Goal: Information Seeking & Learning: Find contact information

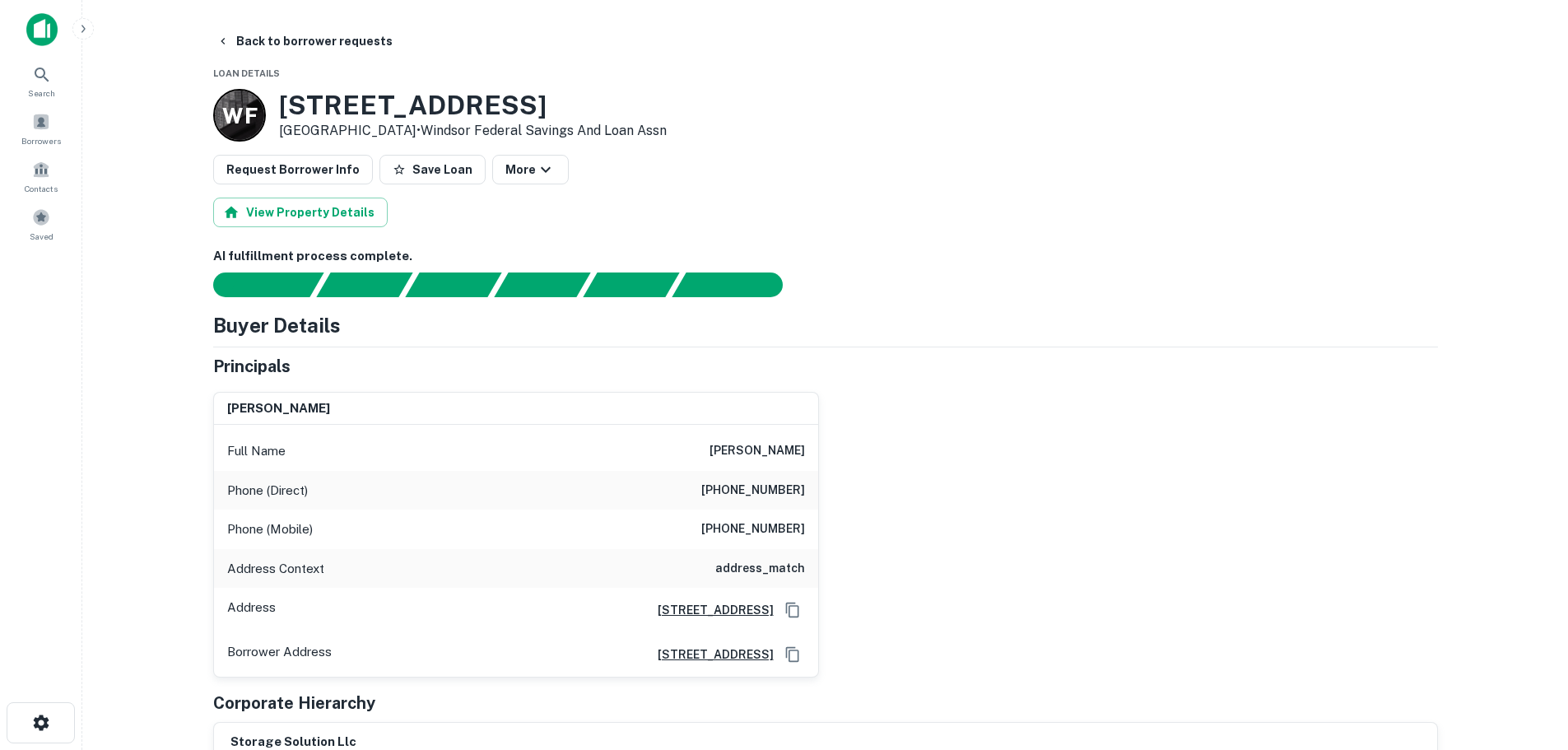
click at [47, 34] on img at bounding box center [42, 29] width 31 height 33
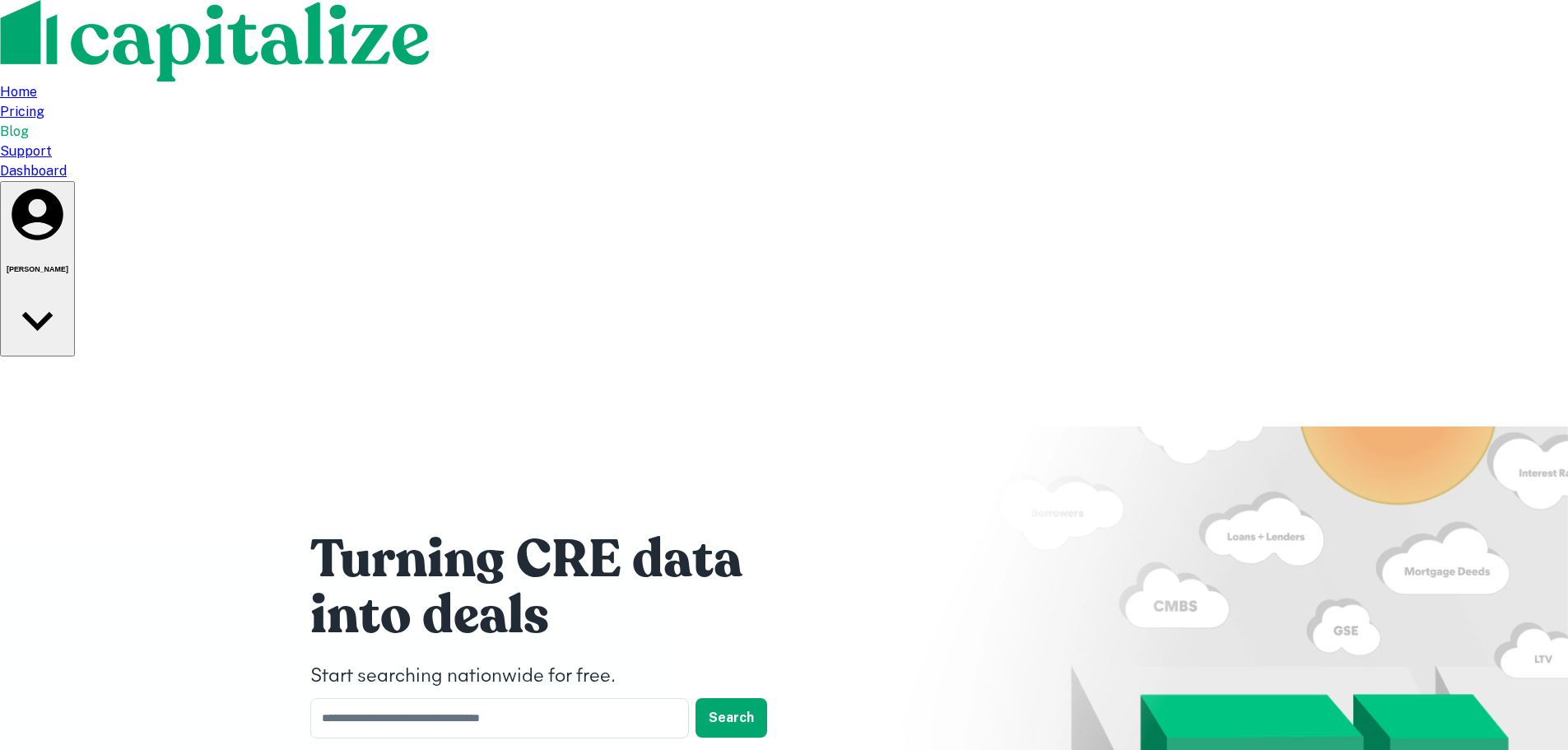
click at [47, 34] on div "Home Pricing Blog Support Dashboard Chris Marks" at bounding box center [784, 179] width 1568 height 357
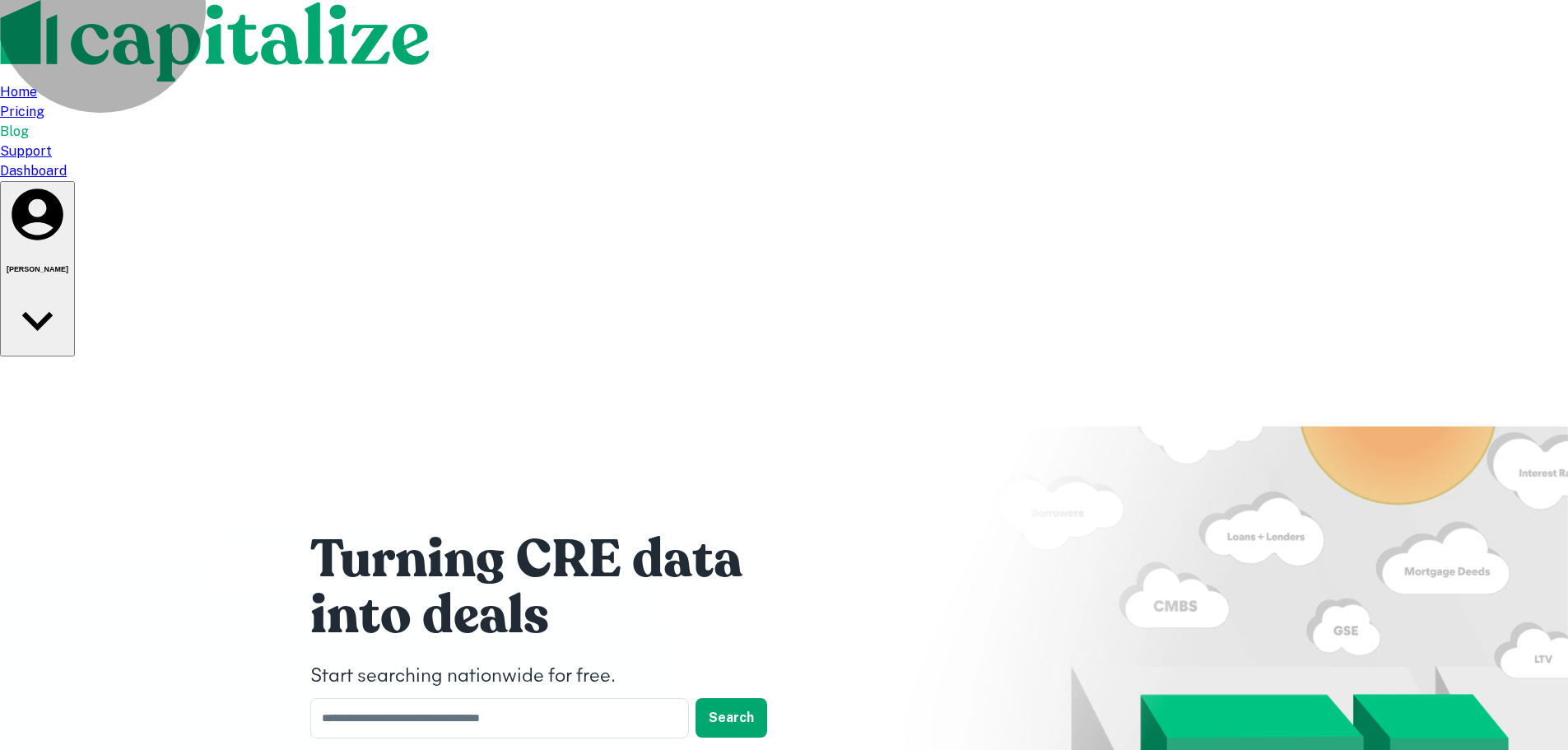
click at [69, 184] on div "Chris Marks" at bounding box center [38, 269] width 62 height 170
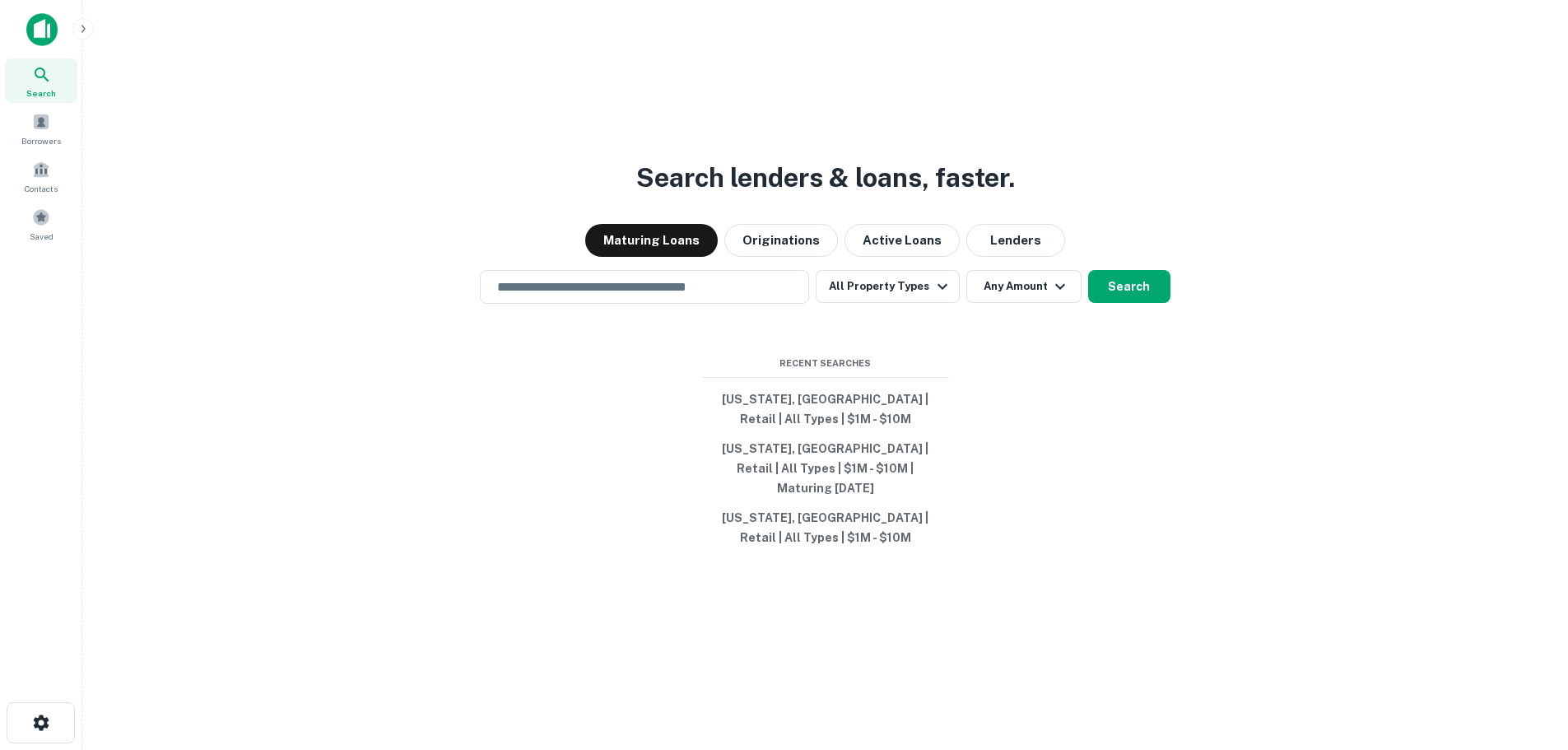
click at [29, 98] on span "Search" at bounding box center [41, 93] width 29 height 13
click at [36, 131] on div "Borrowers" at bounding box center [41, 129] width 72 height 45
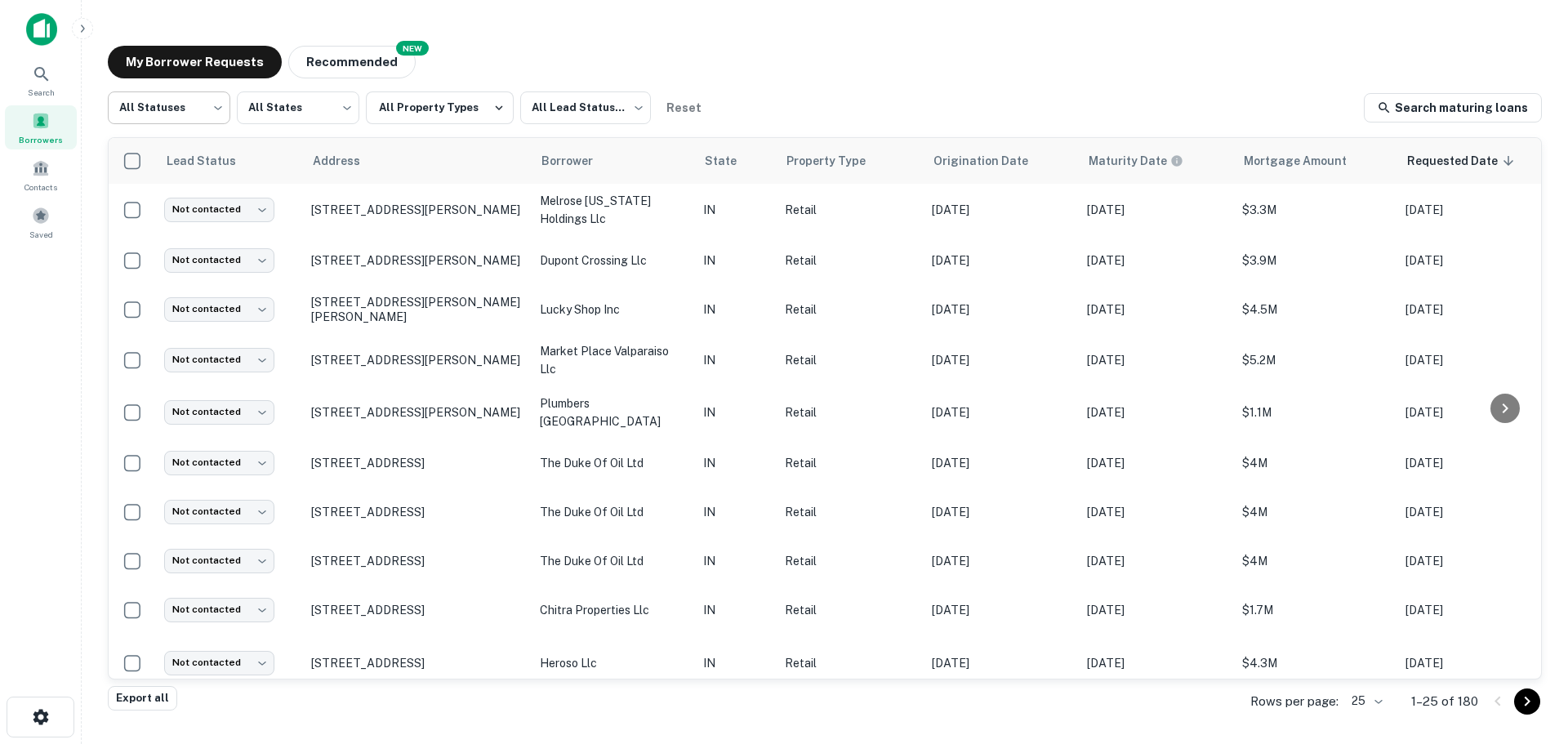
click at [214, 109] on body "Search Borrowers Contacts Saved My Borrower Requests NEW Recommended All Status…" at bounding box center [784, 372] width 1568 height 744
click at [194, 182] on li "Processing" at bounding box center [169, 180] width 123 height 29
click at [178, 107] on body "**********" at bounding box center [784, 372] width 1568 height 744
click at [164, 209] on li "Fulfilled" at bounding box center [169, 209] width 123 height 29
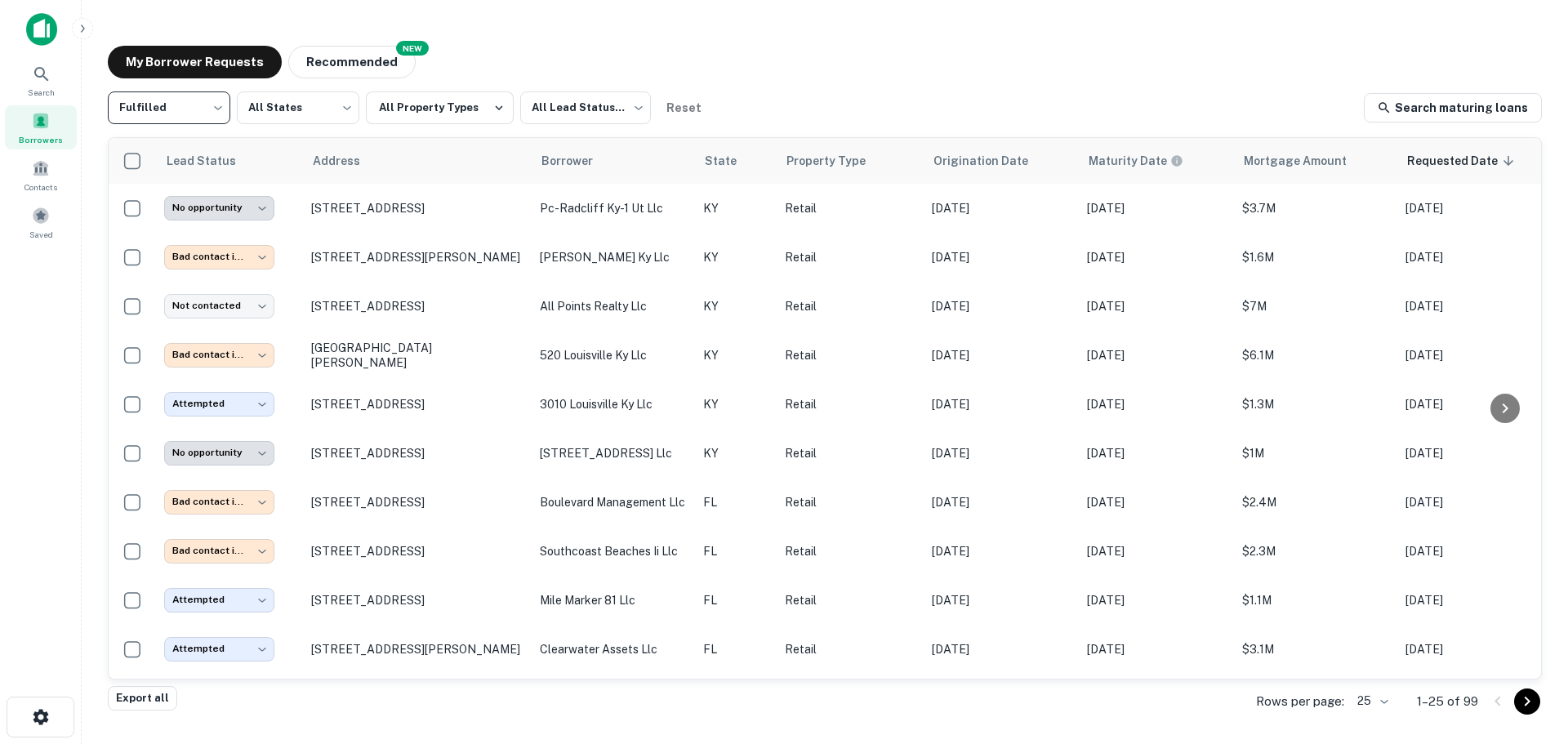
click at [211, 106] on body "**********" at bounding box center [784, 372] width 1568 height 744
click at [178, 232] on li "Error" at bounding box center [169, 239] width 123 height 29
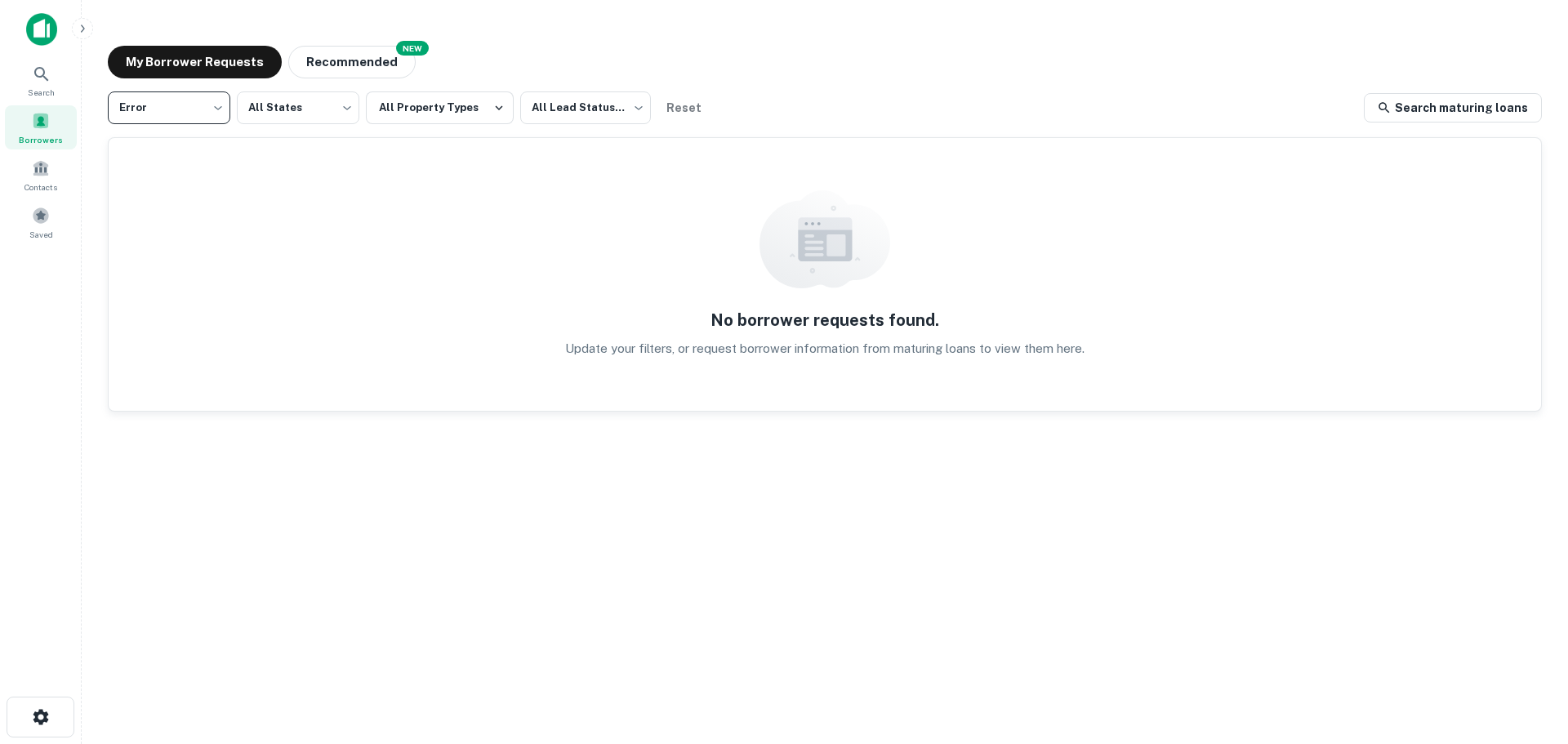
click at [201, 95] on body "Search Borrowers Contacts Saved My Borrower Requests NEW Recommended Error ****…" at bounding box center [784, 372] width 1568 height 744
click at [188, 199] on li "Fulfilled" at bounding box center [169, 209] width 123 height 29
type input "*********"
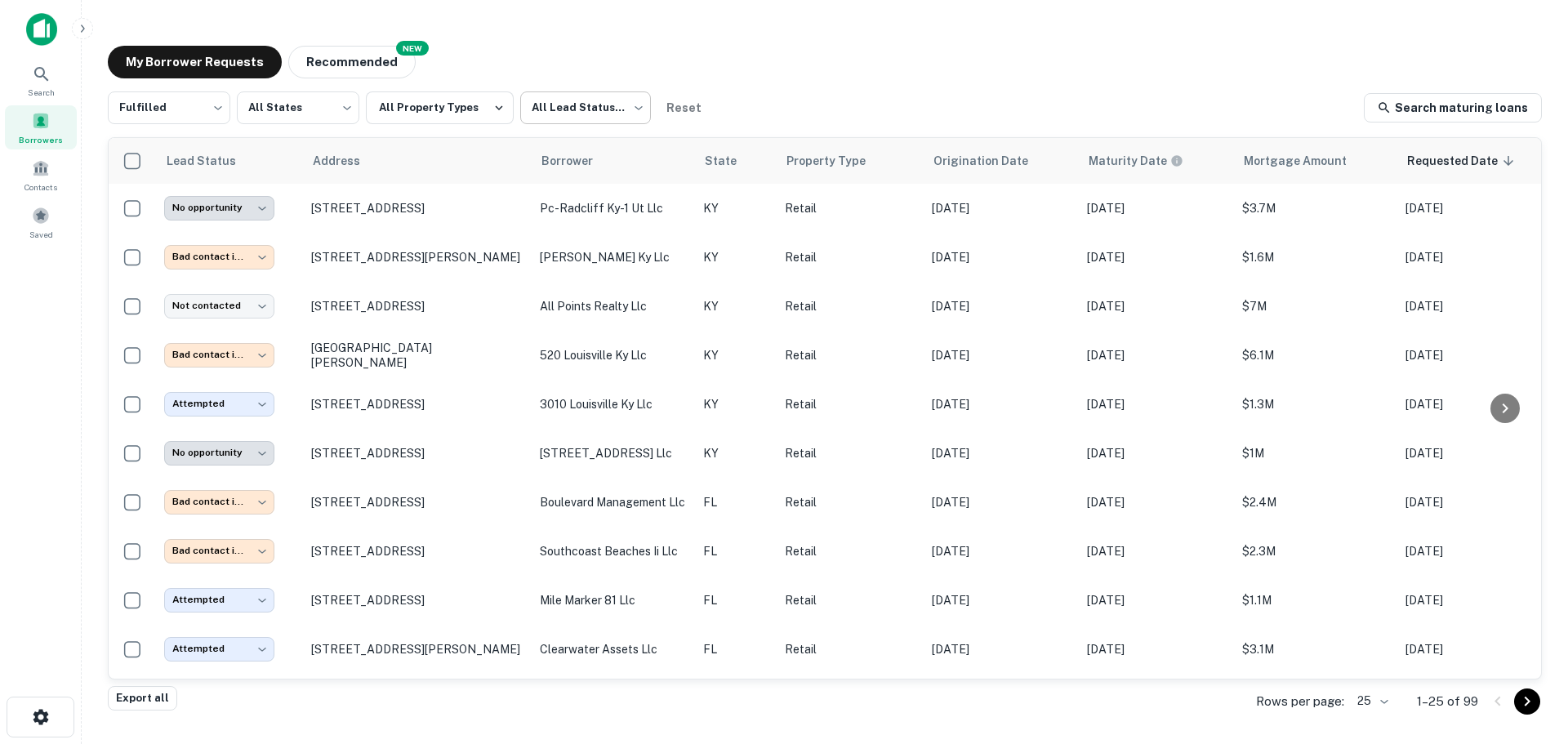
click at [603, 119] on body "**********" at bounding box center [784, 372] width 1568 height 744
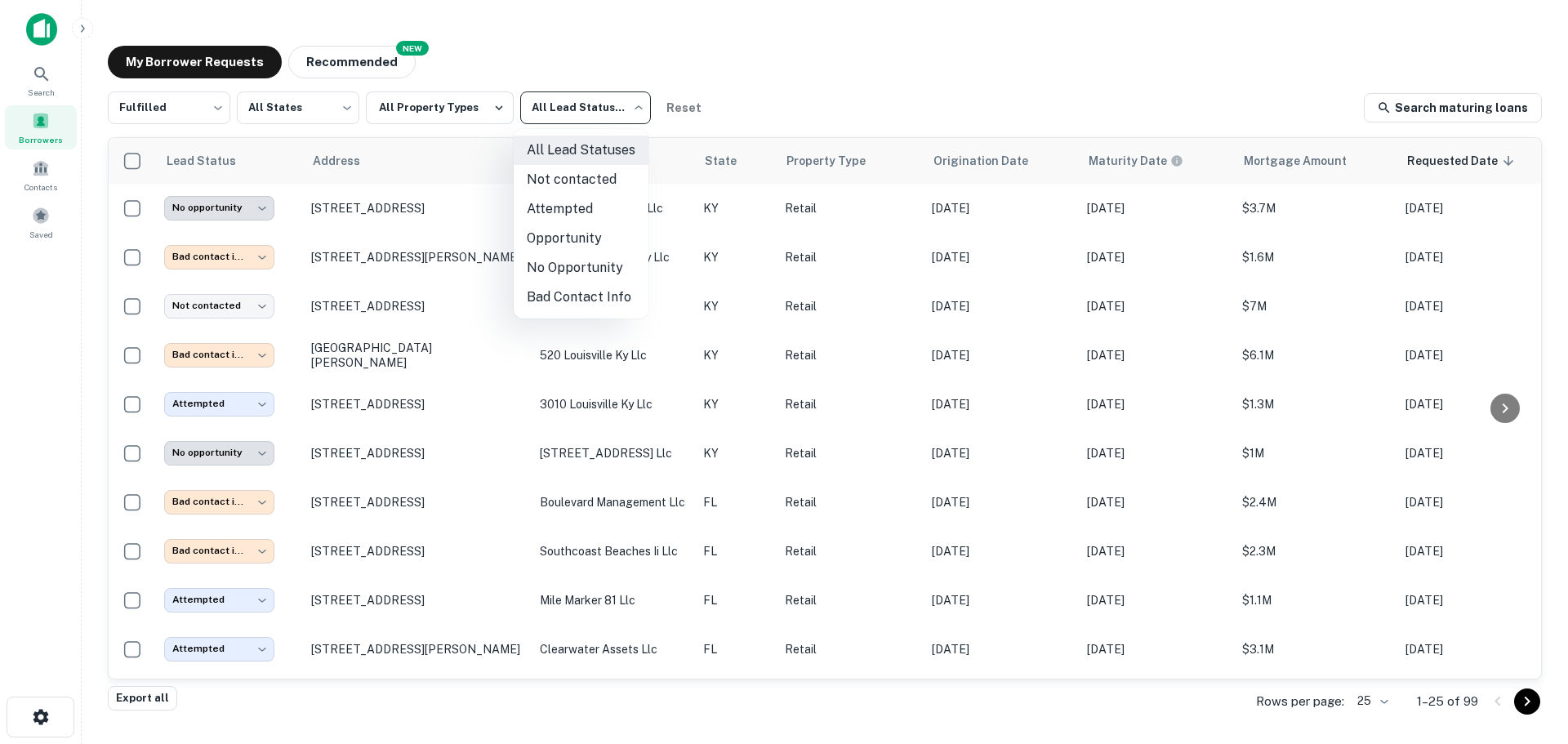
click at [585, 209] on li "Attempted" at bounding box center [581, 209] width 135 height 29
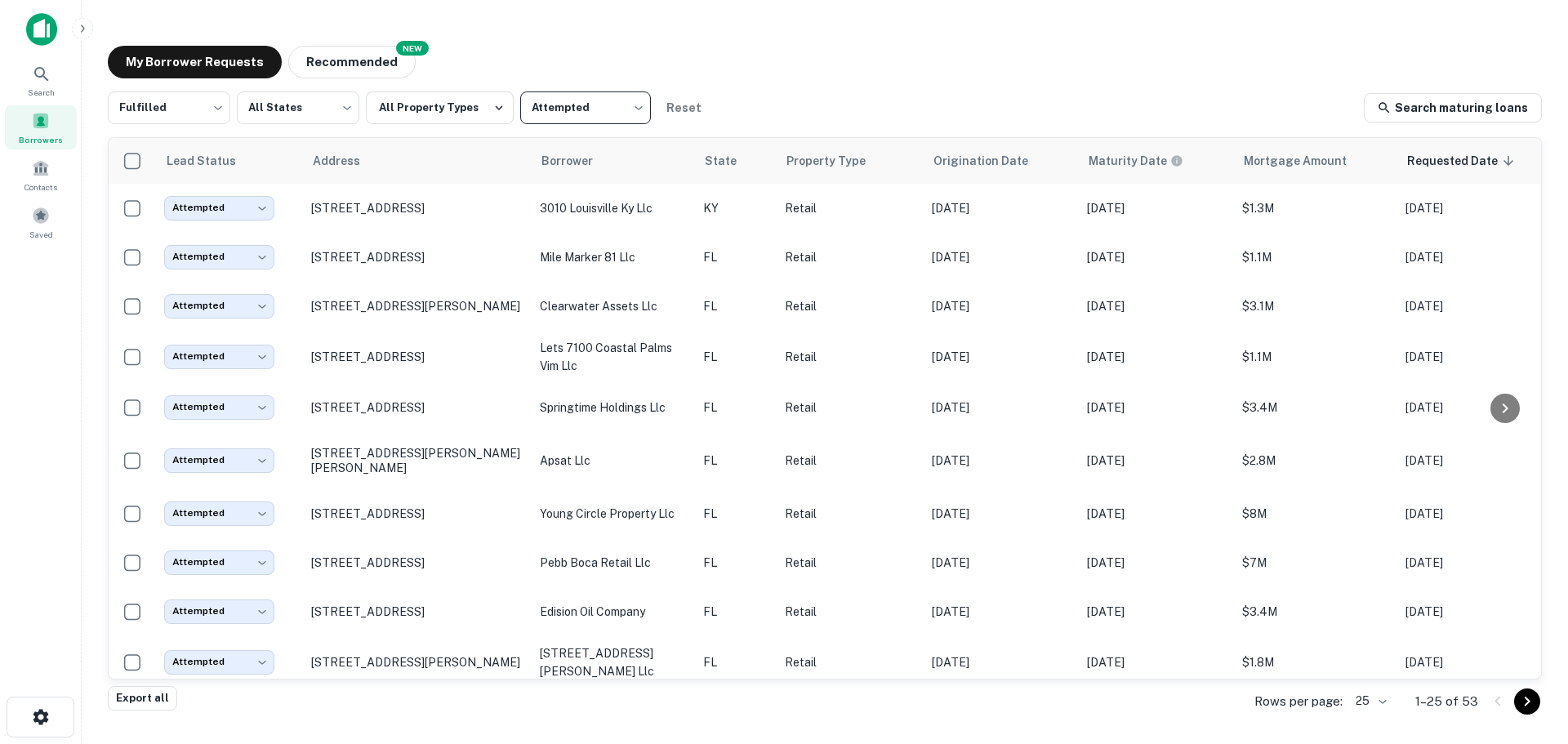
click at [605, 107] on body "Search Borrowers Contacts Saved My Borrower Requests NEW Recommended Fulfilled …" at bounding box center [784, 372] width 1568 height 744
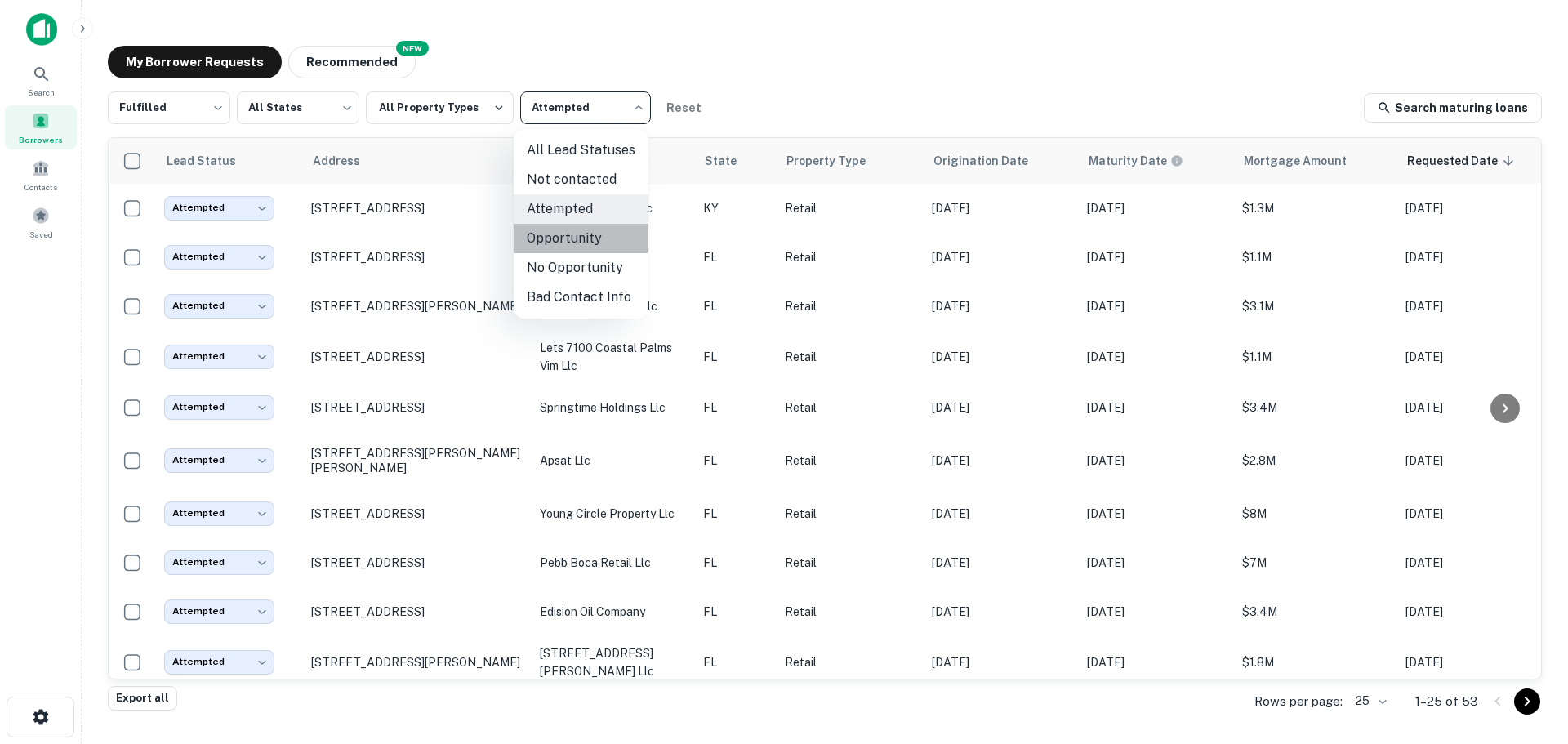
click at [575, 228] on li "Opportunity" at bounding box center [581, 239] width 135 height 29
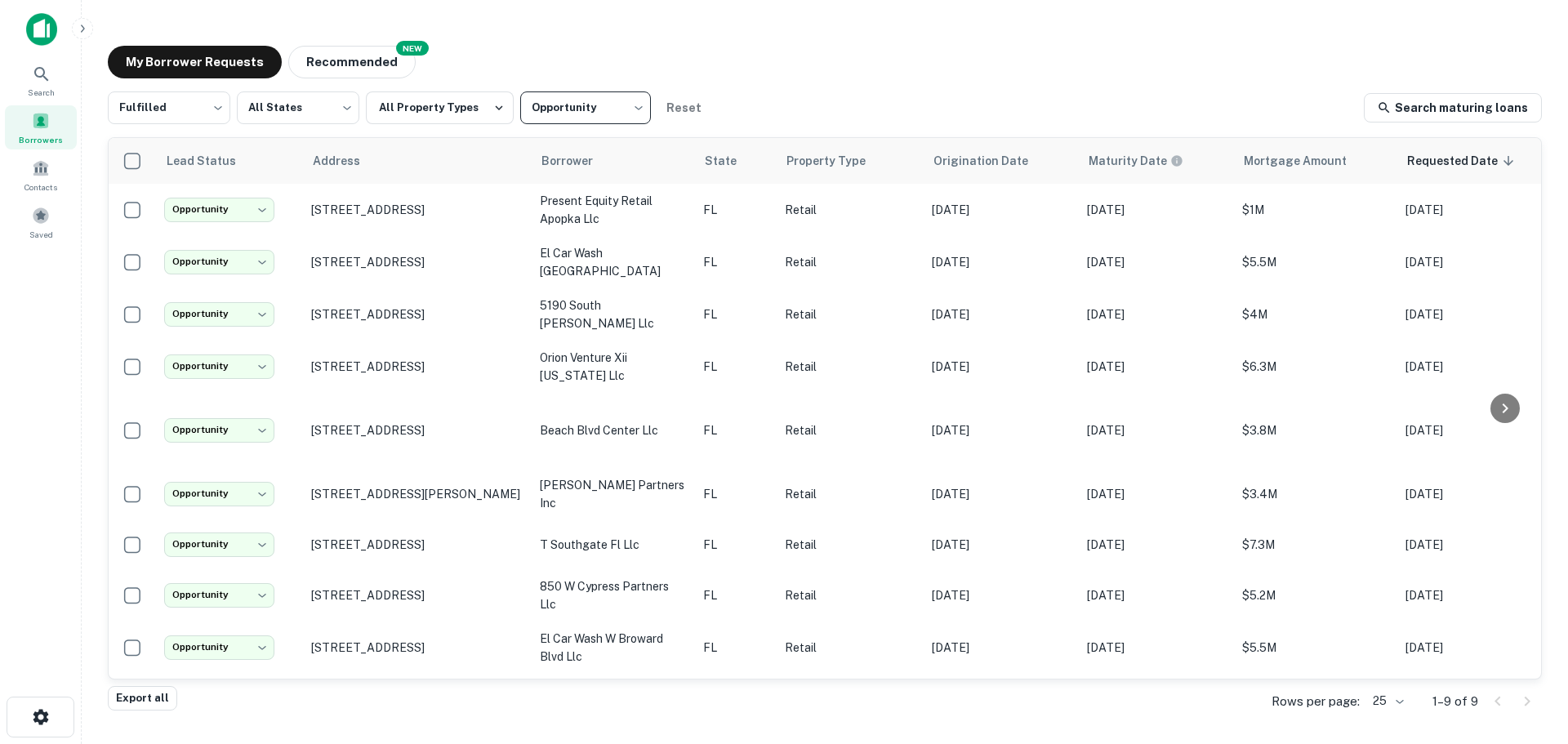
click at [614, 100] on body "**********" at bounding box center [784, 372] width 1568 height 744
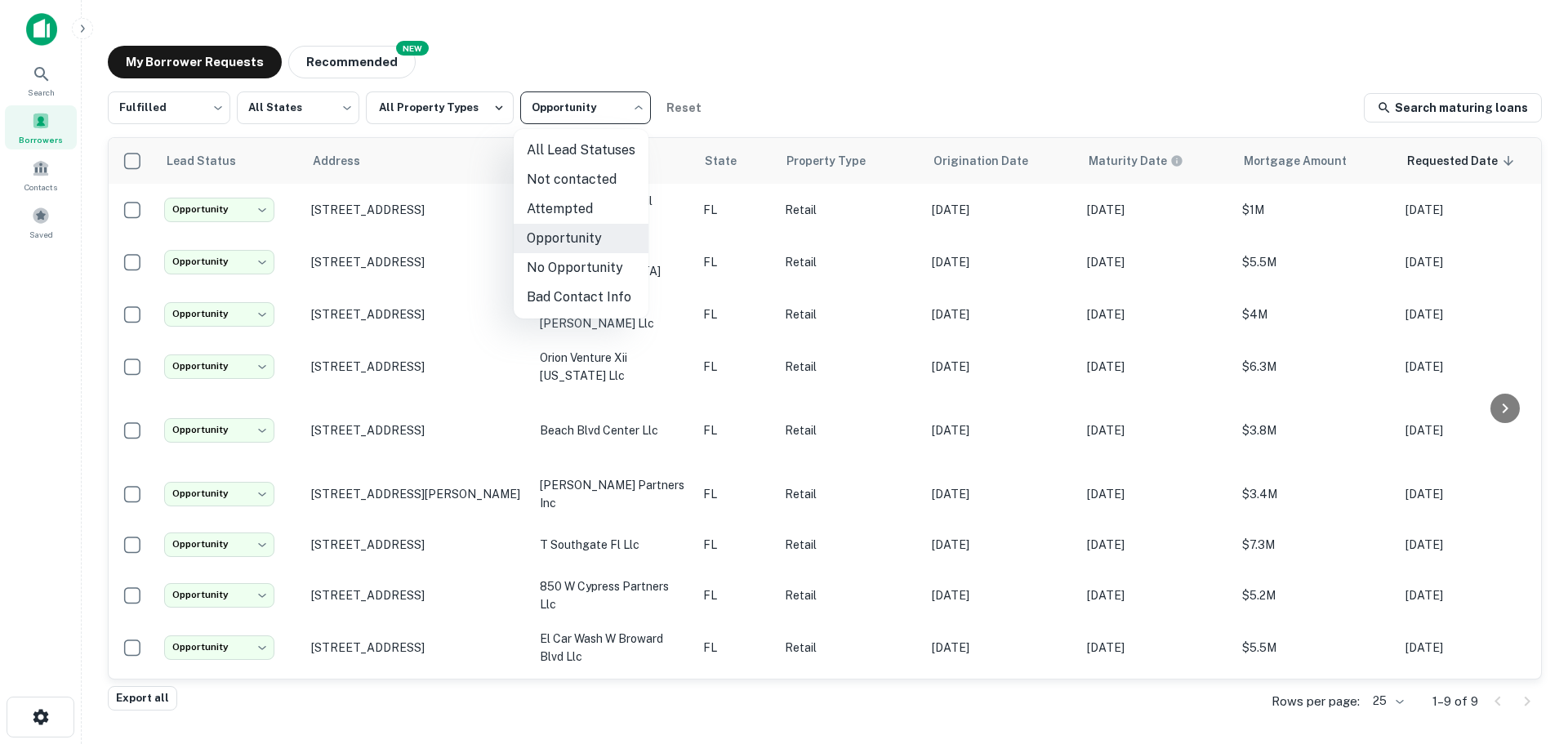
click at [579, 291] on li "Bad Contact Info" at bounding box center [581, 297] width 135 height 29
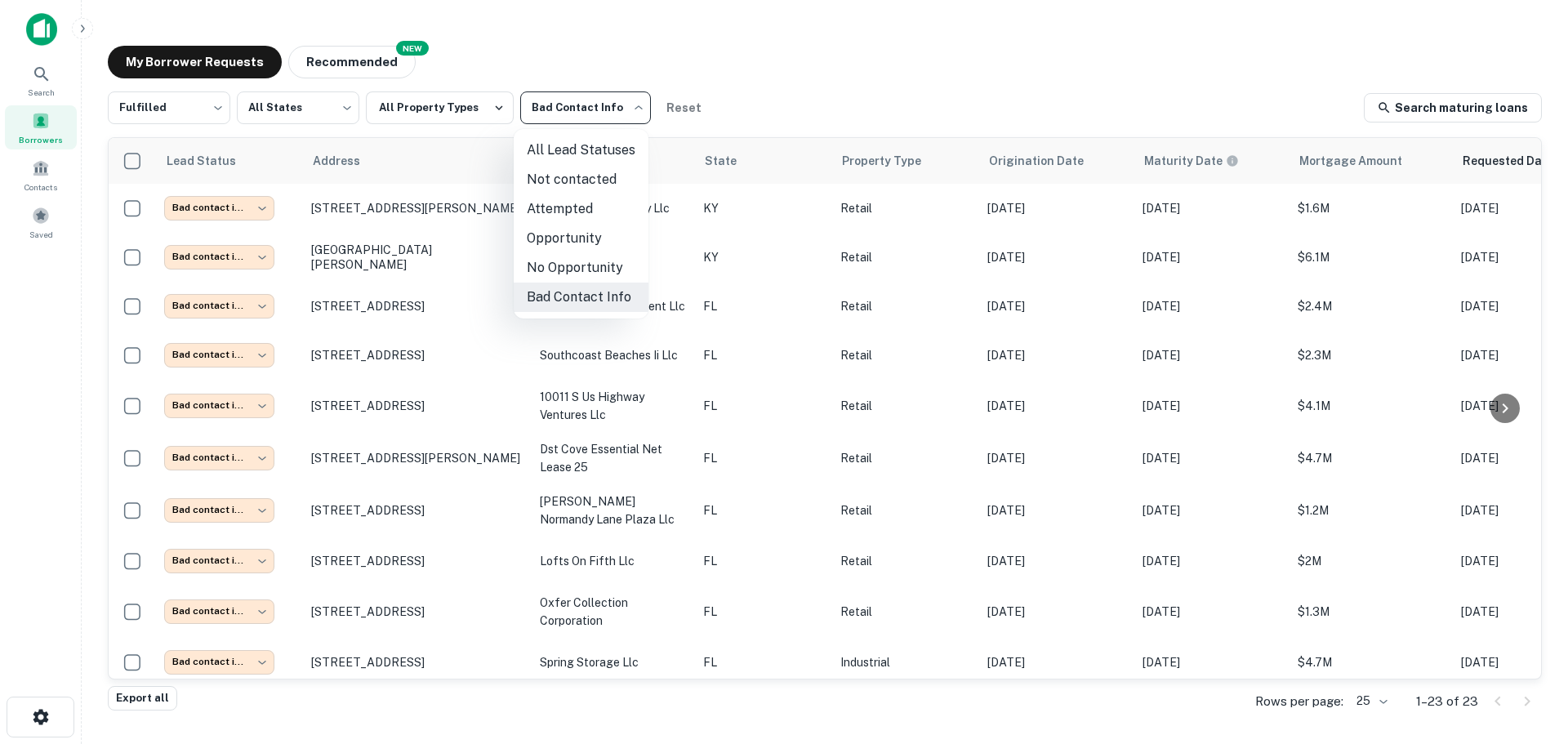
click at [606, 112] on body "**********" at bounding box center [784, 372] width 1568 height 744
click at [584, 176] on li "Not contacted" at bounding box center [581, 180] width 135 height 29
type input "****"
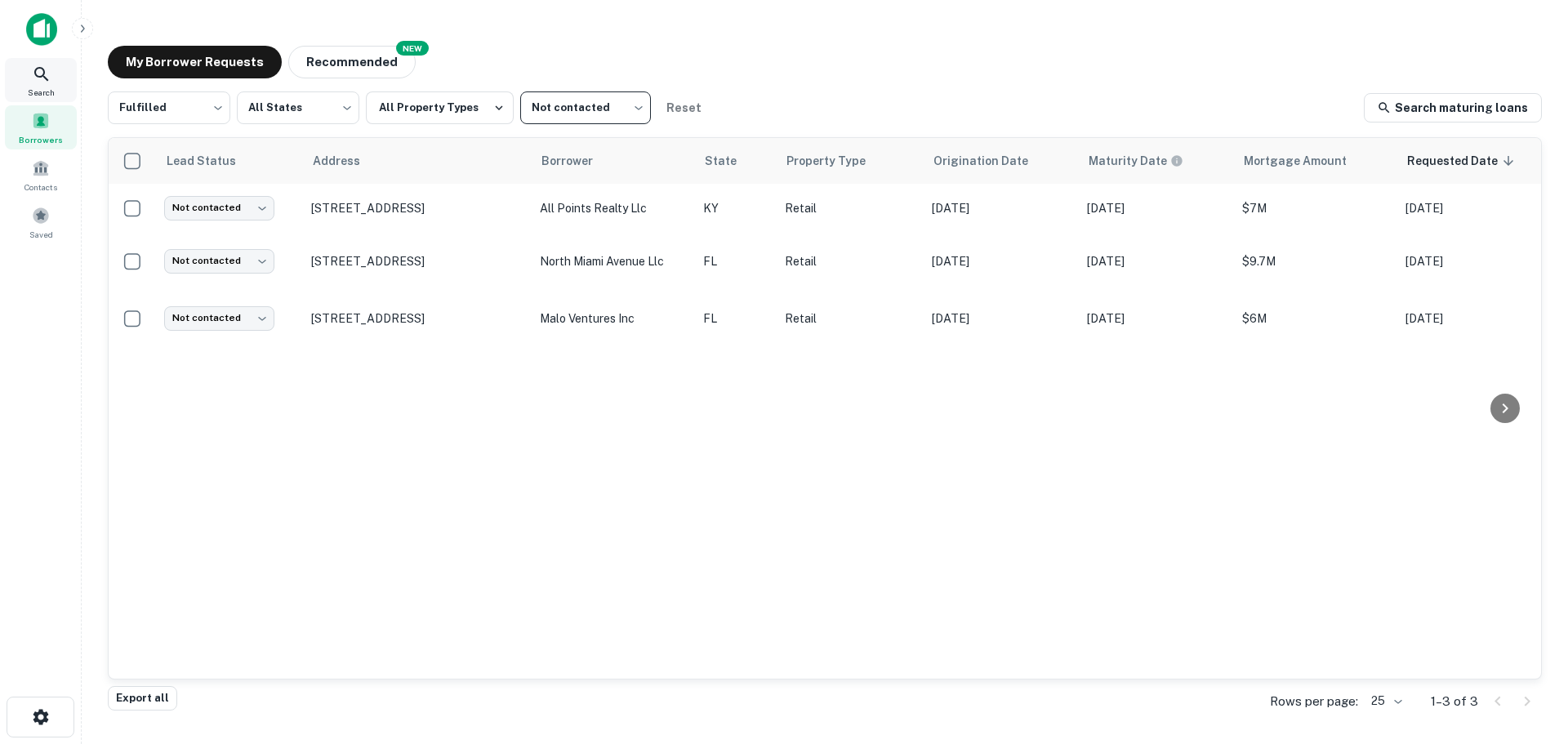
click at [44, 87] on span "Search" at bounding box center [42, 92] width 27 height 13
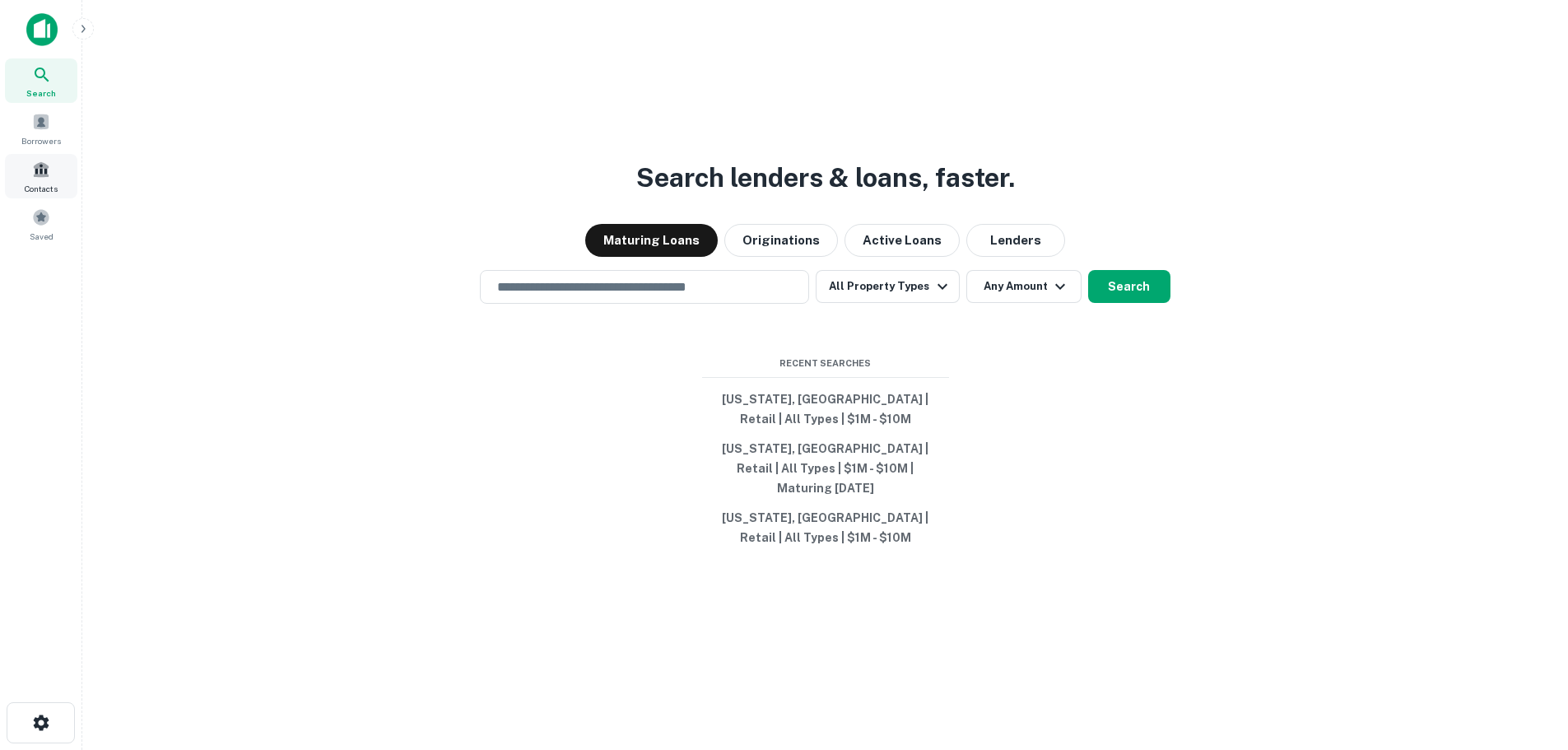
click at [36, 182] on span "Contacts" at bounding box center [41, 188] width 33 height 13
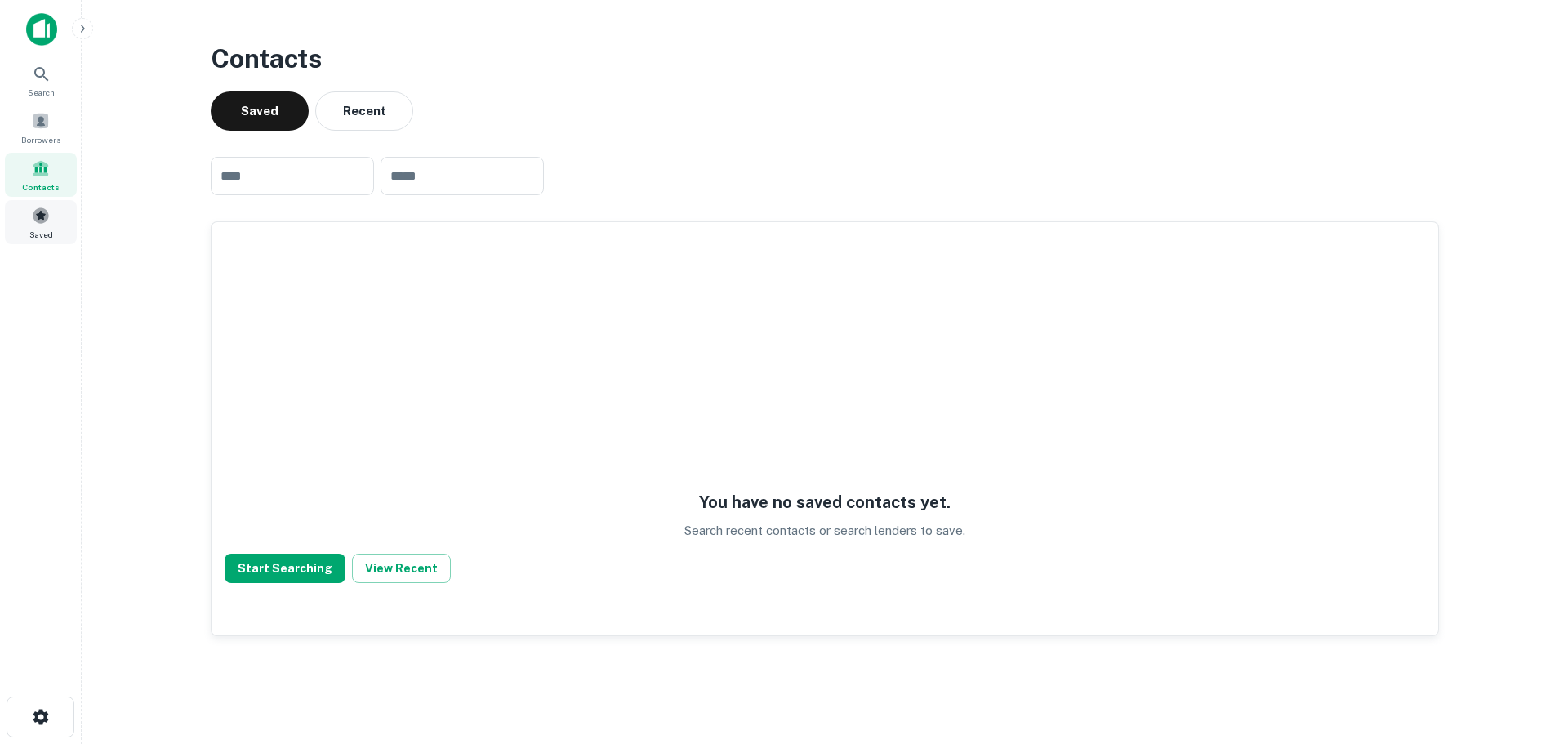
click at [34, 222] on span at bounding box center [40, 215] width 18 height 18
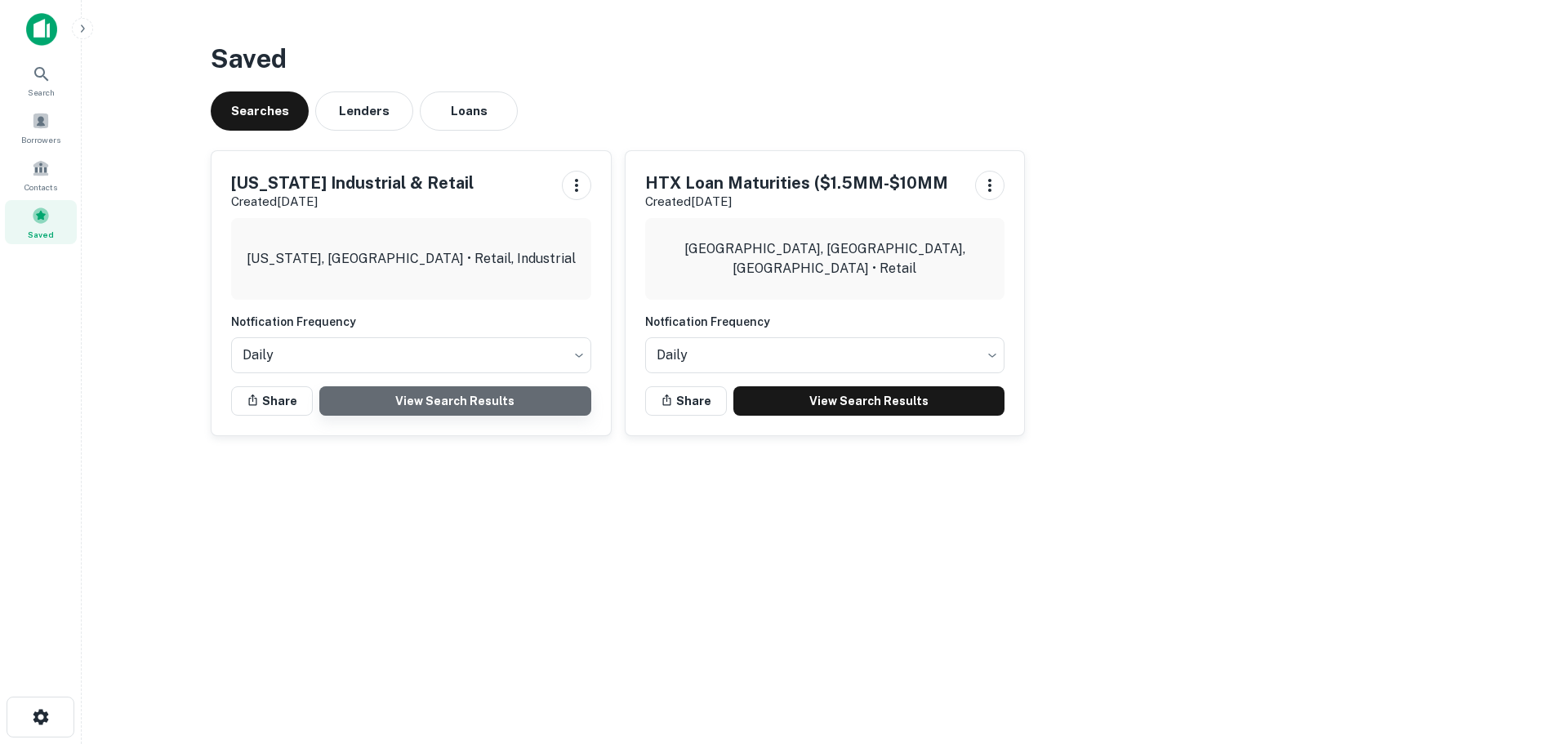
click at [457, 392] on link "View Search Results" at bounding box center [455, 401] width 272 height 29
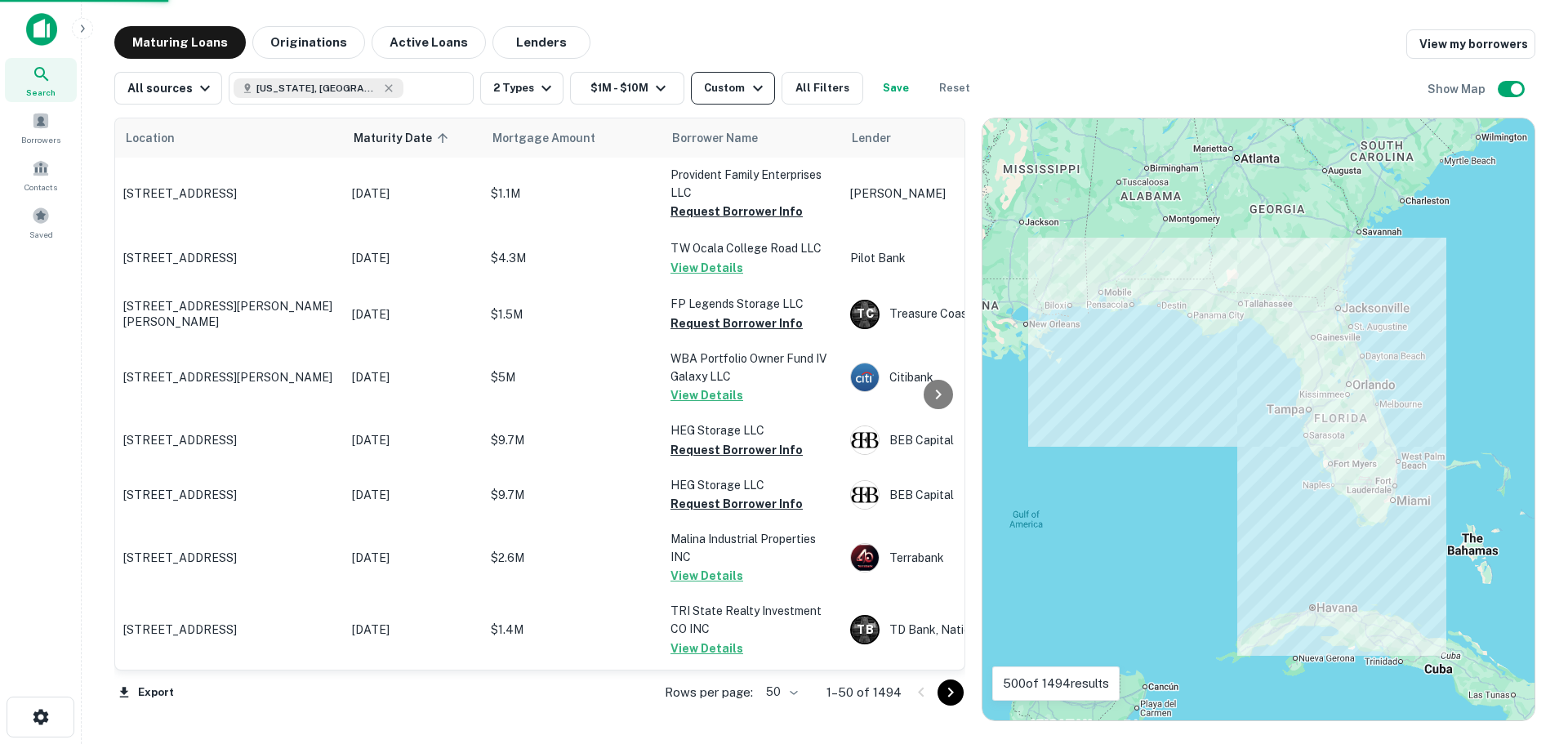
click at [749, 91] on icon "button" at bounding box center [758, 88] width 20 height 20
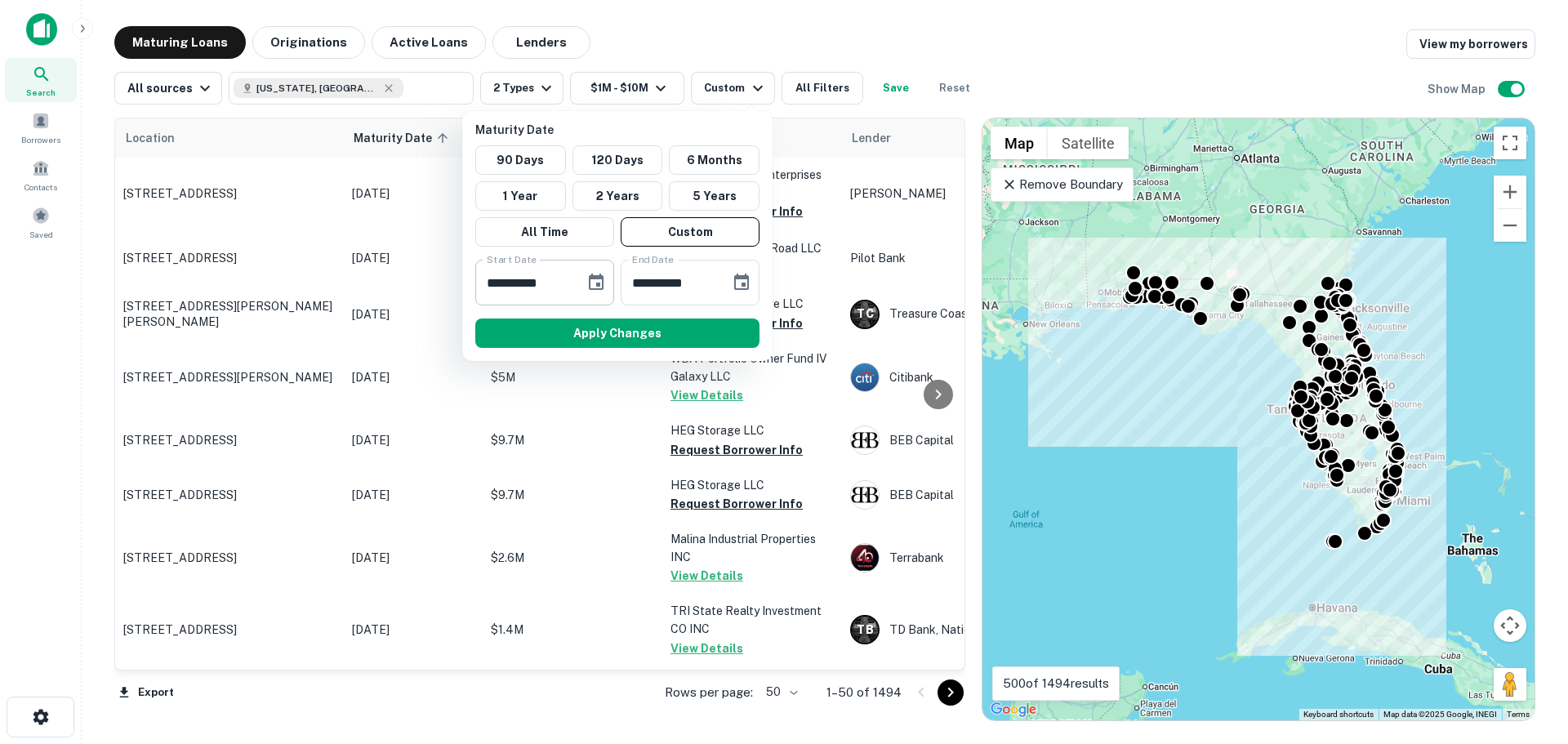
click at [600, 285] on icon "Choose date, selected date is Nov 30, 2025" at bounding box center [596, 281] width 14 height 16
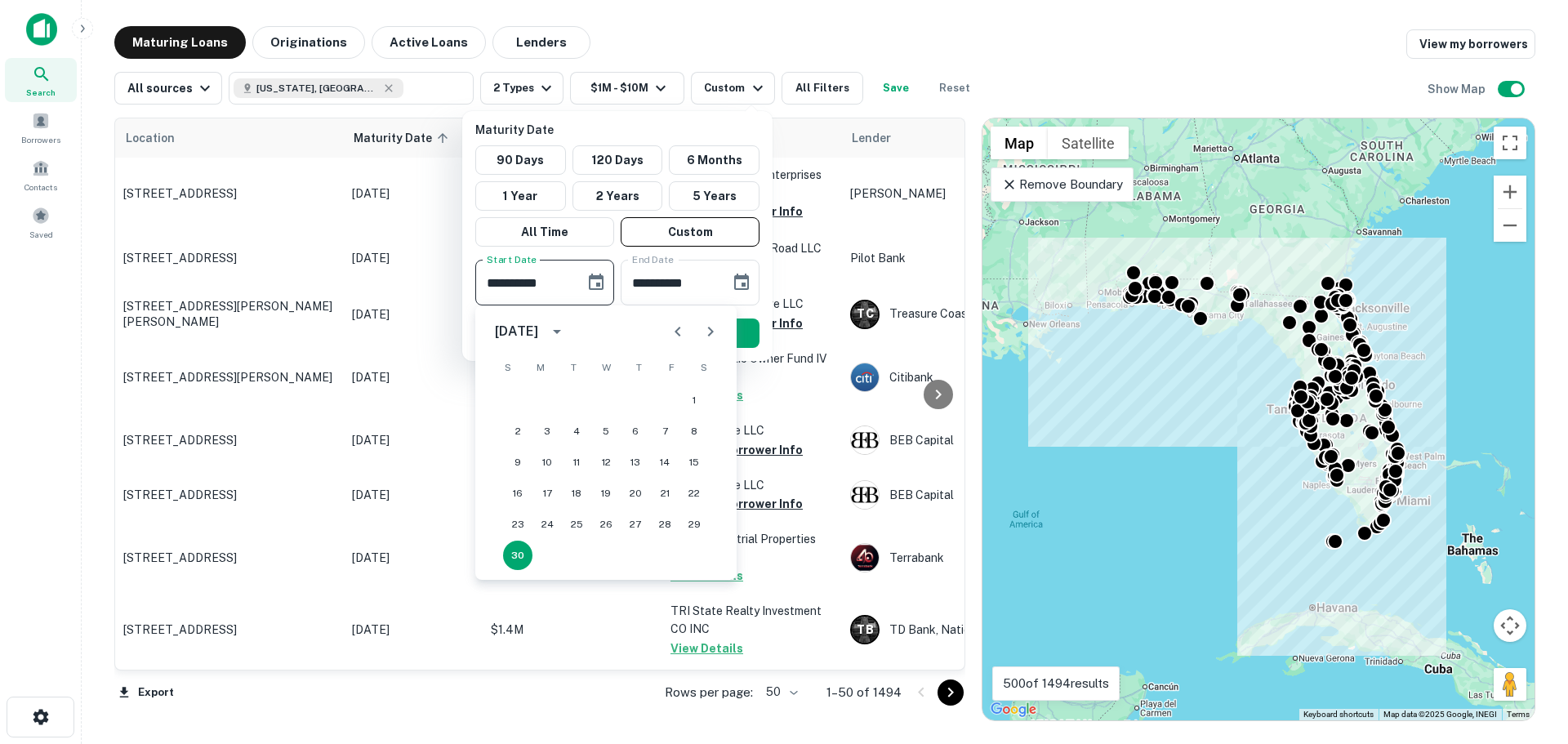
click at [706, 331] on icon "Next month" at bounding box center [710, 331] width 20 height 20
click at [670, 434] on button "12" at bounding box center [665, 431] width 29 height 29
type input "**********"
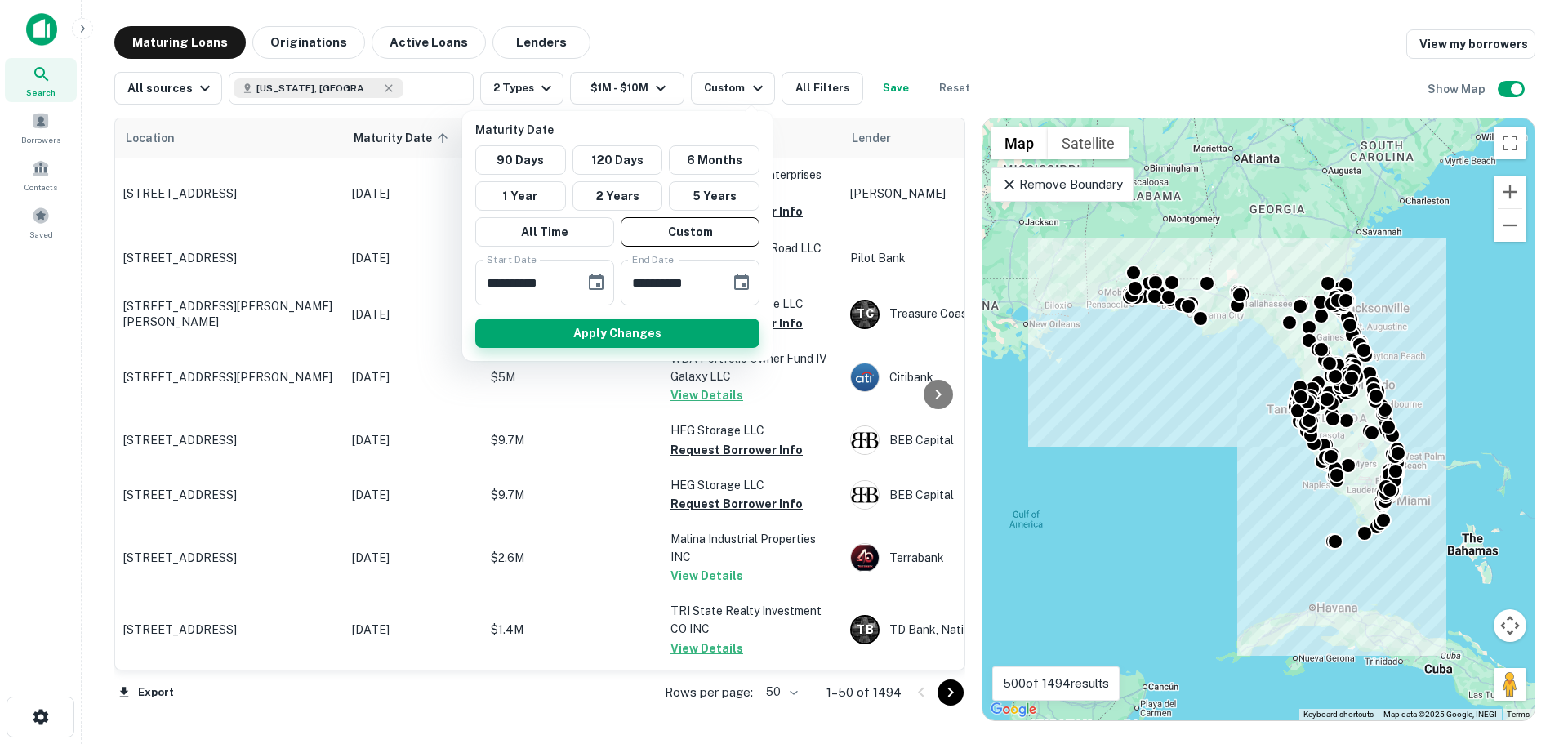
click at [700, 334] on button "Apply Changes" at bounding box center [617, 333] width 284 height 29
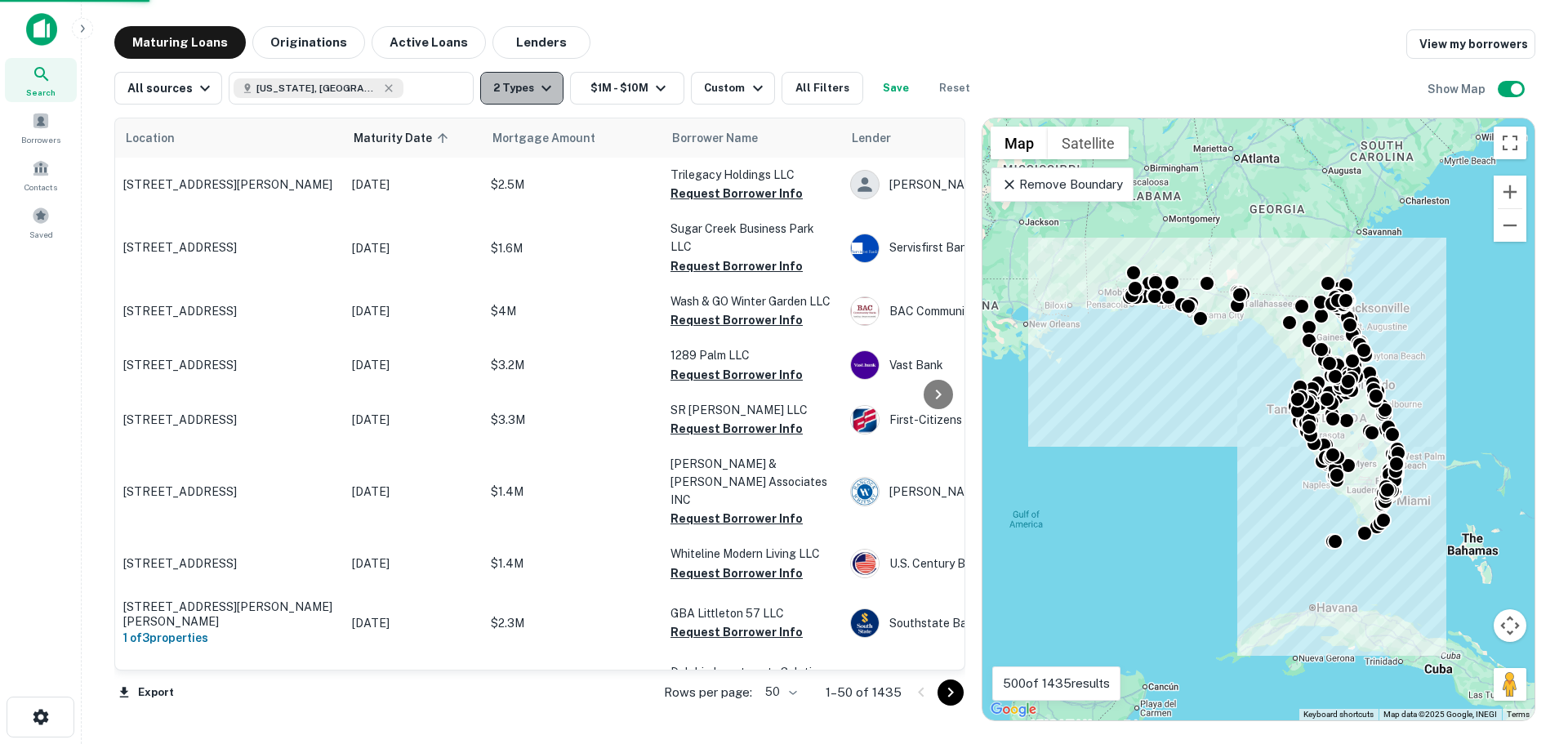
click at [539, 92] on icon "button" at bounding box center [545, 88] width 20 height 20
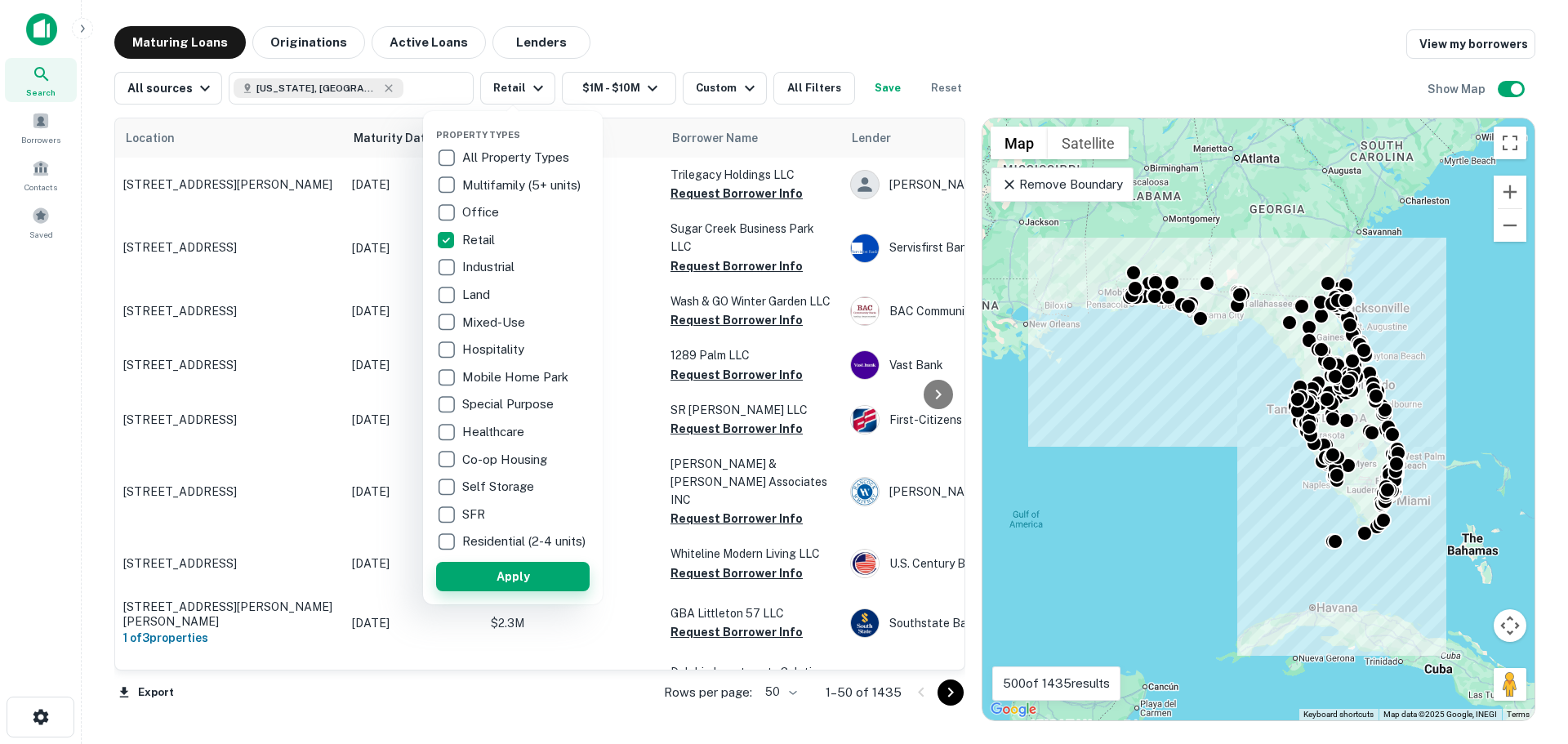
click at [496, 580] on button "Apply" at bounding box center [513, 576] width 153 height 29
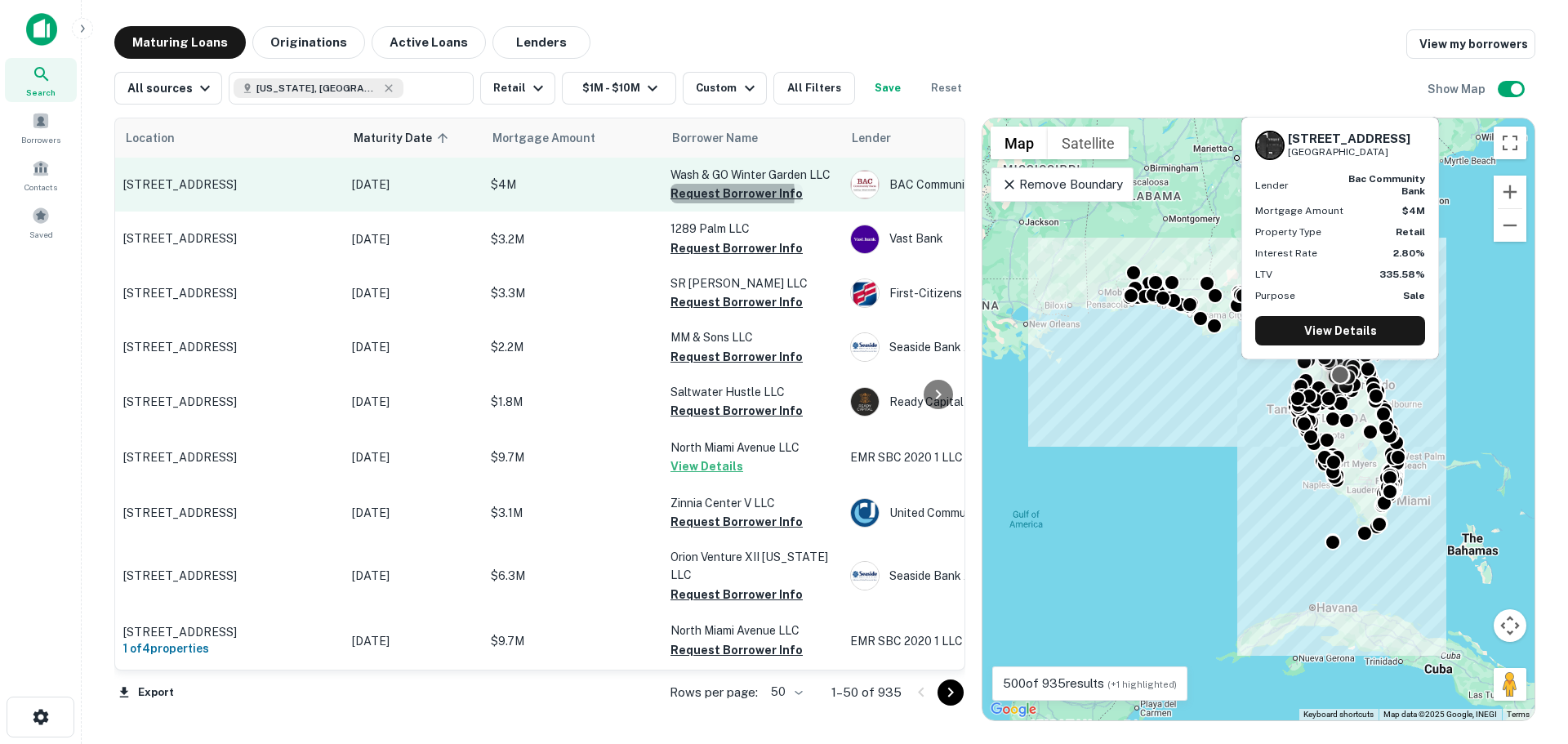
click at [709, 193] on button "Request Borrower Info" at bounding box center [736, 193] width 132 height 20
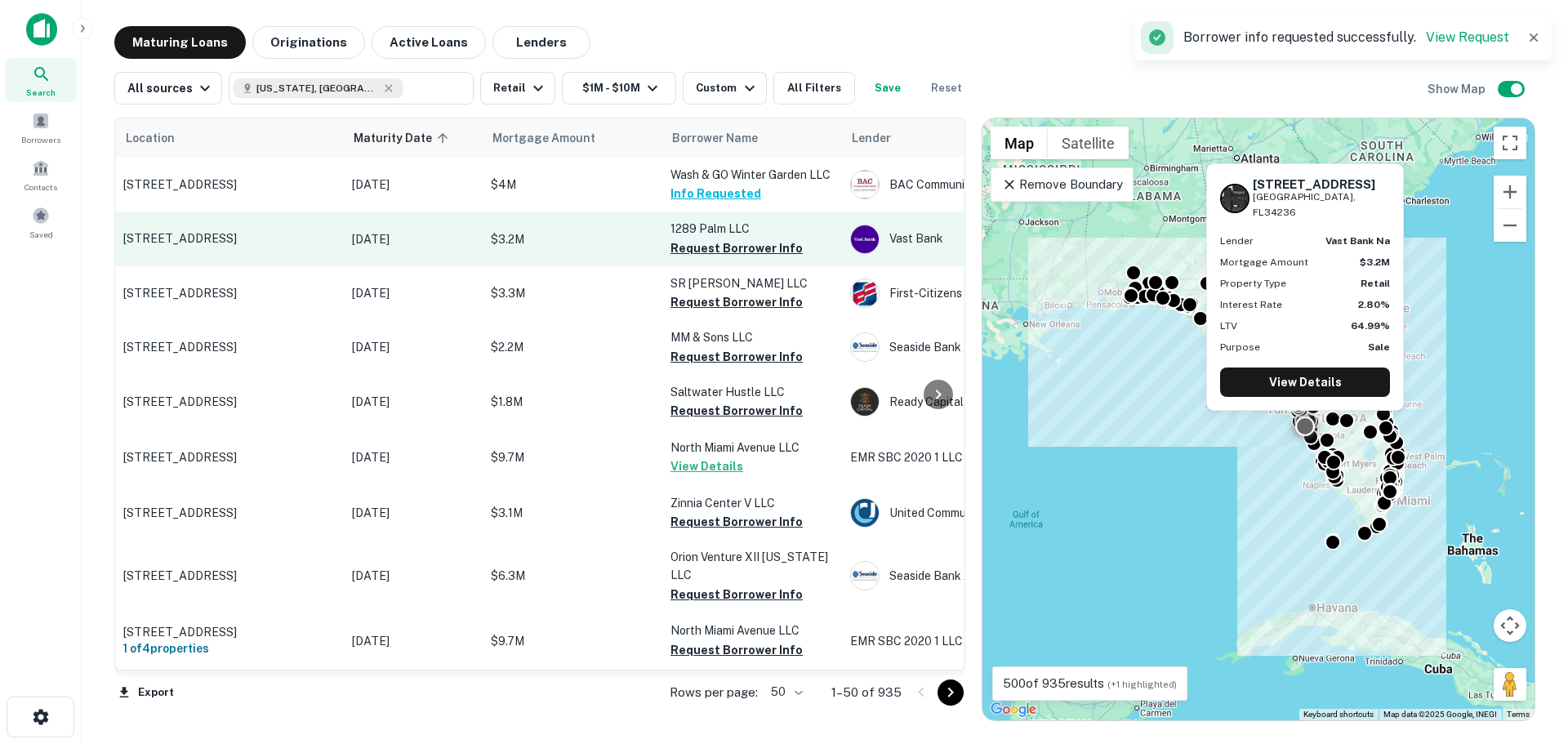
click at [222, 236] on p "[STREET_ADDRESS]" at bounding box center [229, 238] width 212 height 14
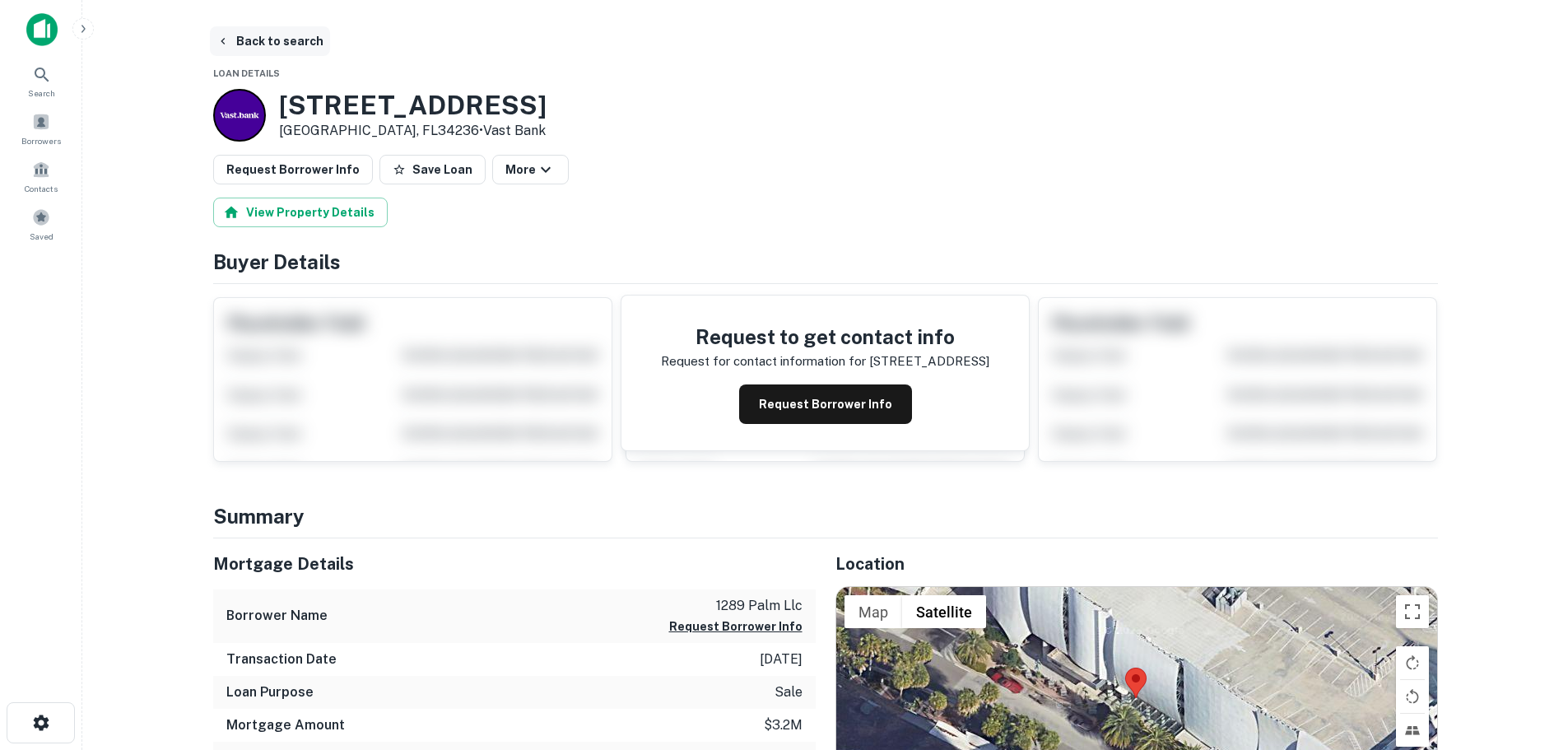
scroll to position [1, 0]
click at [285, 46] on button "Back to search" at bounding box center [270, 40] width 120 height 29
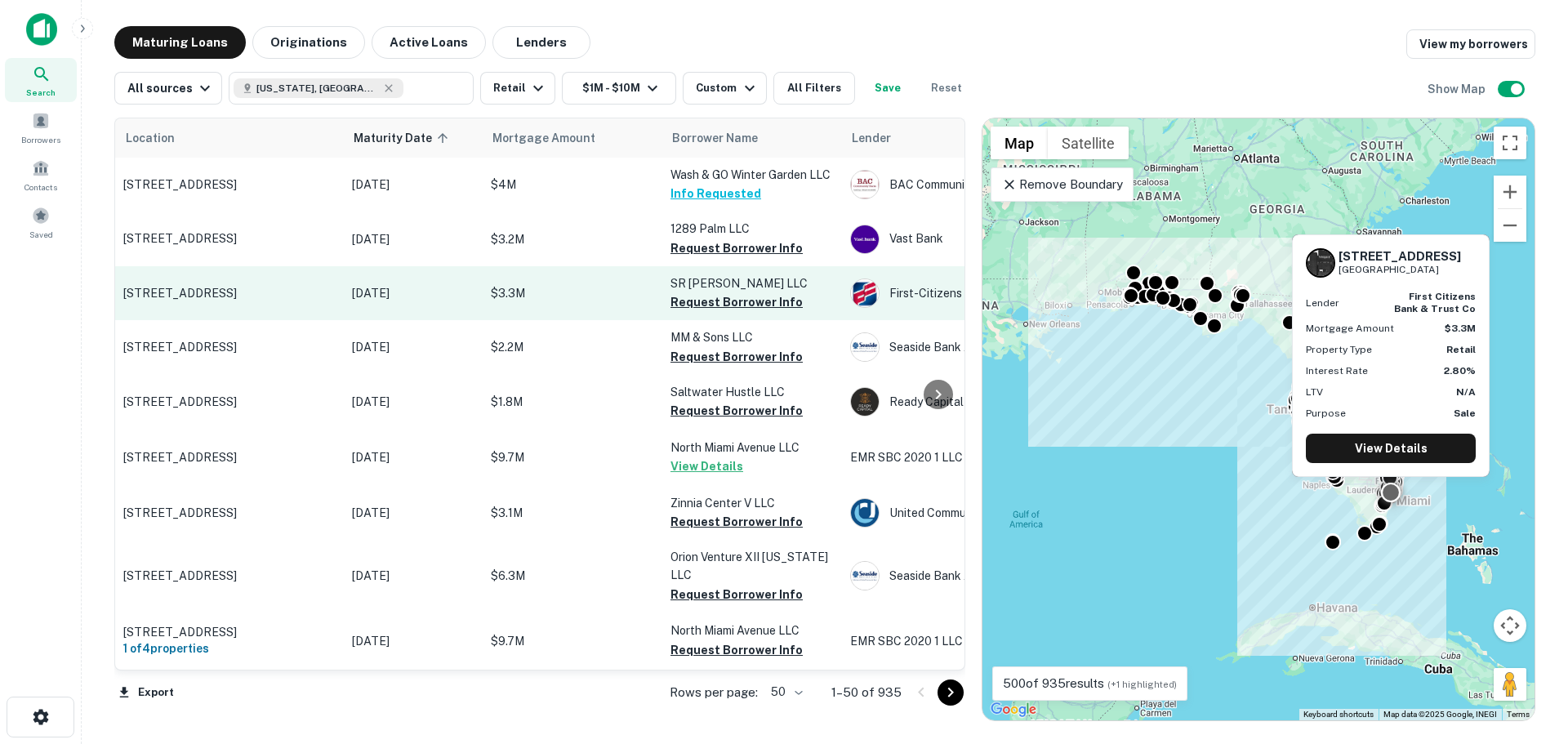
click at [205, 288] on p "[STREET_ADDRESS]" at bounding box center [229, 292] width 212 height 14
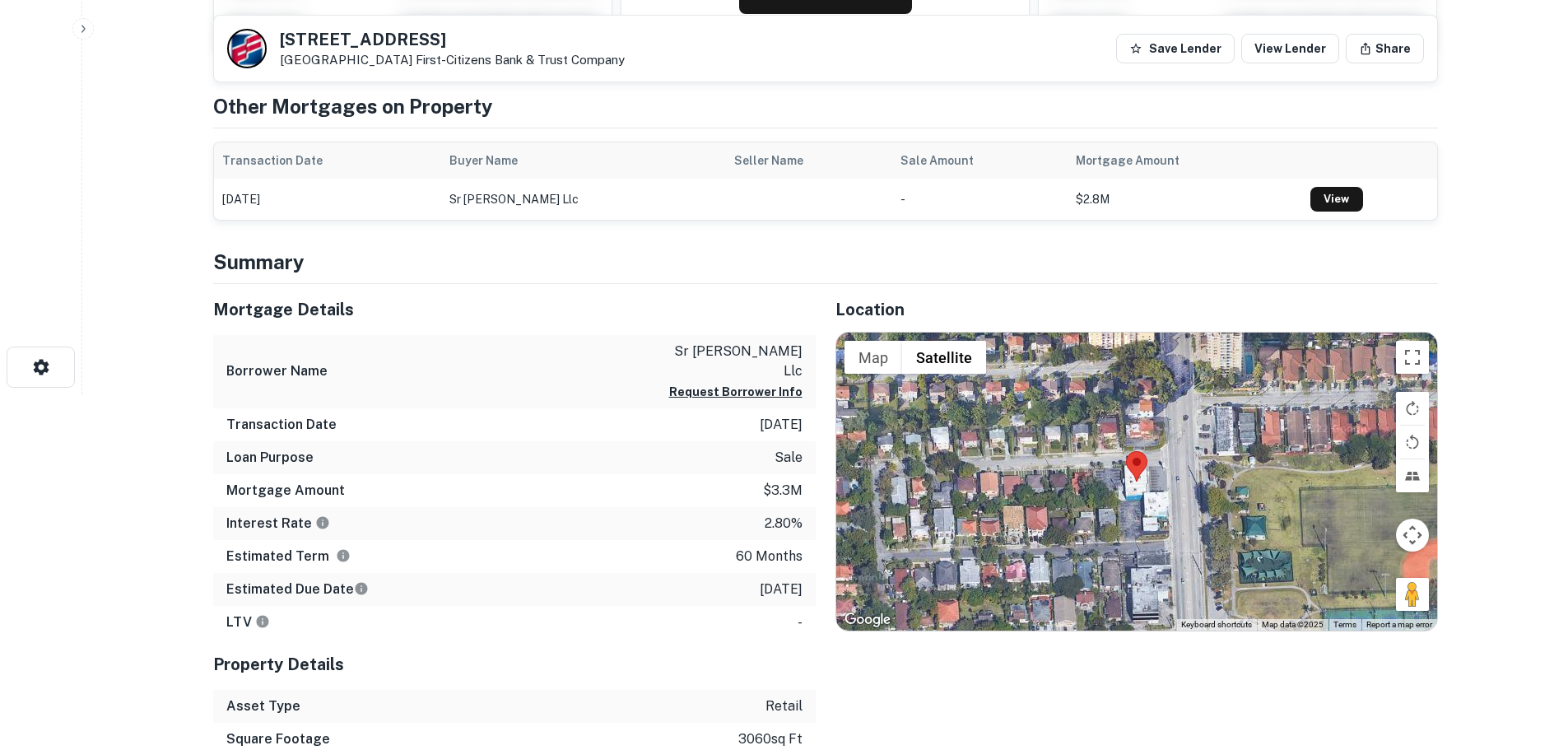
scroll to position [355, 0]
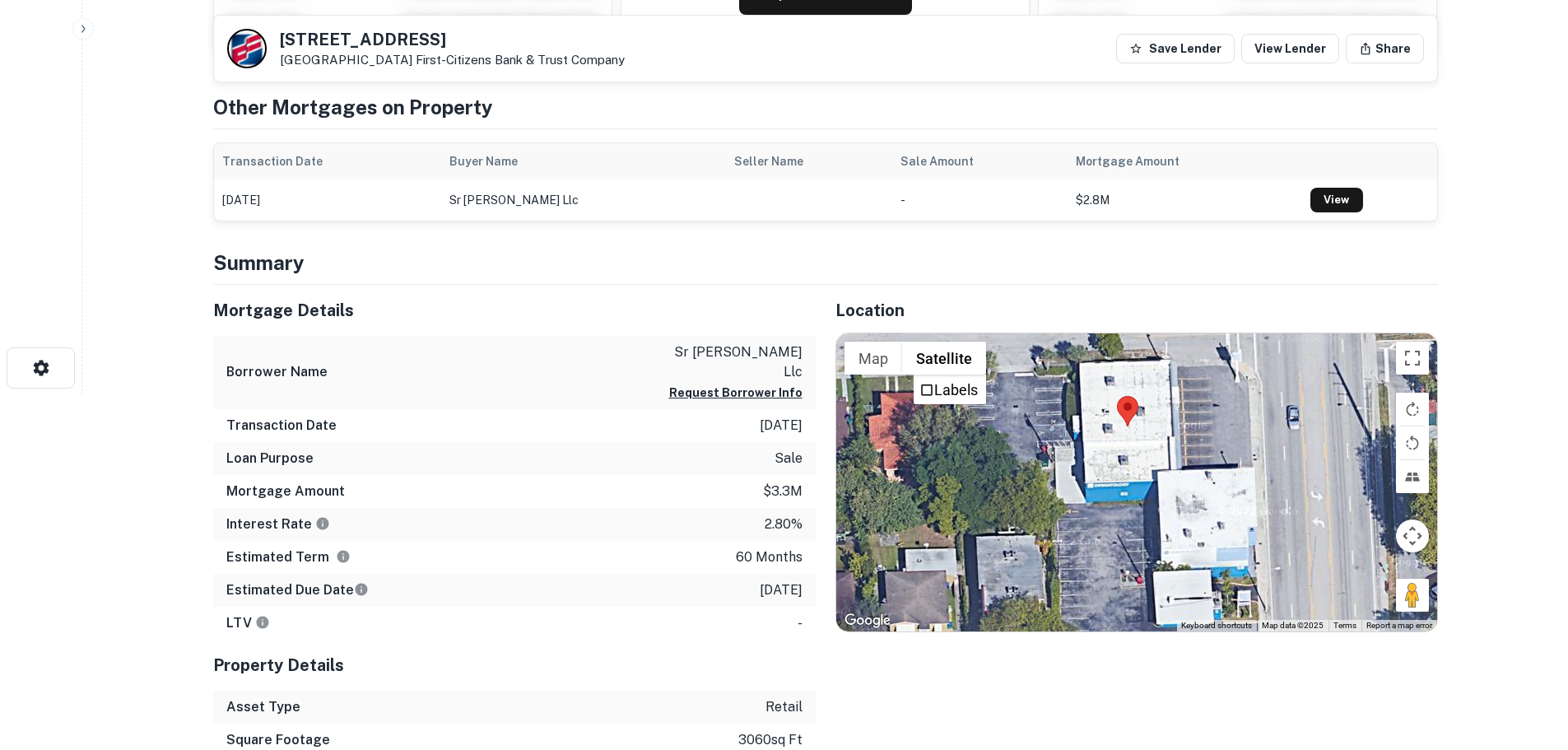
click at [346, 34] on h5 "2734 SW 37th Ave" at bounding box center [452, 39] width 345 height 16
copy h5 "2734 SW 37th Ave"
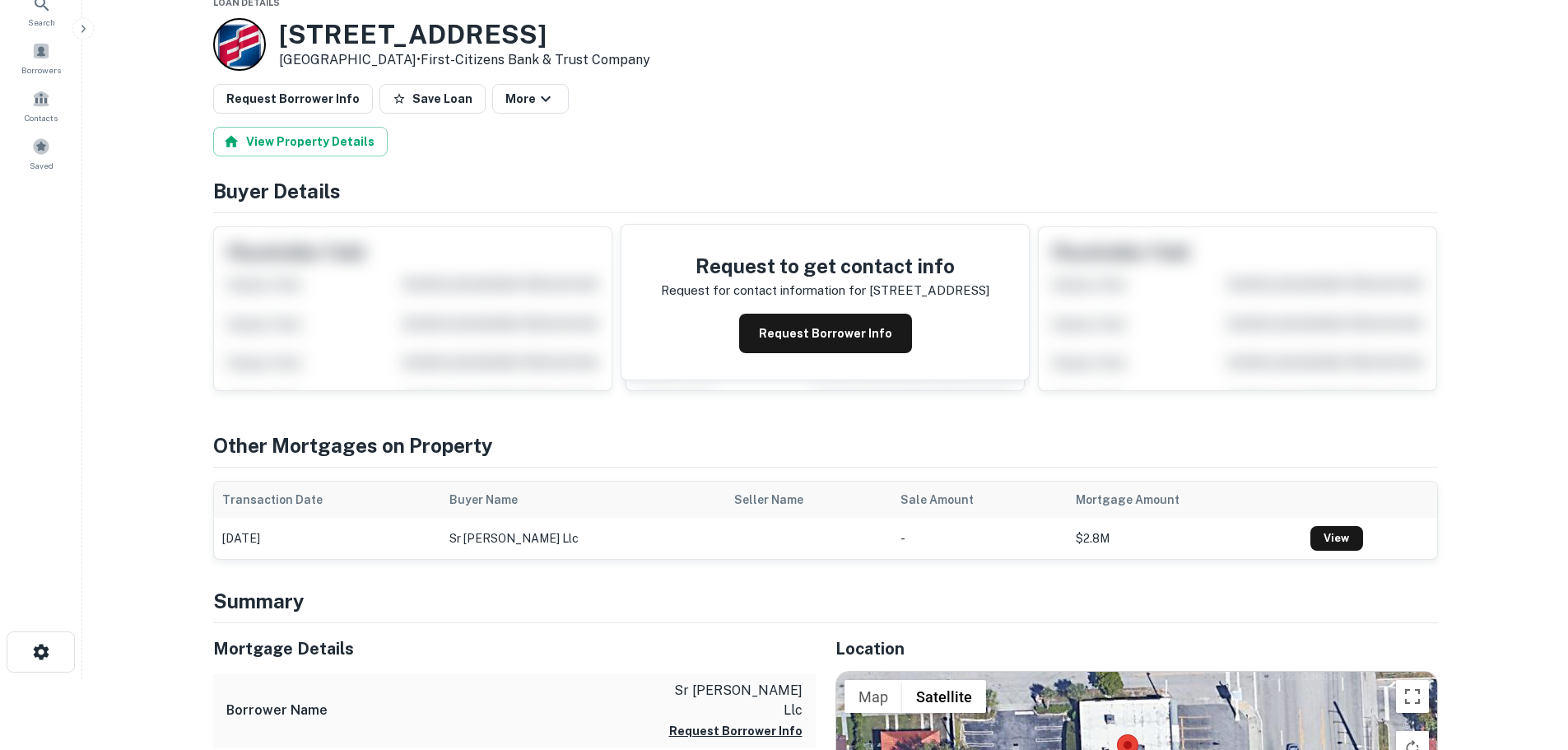
scroll to position [0, 0]
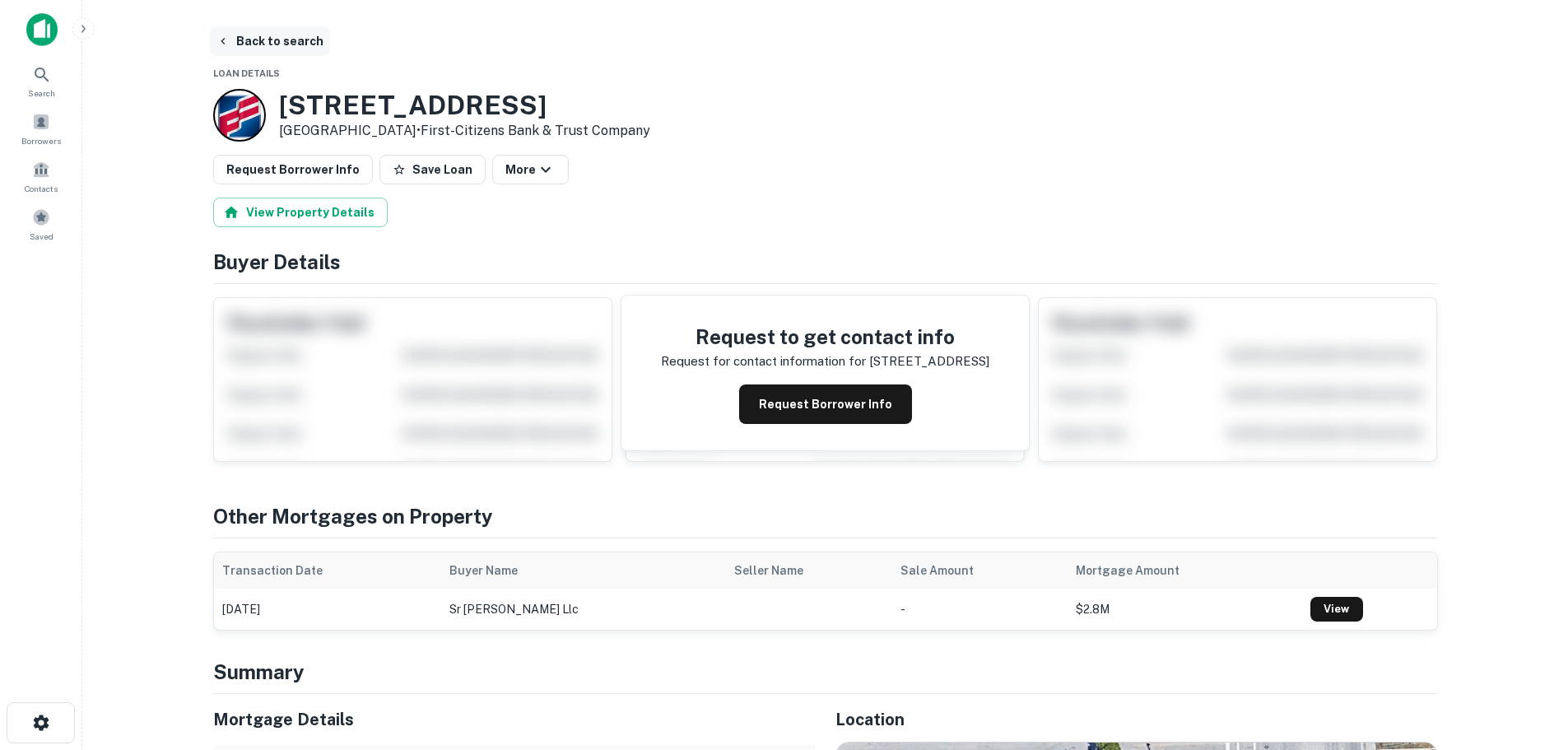
click at [284, 45] on button "Back to search" at bounding box center [270, 41] width 120 height 29
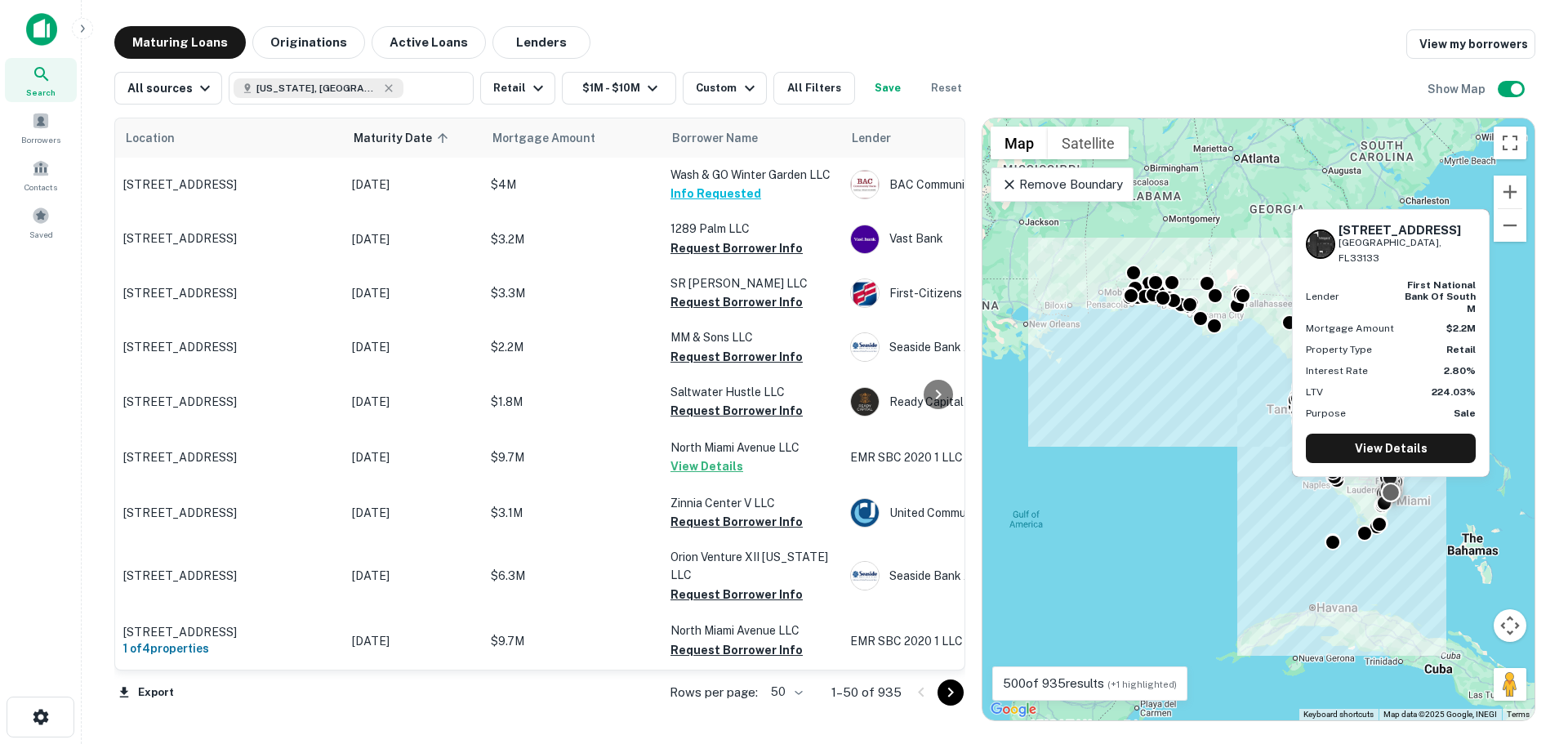
click at [222, 343] on p "[STREET_ADDRESS]" at bounding box center [229, 347] width 212 height 14
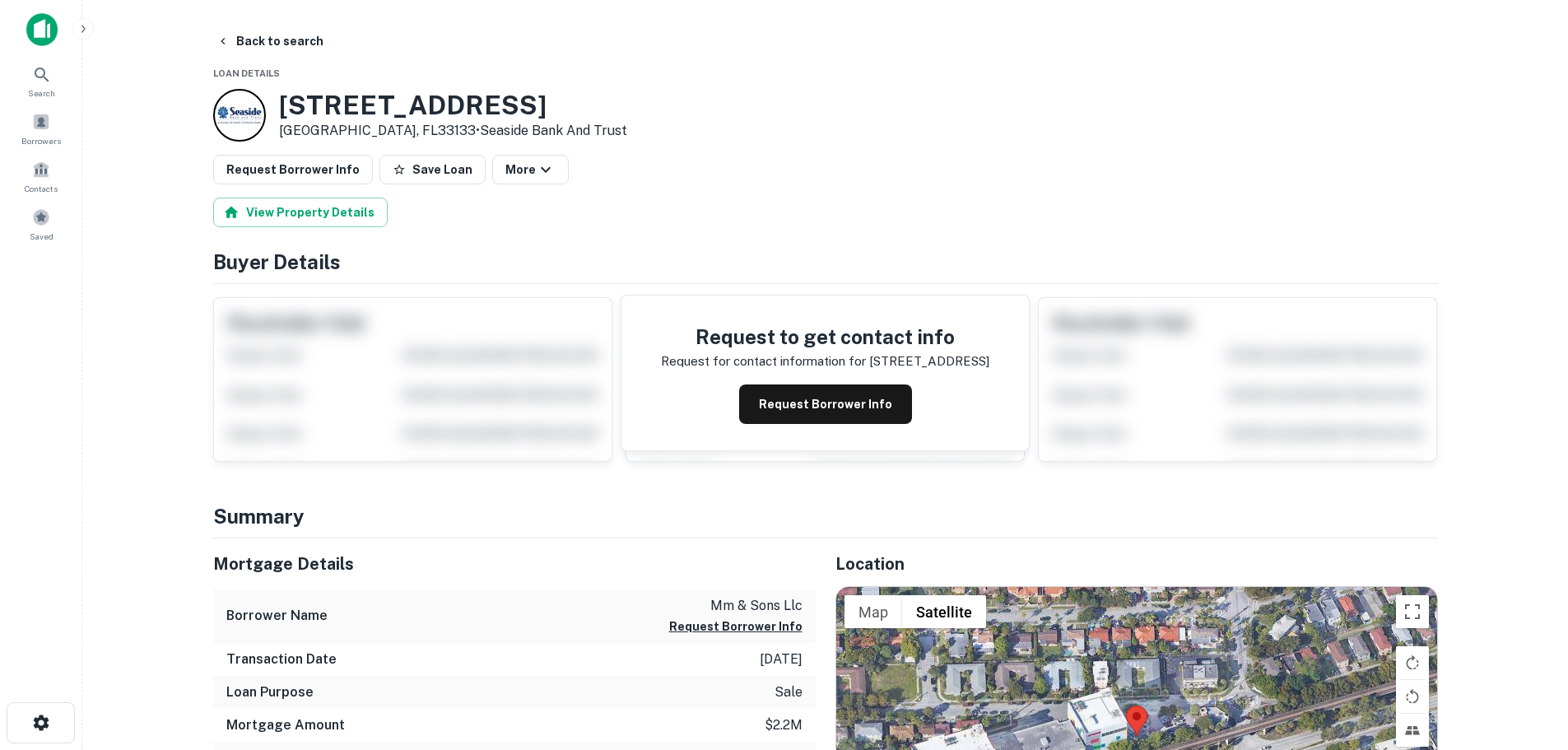
scroll to position [168, 0]
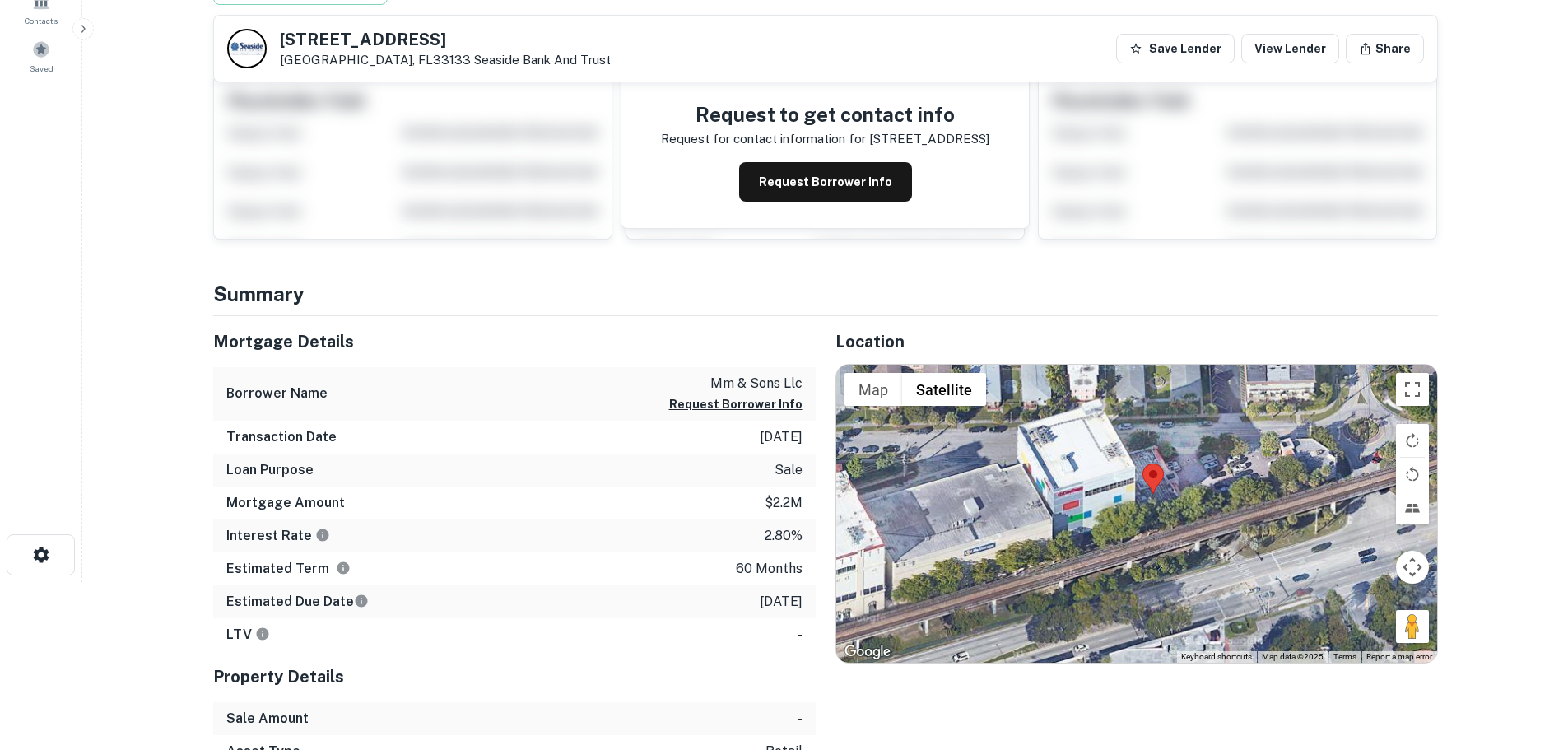
click at [1120, 534] on div at bounding box center [1136, 513] width 601 height 298
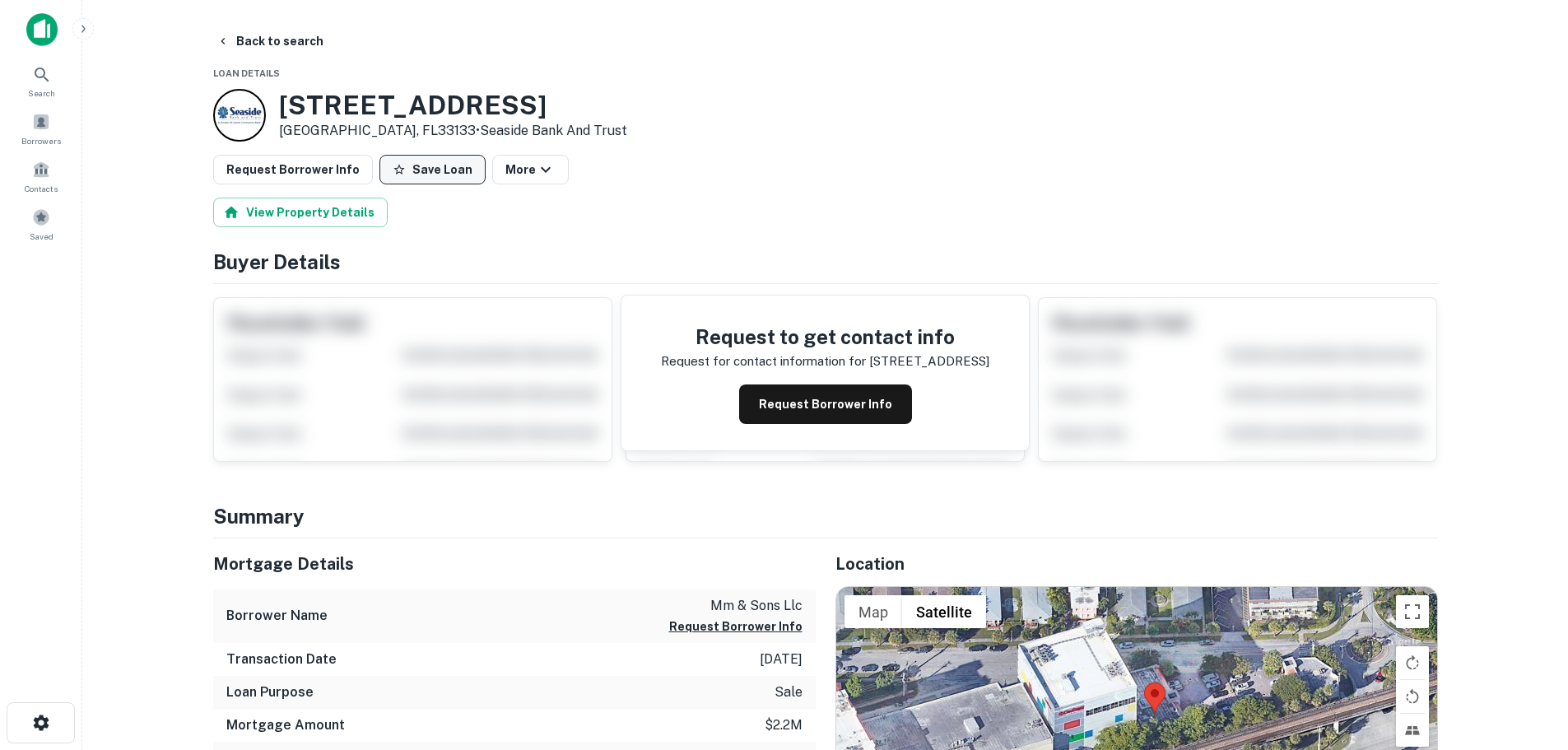
scroll to position [1, 0]
click at [427, 111] on h3 "2400 SW 27TH ST" at bounding box center [453, 104] width 348 height 31
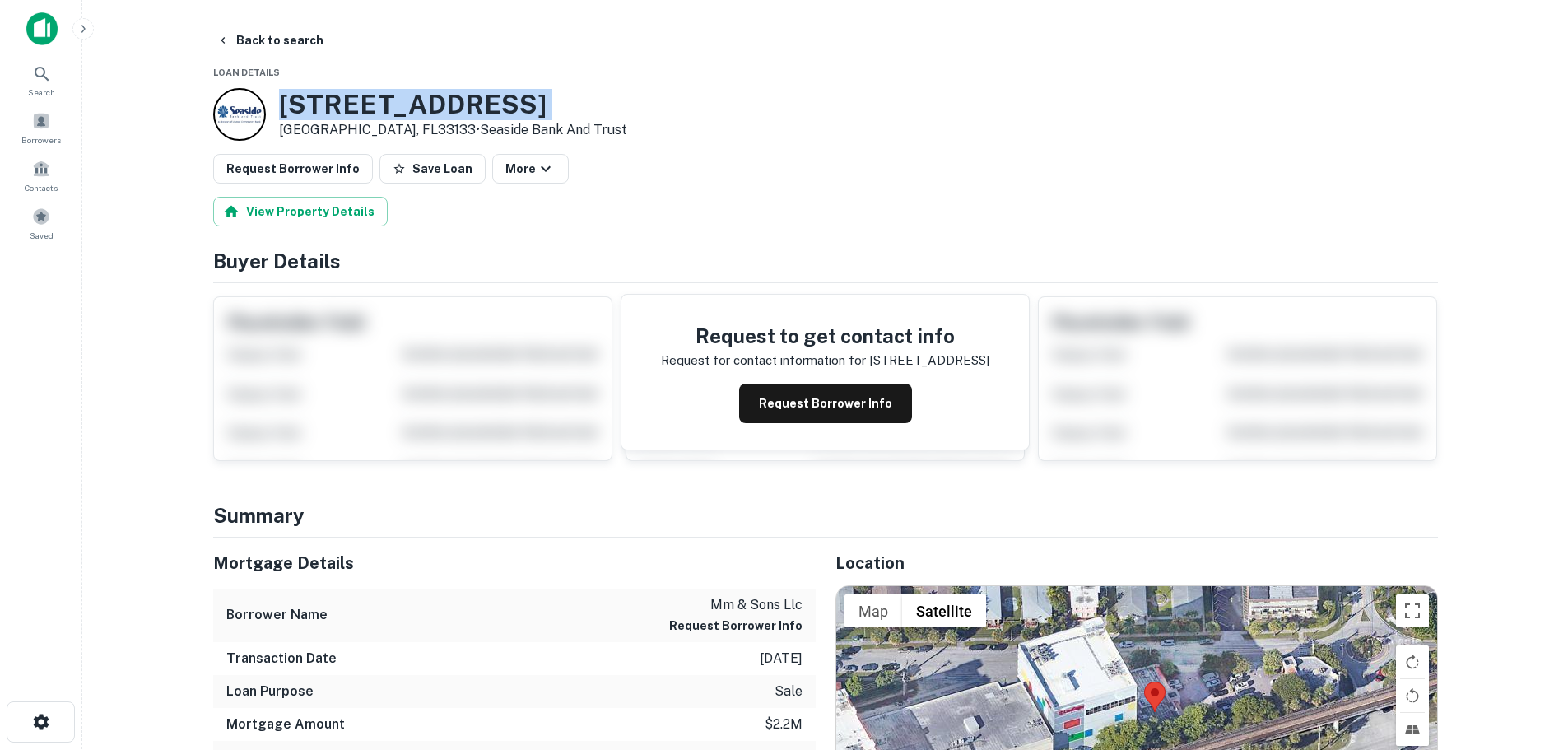
click at [427, 111] on h3 "2400 SW 27TH ST" at bounding box center [453, 104] width 348 height 31
copy h3 "2400 SW 27TH ST"
click at [412, 173] on button "Save Loan" at bounding box center [433, 168] width 107 height 29
click at [322, 167] on button "Request Borrower Info" at bounding box center [293, 168] width 160 height 29
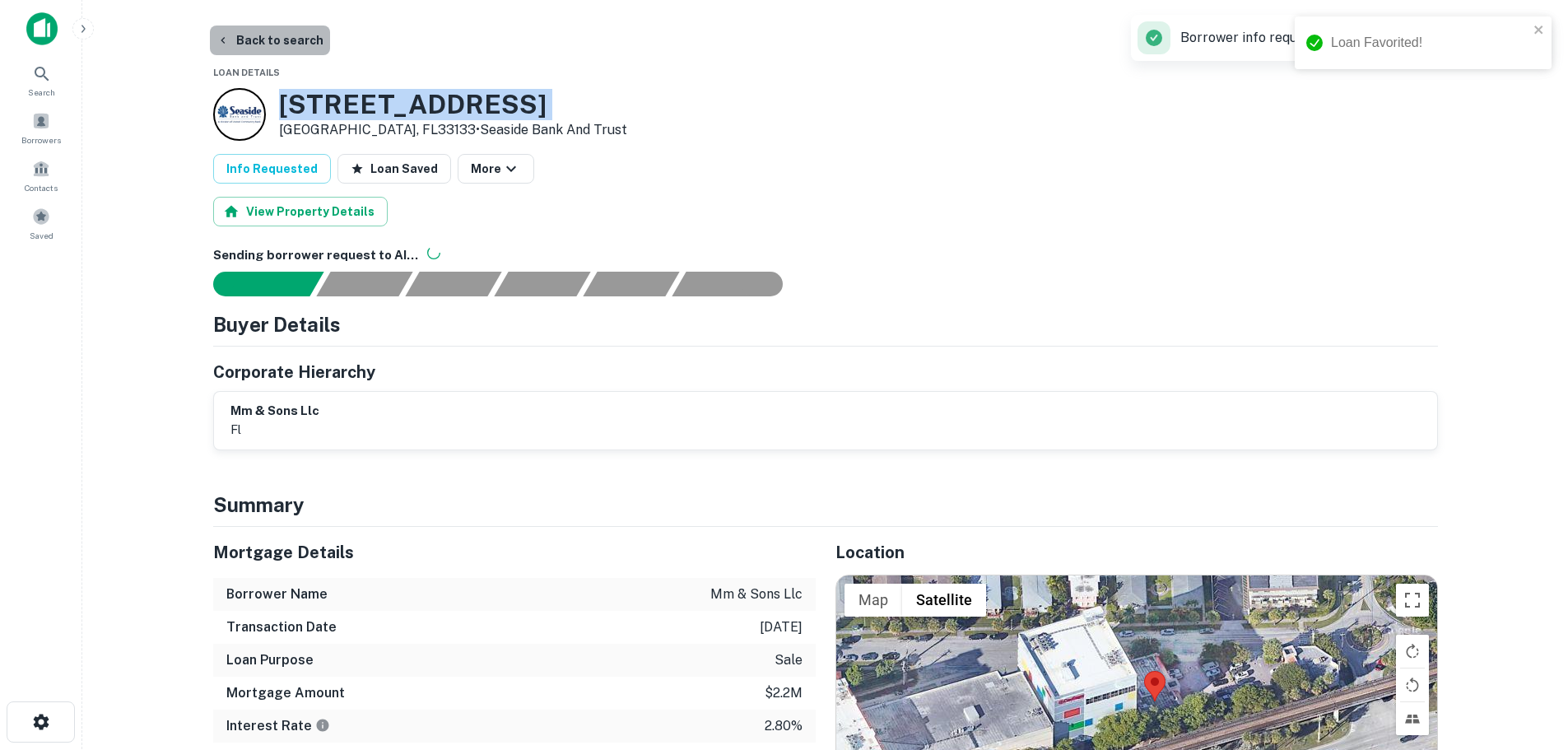
click at [293, 43] on button "Back to search" at bounding box center [270, 40] width 120 height 29
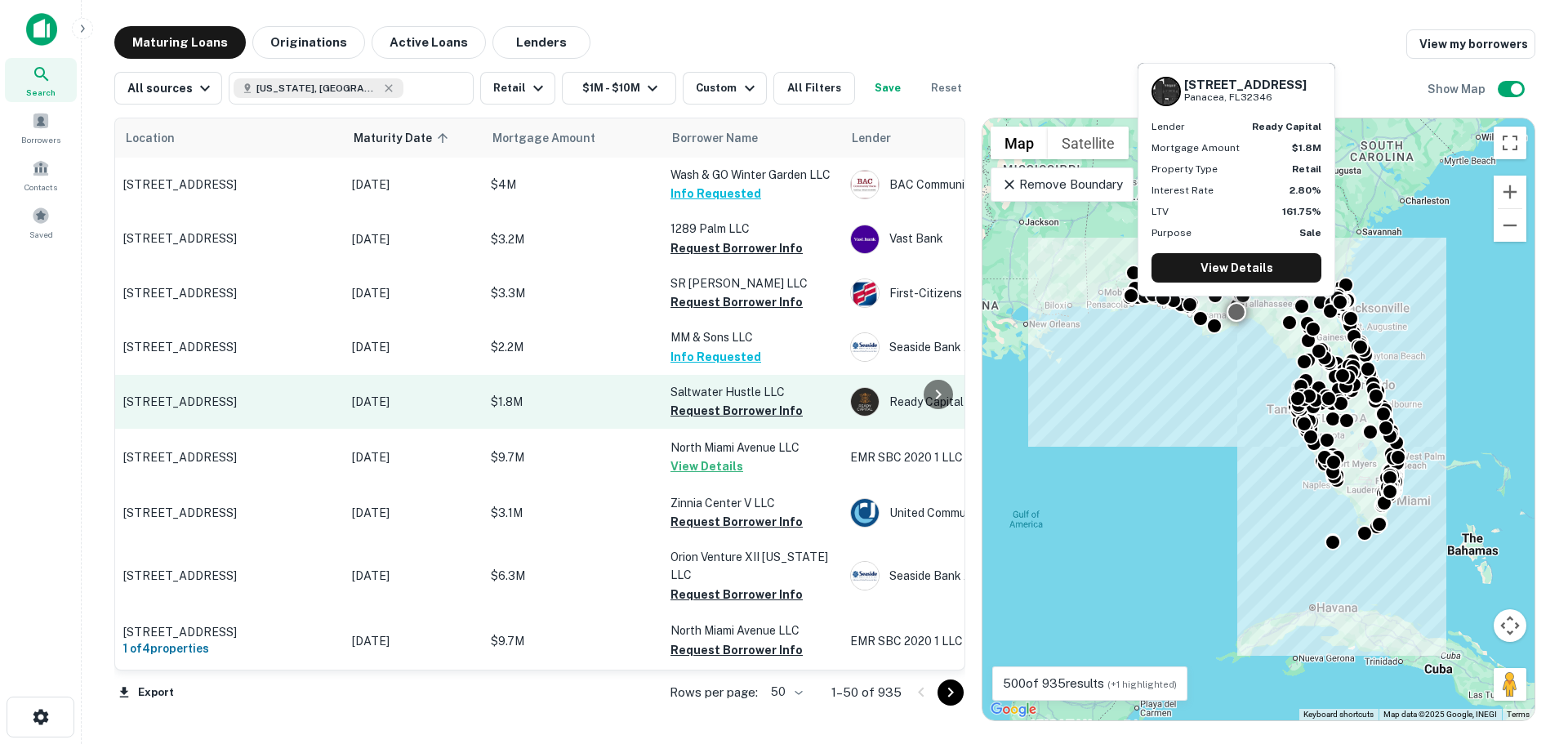
click at [251, 400] on p "1315 Coastal Hwy Panacea, FL32346" at bounding box center [229, 401] width 212 height 14
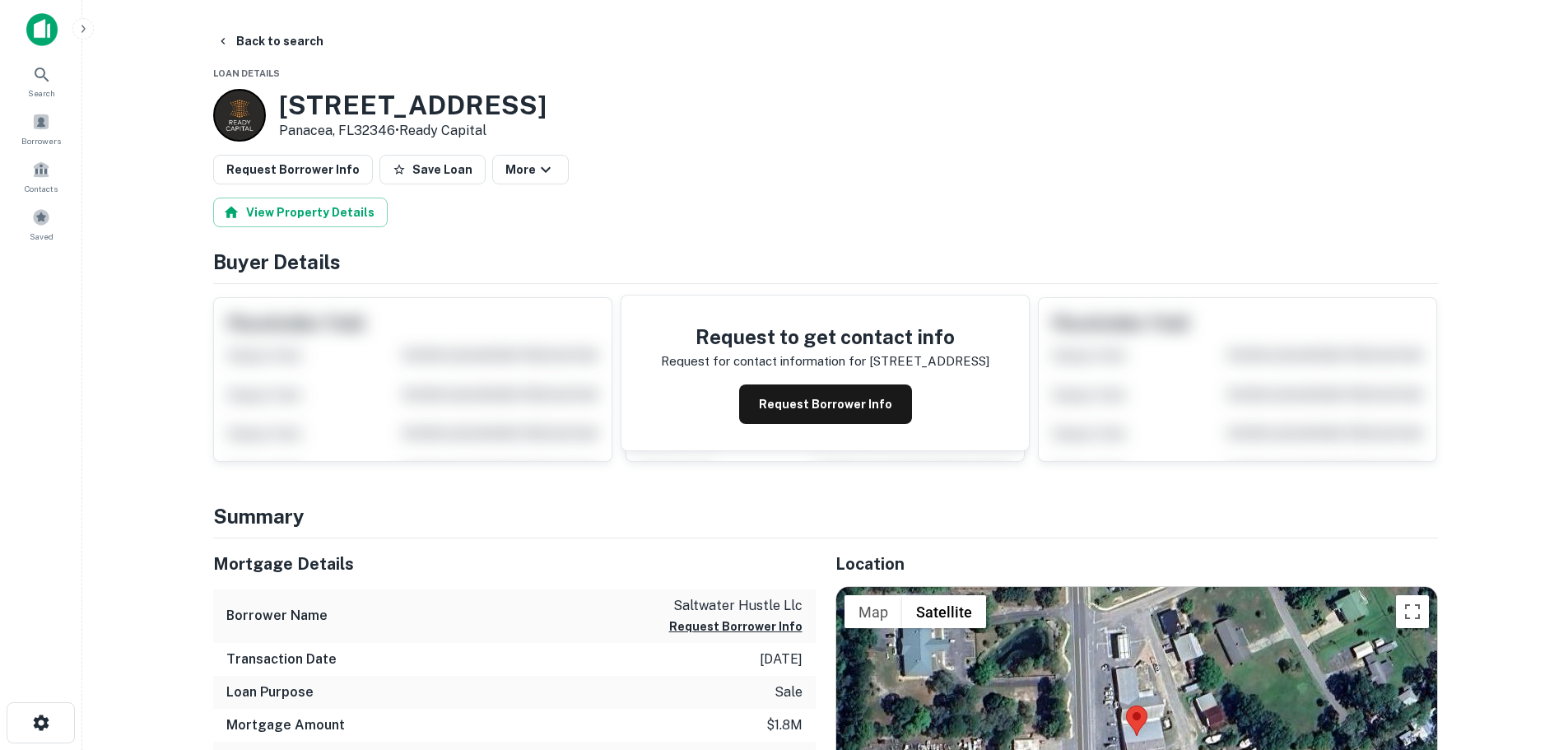
click at [421, 109] on h3 "1315 Coastal Hwy" at bounding box center [412, 105] width 267 height 31
copy h3 "1315 Coastal Hwy"
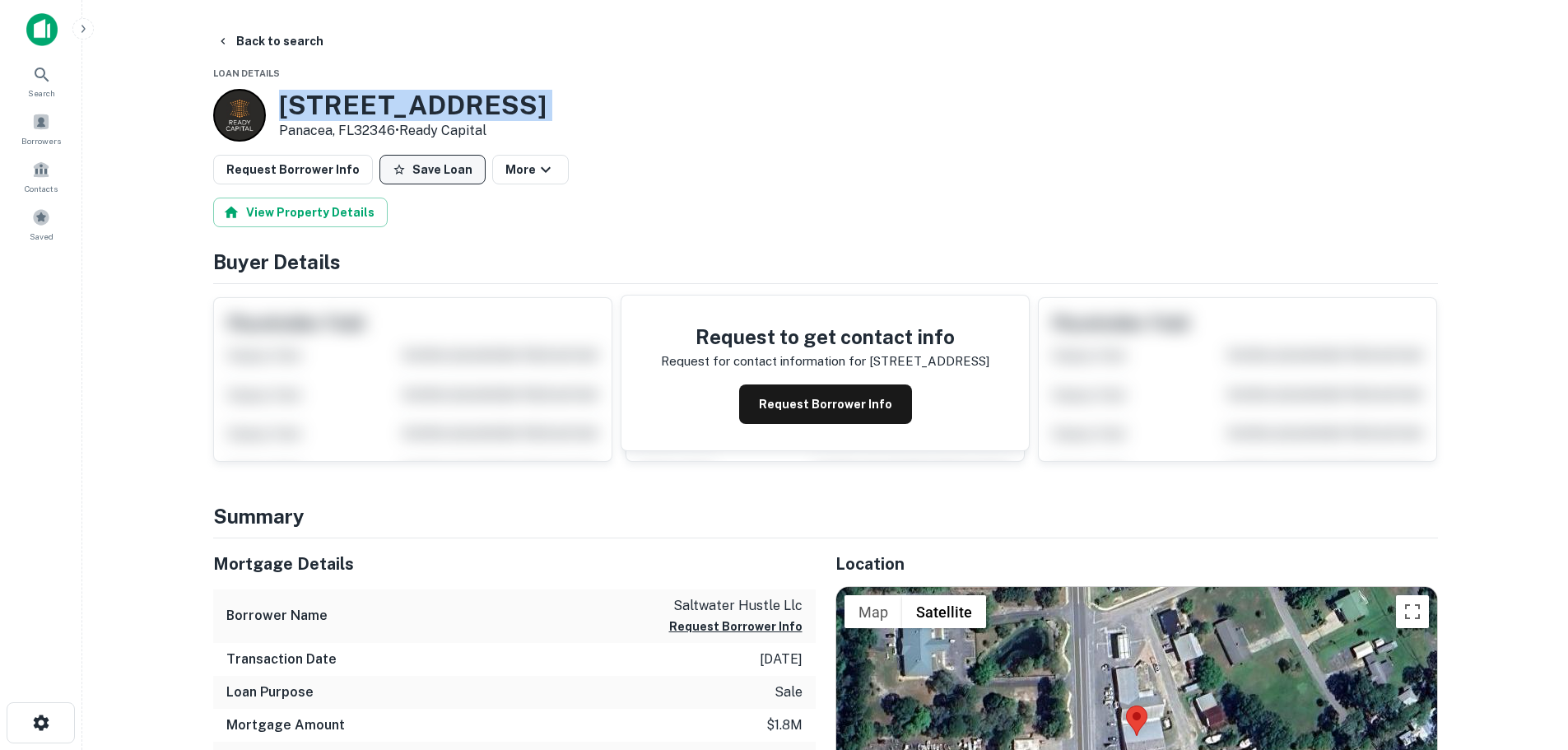
click at [412, 172] on button "Save Loan" at bounding box center [433, 169] width 107 height 29
click at [316, 172] on button "Request Borrower Info" at bounding box center [293, 169] width 160 height 29
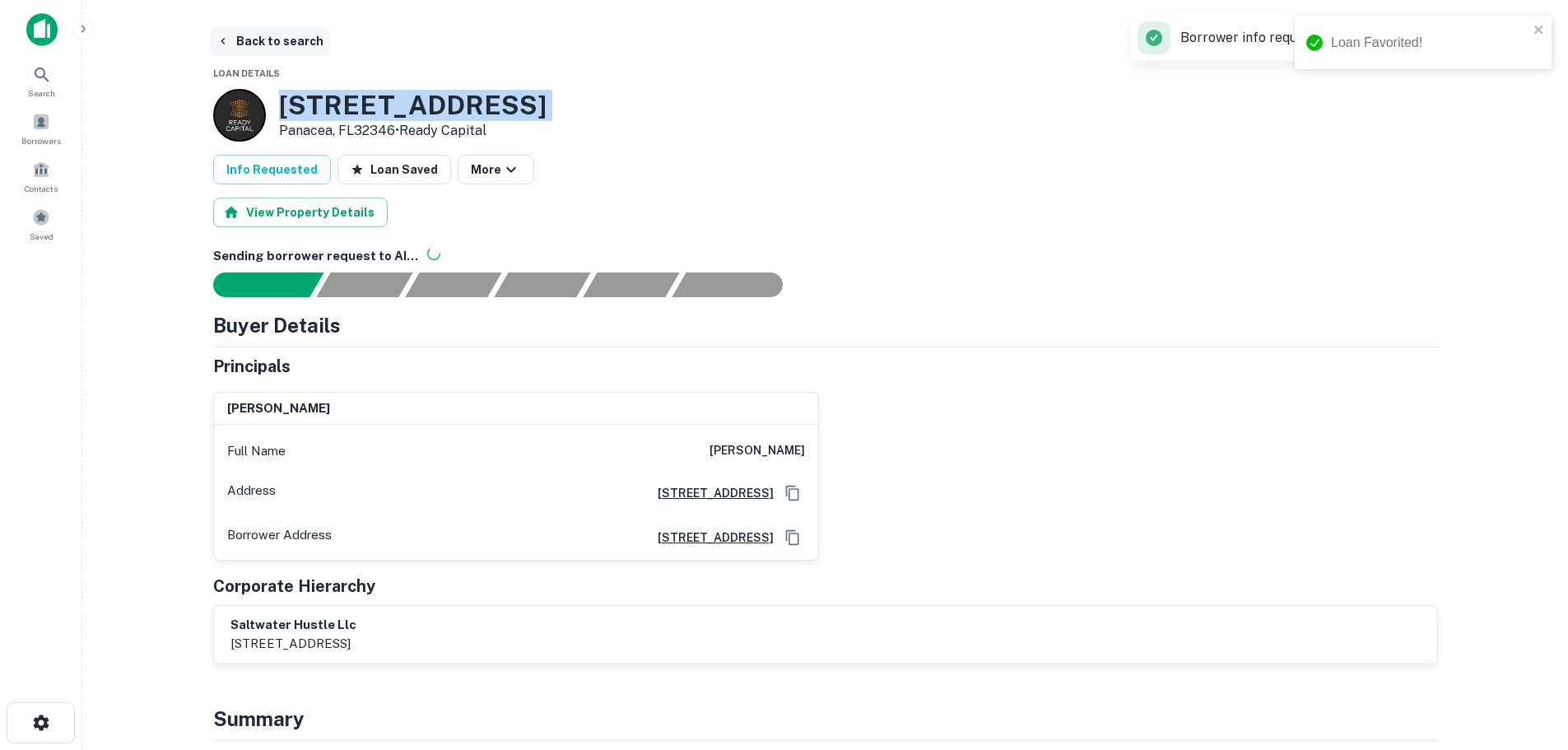
click at [300, 35] on button "Back to search" at bounding box center [270, 41] width 120 height 29
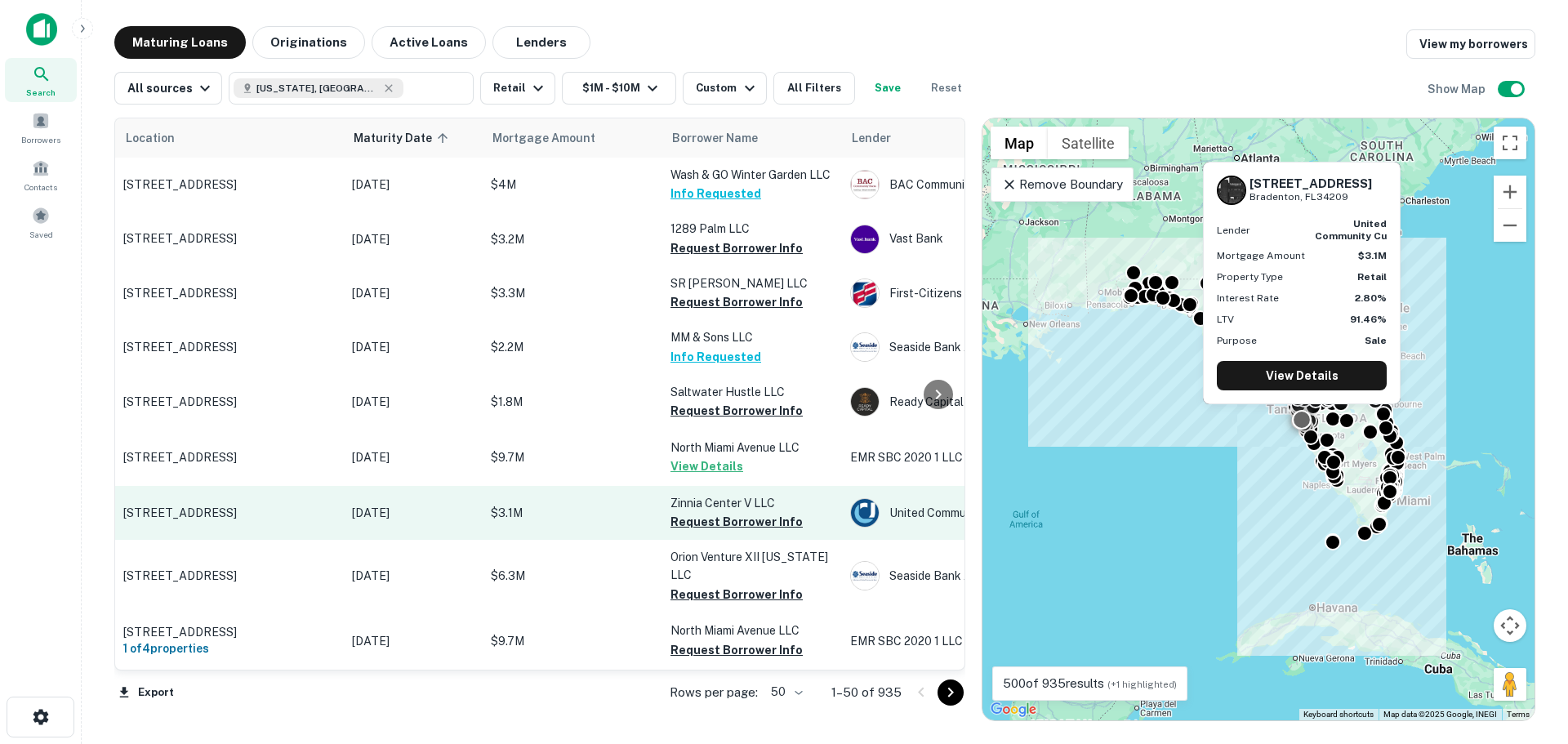
click at [224, 505] on p "7421 Manatee Ave W Bradenton, FL34209" at bounding box center [229, 512] width 212 height 14
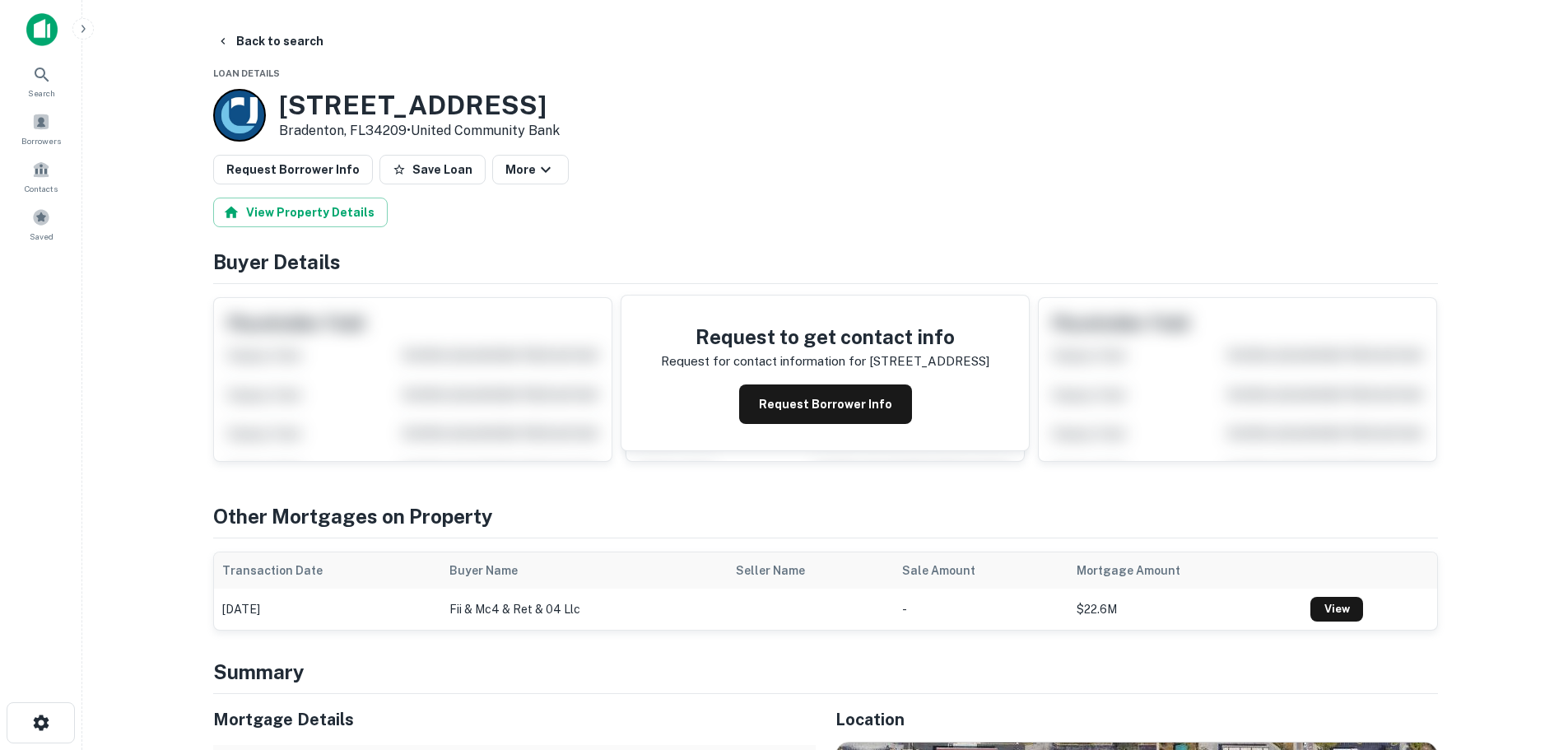
click at [449, 102] on h3 "7421 MANATEE AVE W" at bounding box center [419, 105] width 281 height 31
copy h3 "7421 MANATEE AVE W"
click at [442, 167] on button "Save Loan" at bounding box center [433, 169] width 107 height 29
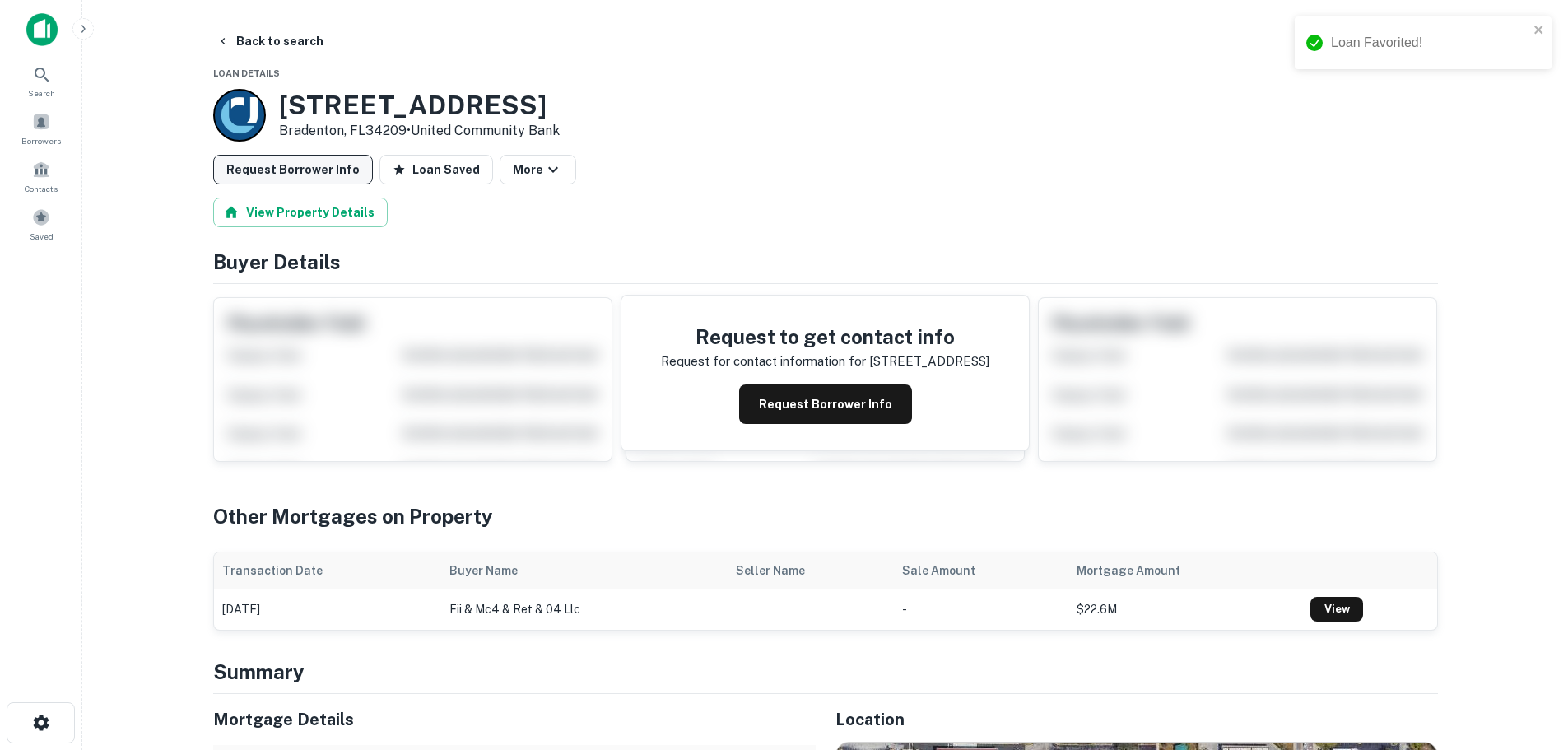
click at [306, 169] on button "Request Borrower Info" at bounding box center [293, 169] width 160 height 29
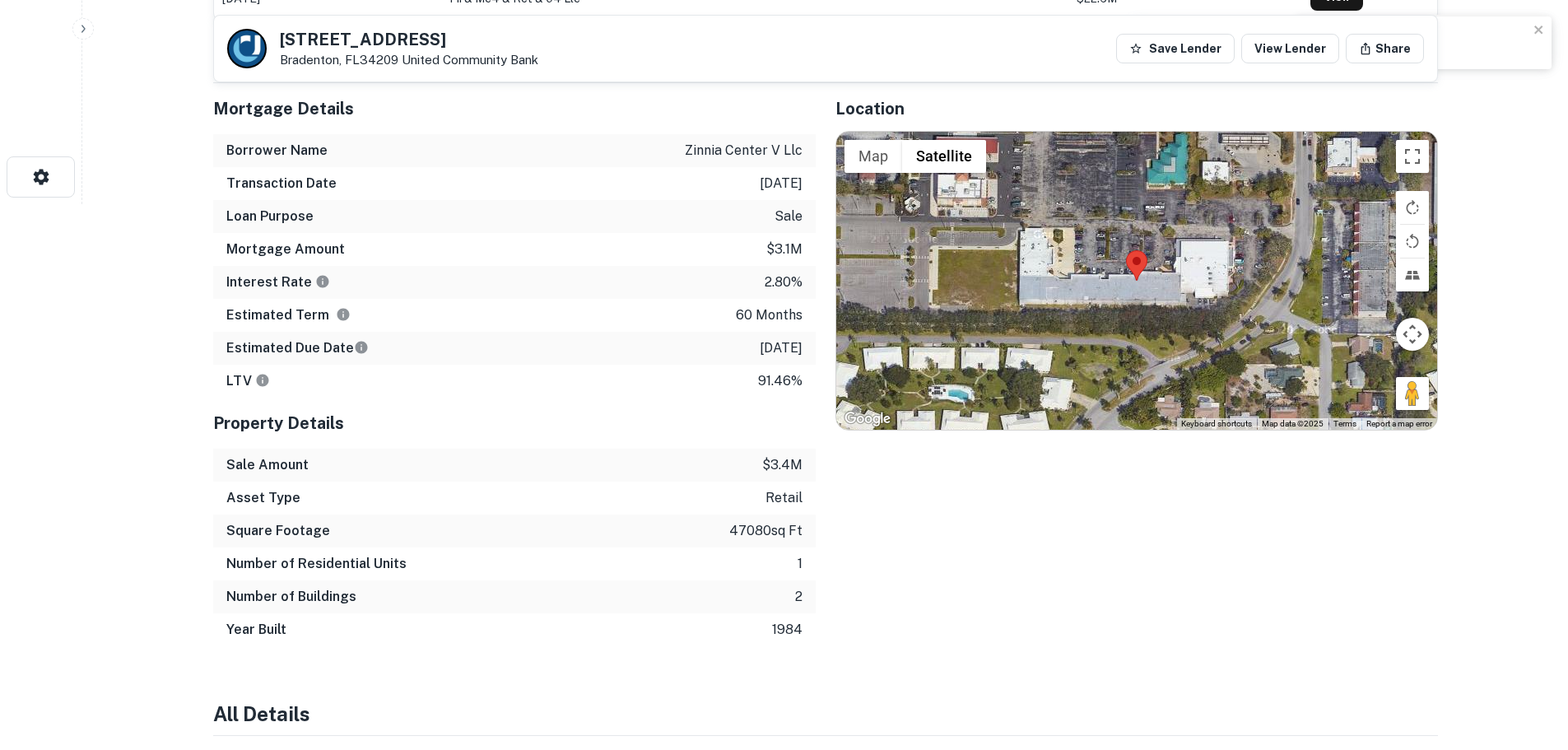
scroll to position [585, 0]
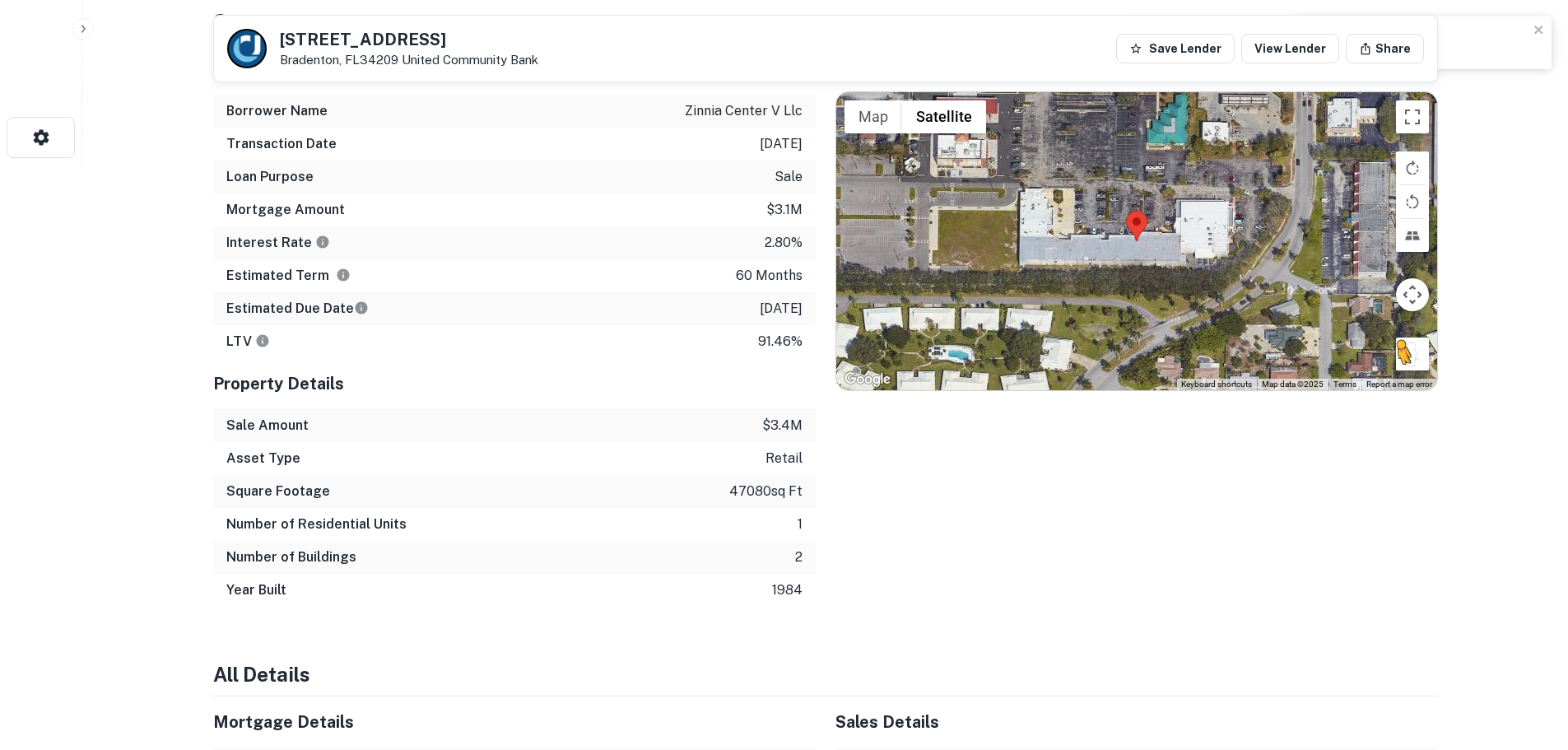
click at [1419, 346] on button "Drag Pegman onto the map to open Street View" at bounding box center [1412, 354] width 33 height 33
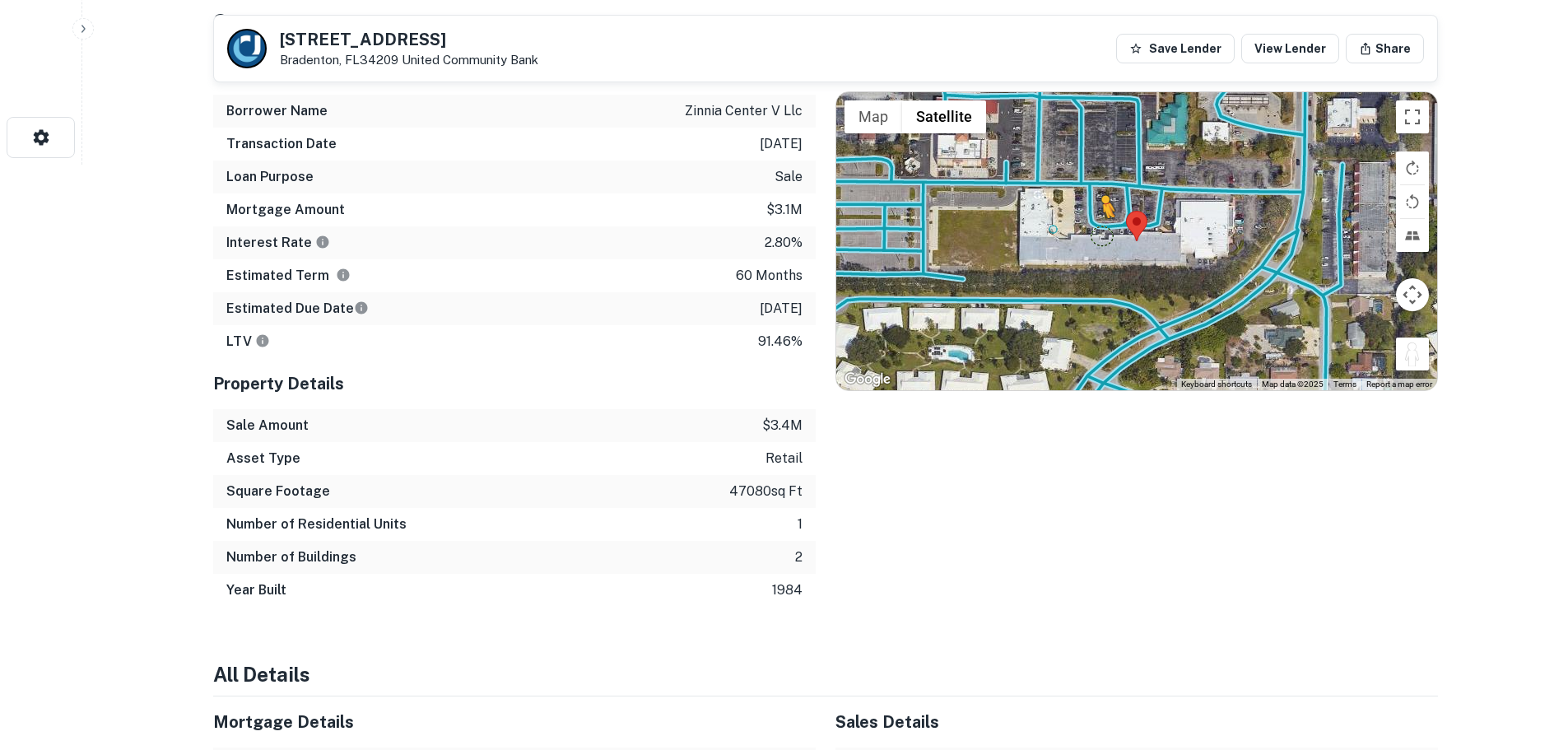
drag, startPoint x: 1421, startPoint y: 363, endPoint x: 1097, endPoint y: 233, distance: 349.1
click at [1097, 233] on div "To activate drag with keyboard, press Alt + Enter. Once in keyboard drag state,…" at bounding box center [1136, 241] width 601 height 298
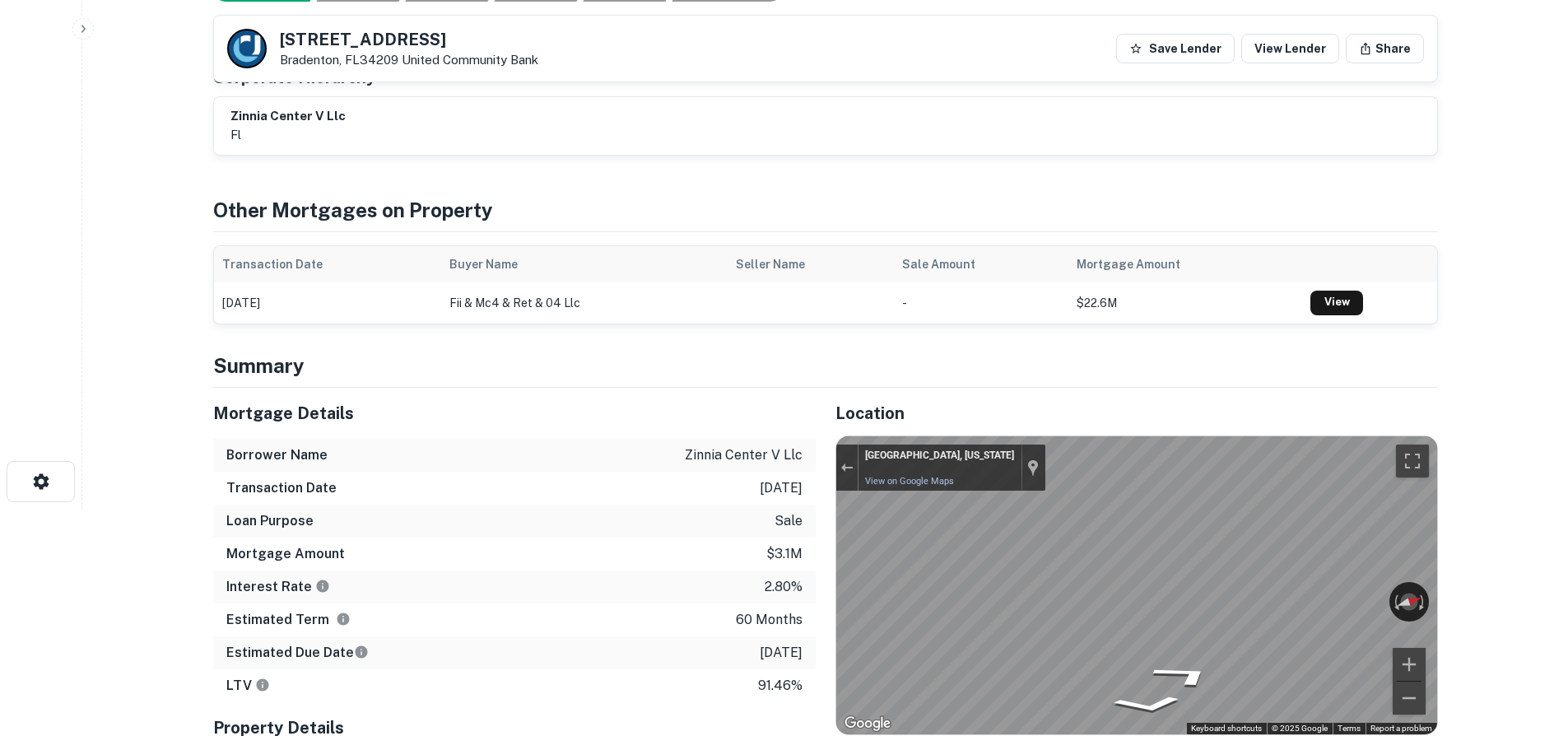
scroll to position [0, 0]
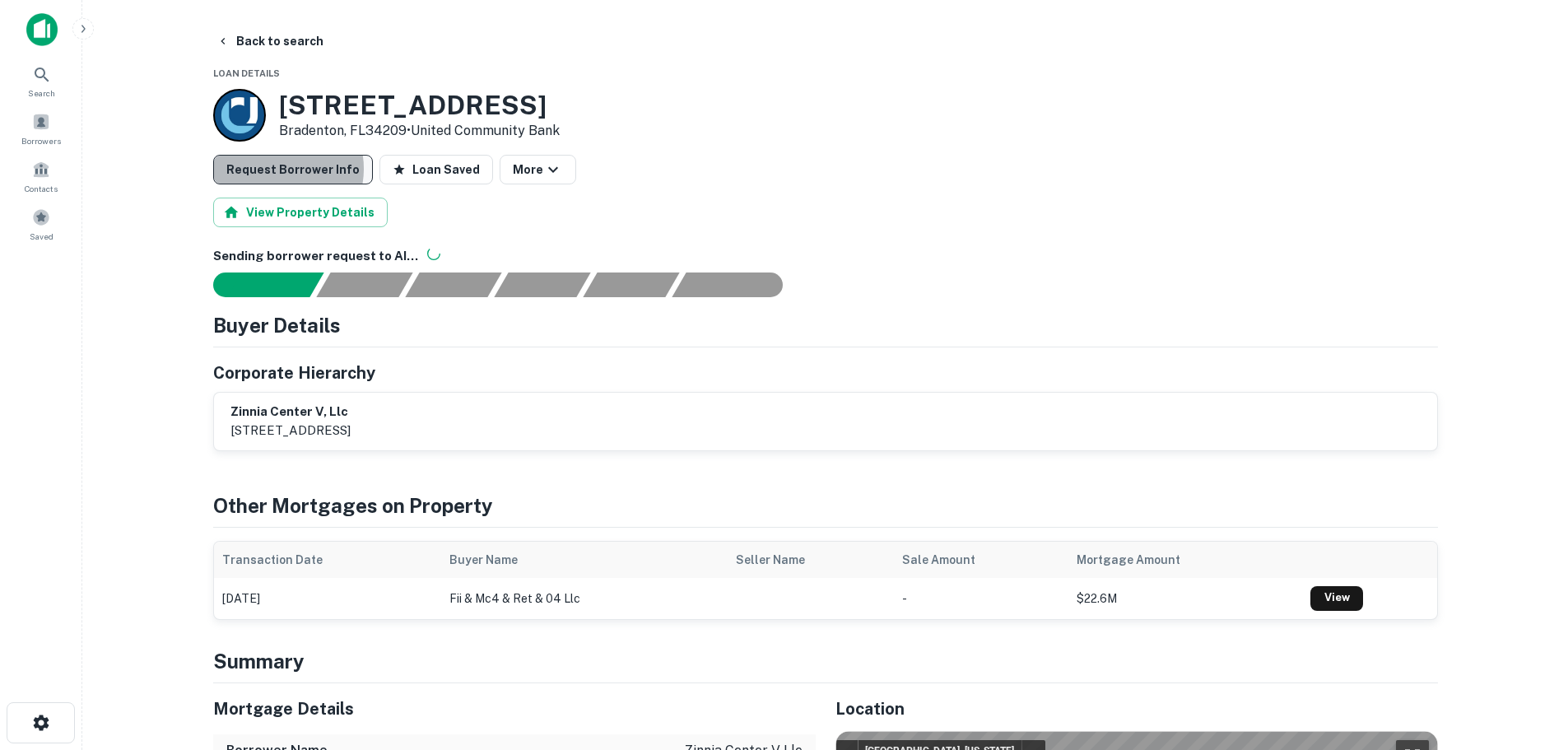
click at [279, 168] on button "Request Borrower Info" at bounding box center [293, 169] width 160 height 29
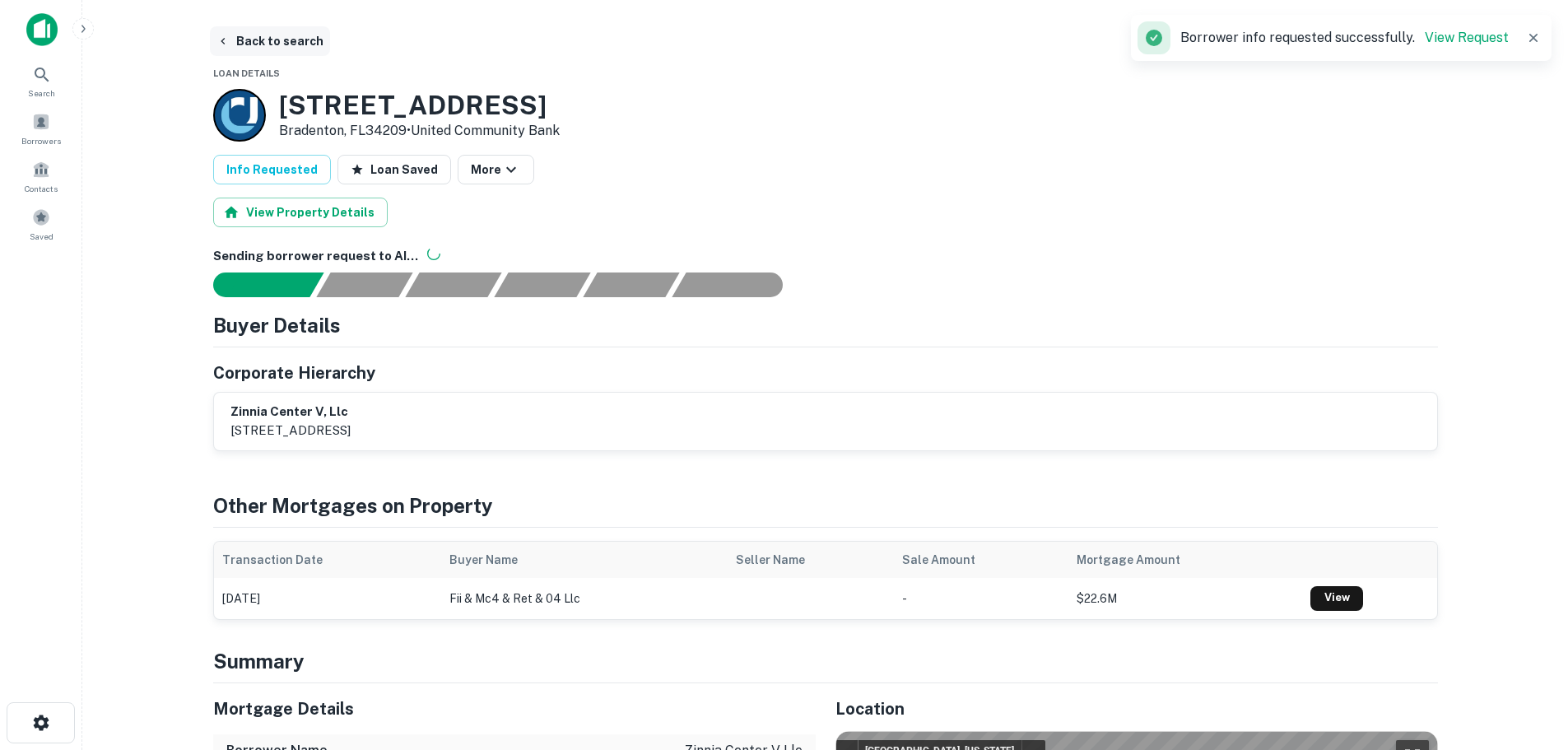
click at [299, 40] on button "Back to search" at bounding box center [270, 41] width 120 height 29
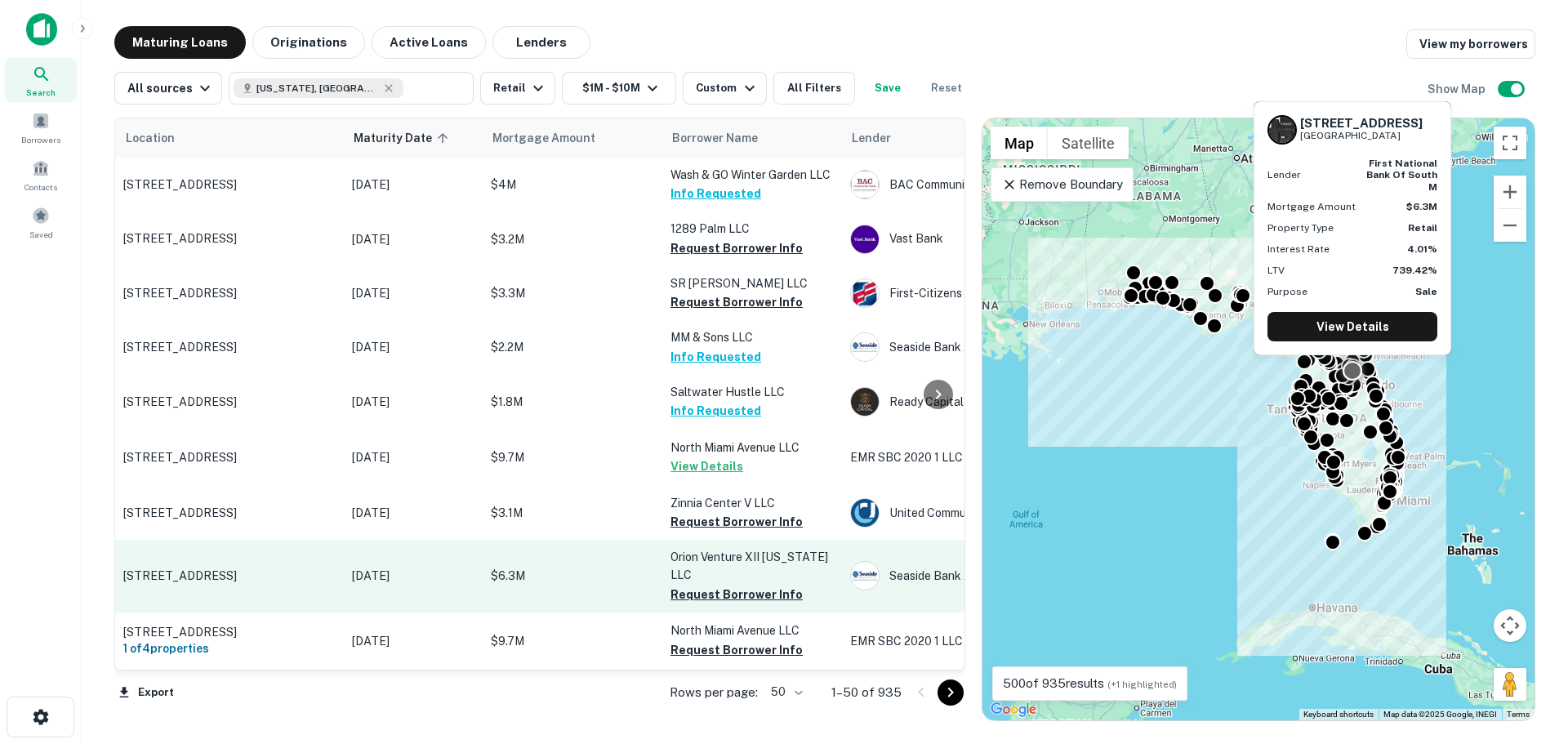
click at [235, 568] on p "1335 Tuskawilla Rd Winter Springs, FL32708" at bounding box center [229, 575] width 212 height 14
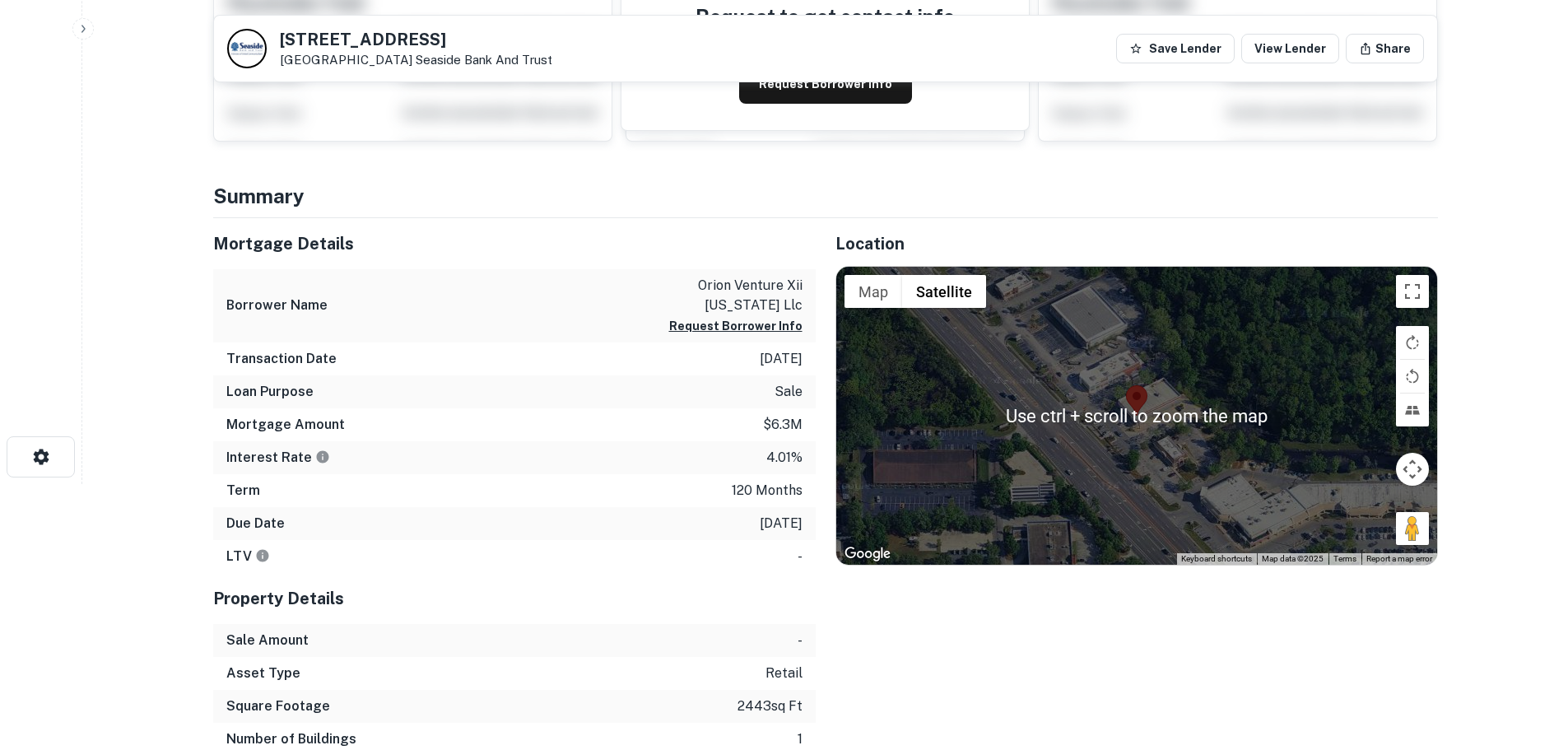
scroll to position [263, 0]
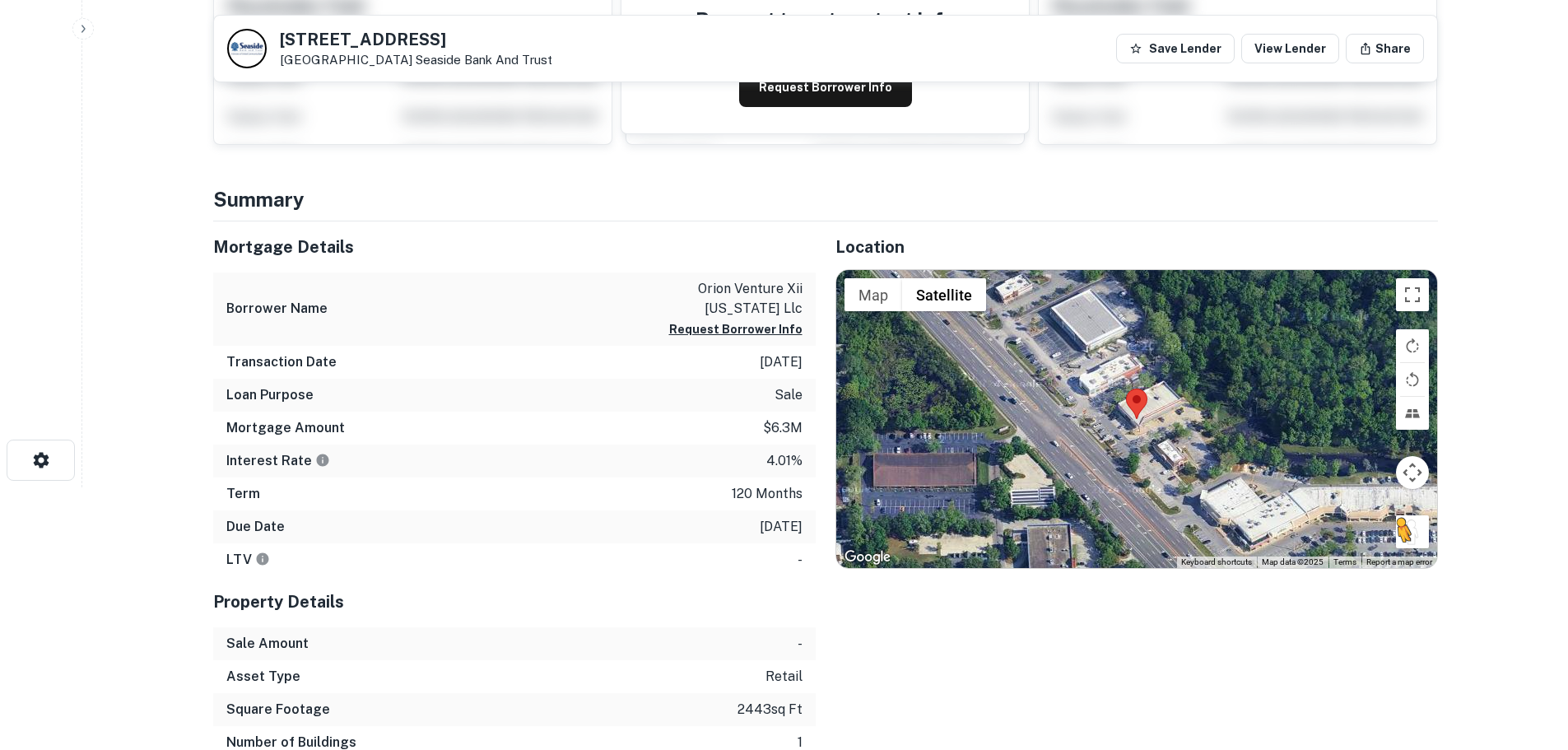
click at [1415, 538] on button "Drag Pegman onto the map to open Street View" at bounding box center [1412, 532] width 33 height 33
drag, startPoint x: 1415, startPoint y: 538, endPoint x: 1170, endPoint y: 461, distance: 256.8
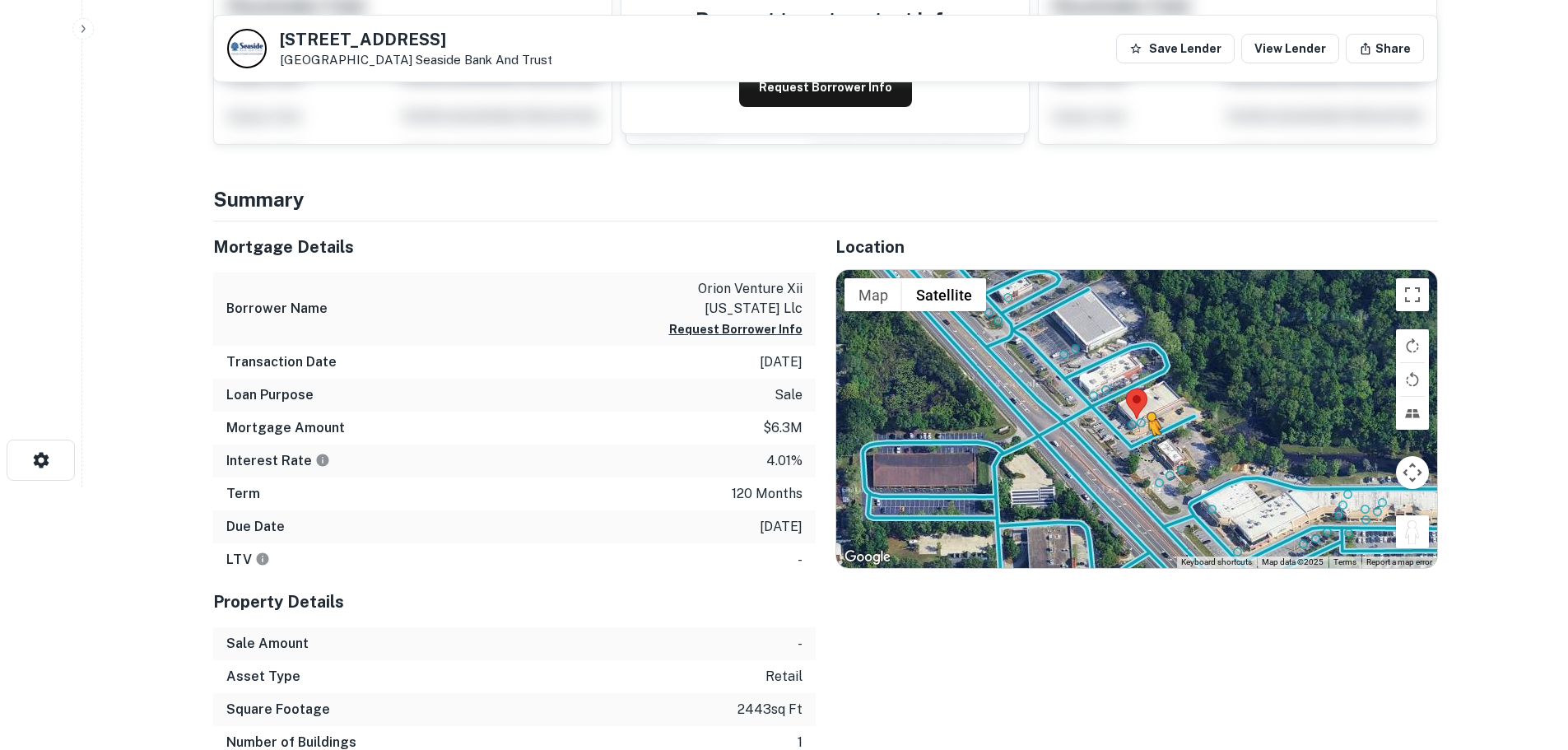
drag, startPoint x: 1415, startPoint y: 528, endPoint x: 1139, endPoint y: 452, distance: 286.3
click at [1139, 452] on div "To activate drag with keyboard, press Alt + Enter. Once in keyboard drag state,…" at bounding box center [1136, 418] width 601 height 298
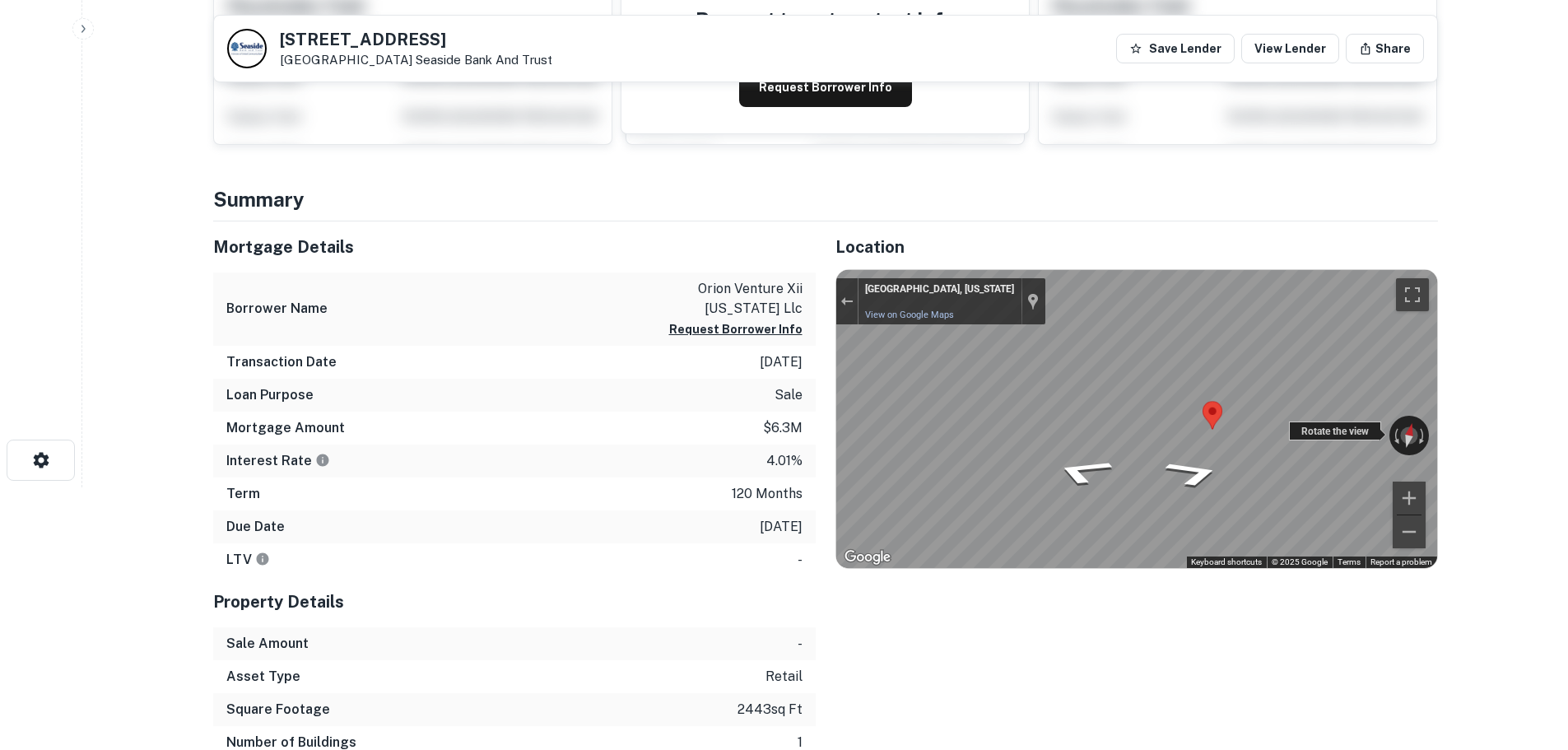
click at [1380, 438] on div "← Move left → Move right ↑ Move up ↓ Move down + Zoom in - Zoom out Winter Spri…" at bounding box center [1136, 418] width 601 height 298
drag, startPoint x: 696, startPoint y: 286, endPoint x: 782, endPoint y: 281, distance: 86.1
click at [782, 281] on p "orion venture xii florida llc" at bounding box center [729, 299] width 148 height 40
copy p "orion venture"
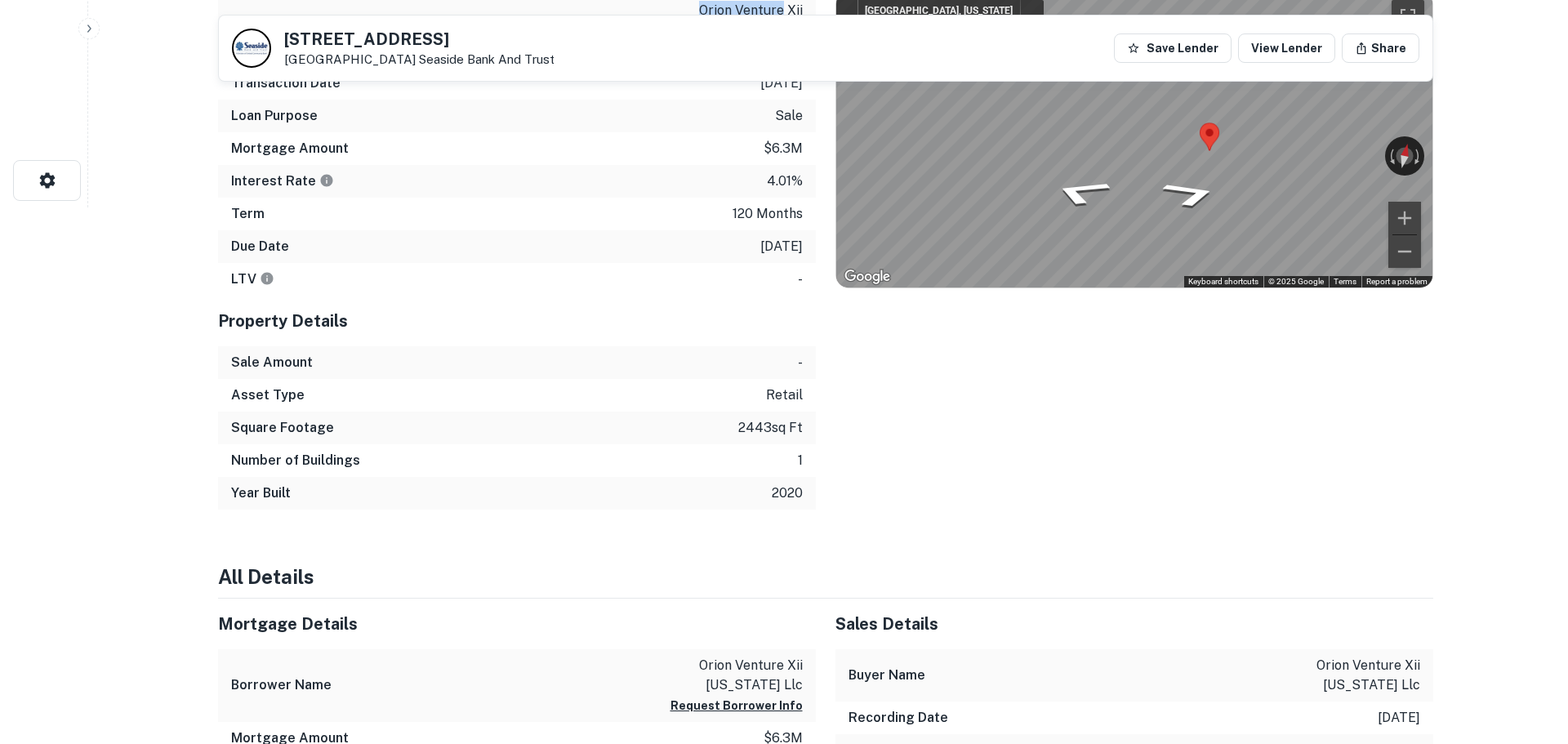
scroll to position [0, 0]
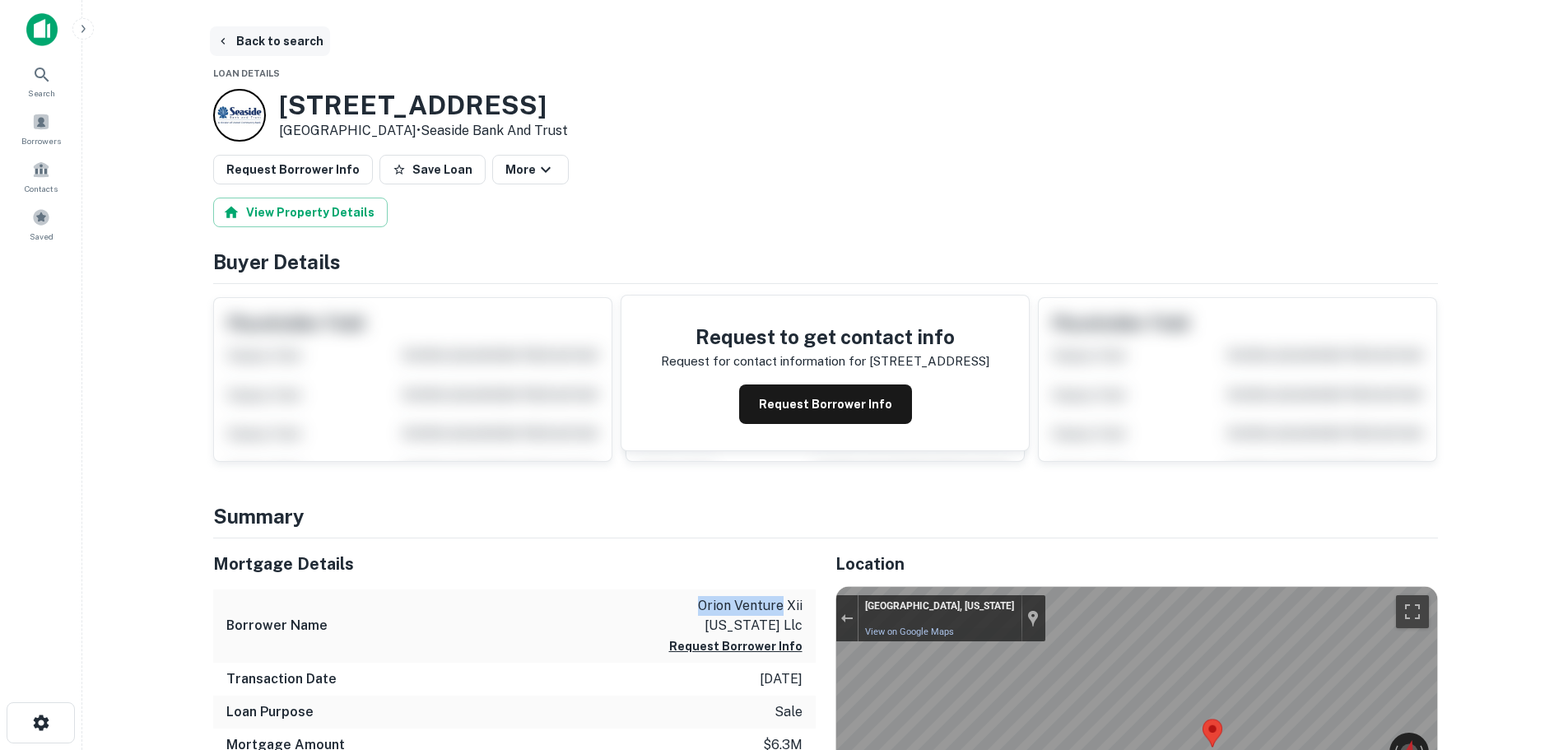
click at [281, 45] on button "Back to search" at bounding box center [270, 41] width 120 height 29
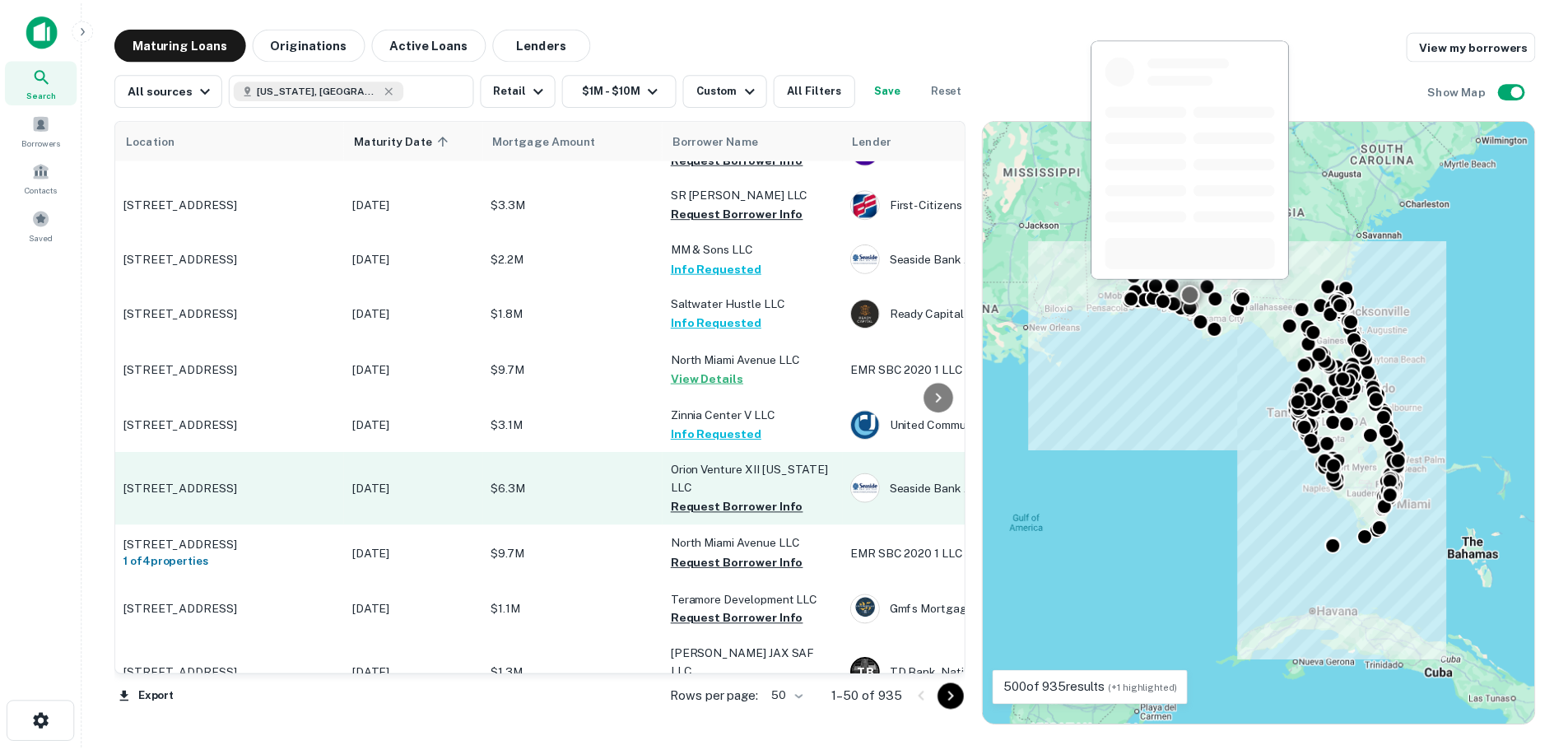
scroll to position [93, 0]
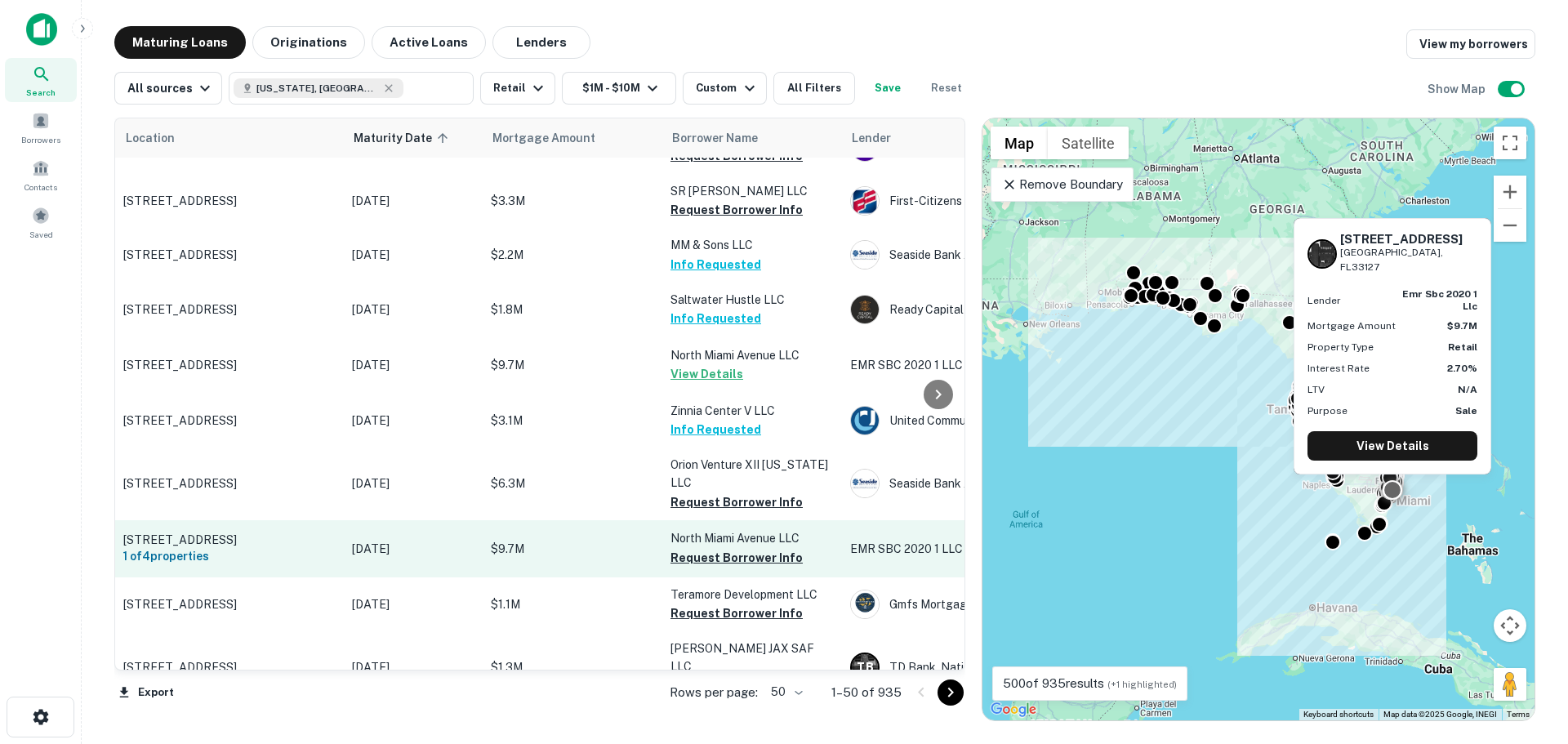
click at [269, 533] on p "[STREET_ADDRESS]" at bounding box center [229, 539] width 212 height 14
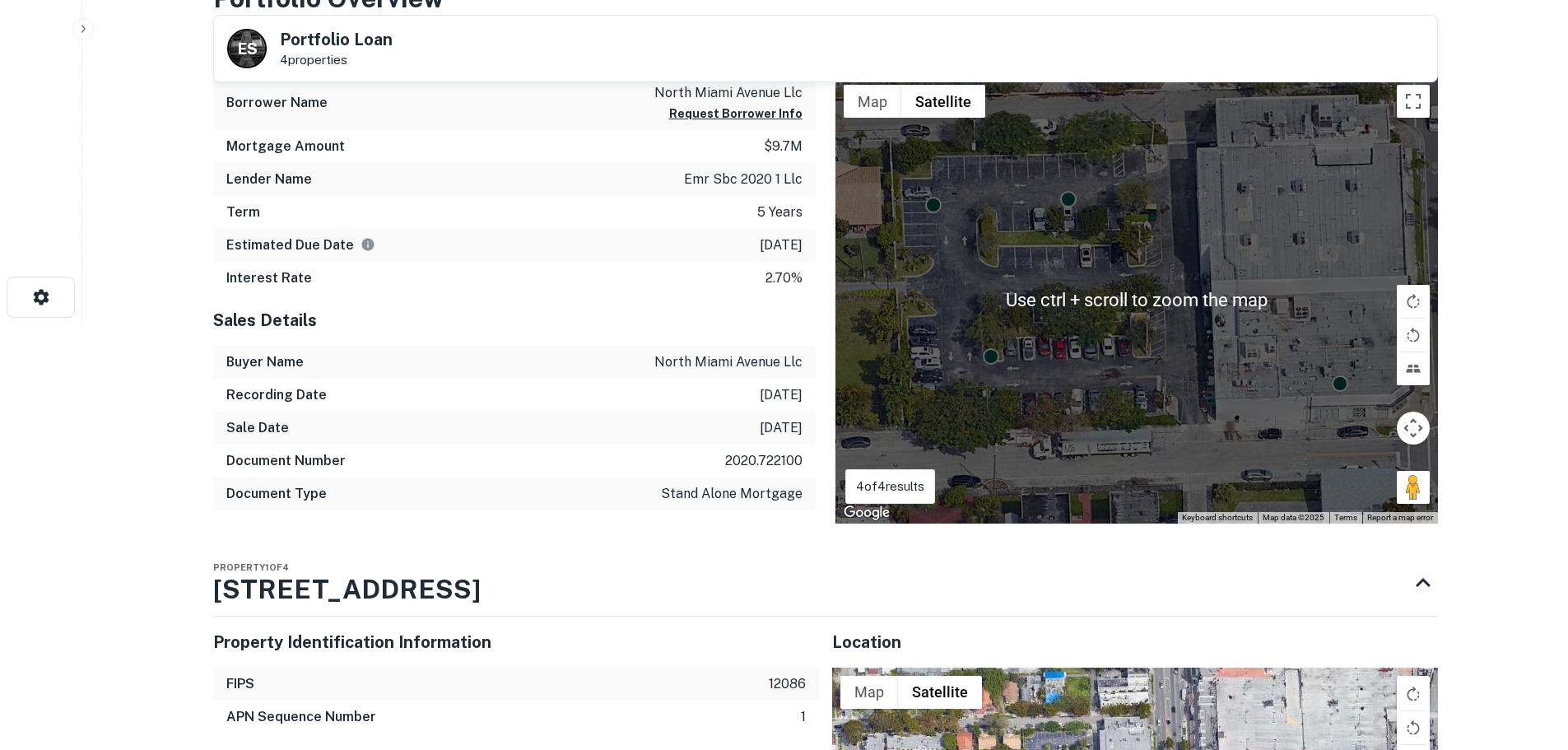
scroll to position [424, 0]
click at [1427, 490] on button "Drag Pegman onto the map to open Street View" at bounding box center [1413, 488] width 33 height 33
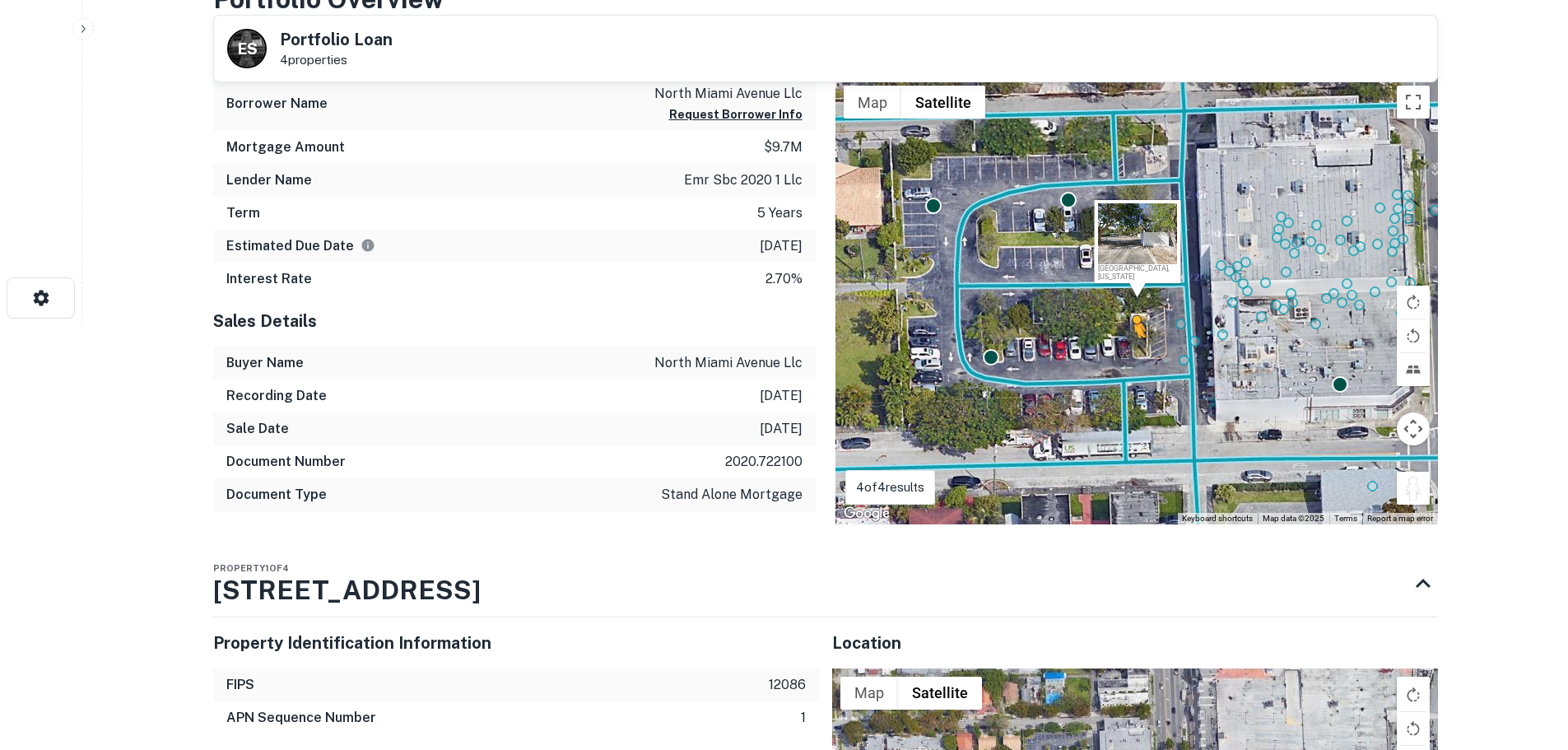
drag, startPoint x: 1418, startPoint y: 489, endPoint x: 1132, endPoint y: 355, distance: 315.8
click at [1132, 355] on div "To activate drag with keyboard, press Alt + Enter. Once in keyboard drag state,…" at bounding box center [1136, 301] width 602 height 447
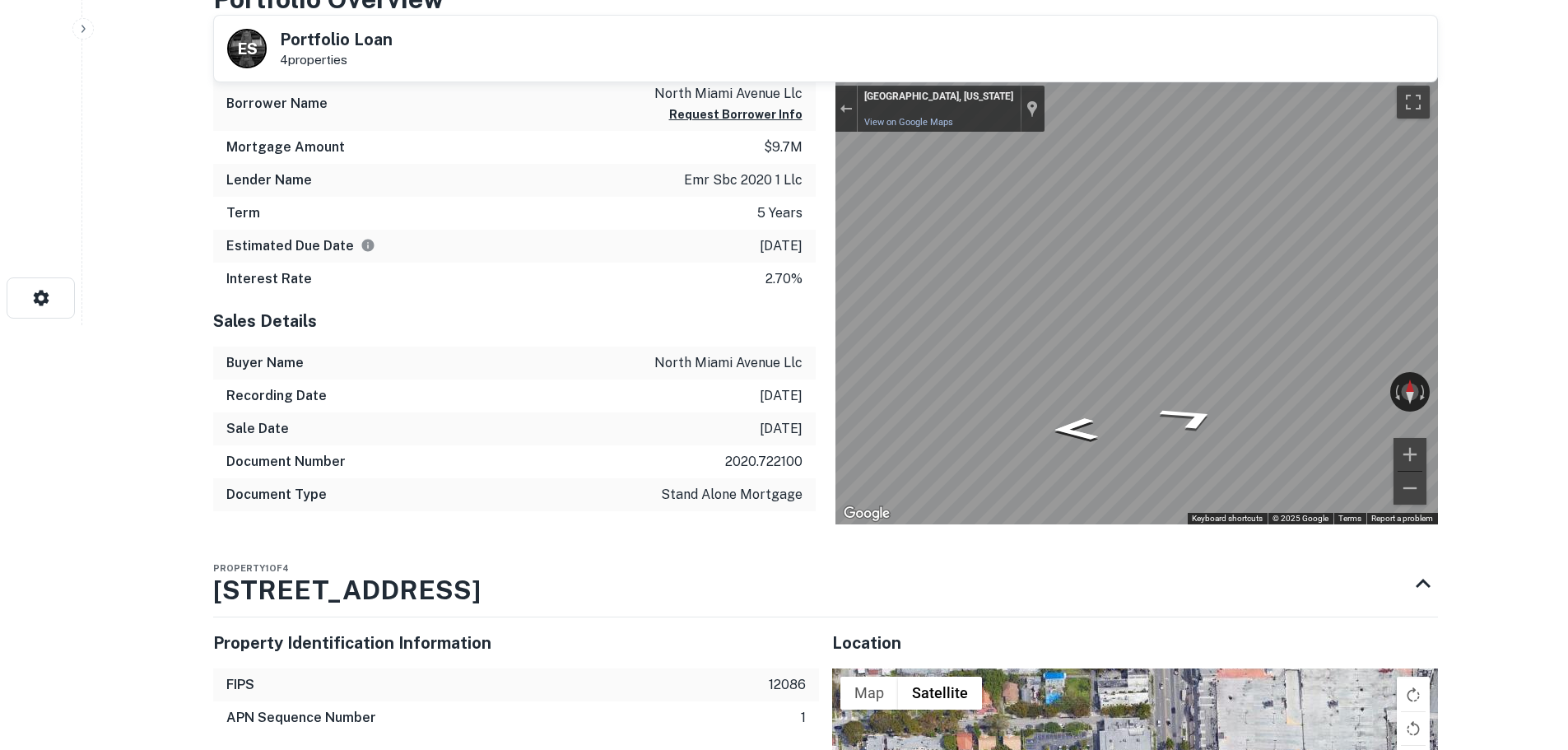
click at [753, 308] on div "Mortgage Details Borrower Name north miami avenue llc Request Borrower Info Mor…" at bounding box center [815, 276] width 1245 height 498
click at [664, 310] on div "Mortgage Details Borrower Name north miami avenue llc Request Borrower Info Mor…" at bounding box center [815, 276] width 1245 height 498
click at [760, 285] on div "Mortgage Details Borrower Name north miami avenue llc Request Borrower Info Mor…" at bounding box center [815, 276] width 1245 height 498
click at [849, 103] on button "Exit the Street View" at bounding box center [845, 109] width 21 height 22
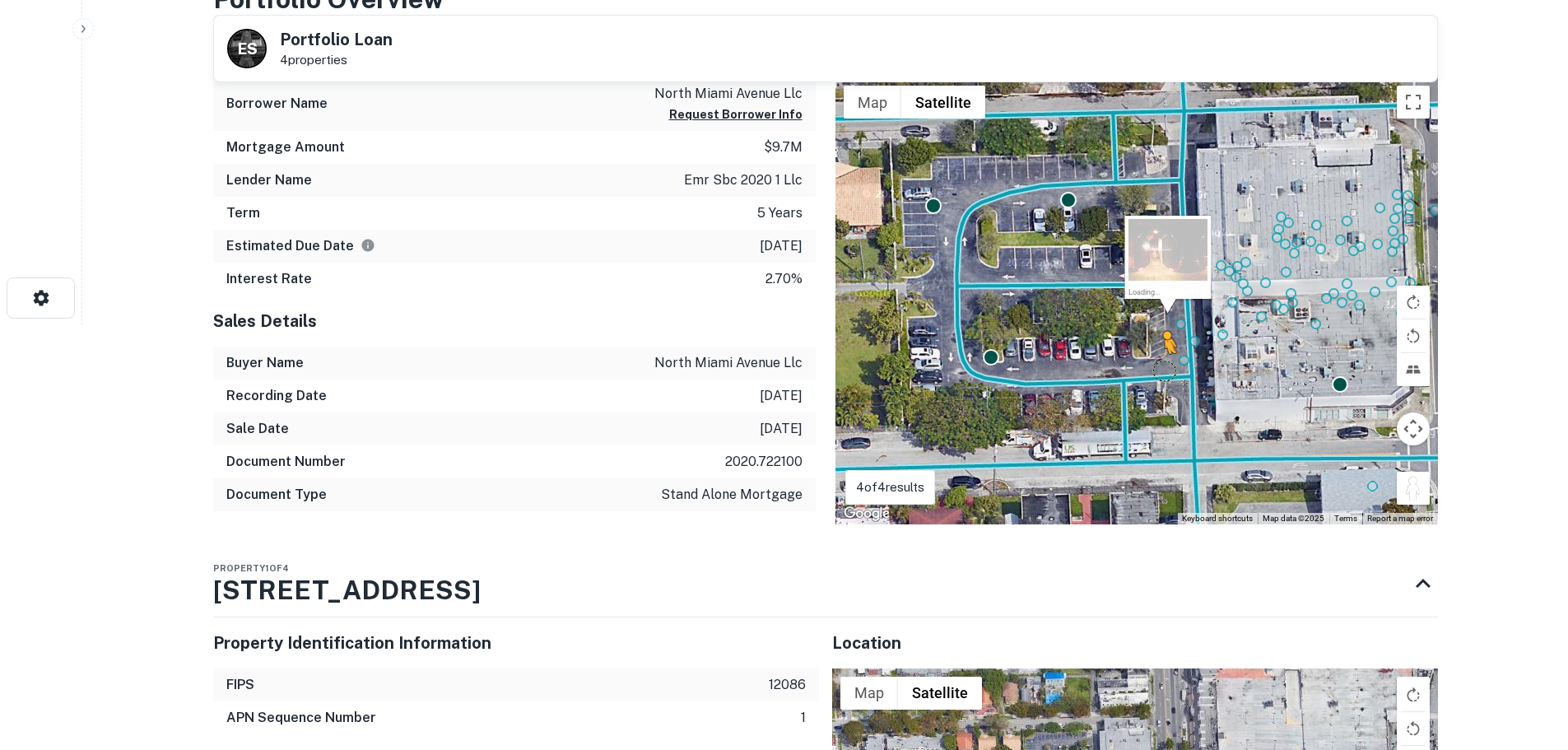
drag, startPoint x: 1406, startPoint y: 496, endPoint x: 1157, endPoint y: 368, distance: 280.0
click at [1157, 368] on div "To activate drag with keyboard, press Alt + Enter. Once in keyboard drag state,…" at bounding box center [1136, 301] width 602 height 447
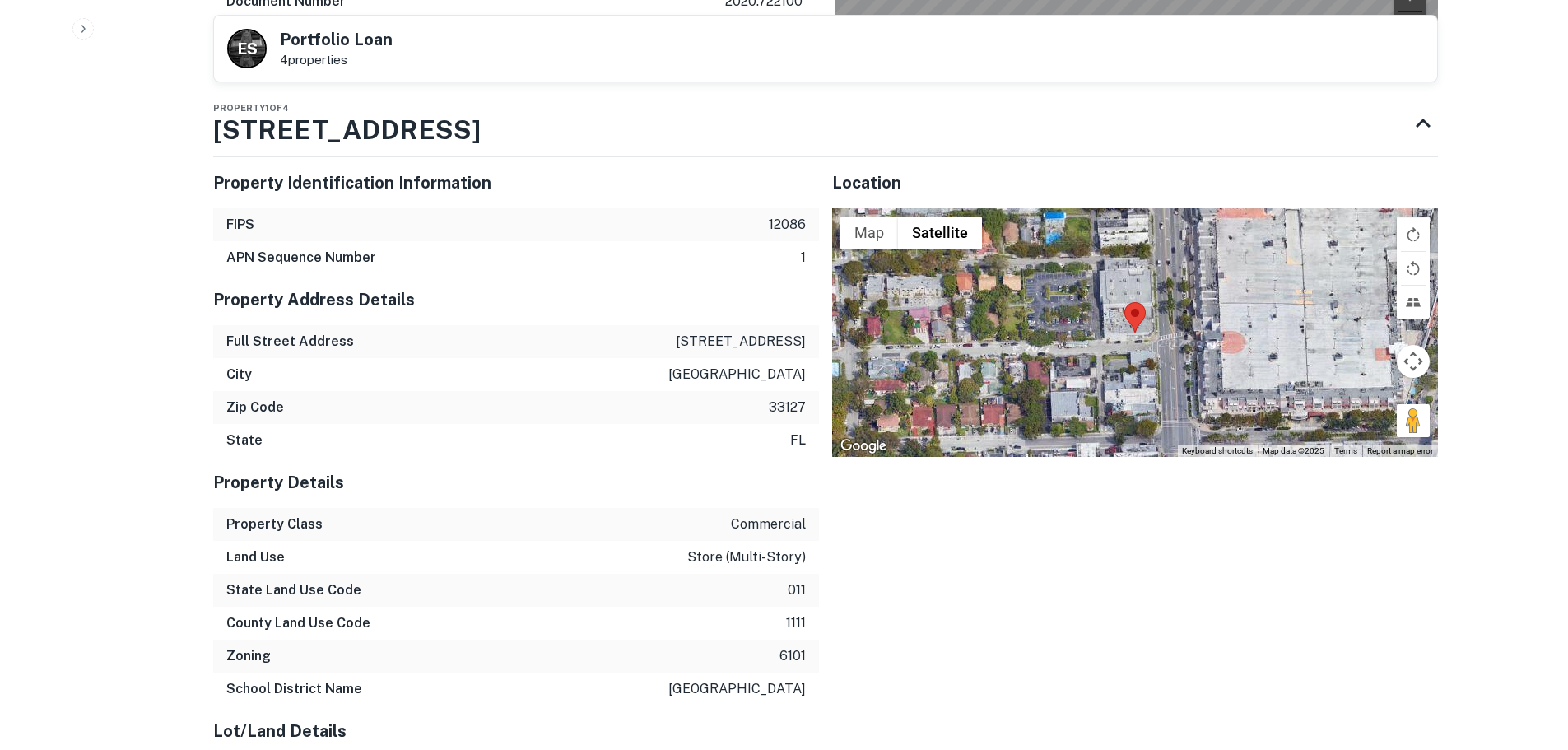
scroll to position [1028, 0]
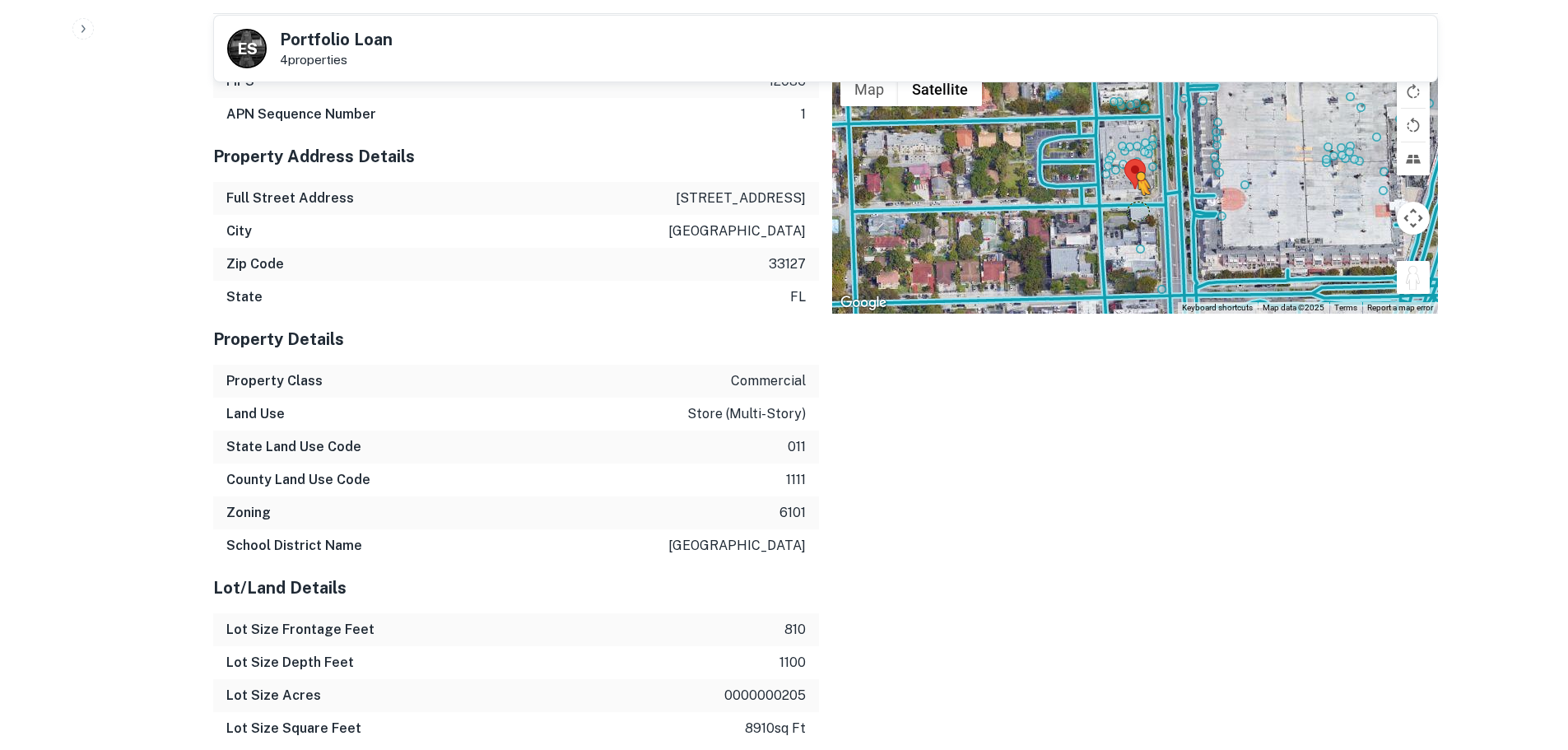
drag, startPoint x: 1425, startPoint y: 282, endPoint x: 1132, endPoint y: 211, distance: 301.5
click at [1132, 211] on div "To activate drag with keyboard, press Alt + Enter. Once in keyboard drag state,…" at bounding box center [1135, 189] width 606 height 248
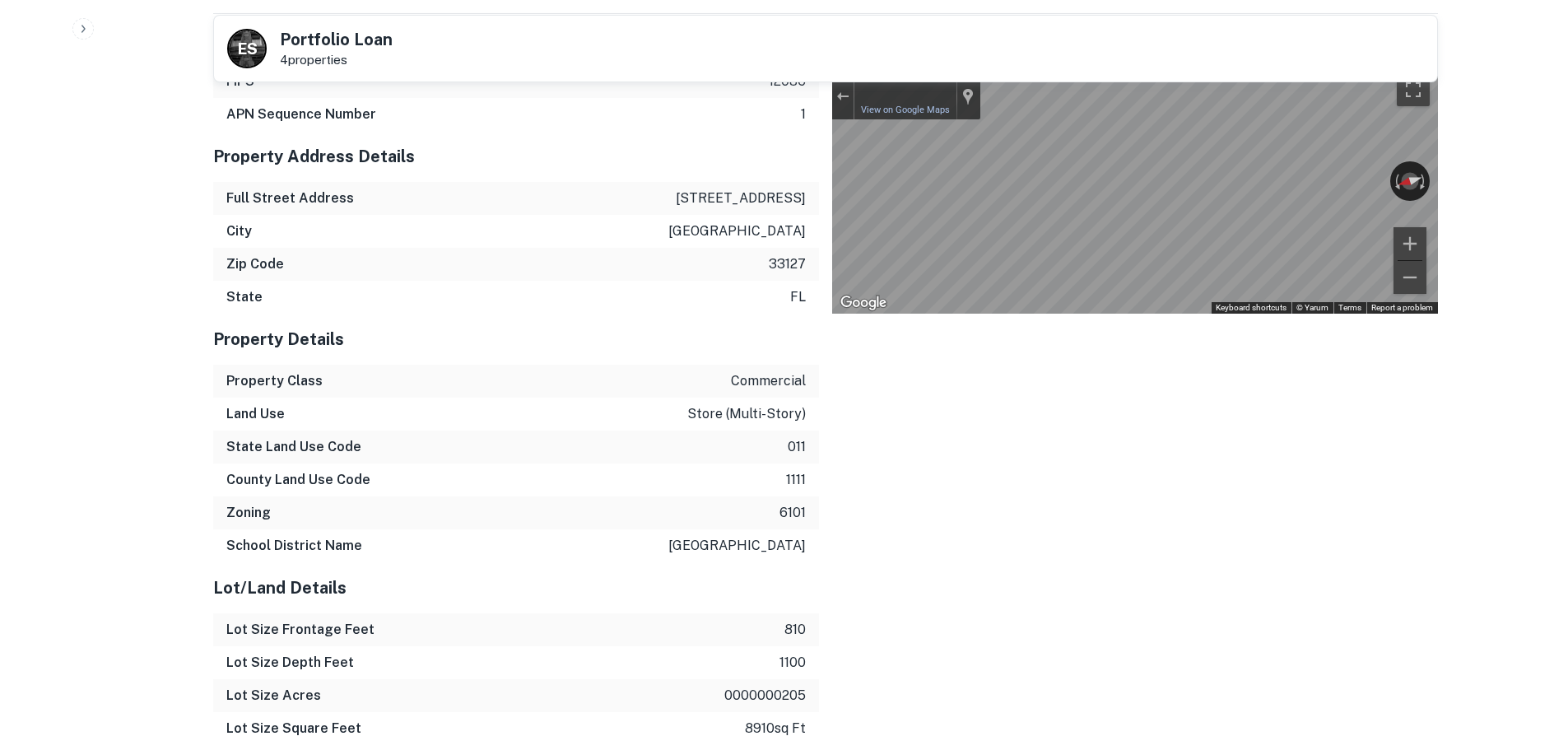
click at [807, 245] on div "Property Identification Information FIPS 12086 APN Sequence Number 1 Property A…" at bounding box center [819, 729] width 1238 height 1457
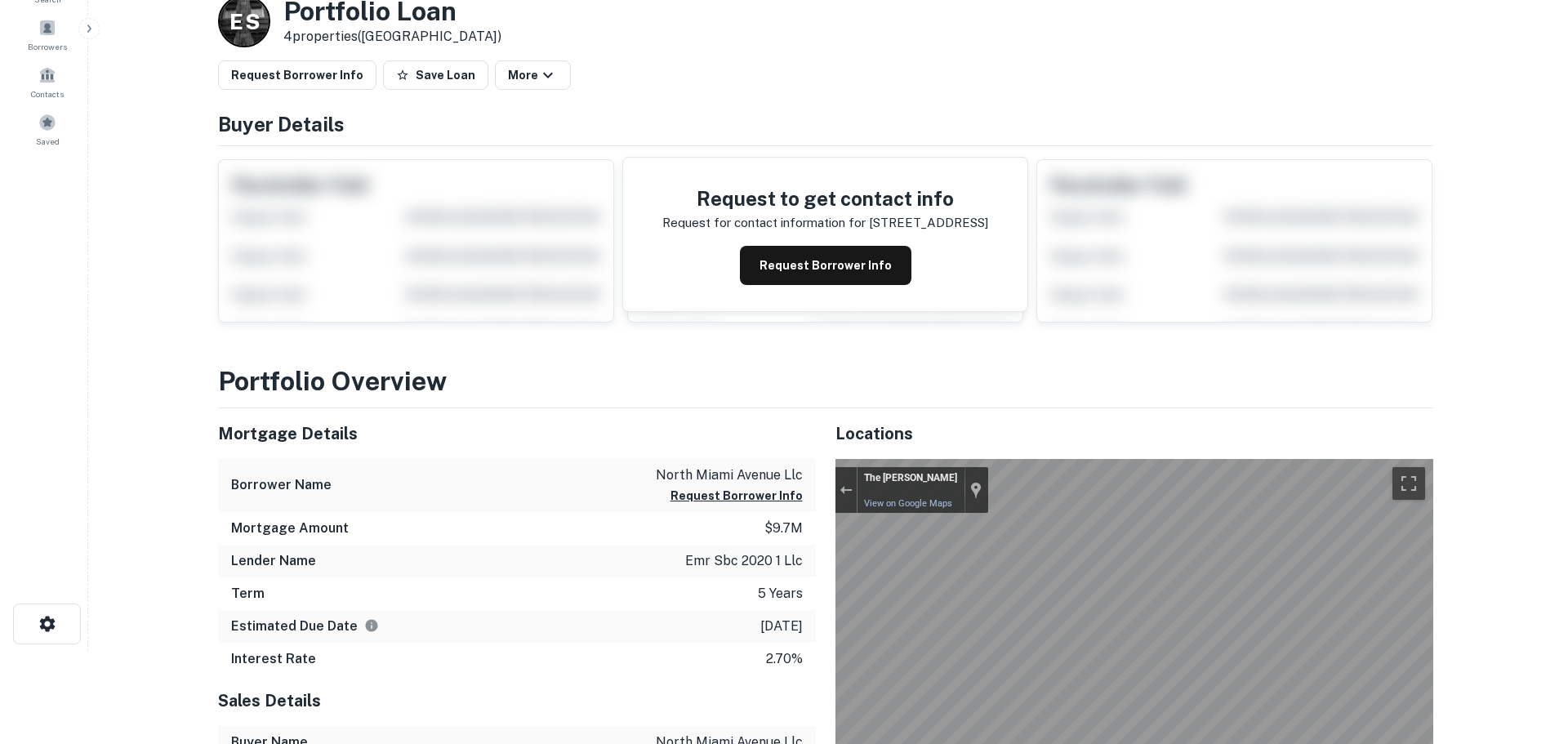
scroll to position [0, 0]
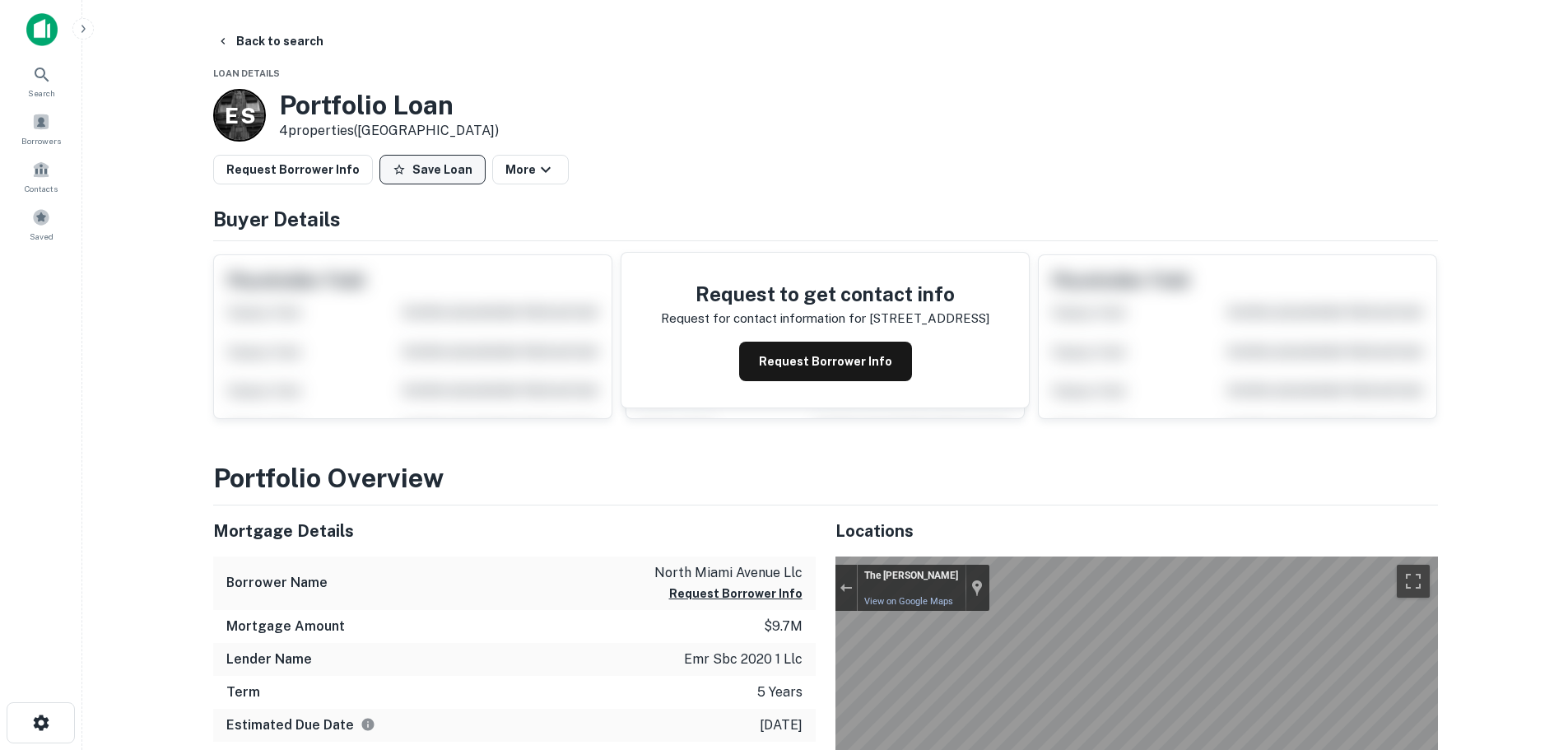
click at [405, 163] on button "Save Loan" at bounding box center [433, 169] width 107 height 29
click at [304, 179] on button "Request Borrower Info" at bounding box center [293, 169] width 160 height 29
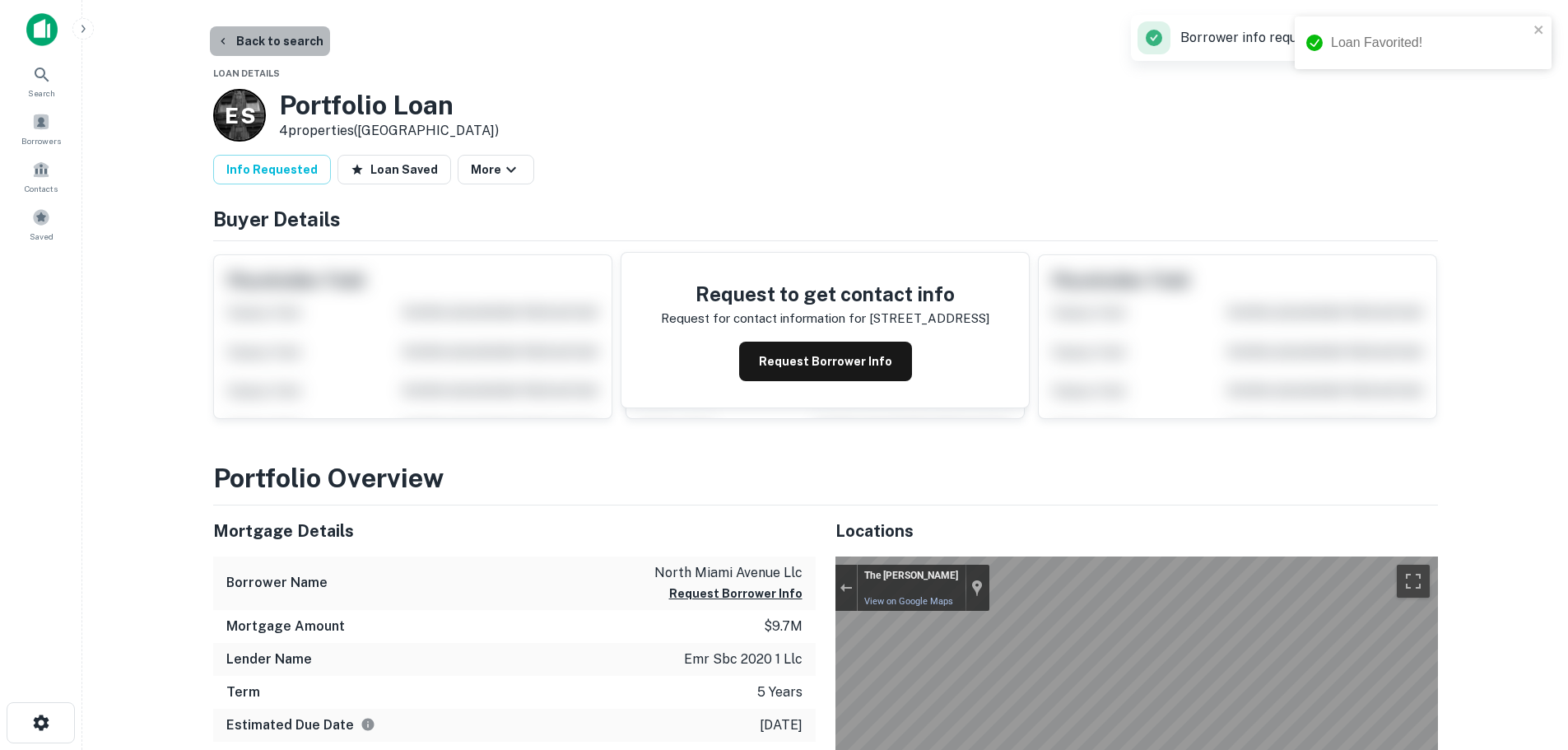
click at [304, 38] on button "Back to search" at bounding box center [270, 41] width 120 height 29
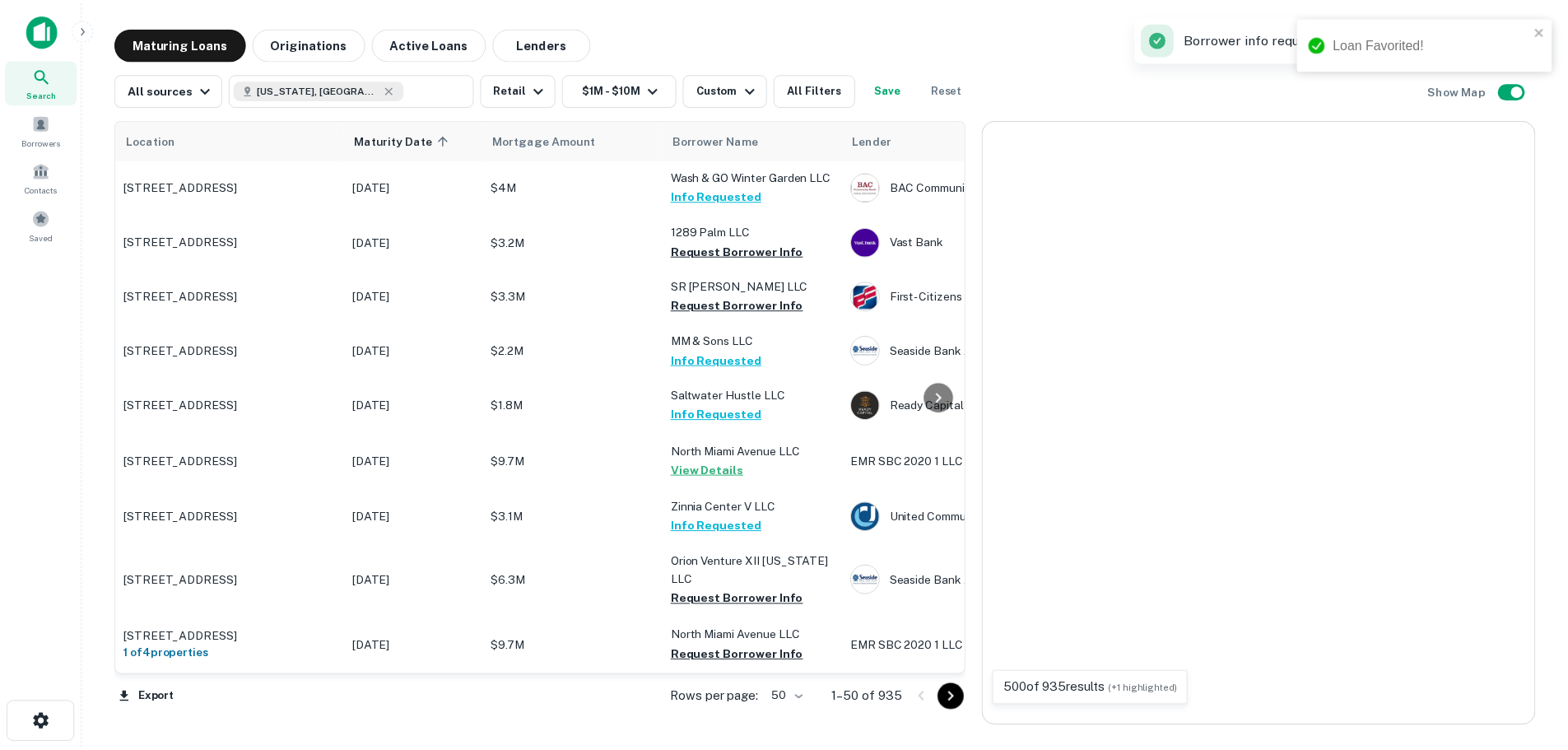
scroll to position [93, 0]
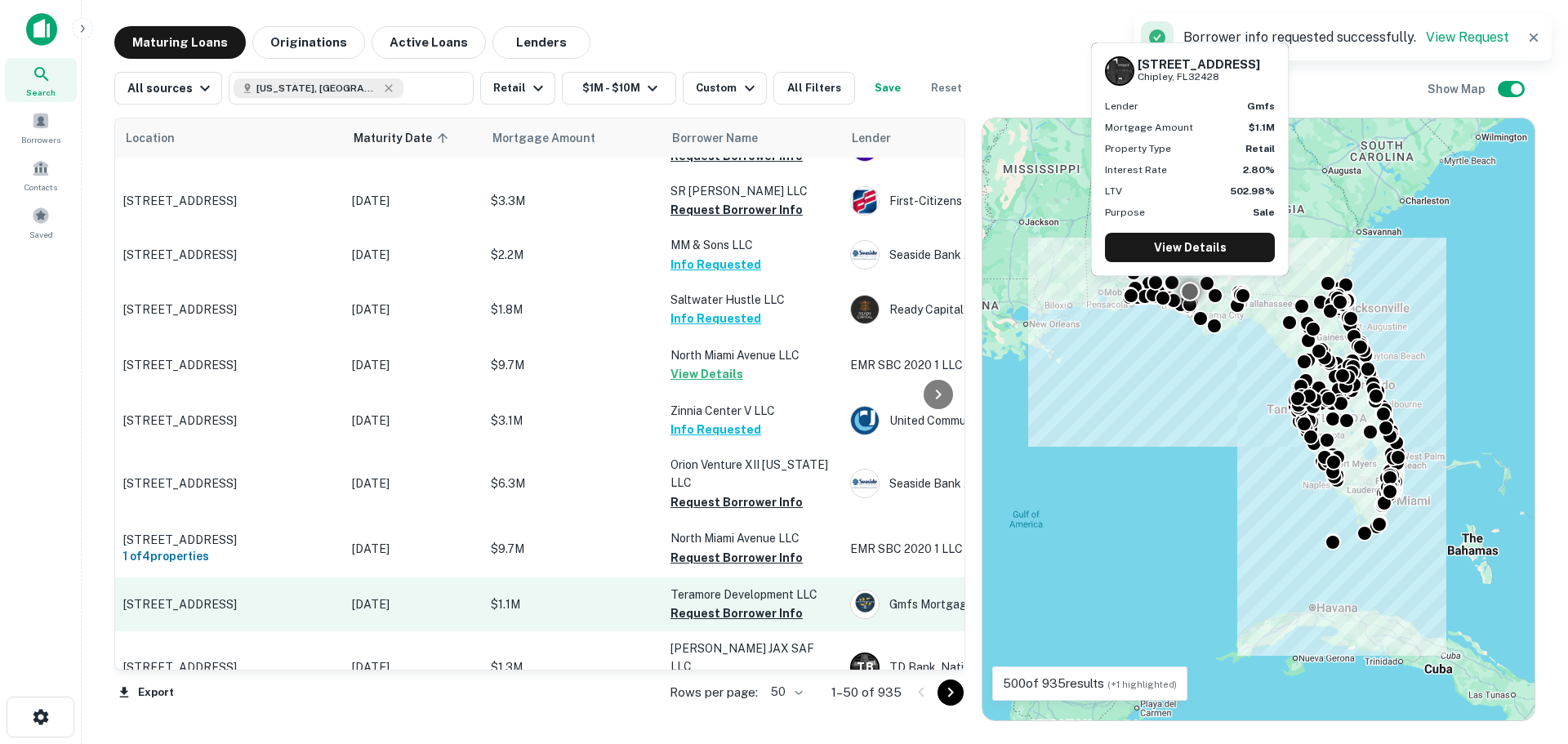
click at [204, 577] on td "5589 Highway 77 Chipley, FL32428" at bounding box center [229, 603] width 228 height 54
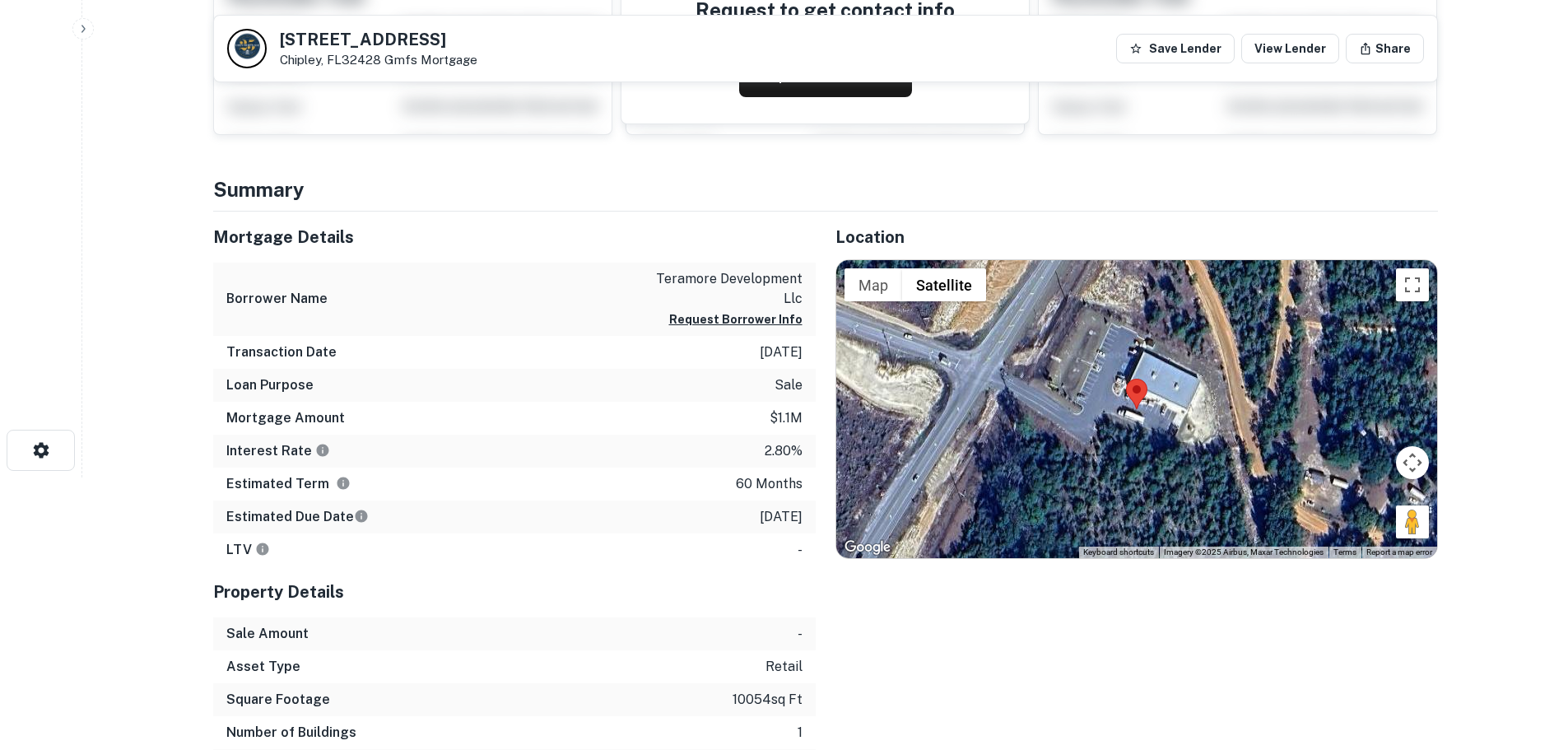
scroll to position [273, 0]
drag, startPoint x: 1412, startPoint y: 525, endPoint x: 1142, endPoint y: 430, distance: 286.2
click at [1142, 430] on div "To activate drag with keyboard, press Alt + Enter. Once in keyboard drag state,…" at bounding box center [1136, 408] width 601 height 298
drag, startPoint x: 1412, startPoint y: 531, endPoint x: 1137, endPoint y: 425, distance: 294.7
click at [1137, 425] on div "No data available. Map Terrain Satellite Labels Keyboard shortcuts Map Data Ima…" at bounding box center [1136, 408] width 601 height 298
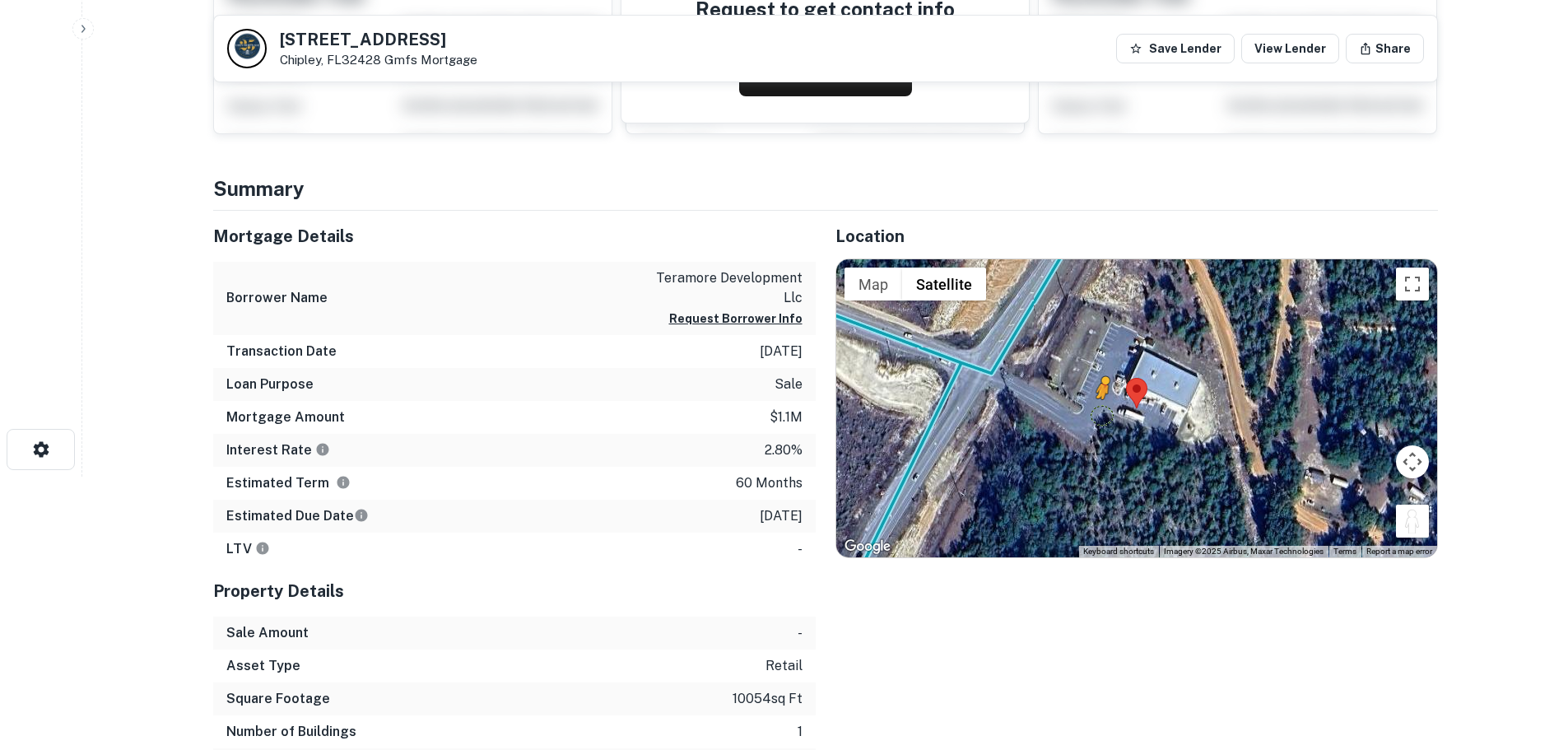
drag, startPoint x: 1416, startPoint y: 530, endPoint x: 1095, endPoint y: 416, distance: 340.6
click at [1095, 416] on div "To activate drag with keyboard, press Alt + Enter. Once in keyboard drag state,…" at bounding box center [1136, 408] width 601 height 298
drag, startPoint x: 1417, startPoint y: 521, endPoint x: 1116, endPoint y: 404, distance: 322.9
click at [1116, 404] on div "No data available. Map Terrain Satellite Labels Keyboard shortcuts Map Data Ima…" at bounding box center [1136, 408] width 601 height 298
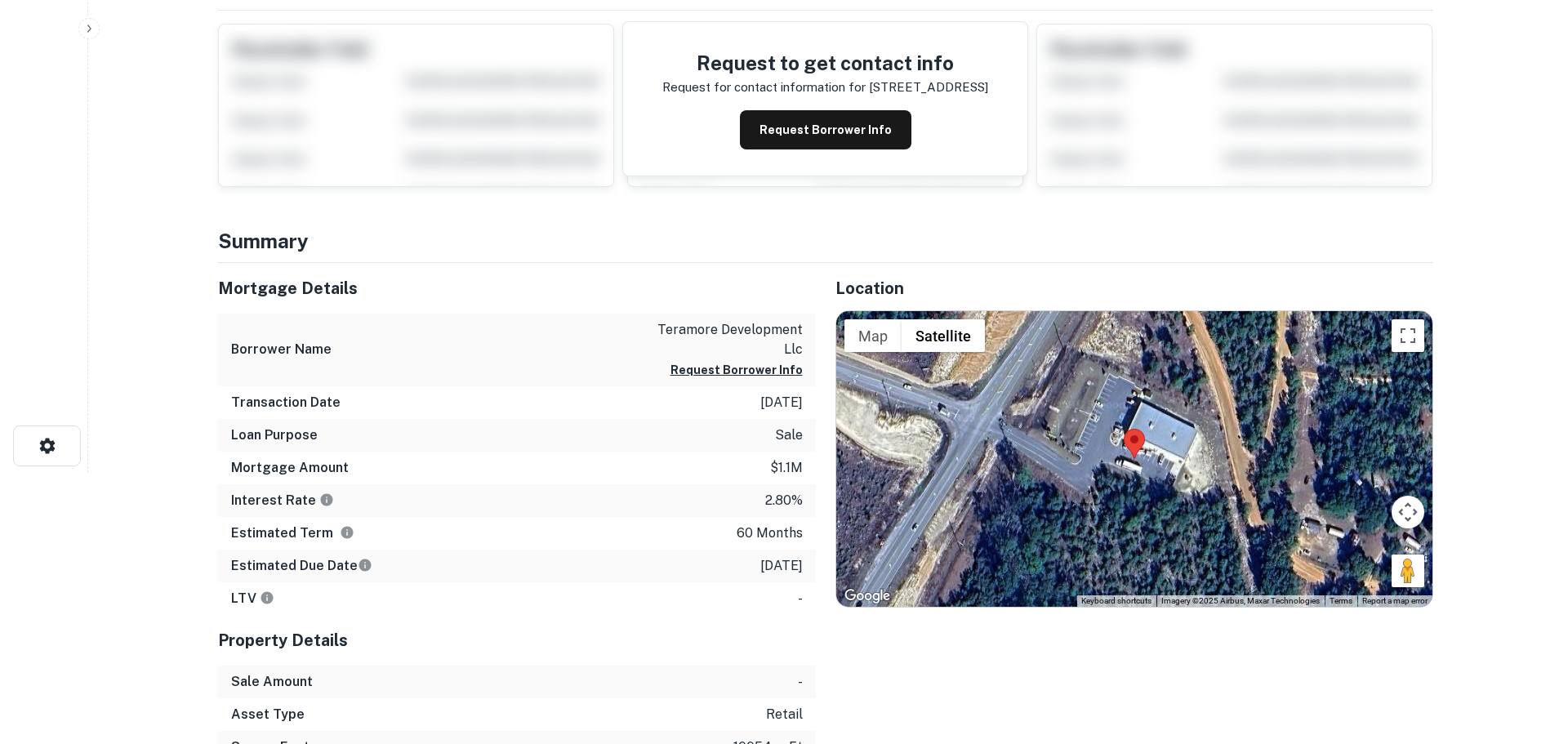
scroll to position [0, 0]
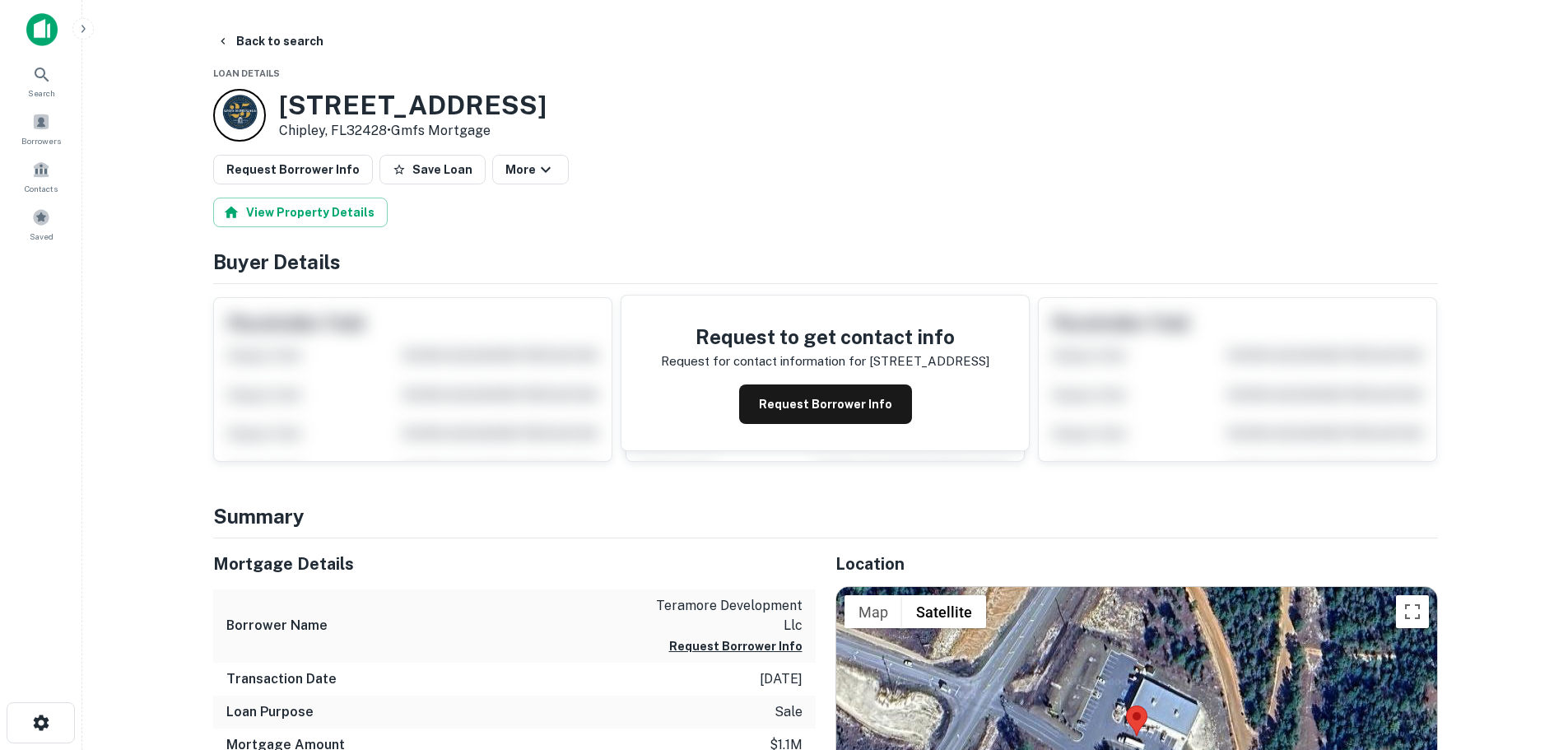
click at [387, 103] on h3 "5589 Highway 77" at bounding box center [412, 105] width 267 height 31
copy h3 "5589 Highway 77"
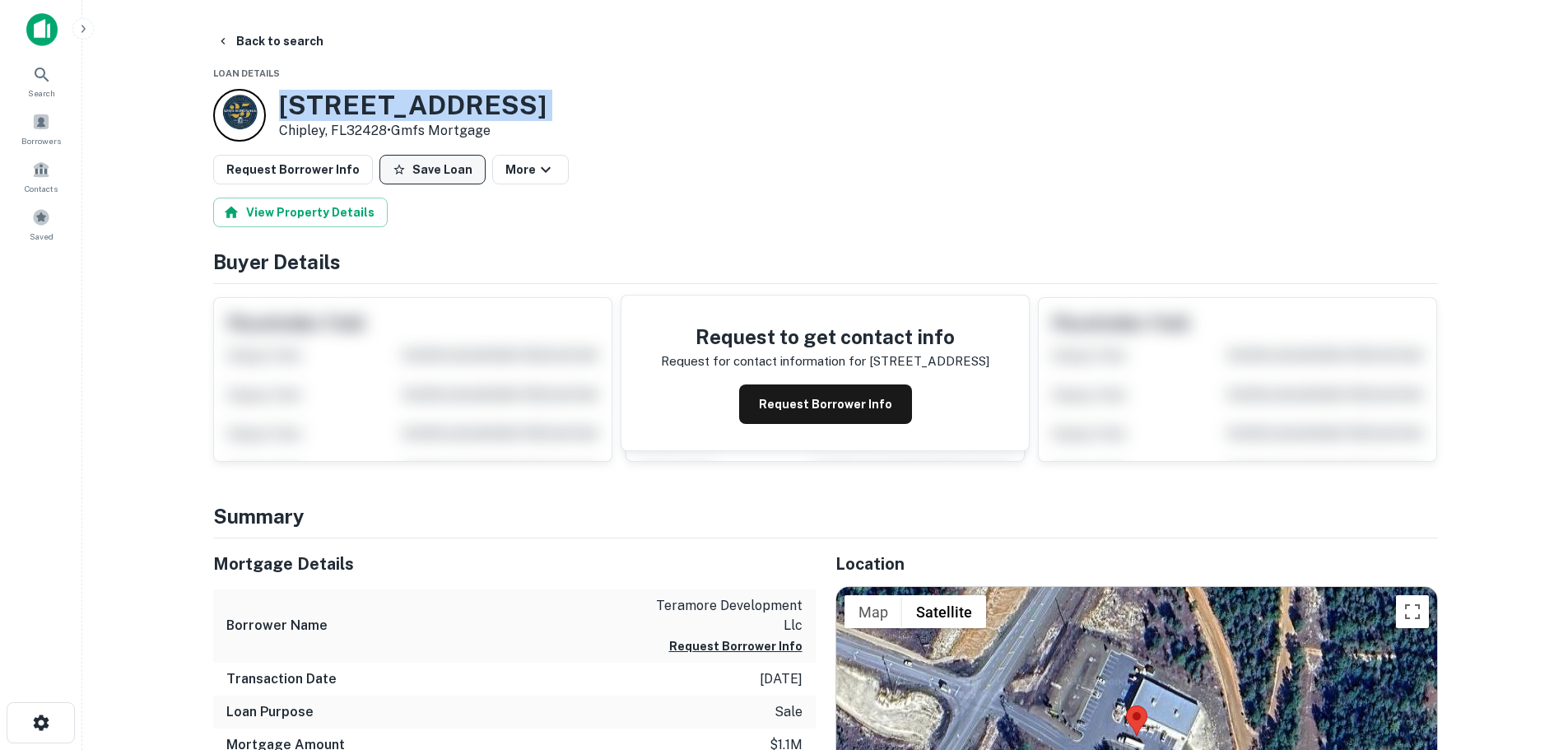
click at [412, 158] on button "Save Loan" at bounding box center [433, 169] width 107 height 29
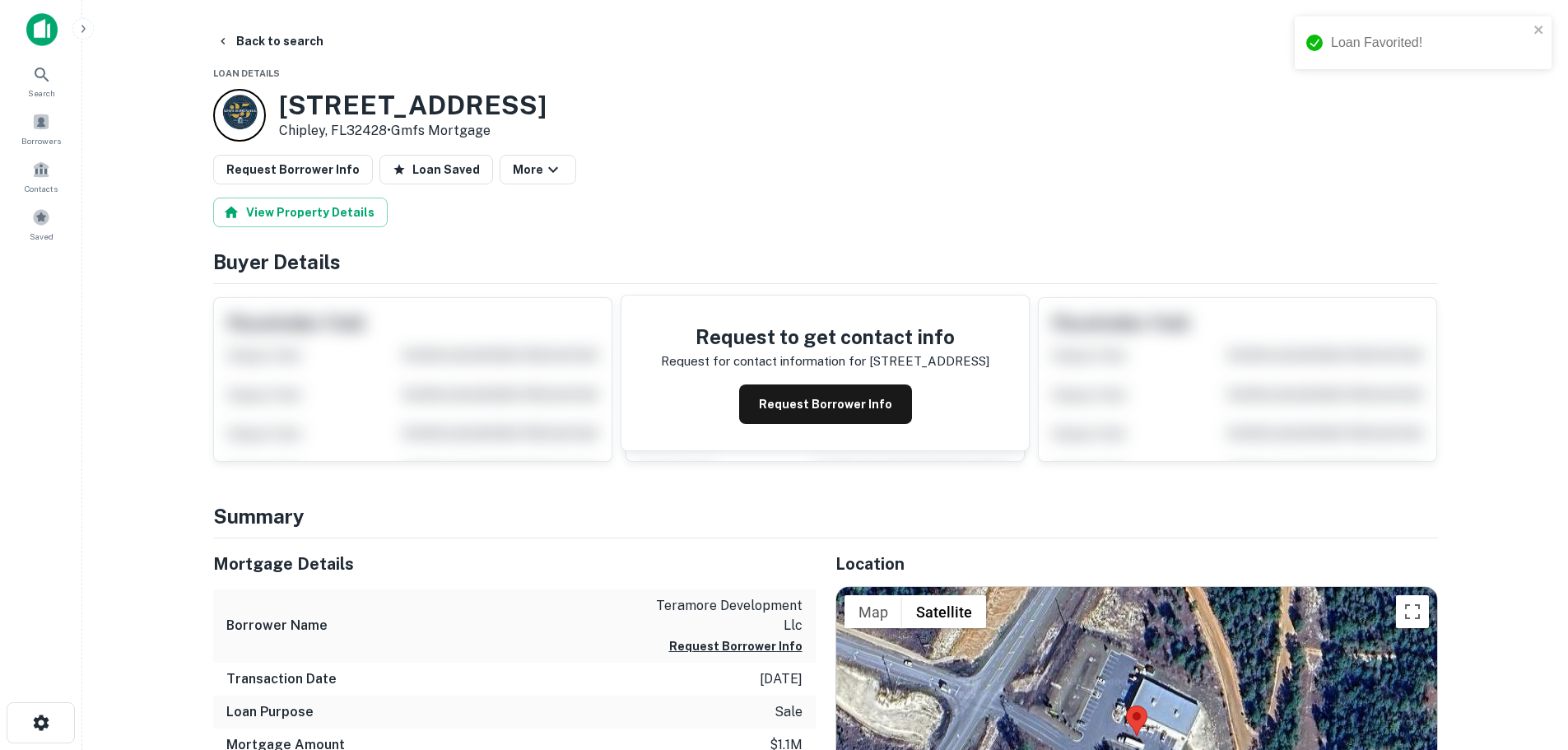
click at [298, 171] on button "Request Borrower Info" at bounding box center [293, 169] width 160 height 29
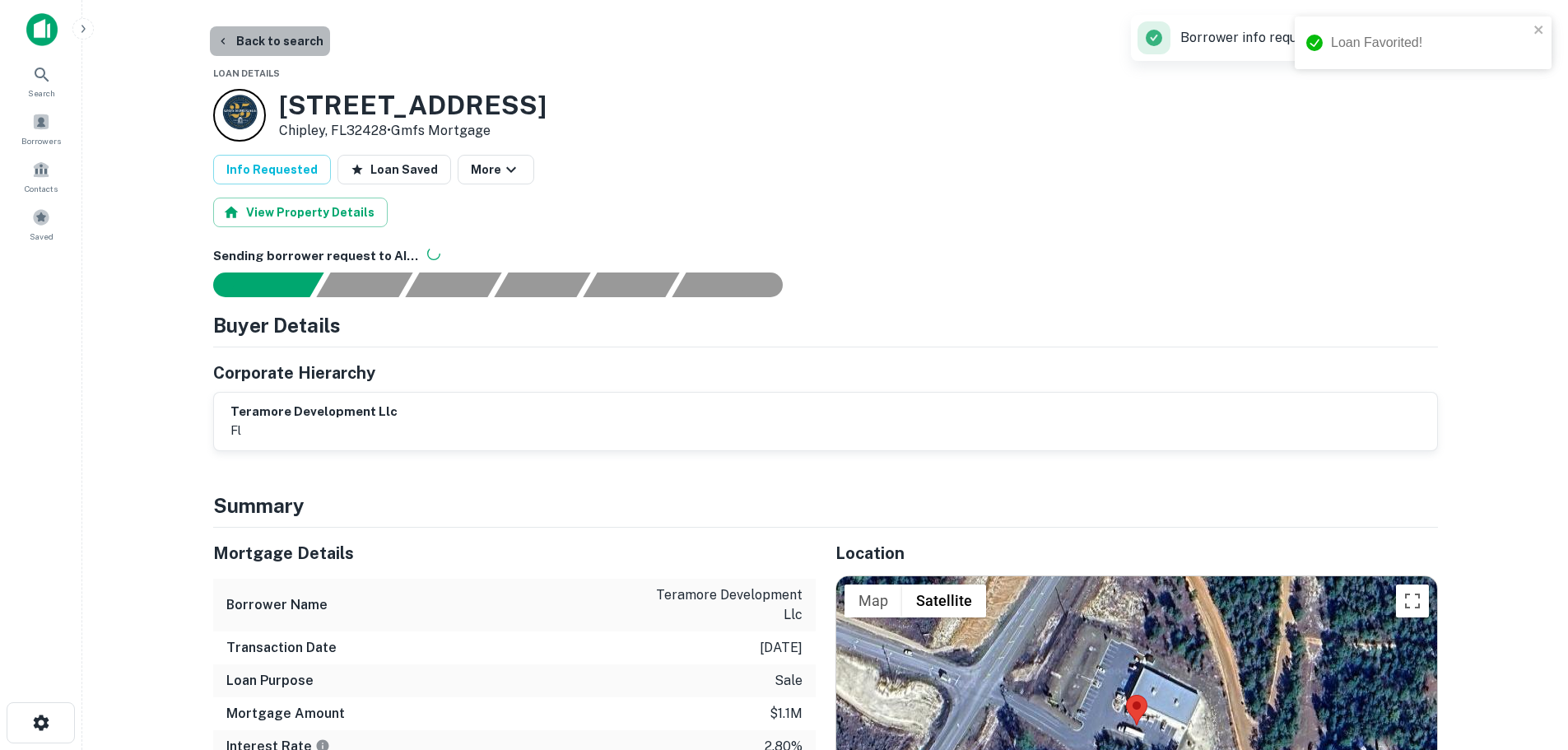
click at [295, 45] on button "Back to search" at bounding box center [270, 41] width 120 height 29
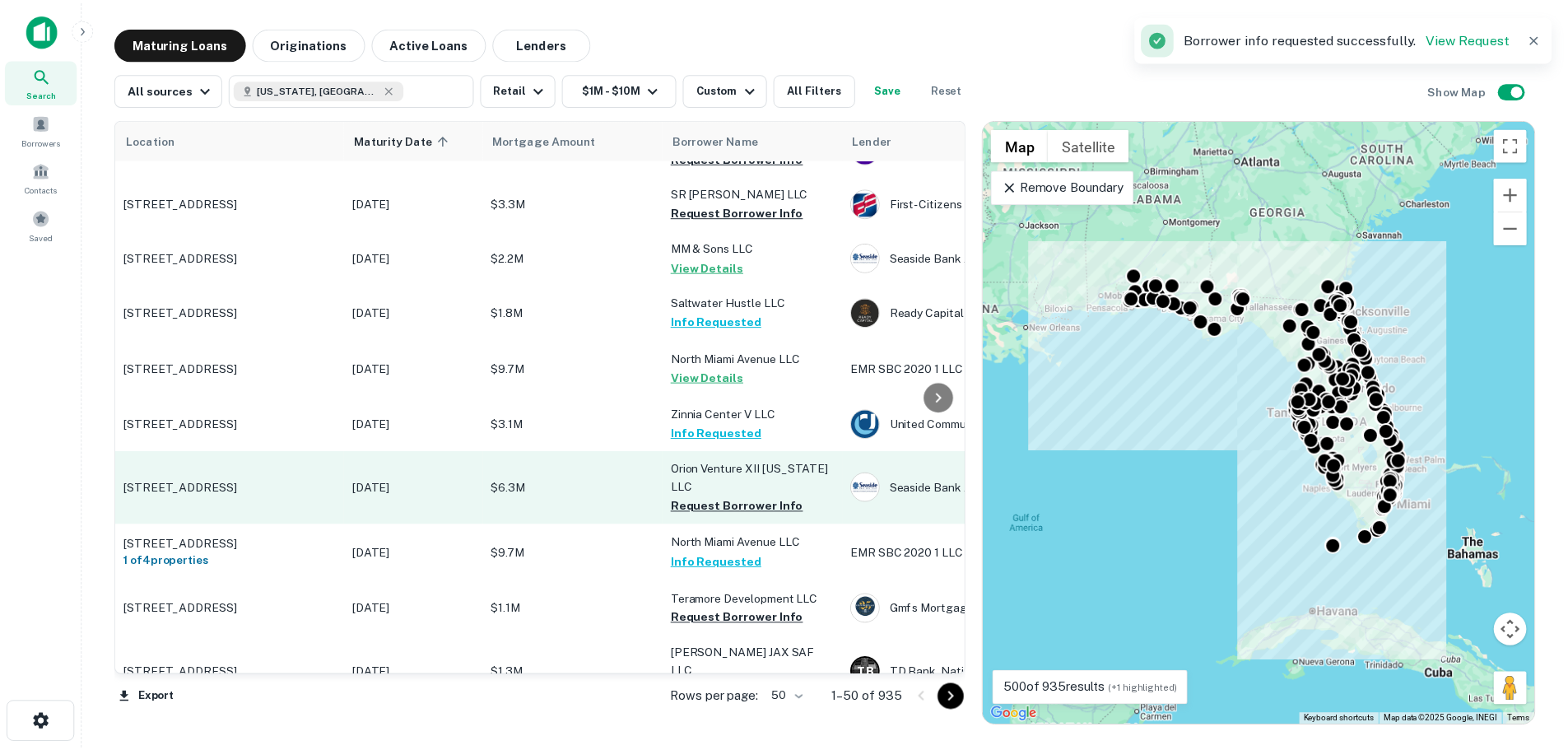
scroll to position [220, 0]
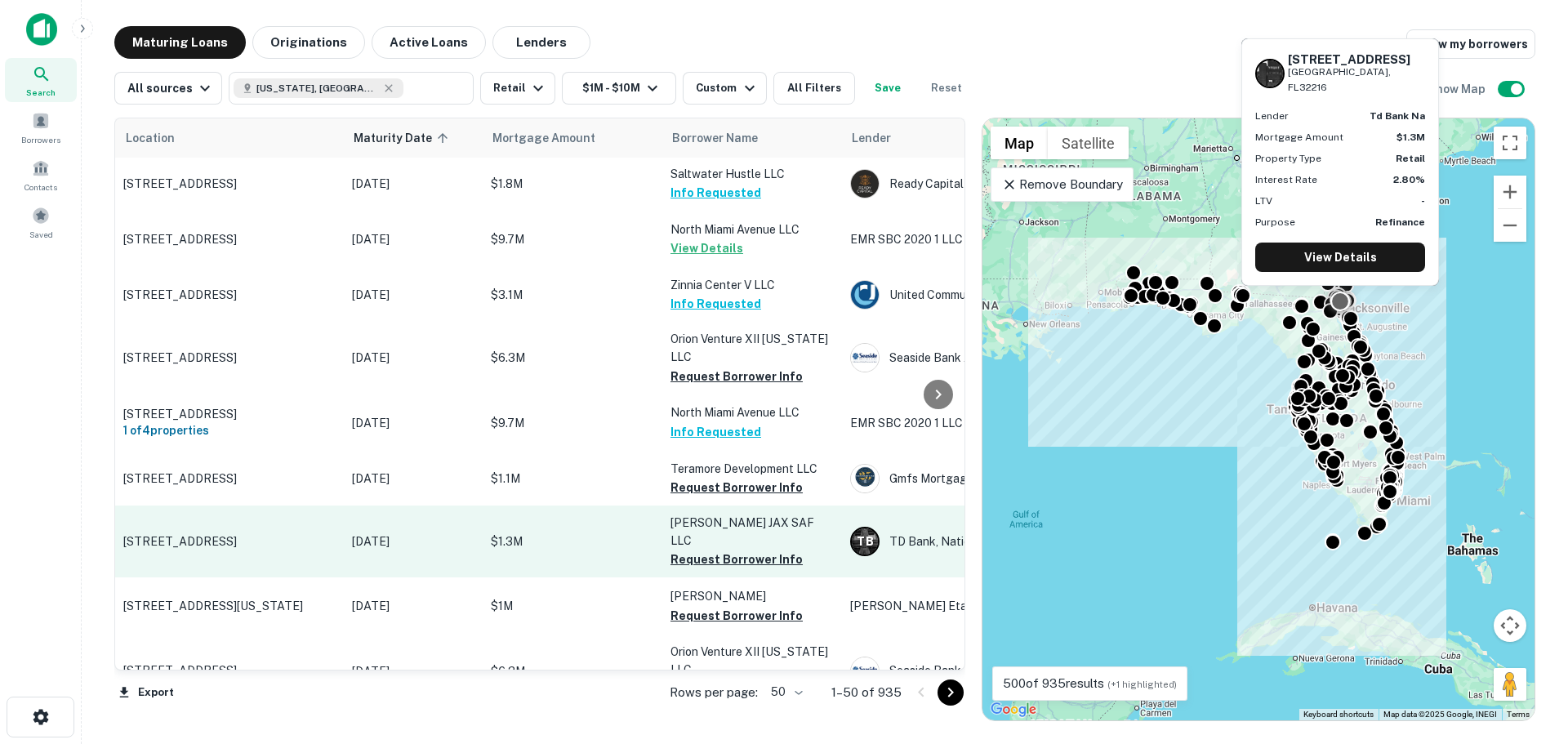
click at [233, 534] on p "5707 University Blvd W Jacksonville, FL32216" at bounding box center [229, 541] width 212 height 14
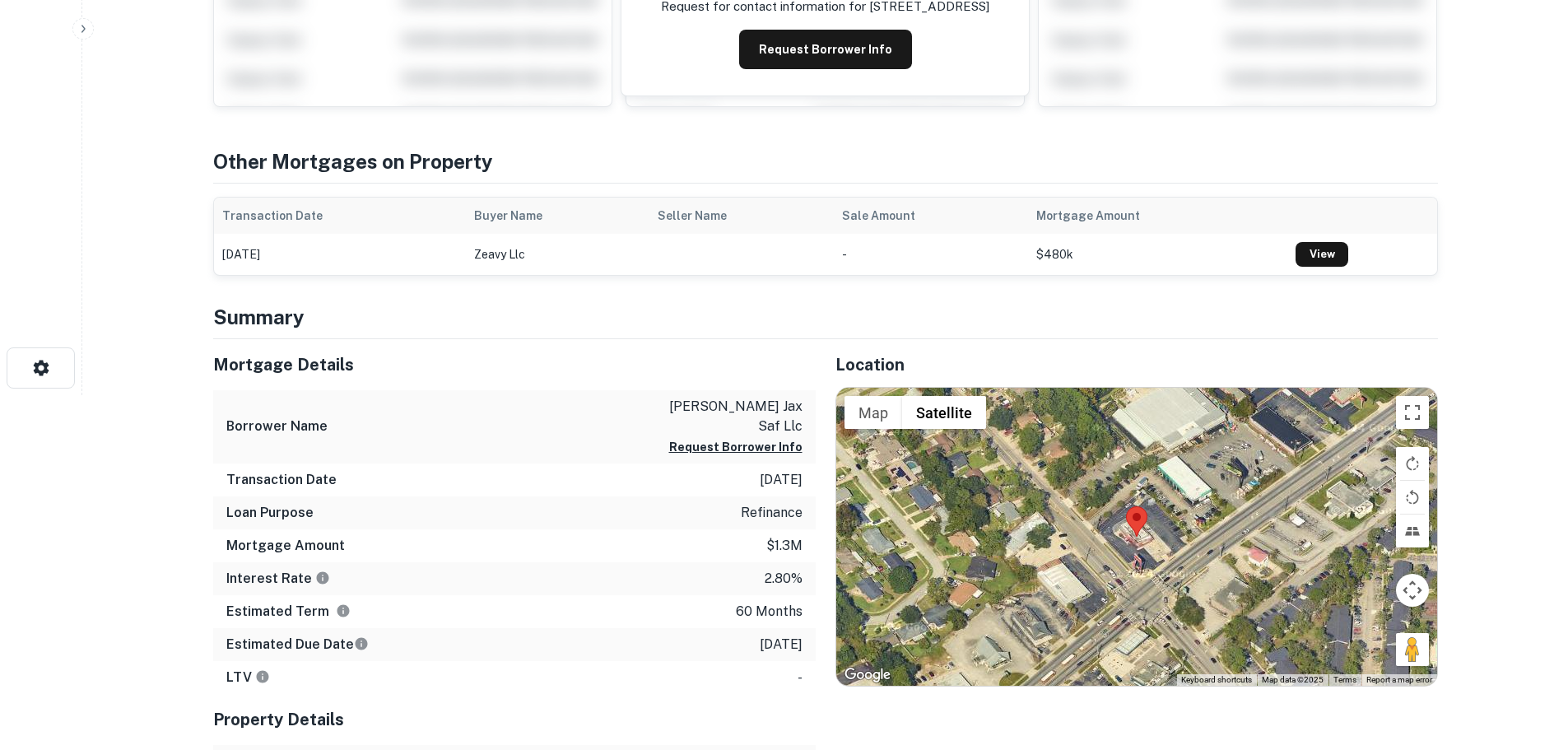
scroll to position [357, 0]
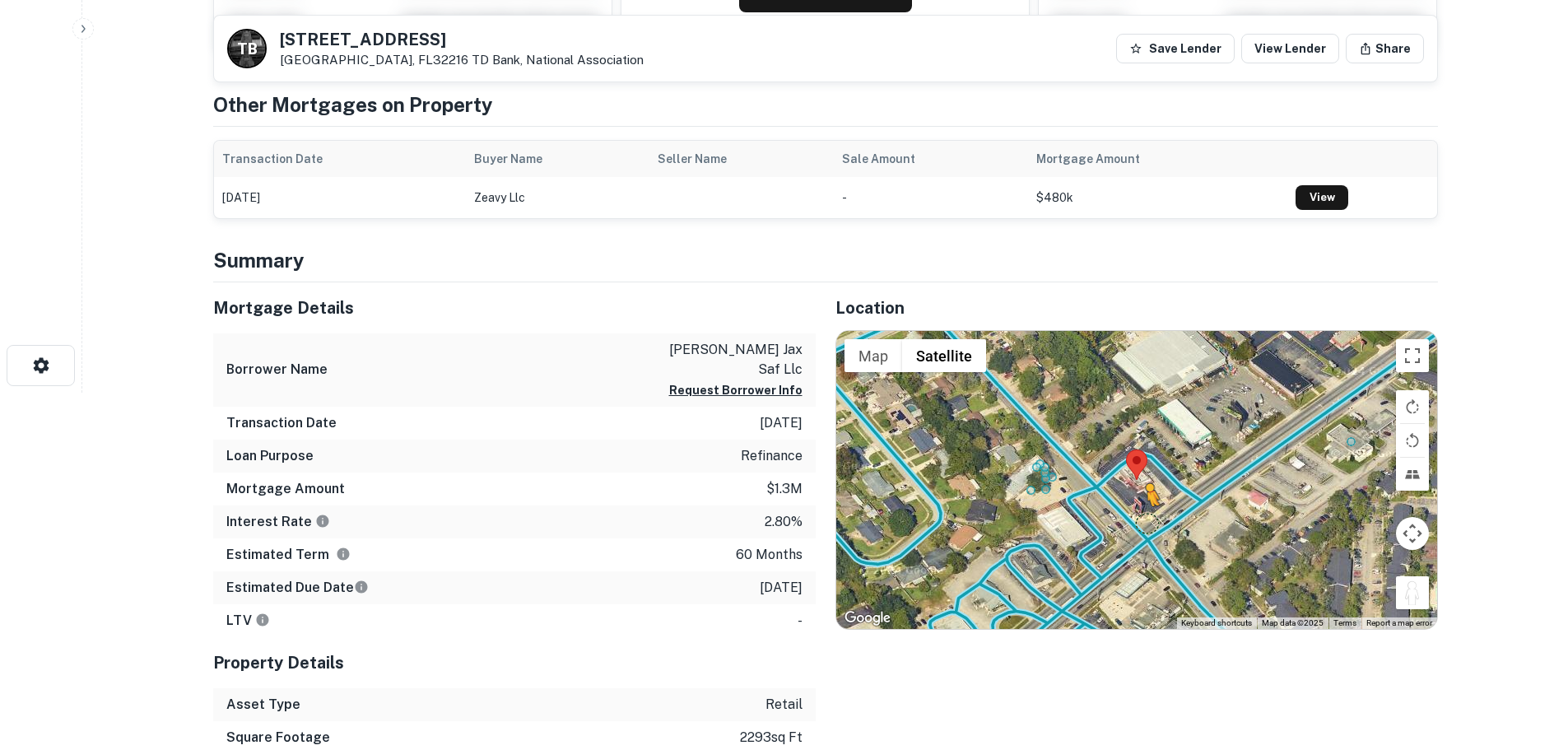
drag, startPoint x: 1423, startPoint y: 593, endPoint x: 1138, endPoint y: 523, distance: 293.5
click at [1138, 523] on div "To activate drag with keyboard, press Alt + Enter. Once in keyboard drag state,…" at bounding box center [1136, 479] width 601 height 298
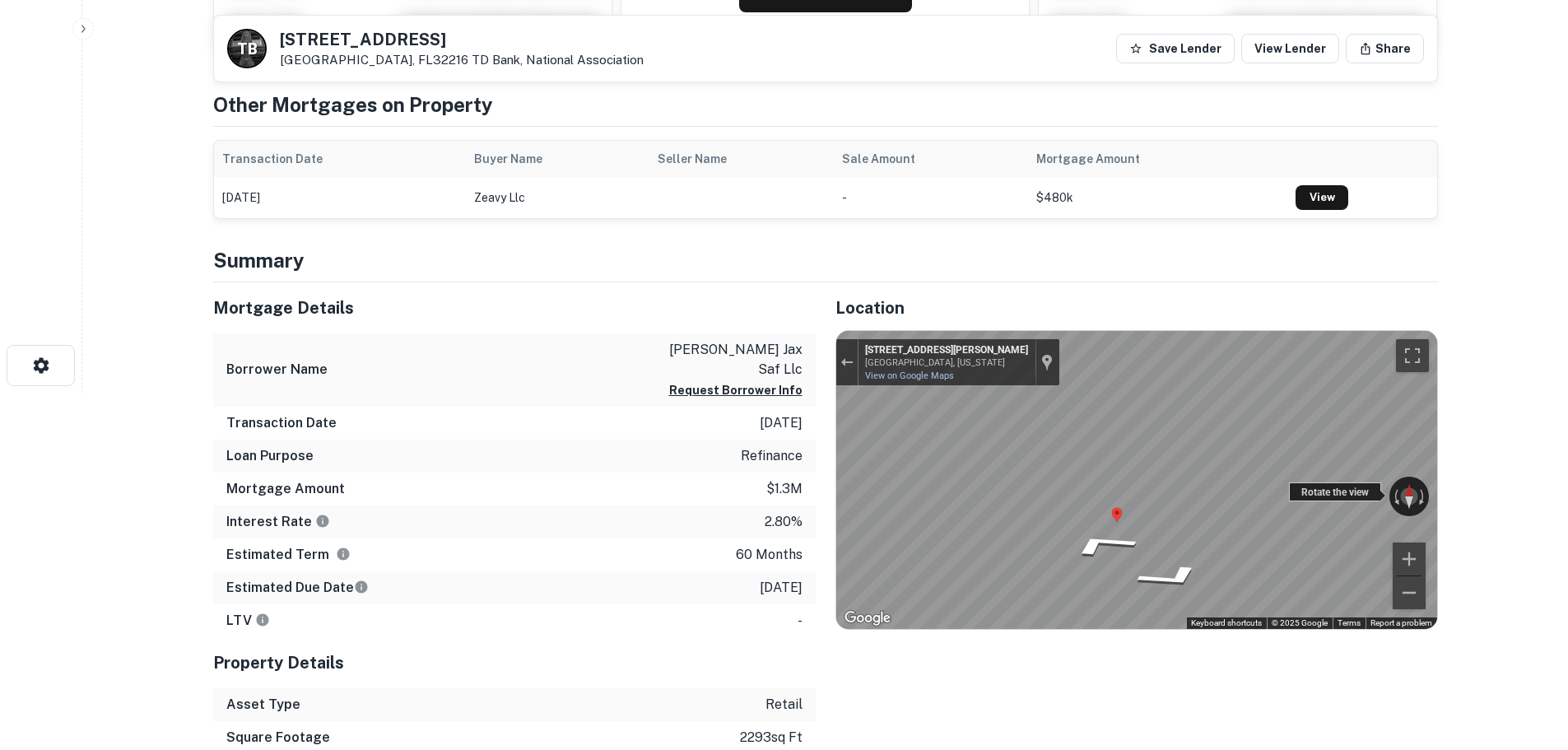
click at [930, 503] on div "← Move left → Move right ↑ Move up ↓ Move down + Zoom in - Zoom out 4799 Barnes…" at bounding box center [1136, 479] width 601 height 298
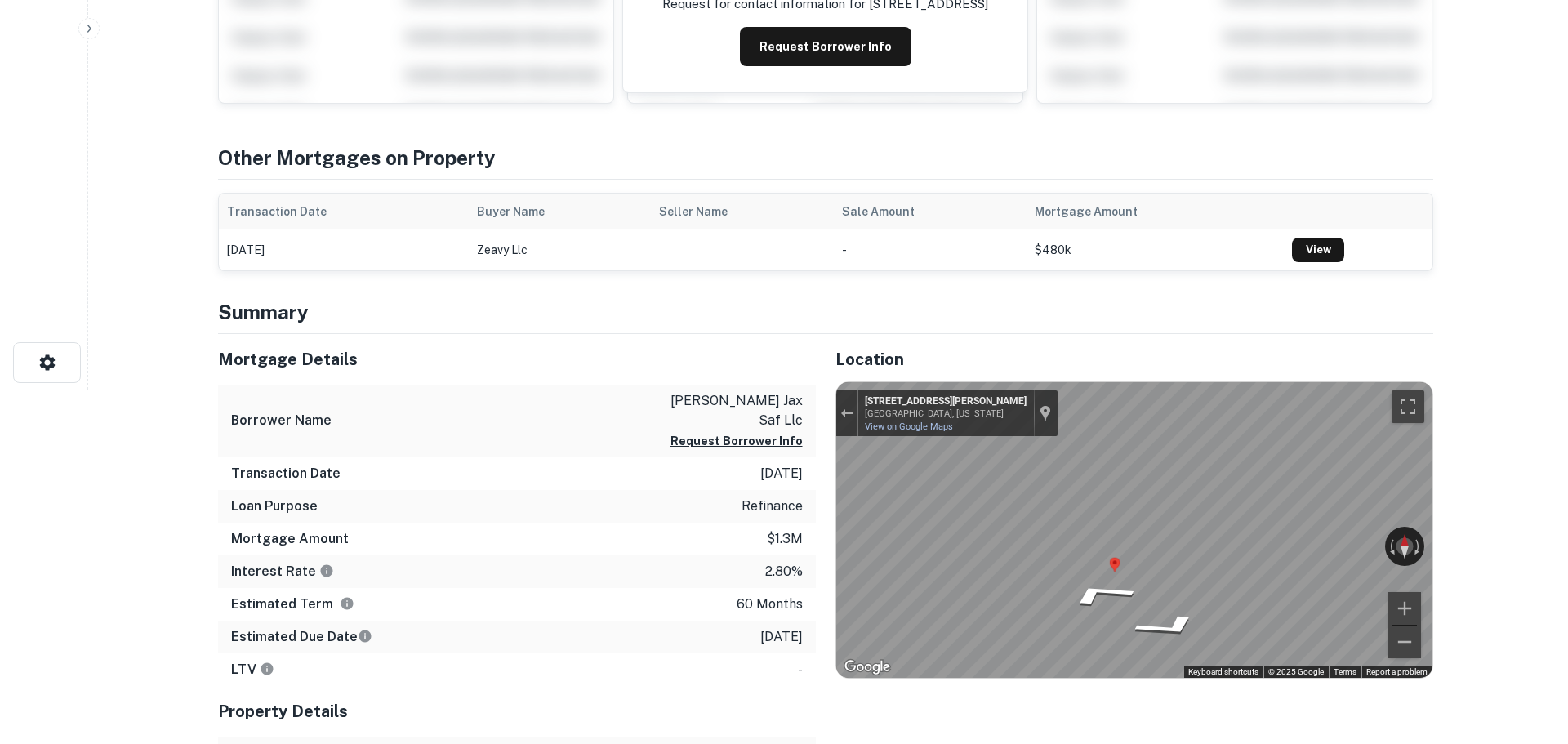
scroll to position [0, 0]
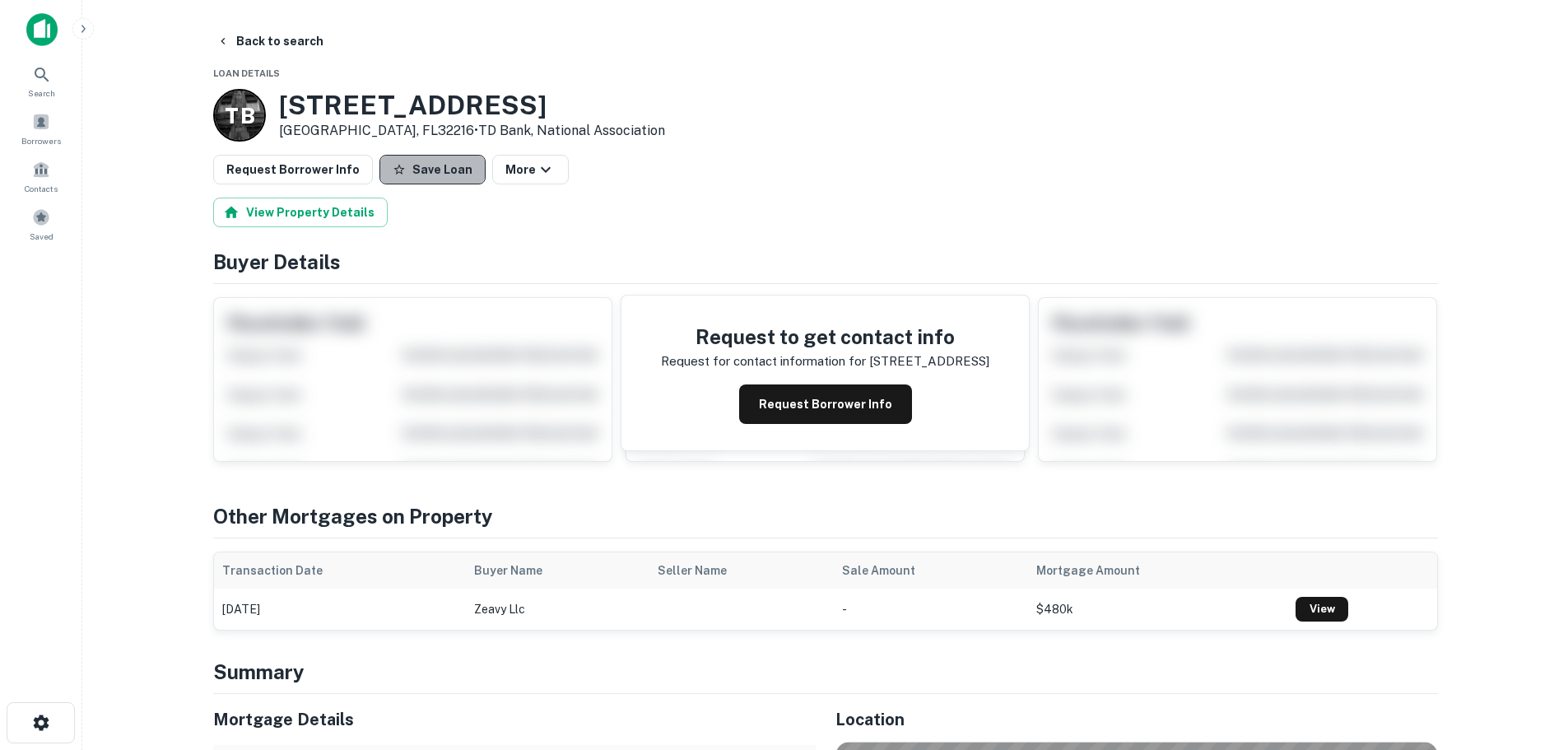
click at [423, 175] on button "Save Loan" at bounding box center [433, 169] width 107 height 29
click at [273, 170] on button "Request Borrower Info" at bounding box center [293, 169] width 160 height 29
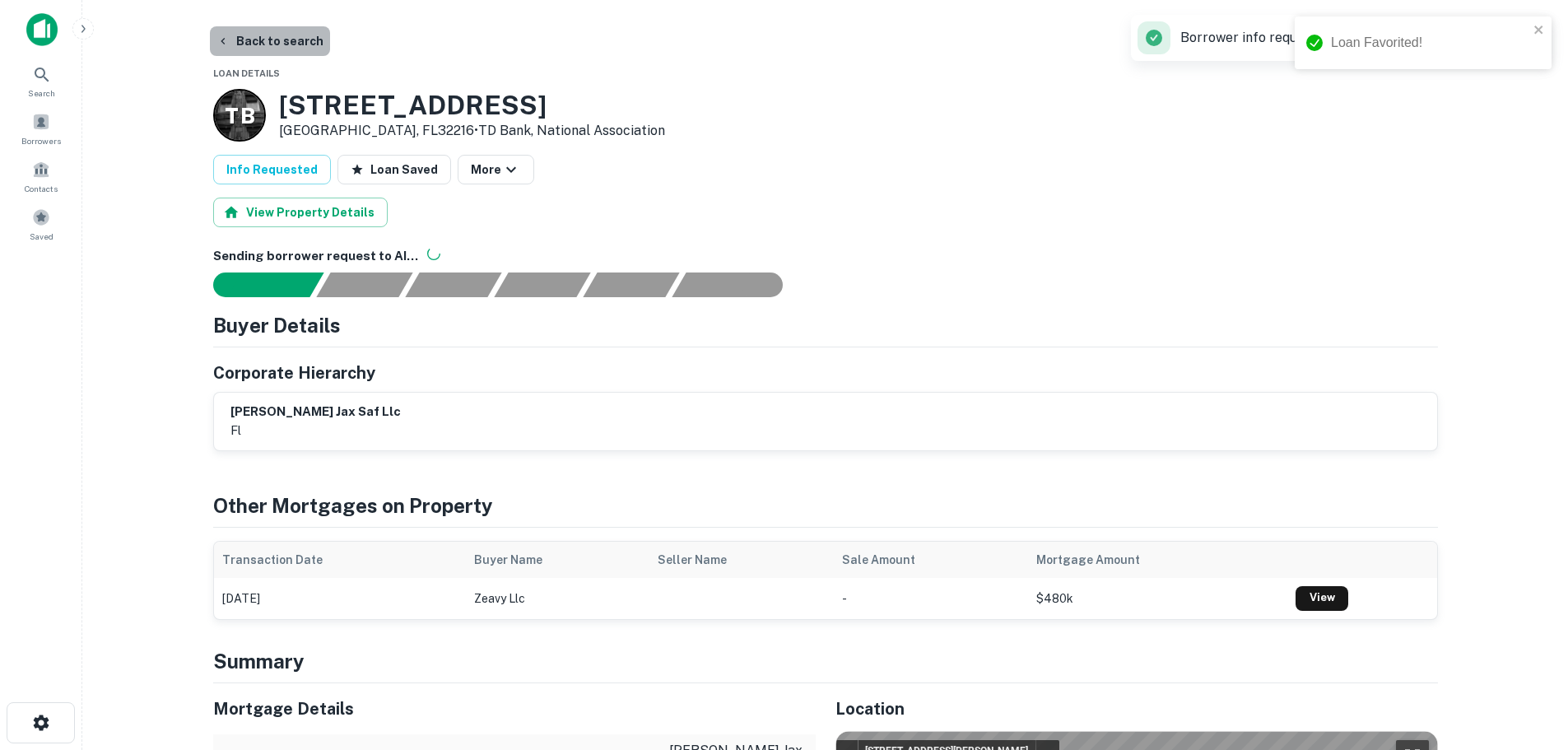
click at [279, 33] on button "Back to search" at bounding box center [270, 41] width 120 height 29
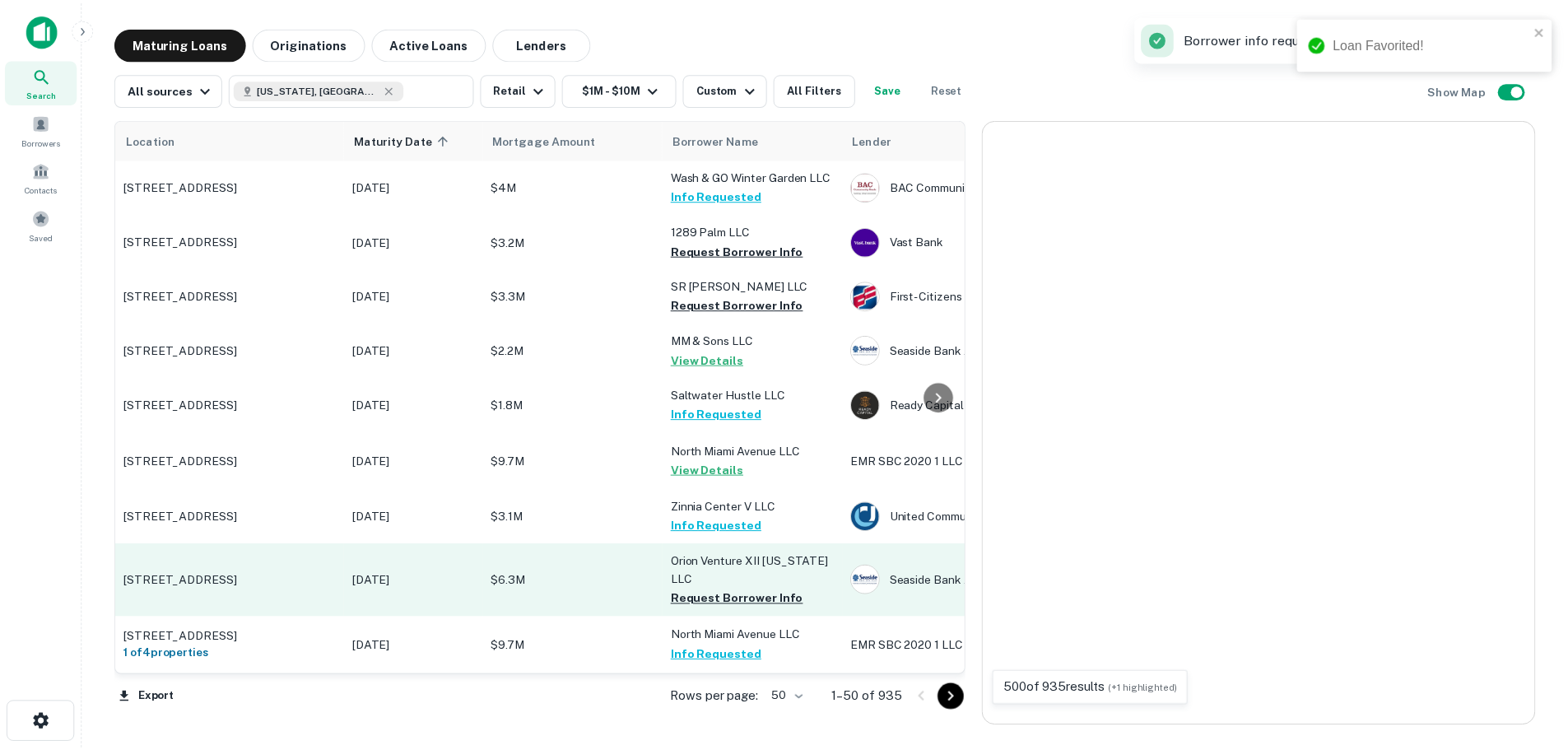
scroll to position [220, 0]
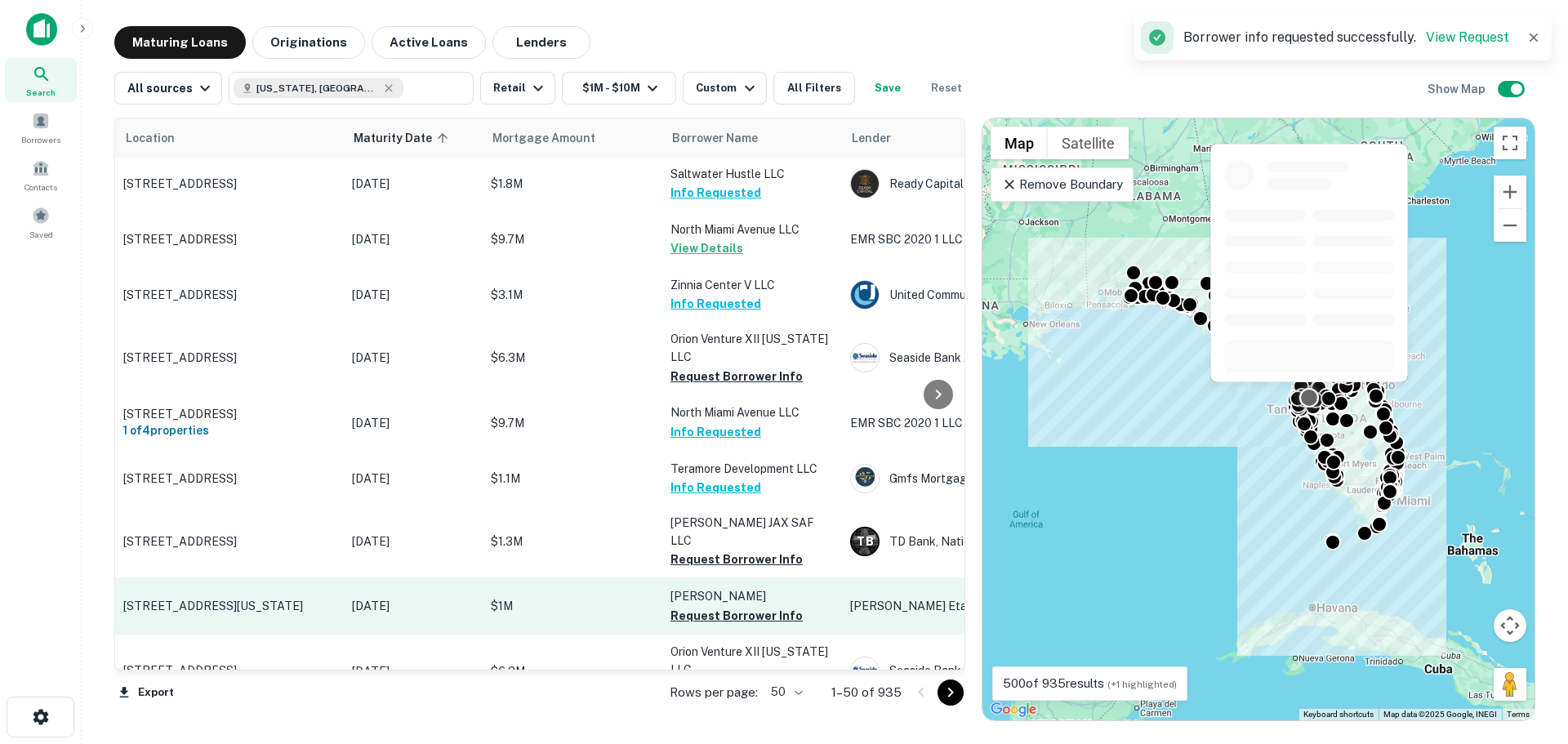
click at [229, 598] on p "7315 N Nebraska Ave Tampa, FL33604" at bounding box center [229, 605] width 212 height 14
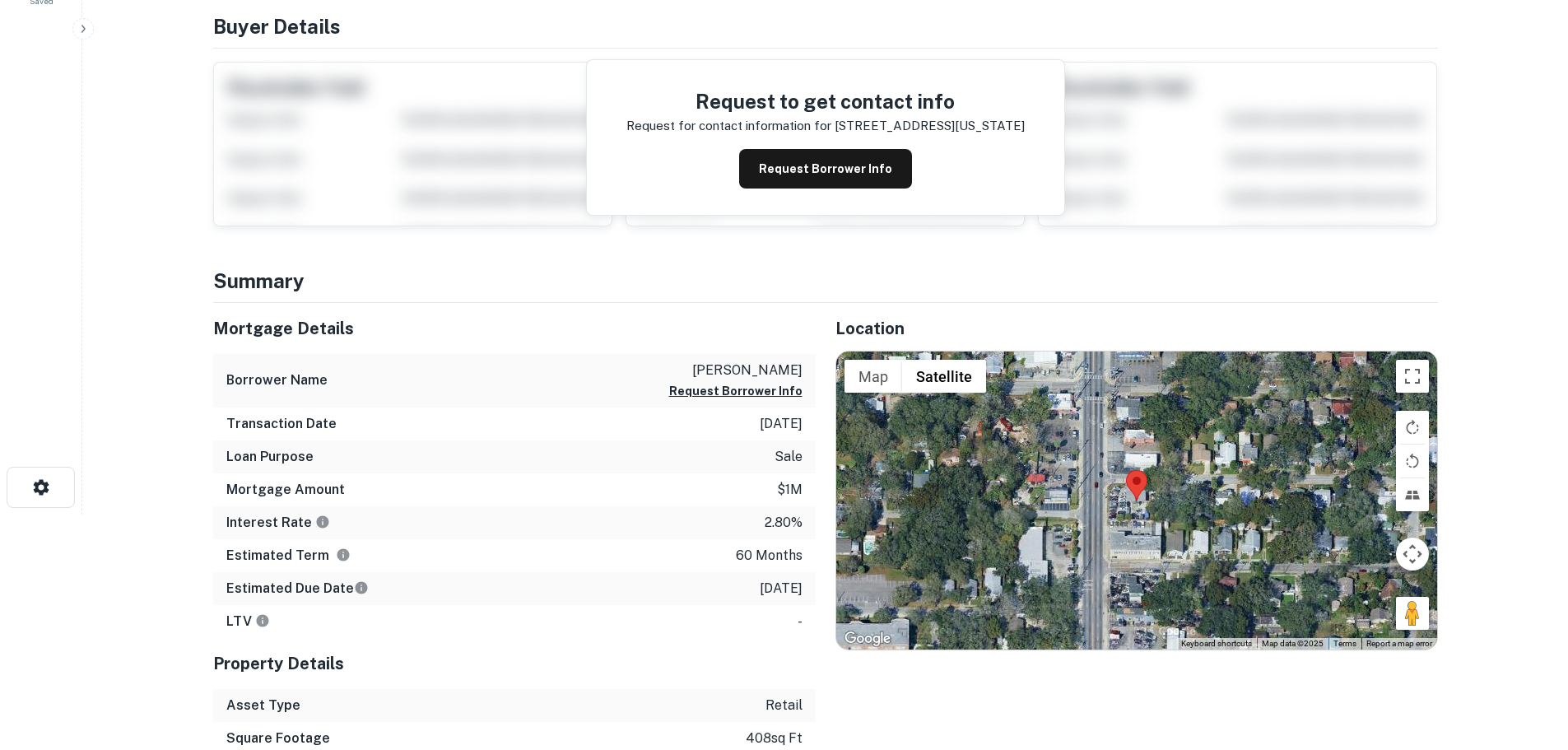
scroll to position [243, 0]
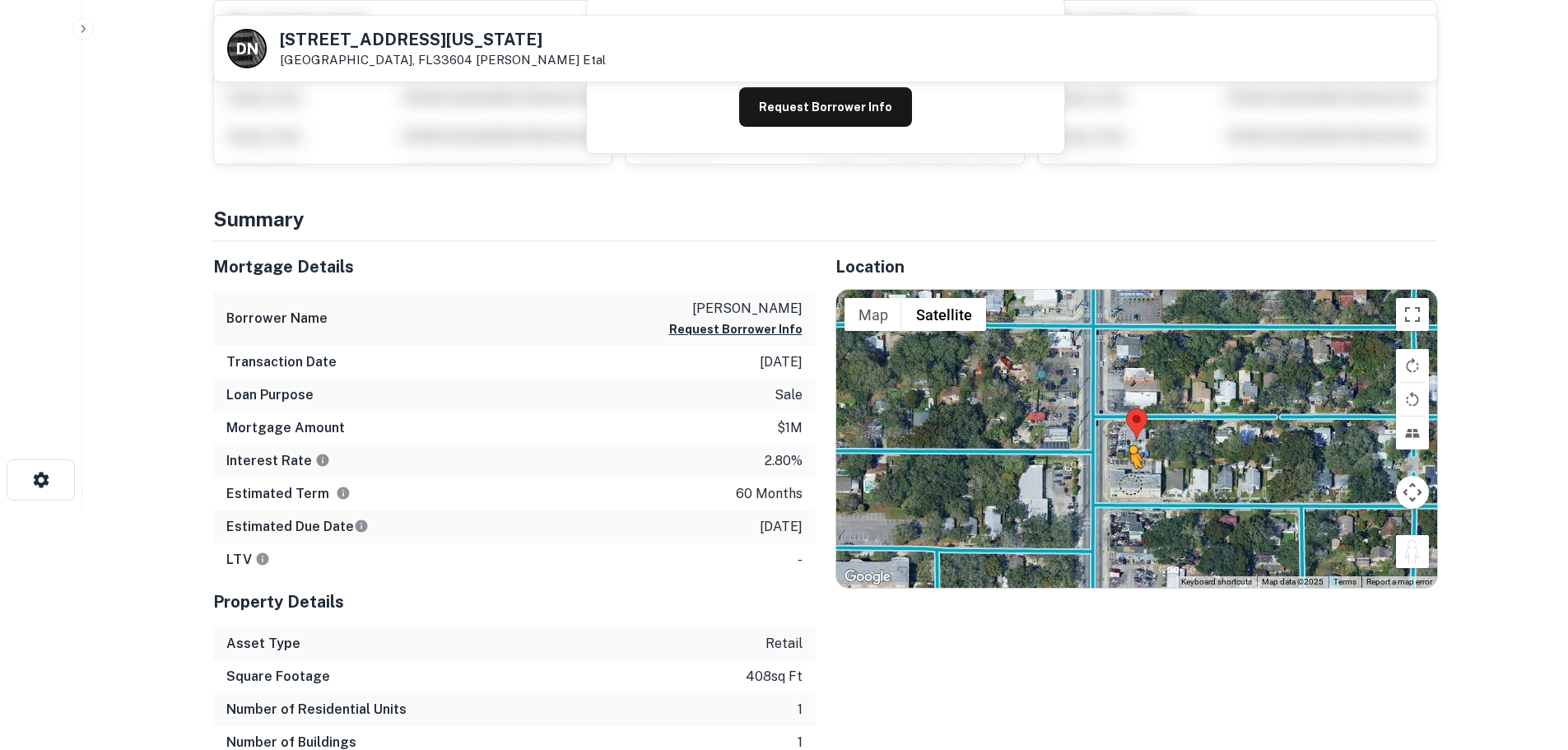
drag, startPoint x: 1424, startPoint y: 561, endPoint x: 1120, endPoint y: 485, distance: 313.4
click at [1120, 485] on div "To activate drag with keyboard, press Alt + Enter. Once in keyboard drag state,…" at bounding box center [1136, 438] width 601 height 298
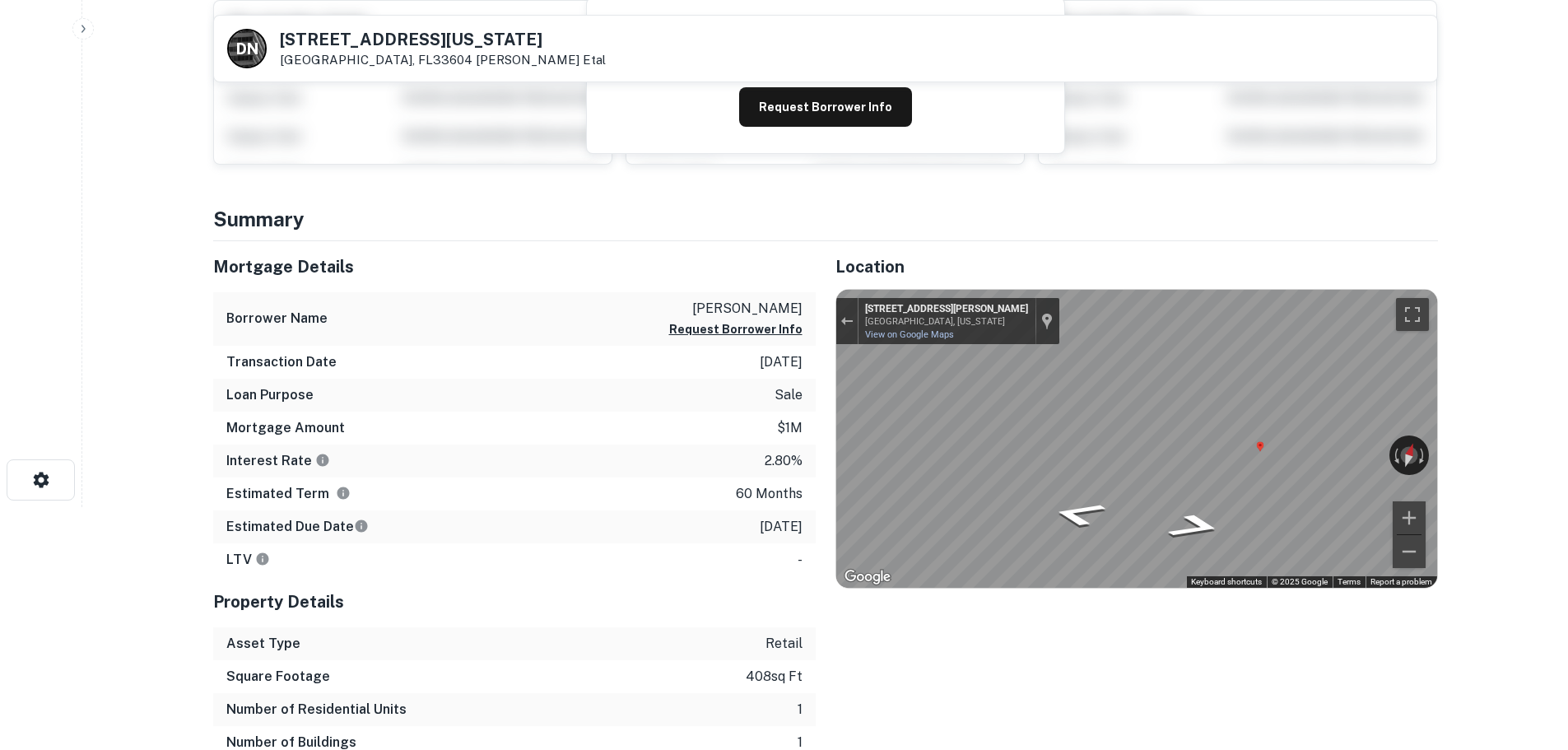
click at [1504, 489] on main "Back to search D N 7315 N NEBRASKA AVE Tampa, FL33604 Donovan Norton Etal View …" at bounding box center [825, 131] width 1486 height 750
click at [1501, 492] on main "Back to search D N 7315 N NEBRASKA AVE Tampa, FL33604 Donovan Norton Etal View …" at bounding box center [825, 131] width 1486 height 750
click at [1307, 448] on div "← Move left → Move right ↑ Move up ↓ Move down + Zoom in - Zoom out 900 E Hamil…" at bounding box center [1136, 438] width 601 height 298
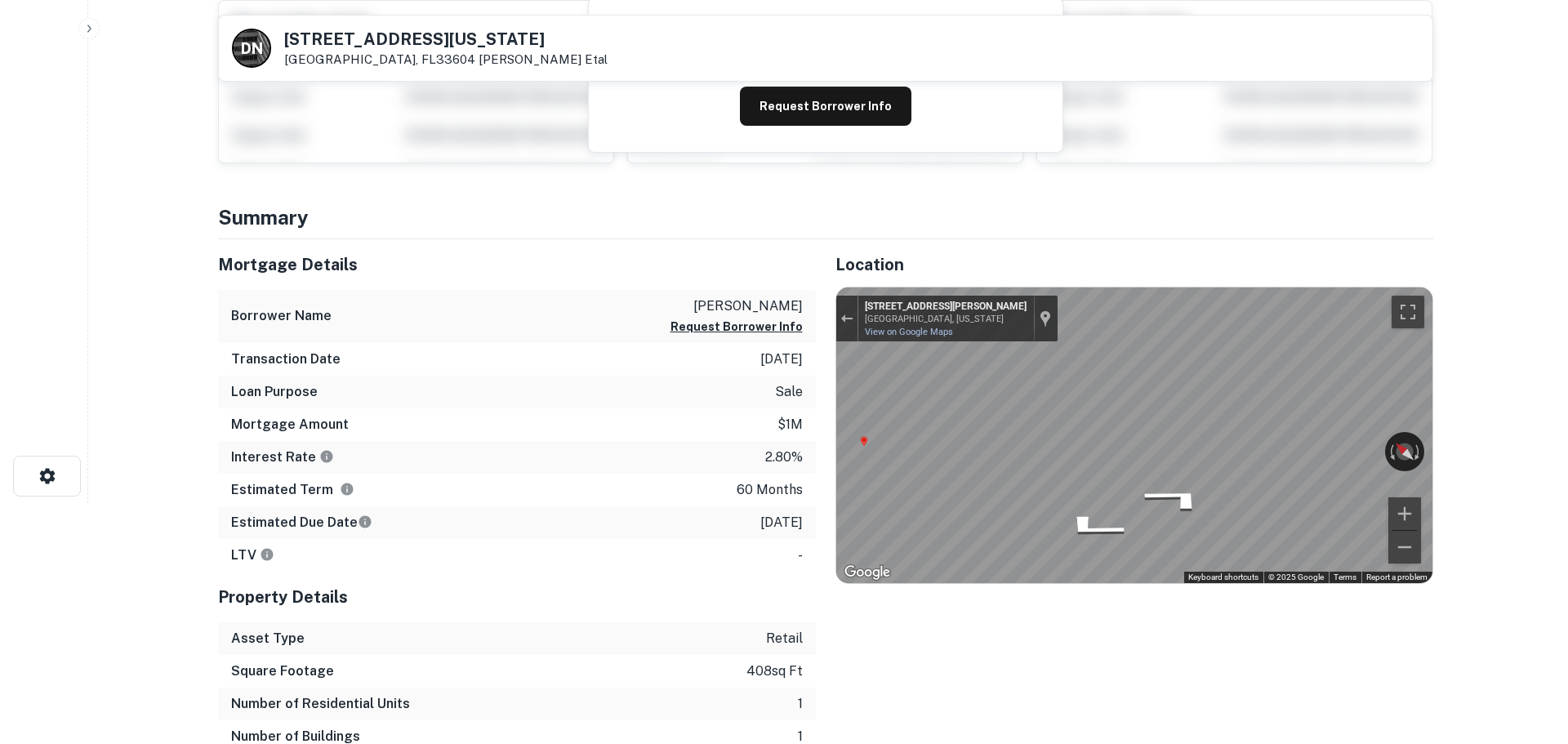
scroll to position [0, 0]
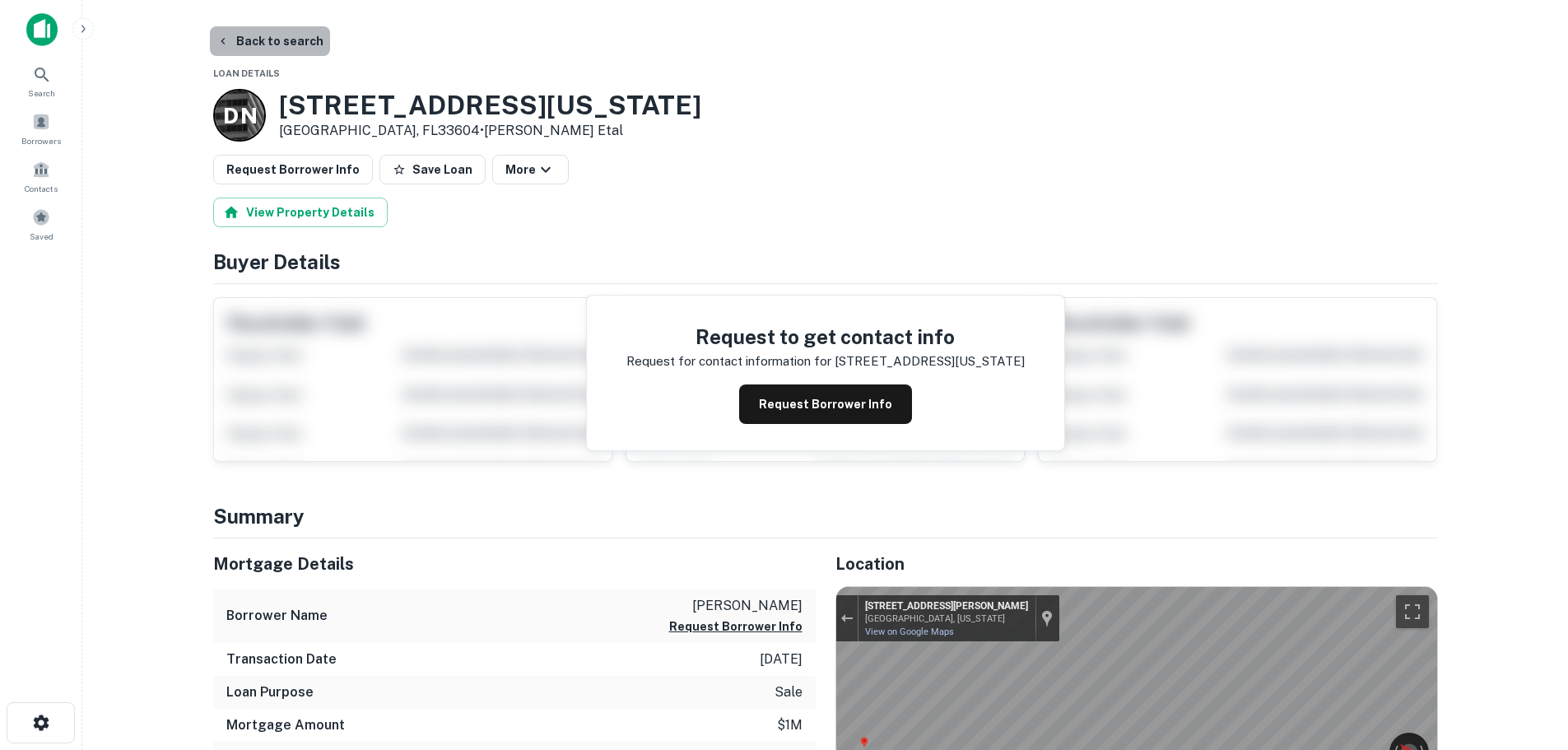
click at [302, 40] on button "Back to search" at bounding box center [270, 41] width 120 height 29
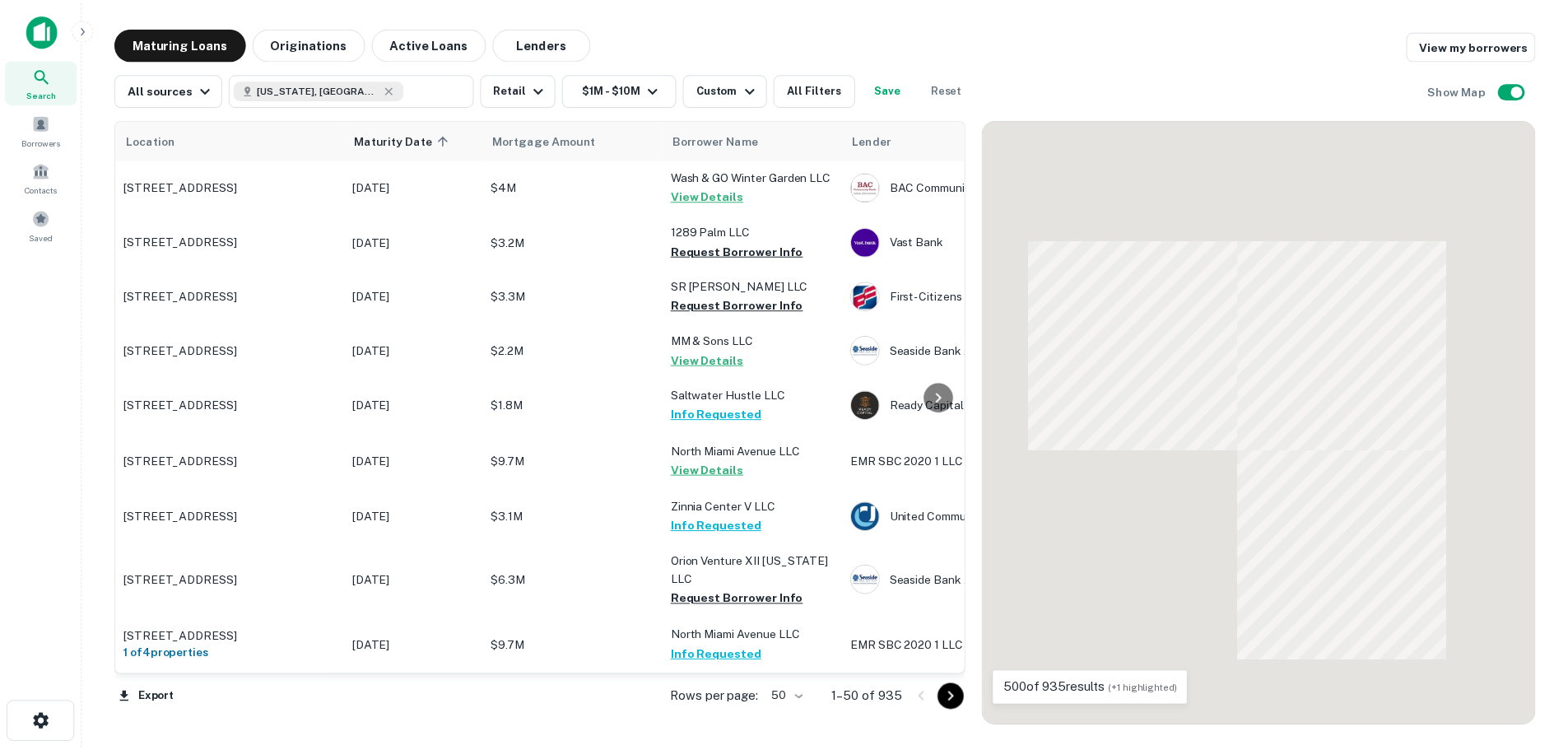
scroll to position [220, 0]
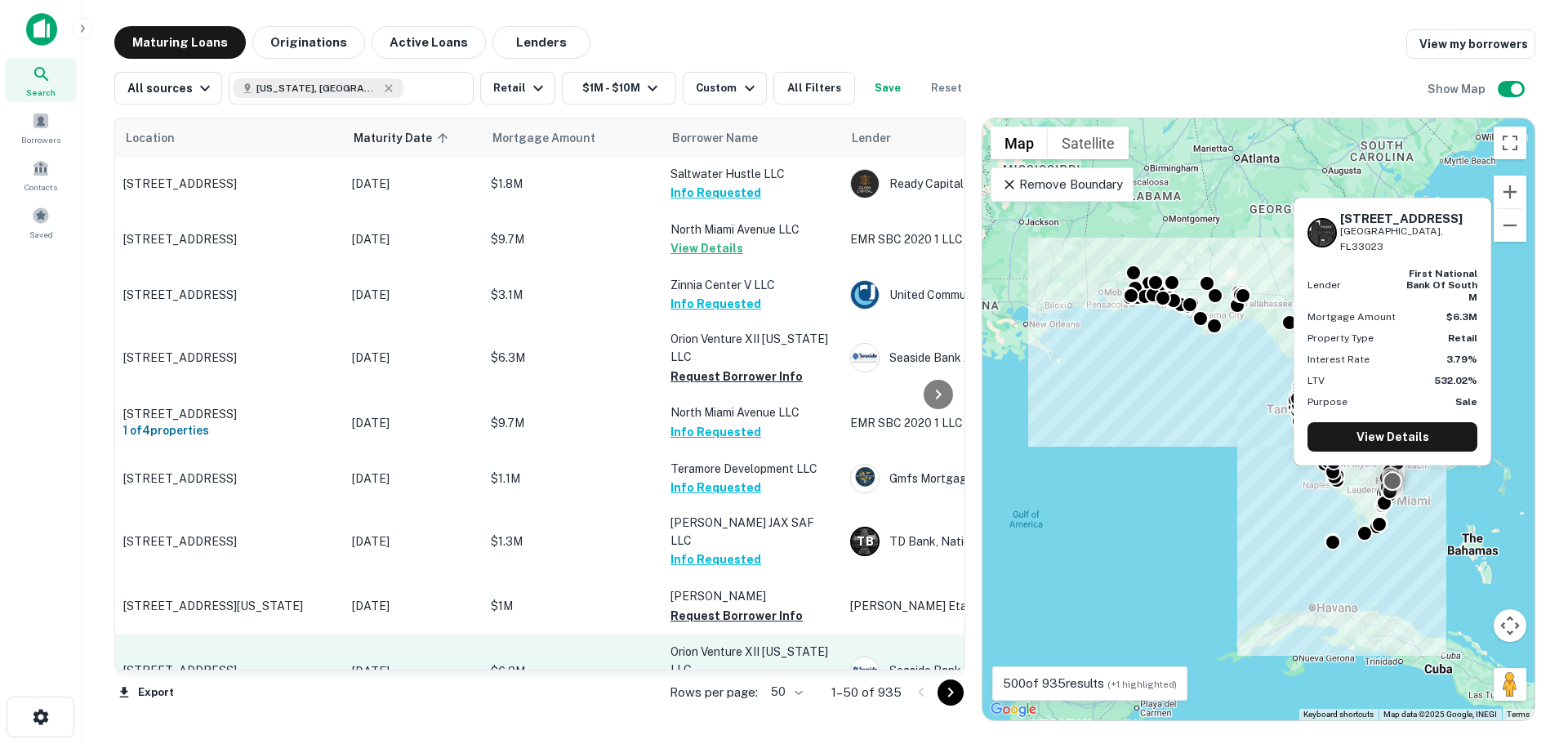
click at [226, 663] on p "404 S State Road 7 Hollywood, FL33023" at bounding box center [229, 670] width 212 height 14
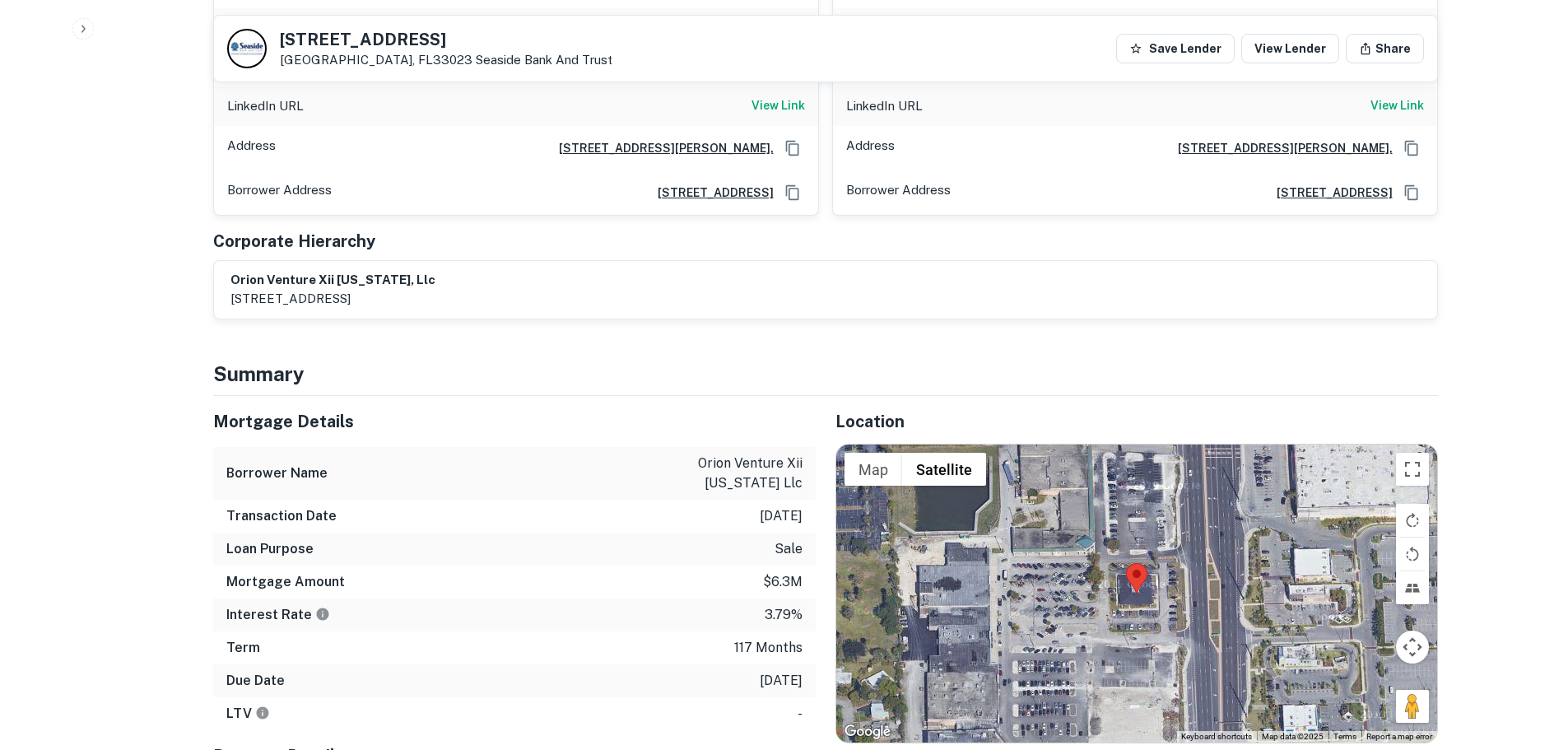
scroll to position [1111, 0]
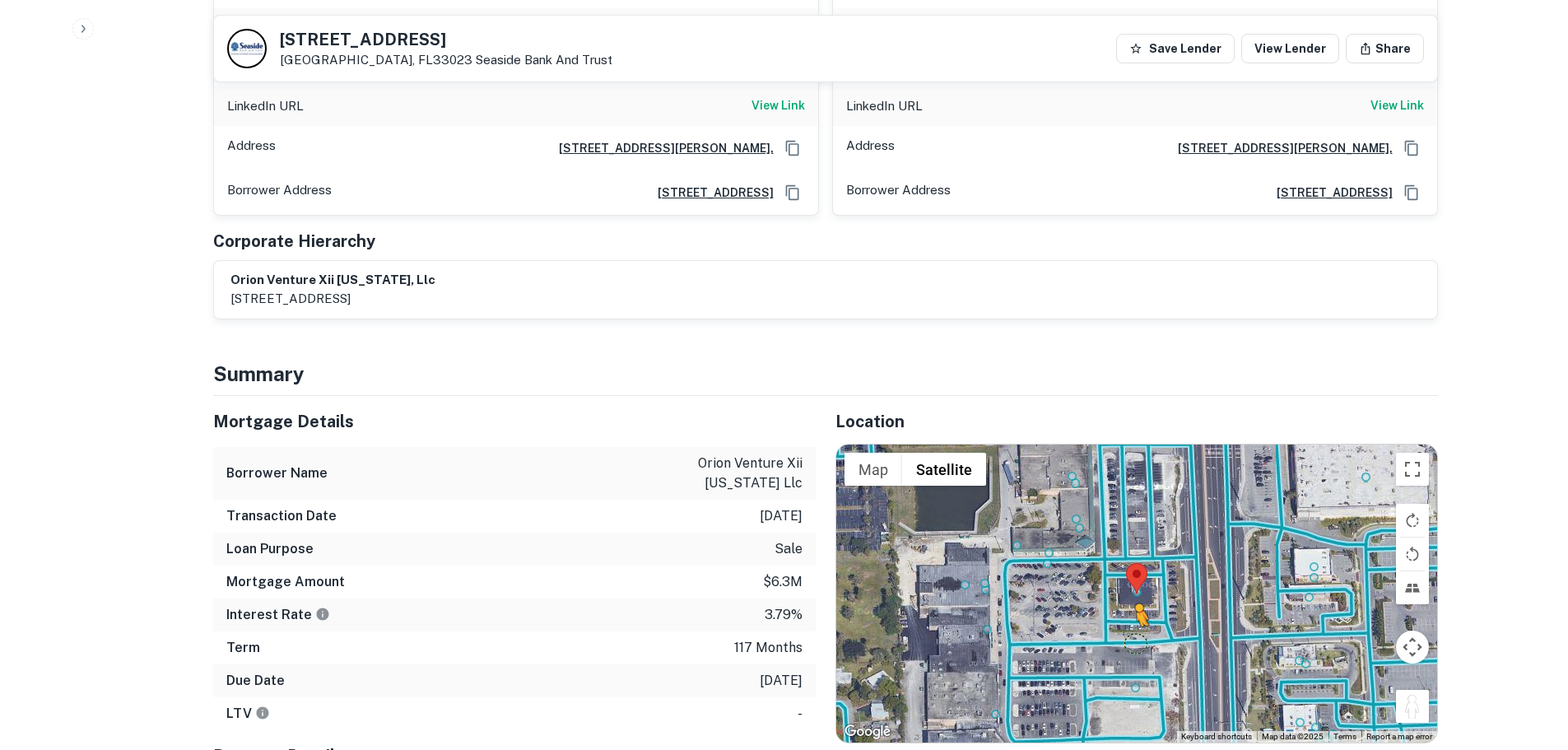
drag, startPoint x: 1416, startPoint y: 665, endPoint x: 1128, endPoint y: 590, distance: 297.6
click at [1128, 590] on div "To activate drag with keyboard, press Alt + Enter. Once in keyboard drag state,…" at bounding box center [1136, 593] width 601 height 298
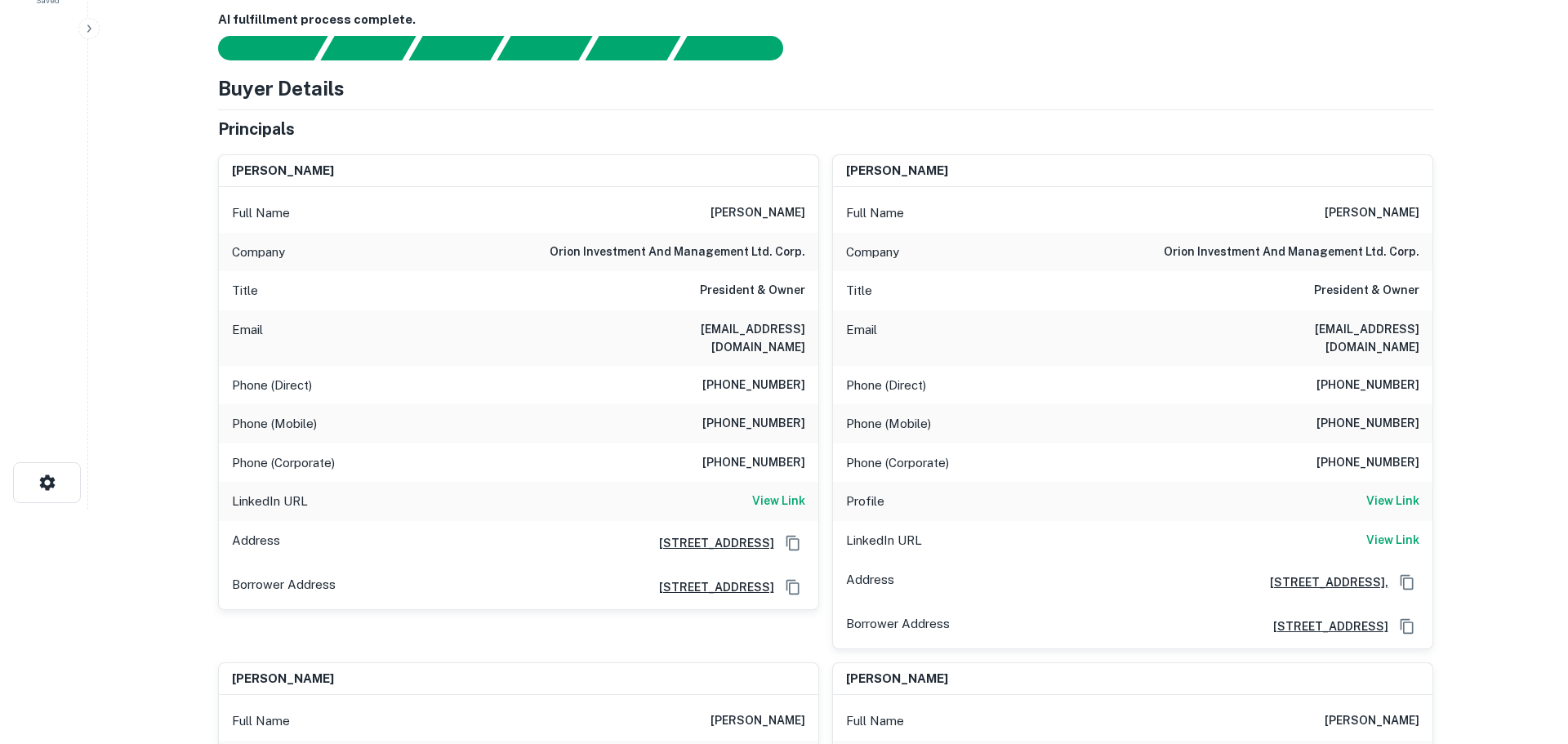
scroll to position [0, 0]
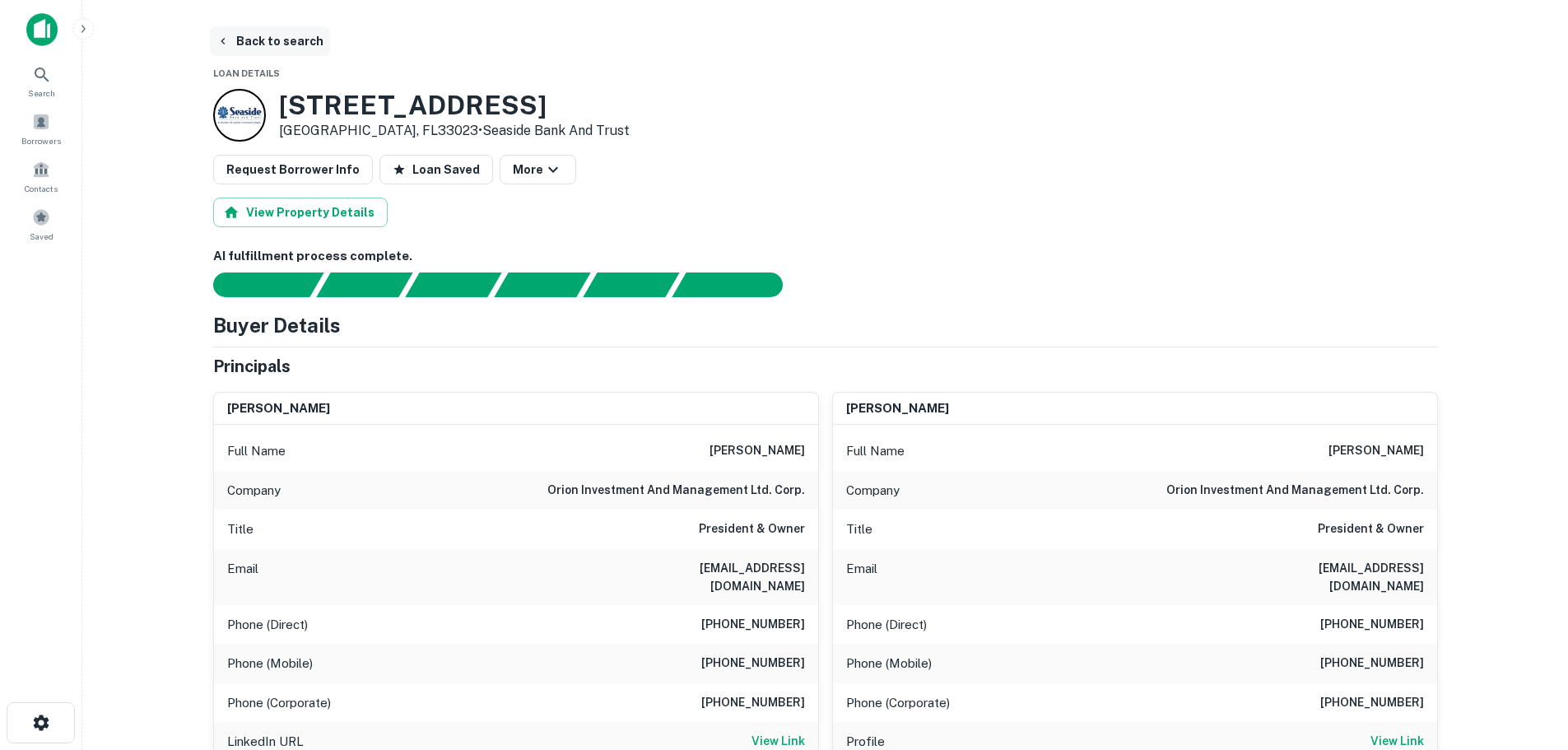
click at [286, 51] on button "Back to search" at bounding box center [270, 41] width 120 height 29
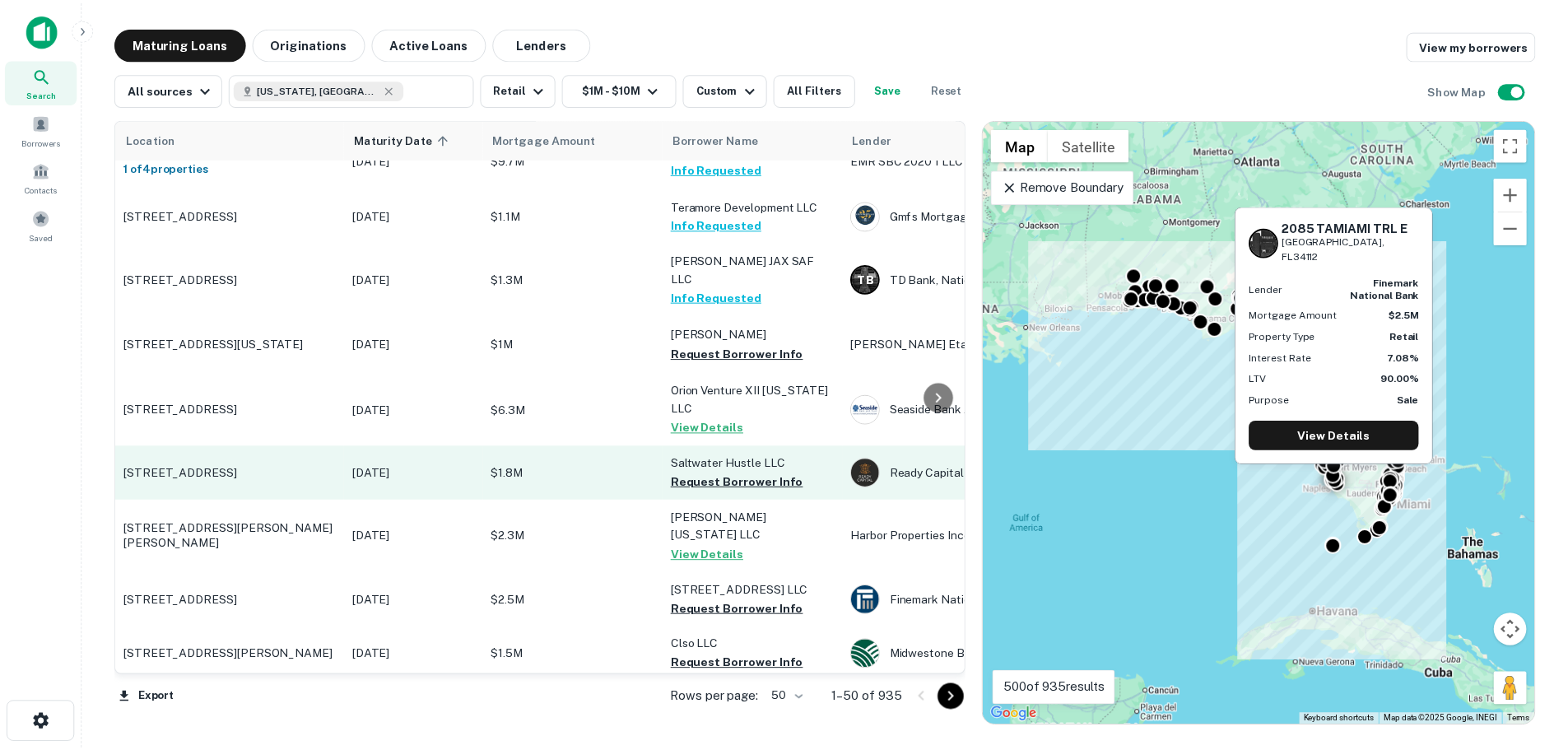
scroll to position [487, 0]
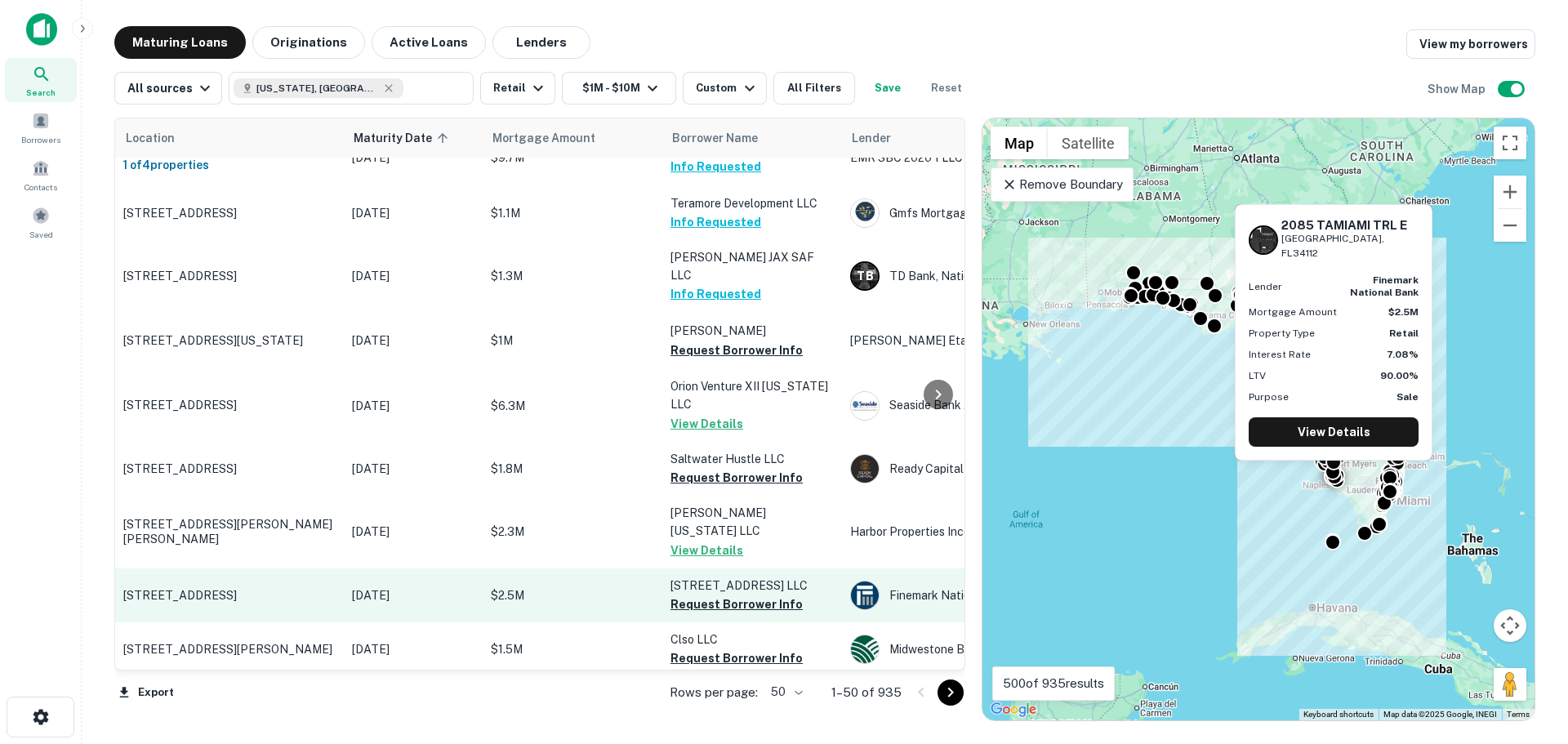
click at [253, 588] on p "2085 Tamiami Trl E Naples, FL34112" at bounding box center [229, 595] width 212 height 14
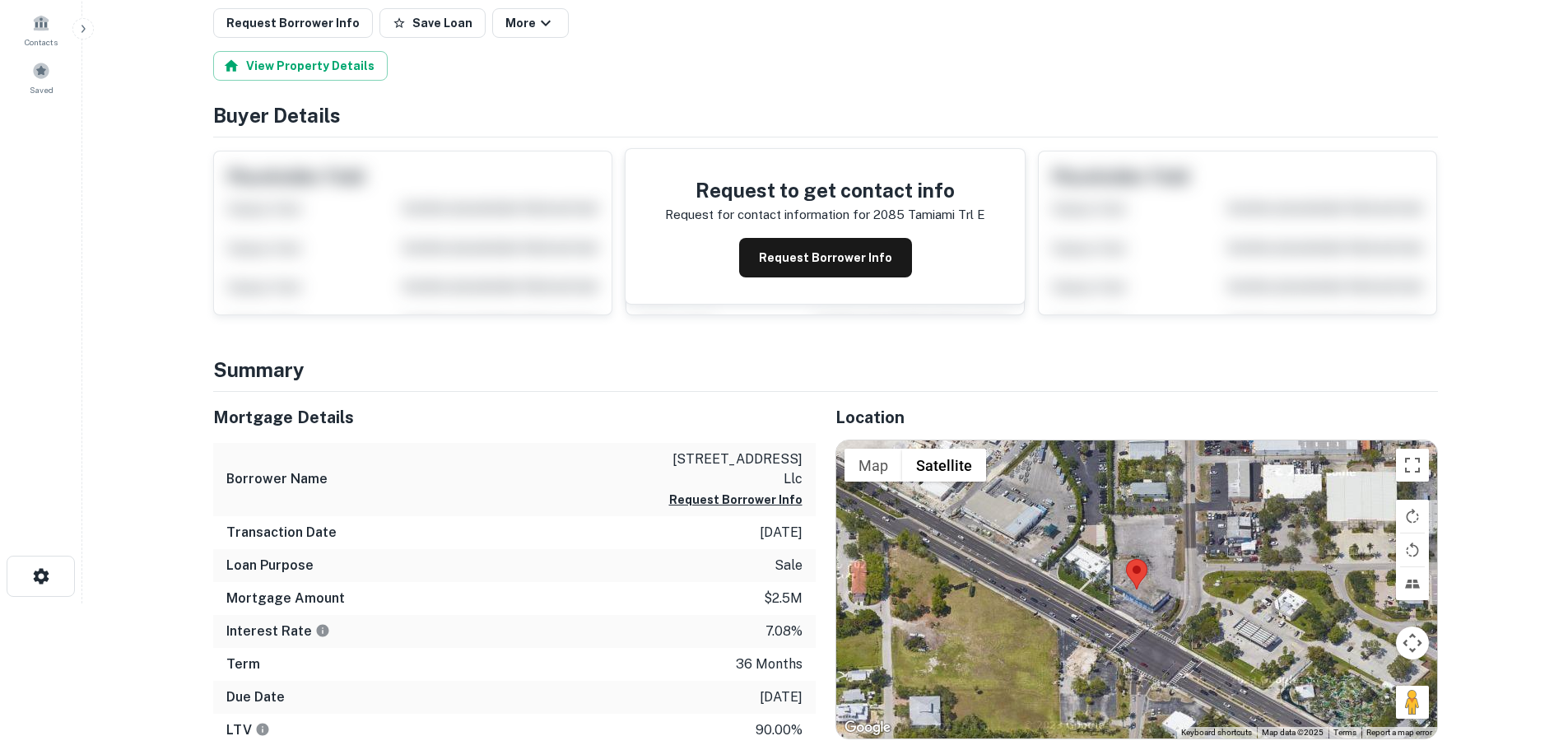
scroll to position [148, 0]
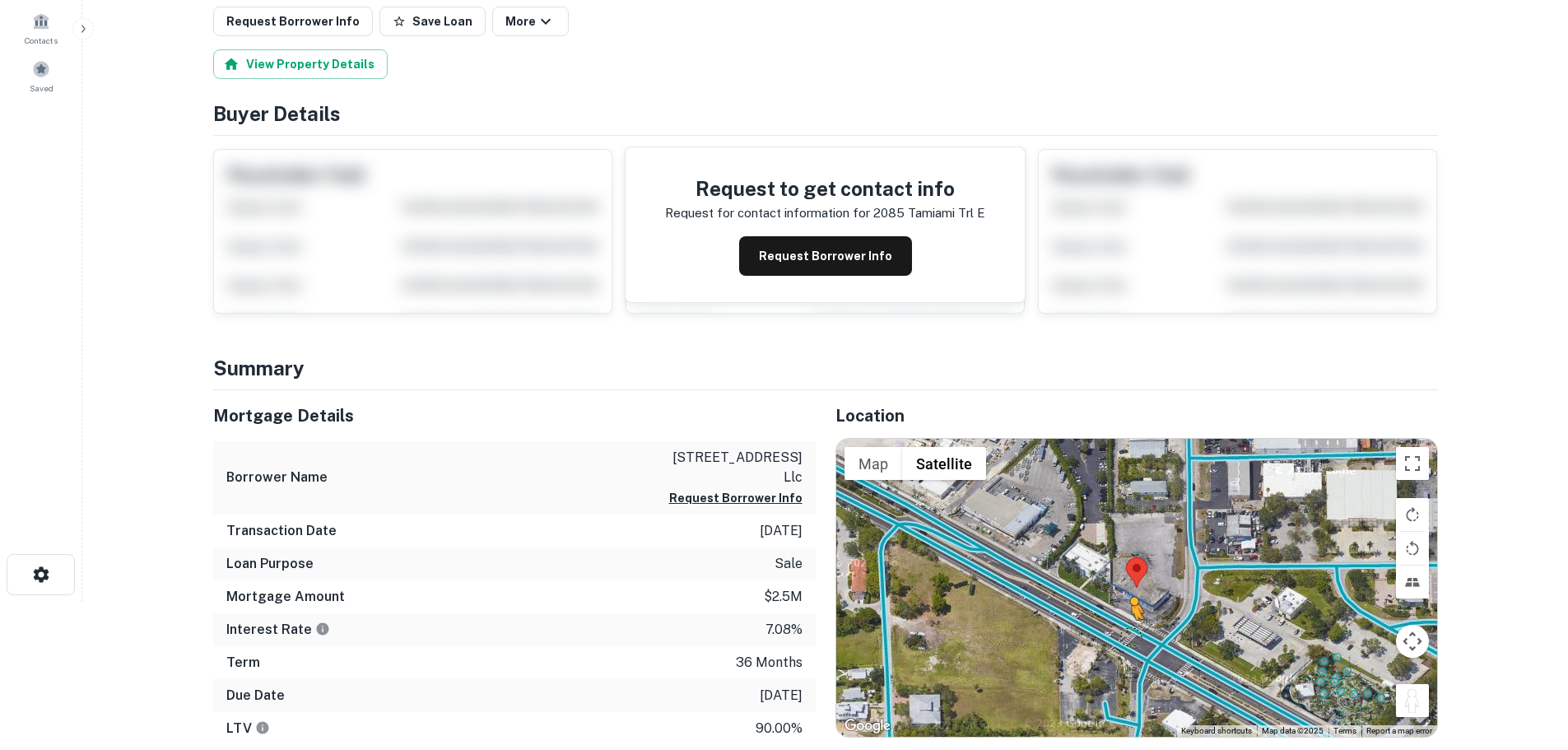
drag, startPoint x: 1421, startPoint y: 698, endPoint x: 1128, endPoint y: 637, distance: 299.3
click at [1128, 637] on div "To activate drag with keyboard, press Alt + Enter. Once in keyboard drag state,…" at bounding box center [1136, 588] width 601 height 298
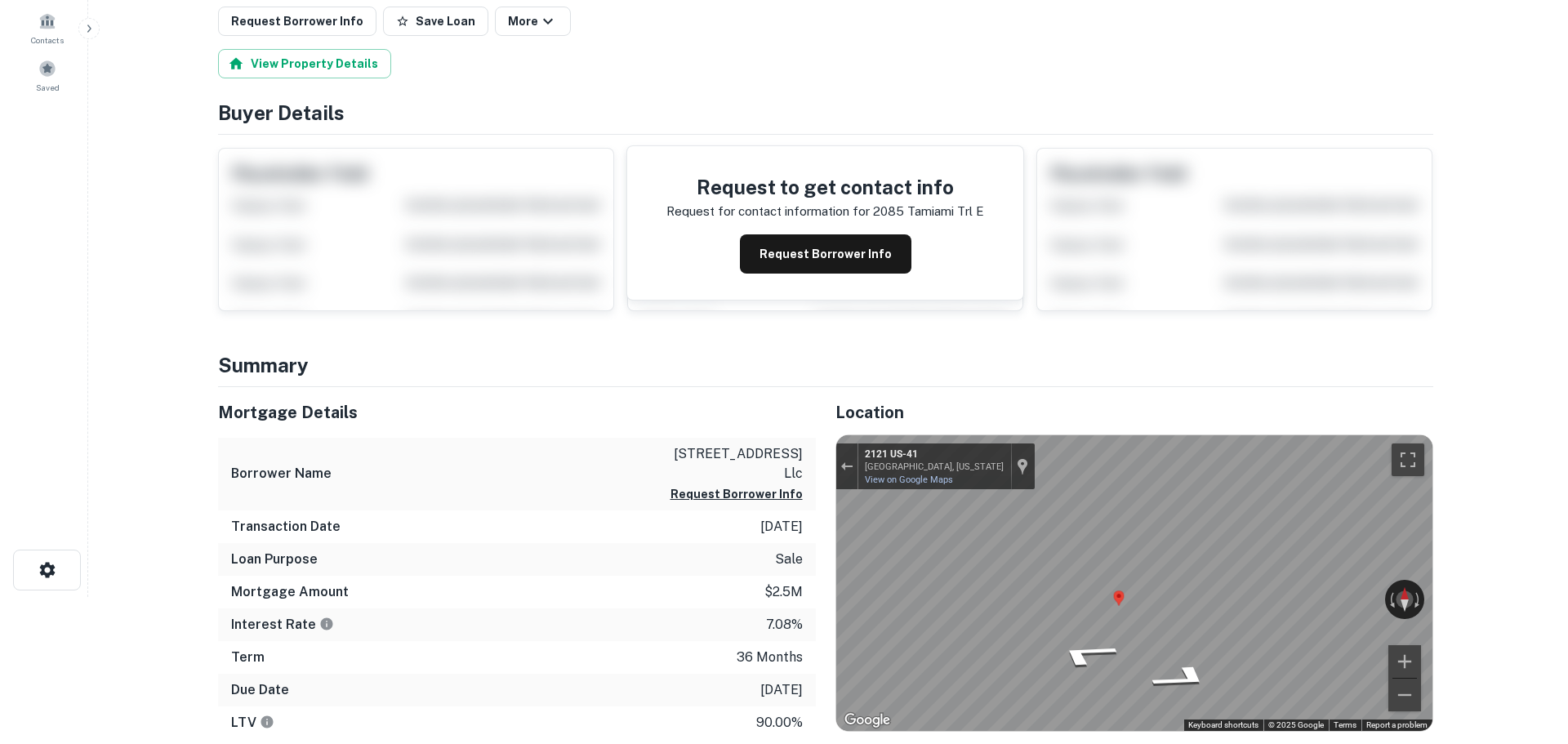
scroll to position [0, 0]
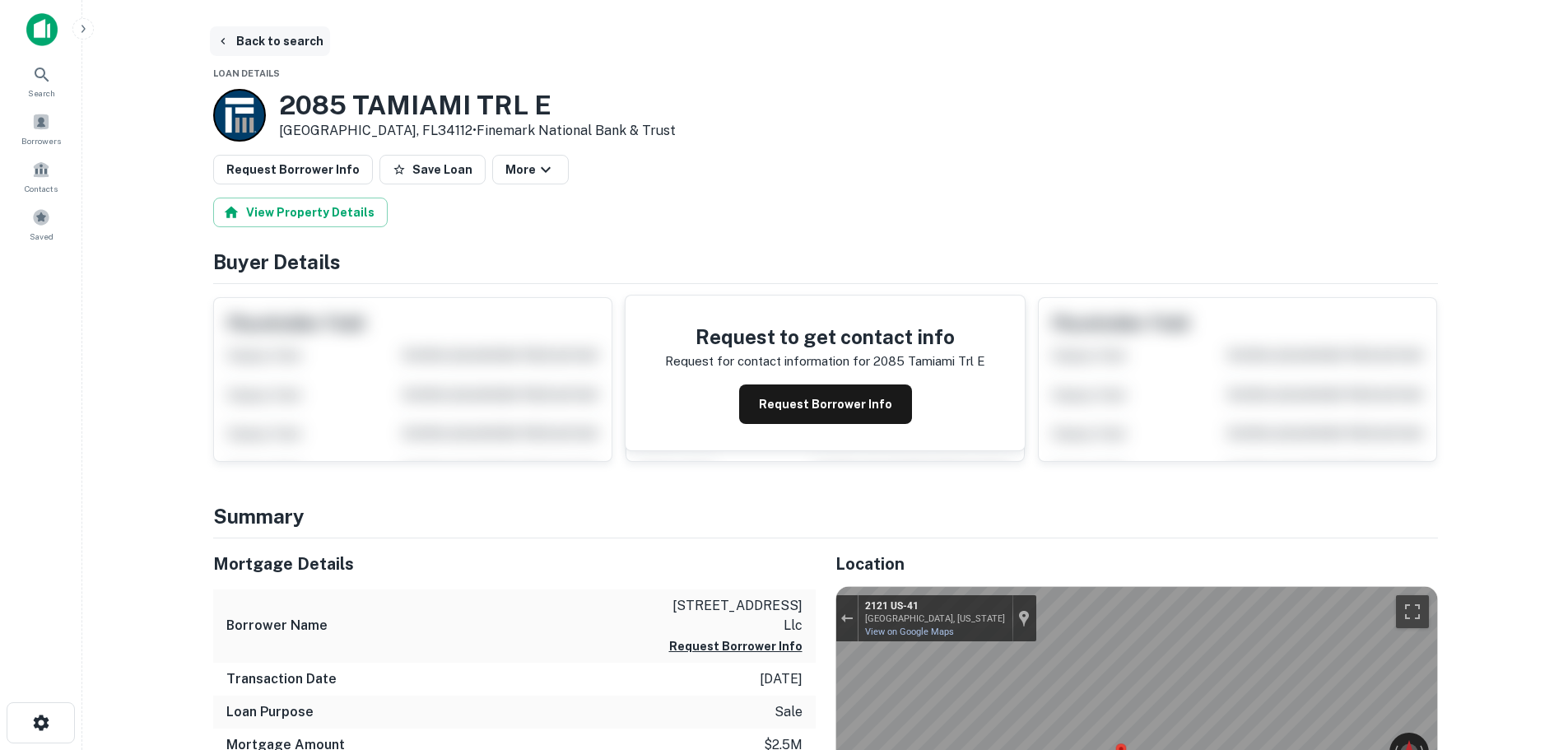
click at [272, 31] on button "Back to search" at bounding box center [270, 41] width 120 height 29
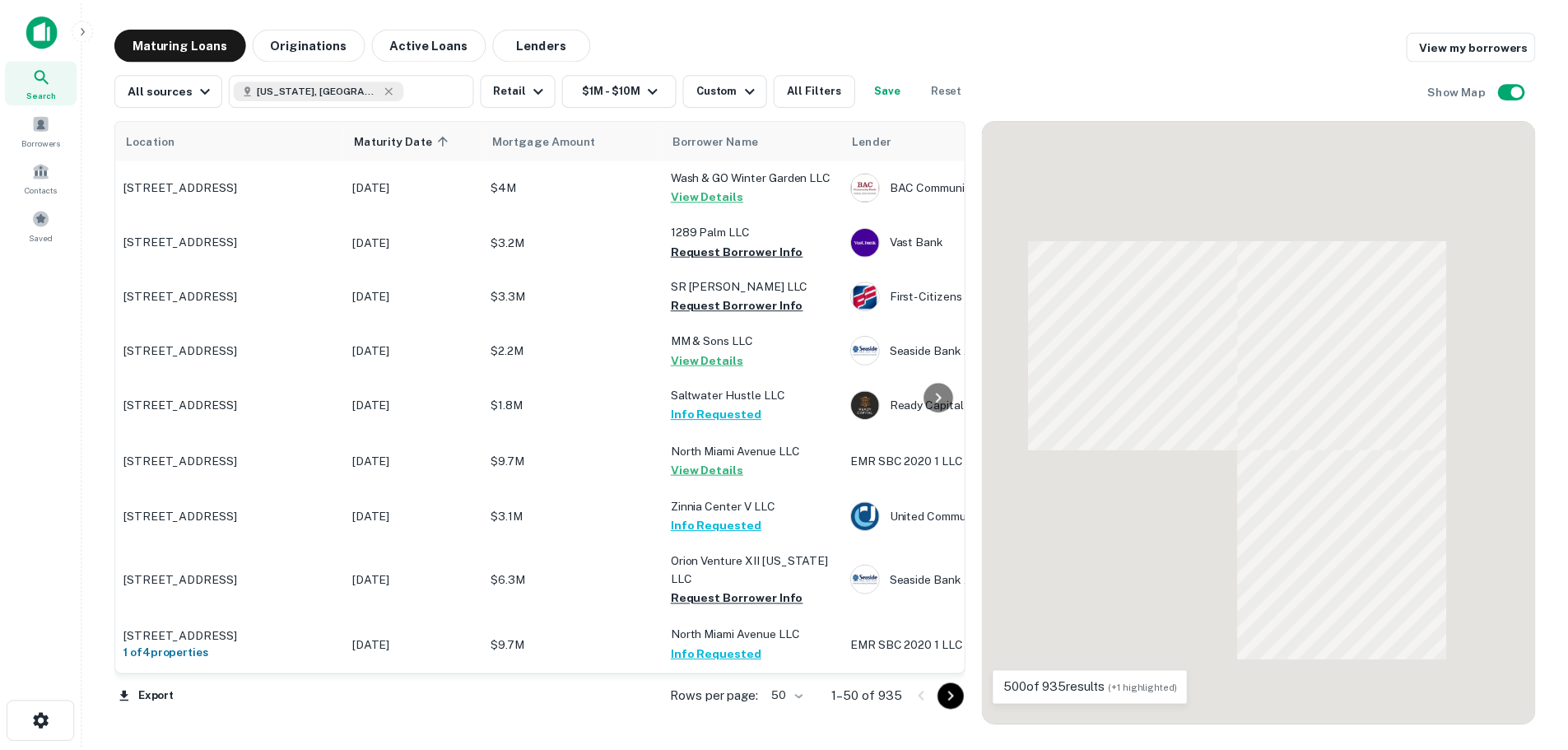
scroll to position [487, 0]
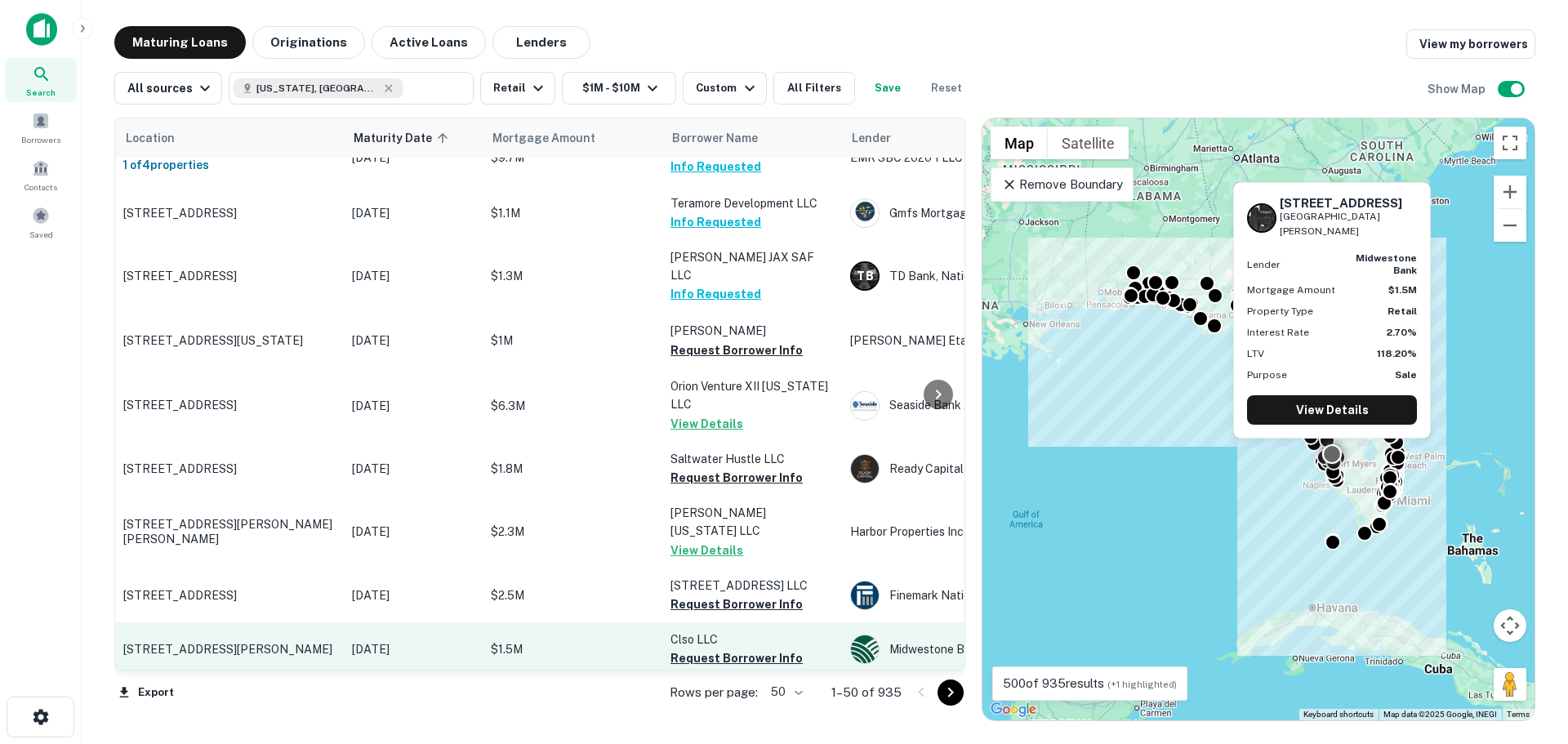
click at [213, 642] on p "4610 Palm Beach Blvd Fort Myers, FL33905" at bounding box center [229, 649] width 212 height 14
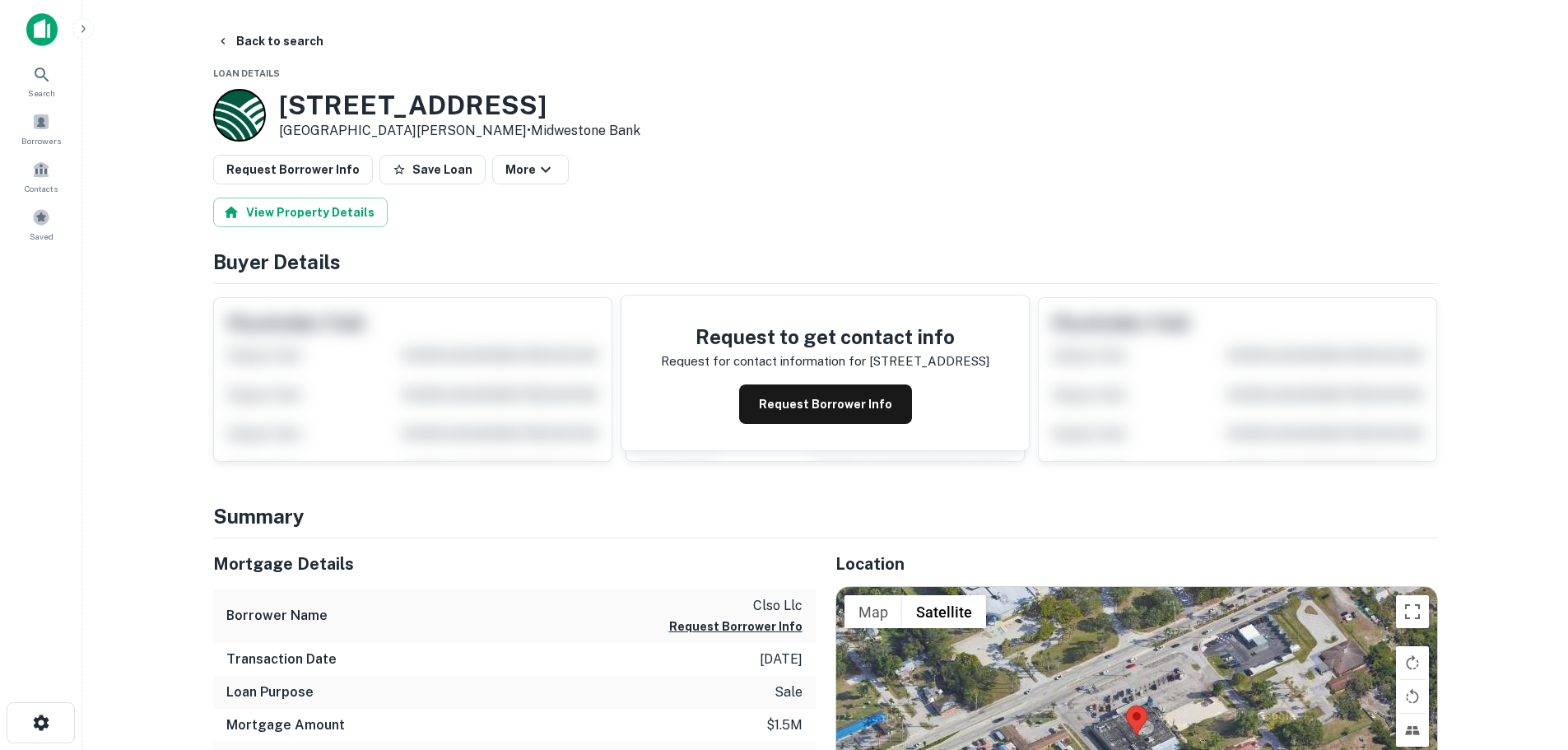
scroll to position [236, 0]
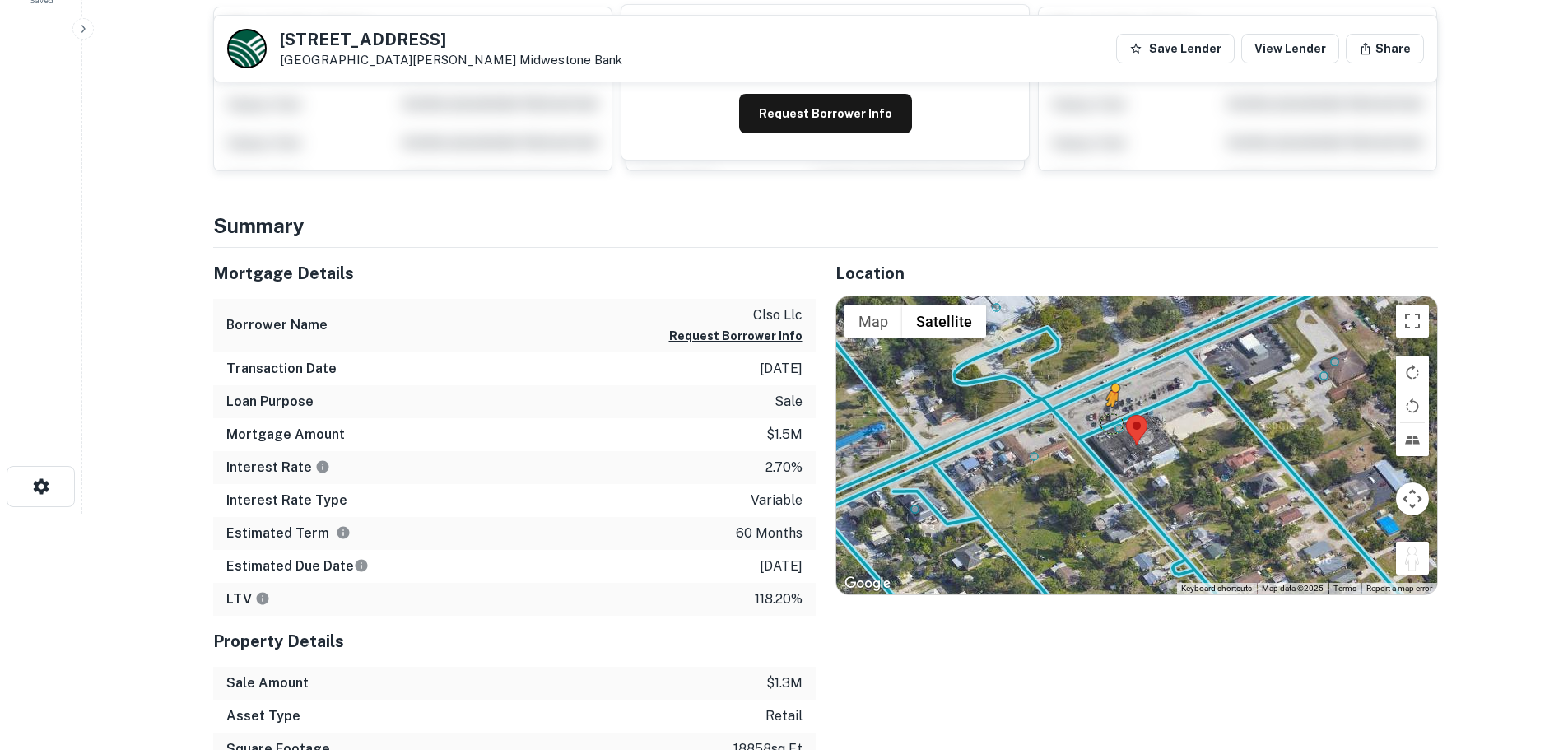
drag, startPoint x: 1403, startPoint y: 551, endPoint x: 1110, endPoint y: 423, distance: 319.7
click at [1110, 423] on div "To activate drag with keyboard, press Alt + Enter. Once in keyboard drag state,…" at bounding box center [1136, 445] width 601 height 298
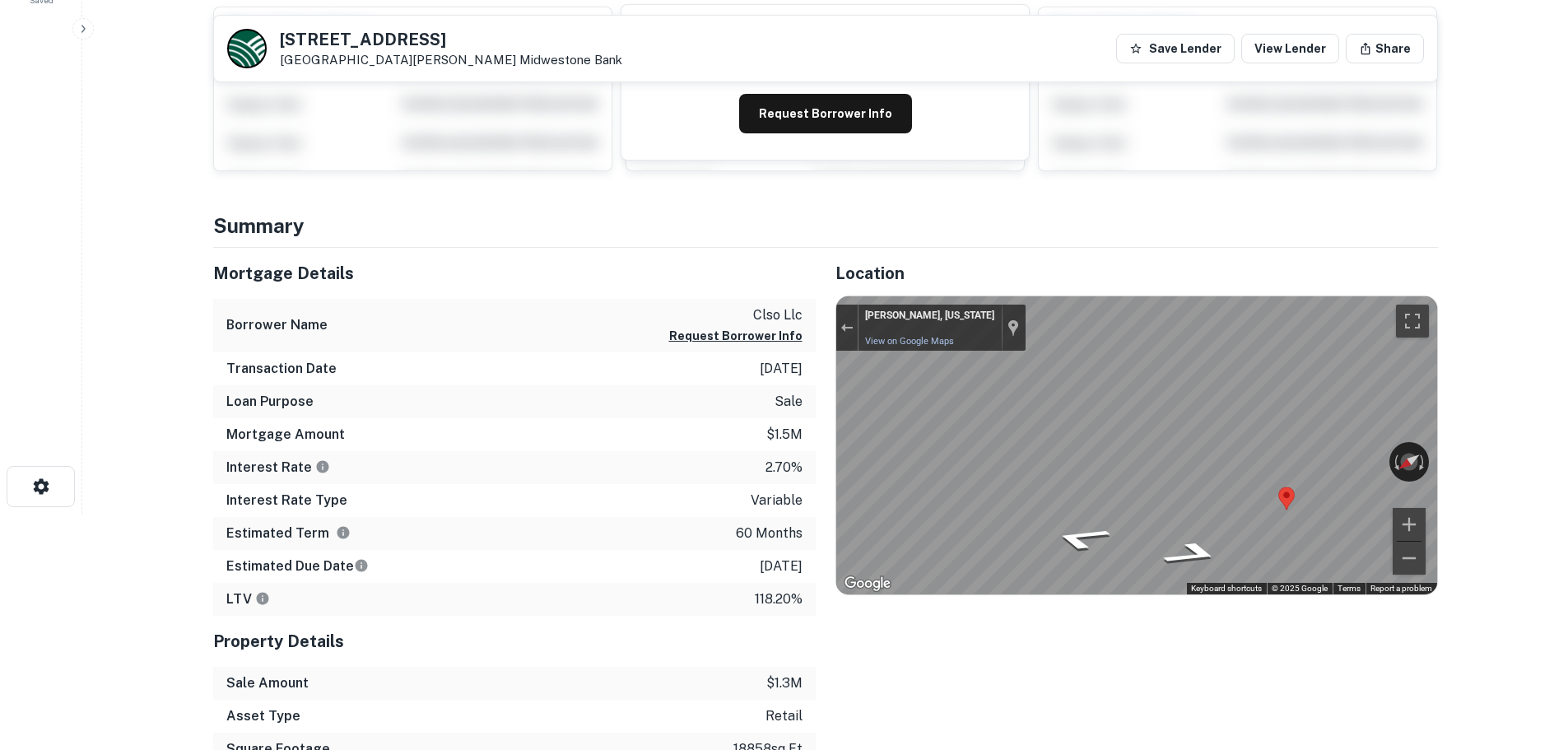
click at [658, 469] on div "Mortgage Details Borrower Name clso llc Request Borrower Info Transaction Date …" at bounding box center [815, 556] width 1245 height 617
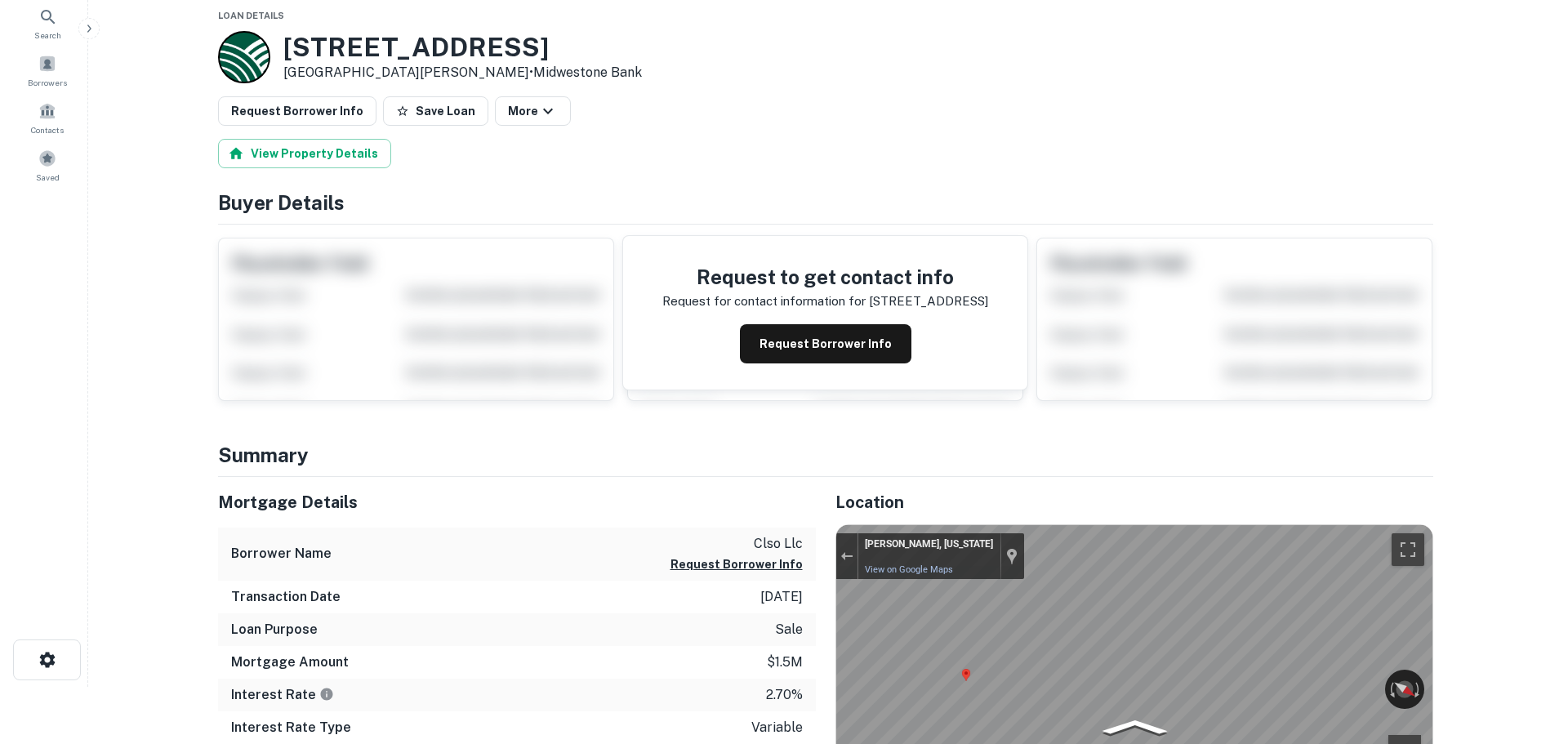
scroll to position [0, 0]
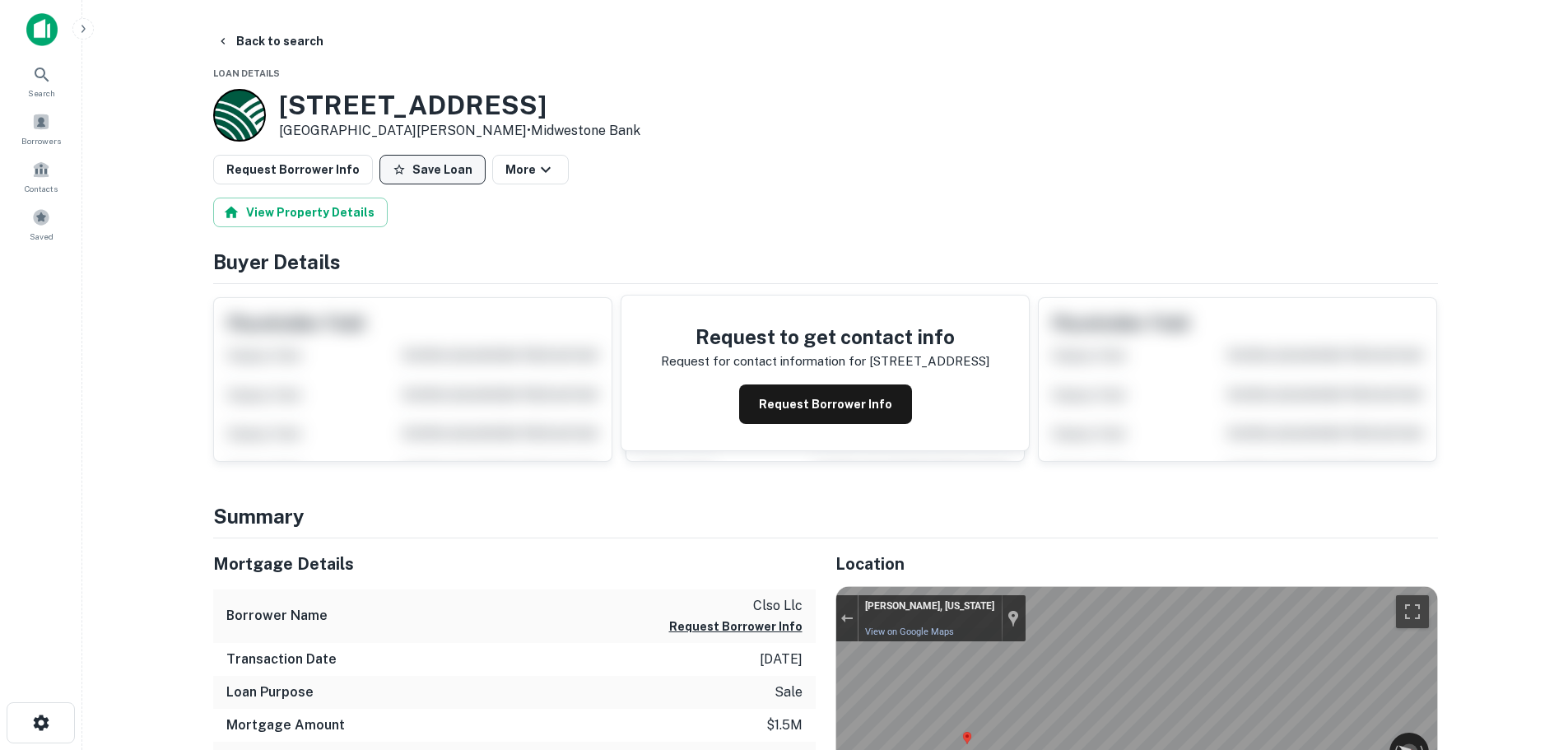
click at [403, 173] on button "Save Loan" at bounding box center [433, 169] width 107 height 29
click at [274, 176] on button "Request Borrower Info" at bounding box center [293, 169] width 160 height 29
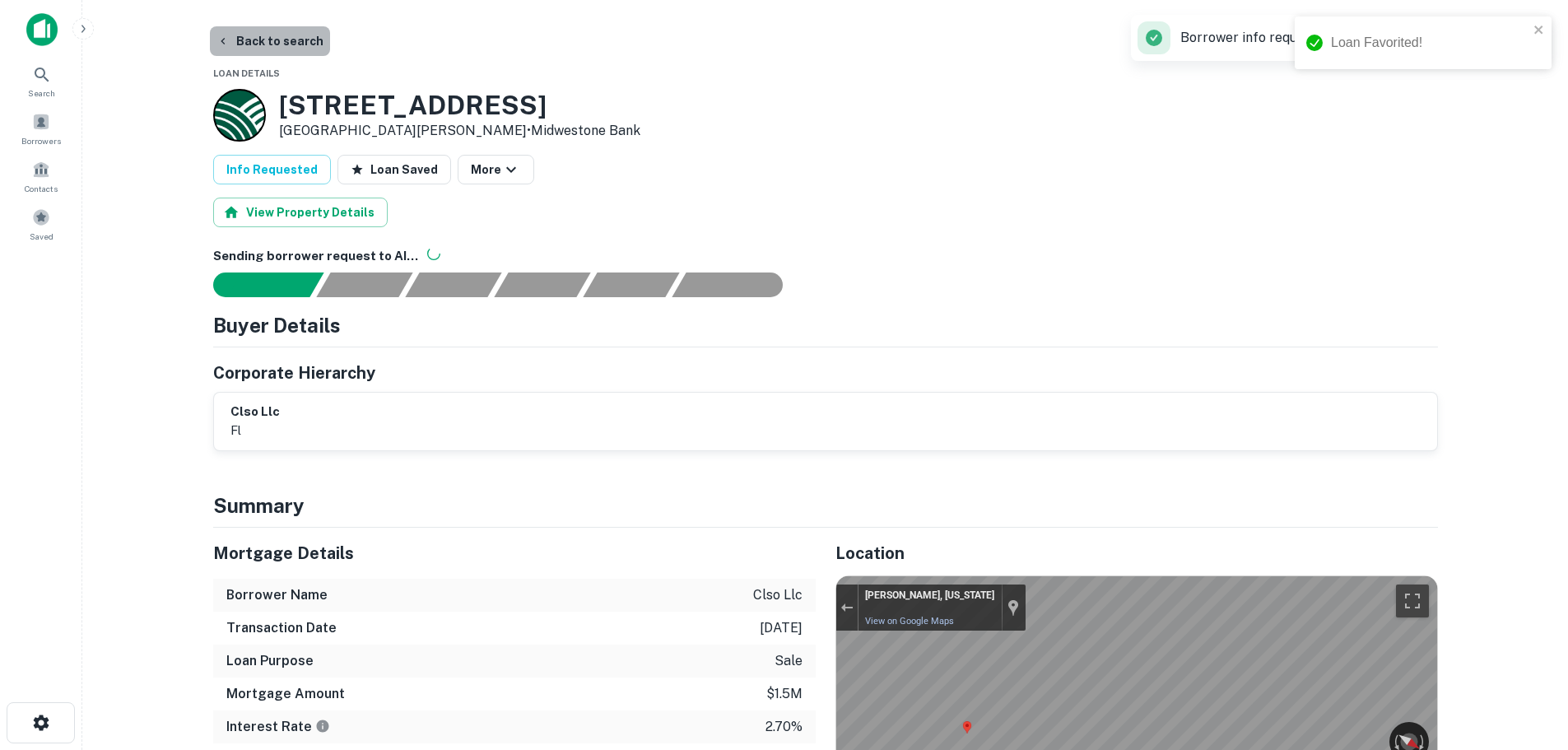
click at [277, 50] on button "Back to search" at bounding box center [270, 41] width 120 height 29
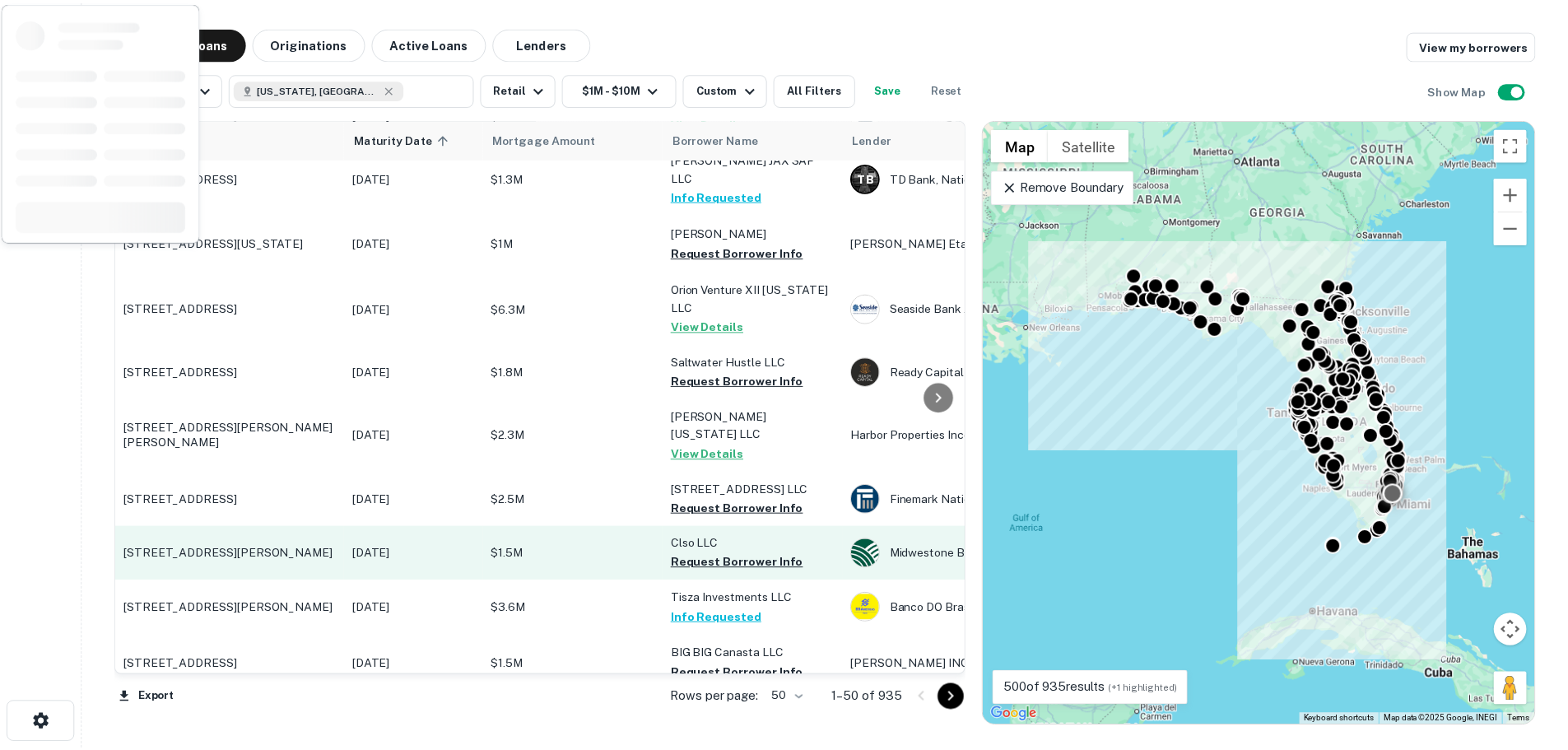
scroll to position [615, 0]
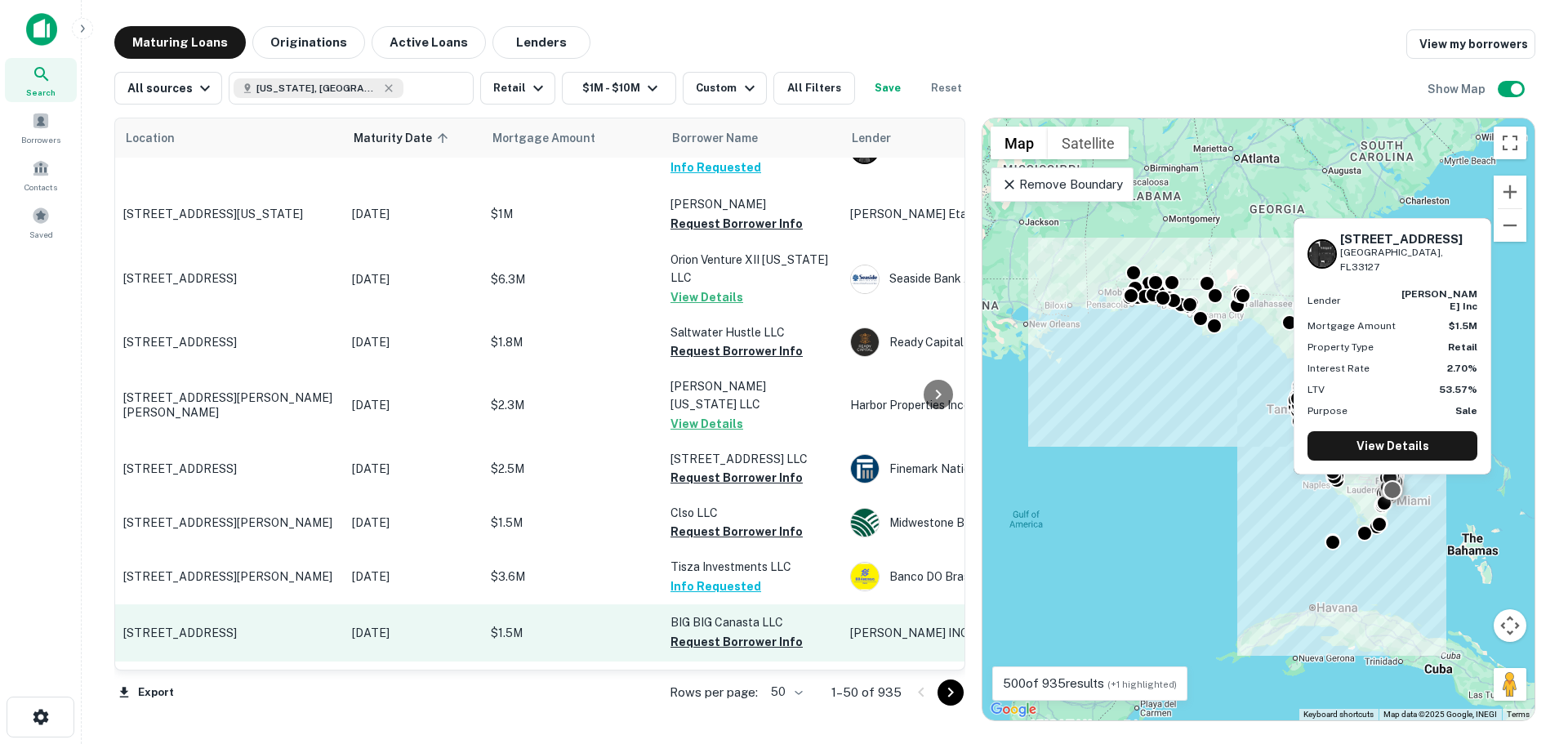
click at [222, 626] on p "41 Nw 20th St Miami, FL33127" at bounding box center [229, 632] width 212 height 14
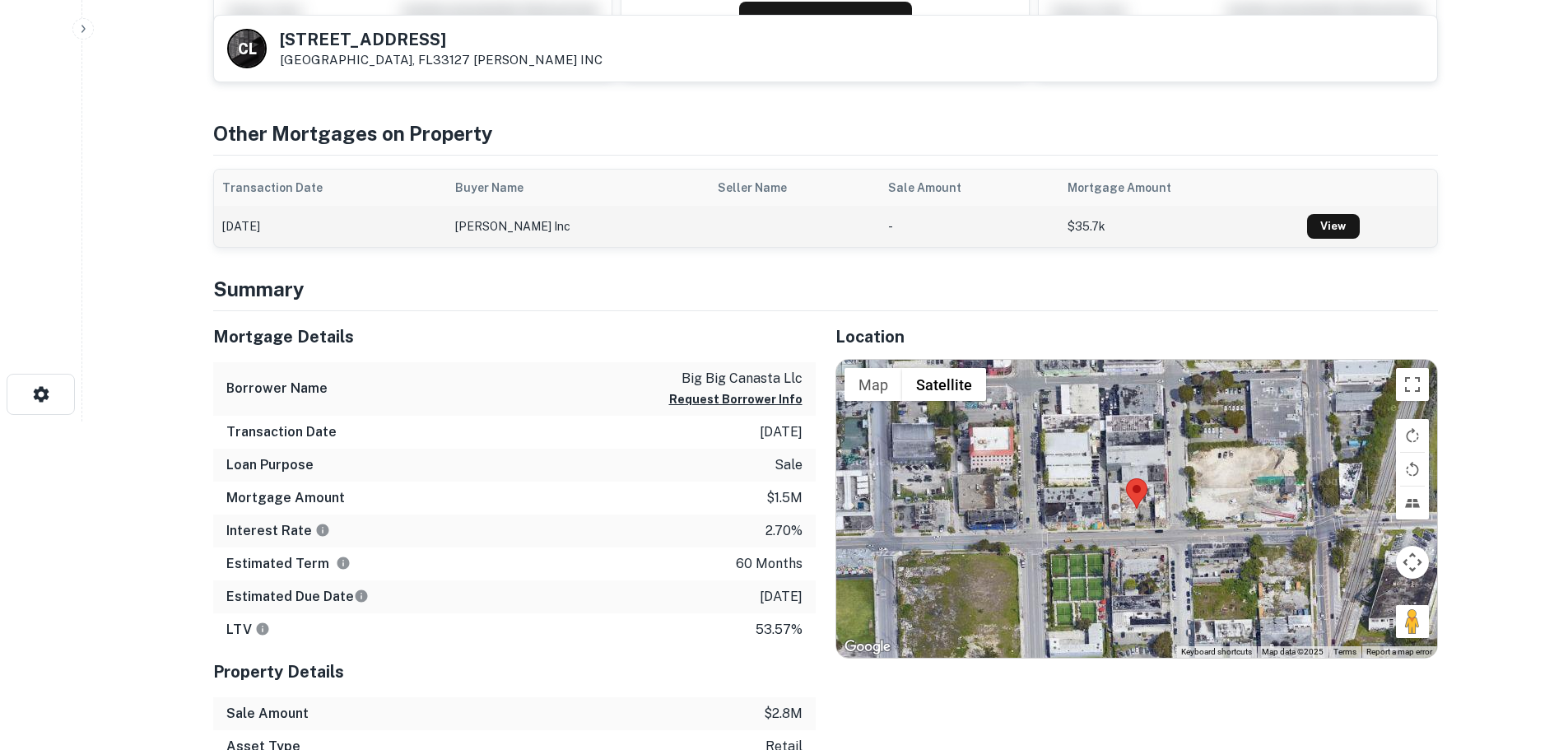
scroll to position [329, 0]
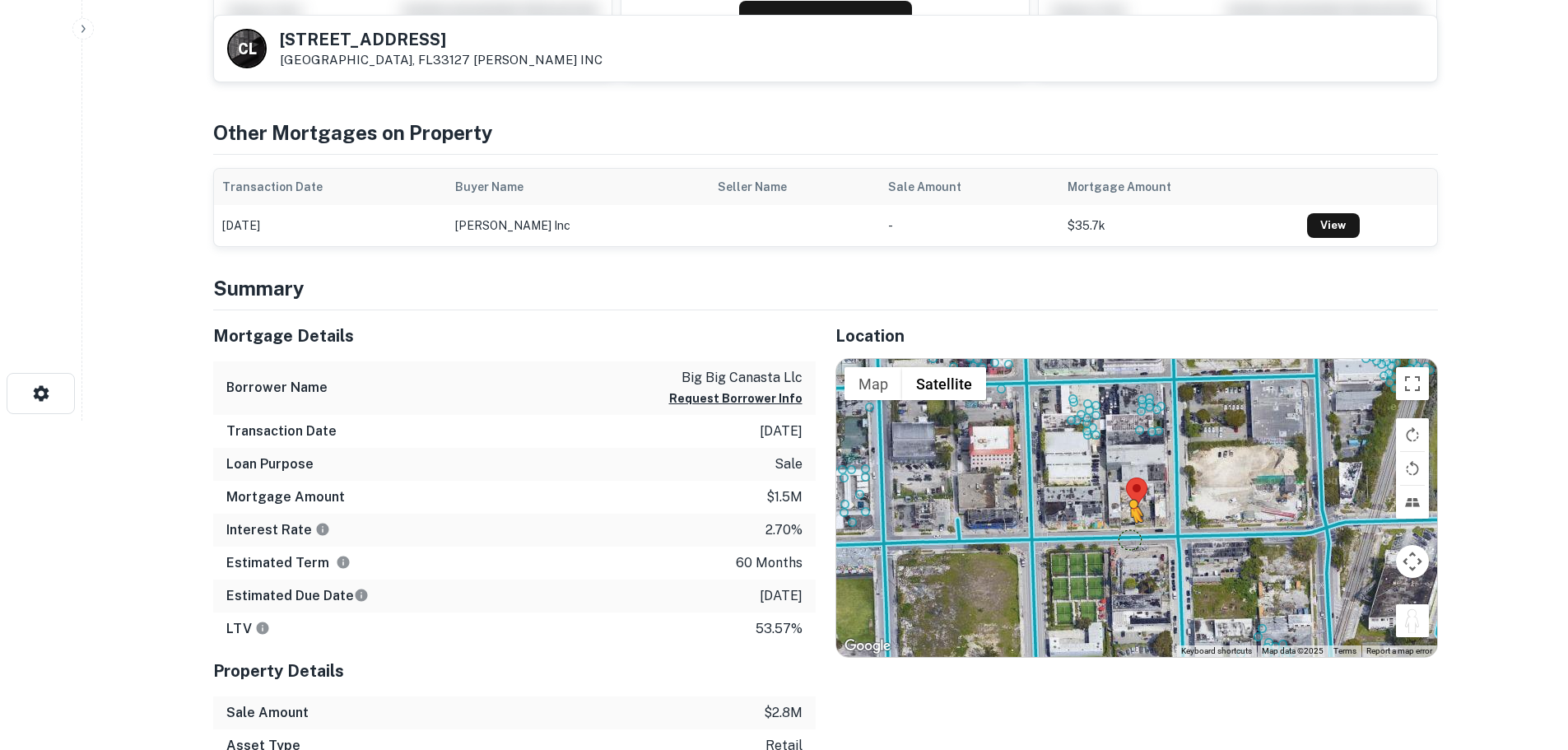
drag, startPoint x: 1412, startPoint y: 625, endPoint x: 1120, endPoint y: 541, distance: 303.8
click at [1120, 541] on div "To activate drag with keyboard, press Alt + Enter. Once in keyboard drag state,…" at bounding box center [1136, 508] width 601 height 298
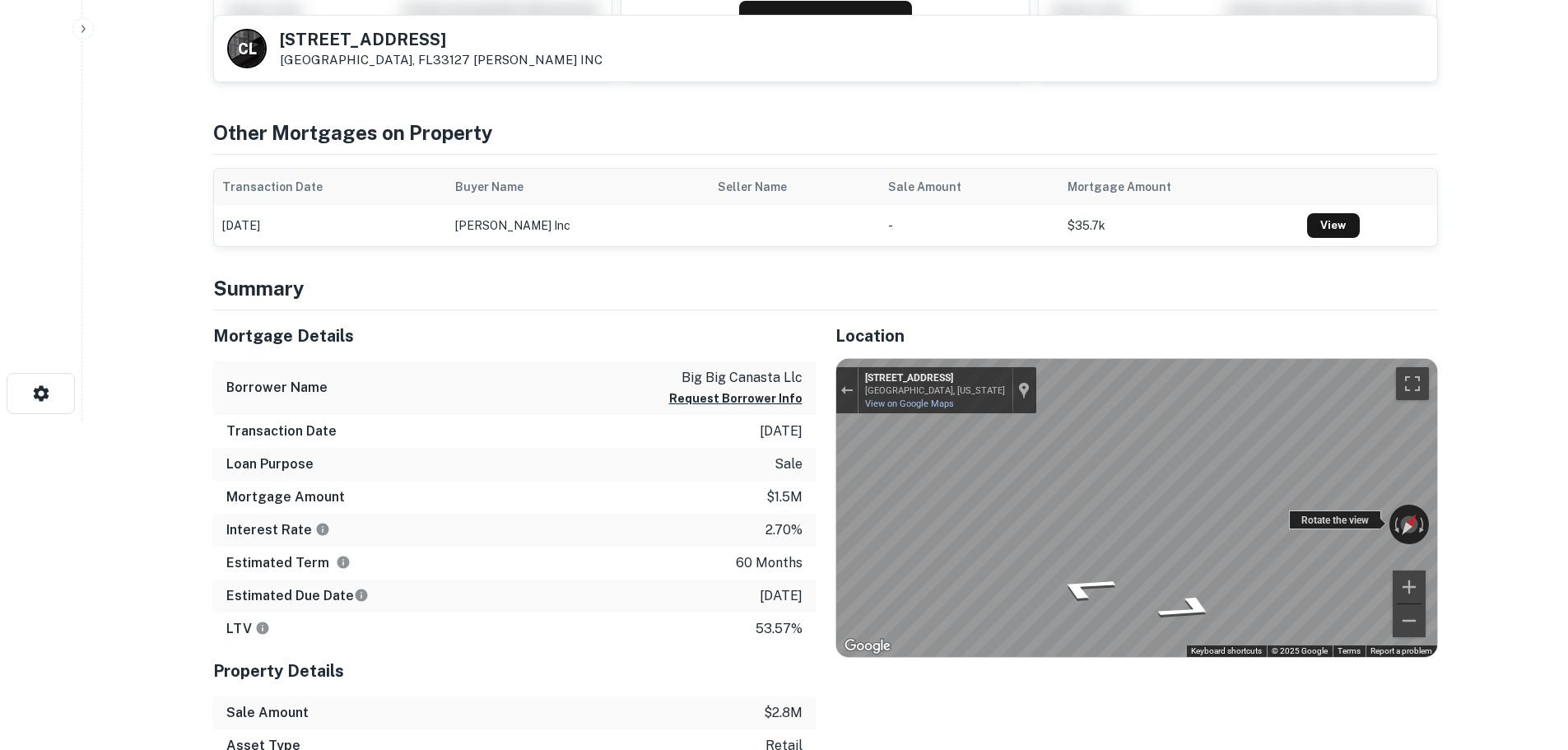
click at [1290, 525] on div "← Move left → Move right ↑ Move up ↓ Move down + Zoom in - Zoom out 64 NW 20th …" at bounding box center [1136, 508] width 601 height 298
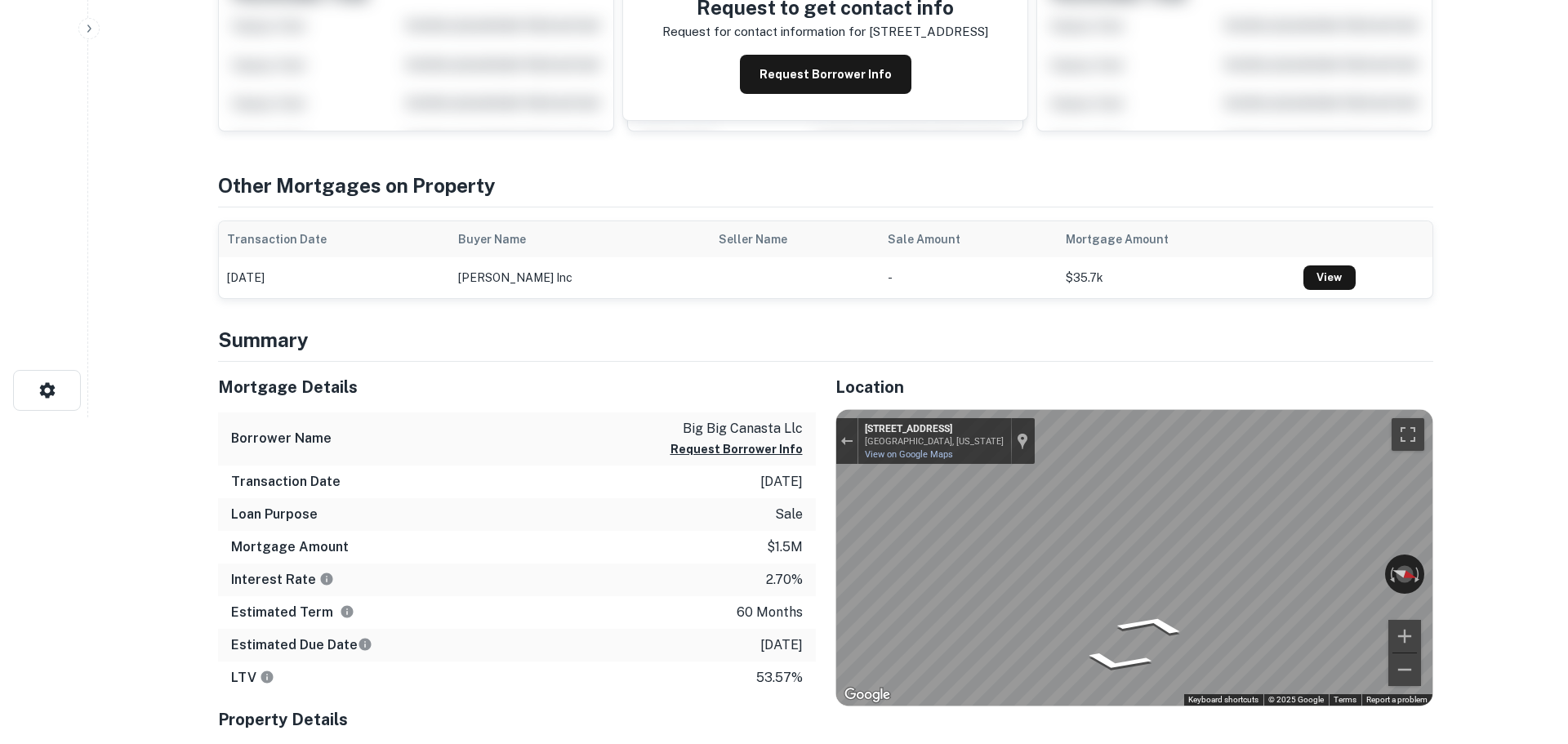
scroll to position [0, 0]
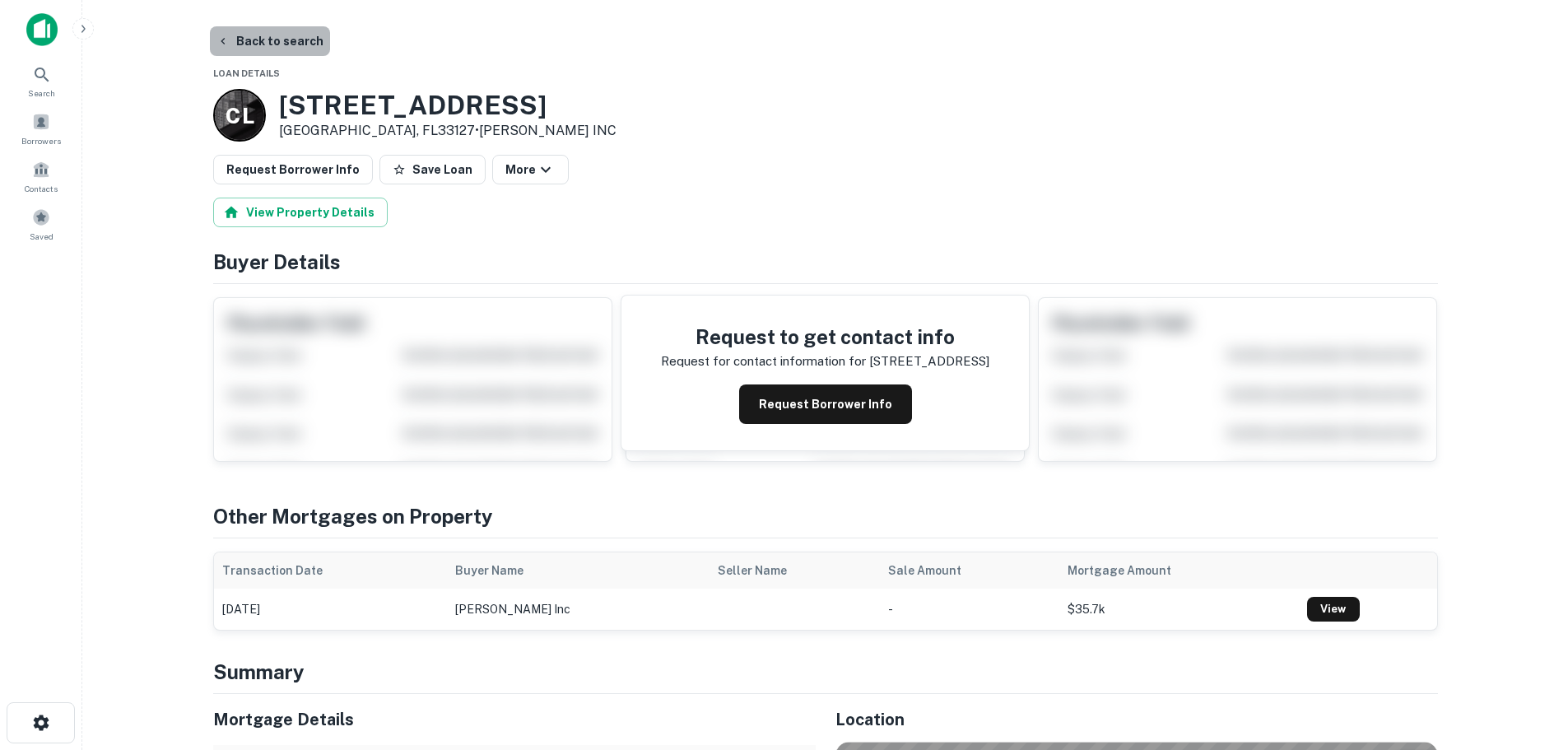
click at [278, 43] on button "Back to search" at bounding box center [270, 41] width 120 height 29
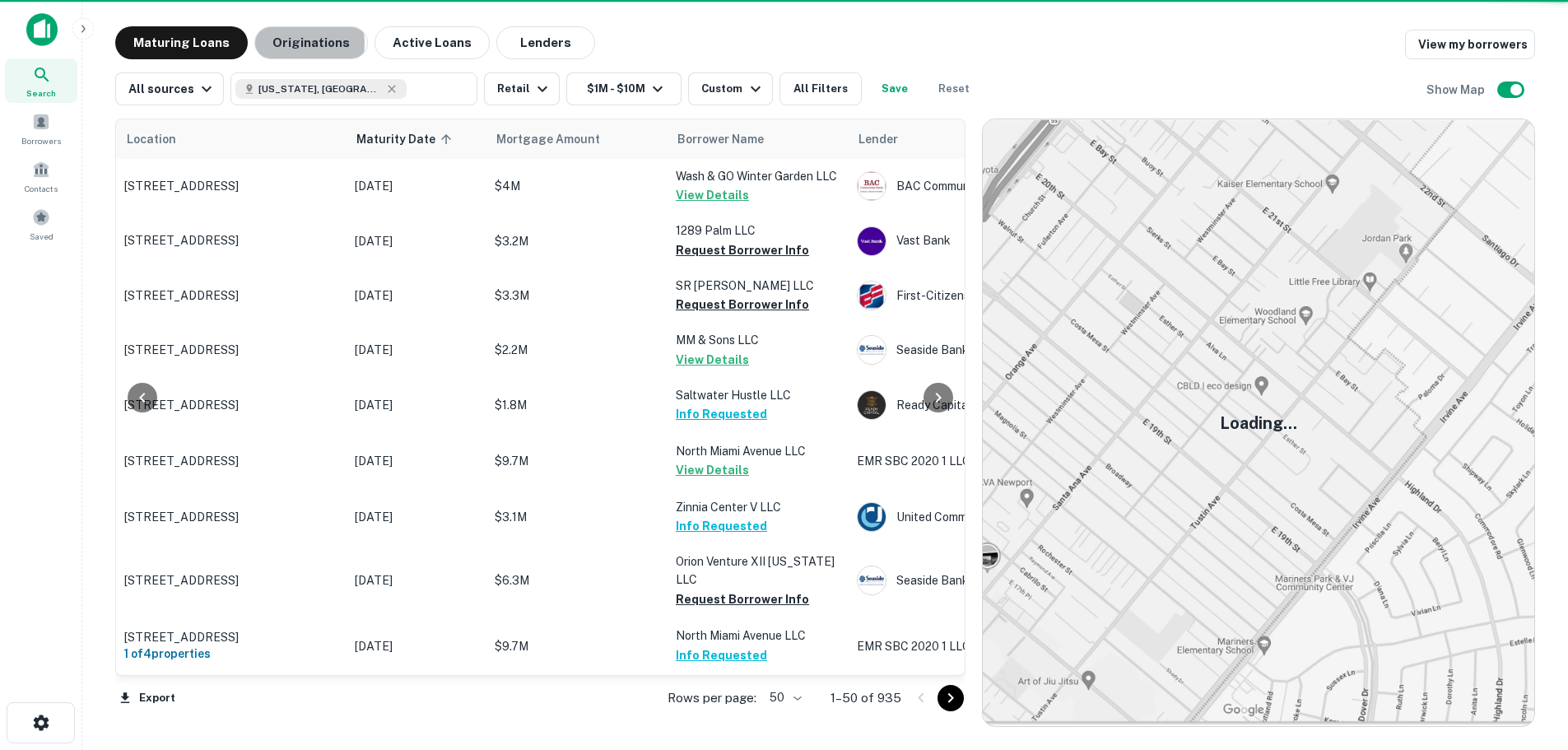
click at [278, 43] on button "Originations" at bounding box center [311, 43] width 113 height 33
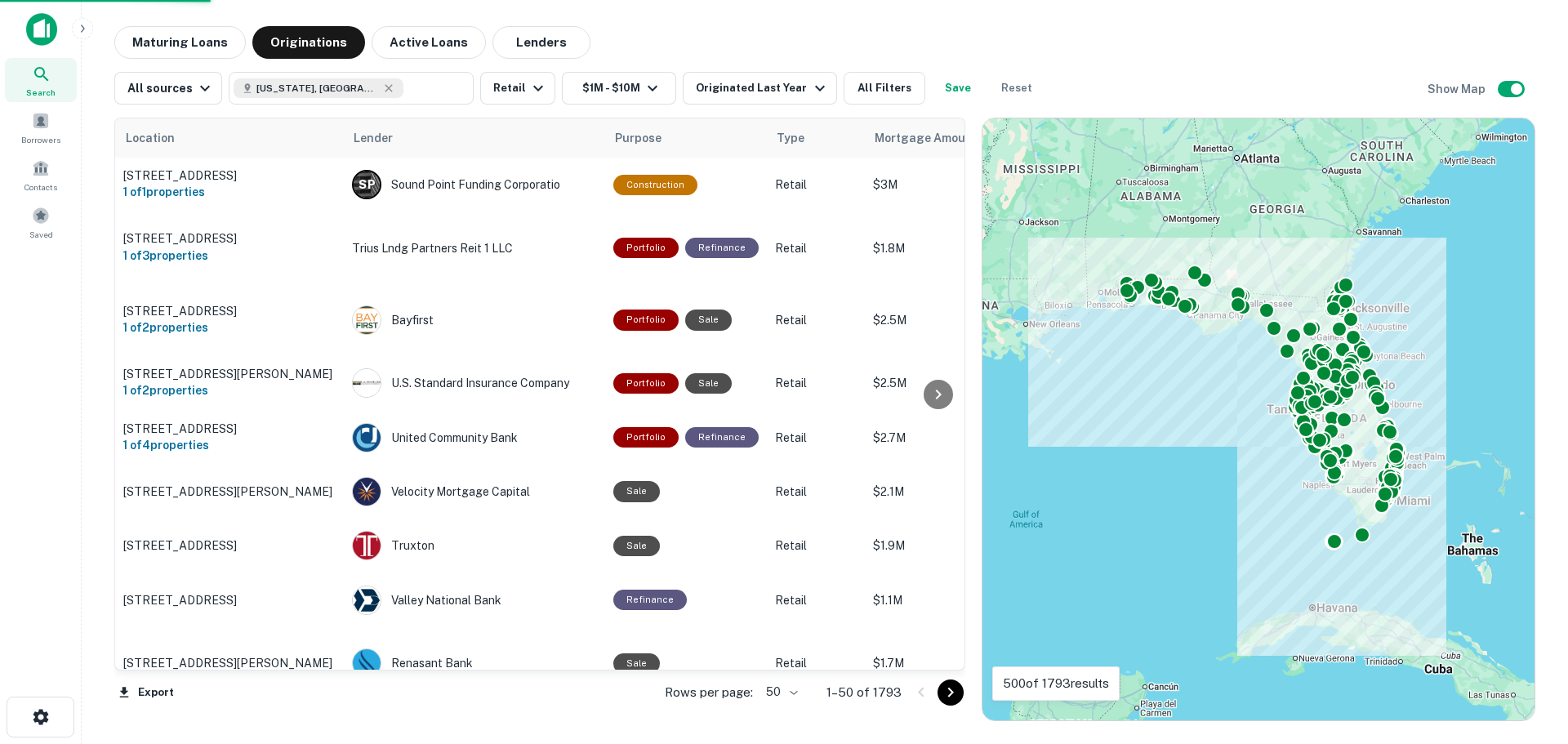
scroll to position [492, 0]
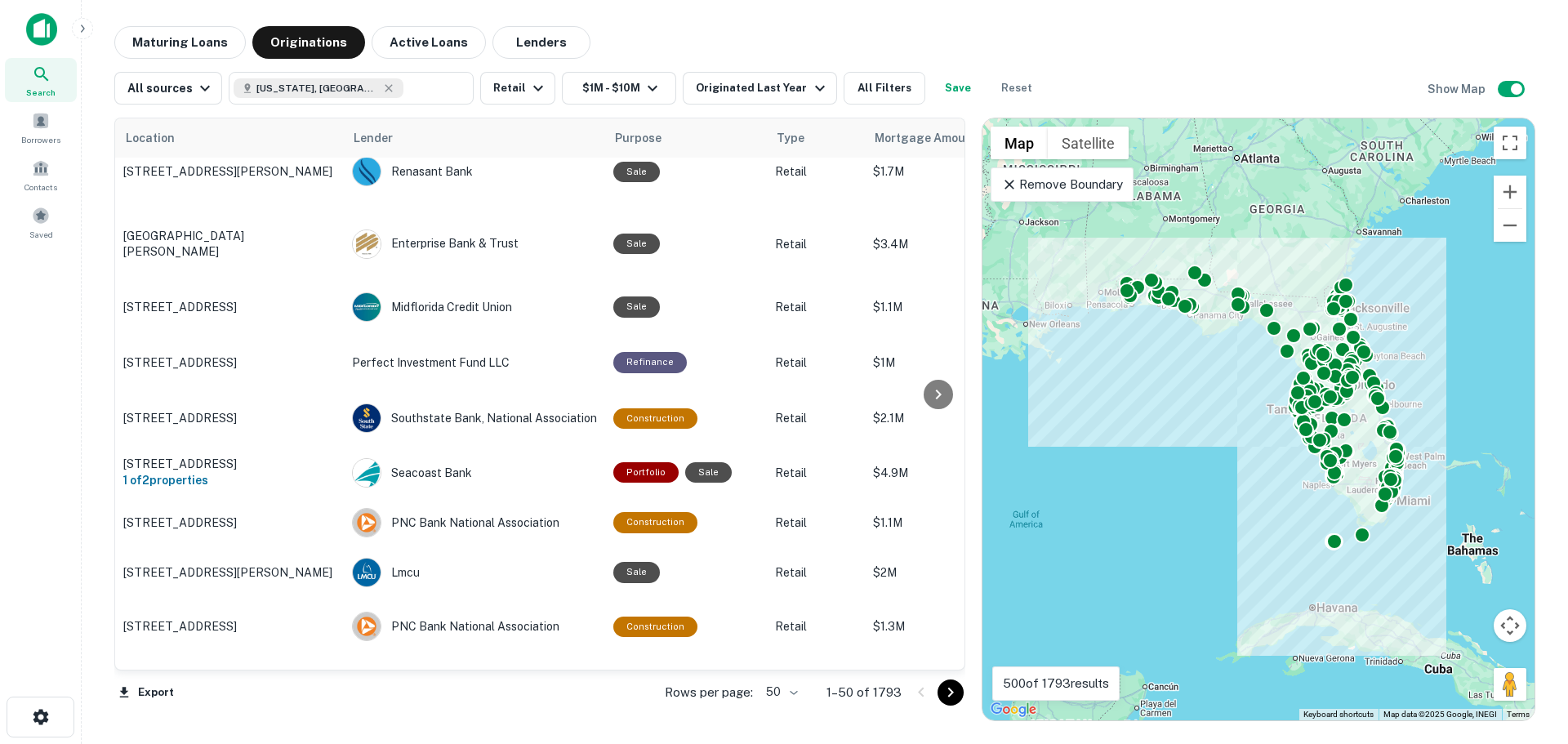
click at [217, 38] on button "Maturing Loans" at bounding box center [180, 43] width 131 height 32
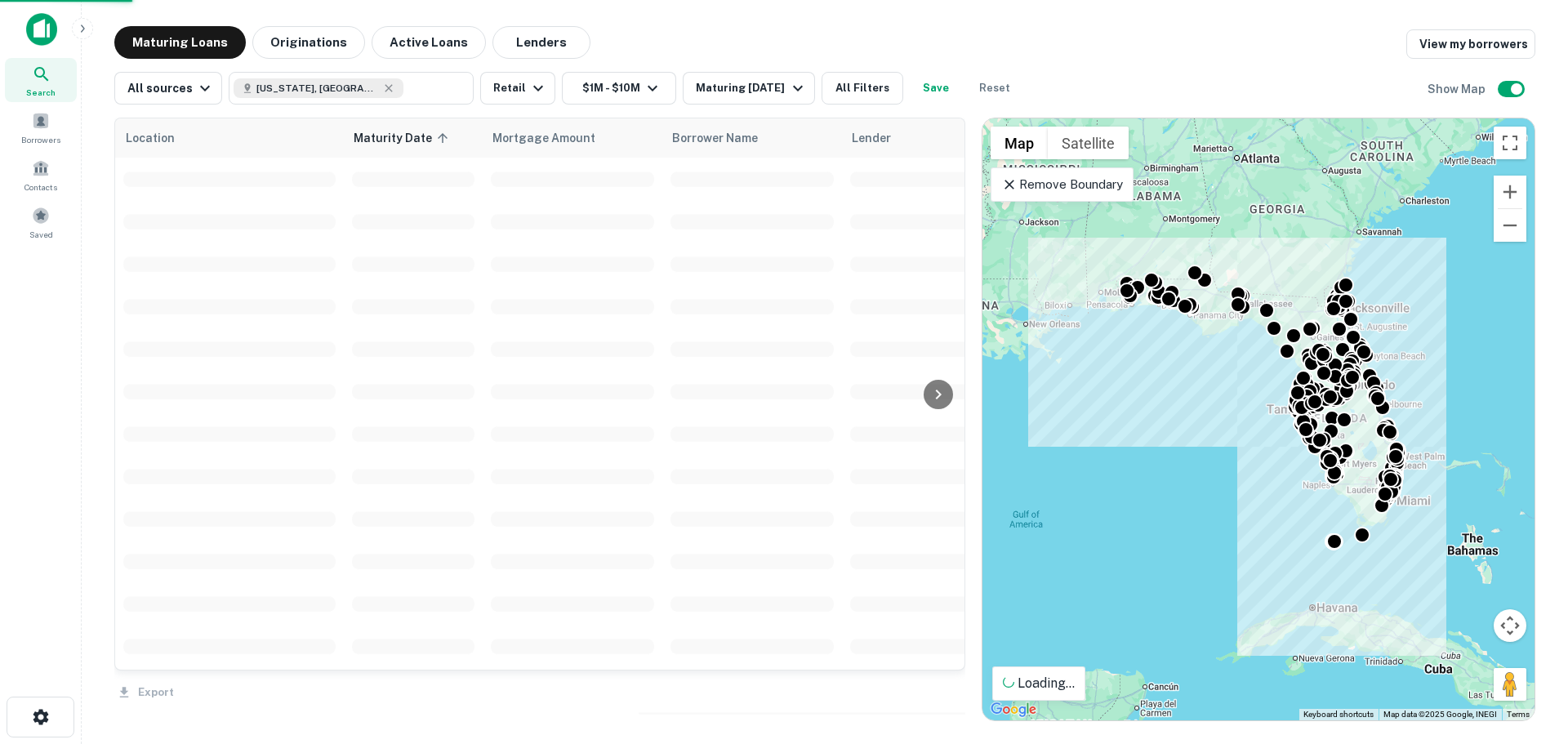
scroll to position [492, 0]
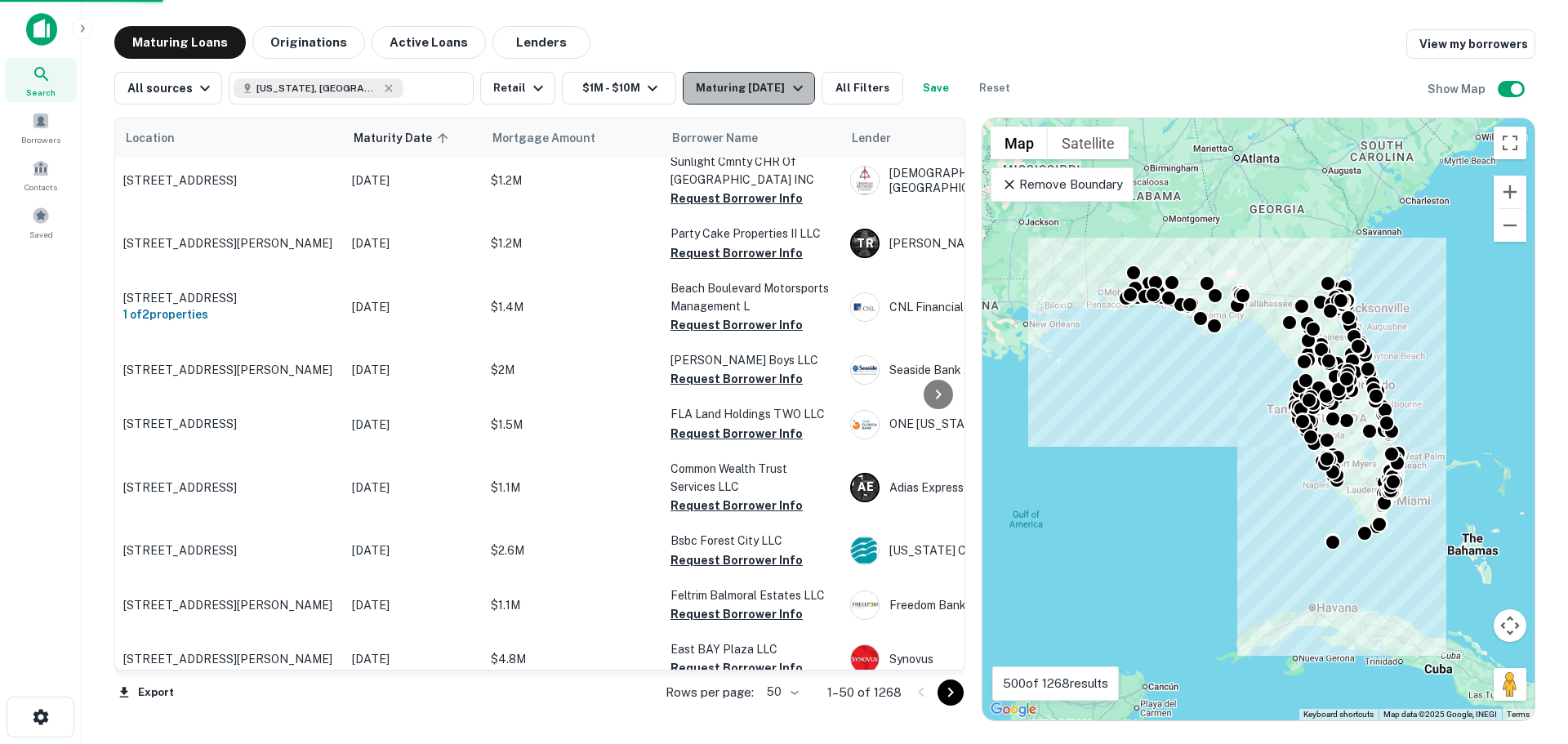
click at [752, 97] on div "Maturing In 1 Year" at bounding box center [751, 88] width 111 height 20
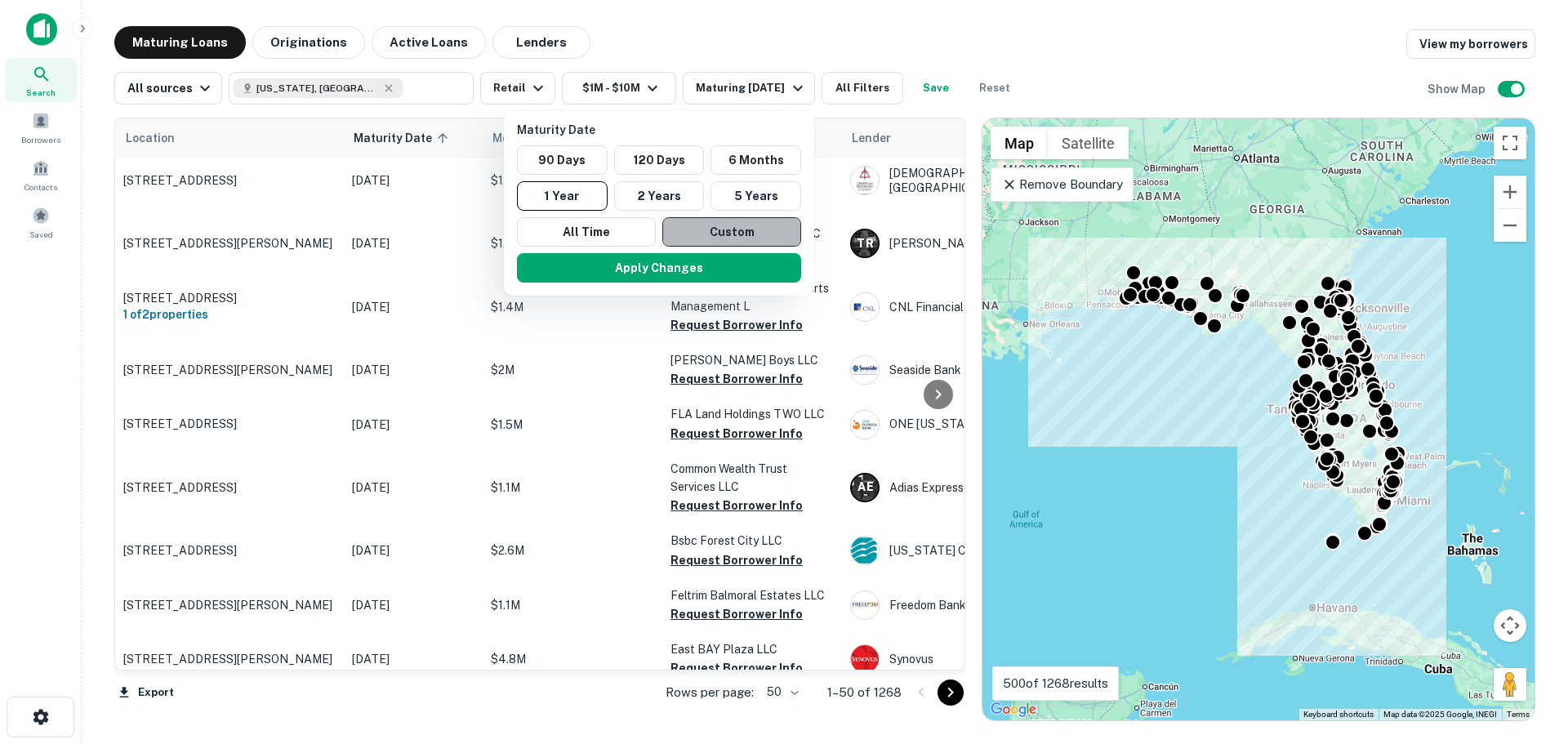
click at [713, 232] on button "Custom" at bounding box center [731, 232] width 139 height 29
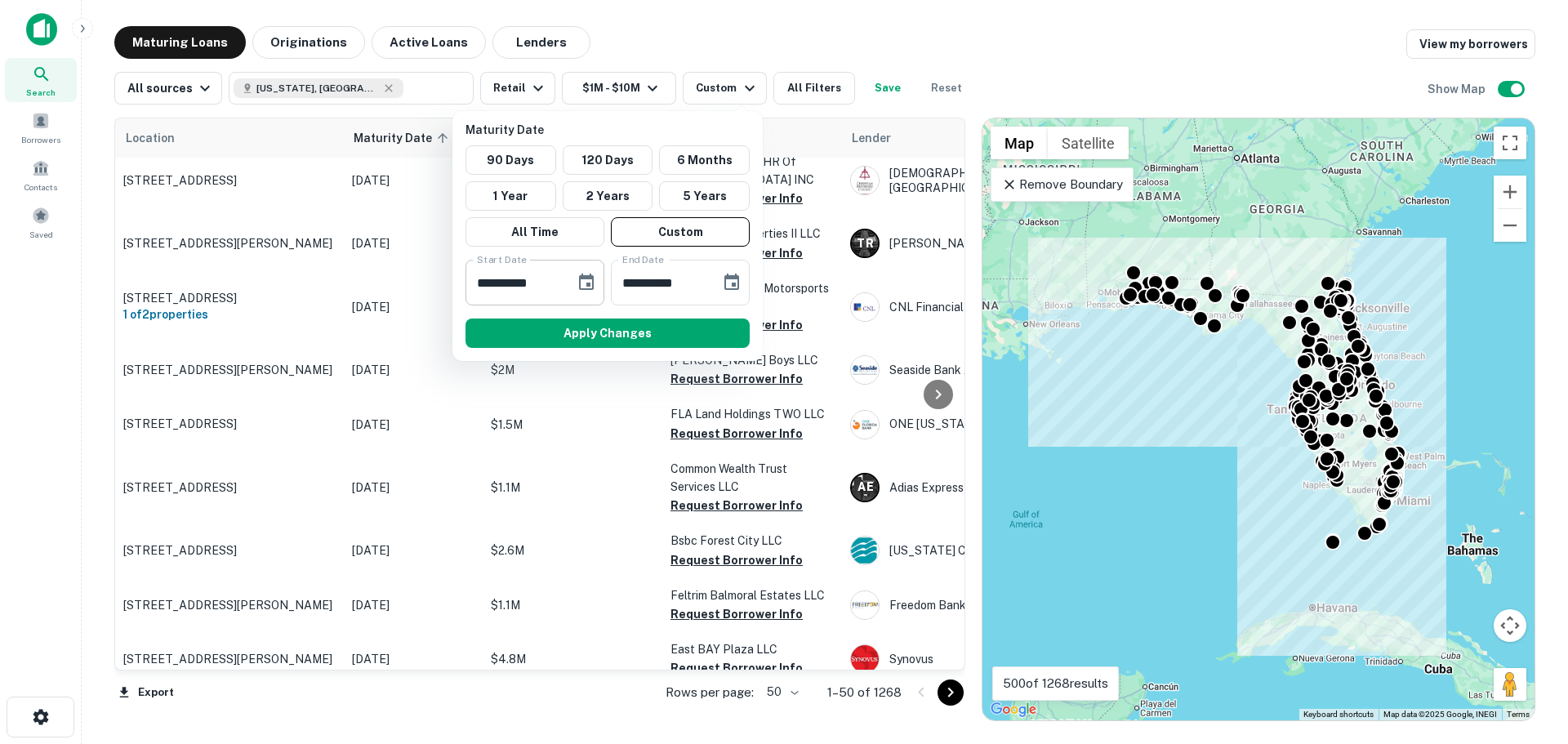
click at [588, 282] on icon "Choose date, selected date is Feb 13, 2025" at bounding box center [585, 282] width 20 height 20
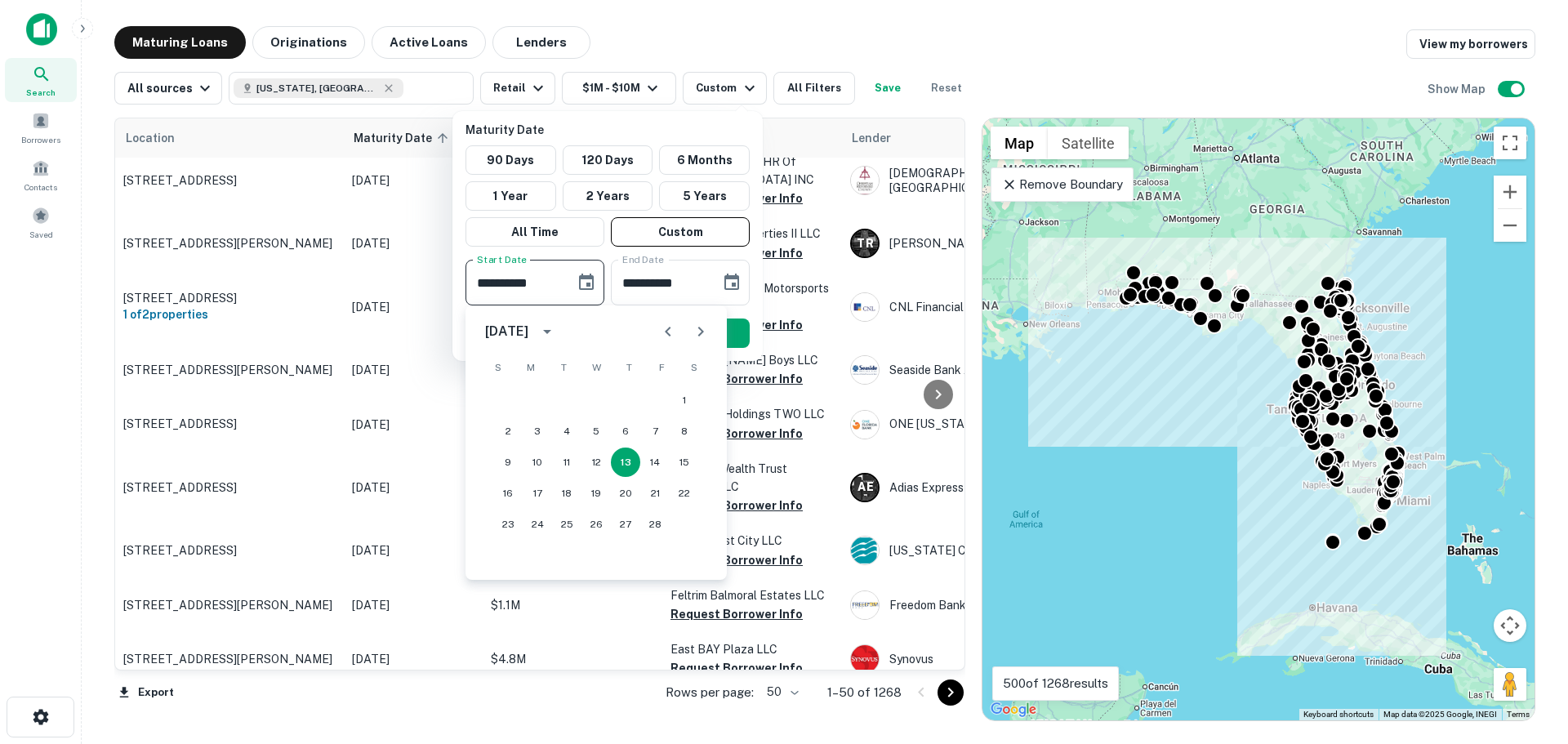
click at [697, 330] on icon "Next month" at bounding box center [700, 331] width 20 height 20
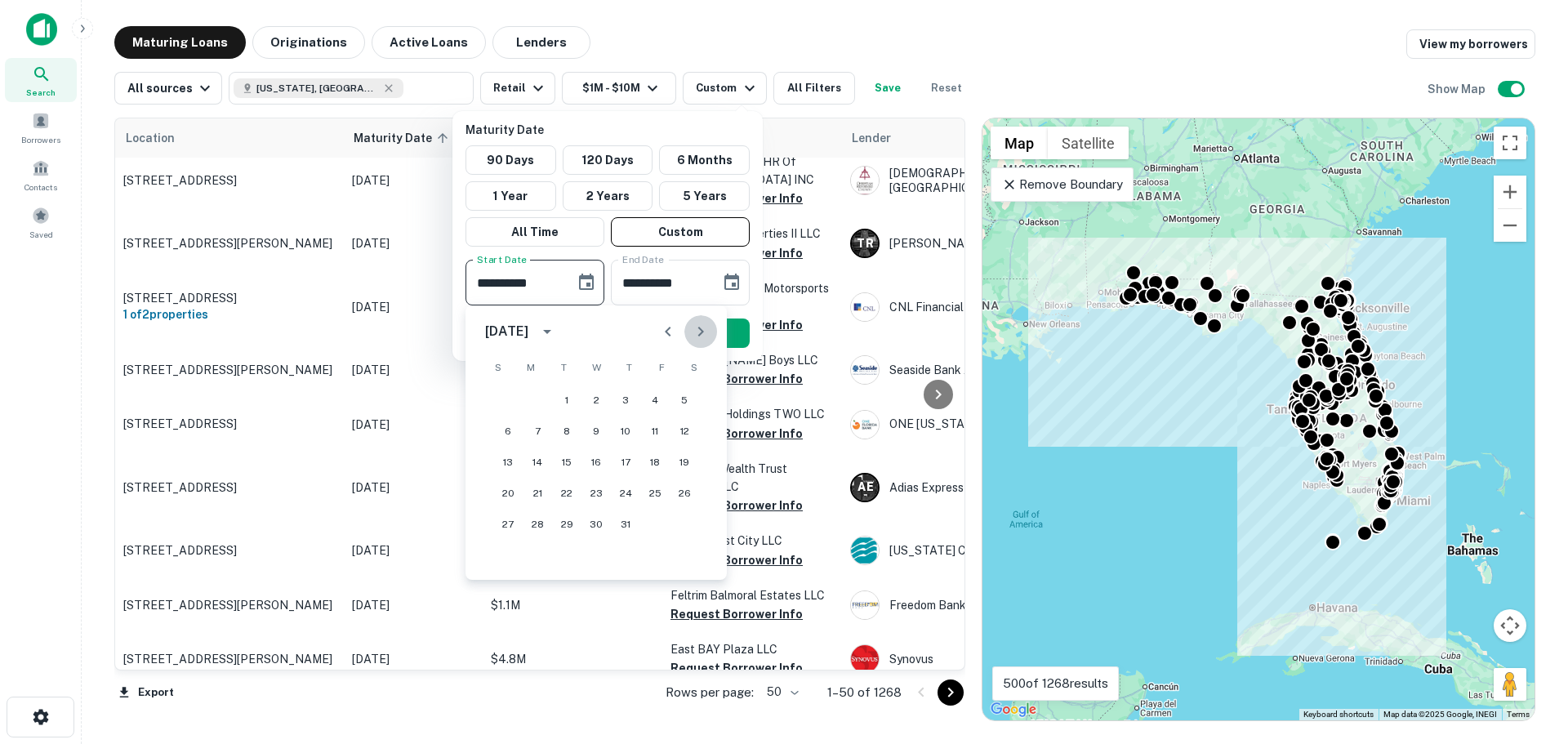
click at [697, 330] on icon "Next month" at bounding box center [700, 331] width 20 height 20
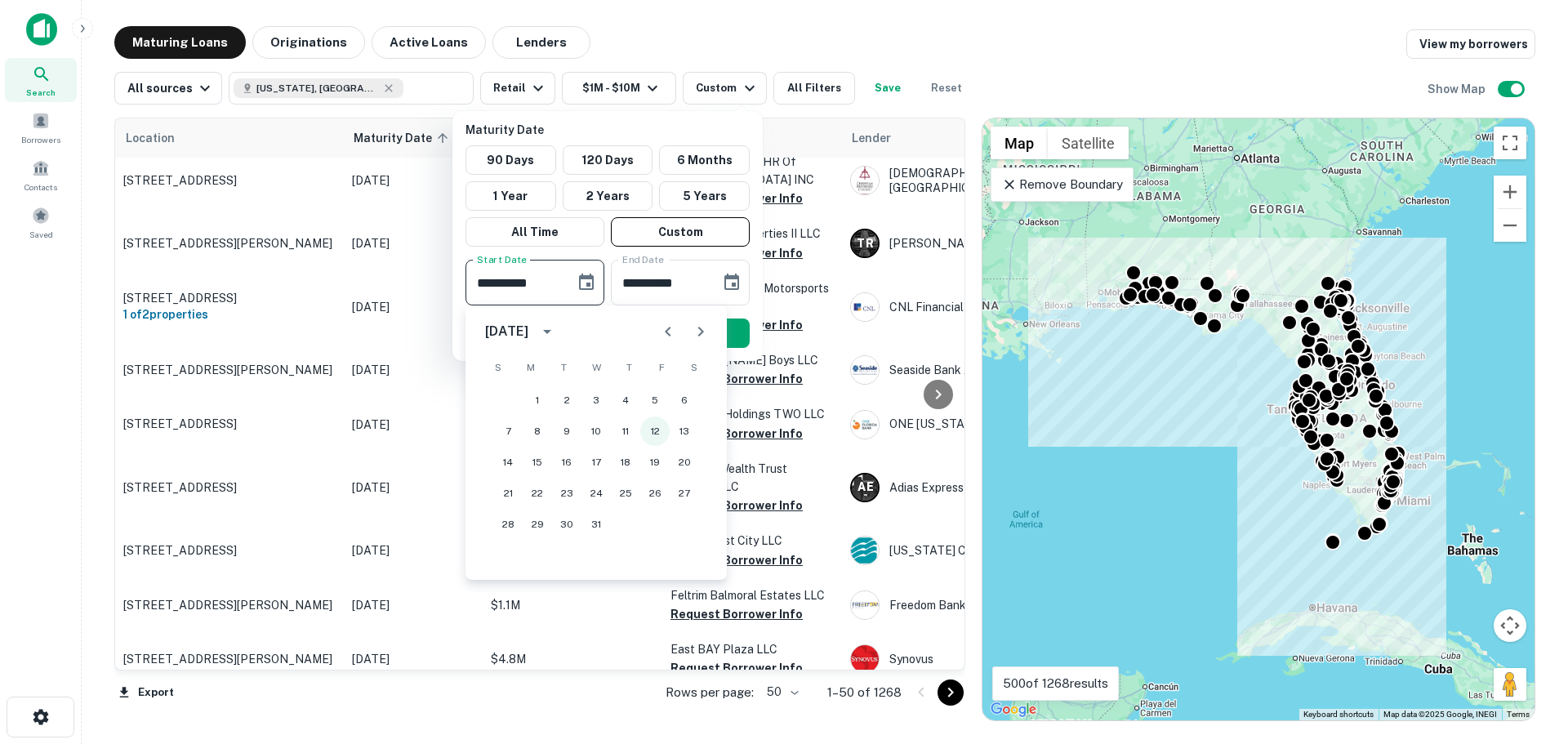
click at [647, 429] on button "12" at bounding box center [654, 431] width 29 height 29
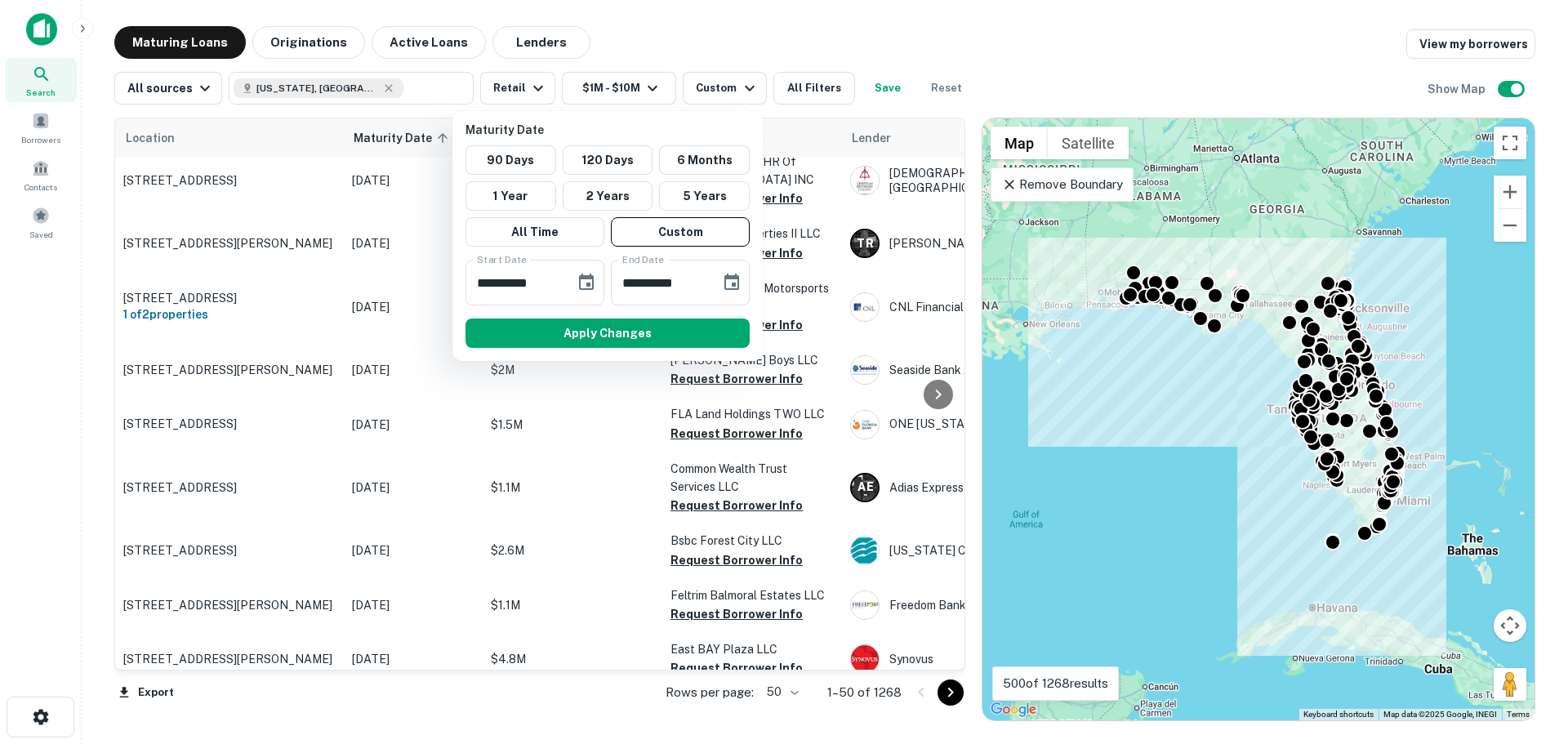
type input "**********"
click at [726, 274] on icon "Choose date, selected date is Aug 12, 2025" at bounding box center [731, 282] width 20 height 20
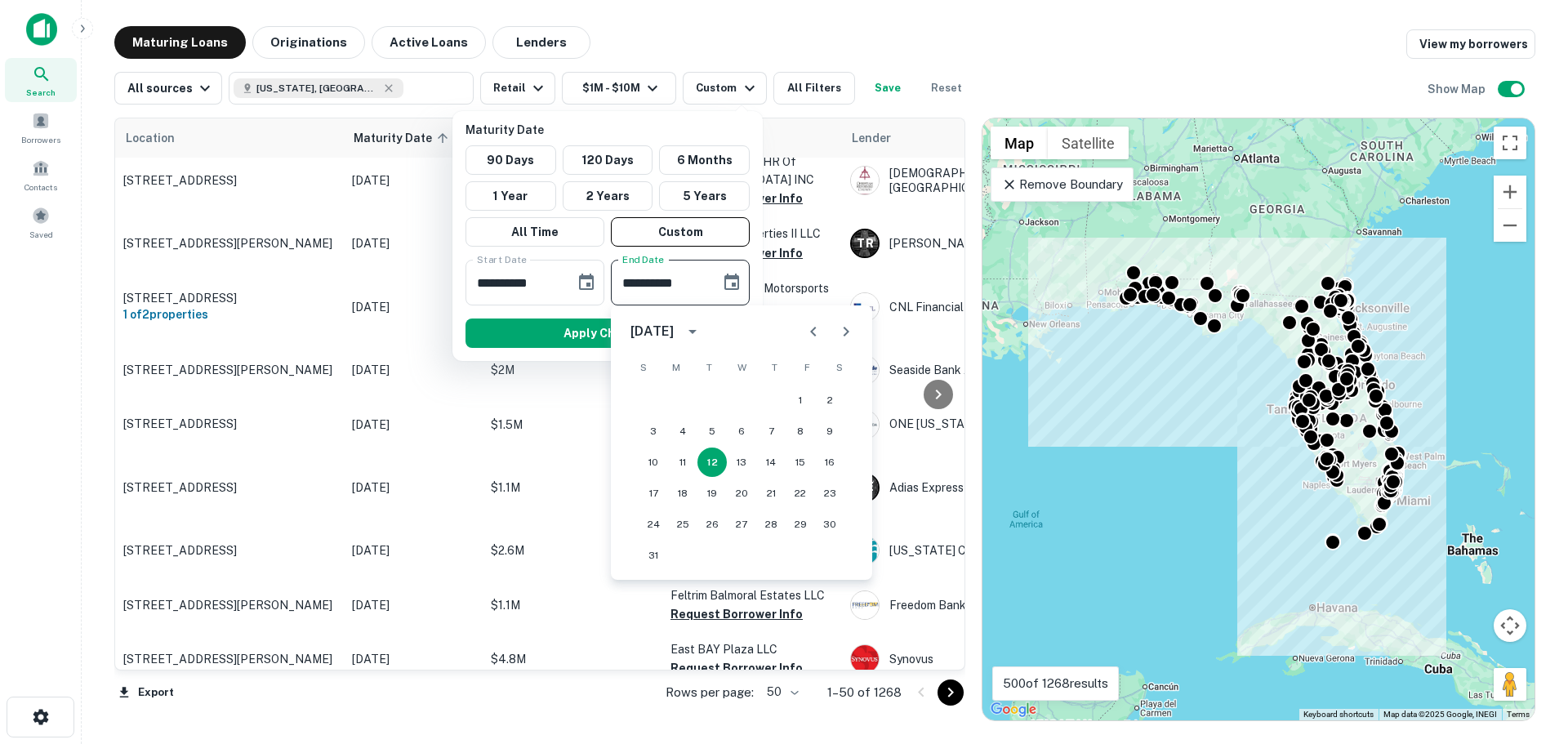
click at [706, 327] on button "calendar view is open, switch to year view" at bounding box center [692, 332] width 28 height 28
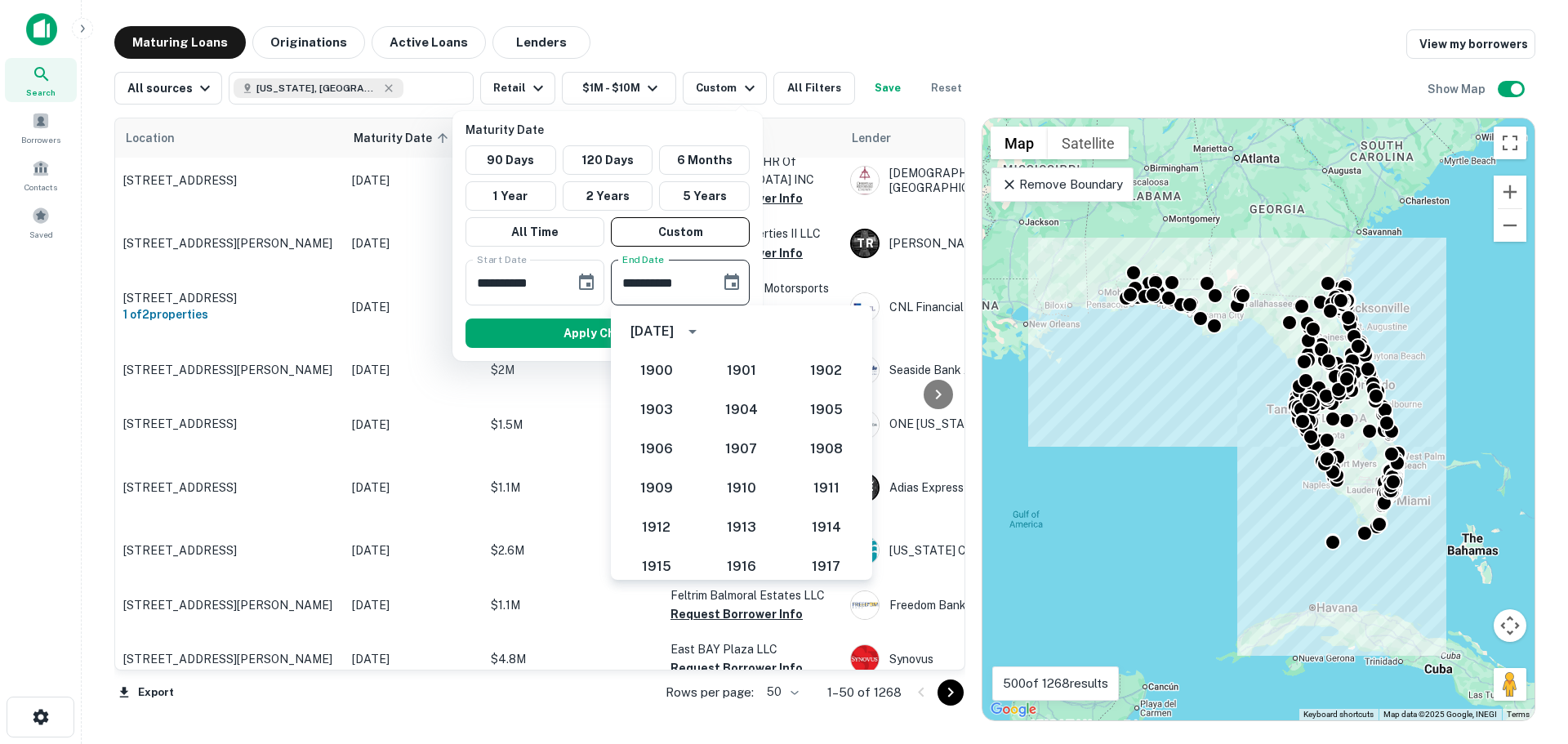
scroll to position [1512, 0]
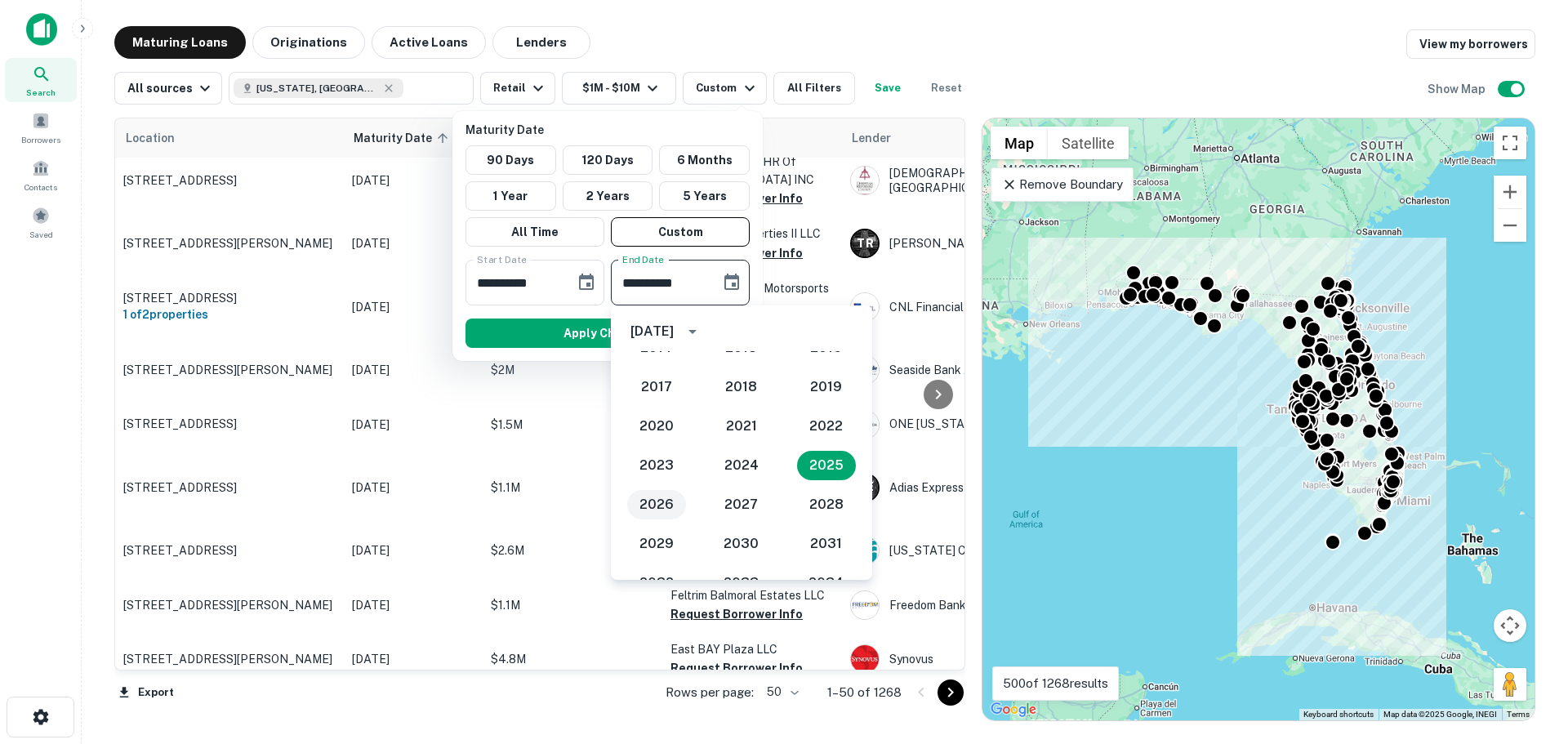
click at [660, 507] on button "2026" at bounding box center [656, 505] width 59 height 29
type input "**********"
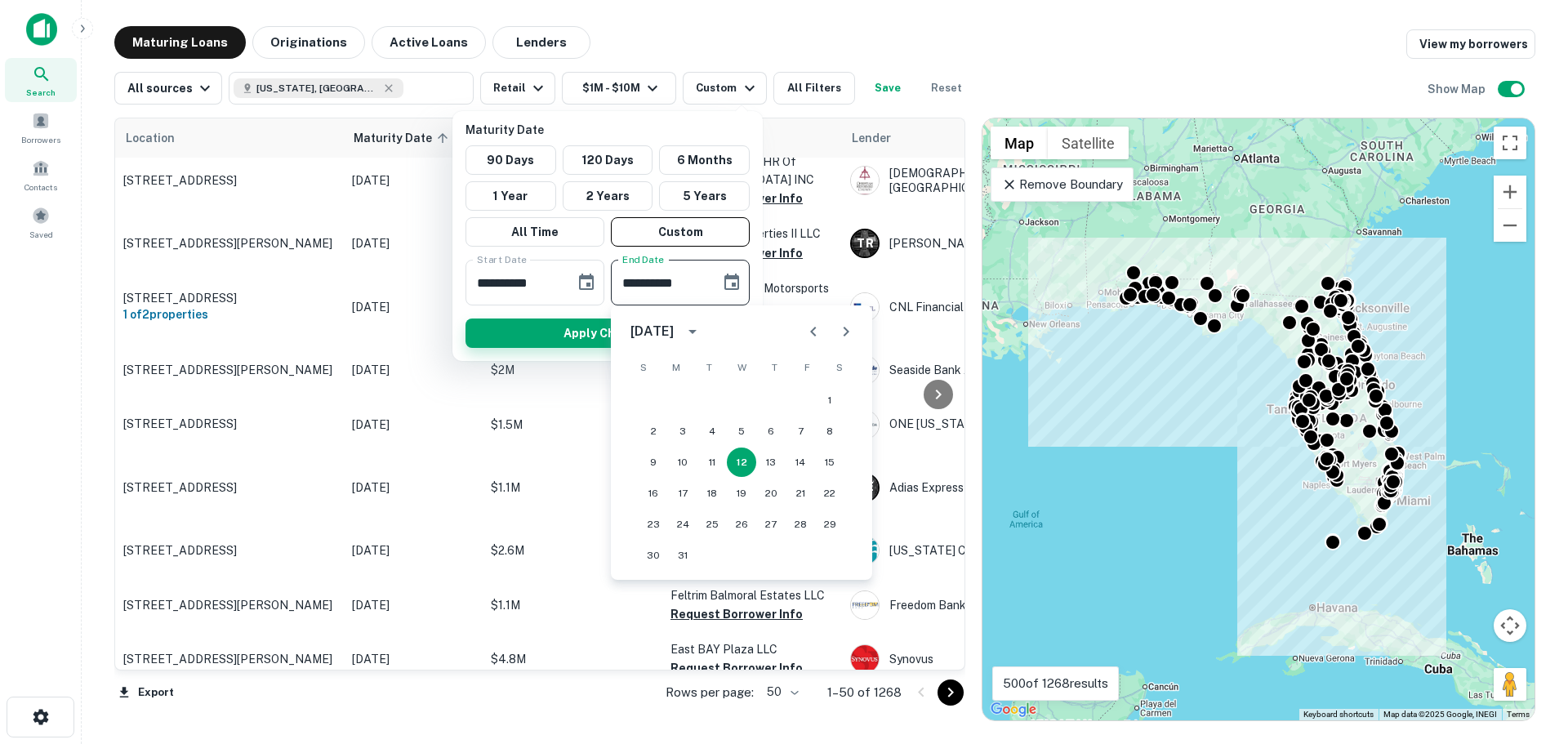
click at [562, 330] on button "Apply Changes" at bounding box center [607, 333] width 284 height 29
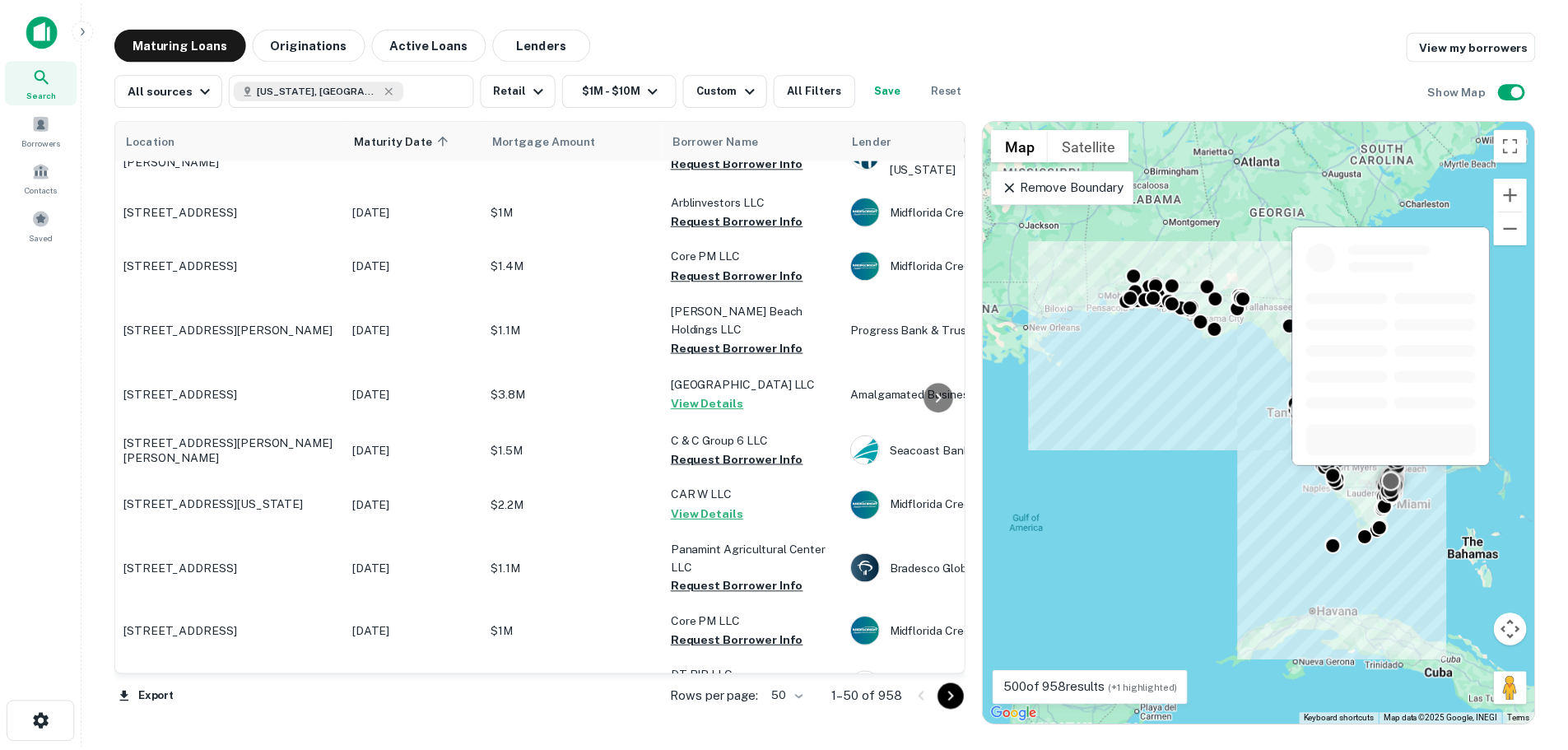
scroll to position [2328, 0]
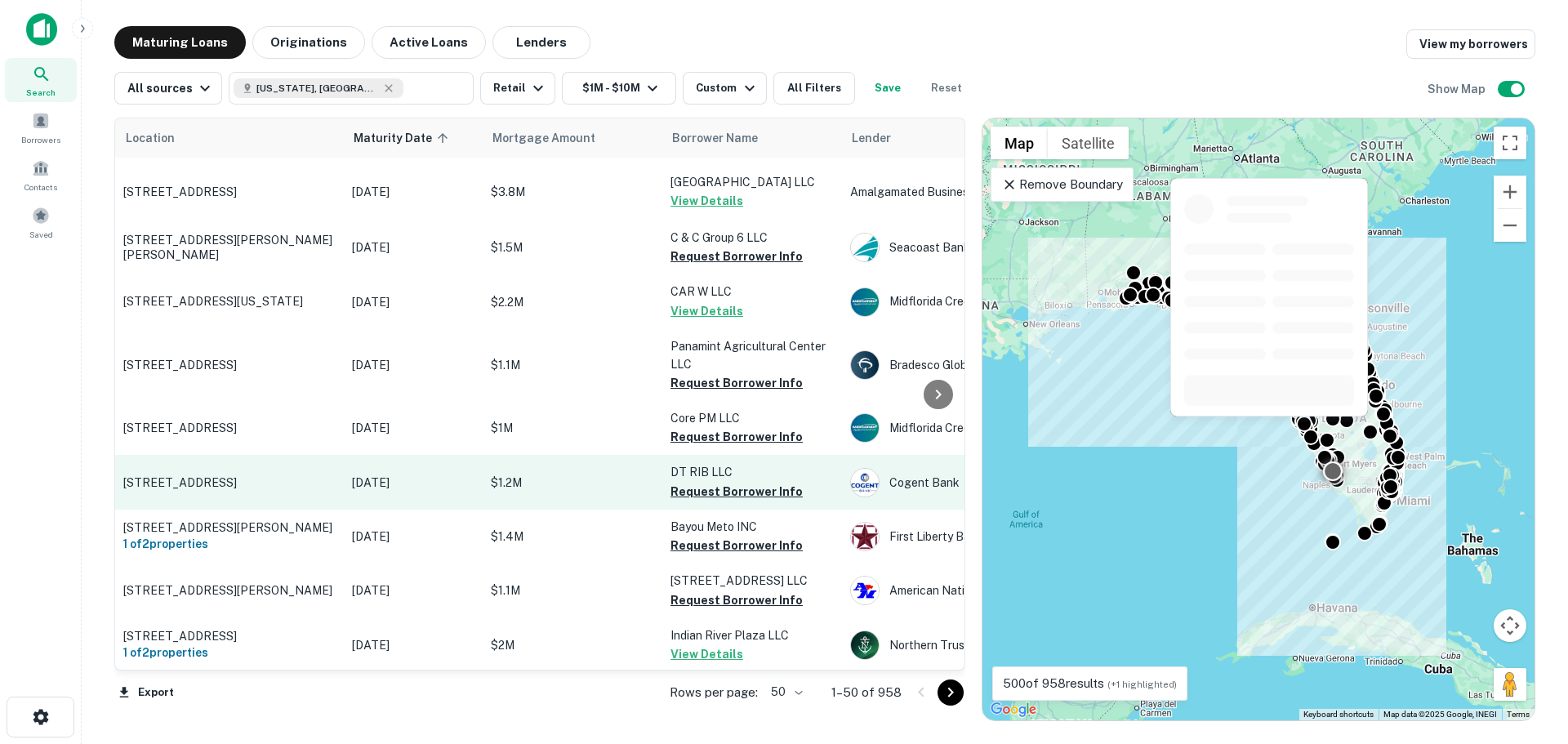
click at [225, 476] on p "[STREET_ADDRESS]" at bounding box center [229, 482] width 212 height 14
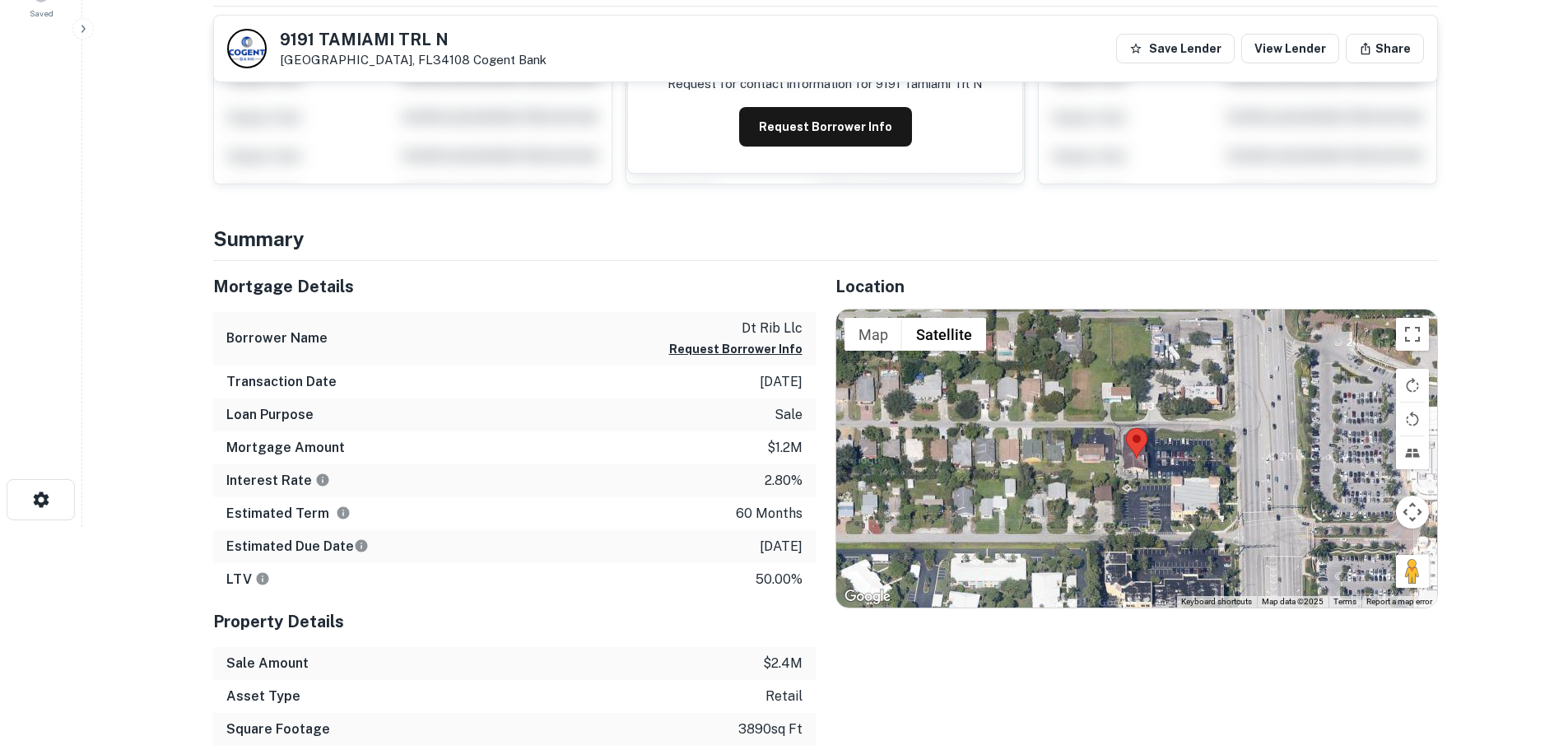
scroll to position [226, 0]
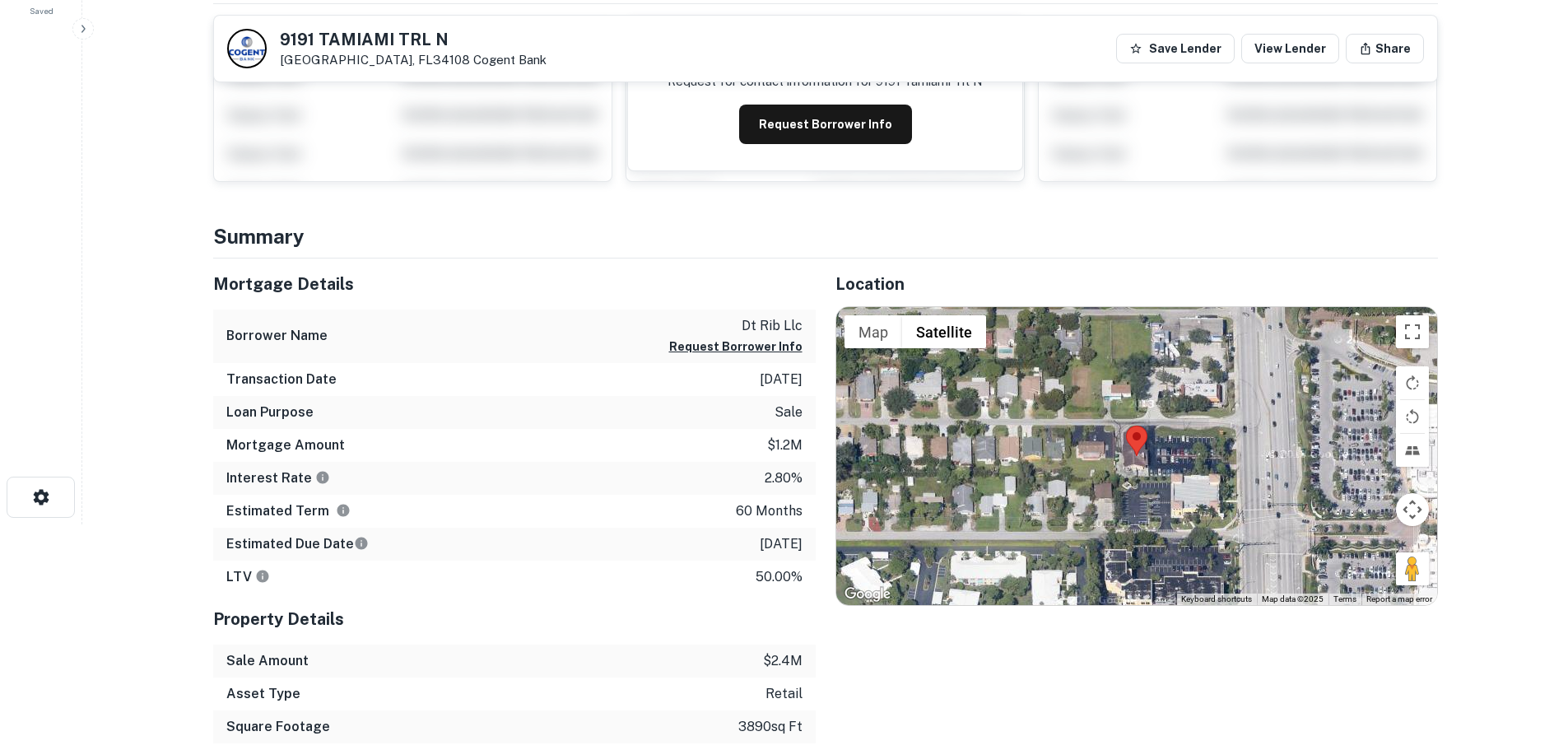
drag, startPoint x: 1409, startPoint y: 565, endPoint x: 1197, endPoint y: 460, distance: 236.6
click at [1197, 460] on div "Map Terrain Satellite Labels Keyboard shortcuts Map Data Map data ©2025 Map dat…" at bounding box center [1136, 455] width 601 height 298
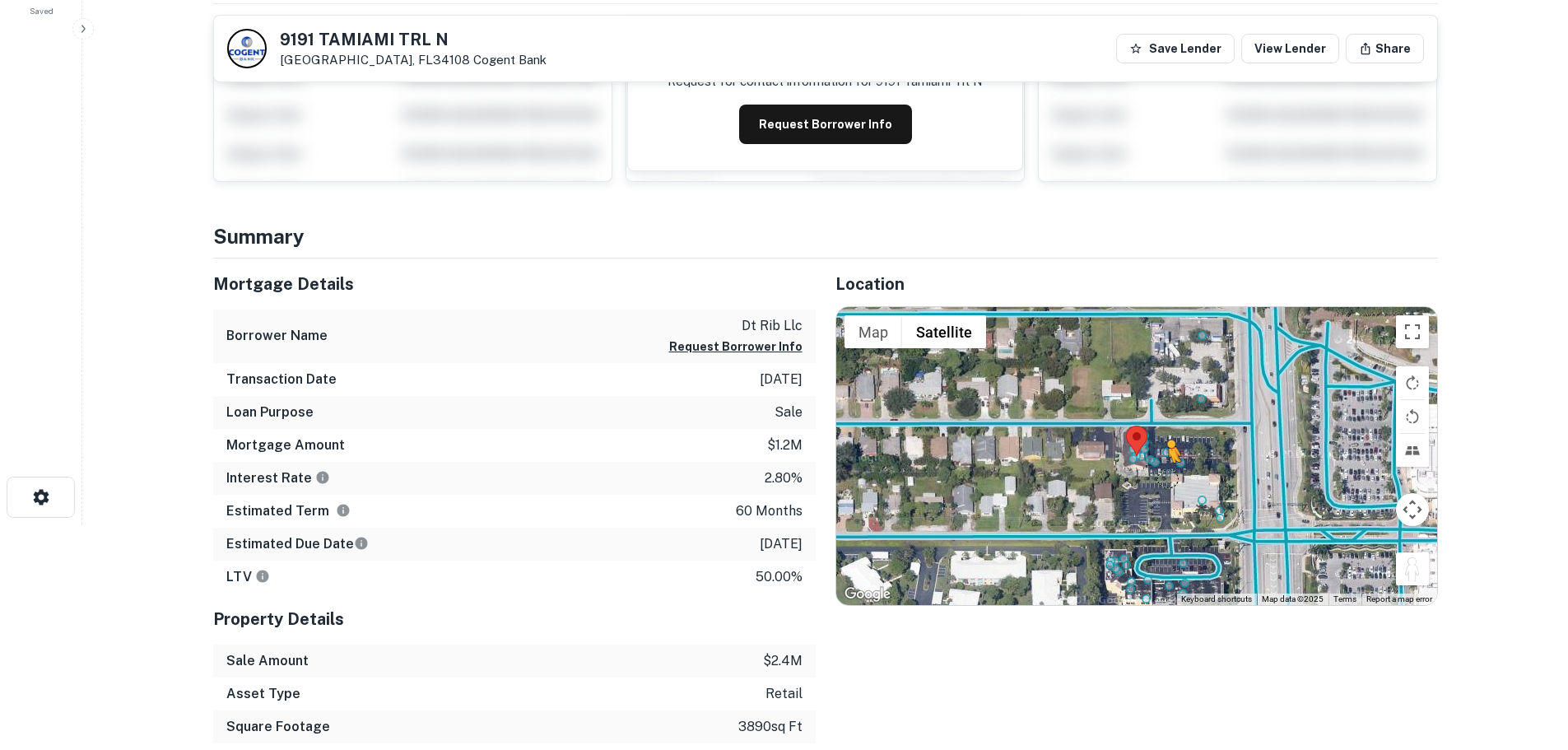
drag, startPoint x: 1417, startPoint y: 571, endPoint x: 1156, endPoint y: 475, distance: 278.1
click at [1156, 475] on div "To activate drag with keyboard, press Alt + Enter. Once in keyboard drag state,…" at bounding box center [1136, 455] width 601 height 298
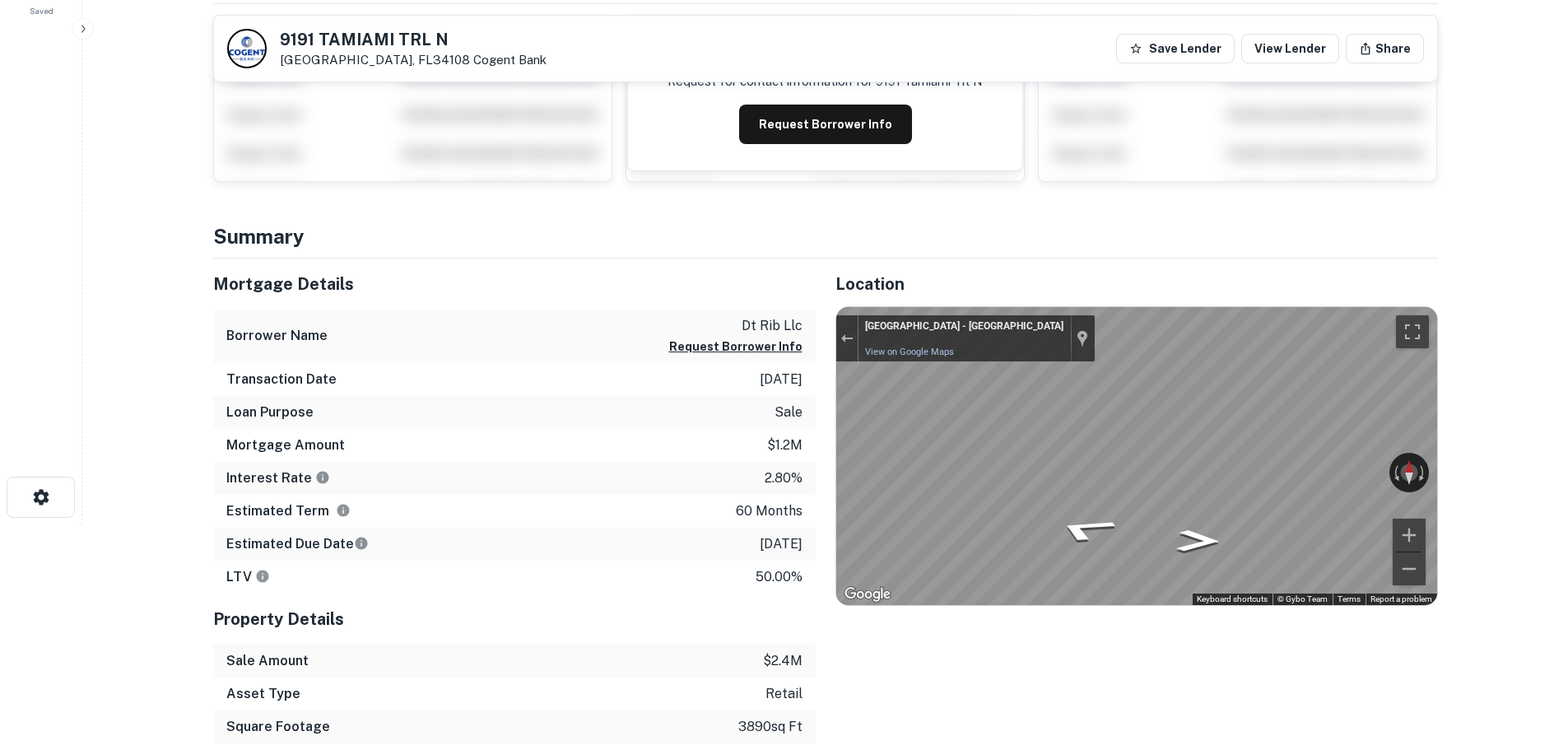
click at [1464, 472] on main "Back to search 9191 TAMIAMI TRL N Naples, FL34108 Cogent Bank Save Lender View …" at bounding box center [825, 149] width 1486 height 750
click at [1416, 478] on div "← Move left → Move right ↑ Move up ↓ Move down + Zoom in - Zoom out Rib City - …" at bounding box center [1136, 455] width 601 height 298
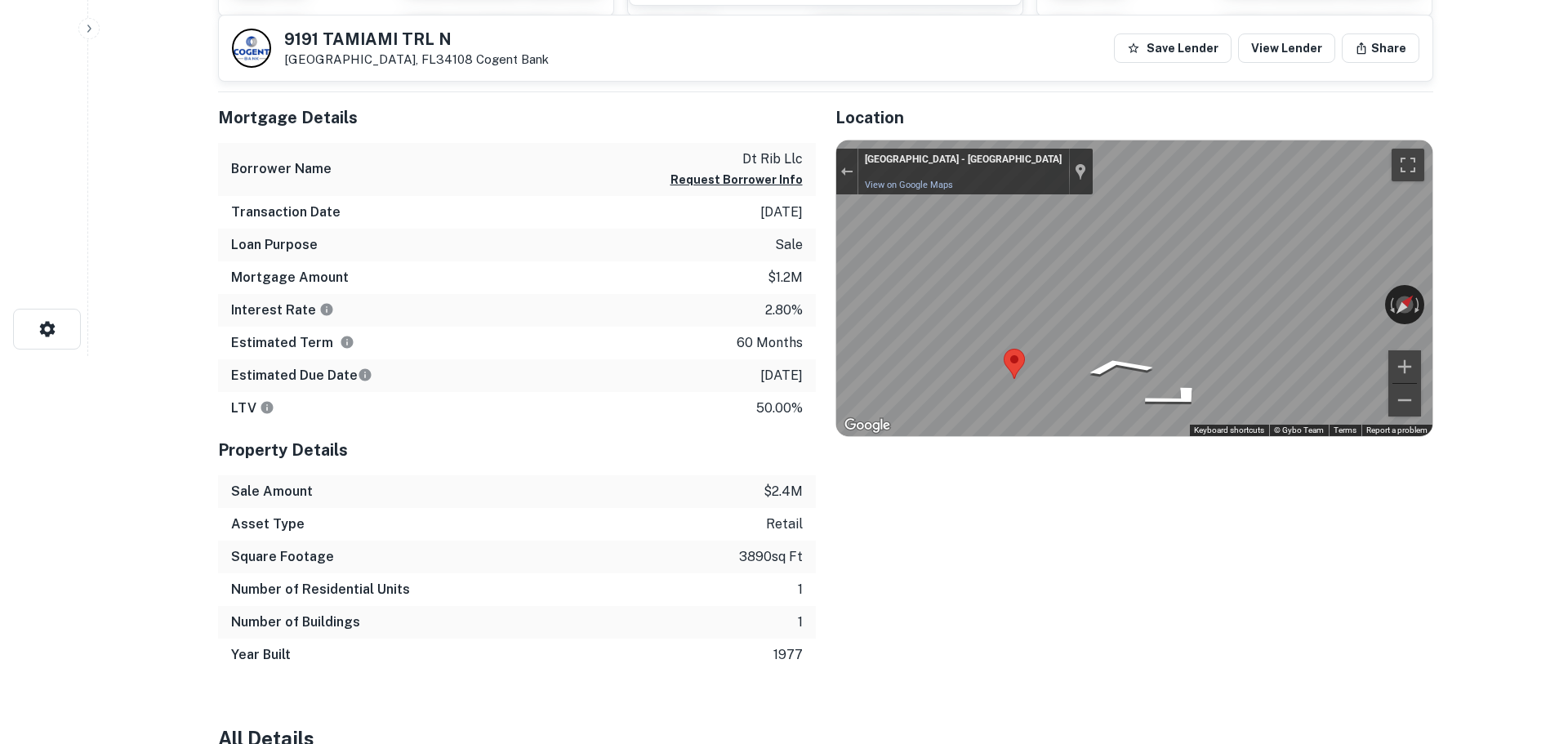
scroll to position [0, 0]
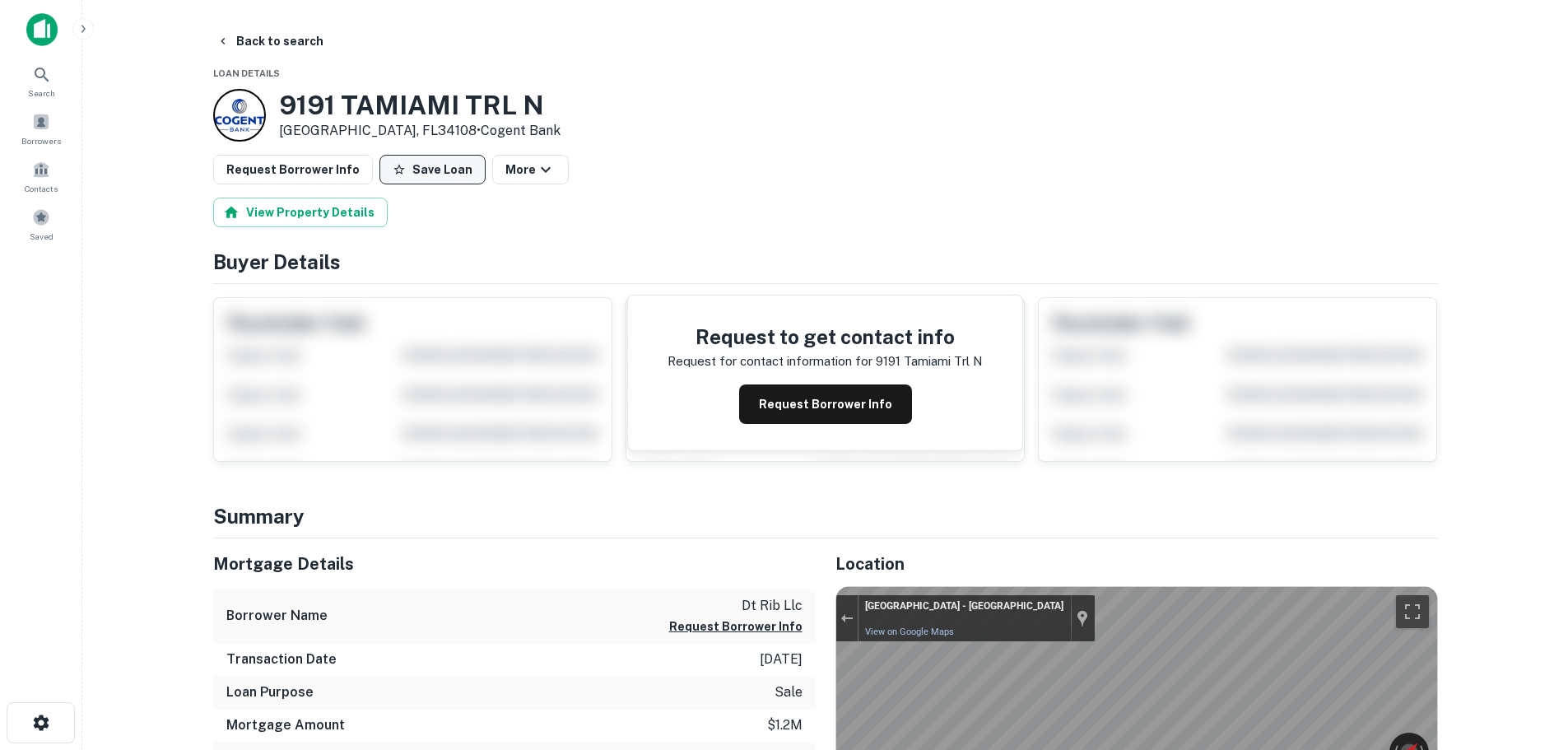
click at [420, 184] on button "Save Loan" at bounding box center [433, 169] width 107 height 29
click at [288, 163] on button "Request Borrower Info" at bounding box center [293, 169] width 160 height 29
click at [285, 46] on button "Back to search" at bounding box center [270, 41] width 120 height 29
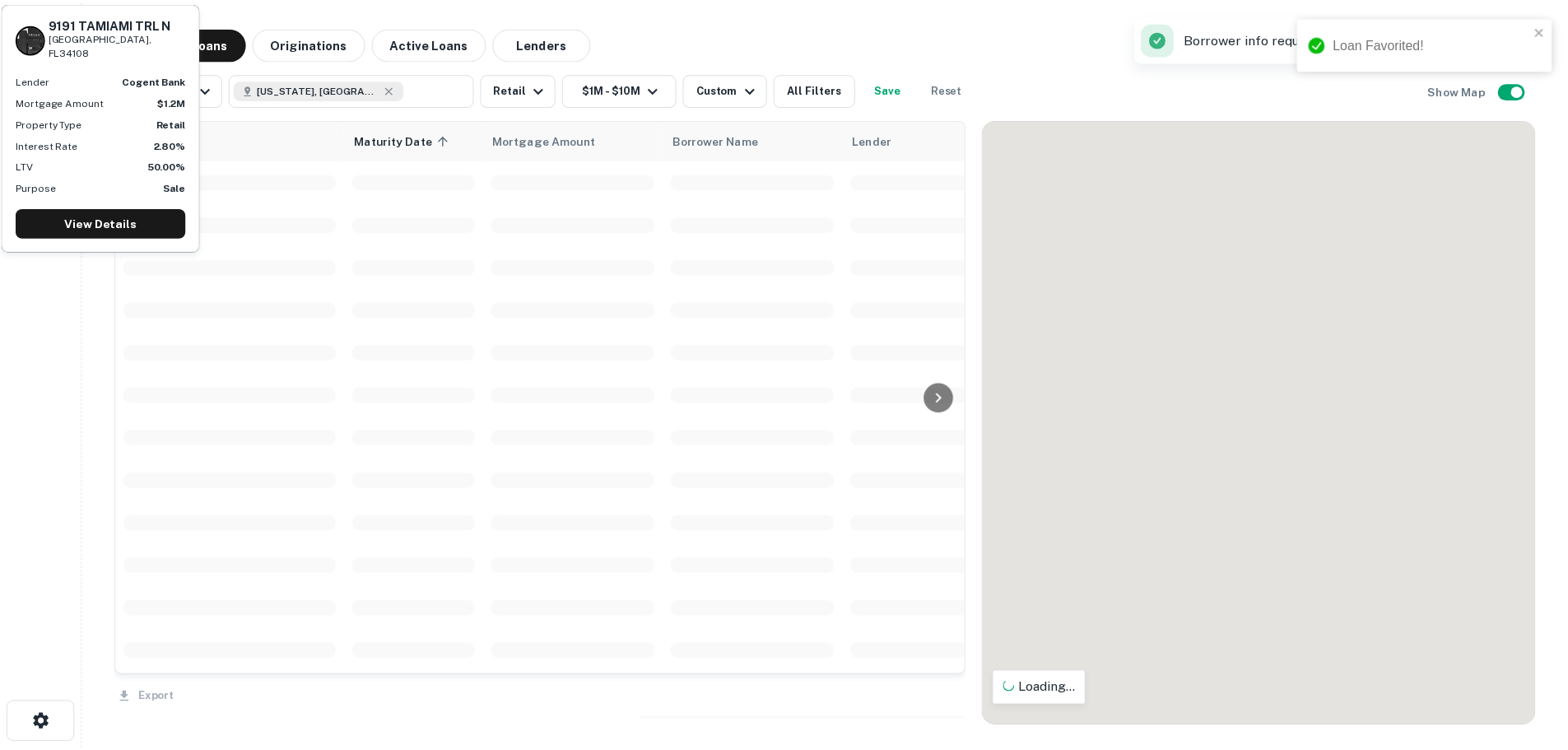
scroll to position [2328, 0]
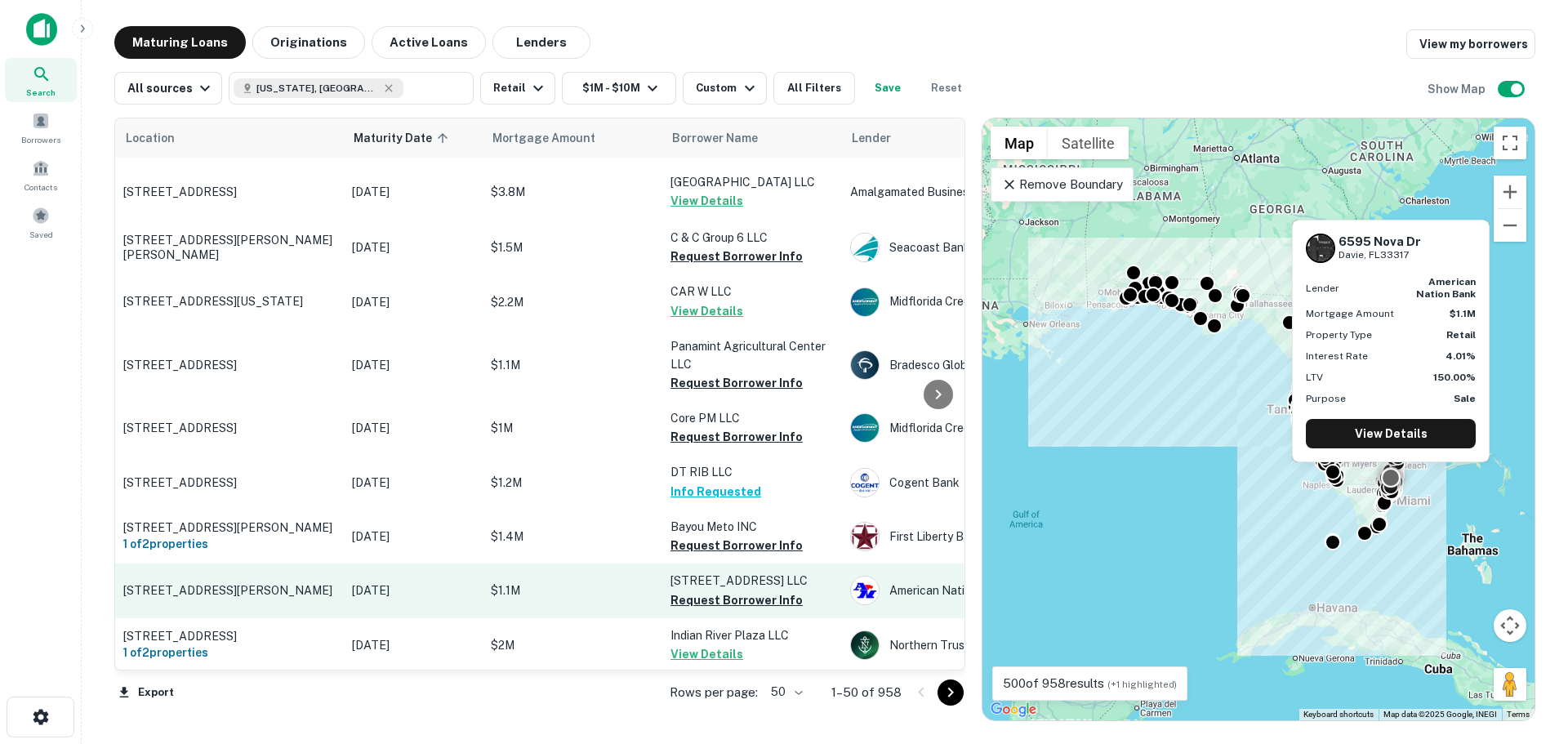
click at [227, 583] on p "[STREET_ADDRESS][PERSON_NAME]" at bounding box center [229, 590] width 212 height 14
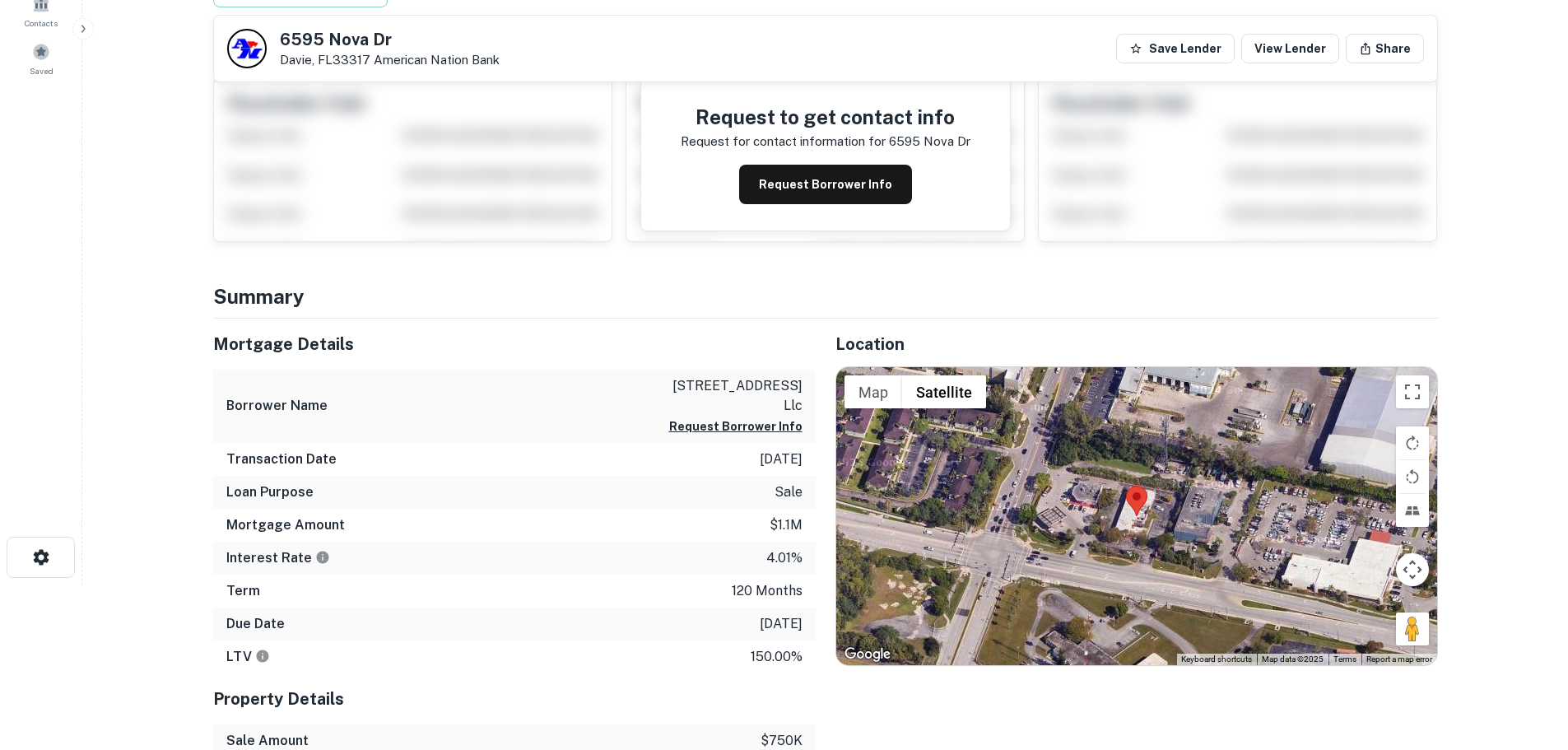
scroll to position [177, 0]
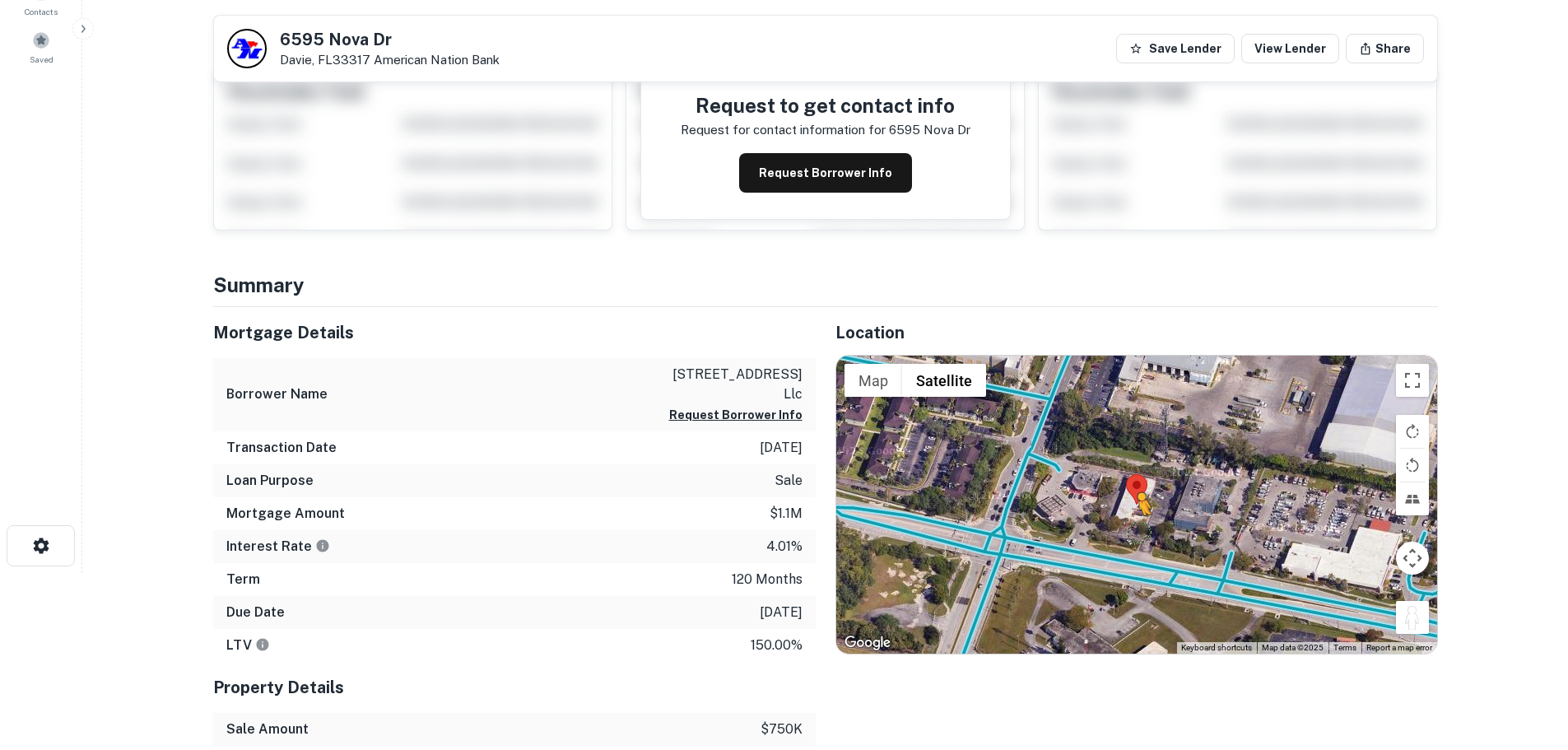
drag, startPoint x: 1415, startPoint y: 608, endPoint x: 1138, endPoint y: 533, distance: 287.0
click at [1138, 533] on div "To activate drag with keyboard, press Alt + Enter. Once in keyboard drag state,…" at bounding box center [1136, 504] width 601 height 298
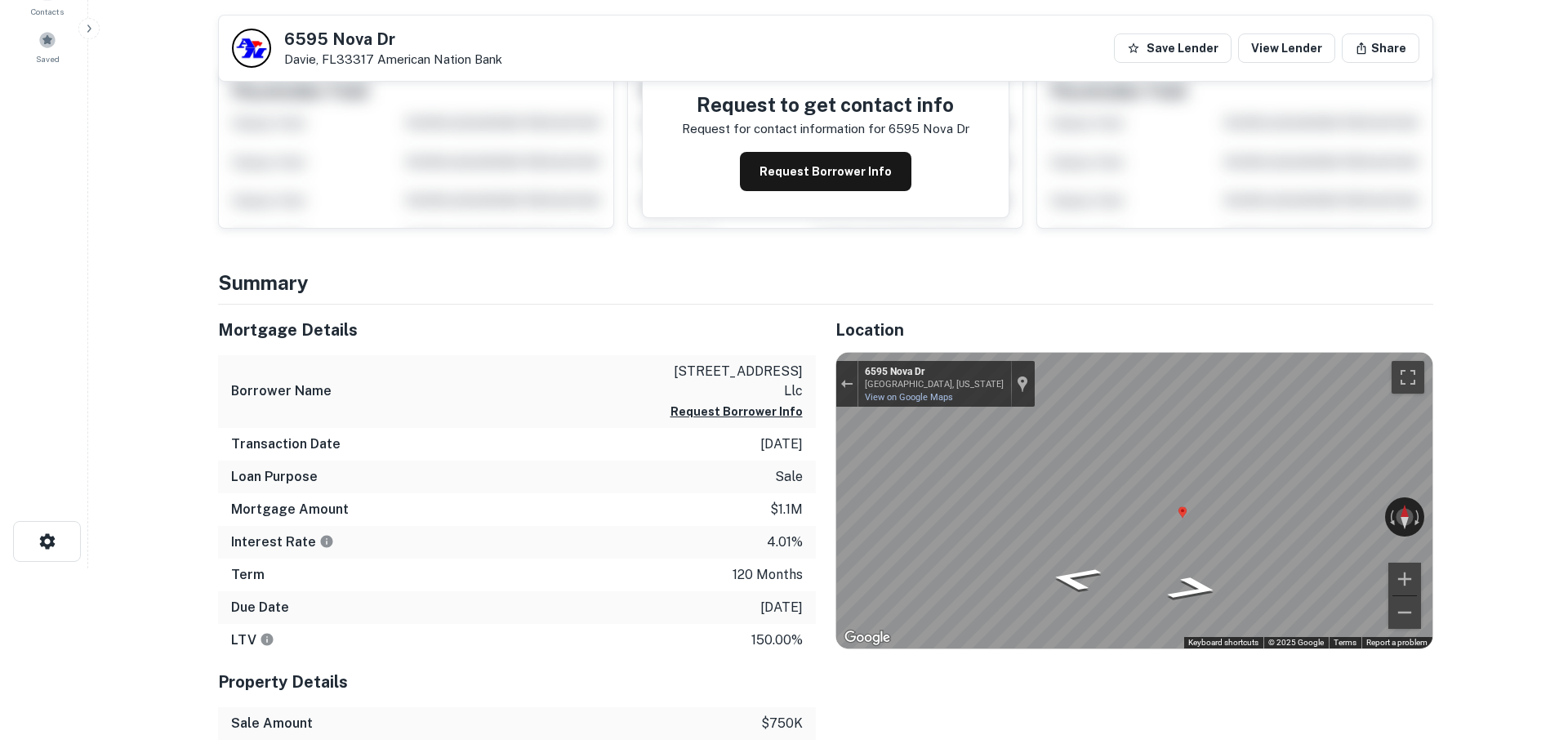
scroll to position [0, 0]
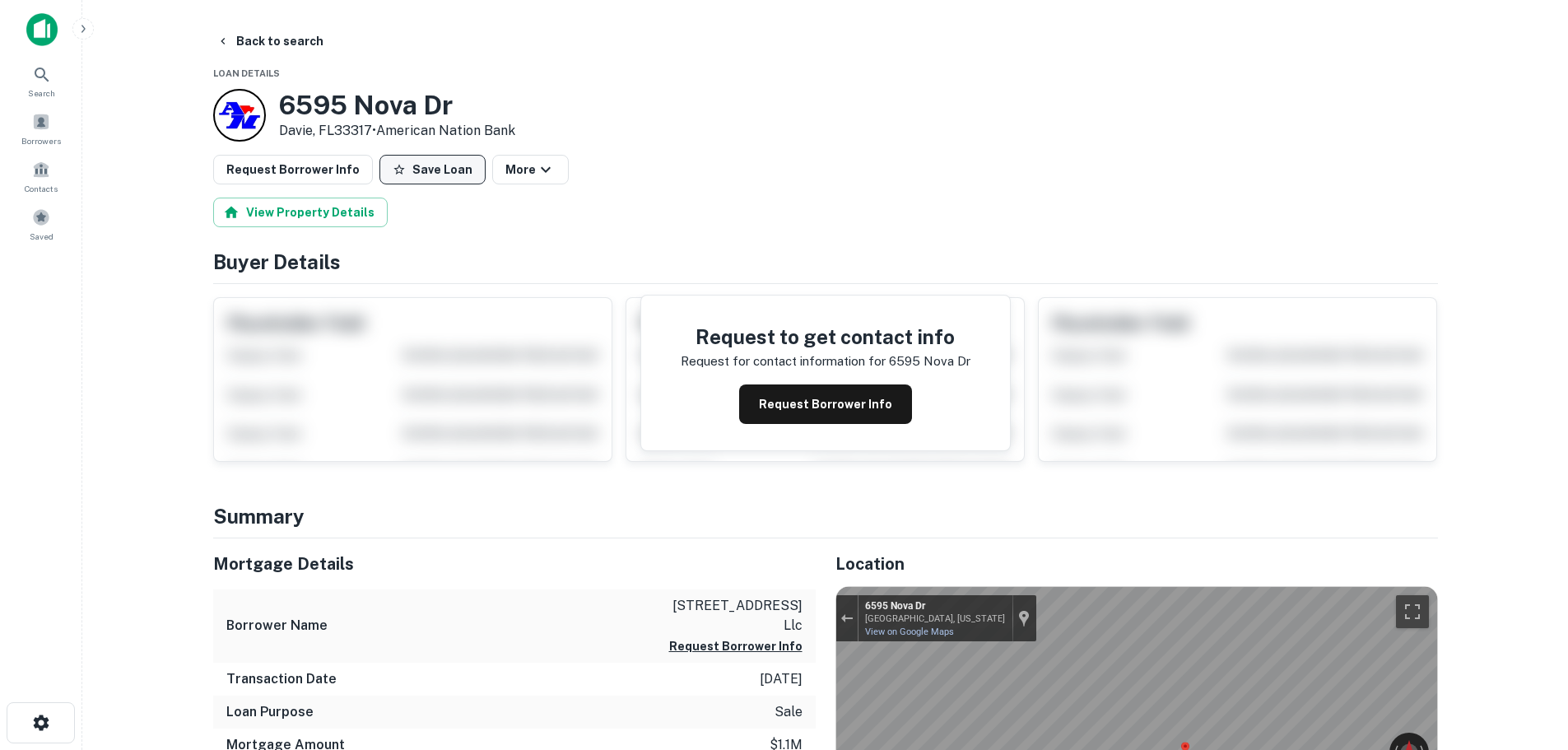
click at [434, 173] on button "Save Loan" at bounding box center [433, 169] width 107 height 29
click at [285, 167] on button "Request Borrower Info" at bounding box center [293, 169] width 160 height 29
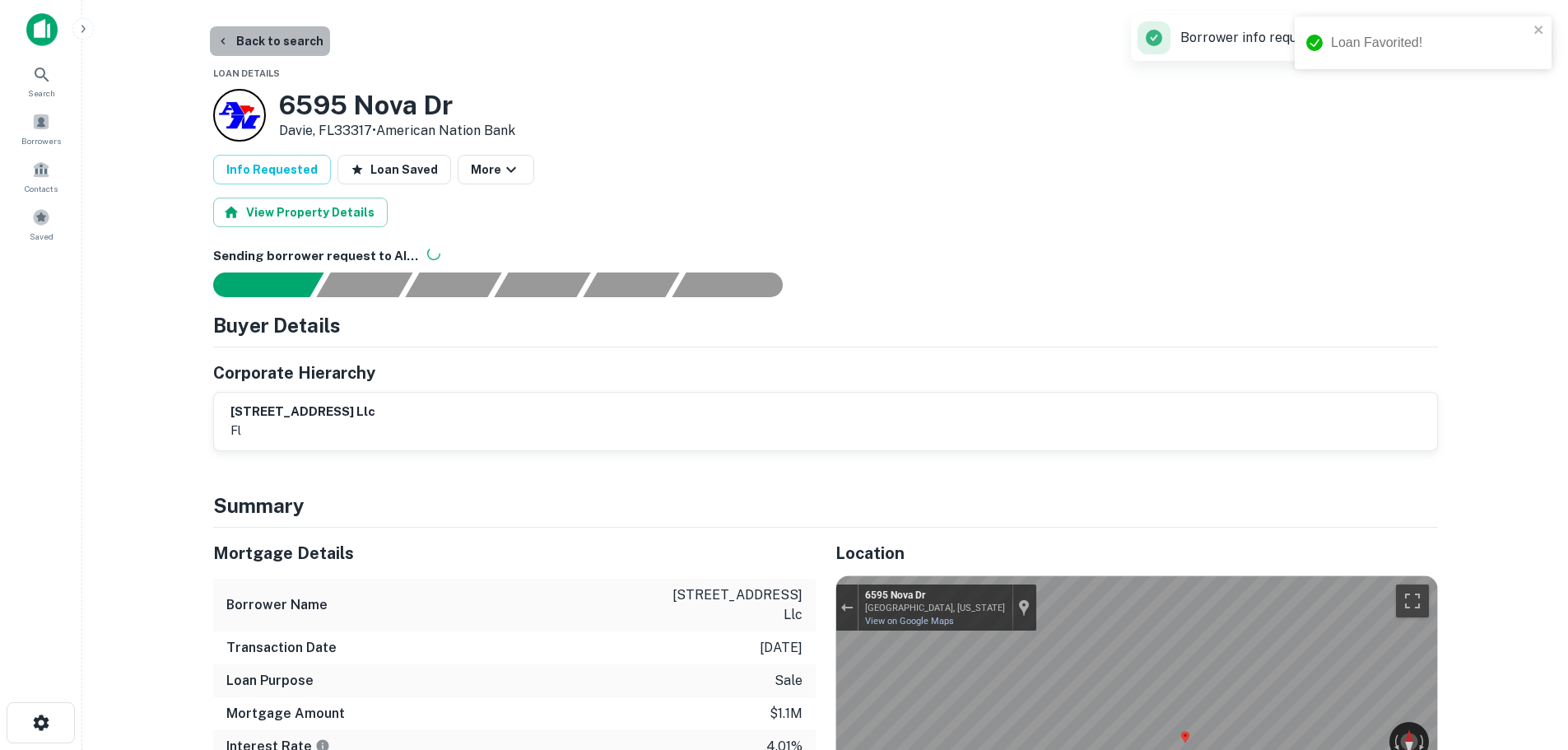
click at [290, 46] on button "Back to search" at bounding box center [270, 41] width 120 height 29
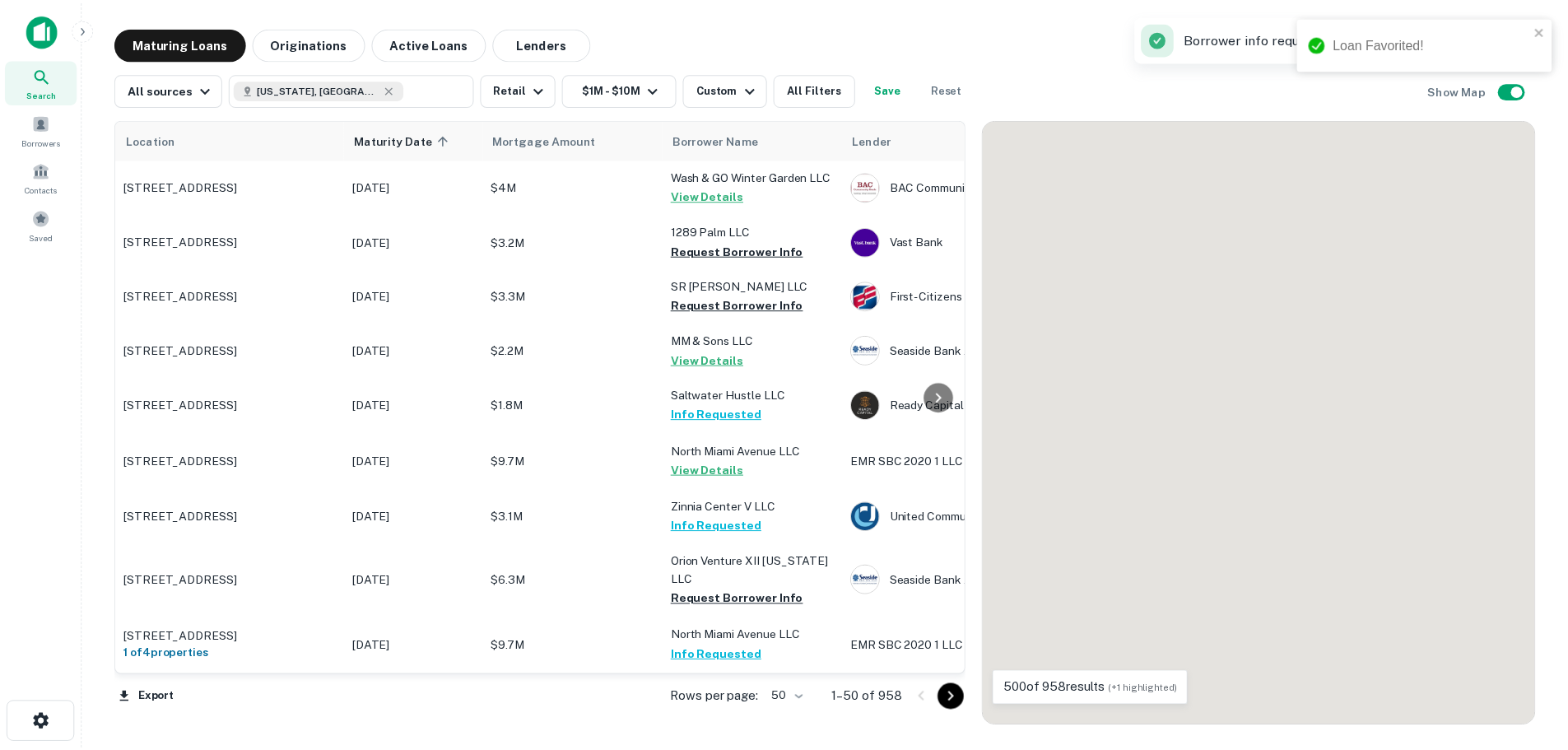
scroll to position [2328, 0]
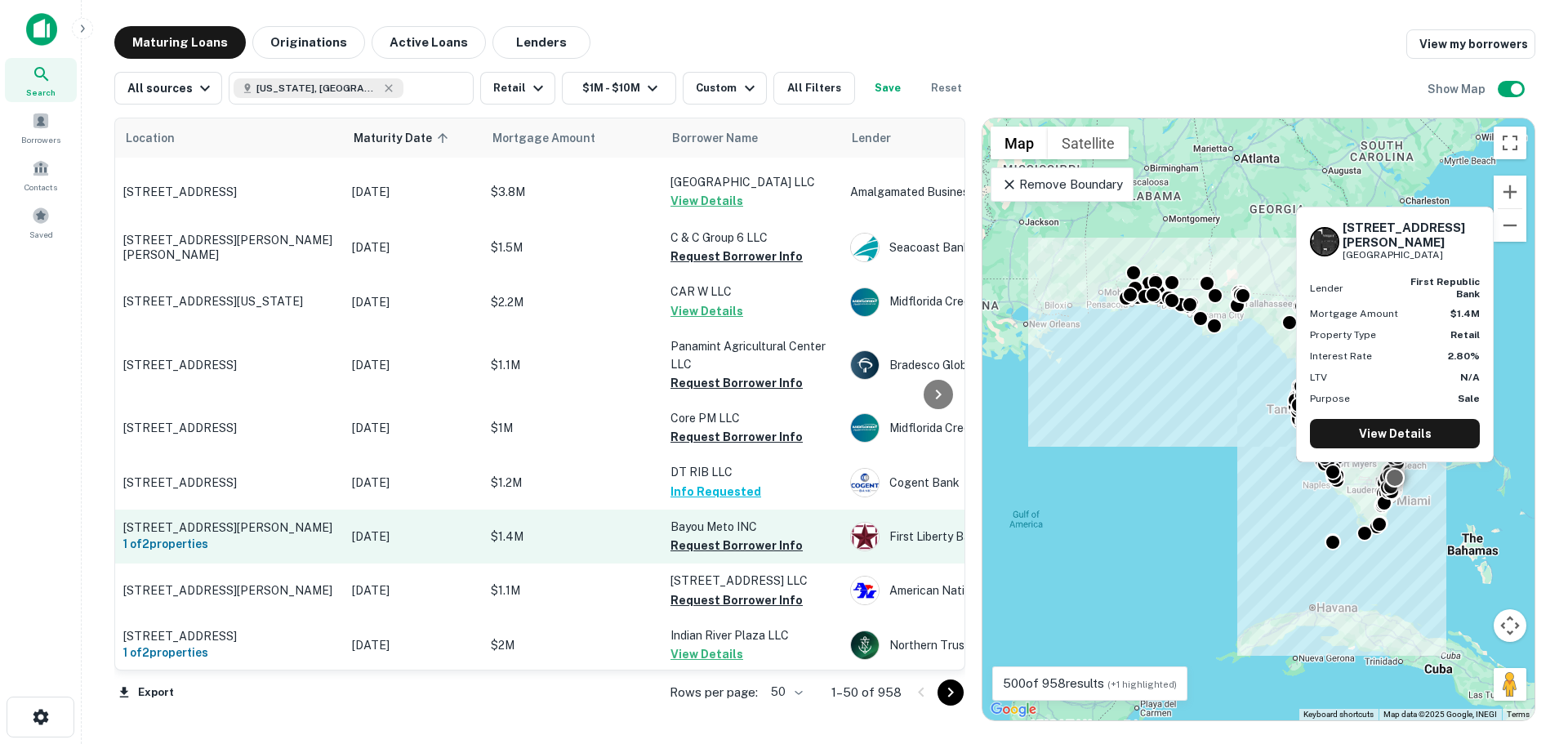
click at [235, 520] on p "[STREET_ADDRESS][PERSON_NAME]" at bounding box center [229, 527] width 212 height 14
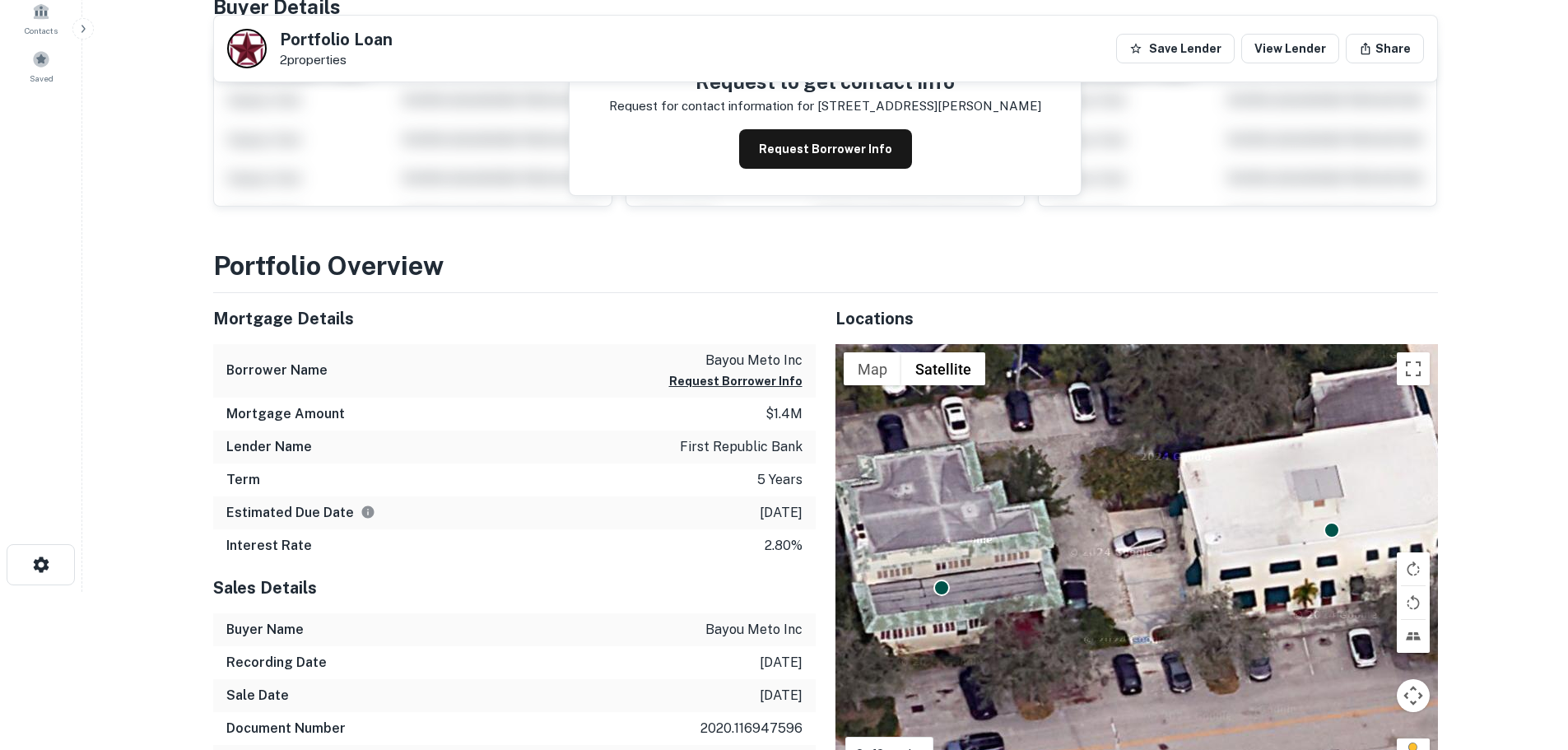
scroll to position [269, 0]
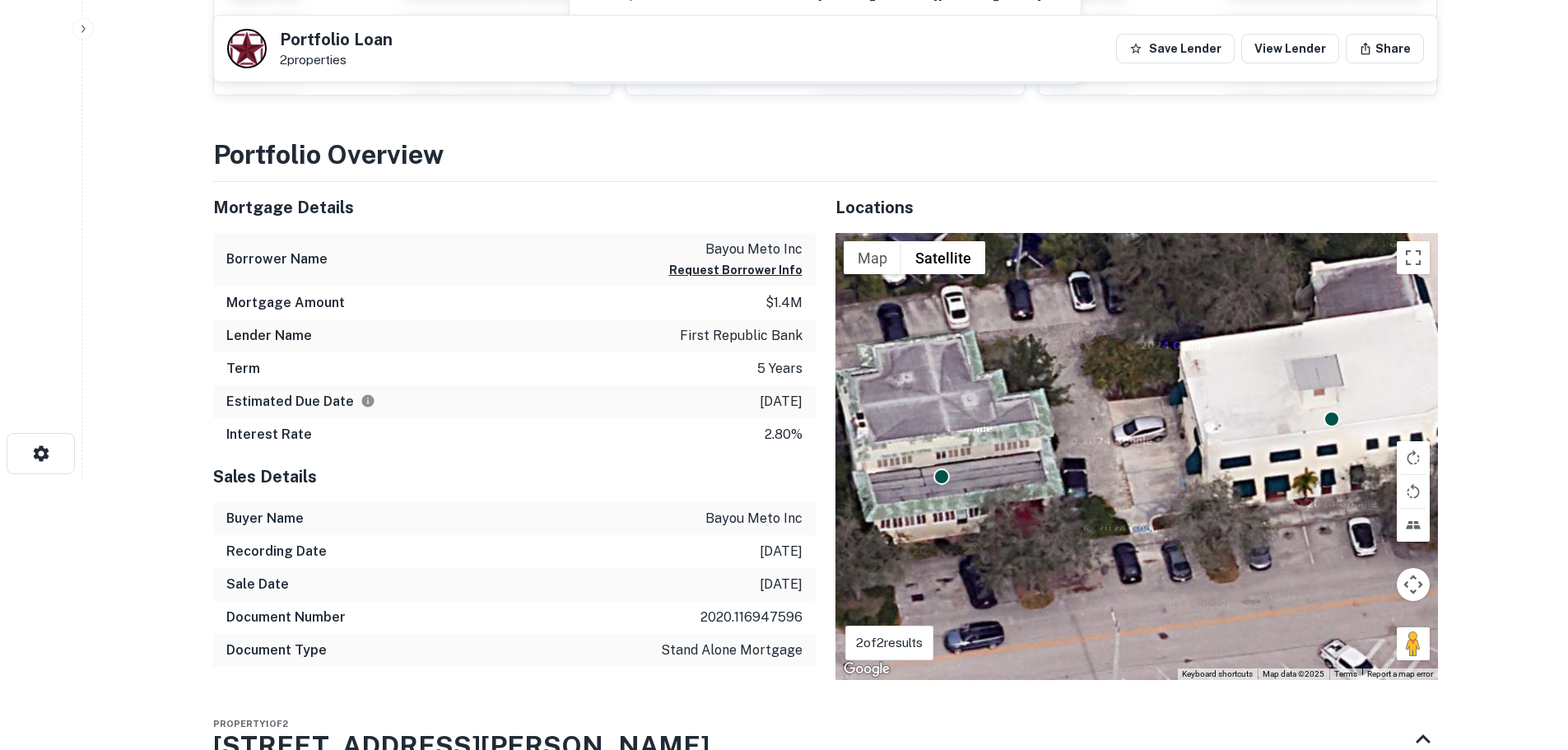
drag, startPoint x: 1408, startPoint y: 645, endPoint x: 1007, endPoint y: 485, distance: 431.7
click at [1007, 485] on div "To navigate, press the arrow keys. To activate drag with keyboard, press Alt + …" at bounding box center [1136, 456] width 602 height 447
drag, startPoint x: 1419, startPoint y: 632, endPoint x: 1028, endPoint y: 565, distance: 396.7
click at [1028, 565] on div "To activate drag with keyboard, press Alt + Enter. Once in keyboard drag state,…" at bounding box center [1136, 456] width 602 height 447
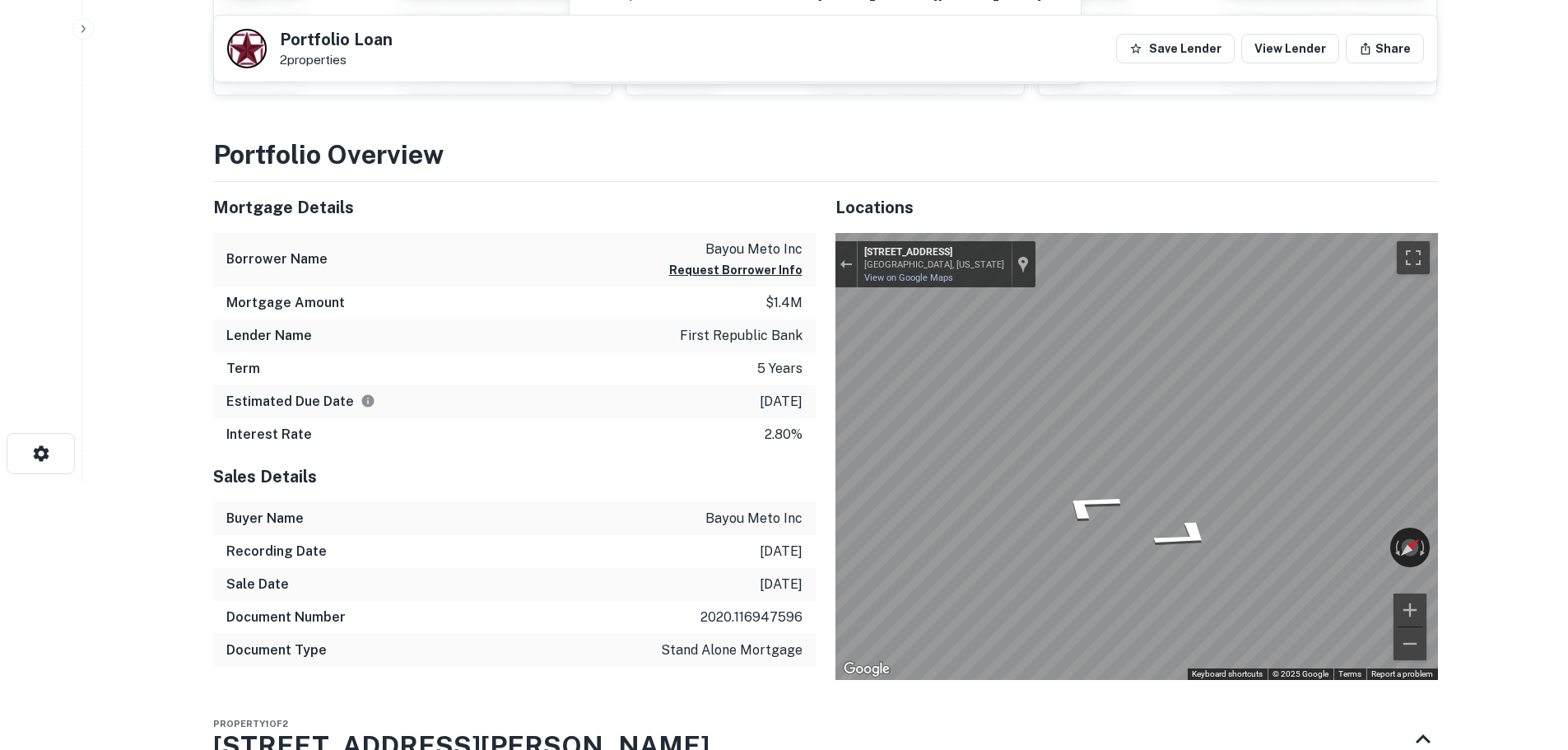
click at [754, 479] on div "Mortgage Details Borrower Name bayou meto inc Request Borrower Info Mortgage Am…" at bounding box center [815, 431] width 1245 height 498
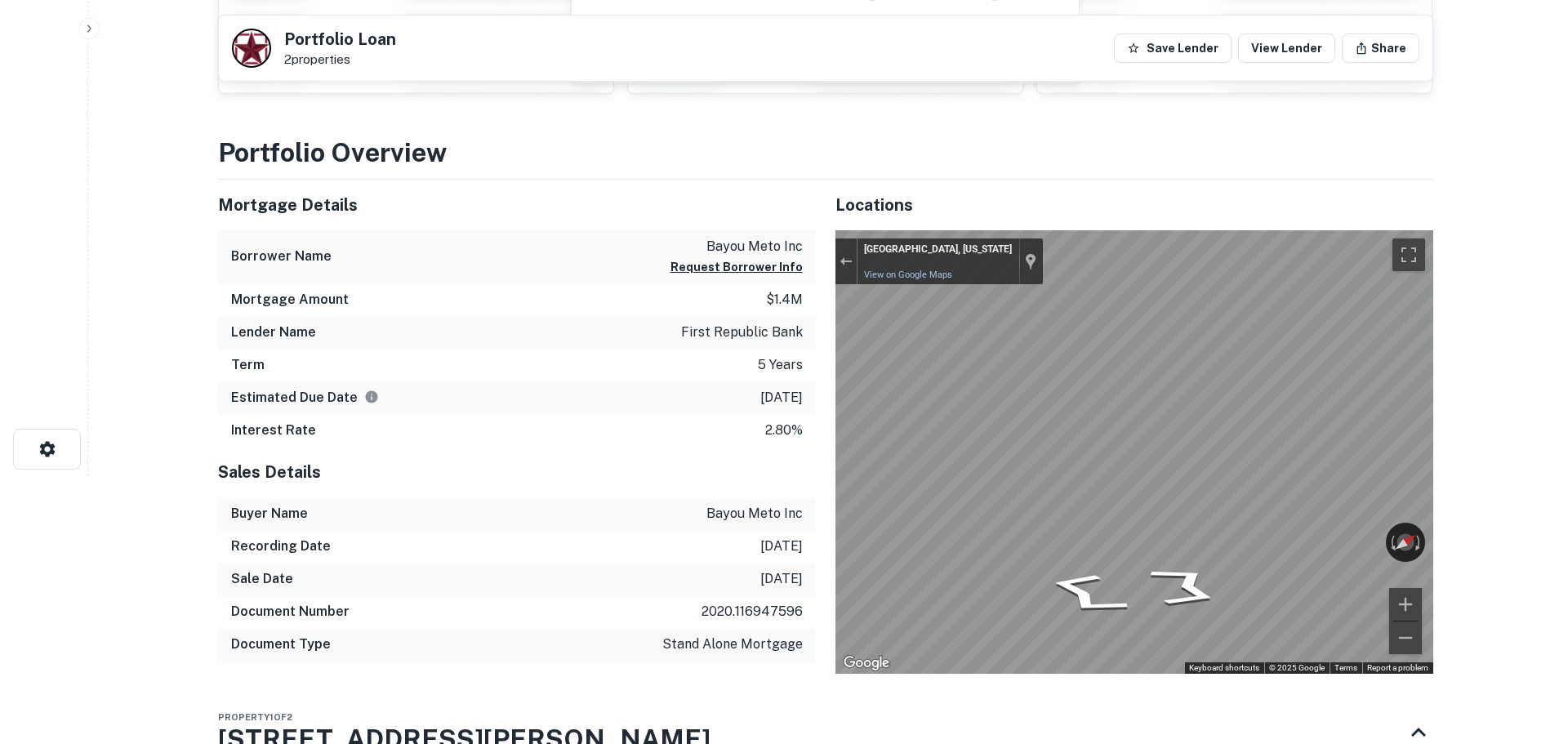
scroll to position [0, 0]
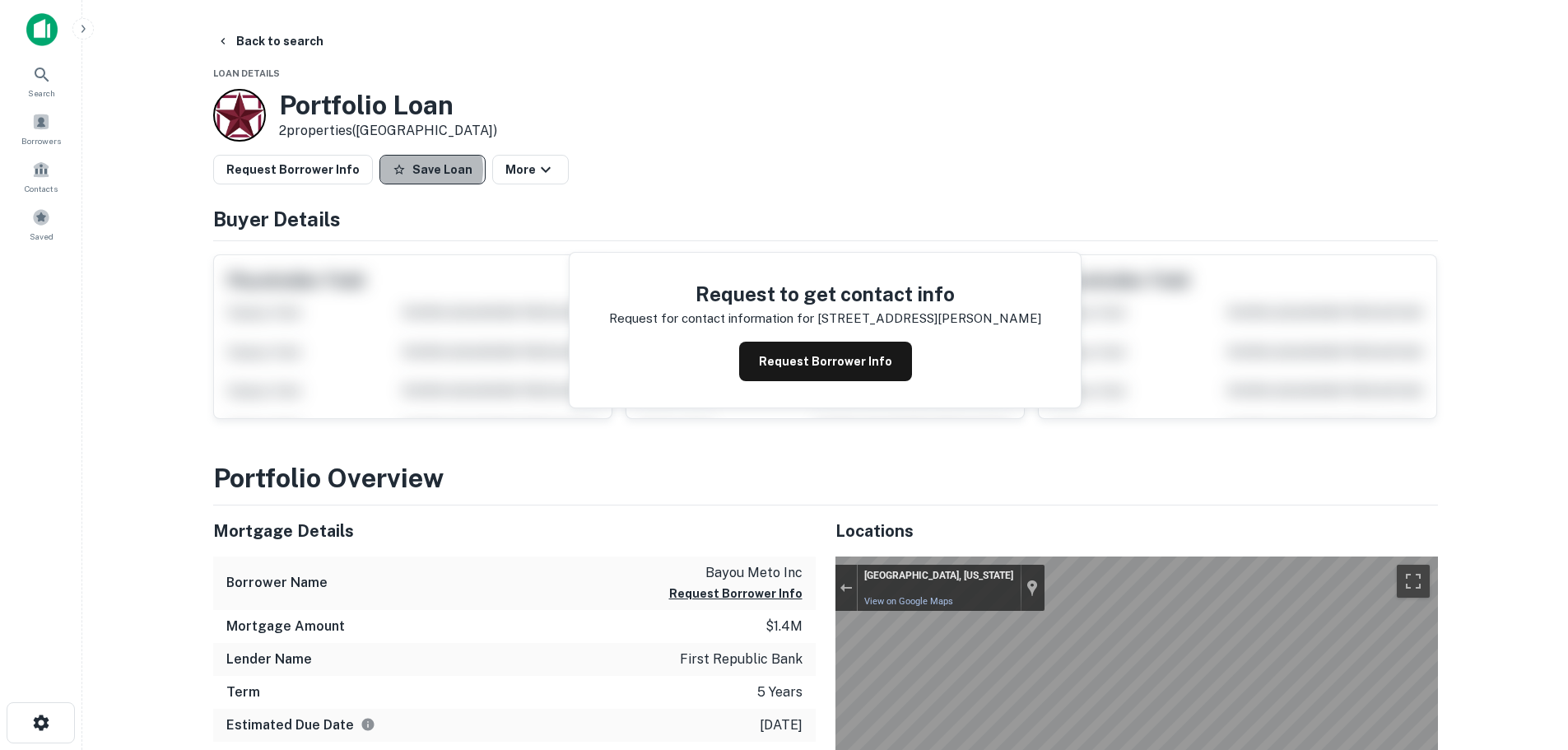
click at [412, 169] on button "Save Loan" at bounding box center [433, 169] width 107 height 29
click at [303, 172] on button "Request Borrower Info" at bounding box center [293, 169] width 160 height 29
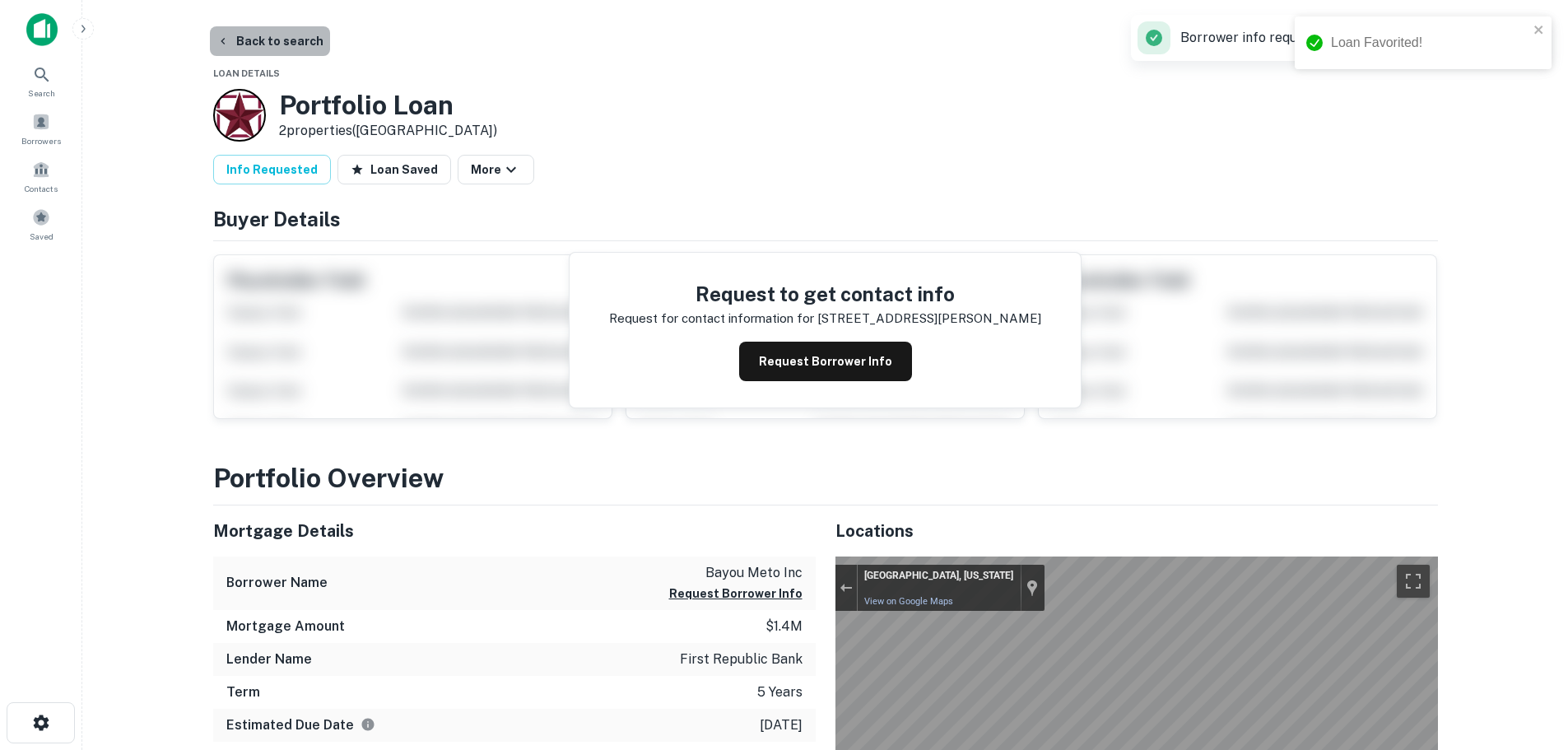
click at [297, 35] on button "Back to search" at bounding box center [270, 41] width 120 height 29
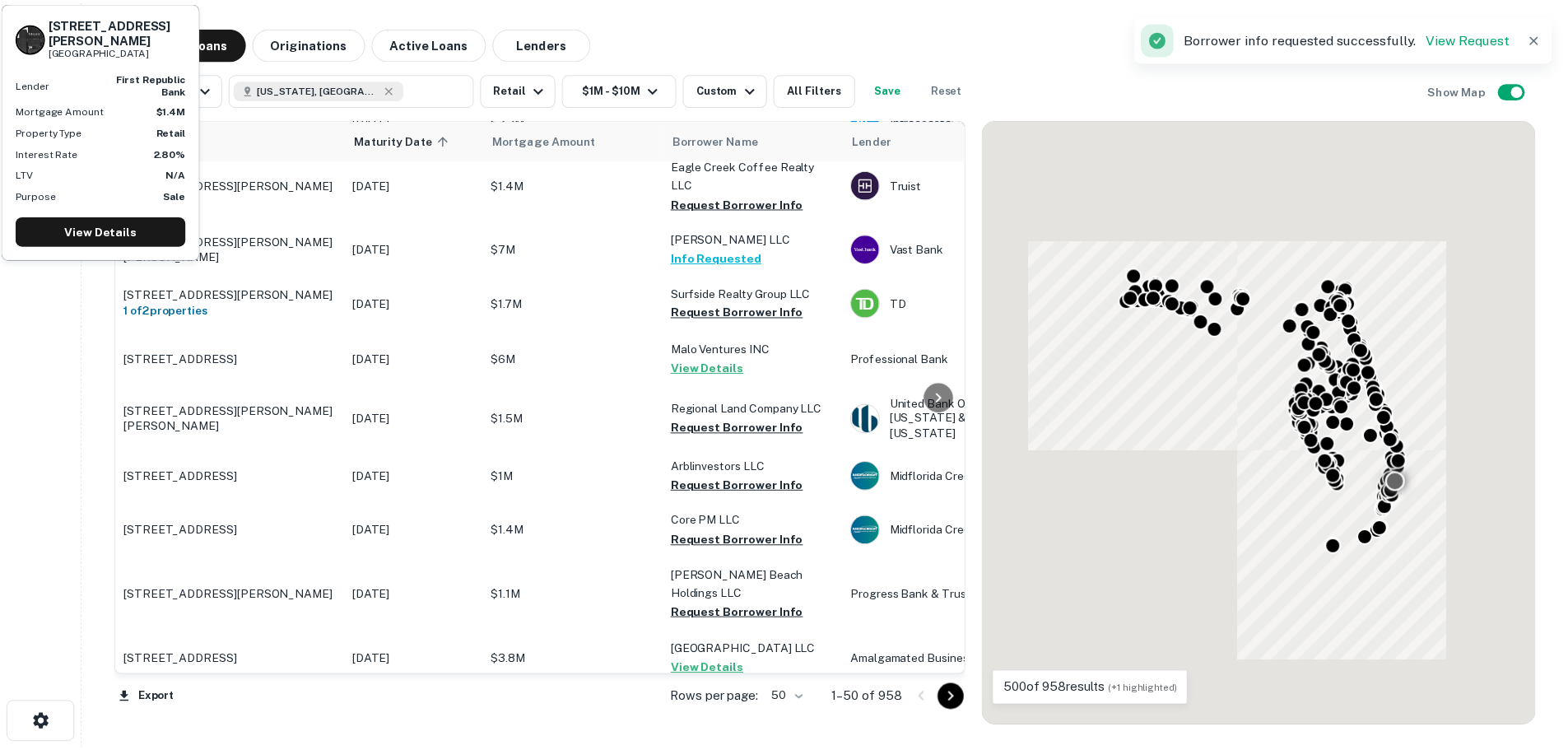
scroll to position [2328, 0]
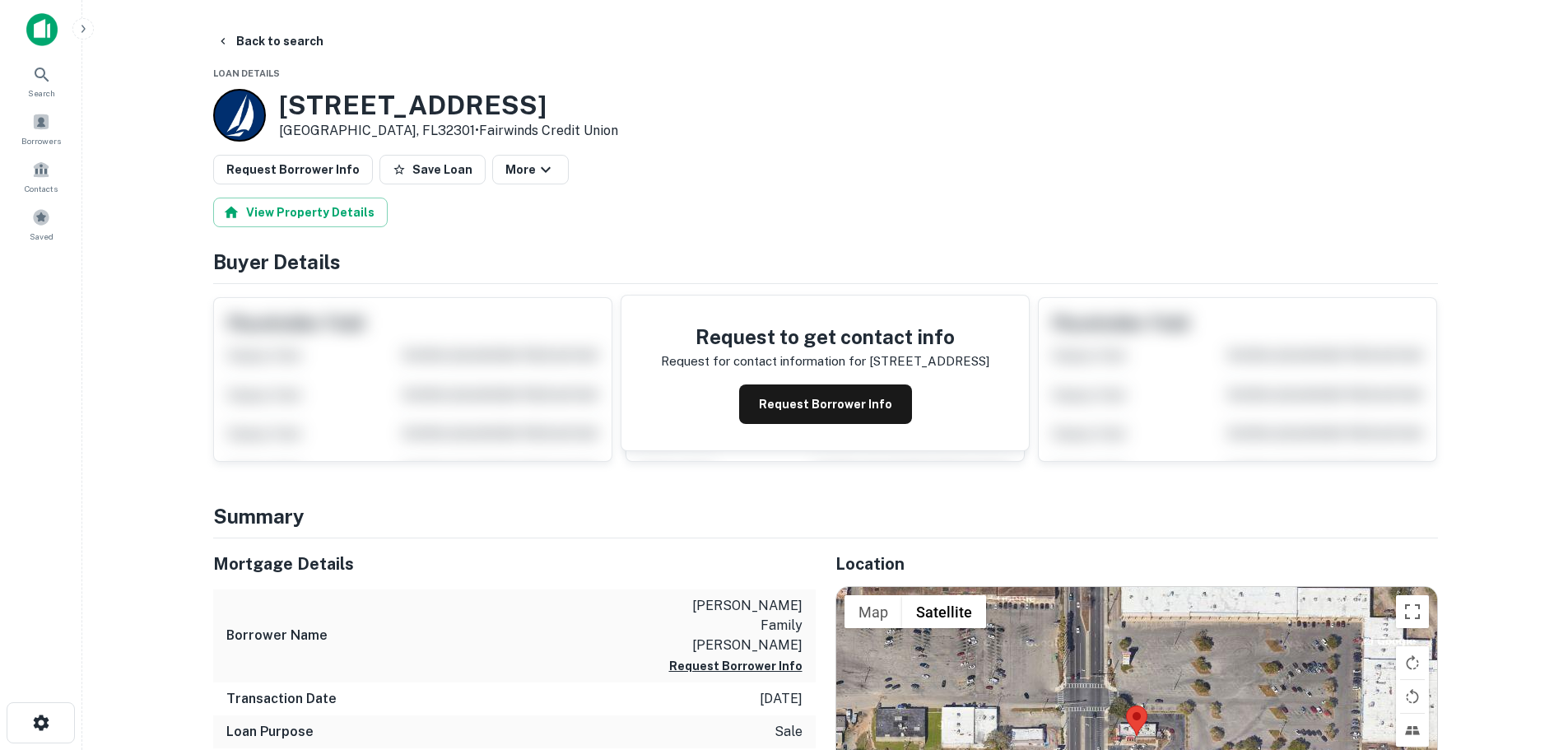
scroll to position [203, 0]
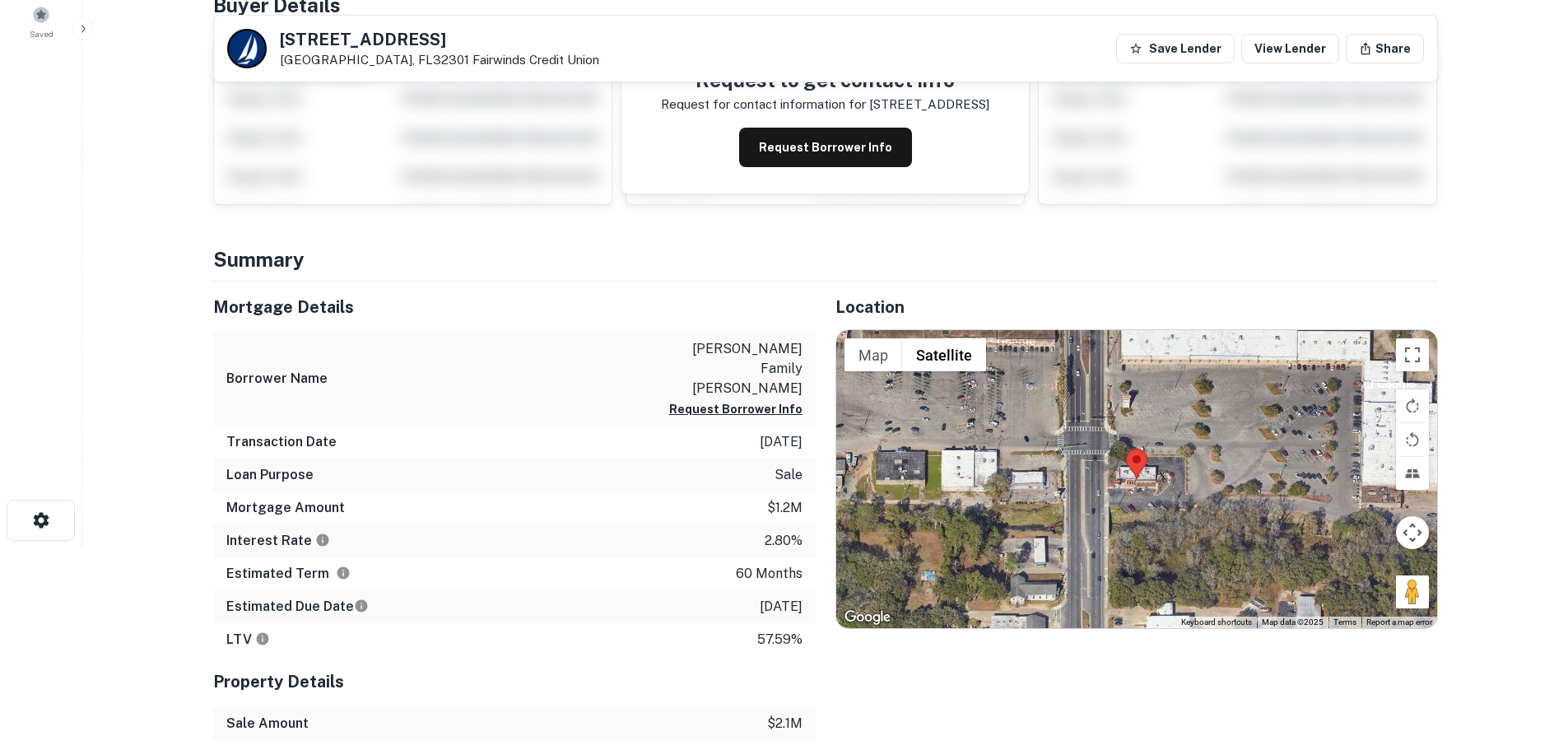
drag, startPoint x: 1408, startPoint y: 583, endPoint x: 1216, endPoint y: 536, distance: 197.7
click at [1216, 536] on div "Map Terrain Satellite Labels Keyboard shortcuts Map Data Map data ©2025 Map dat…" at bounding box center [1136, 479] width 601 height 298
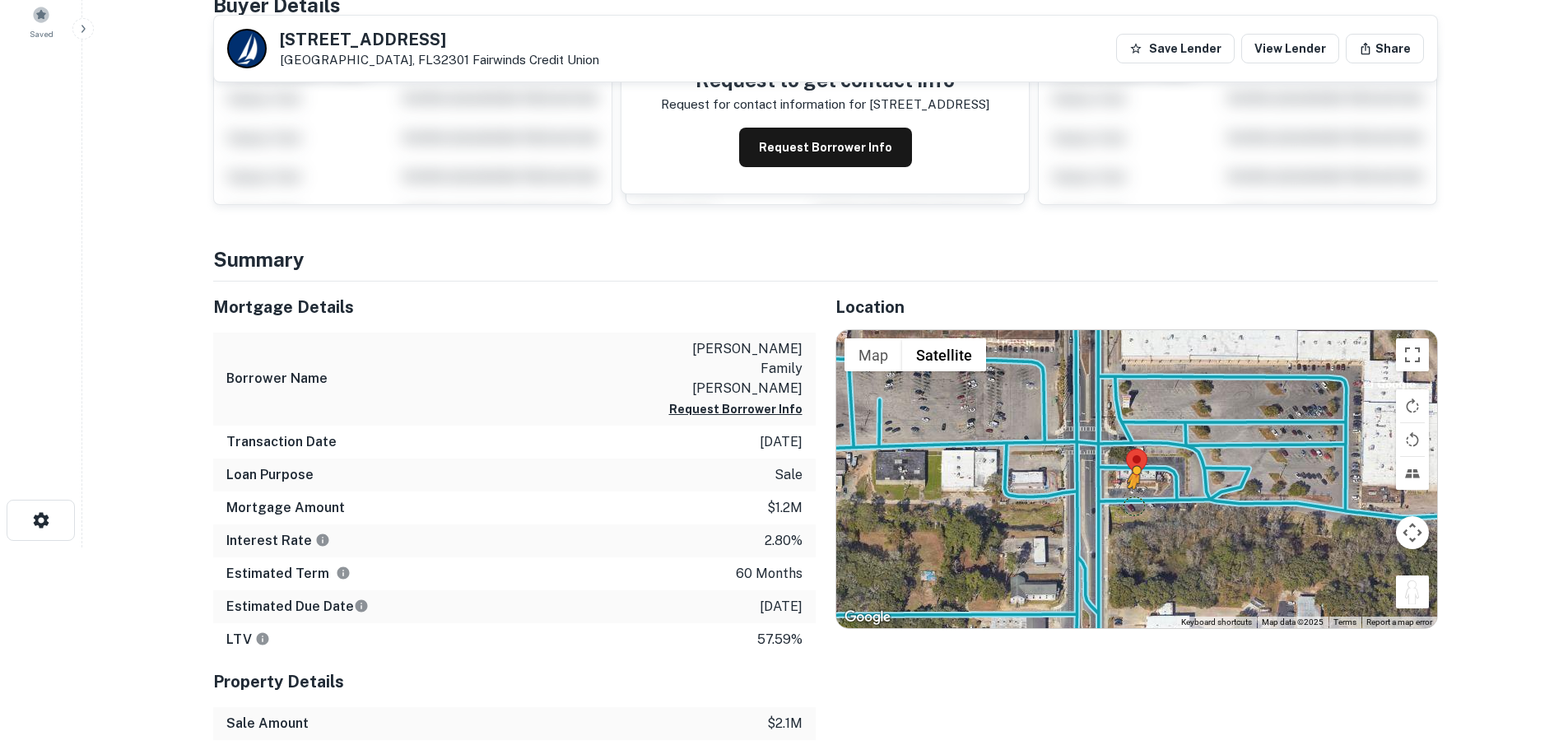
drag, startPoint x: 1419, startPoint y: 593, endPoint x: 1127, endPoint y: 506, distance: 304.7
click at [1127, 506] on div "To activate drag with keyboard, press Alt + Enter. Once in keyboard drag state,…" at bounding box center [1136, 479] width 601 height 298
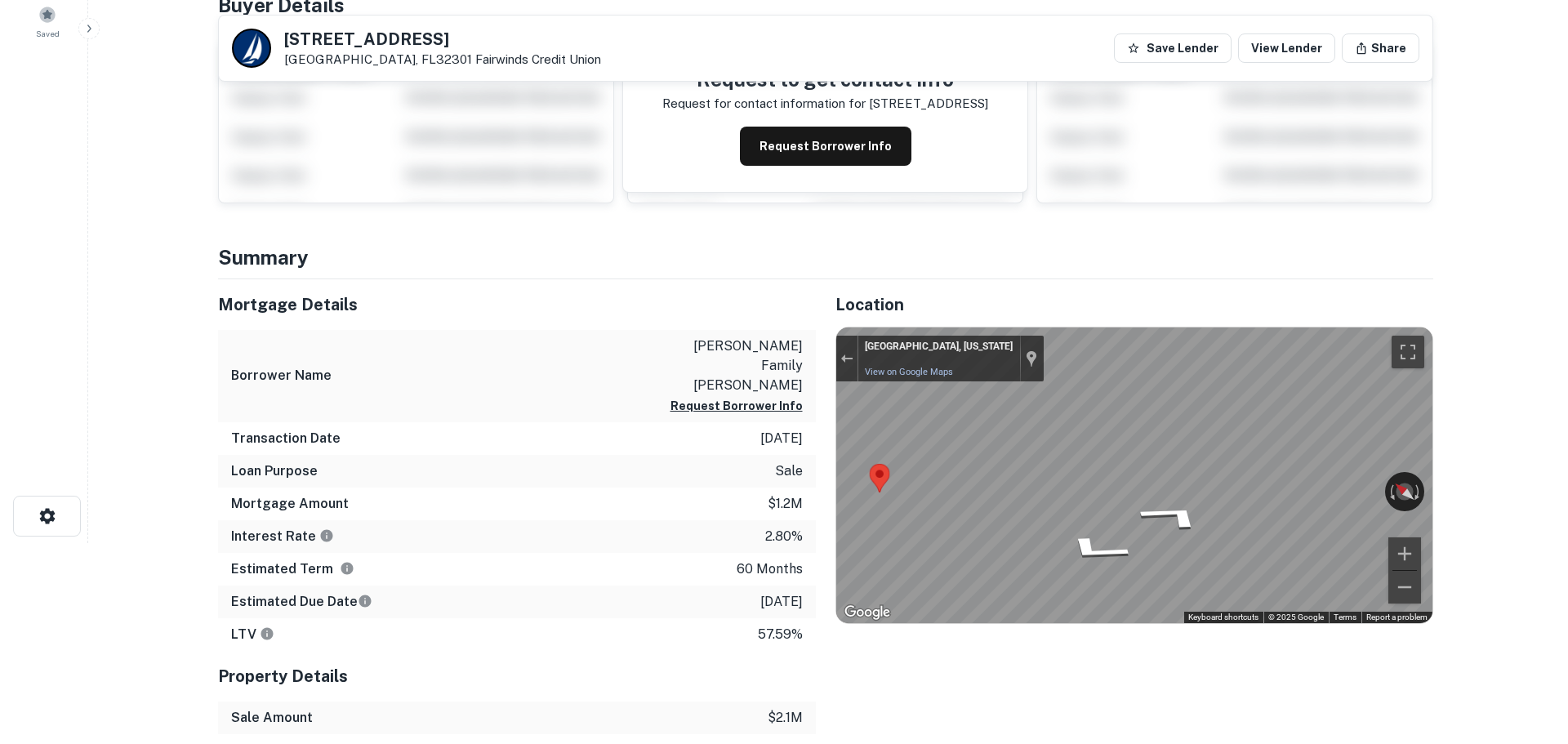
scroll to position [0, 0]
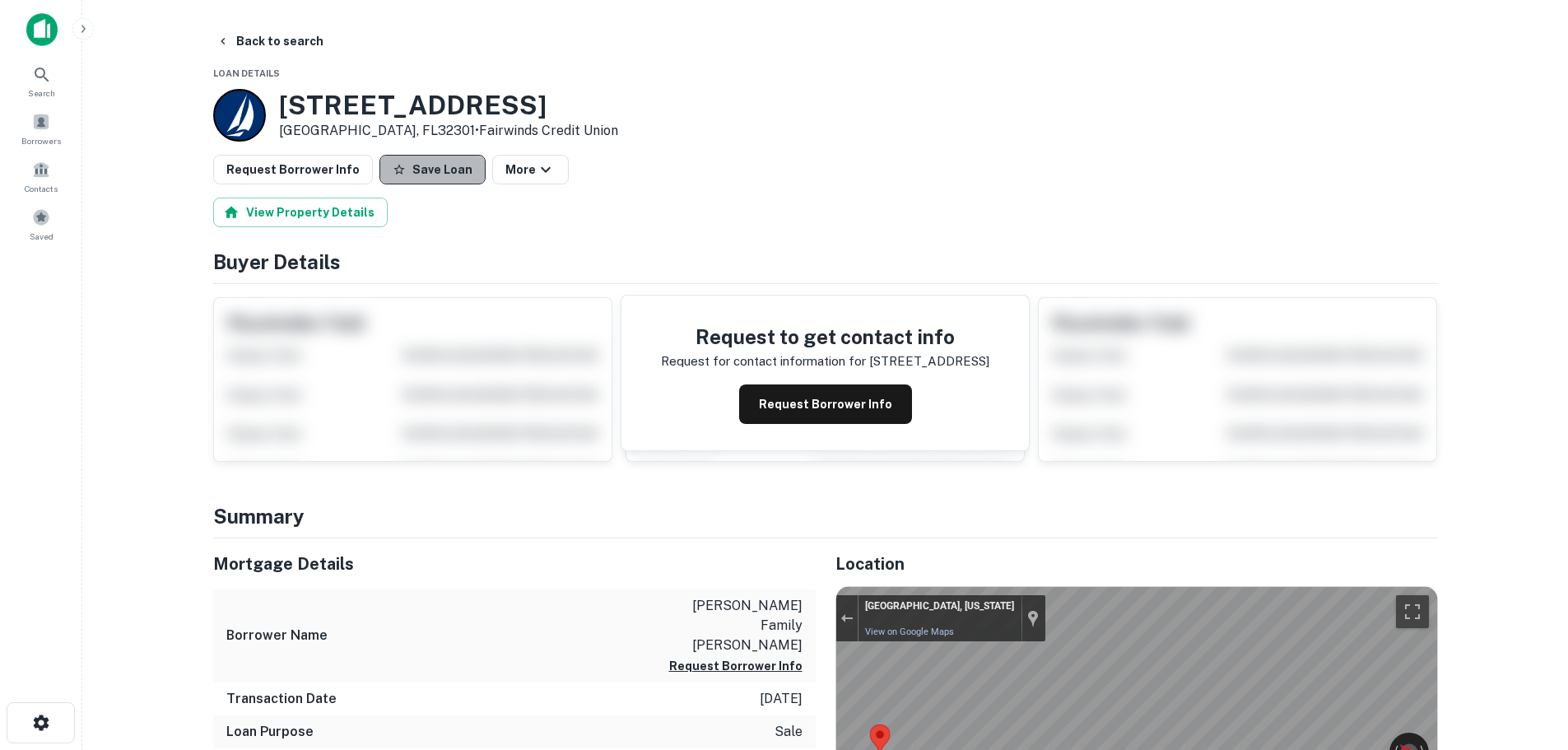
click at [430, 183] on button "Save Loan" at bounding box center [433, 169] width 107 height 29
click at [301, 163] on button "Request Borrower Info" at bounding box center [293, 169] width 160 height 29
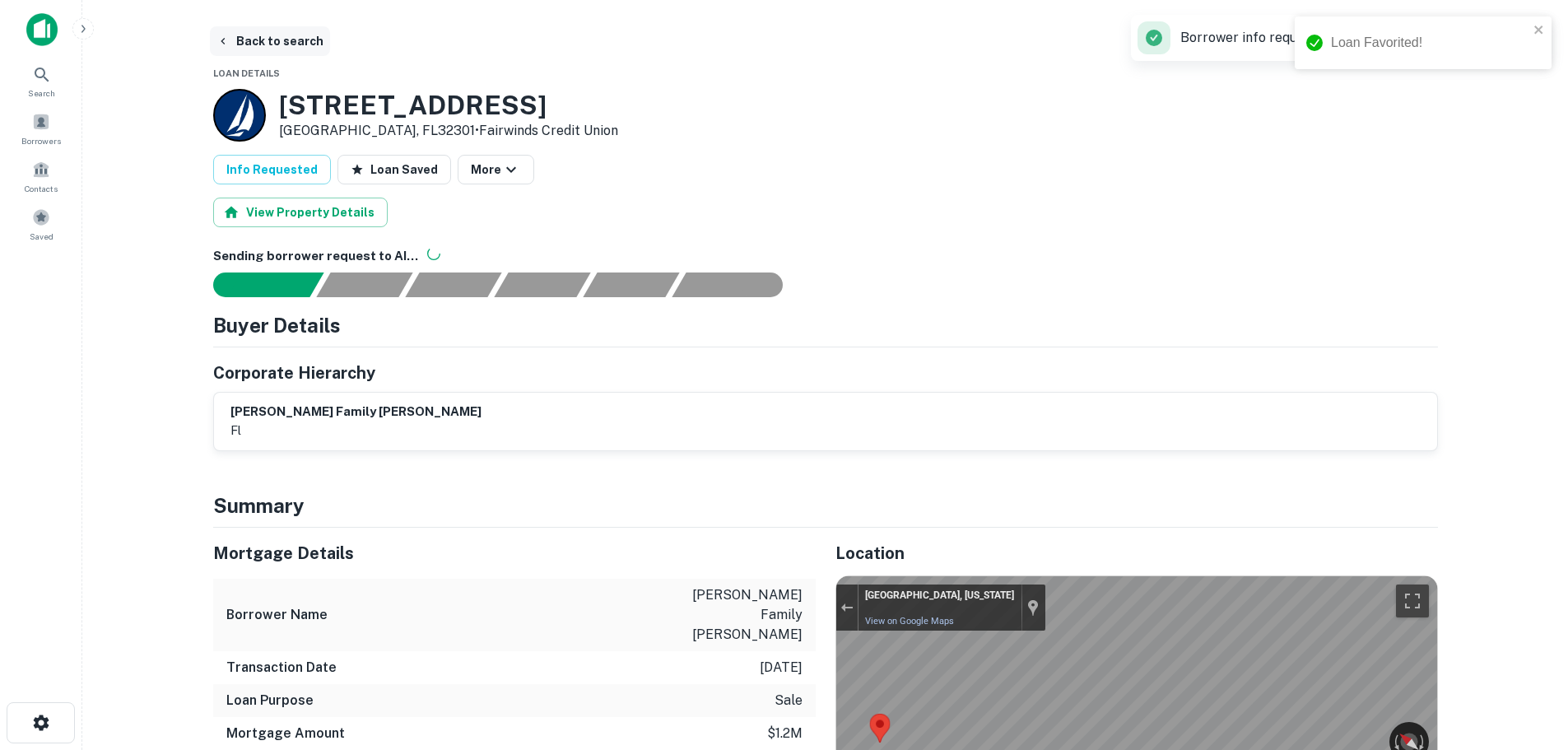
click at [280, 39] on button "Back to search" at bounding box center [270, 41] width 120 height 29
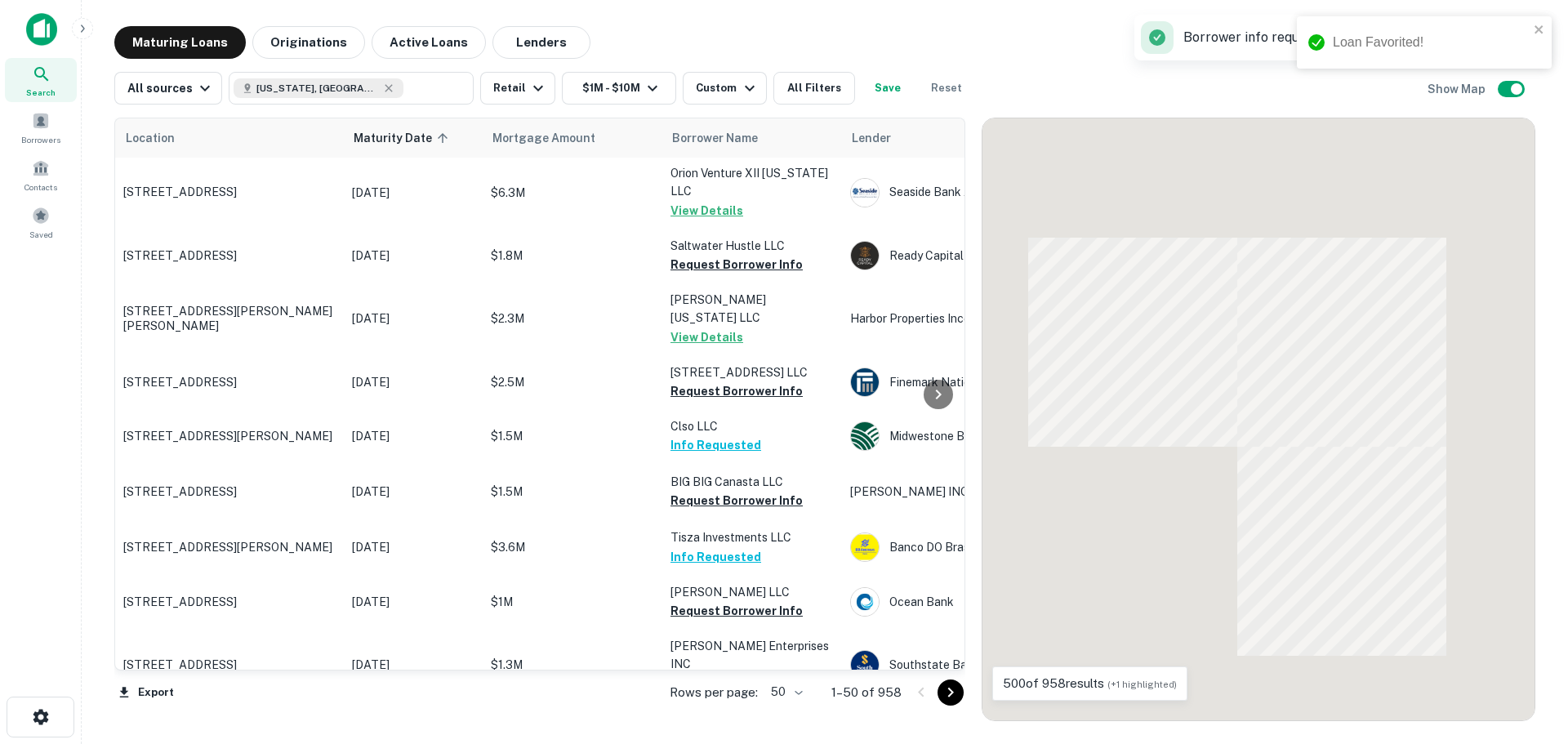
scroll to position [2310, 0]
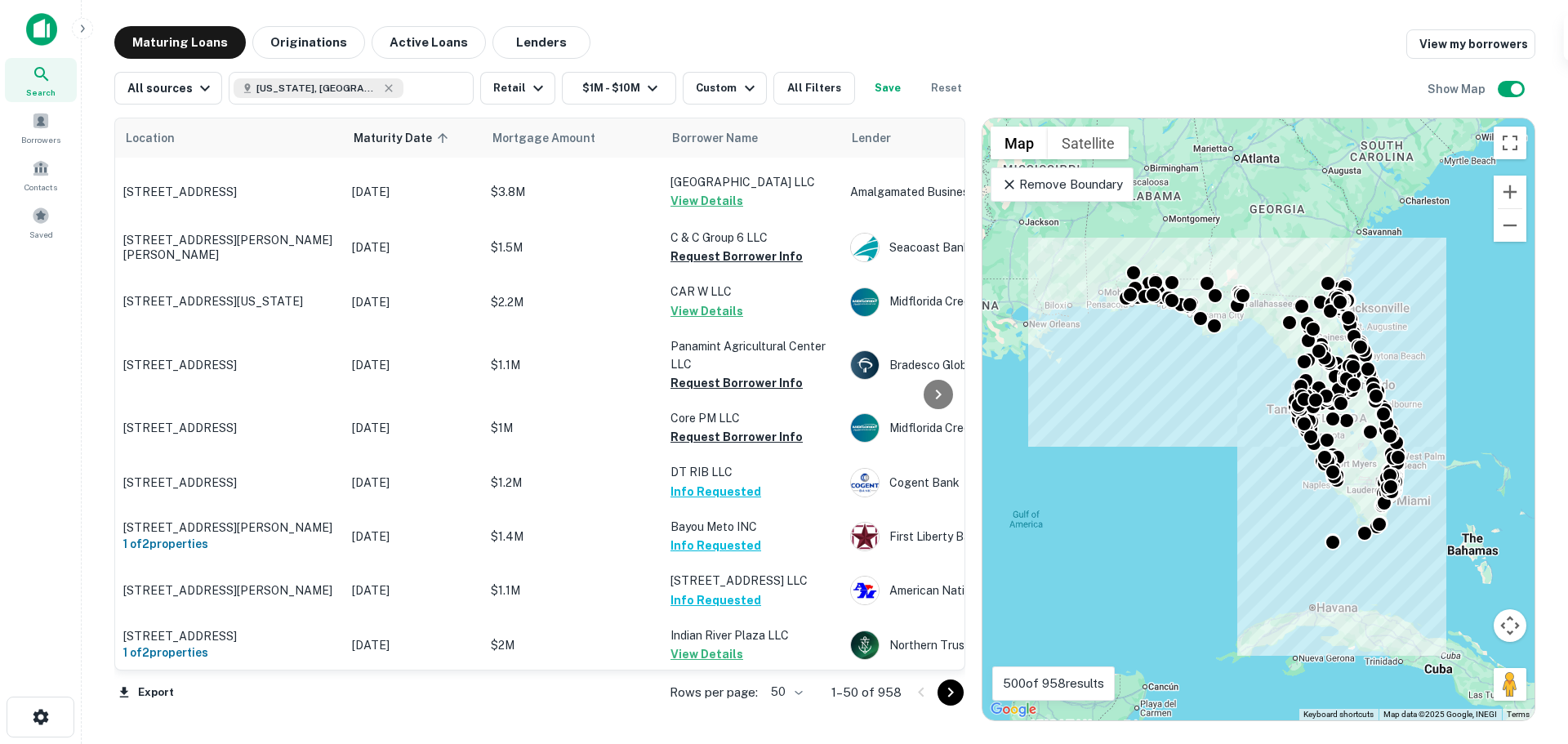
click at [807, 693] on body "Search Borrowers Contacts Saved Maturing Loans Originations Active Loans Lender…" at bounding box center [784, 372] width 1568 height 744
click at [795, 716] on li "100" at bounding box center [788, 709] width 48 height 29
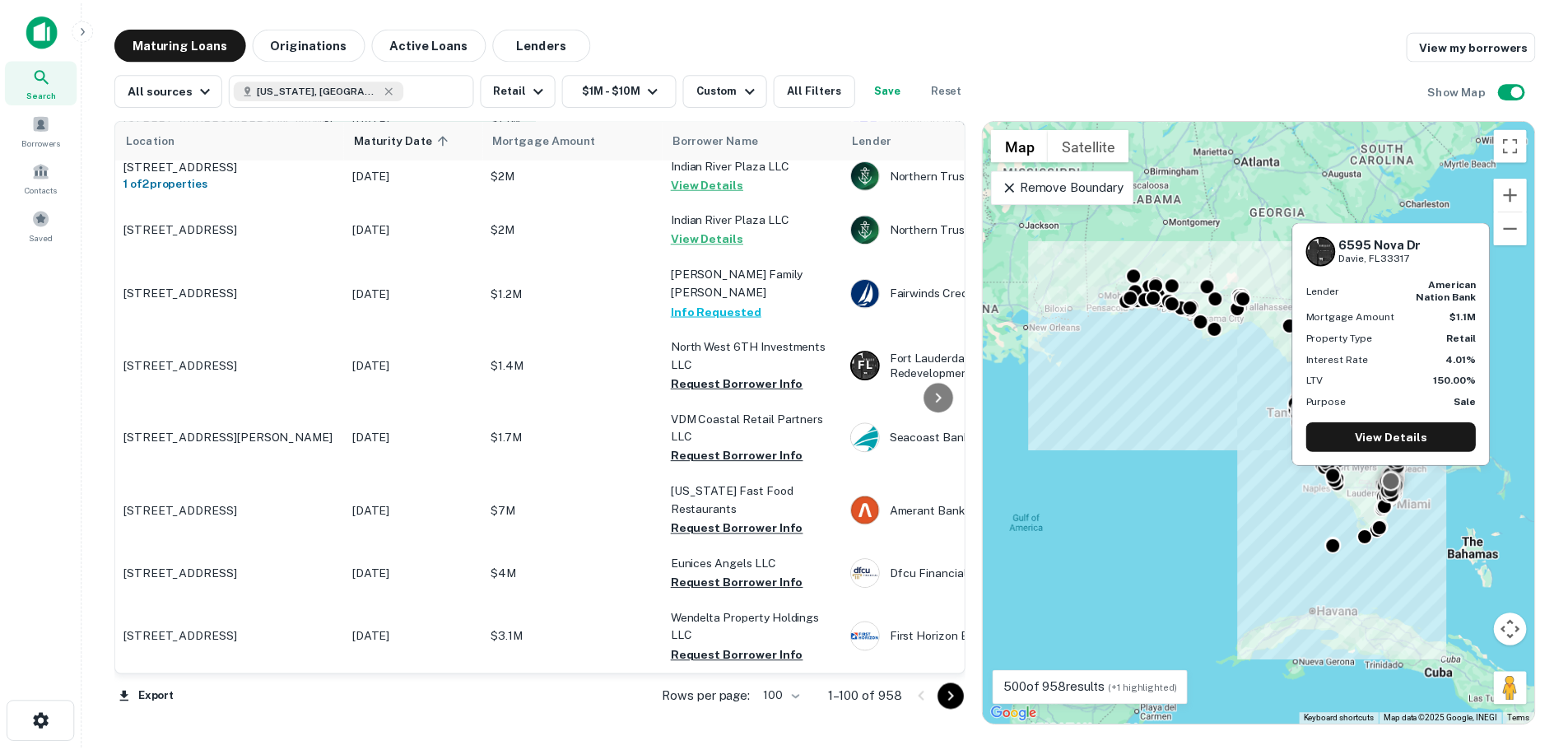
scroll to position [2804, 0]
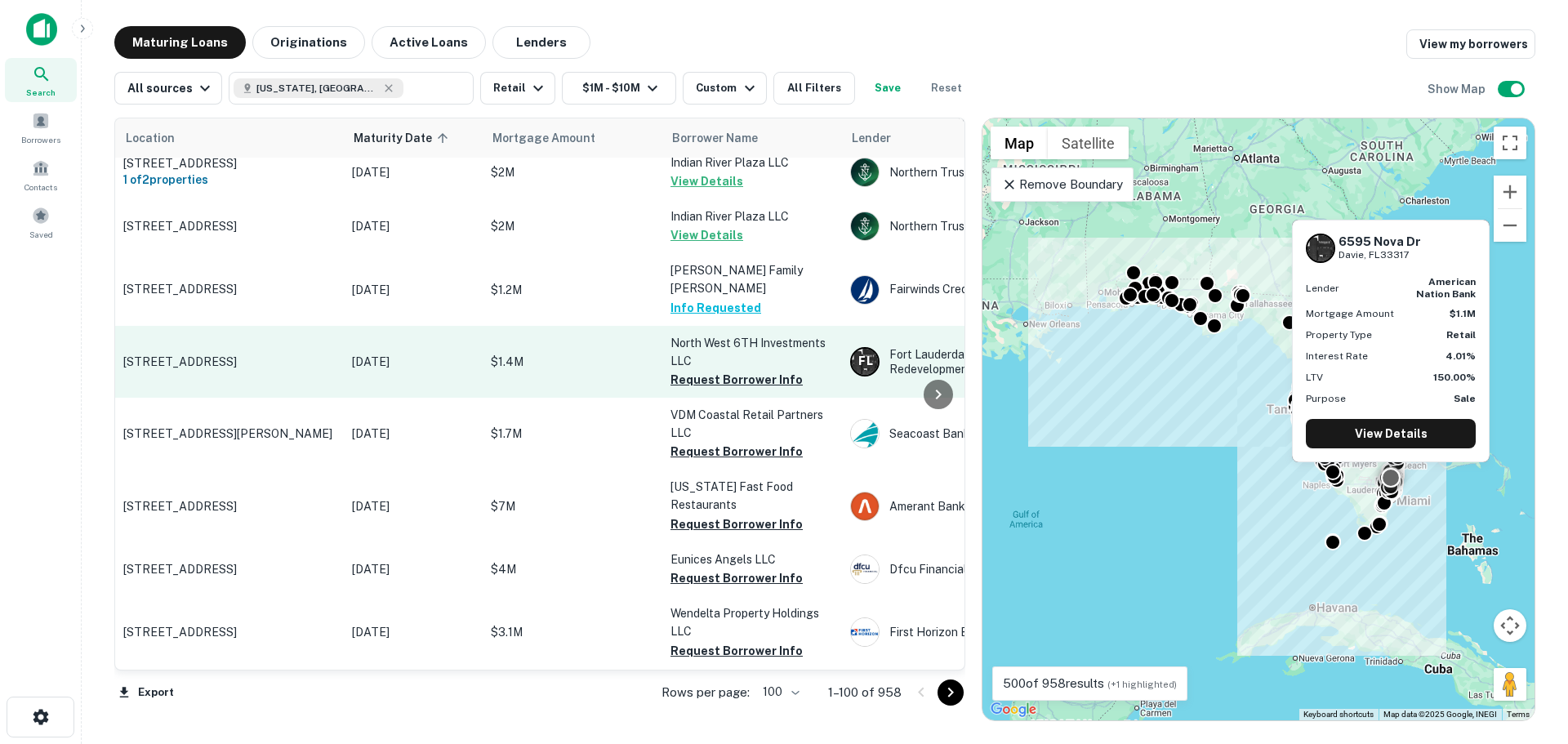
click at [268, 355] on p "[STREET_ADDRESS]" at bounding box center [229, 361] width 212 height 14
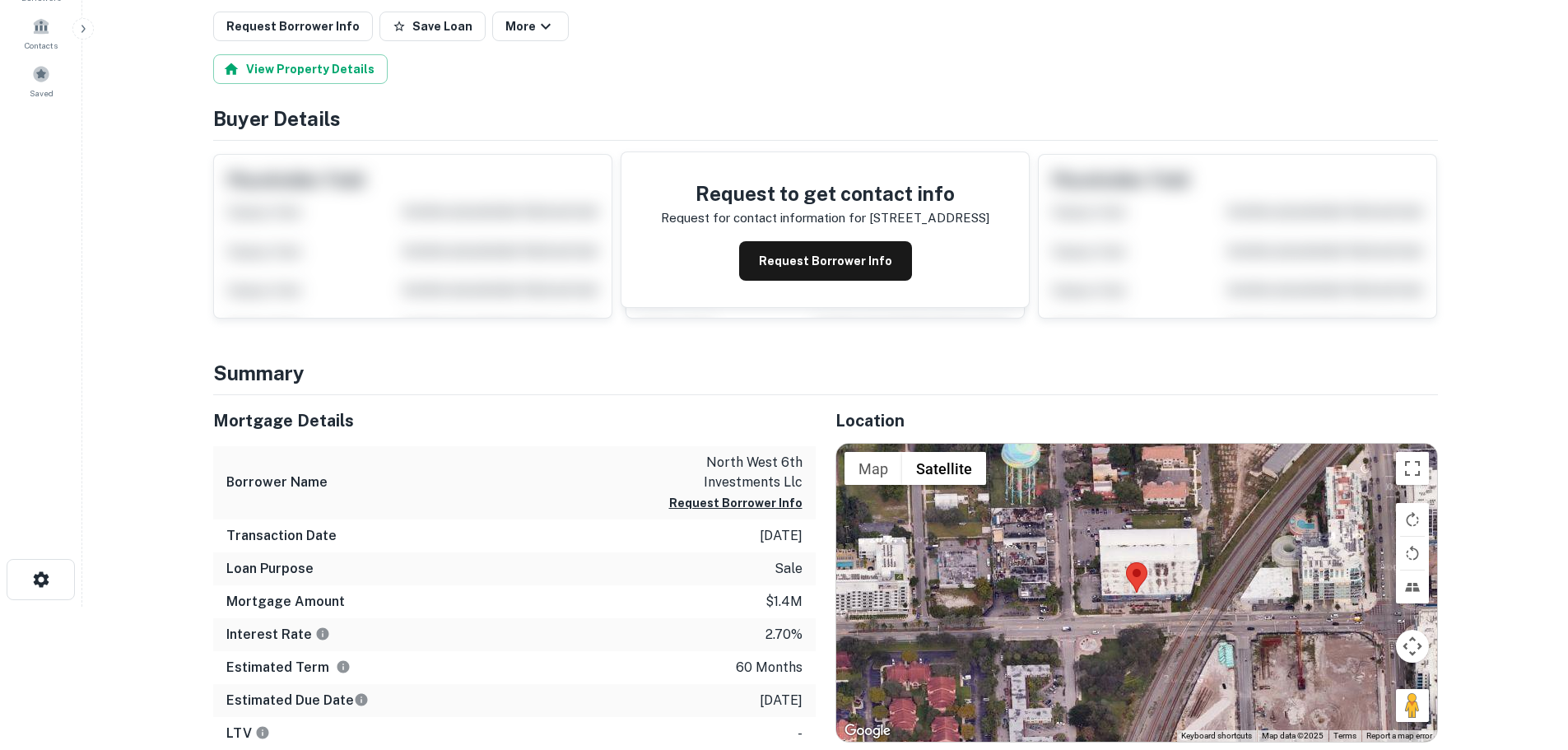
scroll to position [150, 0]
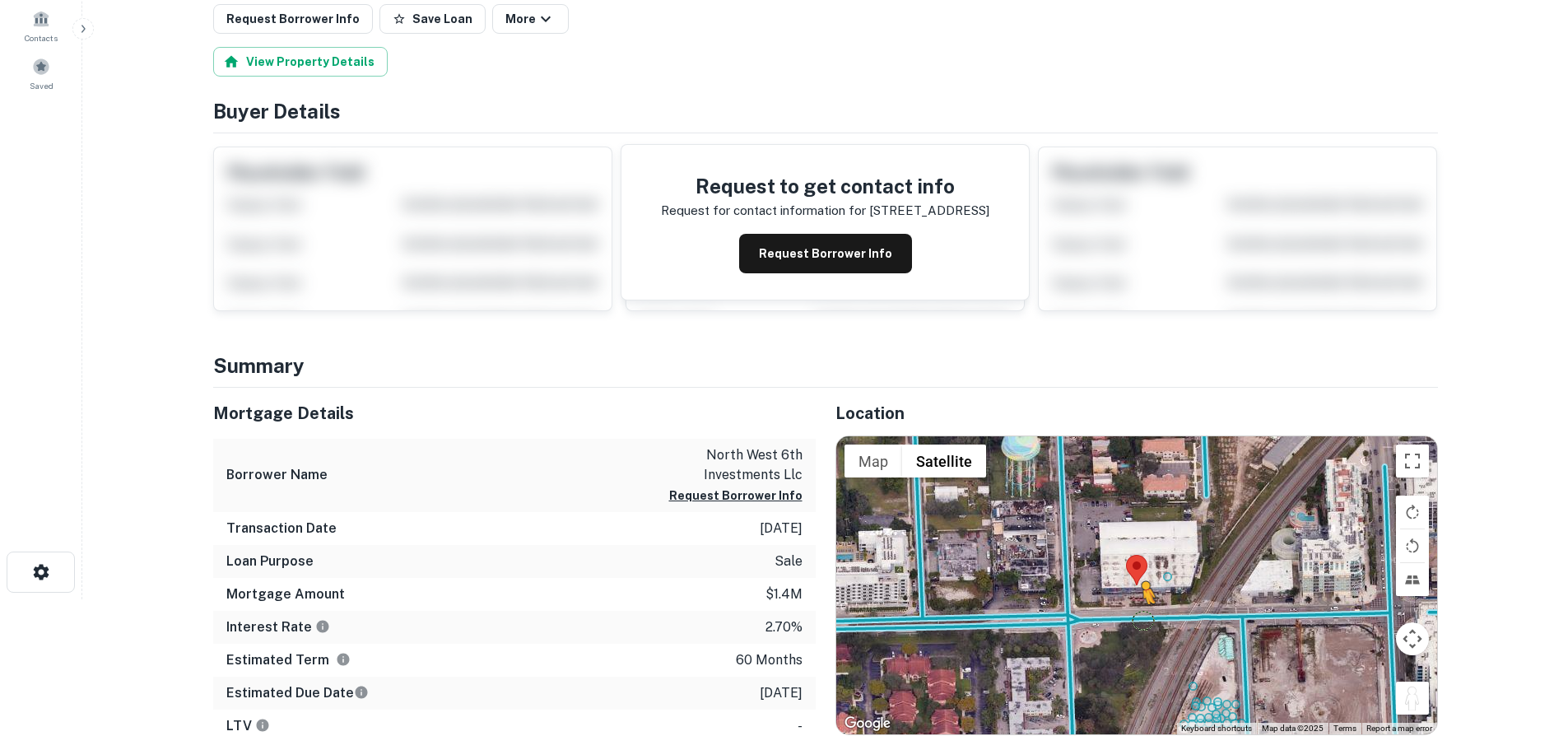
drag, startPoint x: 1410, startPoint y: 699, endPoint x: 1138, endPoint y: 619, distance: 283.5
click at [1138, 619] on div "To activate drag with keyboard, press Alt + Enter. Once in keyboard drag state,…" at bounding box center [1136, 585] width 601 height 298
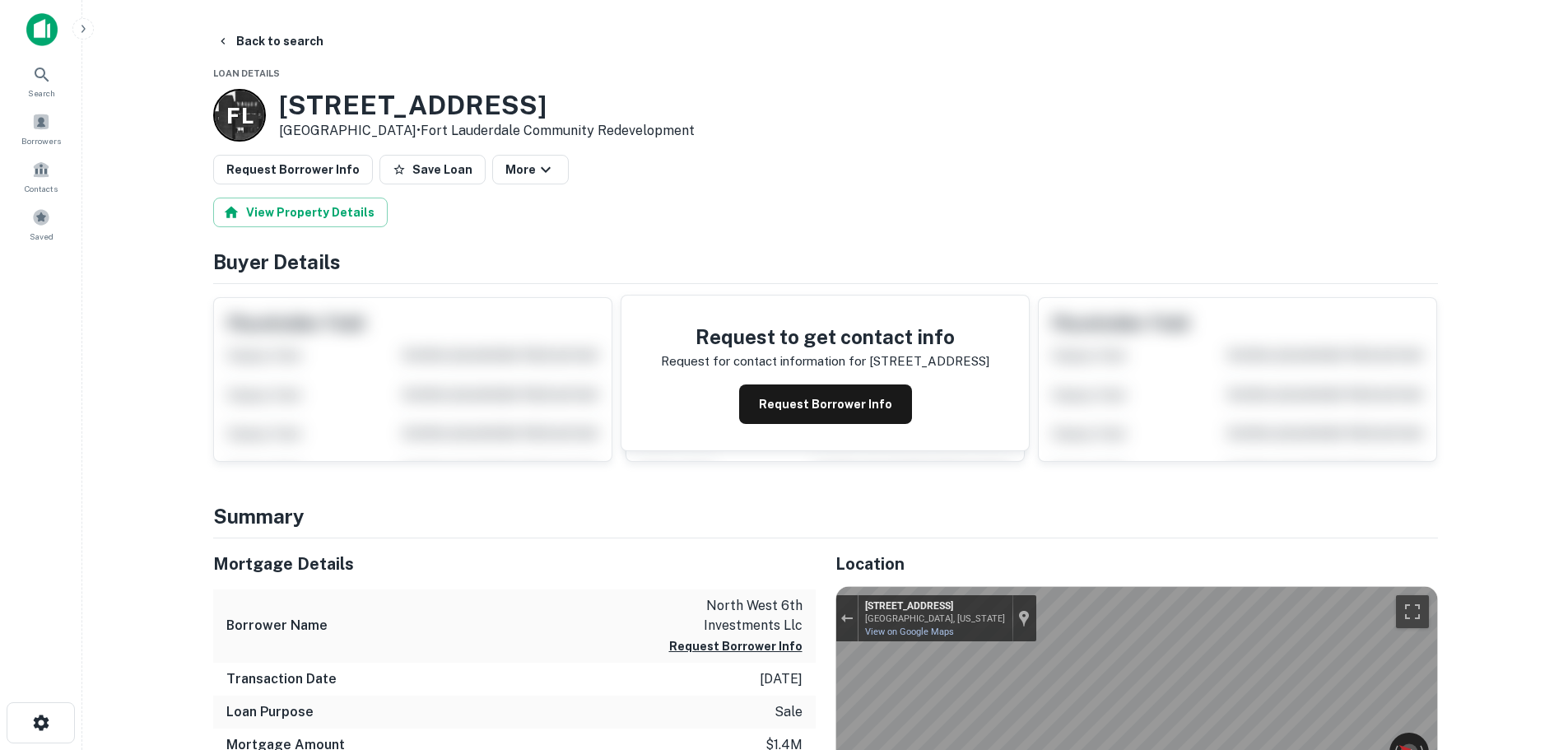
scroll to position [1, 0]
click at [410, 178] on button "Save Loan" at bounding box center [433, 168] width 107 height 29
click at [296, 169] on button "Request Borrower Info" at bounding box center [293, 168] width 160 height 29
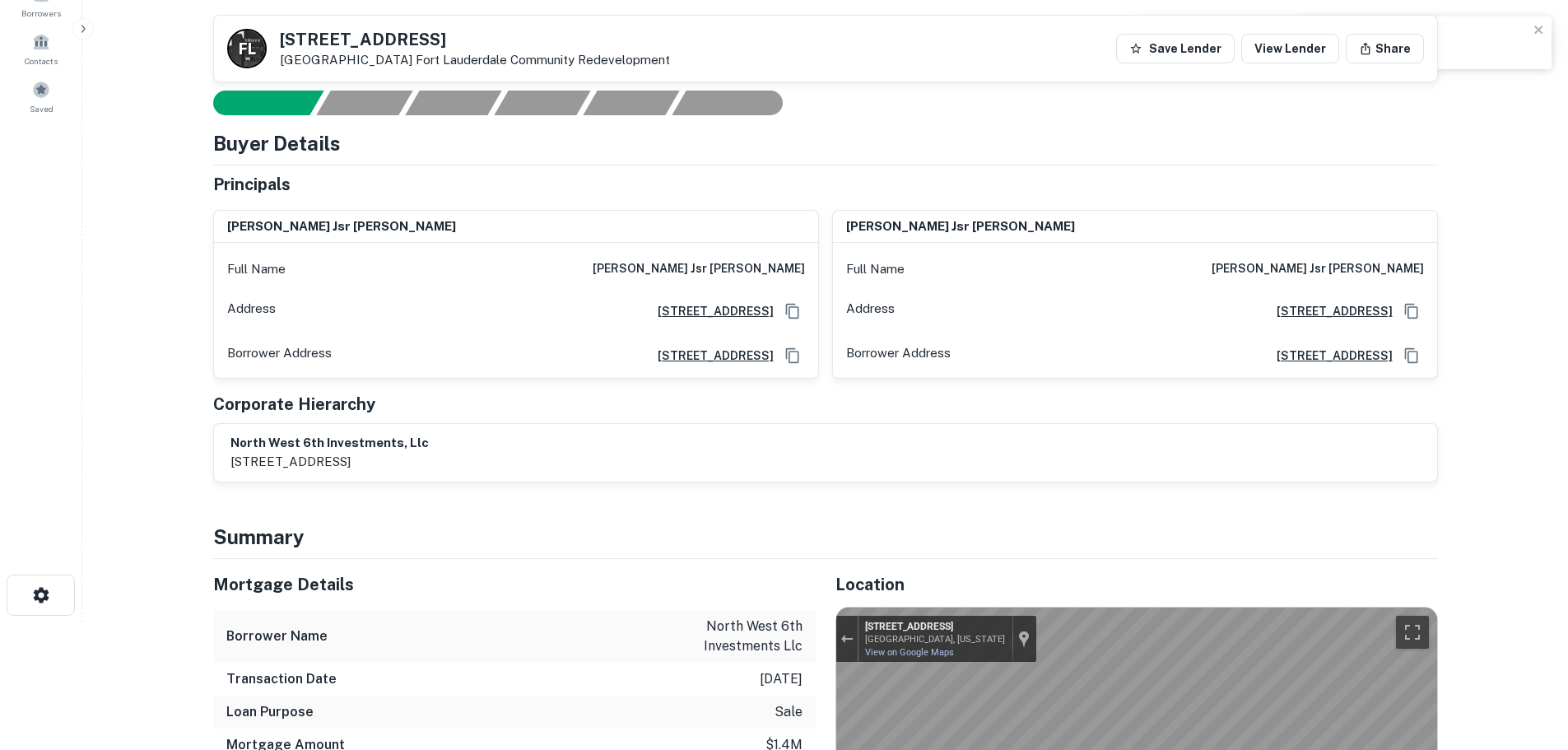
scroll to position [126, 0]
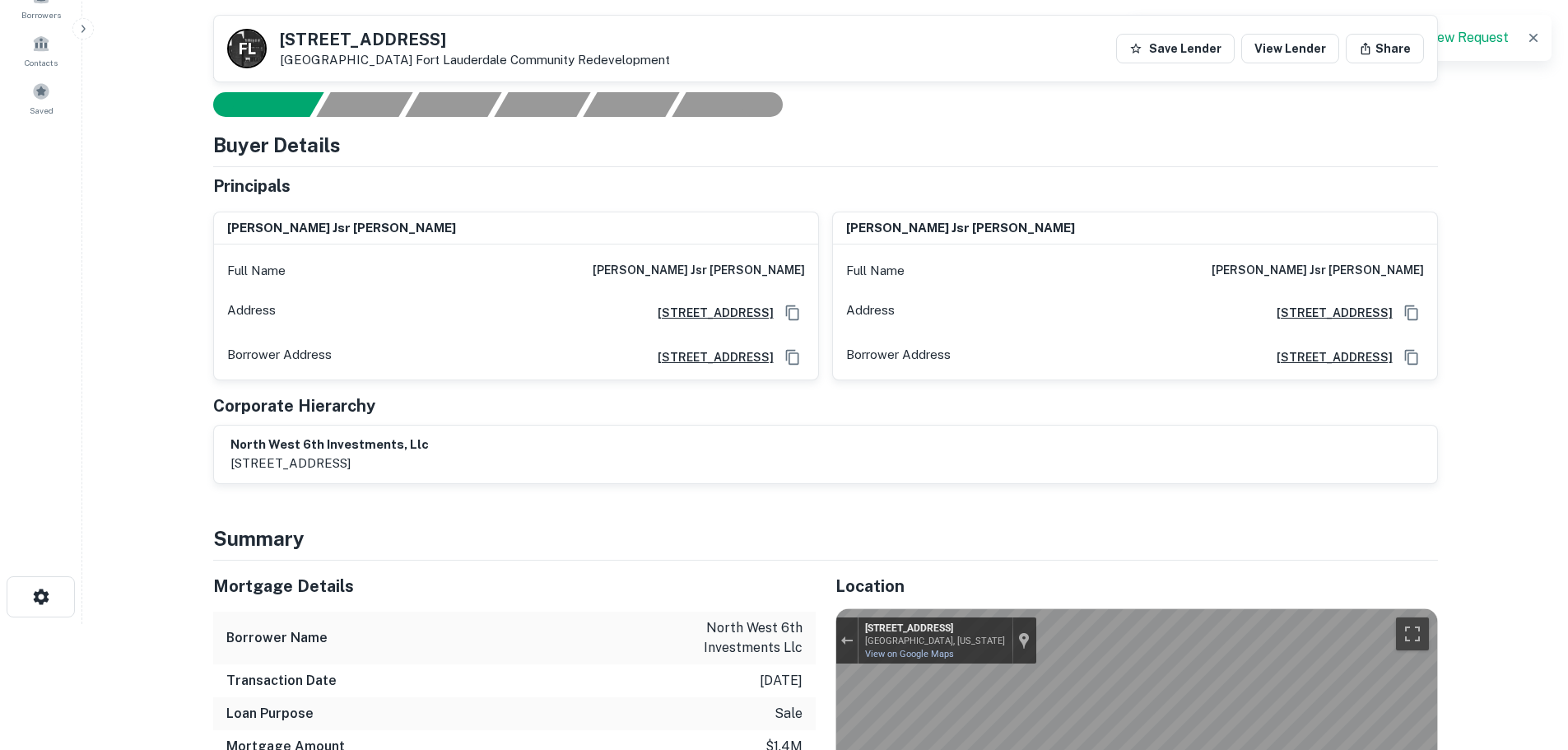
click at [429, 466] on p "2755 east oakland park blvd, fort lauderdale, fl, 33306" at bounding box center [329, 463] width 198 height 20
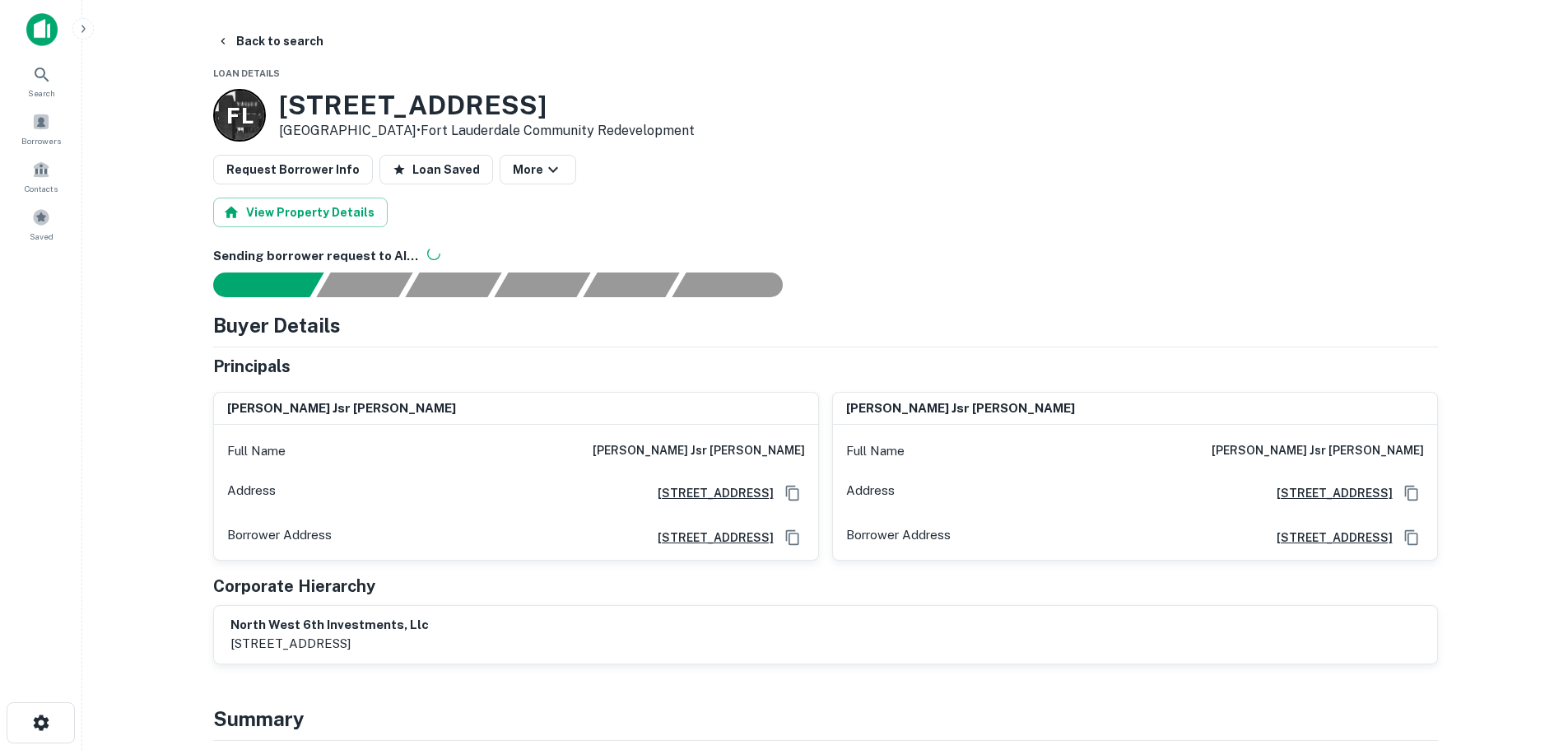
scroll to position [1, 0]
click at [246, 36] on button "Back to search" at bounding box center [270, 40] width 120 height 29
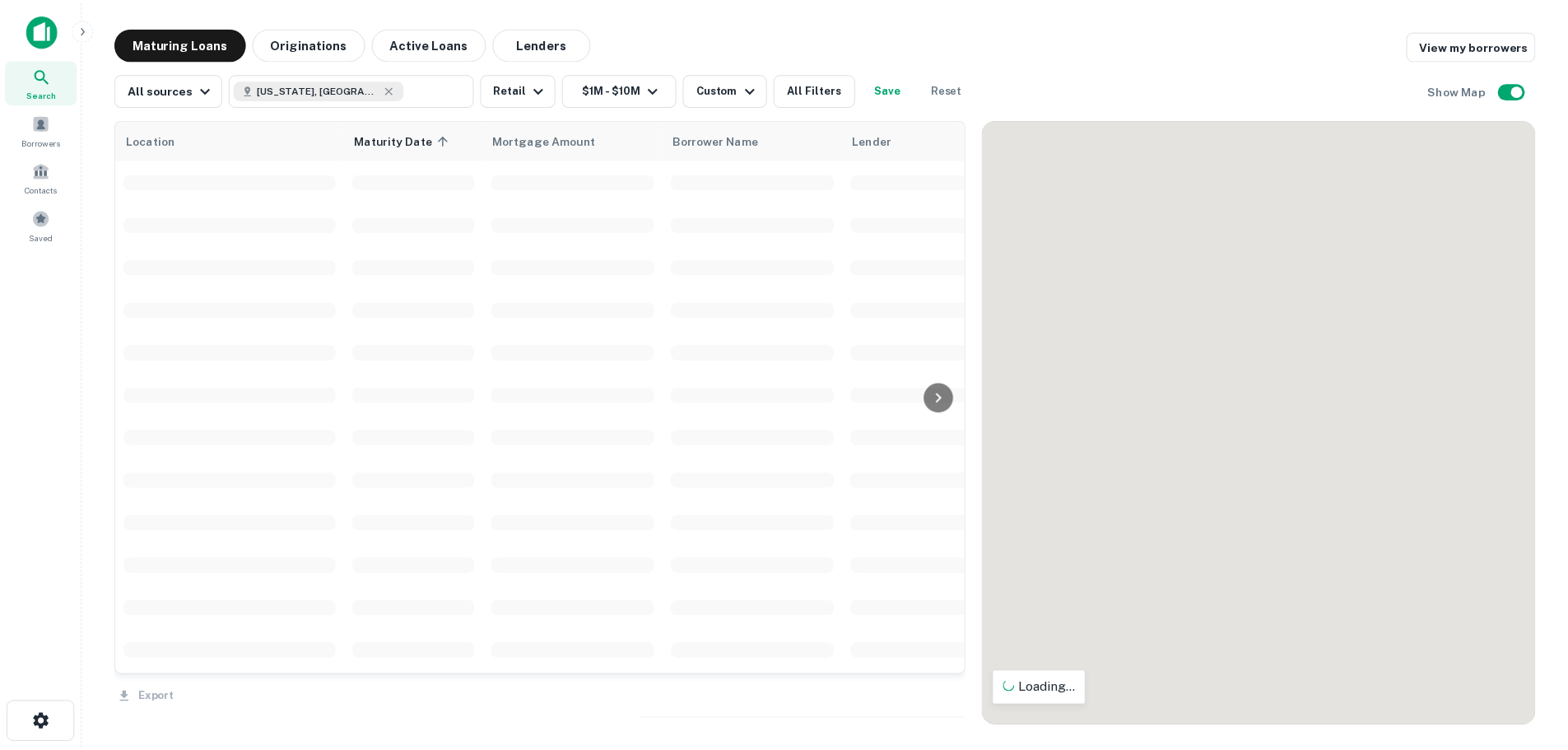
scroll to position [2804, 0]
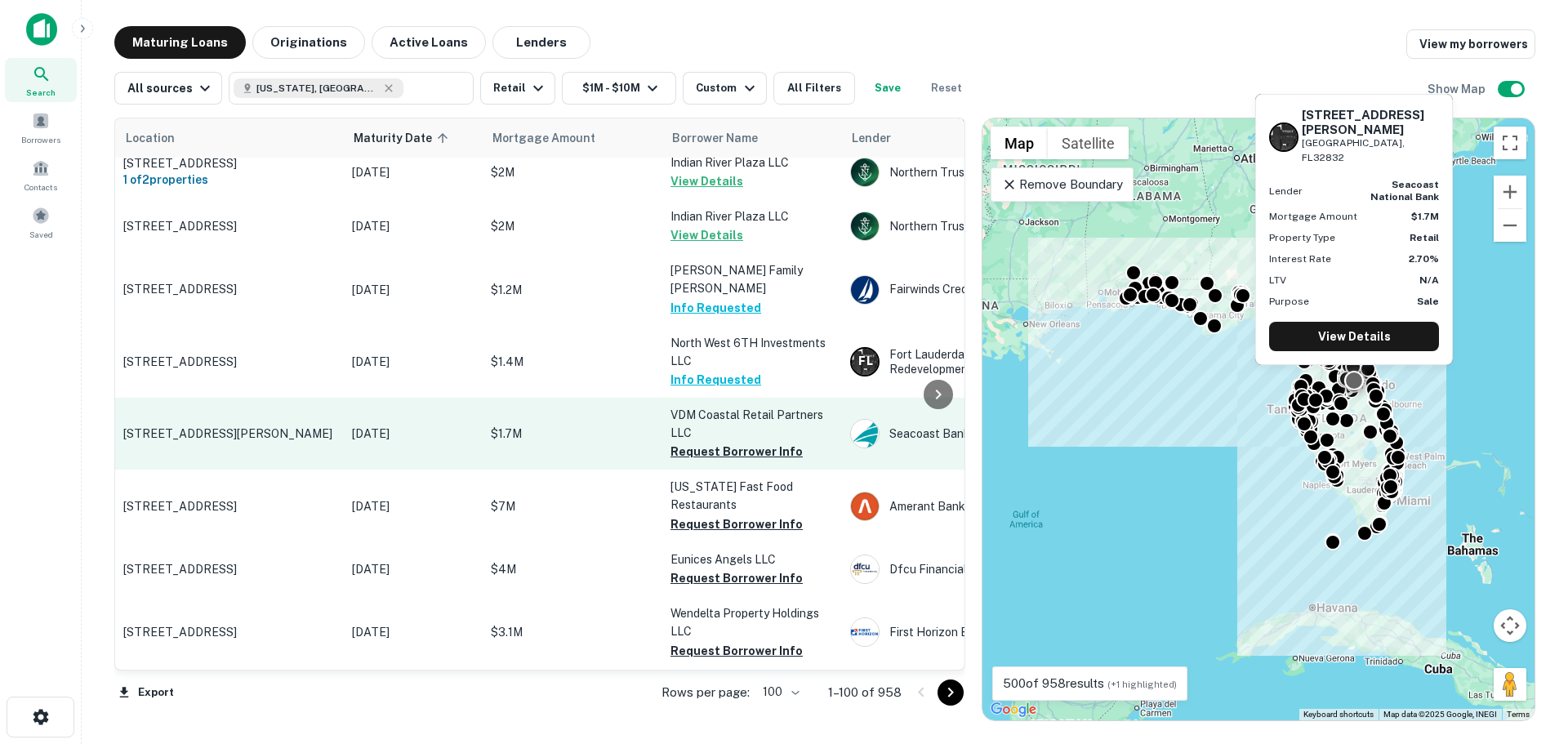
click at [238, 426] on p "[STREET_ADDRESS][PERSON_NAME]" at bounding box center [229, 433] width 212 height 14
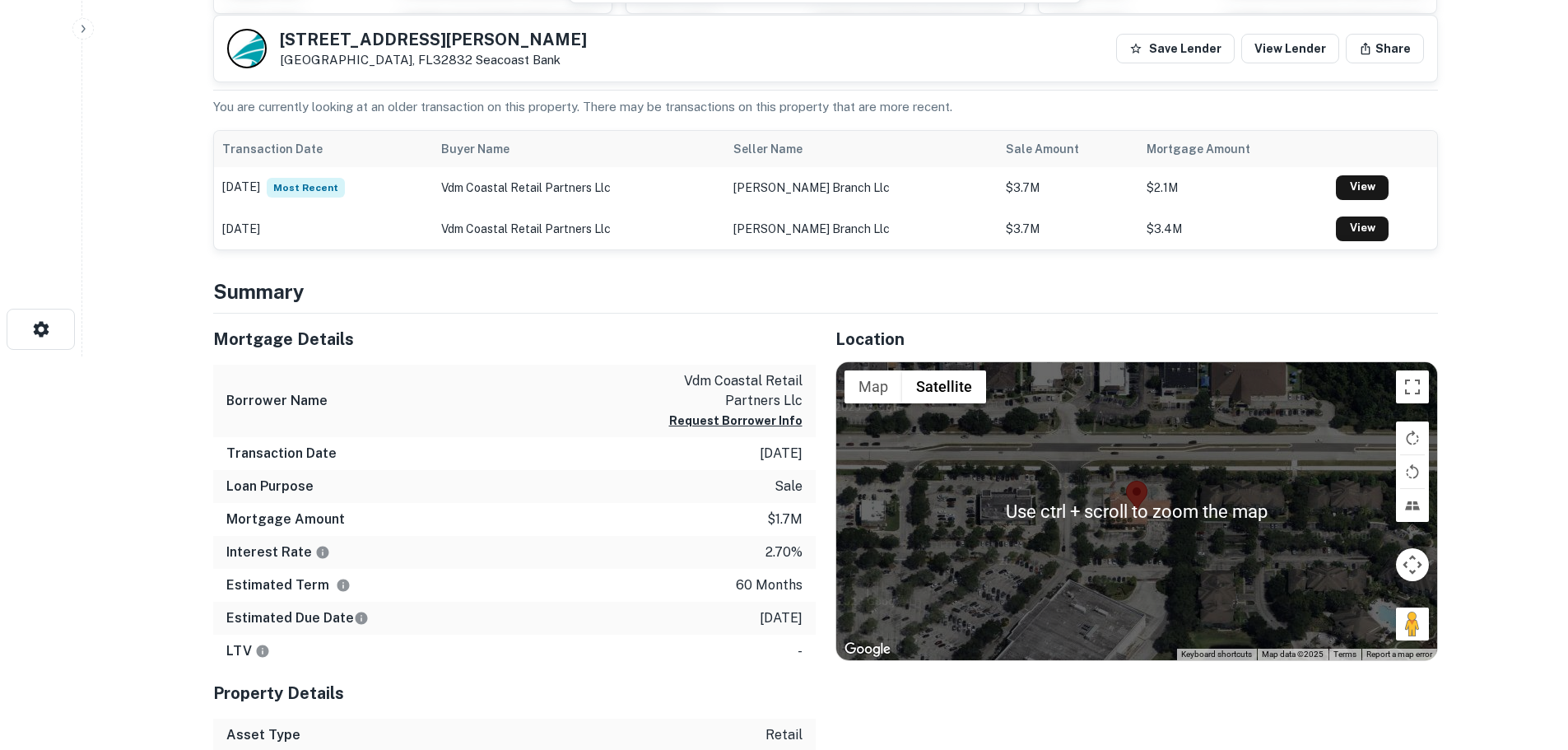
scroll to position [457, 0]
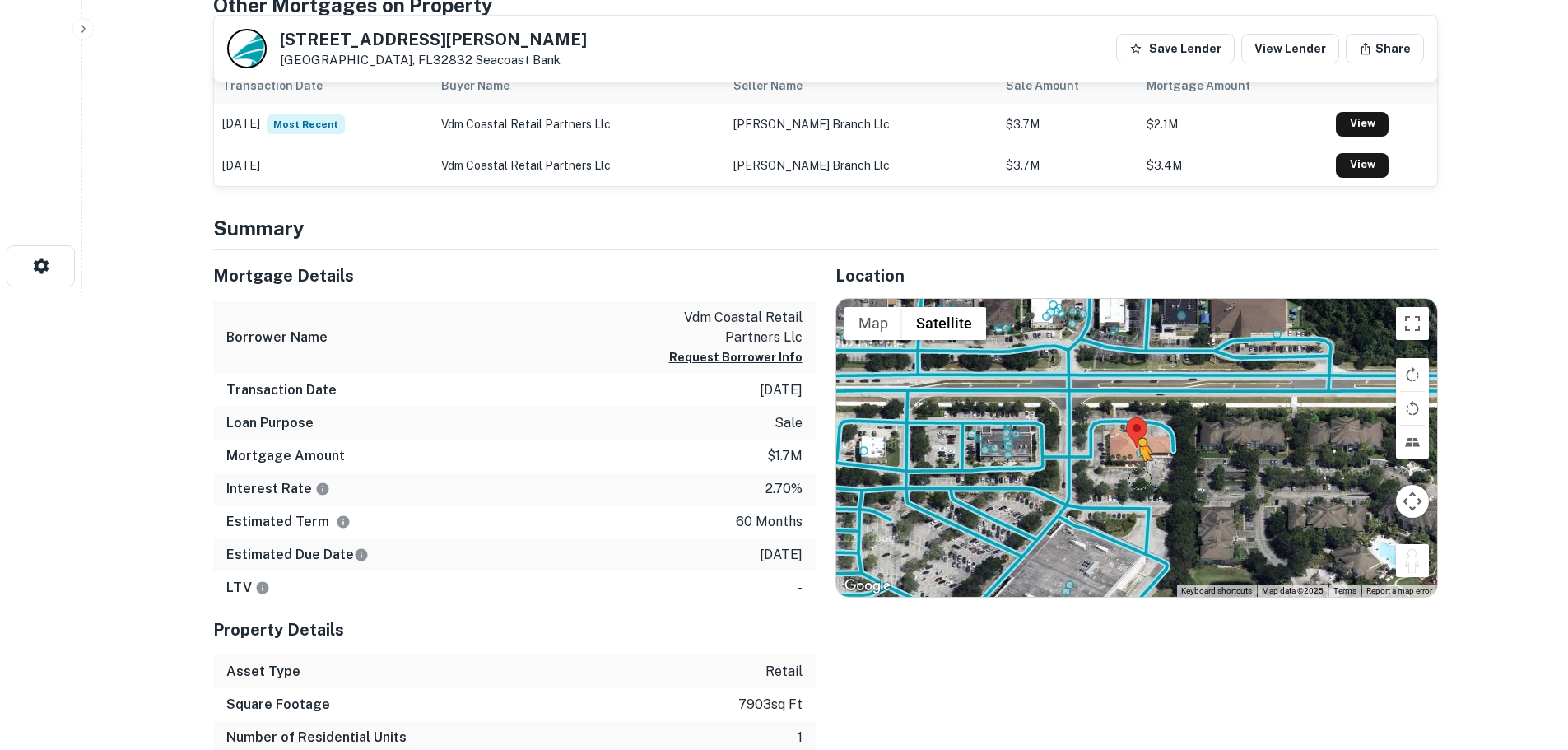
drag, startPoint x: 1422, startPoint y: 566, endPoint x: 1134, endPoint y: 478, distance: 301.1
click at [1134, 478] on div "To activate drag with keyboard, press Alt + Enter. Once in keyboard drag state,…" at bounding box center [1136, 448] width 601 height 298
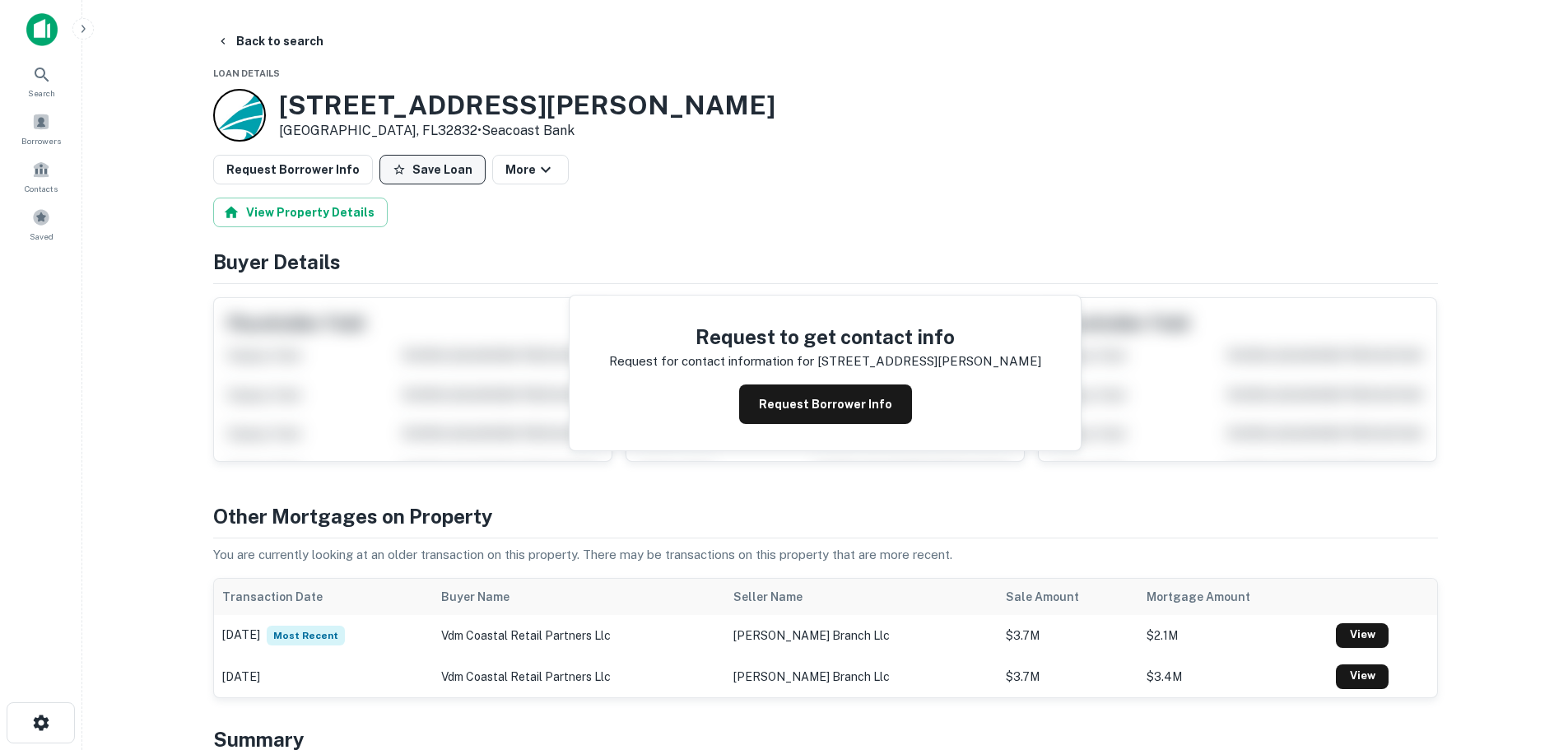
scroll to position [1, 0]
click at [428, 174] on button "Save Loan" at bounding box center [433, 168] width 107 height 29
click at [304, 166] on button "Request Borrower Info" at bounding box center [293, 168] width 160 height 29
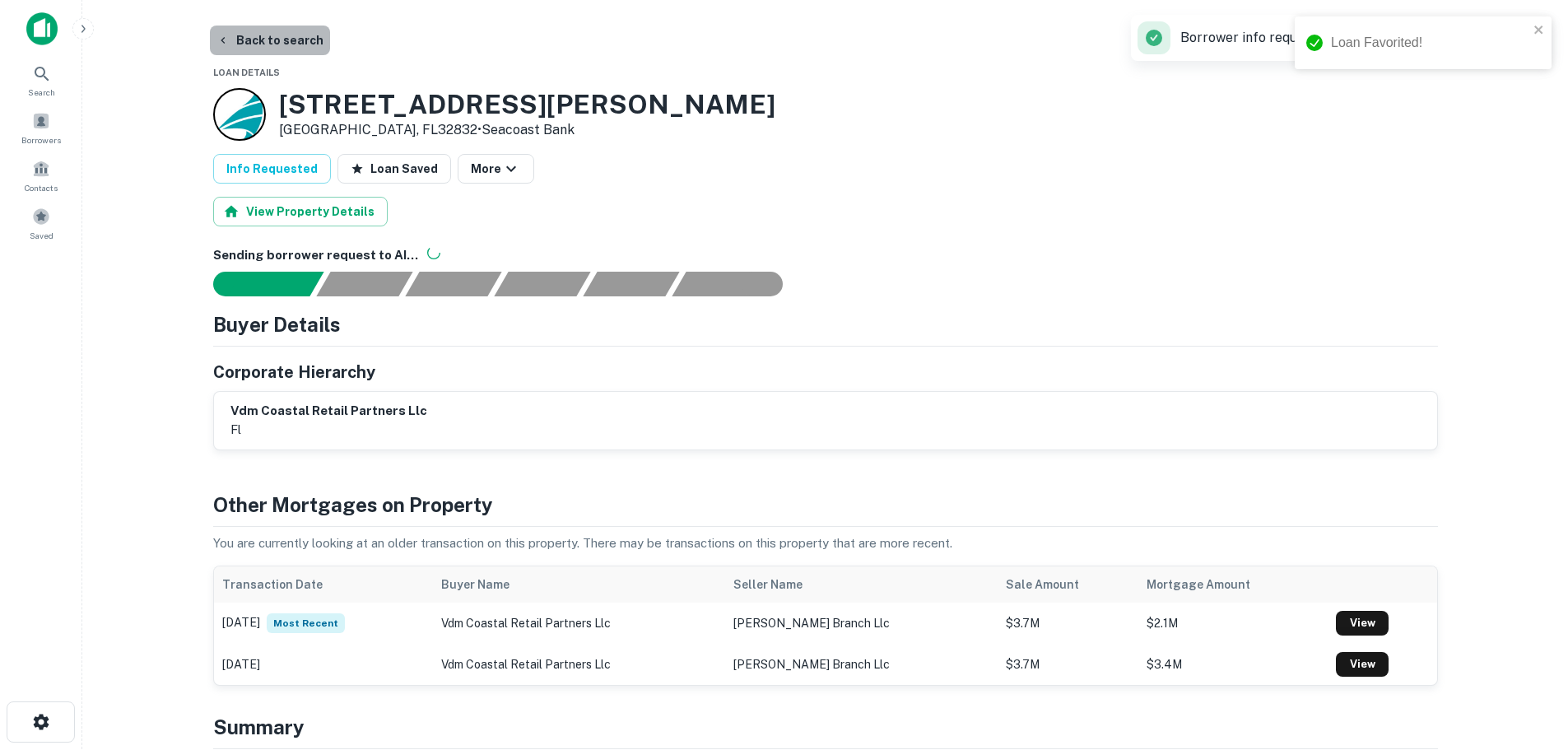
click at [288, 46] on button "Back to search" at bounding box center [270, 40] width 120 height 29
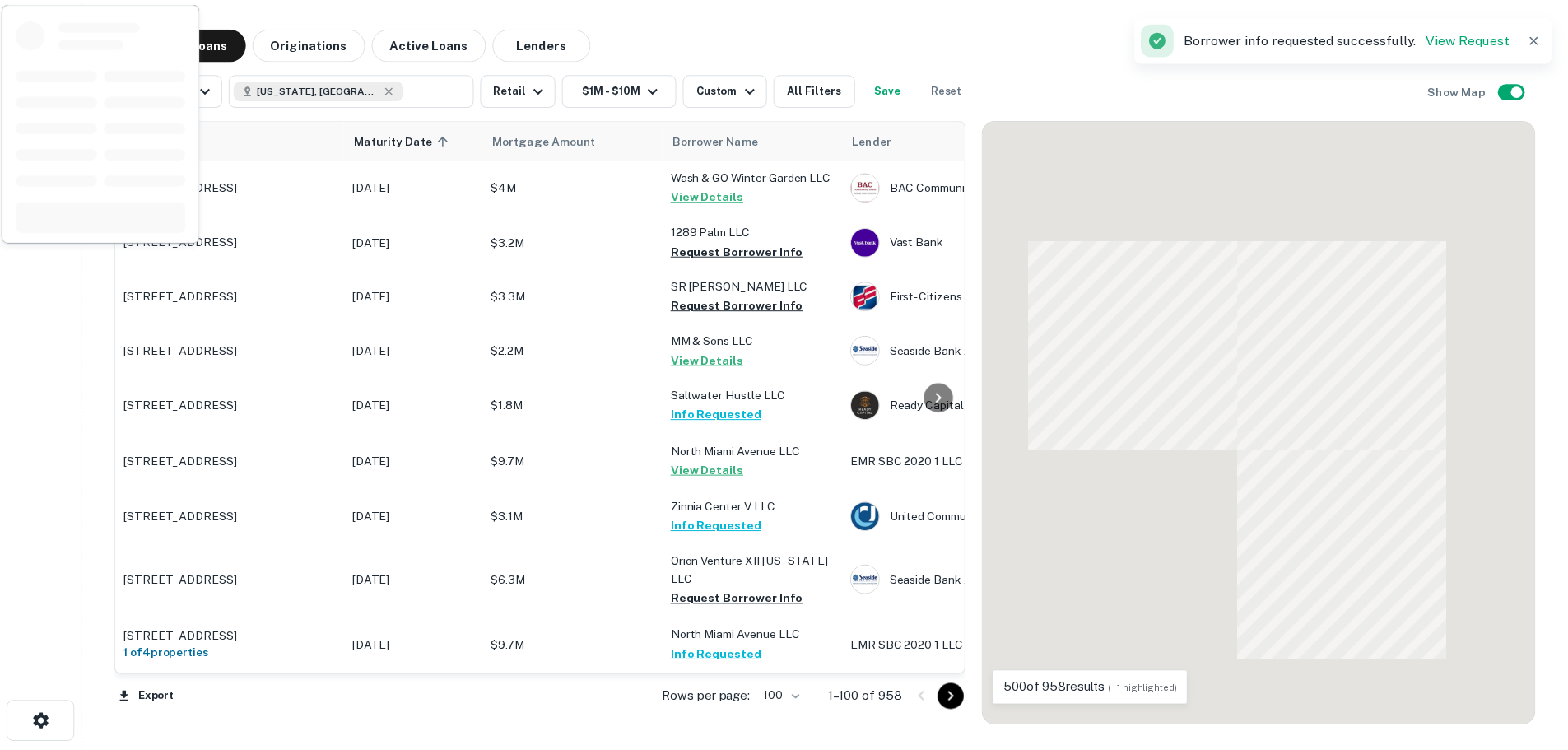
scroll to position [2804, 0]
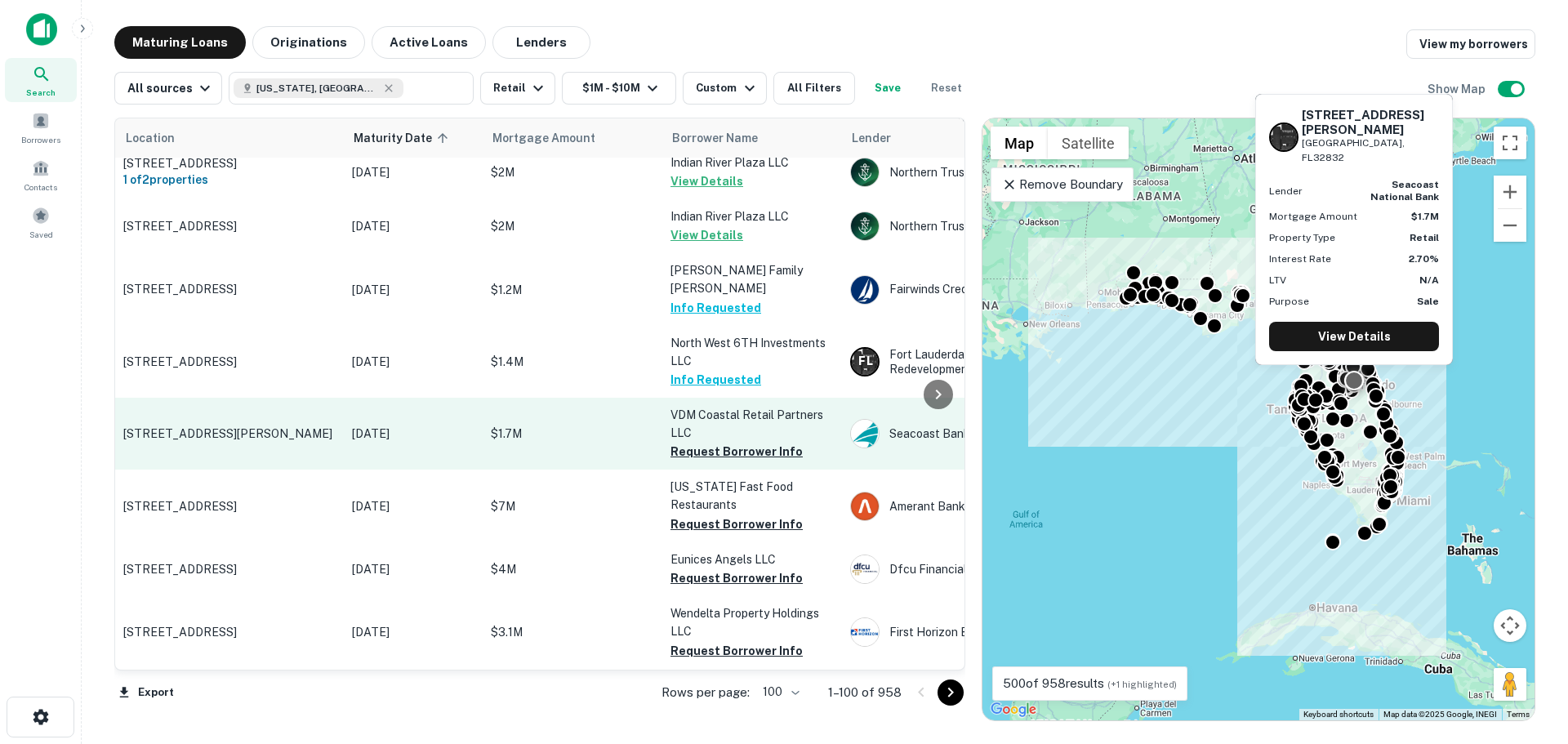
click at [237, 426] on p "[STREET_ADDRESS][PERSON_NAME]" at bounding box center [229, 433] width 212 height 14
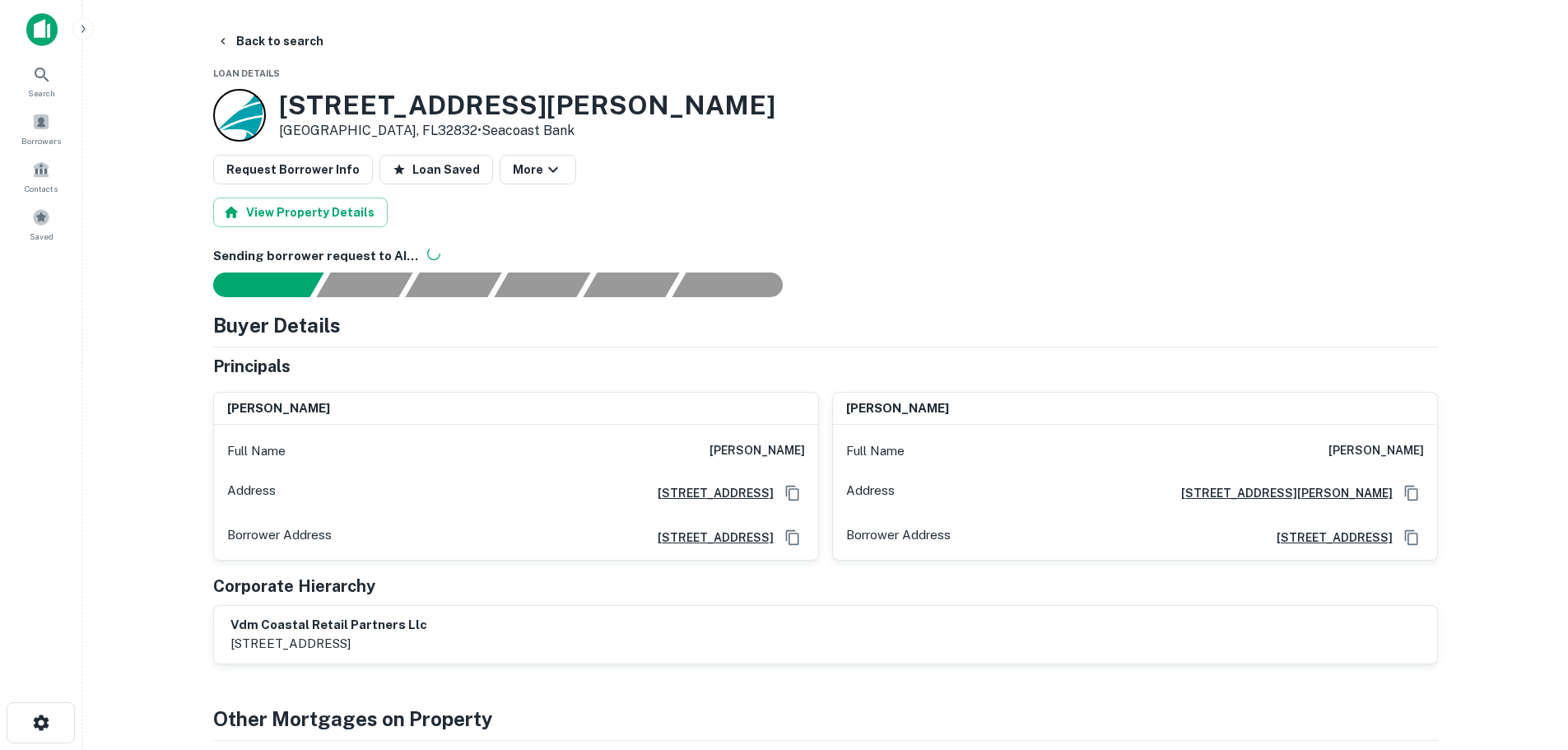
click at [285, 41] on button "Back to search" at bounding box center [270, 41] width 120 height 29
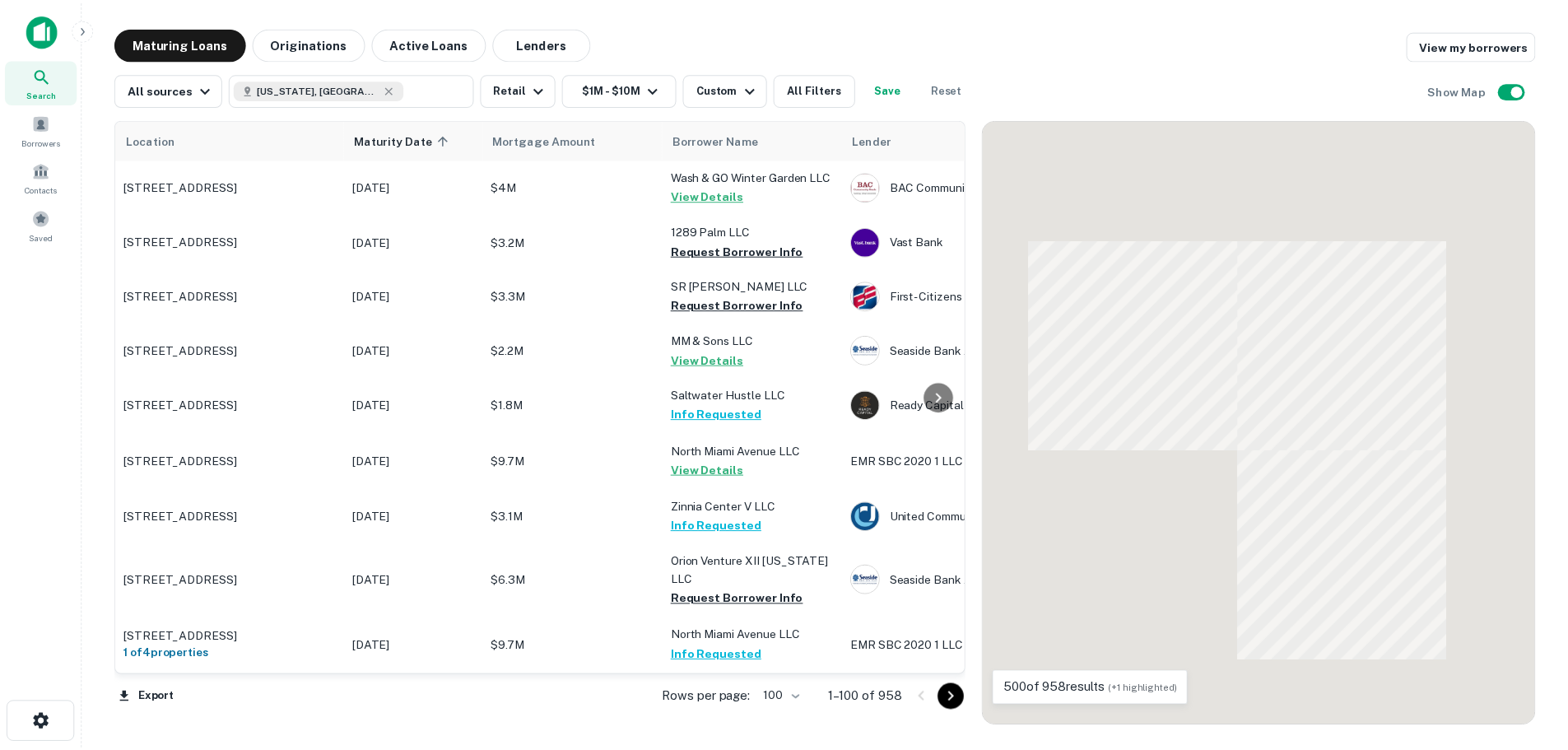
scroll to position [2804, 0]
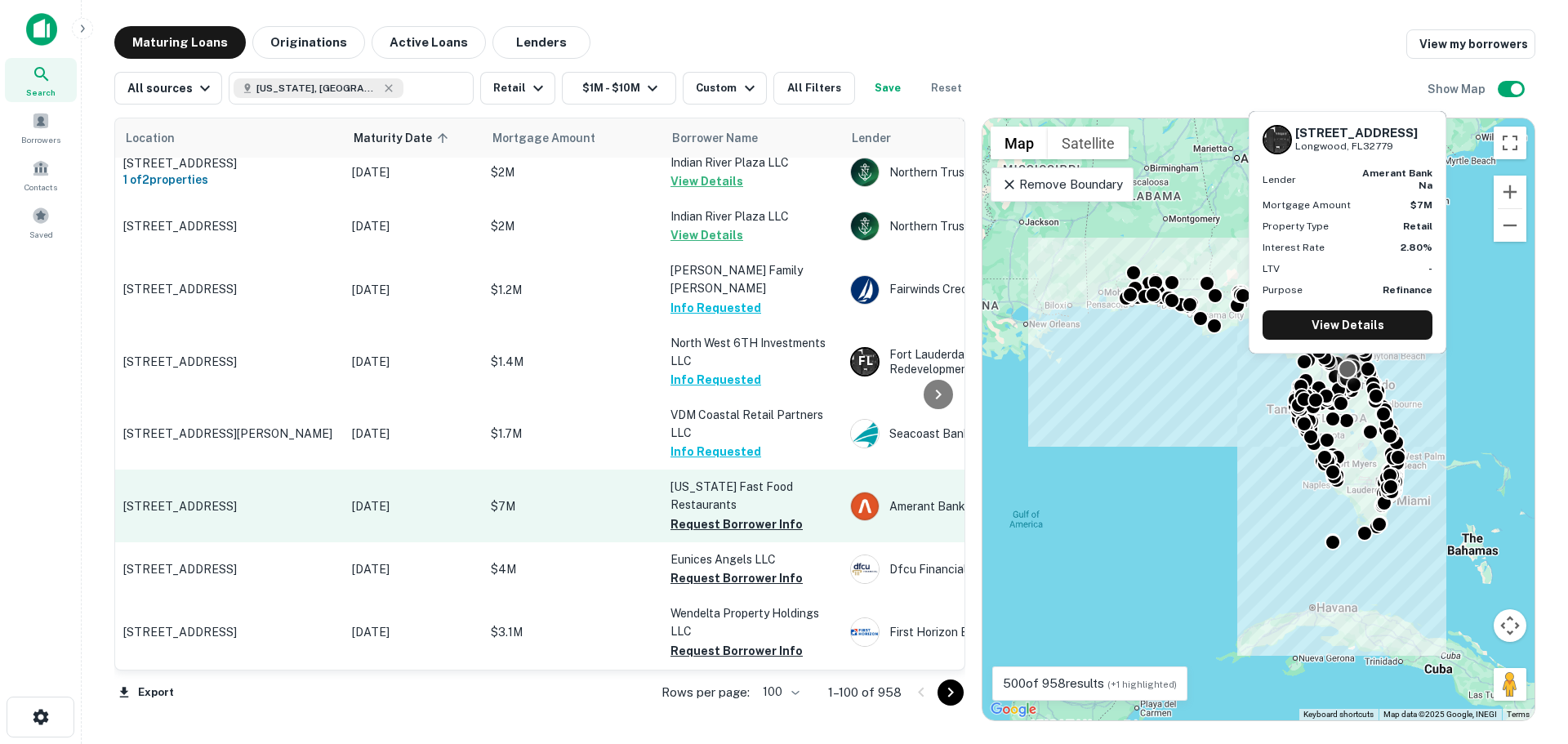
click at [197, 499] on p "2200 W State Road 434 Longwood, FL32779" at bounding box center [229, 505] width 212 height 14
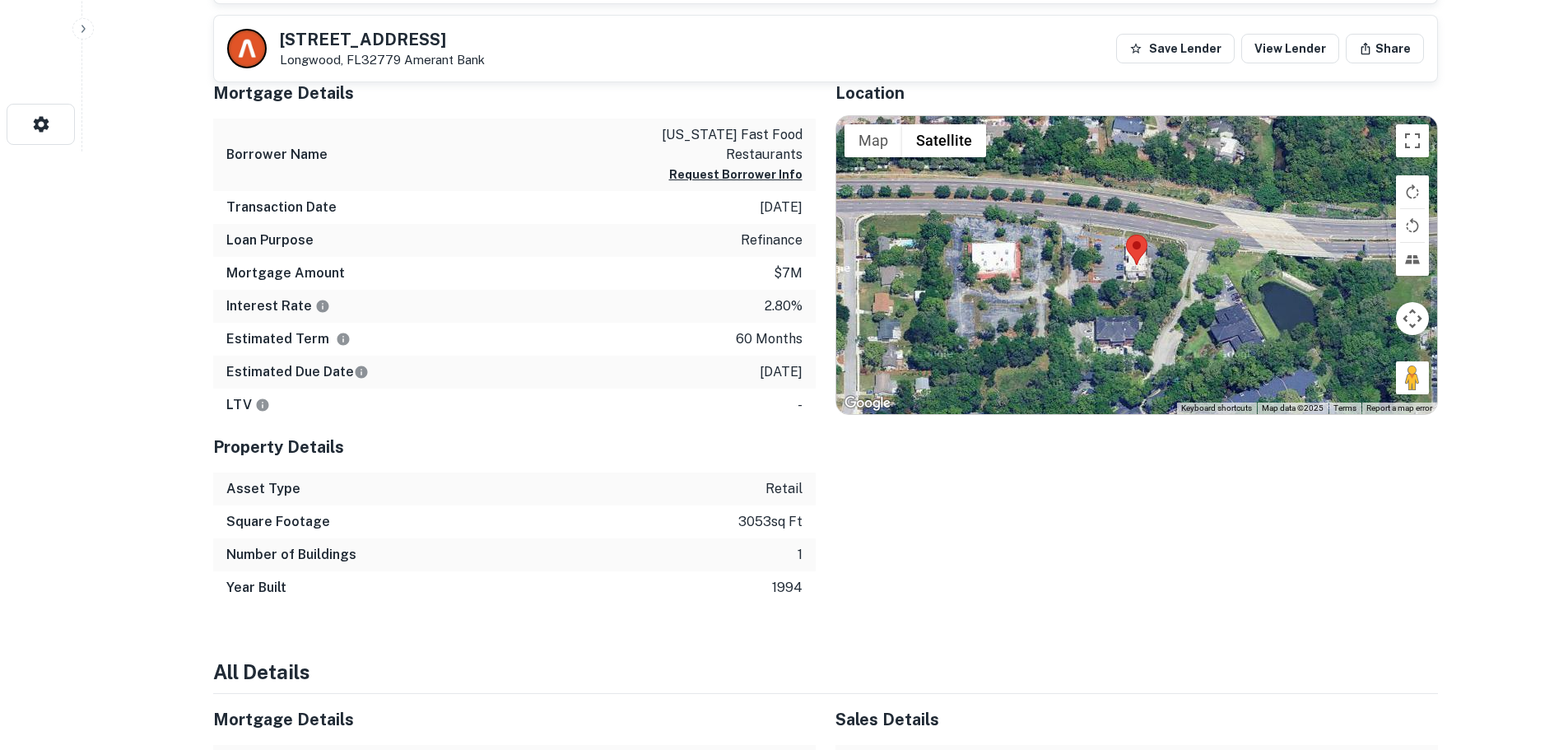
scroll to position [600, 0]
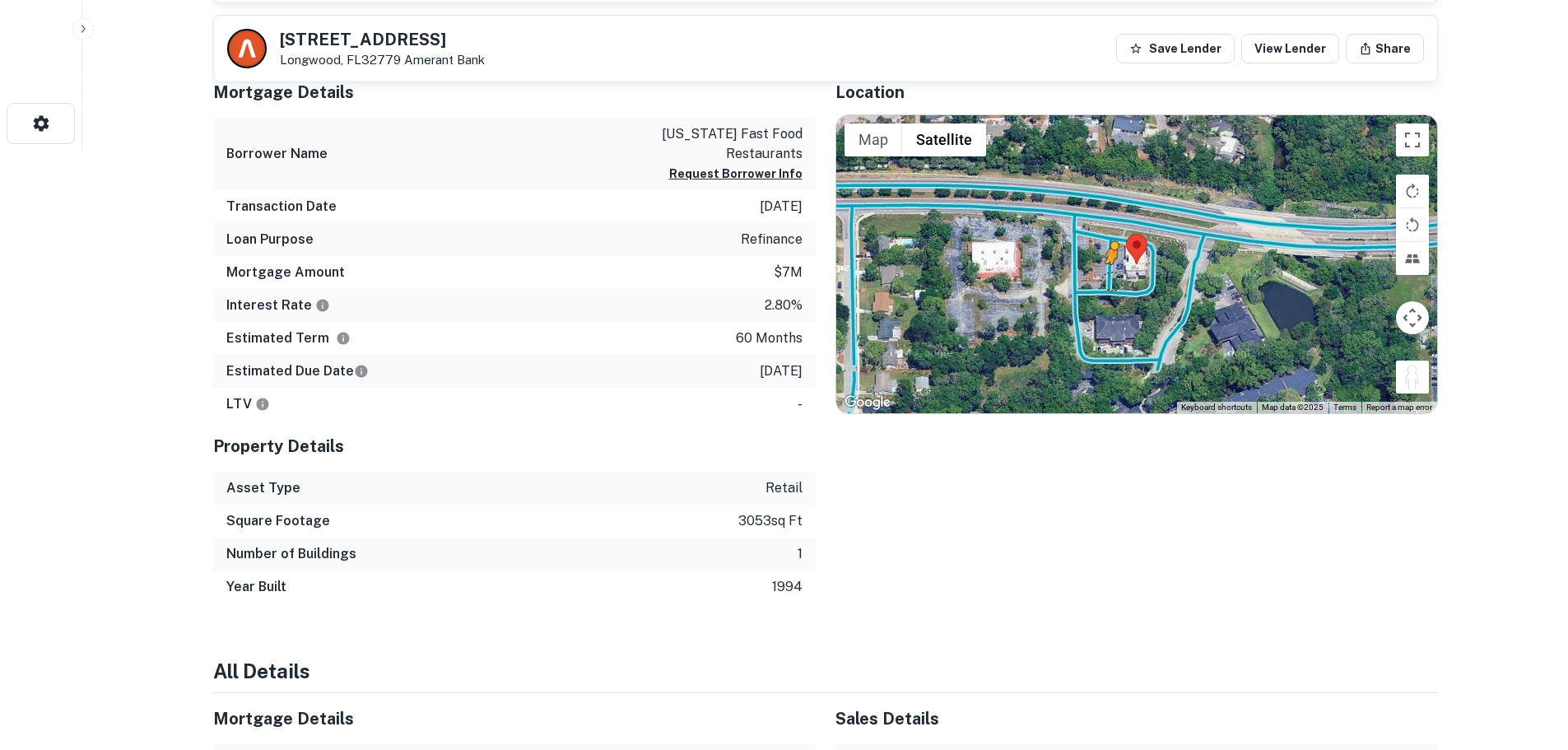
drag, startPoint x: 1419, startPoint y: 379, endPoint x: 1111, endPoint y: 281, distance: 323.2
click at [1111, 281] on div "To activate drag with keyboard, press Alt + Enter. Once in keyboard drag state,…" at bounding box center [1136, 264] width 601 height 298
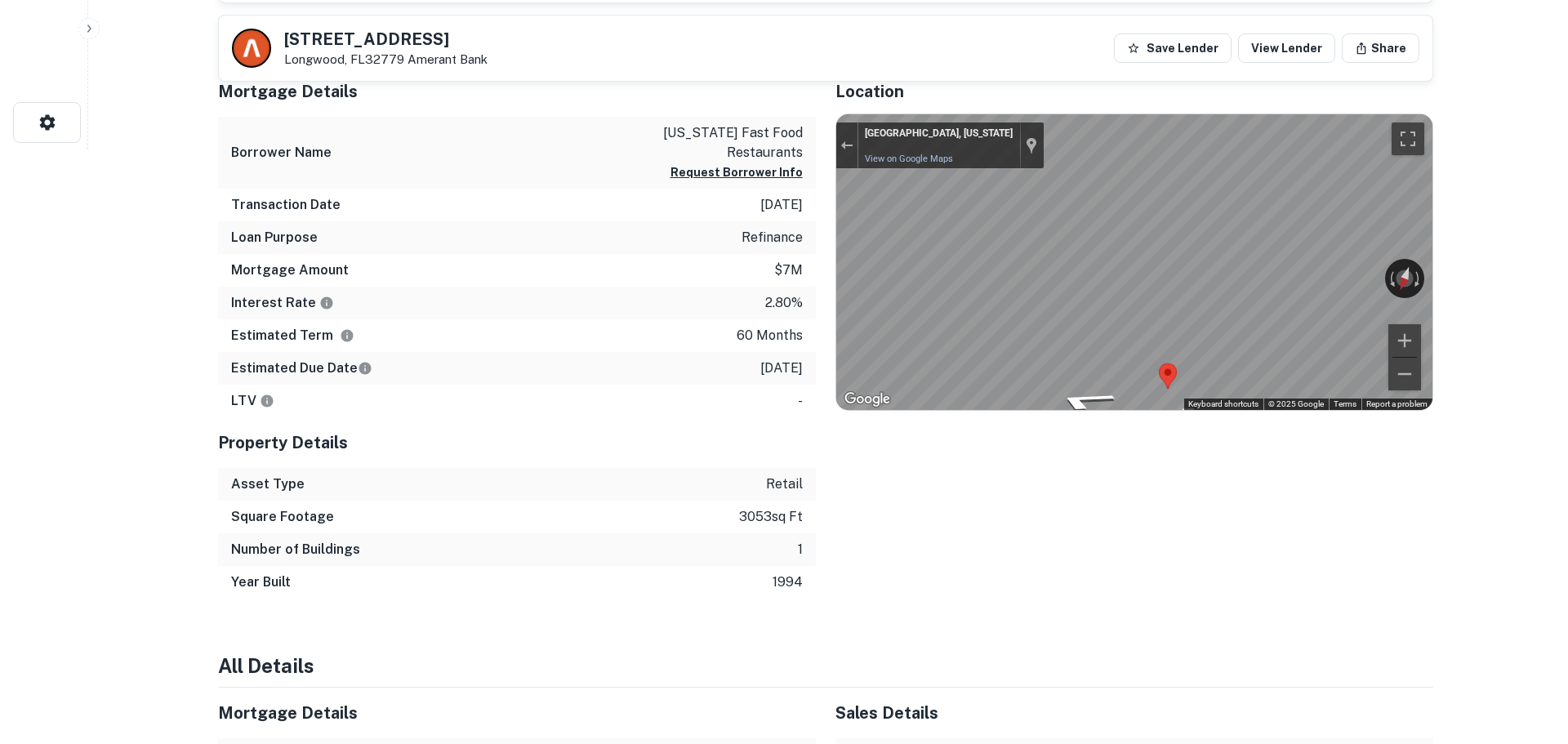
scroll to position [0, 0]
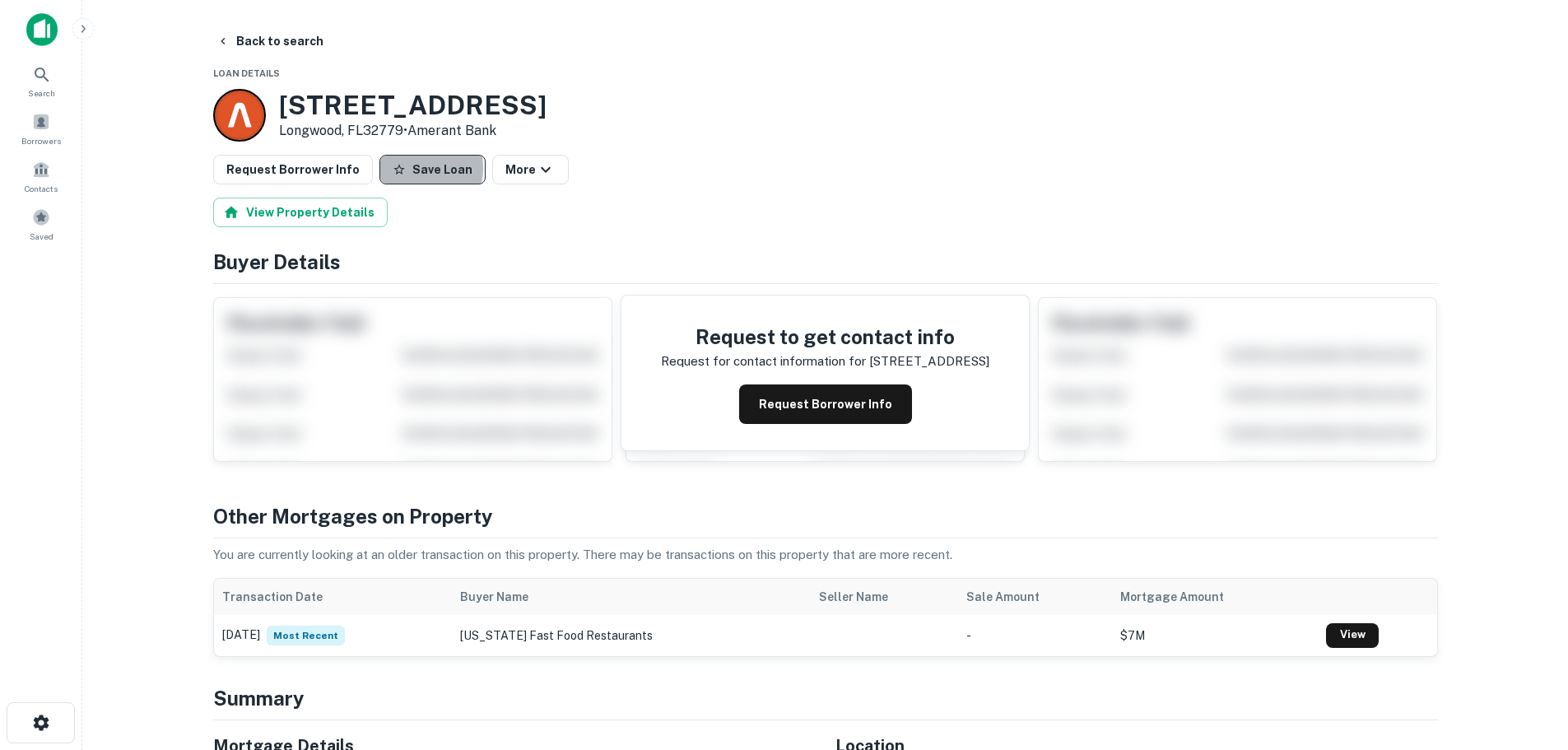
click at [408, 168] on button "Save Loan" at bounding box center [433, 169] width 107 height 29
click at [326, 173] on button "Request Borrower Info" at bounding box center [293, 169] width 160 height 29
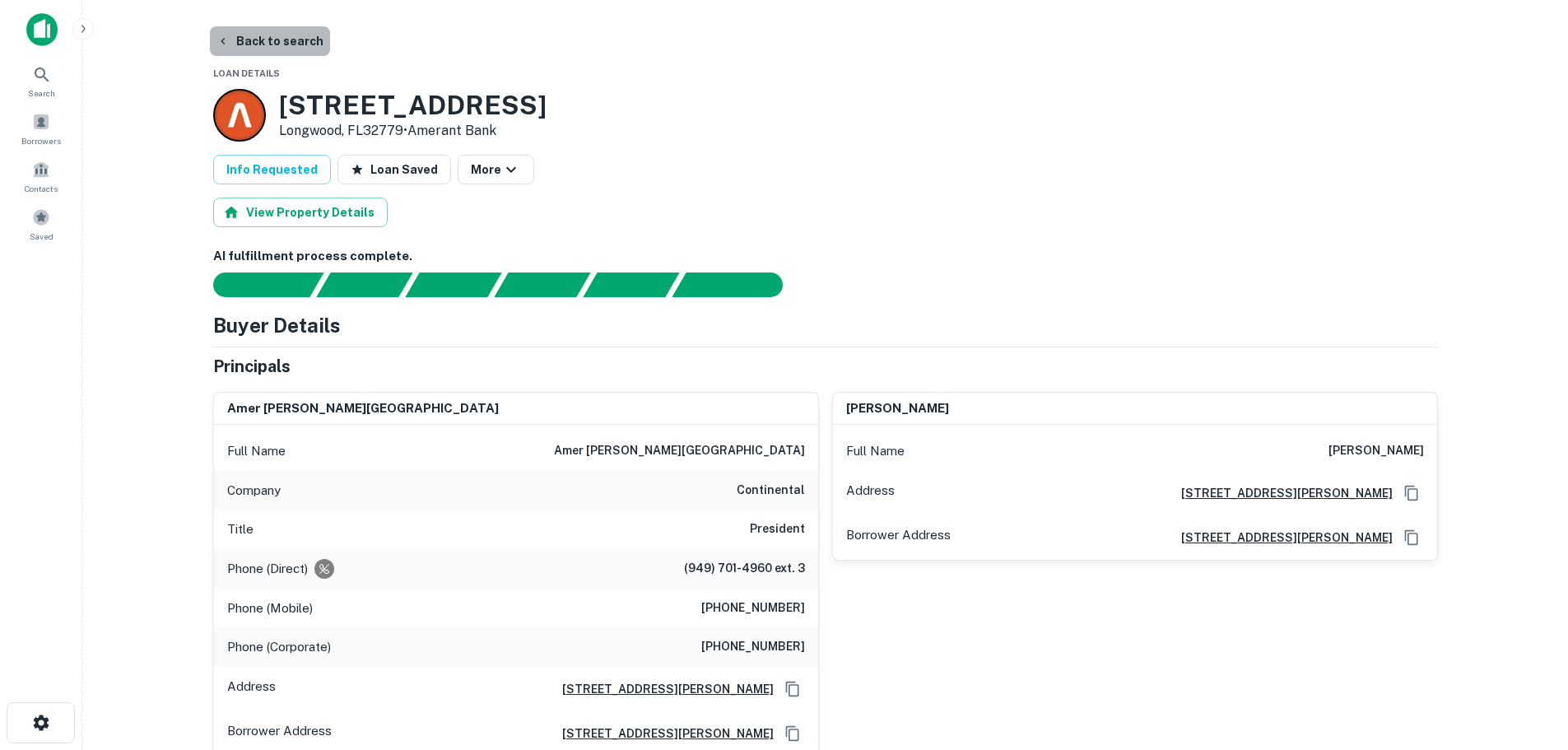
click at [275, 40] on button "Back to search" at bounding box center [270, 41] width 120 height 29
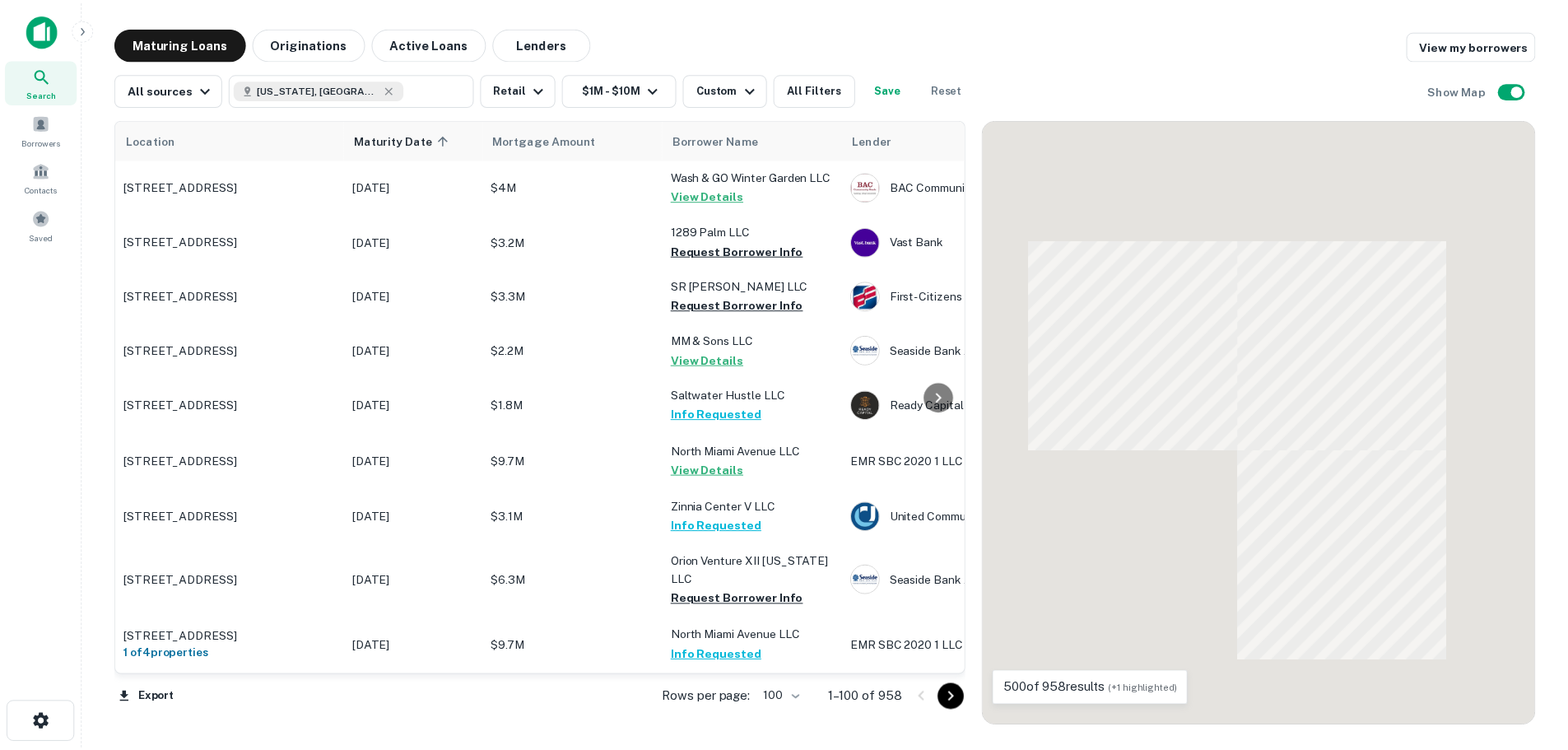
scroll to position [2804, 0]
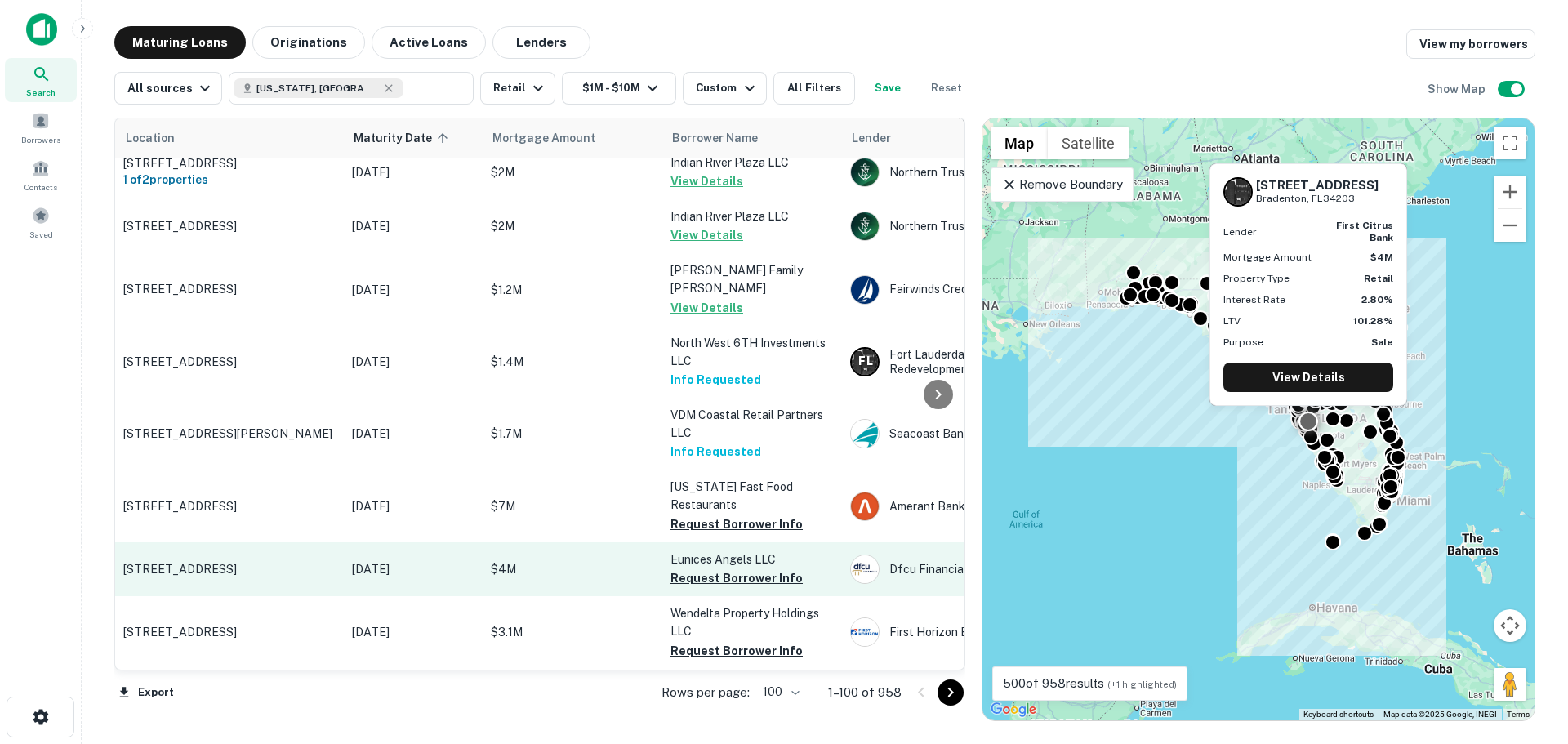
click at [256, 562] on p "7218 55th Ave E # 101-10 Bradenton, FL34203" at bounding box center [229, 568] width 212 height 14
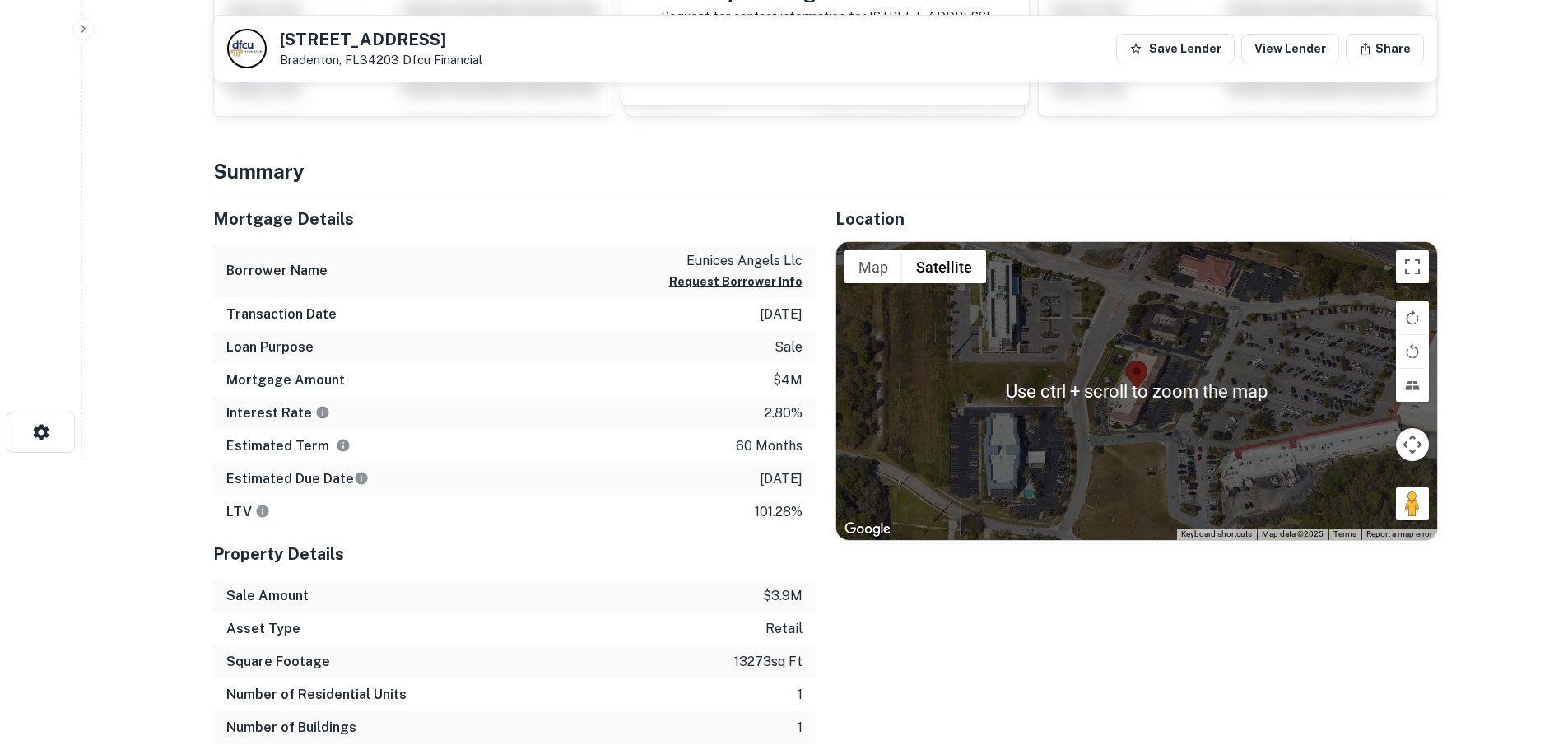
scroll to position [291, 0]
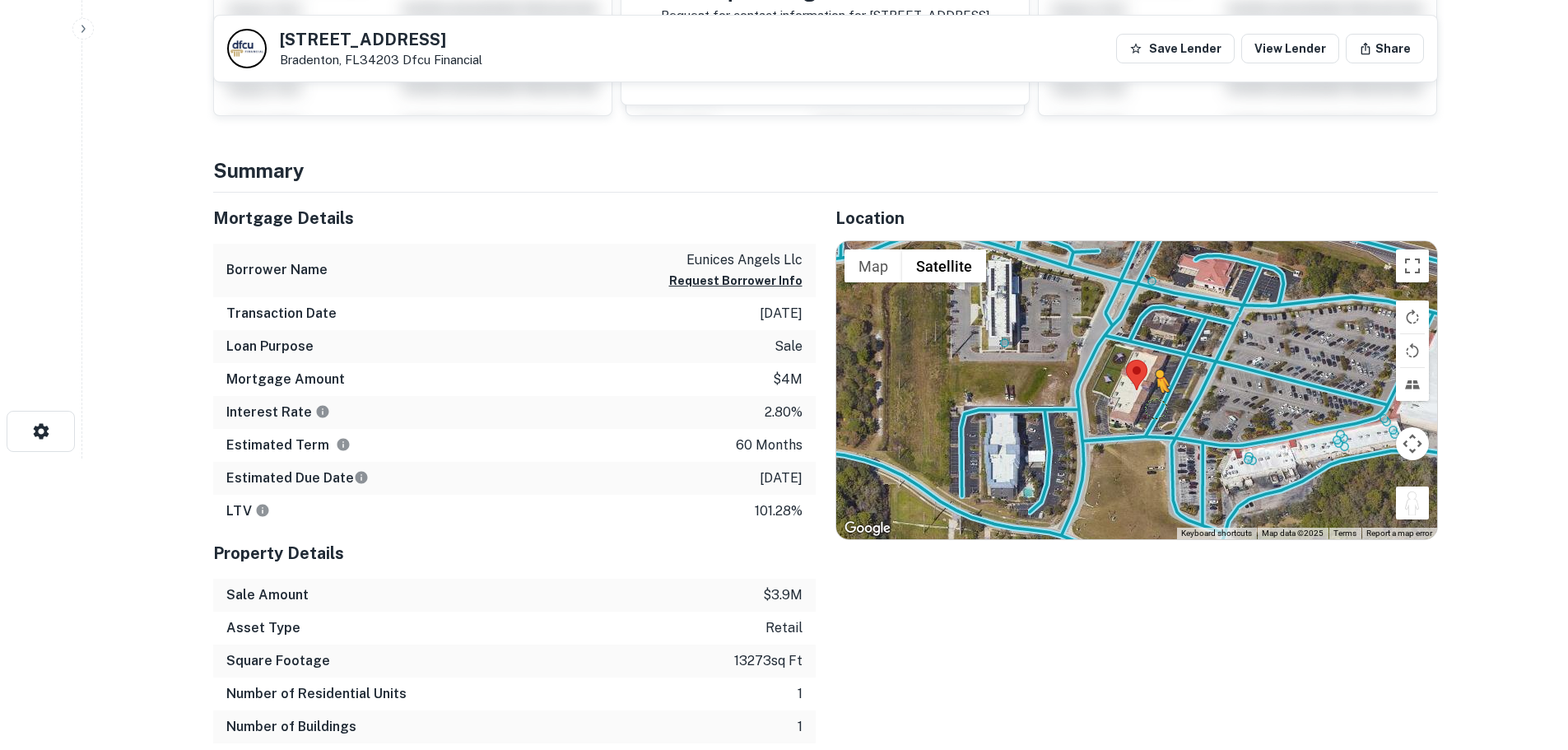
drag, startPoint x: 1415, startPoint y: 504, endPoint x: 1153, endPoint y: 409, distance: 278.7
click at [1153, 409] on div "To activate drag with keyboard, press Alt + Enter. Once in keyboard drag state,…" at bounding box center [1136, 390] width 601 height 298
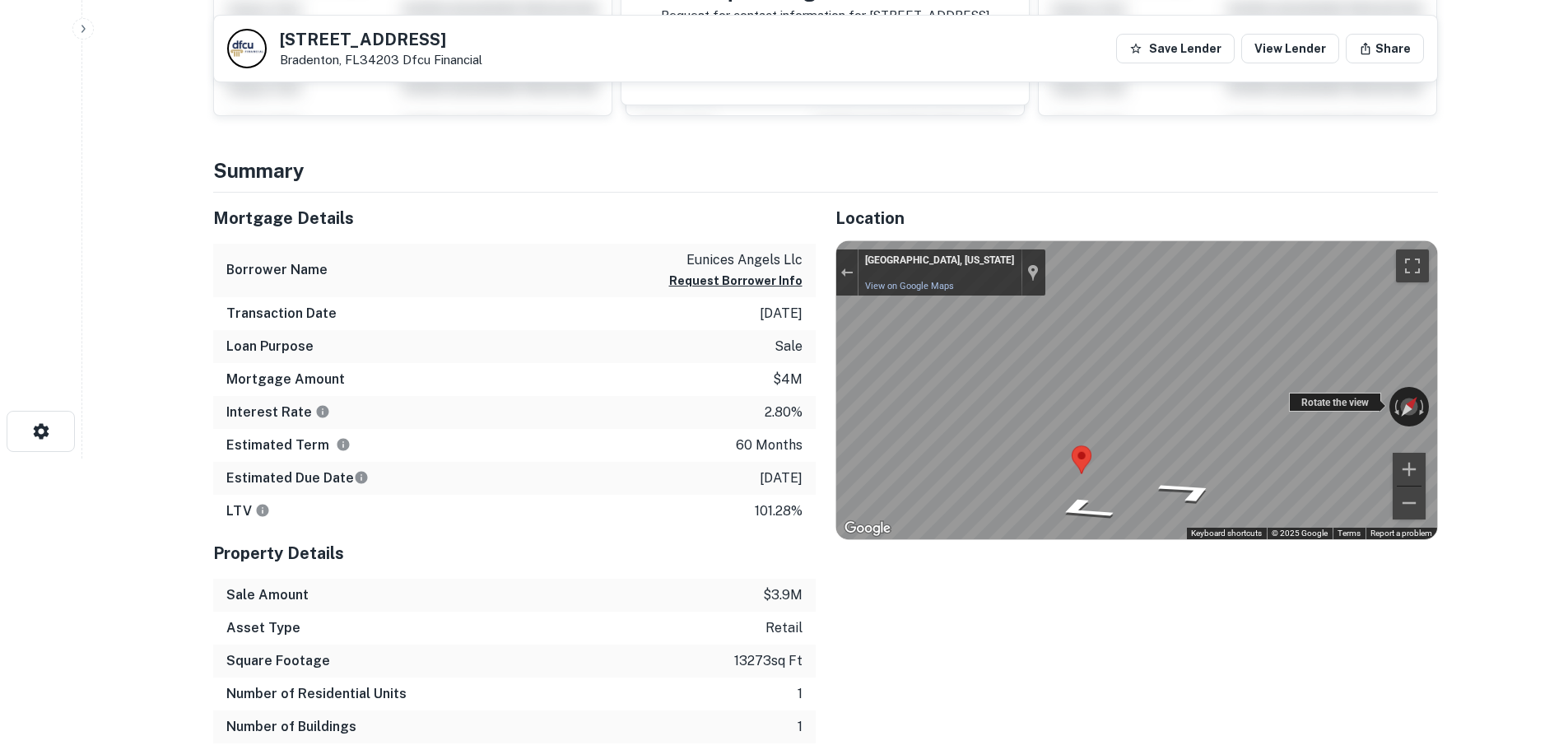
click at [1361, 402] on div "← Move left → Move right ↑ Move up ↓ Move down + Zoom in - Zoom out [GEOGRAPHIC…" at bounding box center [1136, 390] width 601 height 298
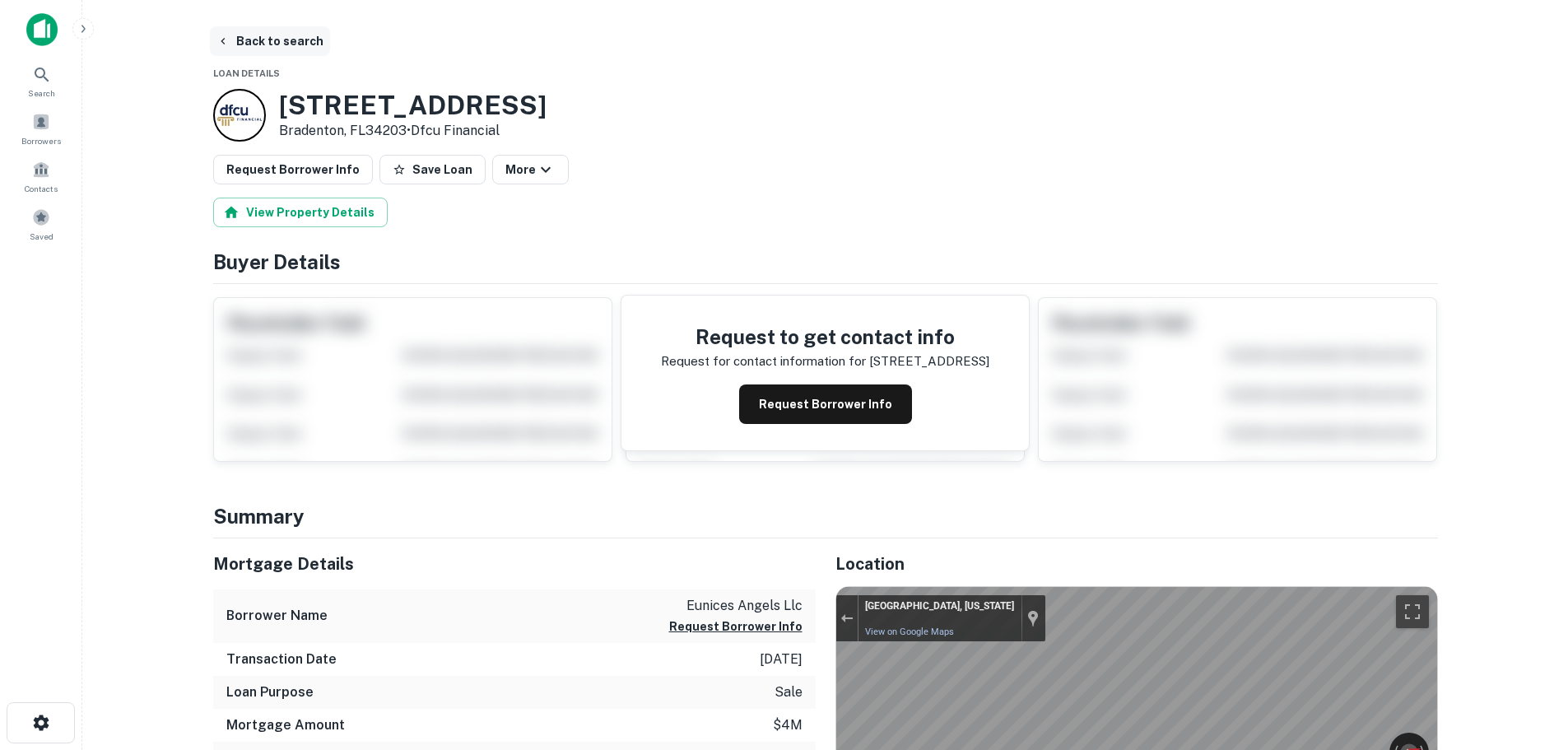
click at [284, 44] on button "Back to search" at bounding box center [270, 41] width 120 height 29
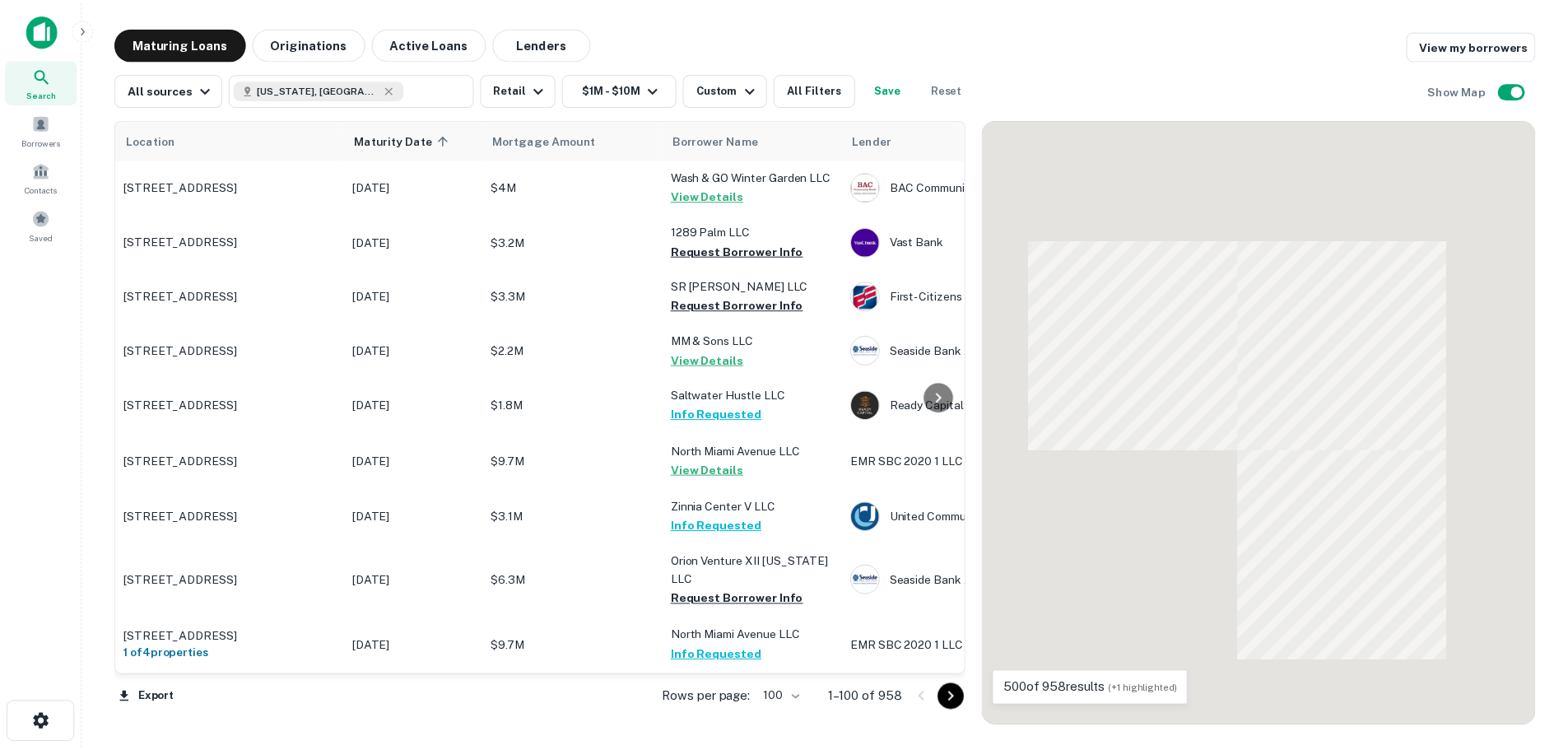
scroll to position [2804, 0]
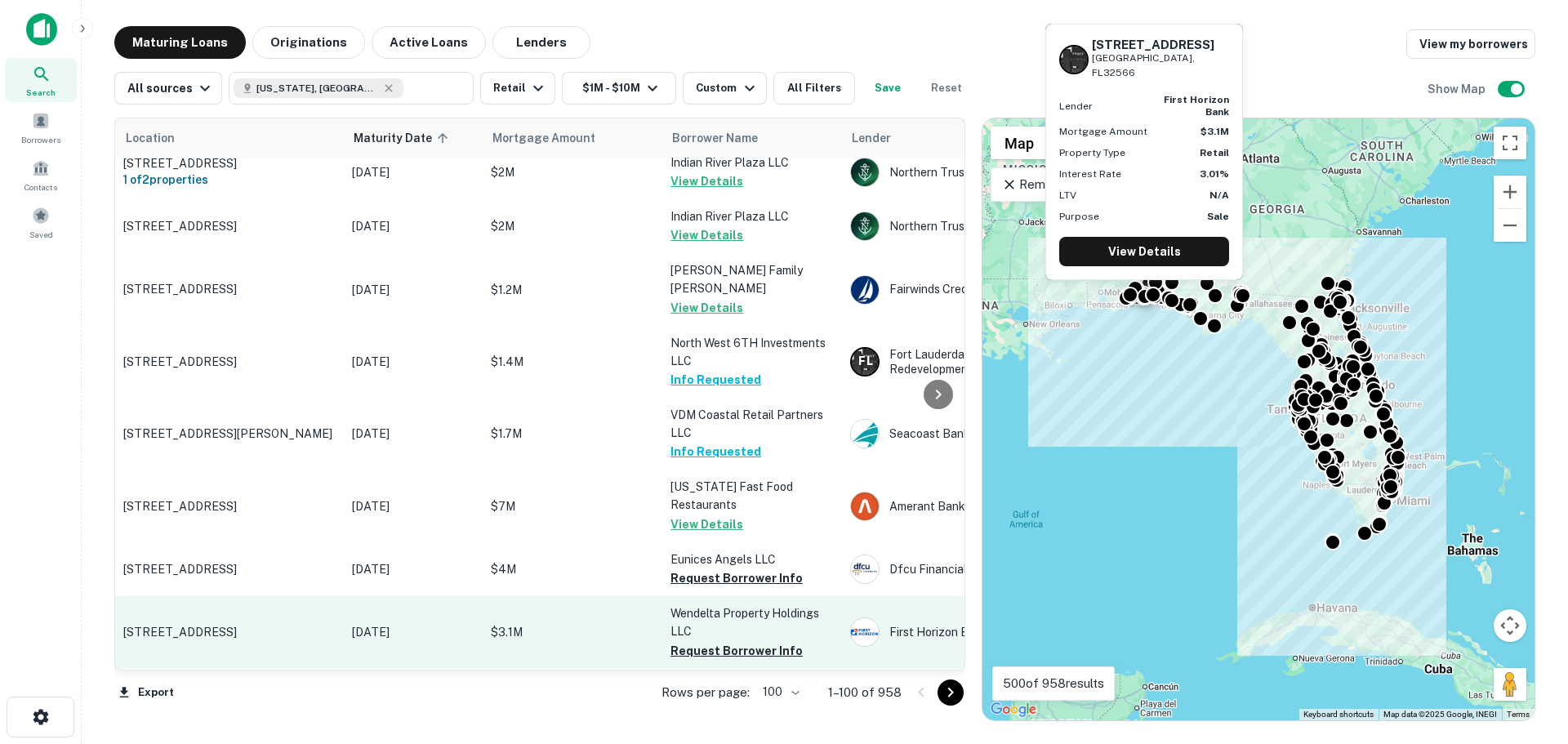
click at [217, 625] on p "[STREET_ADDRESS]" at bounding box center [229, 632] width 212 height 14
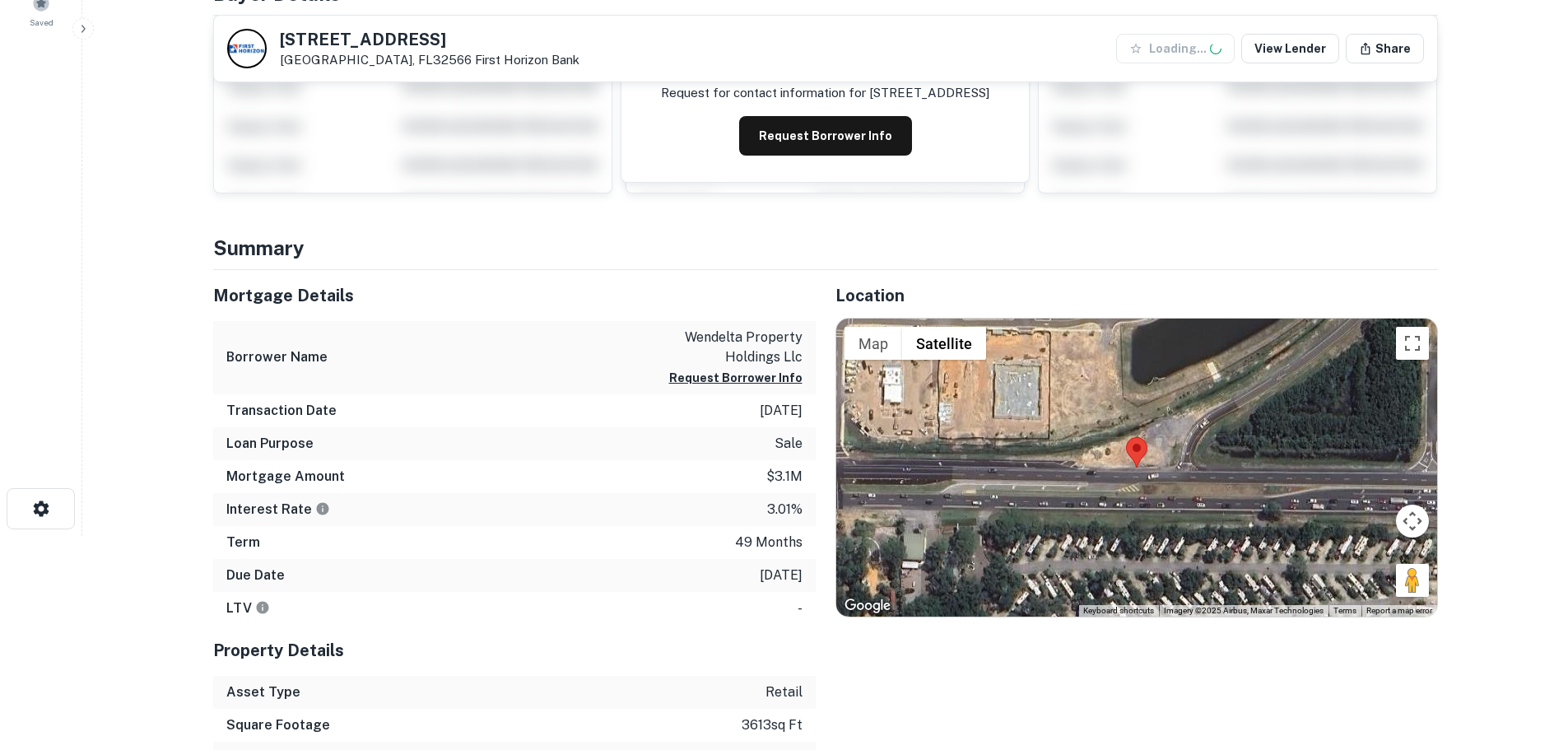
scroll to position [213, 0]
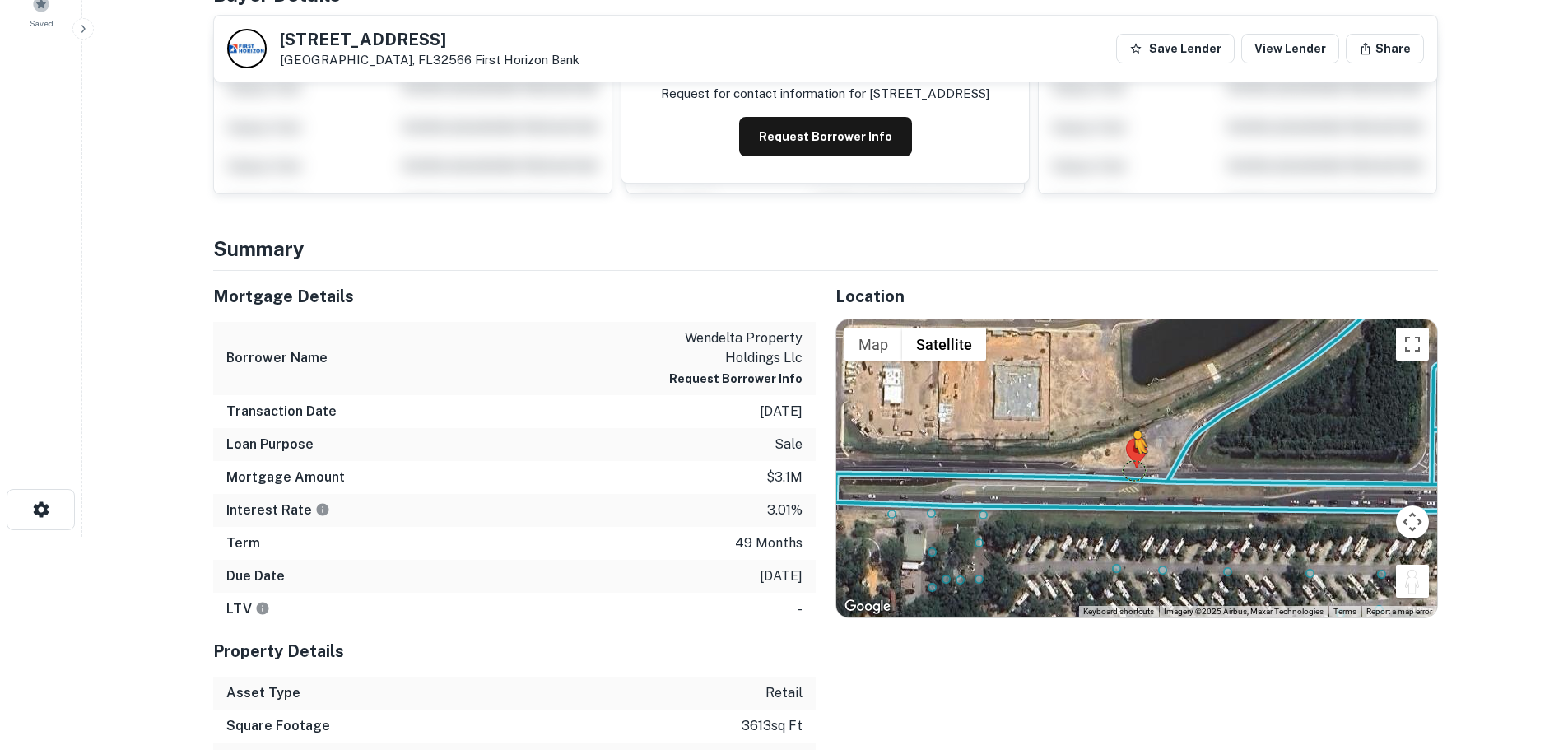
drag, startPoint x: 1411, startPoint y: 582, endPoint x: 1139, endPoint y: 473, distance: 293.0
click at [1139, 473] on div "To activate drag with keyboard, press Alt + Enter. Once in keyboard drag state,…" at bounding box center [1136, 468] width 601 height 298
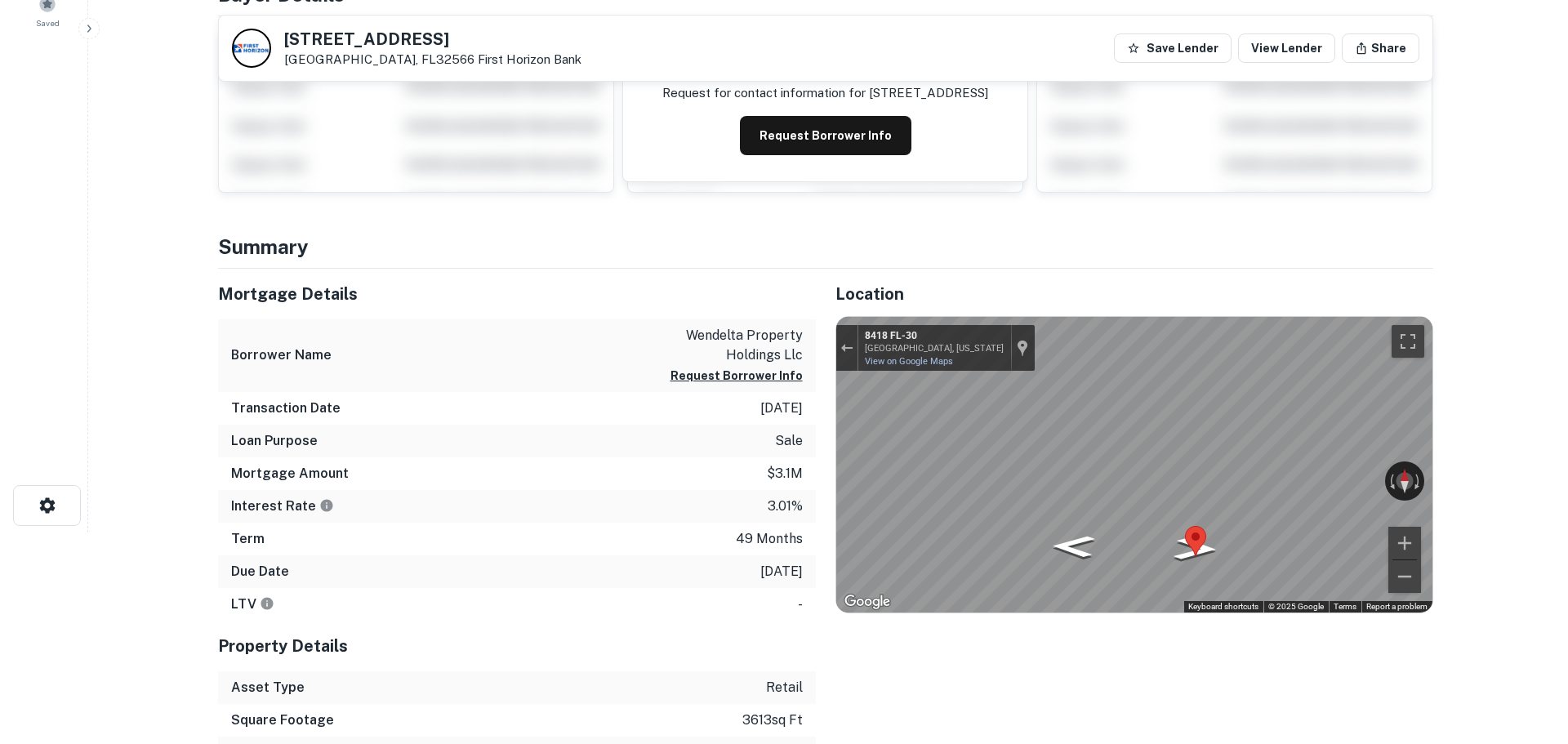
scroll to position [0, 0]
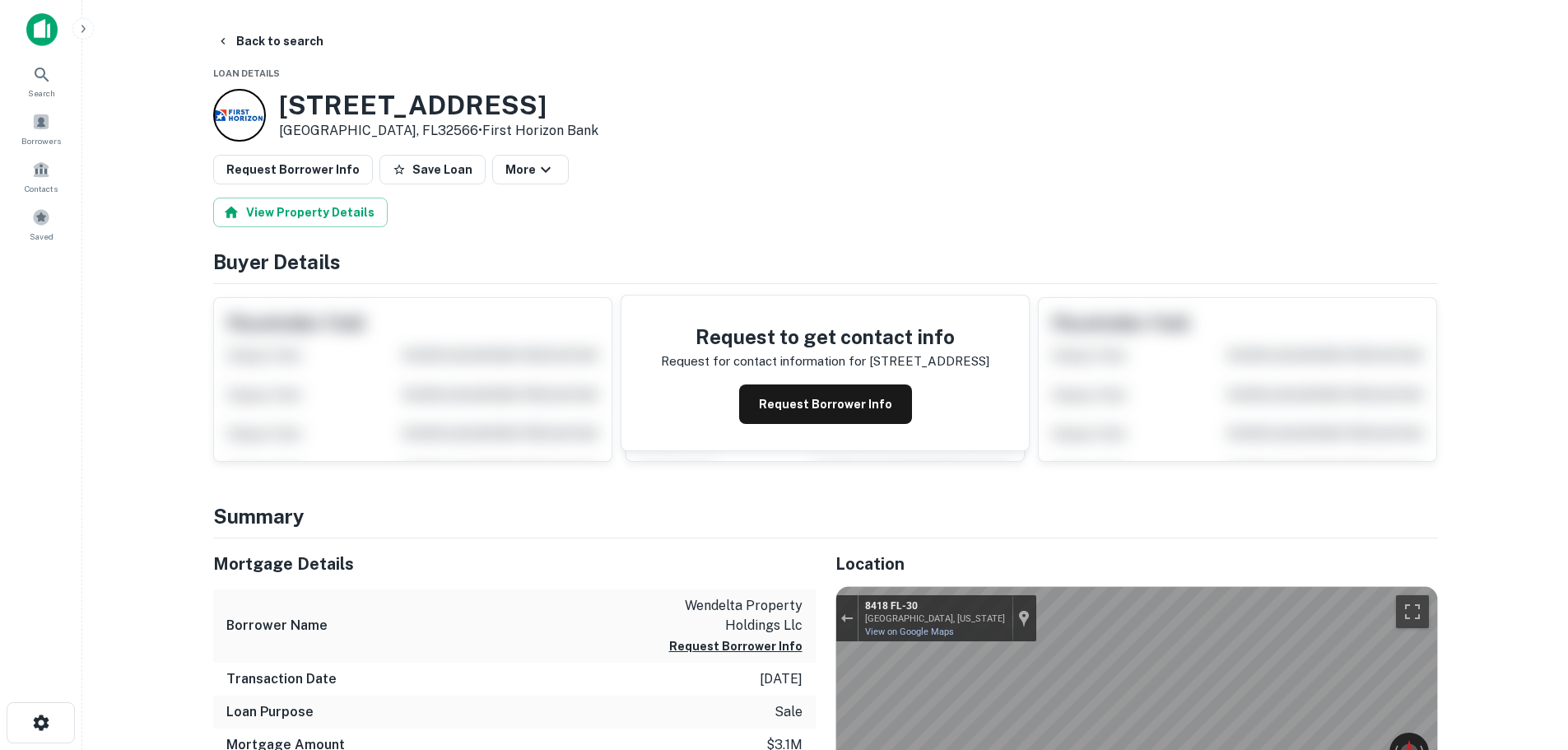
click at [341, 110] on h3 "[STREET_ADDRESS]" at bounding box center [439, 105] width 320 height 31
copy h3 "[STREET_ADDRESS]"
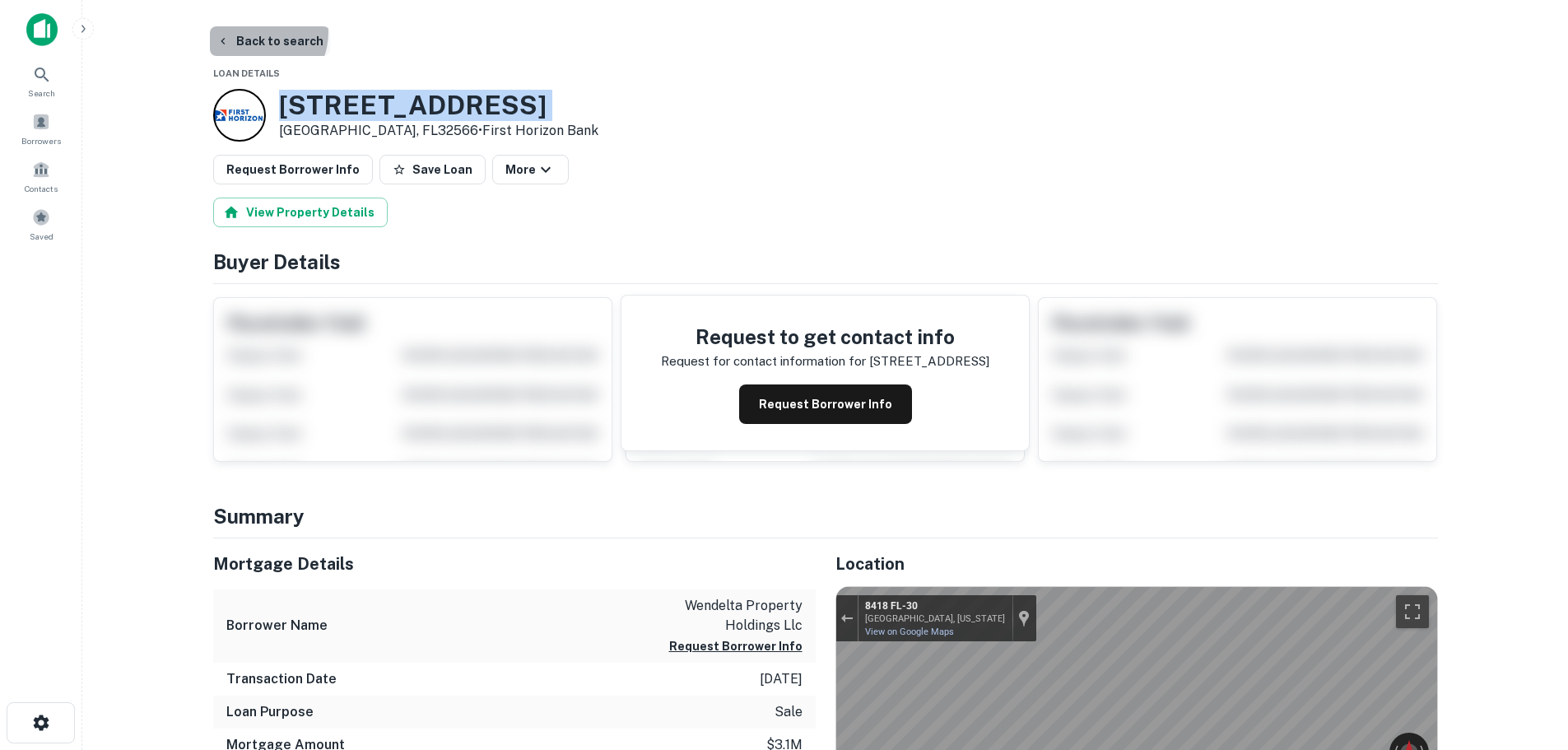
click at [252, 32] on button "Back to search" at bounding box center [270, 41] width 120 height 29
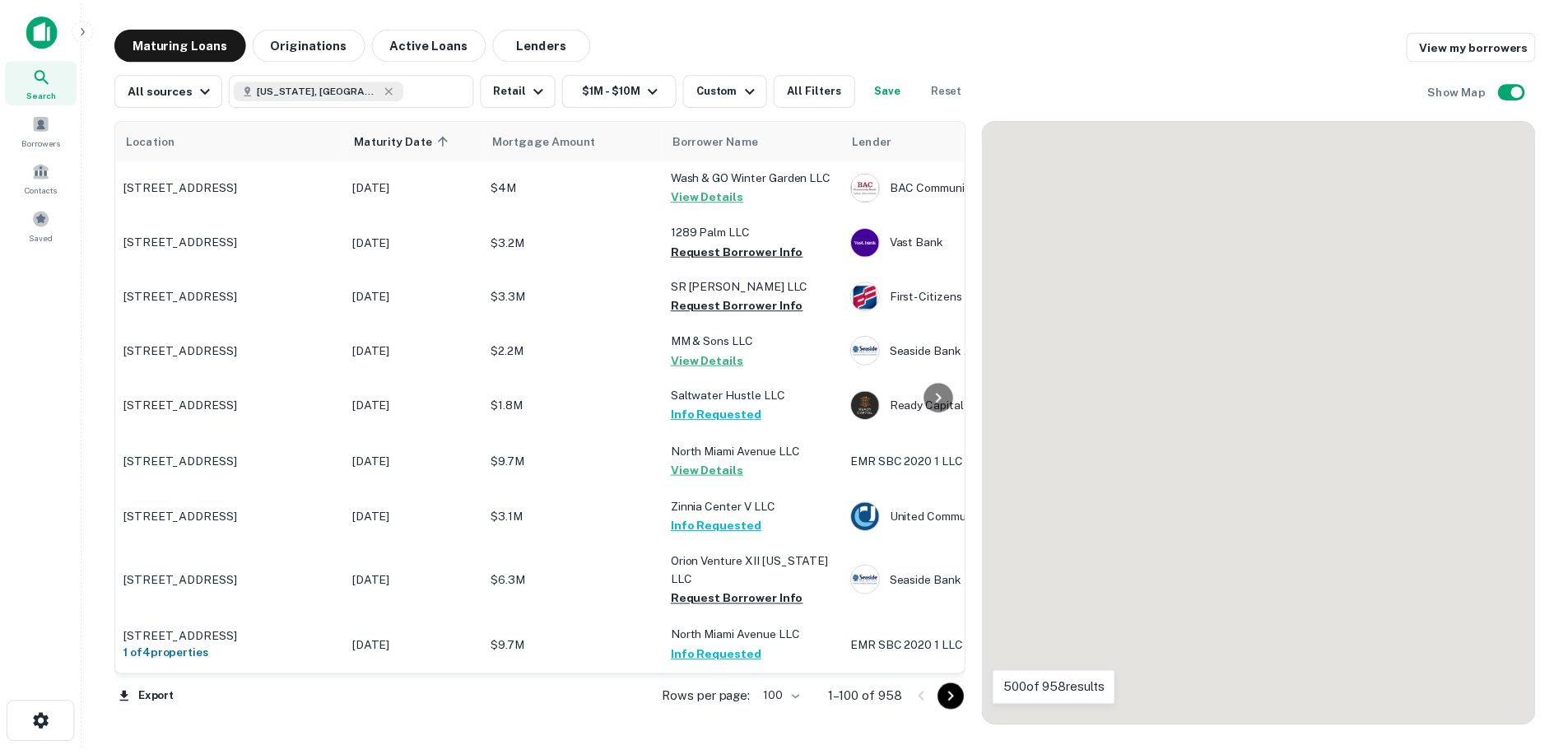
scroll to position [2804, 0]
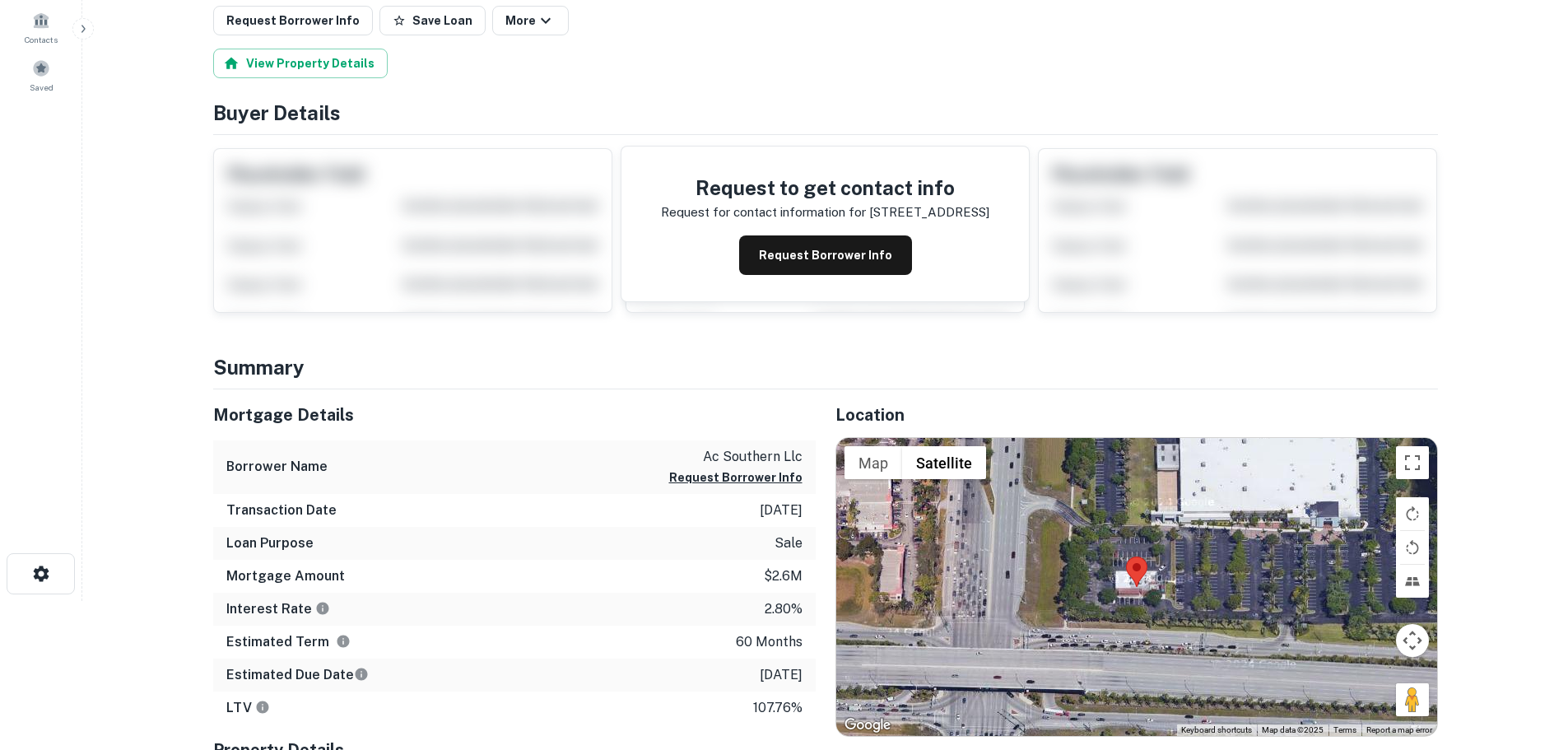
scroll to position [180, 0]
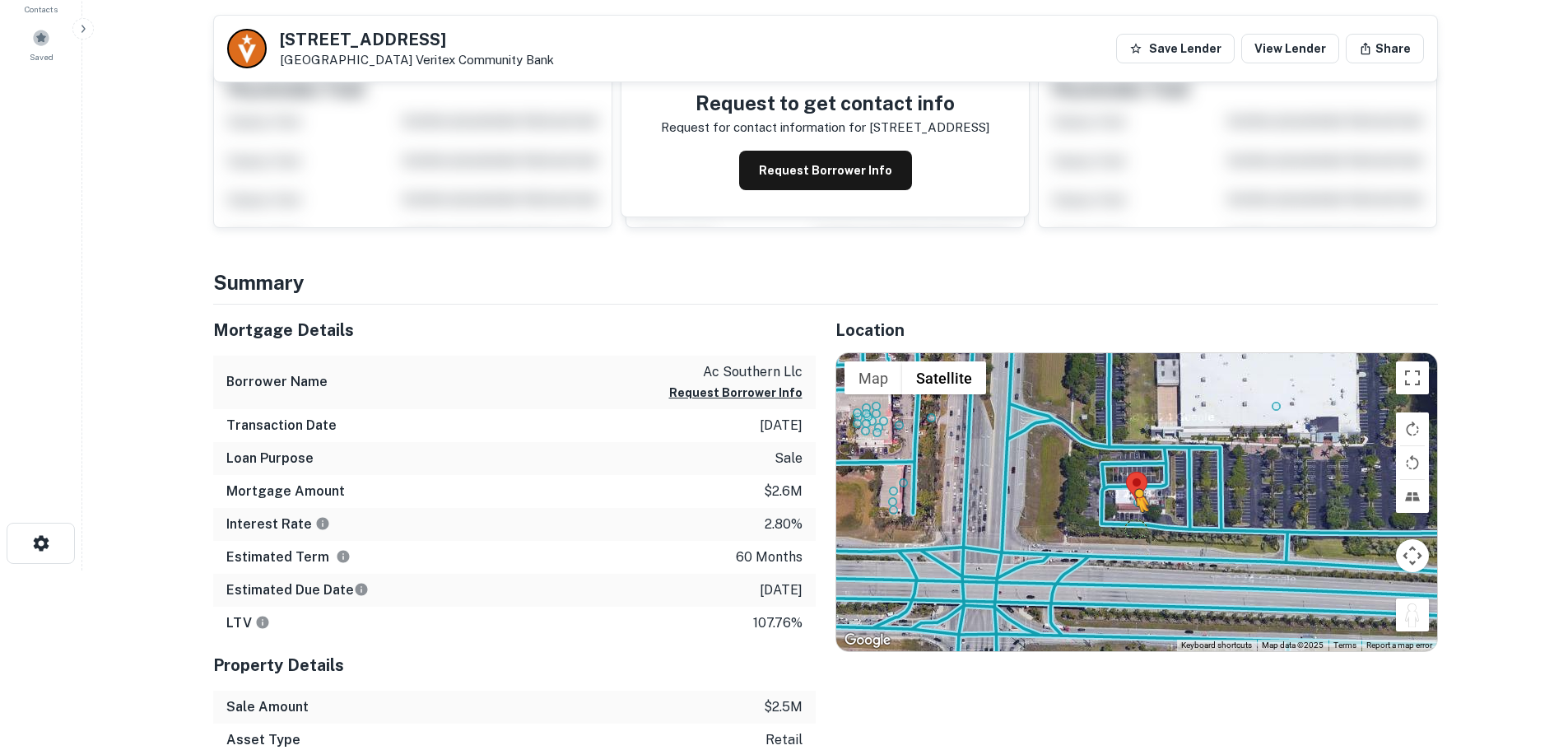
drag, startPoint x: 1414, startPoint y: 621, endPoint x: 1132, endPoint y: 529, distance: 296.6
click at [1132, 529] on div "To activate drag with keyboard, press Alt + Enter. Once in keyboard drag state,…" at bounding box center [1136, 502] width 601 height 298
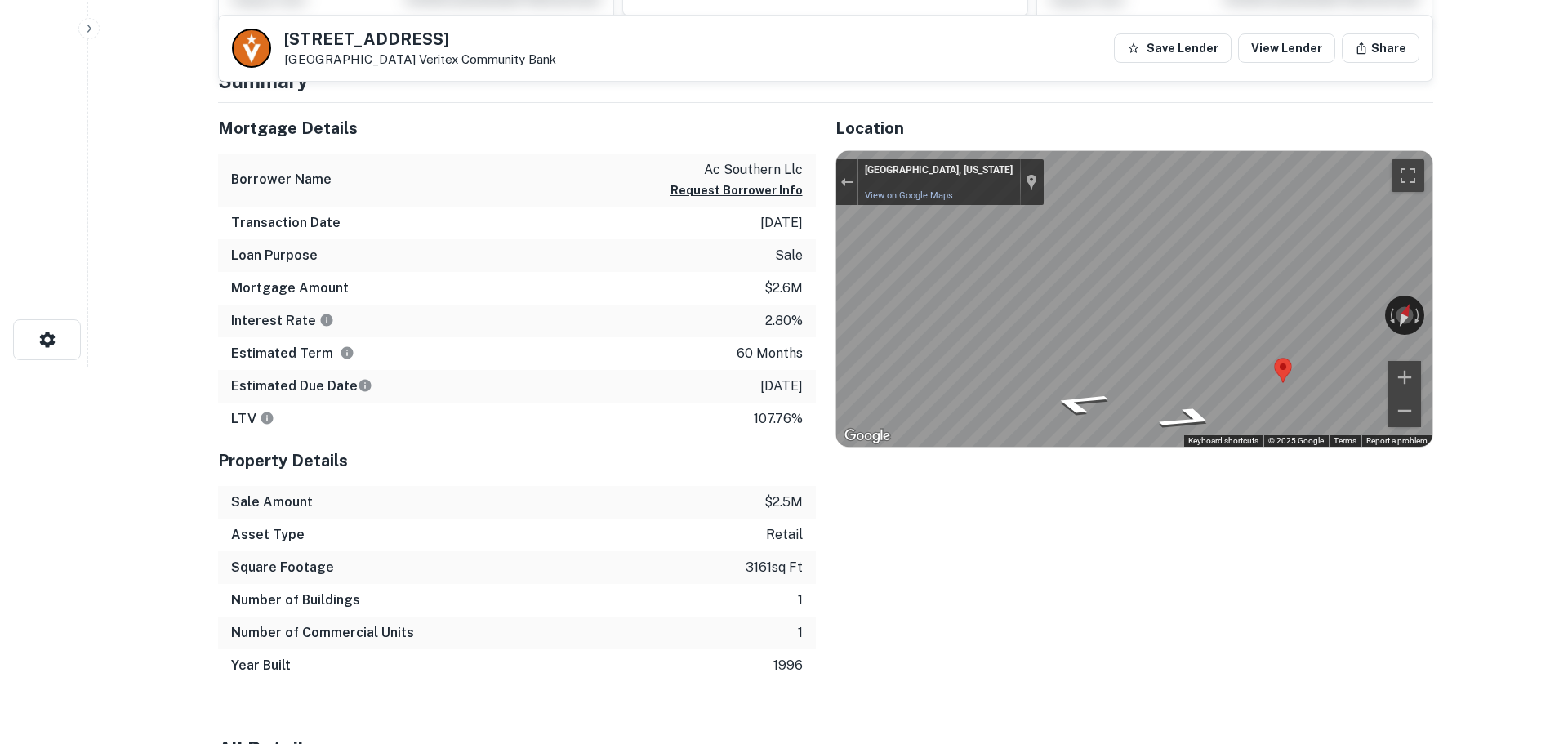
scroll to position [0, 0]
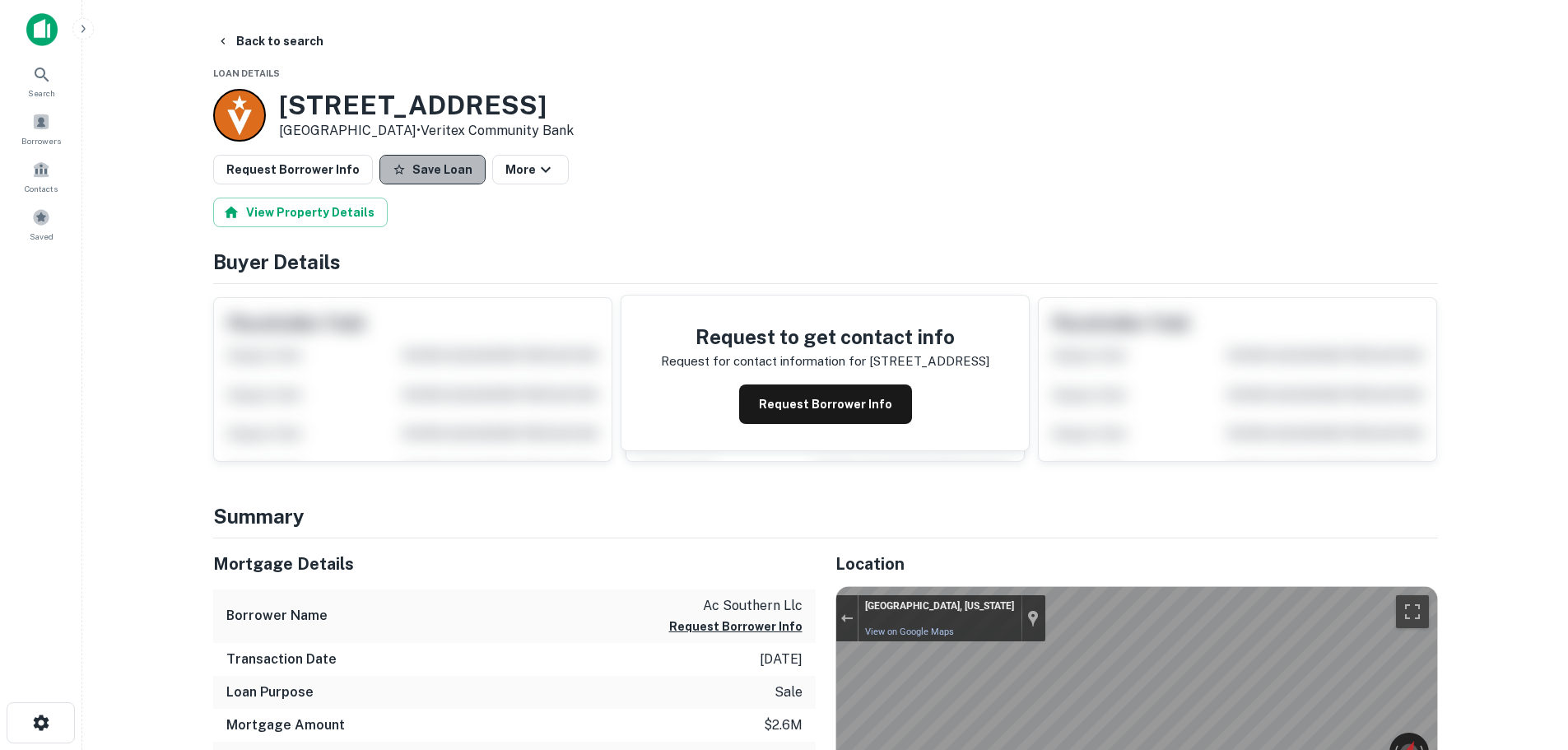
click at [430, 171] on button "Save Loan" at bounding box center [433, 169] width 107 height 29
click at [301, 170] on button "Request Borrower Info" at bounding box center [293, 169] width 160 height 29
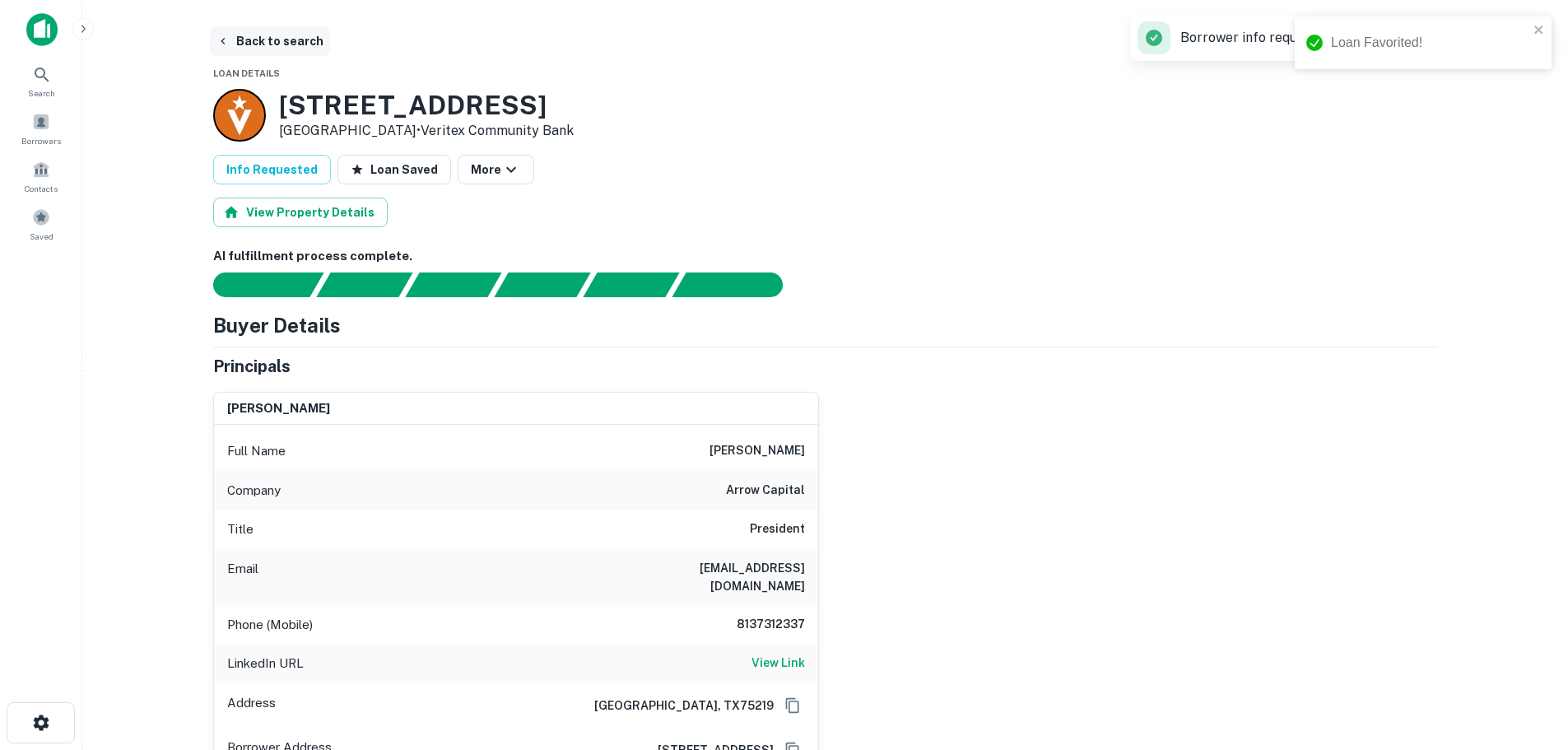
click at [276, 53] on button "Back to search" at bounding box center [270, 41] width 120 height 29
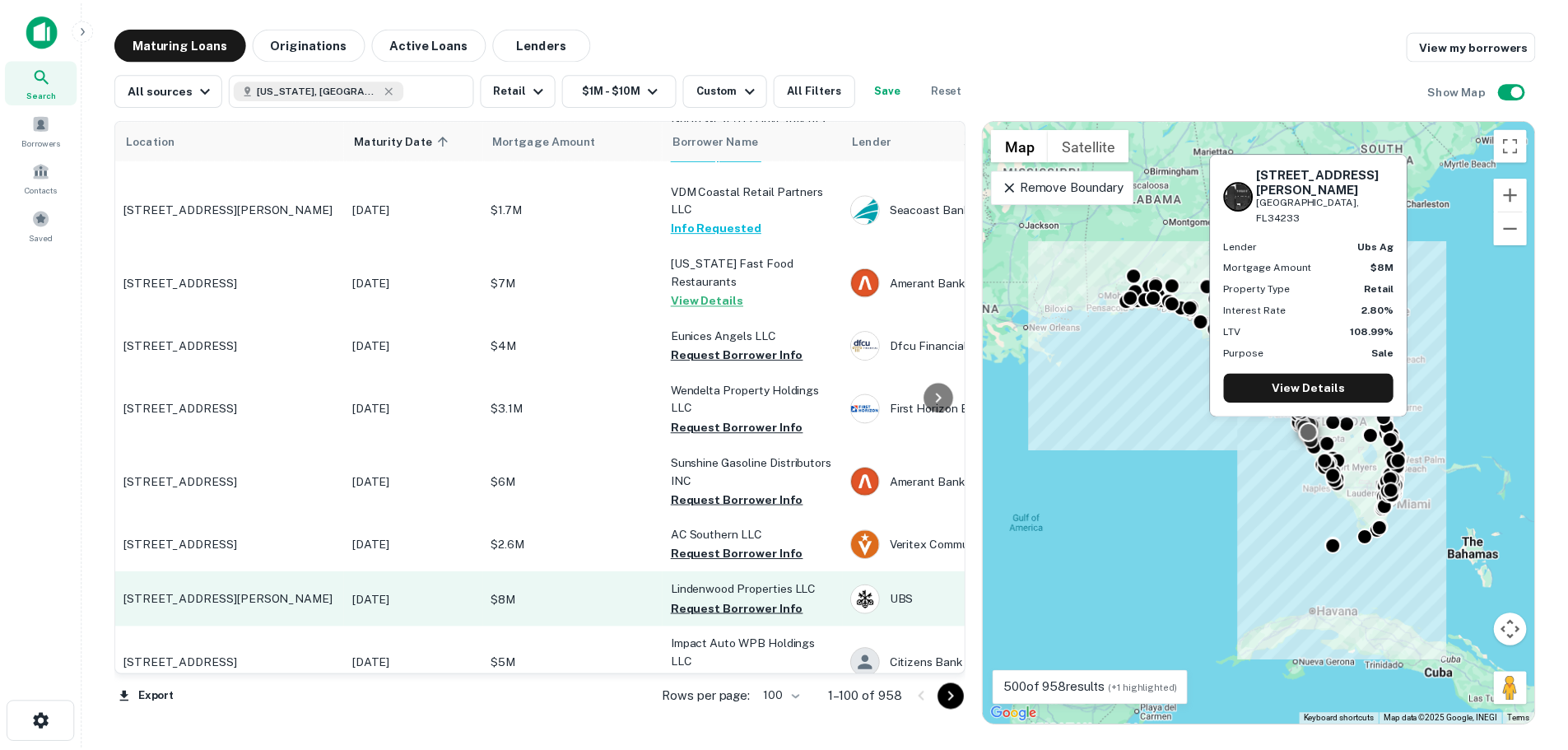
scroll to position [3038, 0]
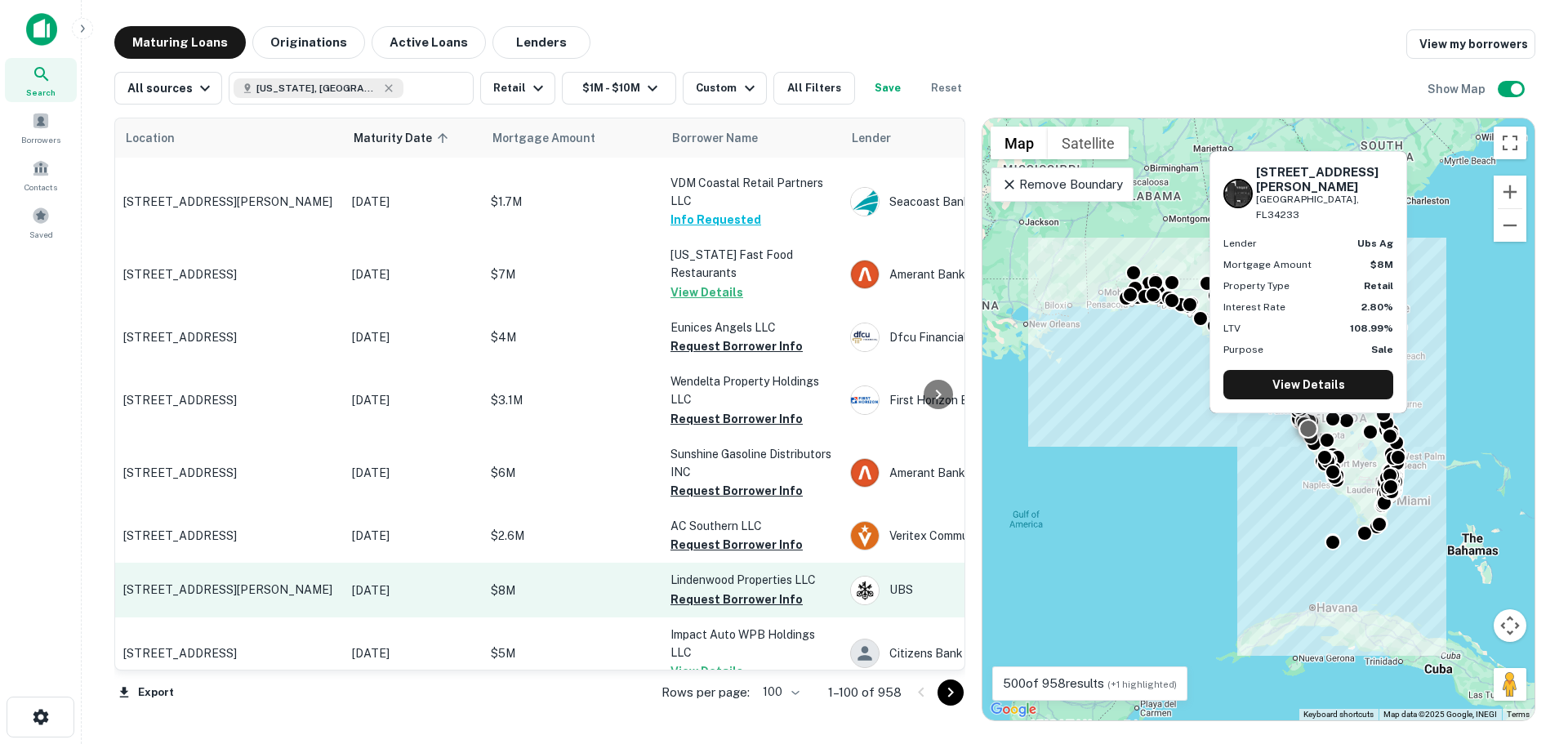
click at [229, 582] on p "[STREET_ADDRESS][PERSON_NAME]" at bounding box center [229, 589] width 212 height 14
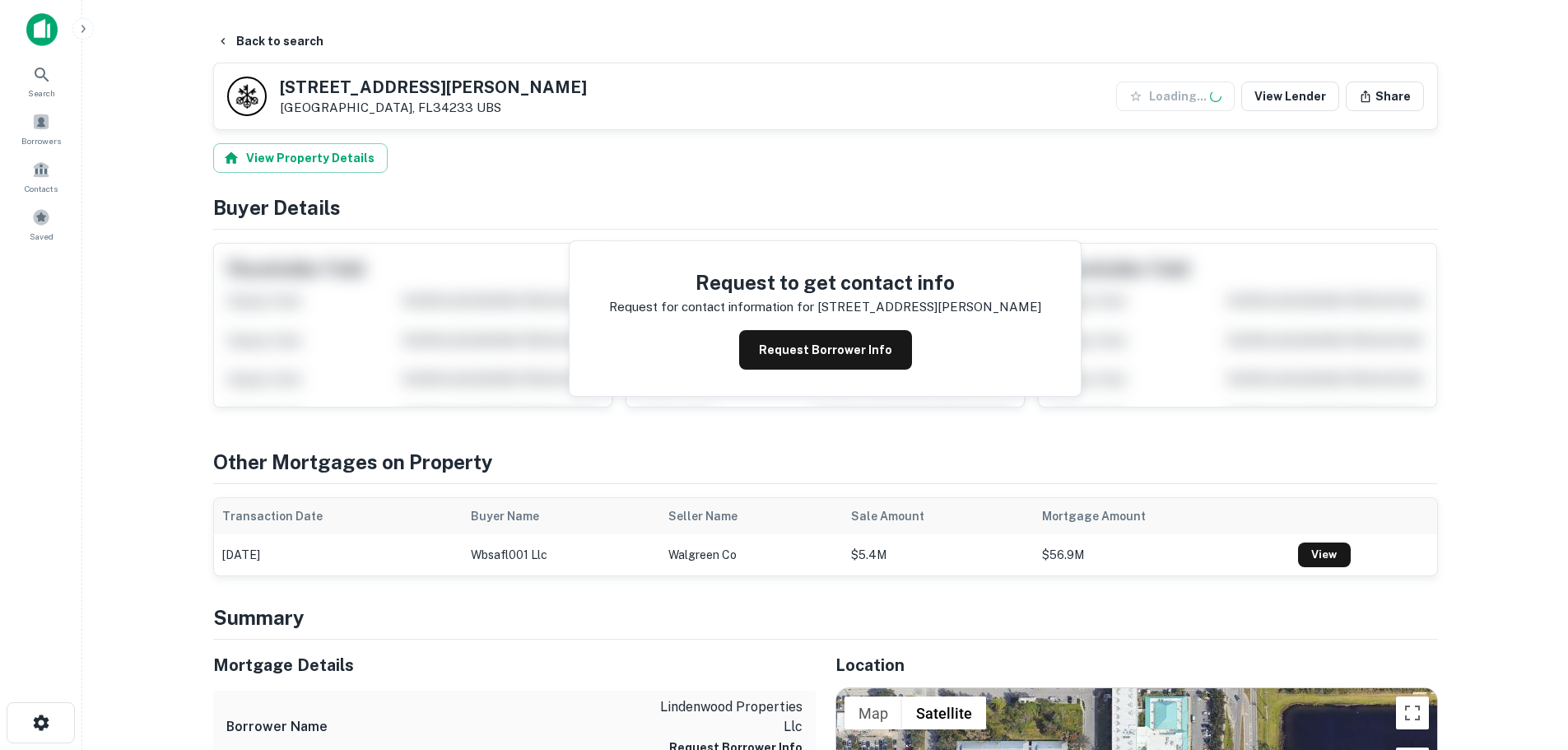
scroll to position [378, 0]
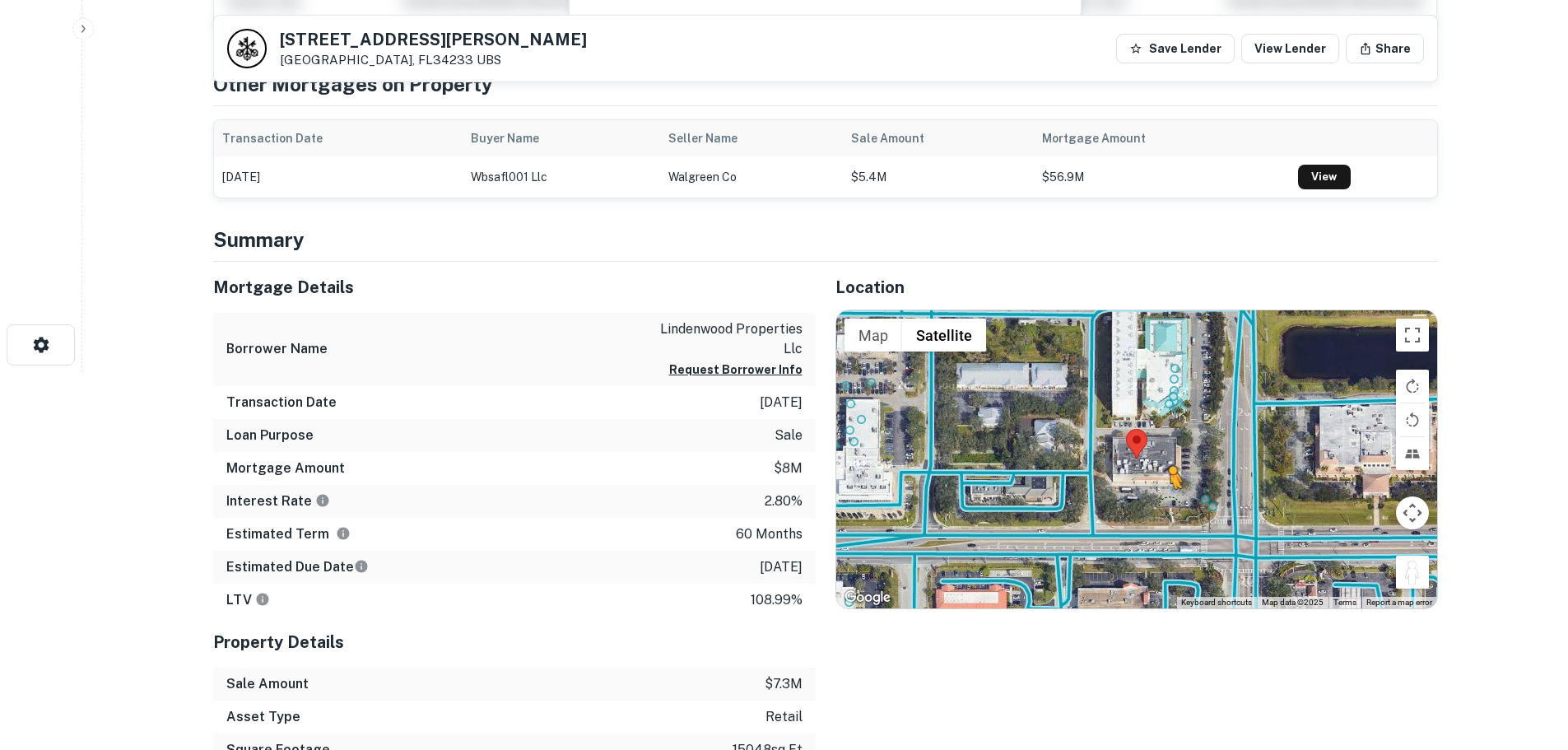
drag, startPoint x: 1412, startPoint y: 578, endPoint x: 1165, endPoint y: 503, distance: 258.1
click at [1165, 503] on div "To activate drag with keyboard, press Alt + Enter. Once in keyboard drag state,…" at bounding box center [1136, 459] width 601 height 298
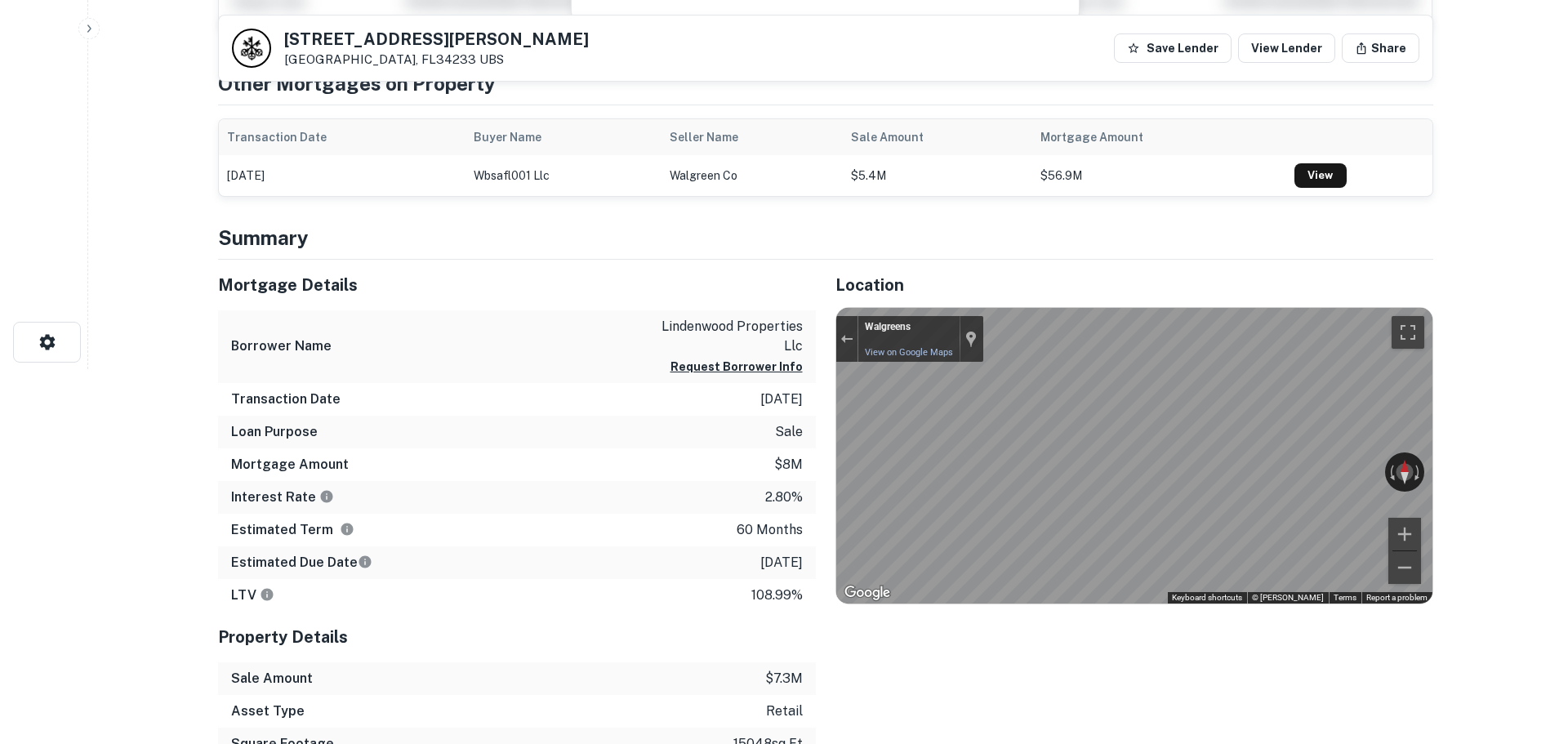
scroll to position [0, 0]
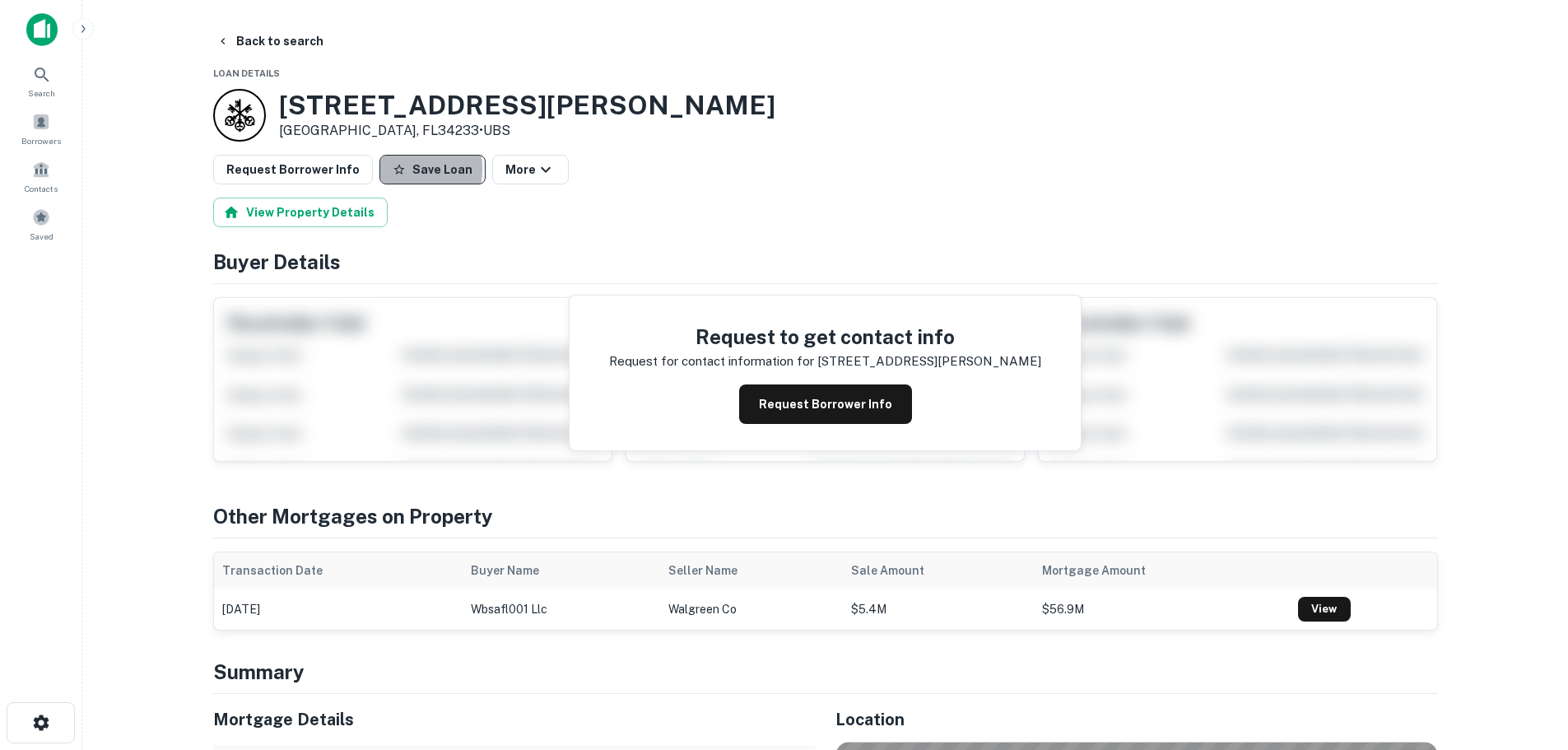
click at [393, 168] on icon "button" at bounding box center [399, 169] width 13 height 13
click at [301, 168] on button "Request Borrower Info" at bounding box center [293, 169] width 160 height 29
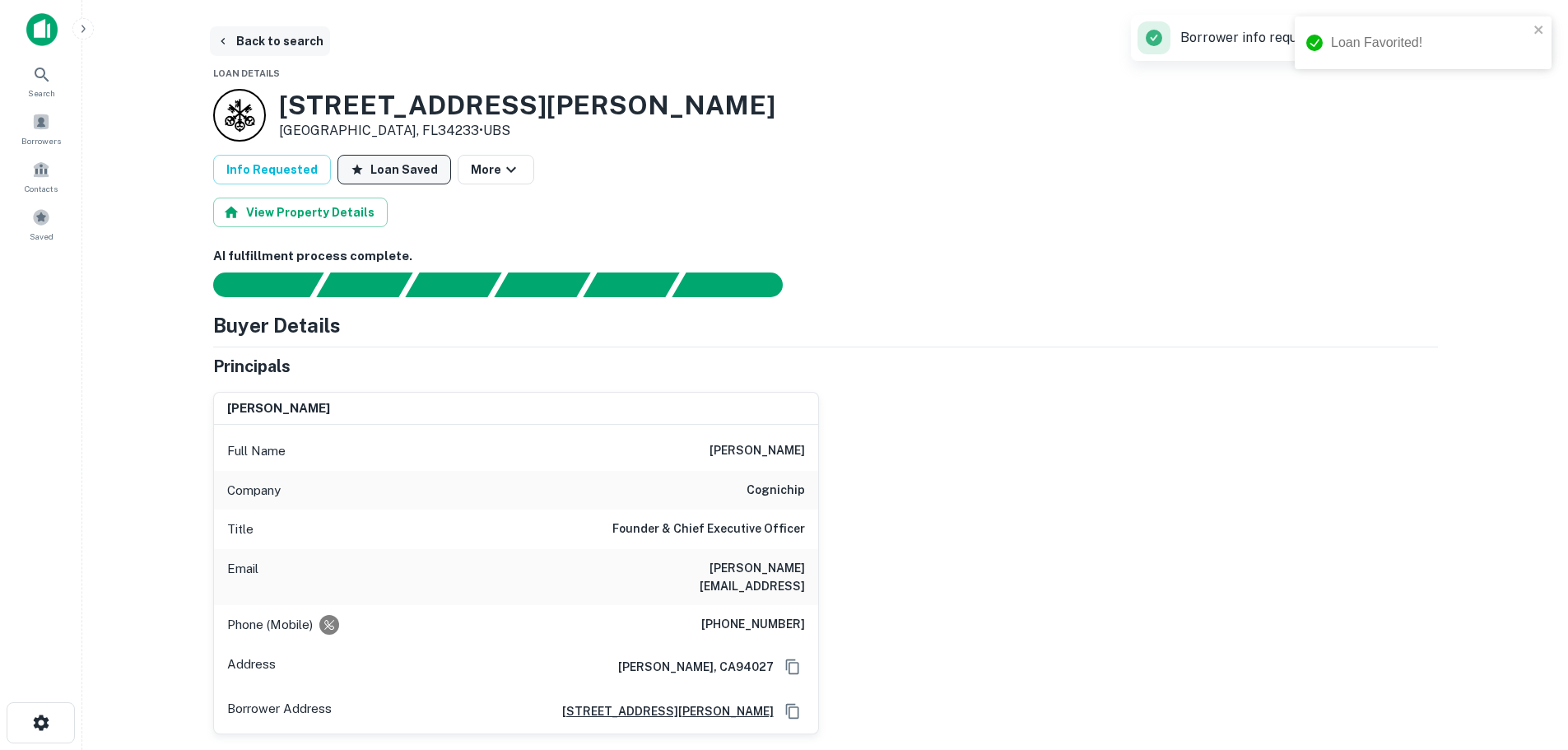
click at [305, 38] on button "Back to search" at bounding box center [270, 41] width 120 height 29
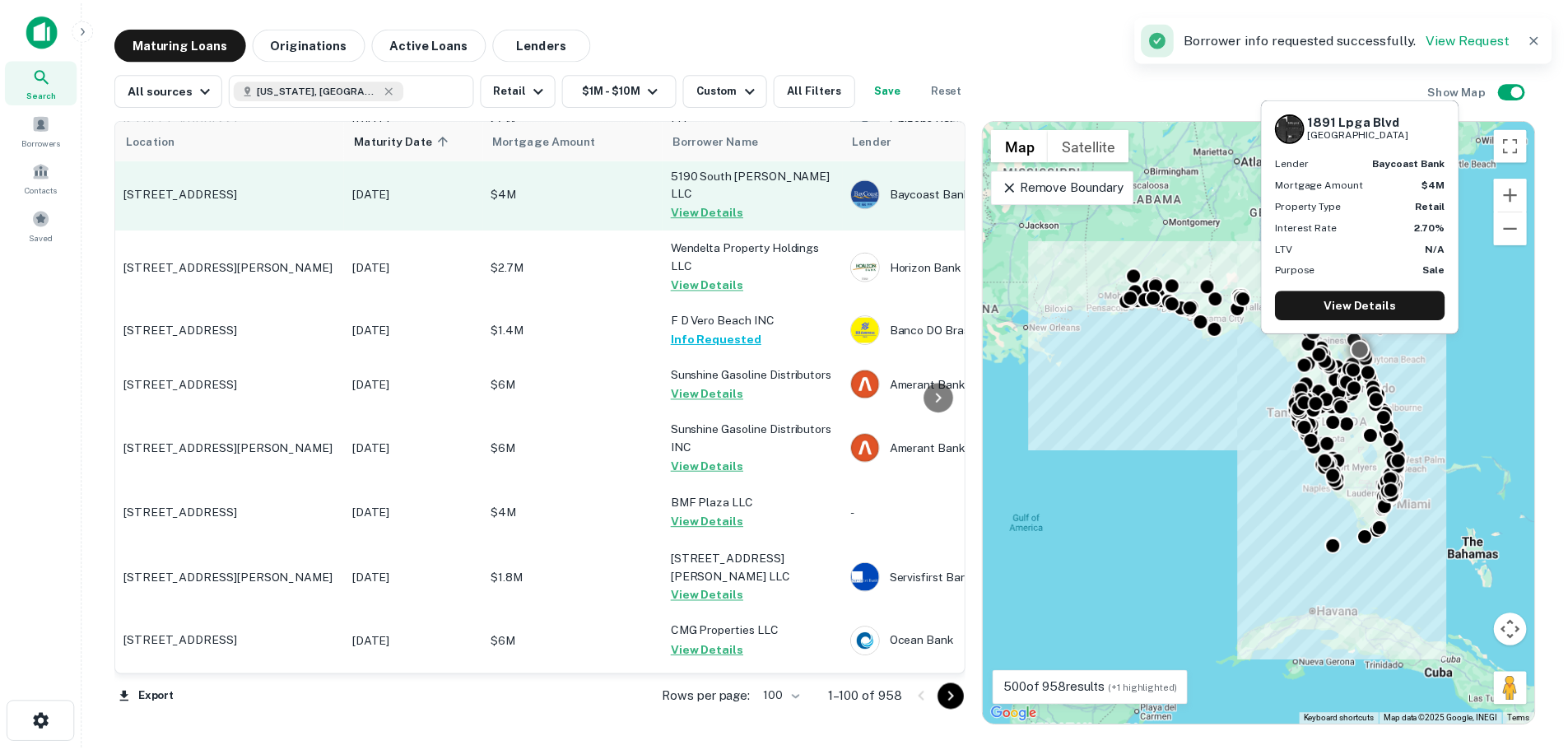
scroll to position [3600, 0]
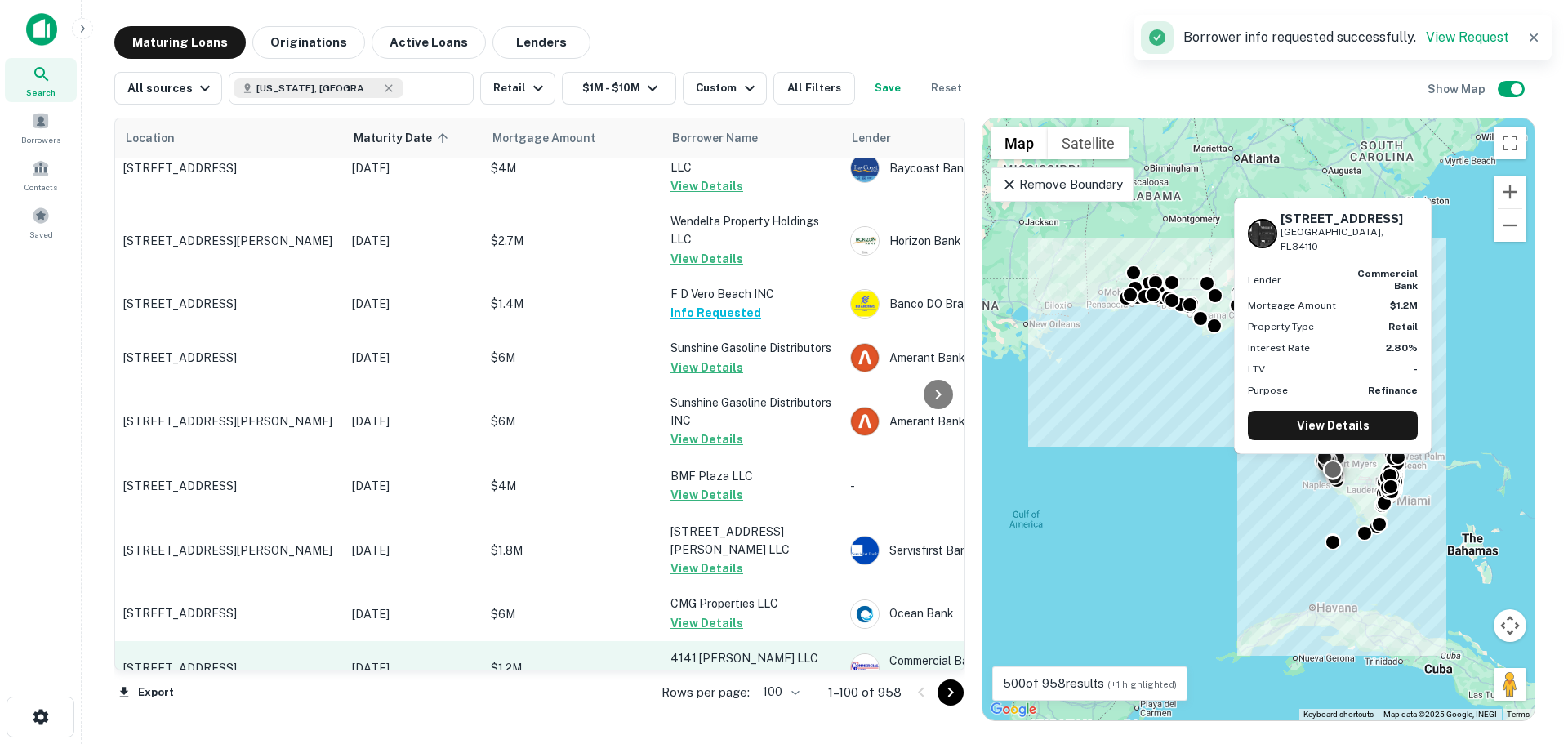
click at [221, 660] on p "[STREET_ADDRESS]" at bounding box center [229, 667] width 212 height 14
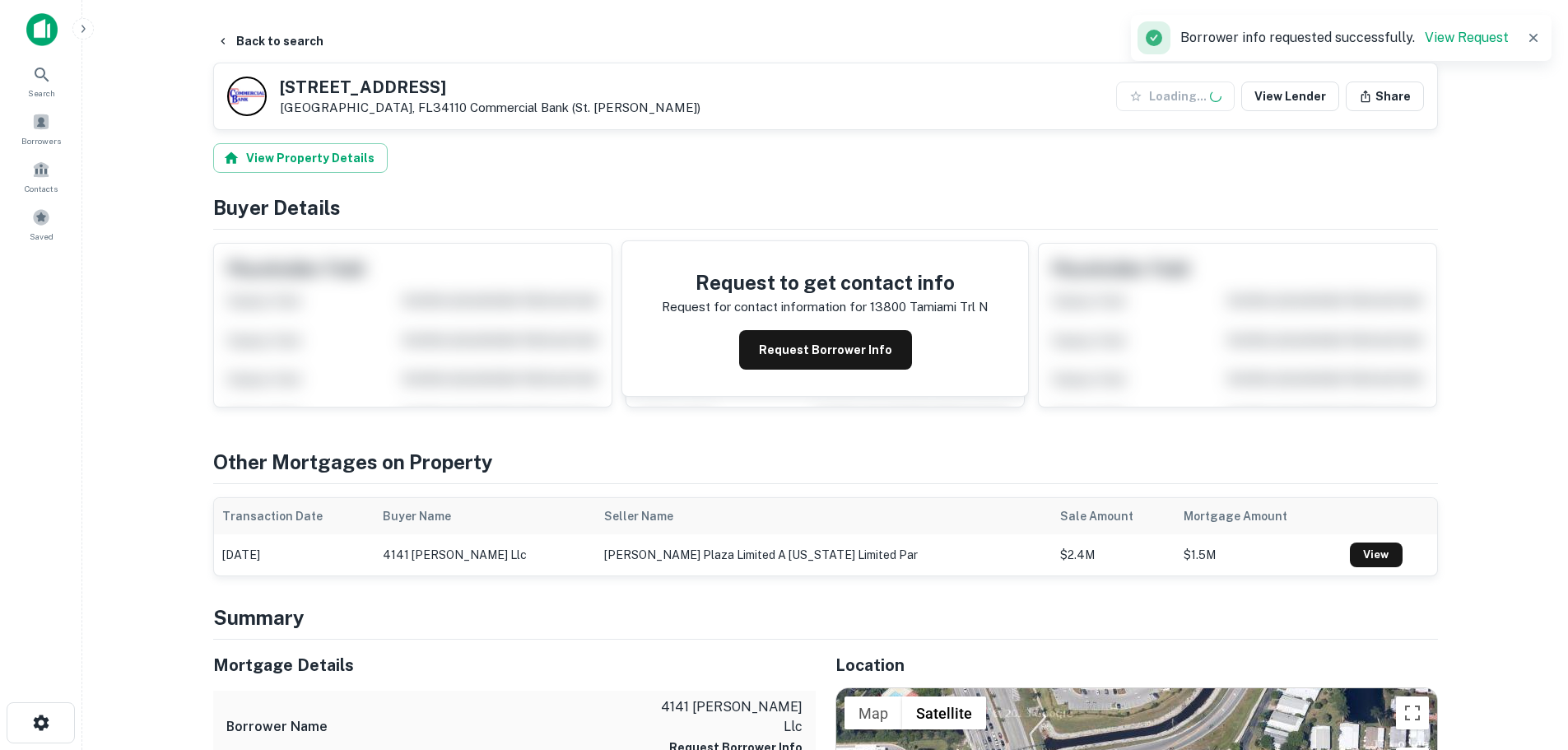
scroll to position [337, 0]
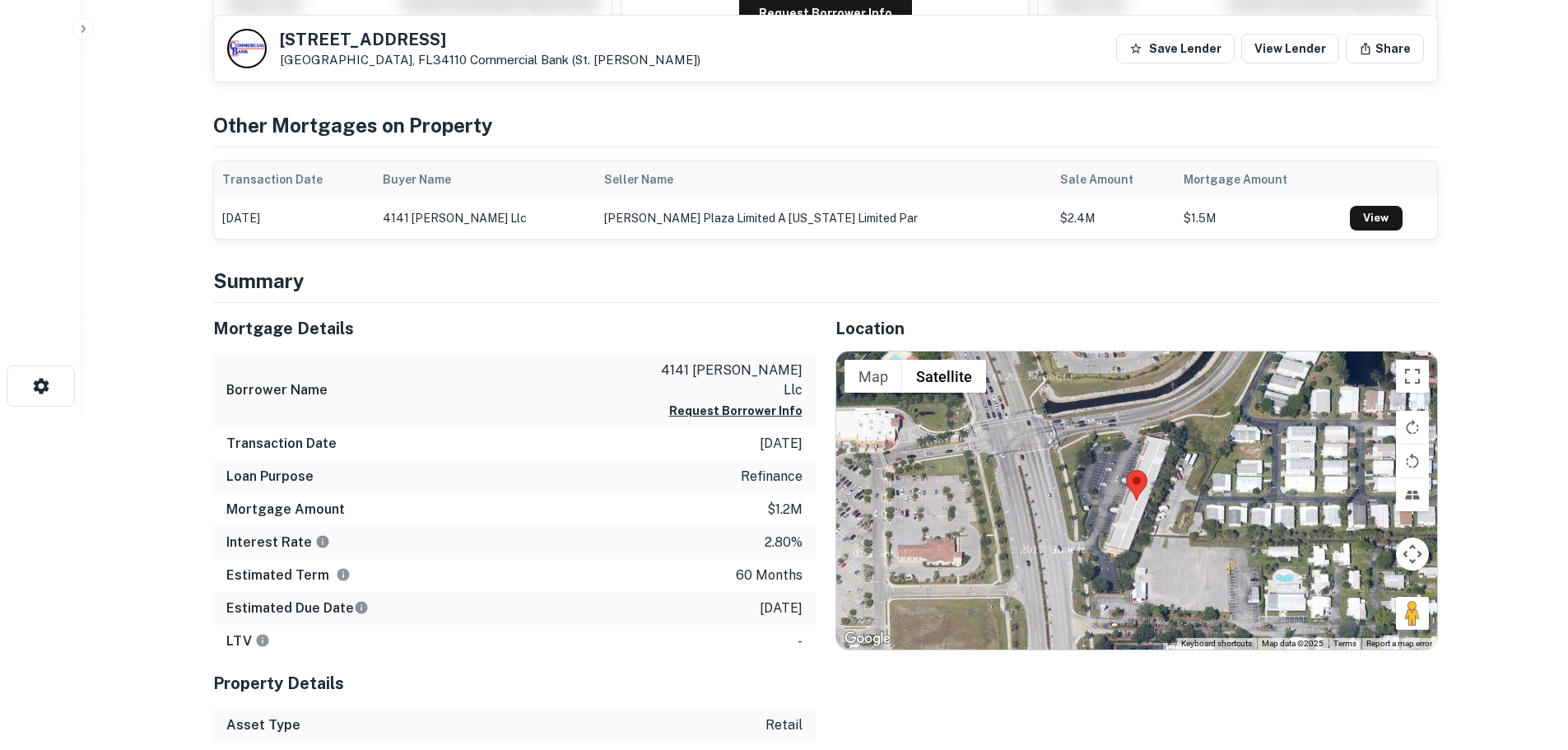
drag, startPoint x: 1411, startPoint y: 610, endPoint x: 1103, endPoint y: 495, distance: 328.8
click at [1103, 495] on div "Map Terrain Satellite Labels Keyboard shortcuts Map Data Map data ©2025 Map dat…" at bounding box center [1136, 500] width 601 height 298
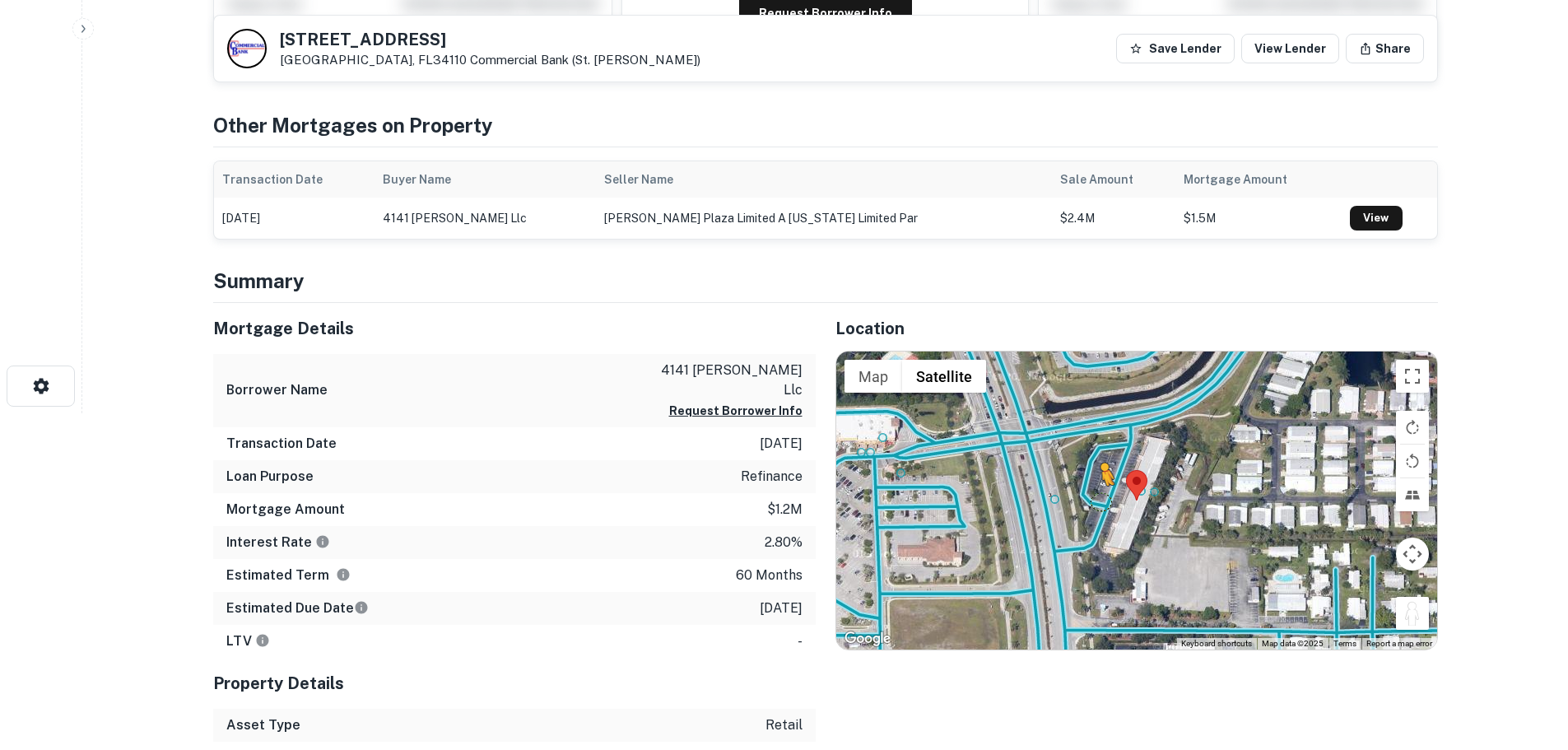
drag, startPoint x: 1406, startPoint y: 607, endPoint x: 1102, endPoint y: 503, distance: 321.3
click at [1102, 503] on div "To activate drag with keyboard, press Alt + Enter. Once in keyboard drag state,…" at bounding box center [1136, 500] width 601 height 298
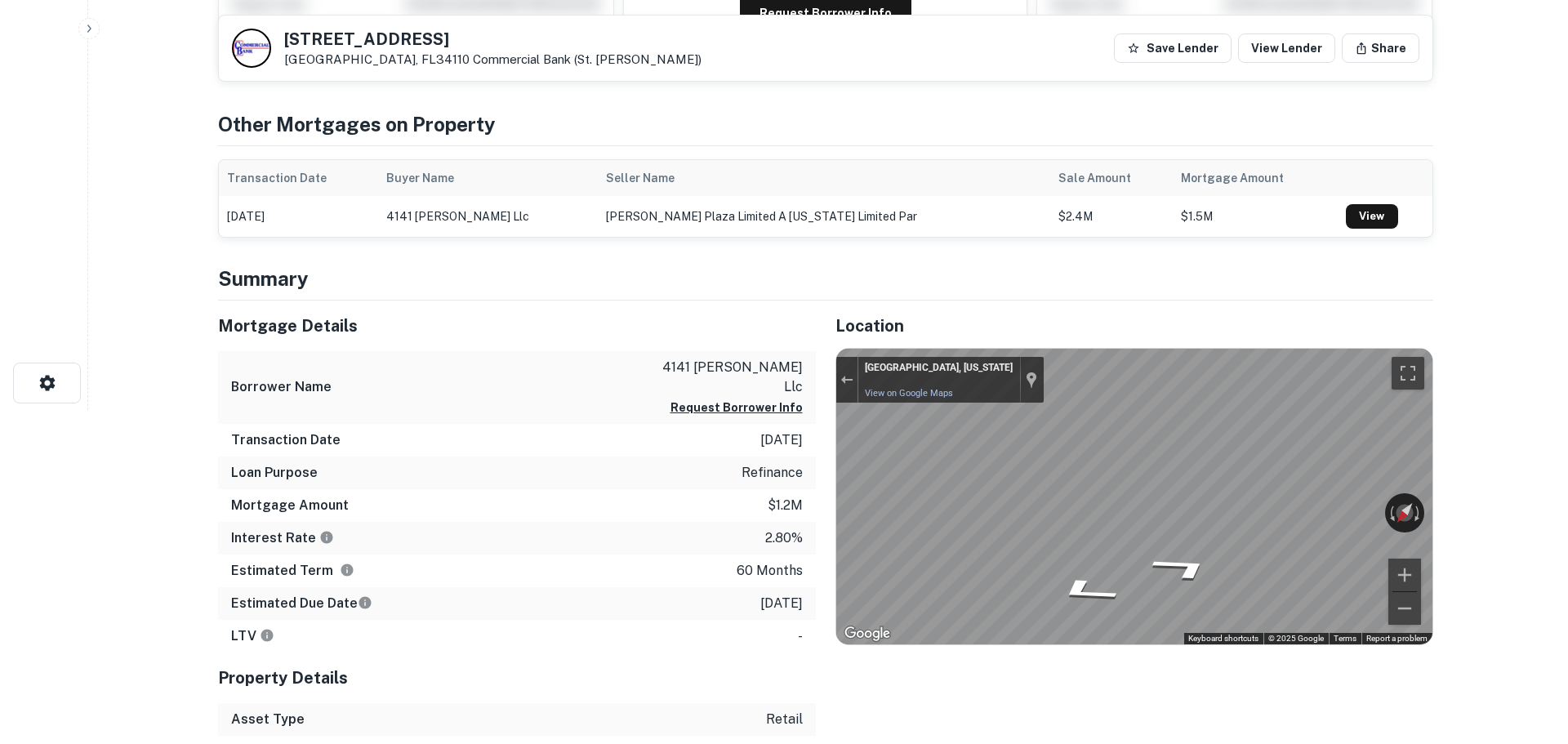
scroll to position [0, 0]
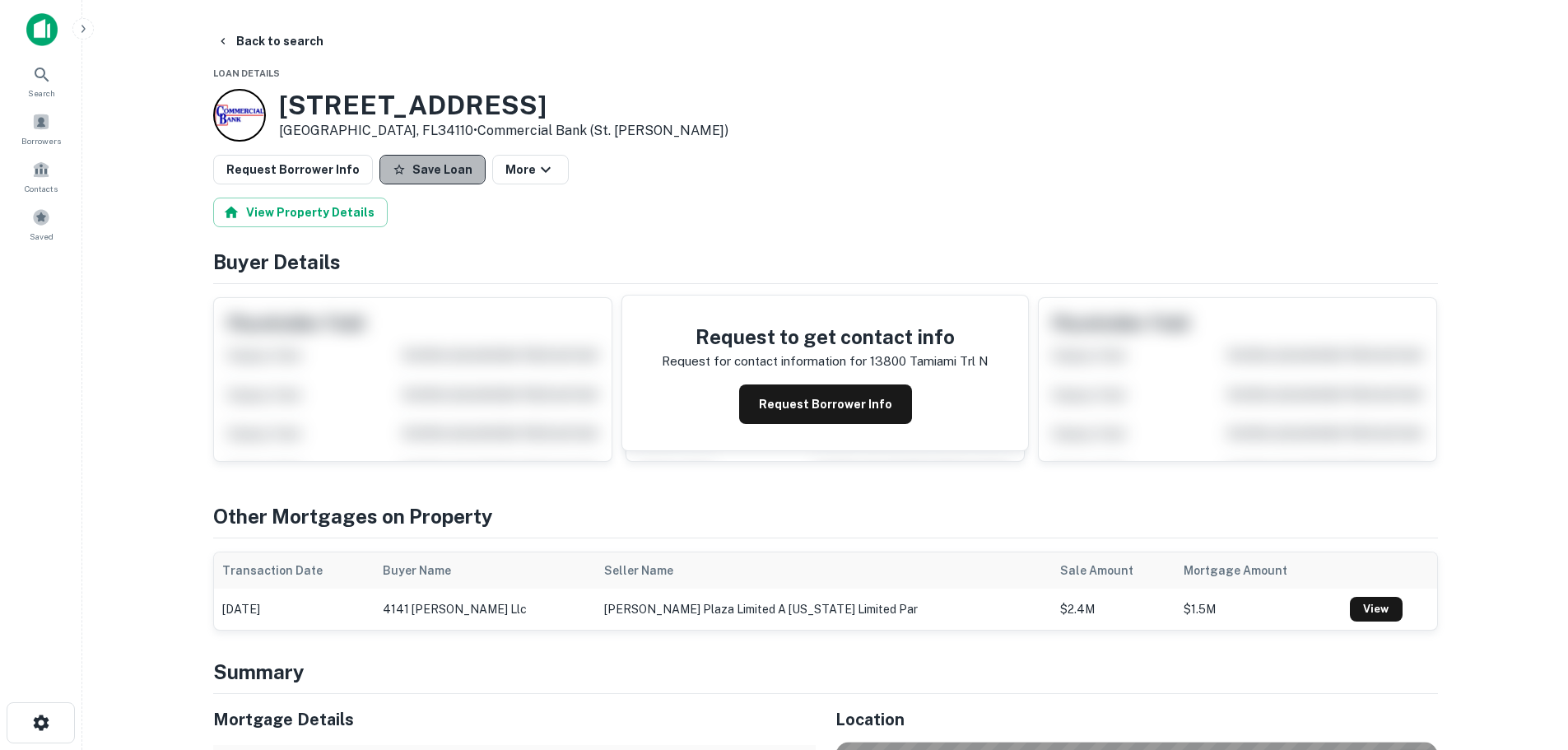
click at [429, 167] on button "Save Loan" at bounding box center [433, 169] width 107 height 29
click at [292, 160] on button "Request Borrower Info" at bounding box center [293, 169] width 160 height 29
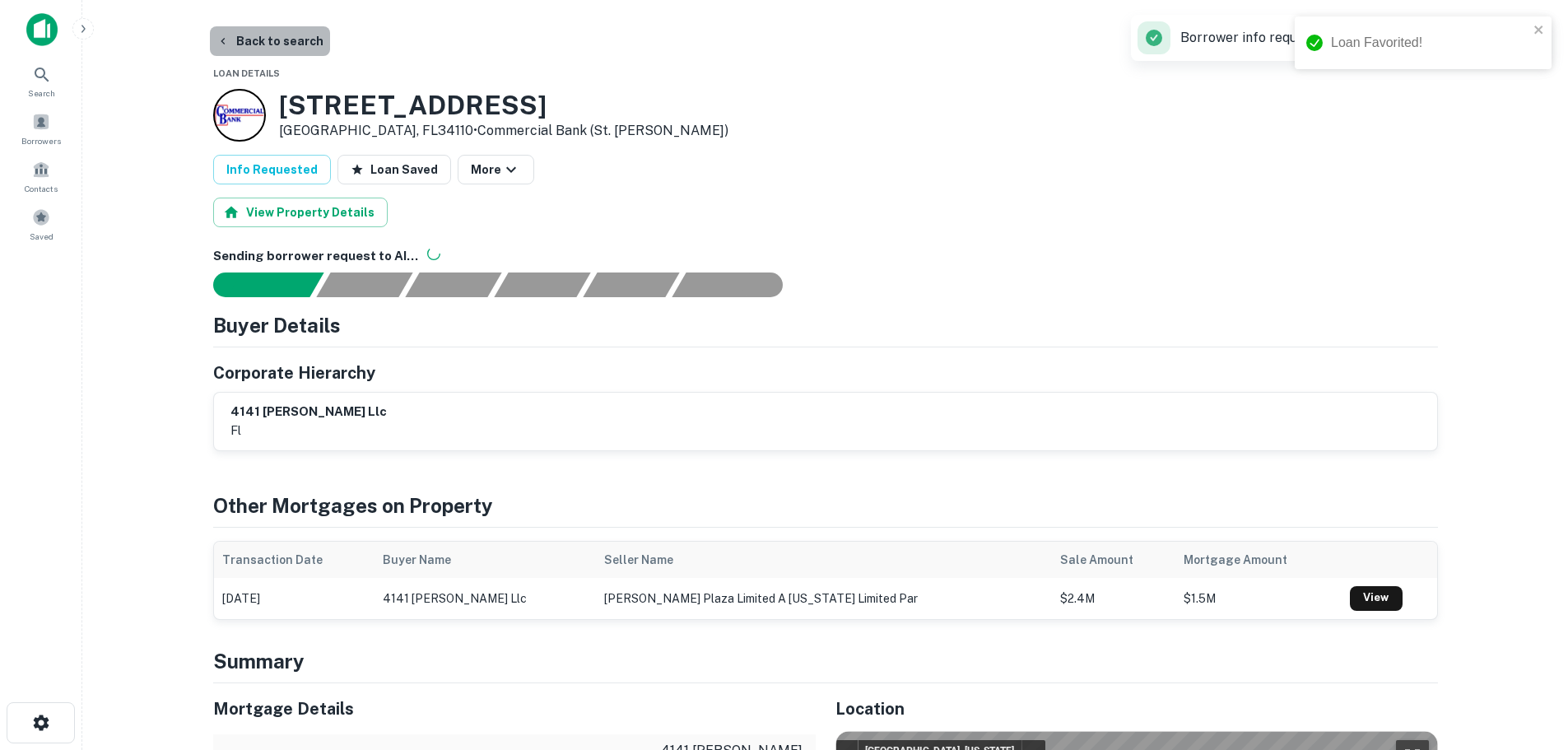
click at [298, 27] on button "Back to search" at bounding box center [270, 41] width 120 height 29
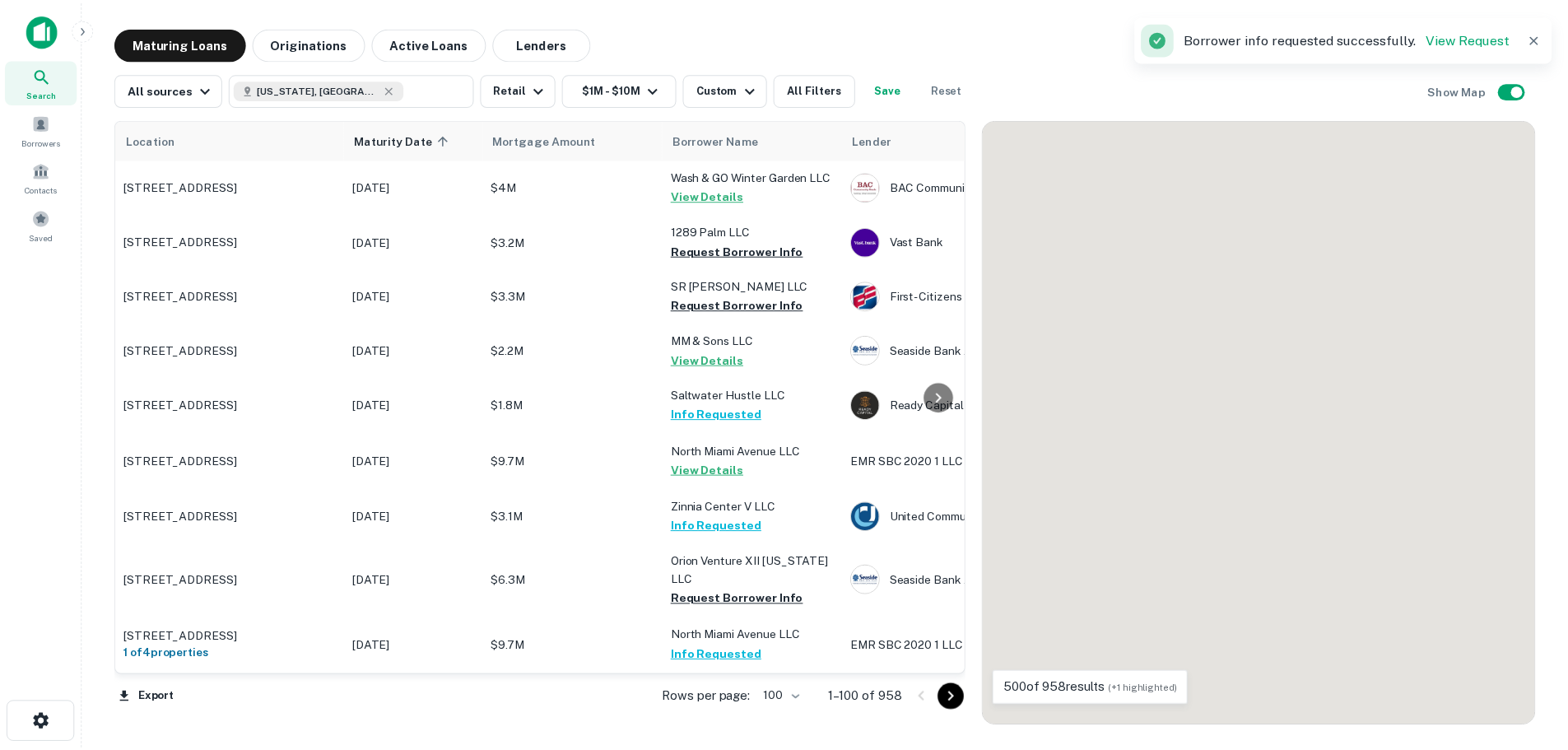
scroll to position [3600, 0]
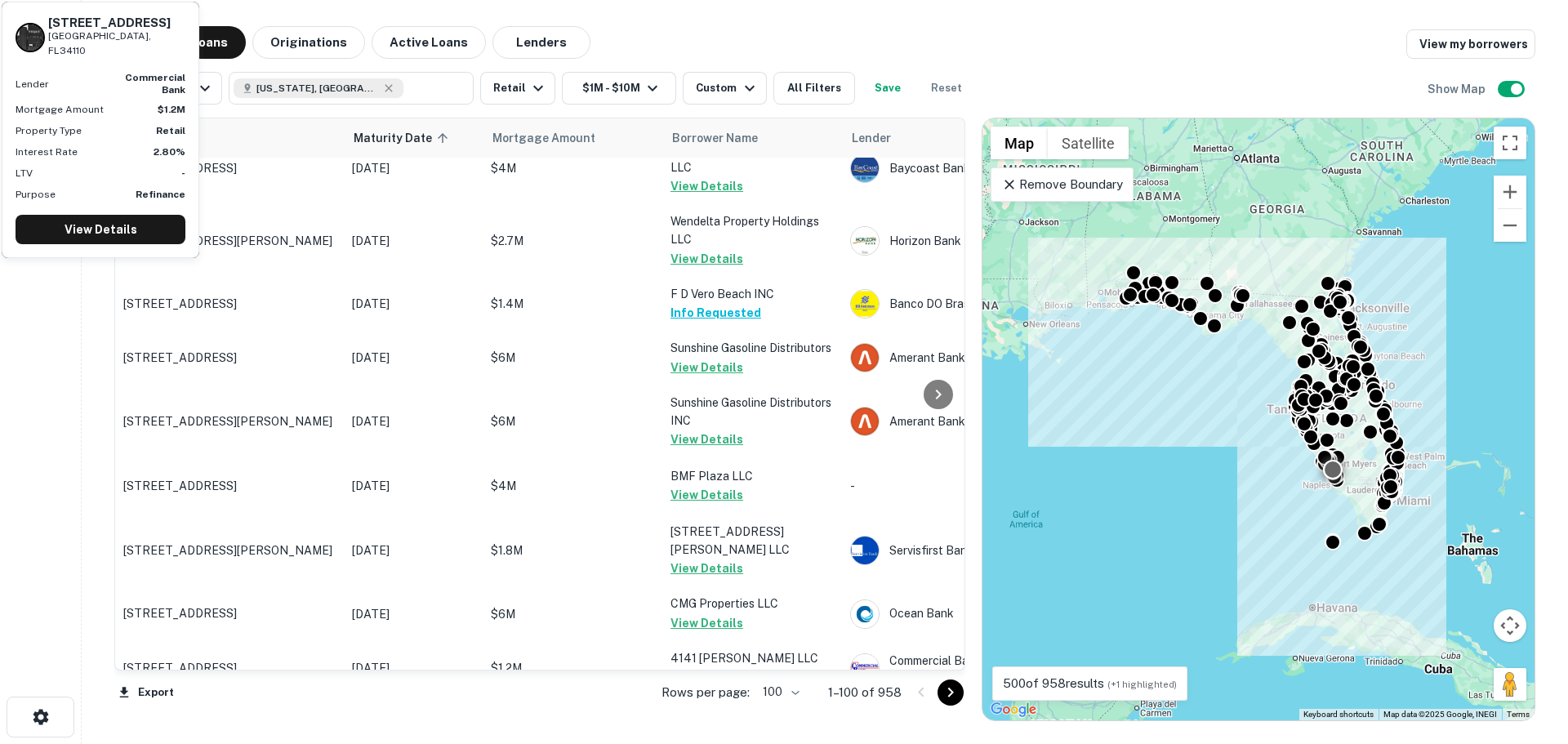
click at [49, 410] on div "Search Borrowers Contacts Saved" at bounding box center [40, 346] width 81 height 693
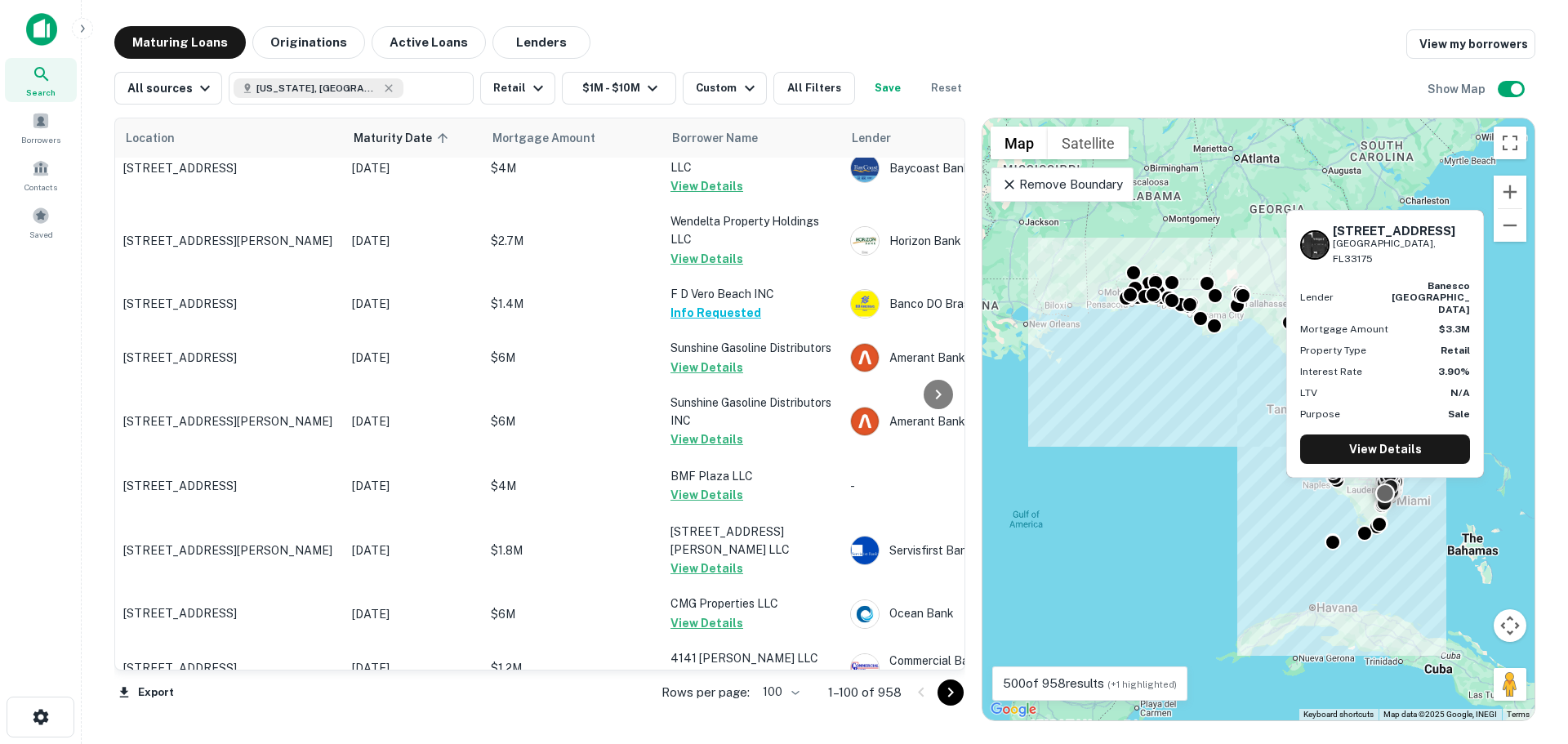
click at [171, 706] on p "[STREET_ADDRESS]" at bounding box center [229, 712] width 212 height 14
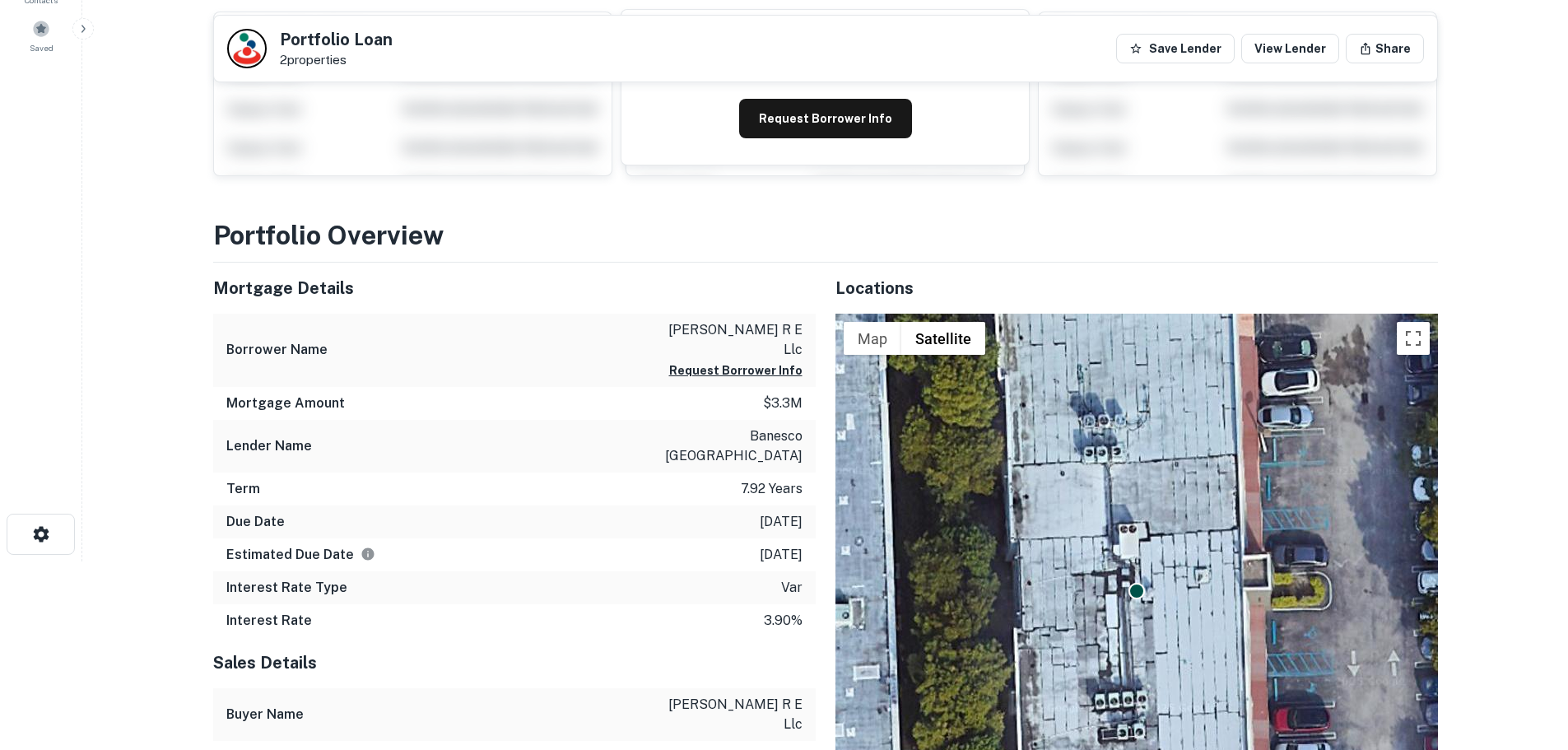
scroll to position [424, 0]
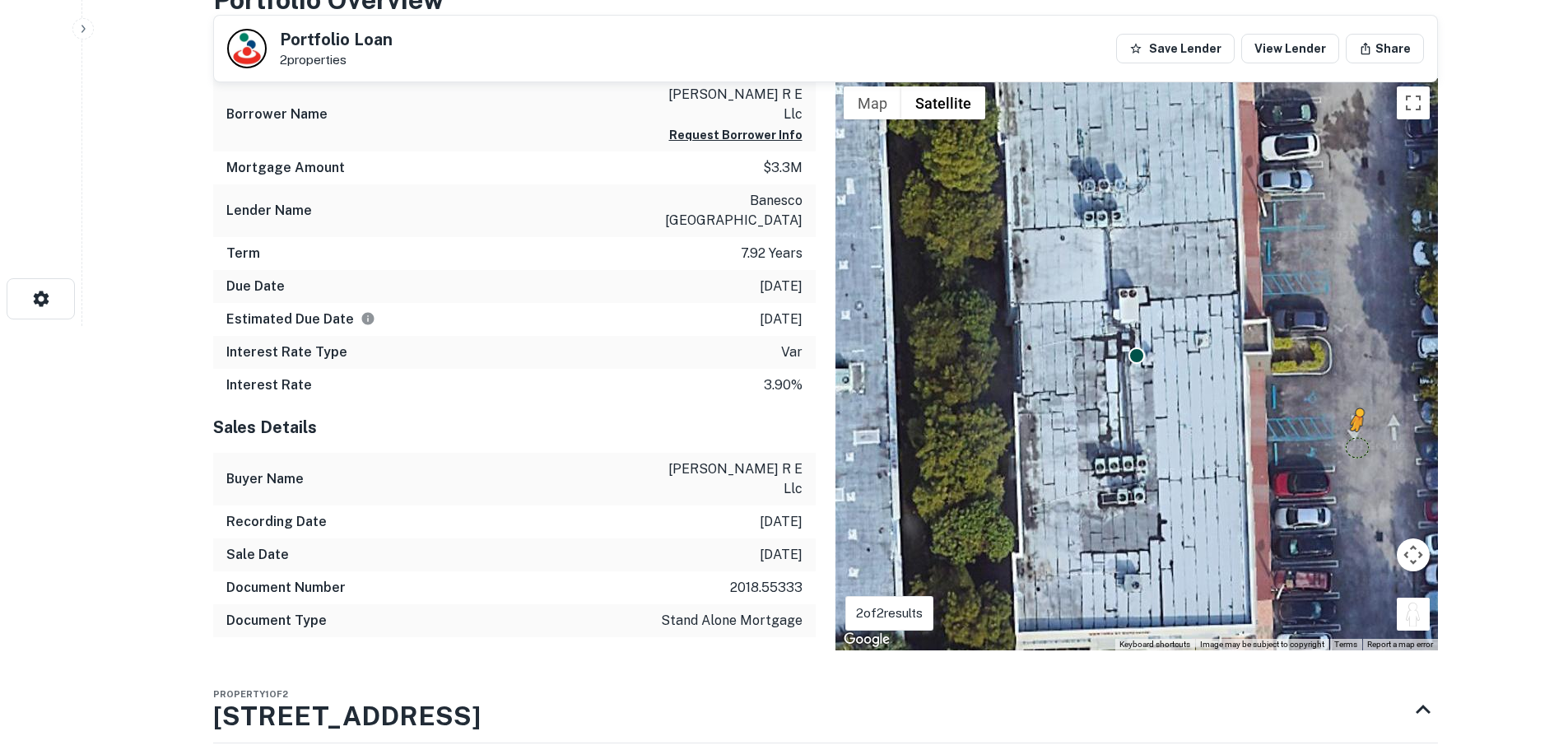
drag, startPoint x: 1419, startPoint y: 555, endPoint x: 1349, endPoint y: 418, distance: 153.8
click at [1349, 418] on div "To activate drag with keyboard, press Alt + Enter. Once in keyboard drag state,…" at bounding box center [1136, 364] width 602 height 572
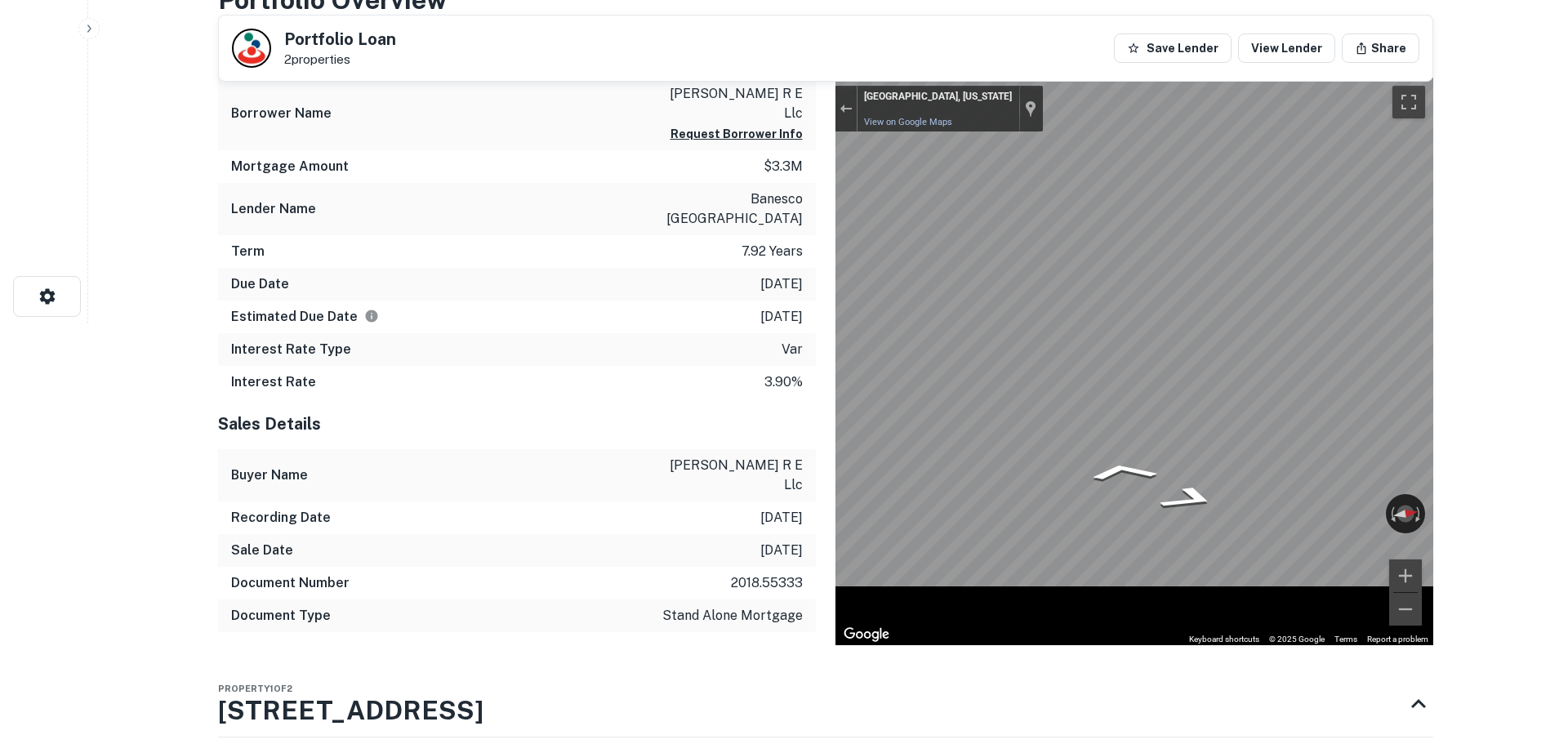
scroll to position [0, 0]
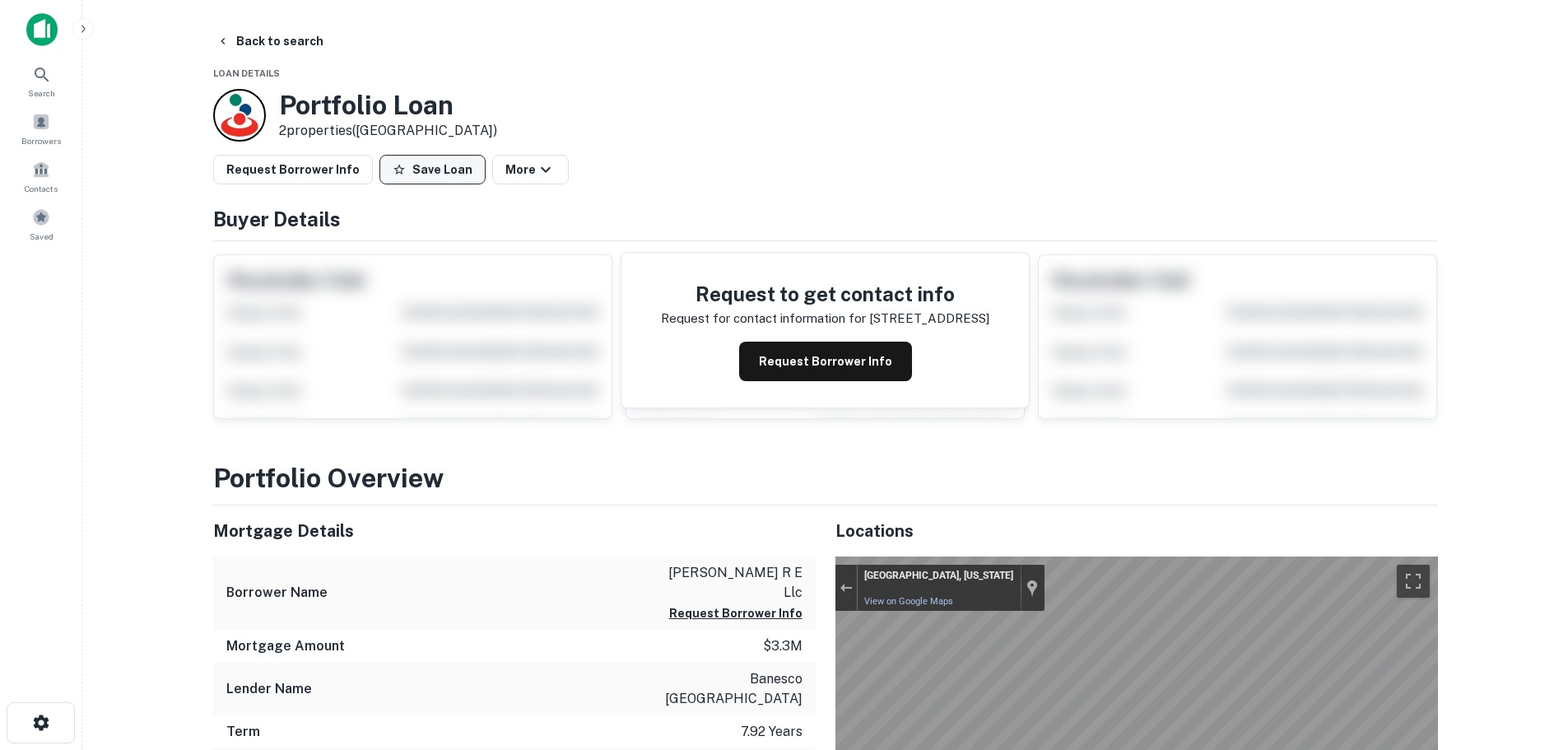
click at [411, 162] on button "Save Loan" at bounding box center [433, 169] width 107 height 29
click at [306, 158] on button "Request Borrower Info" at bounding box center [293, 169] width 160 height 29
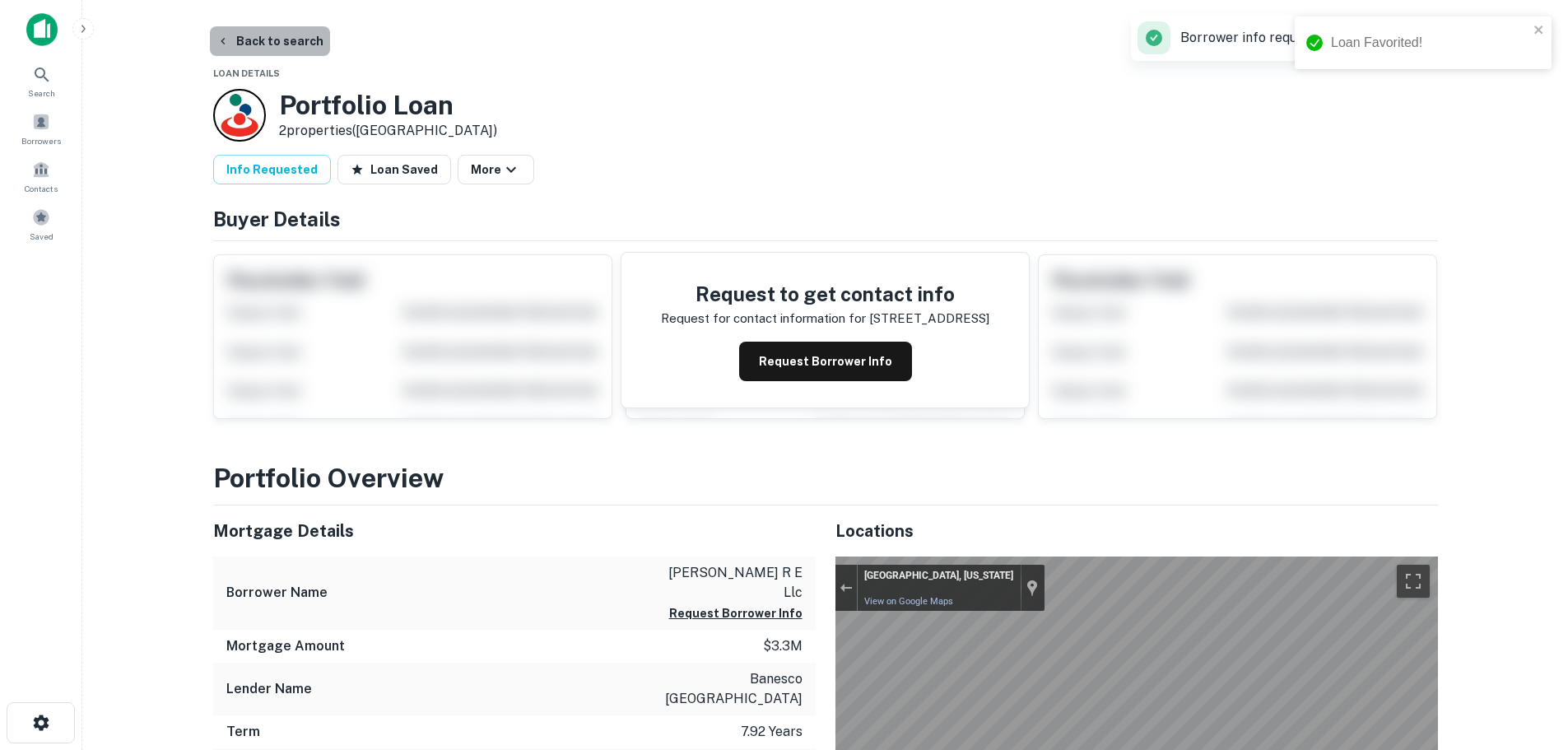
click at [281, 52] on button "Back to search" at bounding box center [270, 41] width 120 height 29
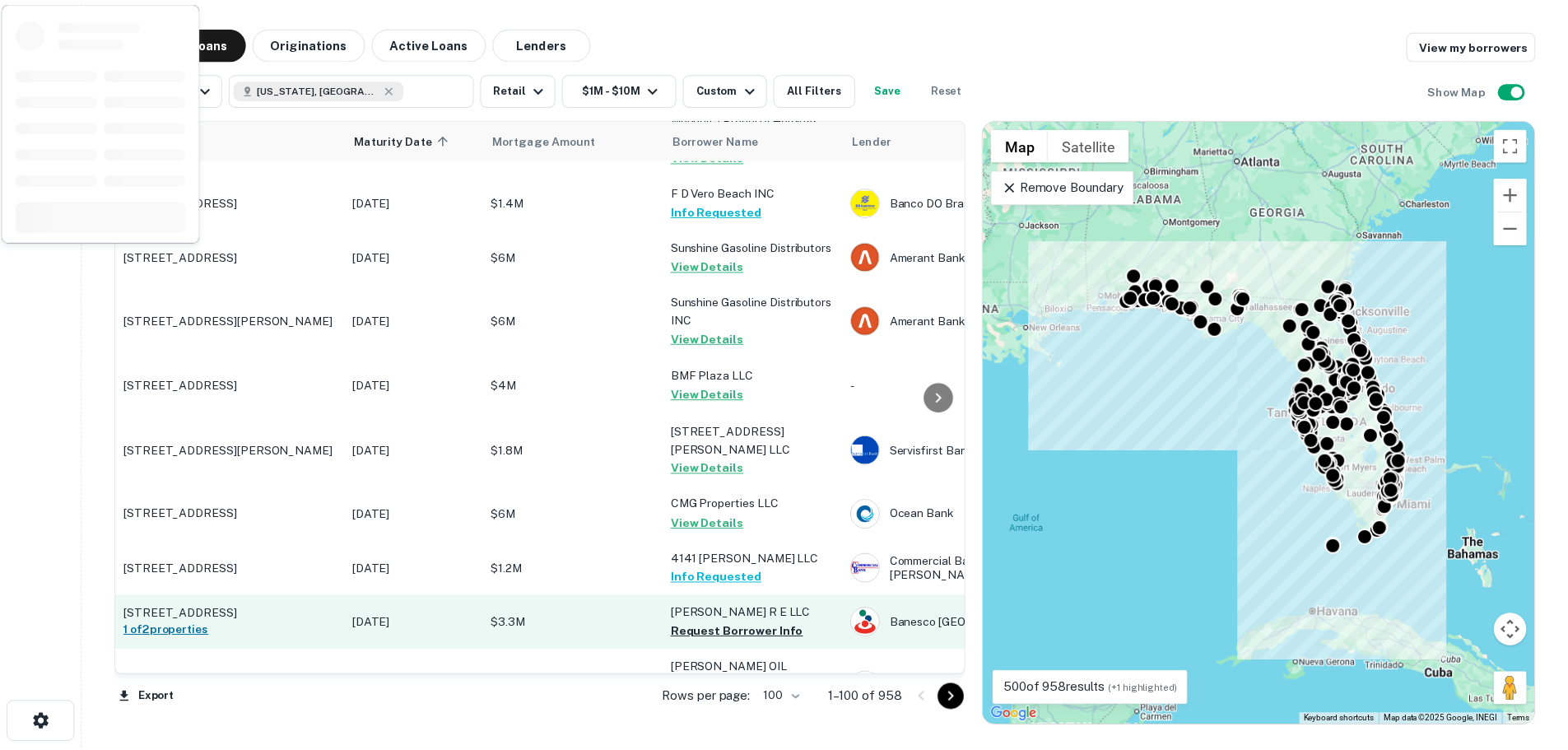
scroll to position [3810, 0]
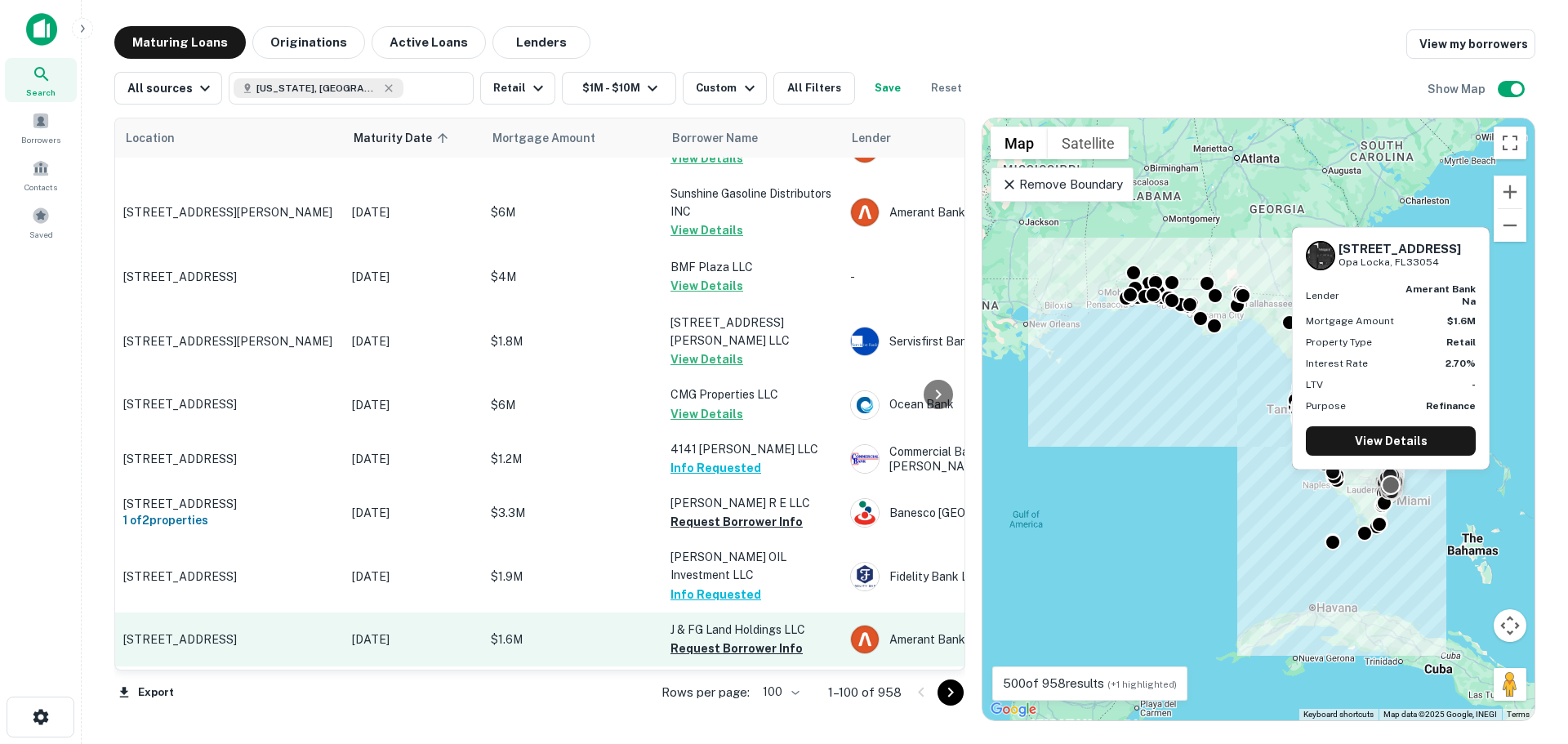
click at [226, 613] on td "[STREET_ADDRESS]" at bounding box center [229, 639] width 228 height 54
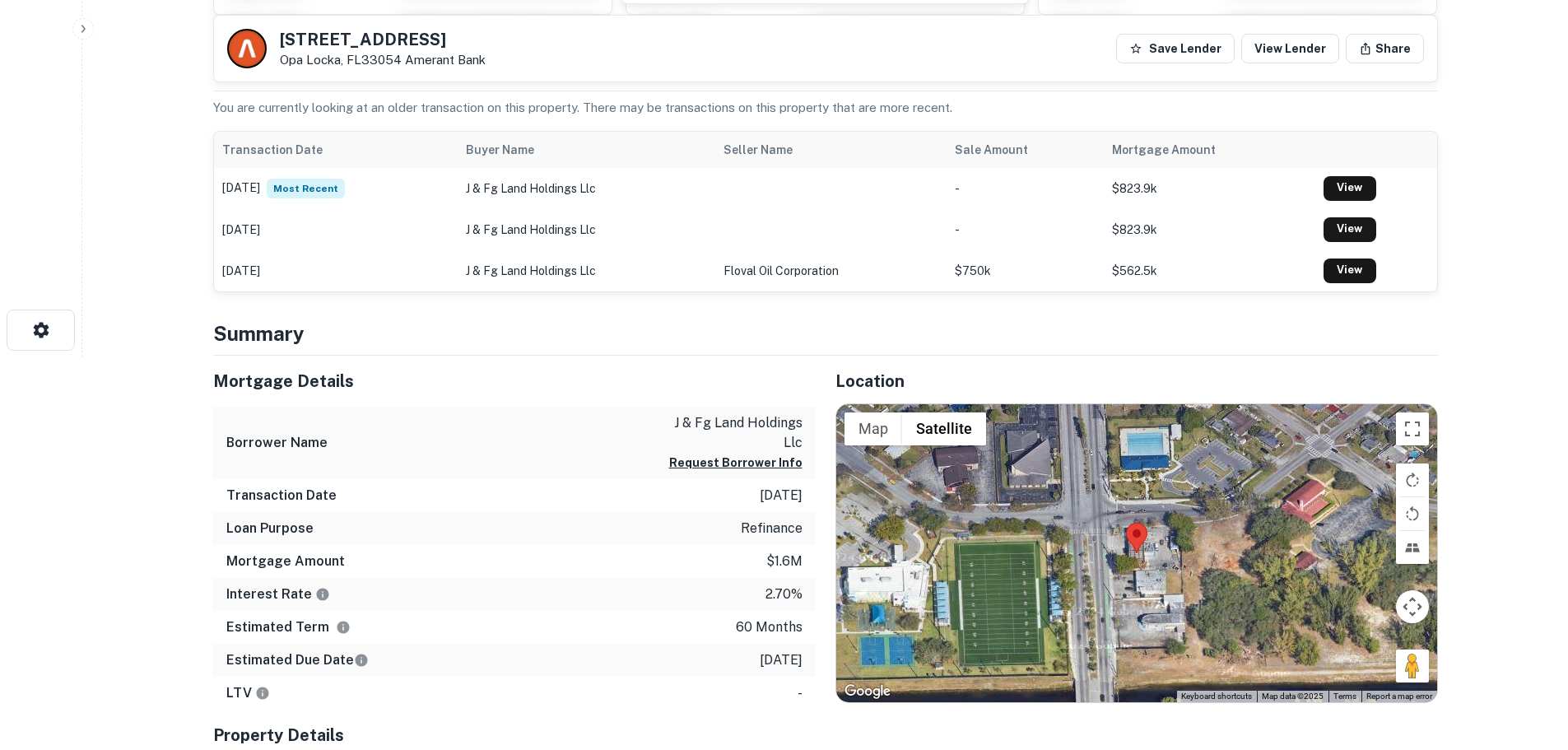
scroll to position [503, 0]
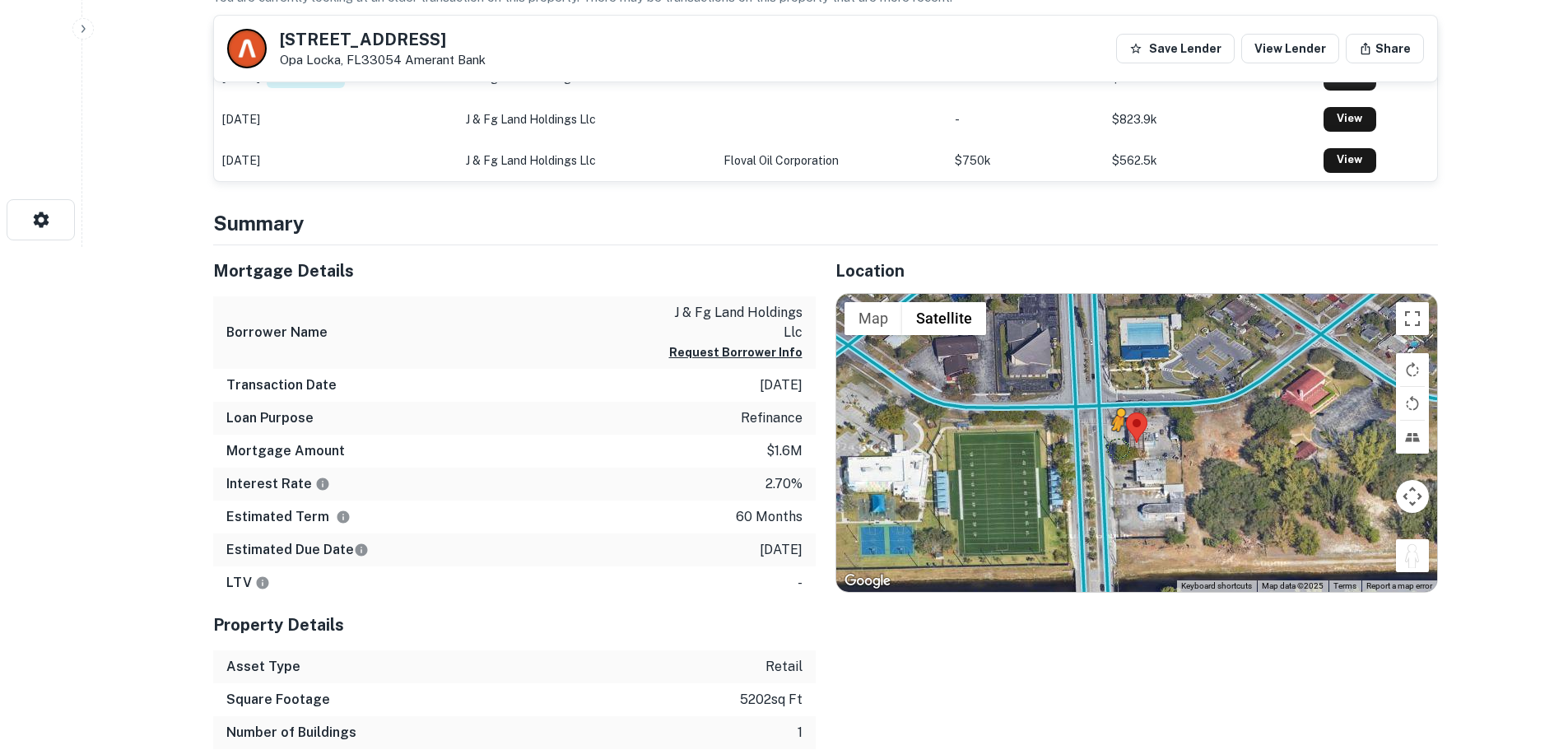
drag, startPoint x: 1413, startPoint y: 555, endPoint x: 1109, endPoint y: 447, distance: 322.6
click at [1109, 447] on div "To activate drag with keyboard, press Alt + Enter. Once in keyboard drag state,…" at bounding box center [1136, 442] width 601 height 298
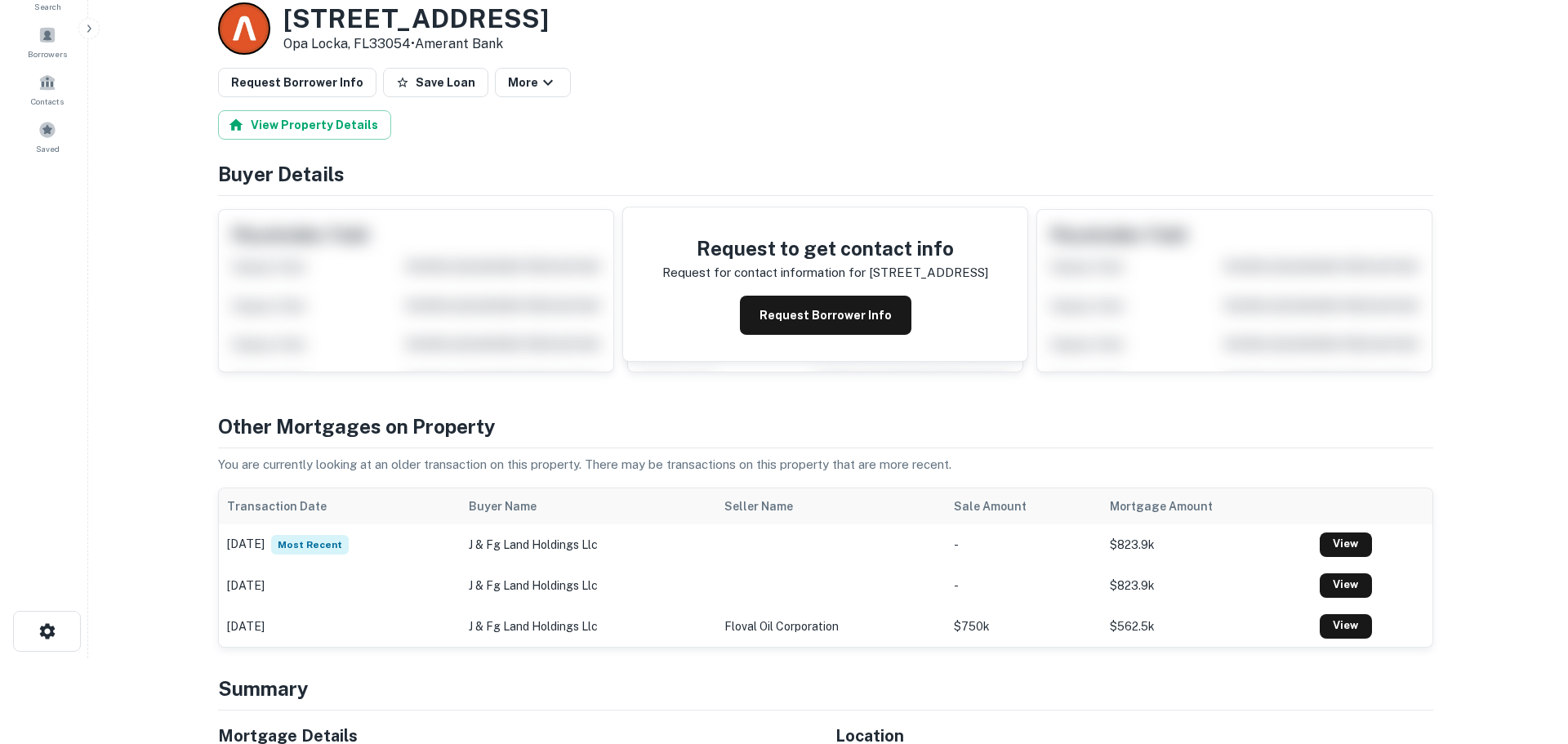
scroll to position [0, 0]
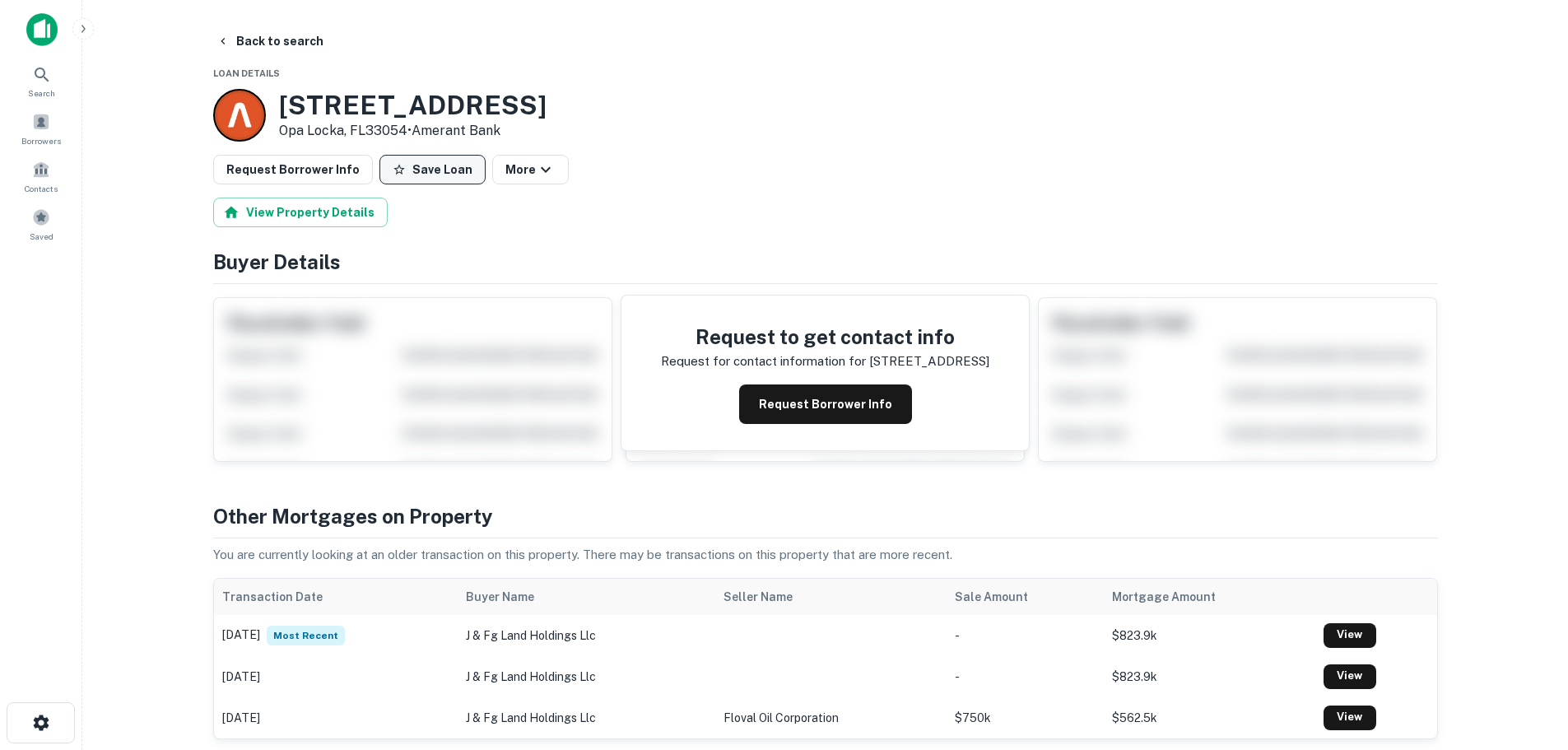
click at [416, 178] on button "Save Loan" at bounding box center [433, 169] width 107 height 29
click at [290, 174] on button "Request Borrower Info" at bounding box center [293, 169] width 160 height 29
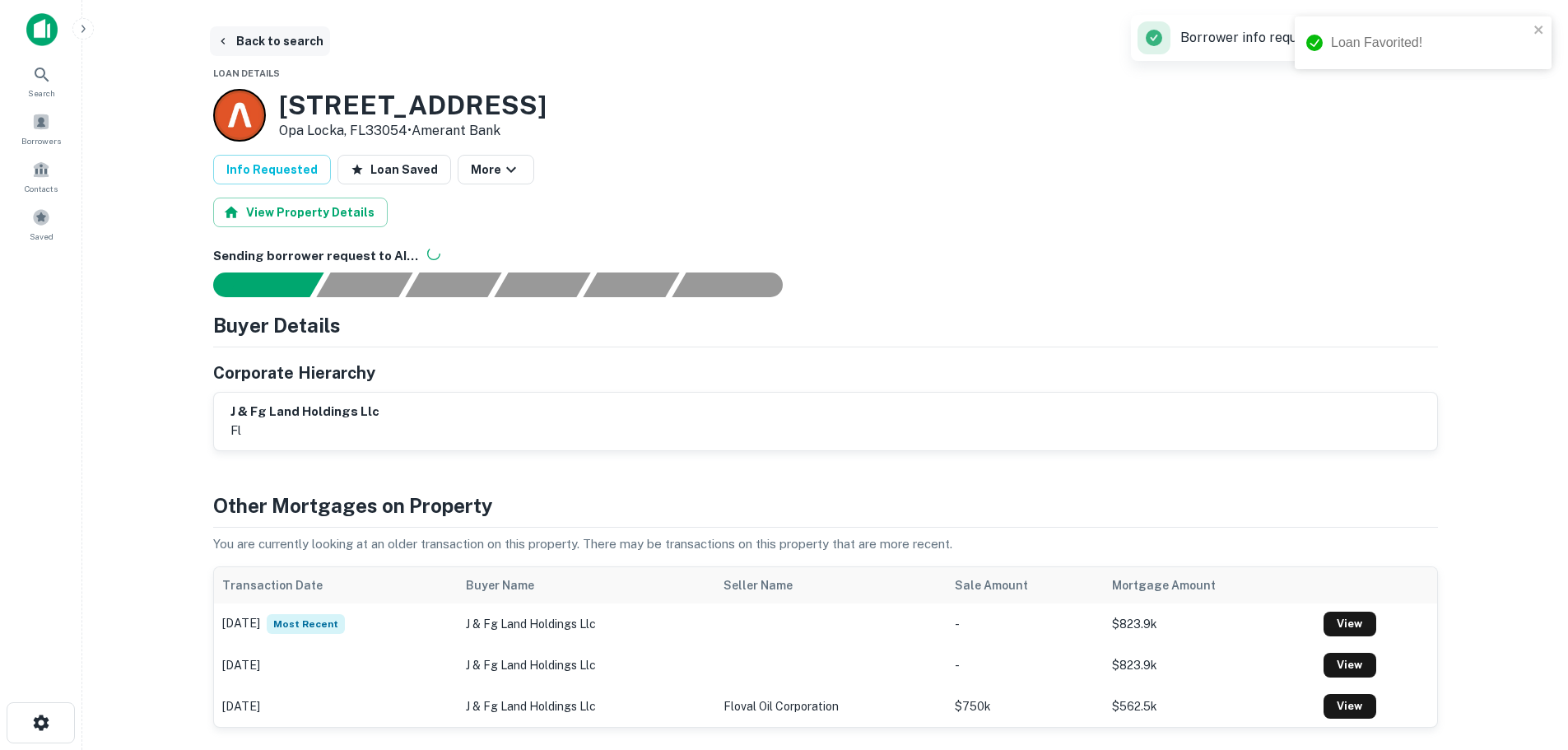
click at [290, 45] on button "Back to search" at bounding box center [270, 41] width 120 height 29
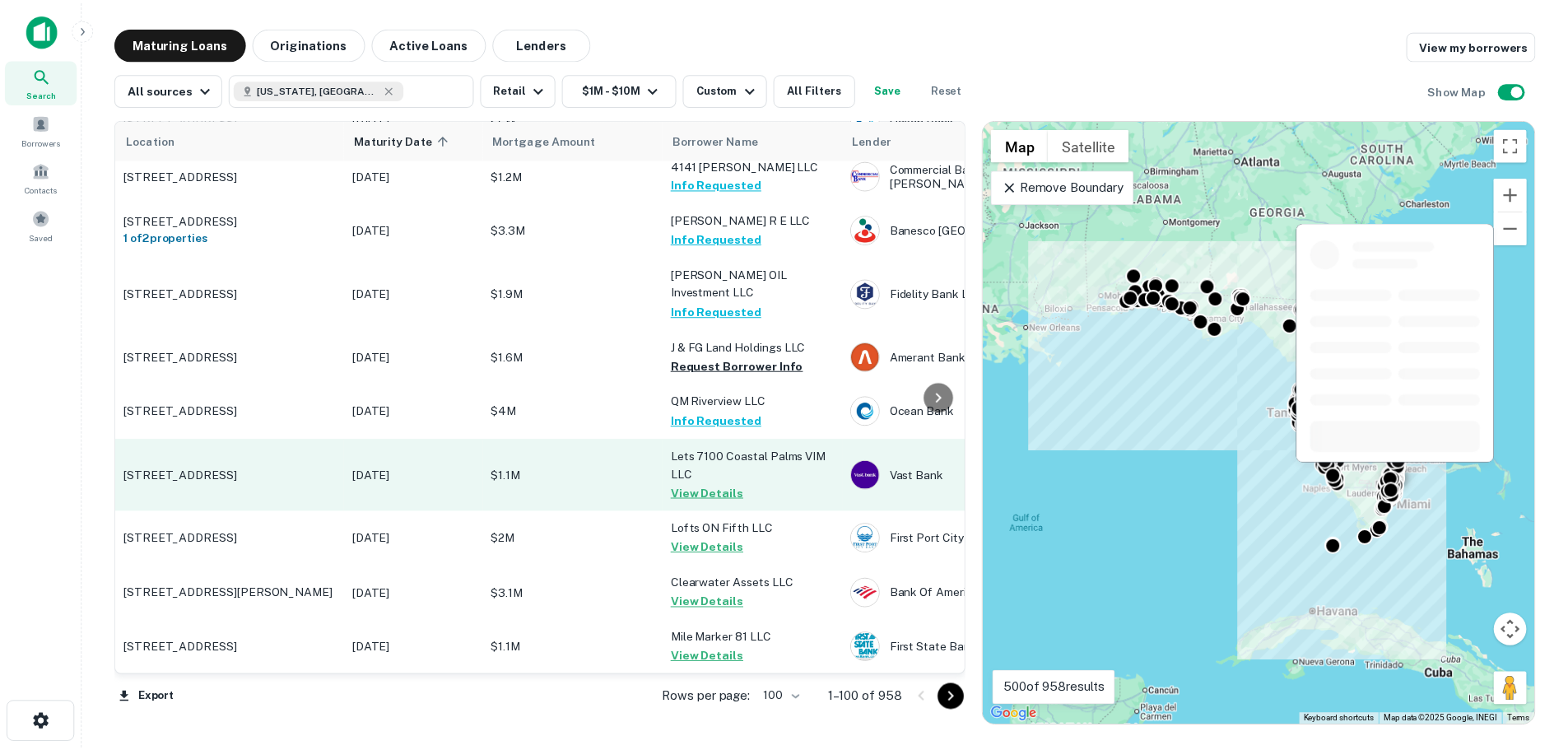
scroll to position [4120, 0]
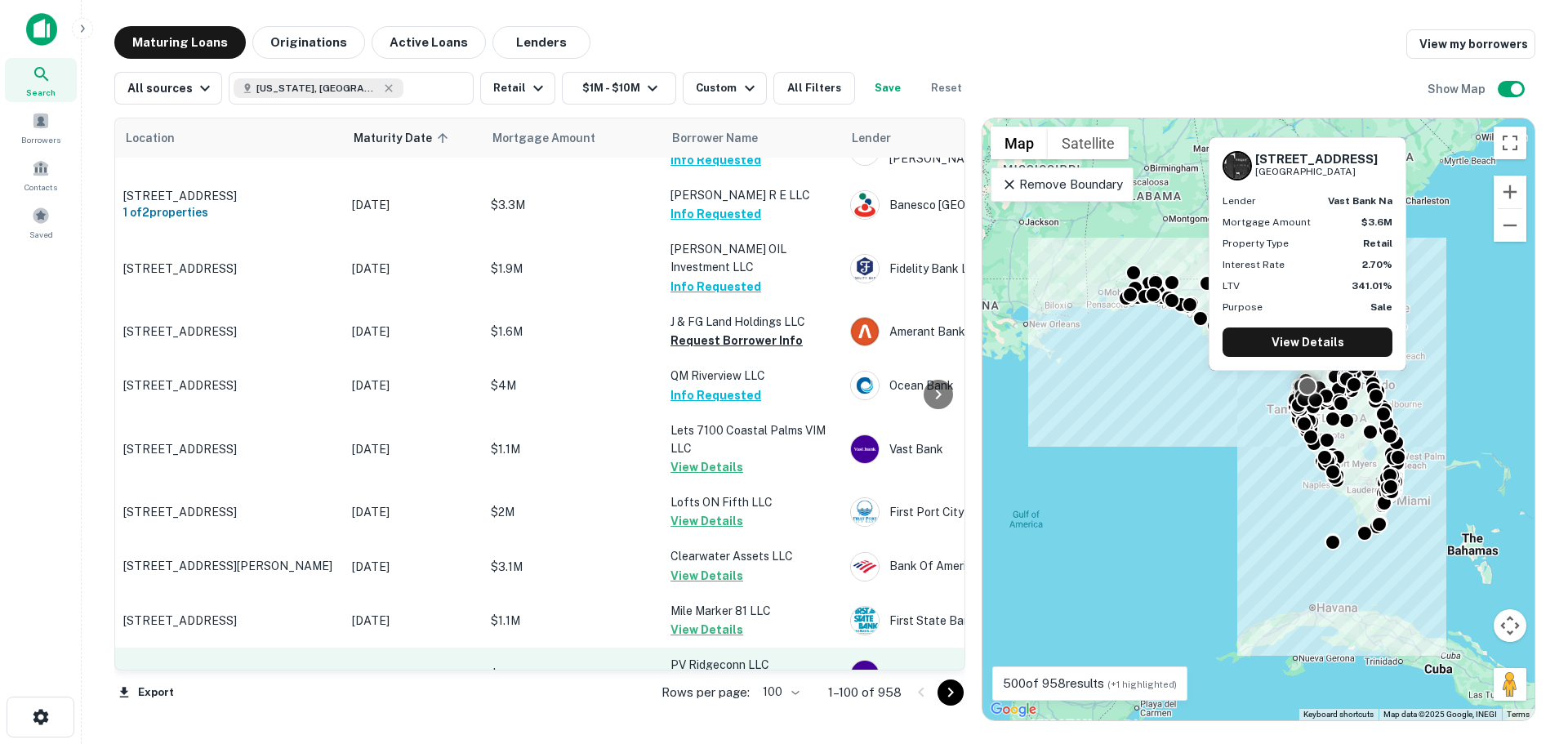
click at [237, 667] on p "[STREET_ADDRESS]" at bounding box center [229, 674] width 212 height 14
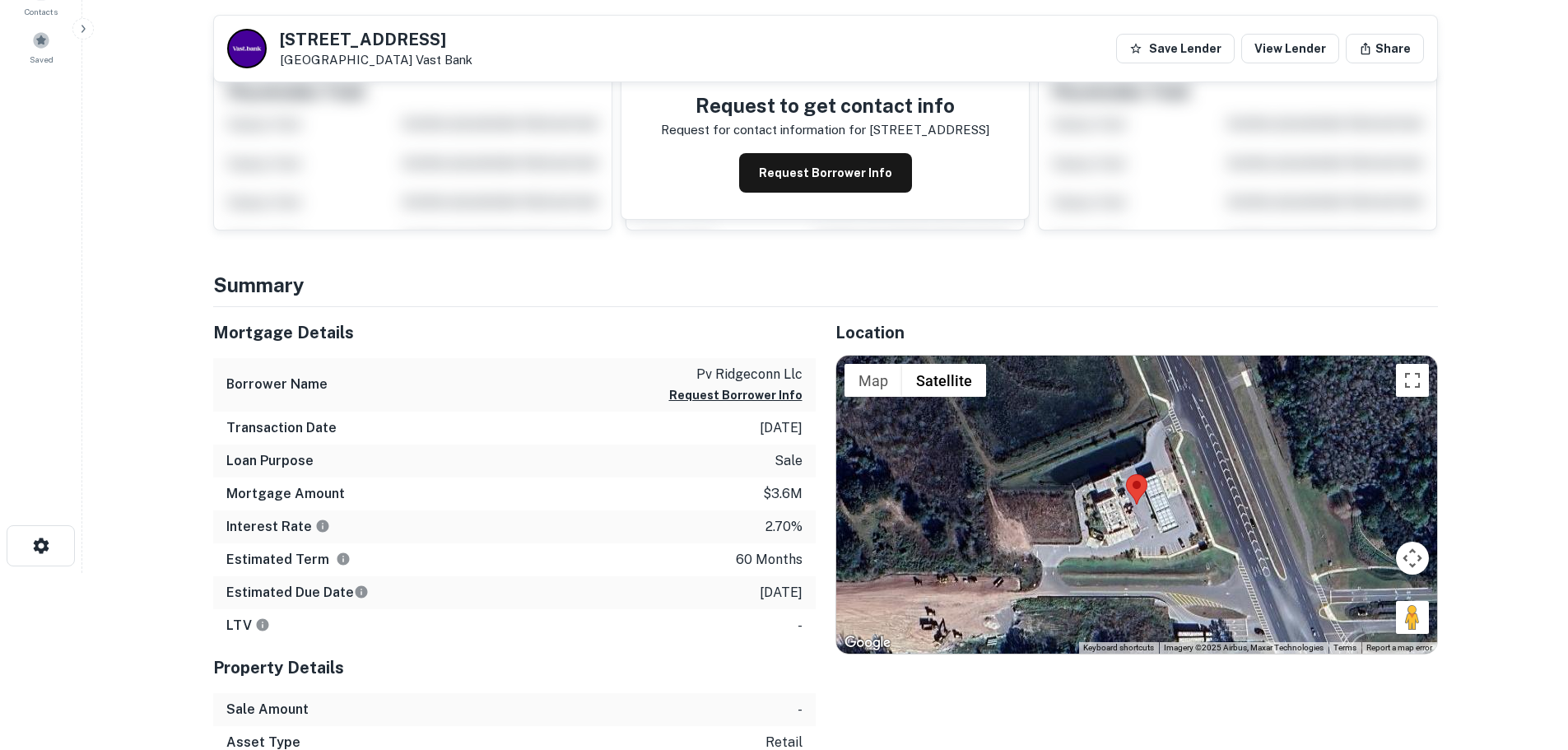
scroll to position [178, 0]
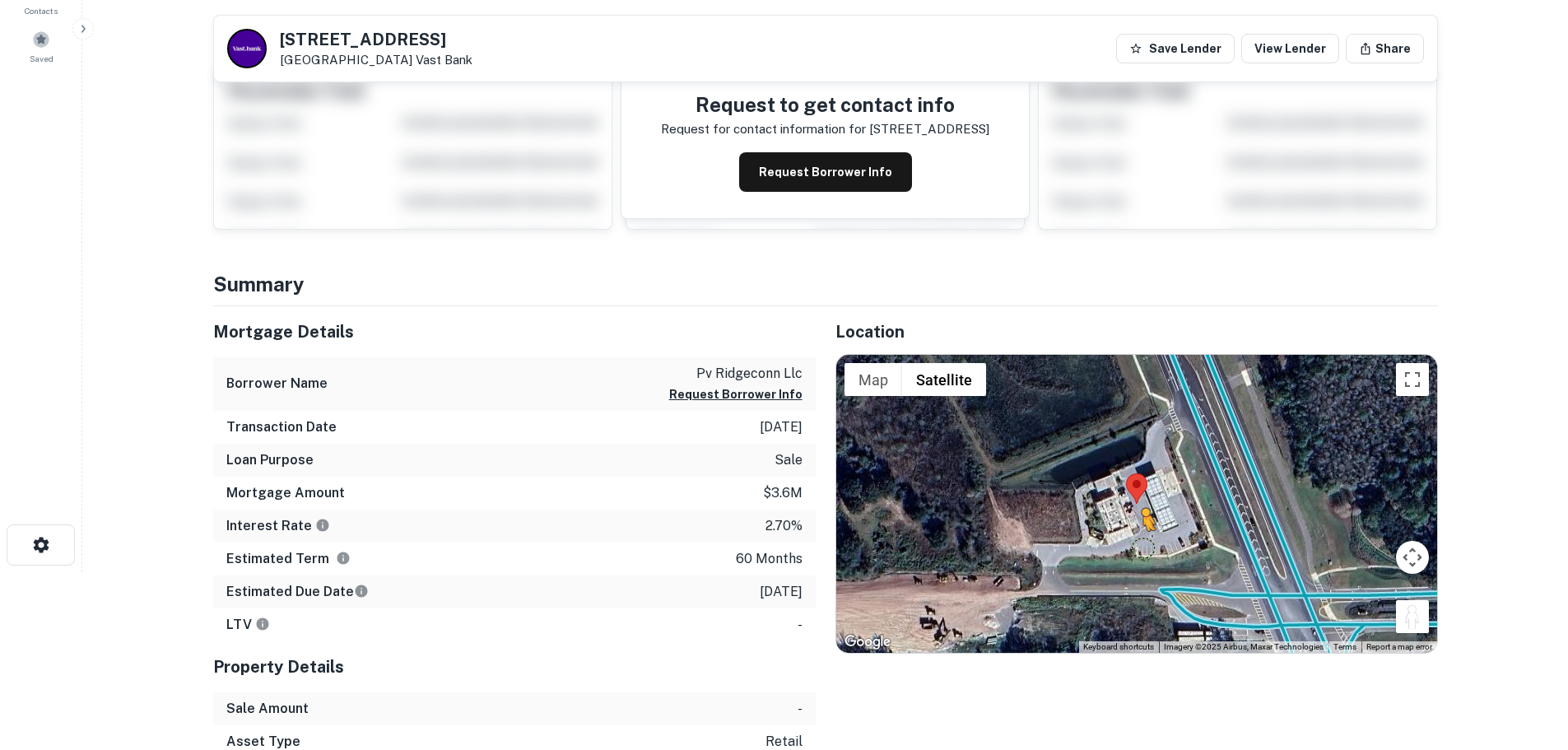
drag, startPoint x: 1421, startPoint y: 609, endPoint x: 1135, endPoint y: 547, distance: 292.6
click at [1135, 547] on div "To activate drag with keyboard, press Alt + Enter. Once in keyboard drag state,…" at bounding box center [1136, 503] width 601 height 298
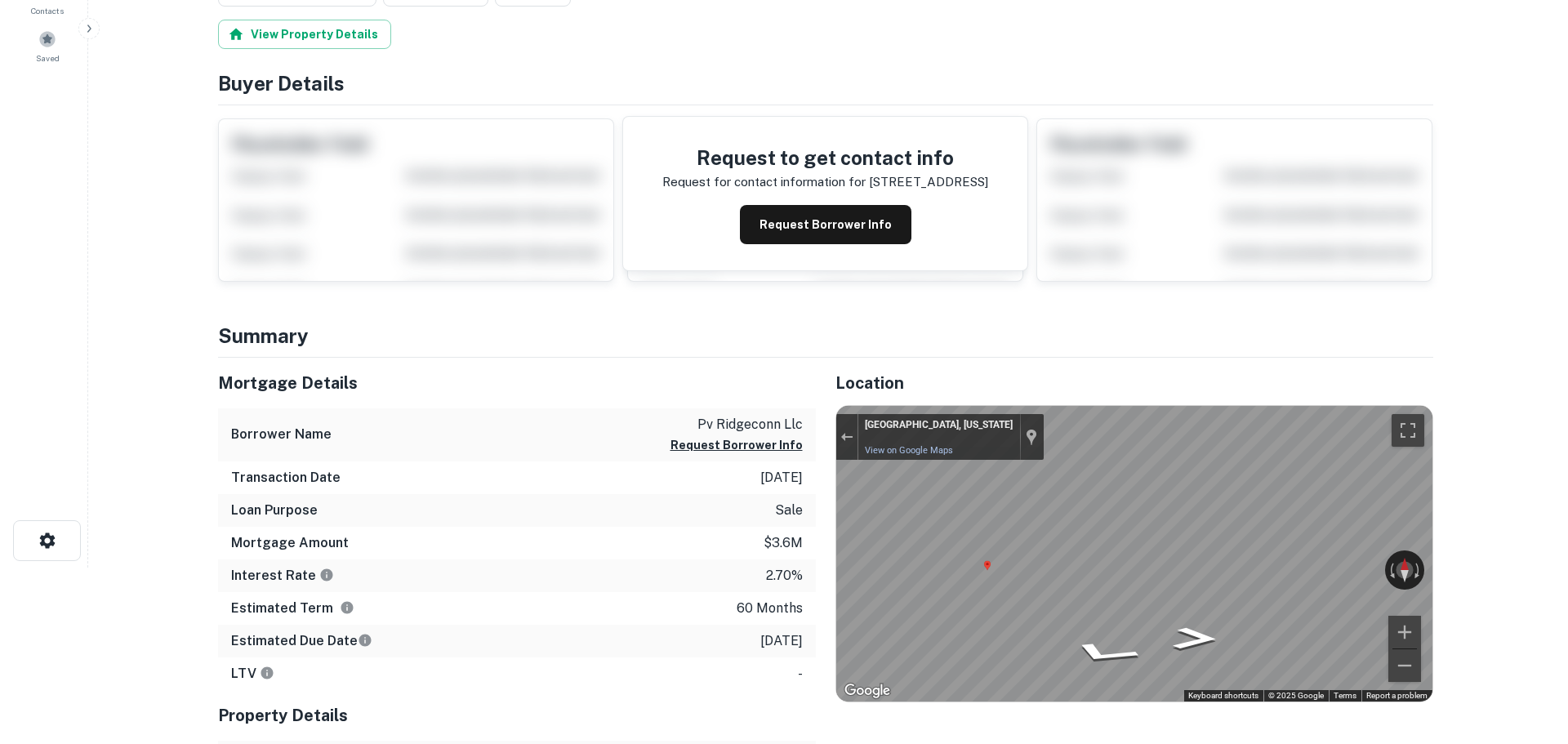
scroll to position [0, 0]
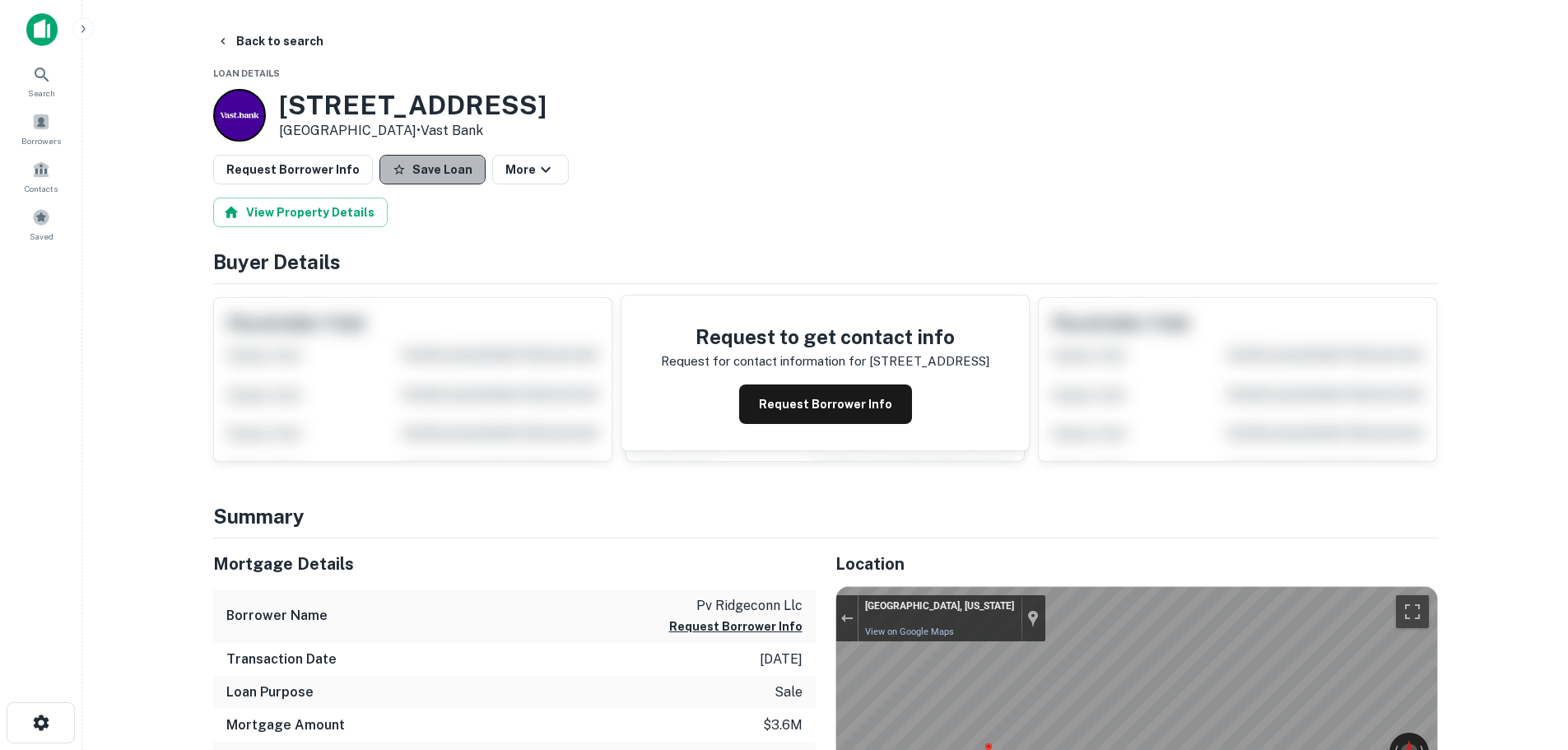
click at [423, 167] on button "Save Loan" at bounding box center [433, 169] width 107 height 29
click at [261, 155] on button "Request Borrower Info" at bounding box center [293, 169] width 160 height 29
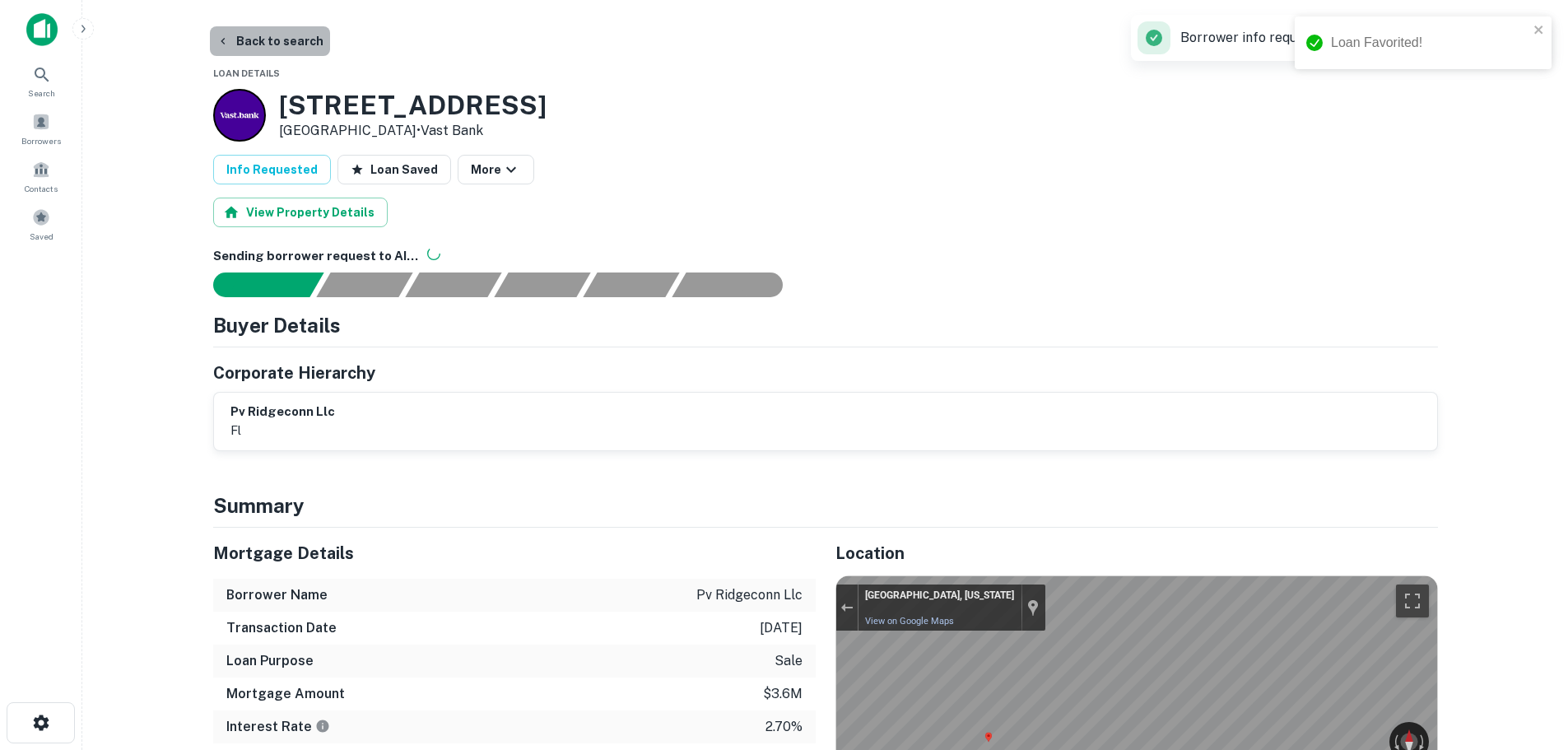
click at [272, 34] on button "Back to search" at bounding box center [270, 41] width 120 height 29
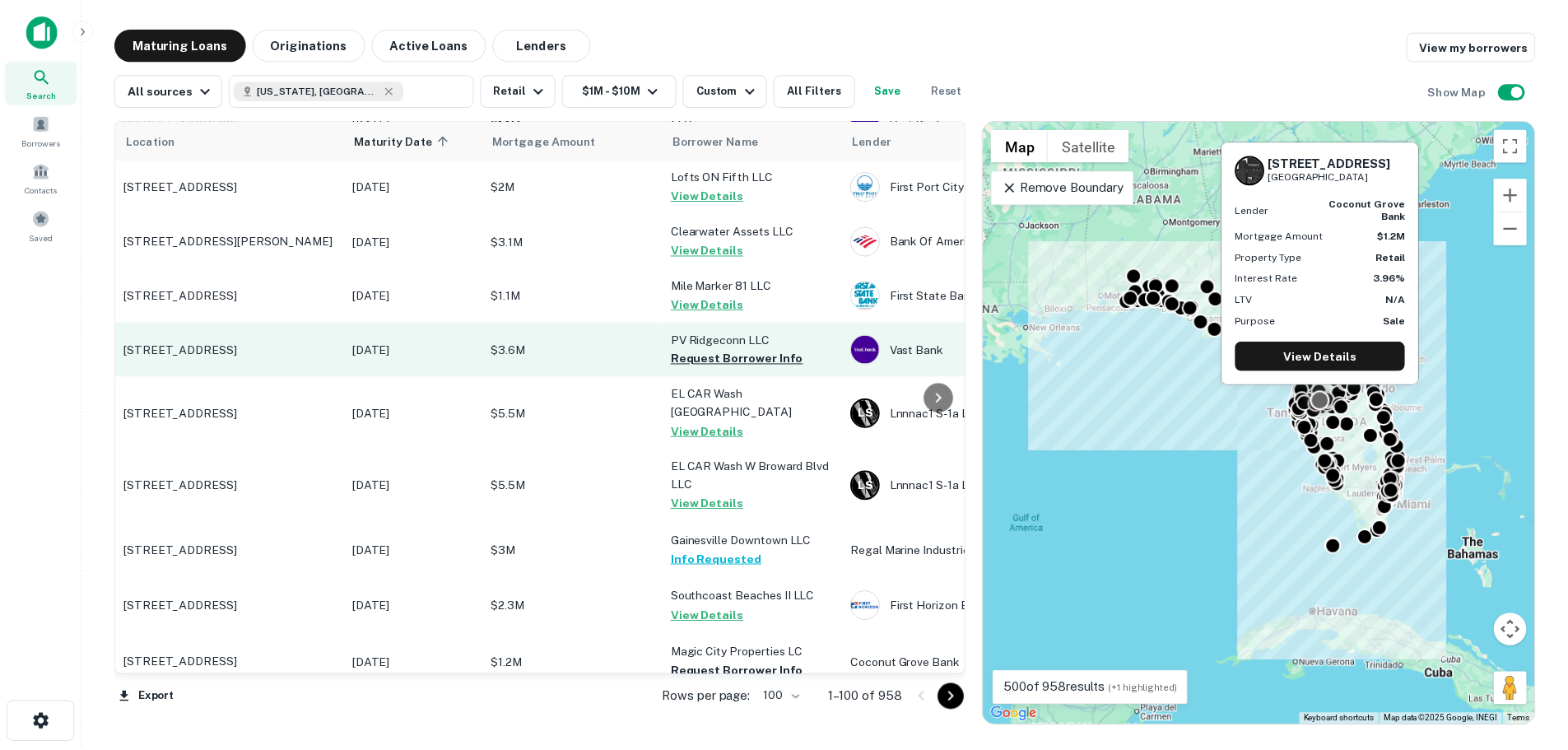
scroll to position [4454, 0]
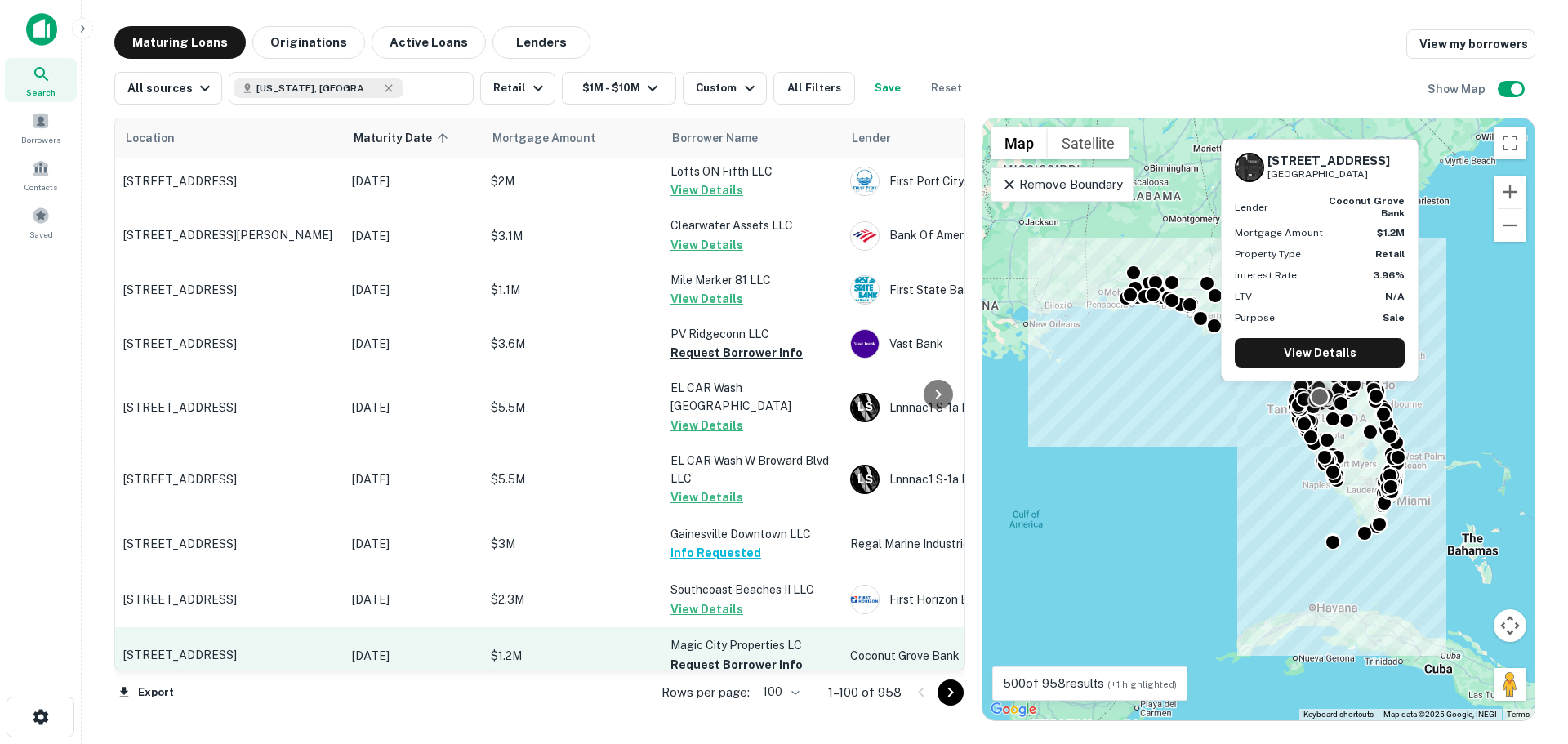
click at [241, 648] on p "[STREET_ADDRESS]" at bounding box center [229, 655] width 212 height 14
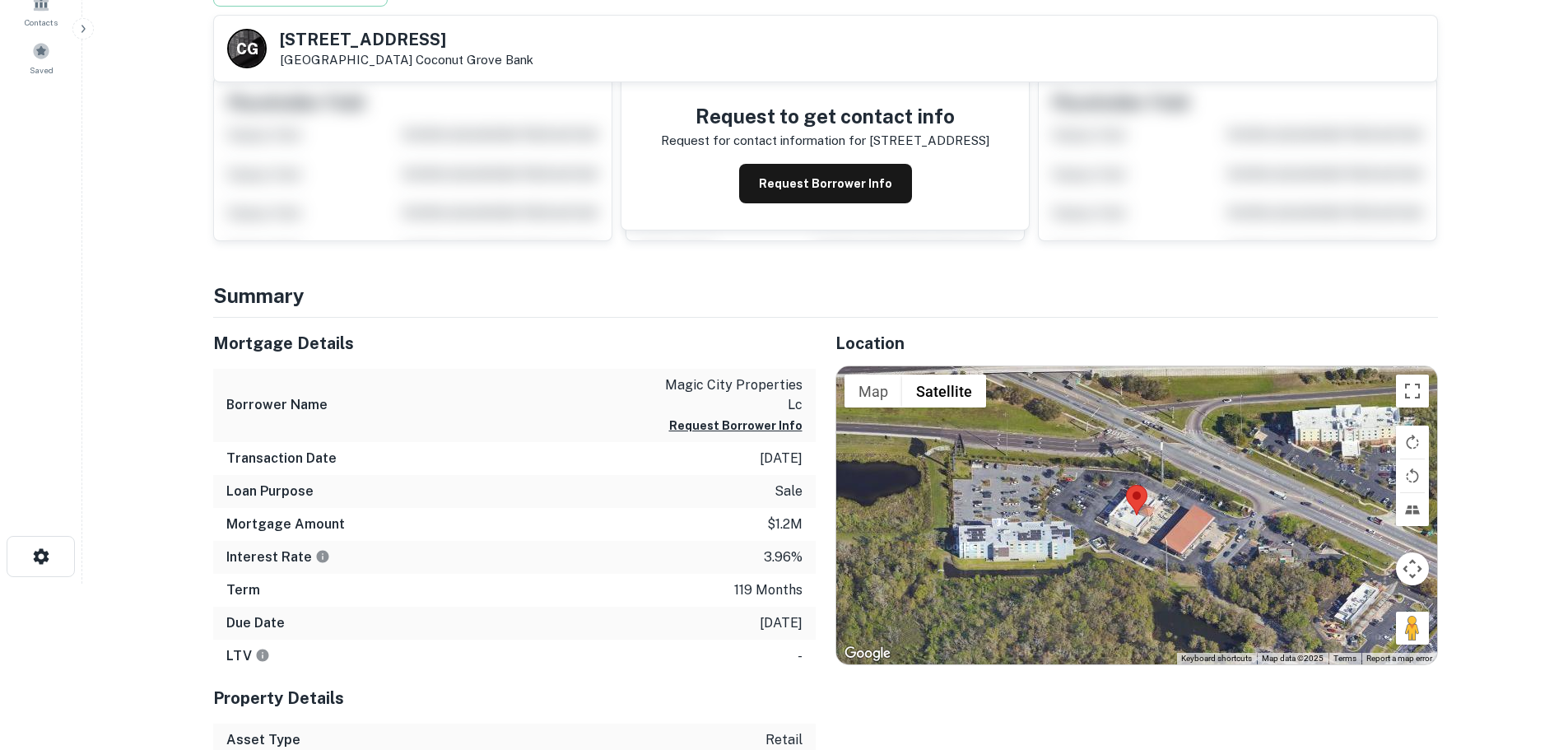
scroll to position [176, 0]
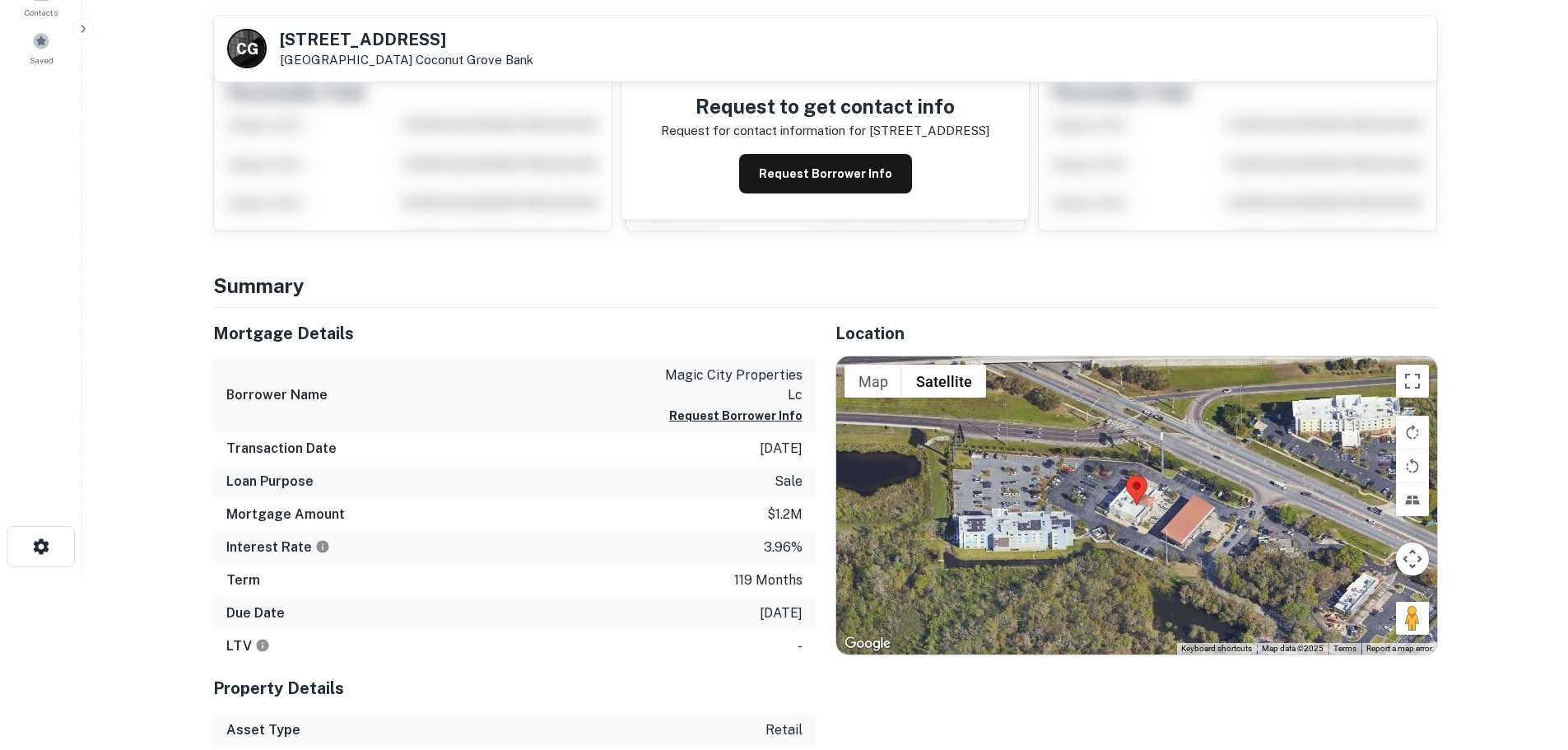
drag, startPoint x: 1408, startPoint y: 621, endPoint x: 1094, endPoint y: 500, distance: 336.5
click at [1094, 500] on div "Map Terrain Satellite Labels Keyboard shortcuts Map Data Map data ©2025 Map dat…" at bounding box center [1136, 505] width 601 height 298
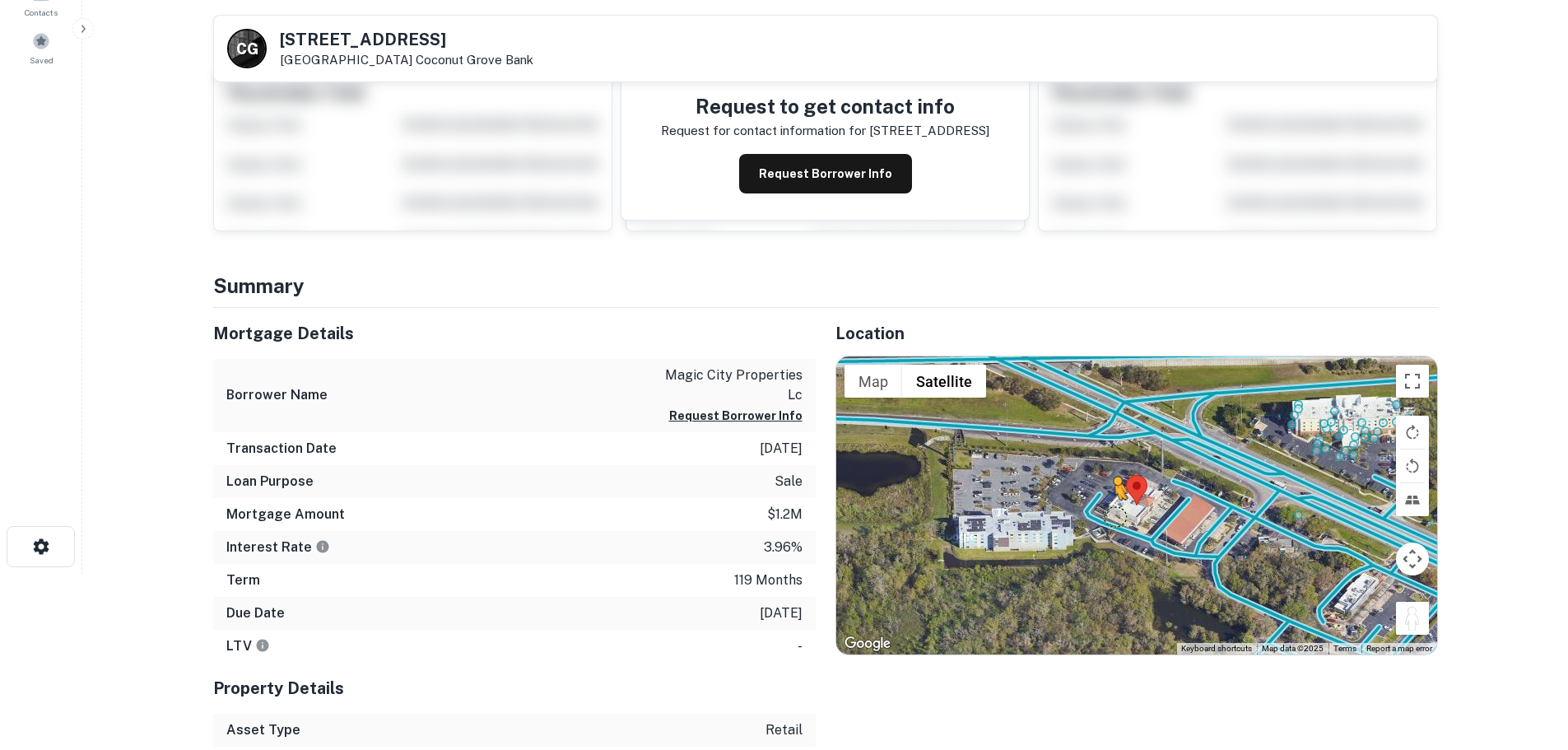
drag, startPoint x: 1410, startPoint y: 617, endPoint x: 1101, endPoint y: 520, distance: 323.9
click at [1101, 520] on div "To activate drag with keyboard, press Alt + Enter. Once in keyboard drag state,…" at bounding box center [1136, 505] width 601 height 298
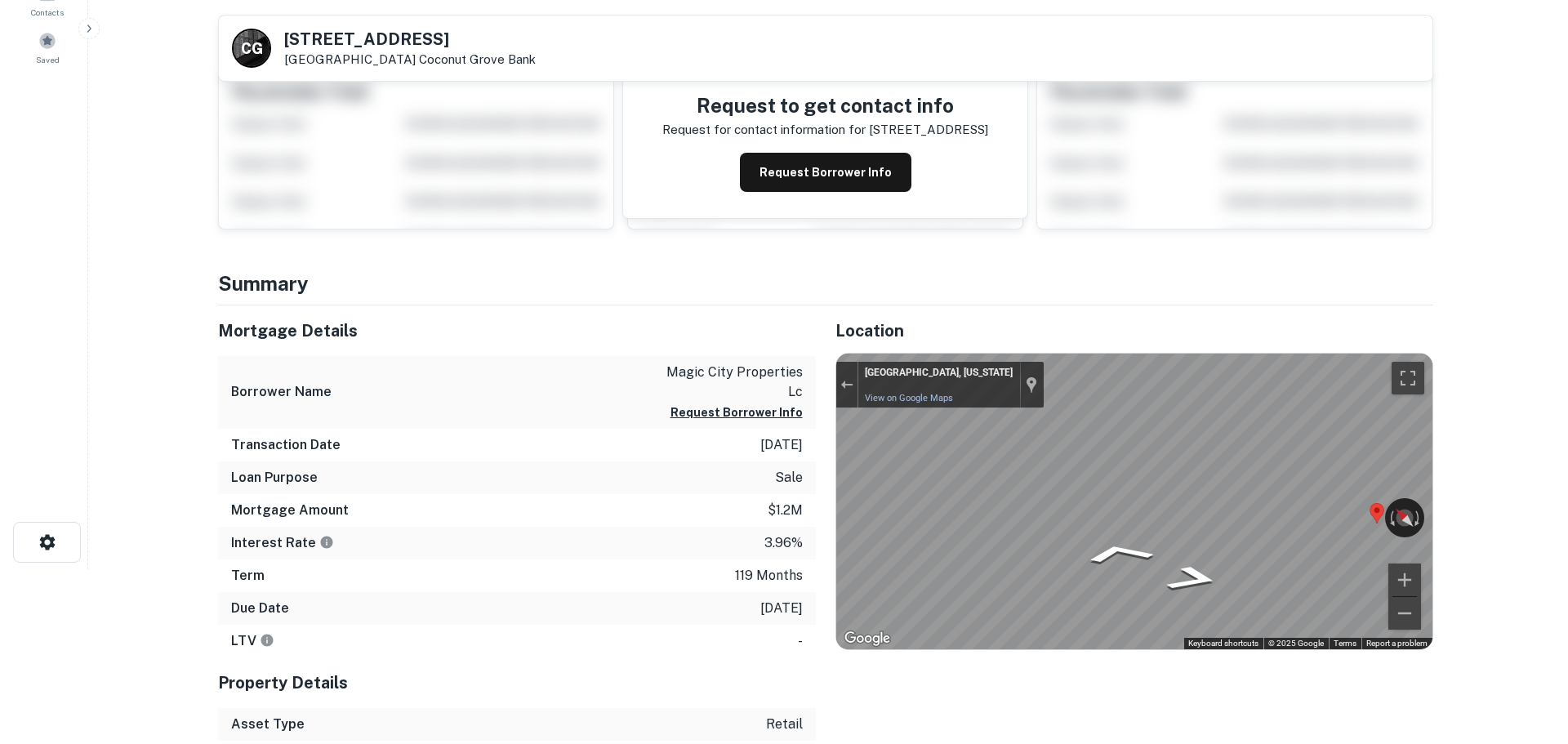
scroll to position [0, 0]
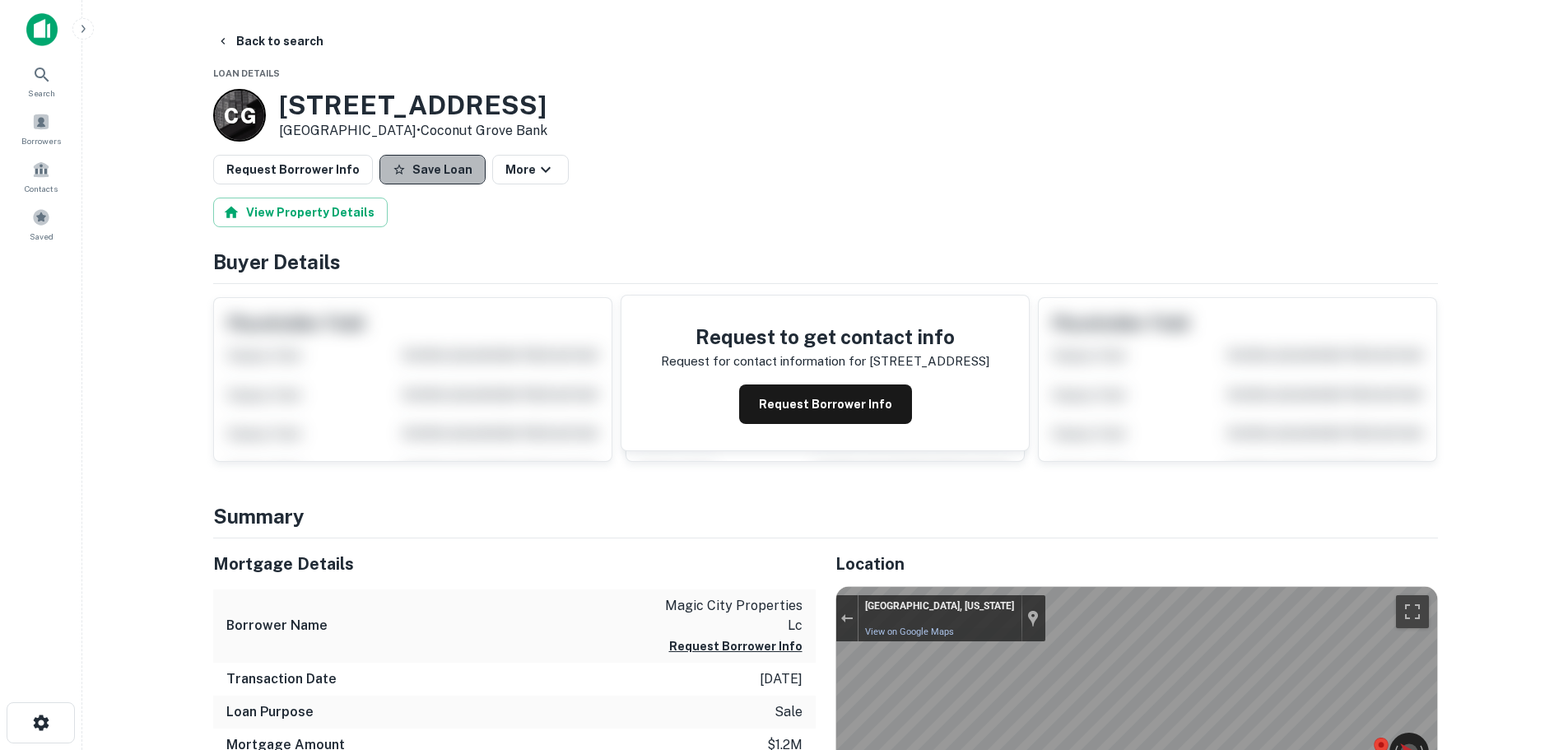
click at [426, 166] on button "Save Loan" at bounding box center [433, 169] width 107 height 29
click at [300, 172] on button "Request Borrower Info" at bounding box center [293, 169] width 160 height 29
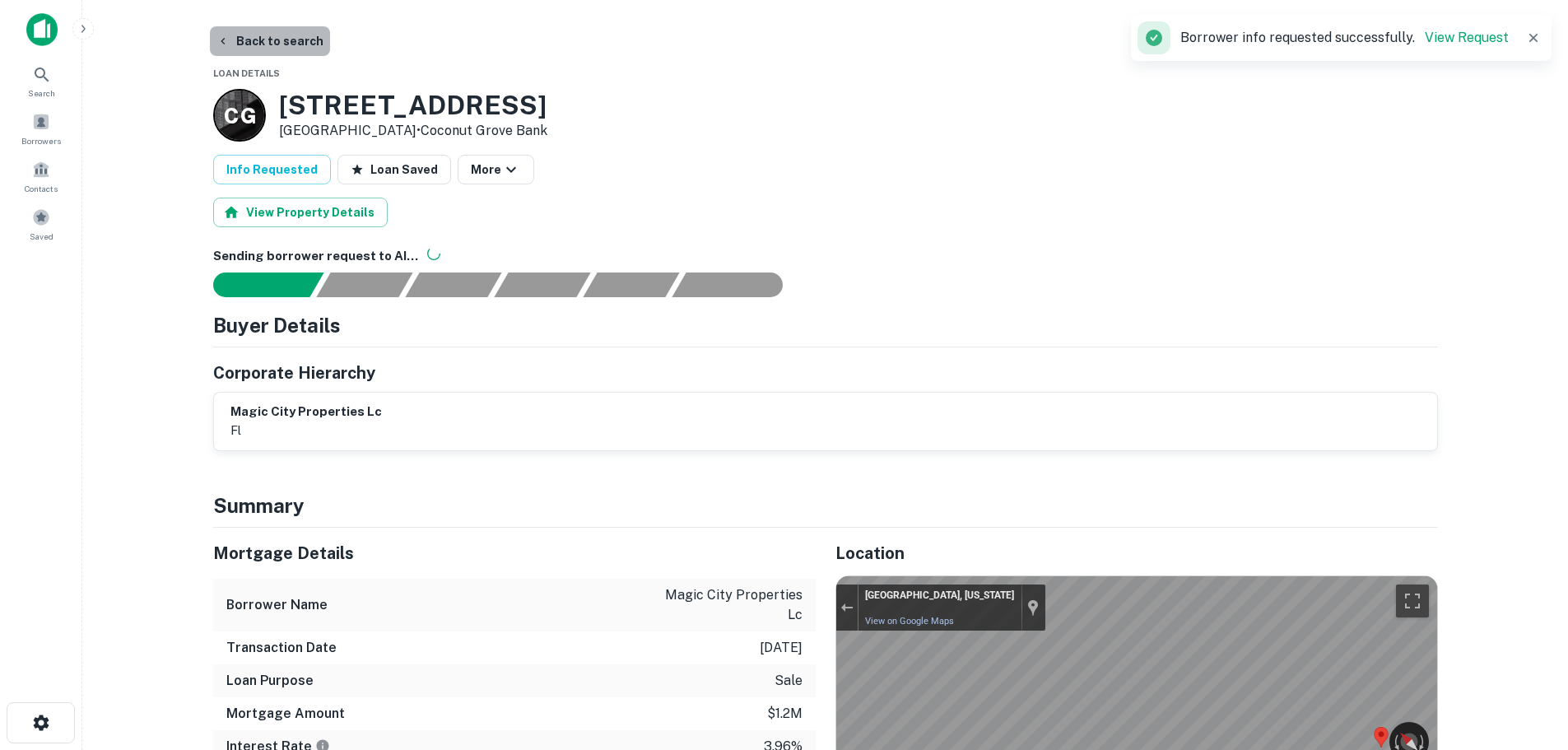
click at [274, 45] on button "Back to search" at bounding box center [270, 41] width 120 height 29
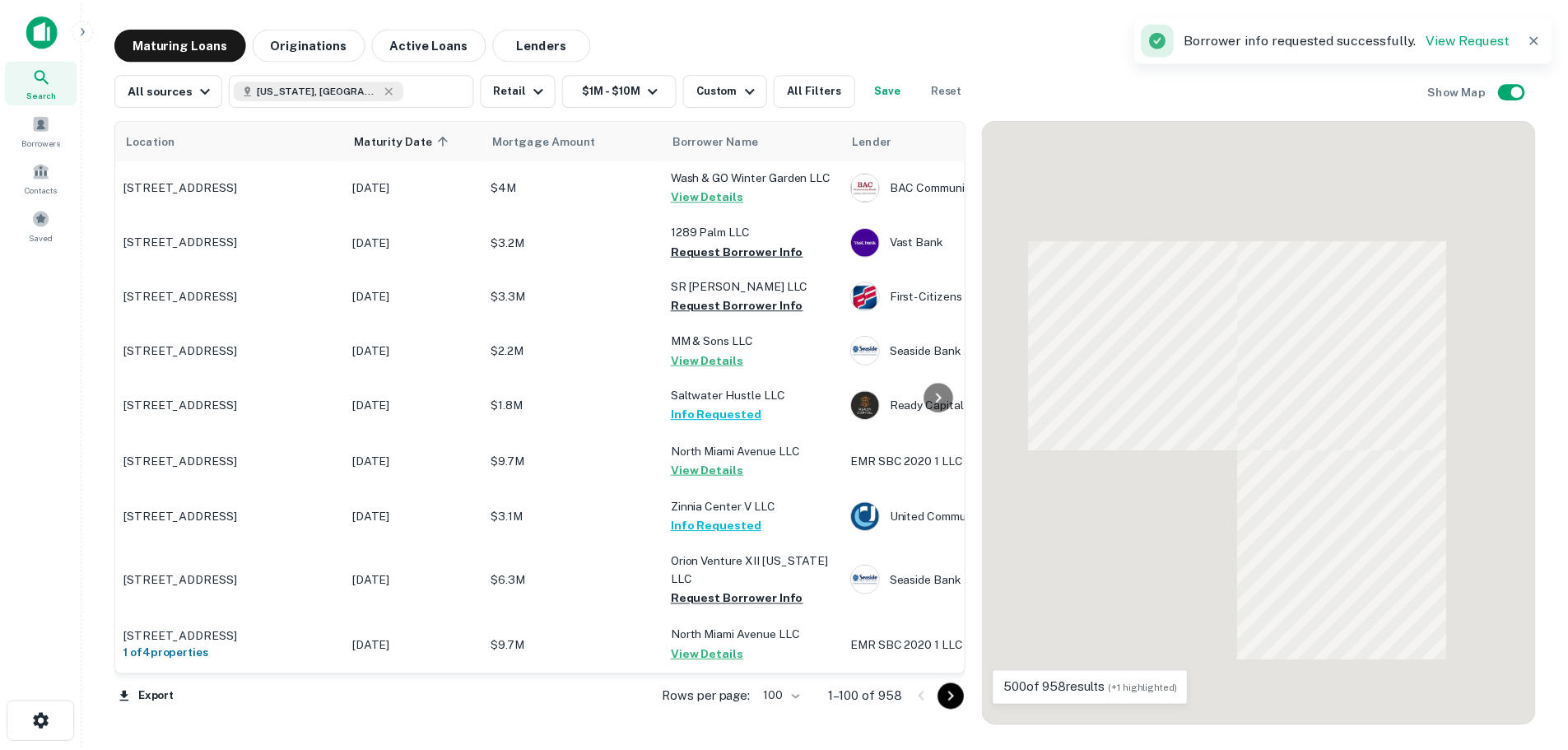
scroll to position [4454, 0]
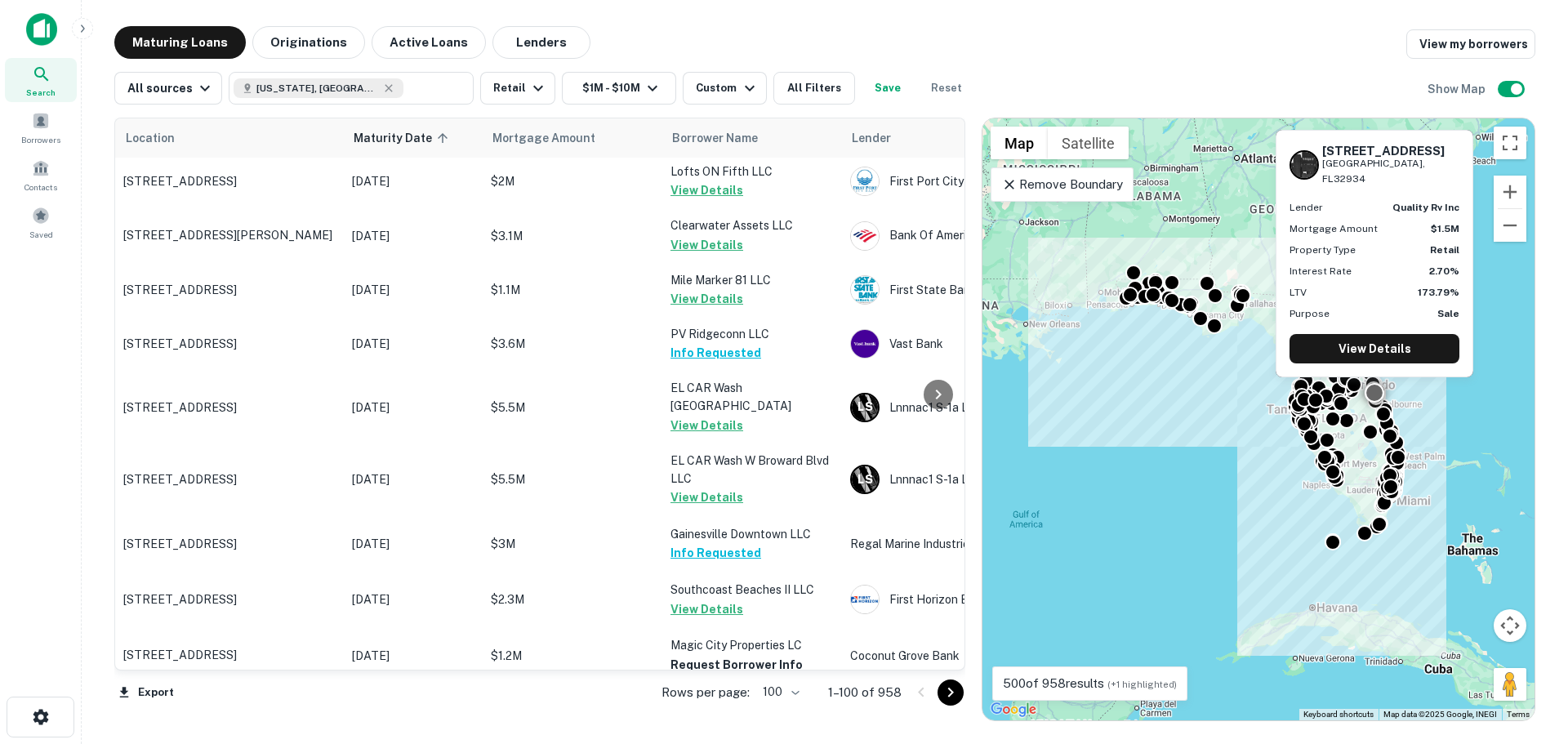
click at [172, 705] on p "[STREET_ADDRESS]" at bounding box center [229, 712] width 212 height 14
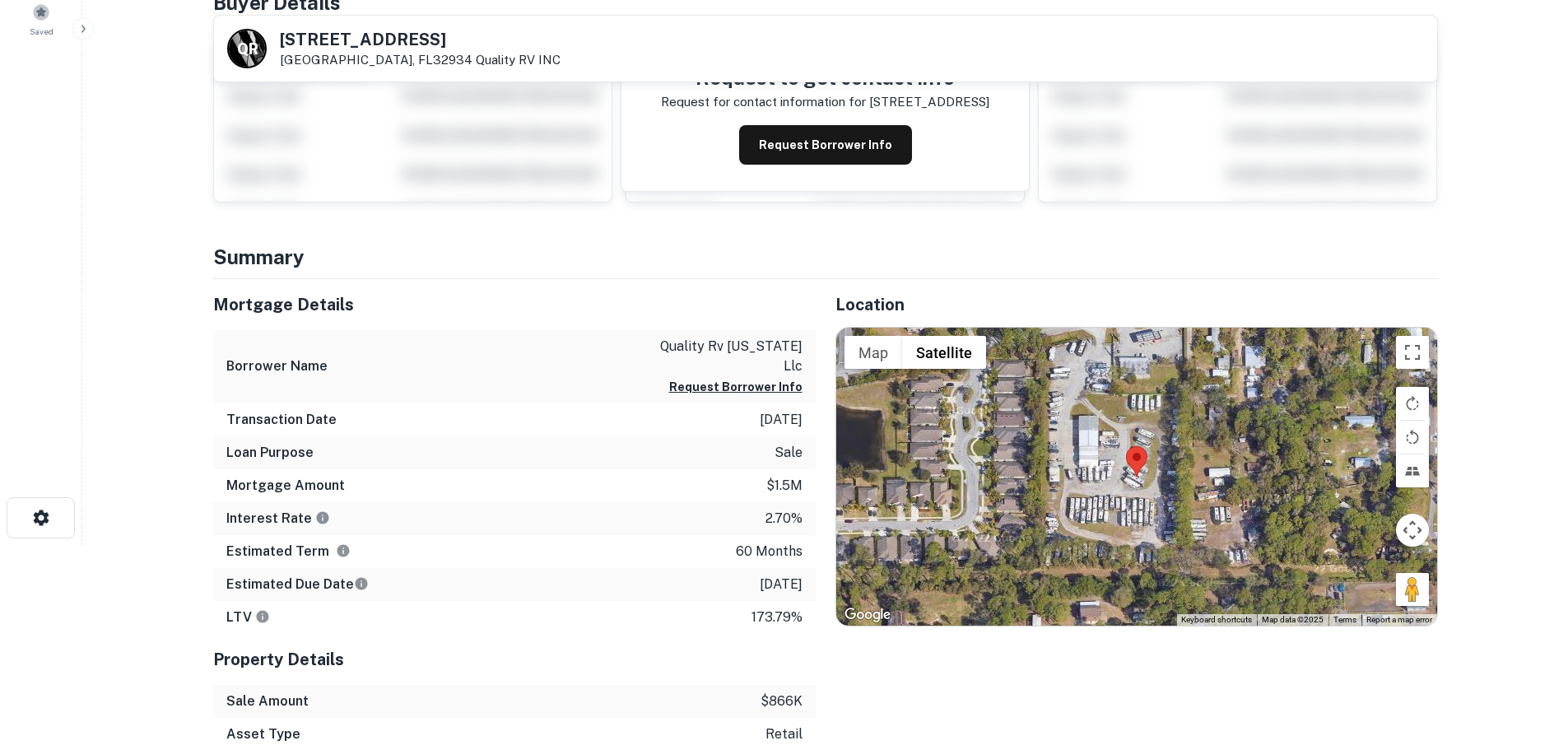
scroll to position [206, 0]
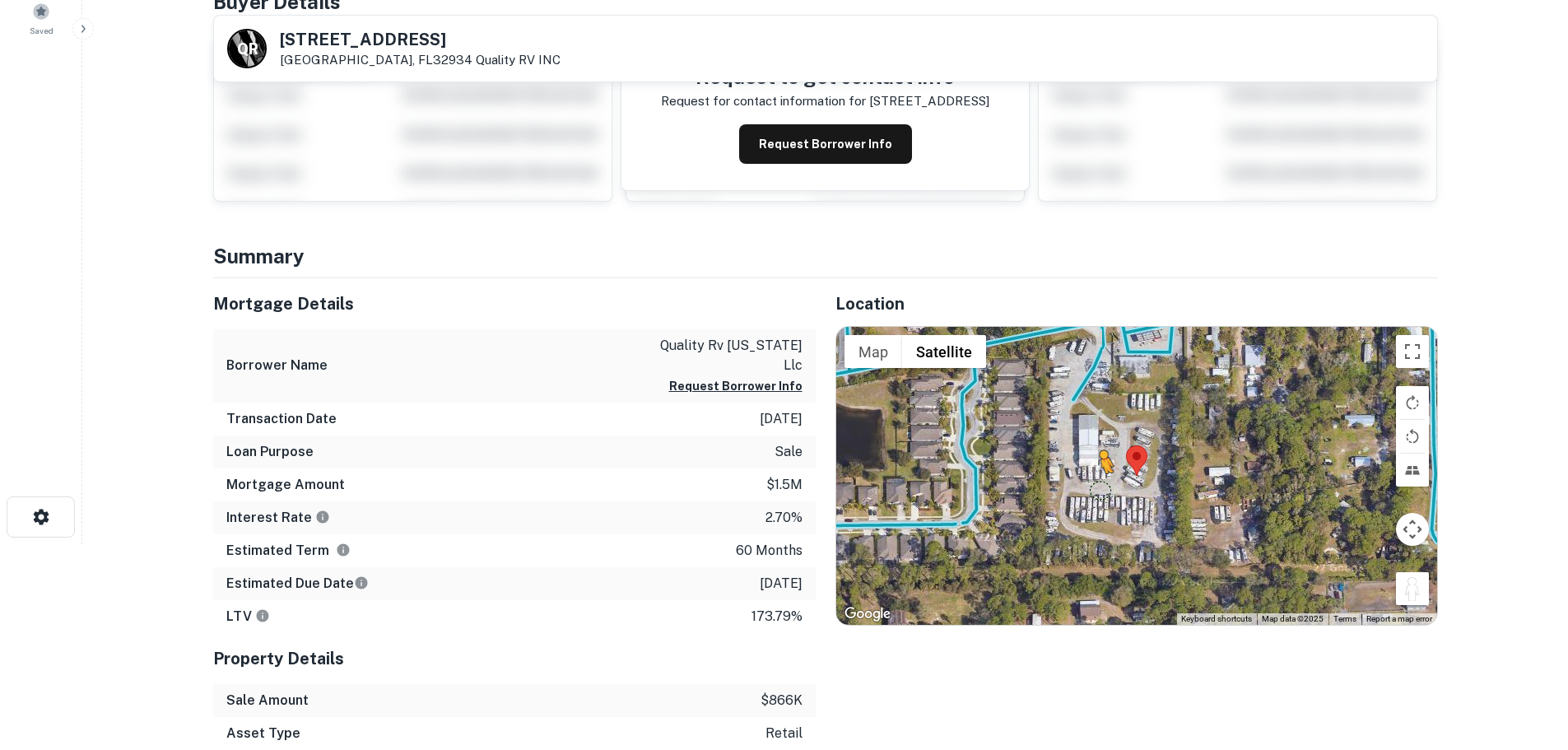
drag, startPoint x: 1419, startPoint y: 586, endPoint x: 1086, endPoint y: 491, distance: 346.3
click at [1086, 491] on div "To activate drag with keyboard, press Alt + Enter. Once in keyboard drag state,…" at bounding box center [1136, 475] width 601 height 298
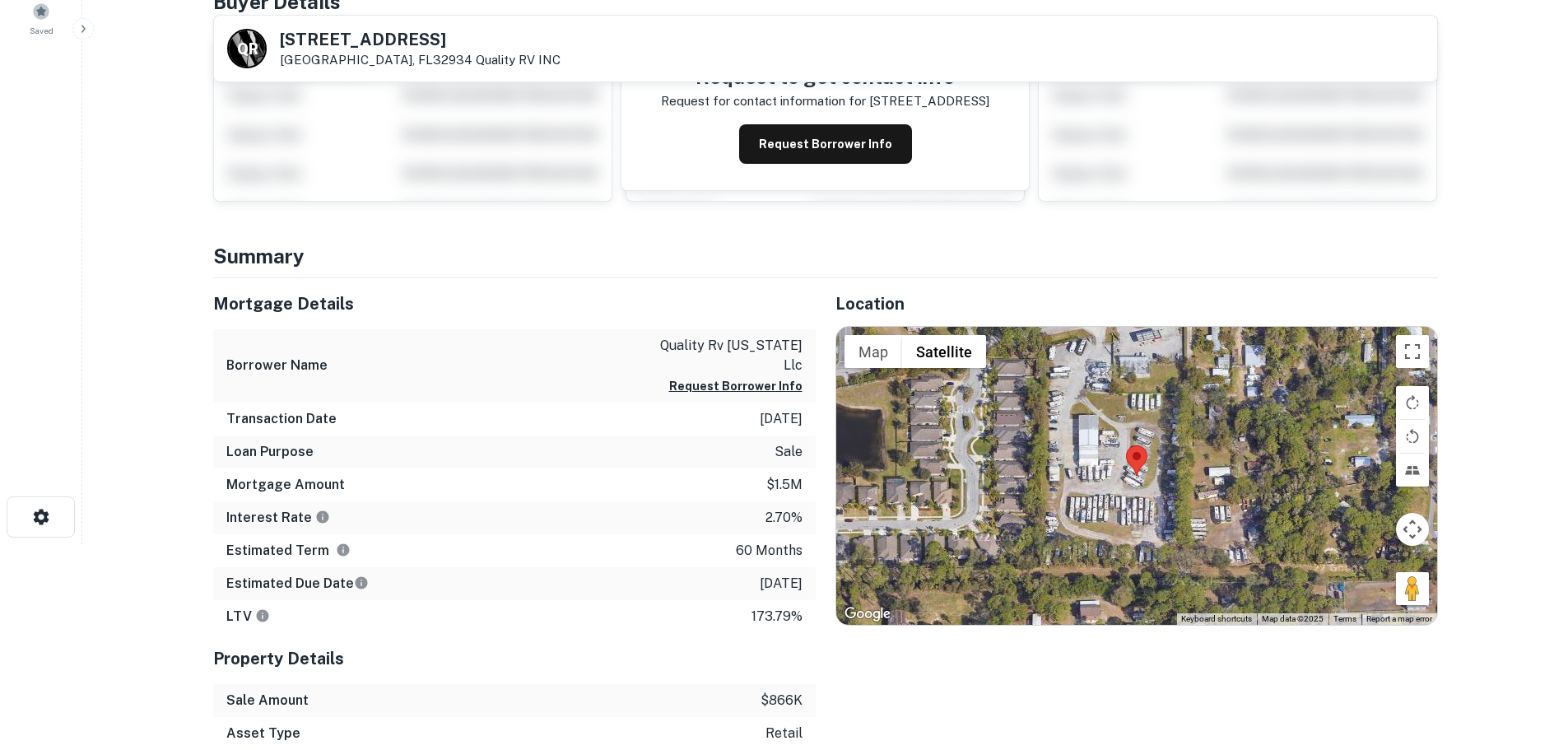
drag, startPoint x: 1410, startPoint y: 593, endPoint x: 1083, endPoint y: 472, distance: 348.7
click at [1083, 472] on div "No data available. Map Terrain Satellite Labels Keyboard shortcuts Map Data Map…" at bounding box center [1136, 475] width 601 height 298
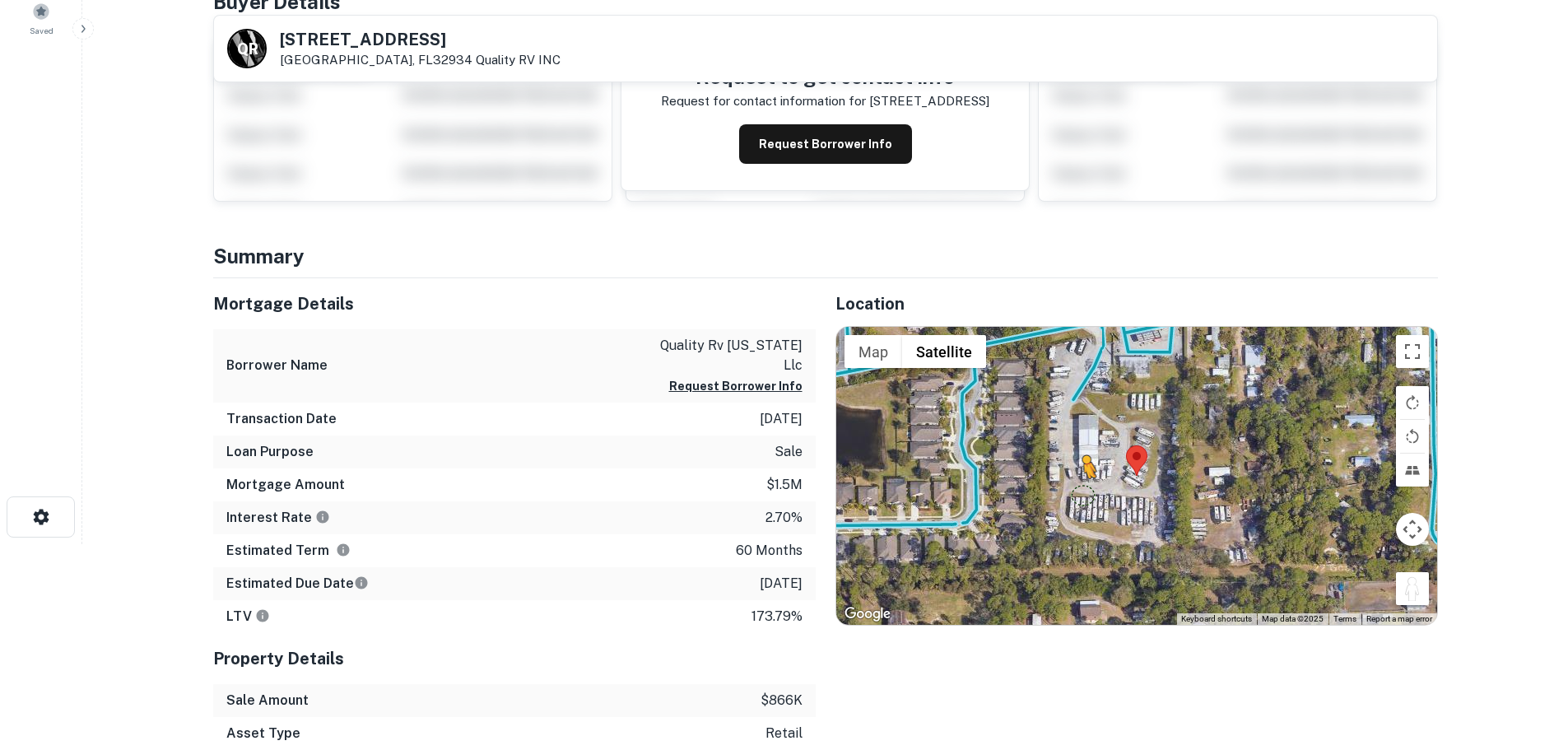
drag, startPoint x: 1423, startPoint y: 584, endPoint x: 1071, endPoint y: 501, distance: 361.7
click at [1071, 501] on div "To activate drag with keyboard, press Alt + Enter. Once in keyboard drag state,…" at bounding box center [1136, 475] width 601 height 298
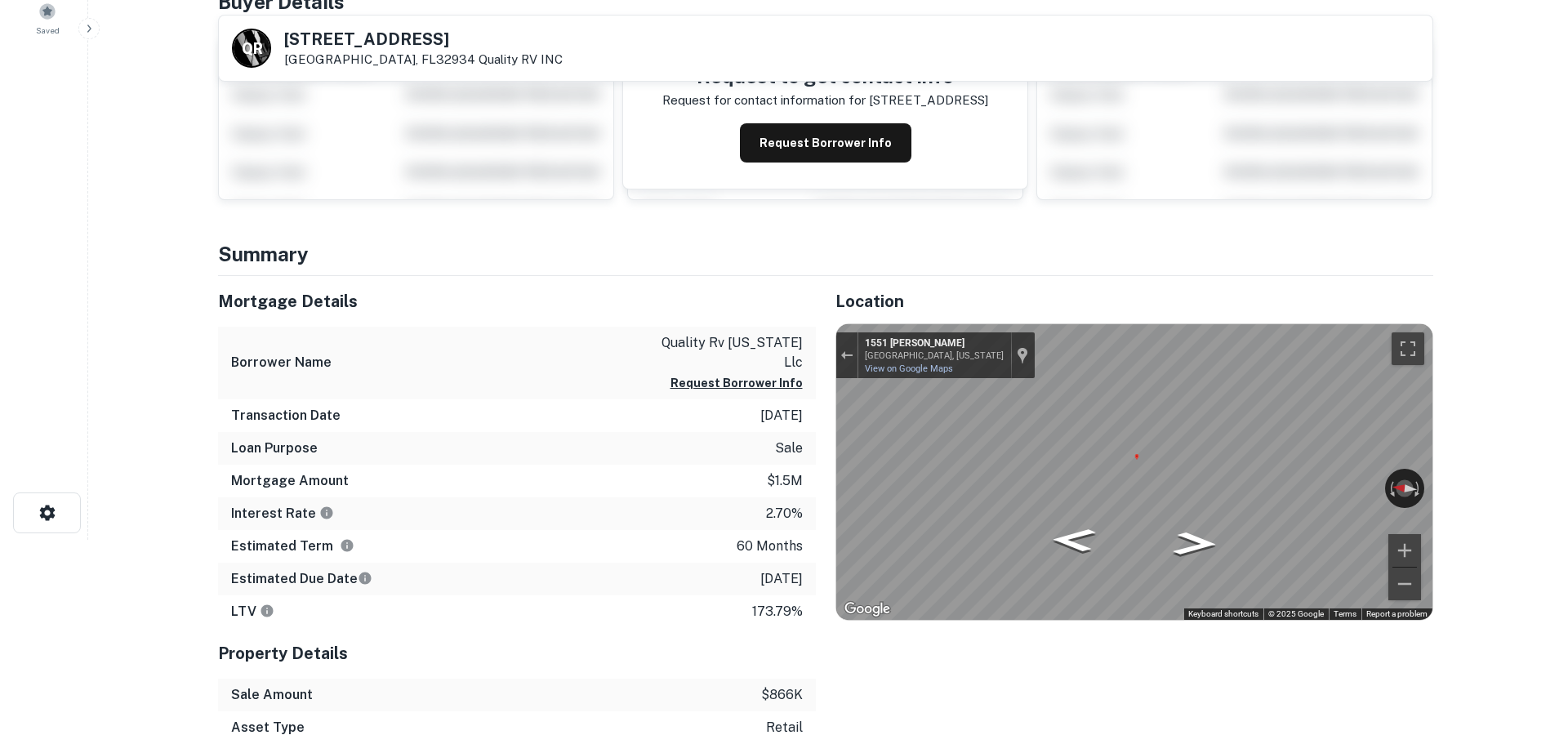
scroll to position [0, 0]
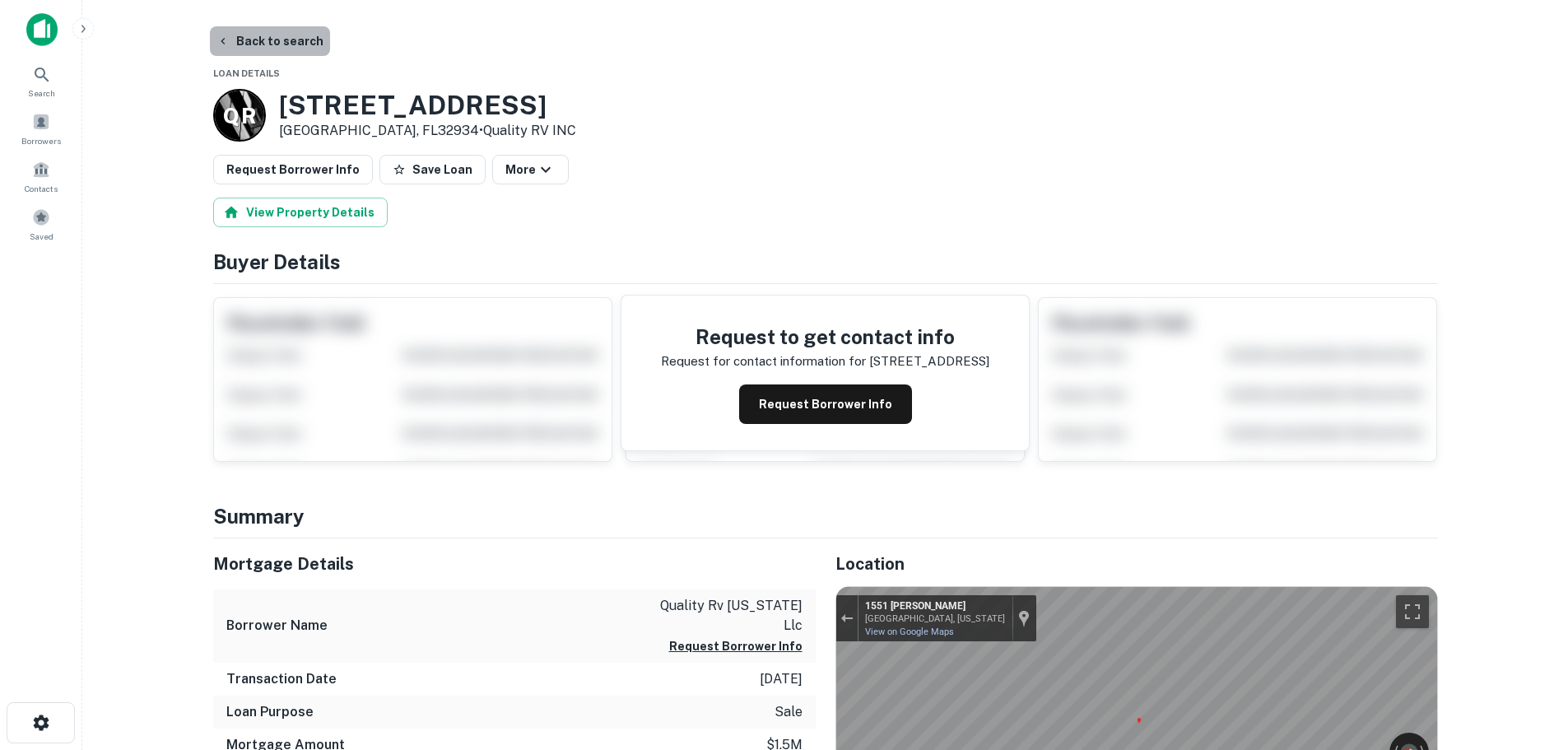
click at [285, 52] on button "Back to search" at bounding box center [270, 41] width 120 height 29
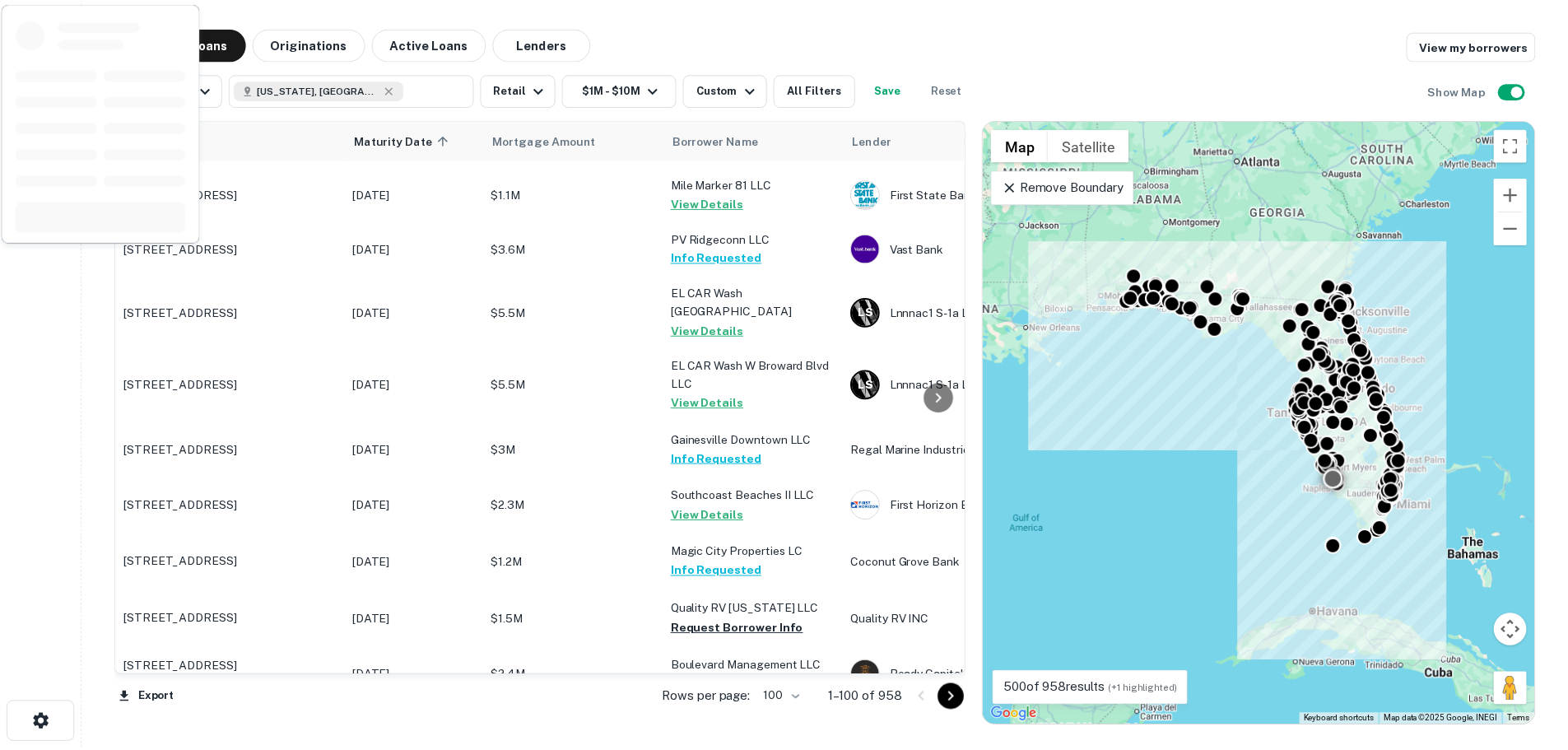
scroll to position [4567, 0]
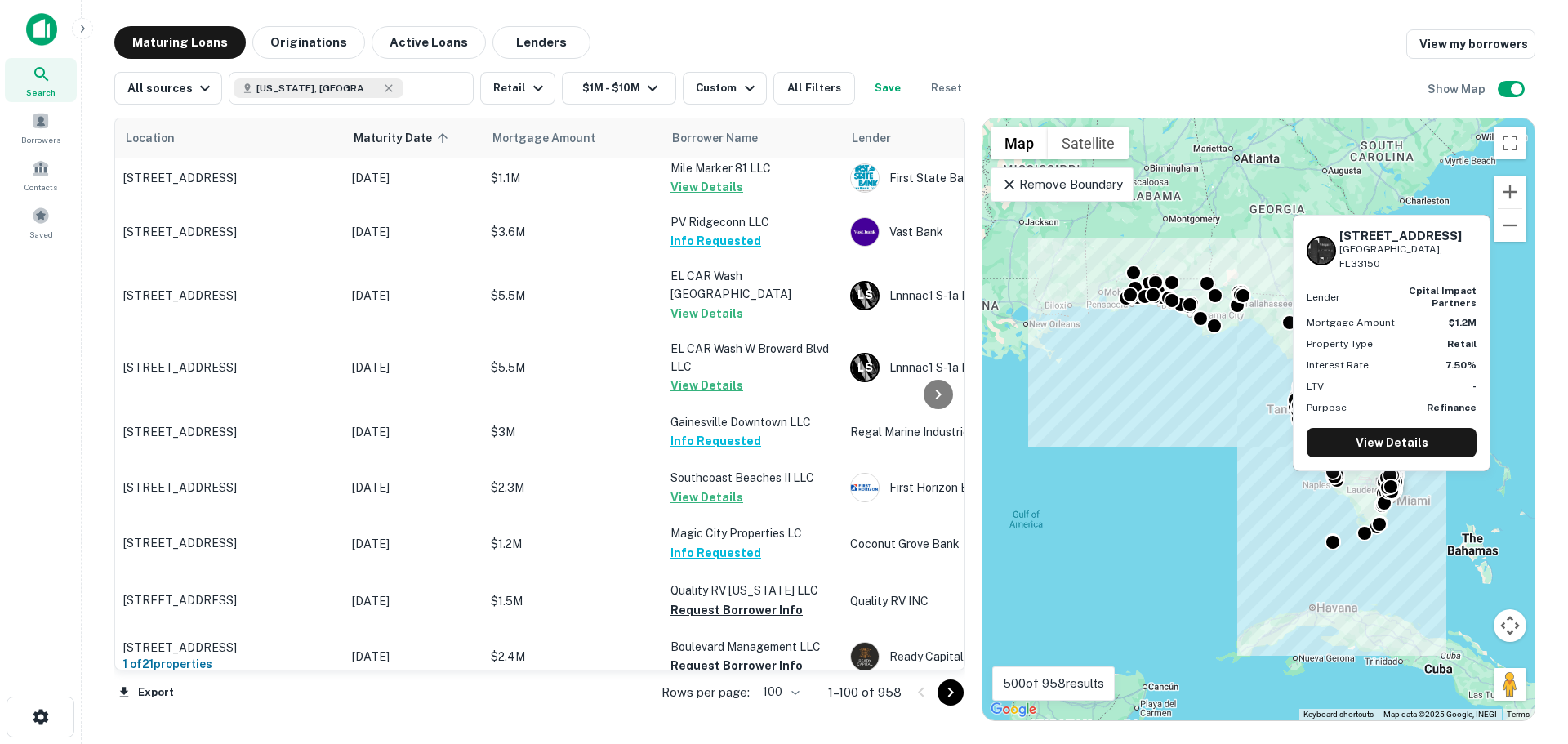
click at [205, 703] on p "[STREET_ADDRESS]" at bounding box center [229, 710] width 212 height 14
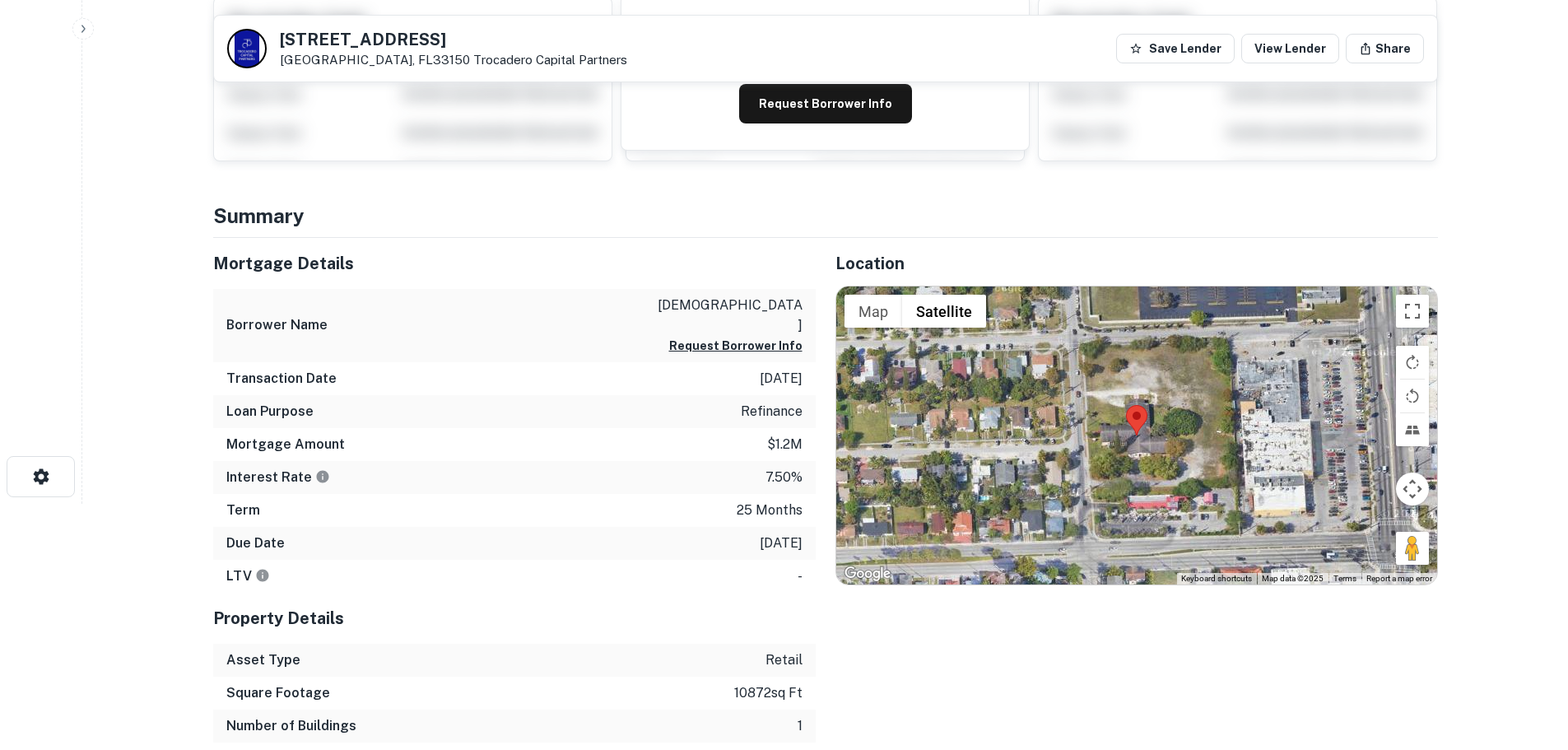
scroll to position [248, 0]
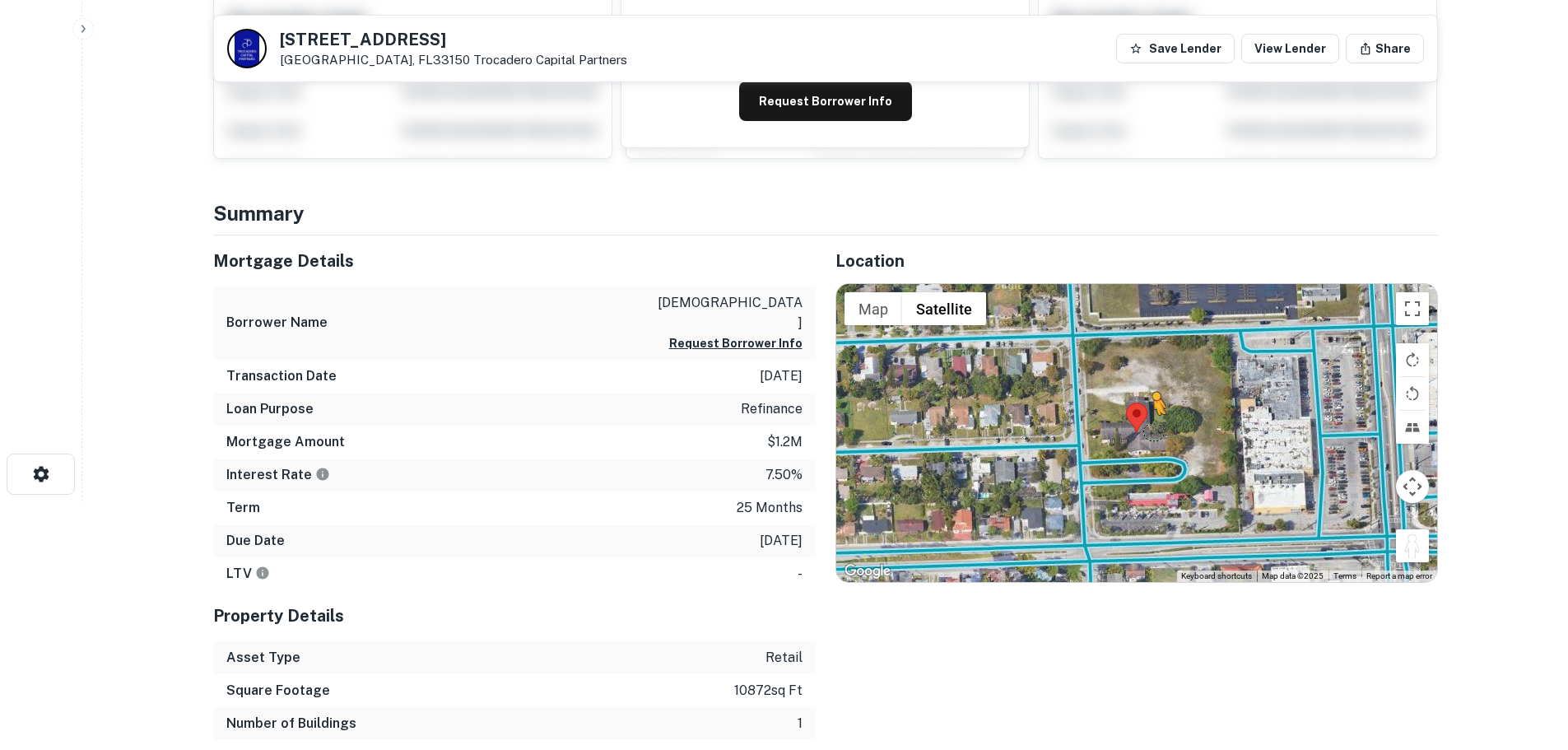
drag, startPoint x: 1419, startPoint y: 534, endPoint x: 1144, endPoint y: 432, distance: 293.3
click at [1144, 432] on div "To activate drag with keyboard, press Alt + Enter. Once in keyboard drag state,…" at bounding box center [1136, 433] width 601 height 298
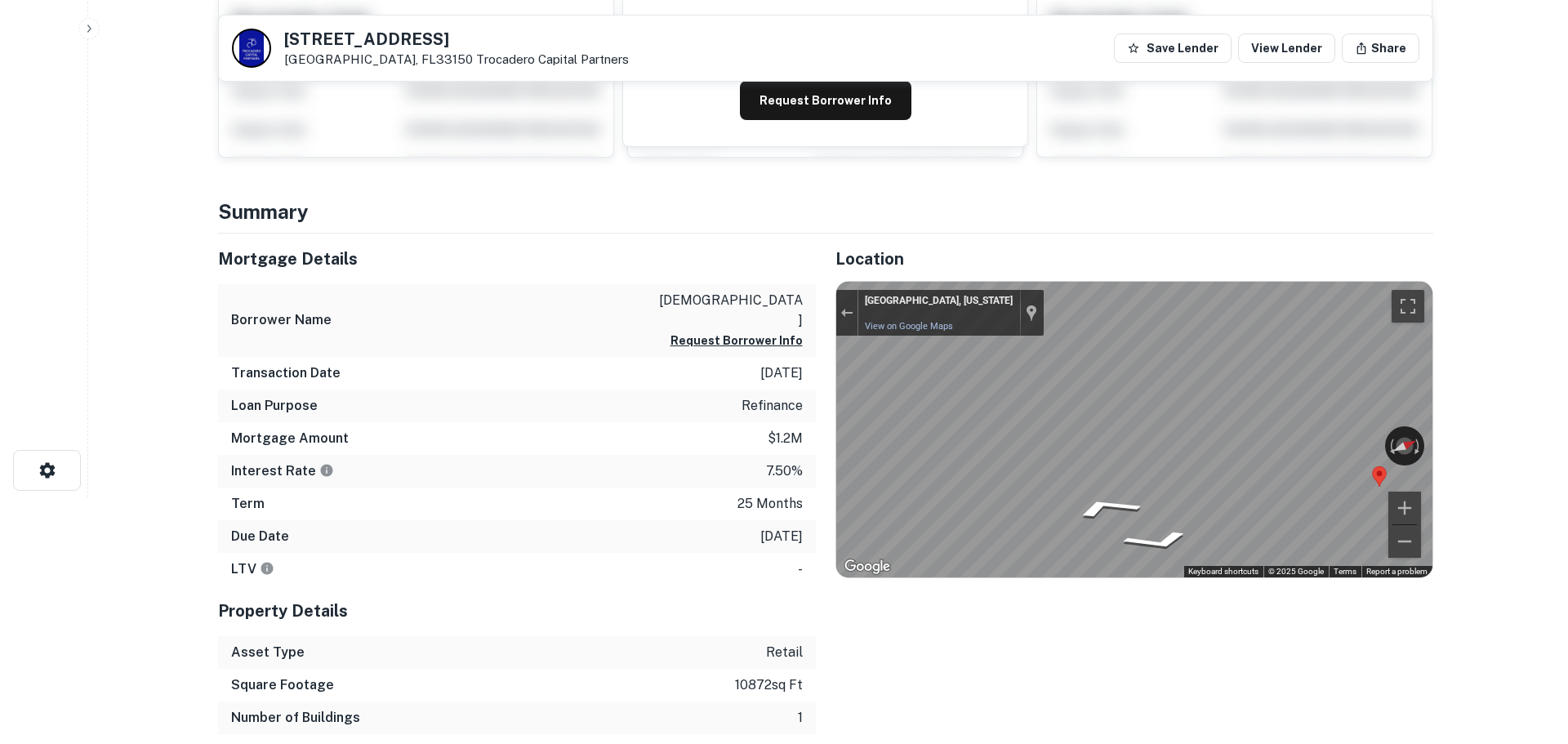
scroll to position [0, 0]
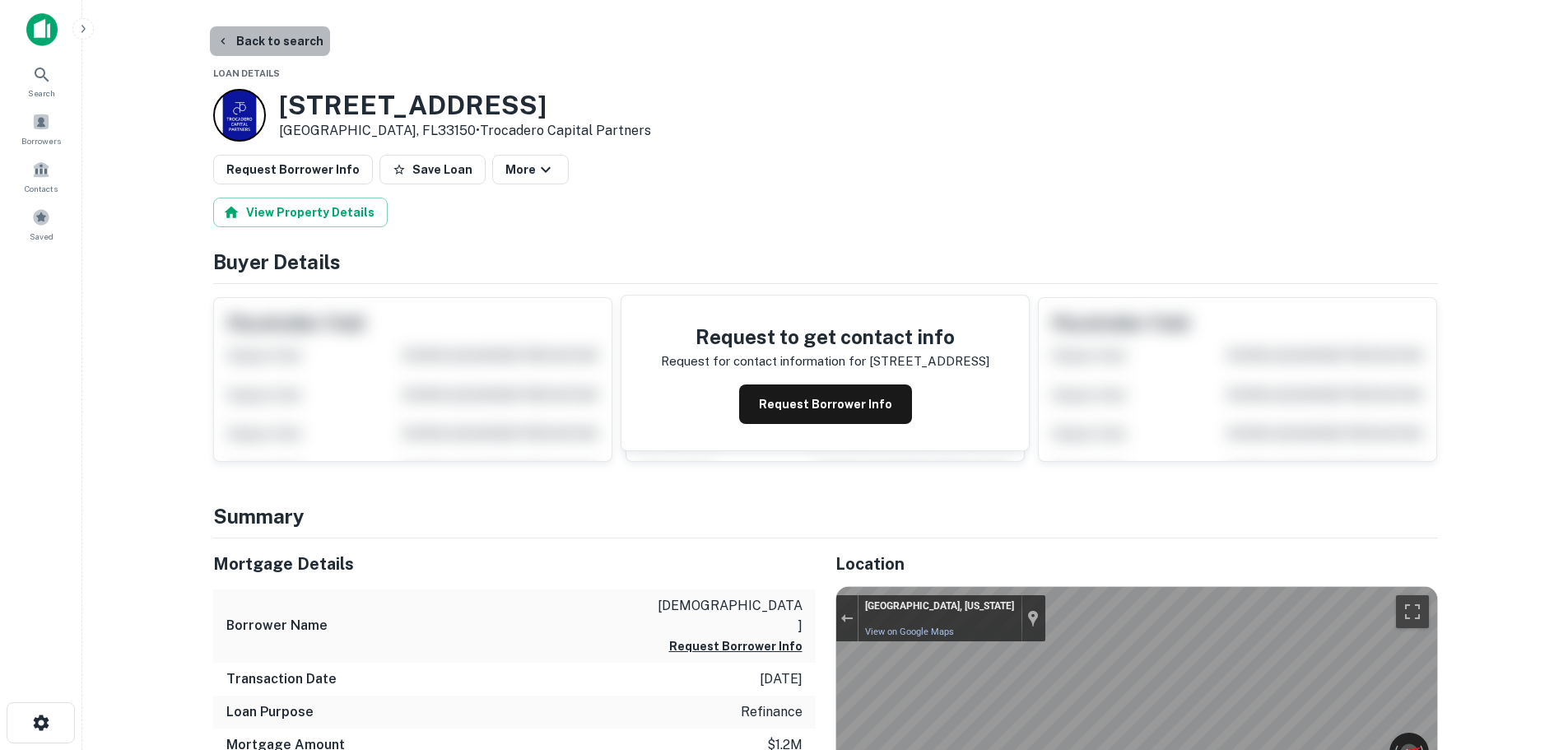
click at [285, 42] on button "Back to search" at bounding box center [270, 41] width 120 height 29
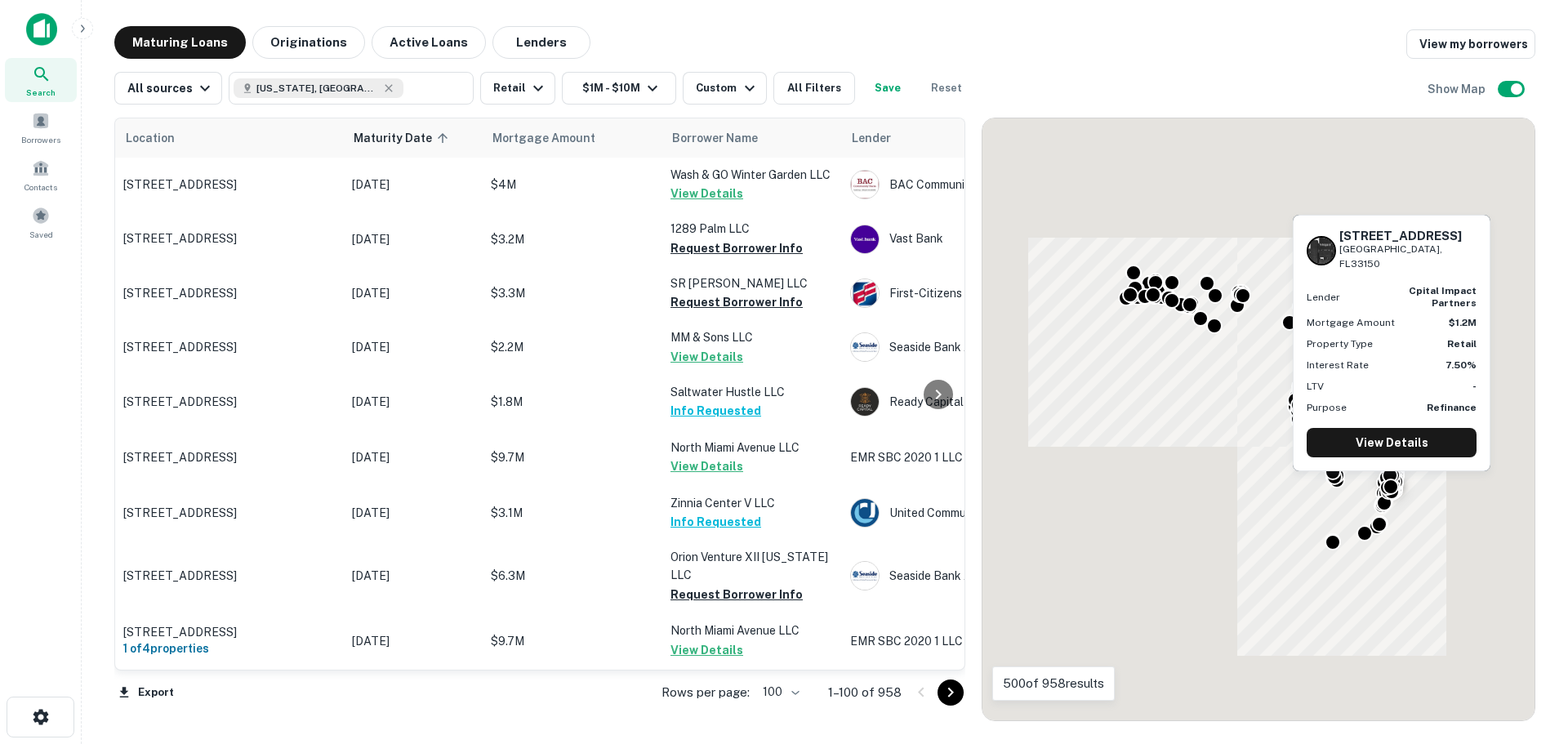
scroll to position [4530, 0]
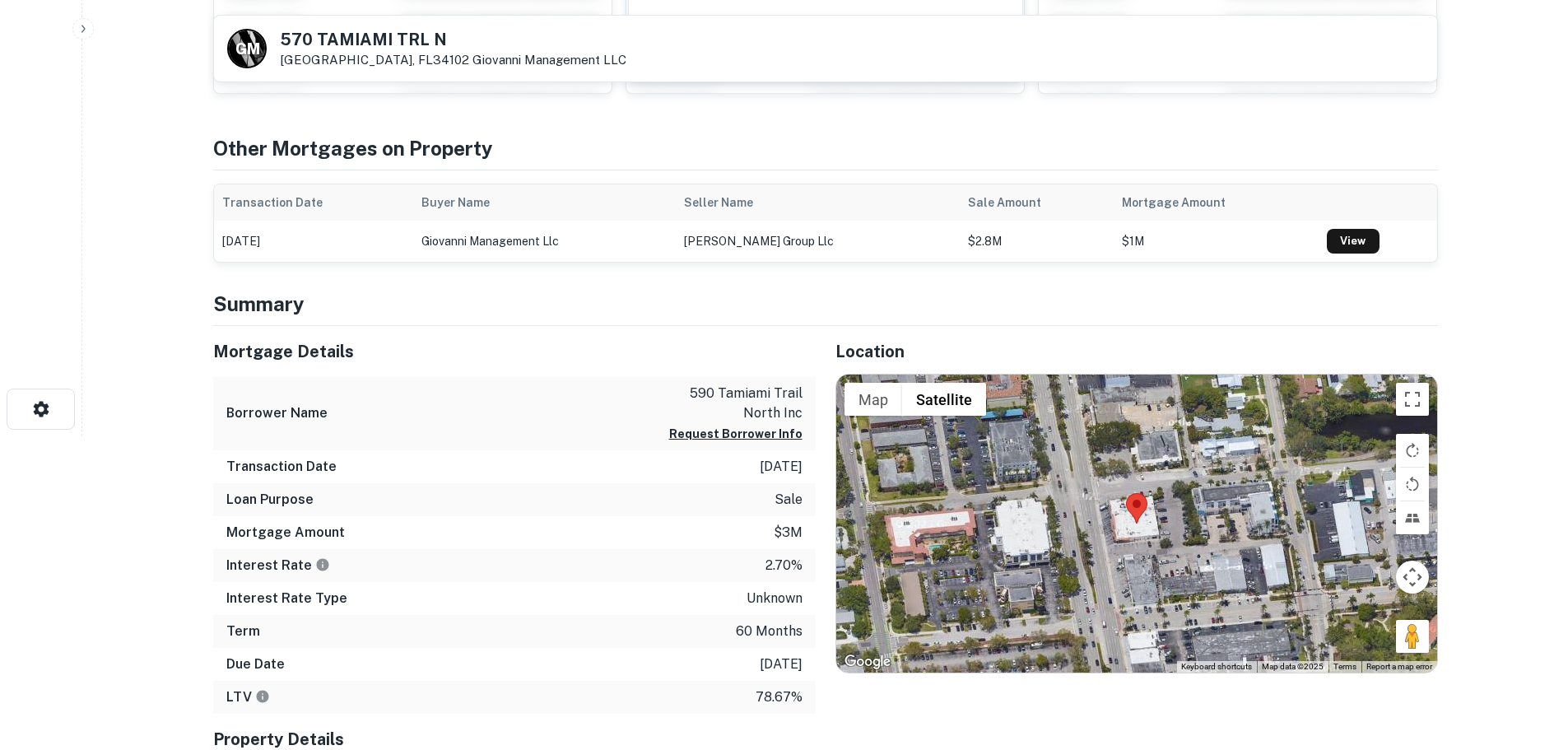
scroll to position [314, 0]
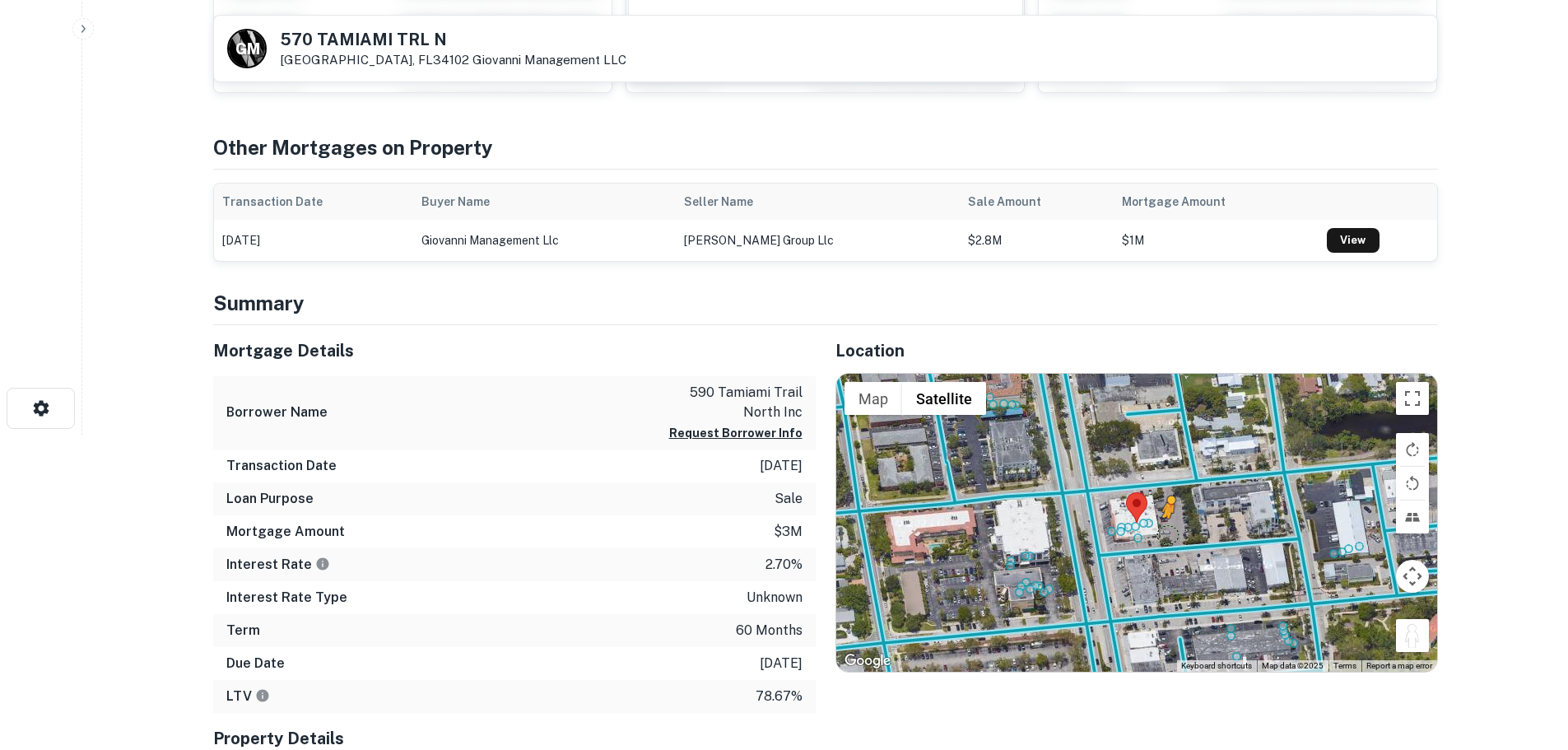
drag, startPoint x: 1410, startPoint y: 640, endPoint x: 1162, endPoint y: 534, distance: 269.7
click at [1162, 534] on div "To activate drag with keyboard, press Alt + Enter. Once in keyboard drag state,…" at bounding box center [1136, 522] width 601 height 298
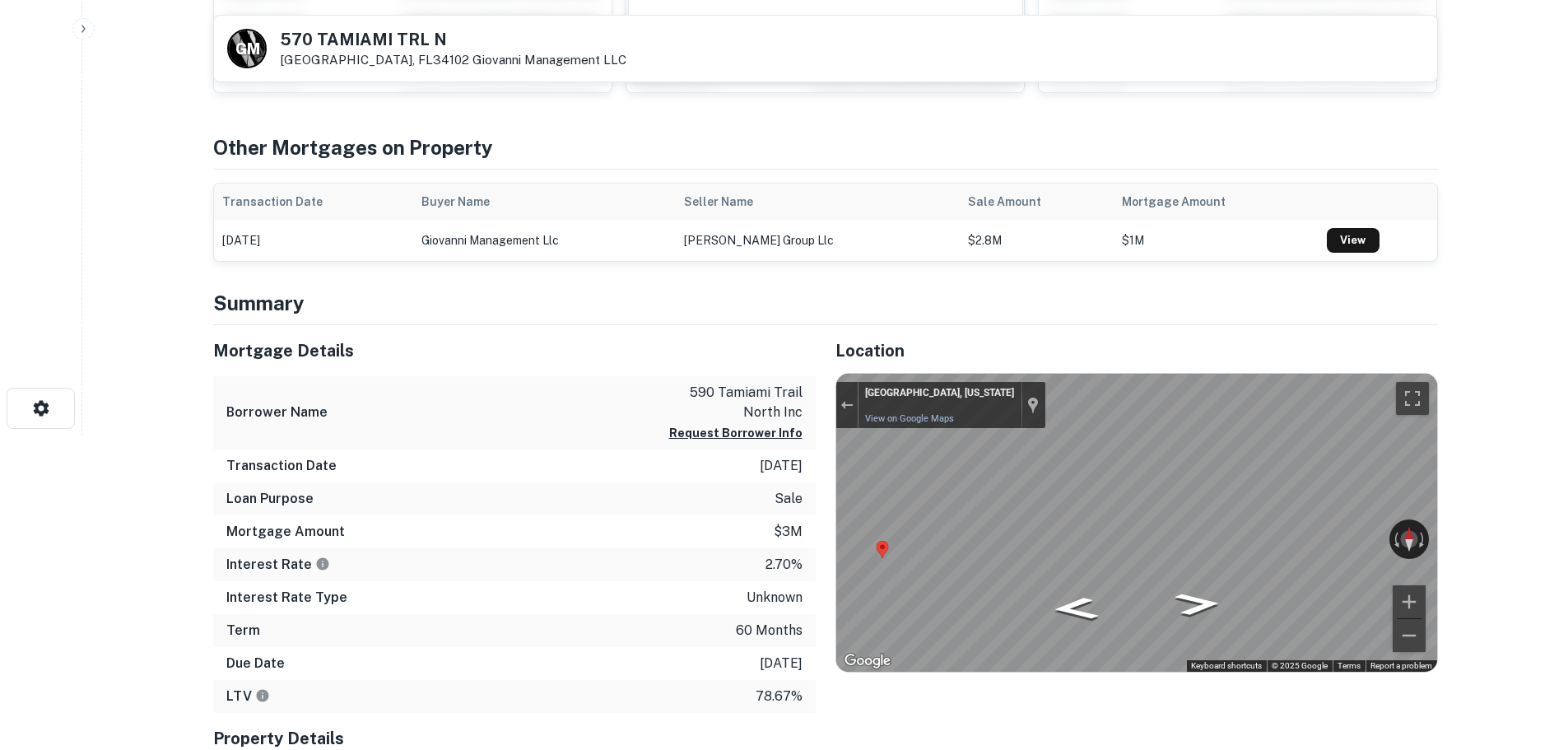
click at [1552, 436] on html "Search Borrowers Contacts Saved Back to search G M [STREET_ADDRESS] Giovanni Ma…" at bounding box center [784, 60] width 1568 height 750
click at [1507, 436] on html "Search Borrowers Contacts Saved Back to search G M [STREET_ADDRESS] Giovanni Ma…" at bounding box center [784, 60] width 1568 height 750
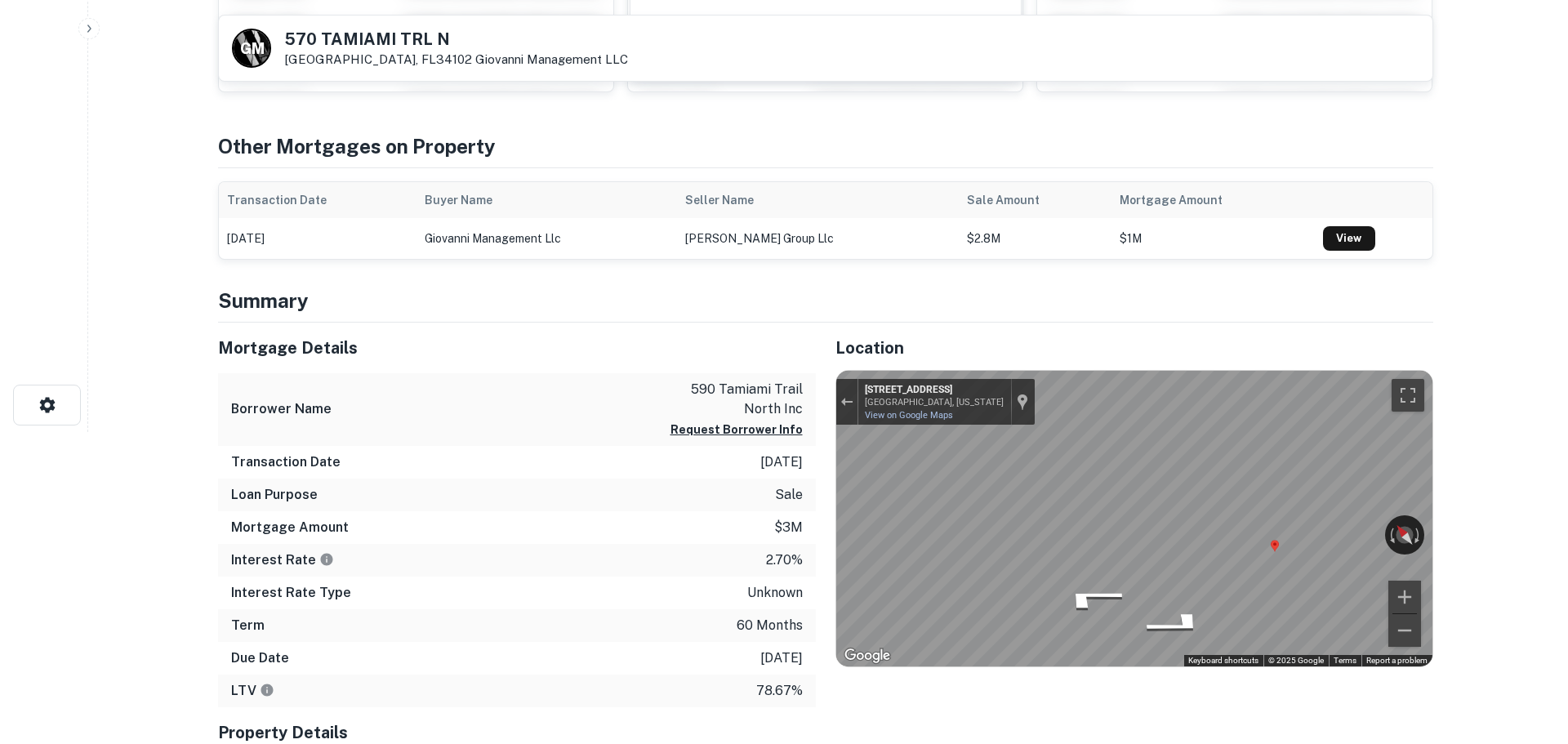
scroll to position [0, 0]
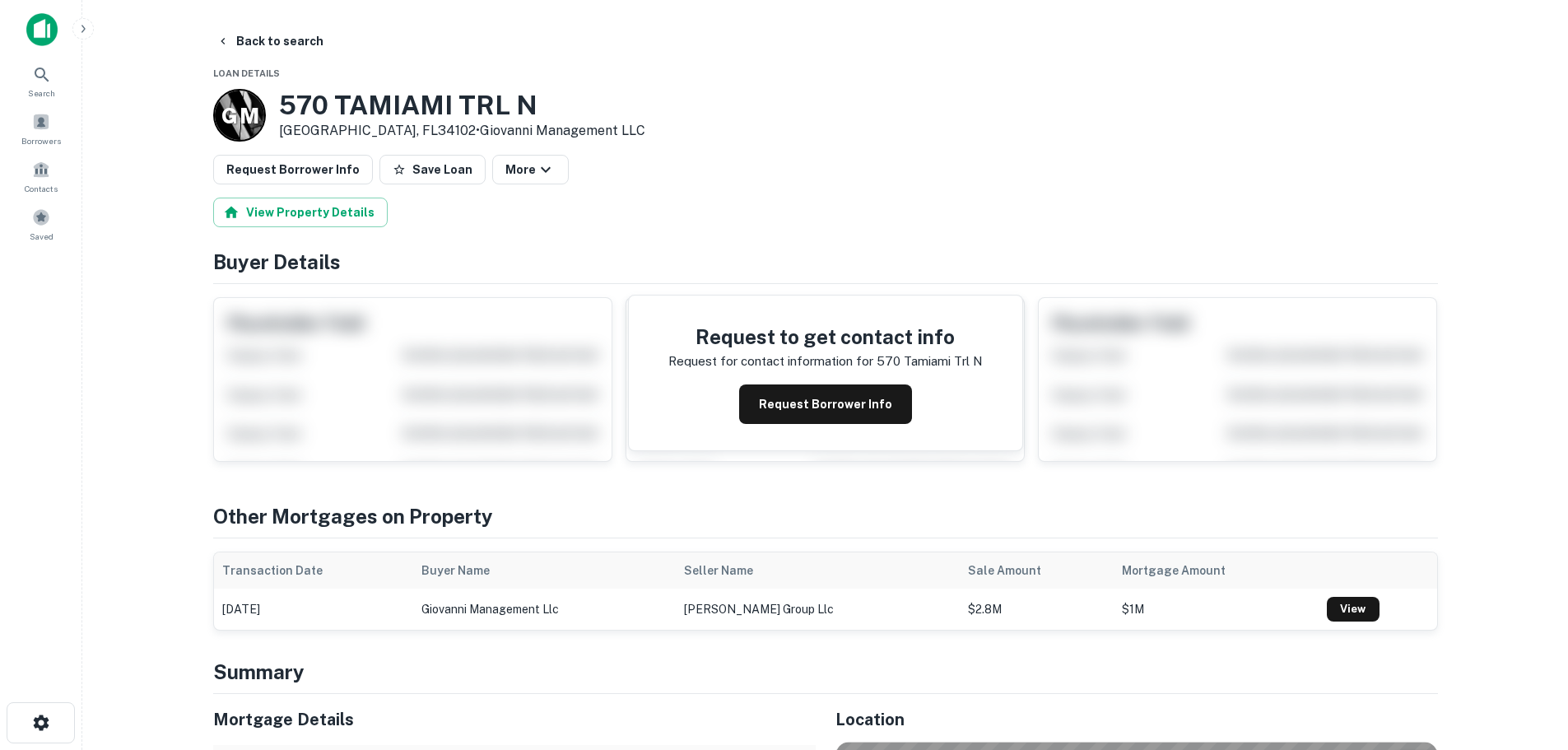
click at [430, 164] on button "Save Loan" at bounding box center [433, 169] width 107 height 29
click at [300, 167] on button "Request Borrower Info" at bounding box center [293, 169] width 160 height 29
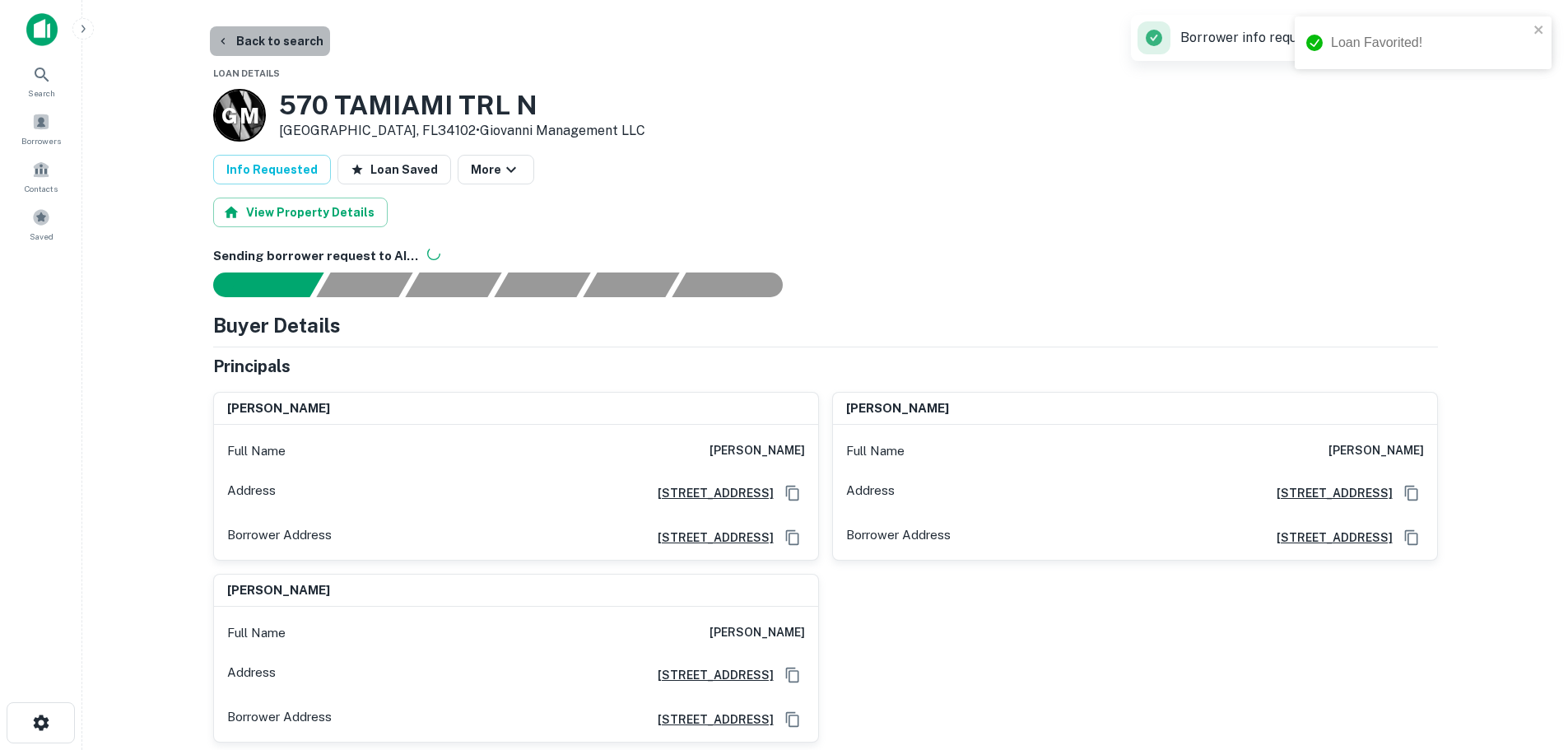
click at [292, 40] on button "Back to search" at bounding box center [270, 41] width 120 height 29
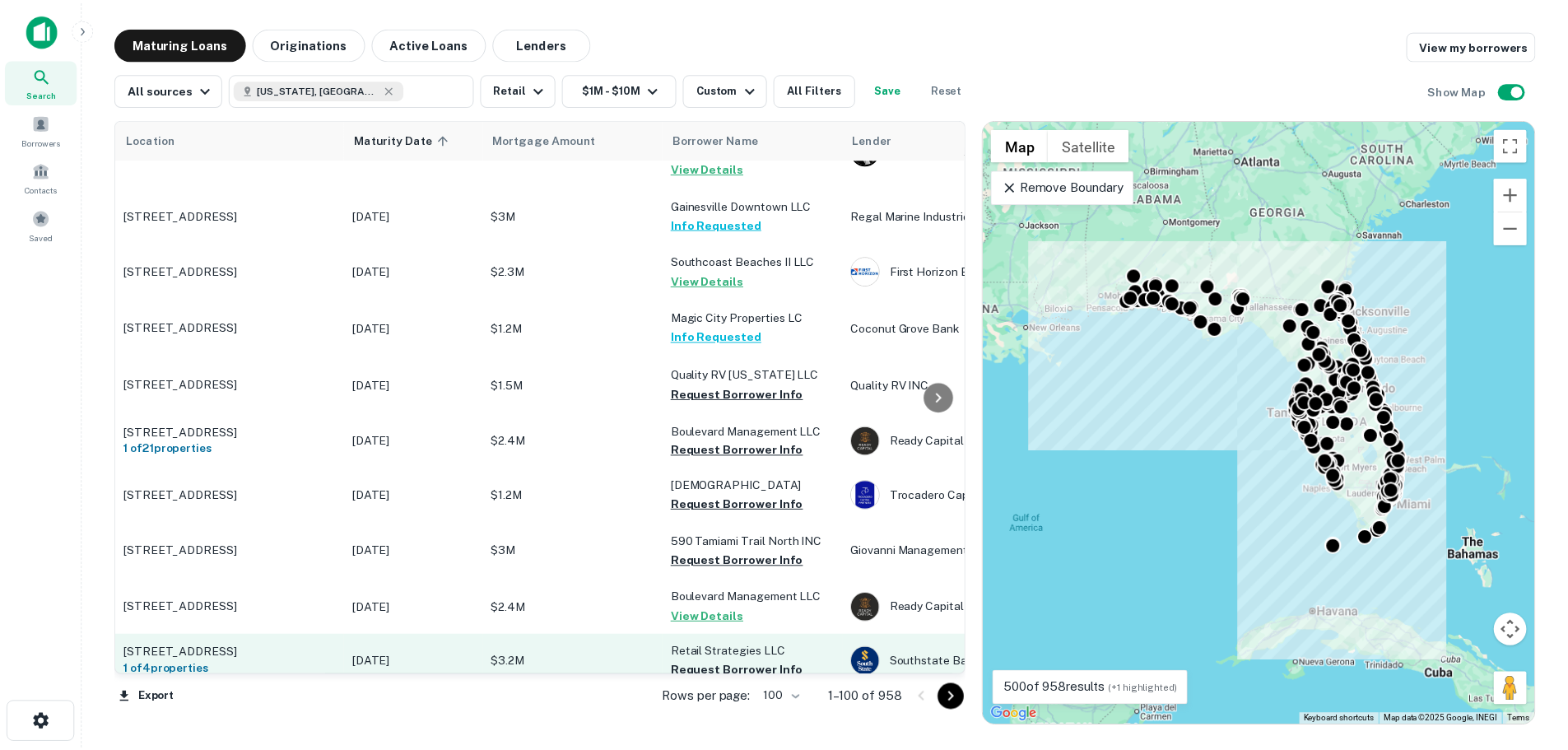
scroll to position [4880, 0]
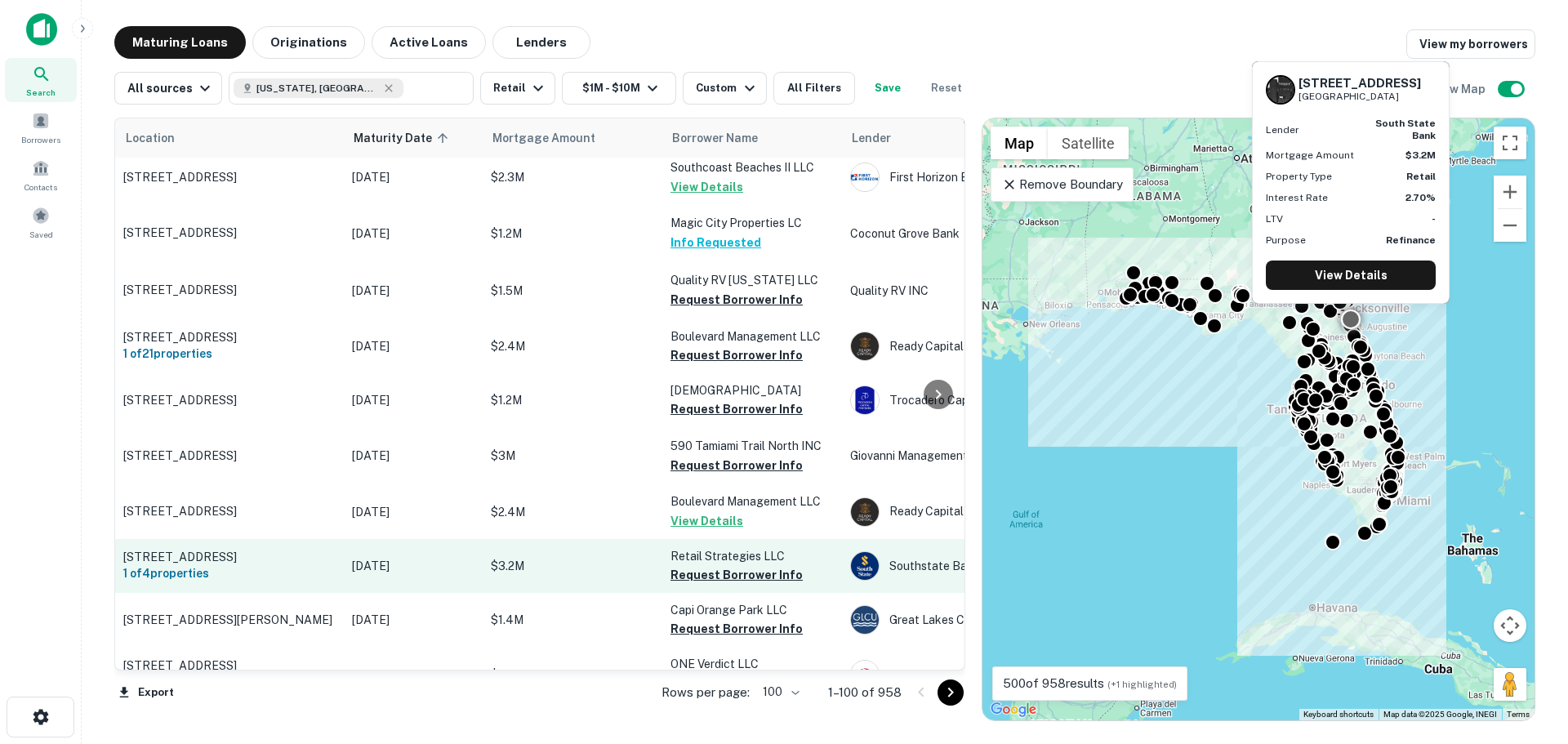
click at [228, 550] on p "[STREET_ADDRESS]" at bounding box center [229, 557] width 212 height 14
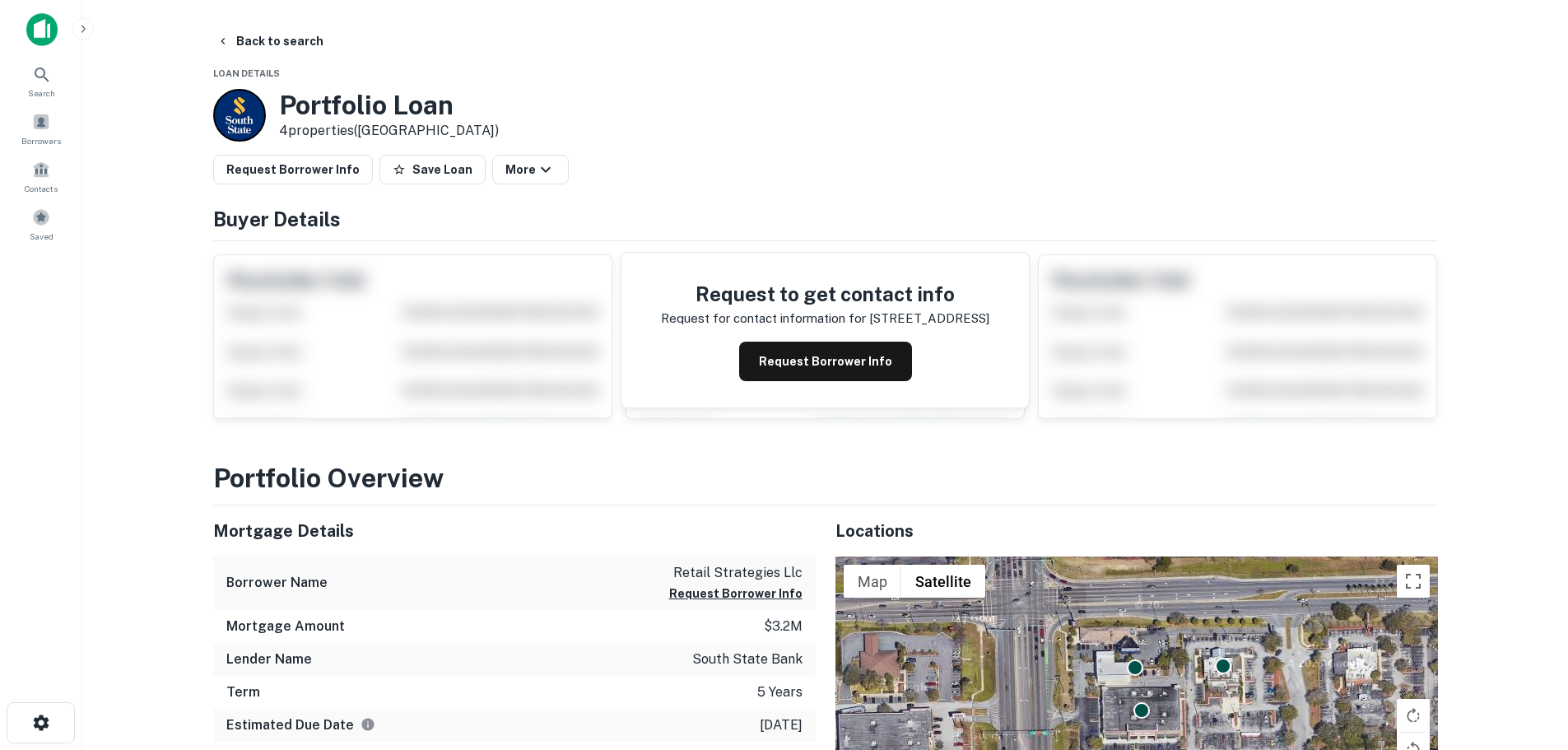
scroll to position [224, 0]
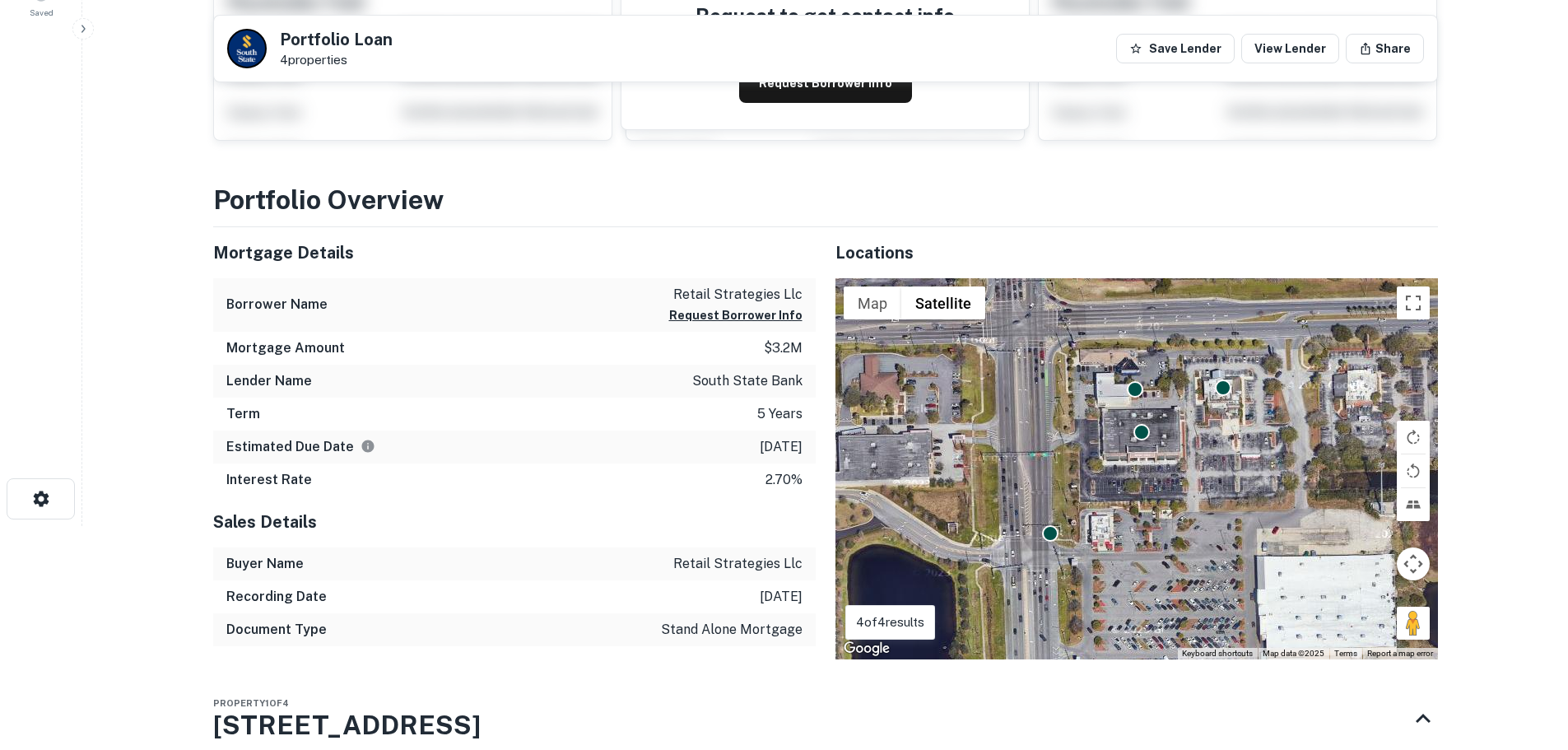
drag, startPoint x: 1398, startPoint y: 635, endPoint x: 1200, endPoint y: 445, distance: 274.4
click at [1200, 445] on div "To navigate, press the arrow keys. To activate drag with keyboard, press Alt + …" at bounding box center [1136, 469] width 602 height 381
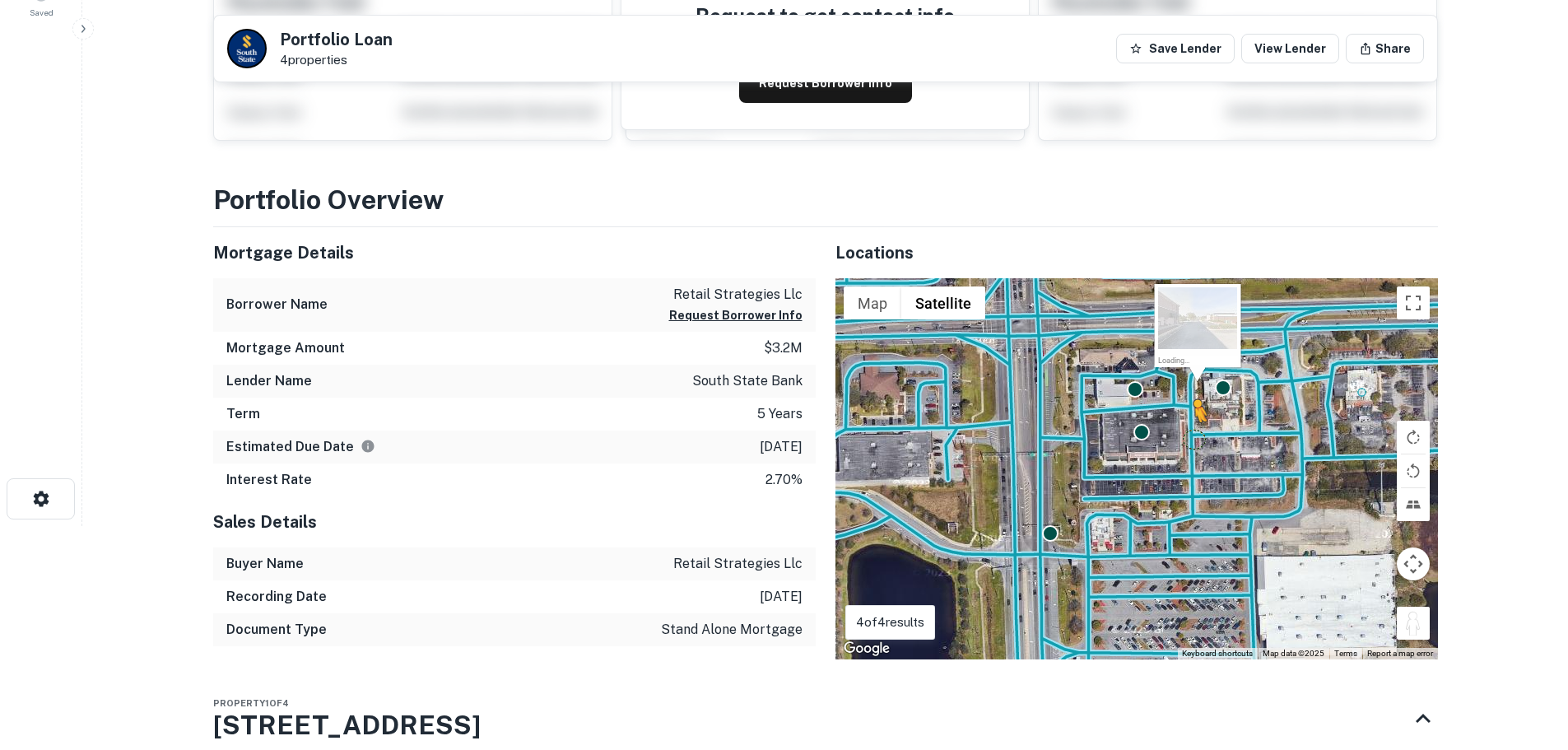
drag, startPoint x: 1407, startPoint y: 621, endPoint x: 1186, endPoint y: 439, distance: 286.3
click at [1187, 439] on div "To activate drag with keyboard, press Alt + Enter. Once in keyboard drag state,…" at bounding box center [1136, 469] width 602 height 381
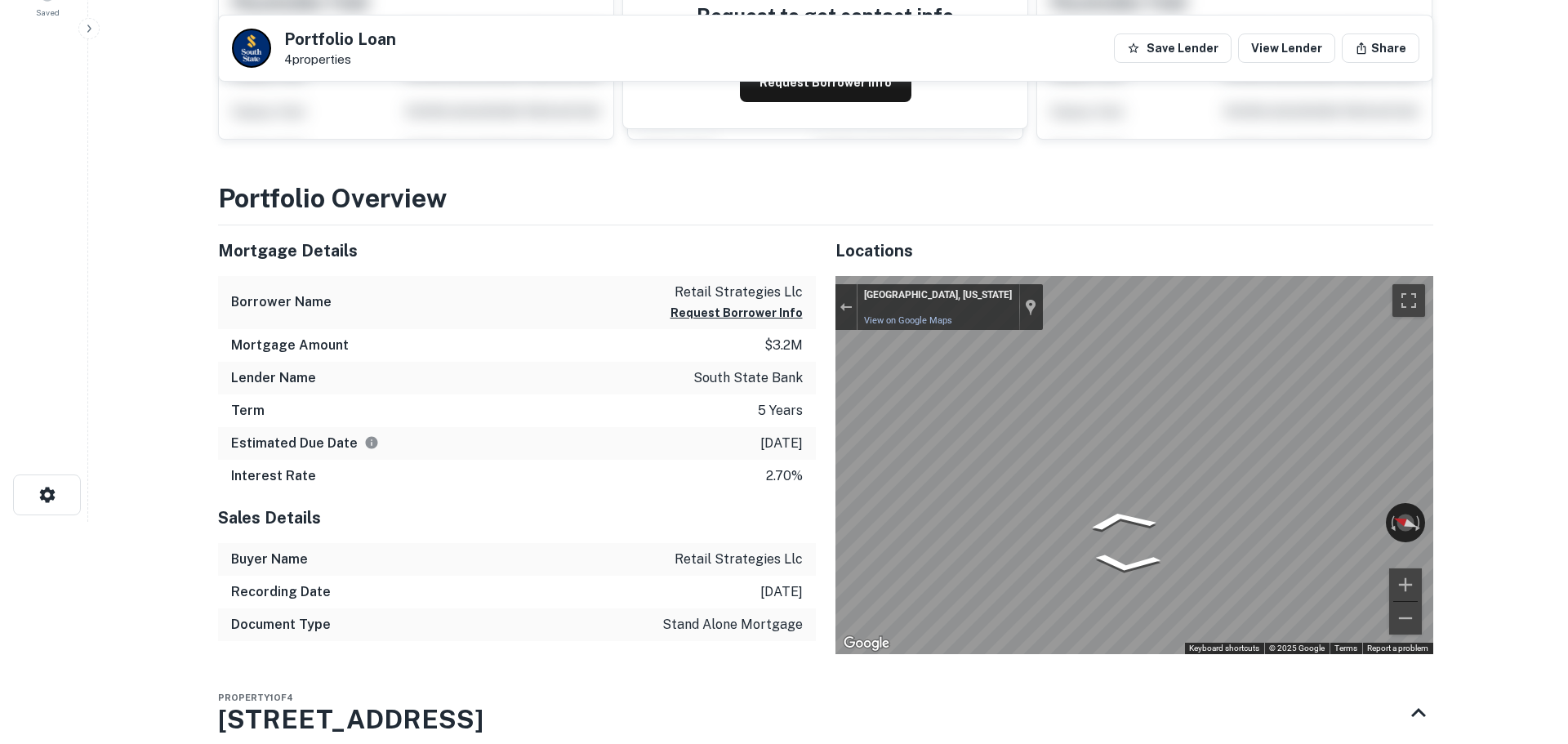
scroll to position [0, 0]
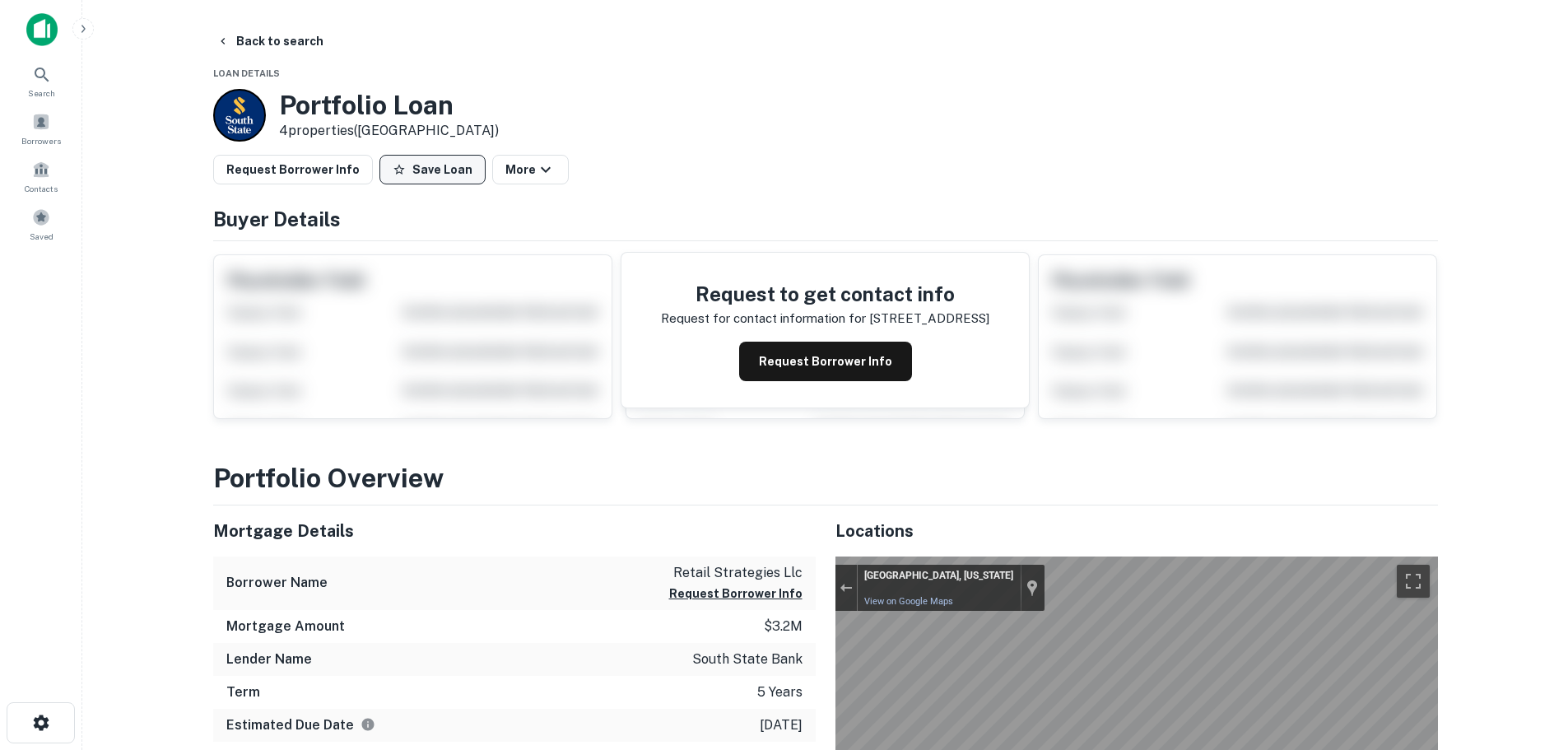
click at [434, 182] on button "Save Loan" at bounding box center [433, 169] width 107 height 29
click at [317, 176] on button "Request Borrower Info" at bounding box center [293, 169] width 160 height 29
click at [293, 48] on button "Back to search" at bounding box center [270, 41] width 120 height 29
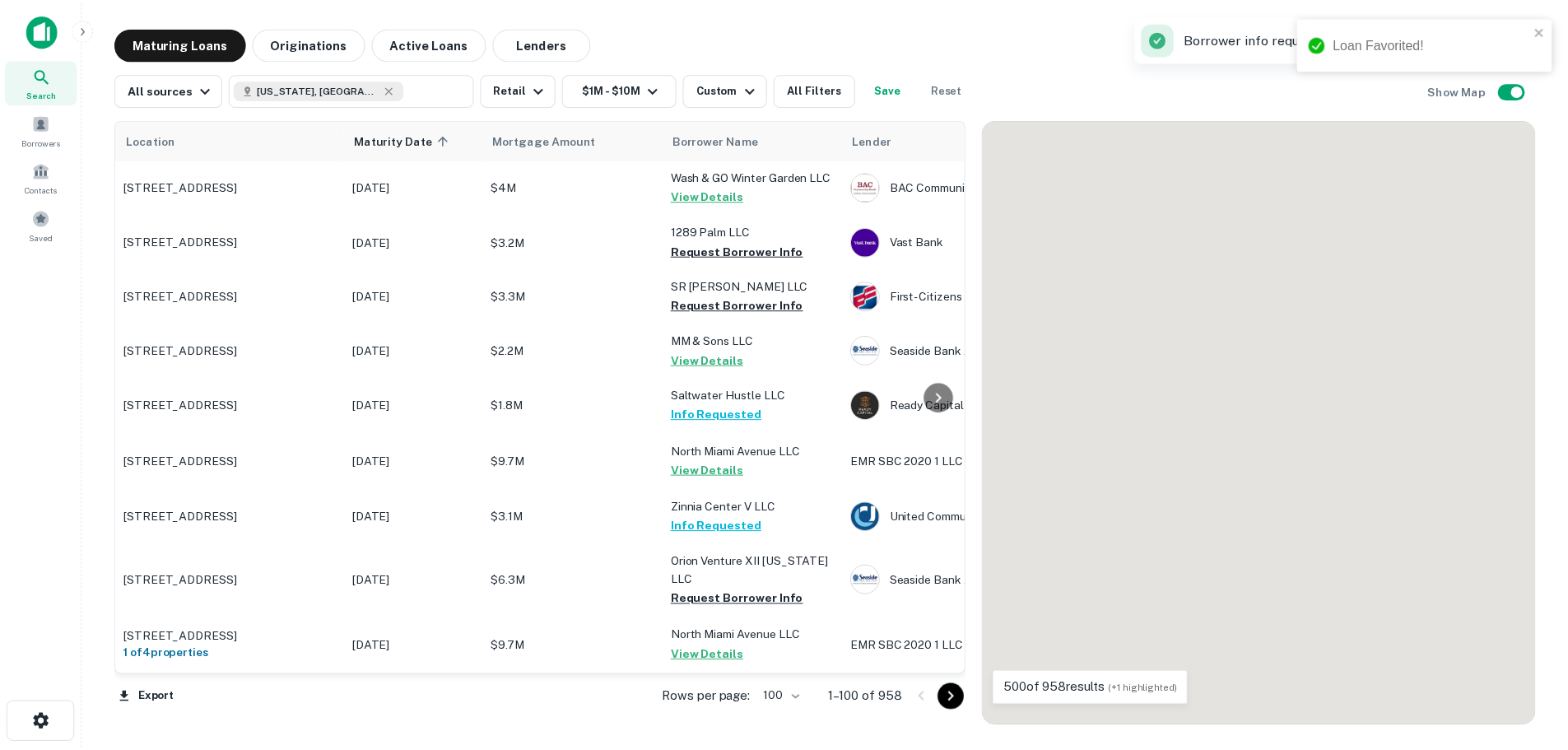
scroll to position [4880, 0]
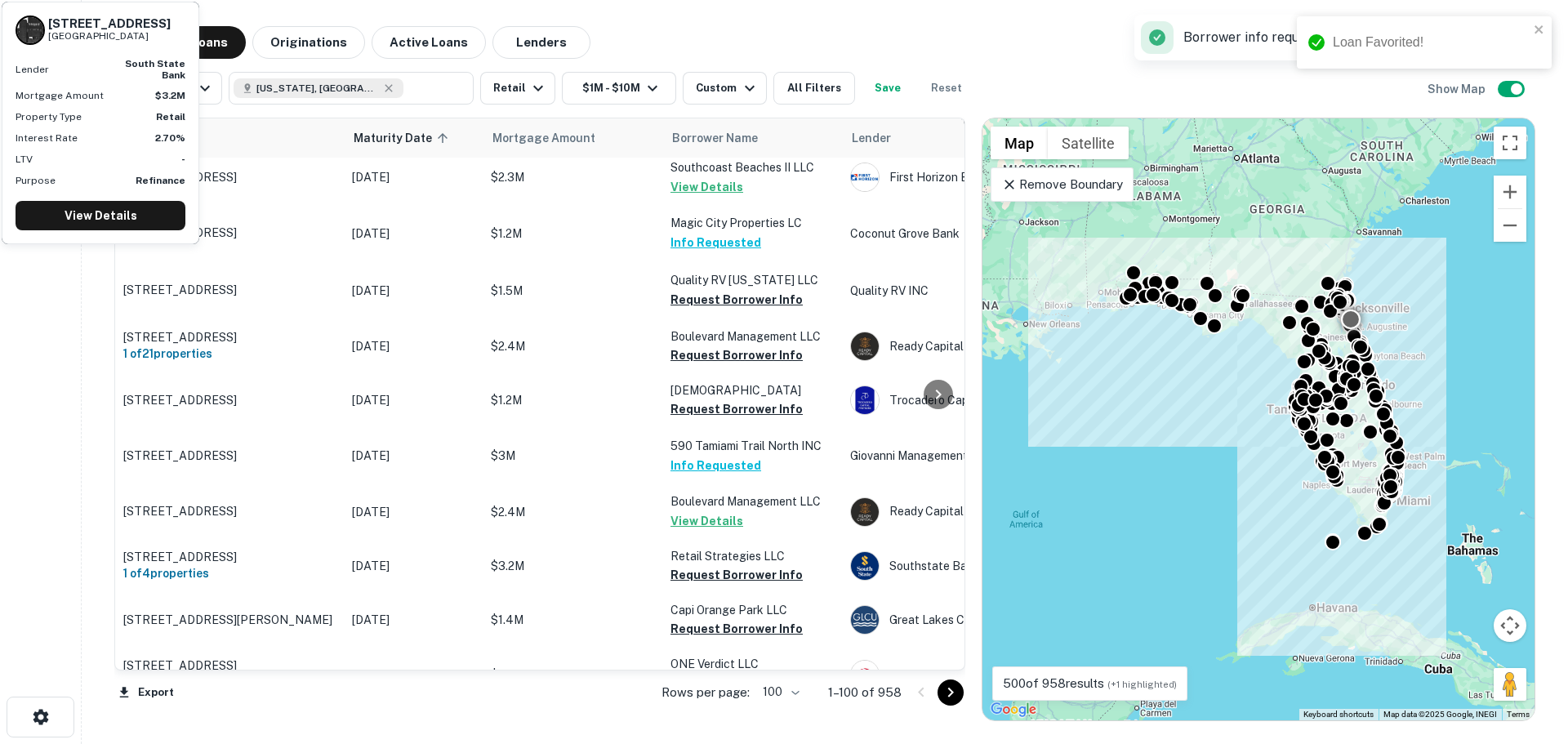
click at [45, 513] on div "Search Borrowers Contacts Saved" at bounding box center [40, 346] width 81 height 693
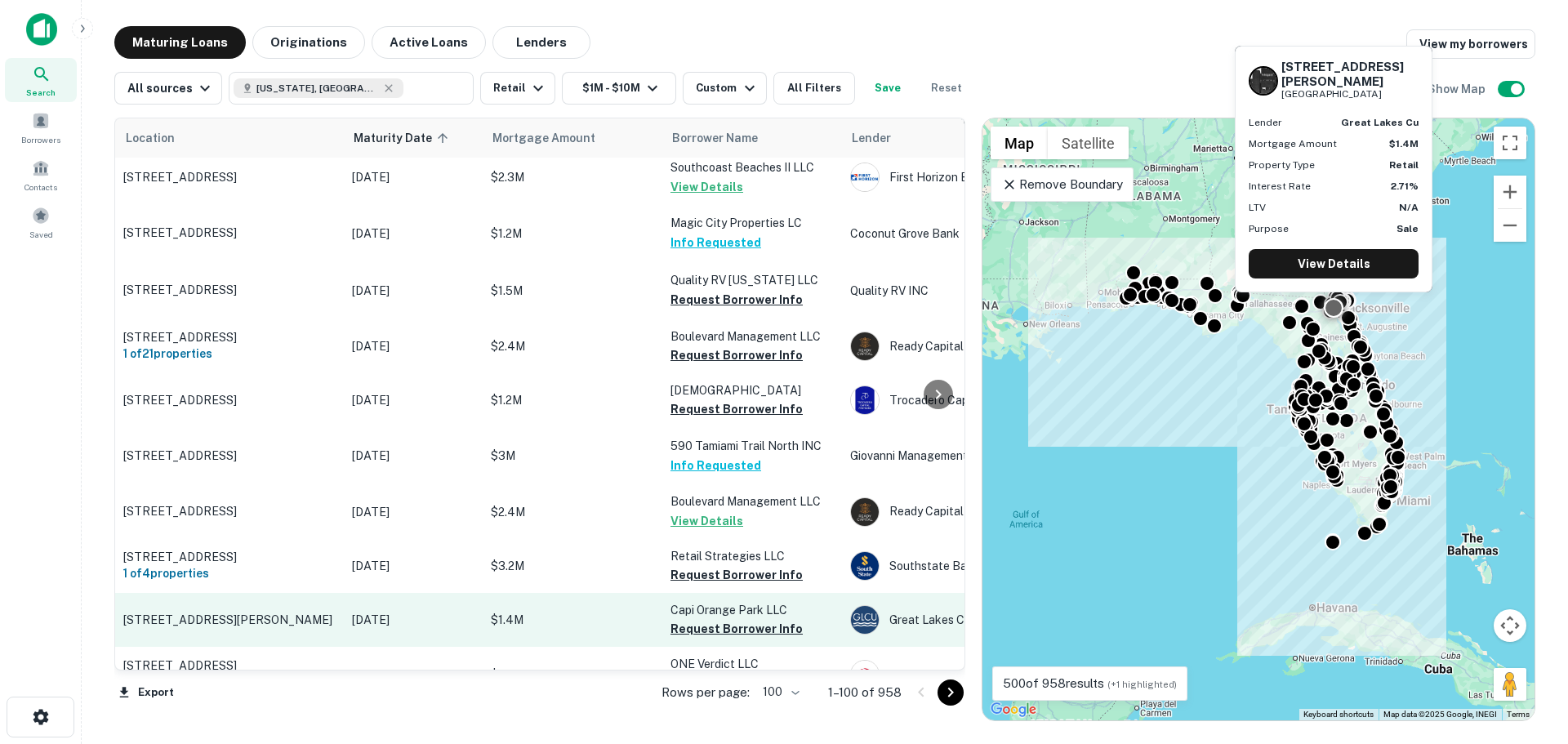
click at [217, 613] on p "[STREET_ADDRESS][PERSON_NAME]" at bounding box center [229, 620] width 212 height 14
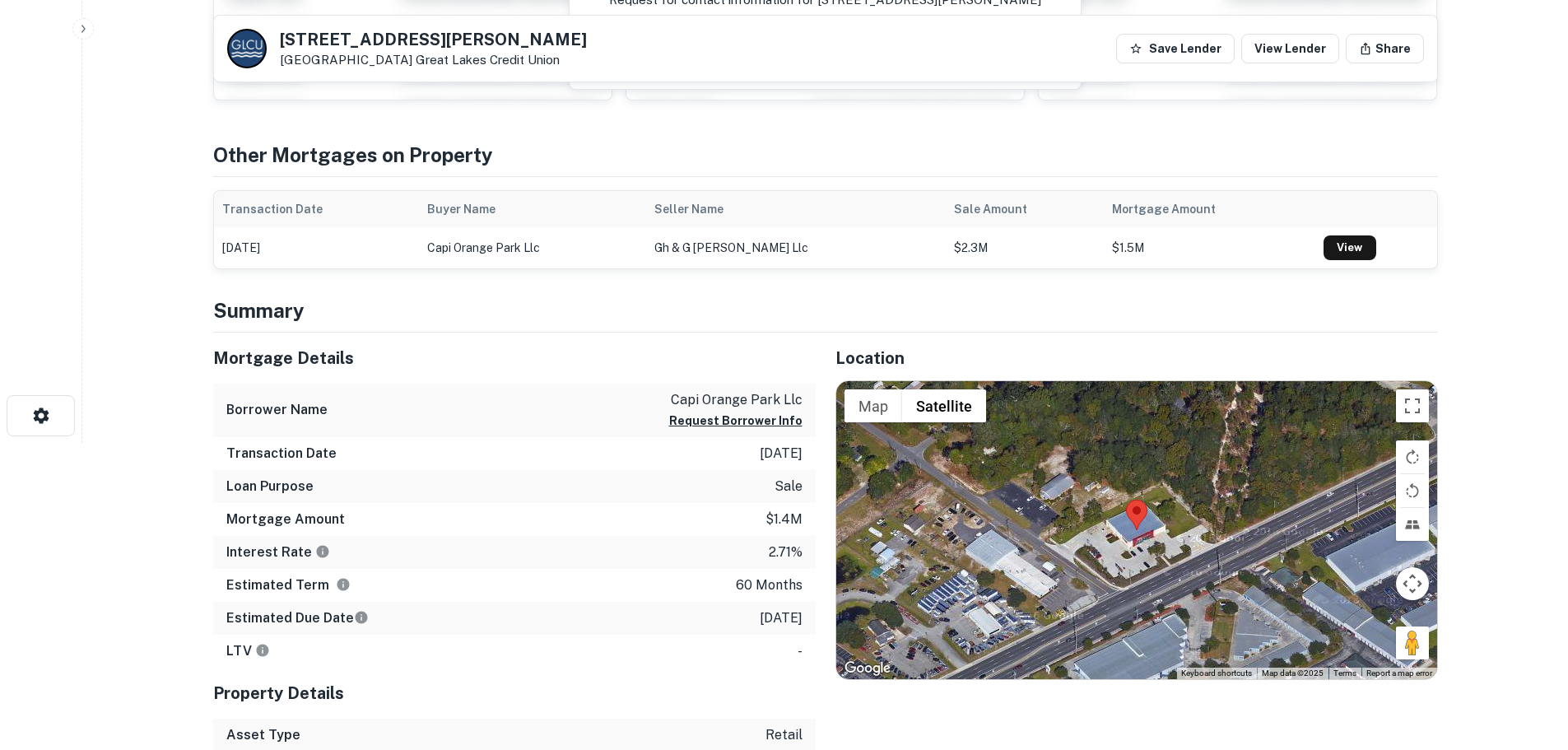
scroll to position [308, 0]
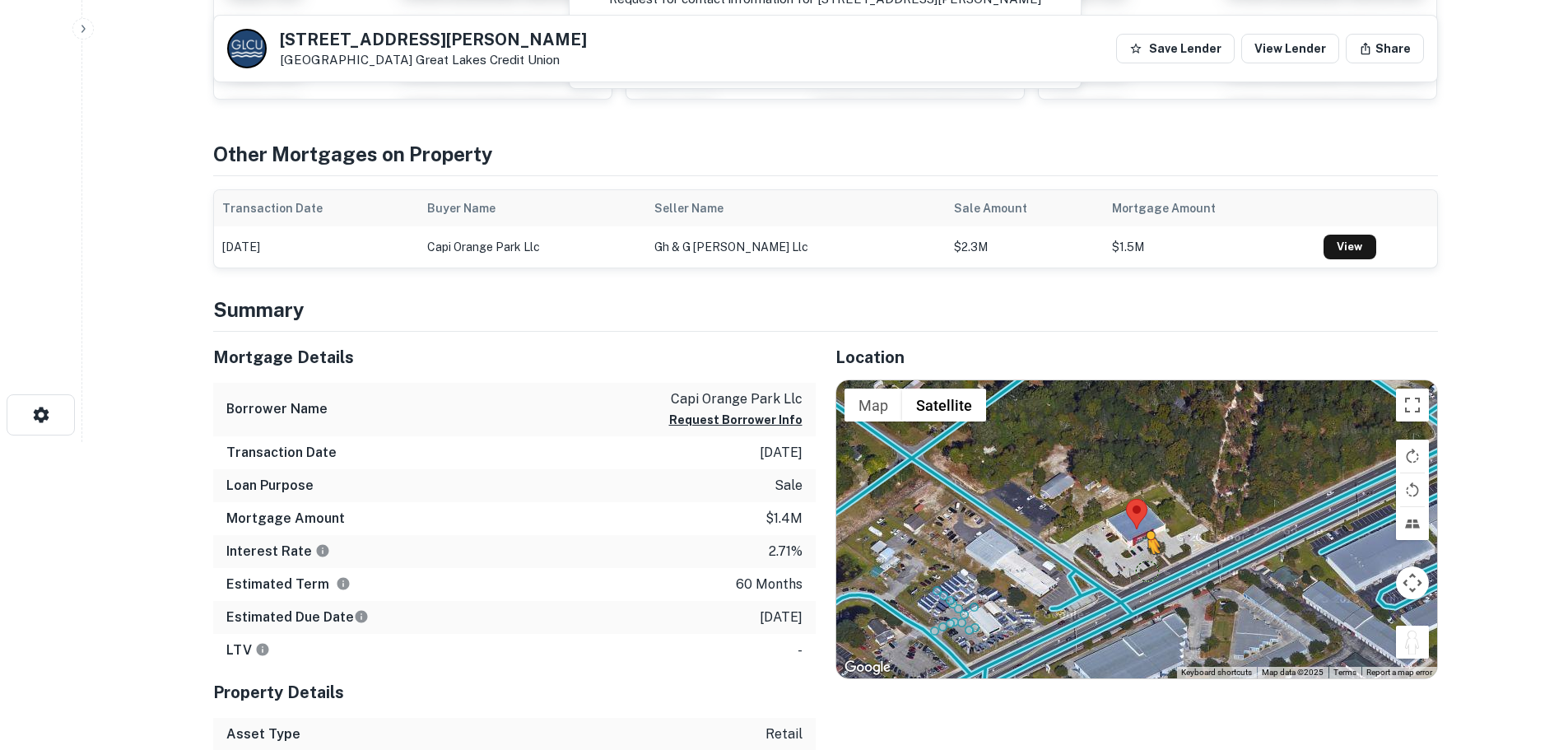
drag, startPoint x: 1413, startPoint y: 640, endPoint x: 1142, endPoint y: 570, distance: 279.9
click at [1142, 570] on div "To activate drag with keyboard, press Alt + Enter. Once in keyboard drag state,…" at bounding box center [1136, 529] width 601 height 298
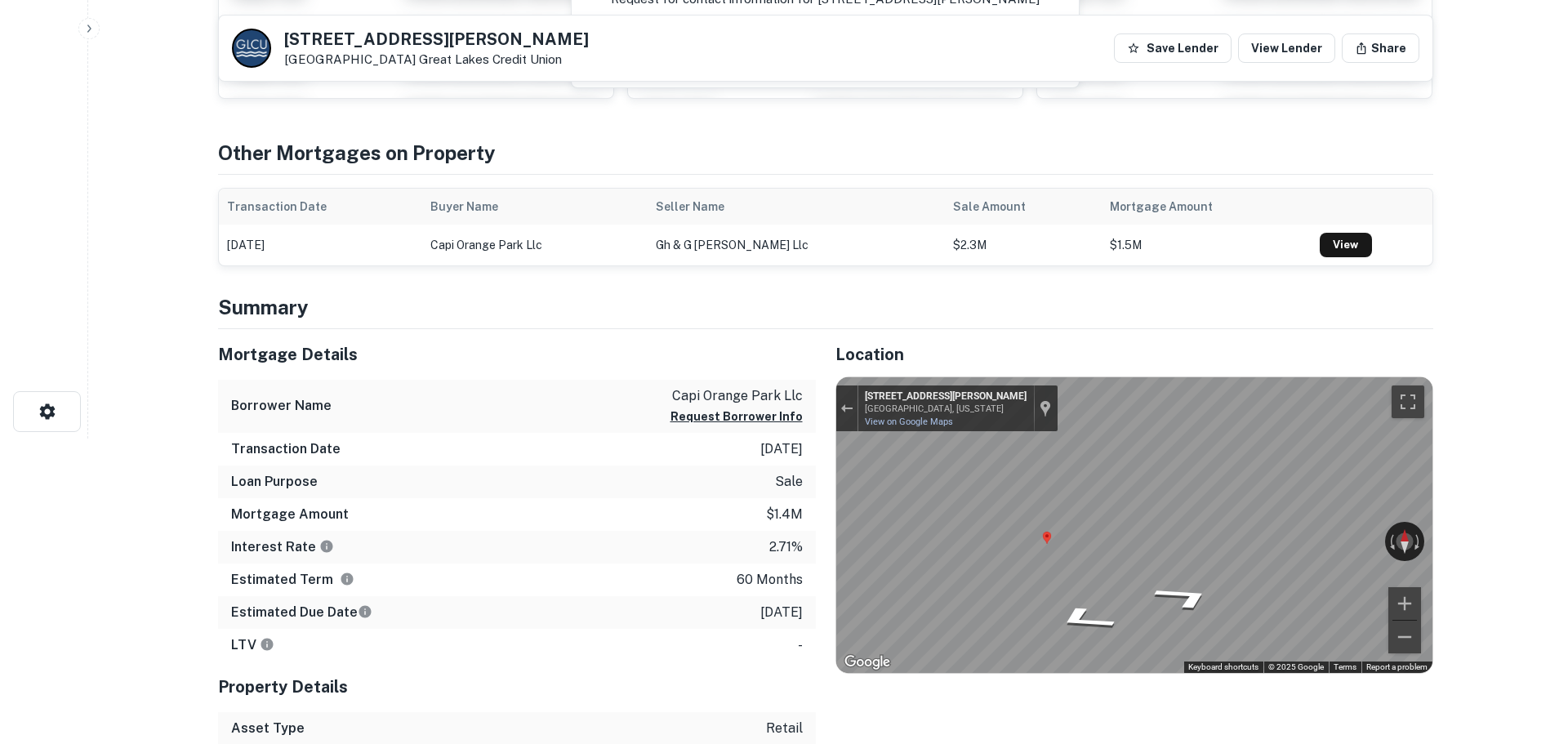
scroll to position [0, 0]
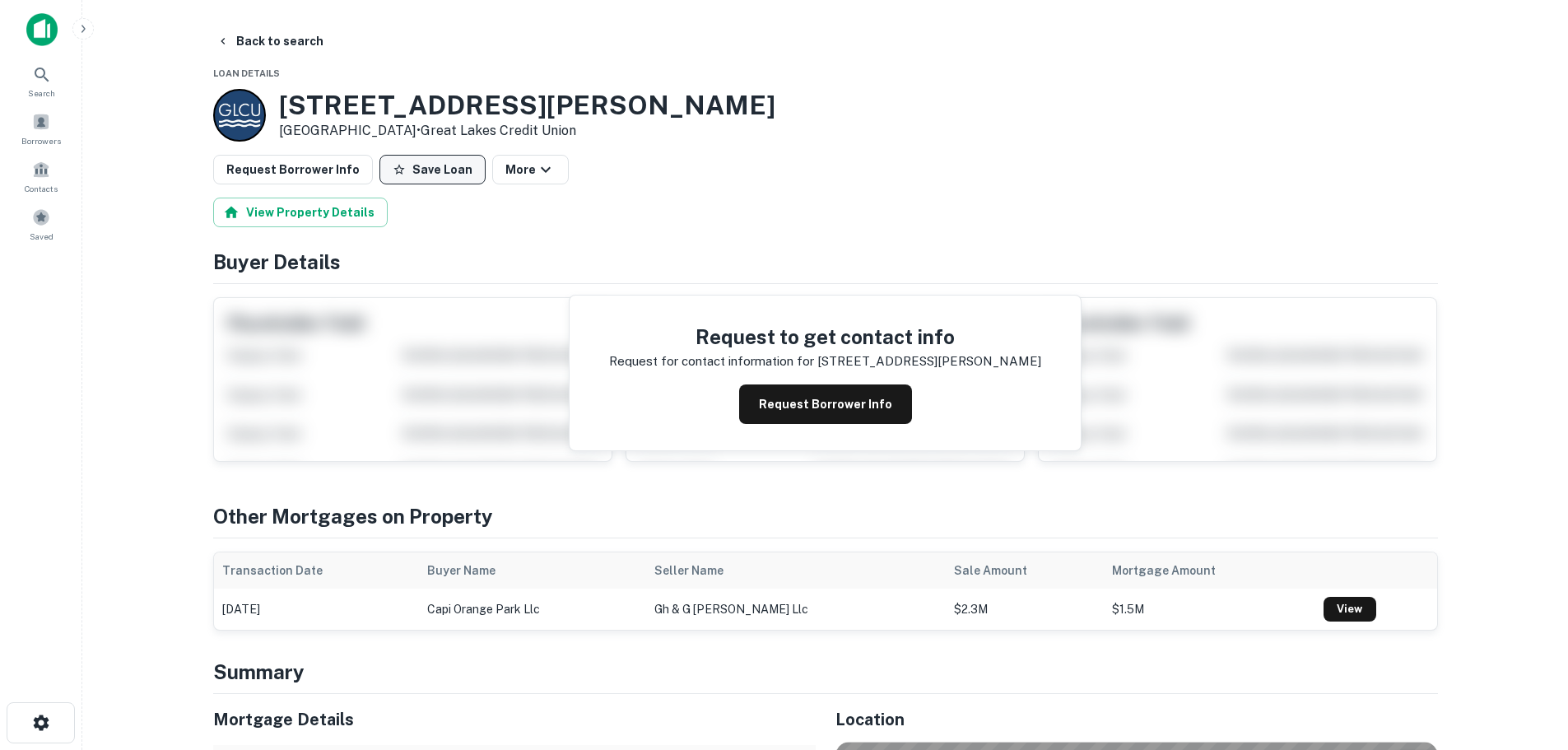
click at [424, 176] on button "Save Loan" at bounding box center [433, 169] width 107 height 29
click at [278, 172] on button "Request Borrower Info" at bounding box center [293, 169] width 160 height 29
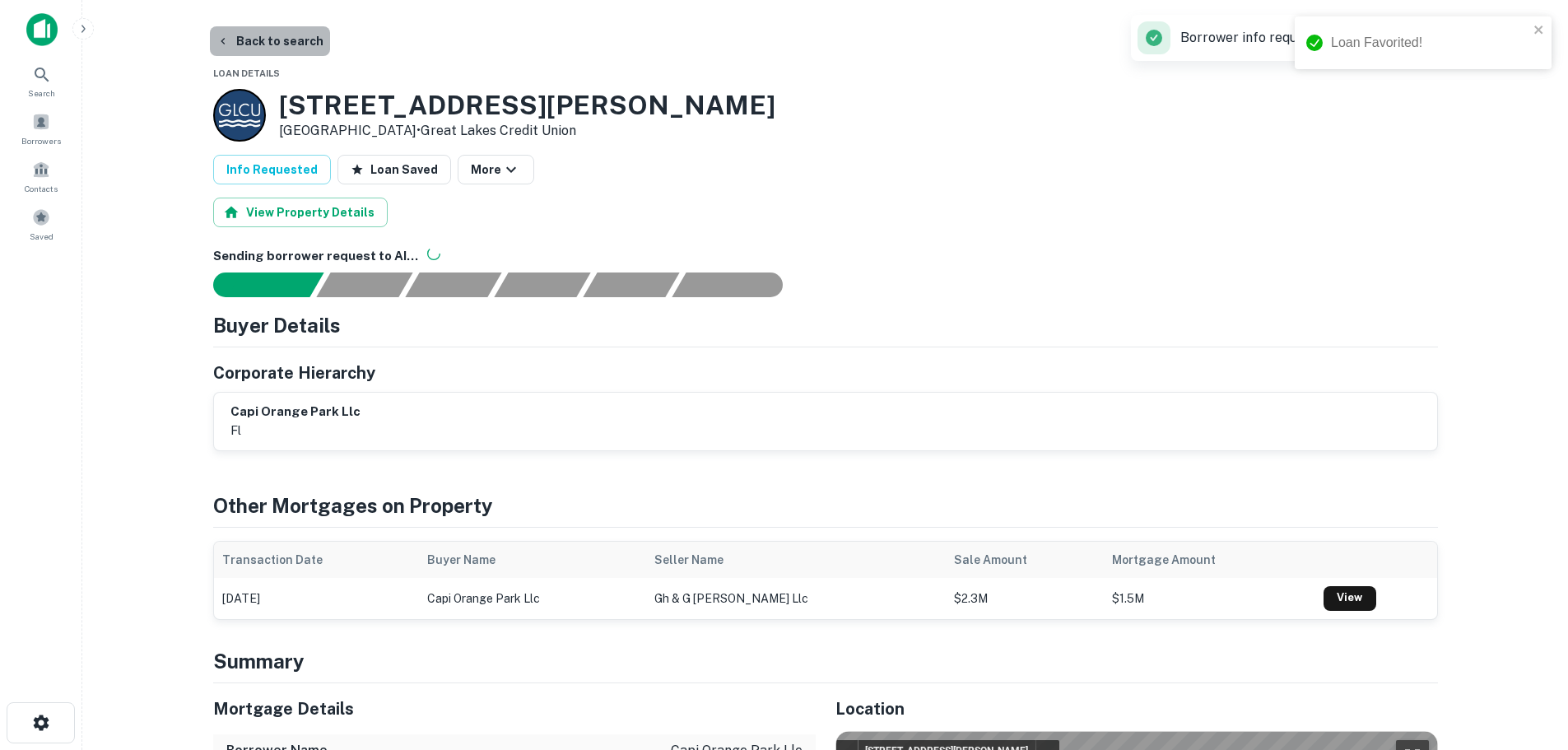
click at [276, 33] on button "Back to search" at bounding box center [270, 41] width 120 height 29
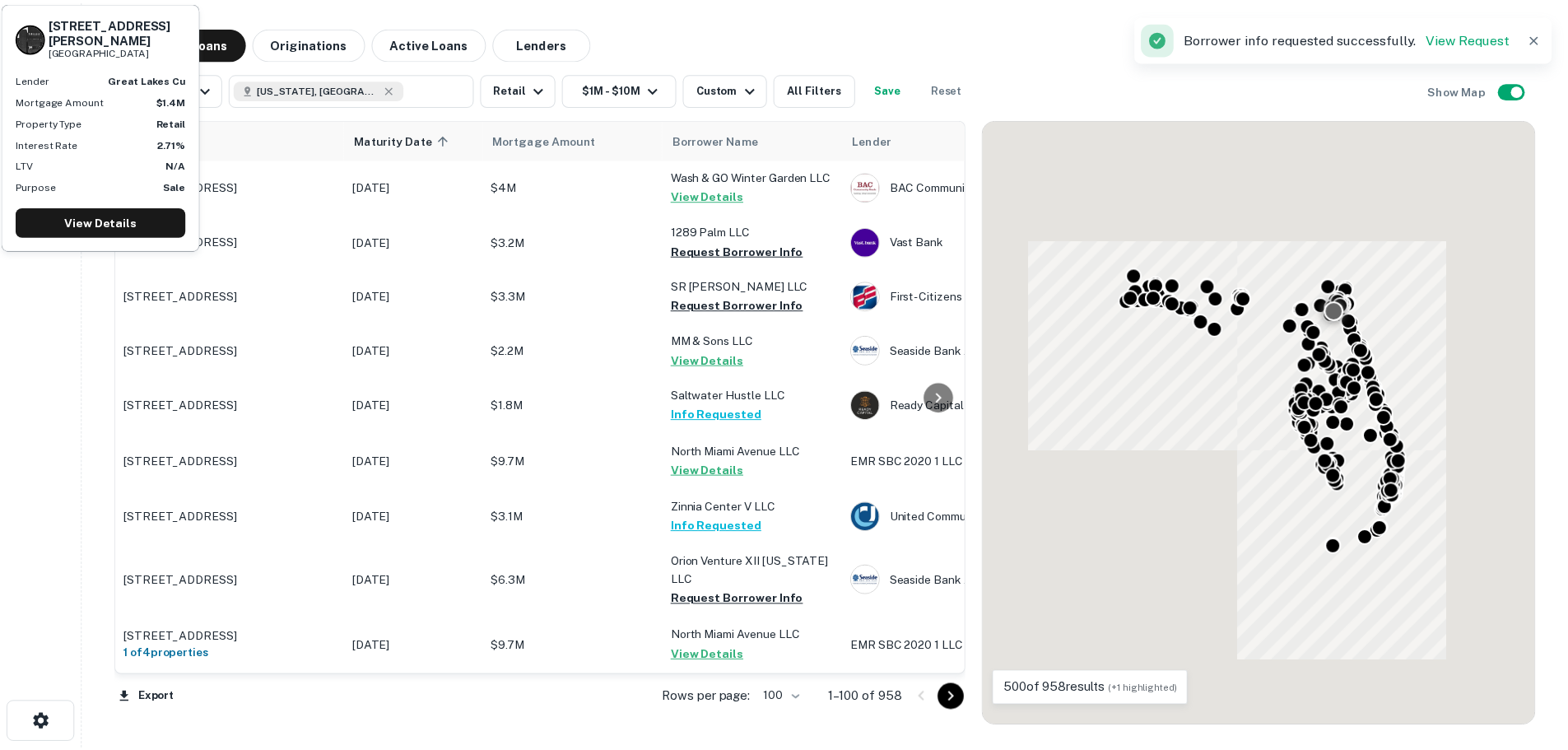
scroll to position [4880, 0]
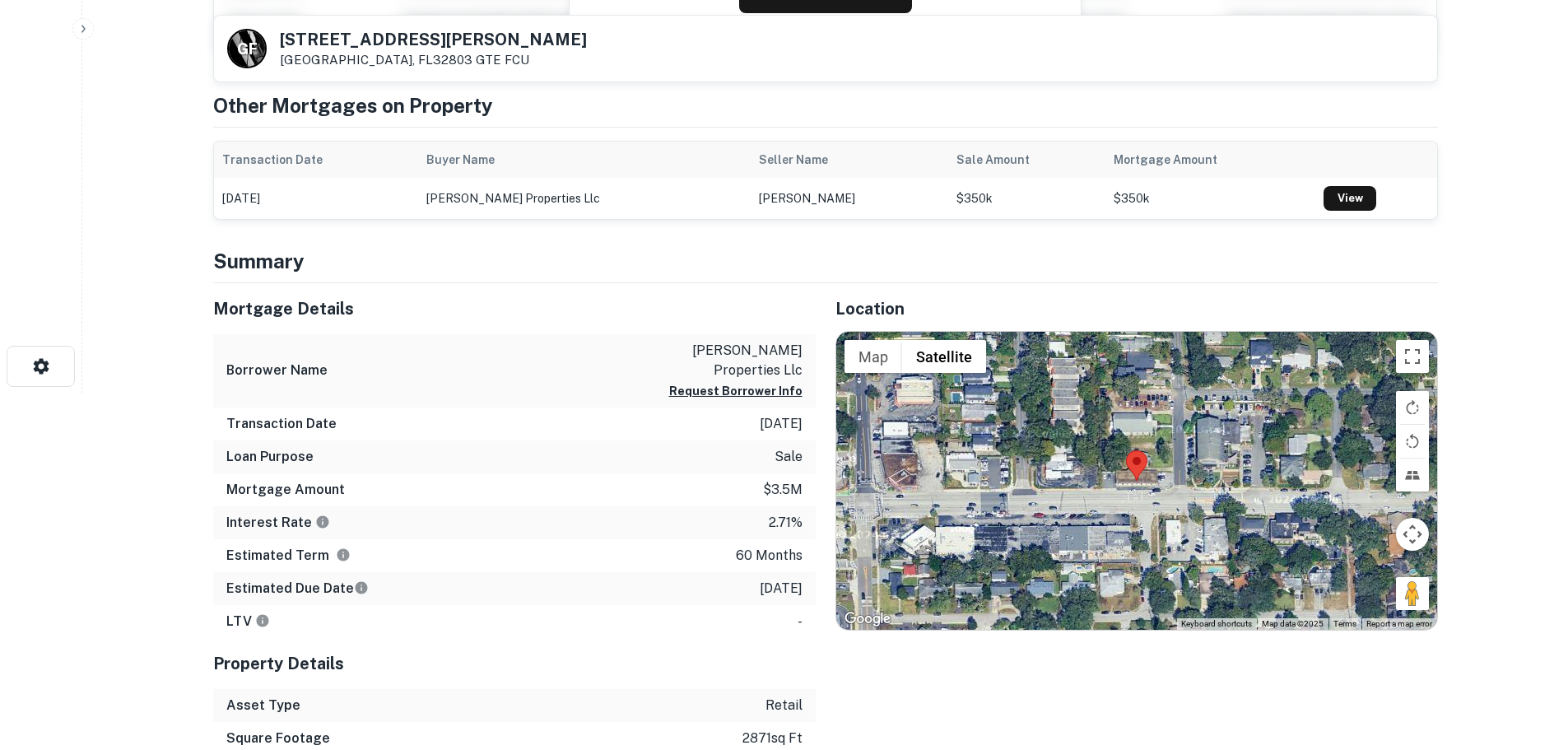
scroll to position [363, 0]
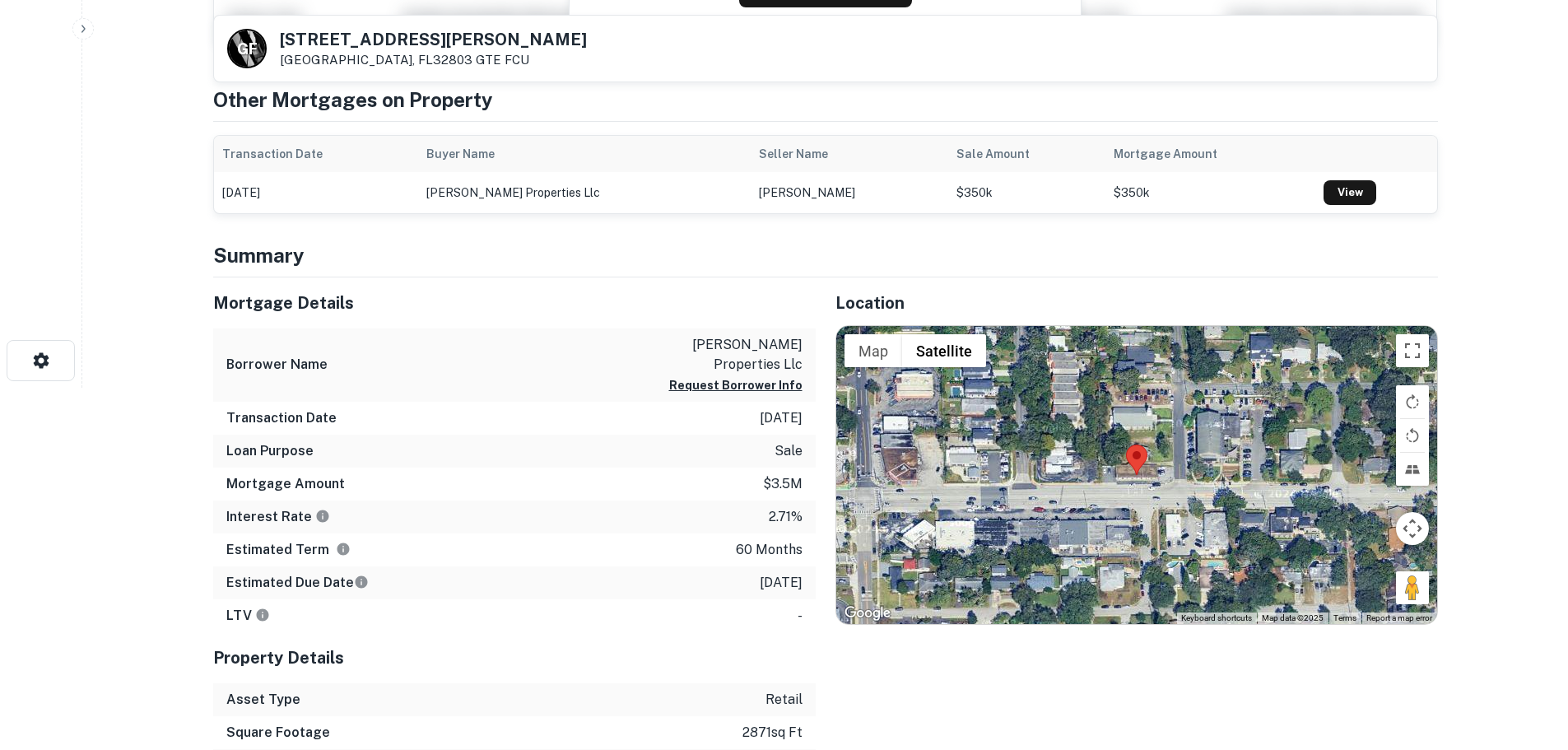
drag, startPoint x: 1399, startPoint y: 582, endPoint x: 1158, endPoint y: 503, distance: 253.6
click at [1158, 503] on div "Map Terrain Satellite Labels Keyboard shortcuts Map Data Map data ©2025 Map dat…" at bounding box center [1136, 474] width 601 height 298
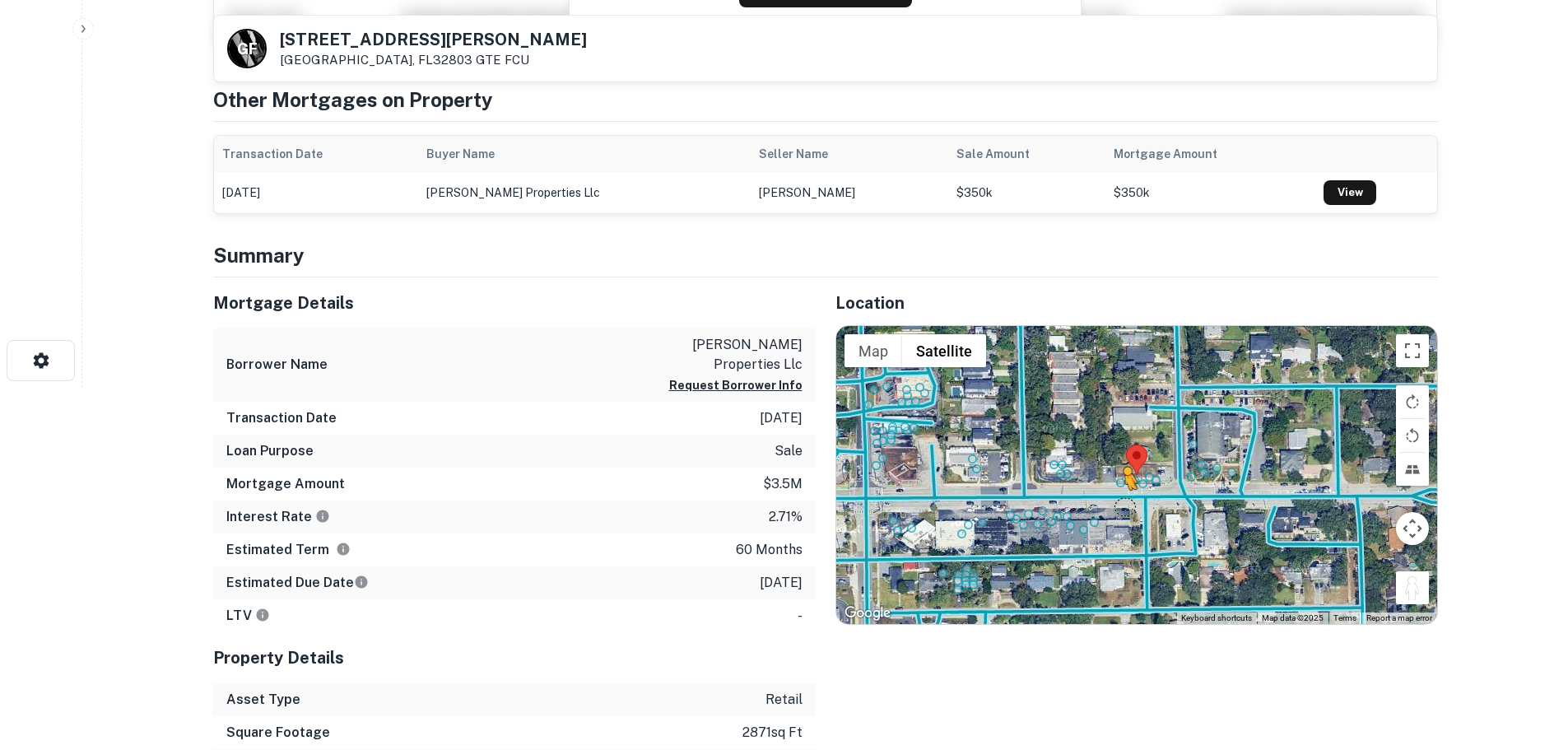
drag, startPoint x: 1418, startPoint y: 588, endPoint x: 1126, endPoint y: 506, distance: 303.3
click at [1126, 506] on div "To activate drag with keyboard, press Alt + Enter. Once in keyboard drag state,…" at bounding box center [1136, 474] width 601 height 298
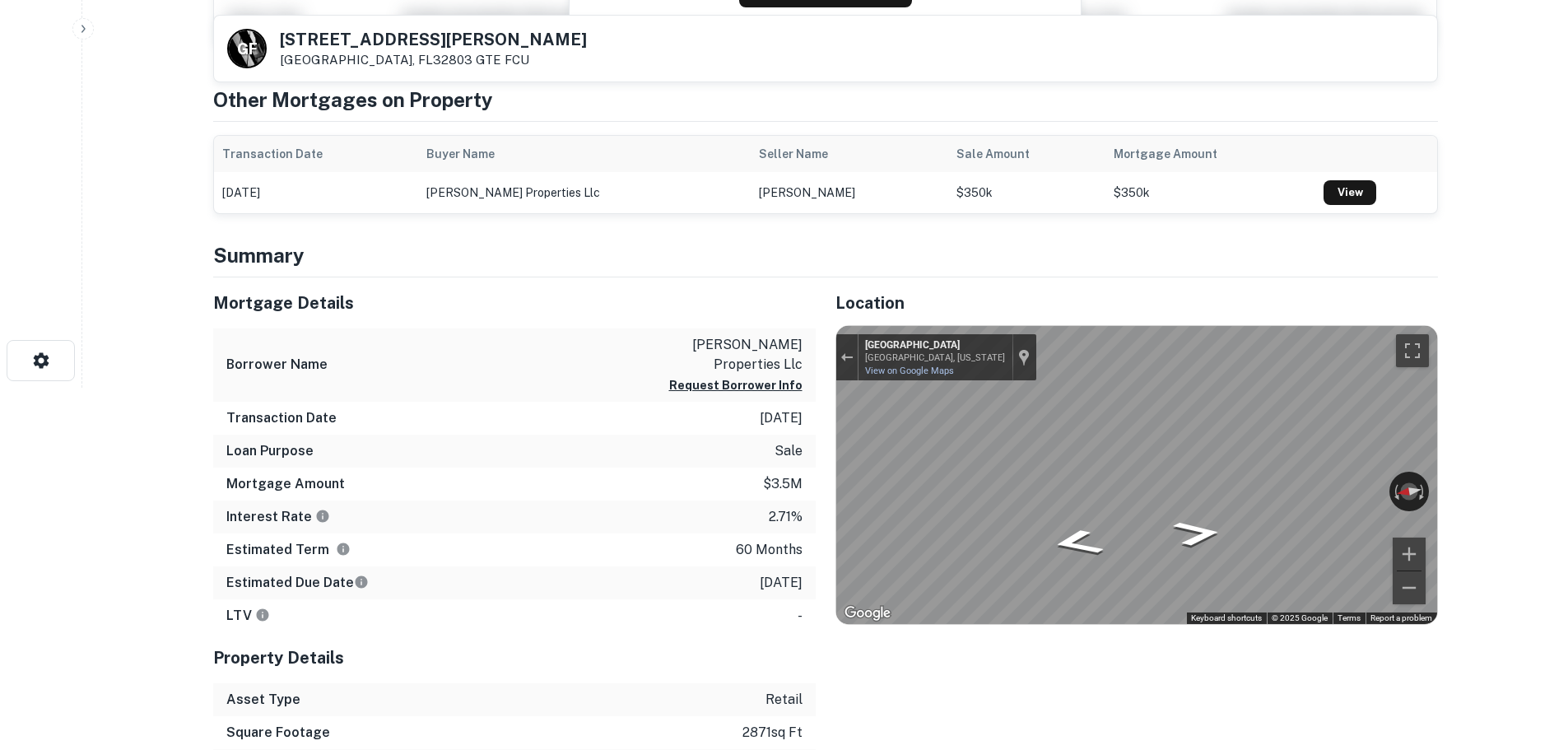
click at [756, 451] on div "Mortgage Details Borrower Name [PERSON_NAME] properties llc Request Borrower In…" at bounding box center [815, 563] width 1245 height 570
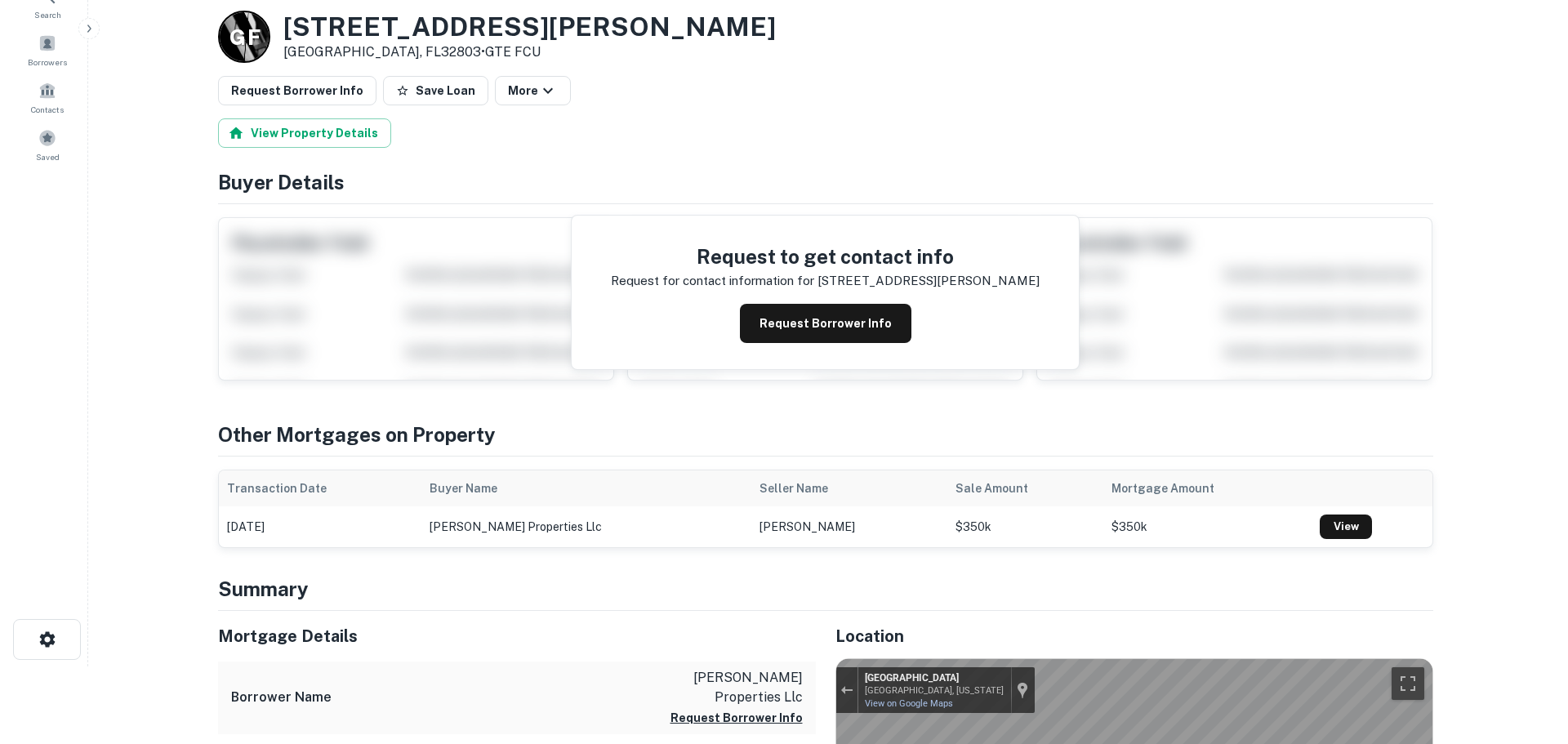
scroll to position [0, 0]
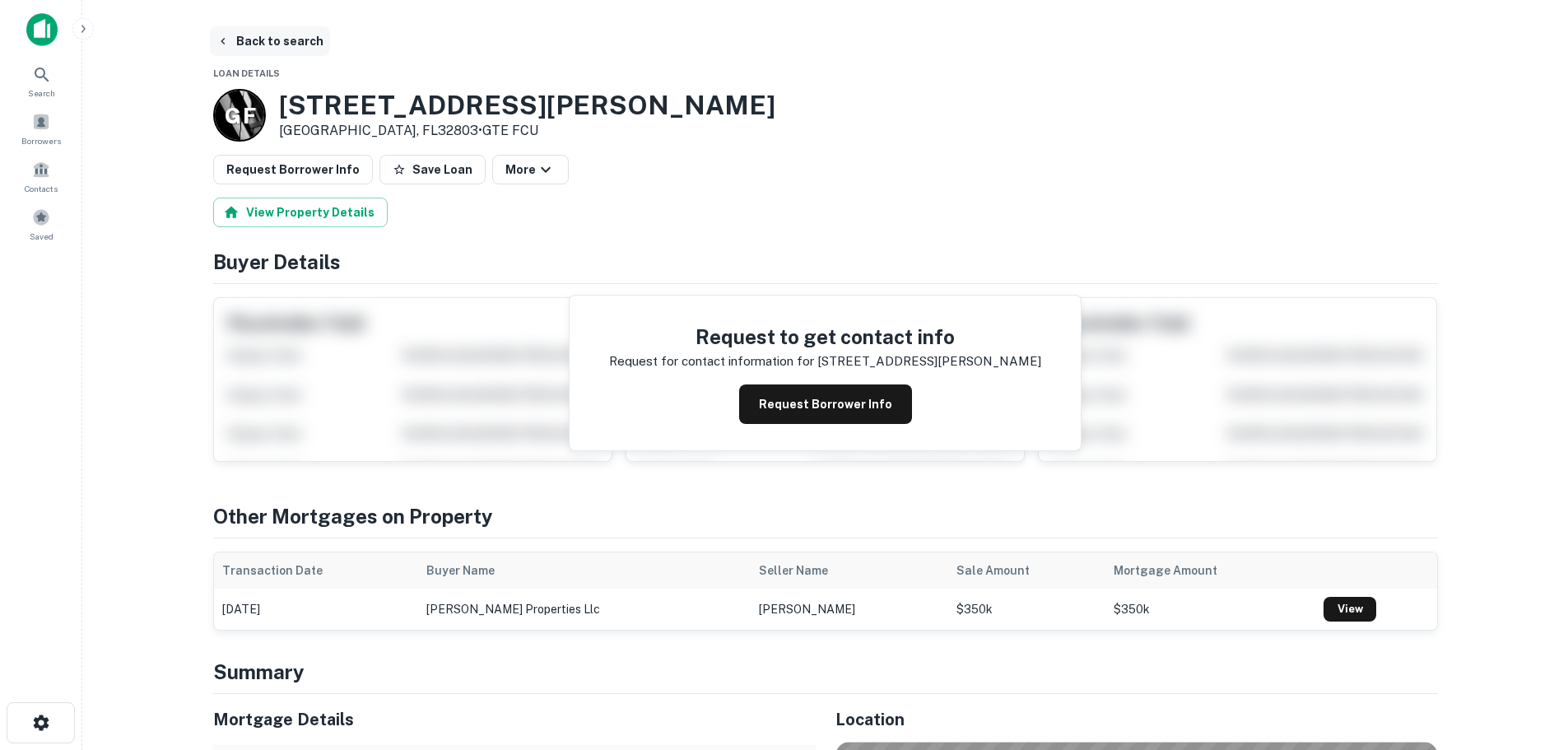
click at [272, 40] on button "Back to search" at bounding box center [270, 41] width 120 height 29
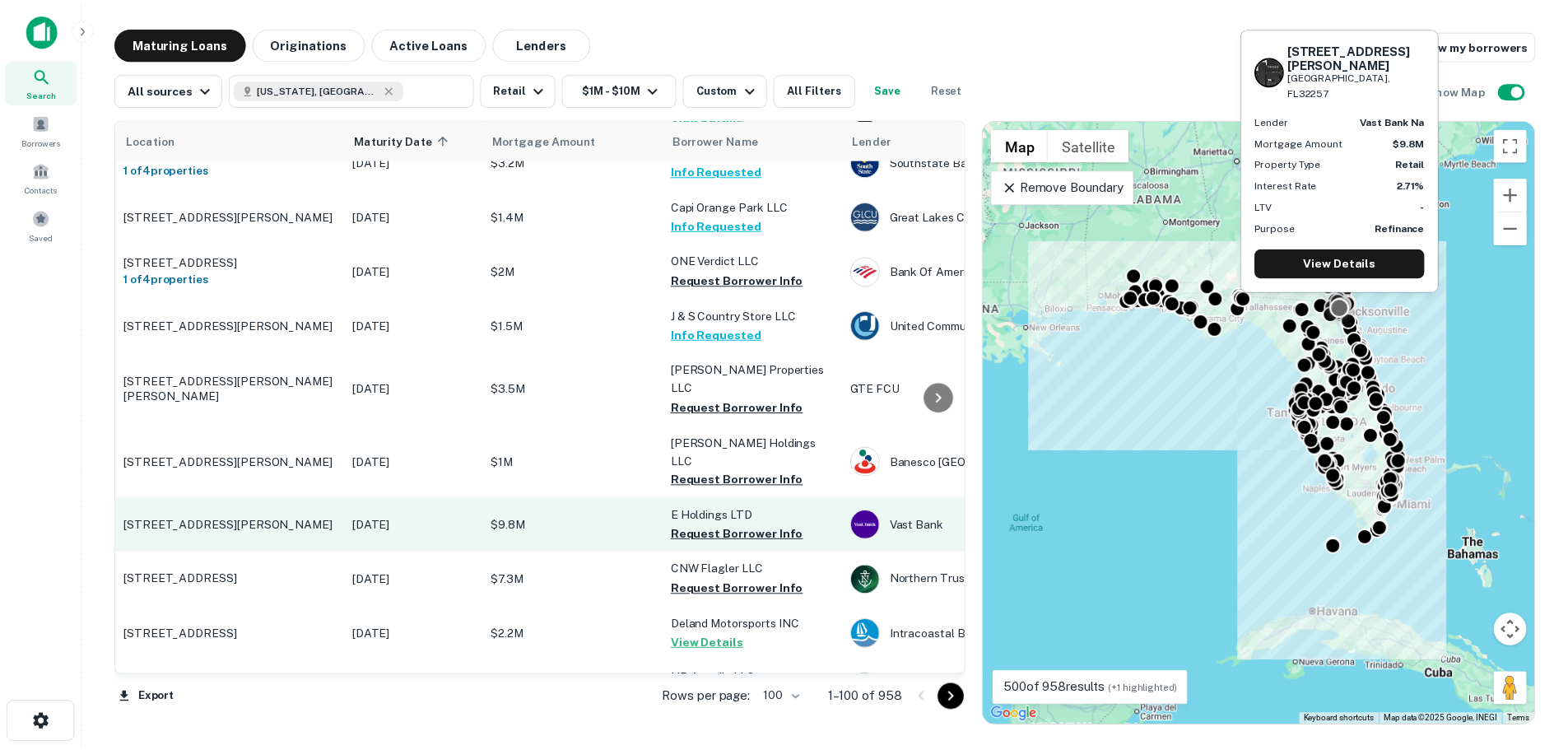
scroll to position [5324, 0]
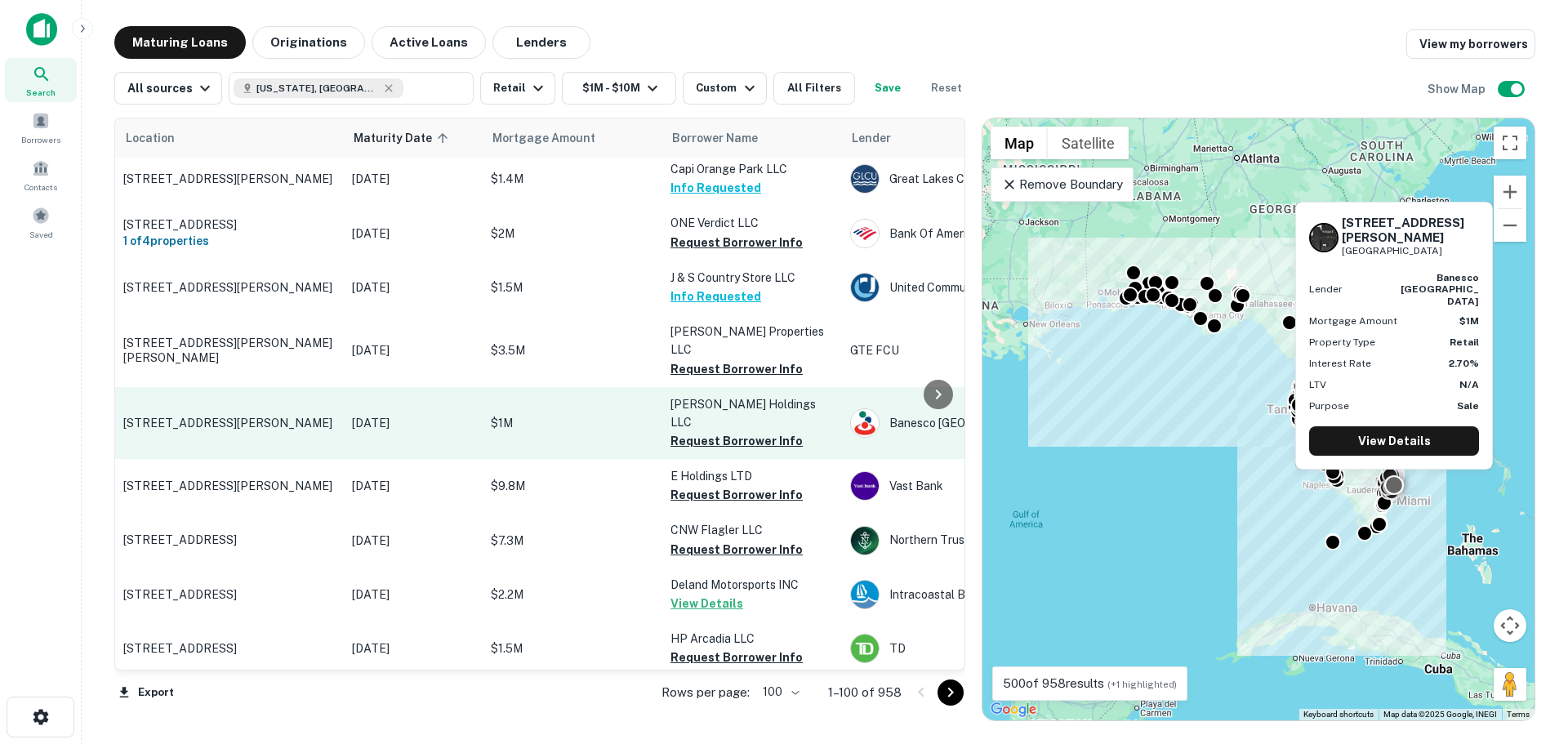
click at [228, 416] on p "[STREET_ADDRESS][PERSON_NAME]" at bounding box center [229, 423] width 212 height 14
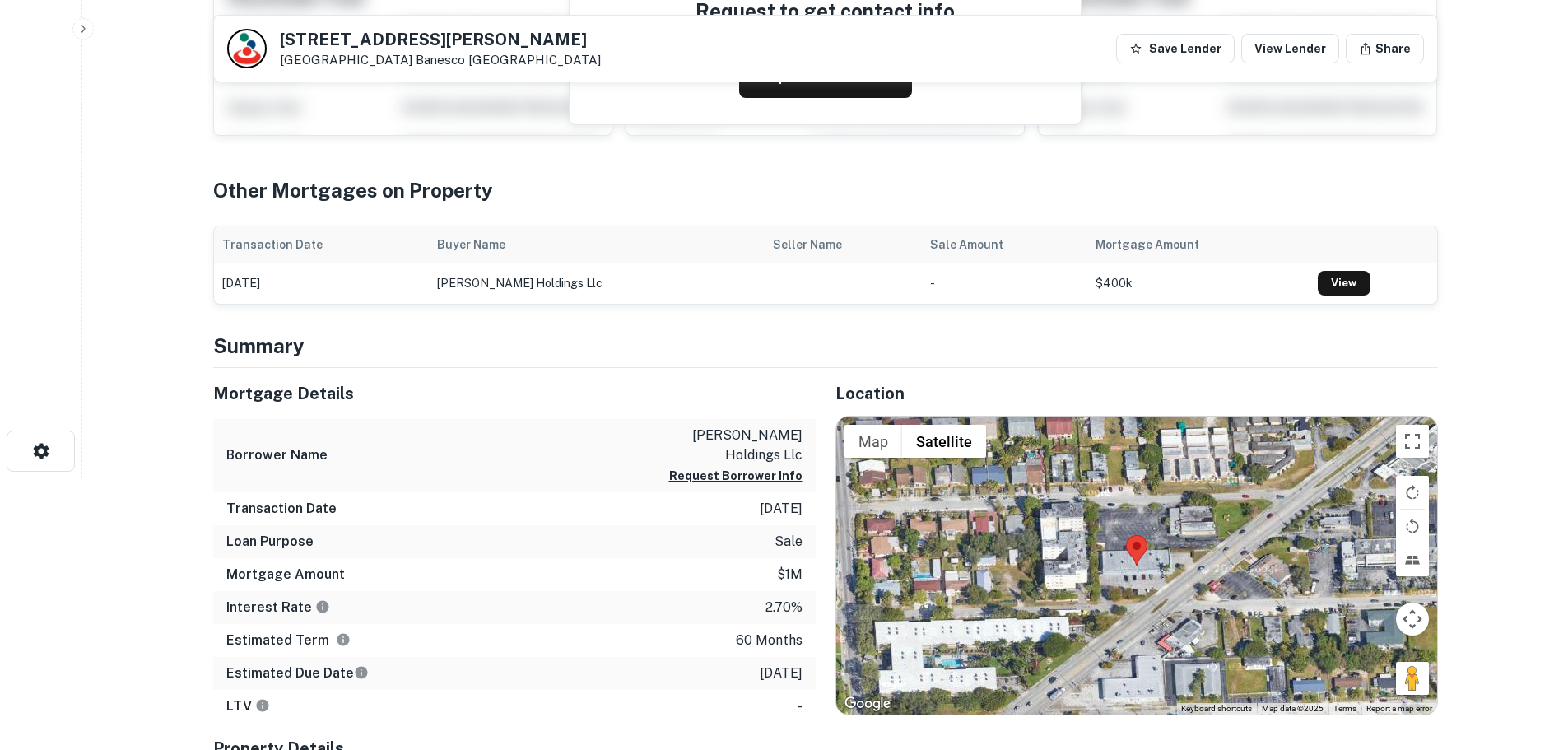
scroll to position [272, 0]
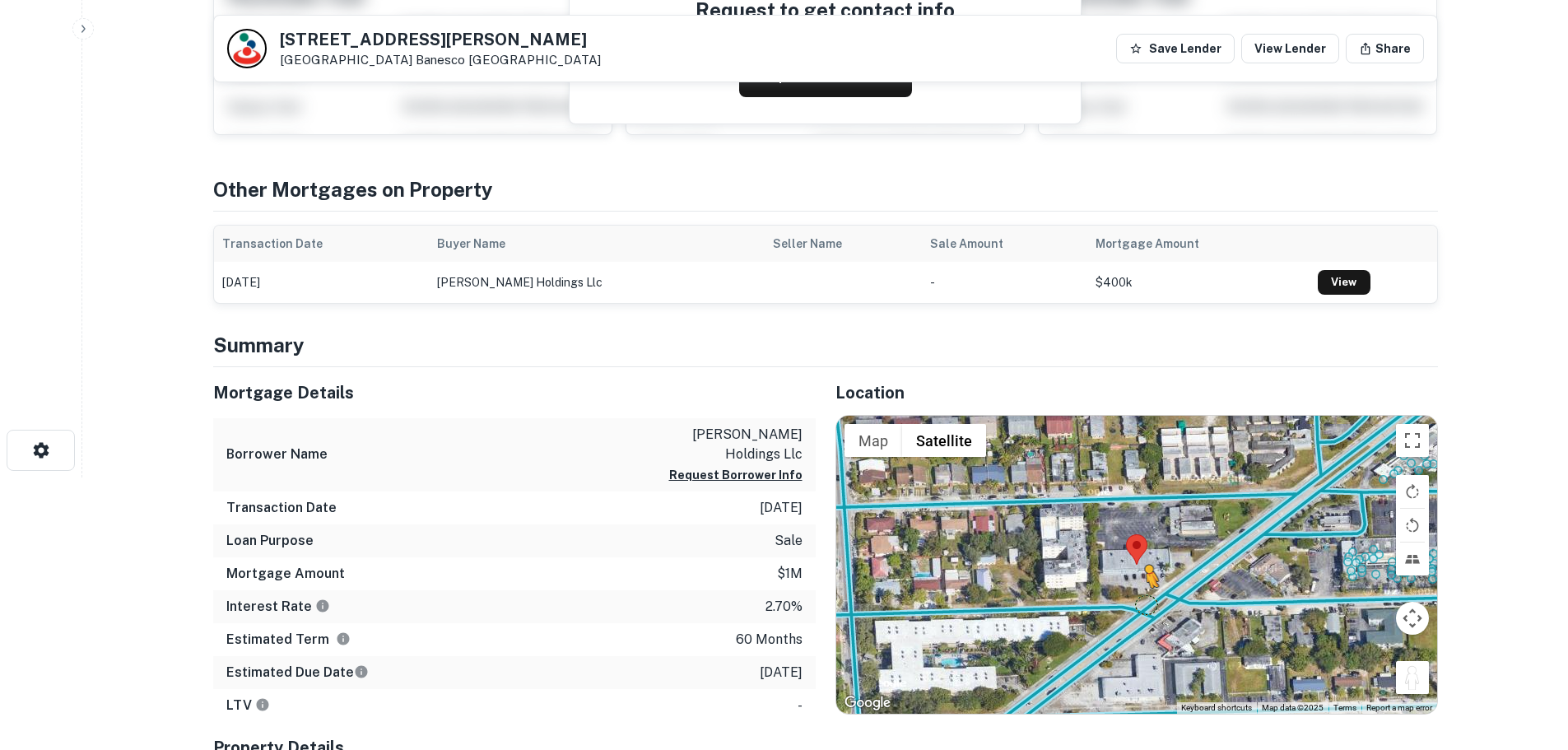
drag, startPoint x: 1413, startPoint y: 690, endPoint x: 1142, endPoint y: 604, distance: 284.3
click at [1142, 604] on div "To activate drag with keyboard, press Alt + Enter. Once in keyboard drag state,…" at bounding box center [1136, 564] width 601 height 298
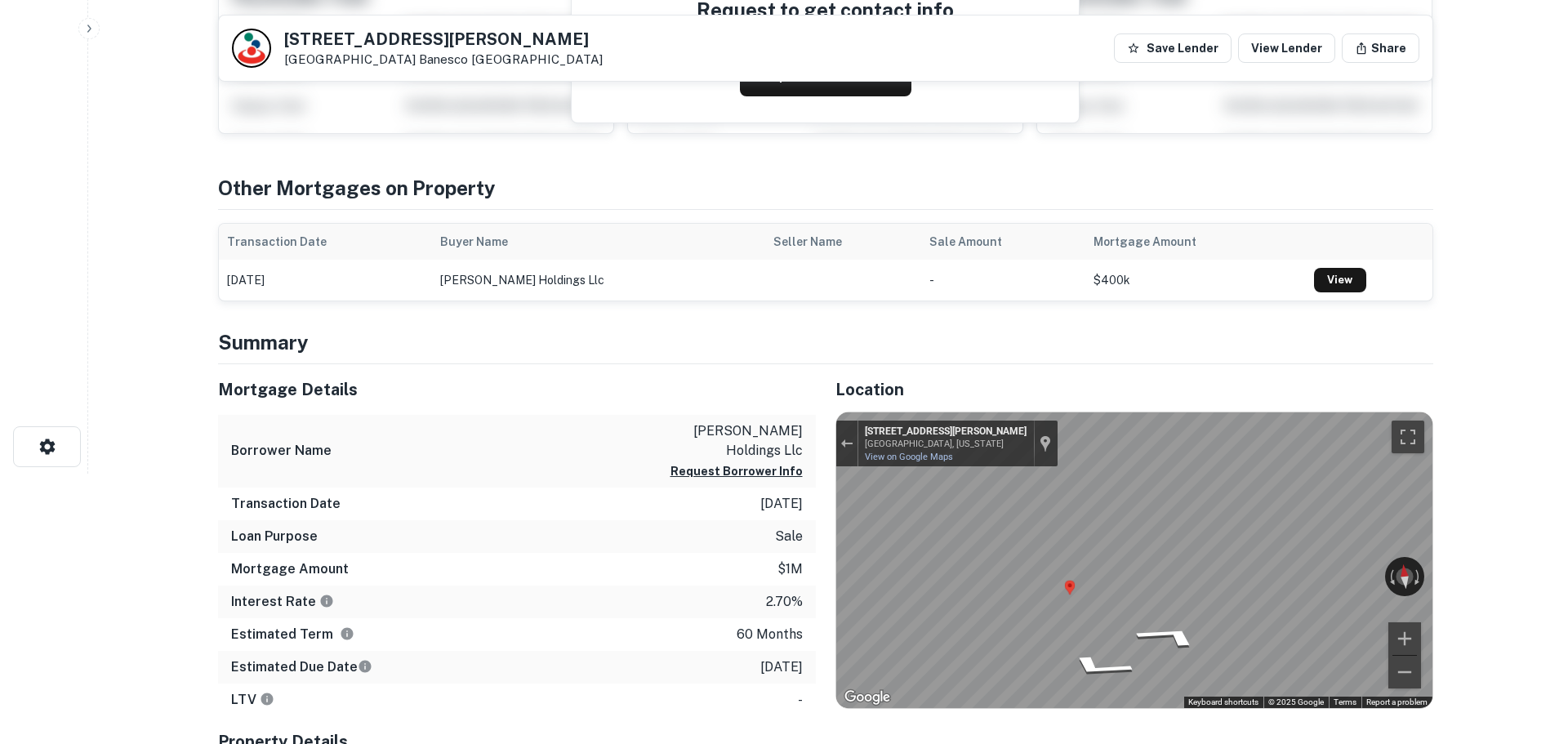
scroll to position [0, 0]
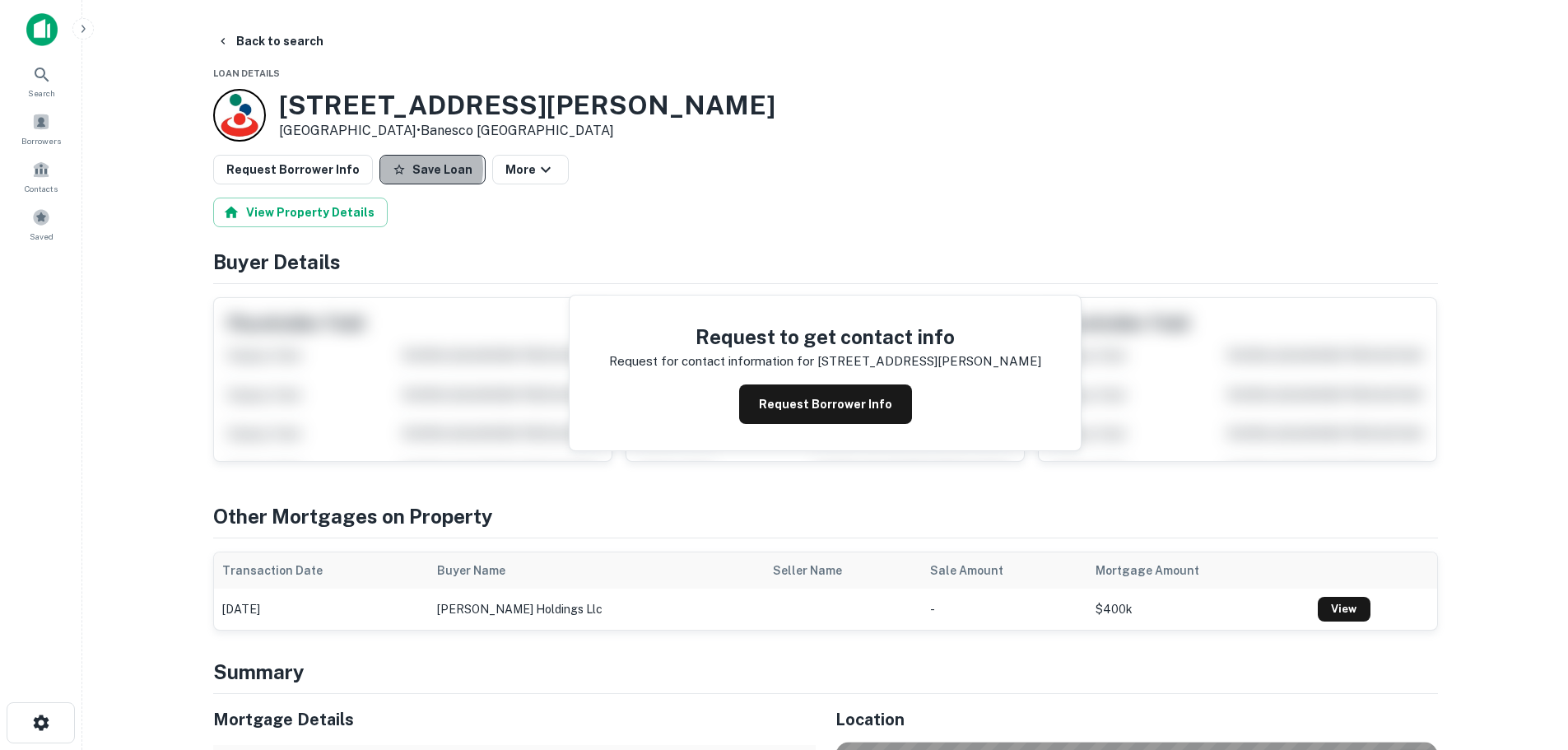
click at [407, 168] on button "Save Loan" at bounding box center [433, 169] width 107 height 29
click at [331, 168] on button "Request Borrower Info" at bounding box center [293, 169] width 160 height 29
click at [296, 48] on button "Back to search" at bounding box center [270, 41] width 120 height 29
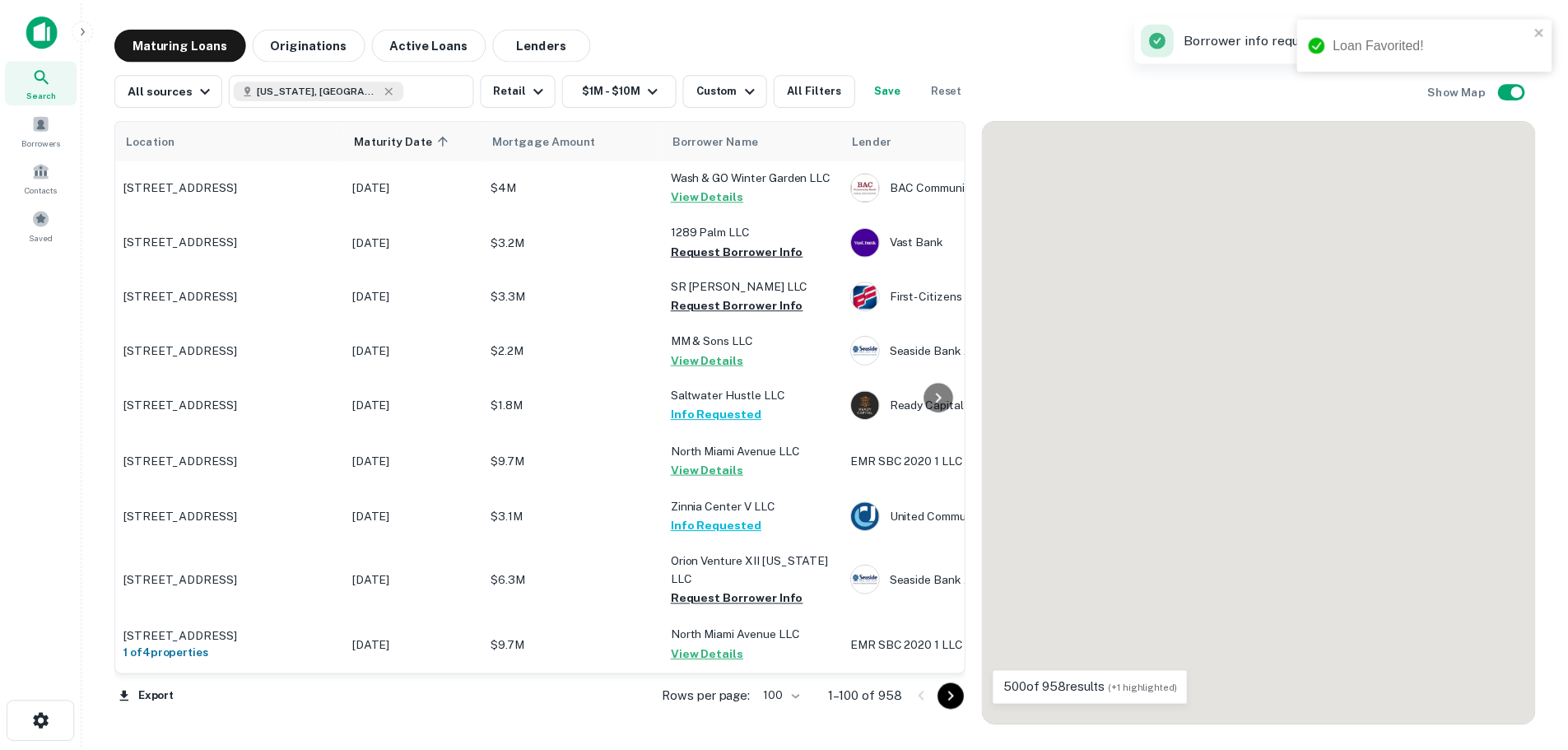
scroll to position [5324, 0]
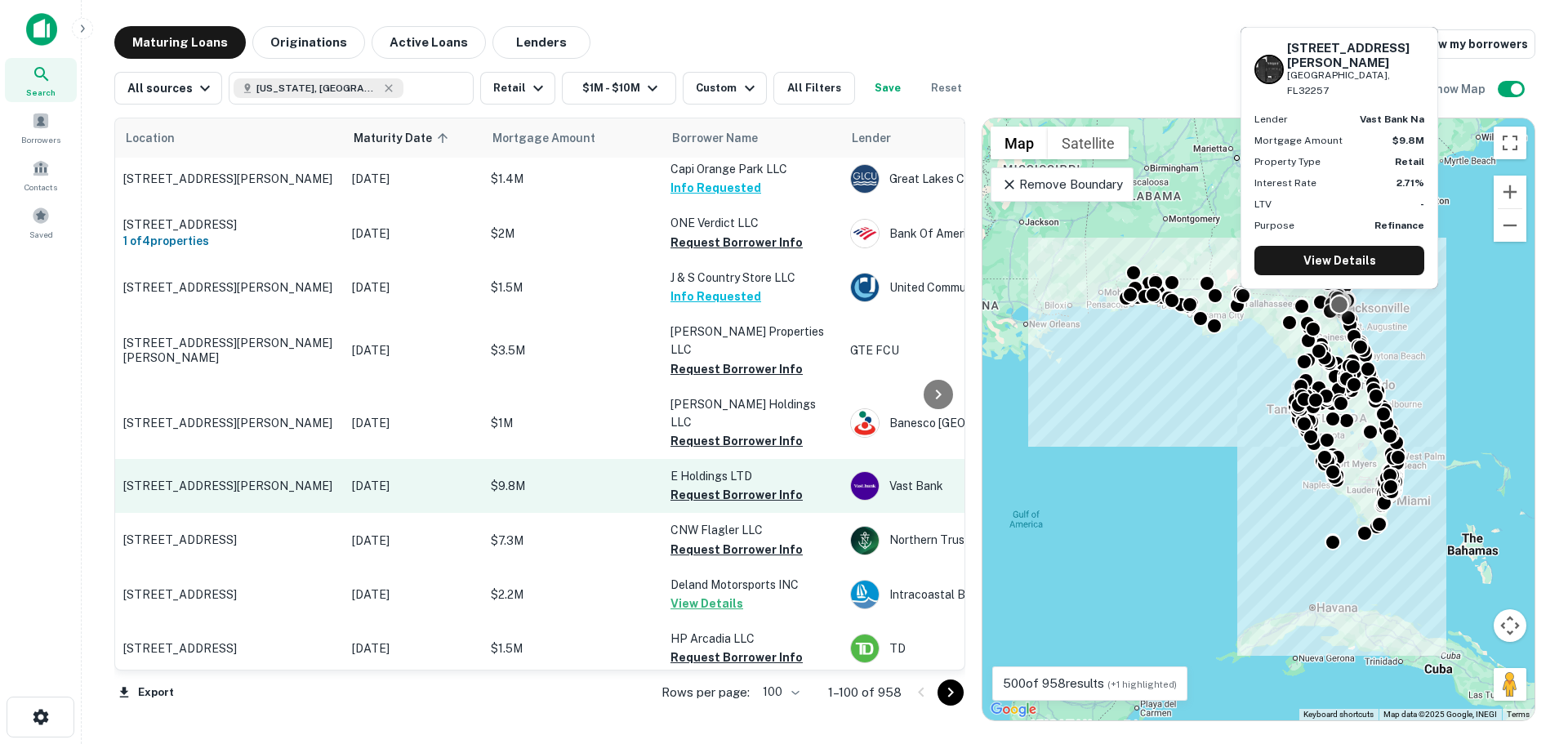
click at [205, 478] on p "[STREET_ADDRESS][PERSON_NAME]" at bounding box center [229, 485] width 212 height 14
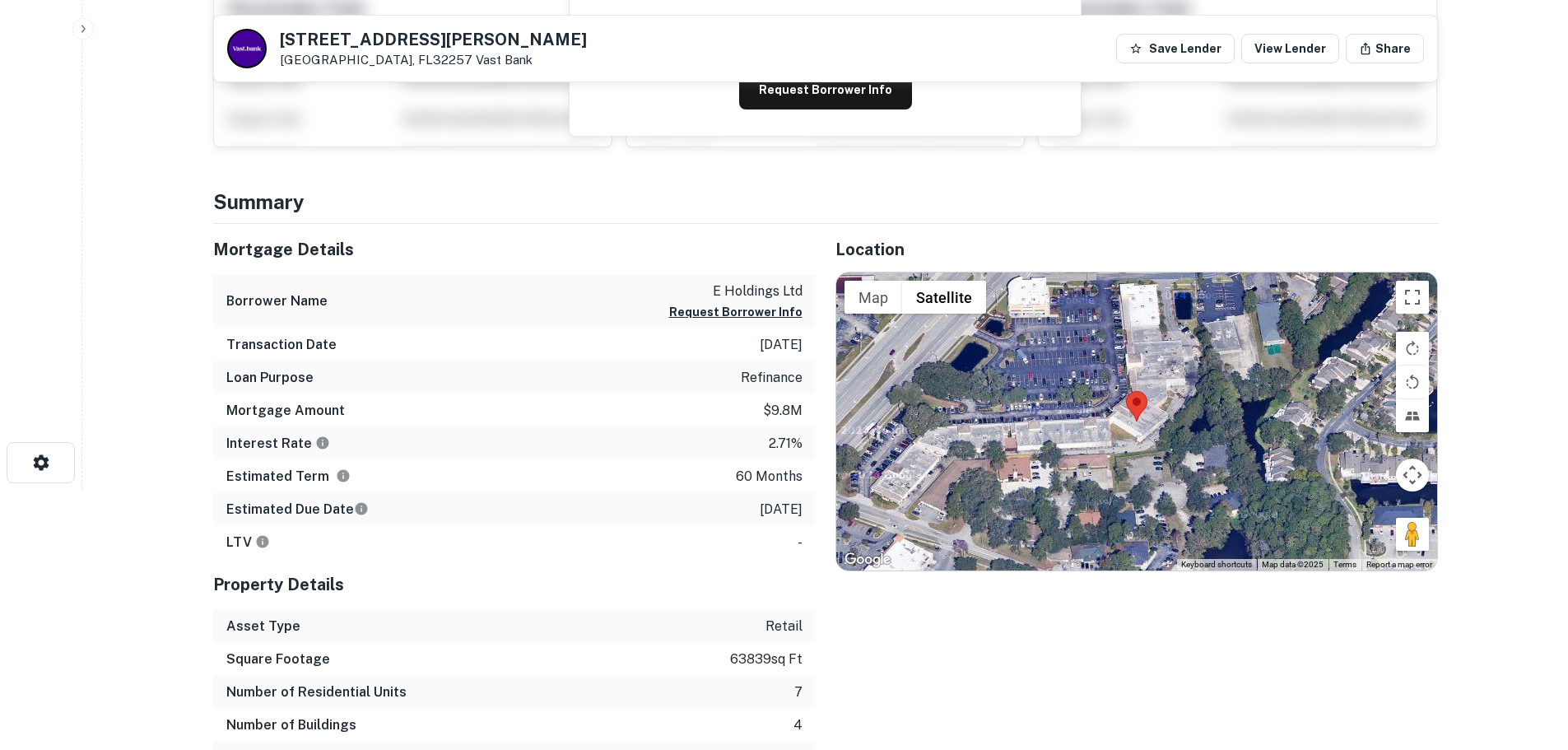
scroll to position [261, 0]
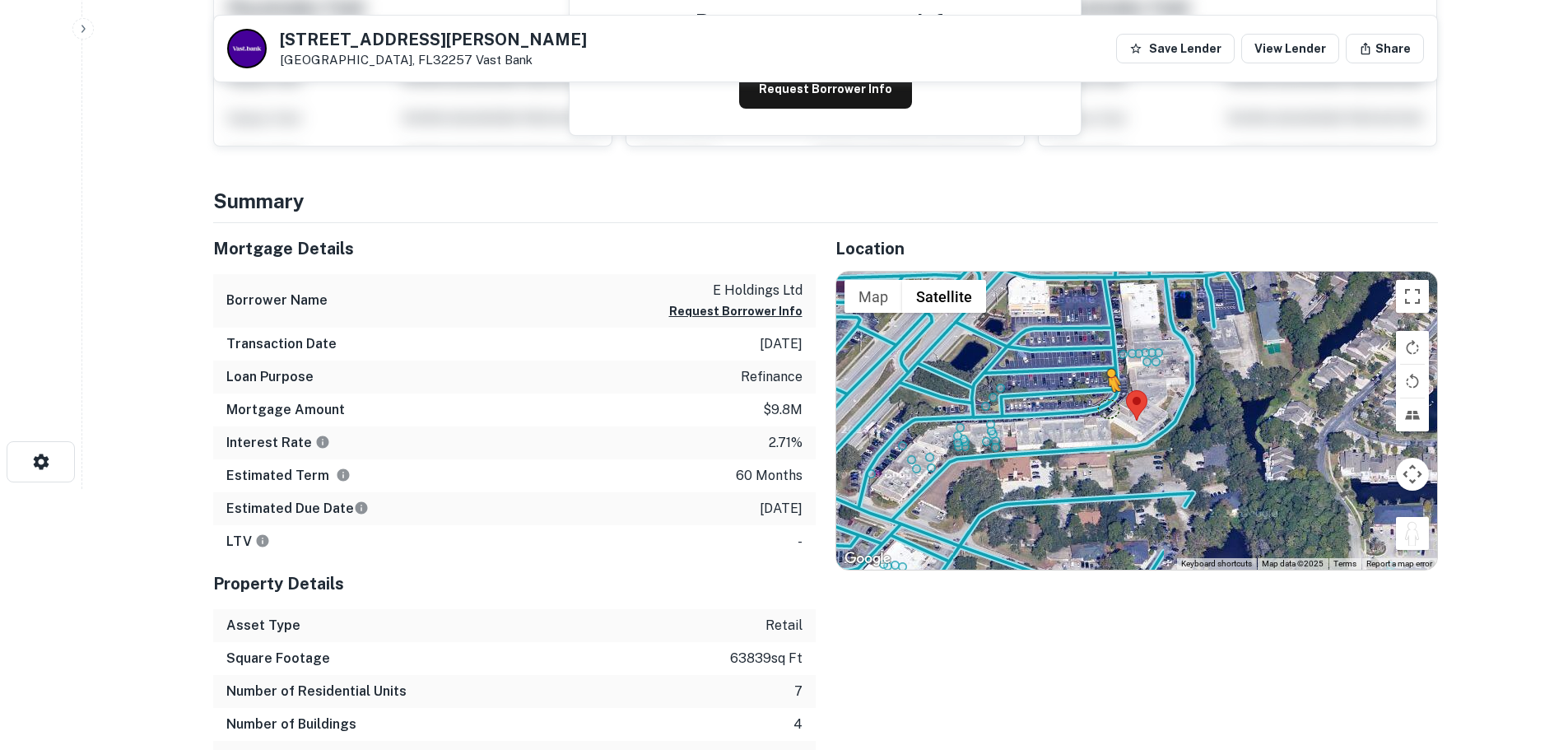
drag, startPoint x: 1413, startPoint y: 529, endPoint x: 1093, endPoint y: 412, distance: 340.7
click at [1093, 412] on div "To activate drag with keyboard, press Alt + Enter. Once in keyboard drag state,…" at bounding box center [1136, 420] width 601 height 298
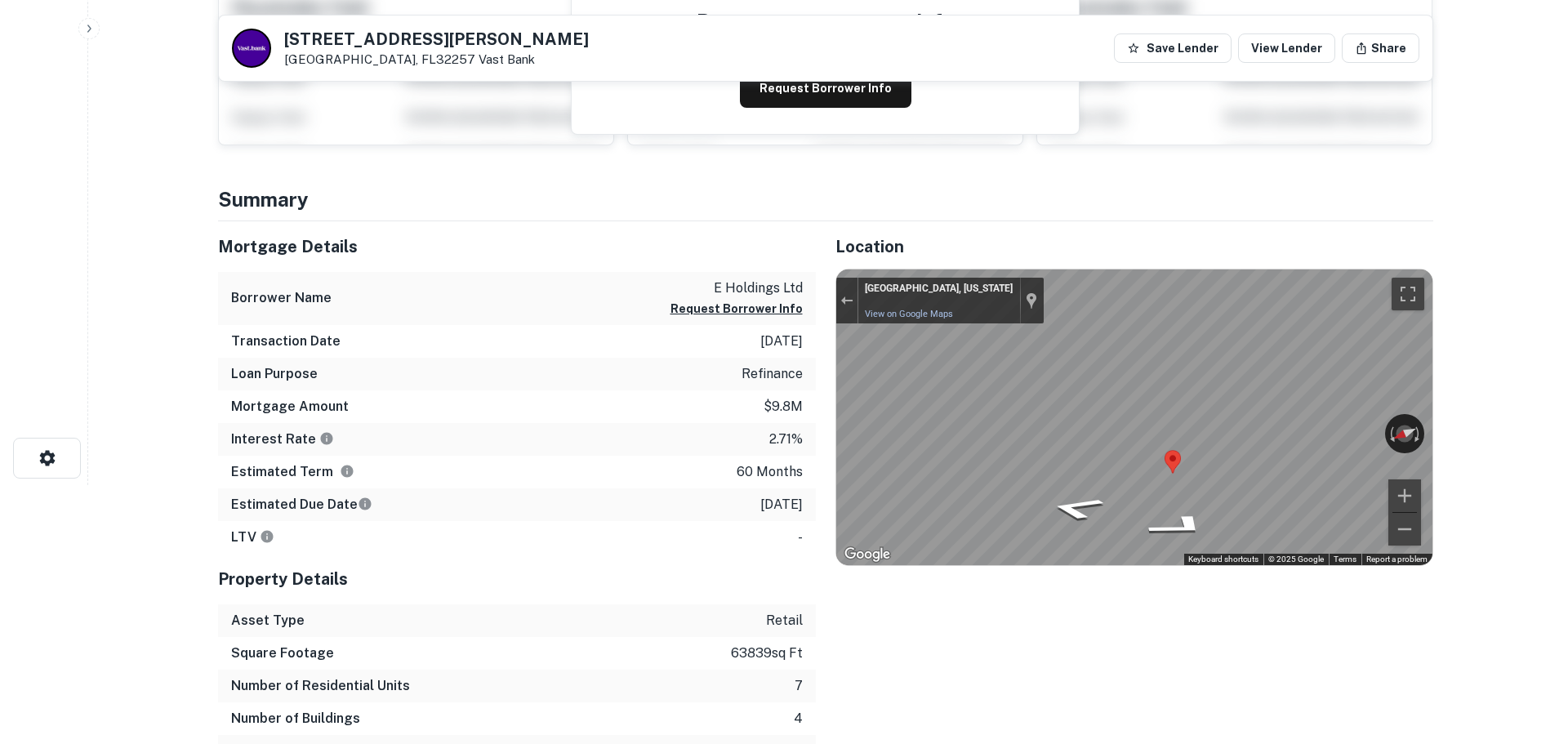
scroll to position [0, 0]
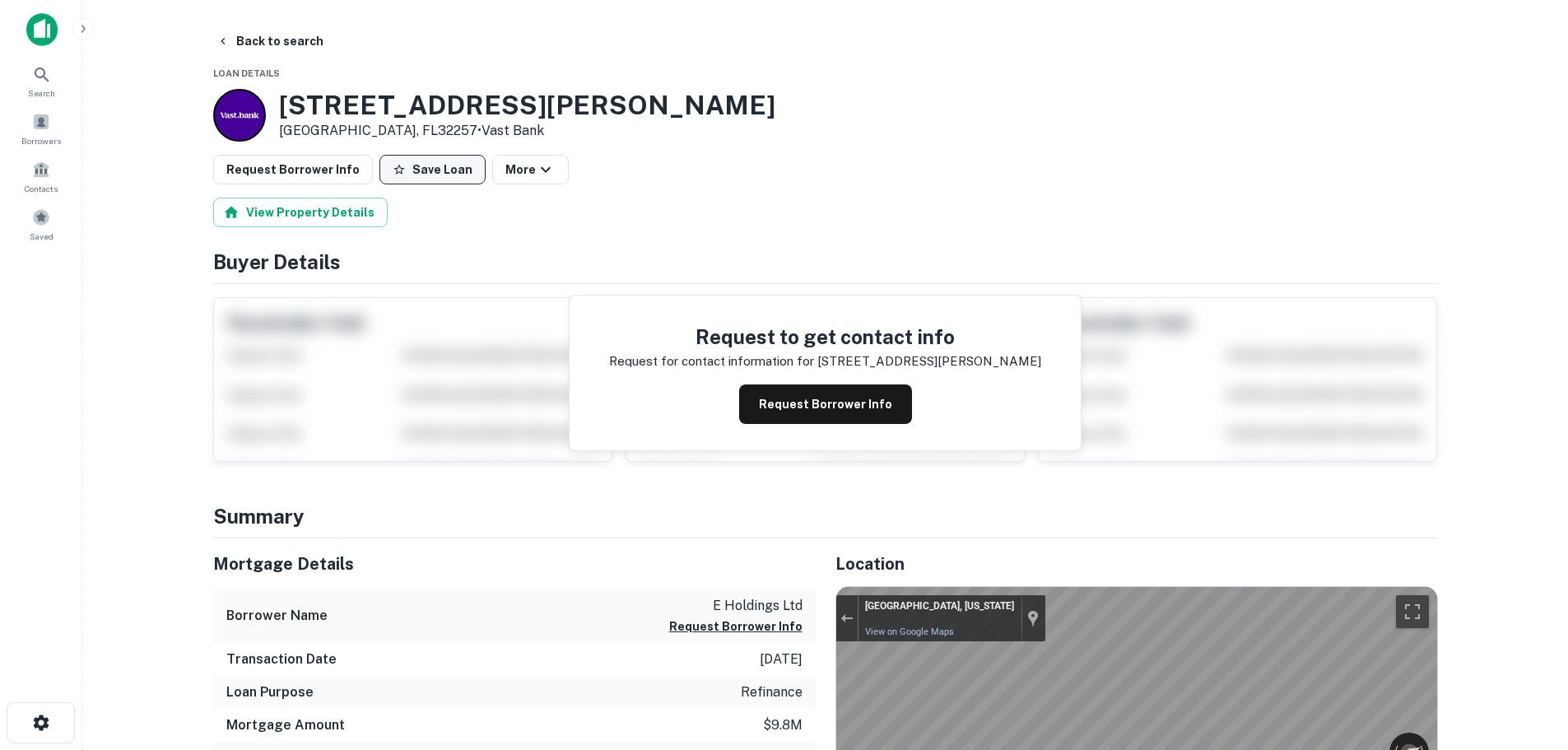
click at [423, 165] on button "Save Loan" at bounding box center [433, 169] width 107 height 29
click at [302, 167] on button "Request Borrower Info" at bounding box center [293, 169] width 160 height 29
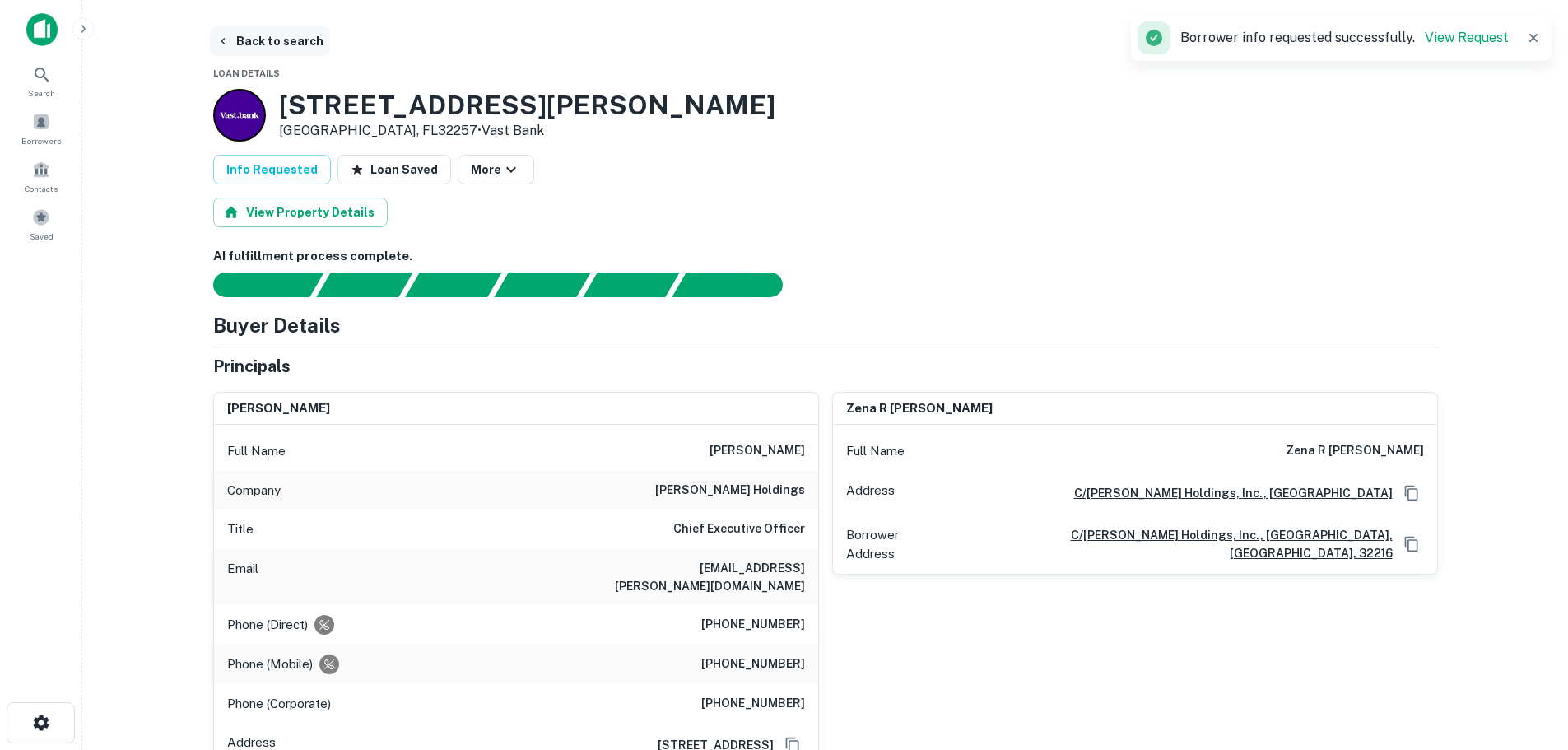
click at [272, 40] on button "Back to search" at bounding box center [270, 41] width 120 height 29
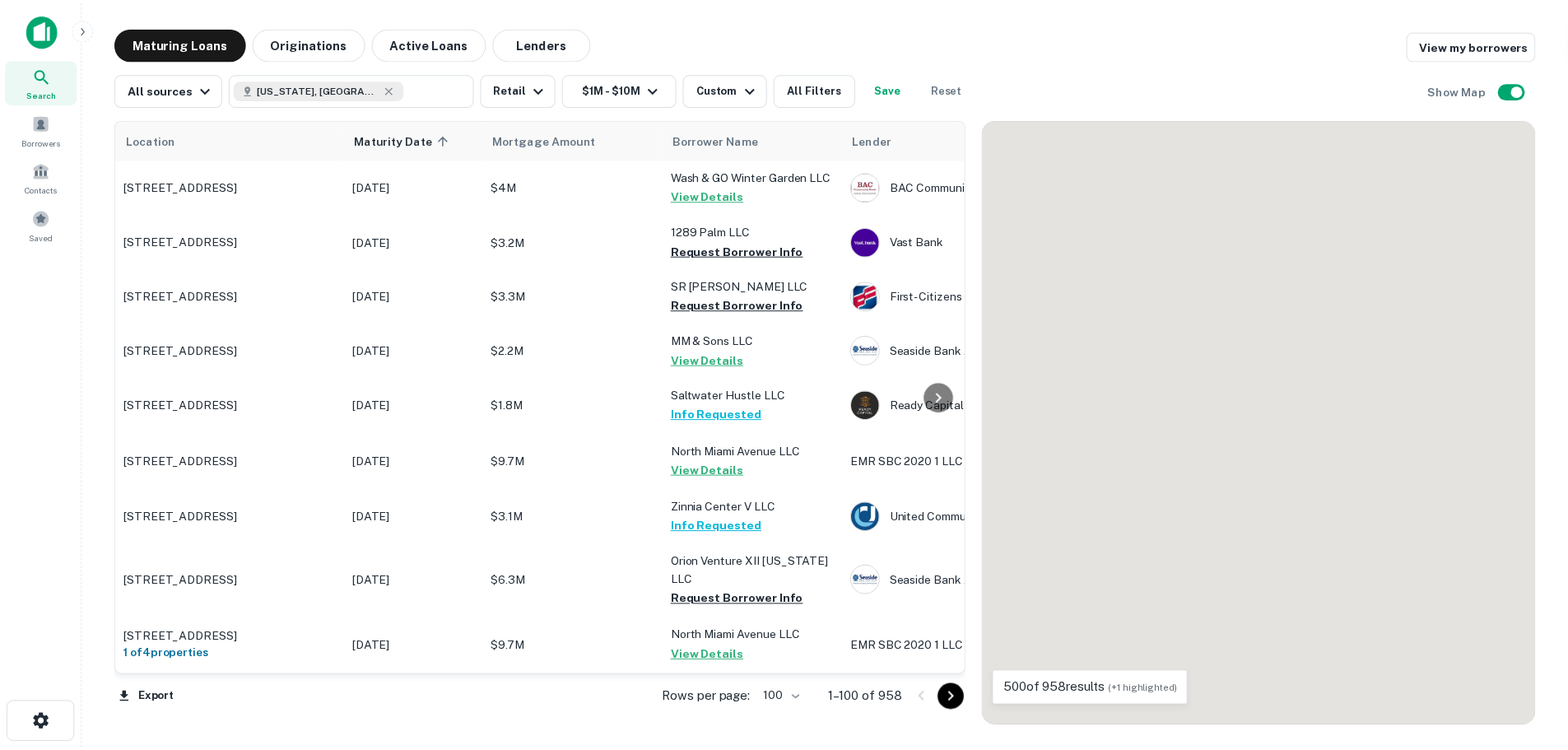
scroll to position [5324, 0]
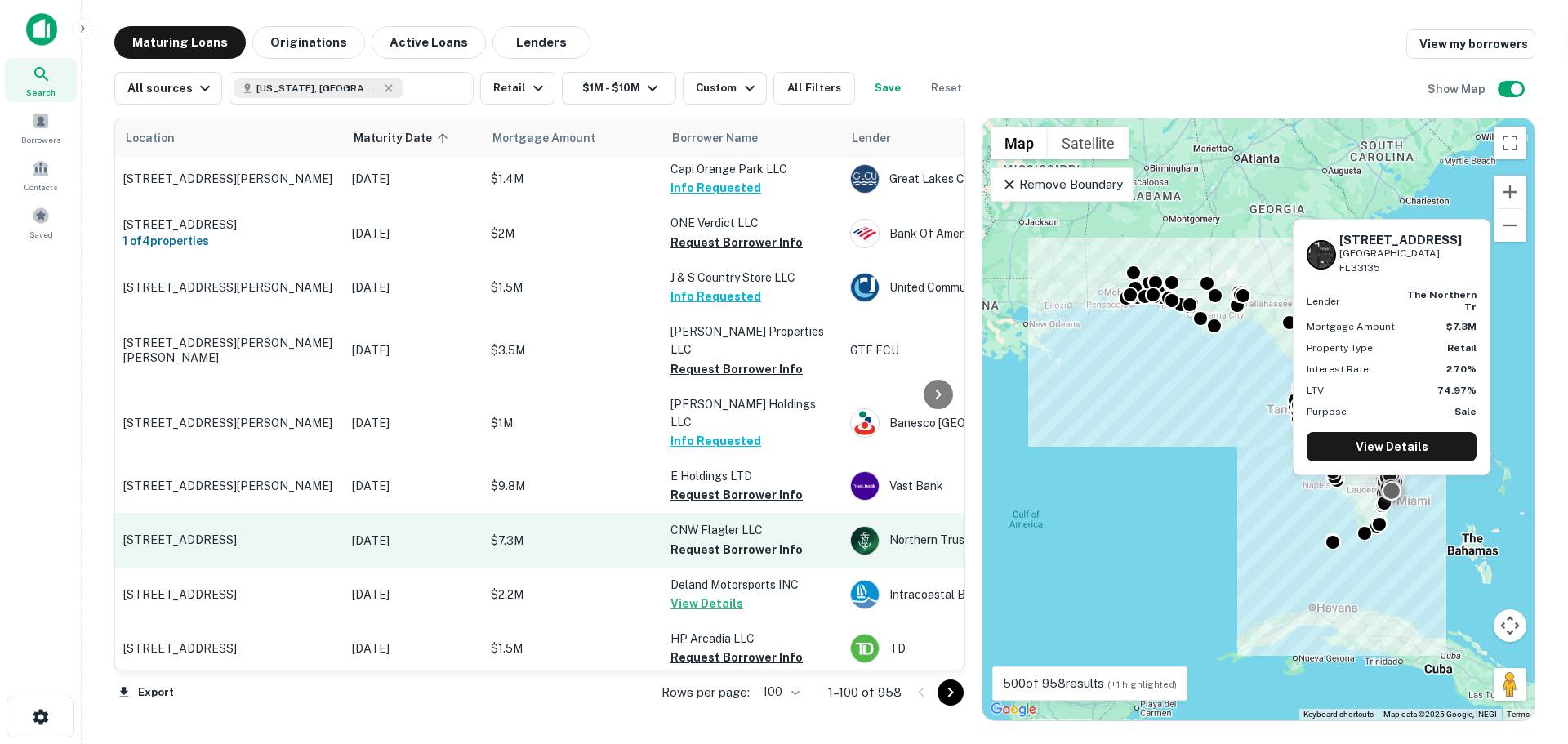
click at [204, 513] on td "[STREET_ADDRESS]" at bounding box center [229, 539] width 228 height 54
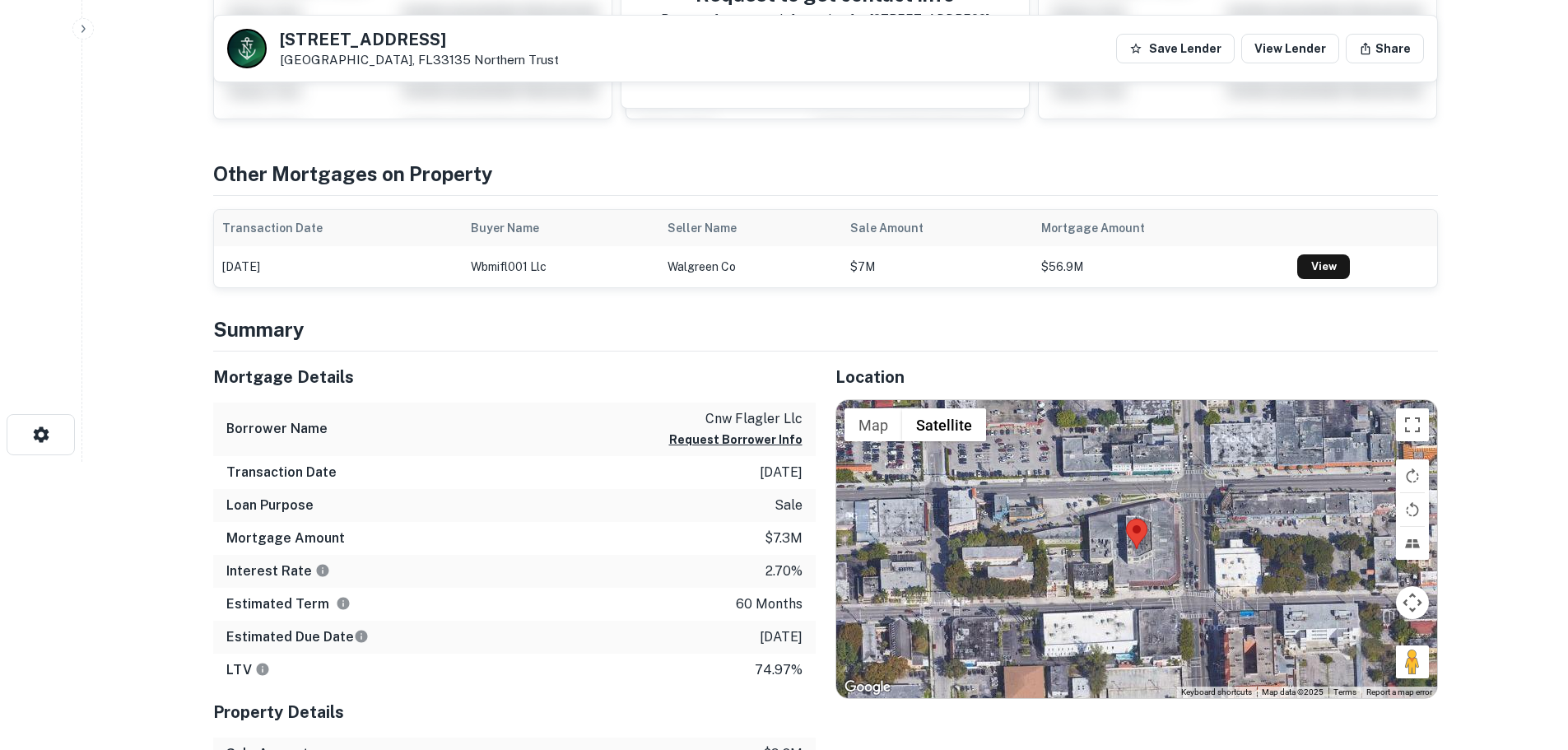
scroll to position [401, 0]
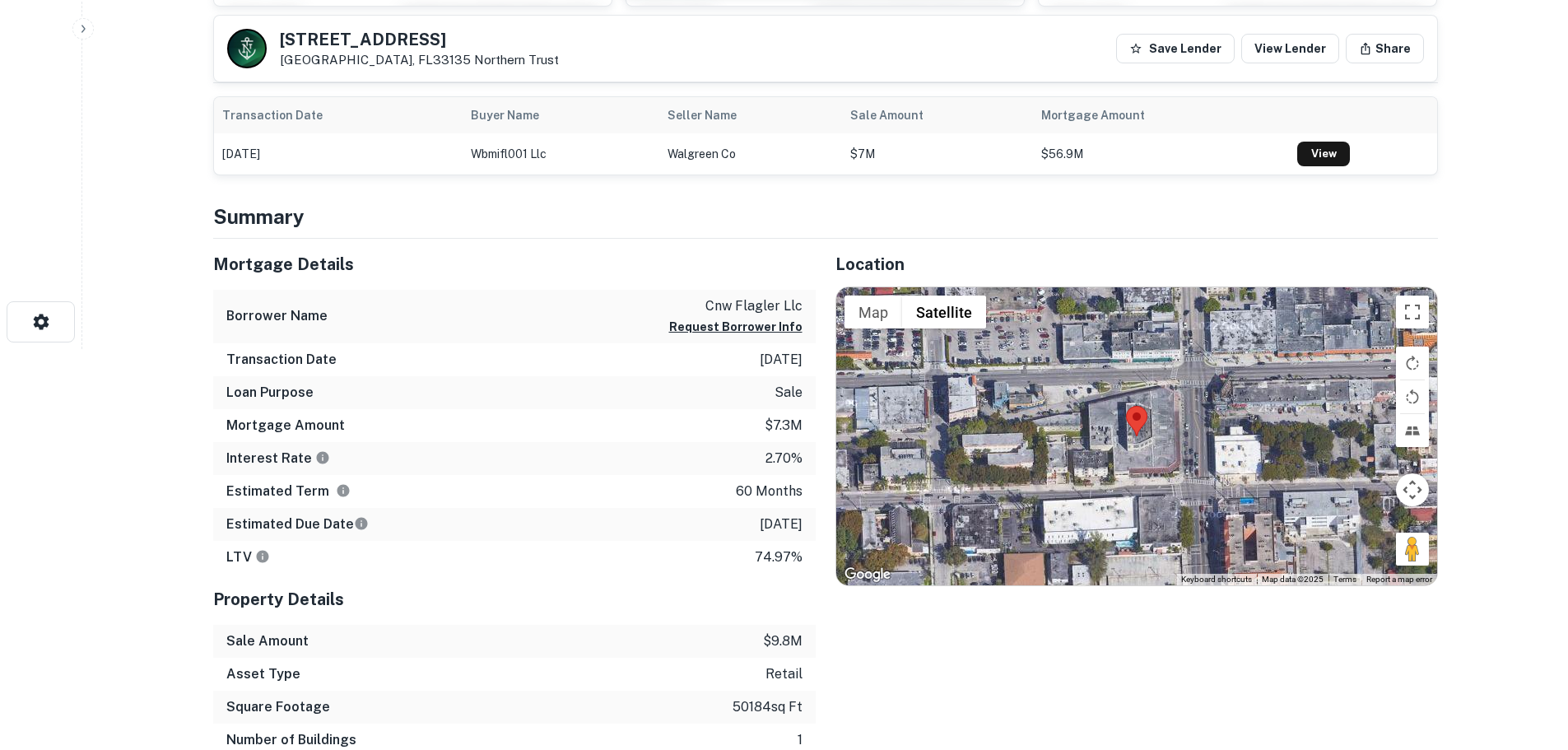
drag, startPoint x: 1399, startPoint y: 548, endPoint x: 1177, endPoint y: 467, distance: 236.3
click at [1177, 467] on div "Map Terrain Satellite Labels Keyboard shortcuts Map Data Map data ©2025 Map dat…" at bounding box center [1136, 436] width 601 height 298
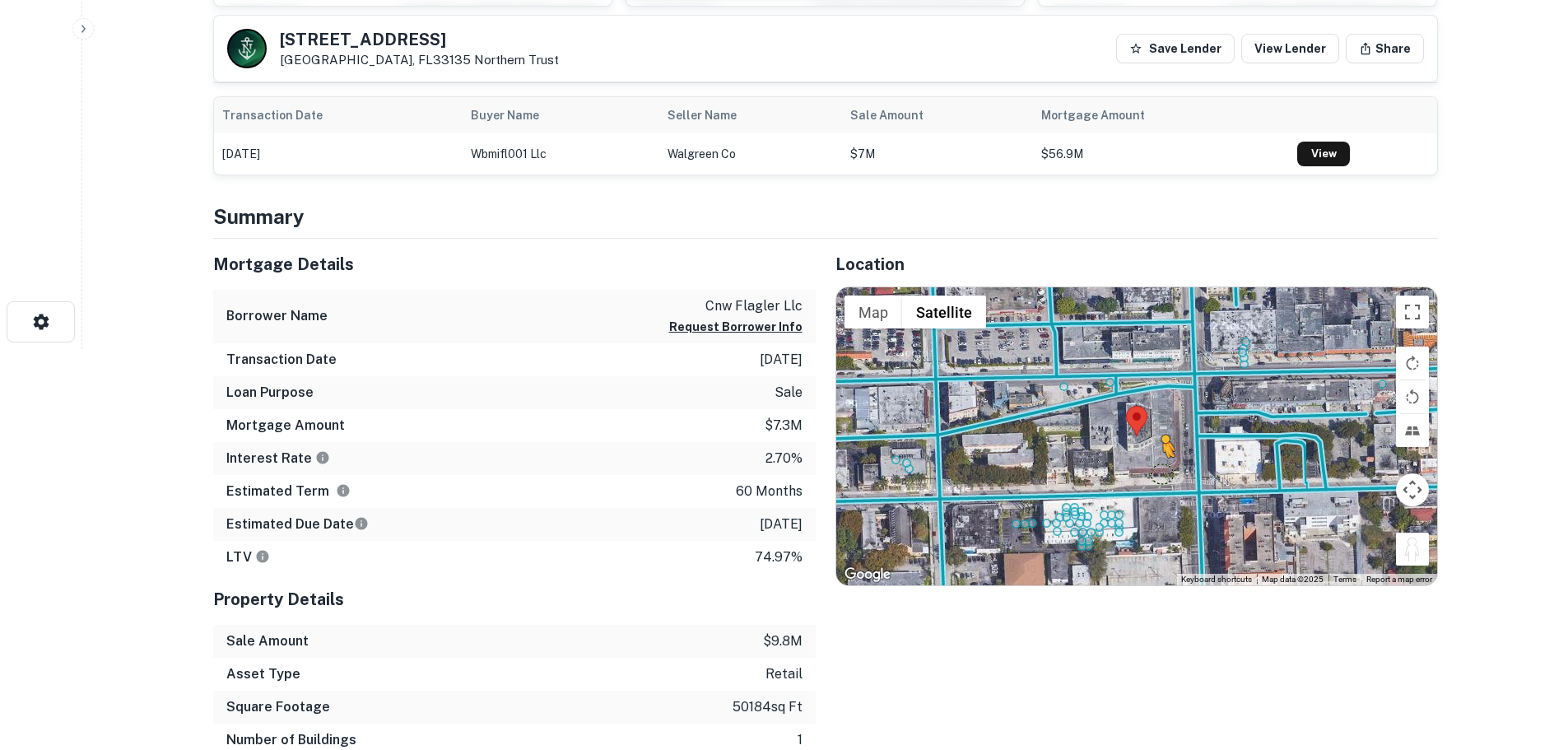
drag, startPoint x: 1419, startPoint y: 552, endPoint x: 1136, endPoint y: 467, distance: 295.5
click at [1136, 467] on div "To activate drag with keyboard, press Alt + Enter. Once in keyboard drag state,…" at bounding box center [1136, 436] width 601 height 298
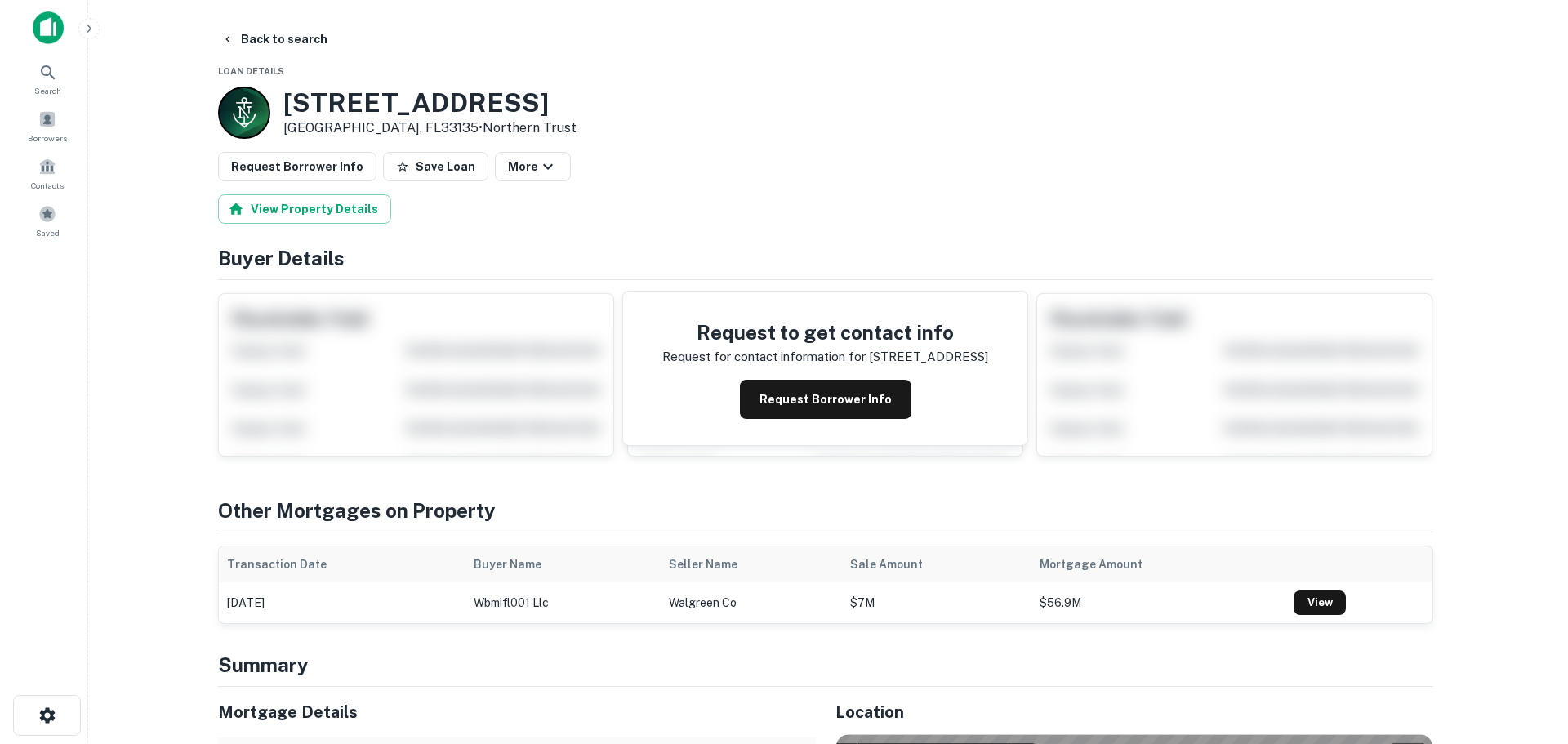
scroll to position [0, 0]
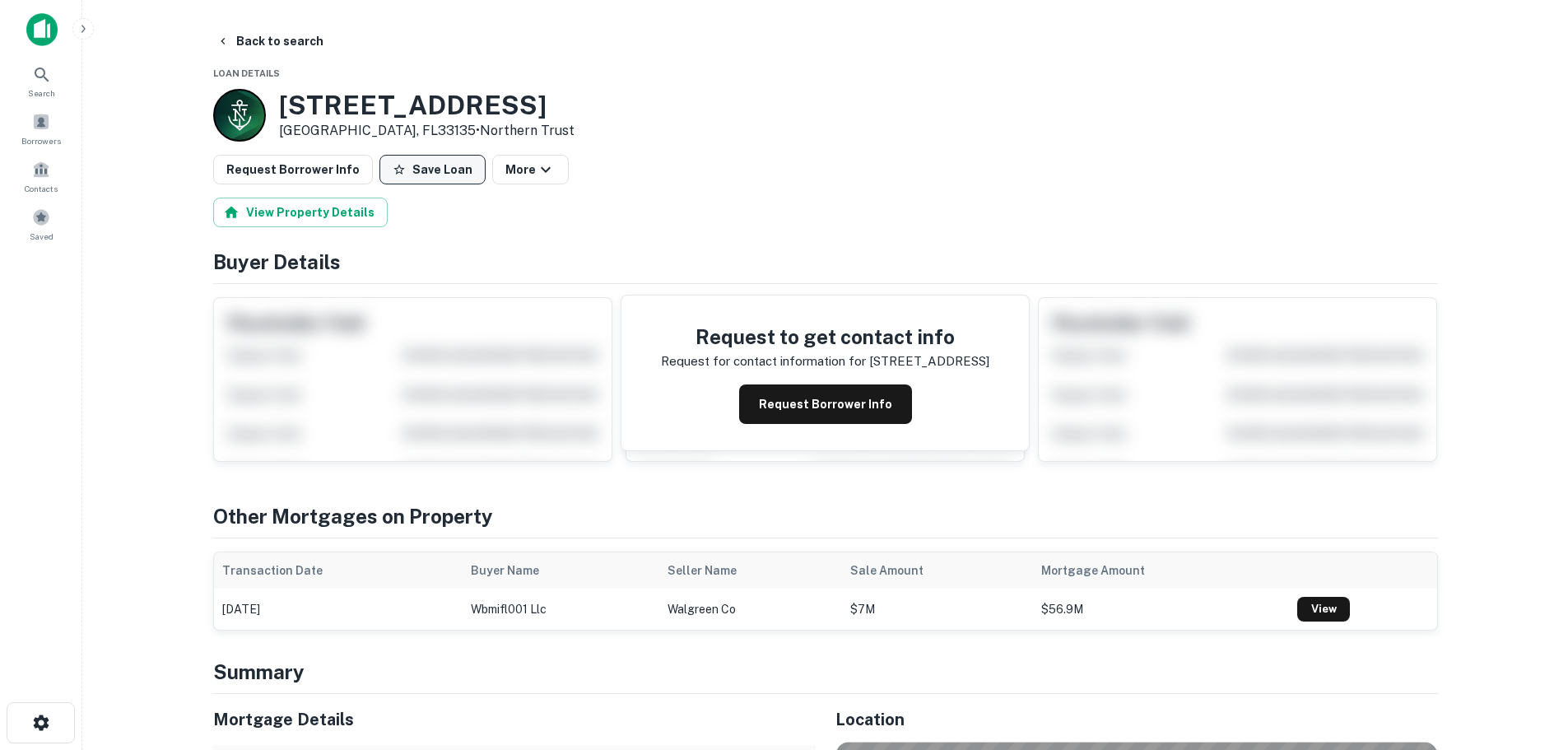
click at [413, 182] on button "Save Loan" at bounding box center [433, 169] width 107 height 29
click at [303, 164] on button "Request Borrower Info" at bounding box center [293, 169] width 160 height 29
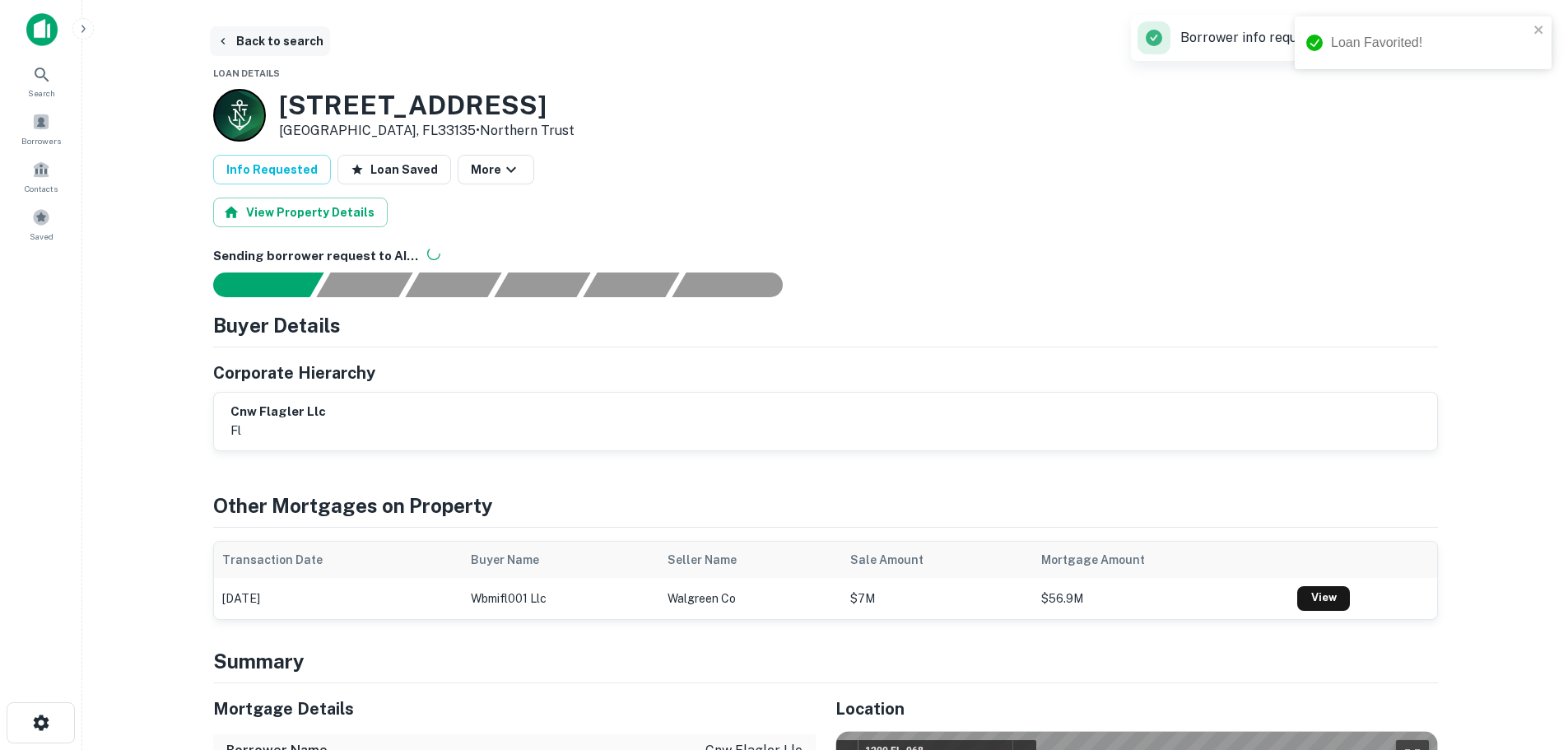
click at [278, 39] on button "Back to search" at bounding box center [270, 41] width 120 height 29
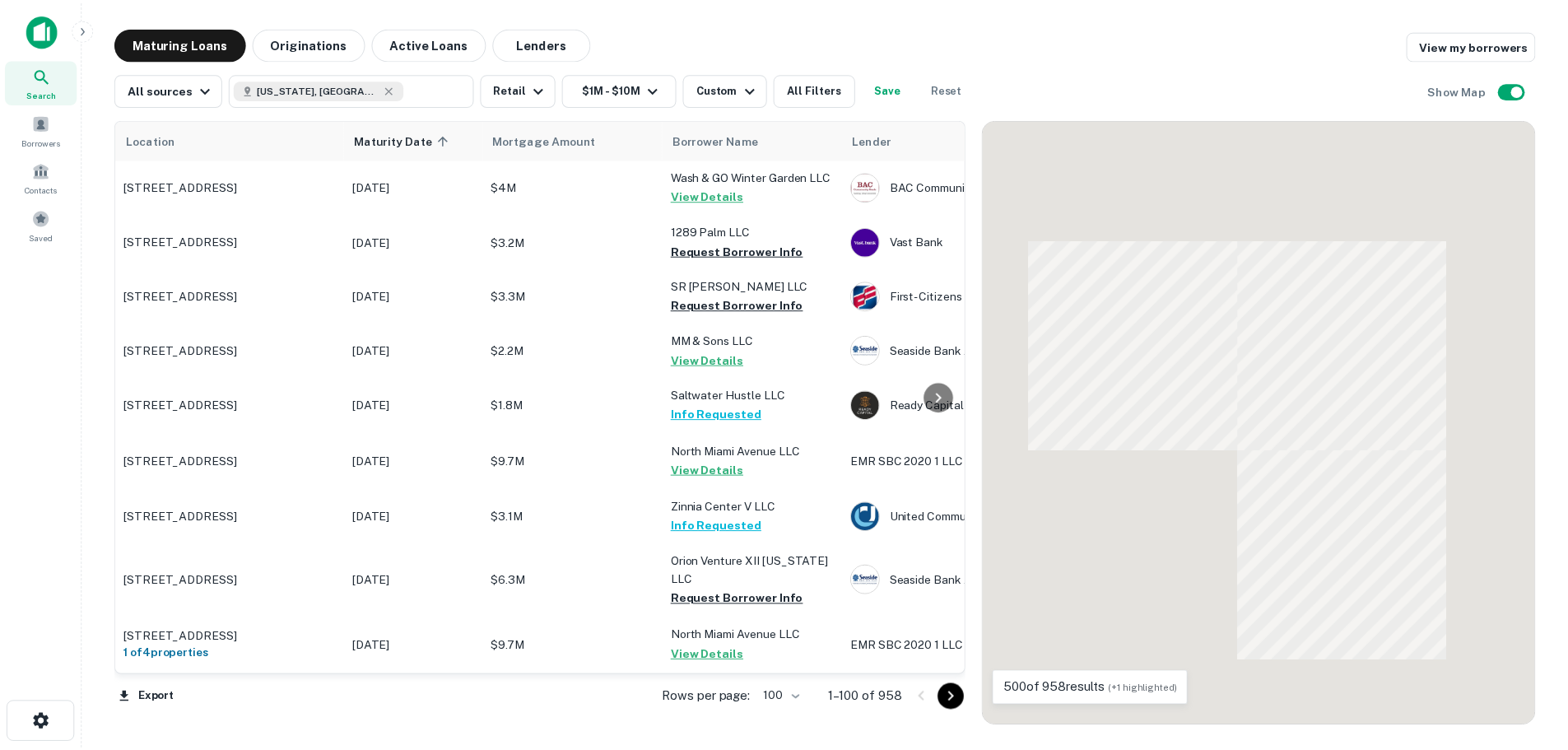
scroll to position [5324, 0]
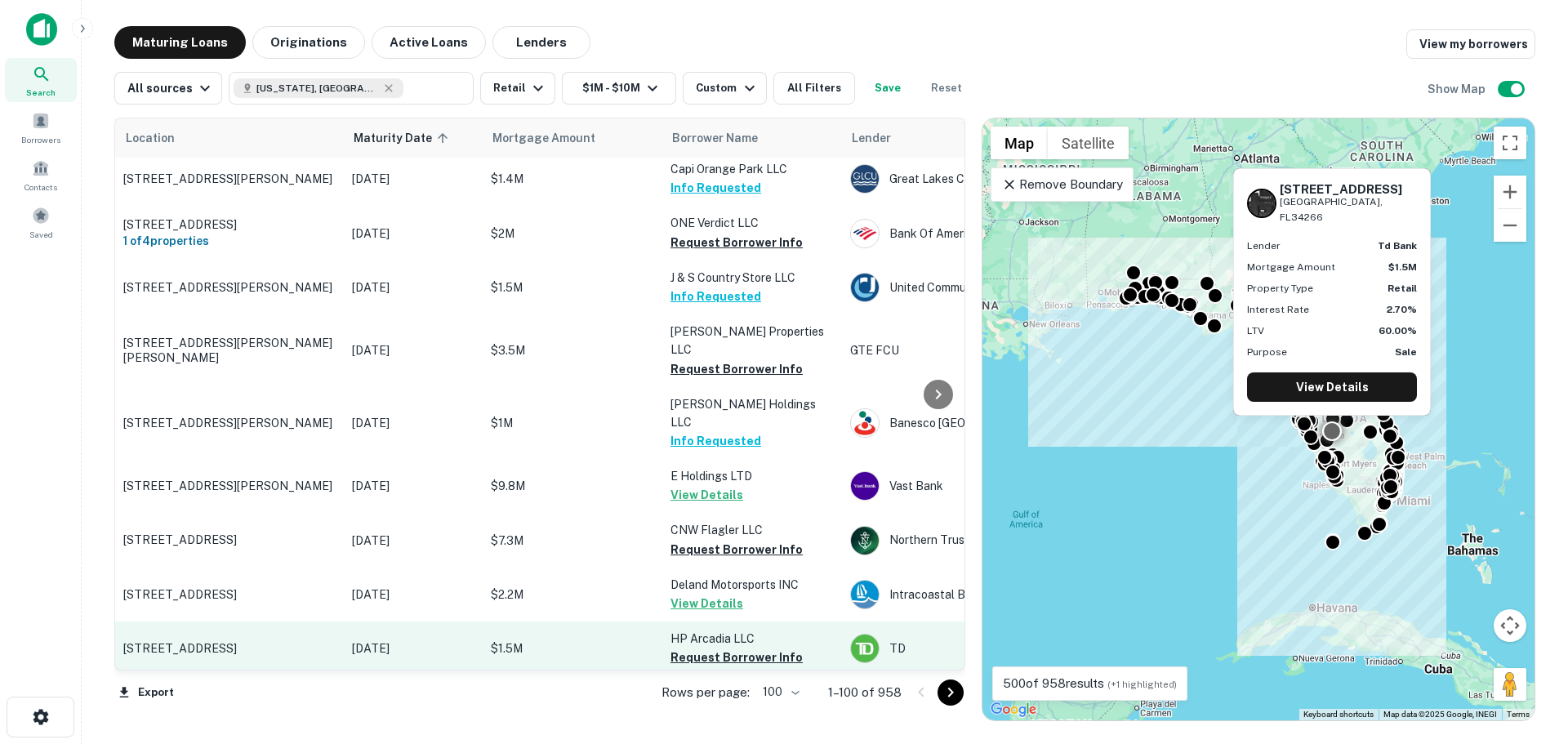
click at [170, 641] on p "[STREET_ADDRESS]" at bounding box center [229, 648] width 212 height 14
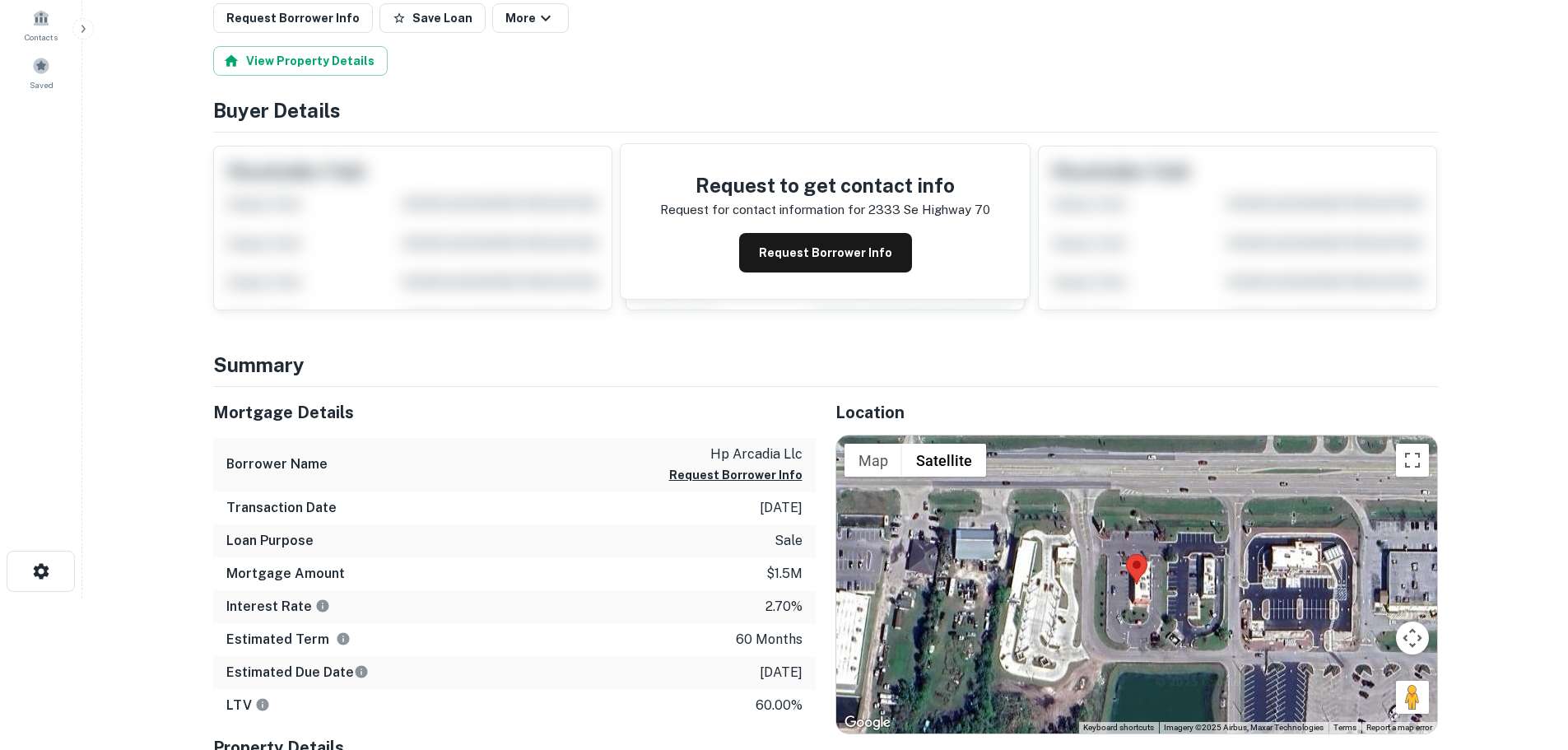
scroll to position [152, 0]
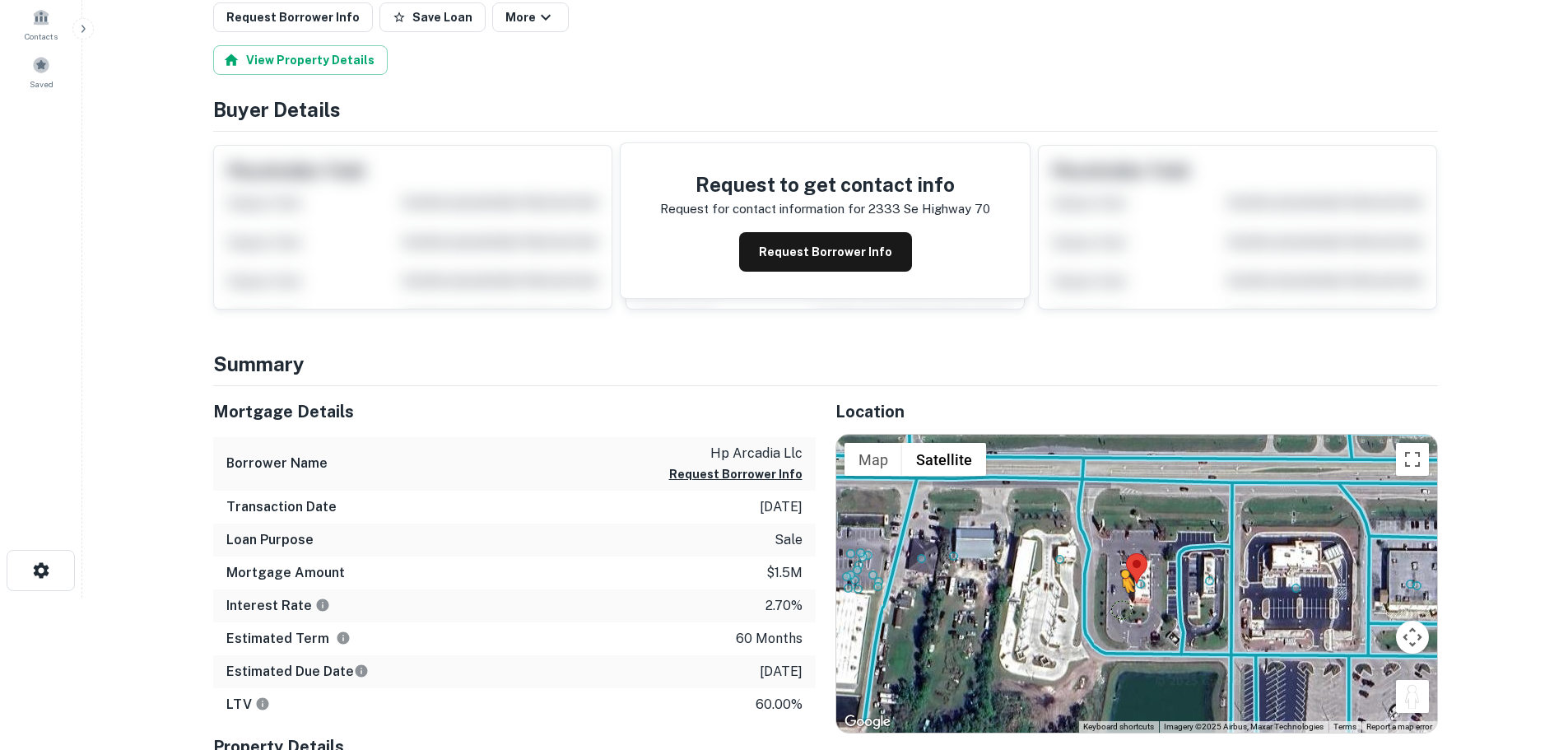
drag, startPoint x: 1418, startPoint y: 698, endPoint x: 1109, endPoint y: 604, distance: 323.0
click at [1109, 604] on div "To activate drag with keyboard, press Alt + Enter. Once in keyboard drag state,…" at bounding box center [1136, 583] width 601 height 298
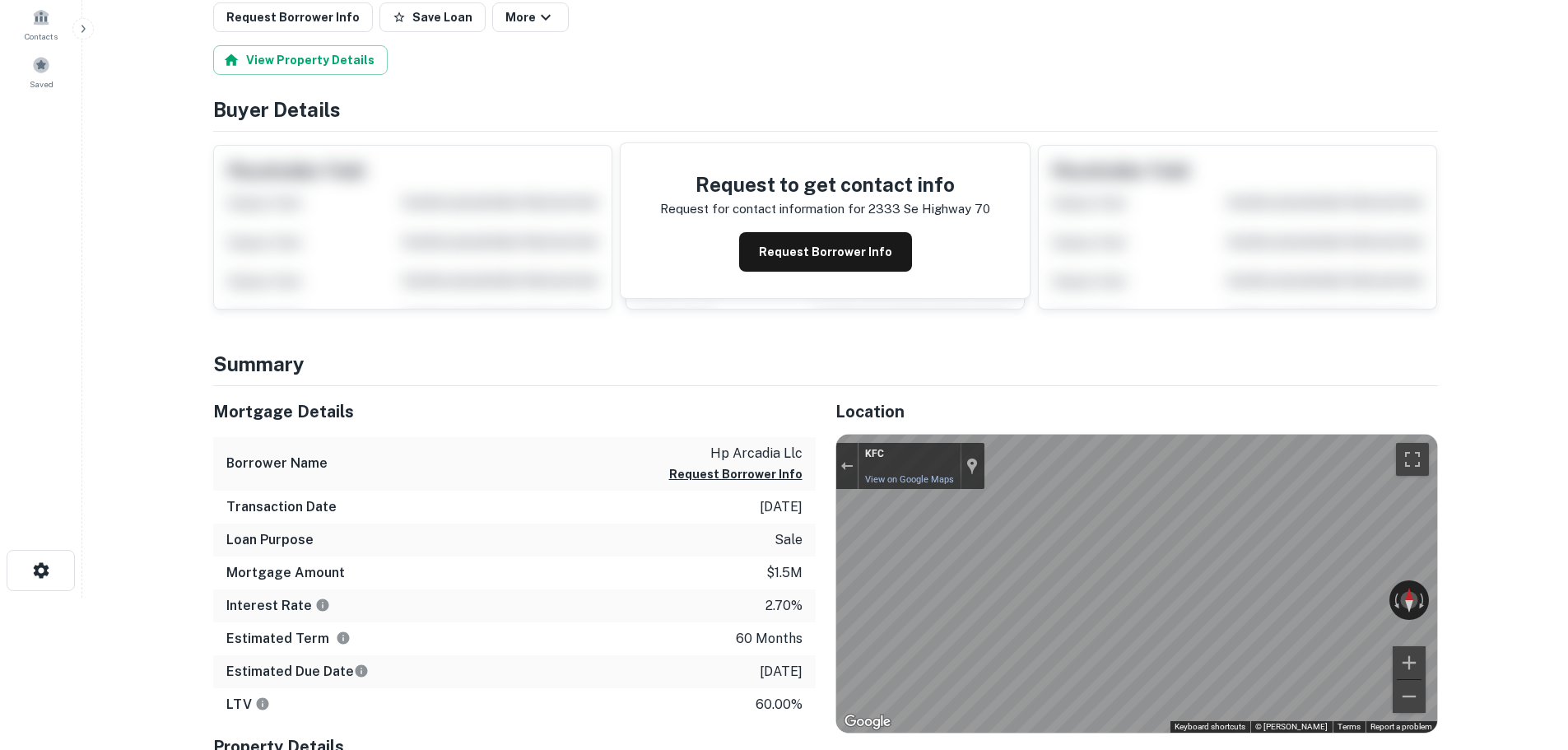
click at [1296, 604] on div "← Move left → Move right ↑ Move up ↓ Move down + Zoom in - Zoom out KFC View on…" at bounding box center [1136, 583] width 601 height 298
click at [1299, 595] on div "← Move left → Move right ↑ Move up ↓ Move down + Zoom in - Zoom out KFC View on…" at bounding box center [1136, 583] width 601 height 298
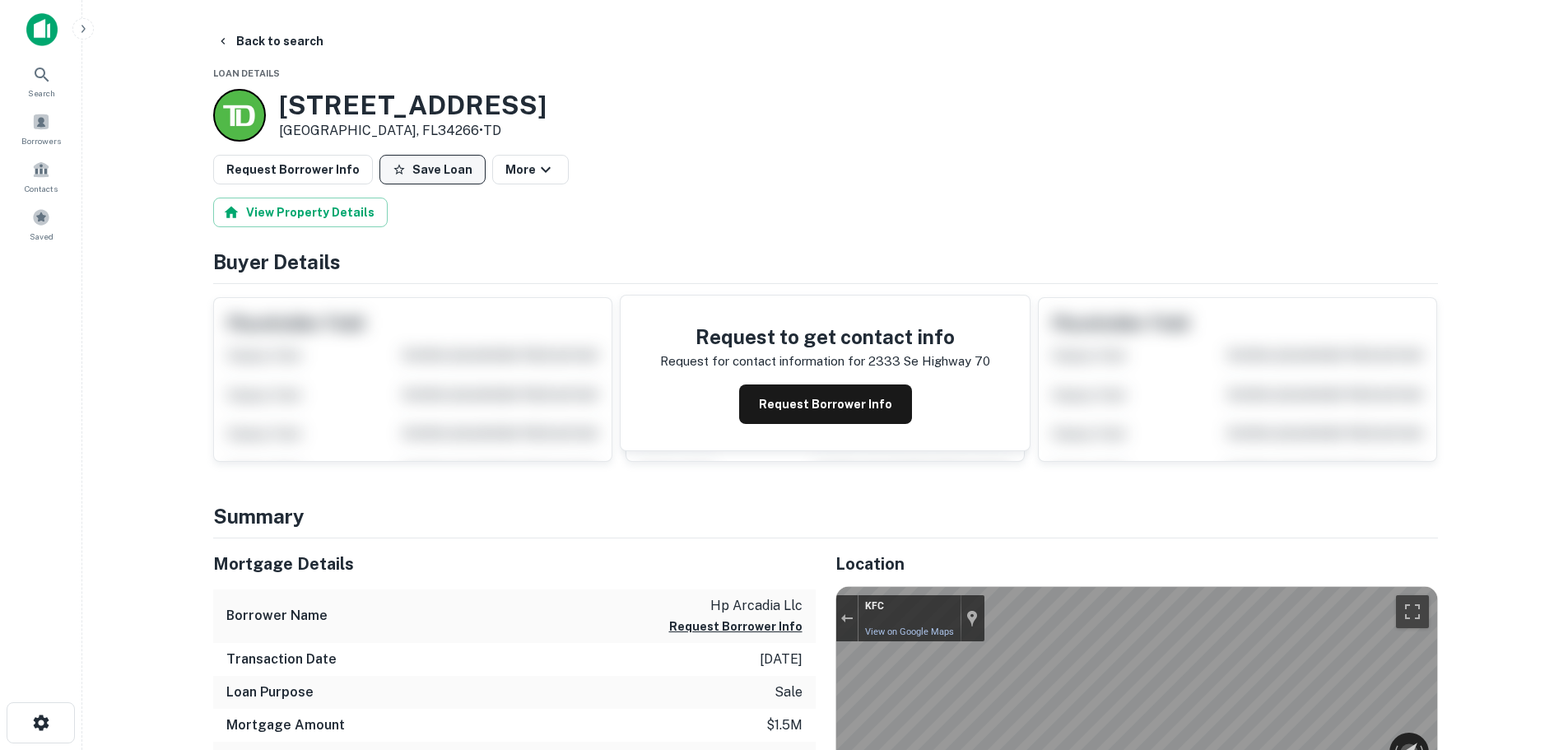
click at [436, 158] on button "Save Loan" at bounding box center [433, 169] width 107 height 29
click at [308, 169] on button "Request Borrower Info" at bounding box center [293, 169] width 160 height 29
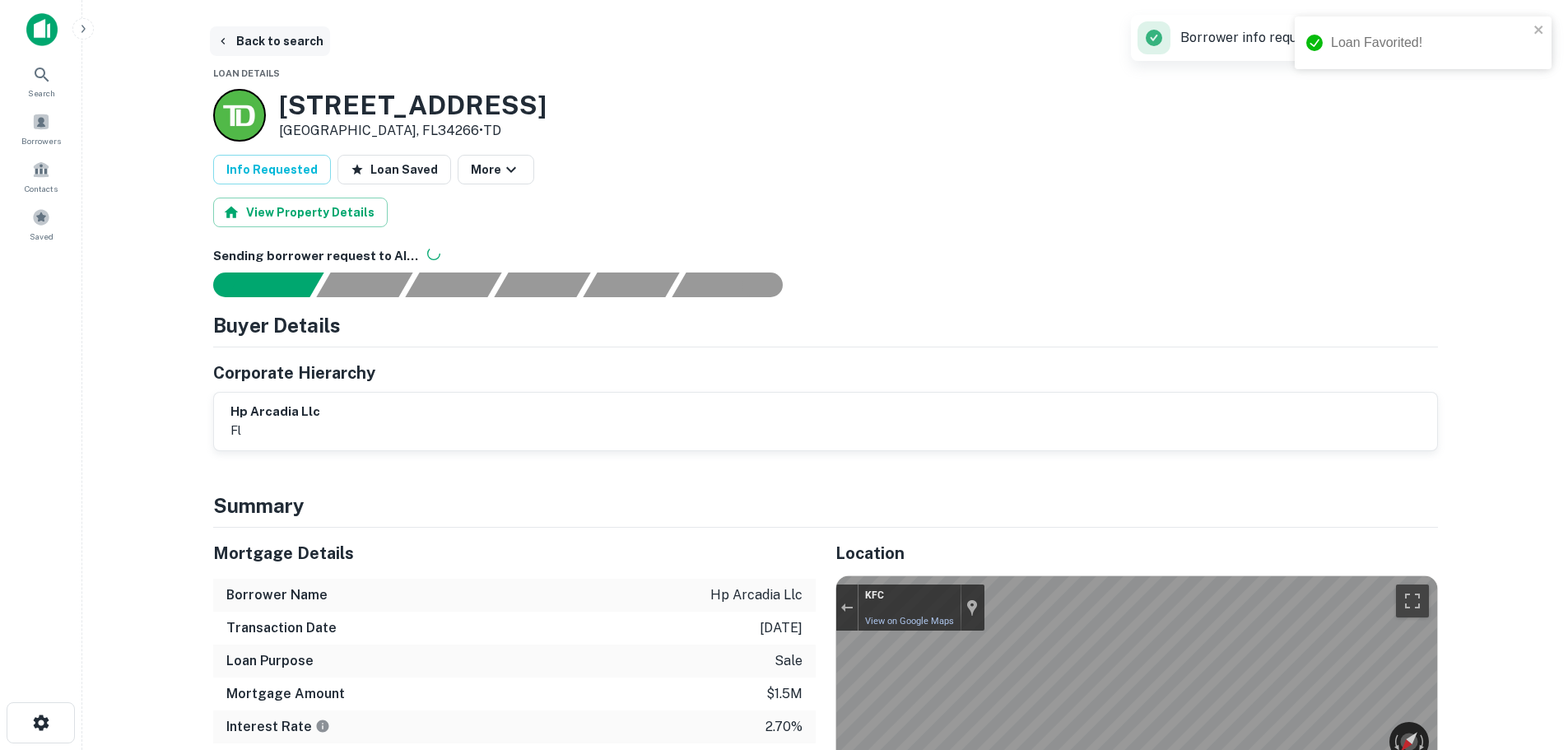
click at [280, 36] on button "Back to search" at bounding box center [270, 41] width 120 height 29
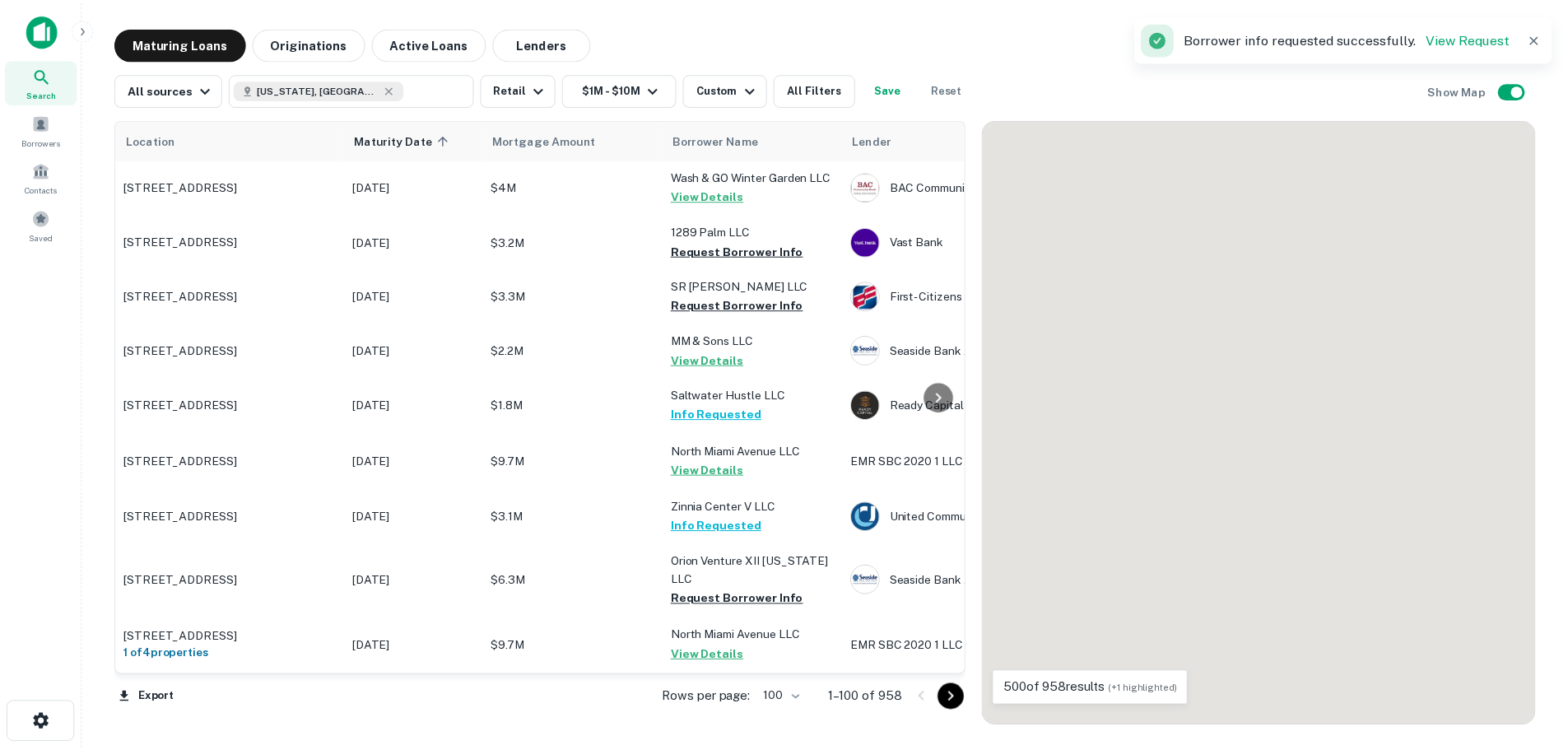
scroll to position [5324, 0]
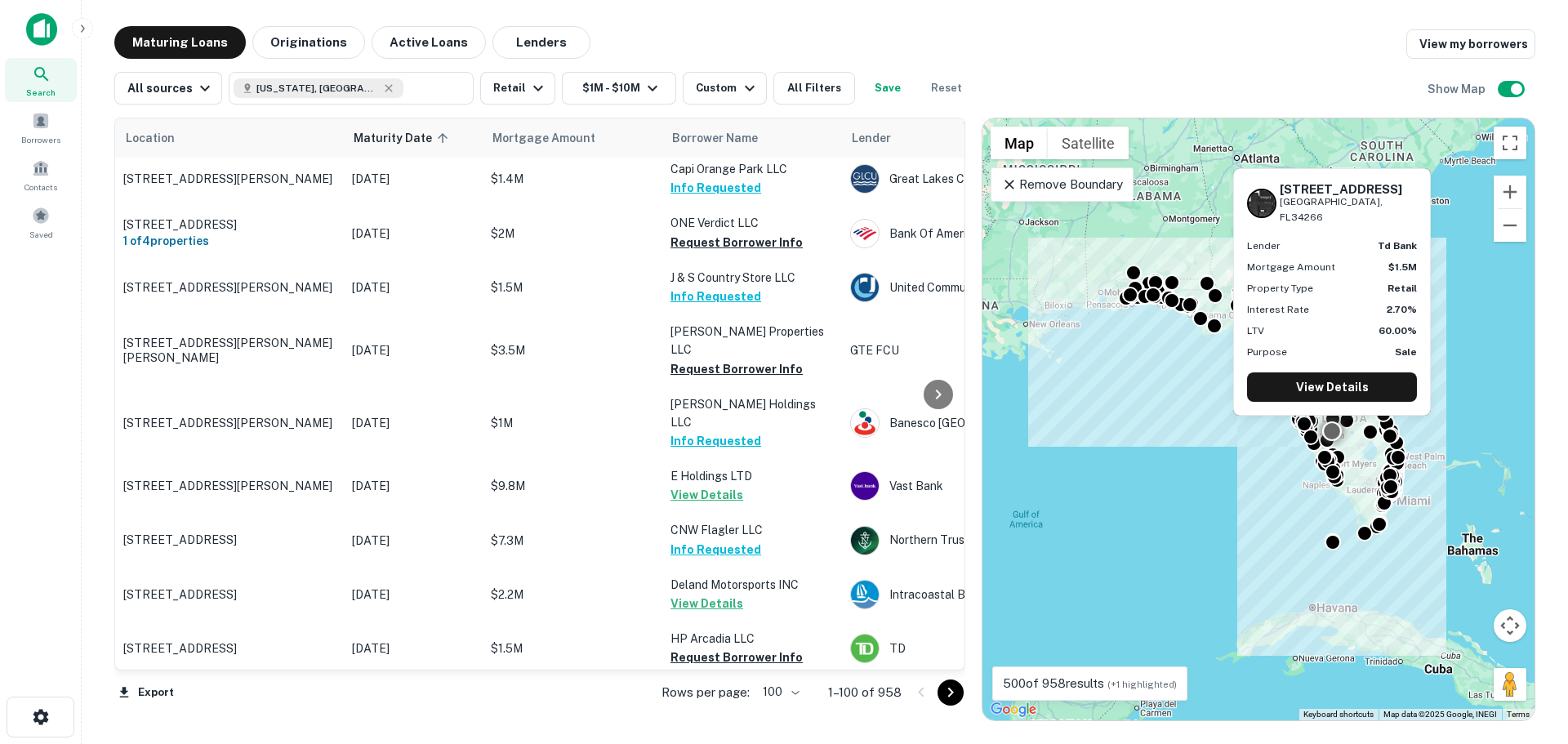
click at [32, 336] on div "Search Borrowers Contacts Saved" at bounding box center [40, 346] width 81 height 693
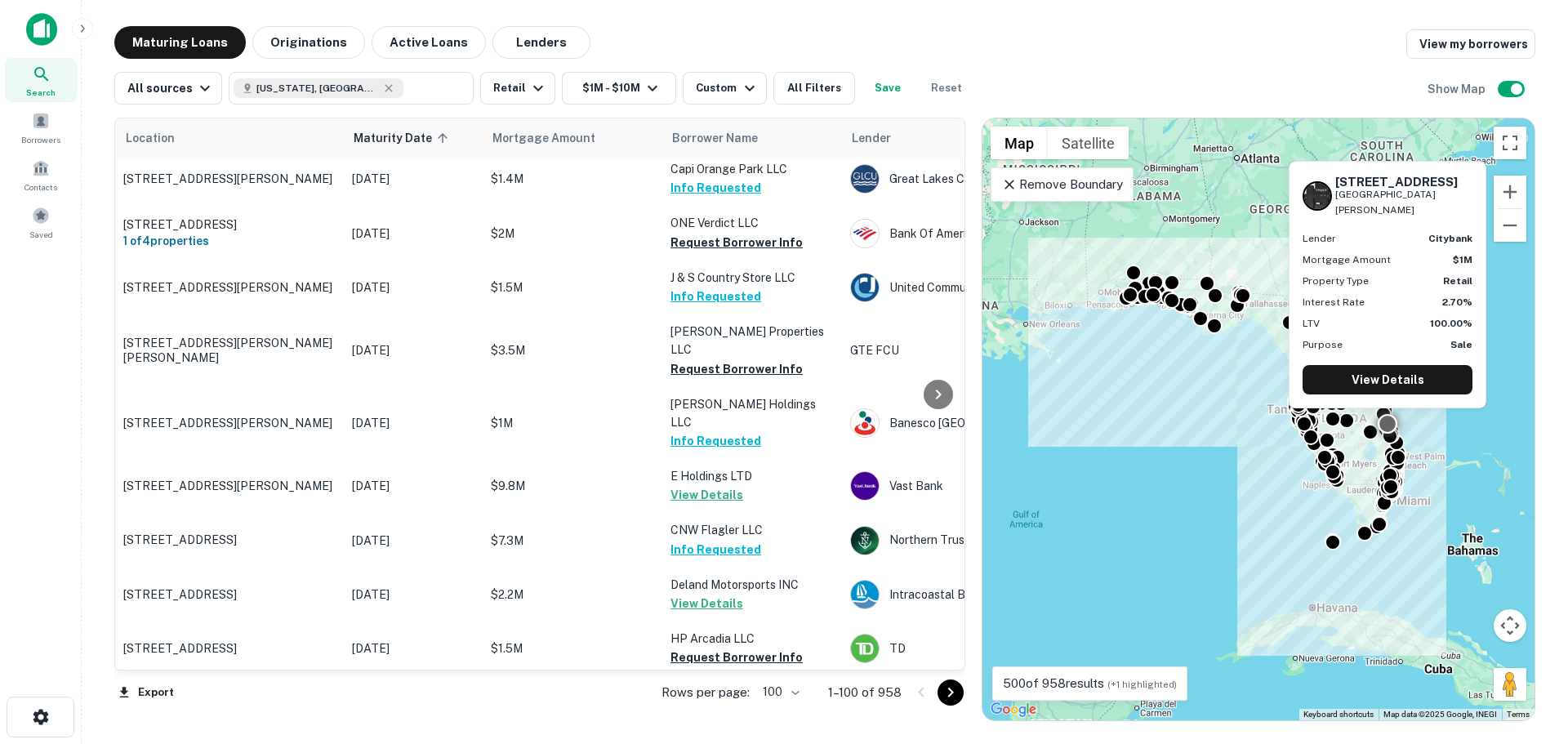
click at [167, 743] on p "[STREET_ADDRESS][PERSON_NAME]" at bounding box center [229, 757] width 212 height 14
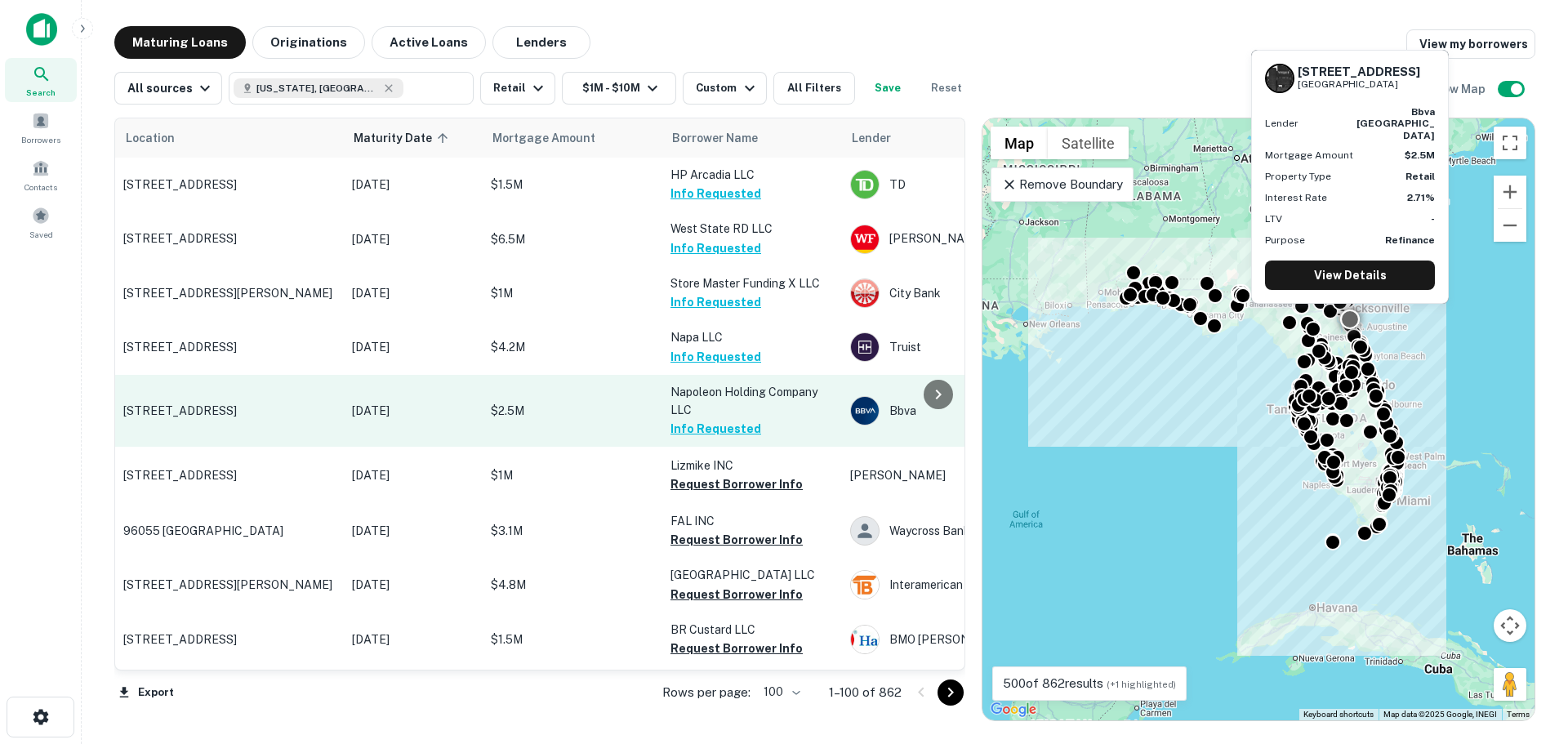
click at [229, 406] on p "[STREET_ADDRESS]" at bounding box center [229, 410] width 212 height 14
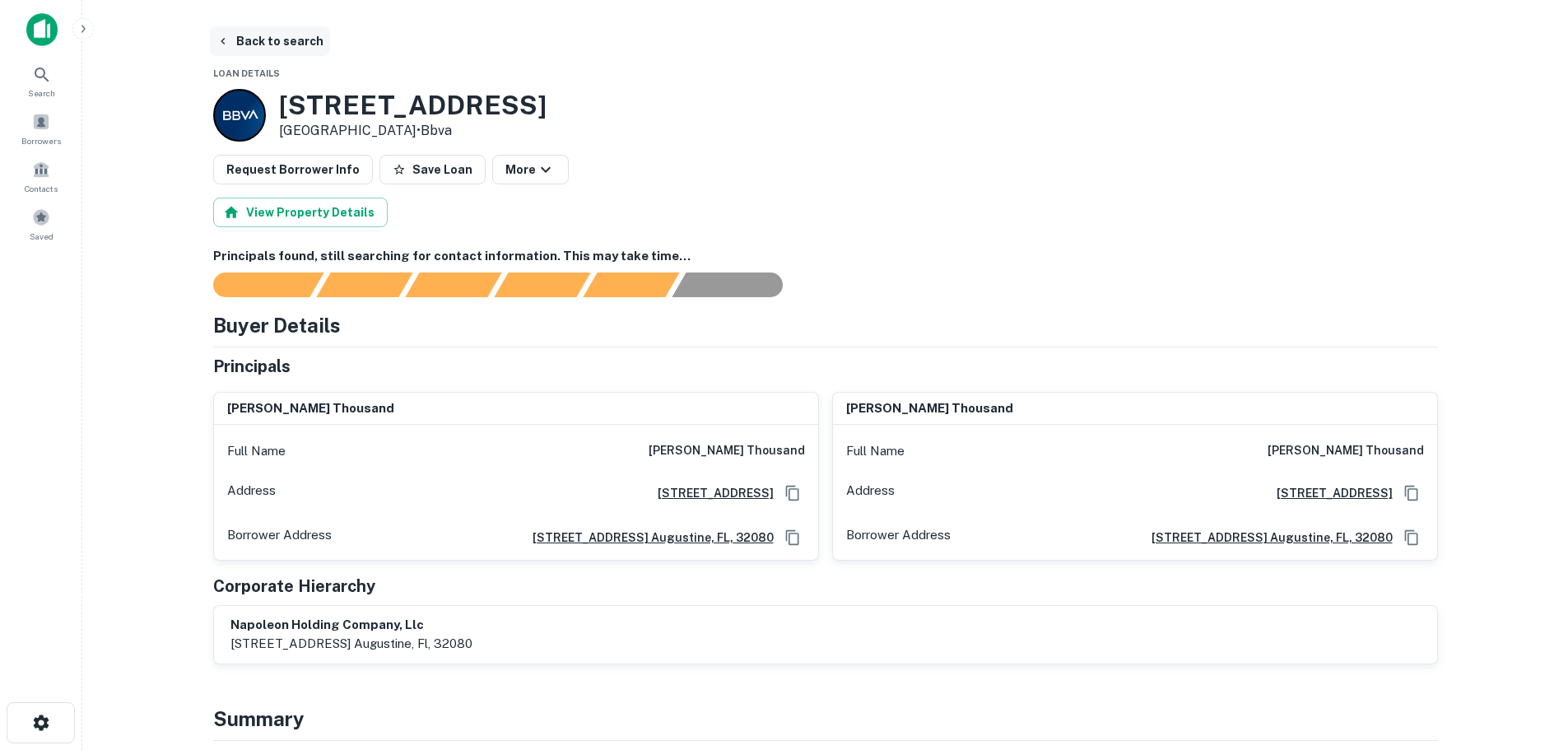
click at [253, 49] on button "Back to search" at bounding box center [270, 41] width 120 height 29
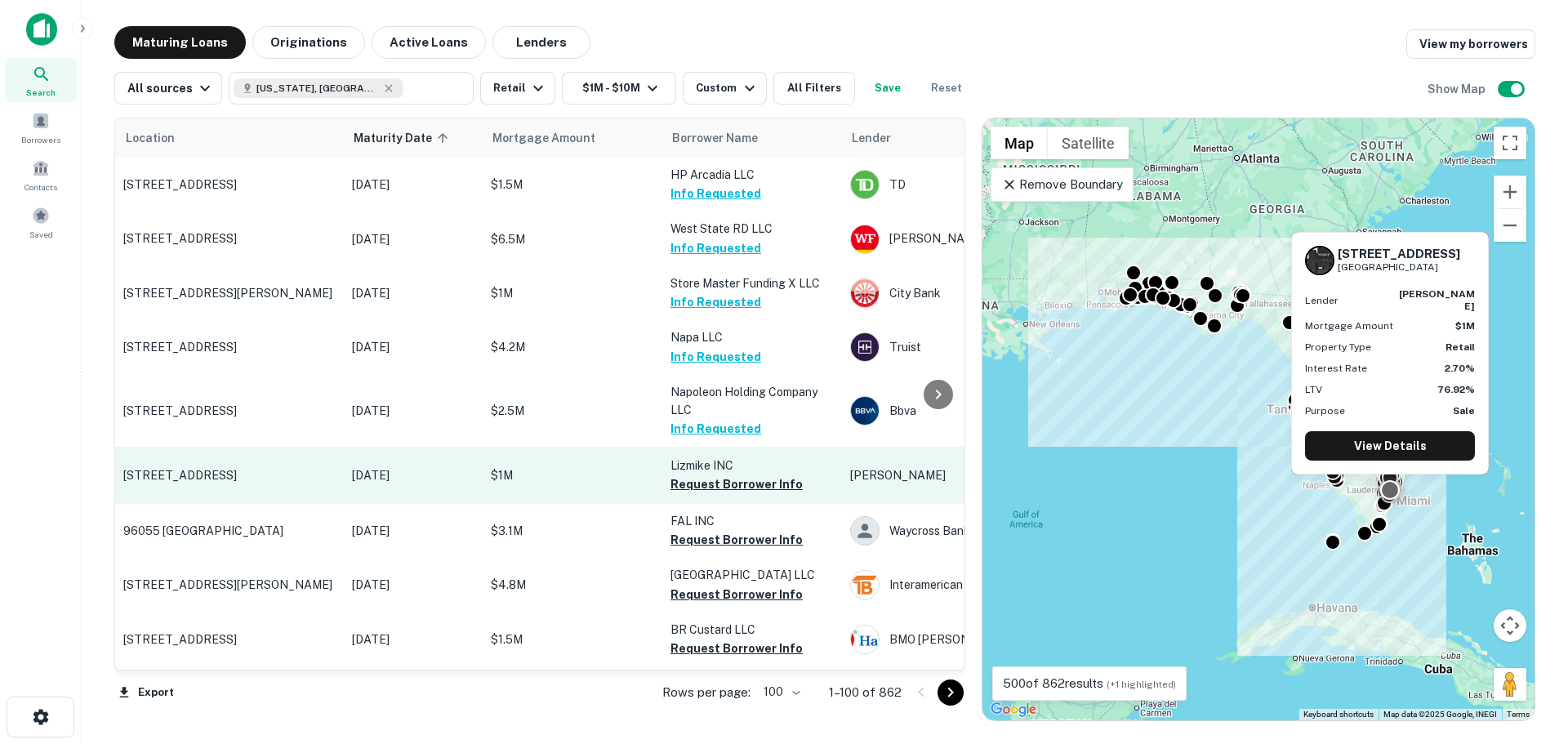
click at [176, 468] on p "4401 Nw 36th St Miami Springs, FL33166" at bounding box center [229, 475] width 212 height 14
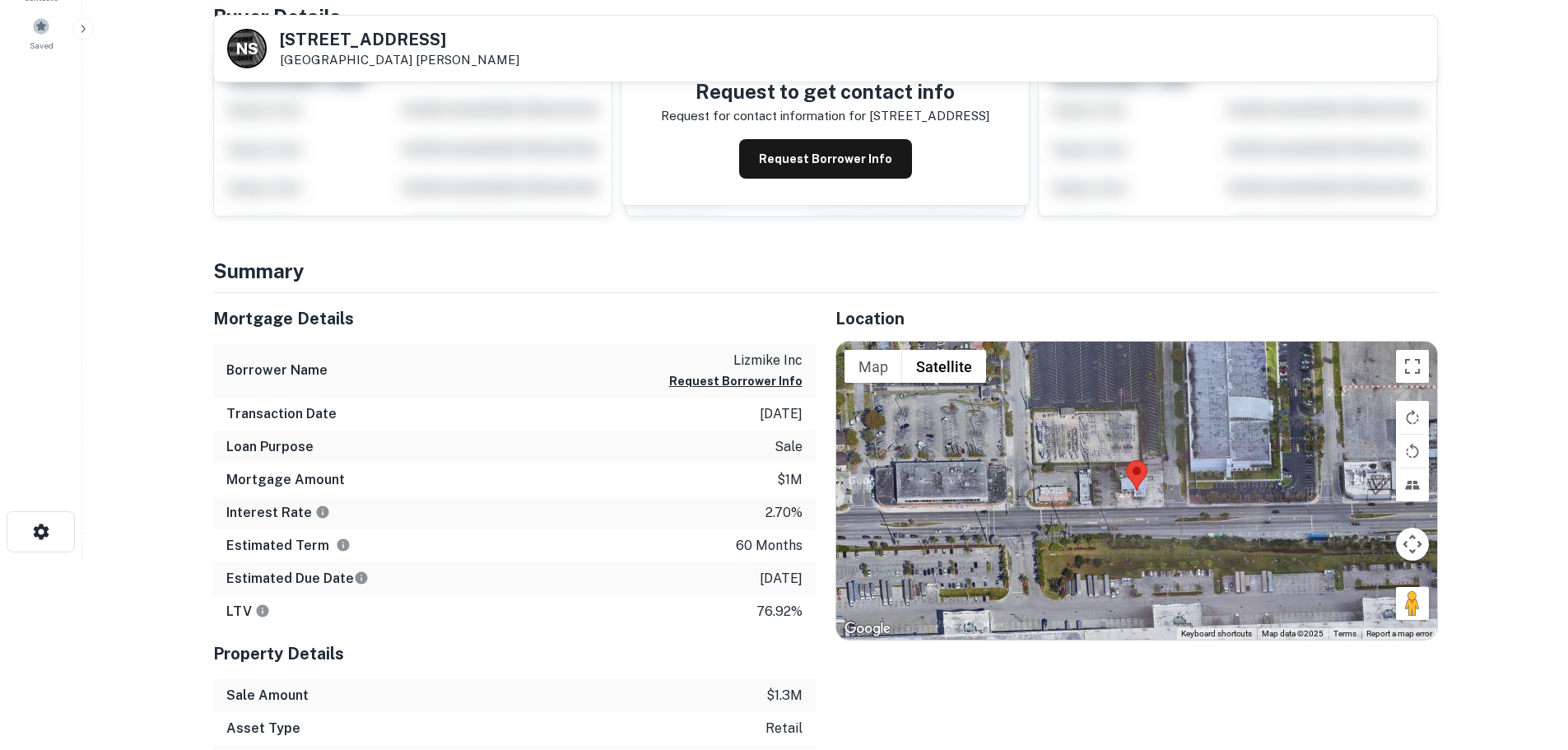
scroll to position [192, 0]
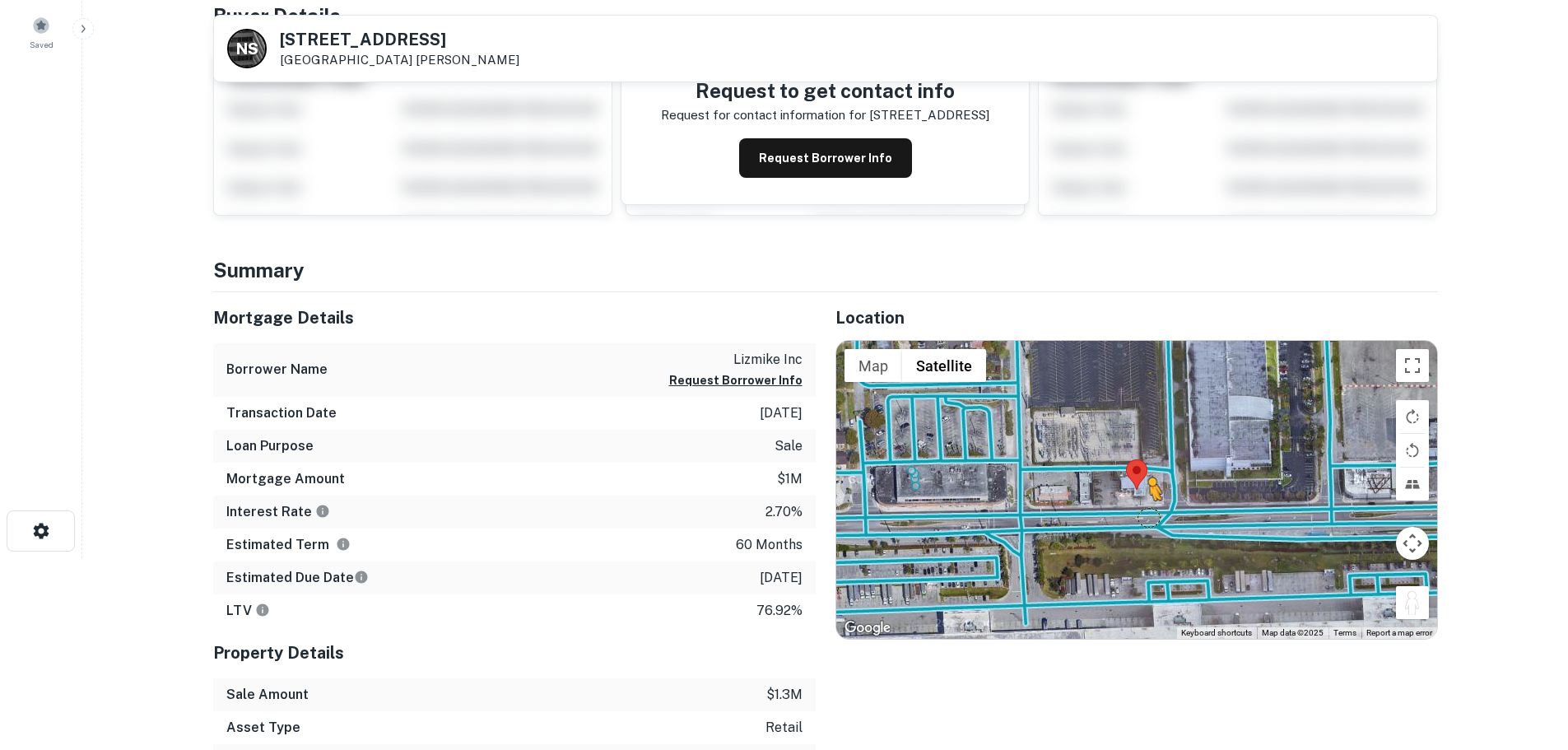
drag, startPoint x: 1406, startPoint y: 603, endPoint x: 1146, endPoint y: 514, distance: 274.8
click at [1146, 514] on div "To activate drag with keyboard, press Alt + Enter. Once in keyboard drag state,…" at bounding box center [1136, 490] width 601 height 298
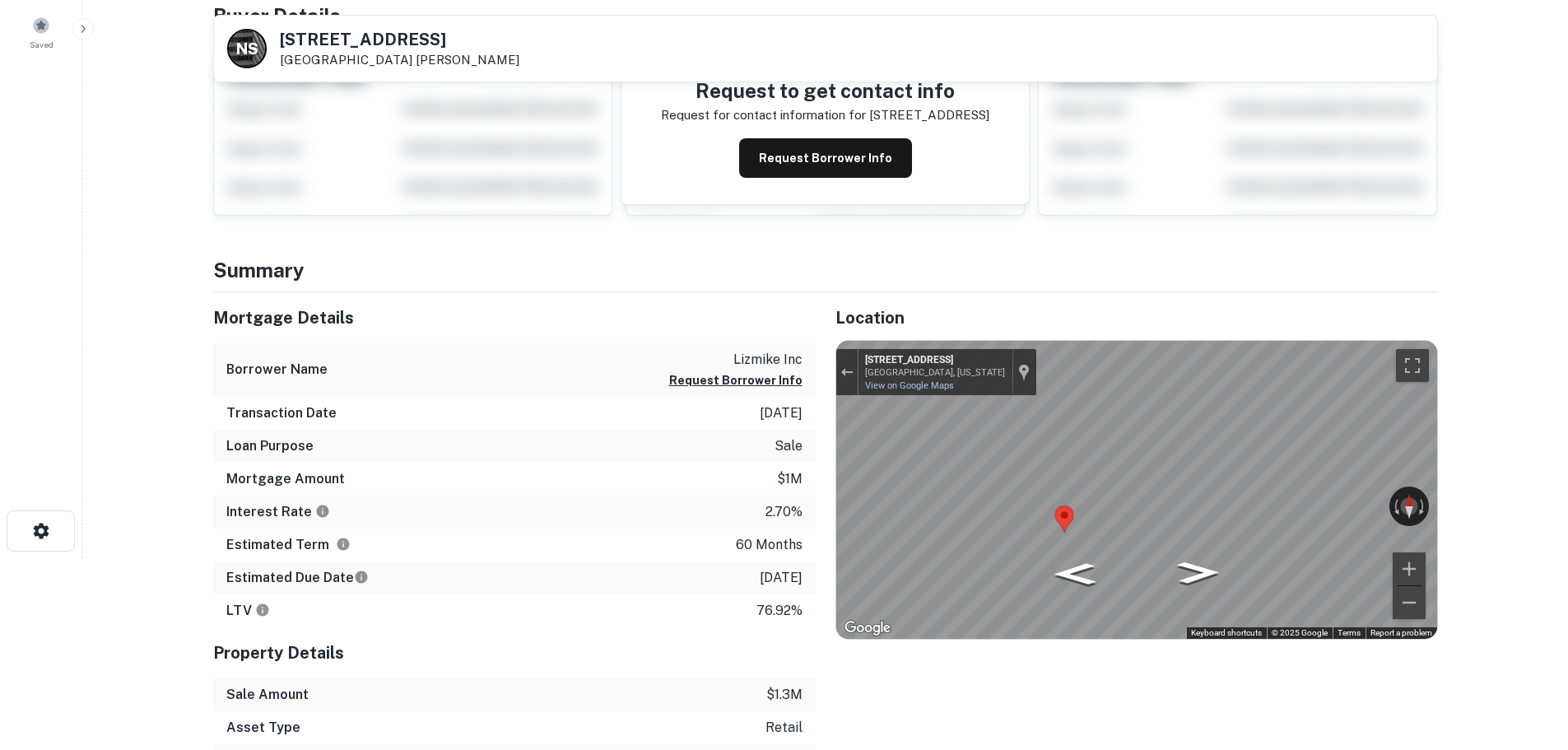
scroll to position [0, 0]
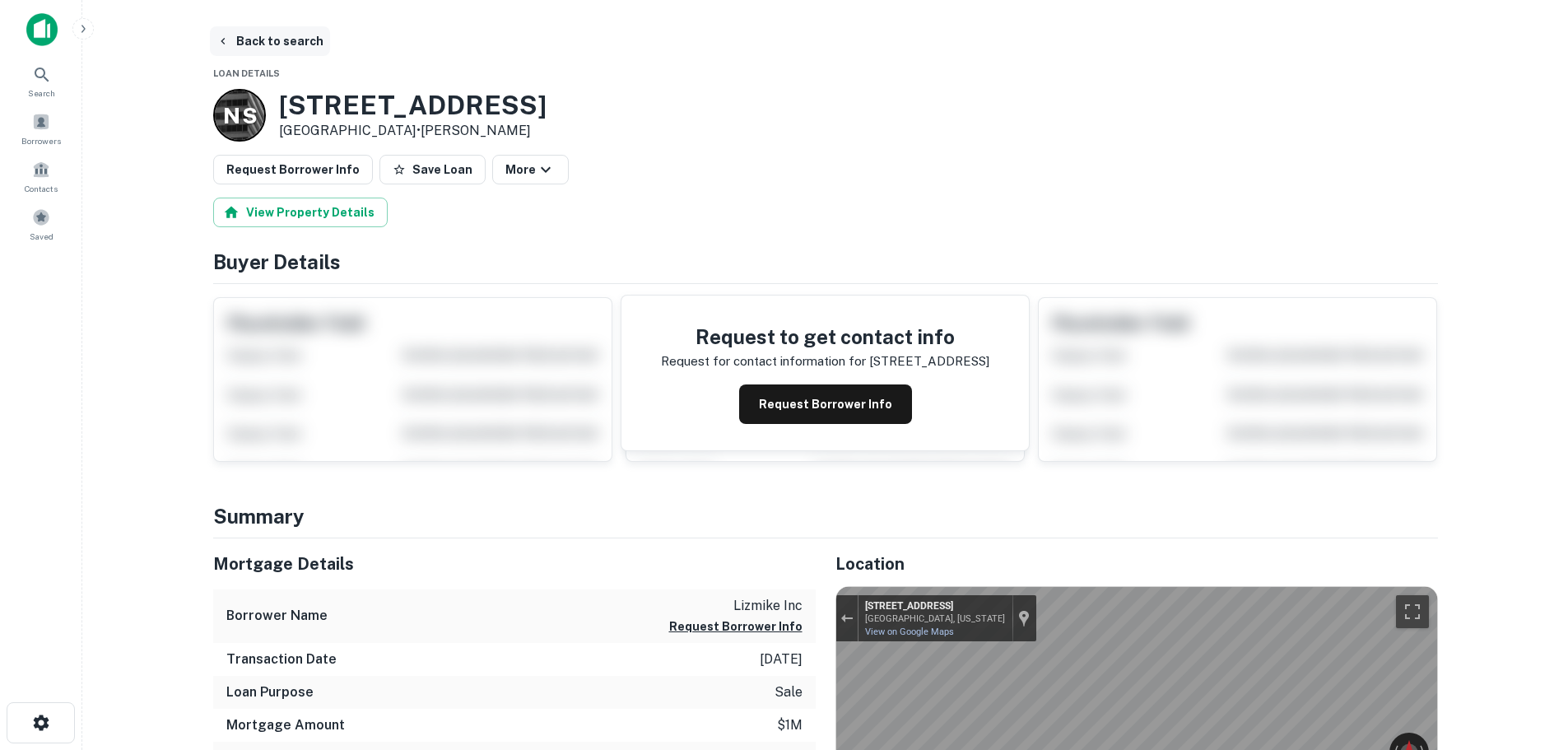
click at [286, 46] on button "Back to search" at bounding box center [270, 41] width 120 height 29
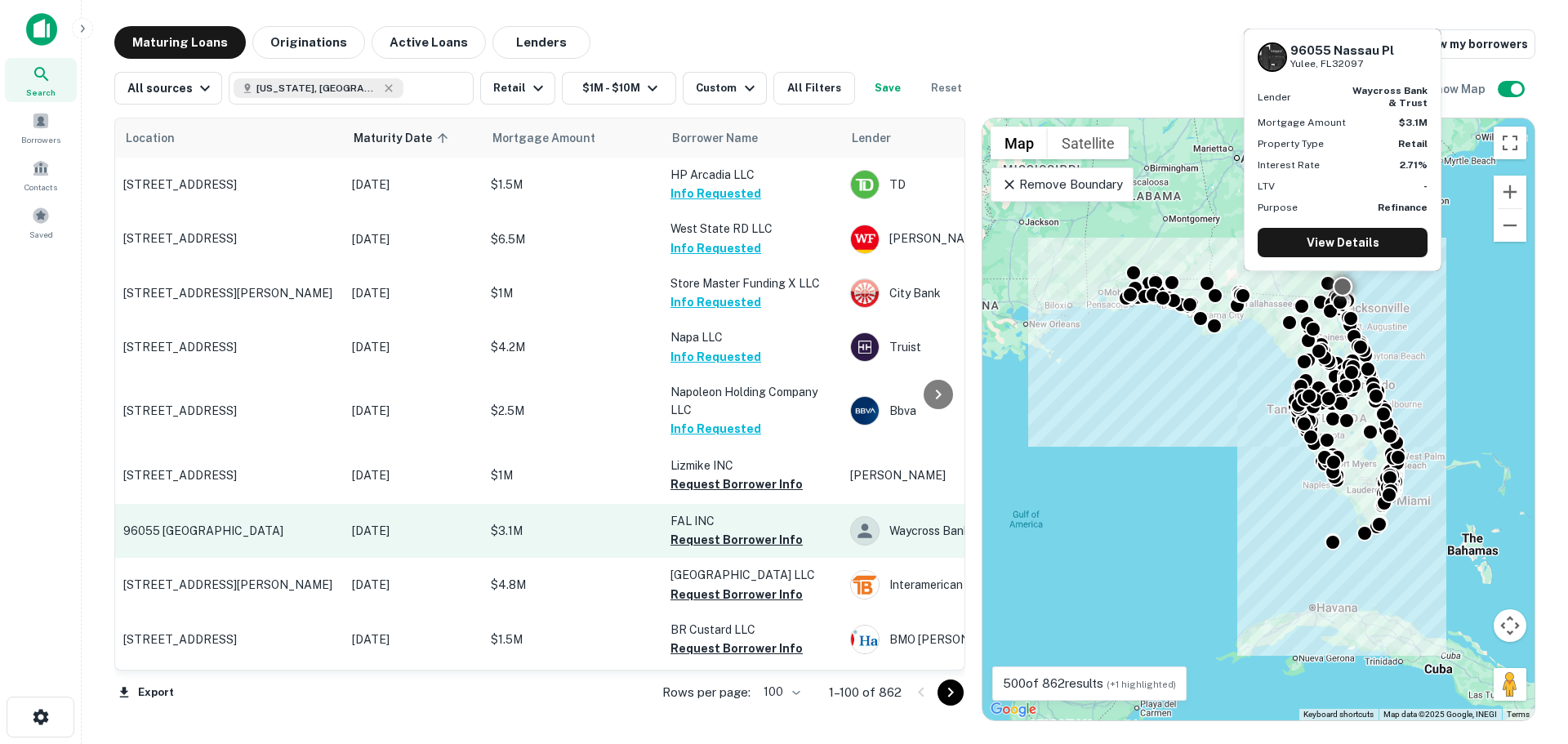
click at [160, 525] on p "96055 Nassau Pl Yulee, FL32097" at bounding box center [229, 530] width 212 height 14
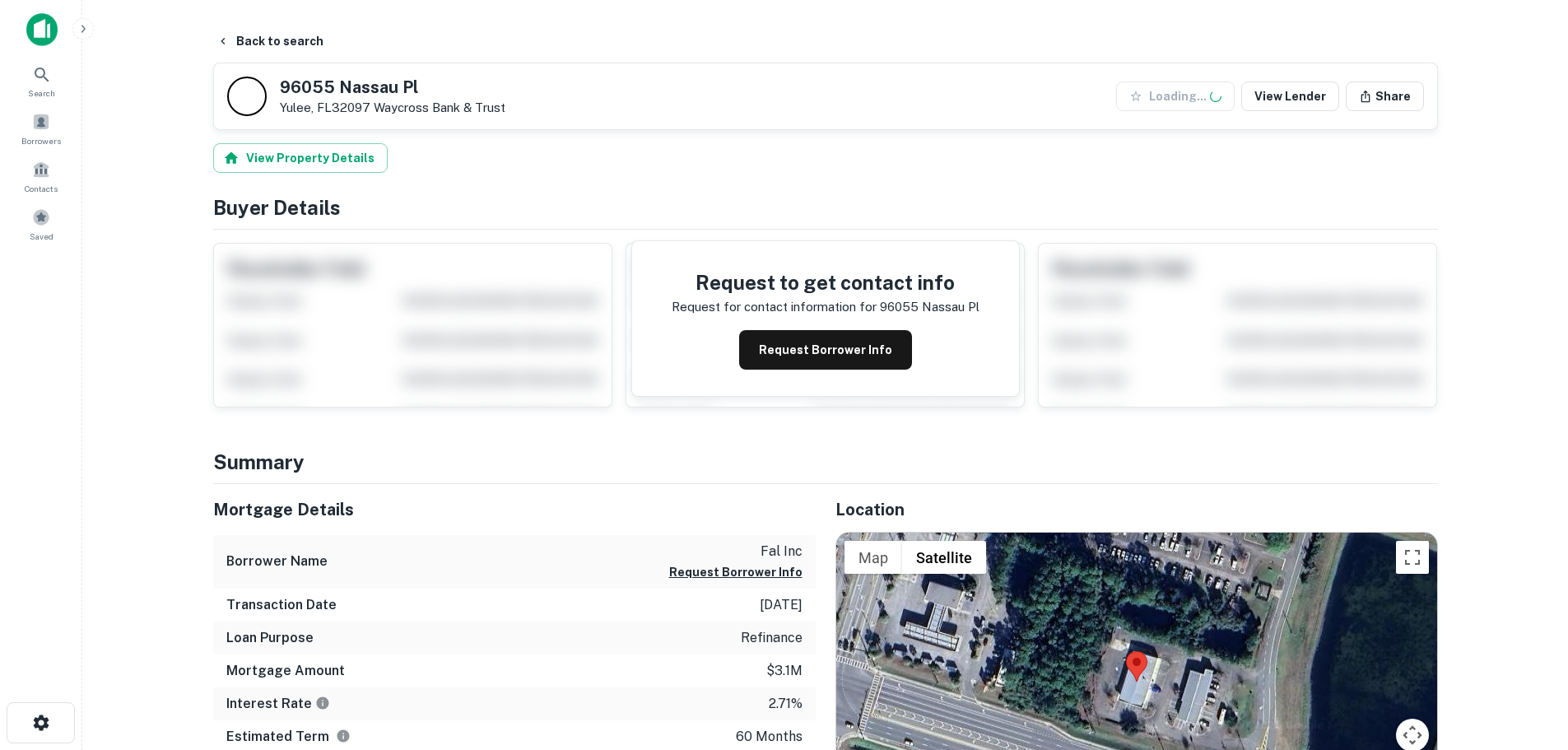
scroll to position [207, 0]
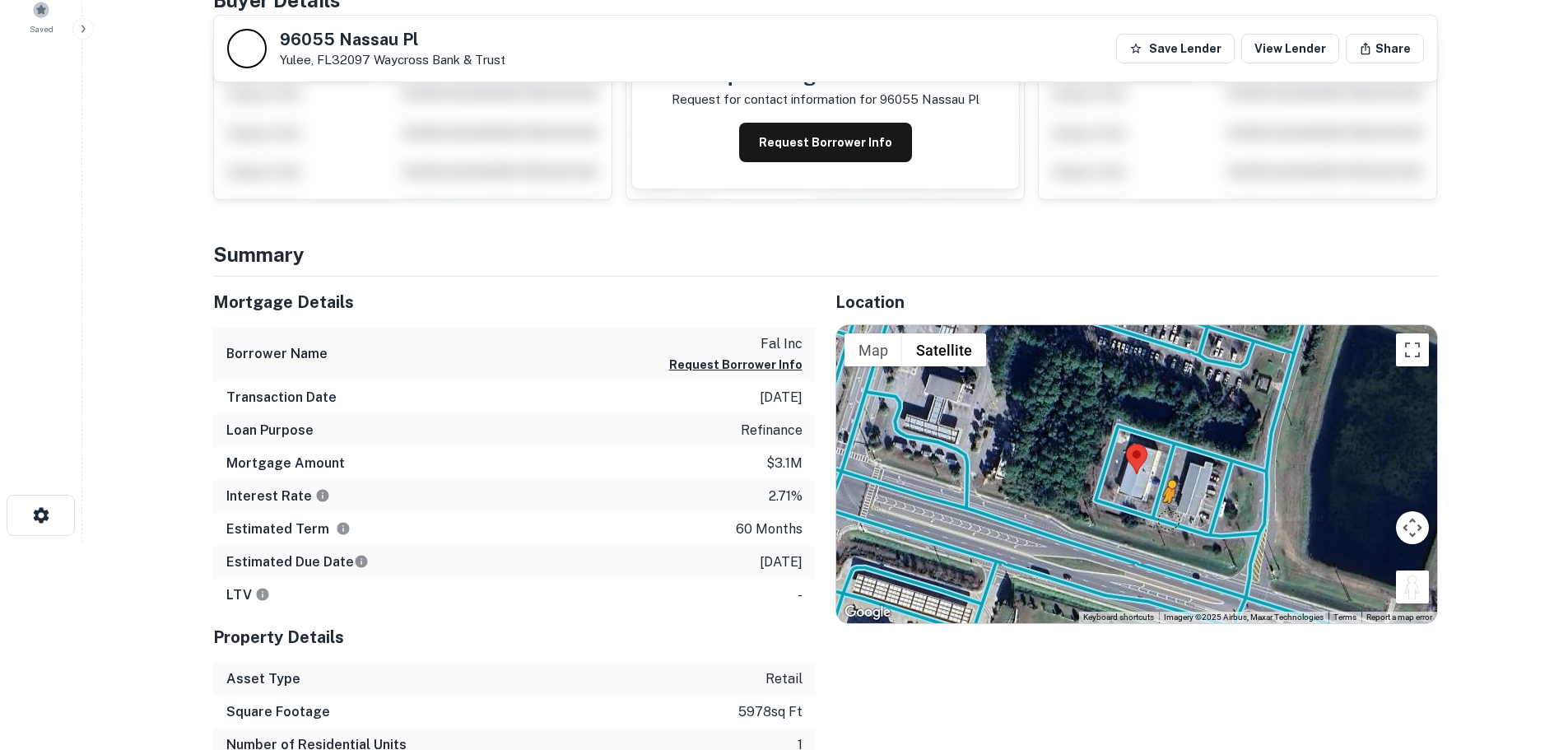
drag, startPoint x: 1416, startPoint y: 595, endPoint x: 1165, endPoint y: 519, distance: 262.3
click at [1165, 519] on div "To activate drag with keyboard, press Alt + Enter. Once in keyboard drag state,…" at bounding box center [1136, 473] width 601 height 298
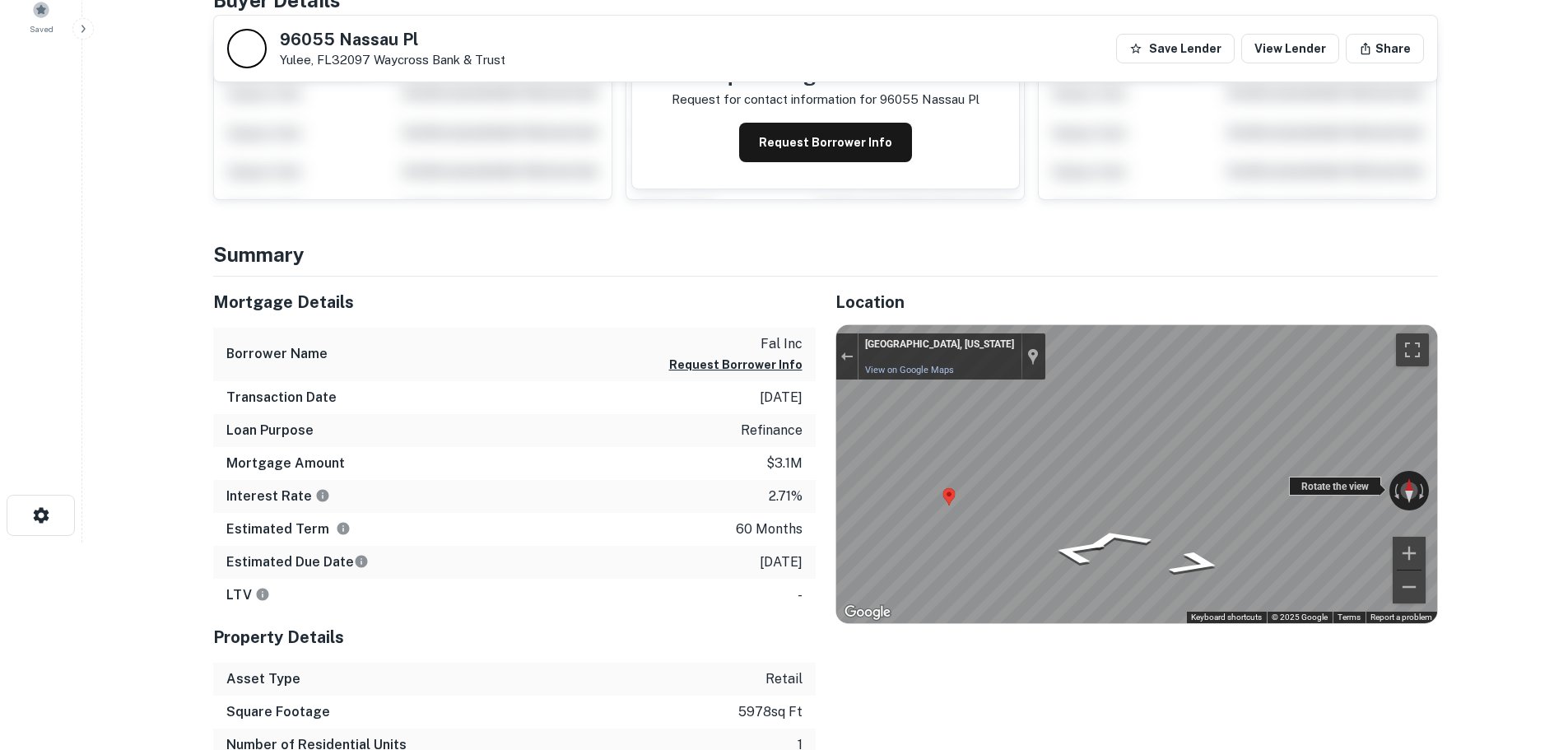
click at [1341, 496] on div "← Move left → Move right ↑ Move up ↓ Move down + Zoom in - Zoom out Yulee, Flor…" at bounding box center [1136, 473] width 601 height 298
click at [1395, 543] on div "← Move left → Move right ↑ Move up ↓ Move down + Zoom in - Zoom out Yulee, Flor…" at bounding box center [1136, 473] width 601 height 298
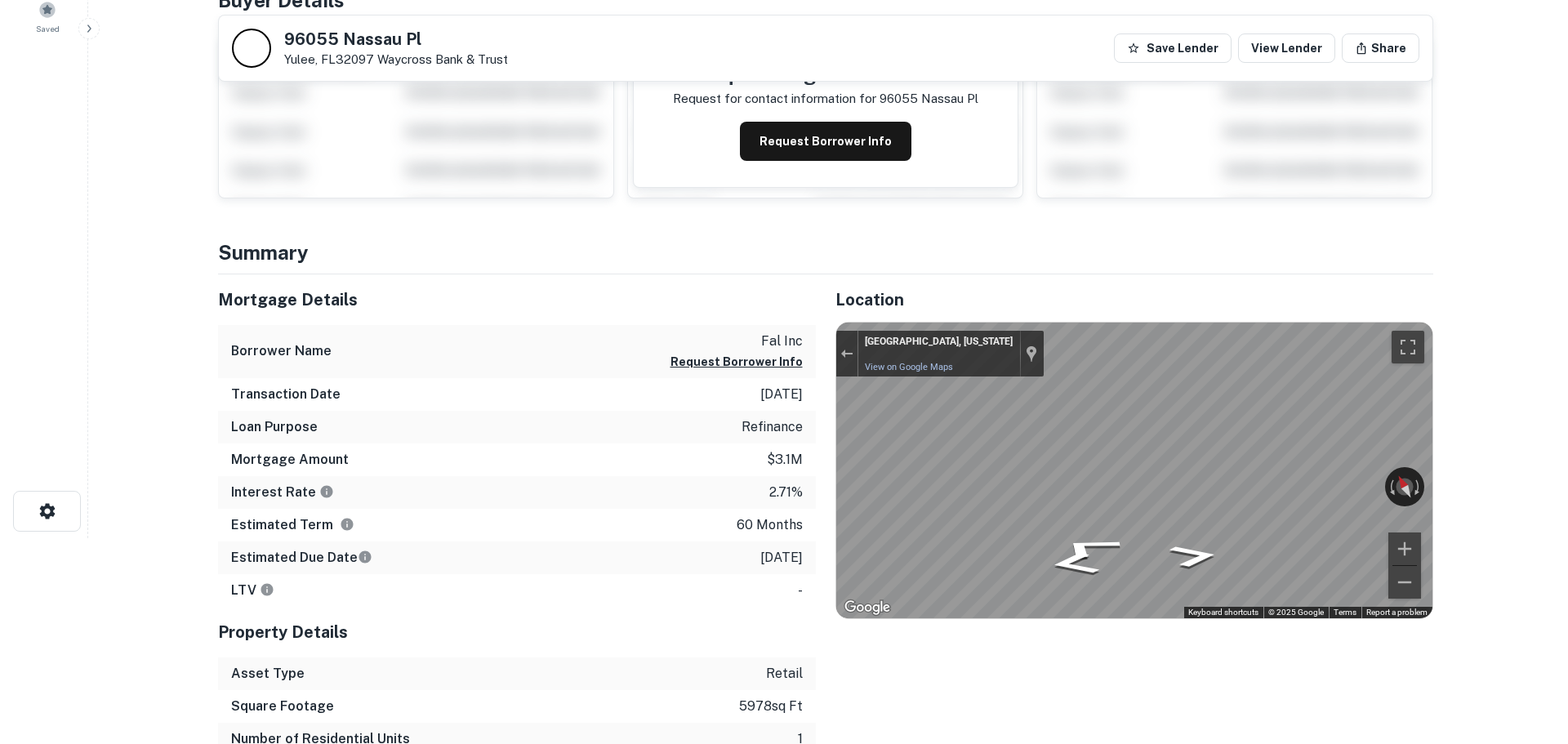
scroll to position [0, 0]
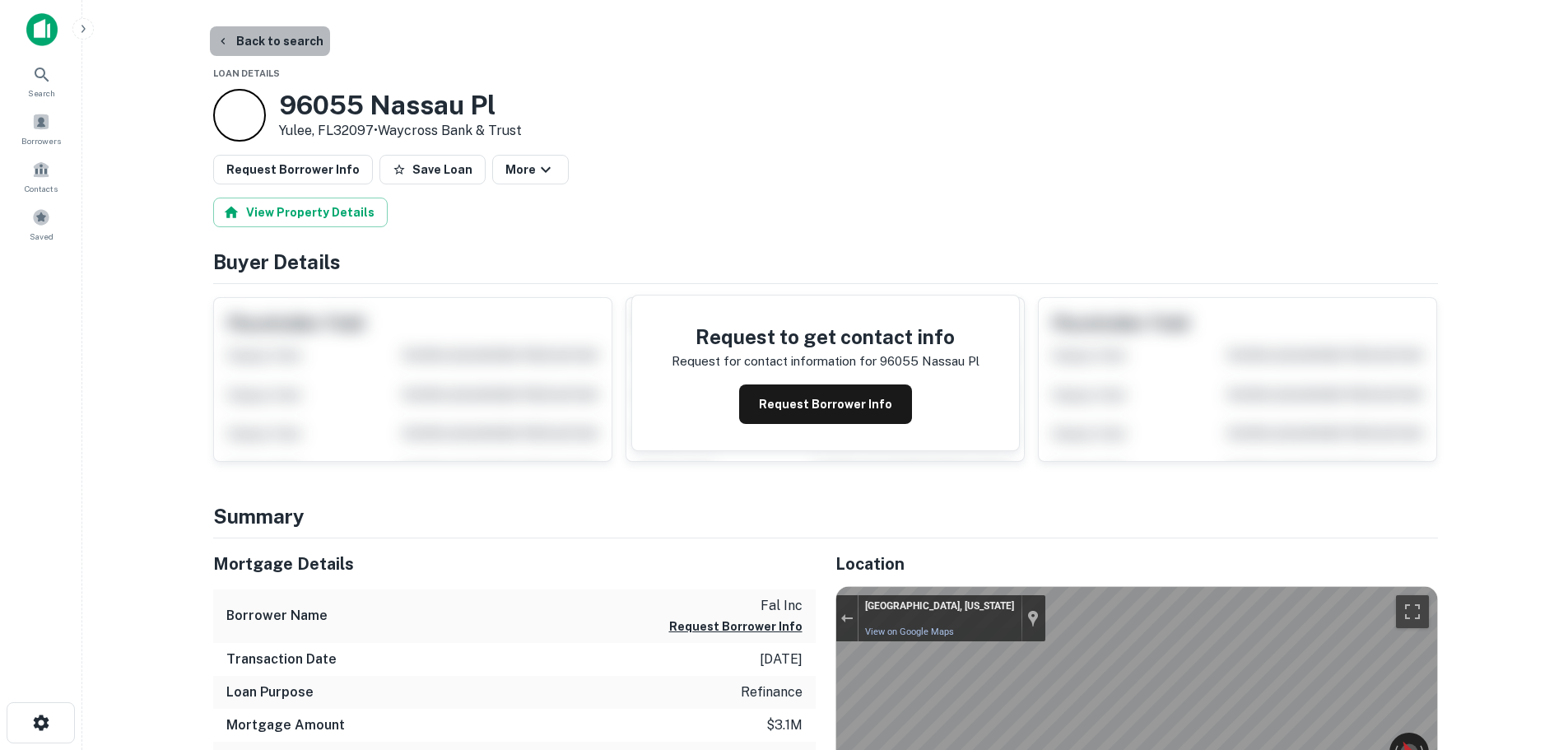
click at [290, 44] on button "Back to search" at bounding box center [270, 41] width 120 height 29
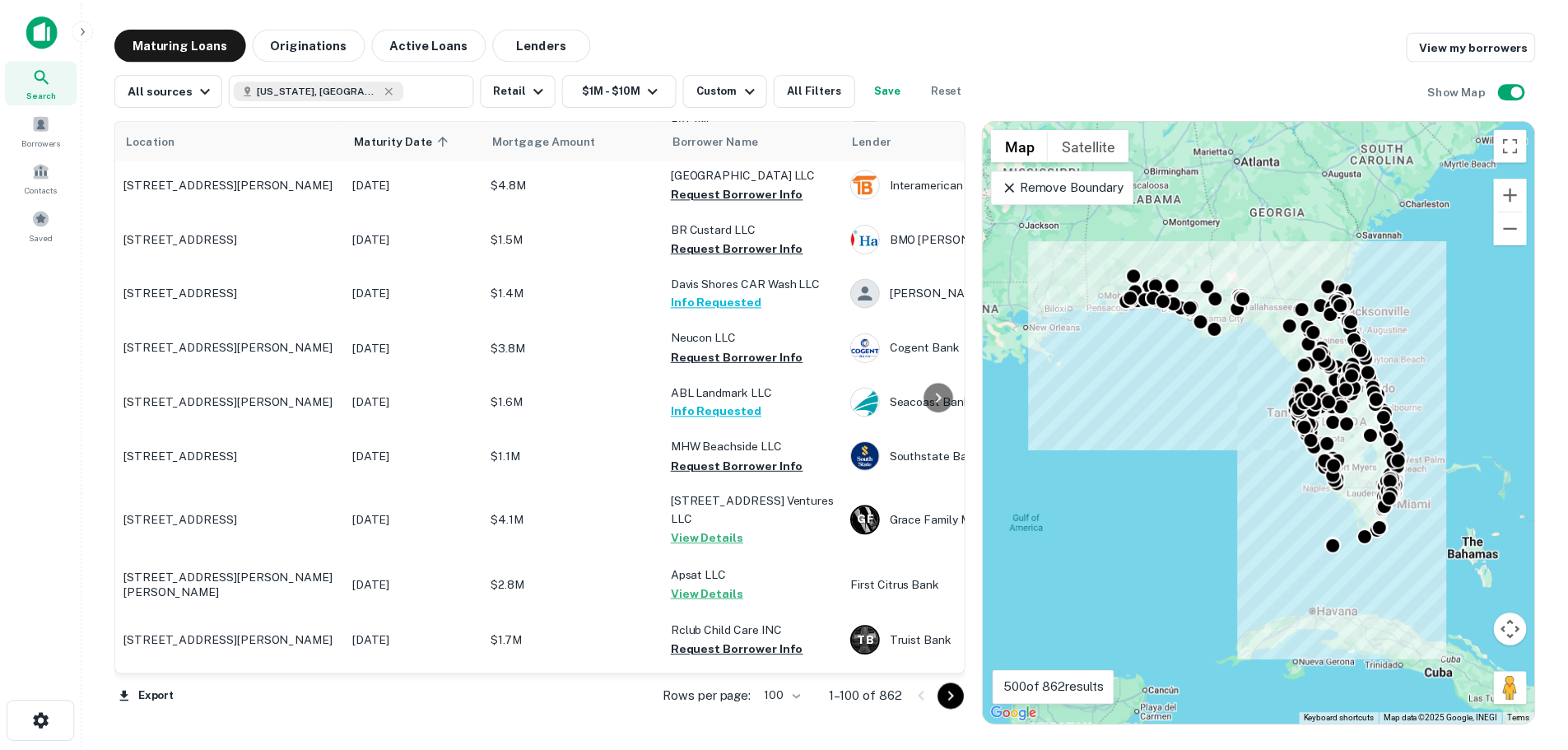
scroll to position [395, 0]
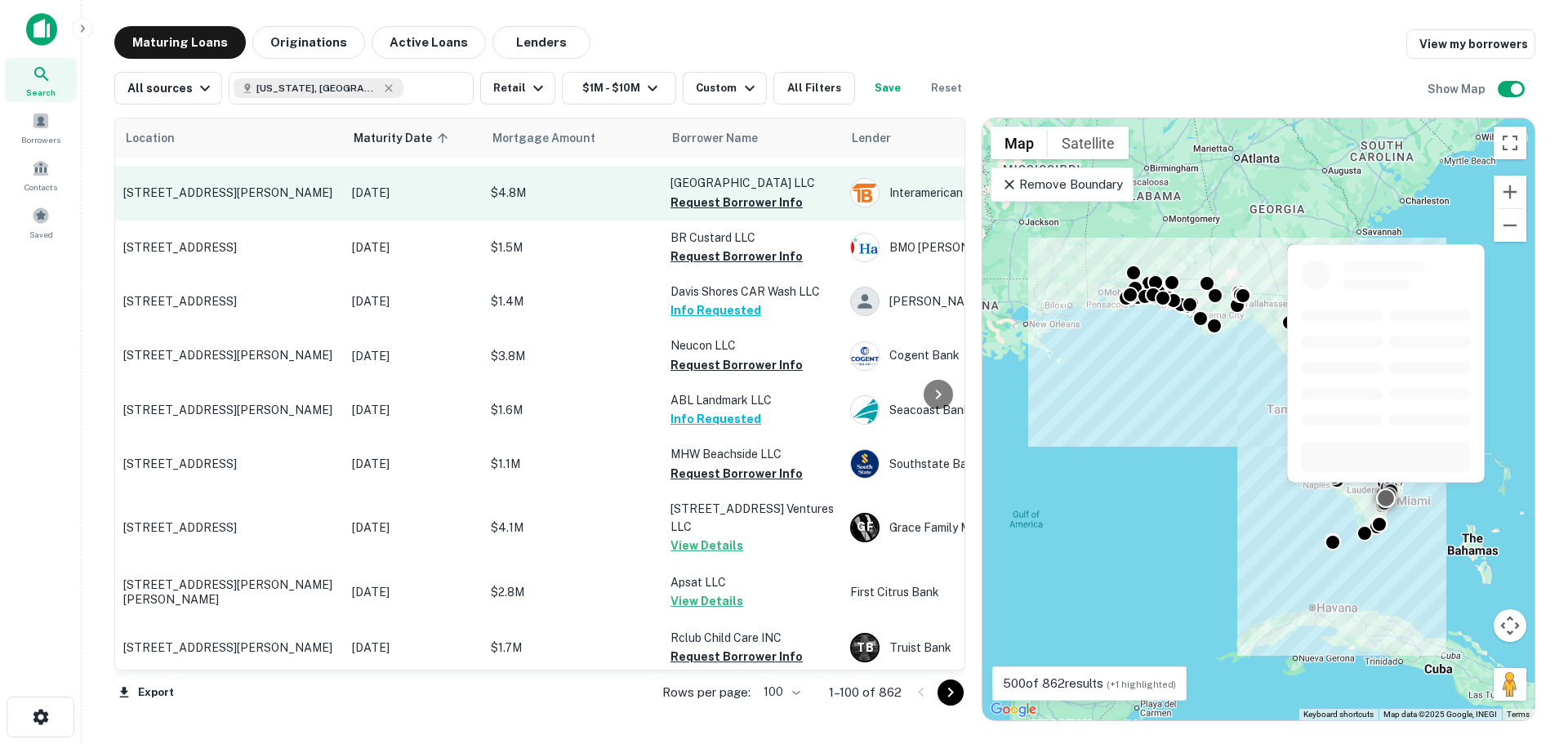
click at [251, 188] on p "10981 186th St Cutler Bay, FL33157" at bounding box center [229, 192] width 212 height 14
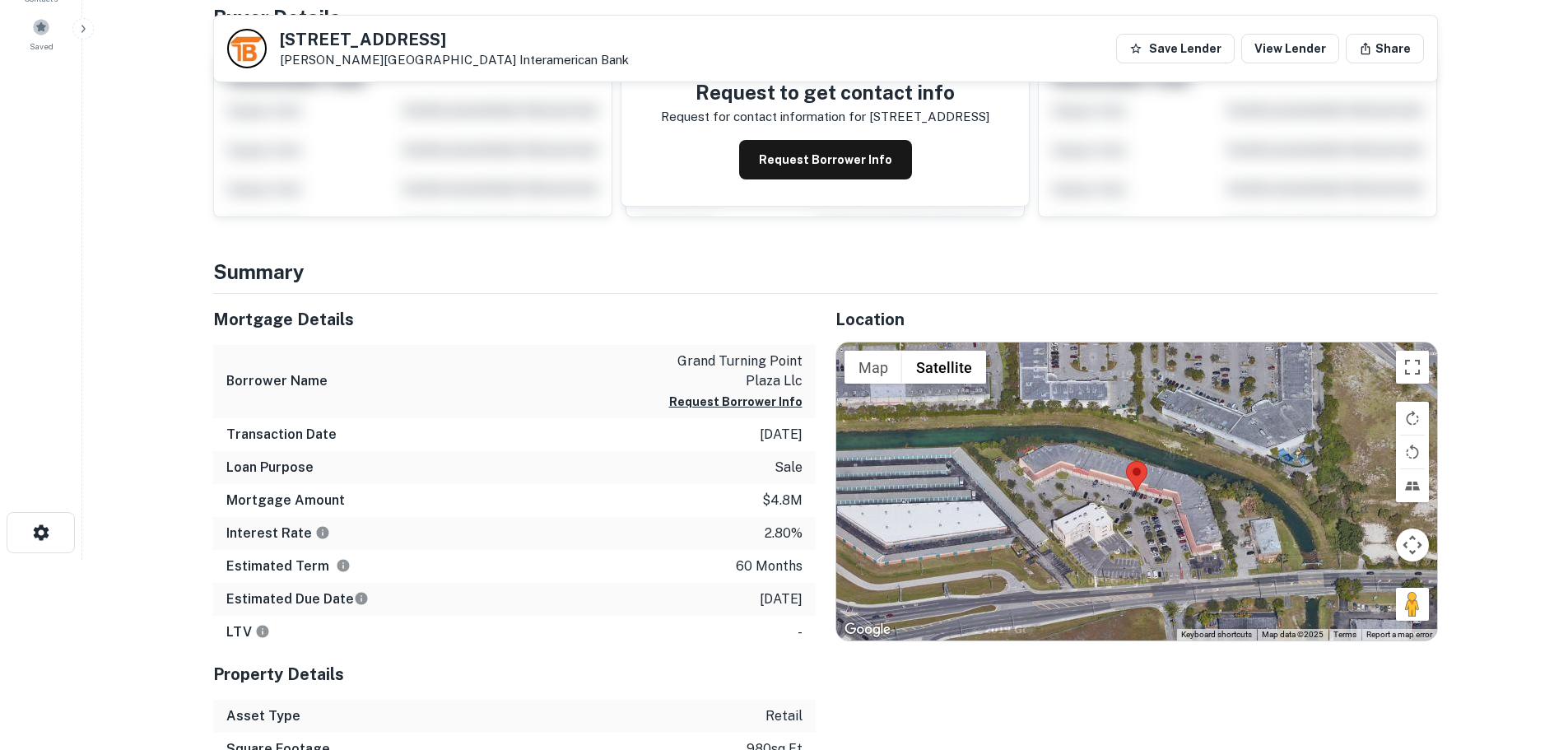
scroll to position [191, 0]
drag, startPoint x: 1406, startPoint y: 603, endPoint x: 1157, endPoint y: 534, distance: 258.4
click at [1157, 534] on div "Map Terrain Satellite Labels Keyboard shortcuts Map Data Map data ©2025 Map dat…" at bounding box center [1136, 491] width 601 height 298
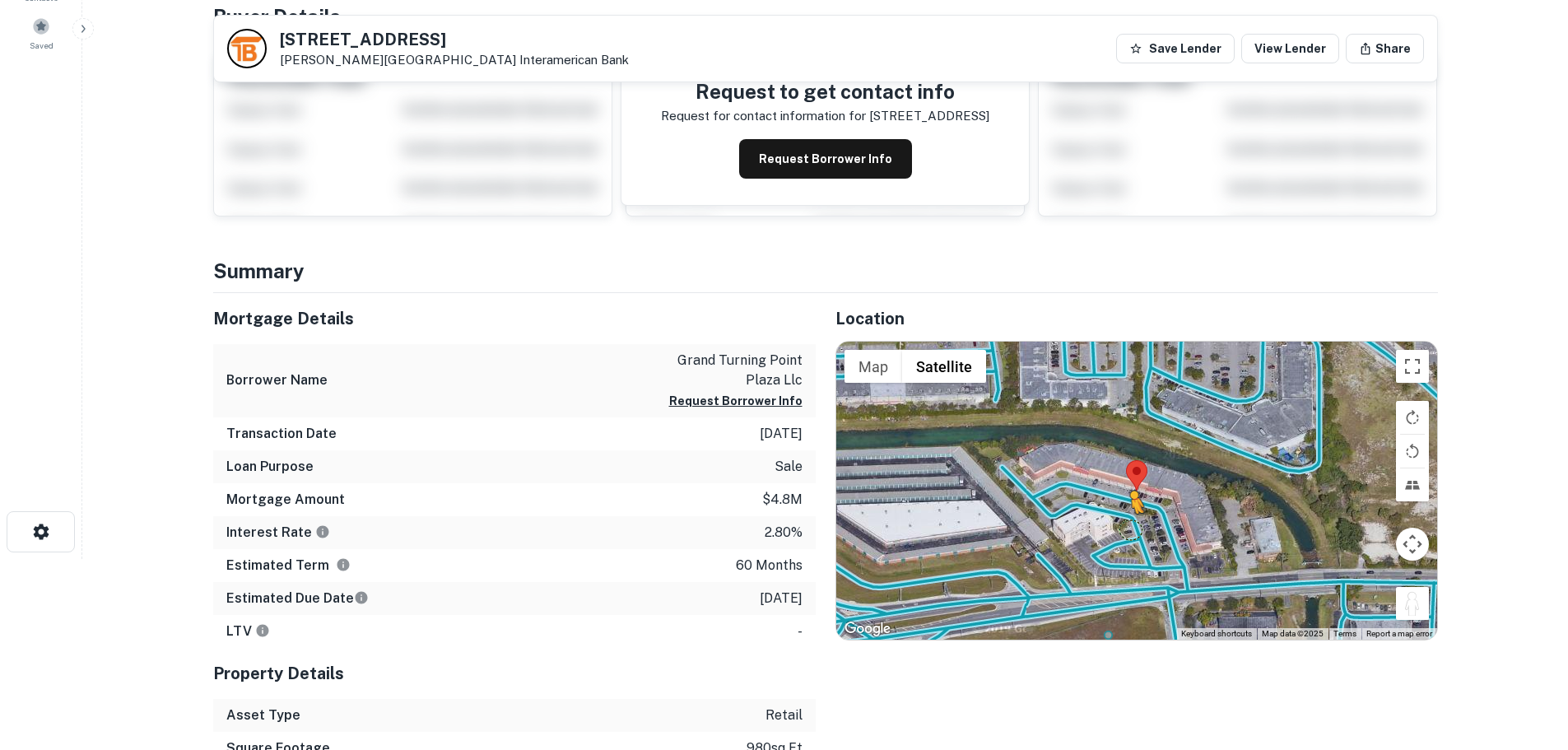
drag, startPoint x: 1416, startPoint y: 610, endPoint x: 1126, endPoint y: 532, distance: 300.3
click at [1126, 532] on div "To activate drag with keyboard, press Alt + Enter. Once in keyboard drag state,…" at bounding box center [1136, 491] width 601 height 298
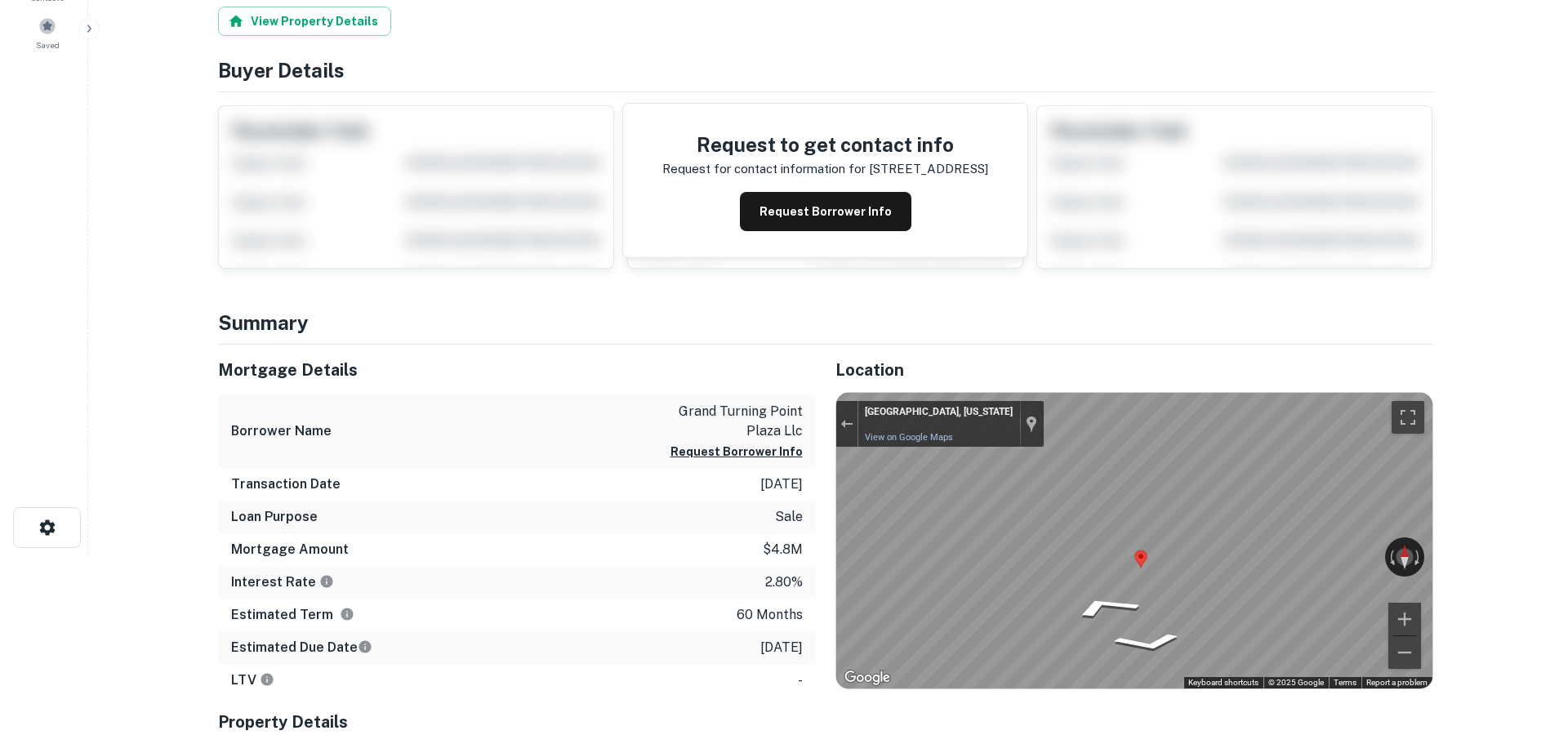
scroll to position [0, 0]
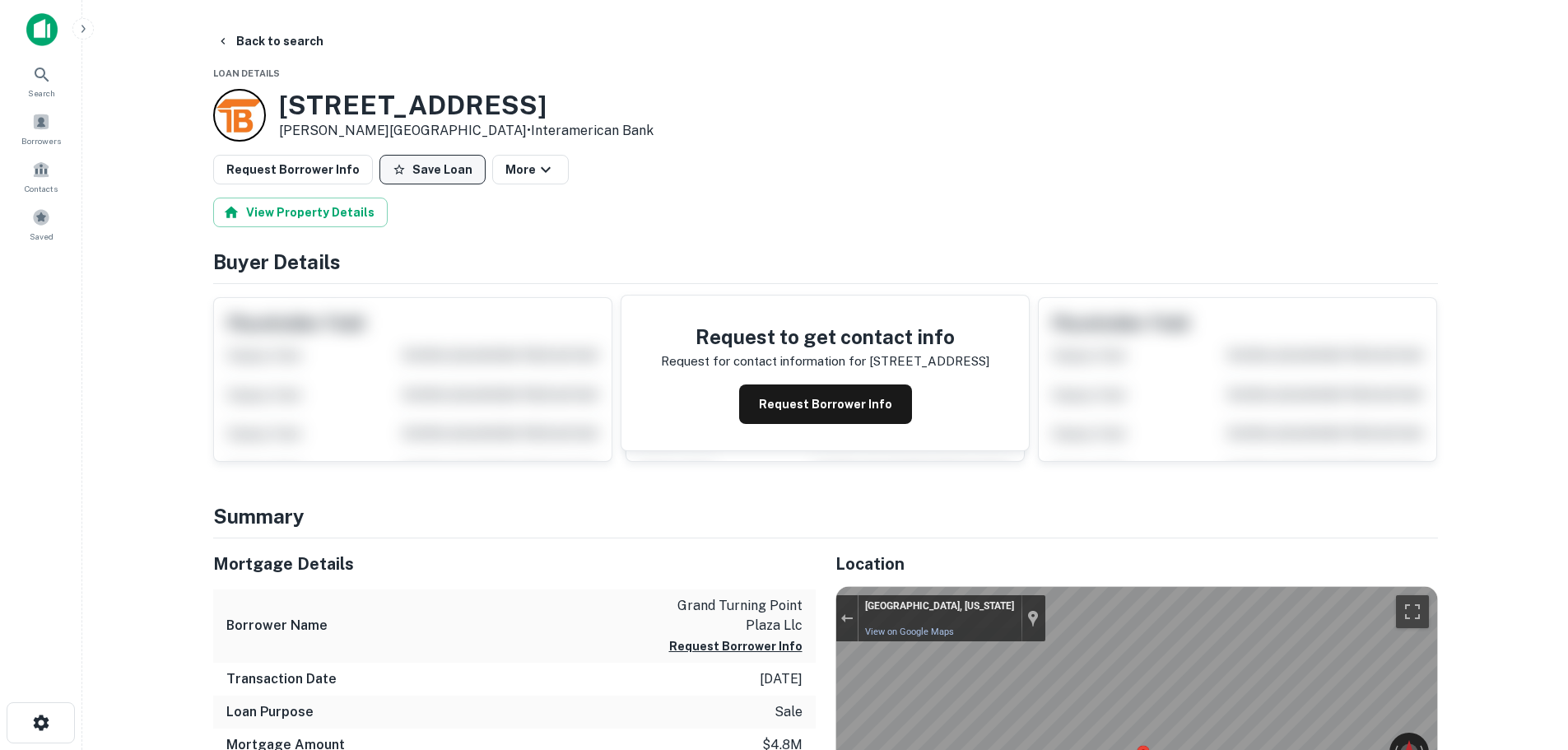
click at [419, 161] on button "Save Loan" at bounding box center [433, 169] width 107 height 29
click at [290, 158] on button "Request Borrower Info" at bounding box center [293, 169] width 160 height 29
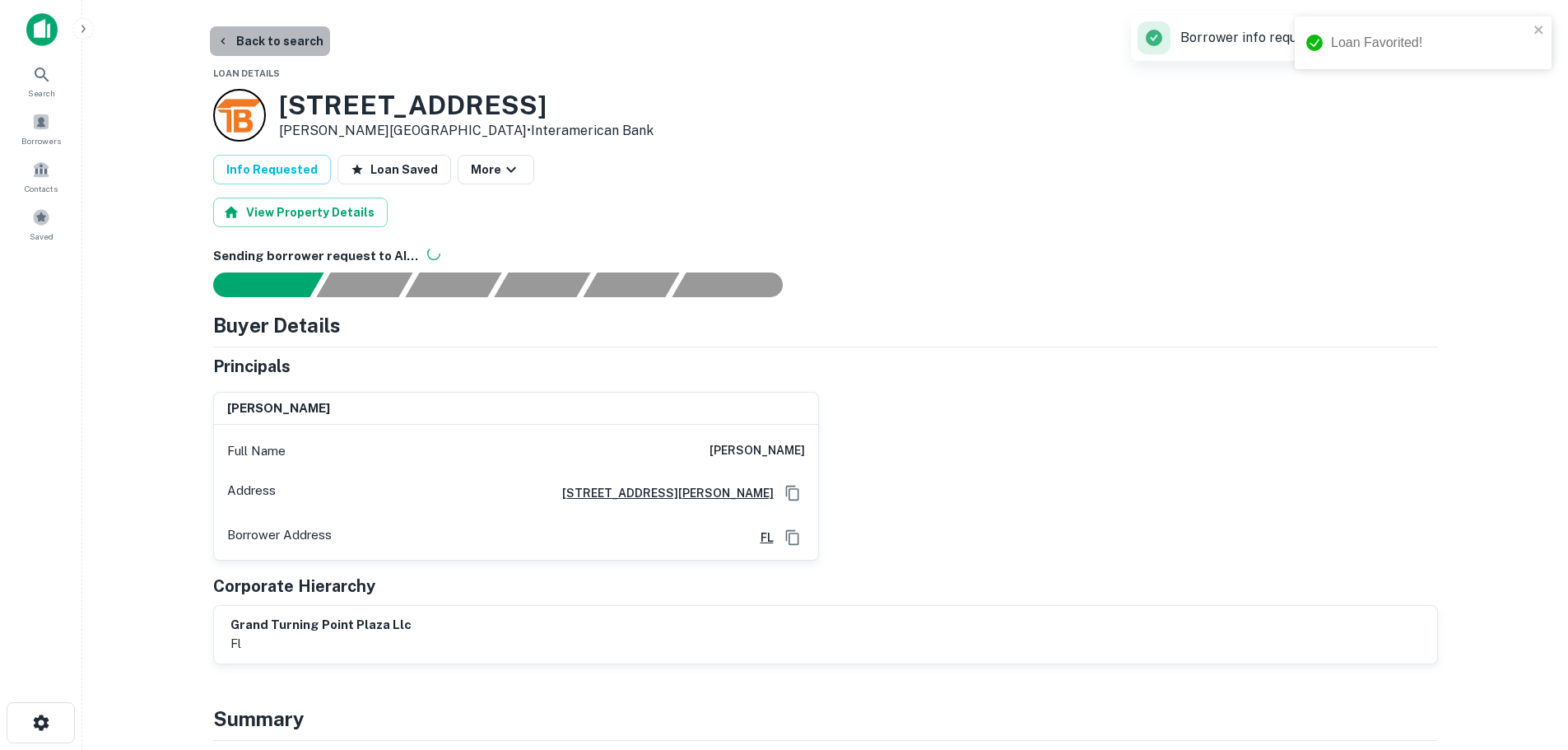
click at [290, 39] on button "Back to search" at bounding box center [270, 41] width 120 height 29
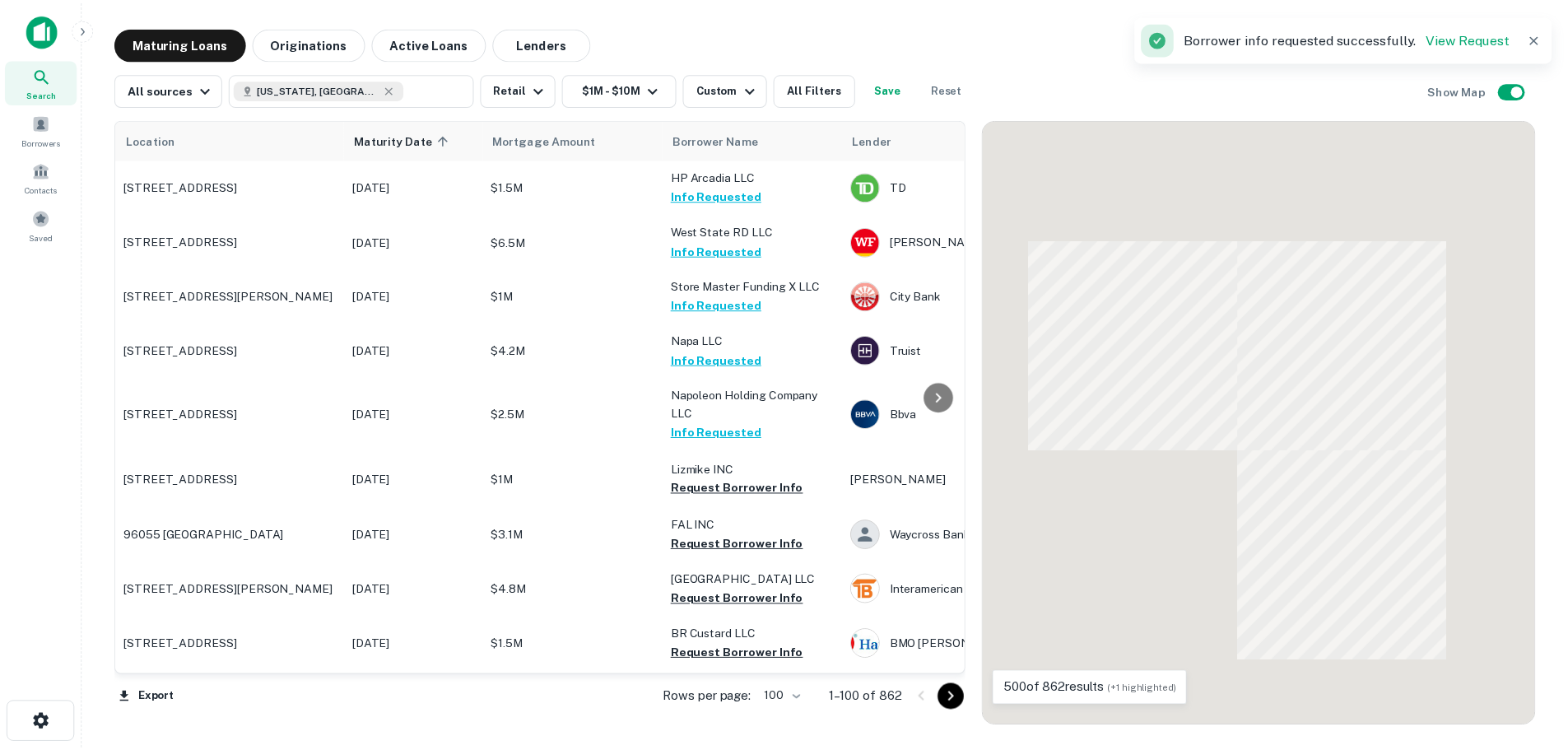
scroll to position [395, 0]
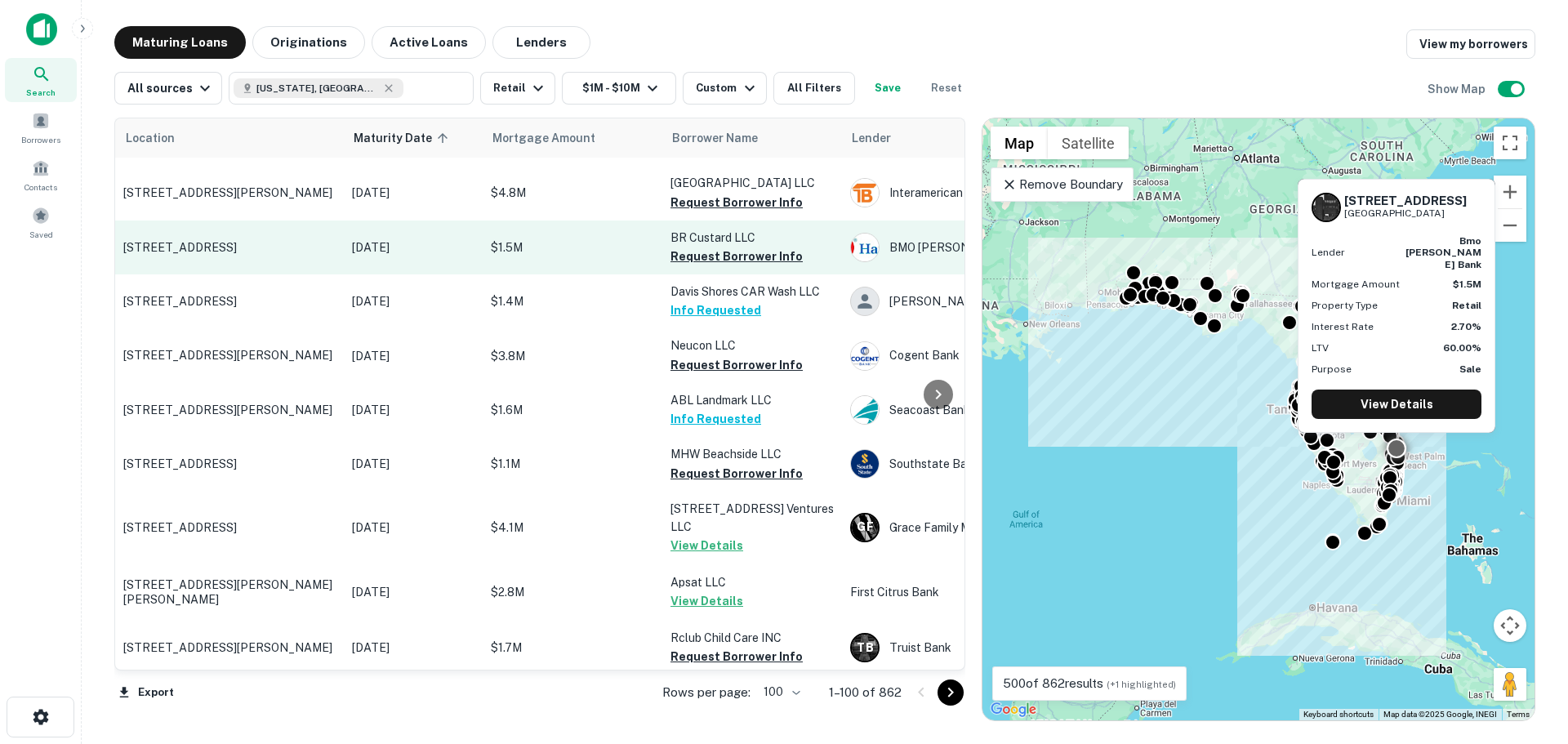
click at [239, 240] on p "[STREET_ADDRESS]" at bounding box center [229, 247] width 212 height 14
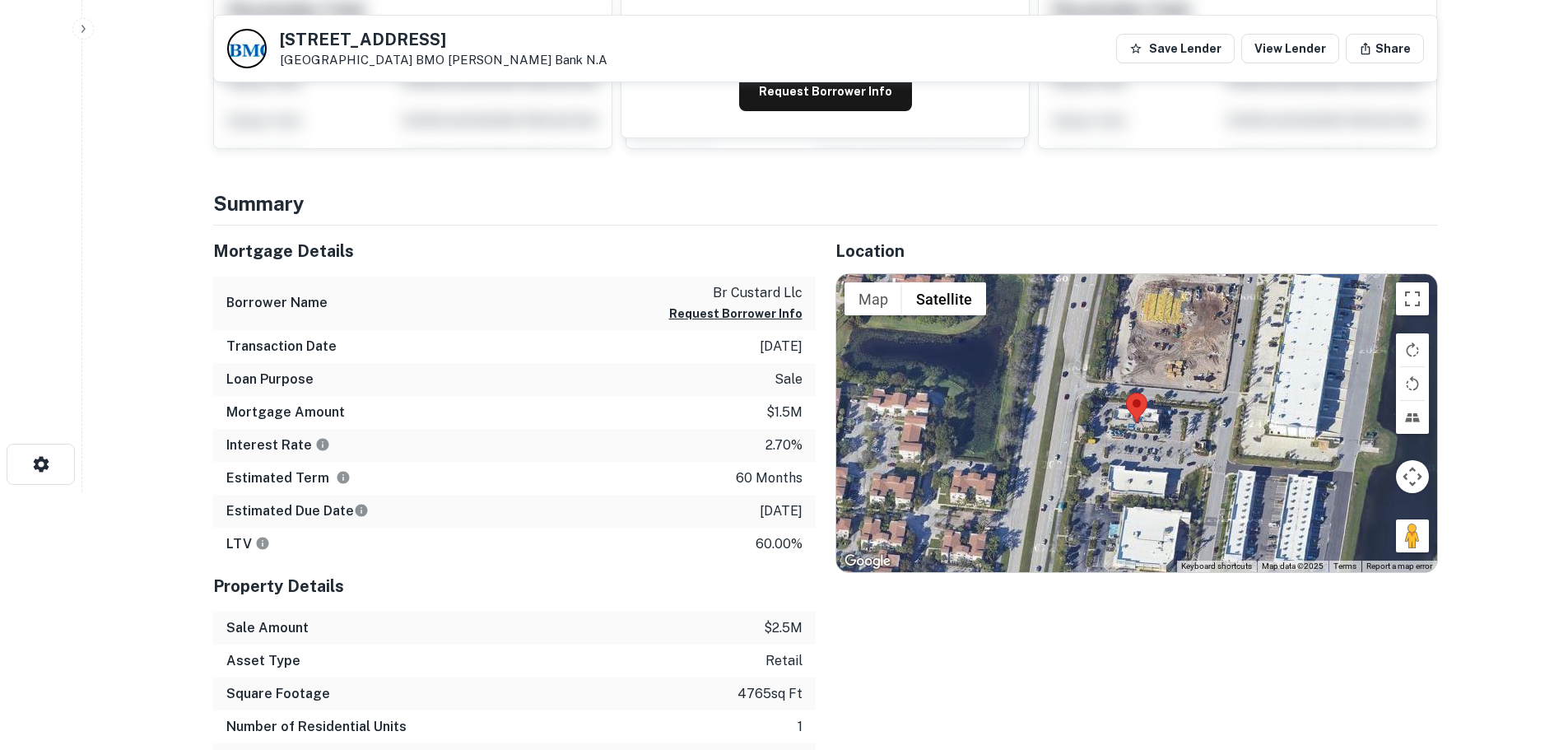
scroll to position [259, 0]
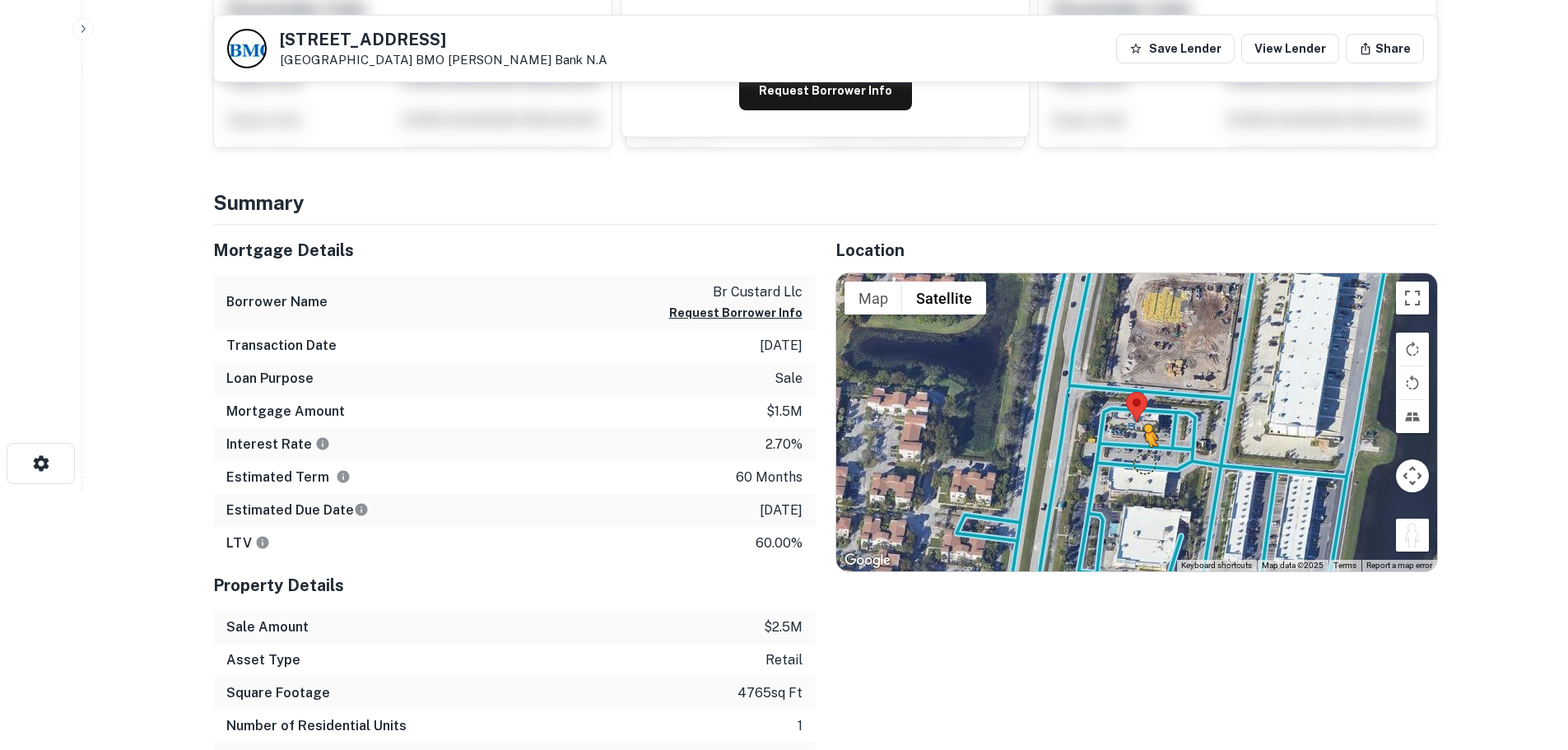
drag, startPoint x: 1419, startPoint y: 524, endPoint x: 1142, endPoint y: 460, distance: 284.3
click at [1142, 460] on div "To activate drag with keyboard, press Alt + Enter. Once in keyboard drag state,…" at bounding box center [1136, 422] width 601 height 298
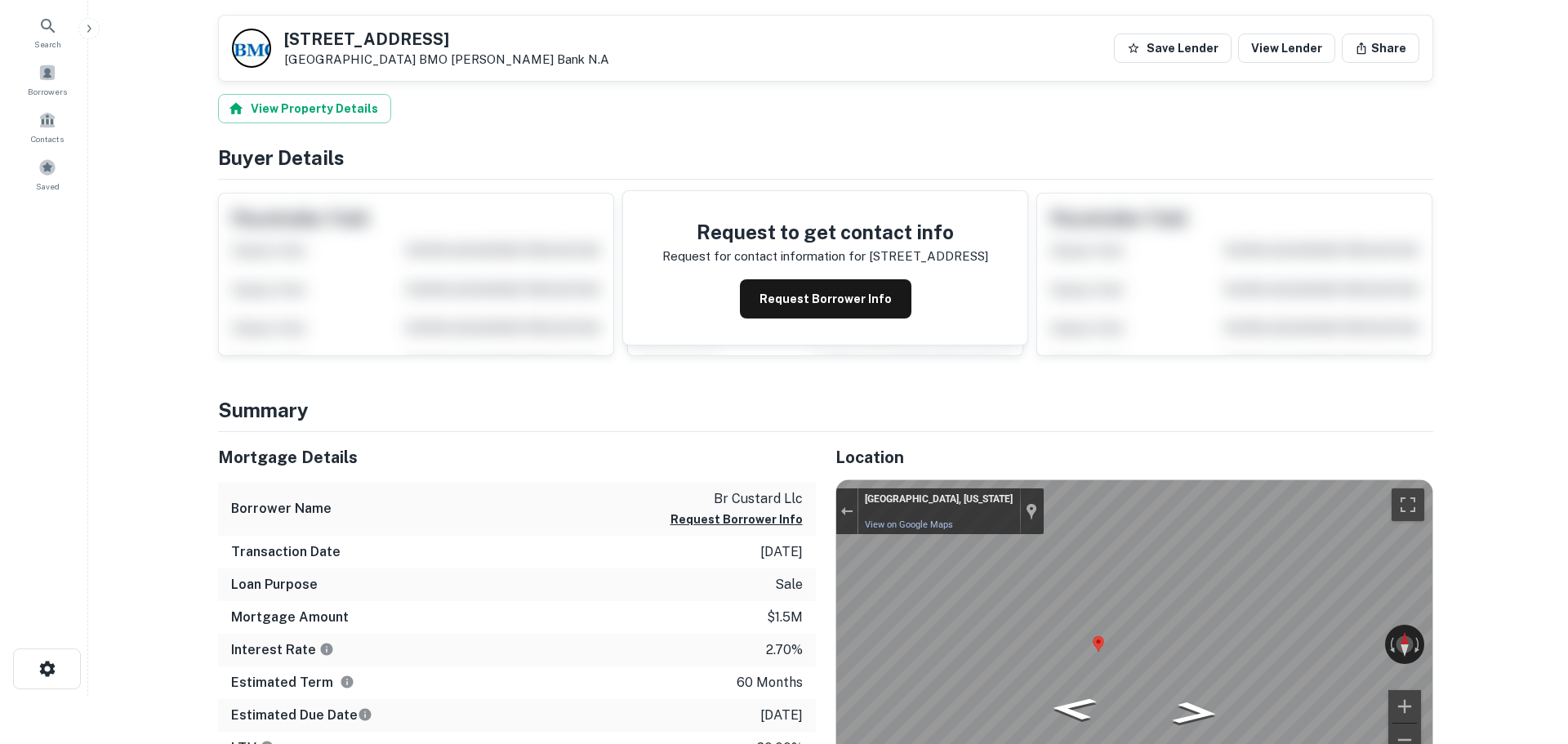
scroll to position [0, 0]
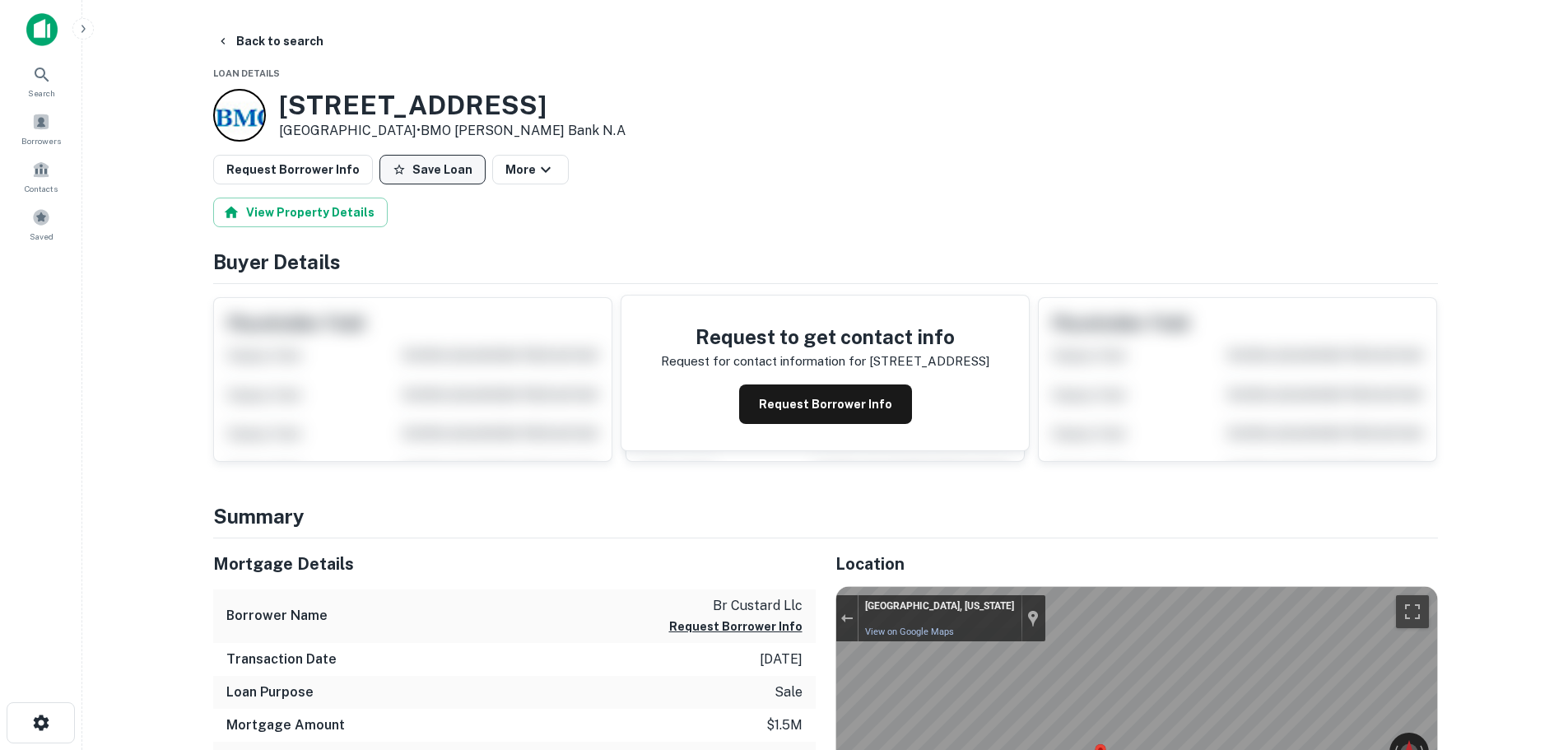
click at [420, 157] on button "Save Loan" at bounding box center [433, 169] width 107 height 29
click at [317, 161] on button "Request Borrower Info" at bounding box center [293, 169] width 160 height 29
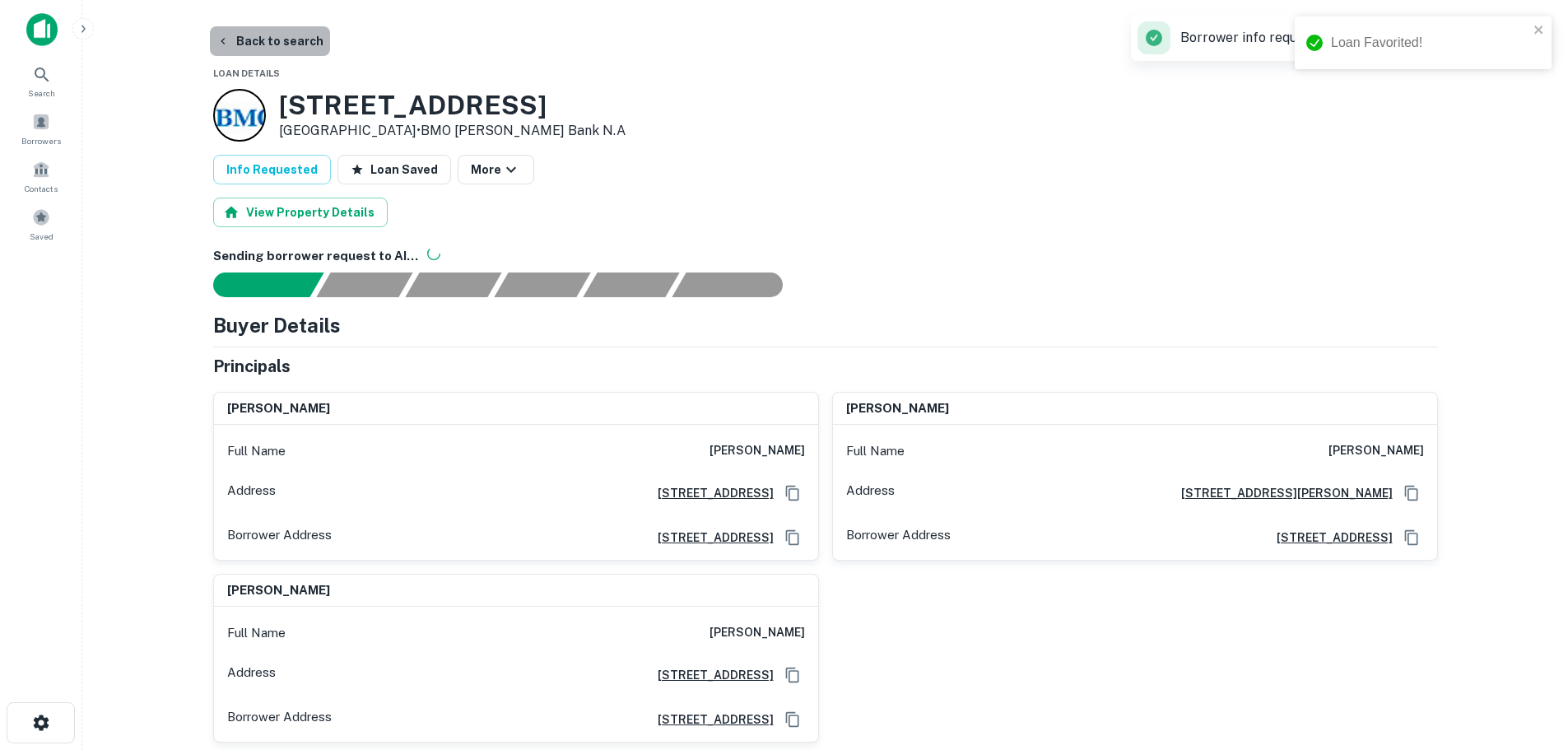
click at [282, 32] on button "Back to search" at bounding box center [270, 41] width 120 height 29
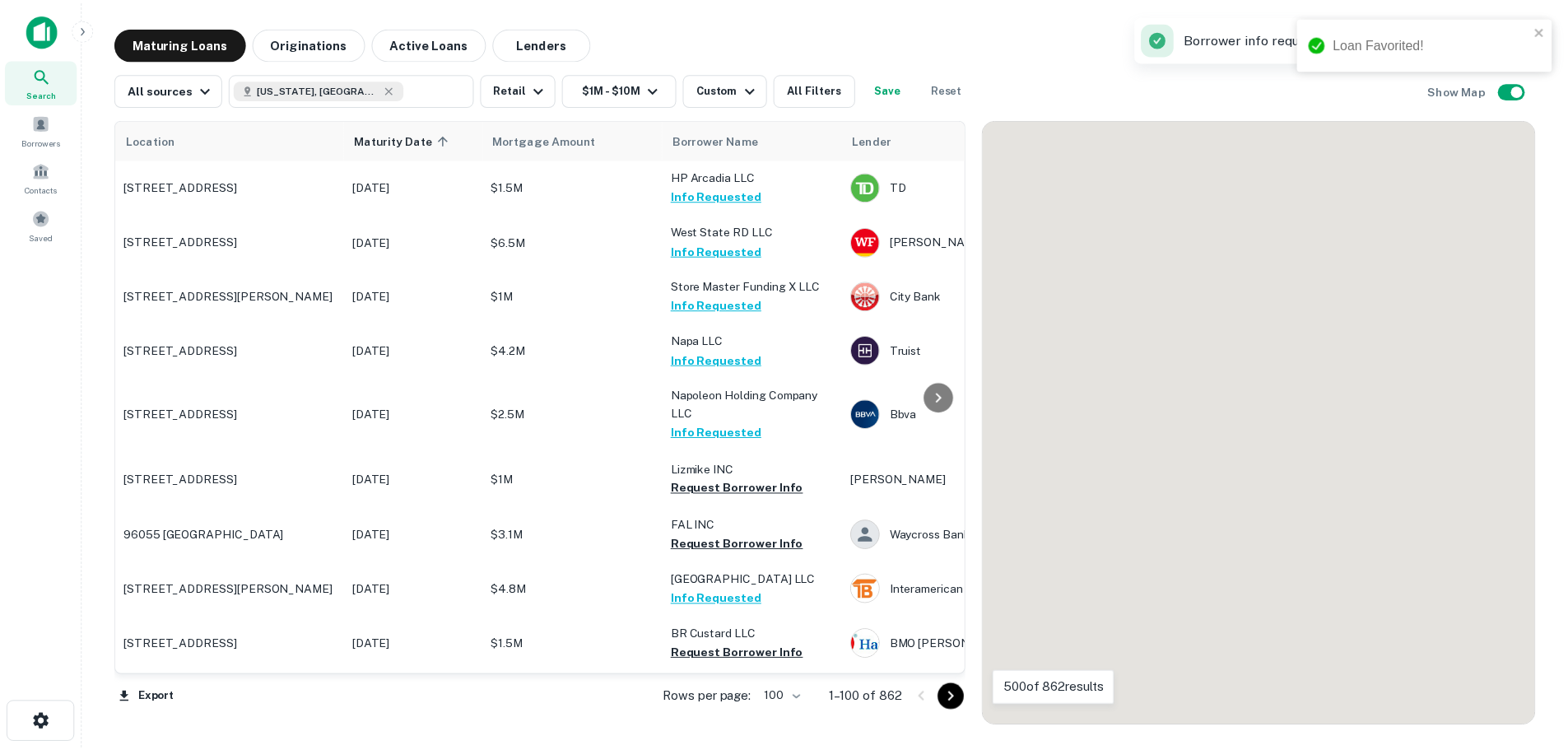
scroll to position [395, 0]
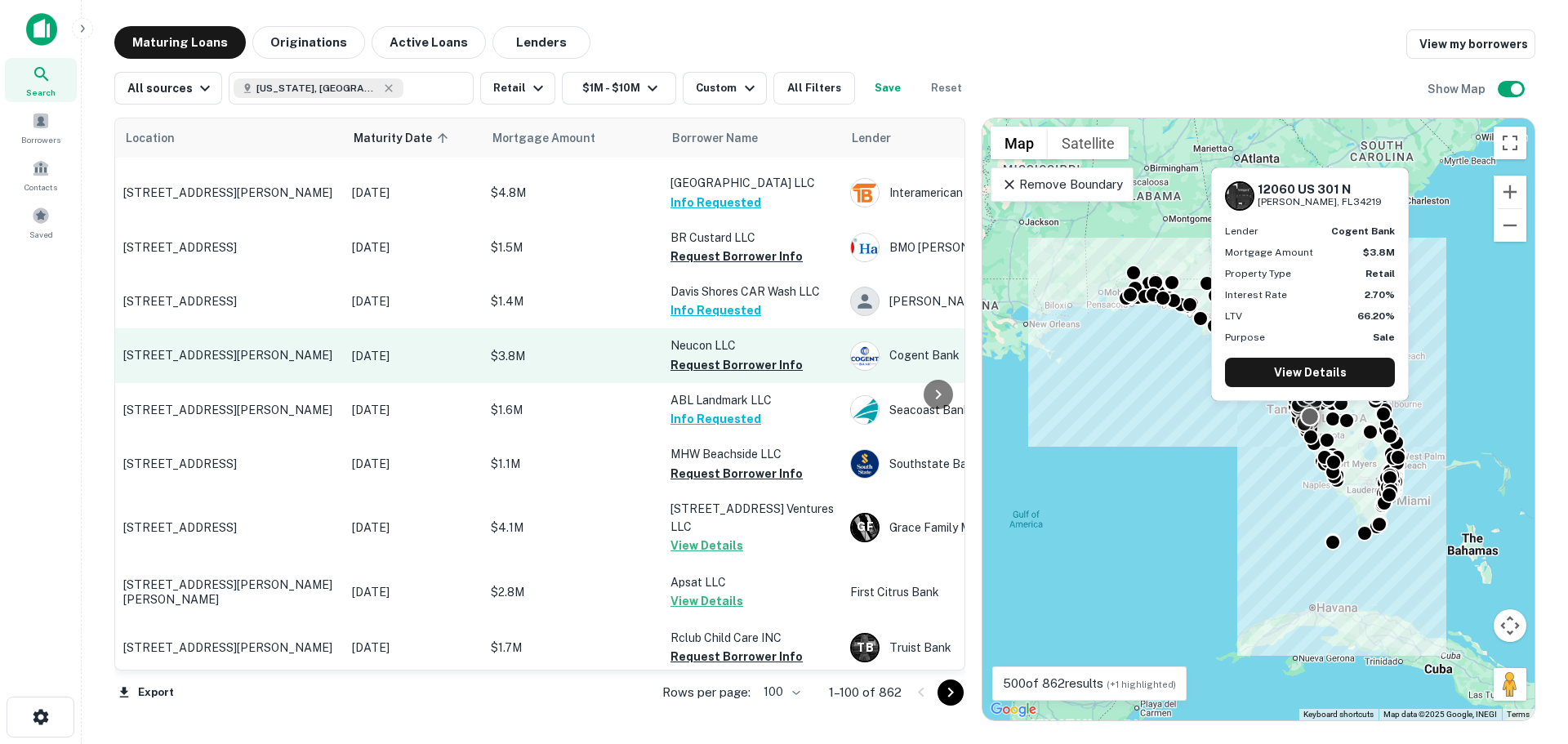
click at [161, 365] on td "12060 Us 301 N Parrish, FL34219" at bounding box center [229, 355] width 228 height 54
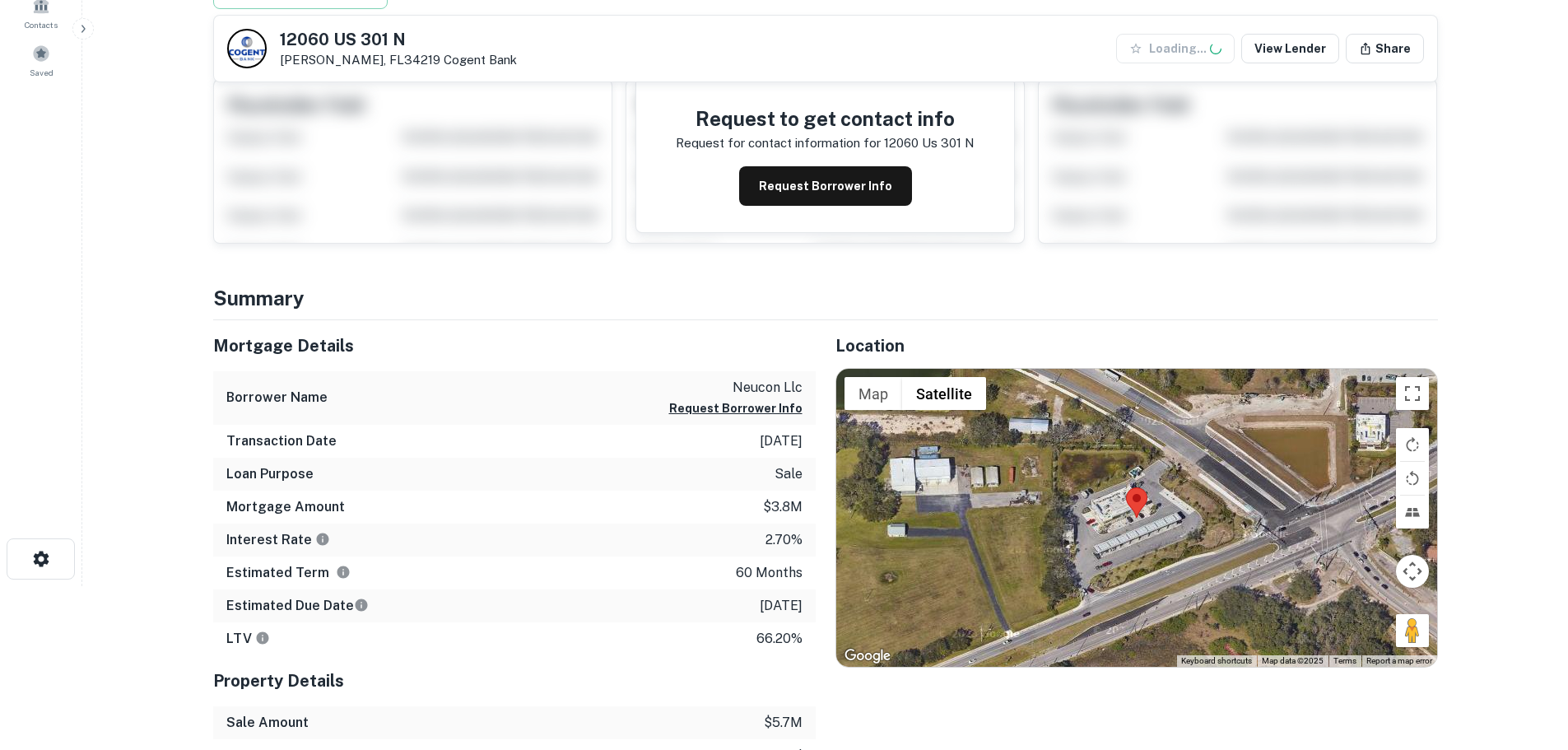
scroll to position [177, 0]
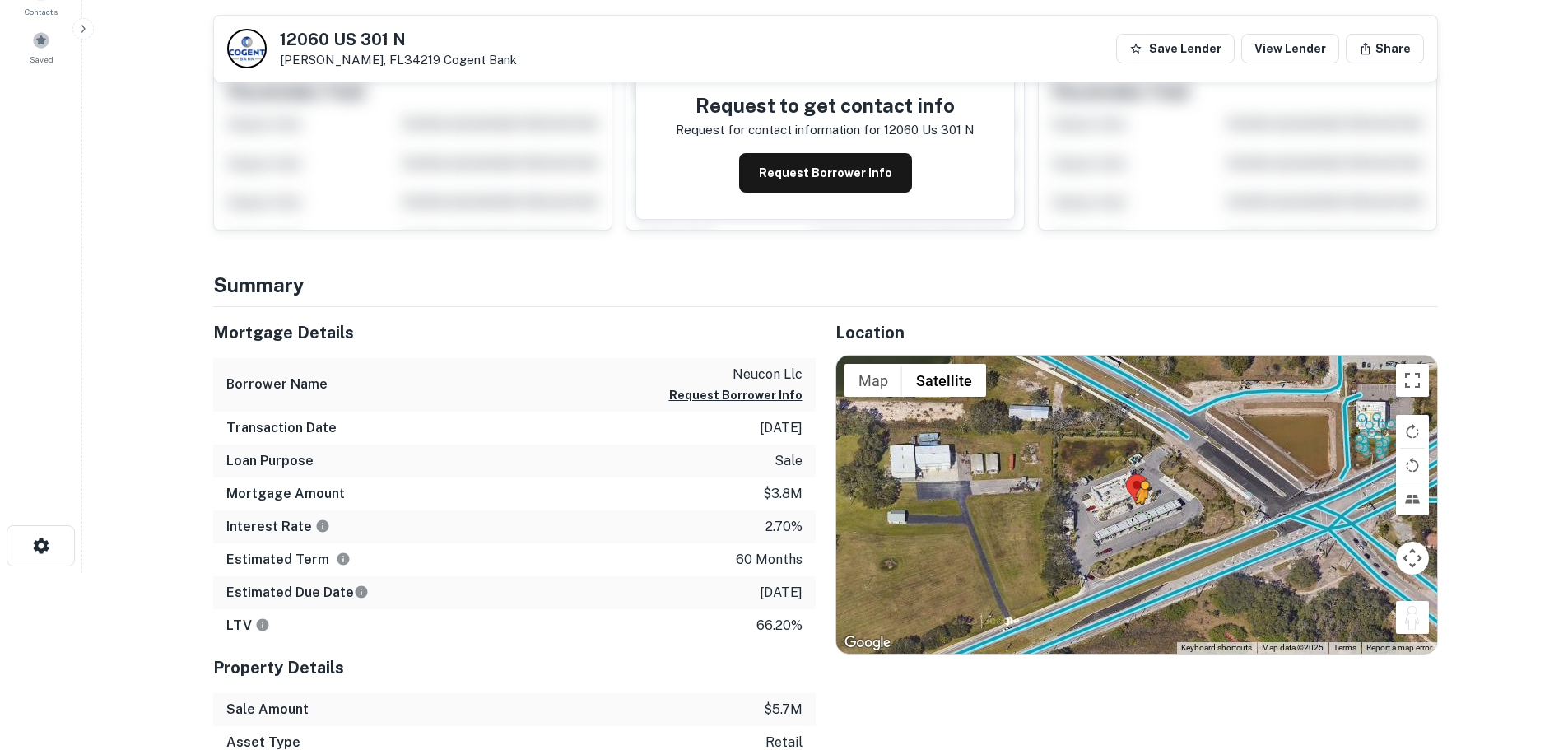
drag, startPoint x: 1413, startPoint y: 607, endPoint x: 1126, endPoint y: 519, distance: 300.2
click at [1126, 519] on div "To activate drag with keyboard, press Alt + Enter. Once in keyboard drag state,…" at bounding box center [1136, 504] width 601 height 298
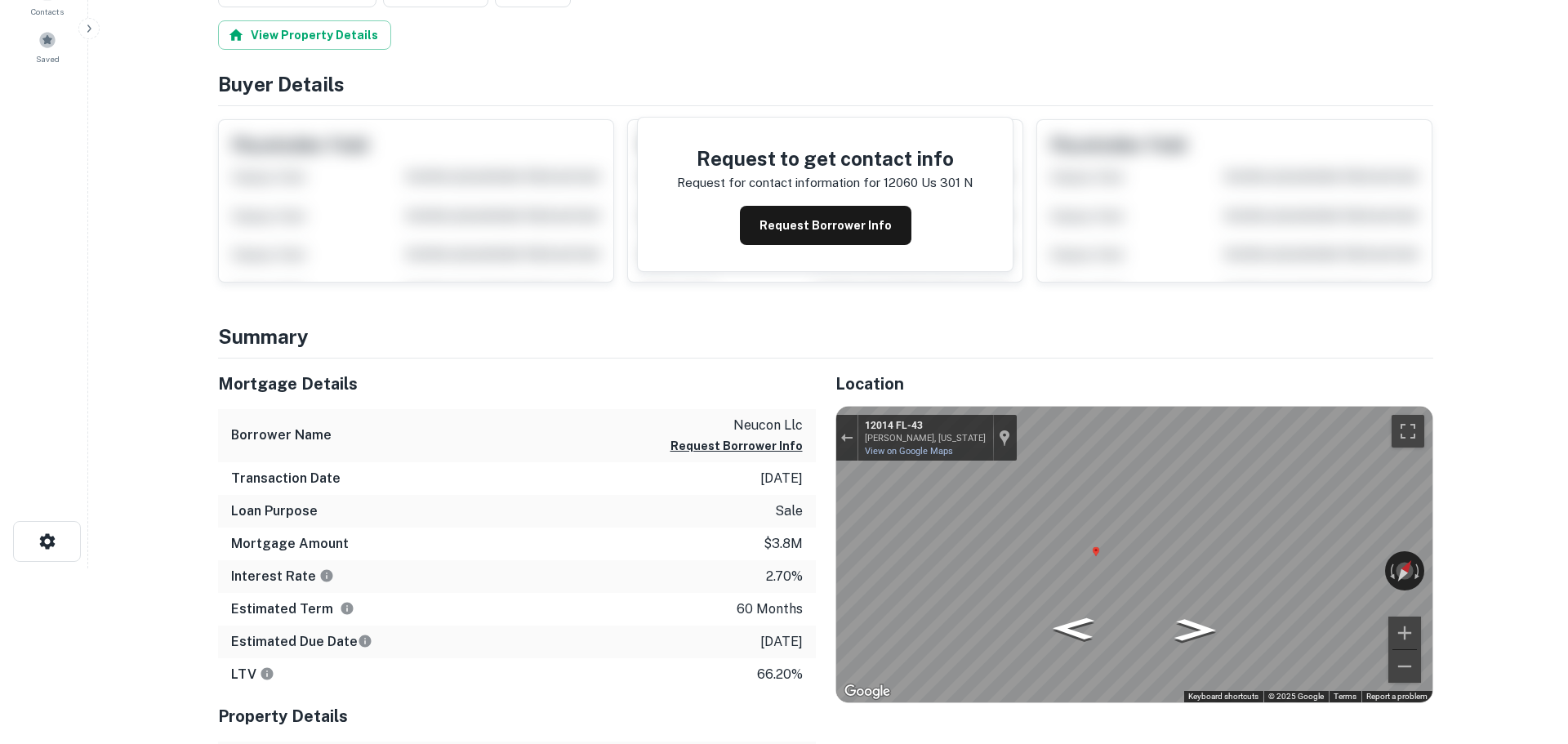
scroll to position [0, 0]
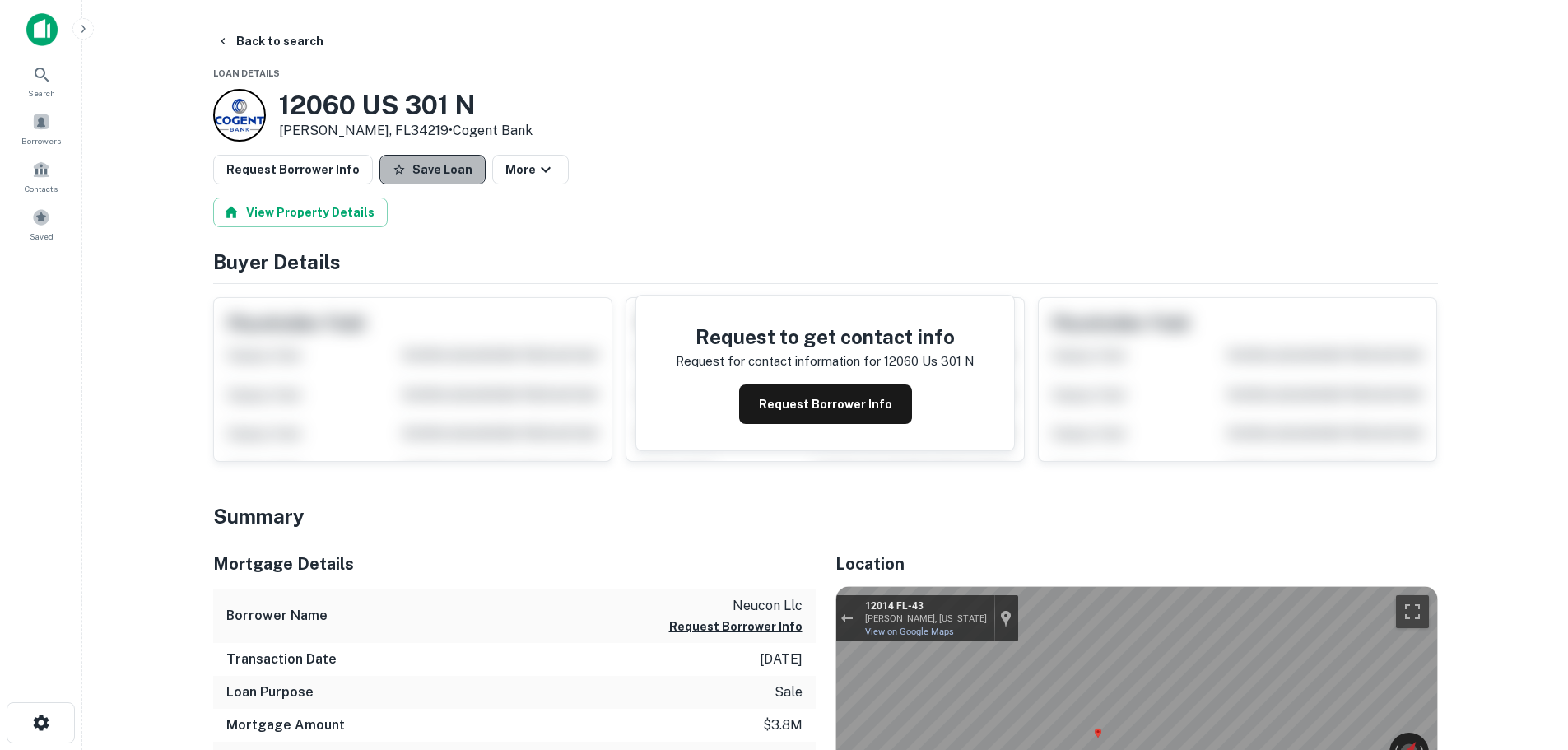
click at [431, 174] on button "Save Loan" at bounding box center [433, 169] width 107 height 29
click at [302, 162] on button "Request Borrower Info" at bounding box center [293, 169] width 160 height 29
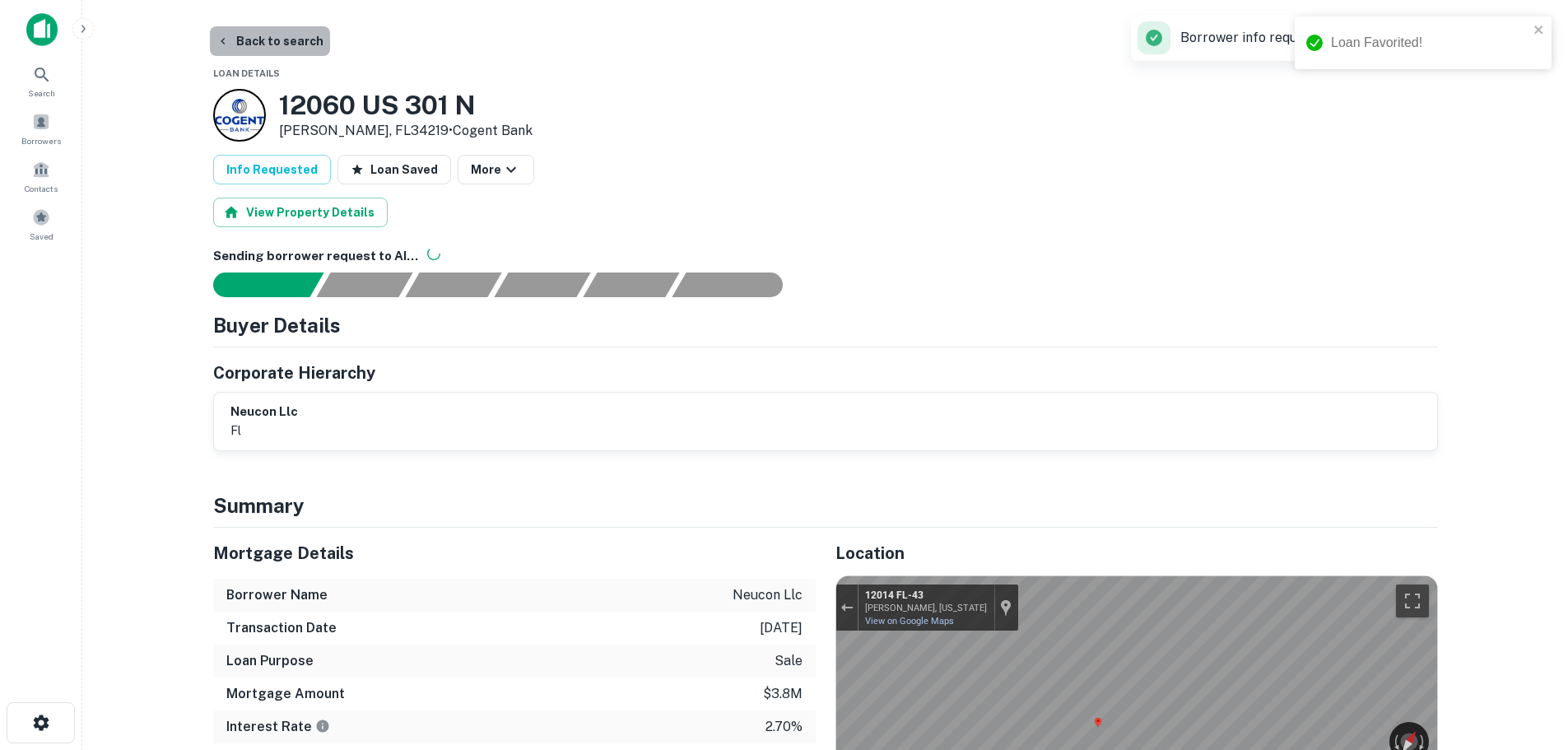
click at [292, 44] on button "Back to search" at bounding box center [270, 41] width 120 height 29
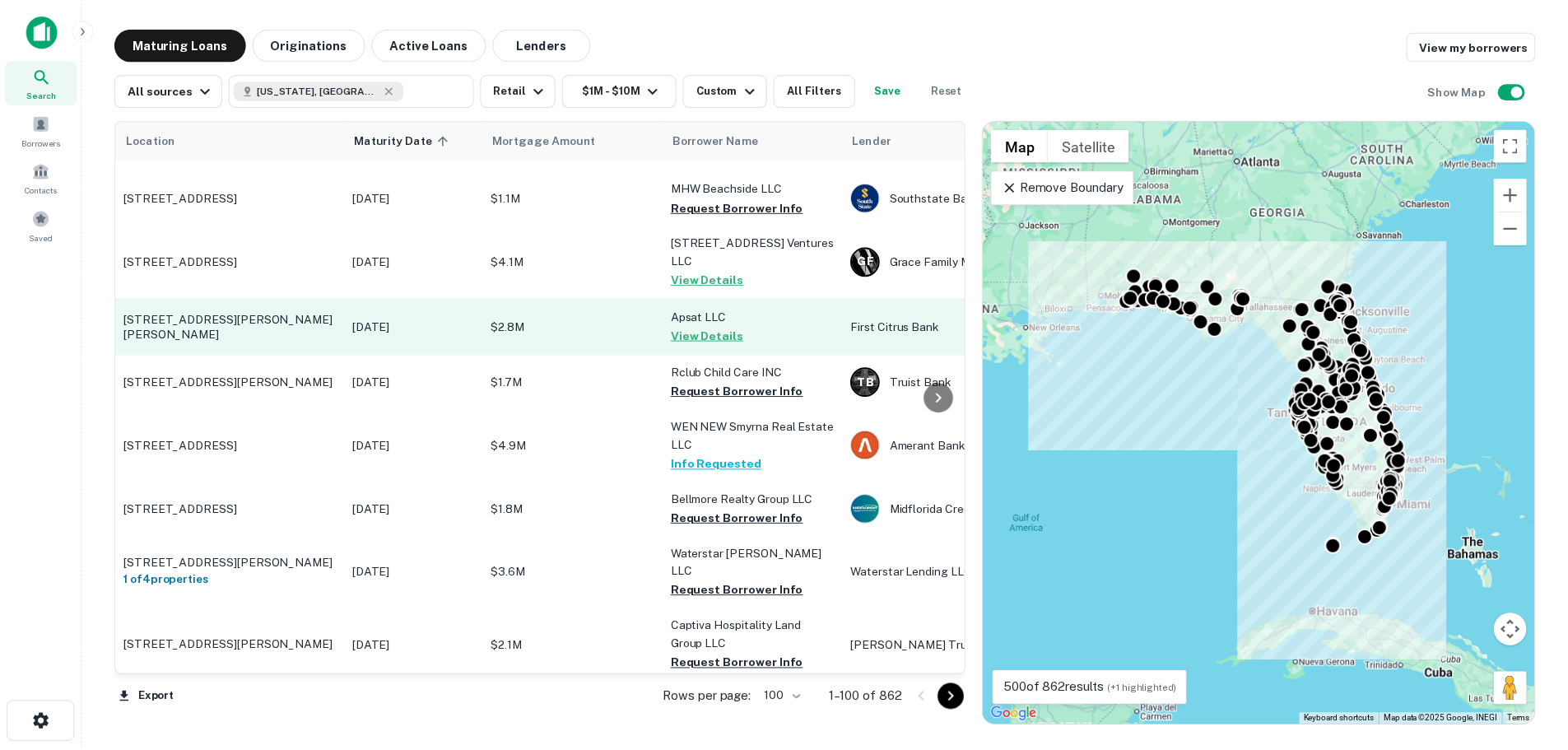
scroll to position [704, 0]
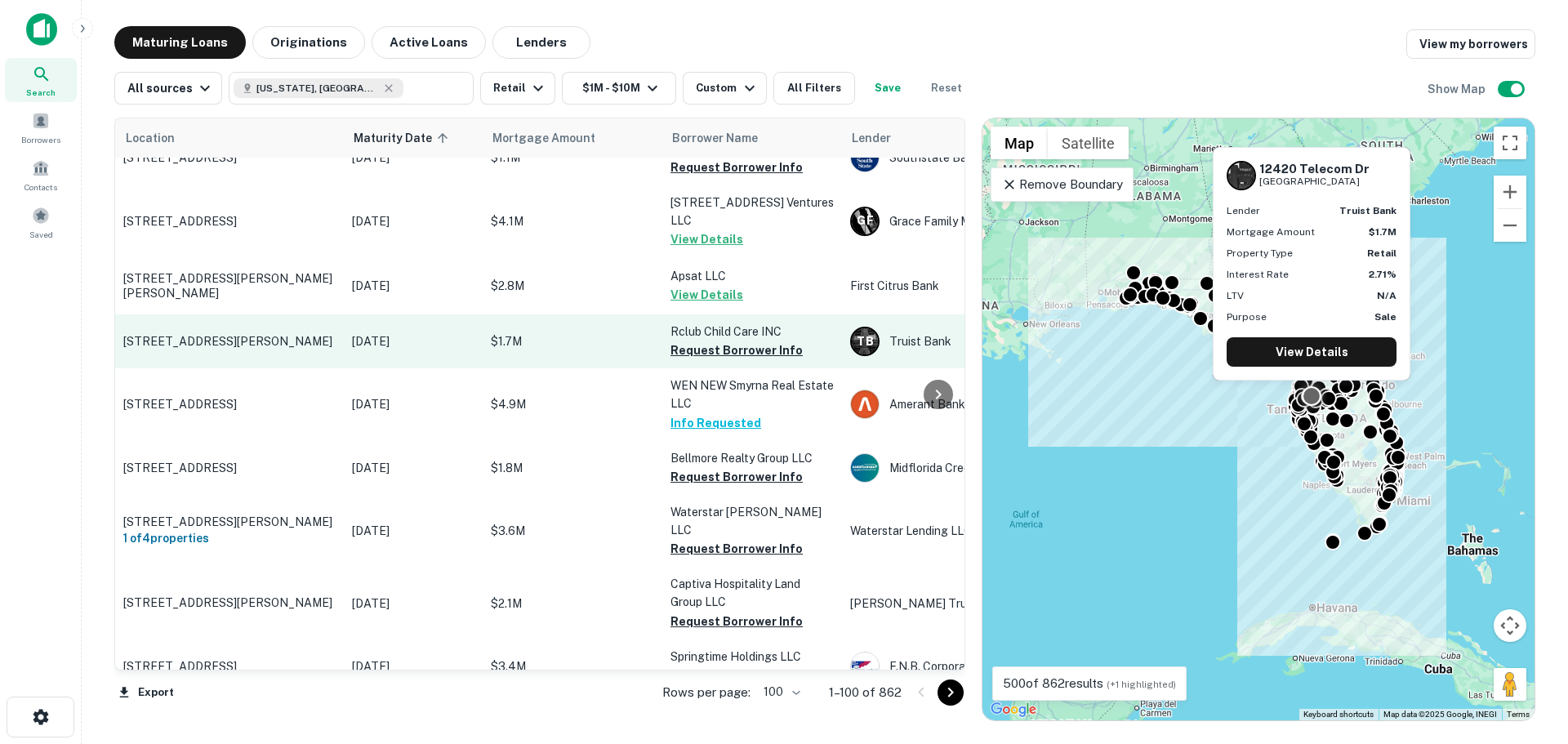
click at [210, 334] on p "12420 Telecom Dr Temple Terrace, FL33637" at bounding box center [229, 341] width 212 height 14
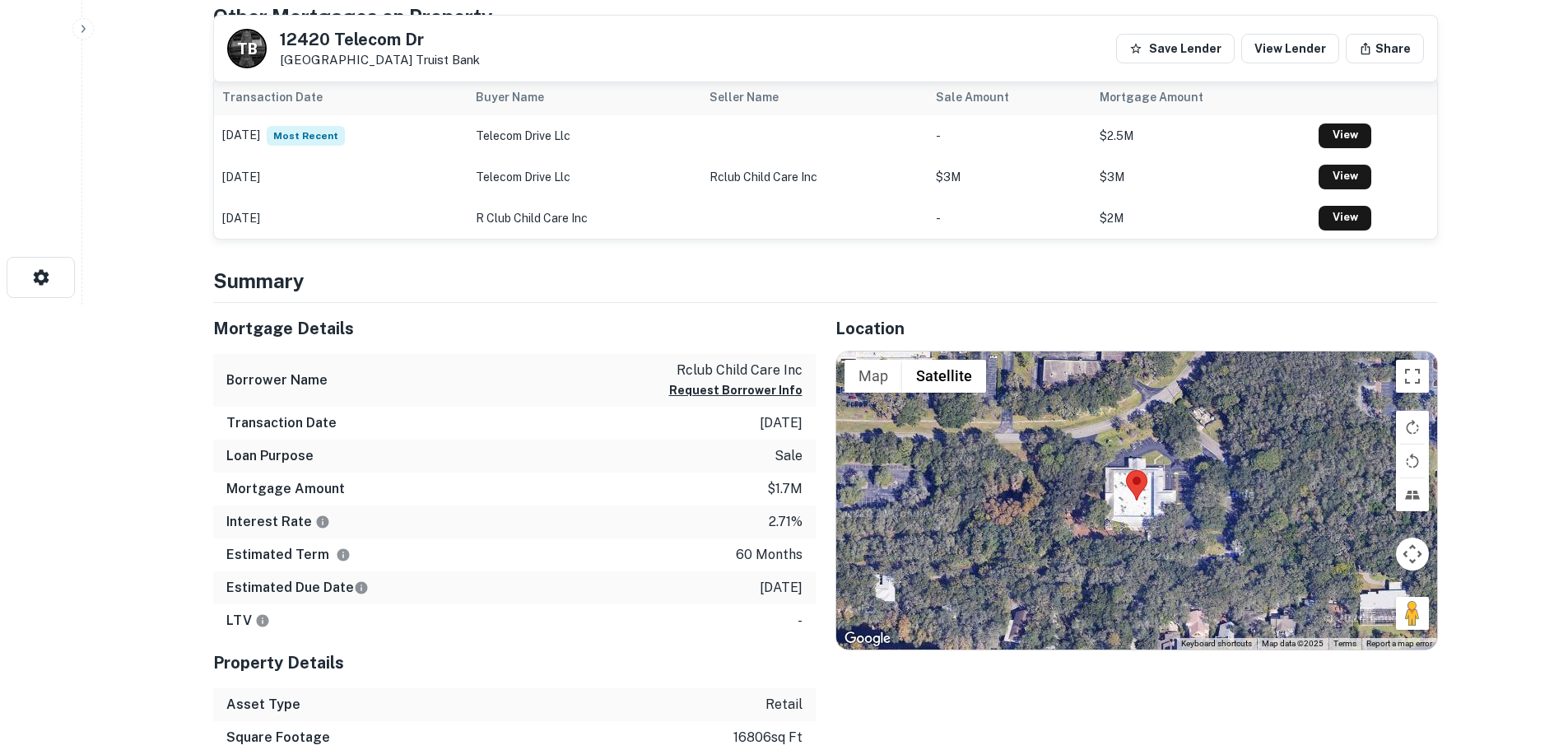
scroll to position [446, 0]
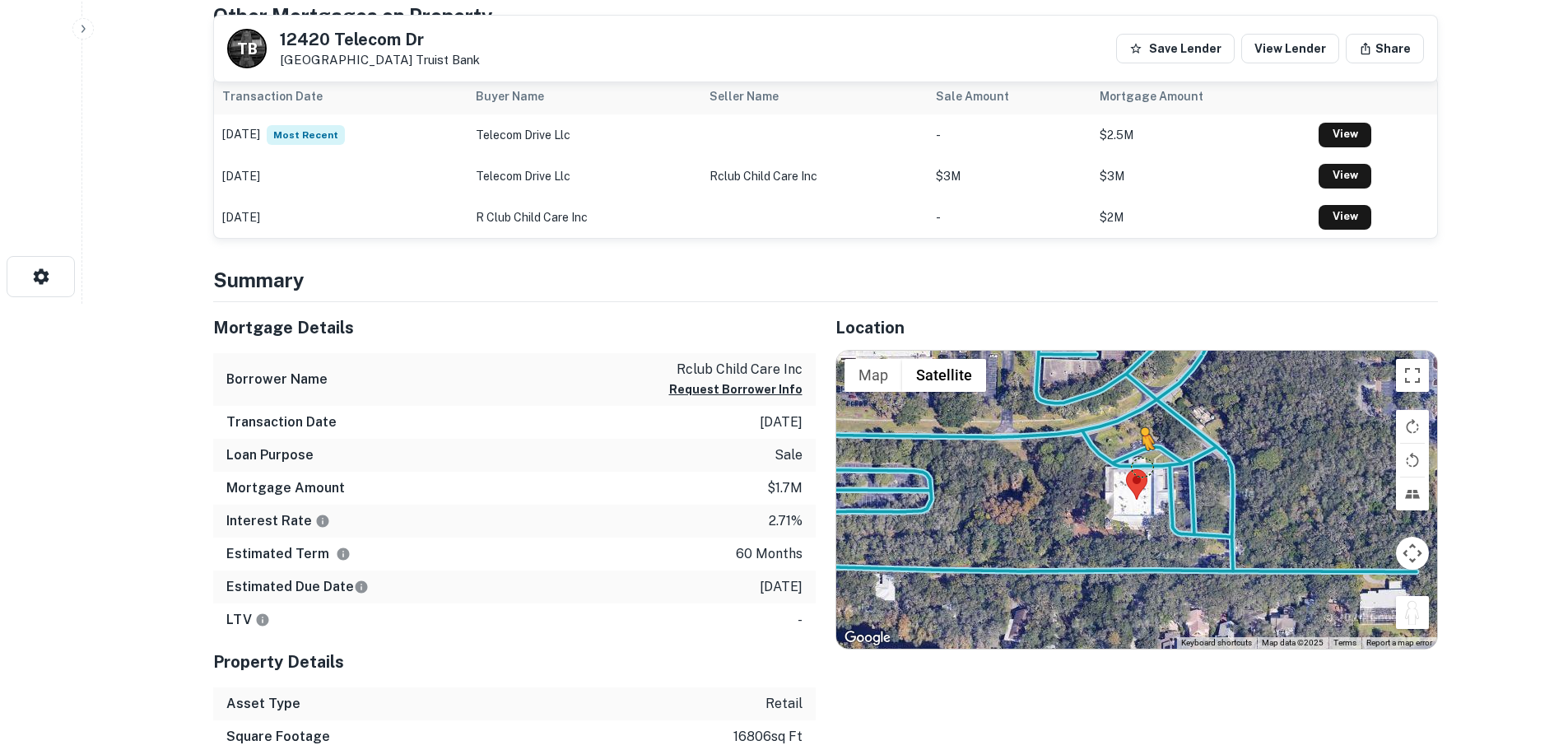
drag, startPoint x: 1414, startPoint y: 607, endPoint x: 1138, endPoint y: 466, distance: 309.9
click at [1138, 466] on div "To activate drag with keyboard, press Alt + Enter. Once in keyboard drag state,…" at bounding box center [1136, 499] width 601 height 298
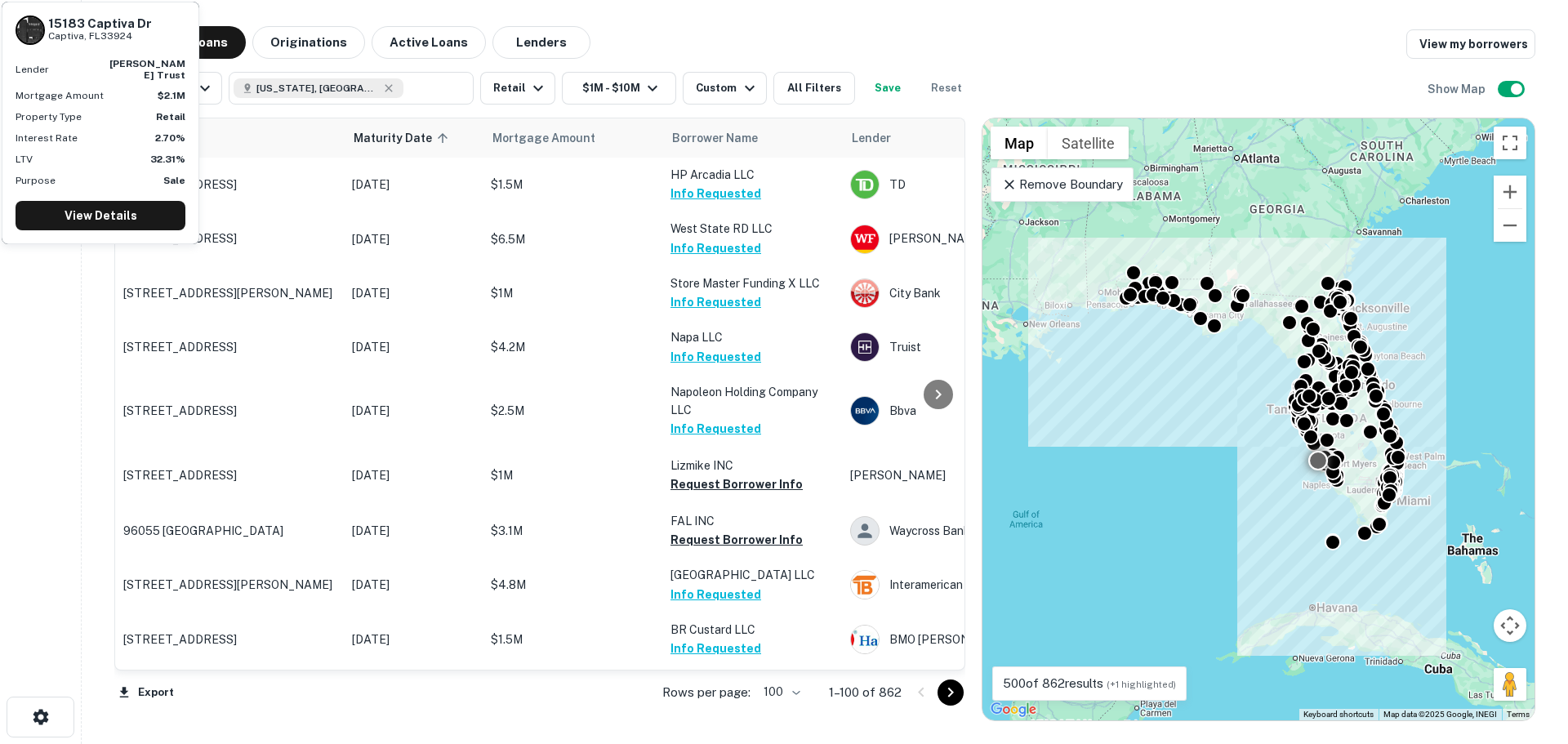
scroll to position [1090, 0]
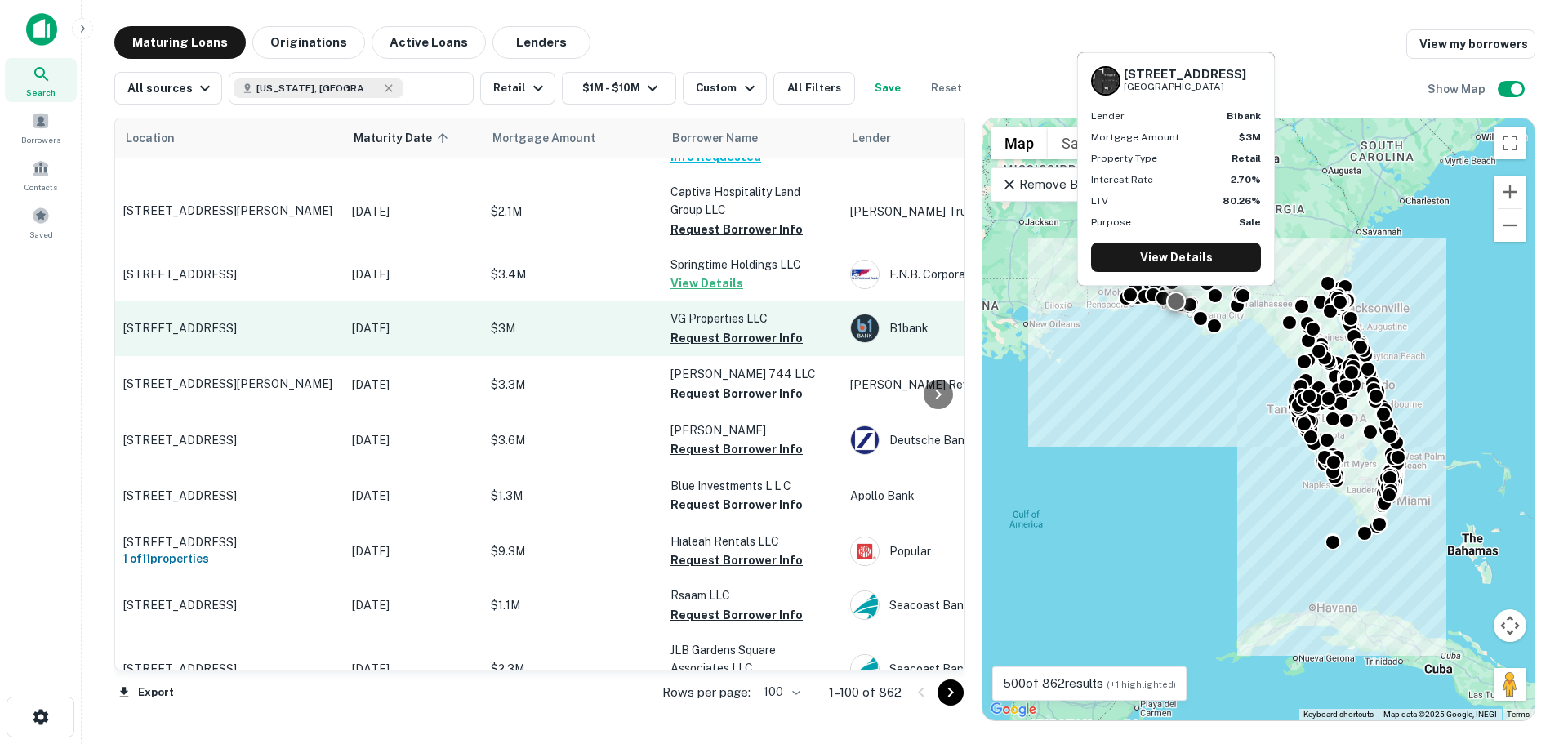
click at [221, 321] on p "58 Main St Inlet Beach, FL32461" at bounding box center [229, 328] width 212 height 14
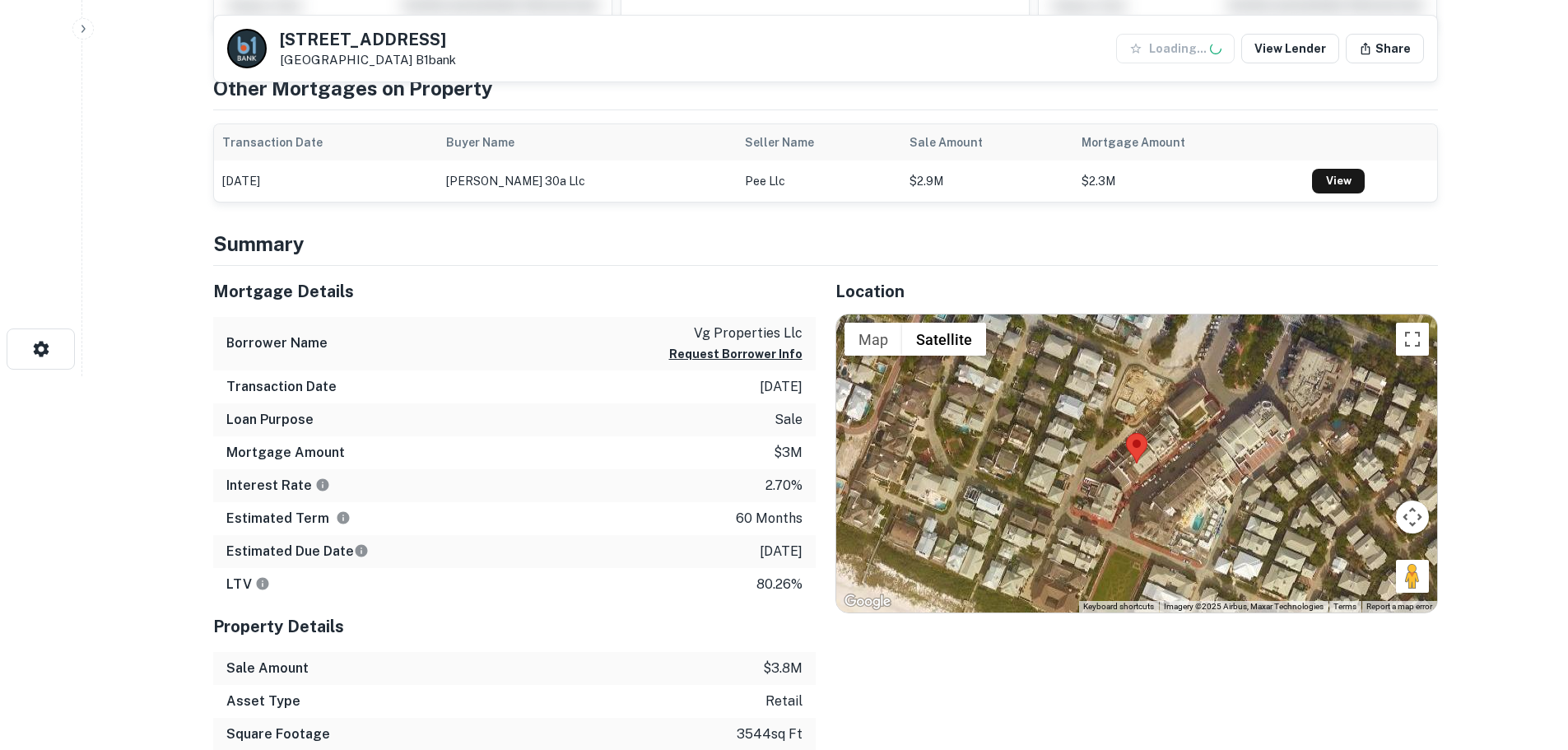
scroll to position [375, 0]
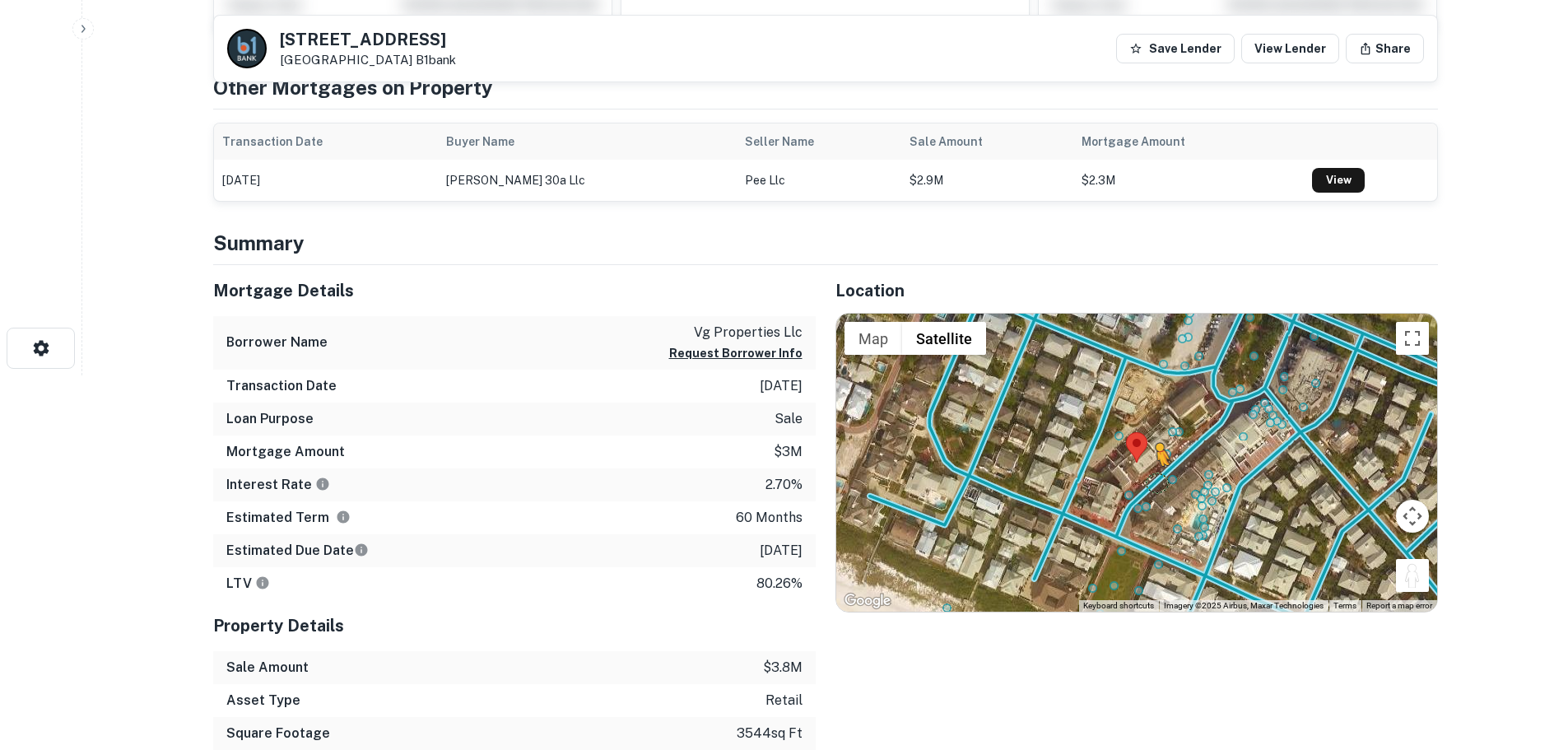
drag, startPoint x: 1410, startPoint y: 572, endPoint x: 1140, endPoint y: 482, distance: 284.6
click at [1140, 482] on div "To activate drag with keyboard, press Alt + Enter. Once in keyboard drag state,…" at bounding box center [1136, 462] width 601 height 298
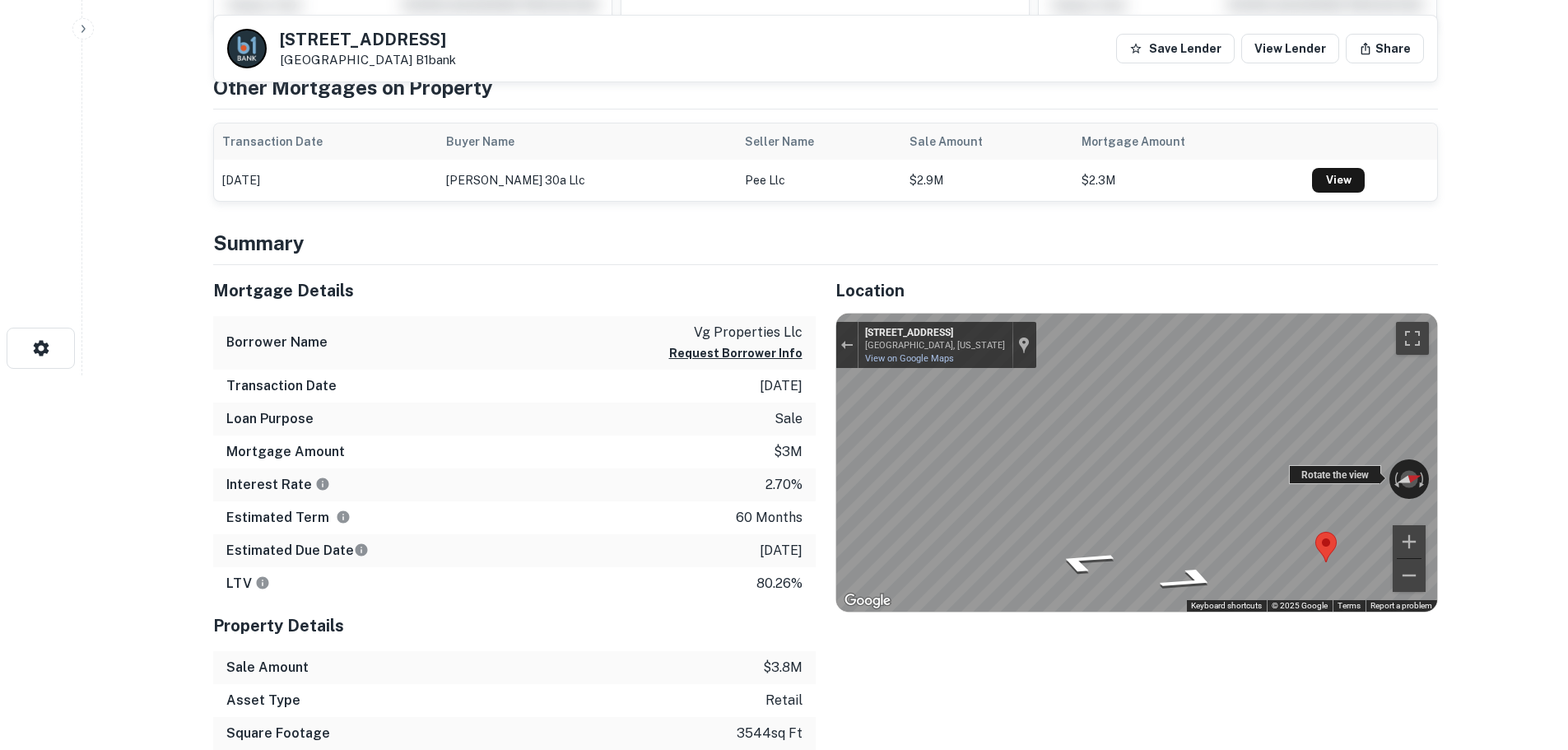
click at [1168, 468] on div "← Move left → Move right ↑ Move up ↓ Move down + Zoom in - Zoom out 58 Main St …" at bounding box center [1136, 462] width 601 height 298
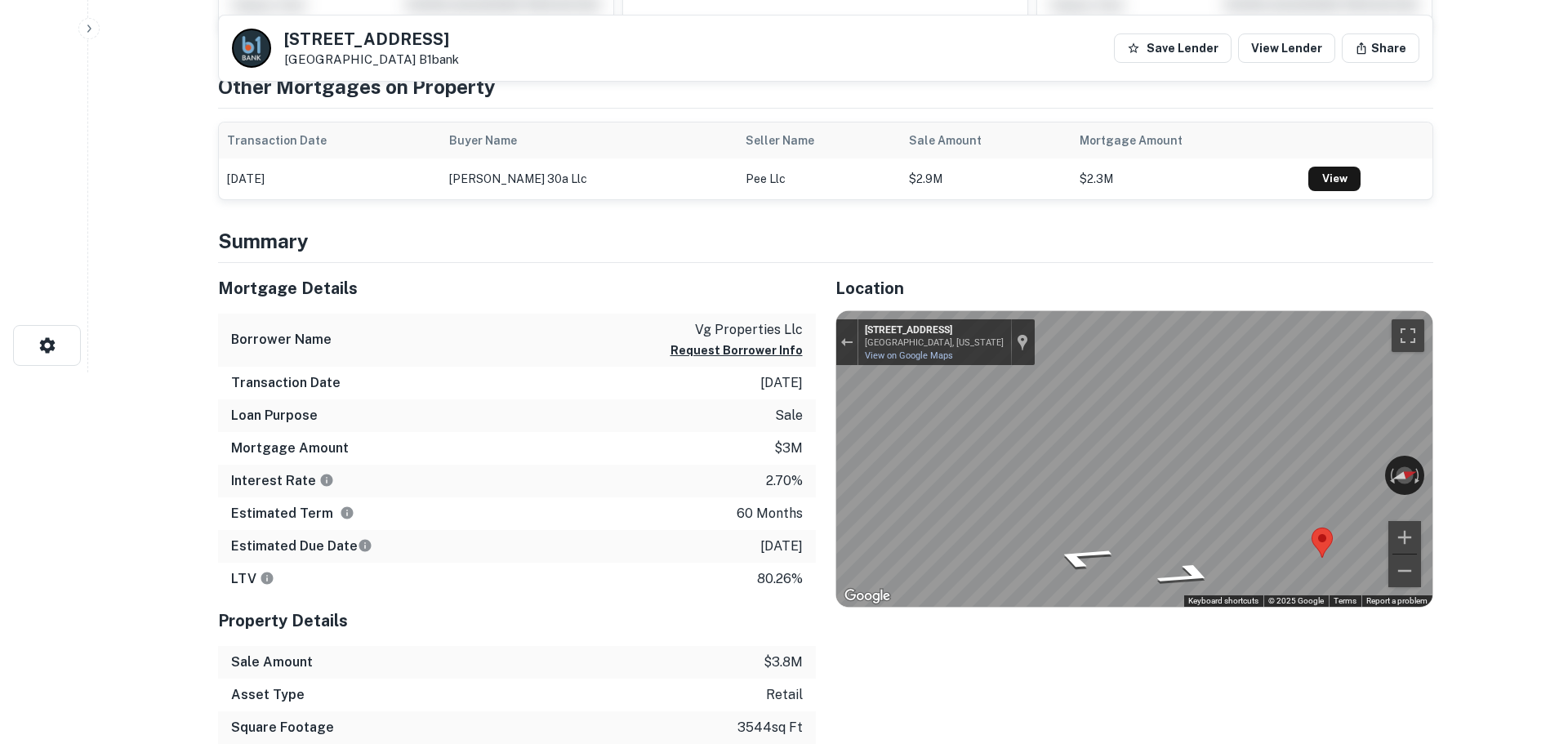
scroll to position [0, 0]
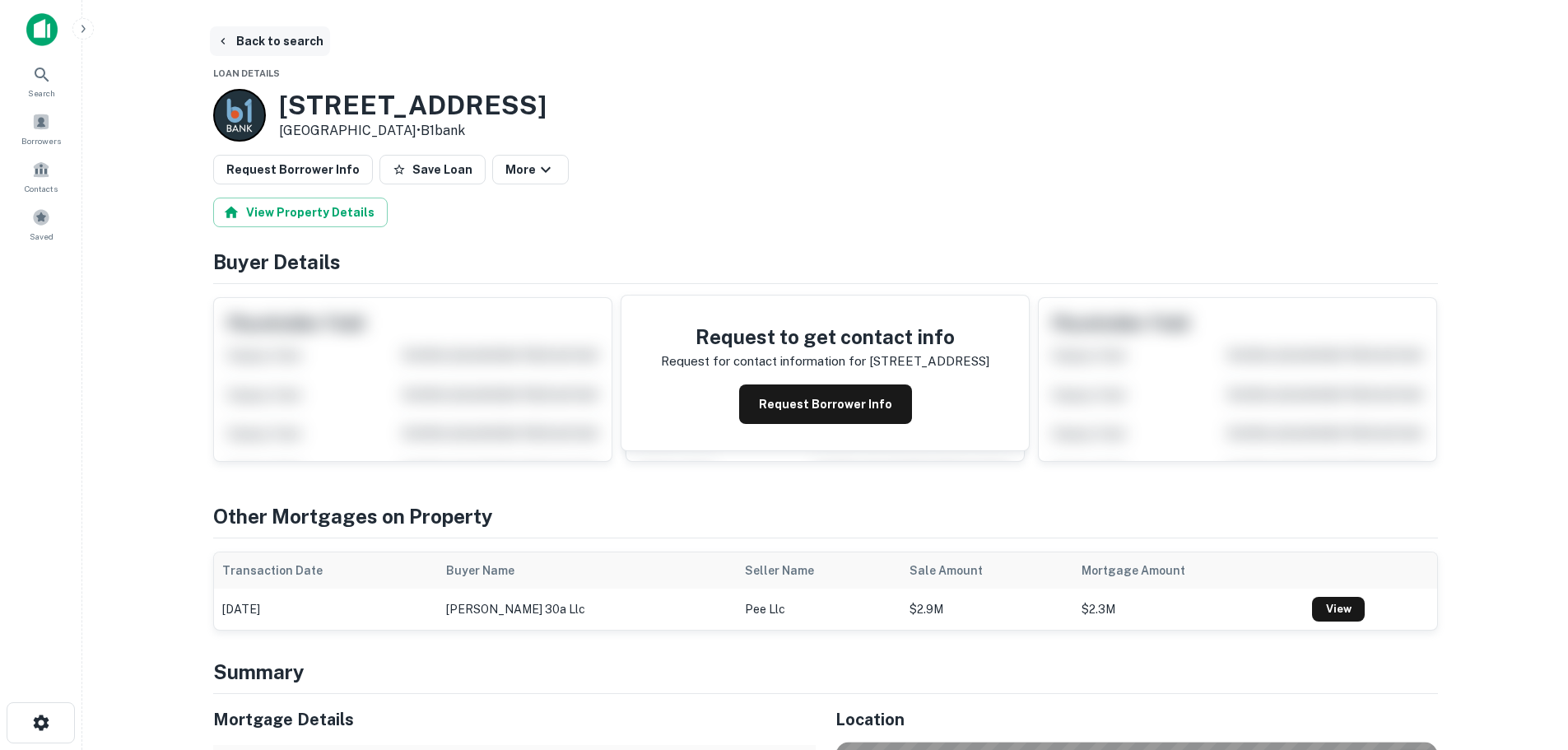
click at [289, 37] on button "Back to search" at bounding box center [270, 41] width 120 height 29
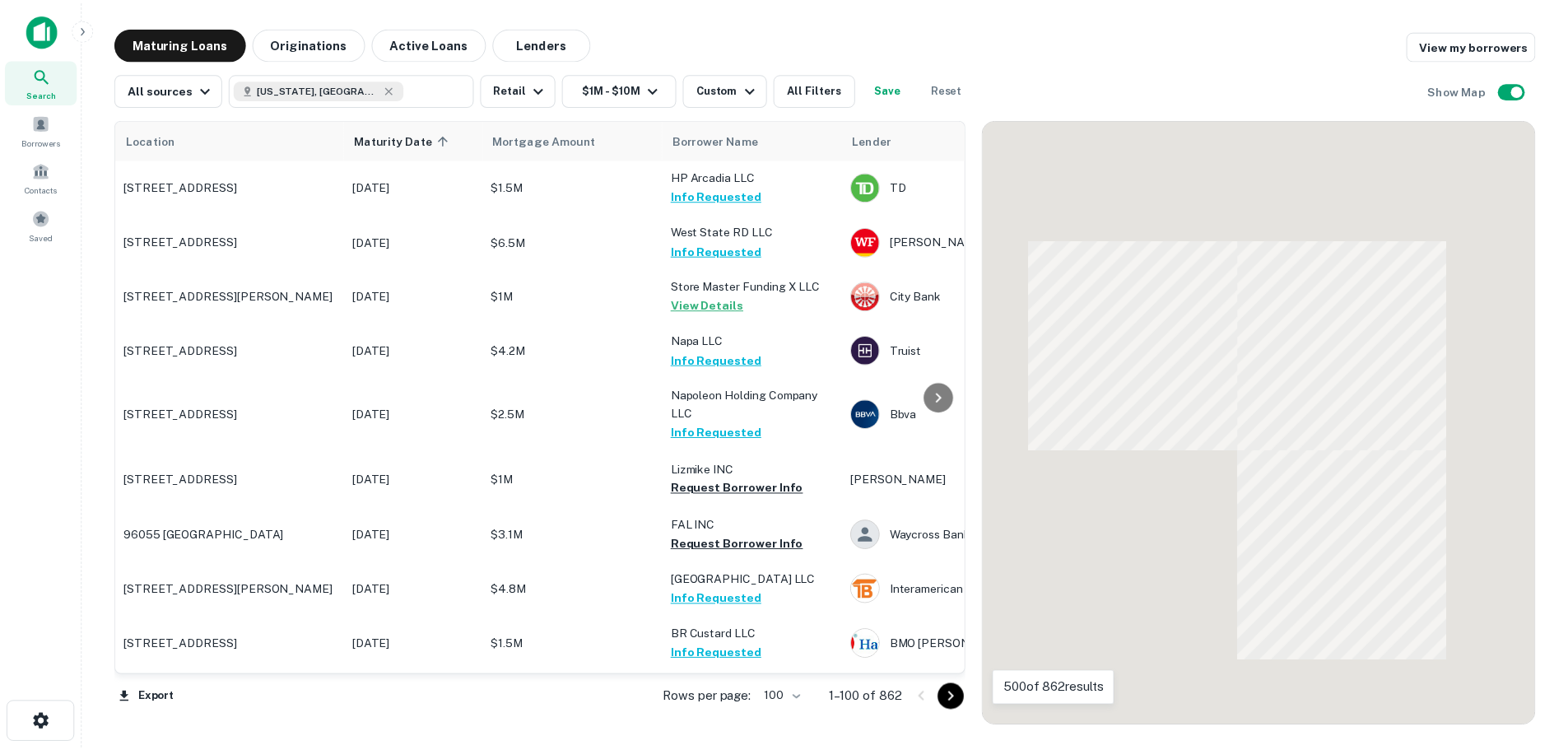
scroll to position [1099, 0]
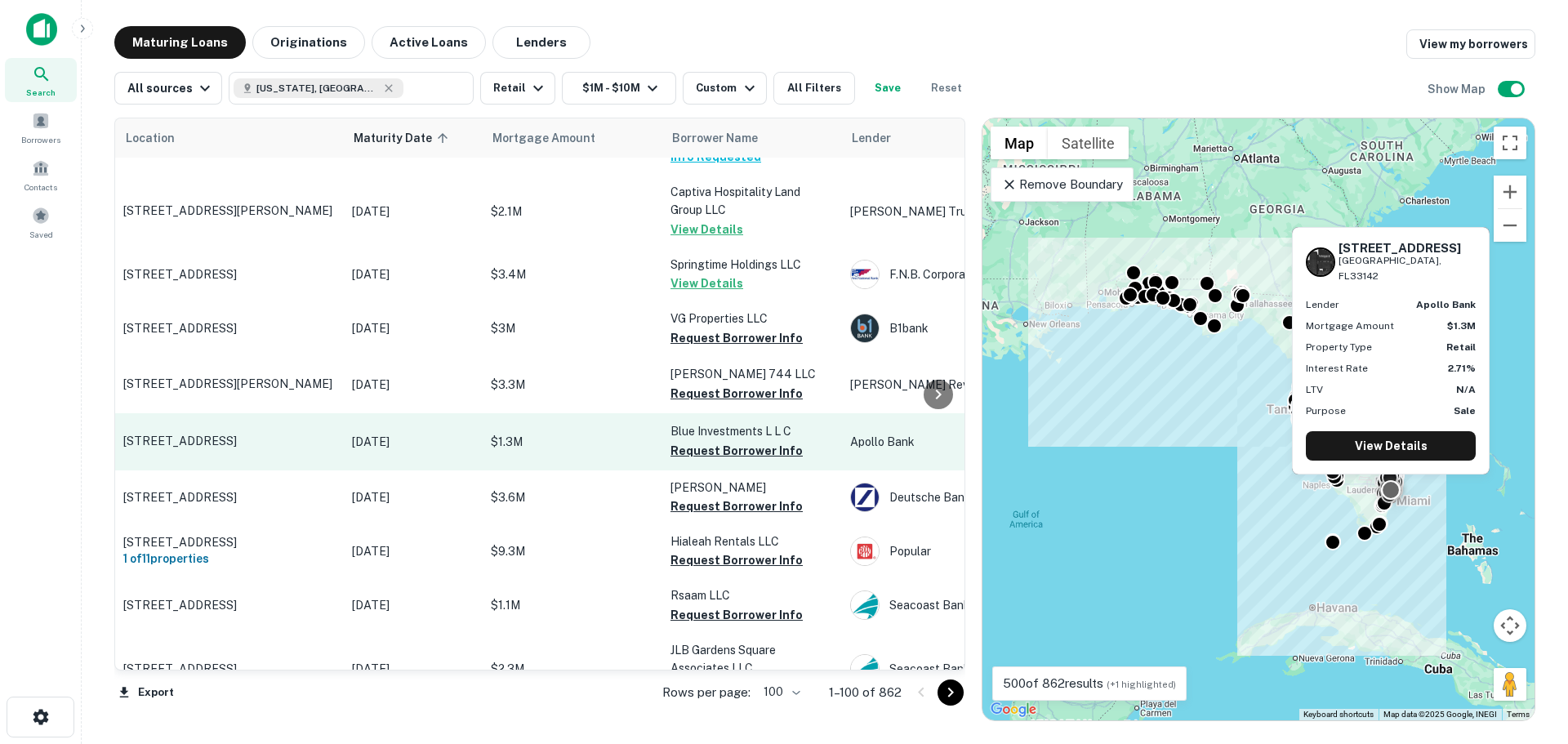
click at [158, 437] on p "2951 Nw 27th Ave Miami, FL33142" at bounding box center [229, 441] width 212 height 14
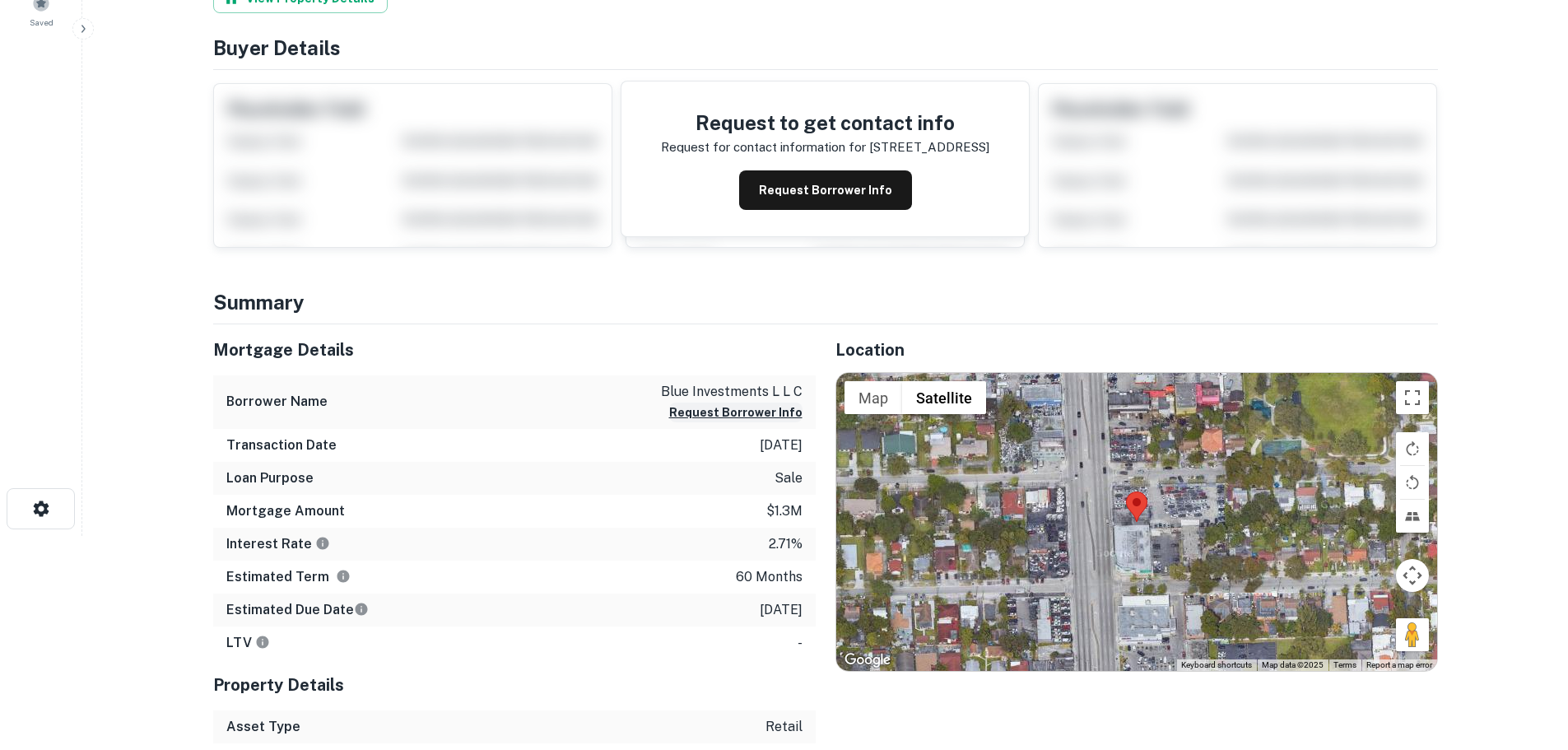
scroll to position [220, 0]
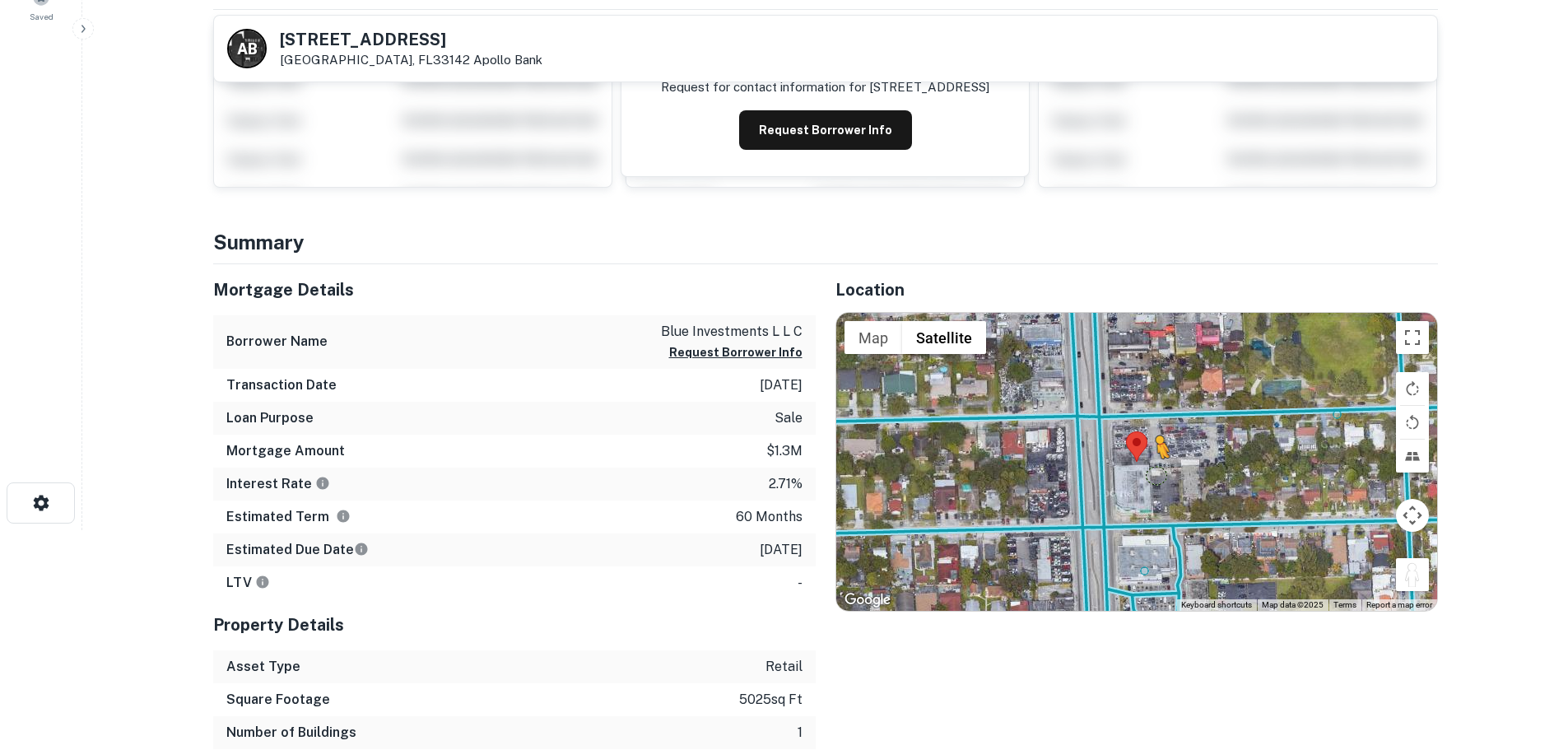
drag, startPoint x: 1427, startPoint y: 571, endPoint x: 1147, endPoint y: 483, distance: 293.5
click at [1147, 483] on div "To activate drag with keyboard, press Alt + Enter. Once in keyboard drag state,…" at bounding box center [1136, 461] width 601 height 298
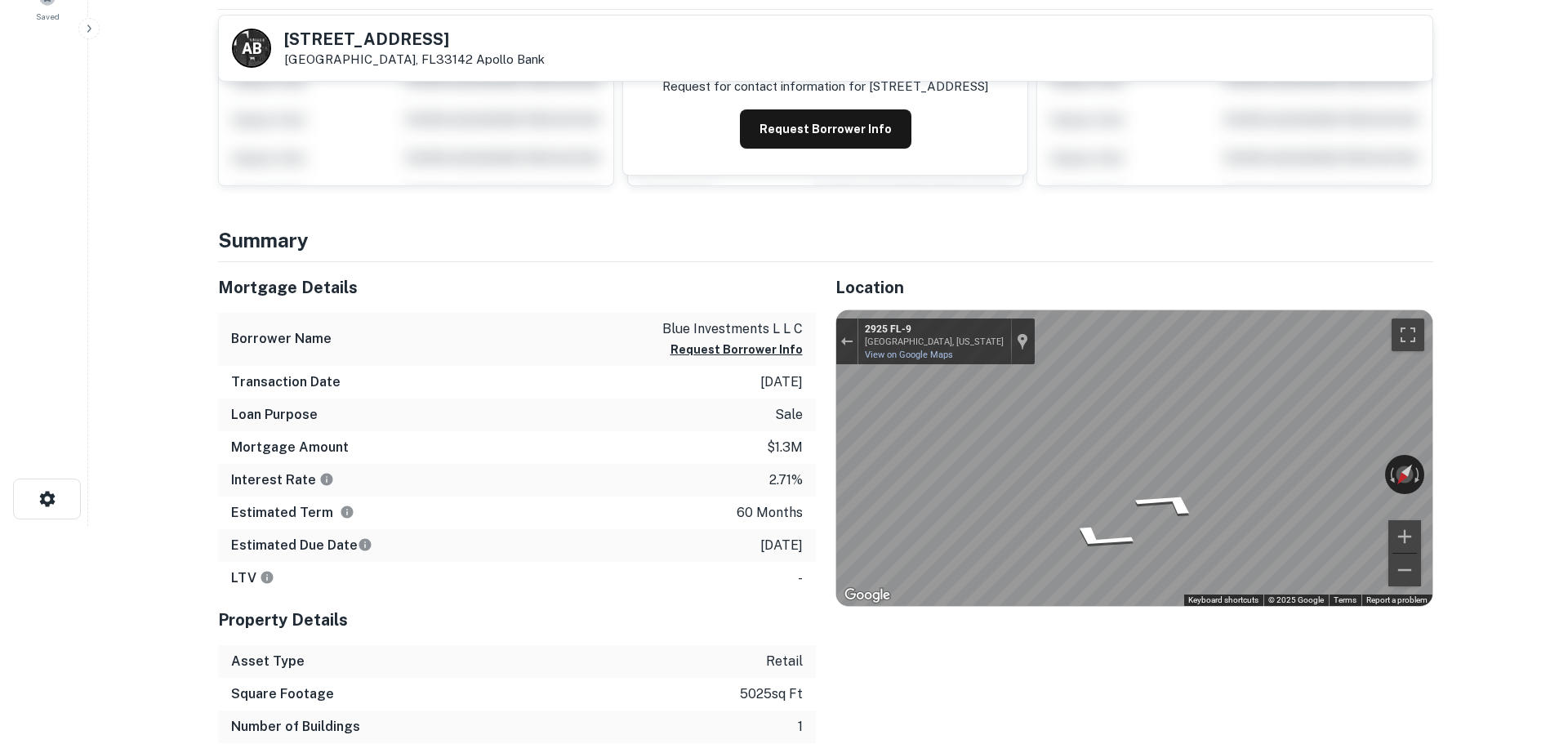
scroll to position [0, 0]
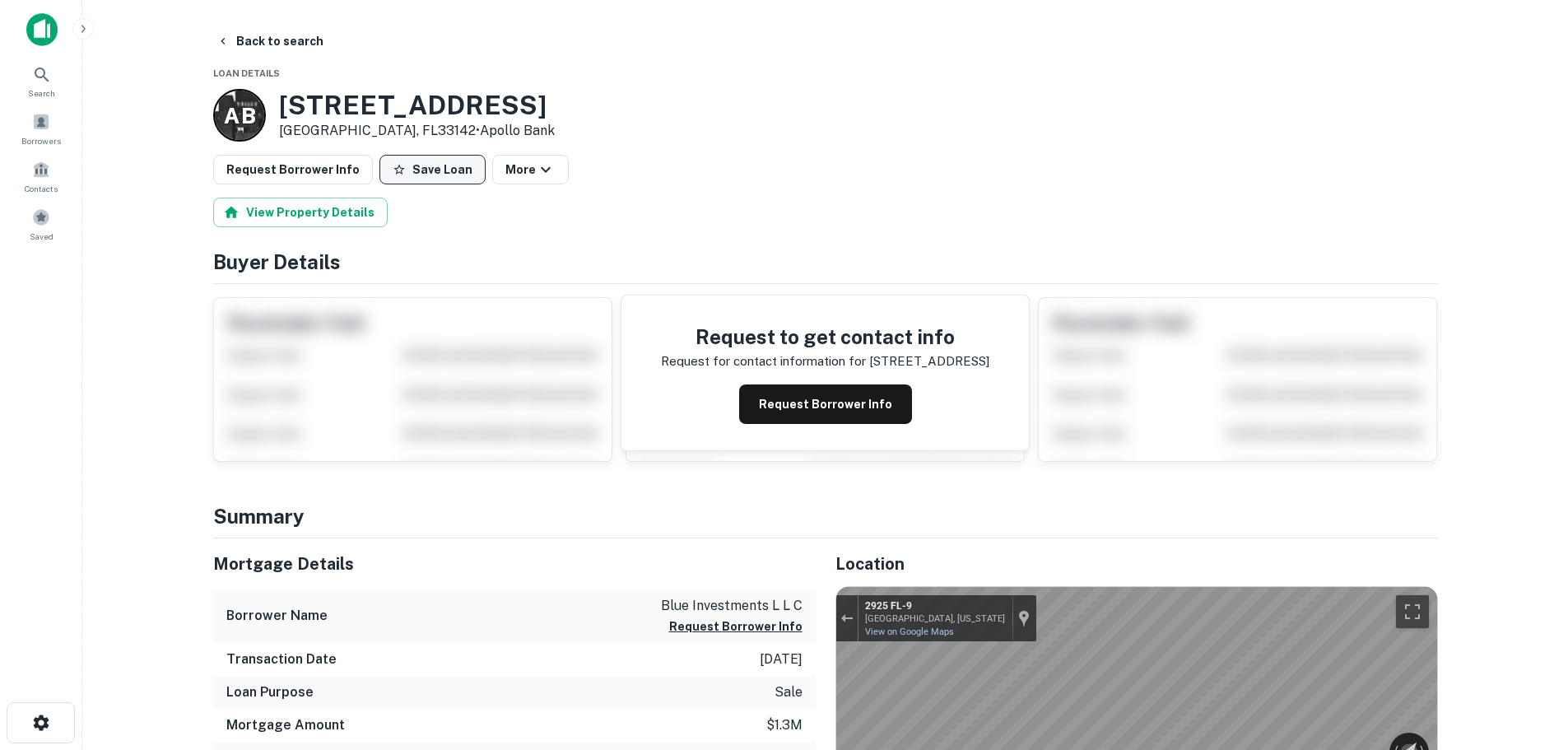
click at [412, 167] on button "Save Loan" at bounding box center [433, 169] width 107 height 29
click at [303, 170] on button "Request Borrower Info" at bounding box center [293, 169] width 160 height 29
click at [286, 43] on button "Back to search" at bounding box center [270, 41] width 120 height 29
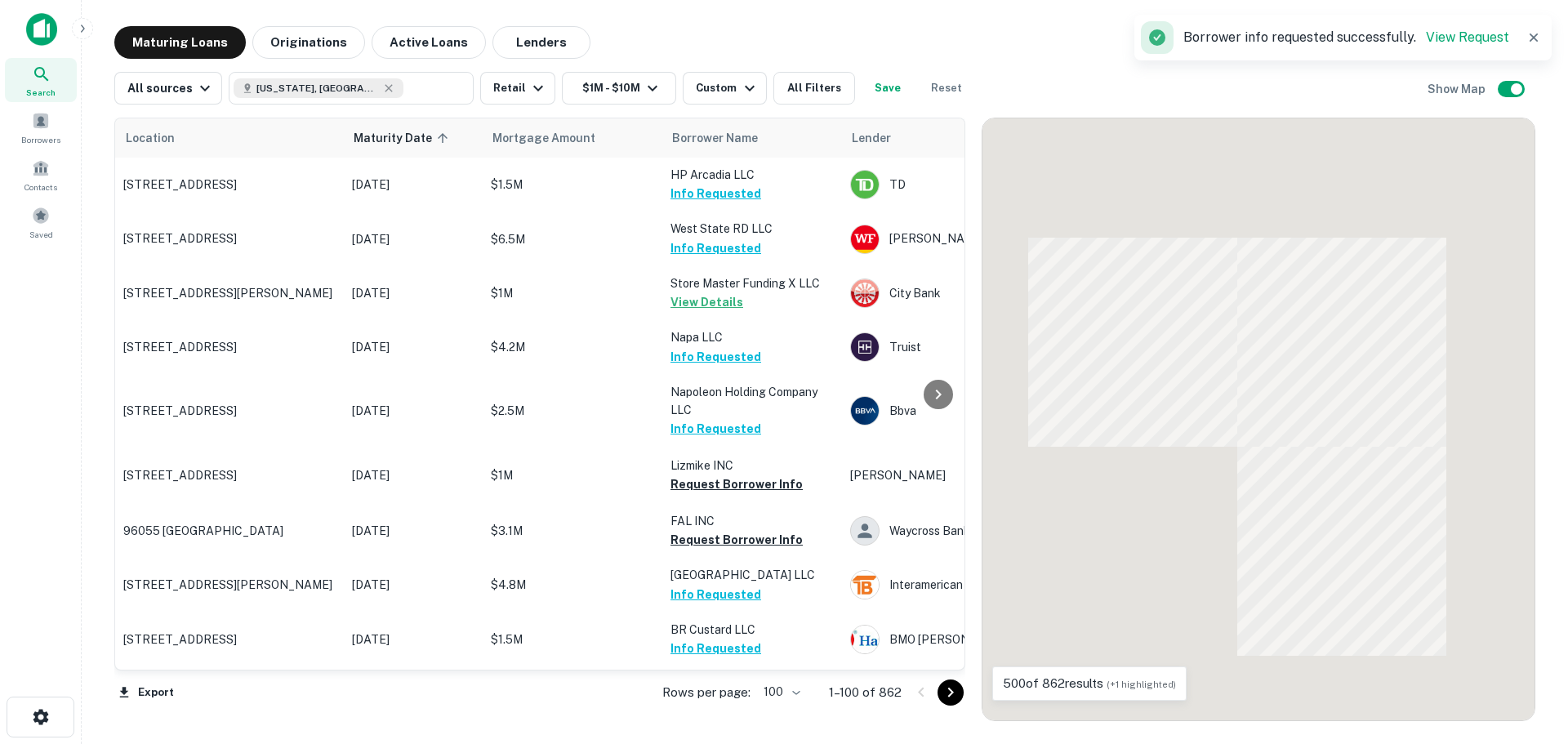
scroll to position [1090, 0]
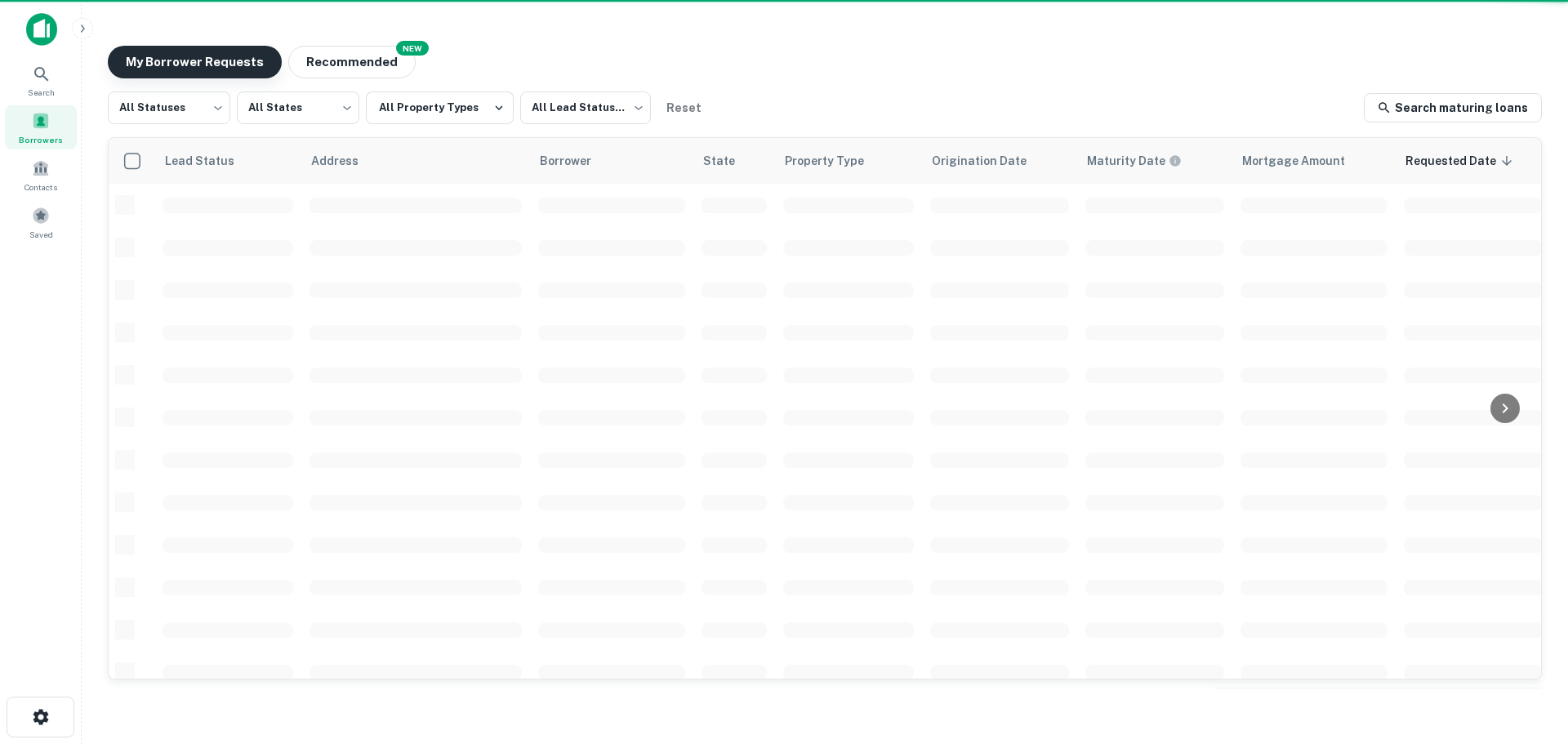
scroll to position [579, 0]
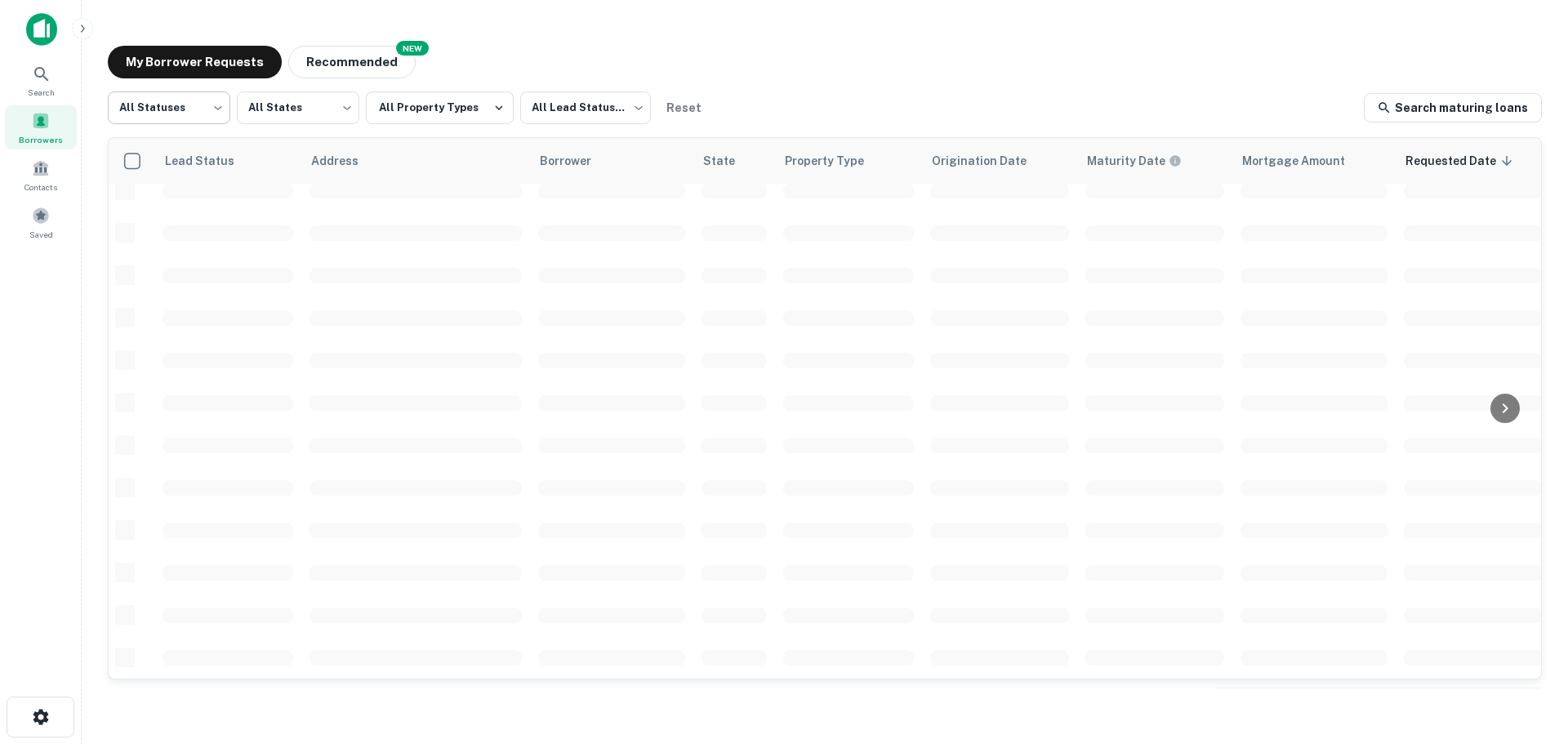
click at [182, 105] on body "Search Borrowers Contacts Saved My Borrower Requests NEW Recommended All Status…" at bounding box center [784, 372] width 1568 height 744
click at [164, 205] on li "Fulfilled" at bounding box center [169, 209] width 123 height 29
type input "*********"
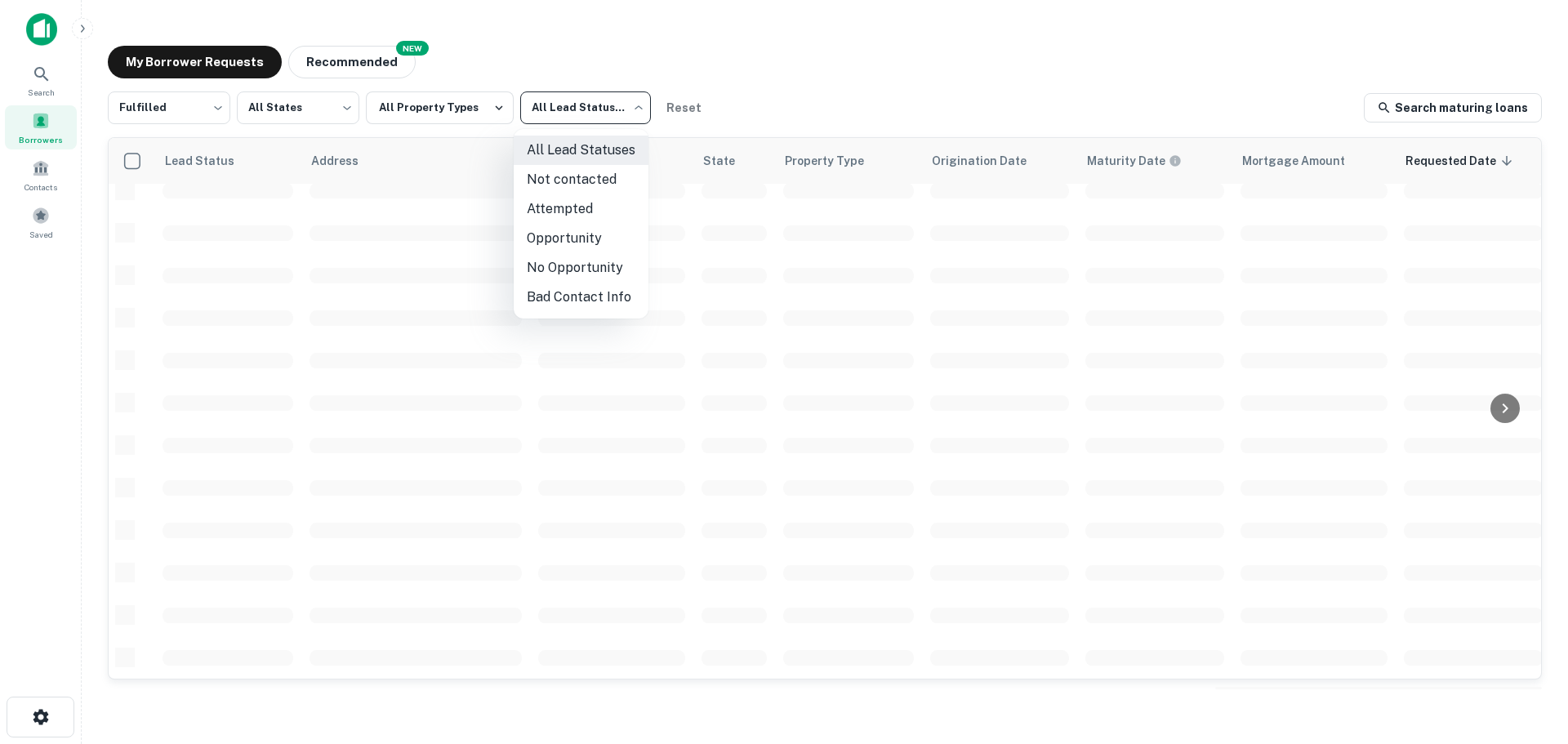
click at [608, 107] on body "Search Borrowers Contacts Saved My Borrower Requests NEW Recommended Fulfilled …" at bounding box center [784, 372] width 1568 height 744
click at [571, 184] on li "Not contacted" at bounding box center [581, 180] width 135 height 29
type input "****"
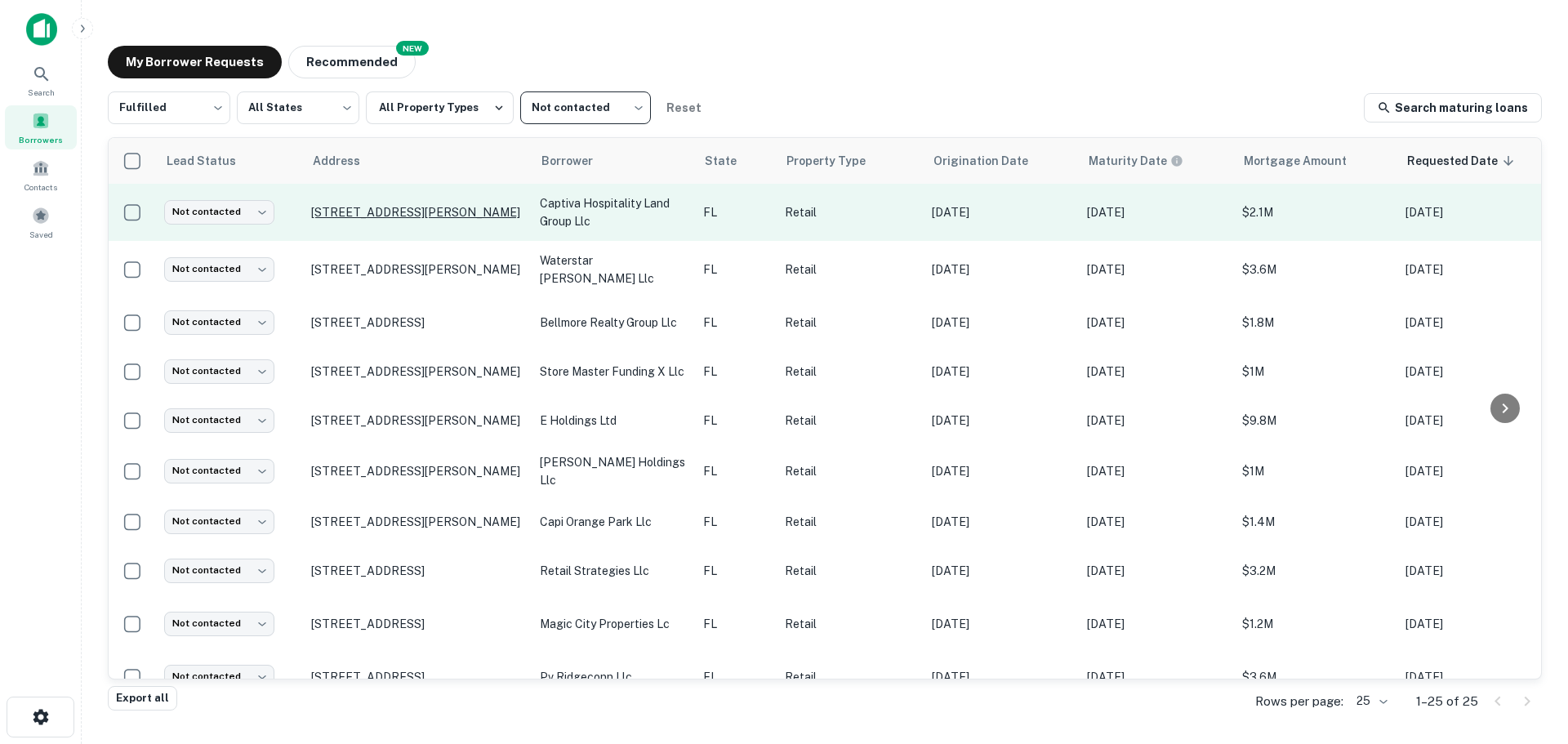
click at [404, 211] on p "[STREET_ADDRESS][PERSON_NAME]" at bounding box center [417, 211] width 212 height 14
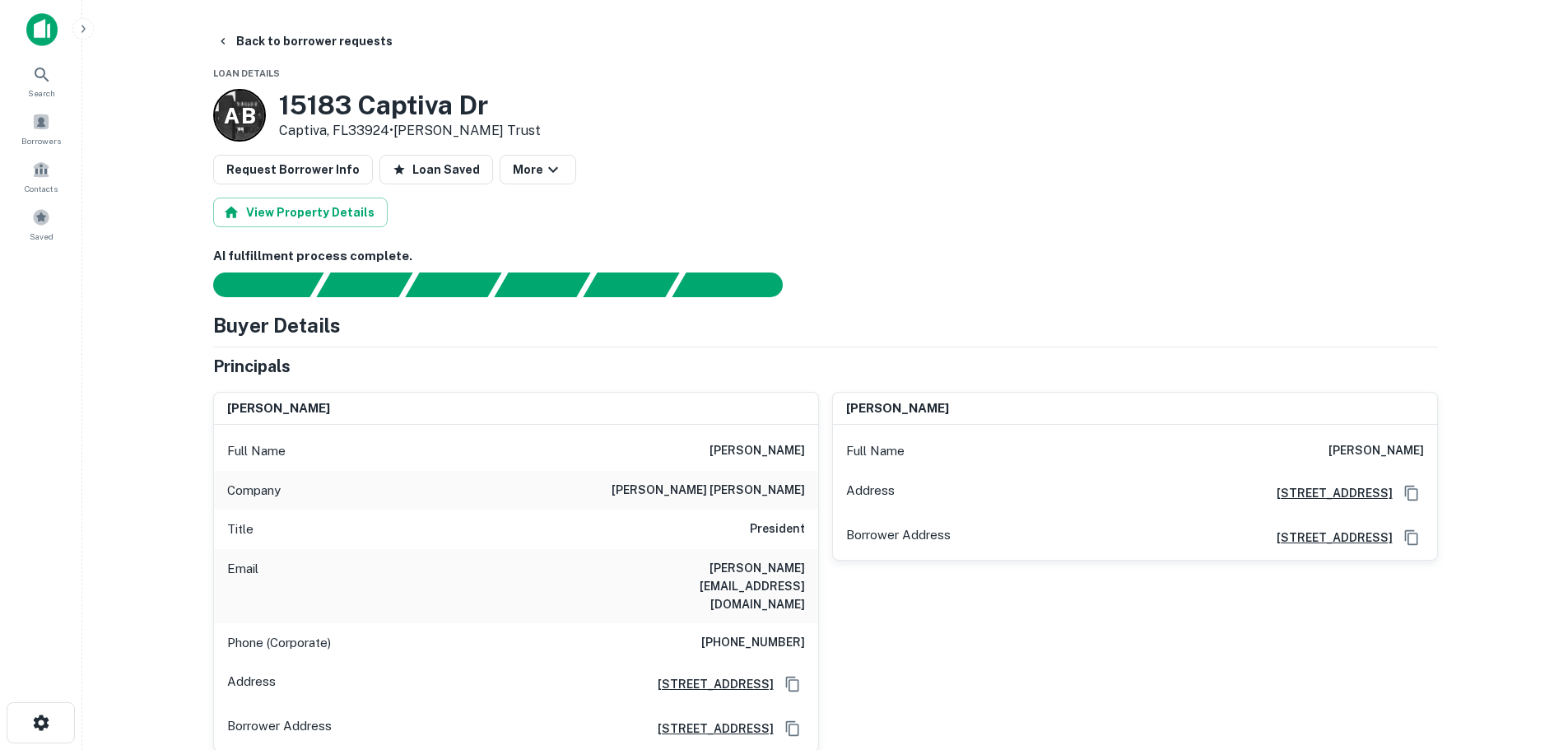
click at [742, 490] on h6 "[PERSON_NAME] [PERSON_NAME]" at bounding box center [708, 491] width 193 height 20
click at [323, 36] on button "Back to borrower requests" at bounding box center [304, 41] width 189 height 29
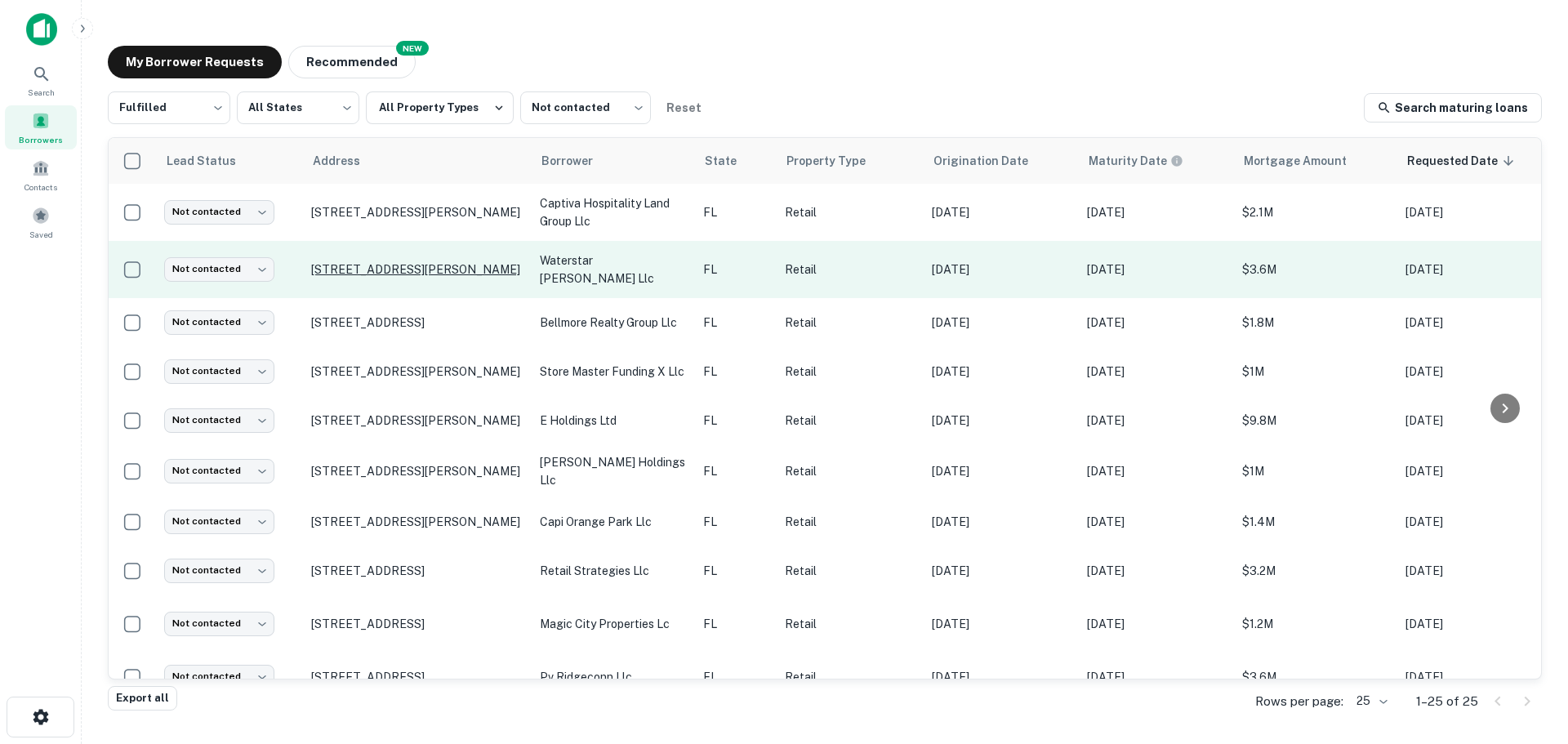
click at [343, 262] on p "[STREET_ADDRESS][PERSON_NAME]" at bounding box center [417, 269] width 212 height 14
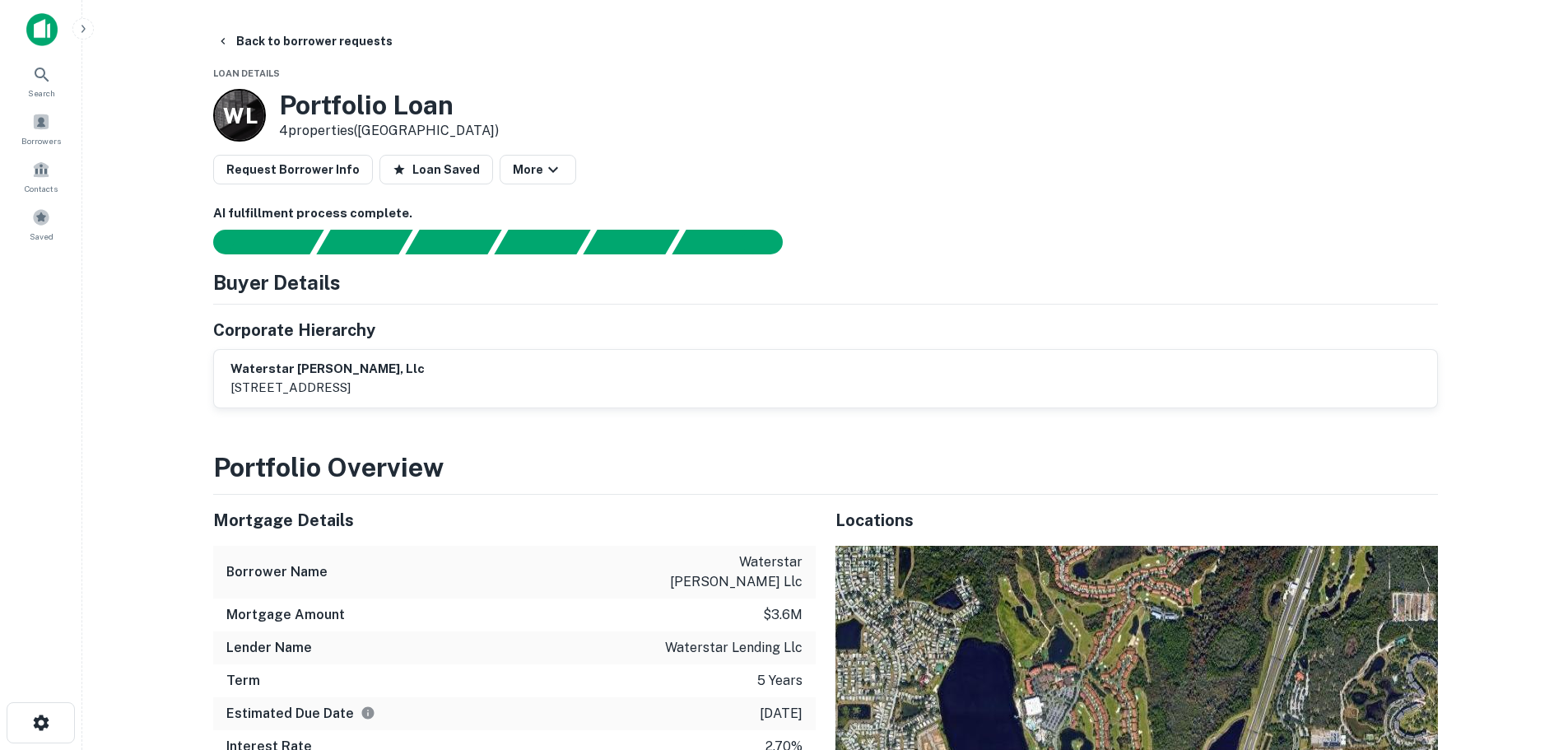
click at [345, 264] on div "AI fulfillment process complete. Buyer Details Corporate Hierarchy waterstar [P…" at bounding box center [826, 307] width 1225 height 204
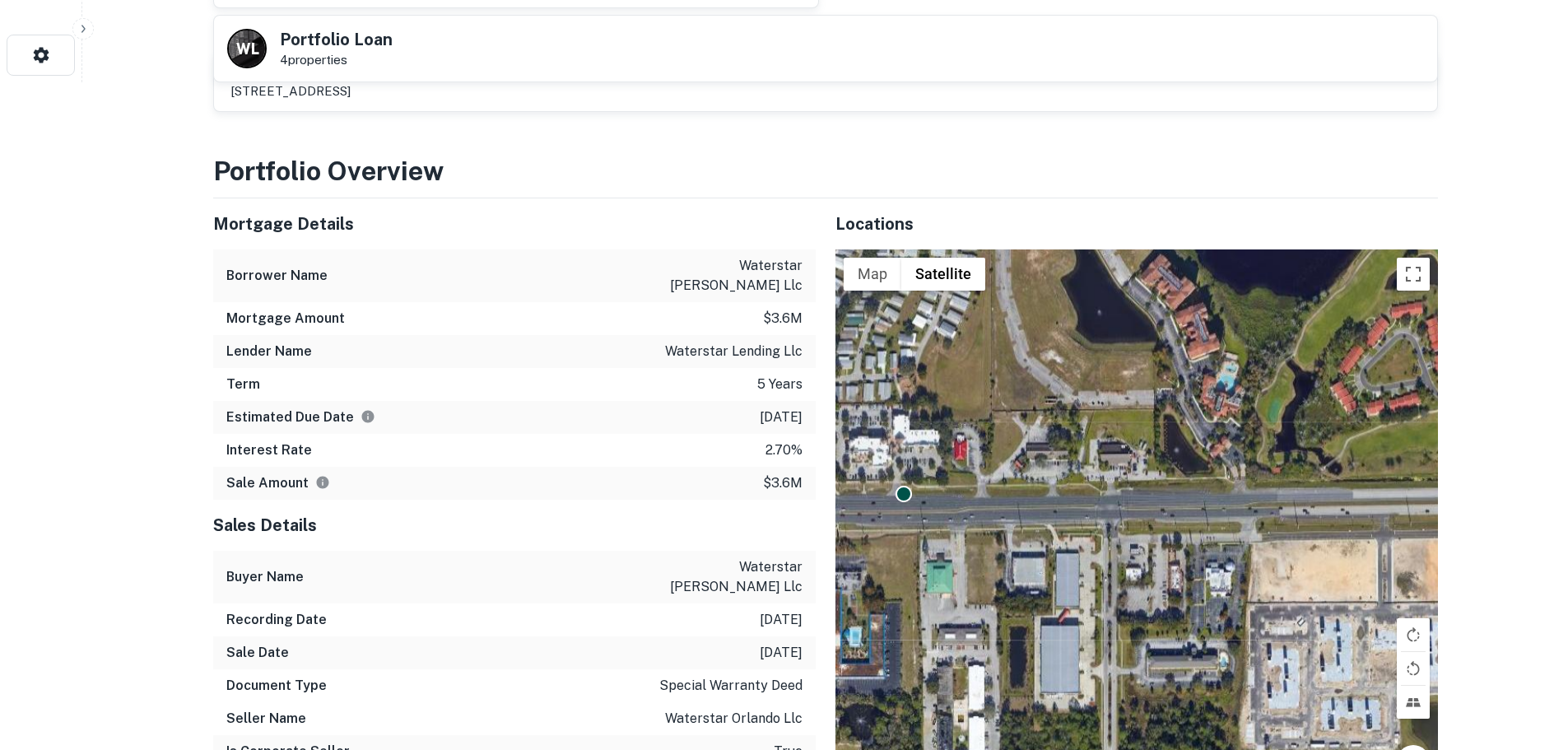
scroll to position [657, 0]
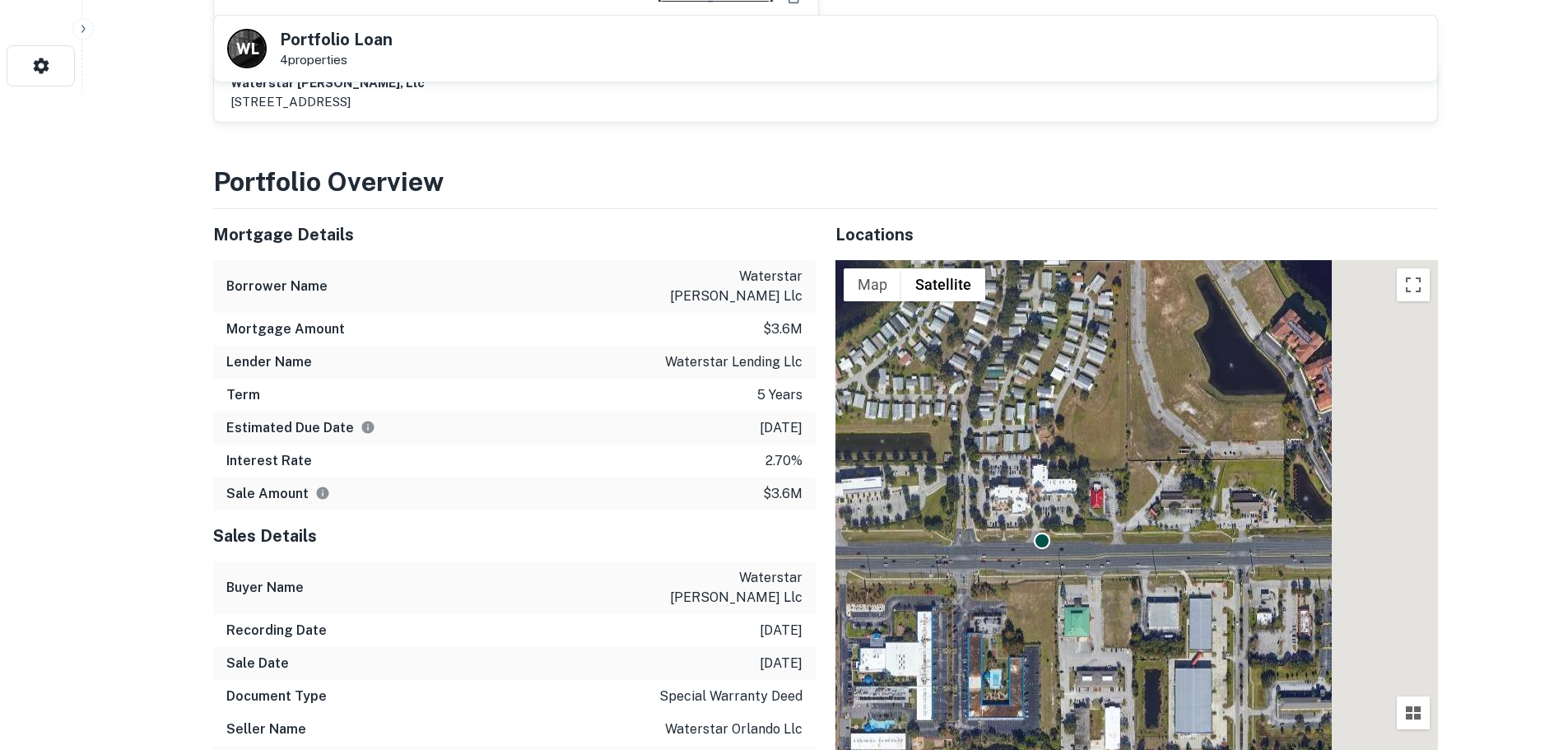
drag, startPoint x: 1266, startPoint y: 564, endPoint x: 859, endPoint y: 507, distance: 411.0
click at [859, 507] on div "To activate drag with keyboard, press Alt + Enter. Once in keyboard drag state,…" at bounding box center [1136, 564] width 602 height 607
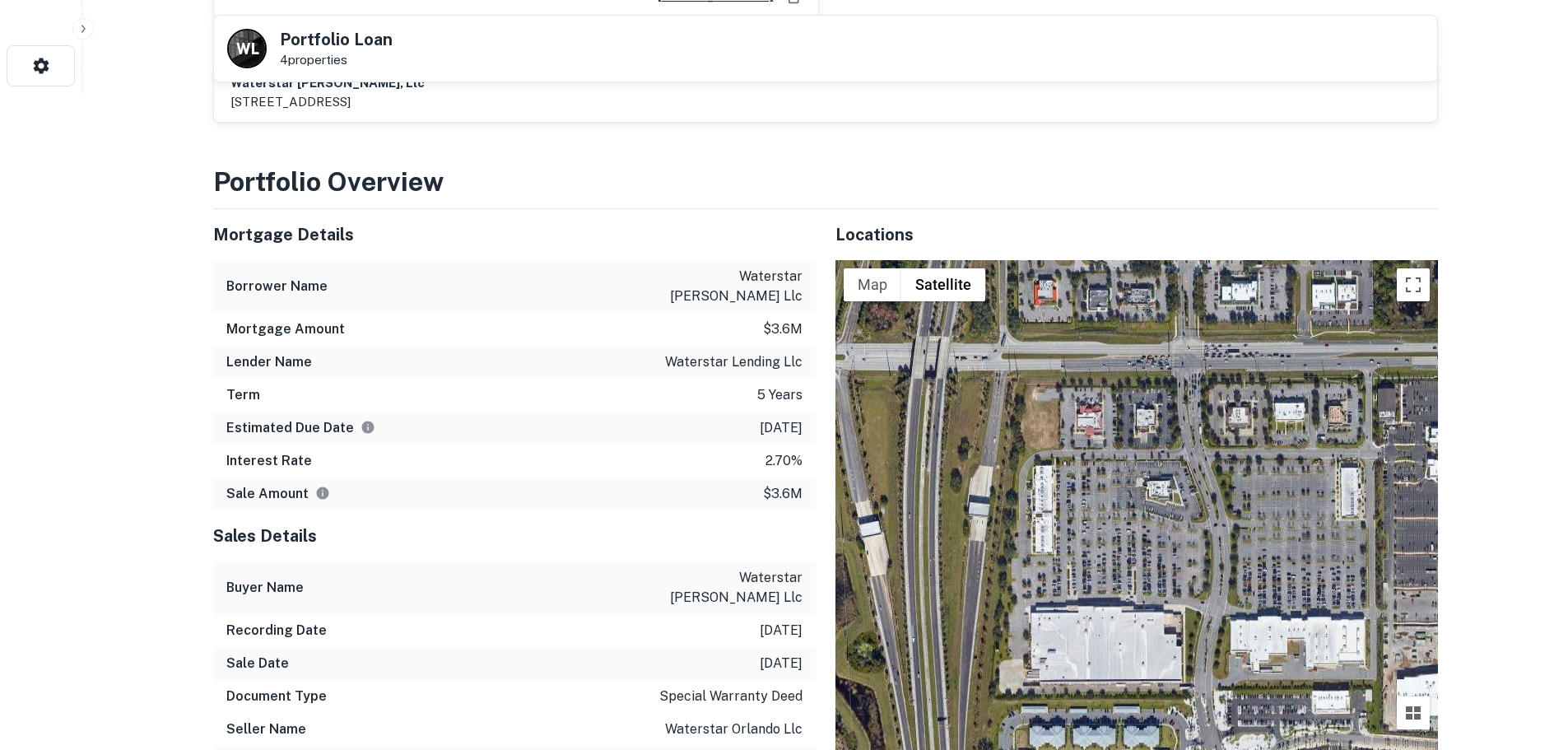
drag, startPoint x: 993, startPoint y: 473, endPoint x: 1014, endPoint y: 584, distance: 113.0
click at [1014, 584] on div "To activate drag with keyboard, press Alt + Enter. Once in keyboard drag state,…" at bounding box center [1136, 564] width 602 height 607
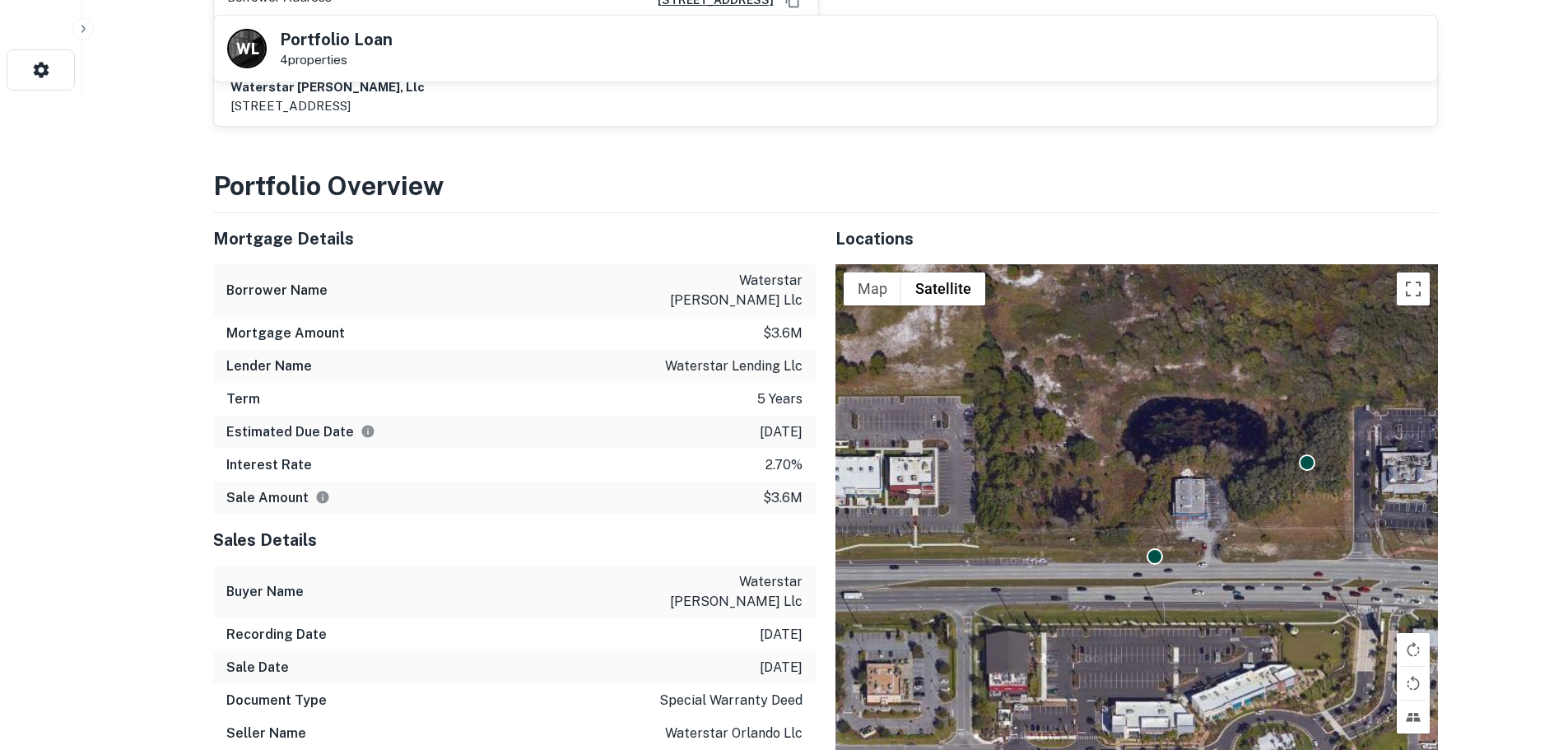
scroll to position [654, 0]
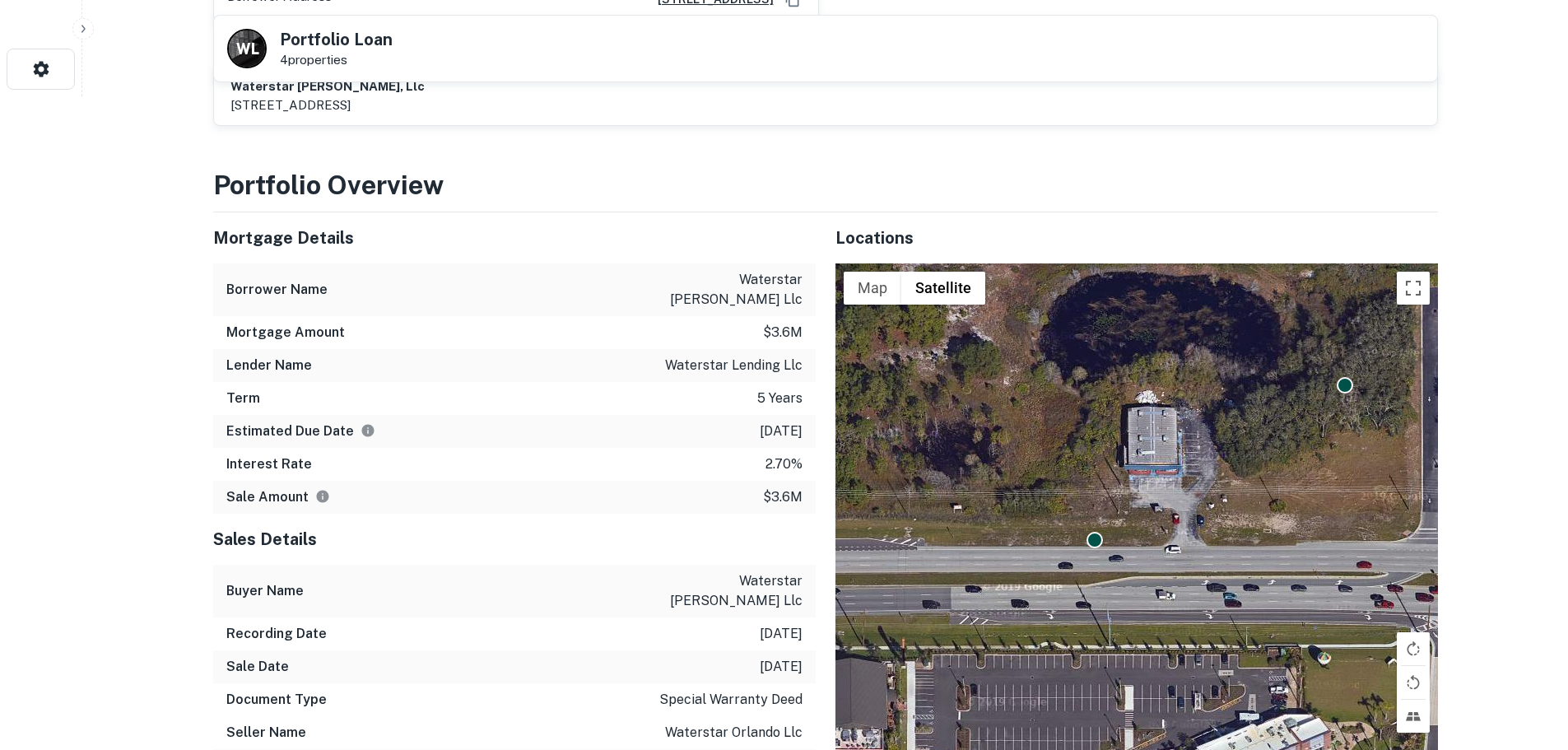
click at [1287, 454] on div "To activate drag with keyboard, press Alt + Enter. Once in keyboard drag state,…" at bounding box center [1136, 567] width 602 height 607
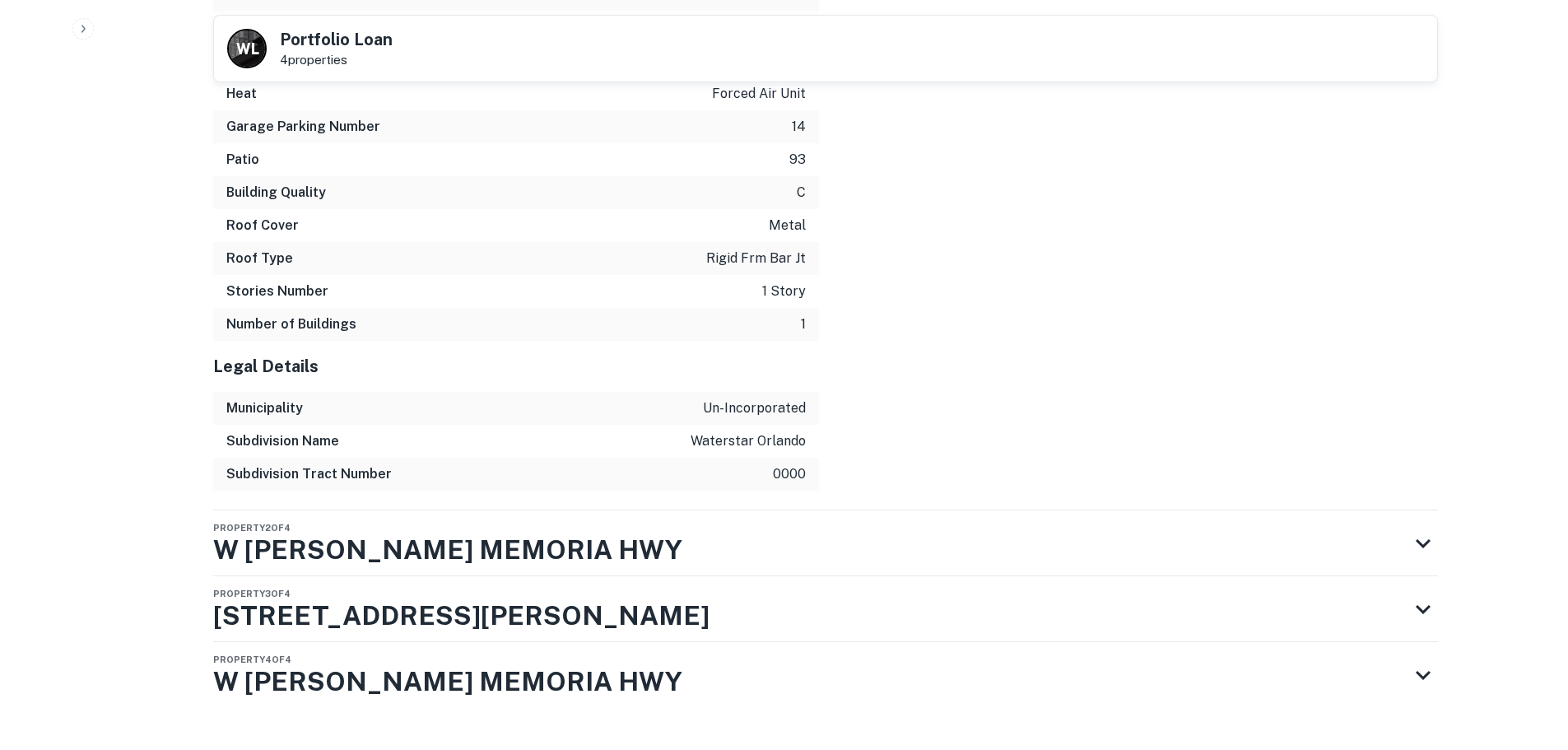
scroll to position [3001, 0]
click at [699, 511] on div "Property 2 of [STREET_ADDRESS][PERSON_NAME]" at bounding box center [810, 544] width 1195 height 66
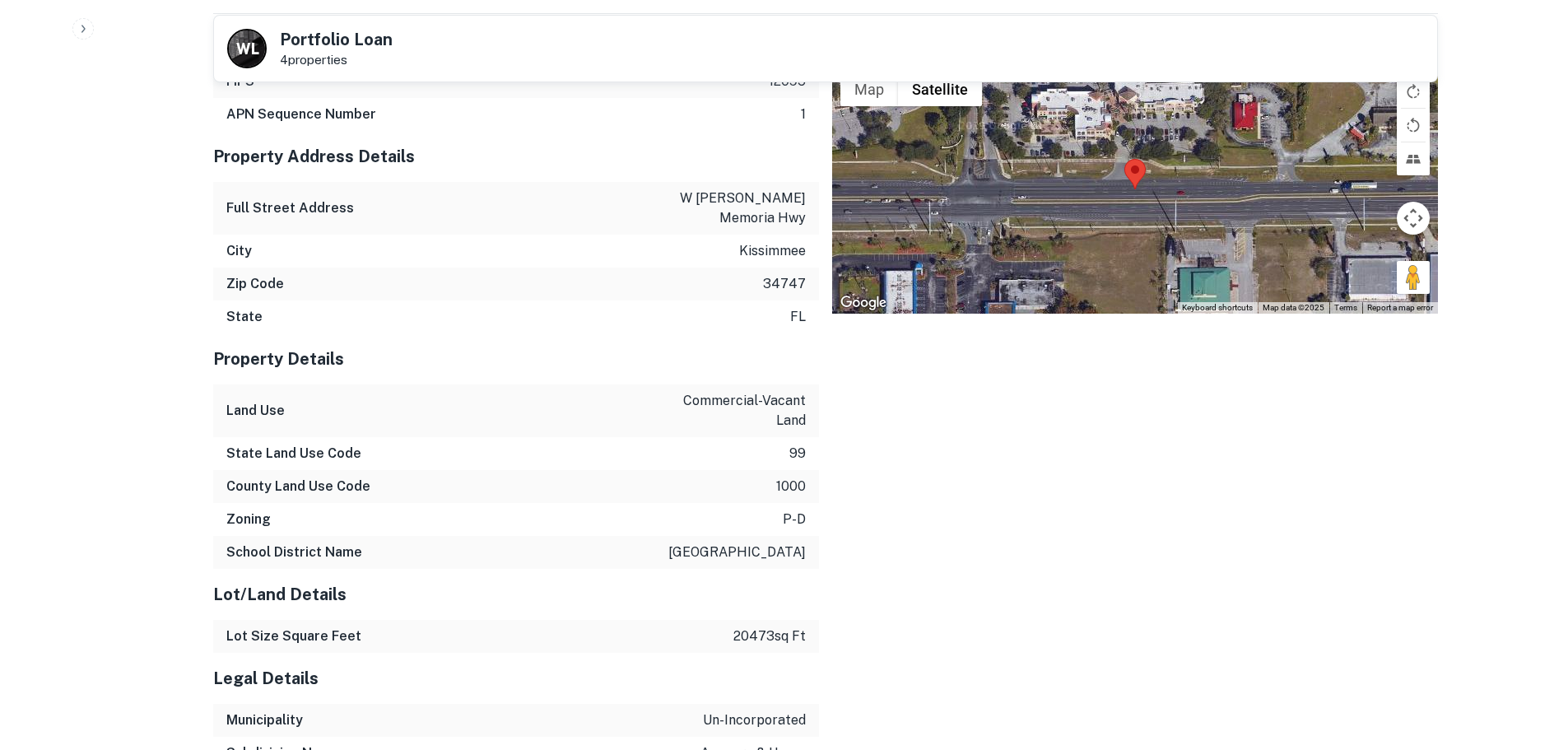
scroll to position [3831, 0]
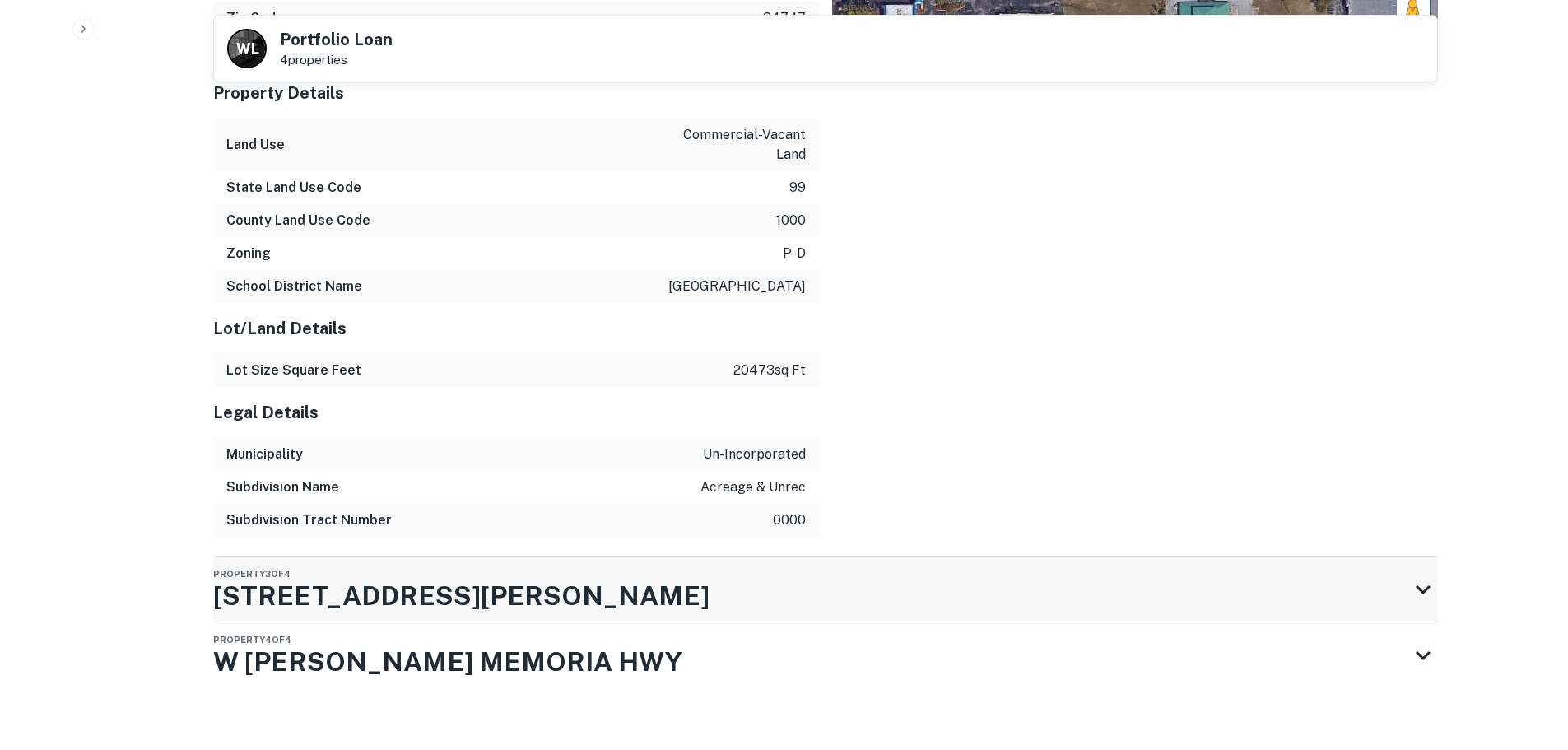
click at [618, 576] on h3 "[STREET_ADDRESS][PERSON_NAME]" at bounding box center [461, 596] width 497 height 40
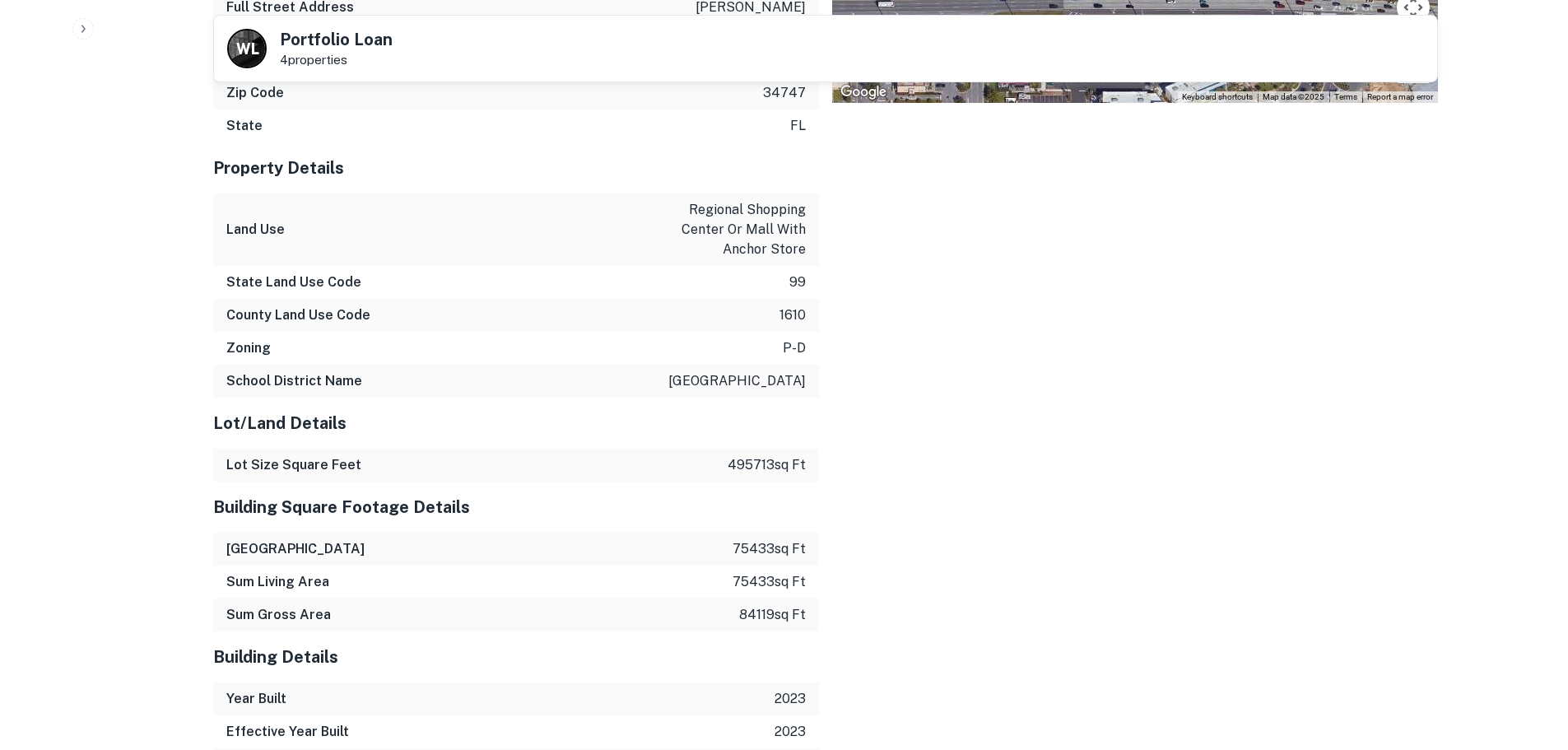
scroll to position [4979, 0]
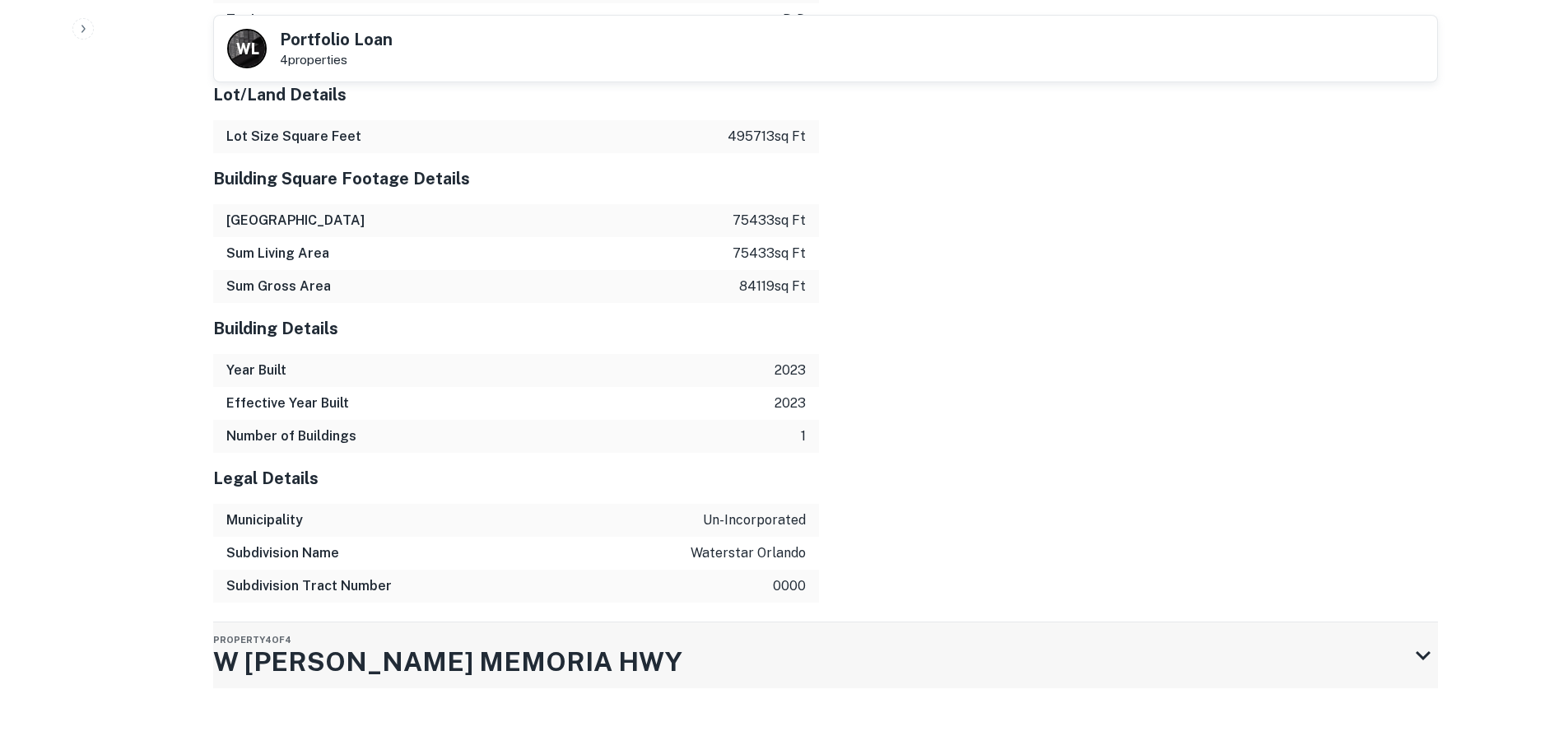
click at [562, 650] on h3 "W [PERSON_NAME] MEMORIA HWY" at bounding box center [448, 662] width 469 height 40
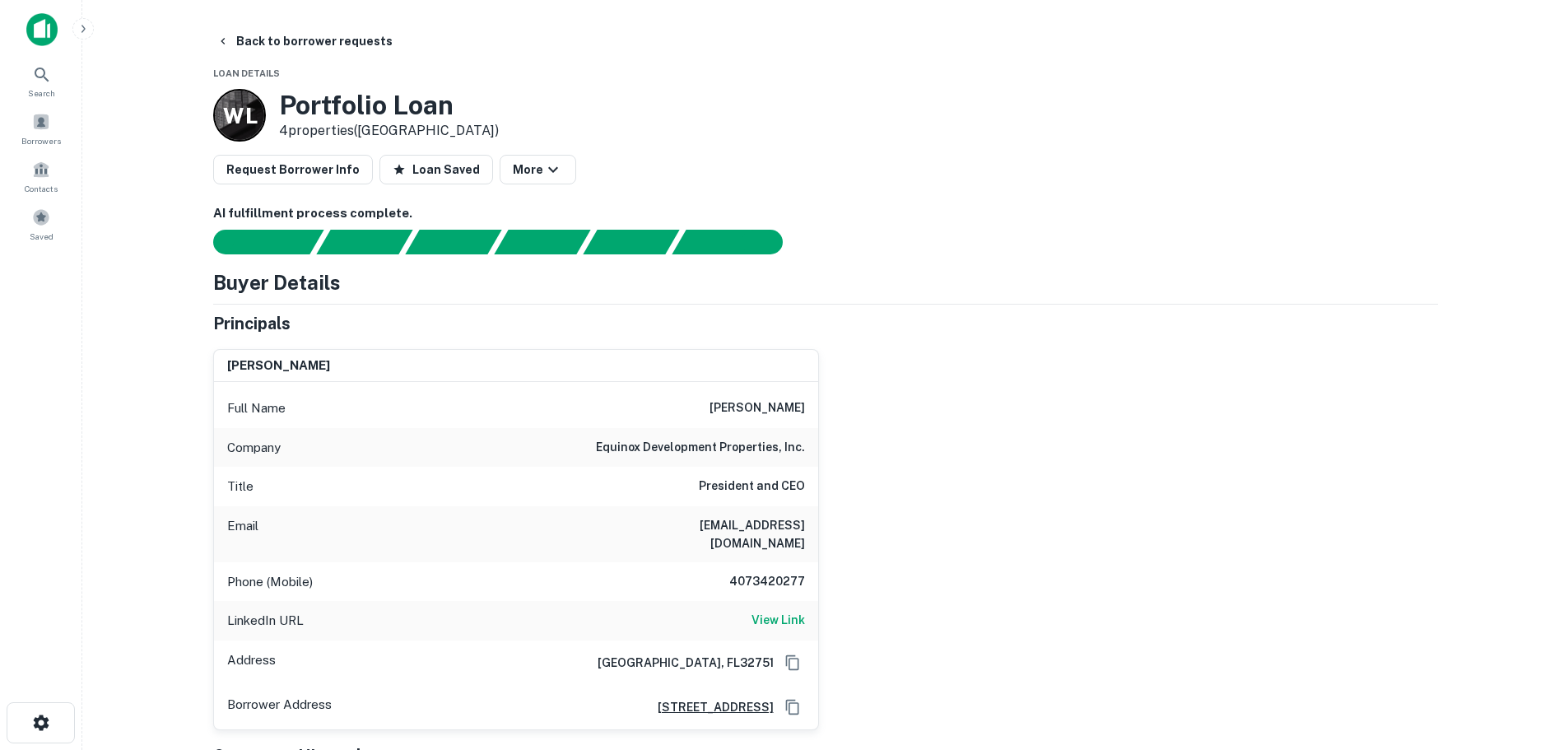
scroll to position [1, 0]
click at [674, 449] on h6 "equinox development properties, inc." at bounding box center [700, 447] width 209 height 20
copy h6 "equinox development properties, inc."
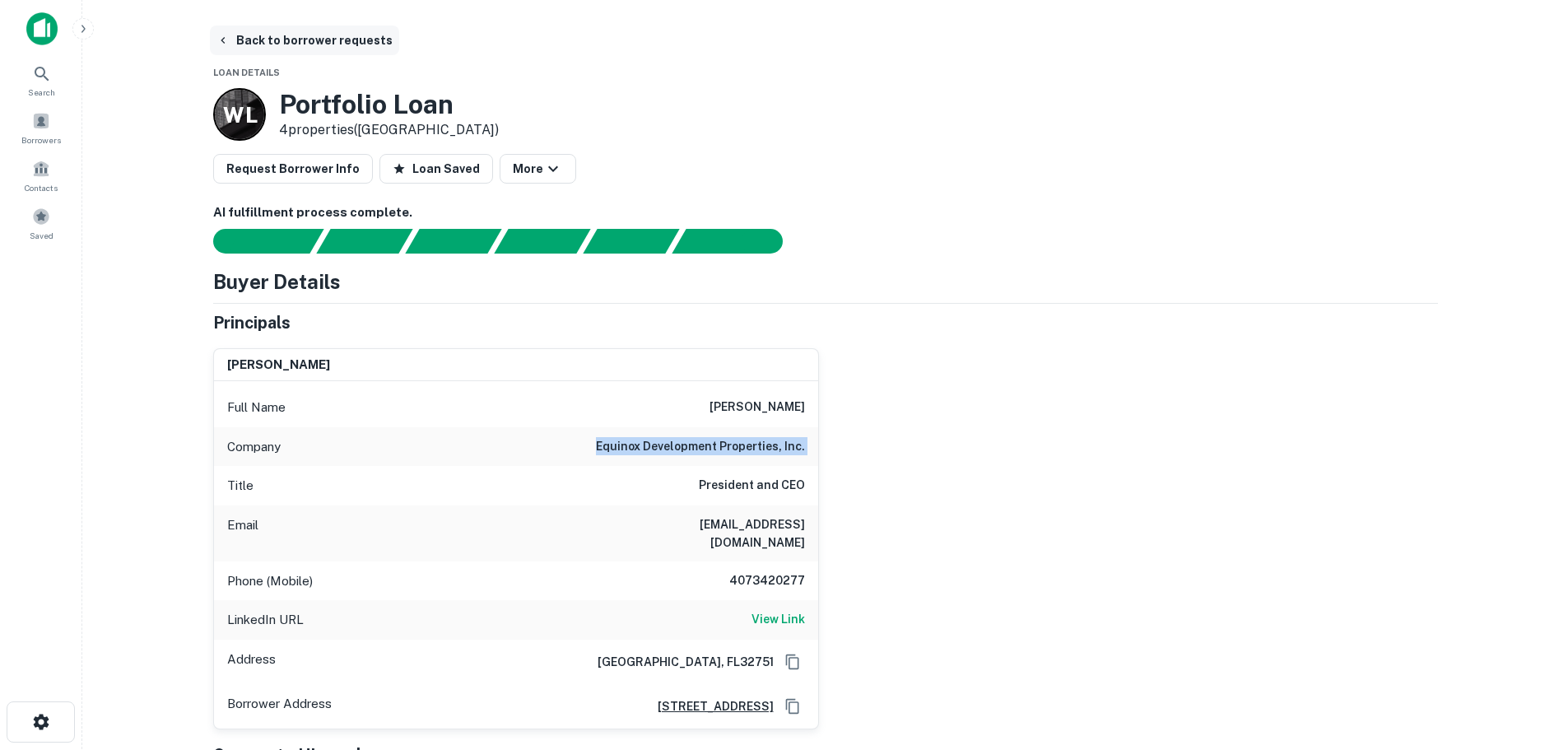
click at [241, 46] on button "Back to borrower requests" at bounding box center [304, 40] width 189 height 29
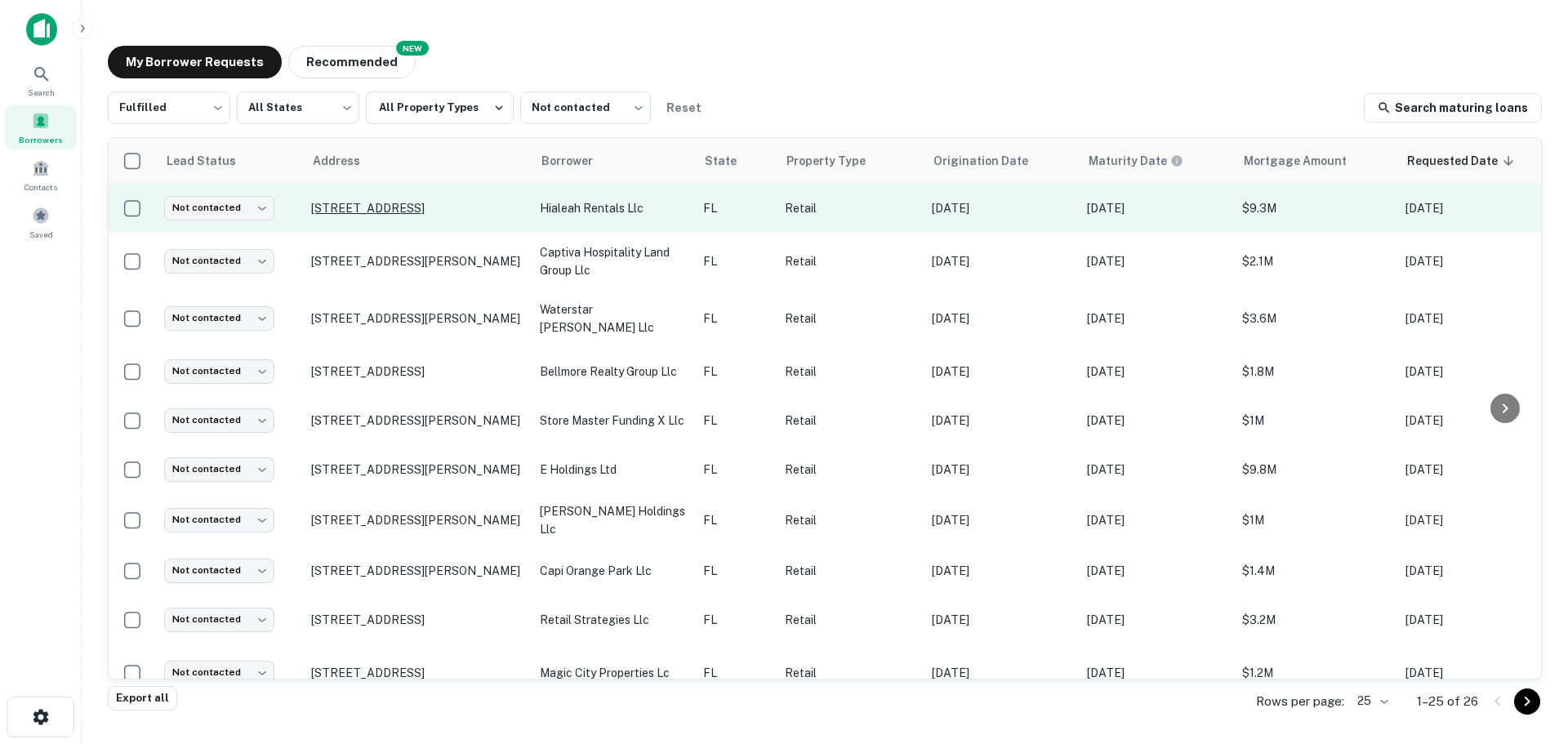
click at [384, 206] on p "[STREET_ADDRESS]" at bounding box center [417, 208] width 212 height 14
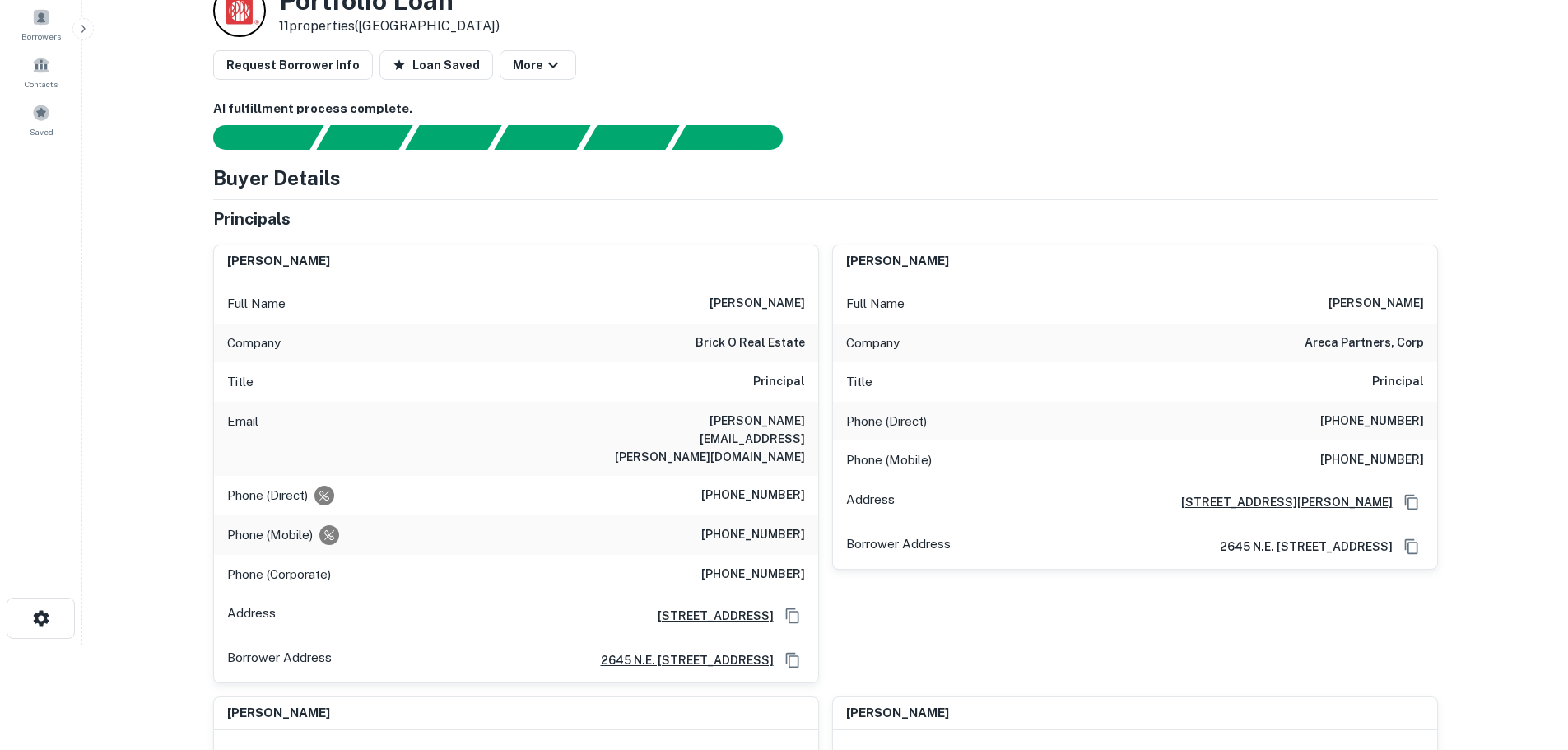
scroll to position [65, 0]
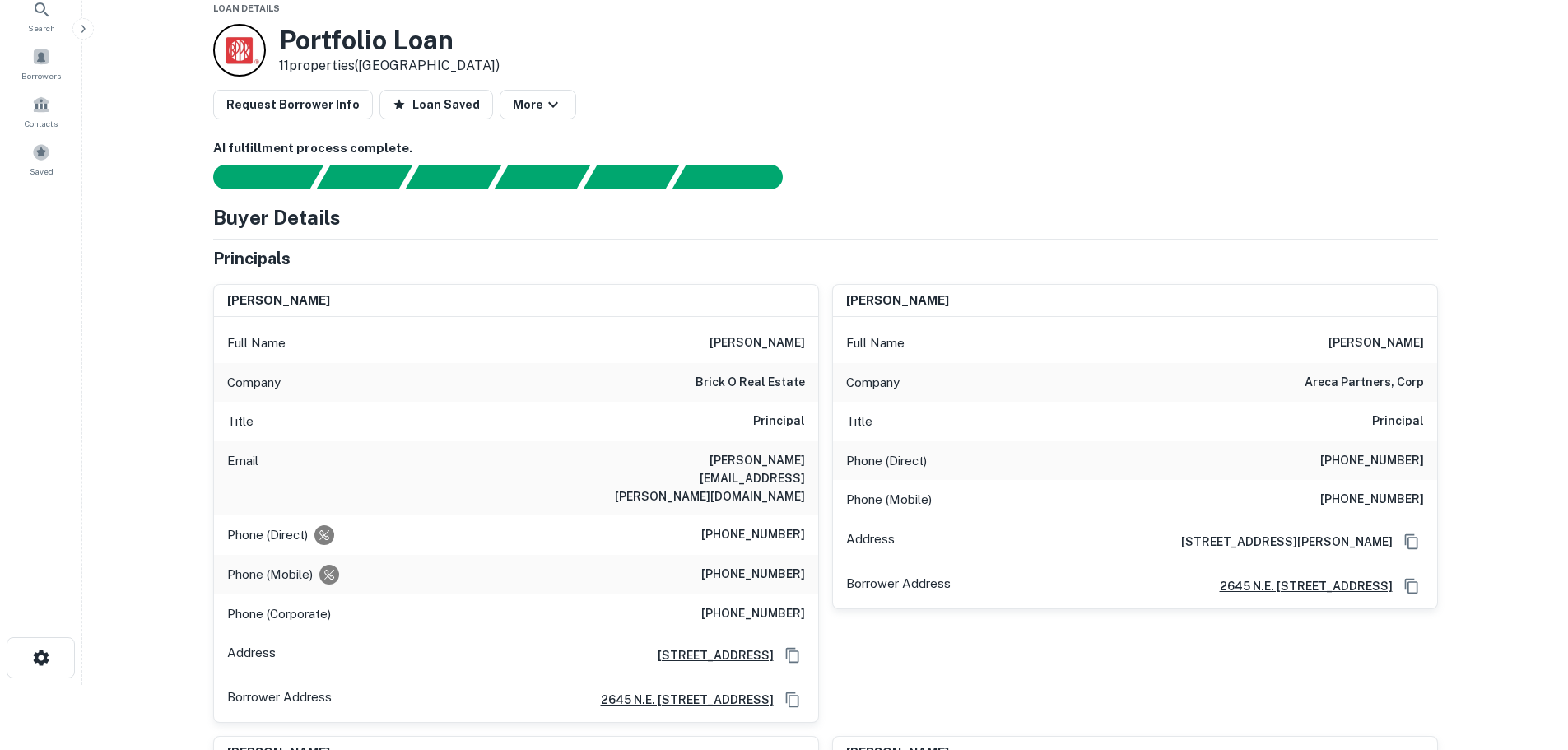
click at [762, 386] on h6 "brick o real estate" at bounding box center [750, 382] width 109 height 20
copy h6 "brick o real estate"
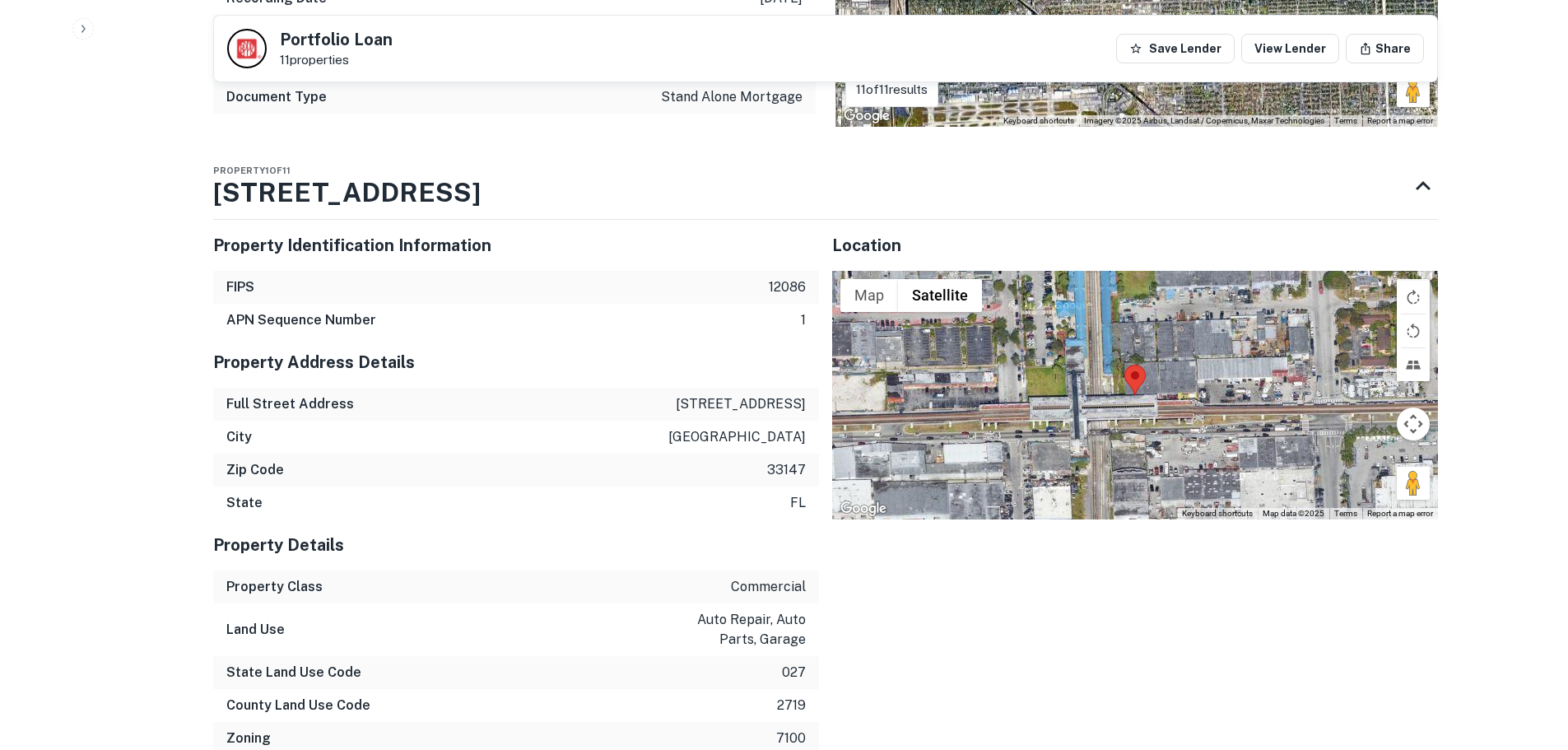
scroll to position [2186, 0]
click at [1111, 303] on div at bounding box center [1135, 393] width 606 height 248
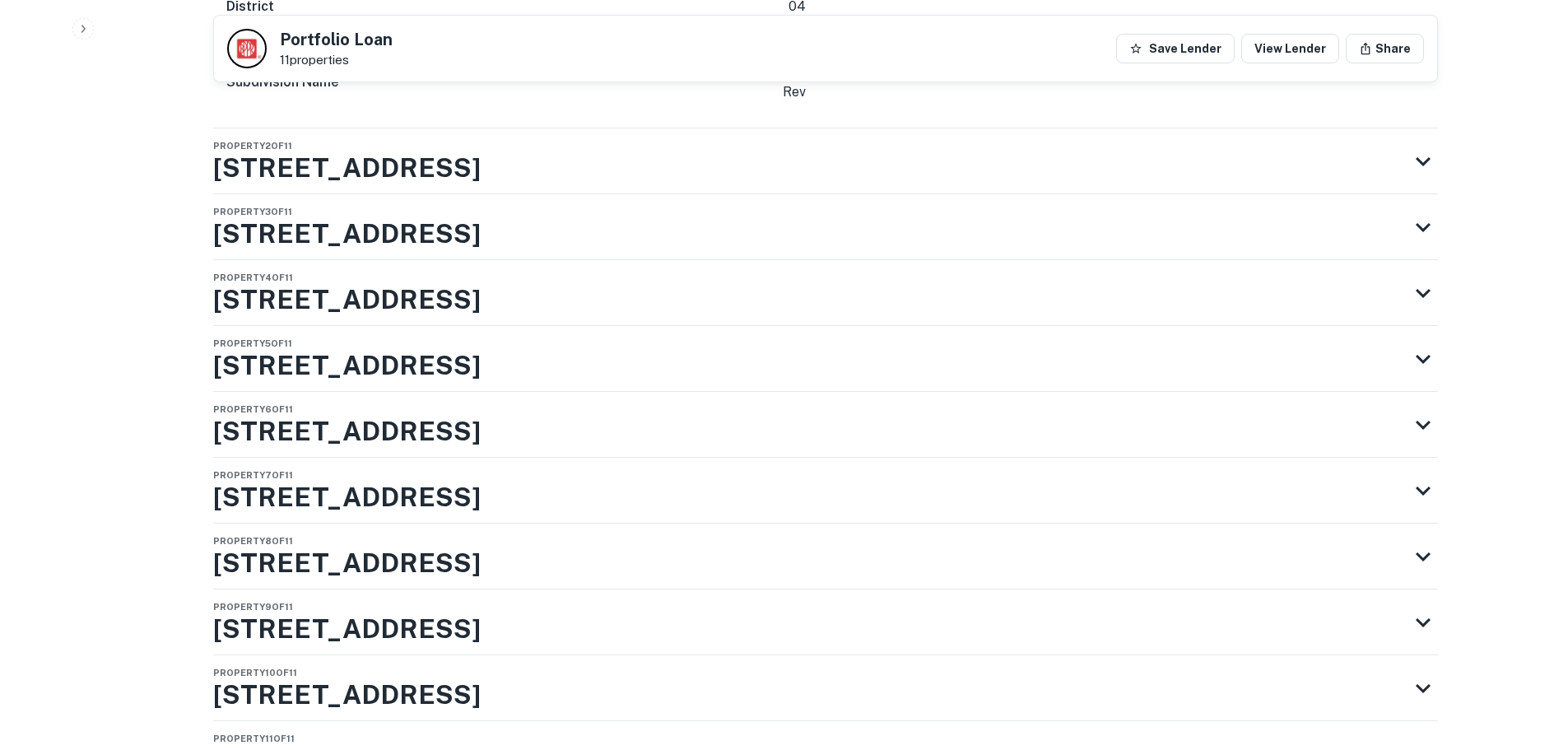
scroll to position [3777, 0]
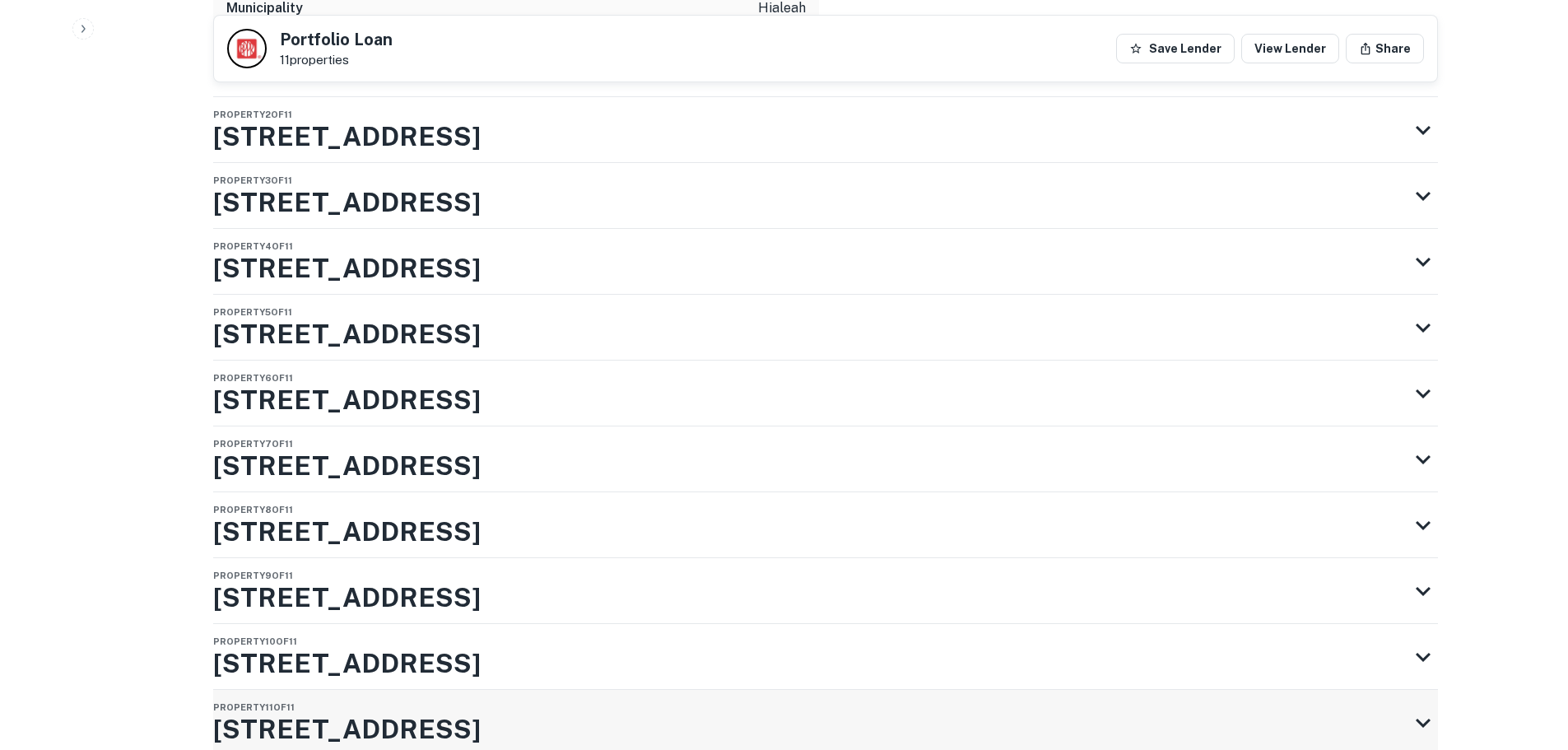
click at [511, 690] on div "Property 11 of 11 [STREET_ADDRESS]" at bounding box center [810, 723] width 1195 height 66
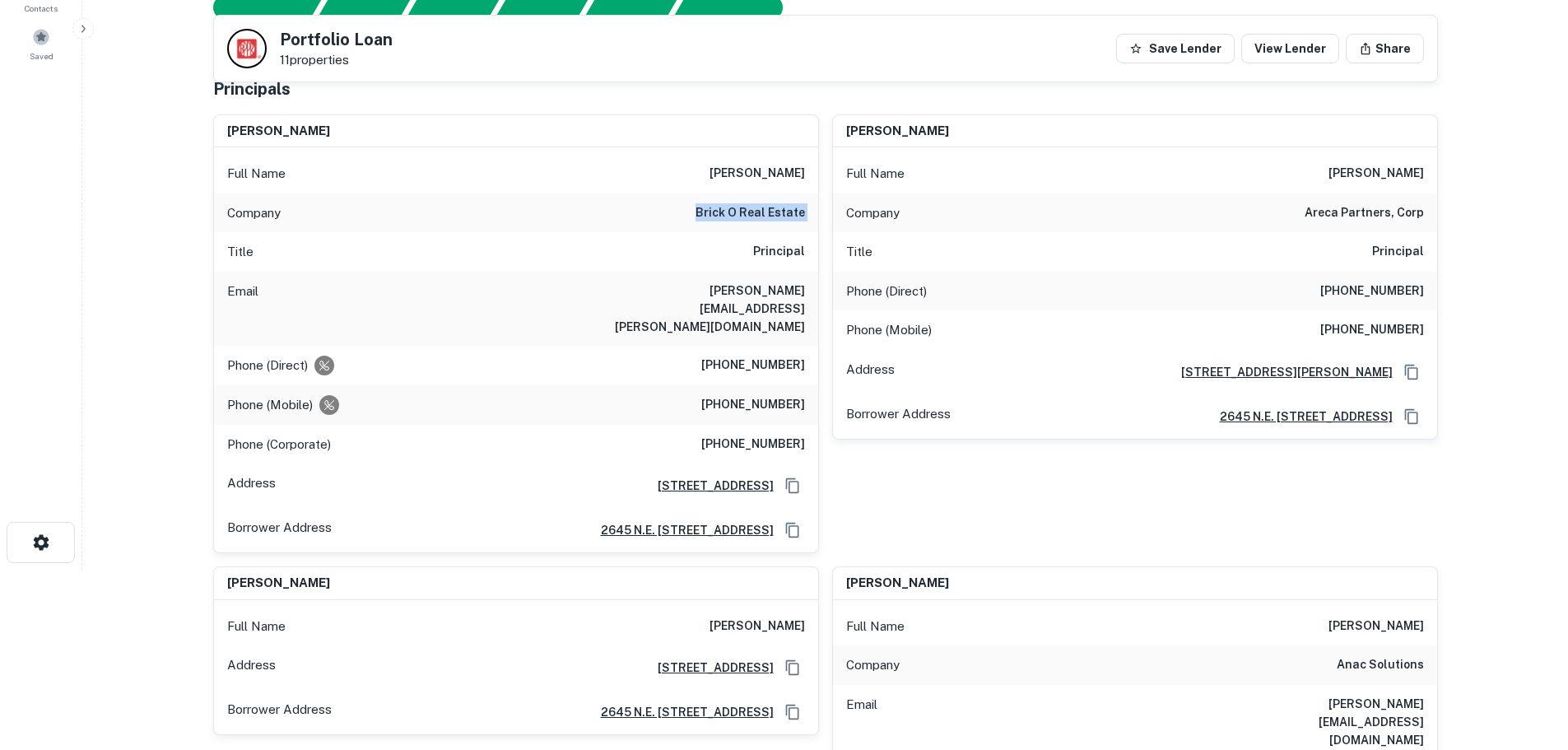
scroll to position [0, 0]
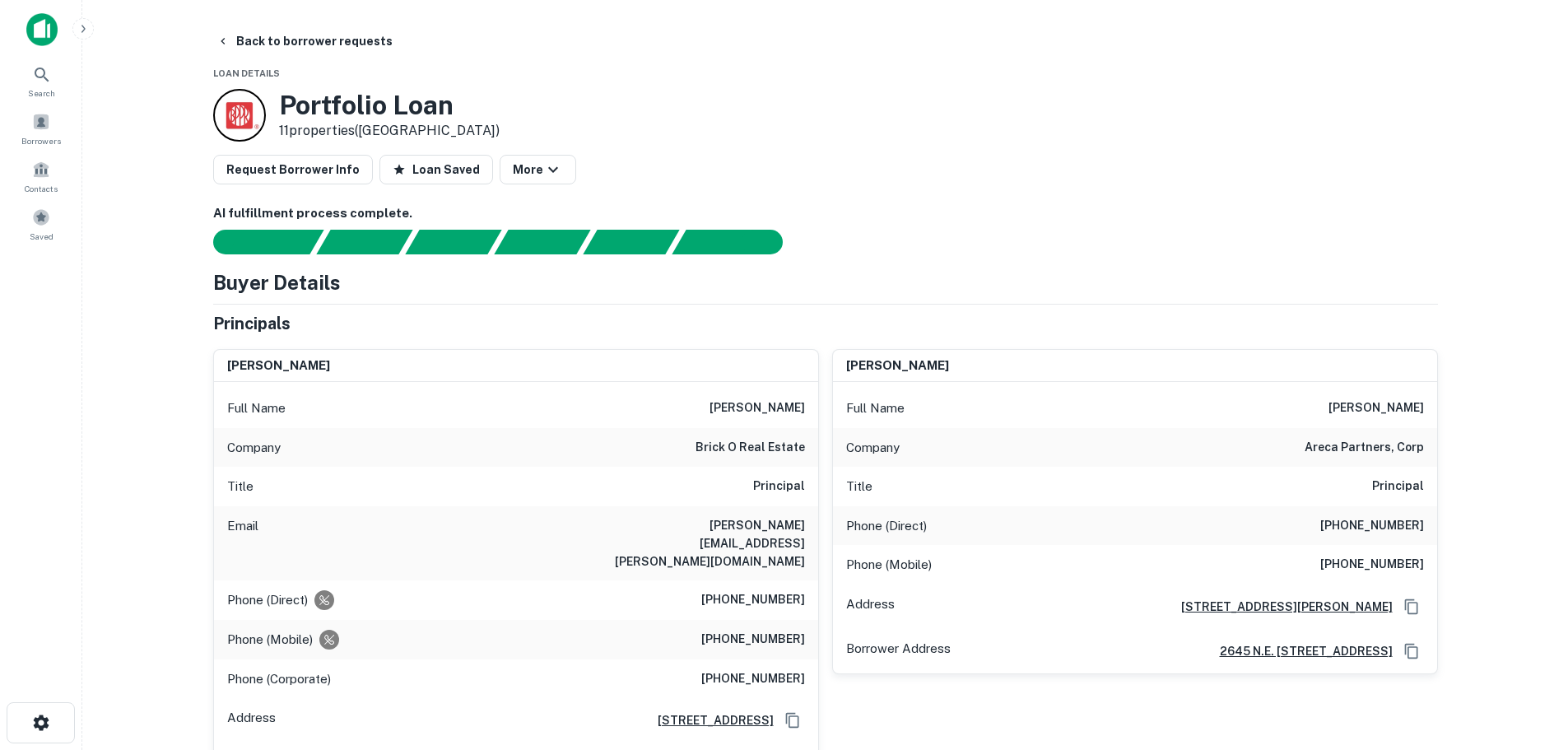
click at [764, 580] on div "Phone (Direct) [PHONE_NUMBER]" at bounding box center [516, 600] width 604 height 40
click at [769, 590] on h6 "[PHONE_NUMBER]" at bounding box center [753, 600] width 104 height 20
copy h6 "[PHONE_NUMBER]"
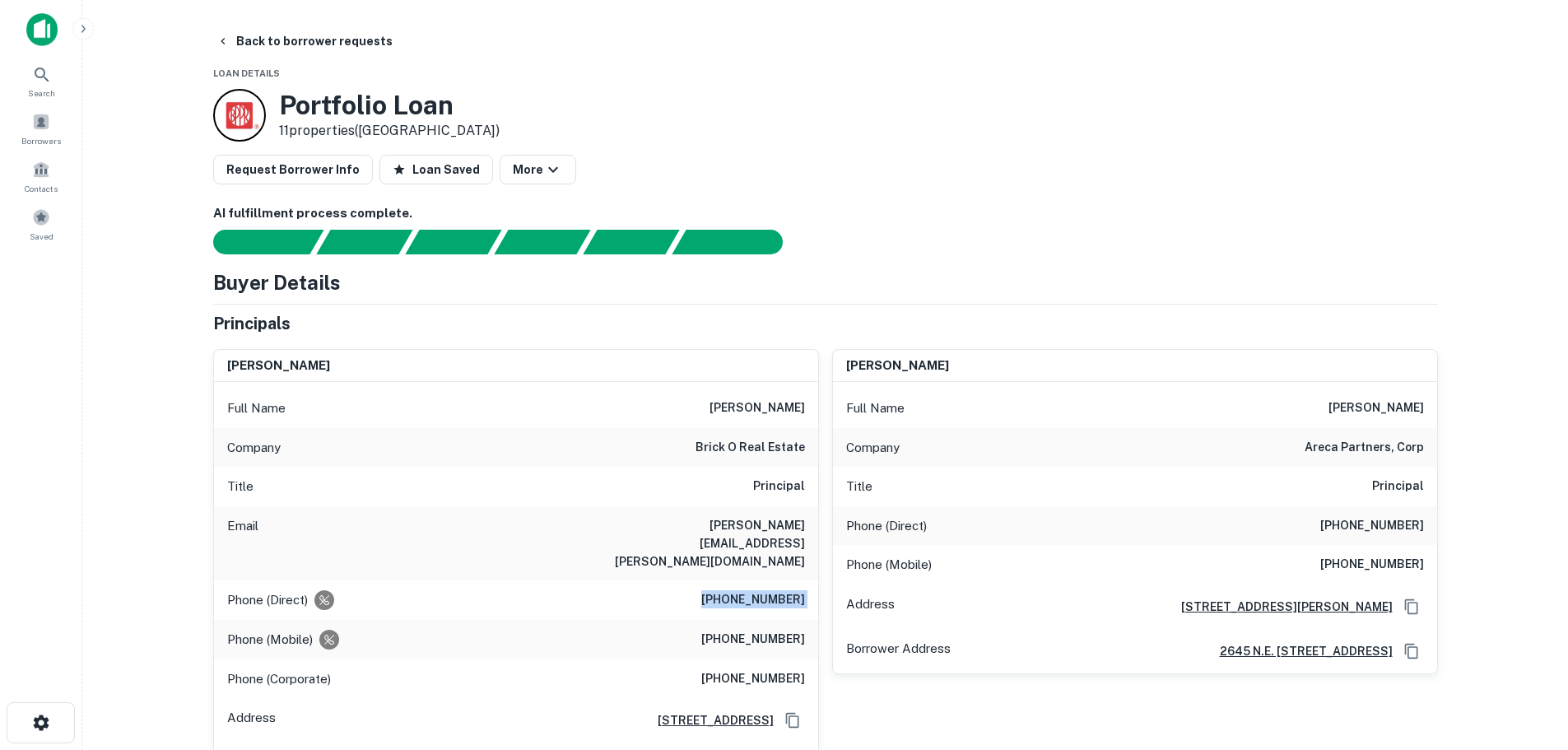
click at [750, 630] on h6 "[PHONE_NUMBER]" at bounding box center [753, 639] width 104 height 20
copy h6 "[PHONE_NUMBER]"
click at [783, 630] on h6 "[PHONE_NUMBER]" at bounding box center [753, 639] width 104 height 20
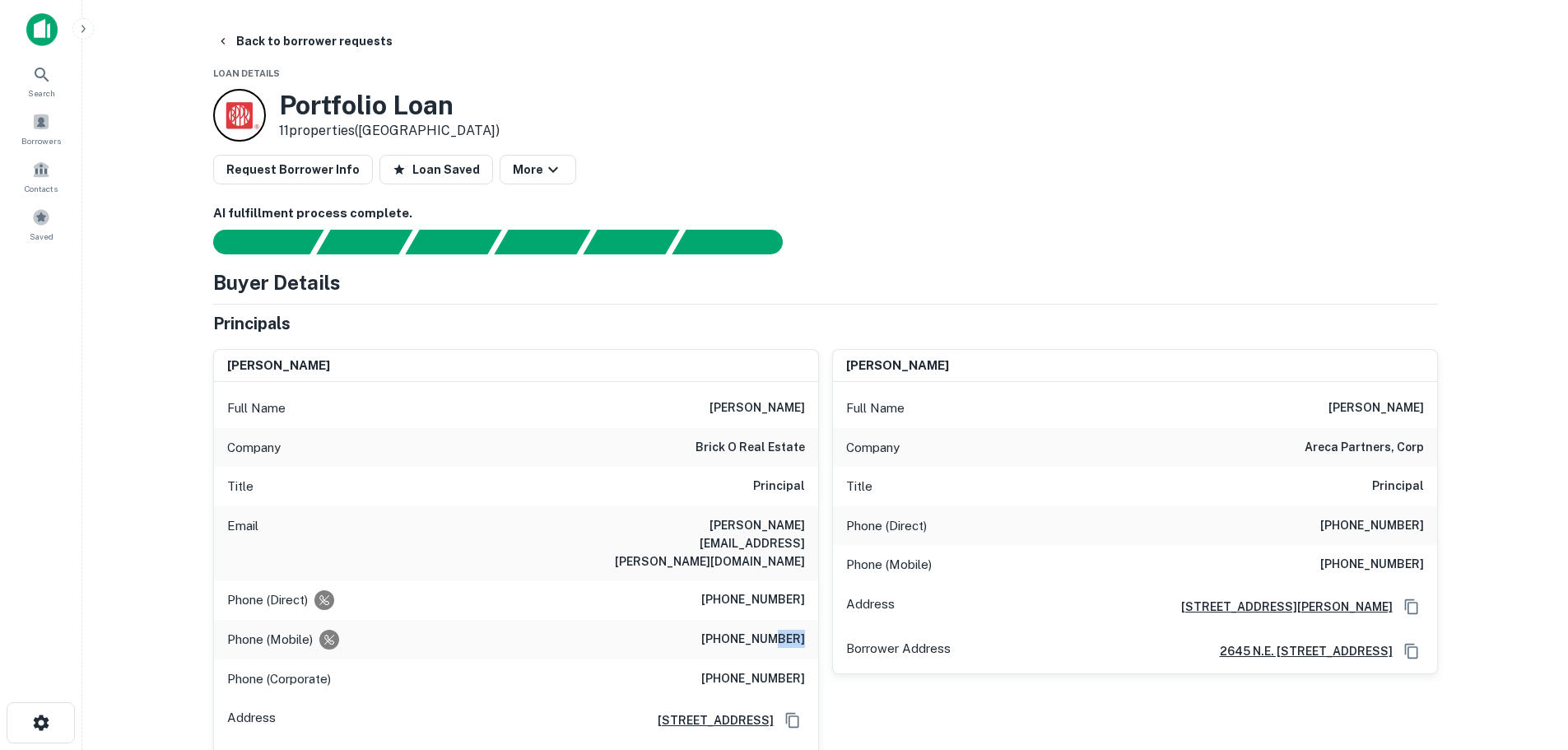
click at [783, 630] on h6 "[PHONE_NUMBER]" at bounding box center [753, 639] width 104 height 20
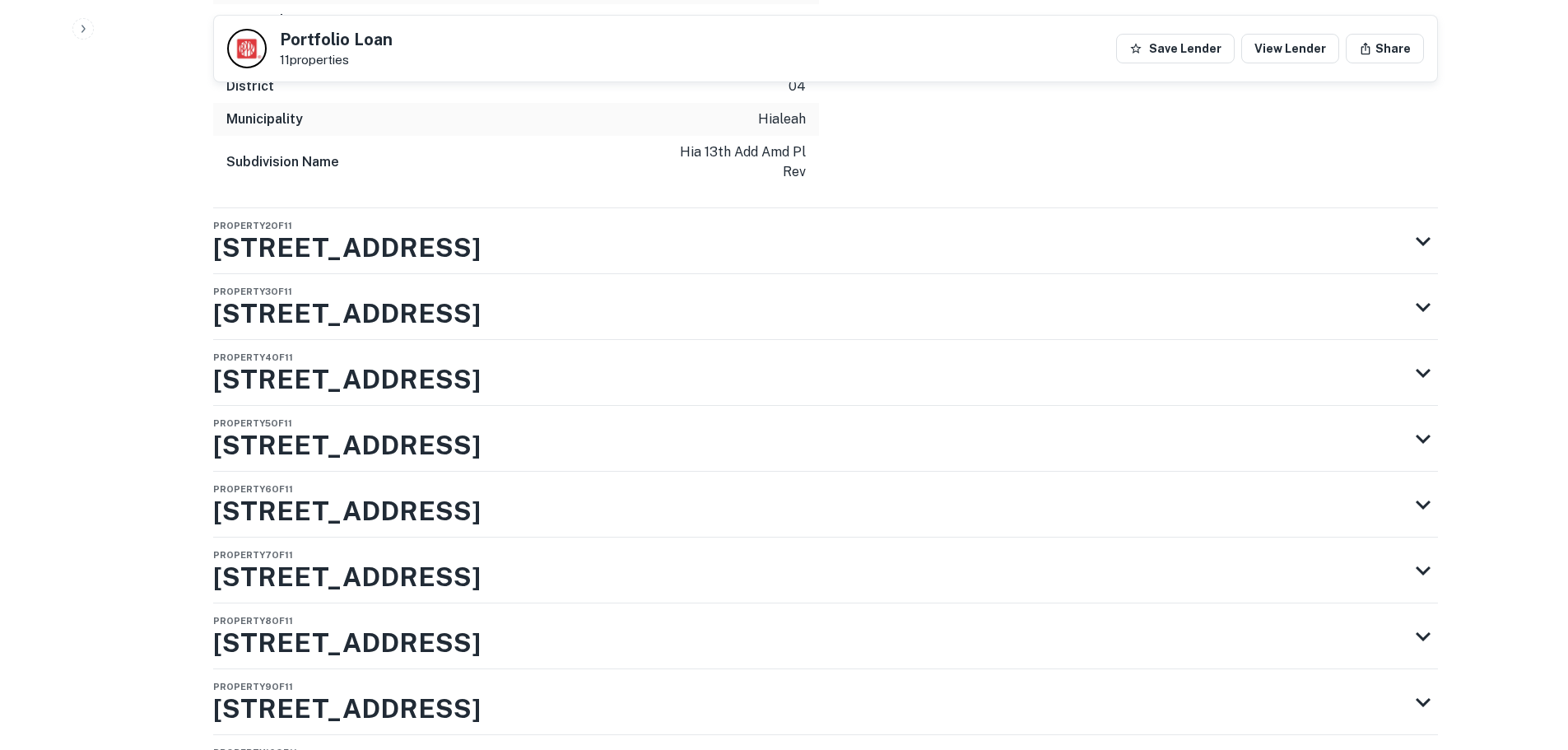
scroll to position [3653, 0]
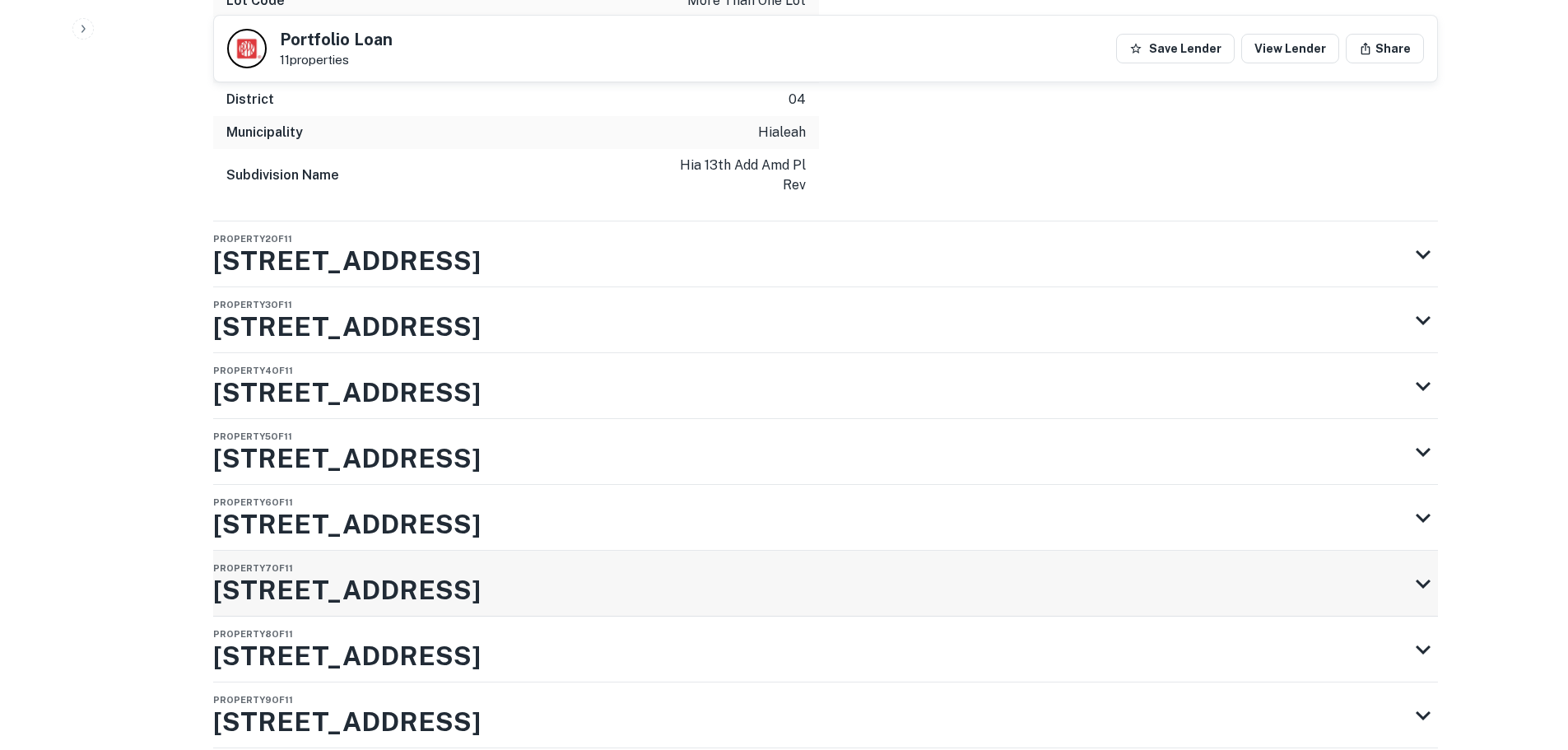
drag, startPoint x: 208, startPoint y: 494, endPoint x: 306, endPoint y: 522, distance: 101.9
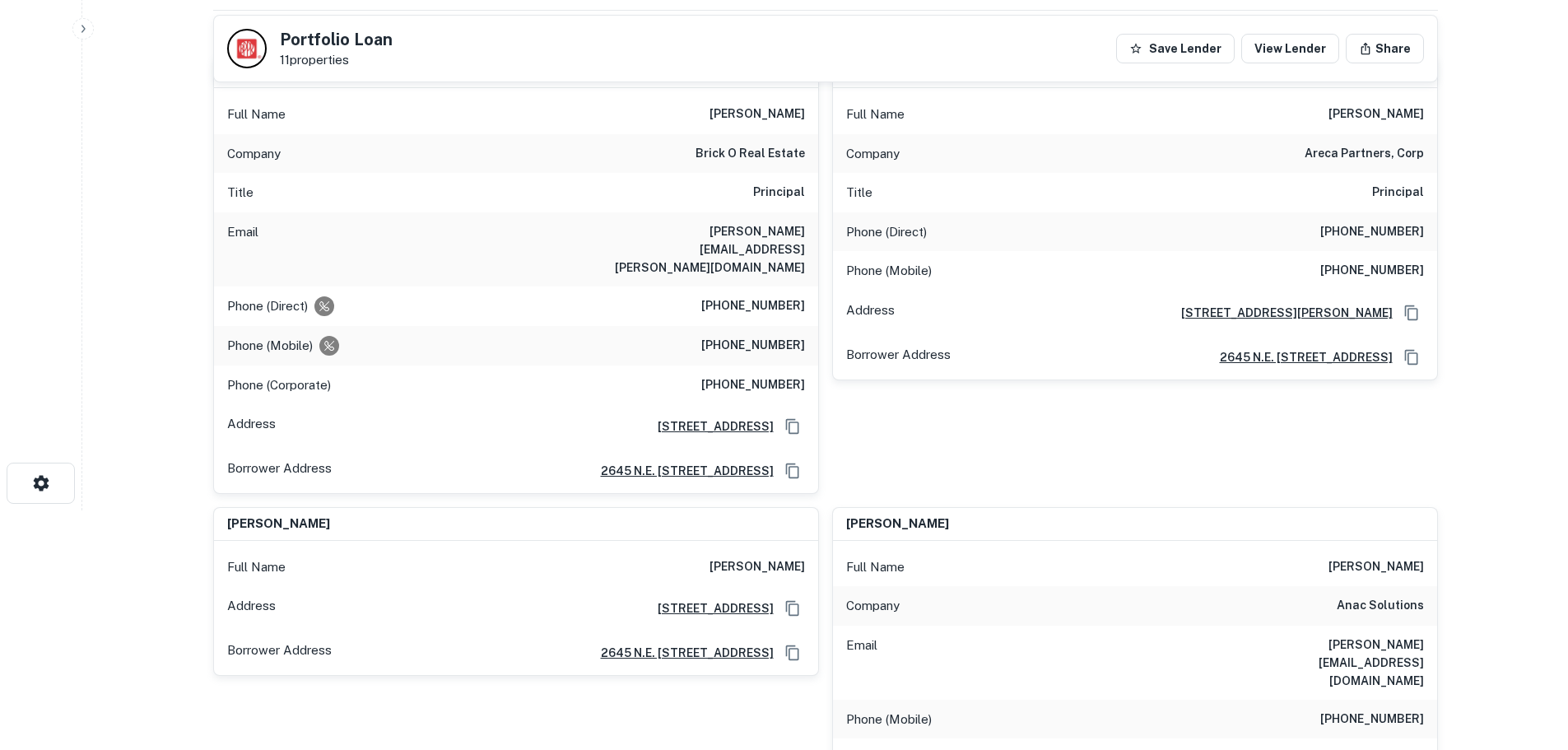
scroll to position [0, 0]
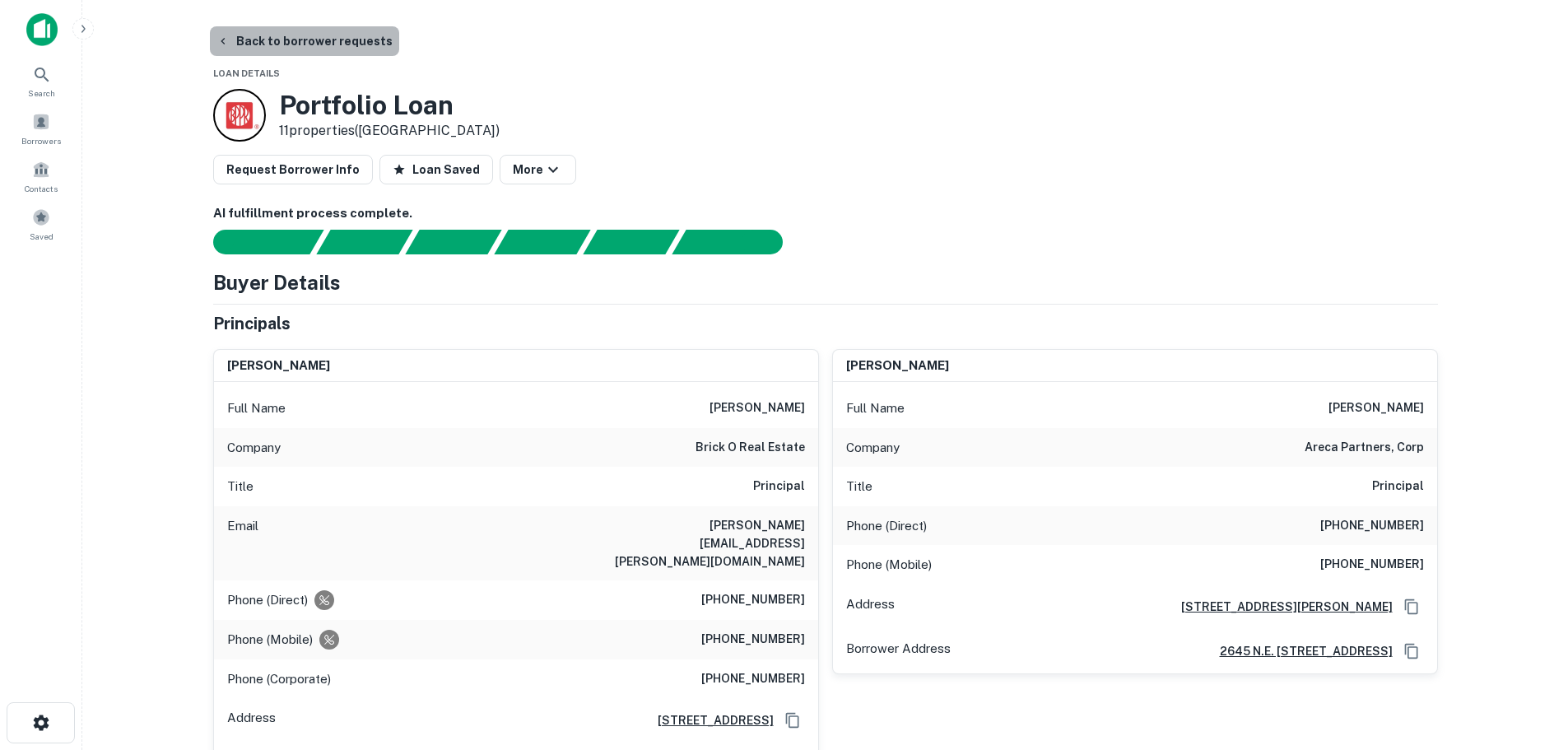
click at [345, 46] on button "Back to borrower requests" at bounding box center [304, 41] width 189 height 29
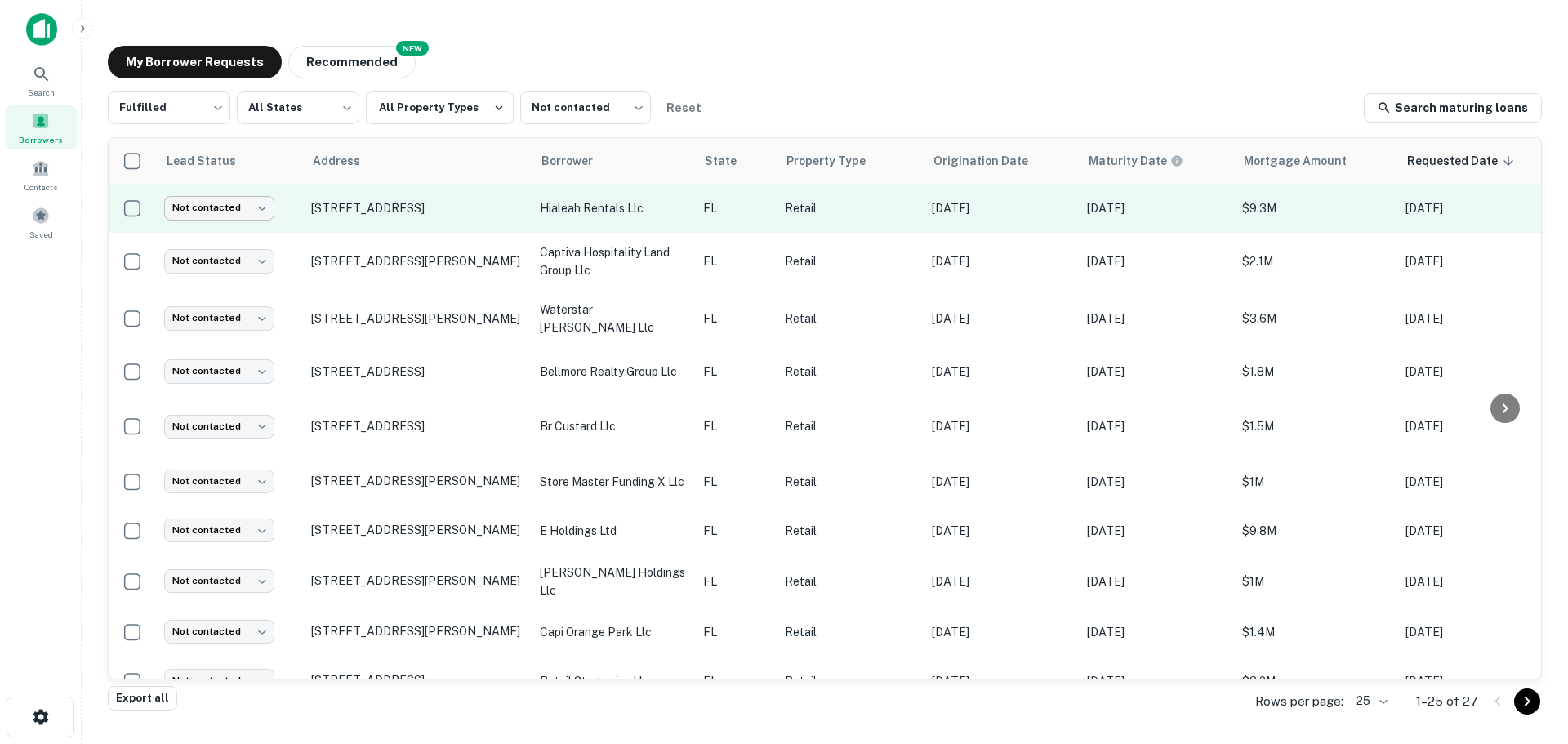
drag, startPoint x: 343, startPoint y: 46, endPoint x: 262, endPoint y: 203, distance: 176.7
click at [262, 203] on div "My Borrower Requests NEW Recommended Fulfilled ********* ​ All States *** ​ All…" at bounding box center [824, 367] width 1460 height 670
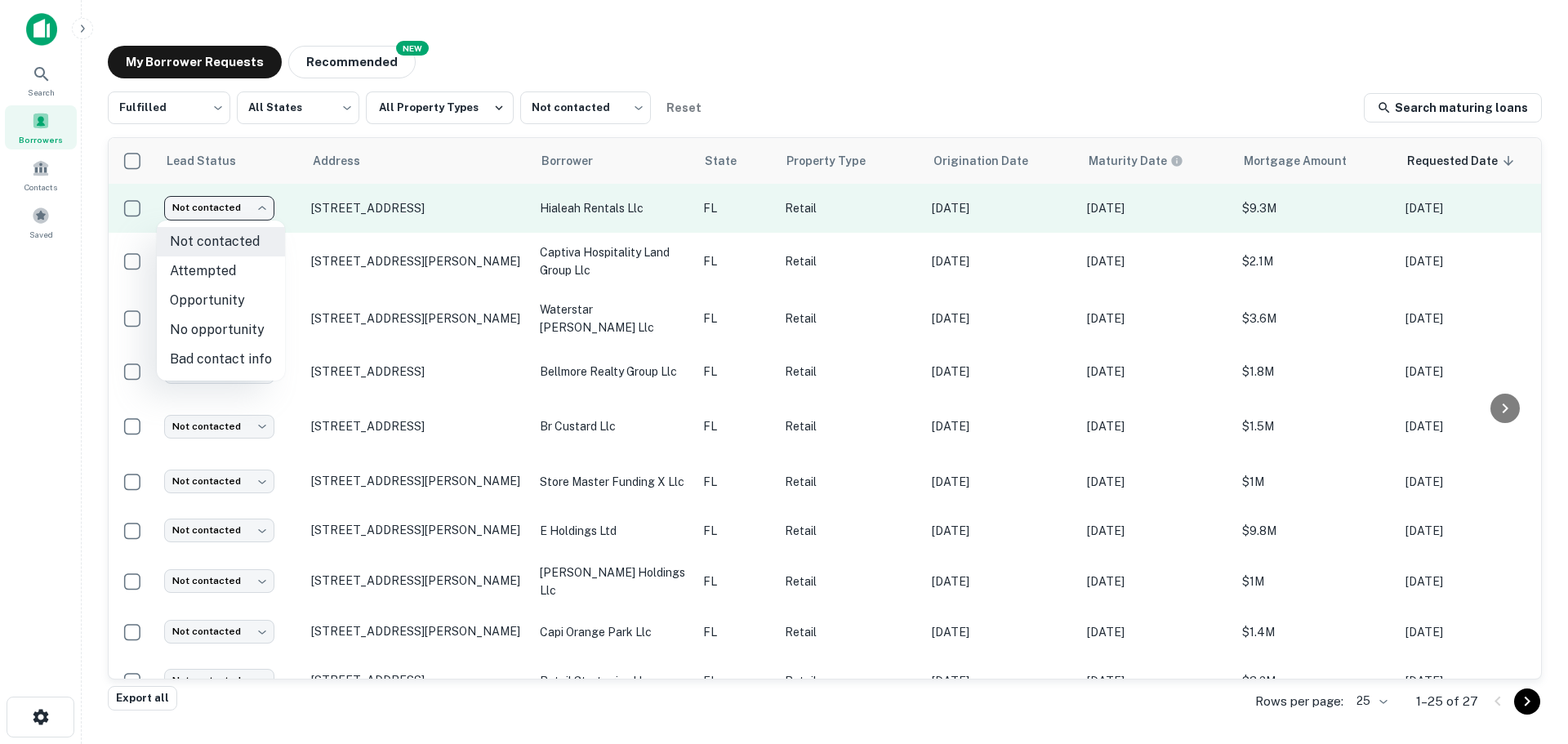
click at [262, 203] on body "Search Borrowers Contacts Saved My Borrower Requests NEW Recommended Fulfilled …" at bounding box center [784, 372] width 1568 height 744
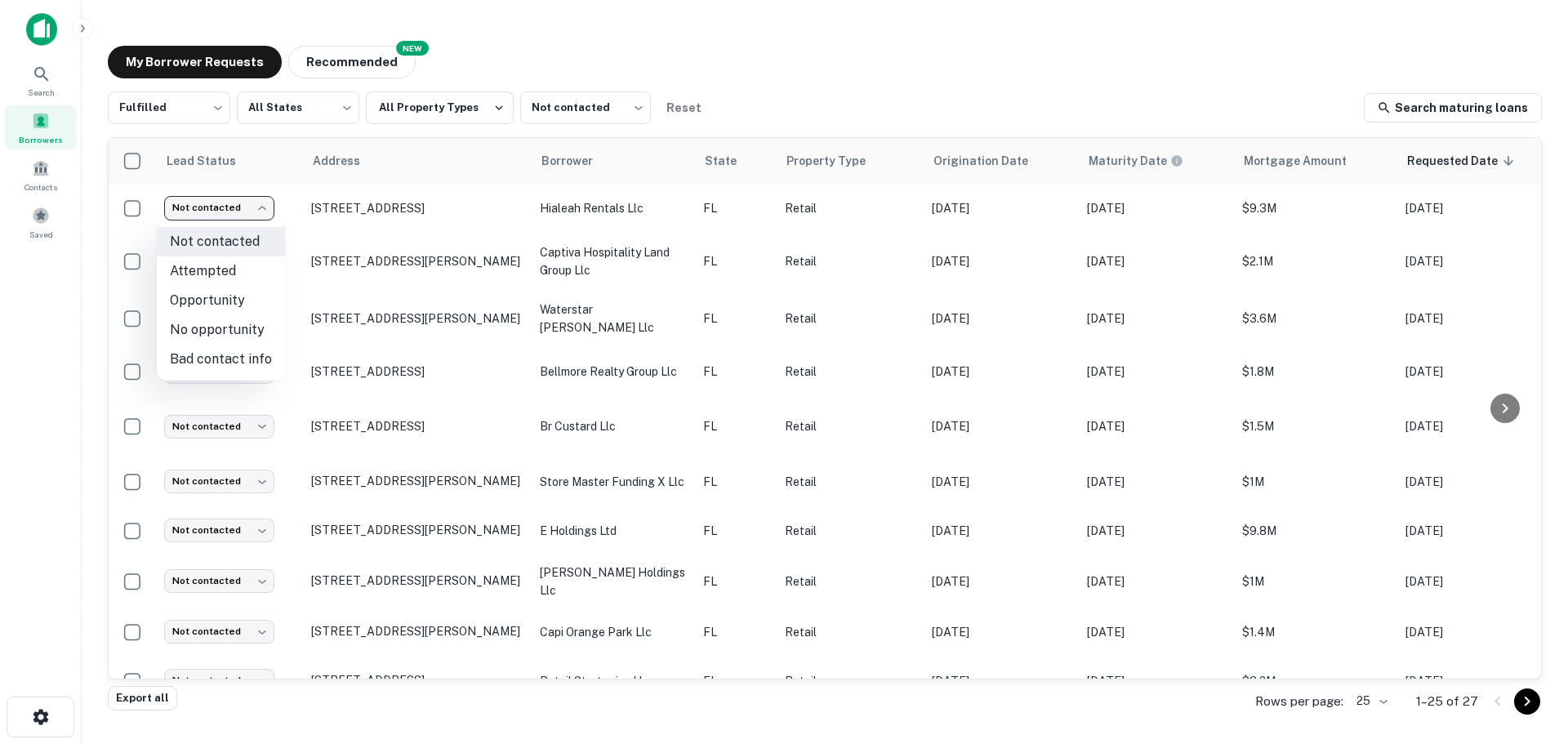
click at [235, 303] on li "Opportunity" at bounding box center [221, 300] width 128 height 29
type input "**********"
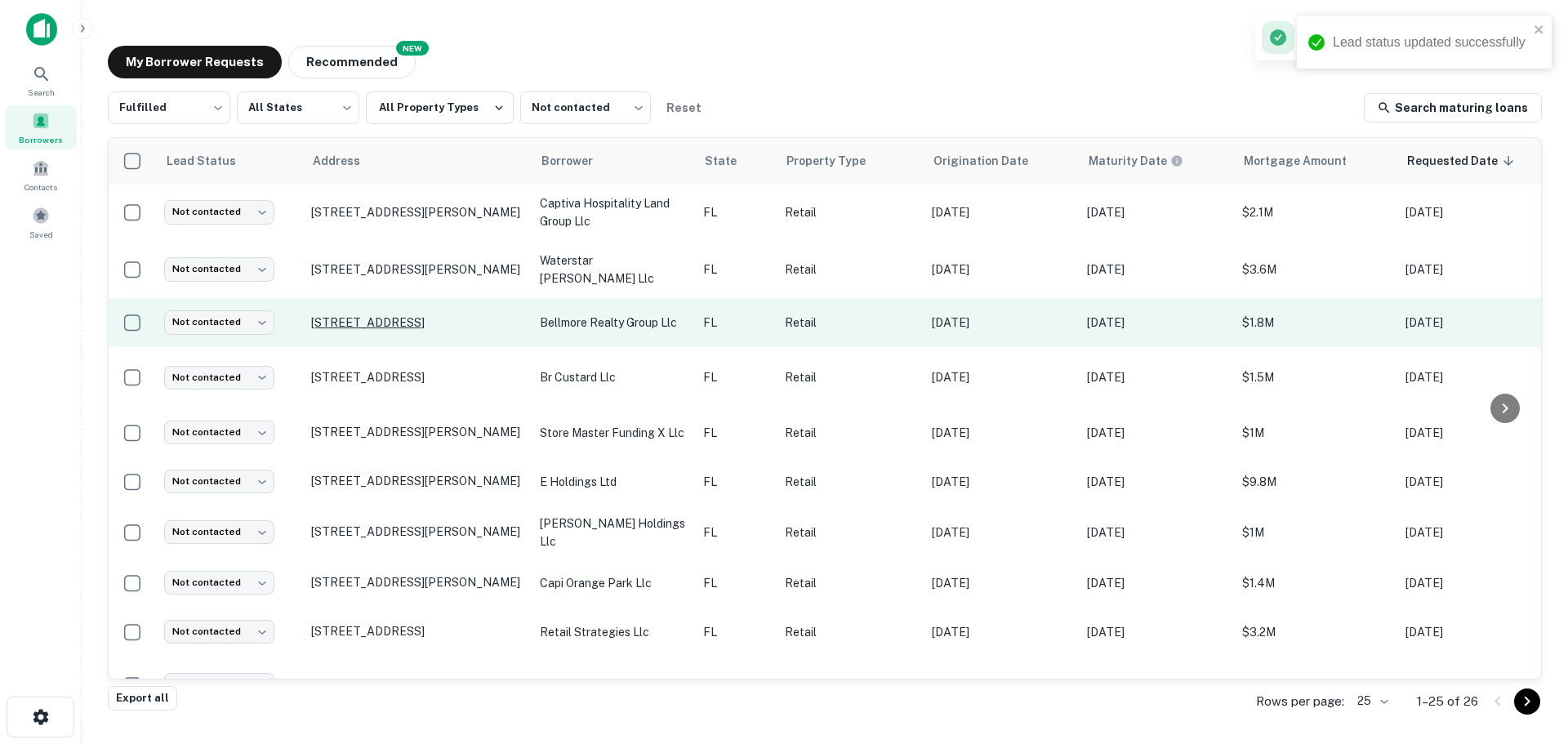
click at [354, 321] on p "[STREET_ADDRESS]" at bounding box center [417, 322] width 212 height 14
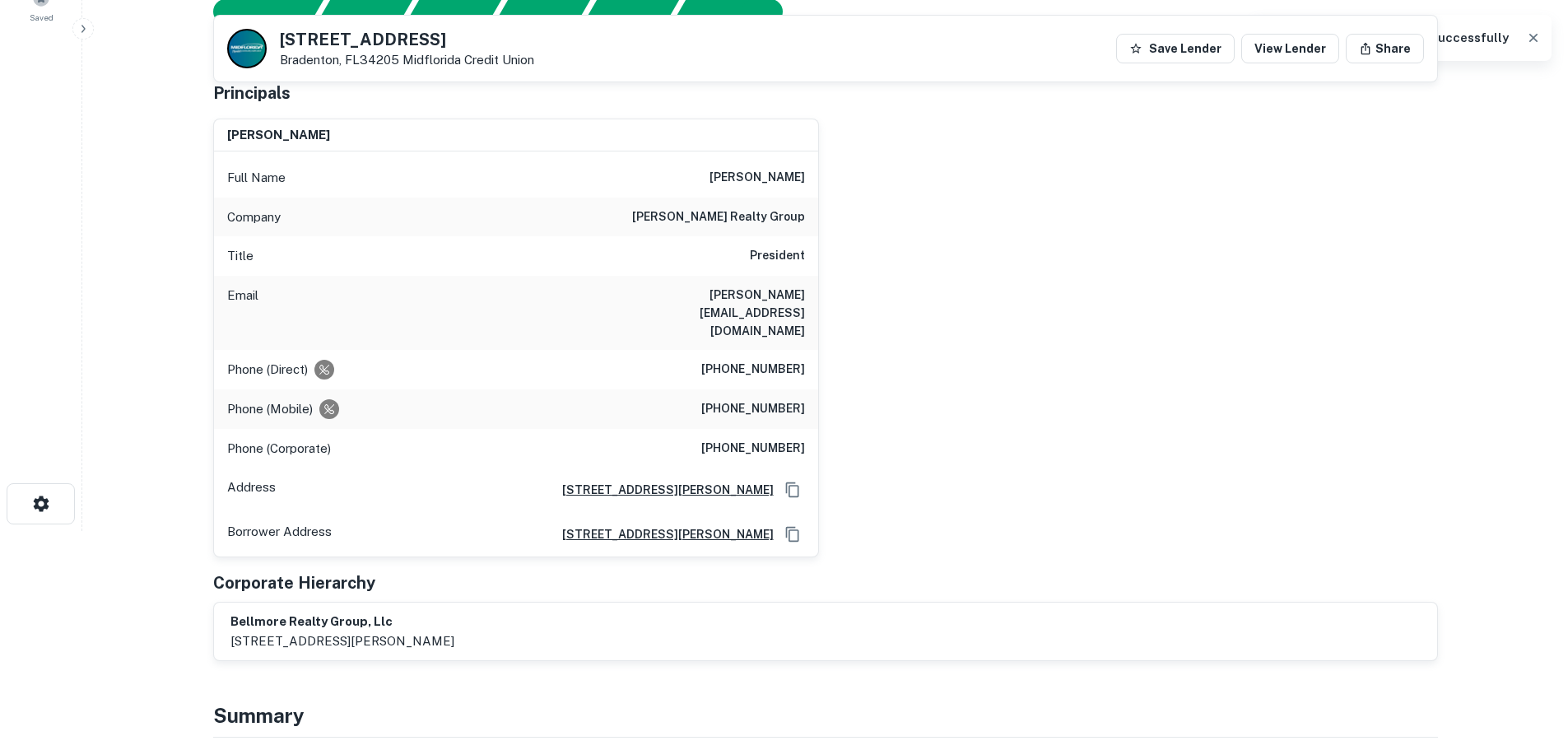
scroll to position [497, 0]
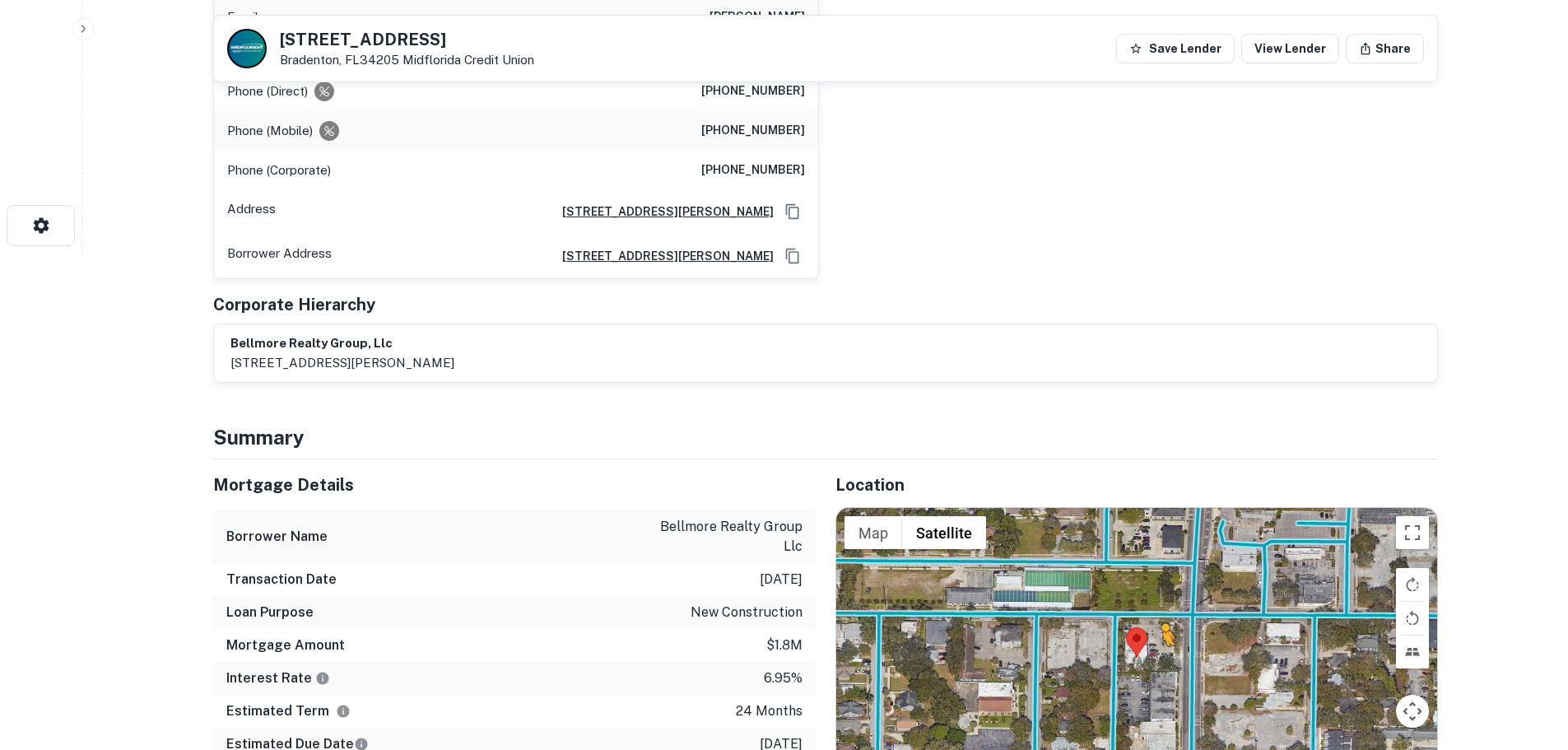
drag, startPoint x: 1425, startPoint y: 728, endPoint x: 1151, endPoint y: 628, distance: 291.7
click at [1151, 628] on div "To activate drag with keyboard, press Alt + Enter. Once in keyboard drag state,…" at bounding box center [1136, 656] width 601 height 298
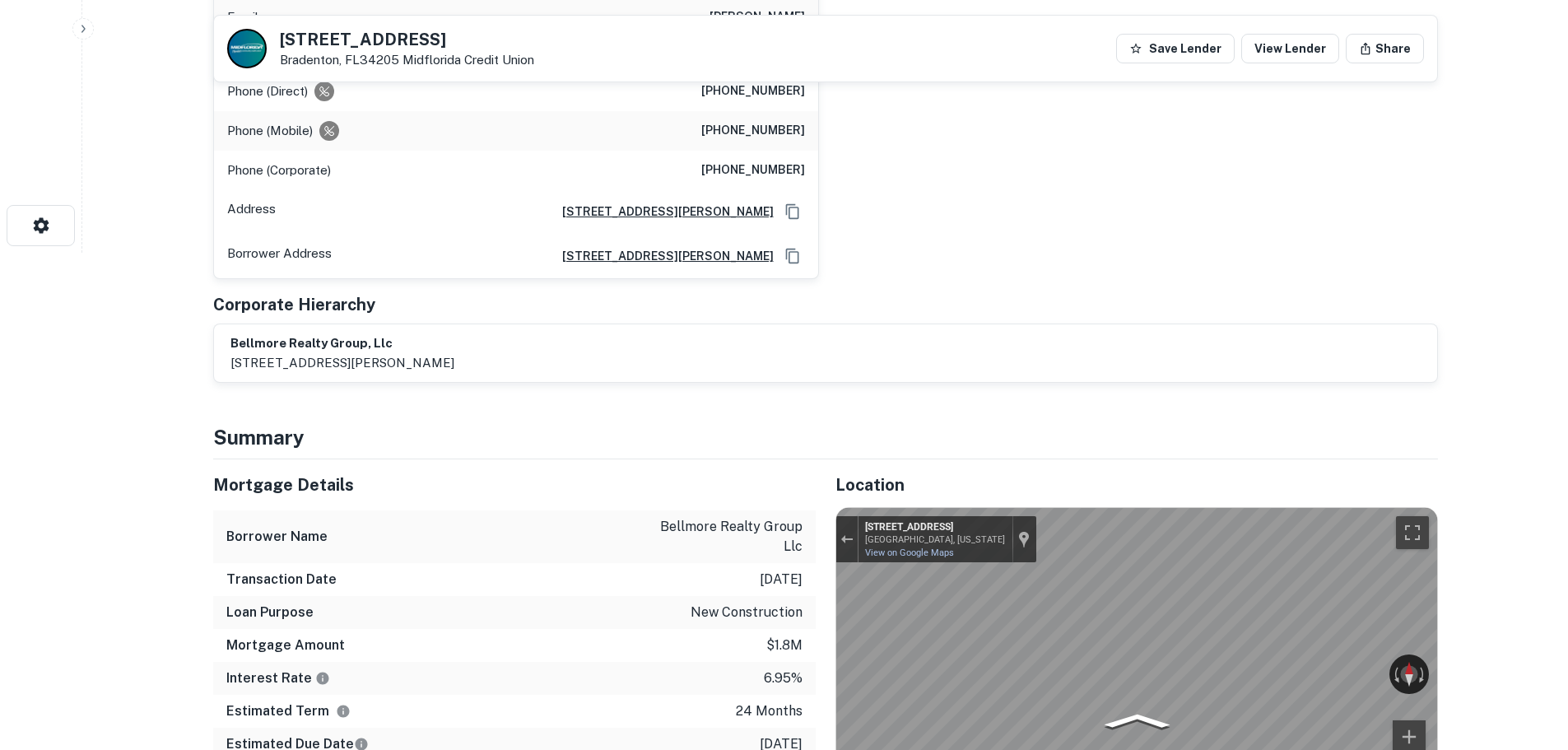
scroll to position [519, 0]
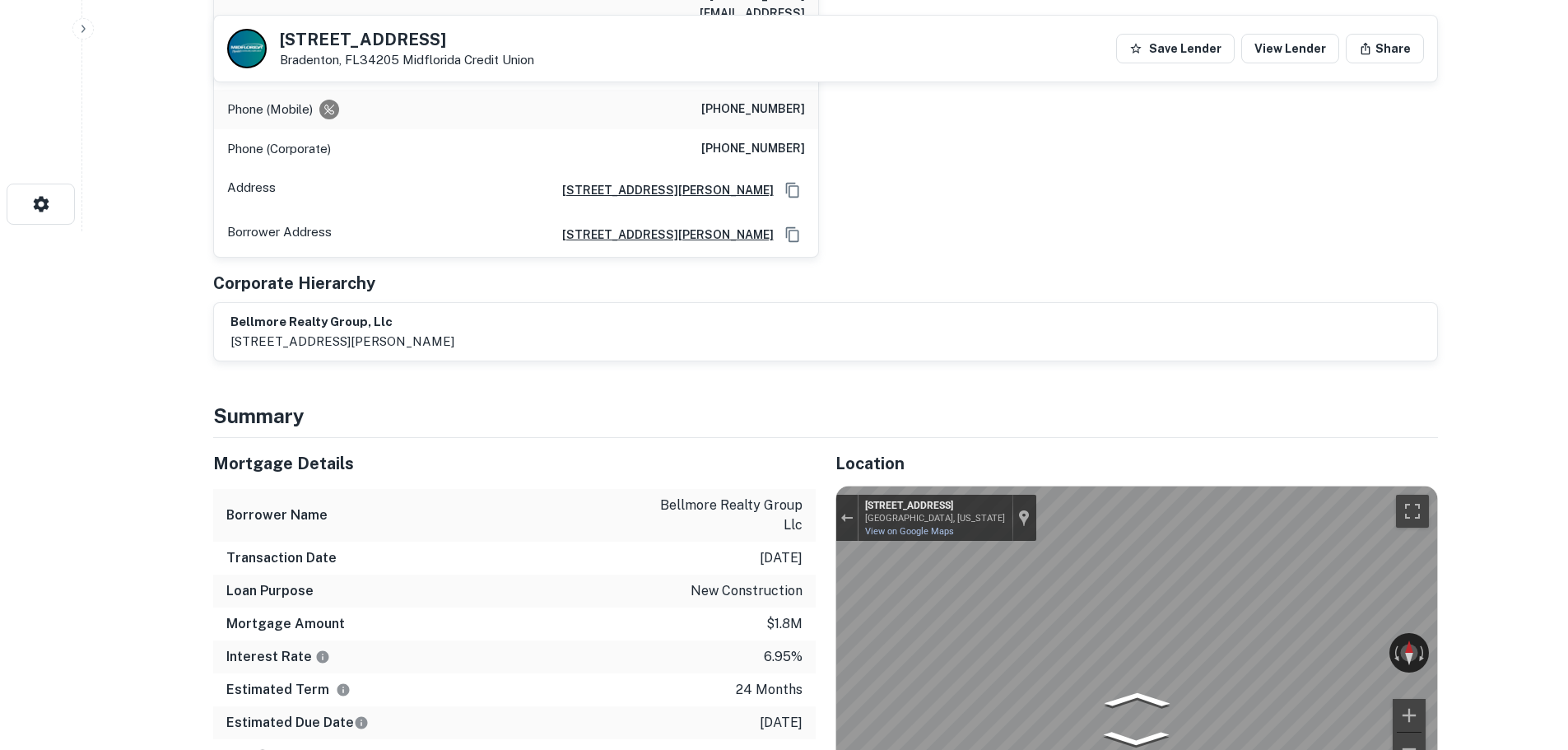
click at [360, 43] on h5 "[STREET_ADDRESS]" at bounding box center [407, 39] width 254 height 16
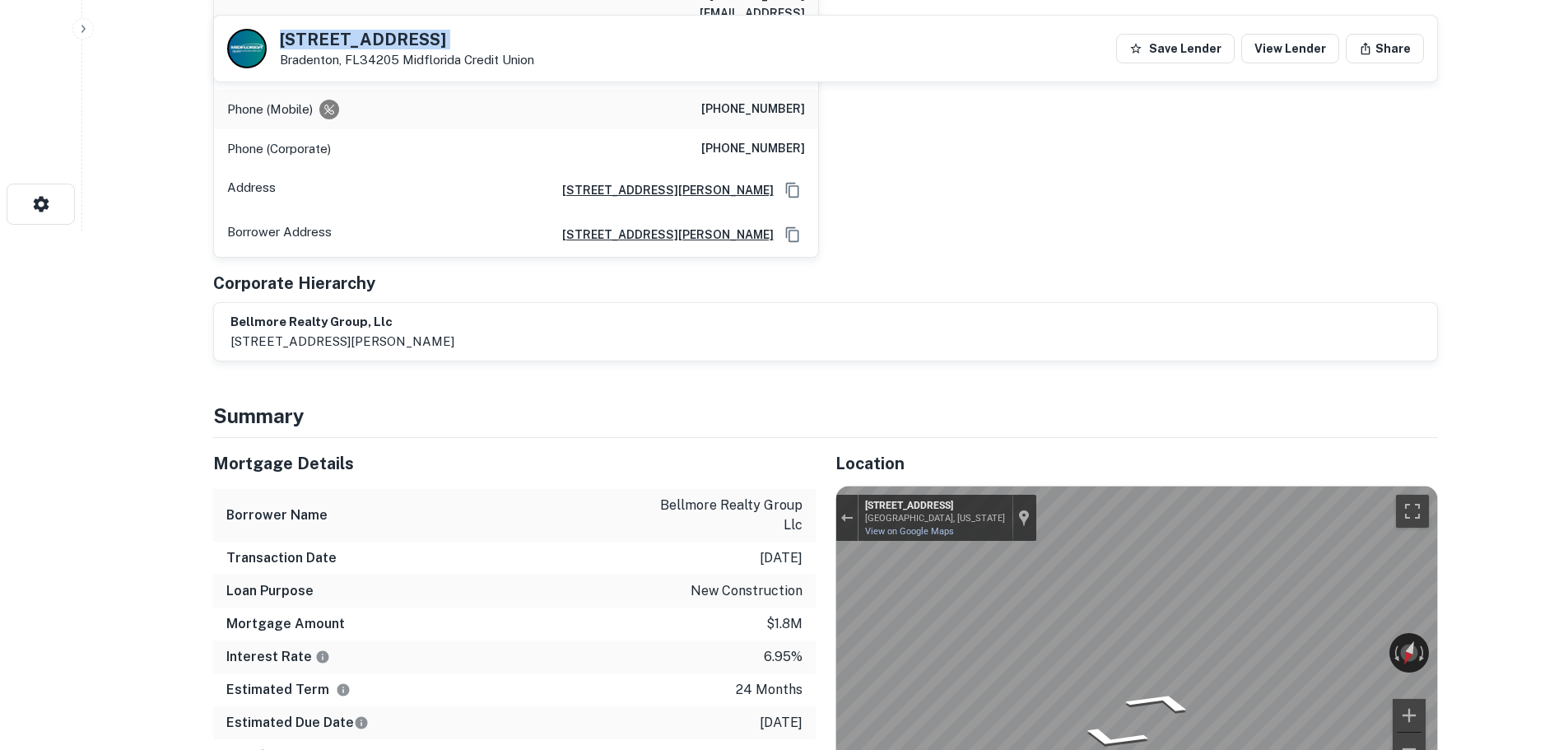
copy h5 "[STREET_ADDRESS]"
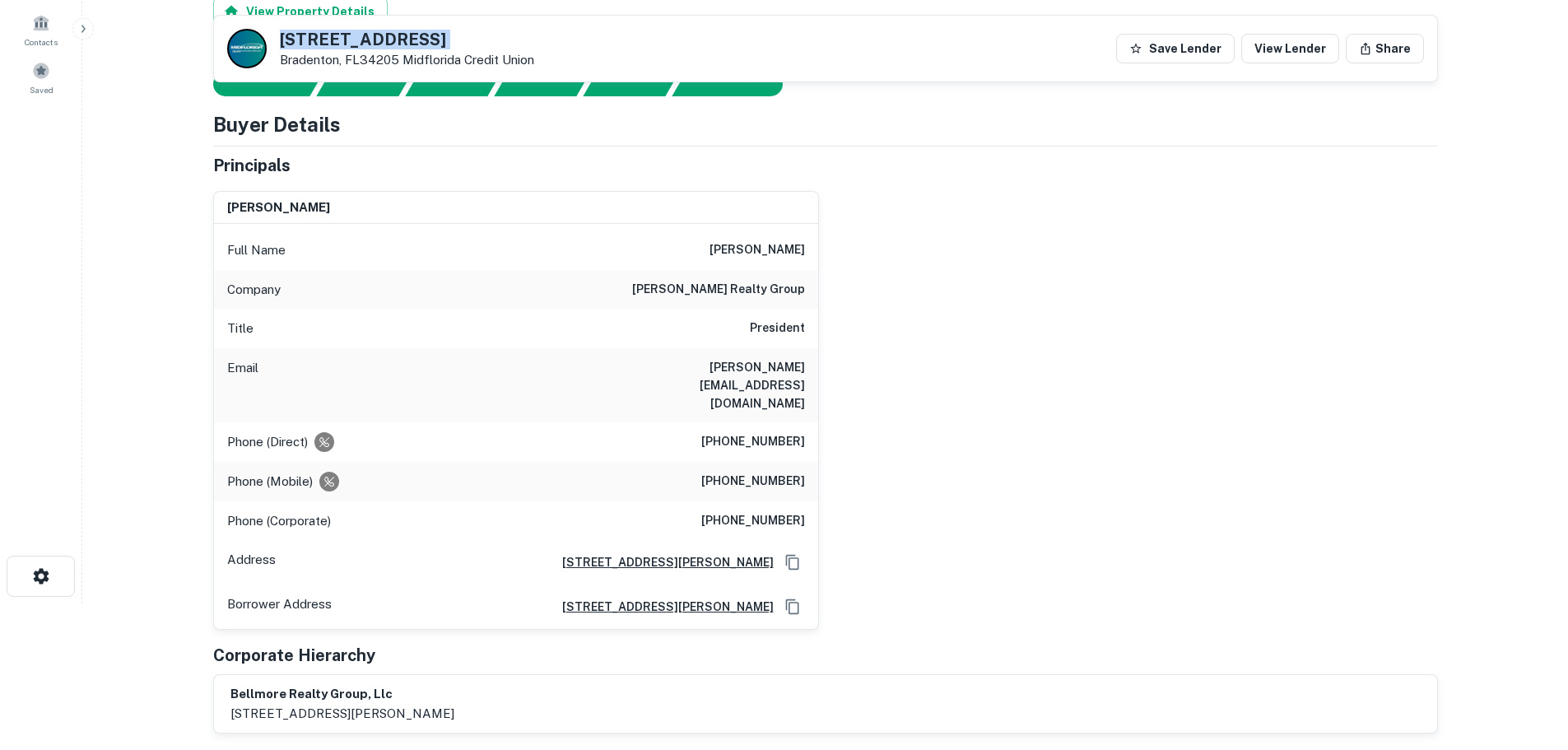
scroll to position [145, 0]
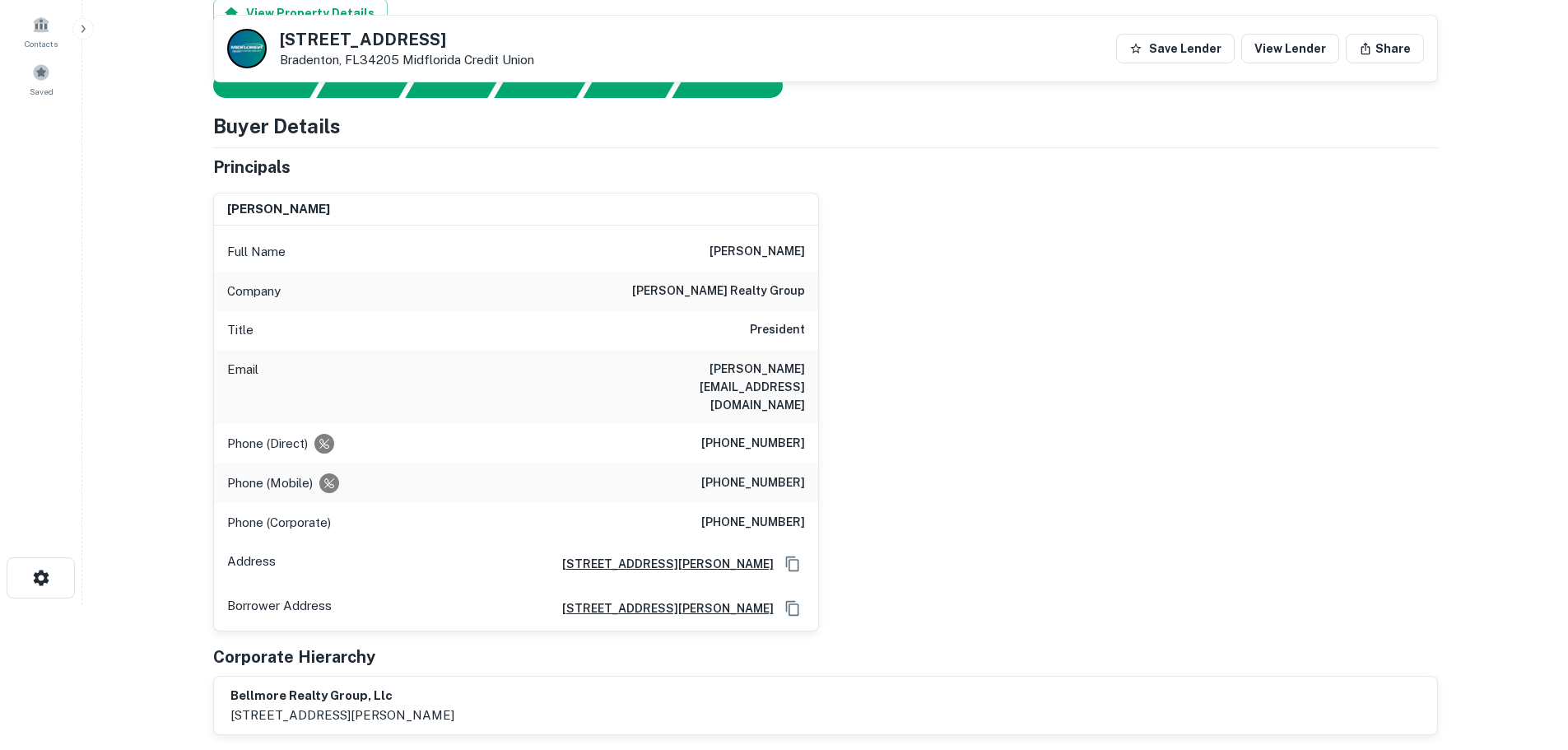
click at [711, 288] on h6 "[PERSON_NAME] realty group" at bounding box center [718, 291] width 173 height 20
copy h6 "[PERSON_NAME] realty group"
click at [659, 555] on h6 "[STREET_ADDRESS][PERSON_NAME]" at bounding box center [662, 564] width 225 height 18
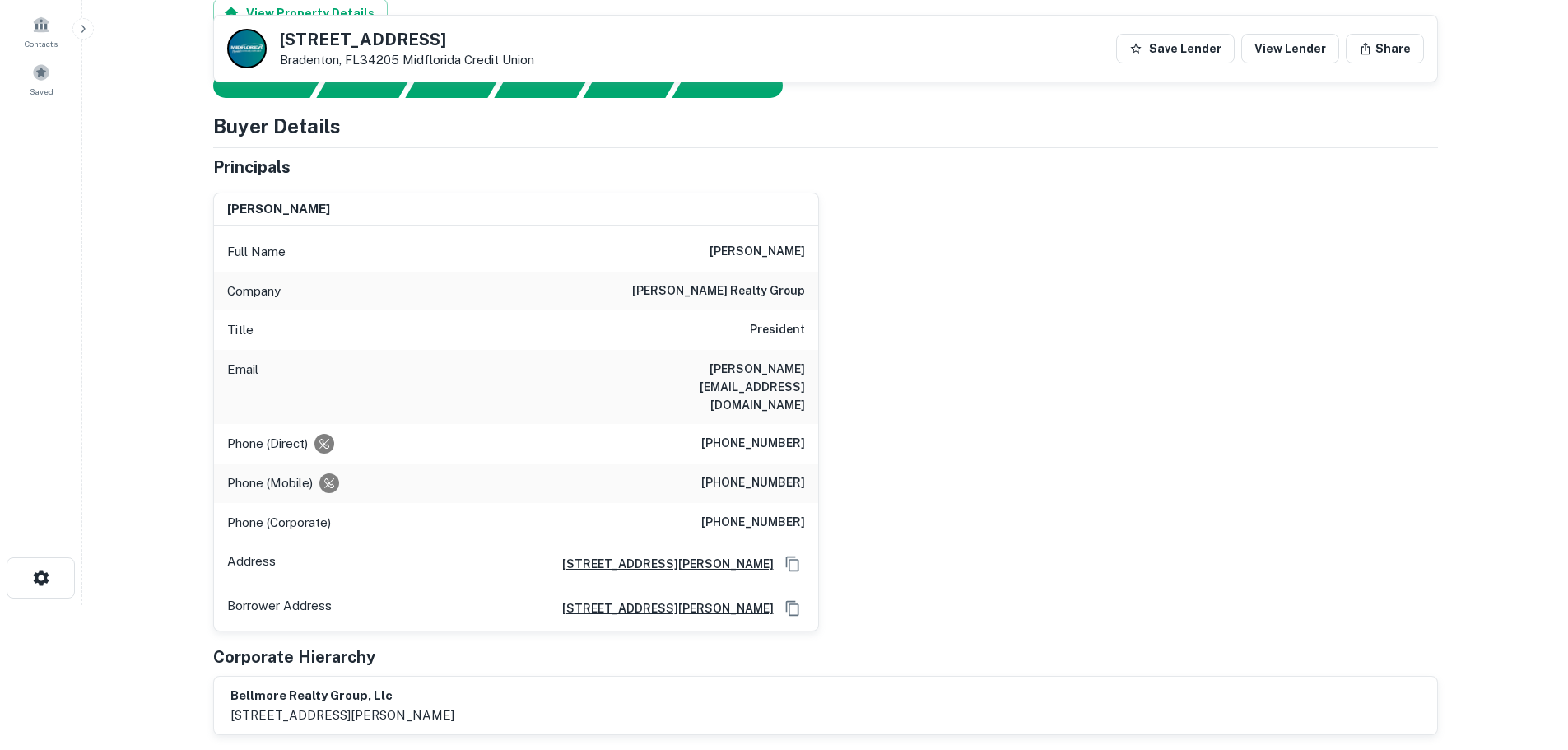
click at [740, 434] on h6 "[PHONE_NUMBER]" at bounding box center [753, 443] width 104 height 20
copy h6 "[PHONE_NUMBER]"
click at [770, 473] on h6 "[PHONE_NUMBER]" at bounding box center [753, 483] width 104 height 20
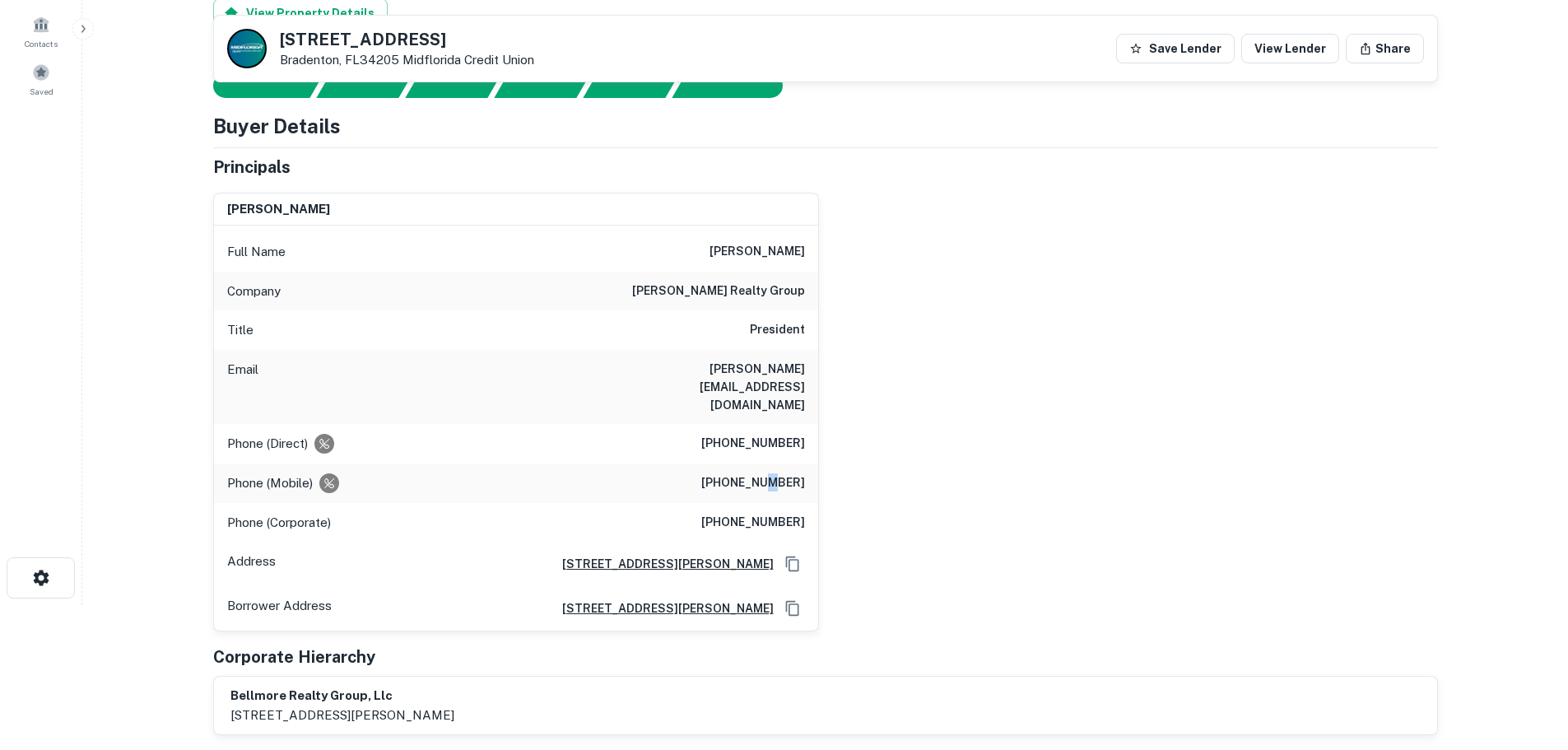
click at [770, 473] on h6 "[PHONE_NUMBER]" at bounding box center [753, 483] width 104 height 20
copy h6 "[PHONE_NUMBER]"
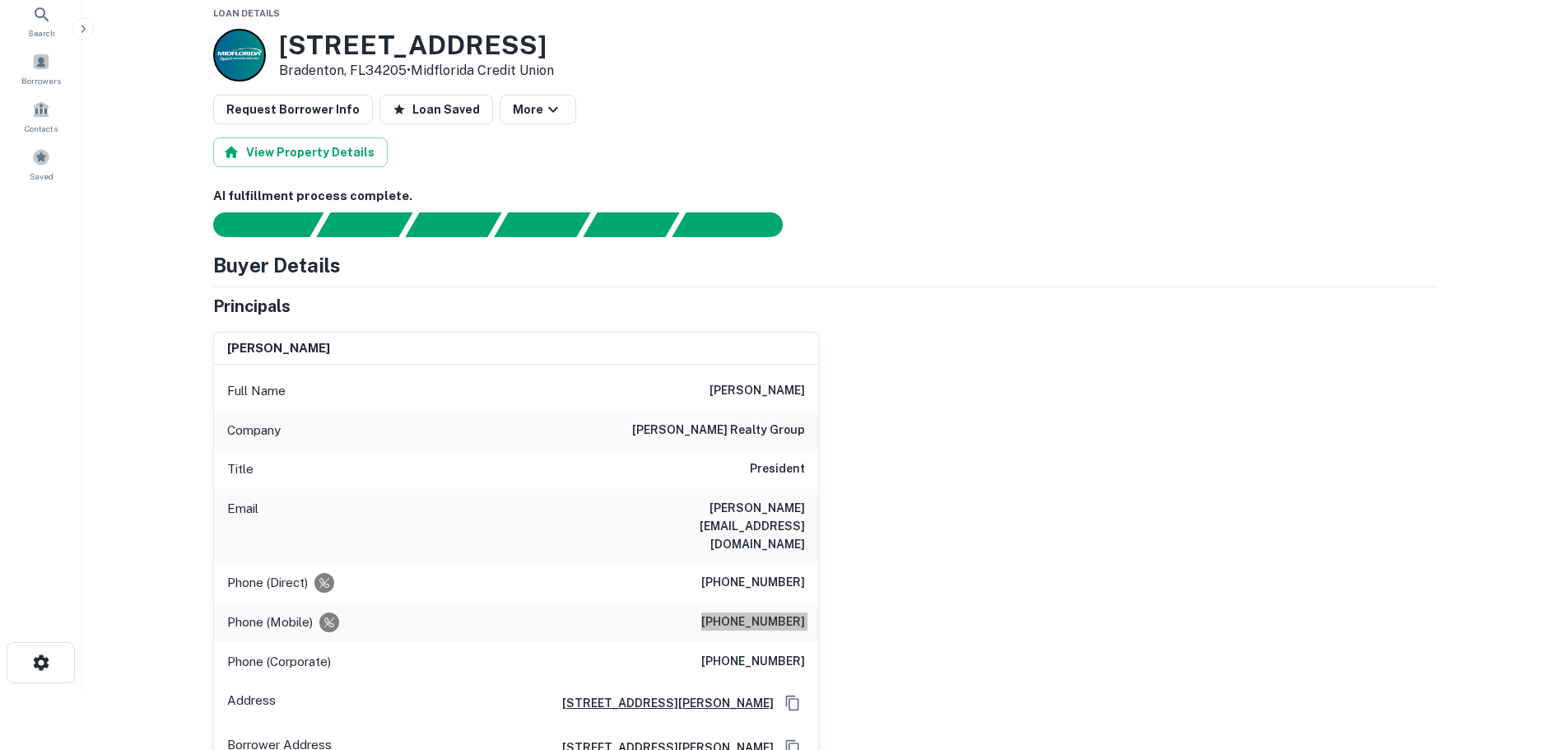
scroll to position [64, 0]
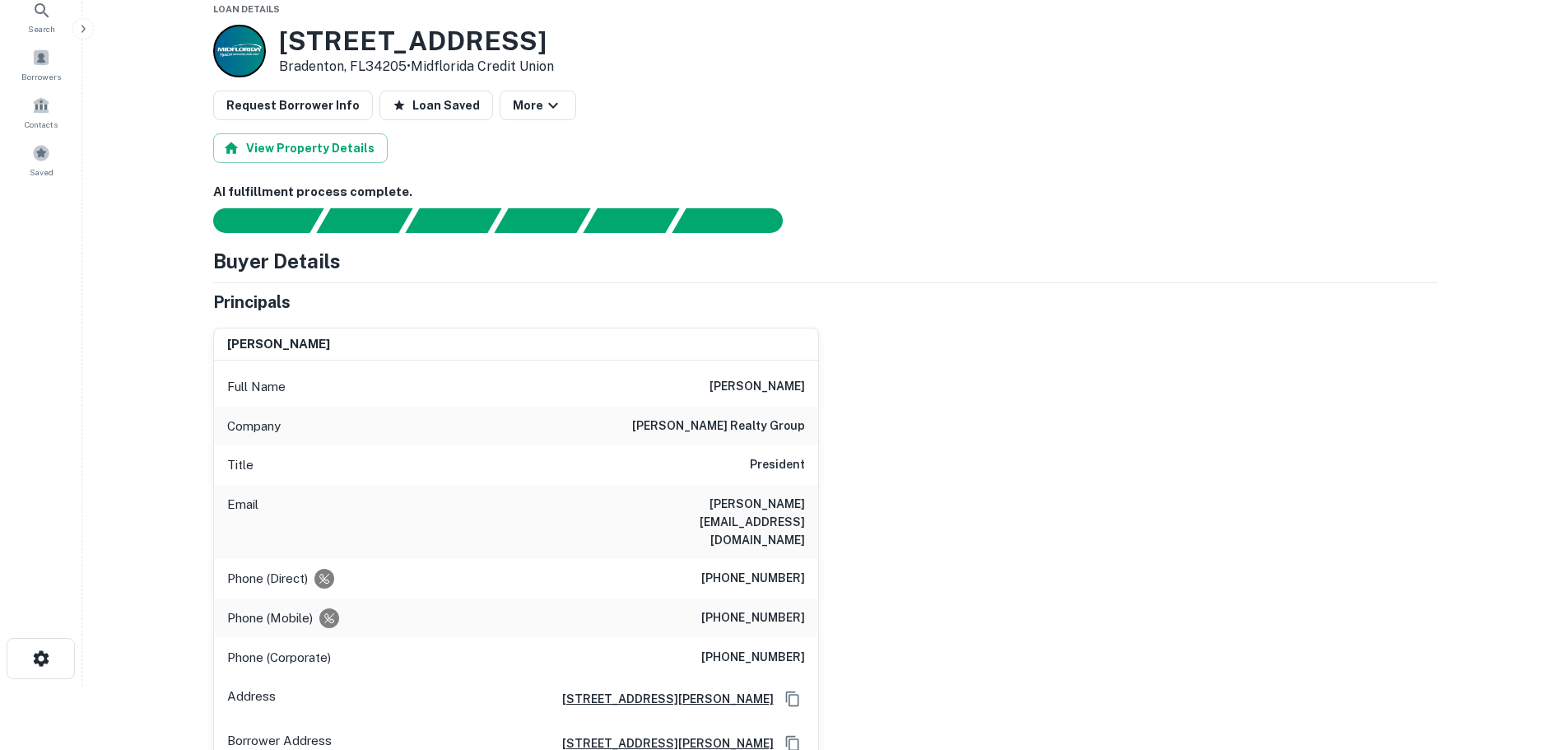
click at [737, 648] on h6 "[PHONE_NUMBER]" at bounding box center [753, 657] width 104 height 20
copy h6 "[PHONE_NUMBER]"
click at [733, 504] on h6 "[PERSON_NAME][EMAIL_ADDRESS][DOMAIN_NAME]" at bounding box center [706, 521] width 198 height 54
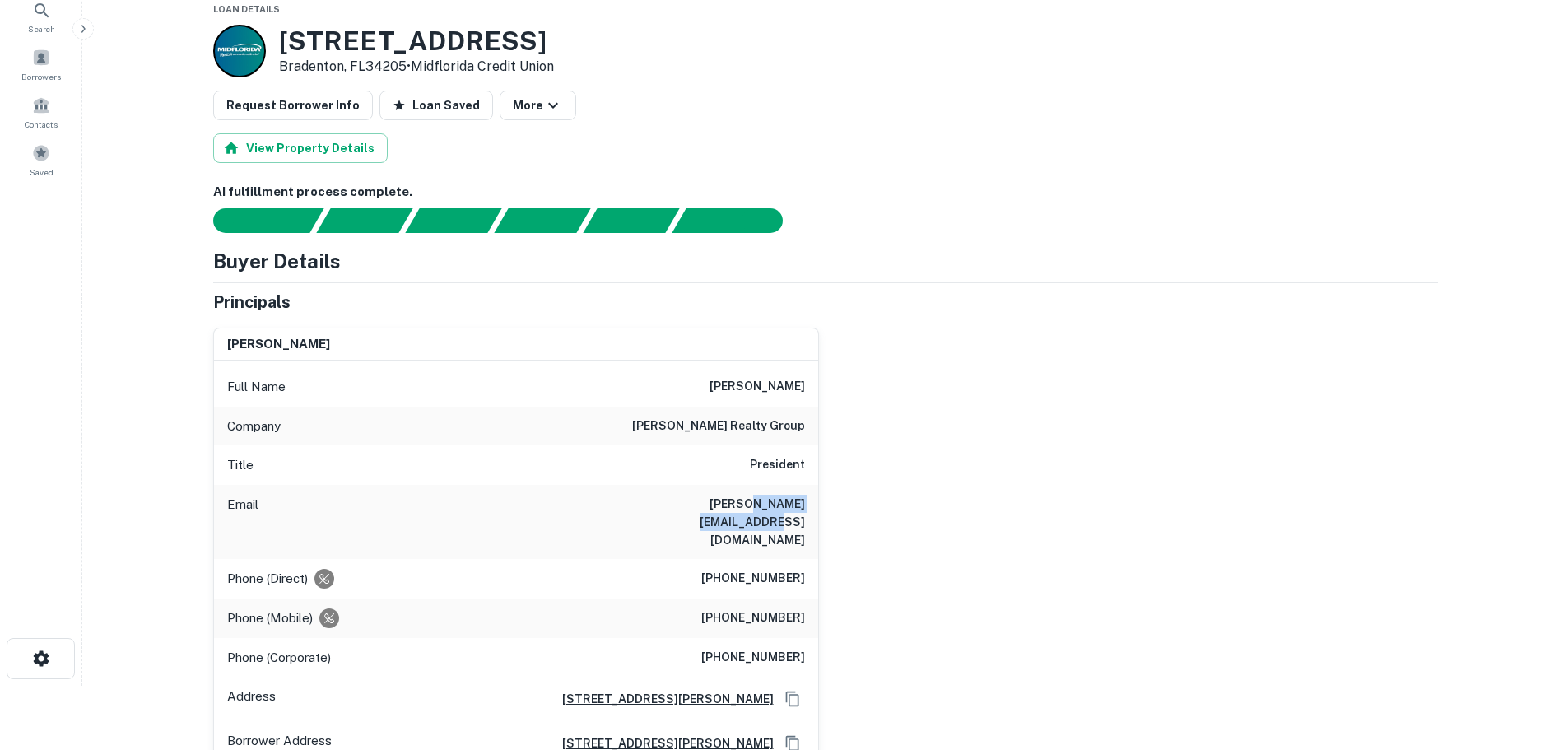
click at [733, 504] on h6 "[PERSON_NAME][EMAIL_ADDRESS][DOMAIN_NAME]" at bounding box center [706, 521] width 198 height 54
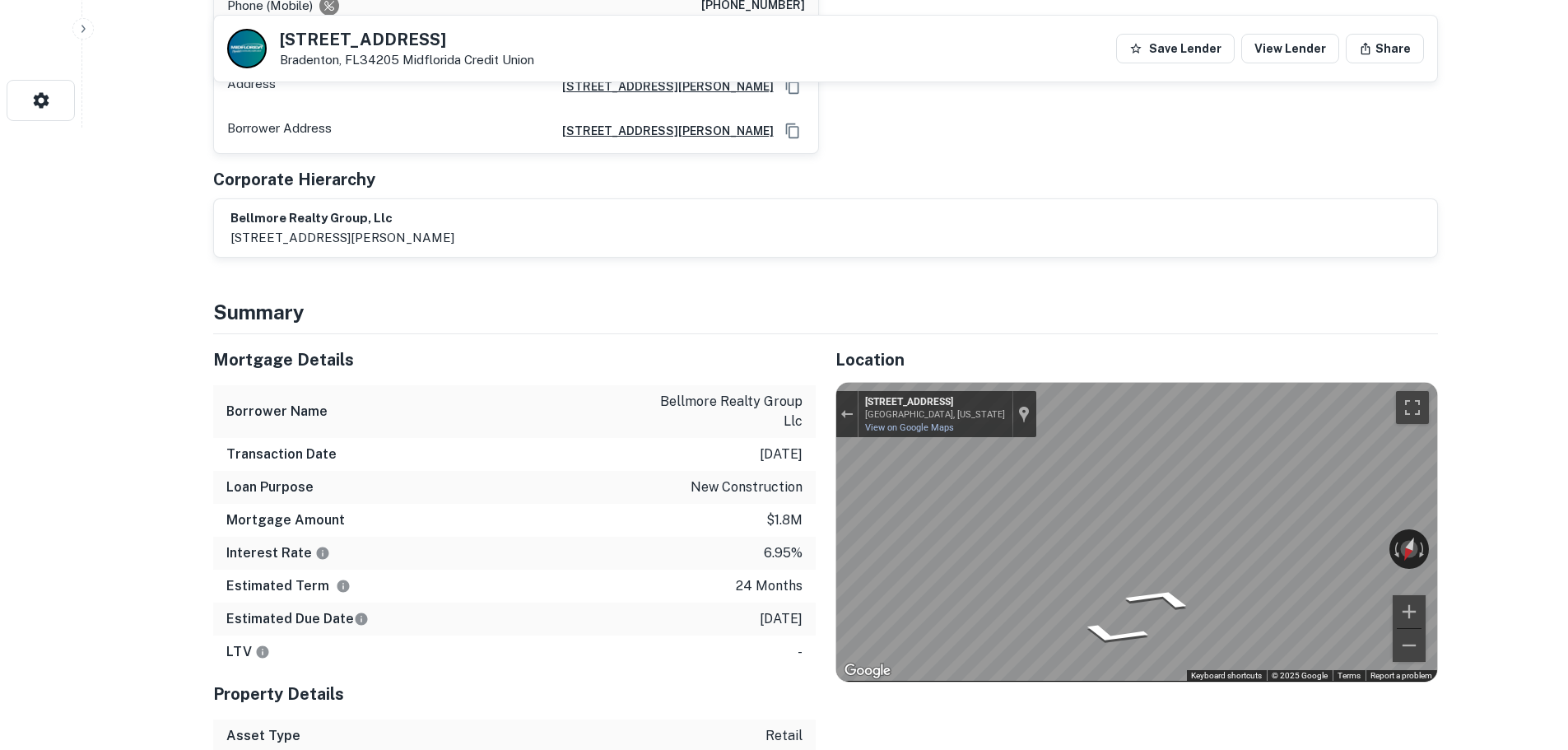
scroll to position [0, 0]
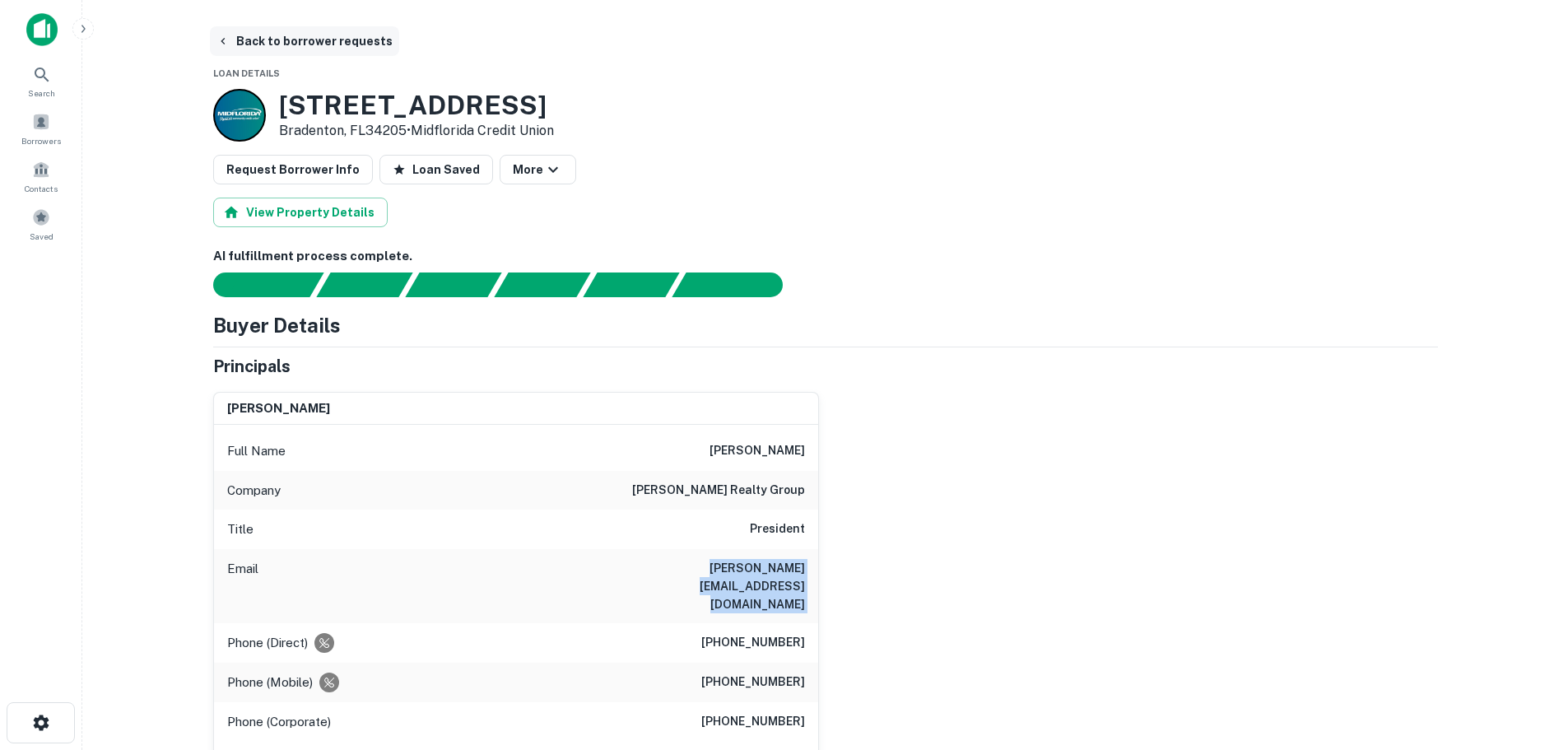
click at [343, 44] on button "Back to borrower requests" at bounding box center [304, 41] width 189 height 29
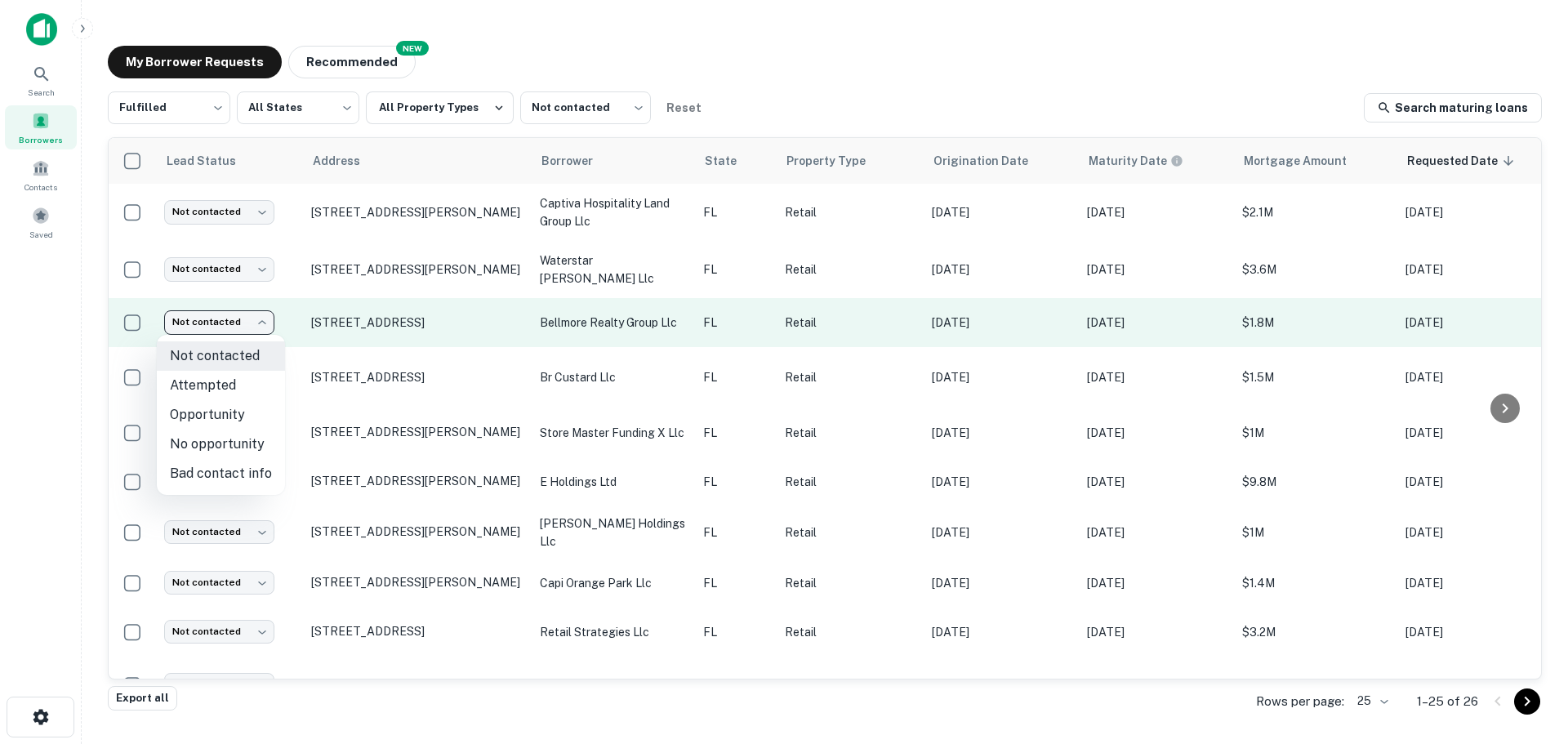
click at [226, 317] on body "Search Borrowers Contacts Saved My Borrower Requests NEW Recommended Fulfilled …" at bounding box center [784, 372] width 1568 height 744
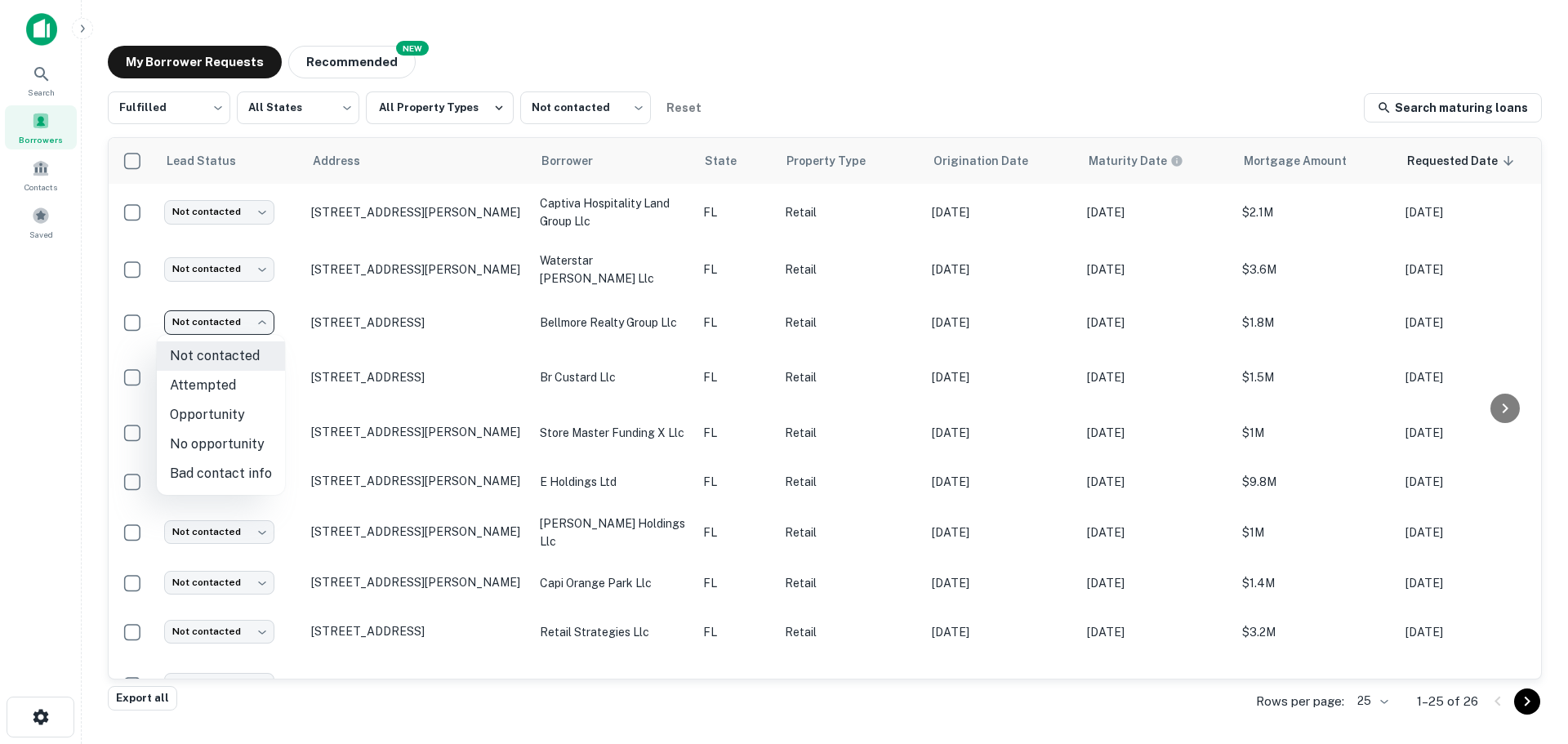
click at [228, 384] on li "Attempted" at bounding box center [221, 385] width 128 height 29
type input "*********"
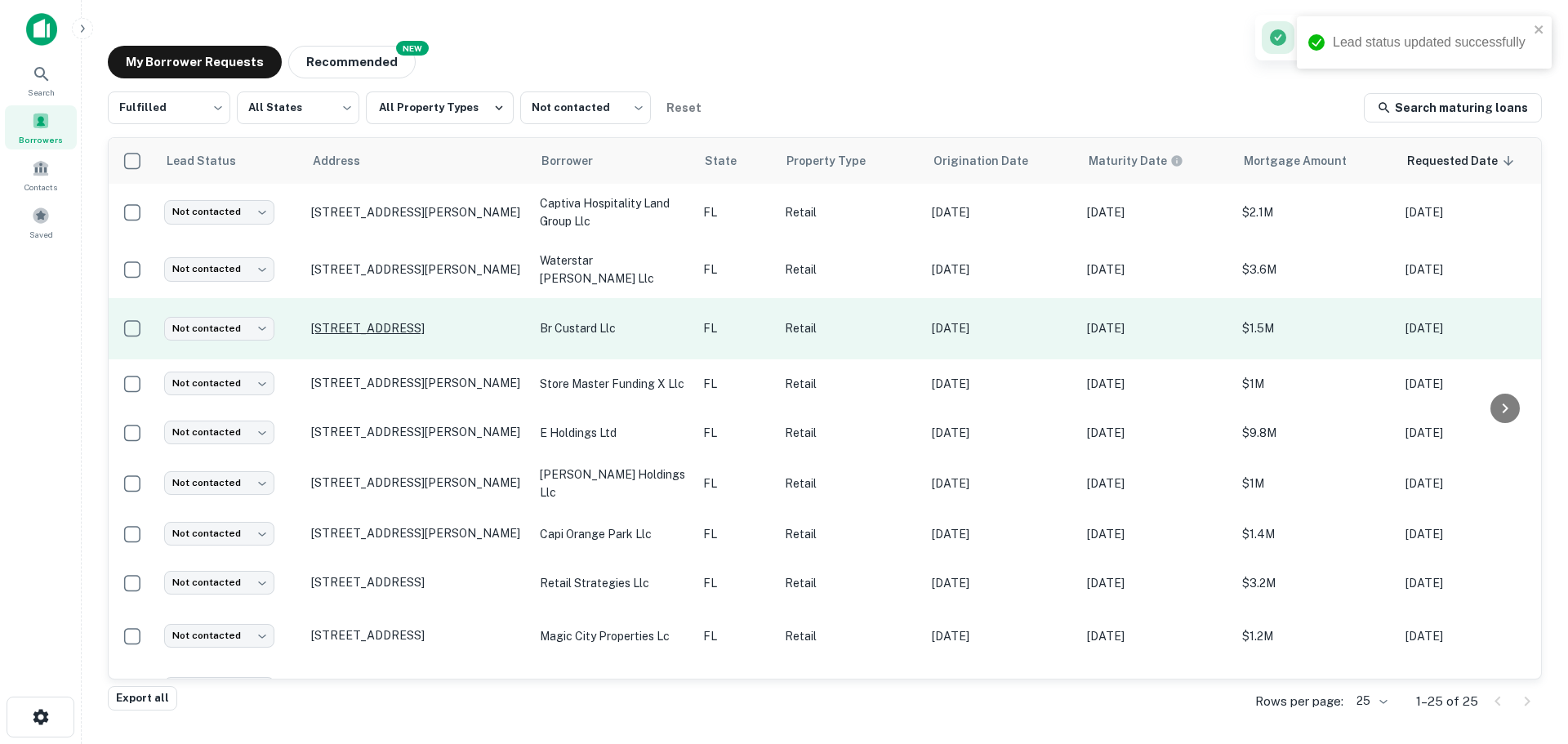
click at [398, 321] on p "[STREET_ADDRESS]" at bounding box center [417, 328] width 212 height 14
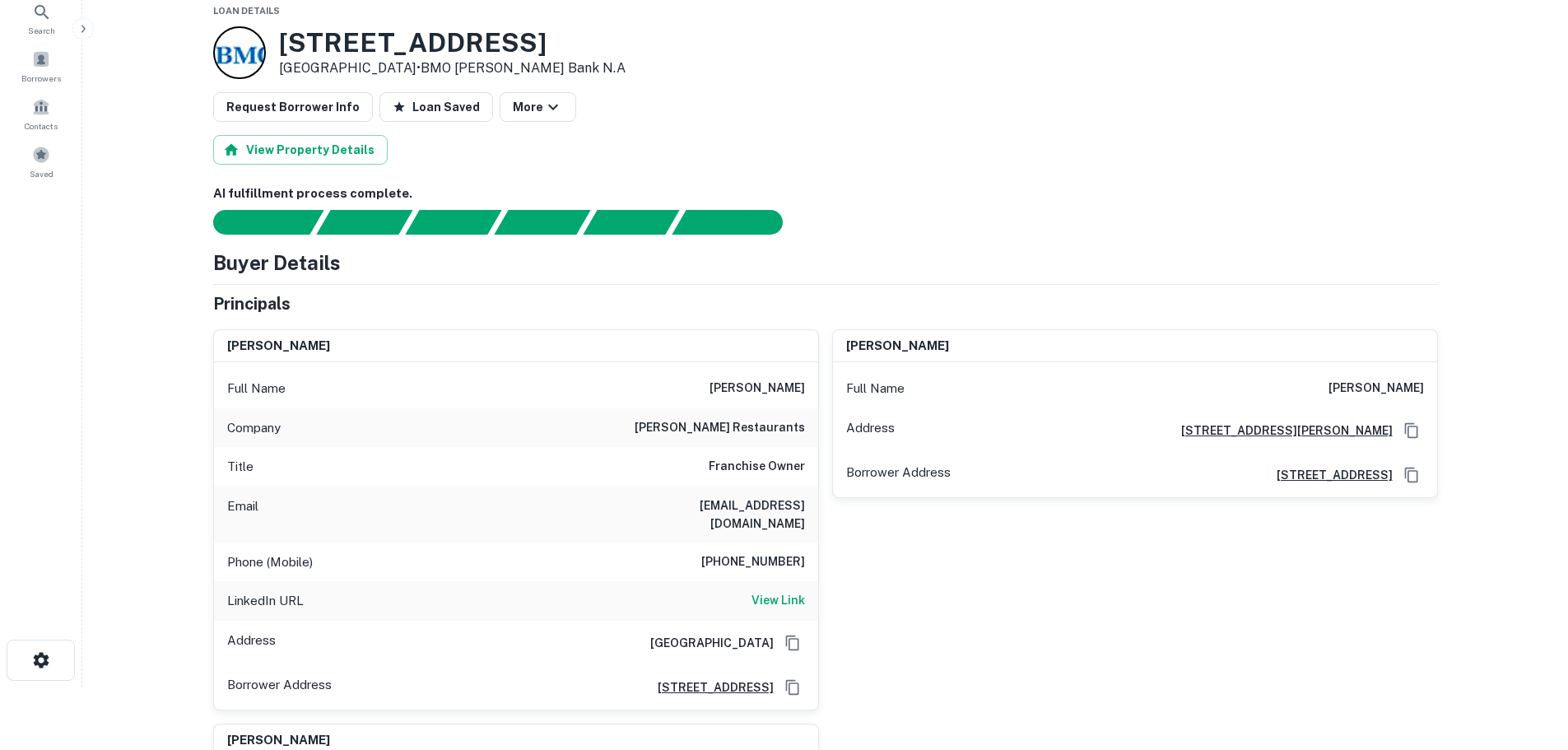
scroll to position [64, 0]
click at [778, 386] on h6 "[PERSON_NAME]" at bounding box center [757, 387] width 95 height 20
copy h6 "[PERSON_NAME]"
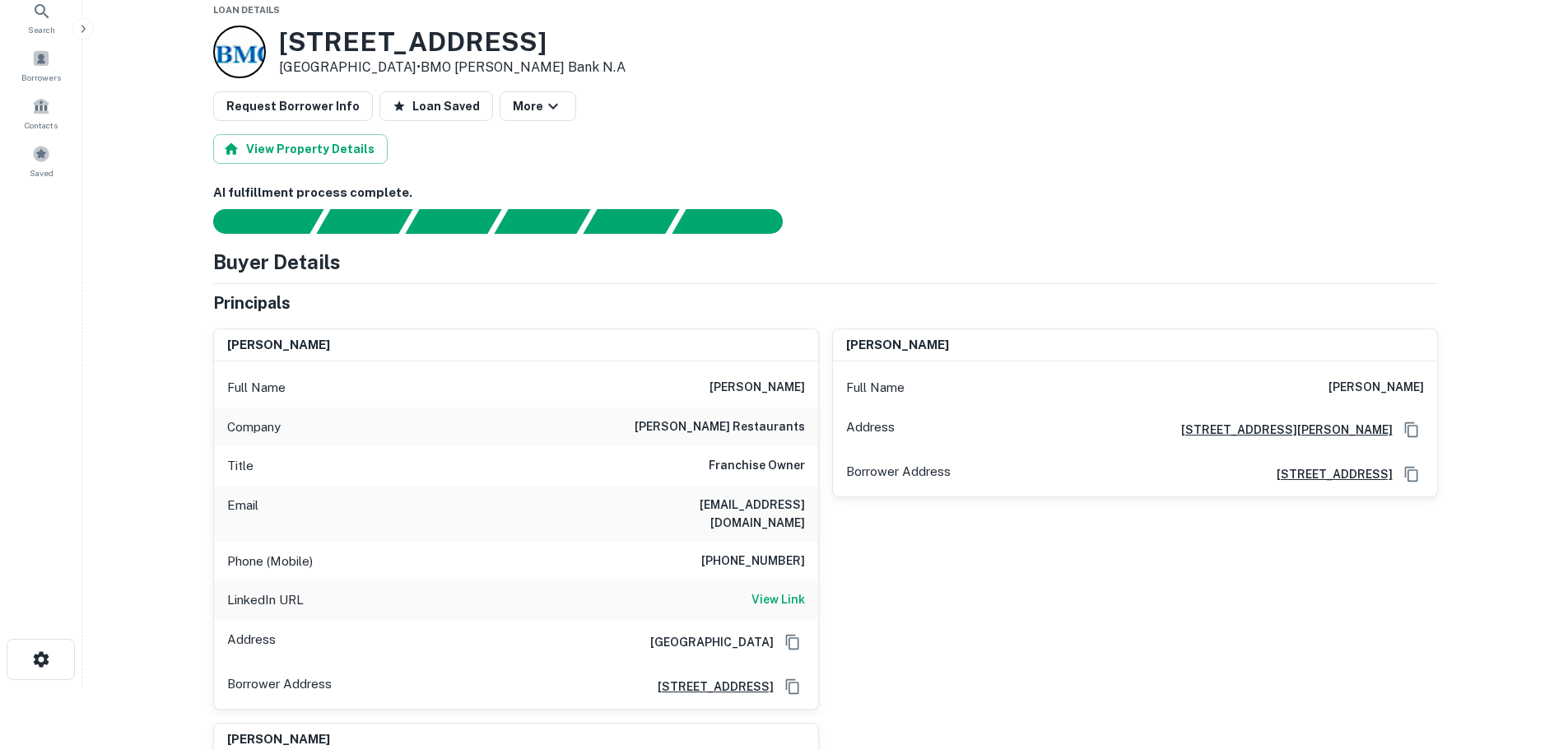
click at [759, 552] on h6 "[PHONE_NUMBER]" at bounding box center [753, 561] width 104 height 20
click at [770, 552] on h6 "[PHONE_NUMBER]" at bounding box center [753, 561] width 104 height 20
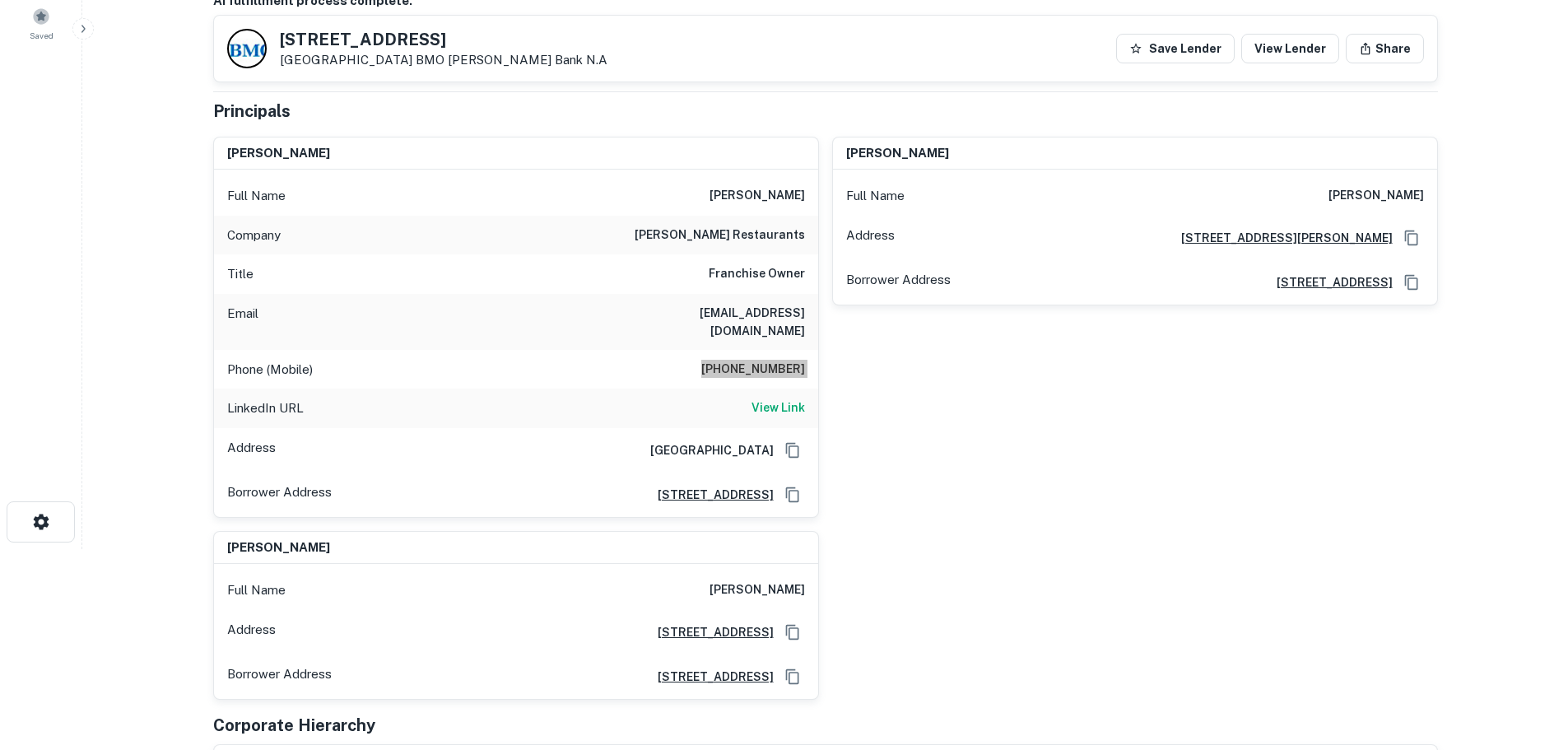
scroll to position [0, 0]
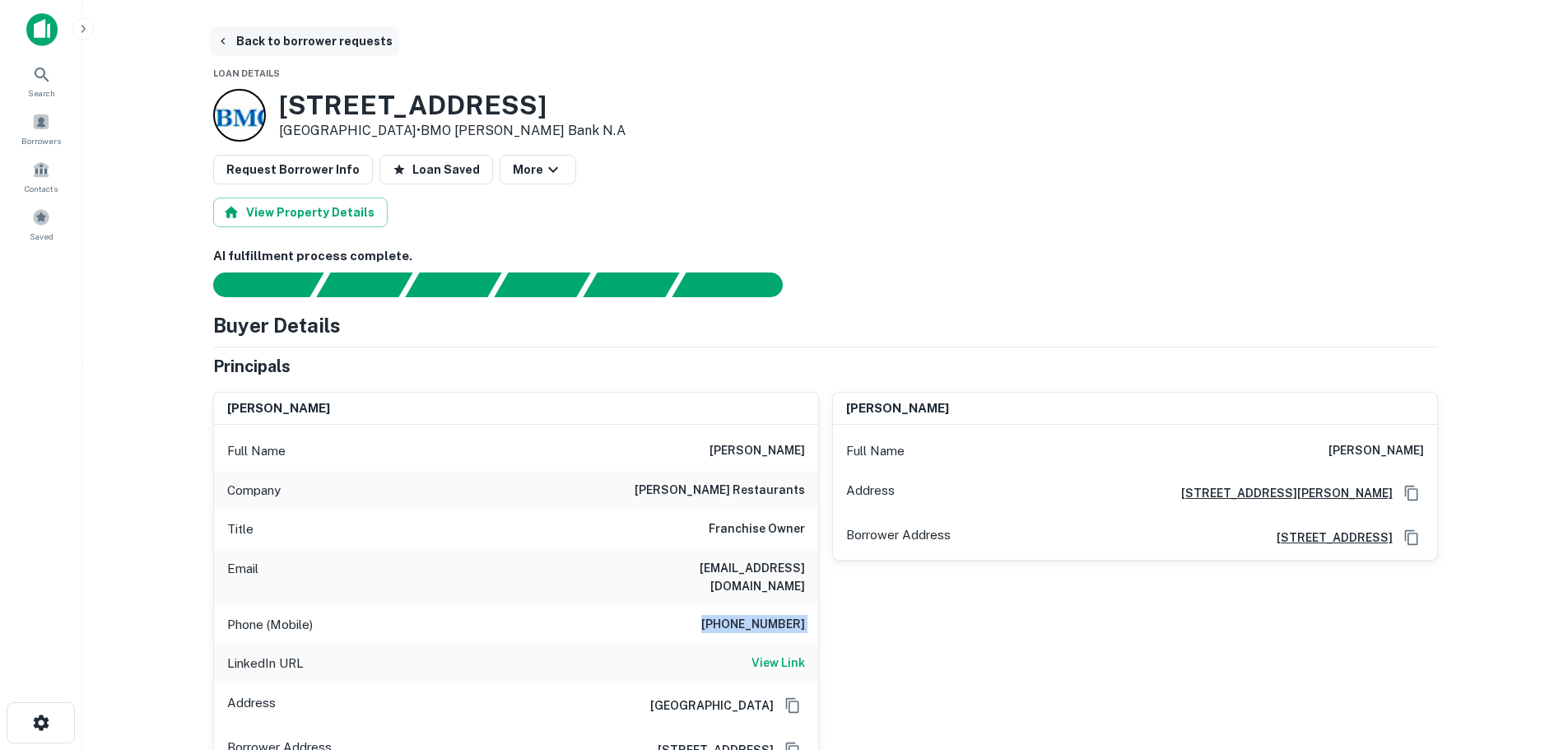
click at [324, 34] on button "Back to borrower requests" at bounding box center [304, 41] width 189 height 29
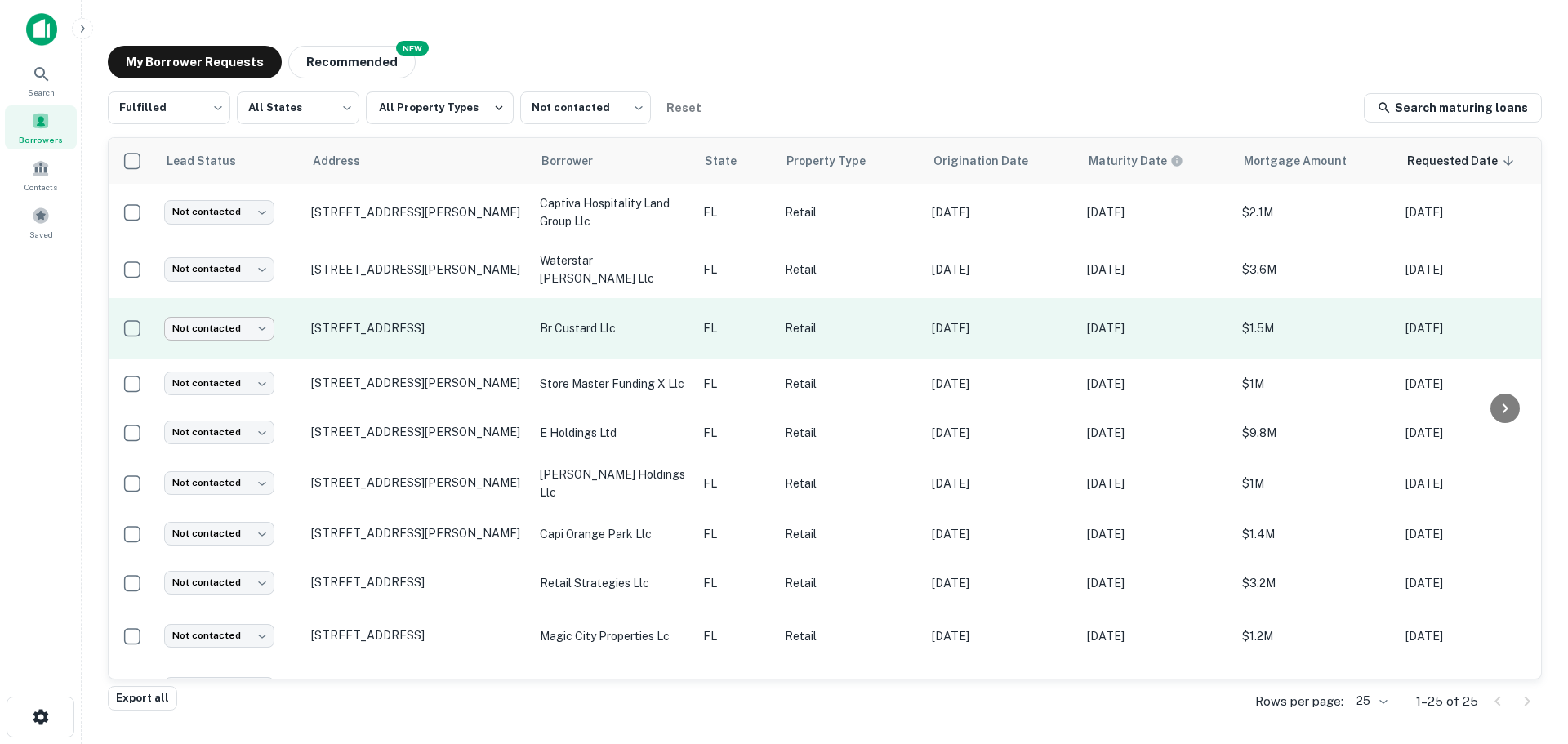
click at [215, 321] on body "Search Borrowers Contacts Saved My Borrower Requests NEW Recommended Fulfilled …" at bounding box center [784, 372] width 1568 height 744
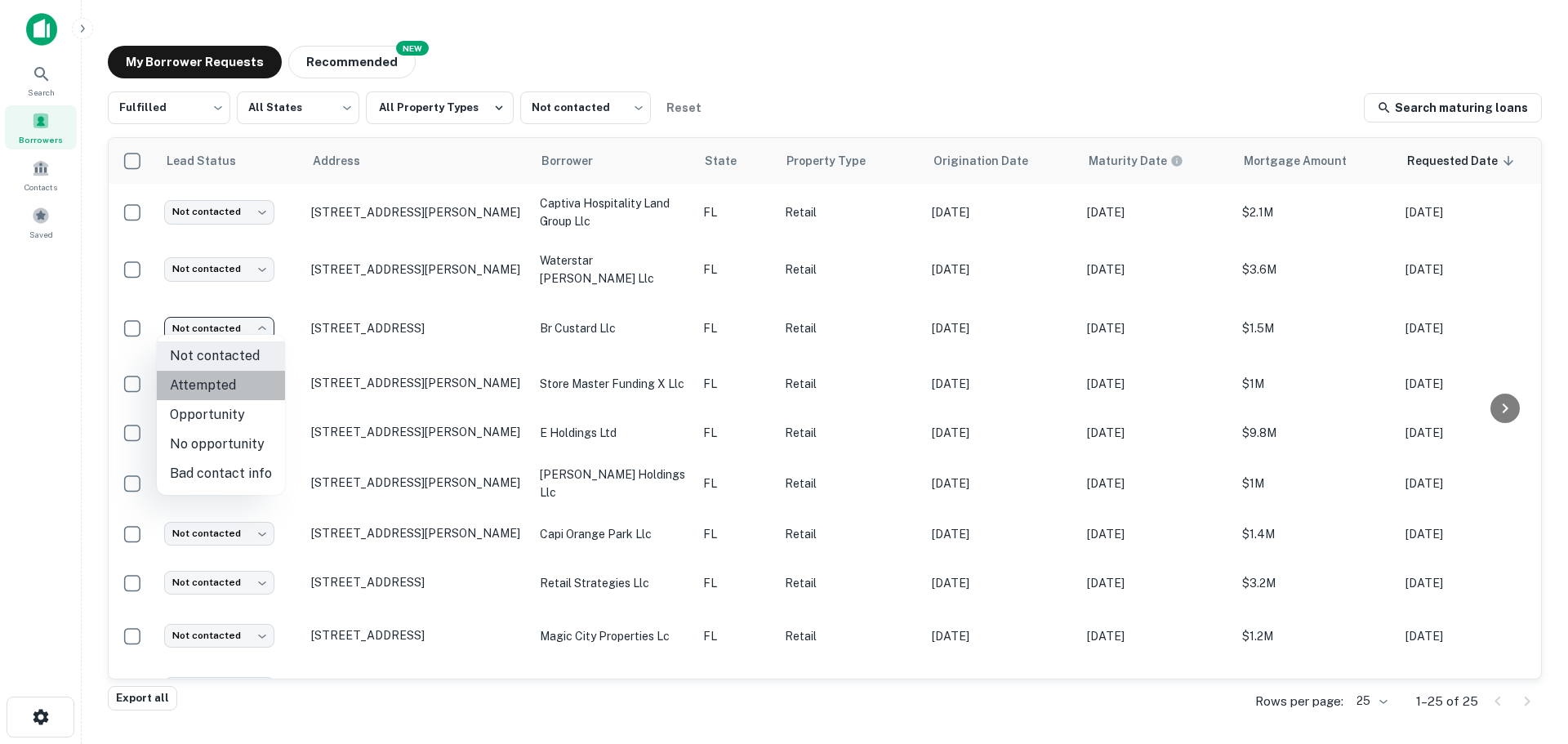
click at [222, 392] on li "Attempted" at bounding box center [221, 385] width 128 height 29
type input "*********"
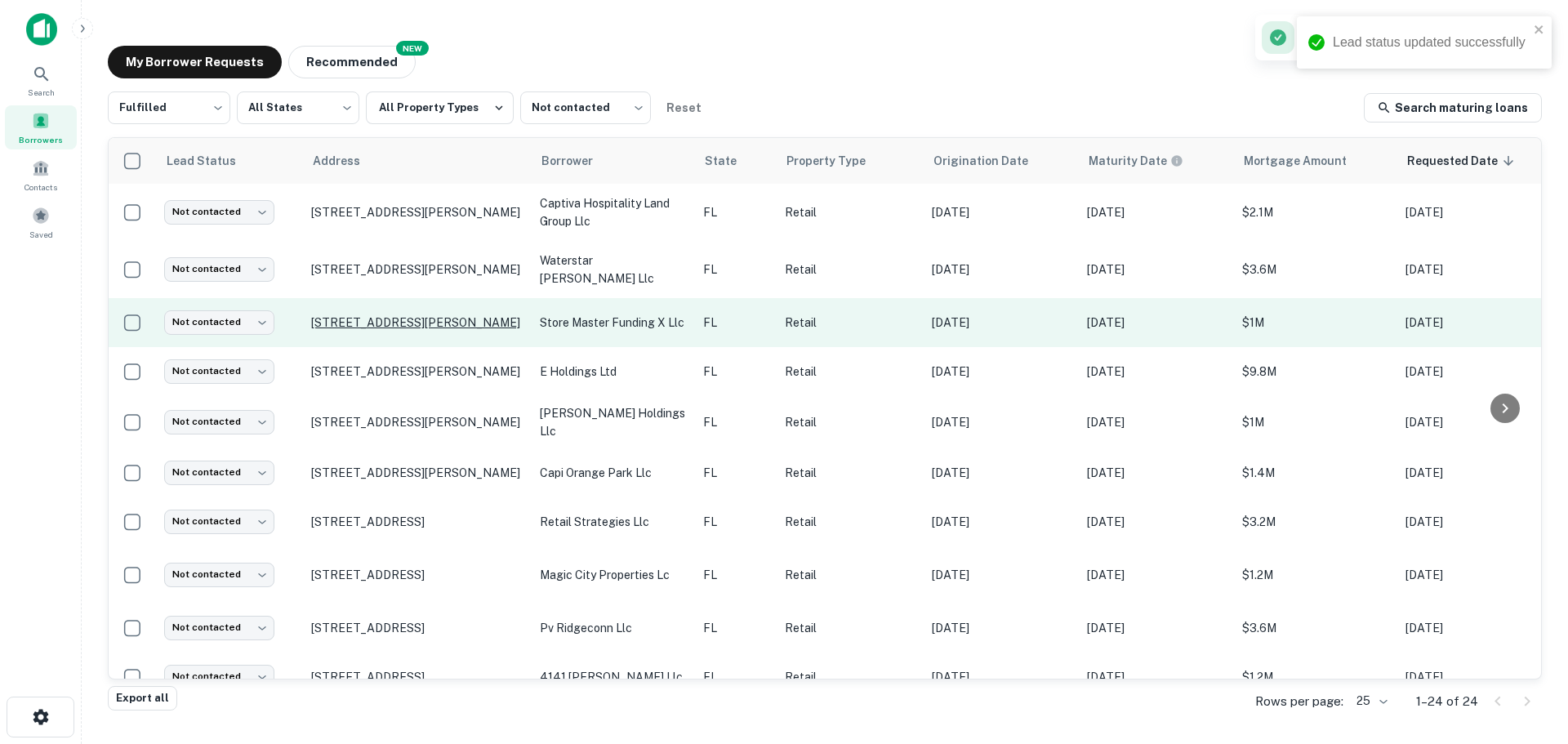
click at [400, 315] on p "[STREET_ADDRESS][PERSON_NAME]" at bounding box center [417, 322] width 212 height 14
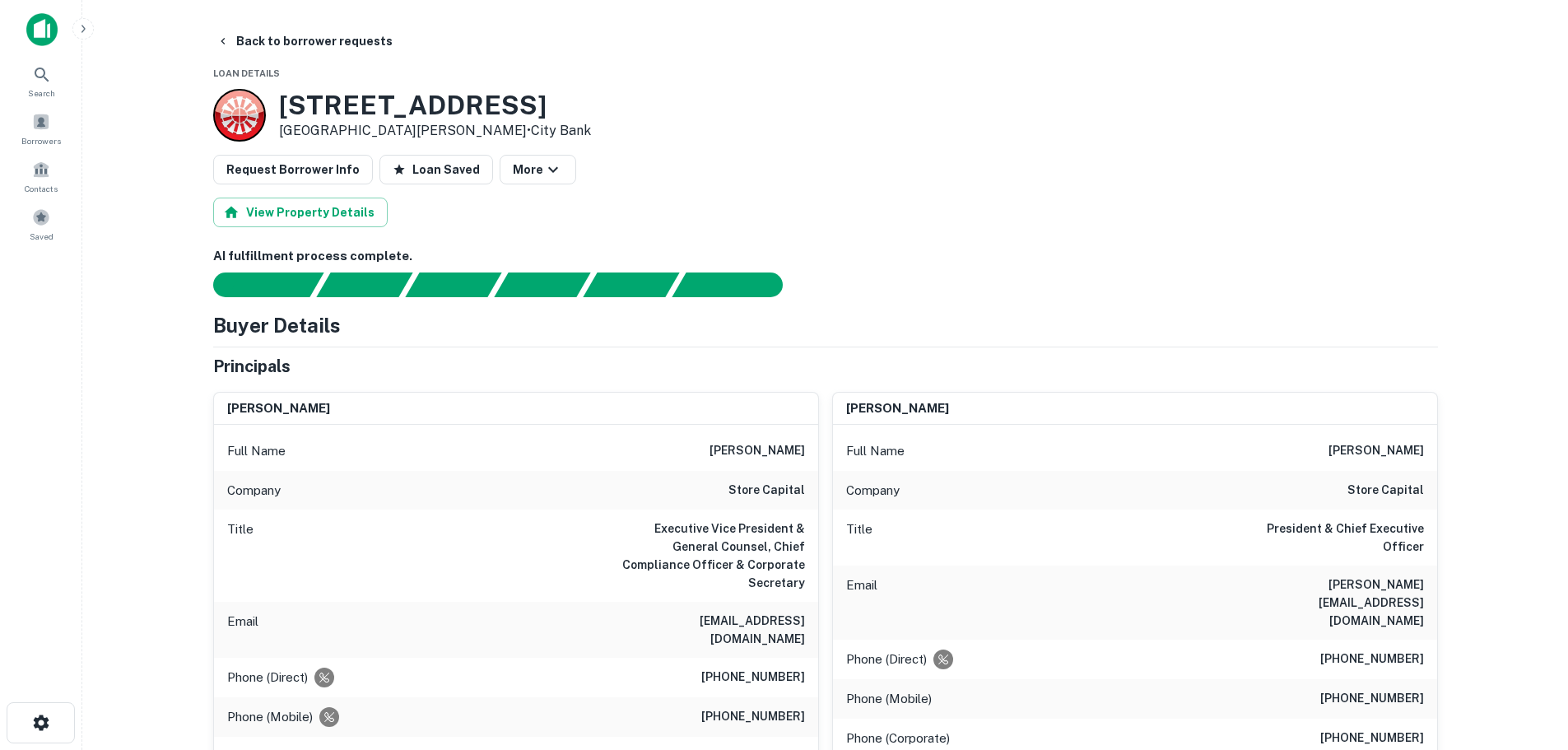
click at [756, 499] on h6 "store capital" at bounding box center [766, 491] width 76 height 20
click at [772, 481] on h6 "store capital" at bounding box center [766, 491] width 76 height 20
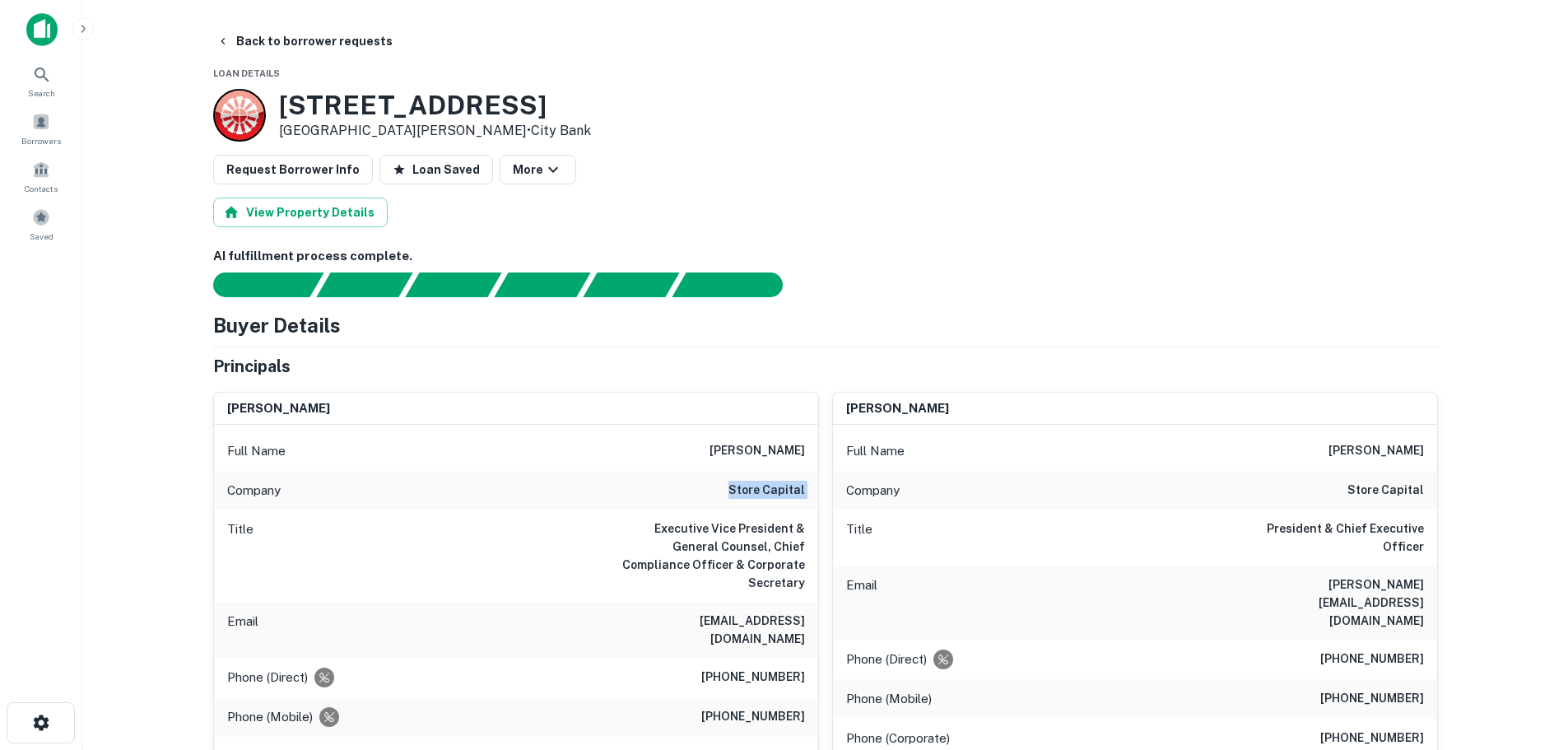
click at [772, 481] on h6 "store capital" at bounding box center [766, 491] width 76 height 20
click at [354, 40] on button "Back to borrower requests" at bounding box center [304, 41] width 189 height 29
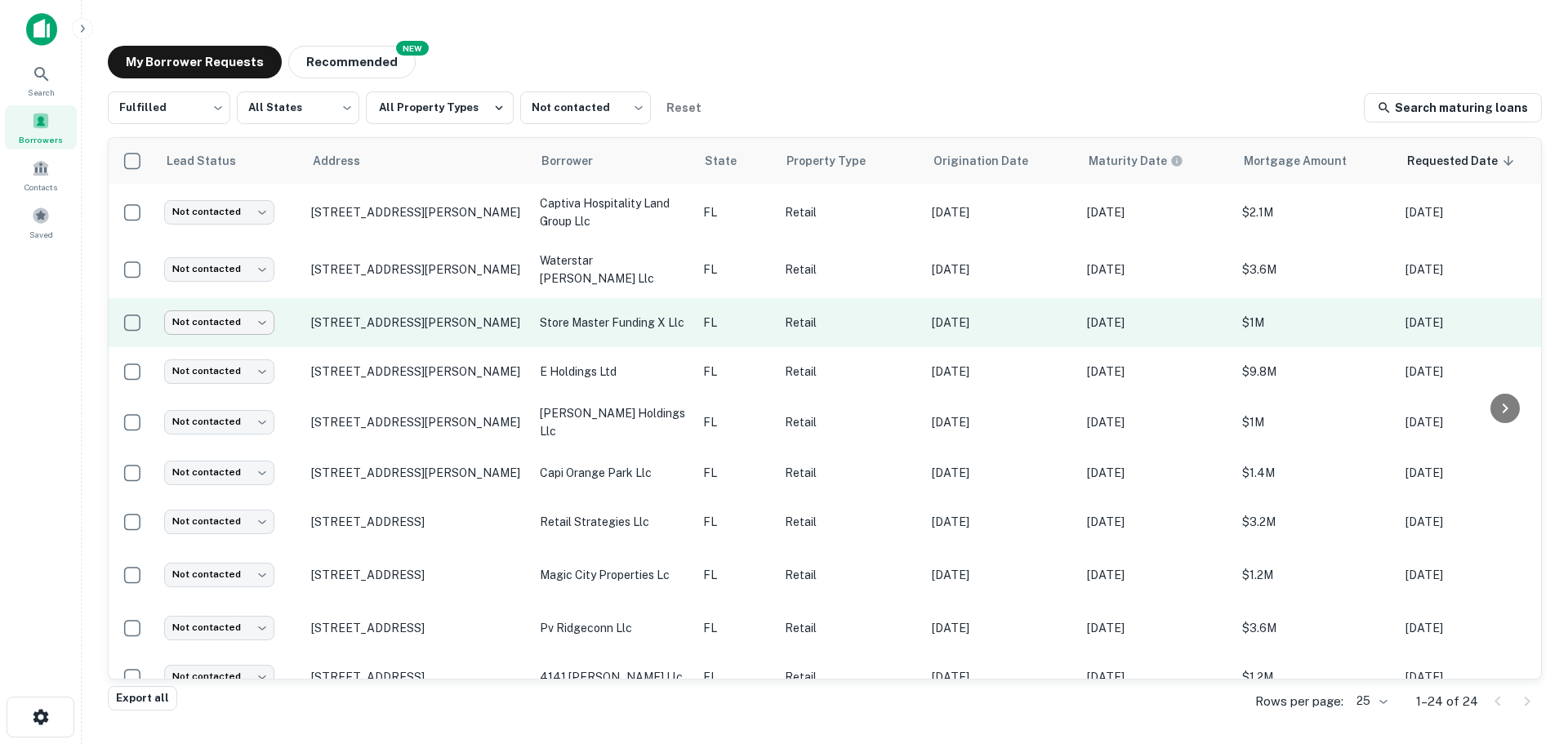
click at [257, 324] on body "Search Borrowers Contacts Saved My Borrower Requests NEW Recommended Fulfilled …" at bounding box center [784, 372] width 1568 height 744
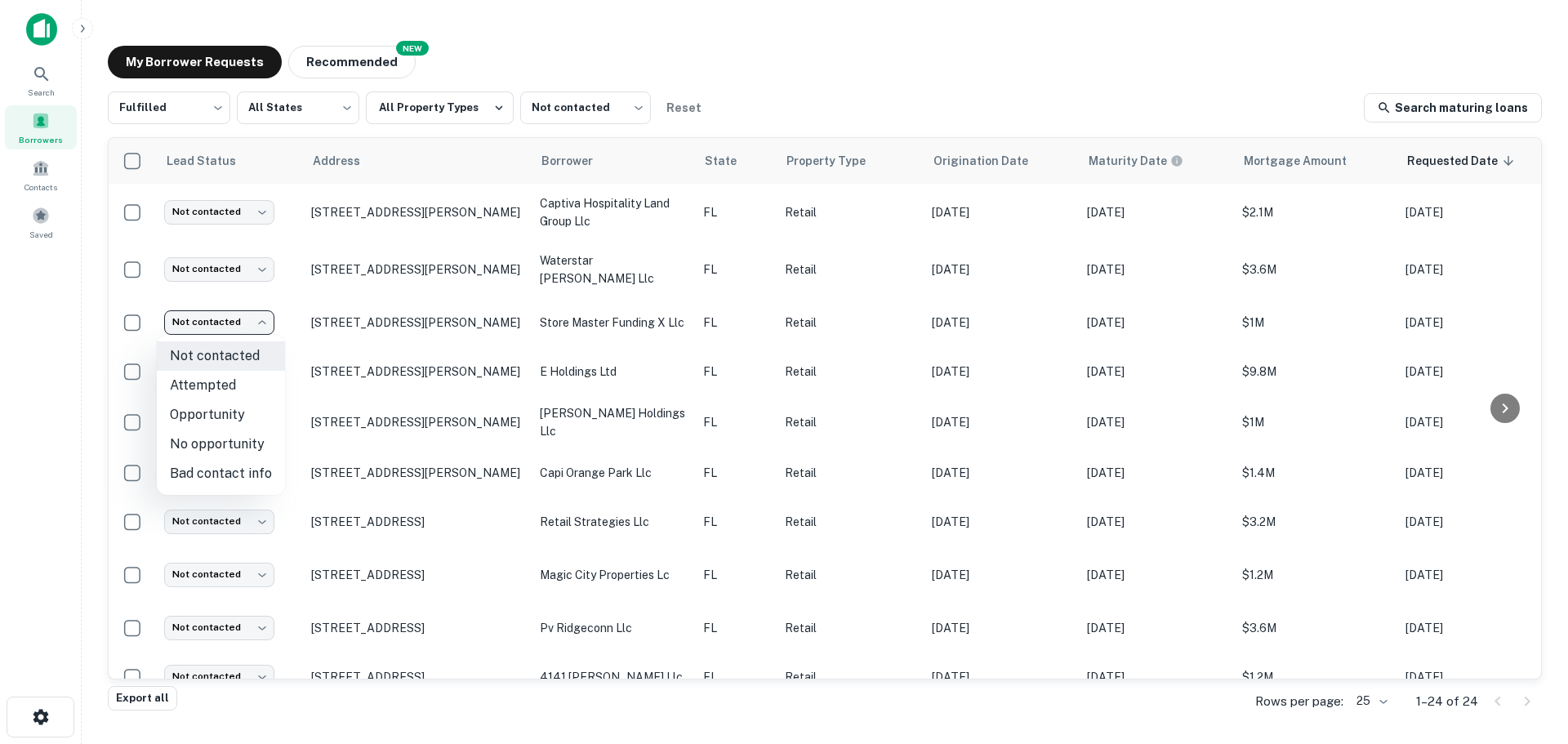
click at [251, 447] on li "No opportunity" at bounding box center [221, 444] width 128 height 29
type input "**********"
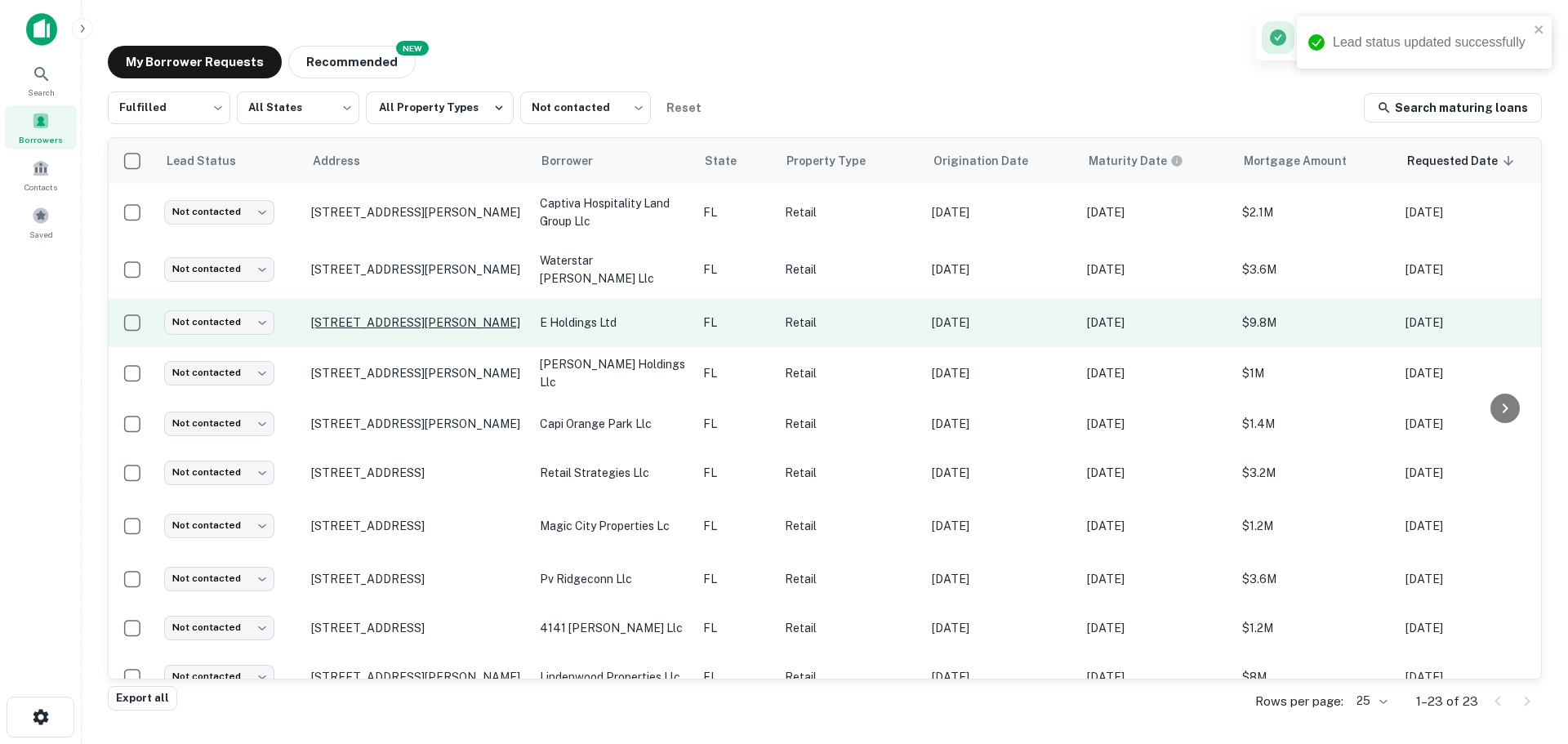
click at [412, 315] on p "[STREET_ADDRESS][PERSON_NAME]" at bounding box center [417, 322] width 212 height 14
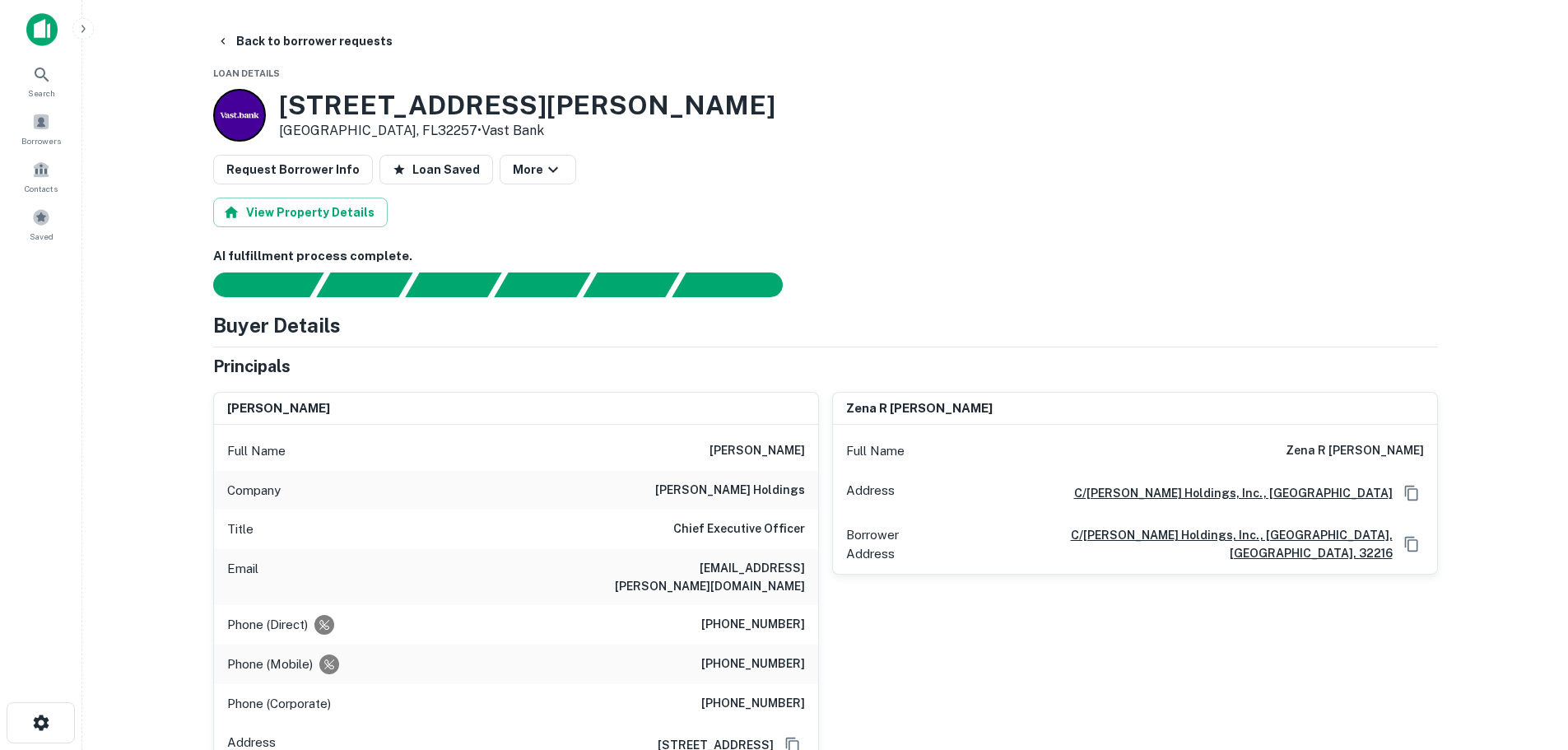
click at [753, 491] on h6 "[PERSON_NAME] holdings" at bounding box center [730, 491] width 149 height 20
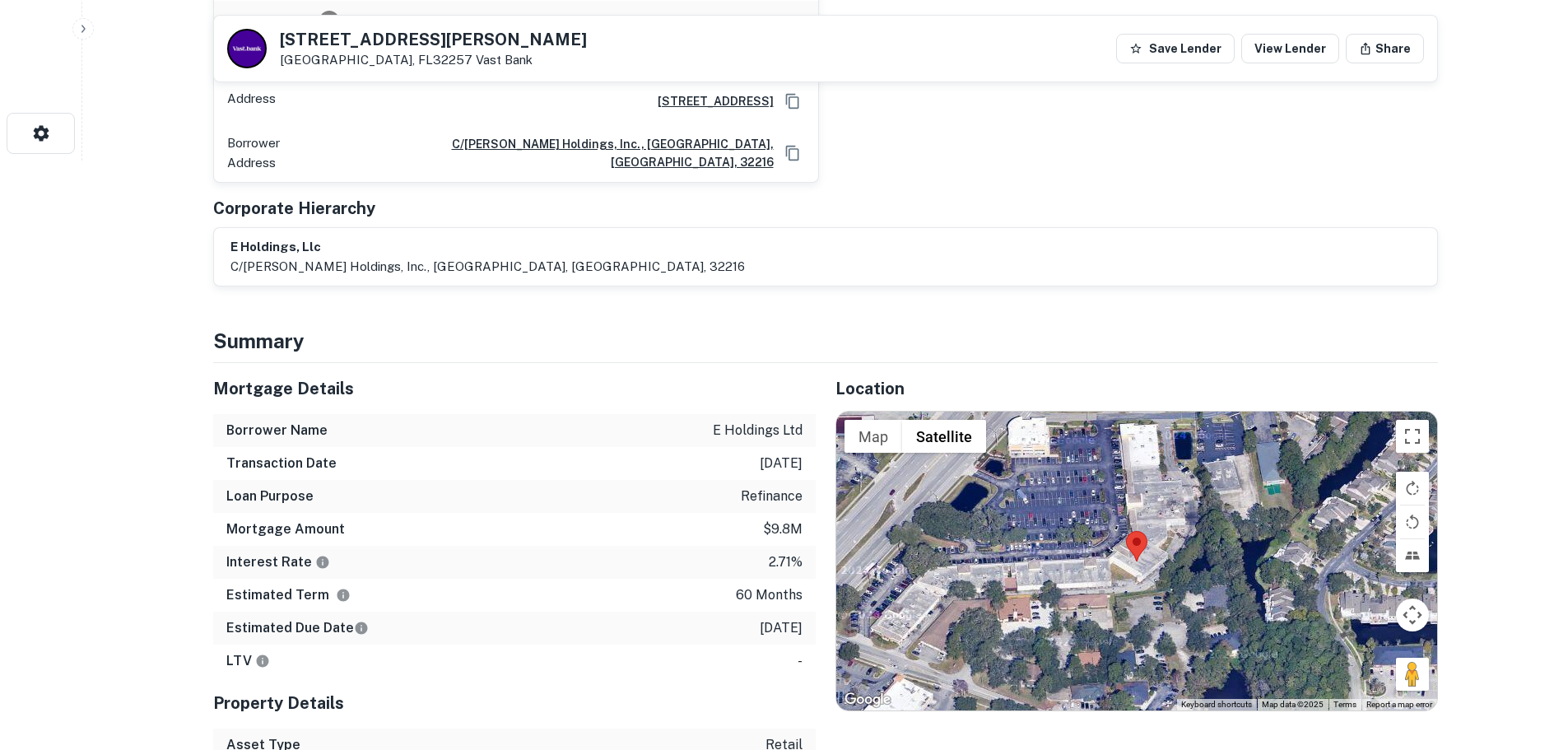
scroll to position [595, 0]
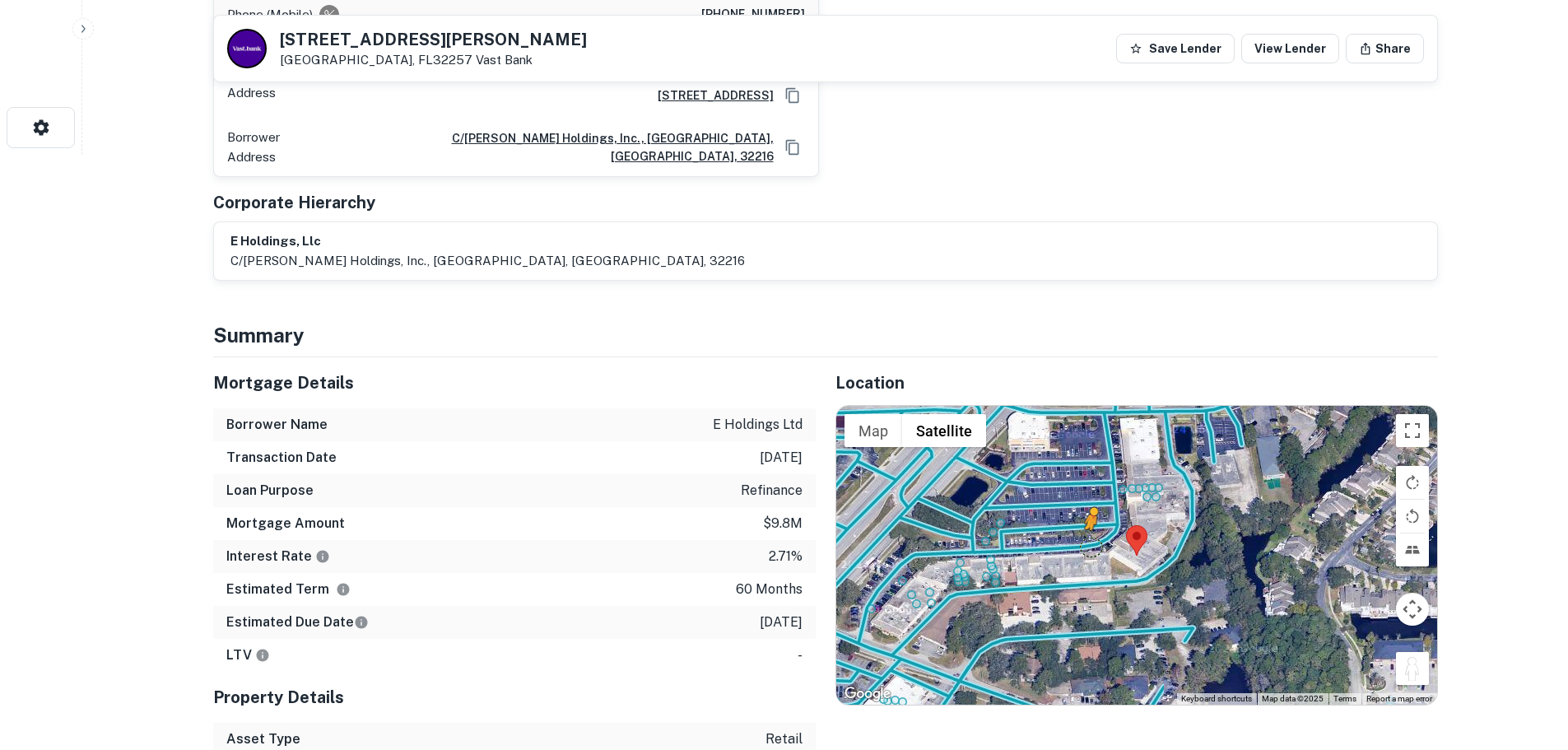
drag, startPoint x: 1406, startPoint y: 639, endPoint x: 1089, endPoint y: 515, distance: 340.4
click at [1089, 515] on div "To activate drag with keyboard, press Alt + Enter. Once in keyboard drag state,…" at bounding box center [1136, 554] width 601 height 298
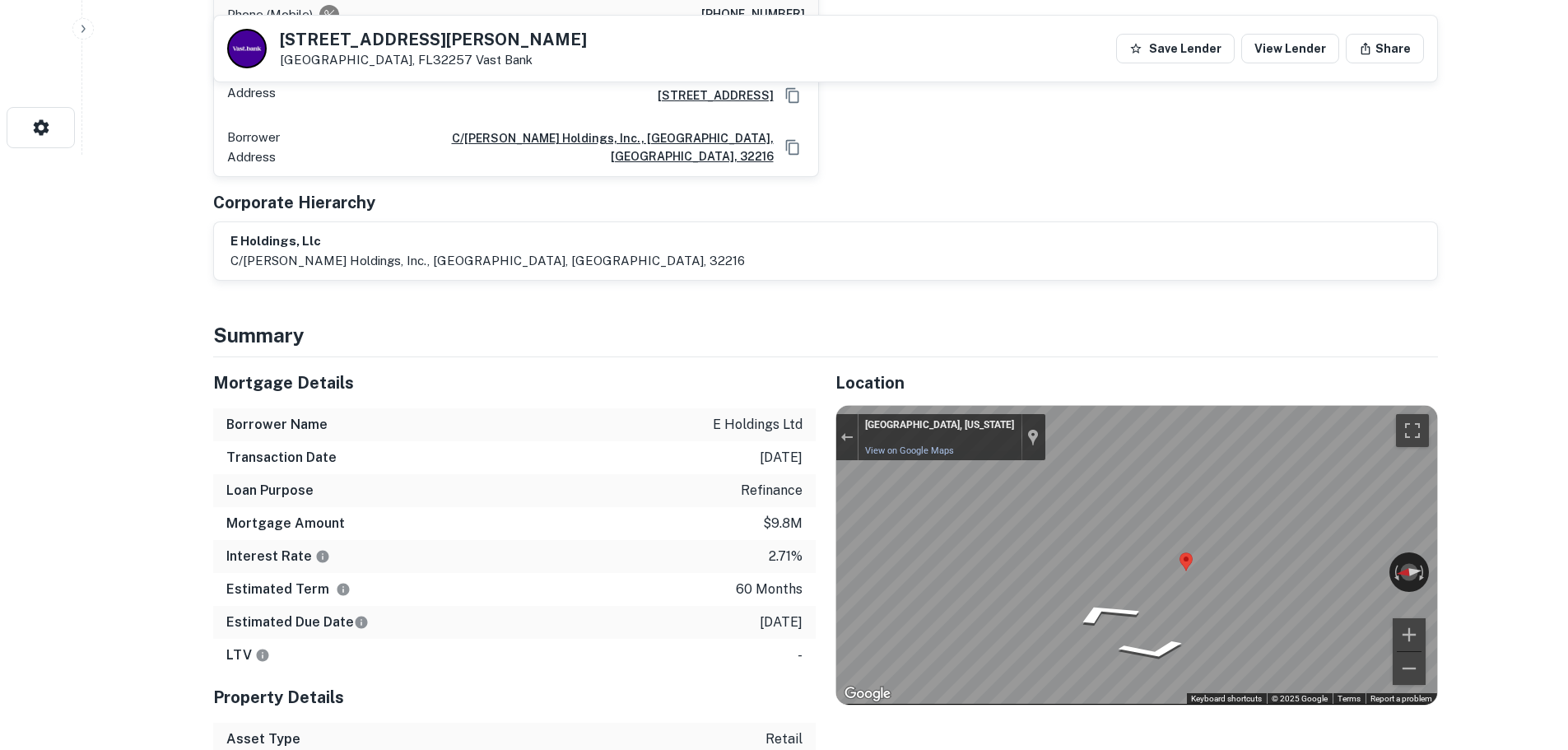
scroll to position [0, 0]
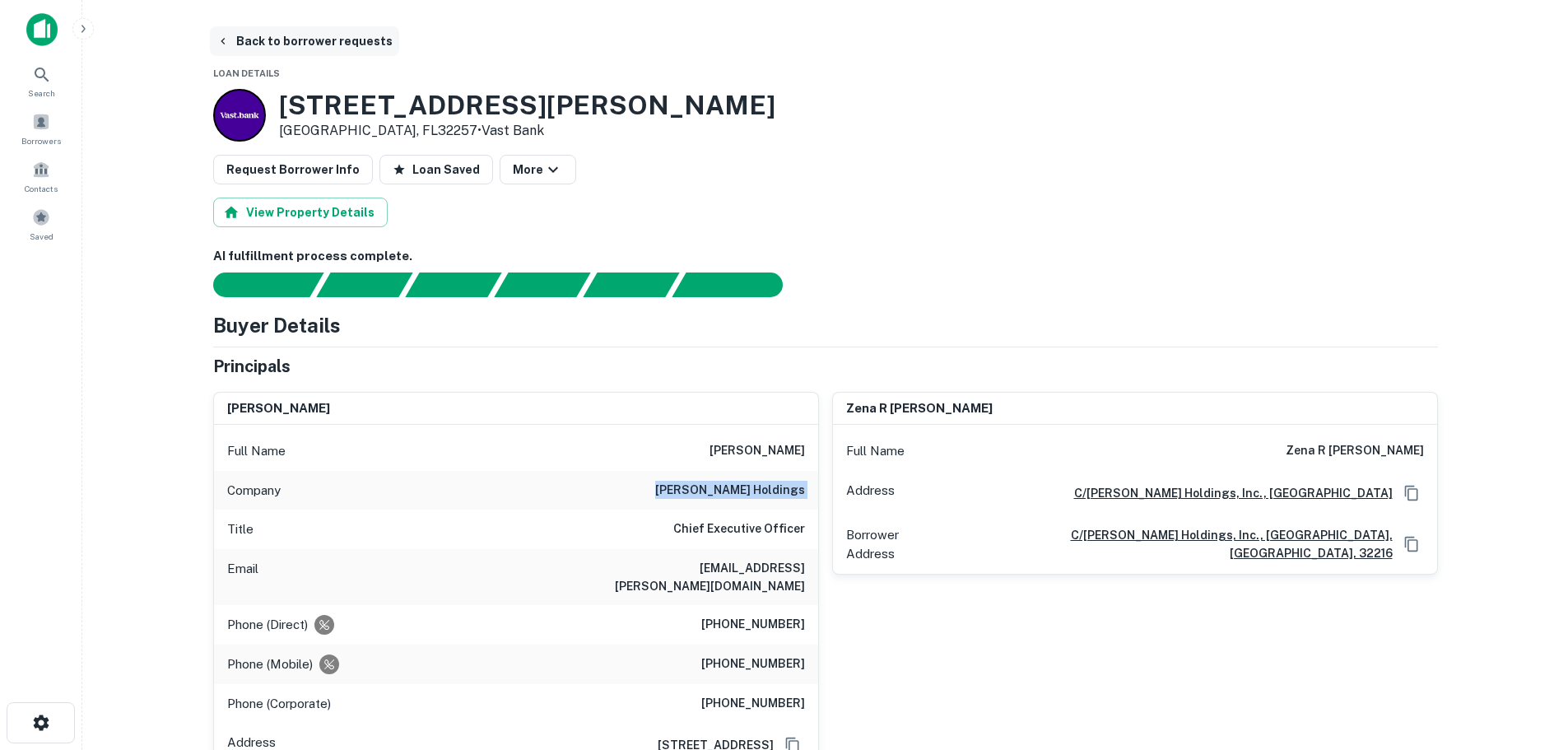
click at [349, 42] on button "Back to borrower requests" at bounding box center [304, 41] width 189 height 29
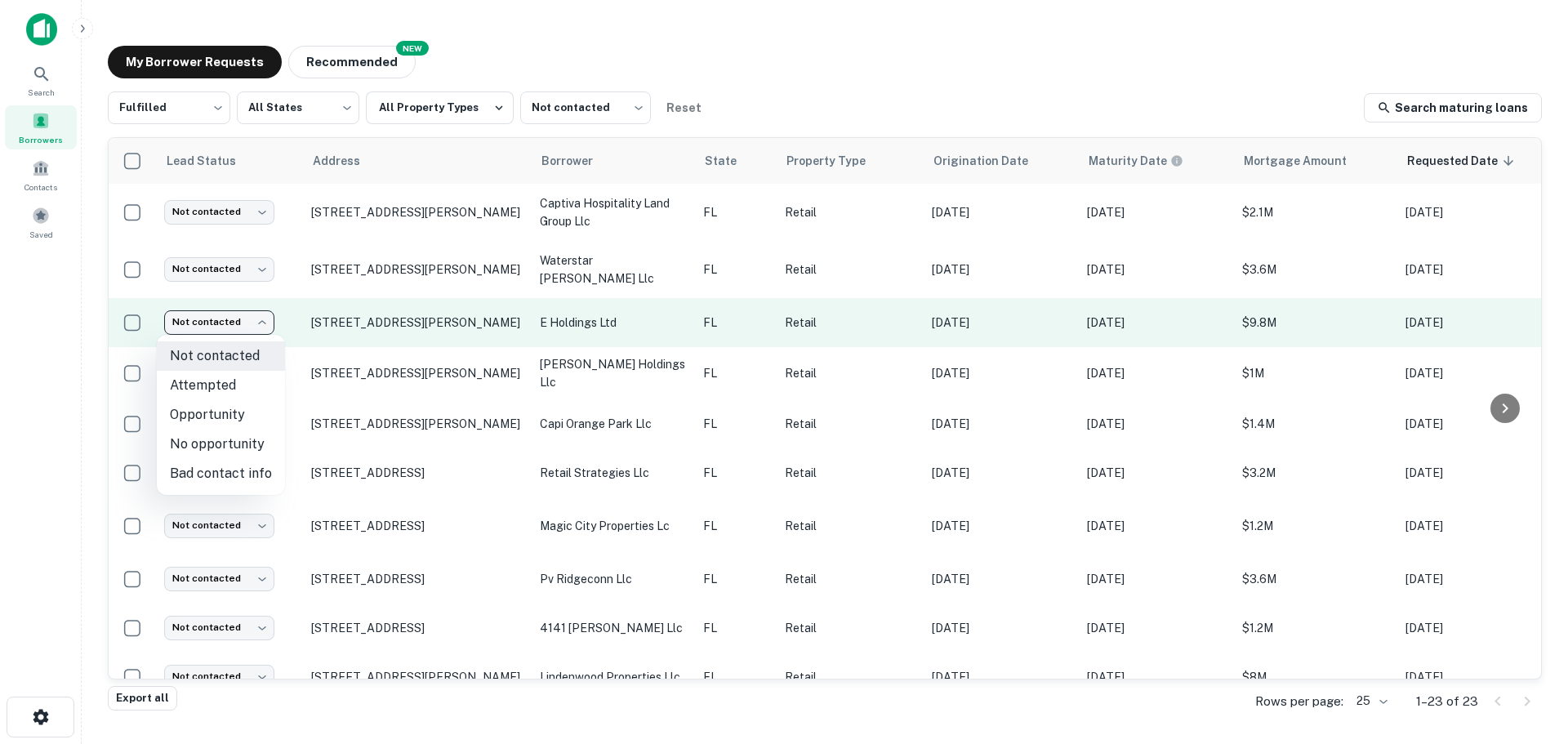
click at [258, 314] on body "Search Borrowers Contacts Saved My Borrower Requests NEW Recommended Fulfilled …" at bounding box center [784, 372] width 1568 height 744
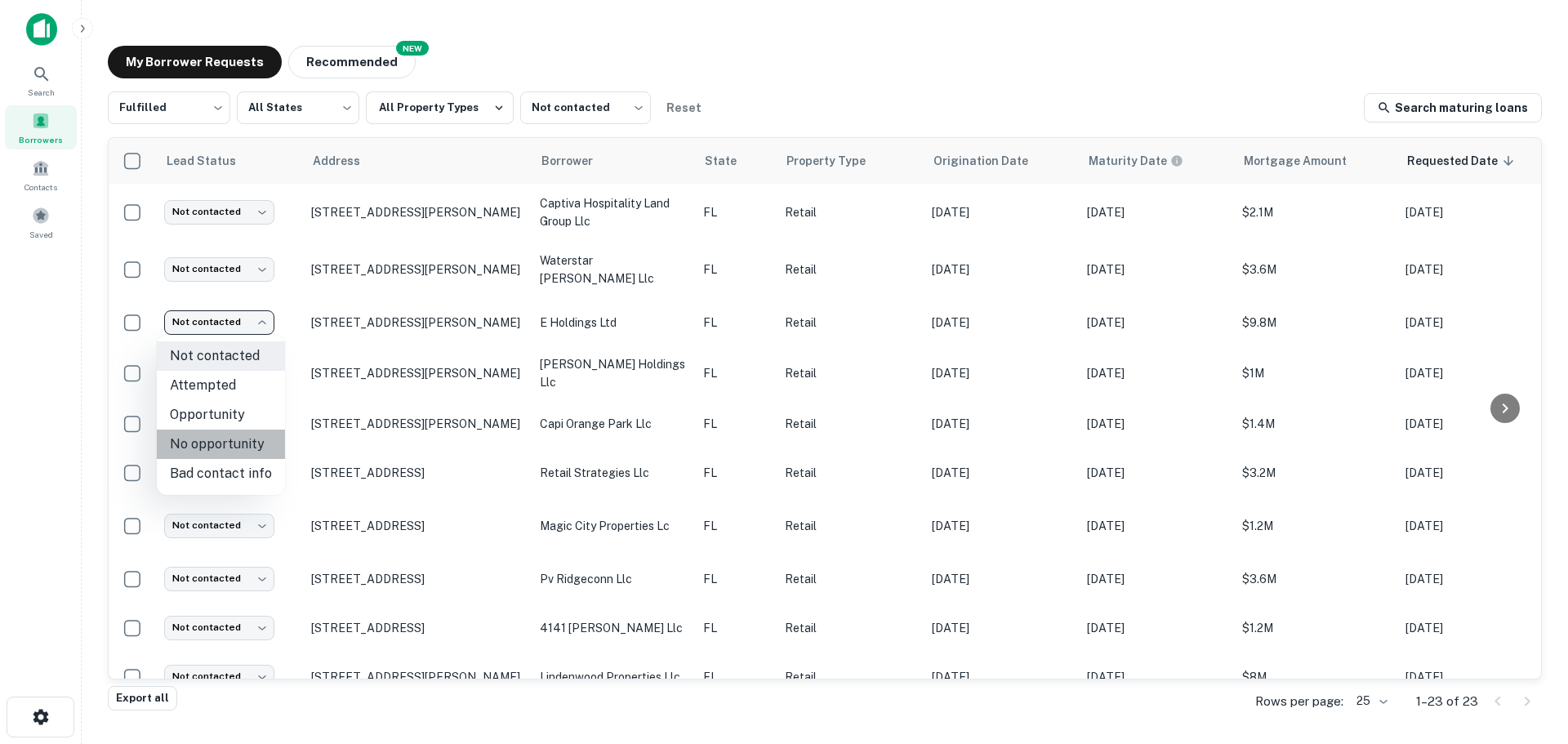
click at [250, 441] on li "No opportunity" at bounding box center [221, 444] width 128 height 29
type input "**********"
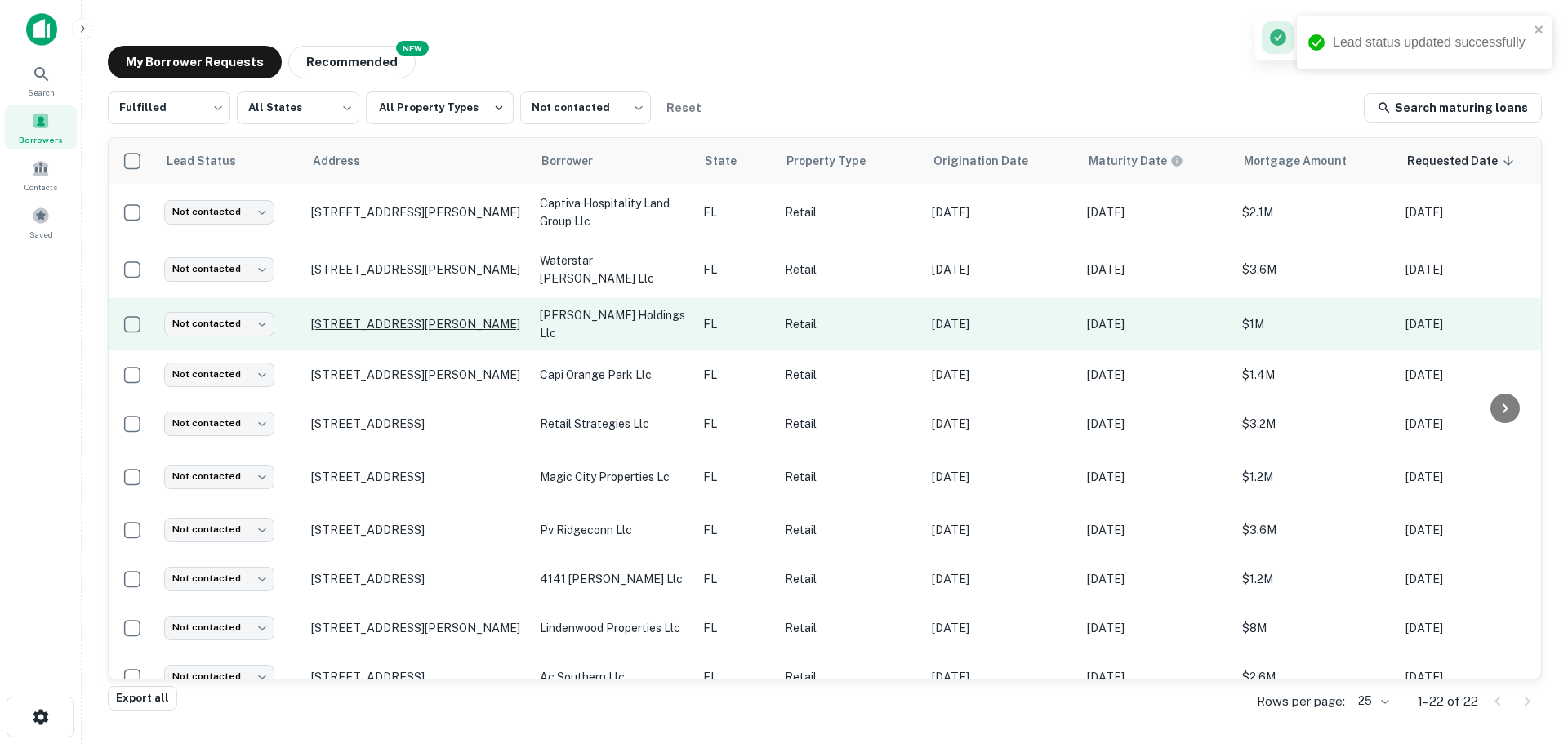
click at [388, 317] on p "[STREET_ADDRESS][PERSON_NAME]" at bounding box center [417, 324] width 212 height 14
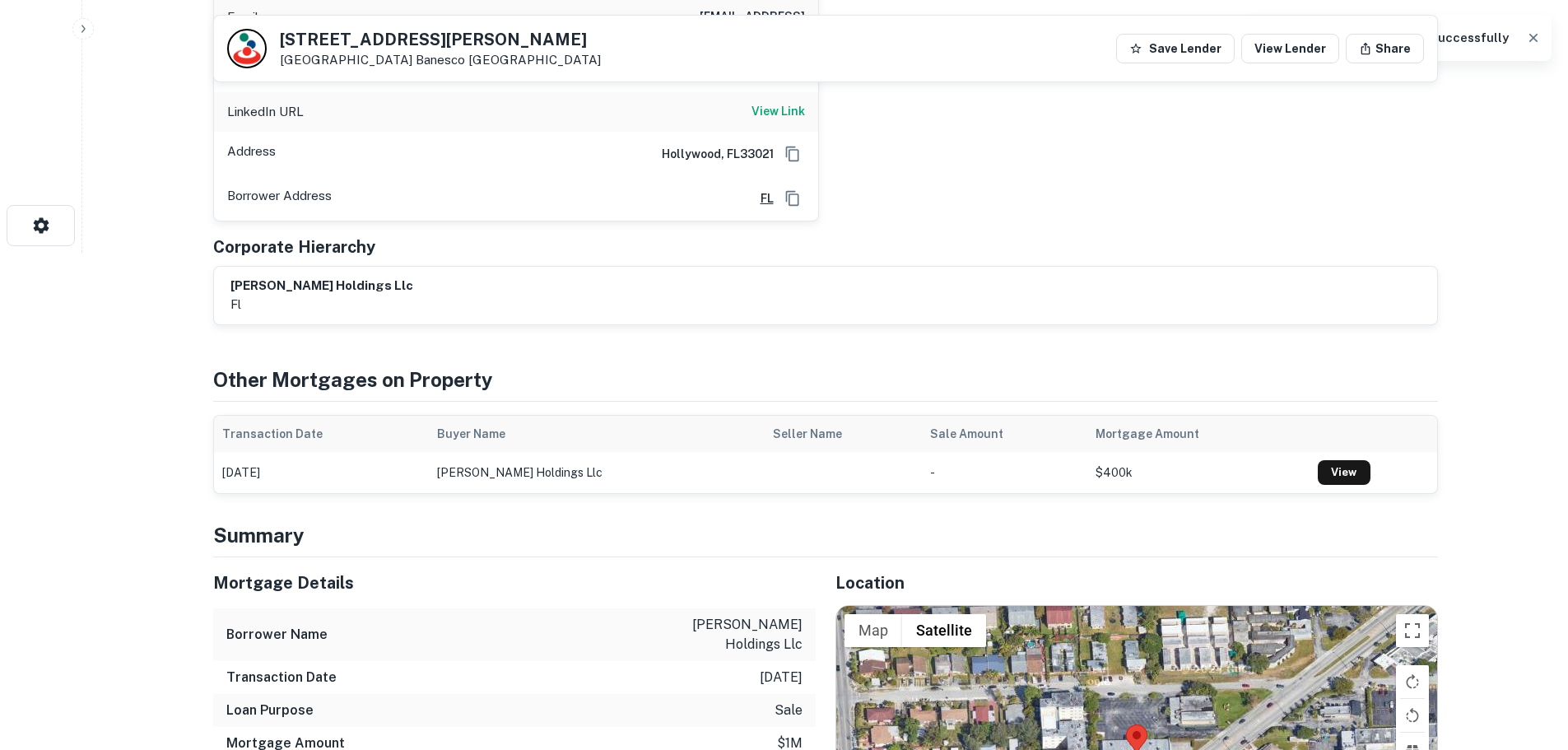
scroll to position [747, 0]
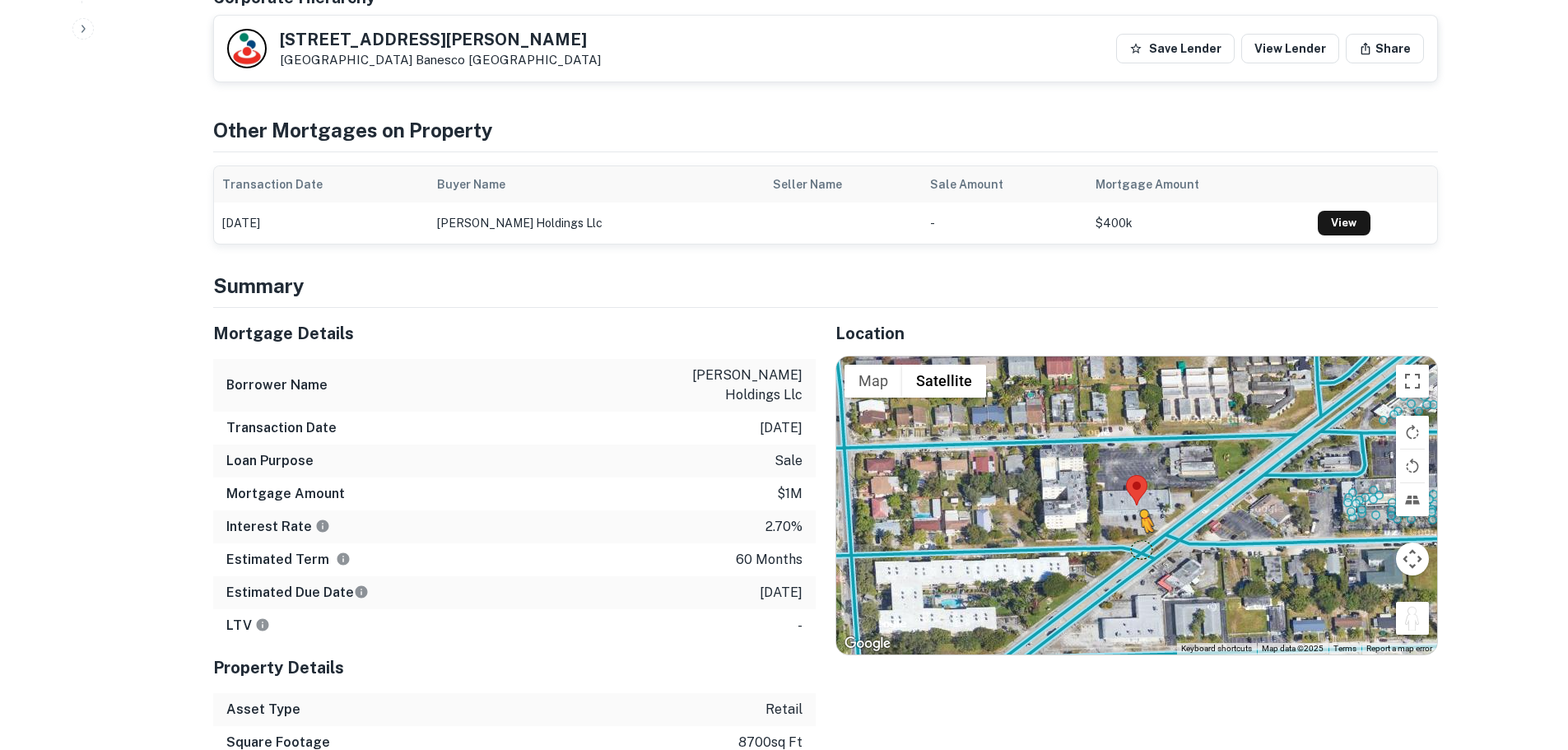
drag, startPoint x: 1408, startPoint y: 607, endPoint x: 1138, endPoint y: 532, distance: 280.2
click at [1138, 532] on div "To activate drag with keyboard, press Alt + Enter. Once in keyboard drag state,…" at bounding box center [1136, 505] width 601 height 298
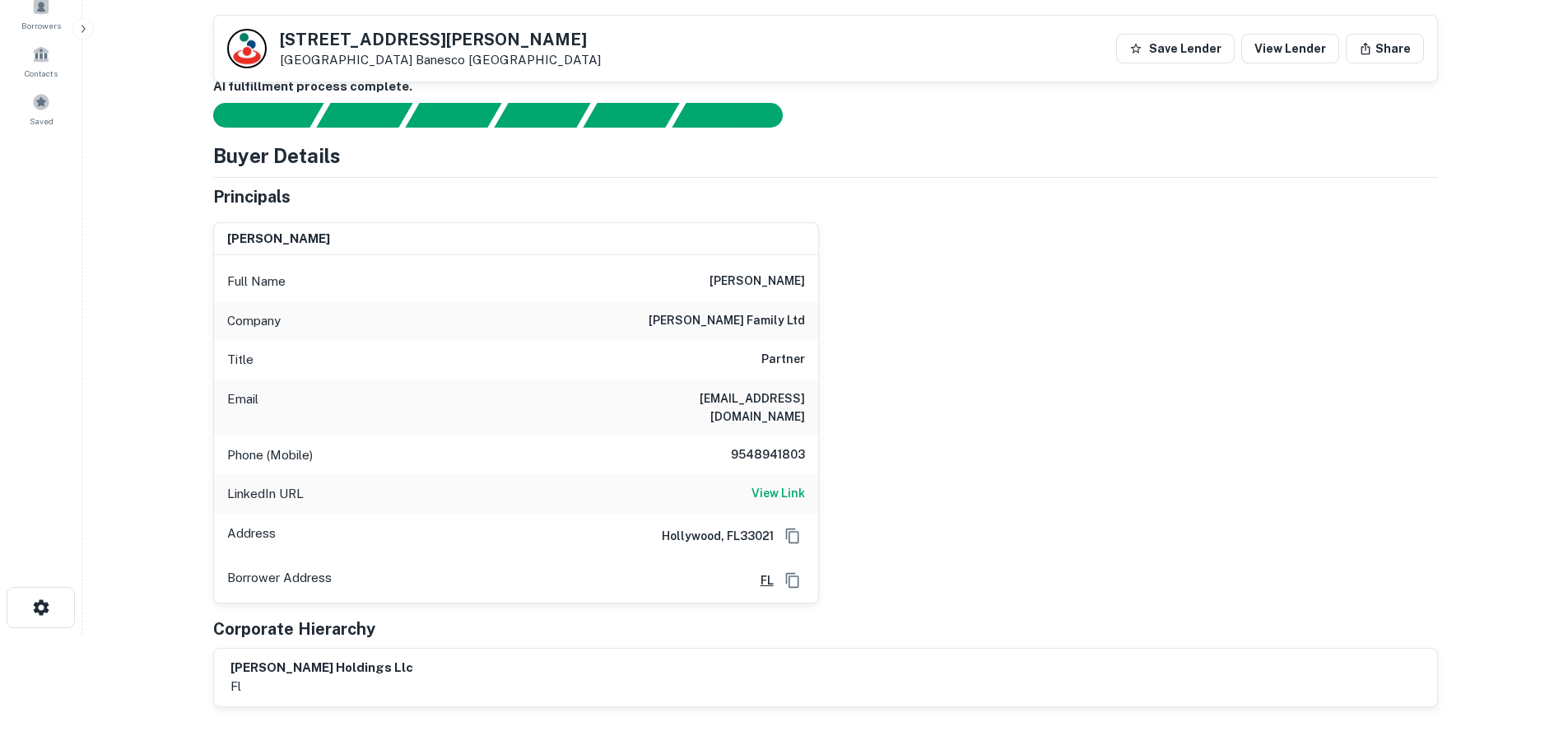
scroll to position [114, 0]
click at [775, 485] on h6 "View Link" at bounding box center [778, 493] width 53 height 18
click at [760, 446] on h6 "9548941803" at bounding box center [755, 455] width 99 height 20
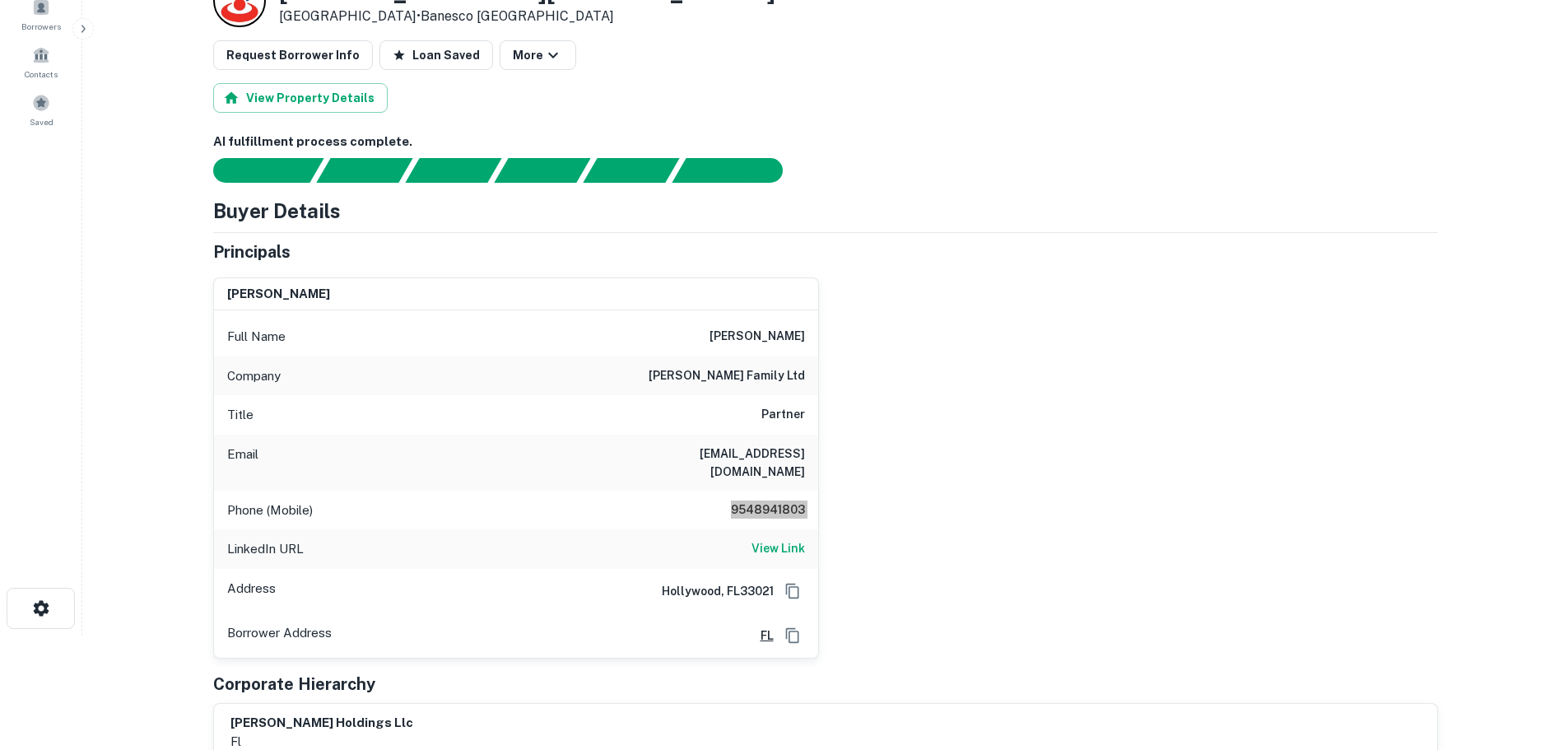
scroll to position [0, 0]
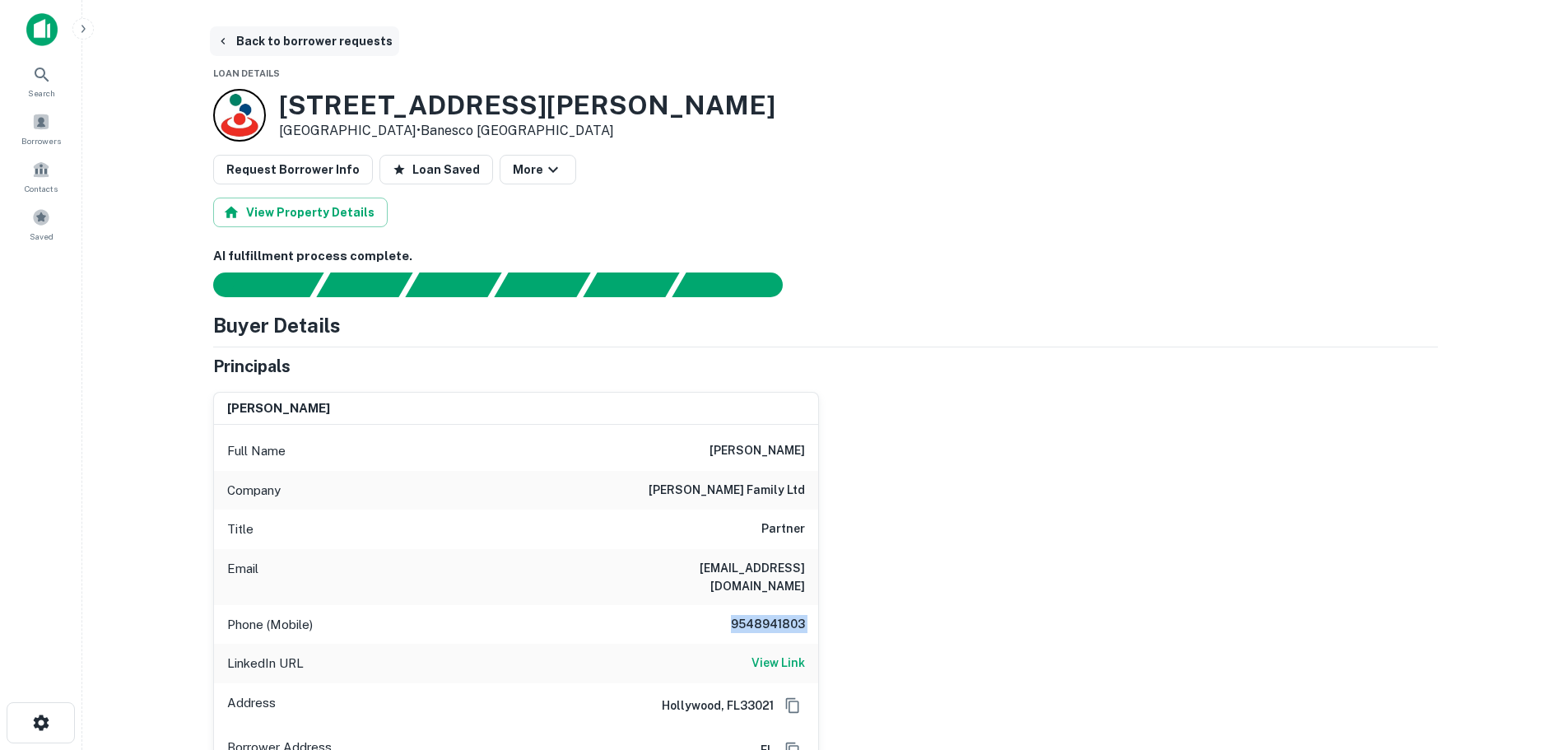
click at [323, 47] on button "Back to borrower requests" at bounding box center [304, 41] width 189 height 29
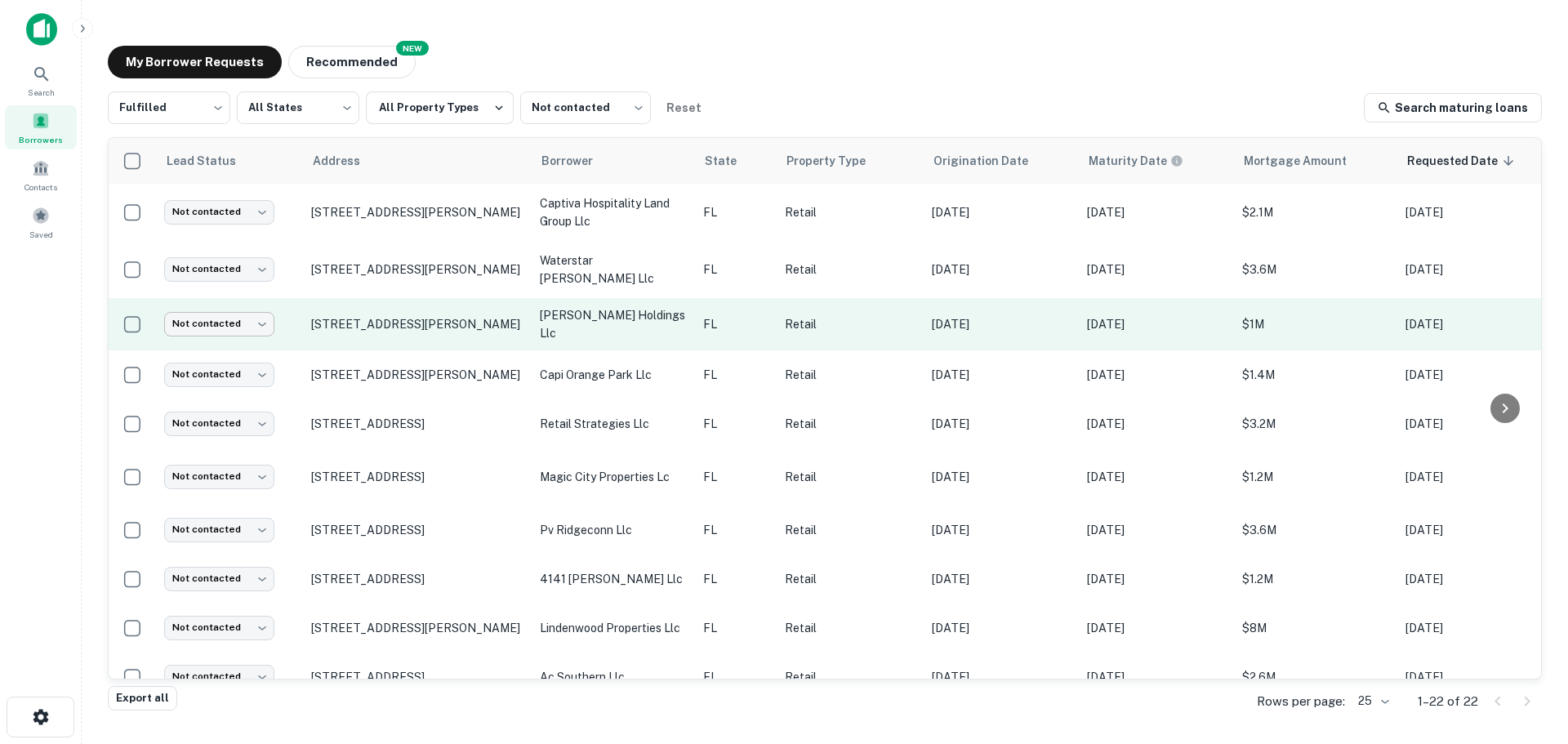
click at [210, 332] on body "Search Borrowers Contacts Saved My Borrower Requests NEW Recommended Fulfilled …" at bounding box center [784, 372] width 1568 height 744
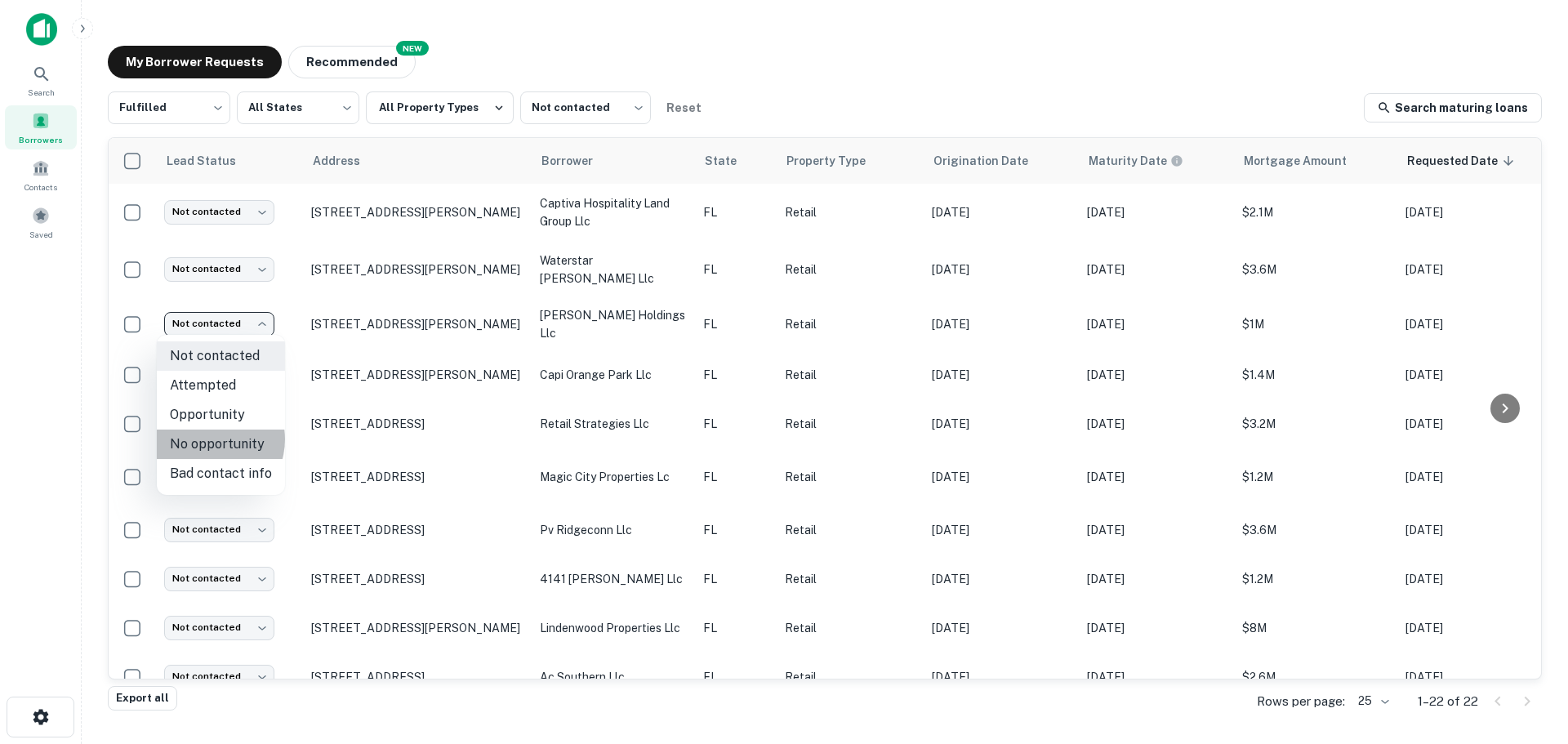
click at [208, 439] on li "No opportunity" at bounding box center [221, 444] width 128 height 29
type input "**********"
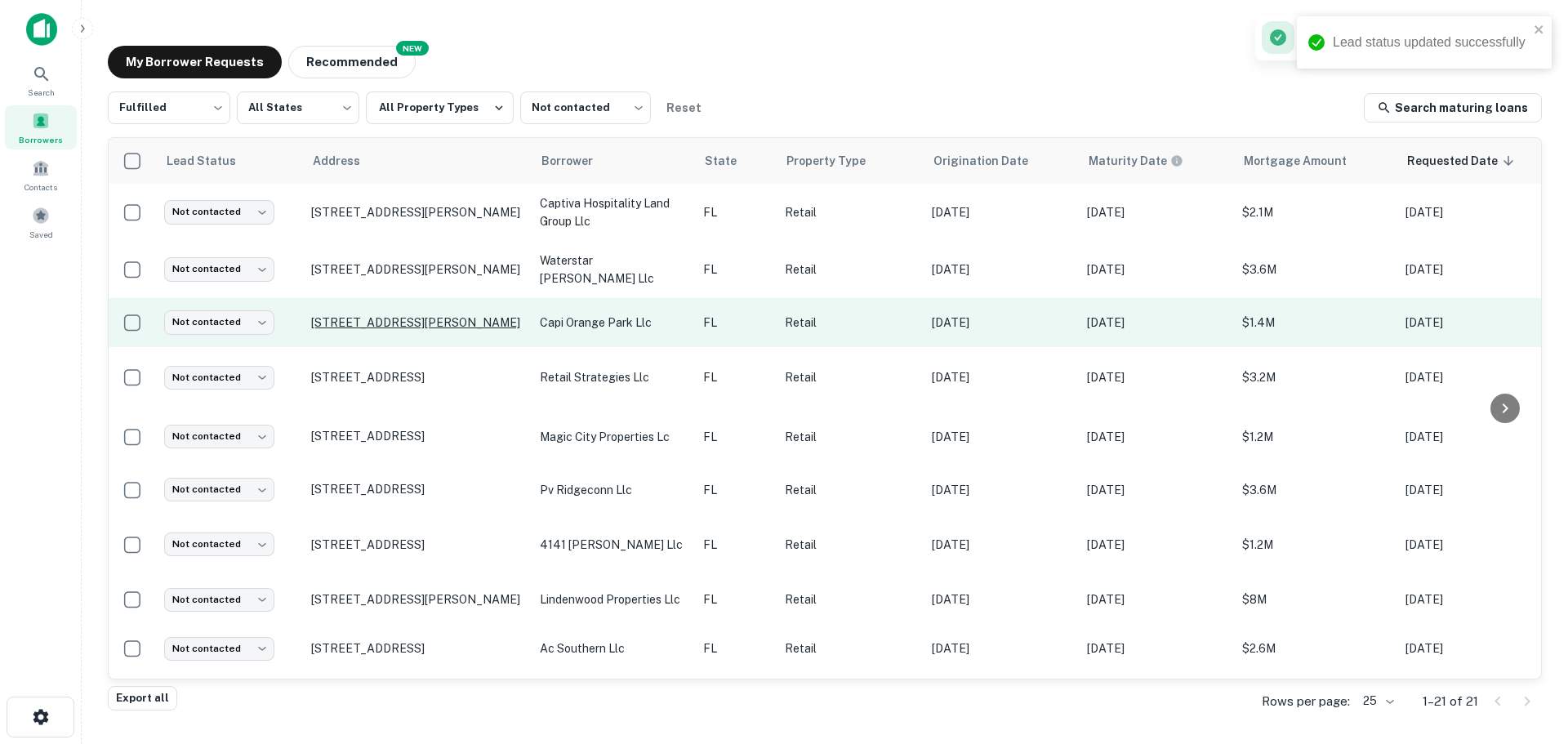
click at [346, 326] on p "[STREET_ADDRESS][PERSON_NAME]" at bounding box center [417, 322] width 212 height 14
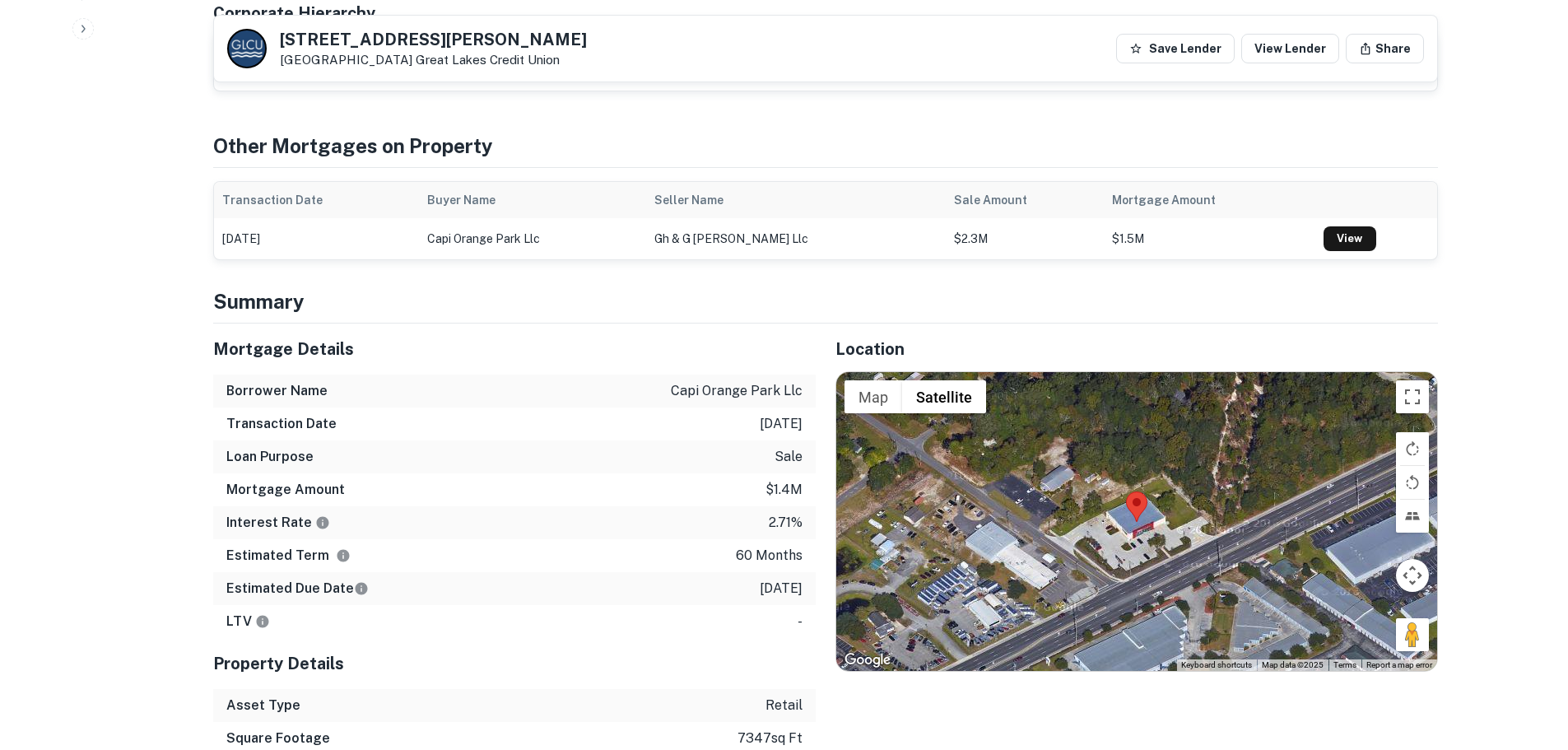
scroll to position [752, 0]
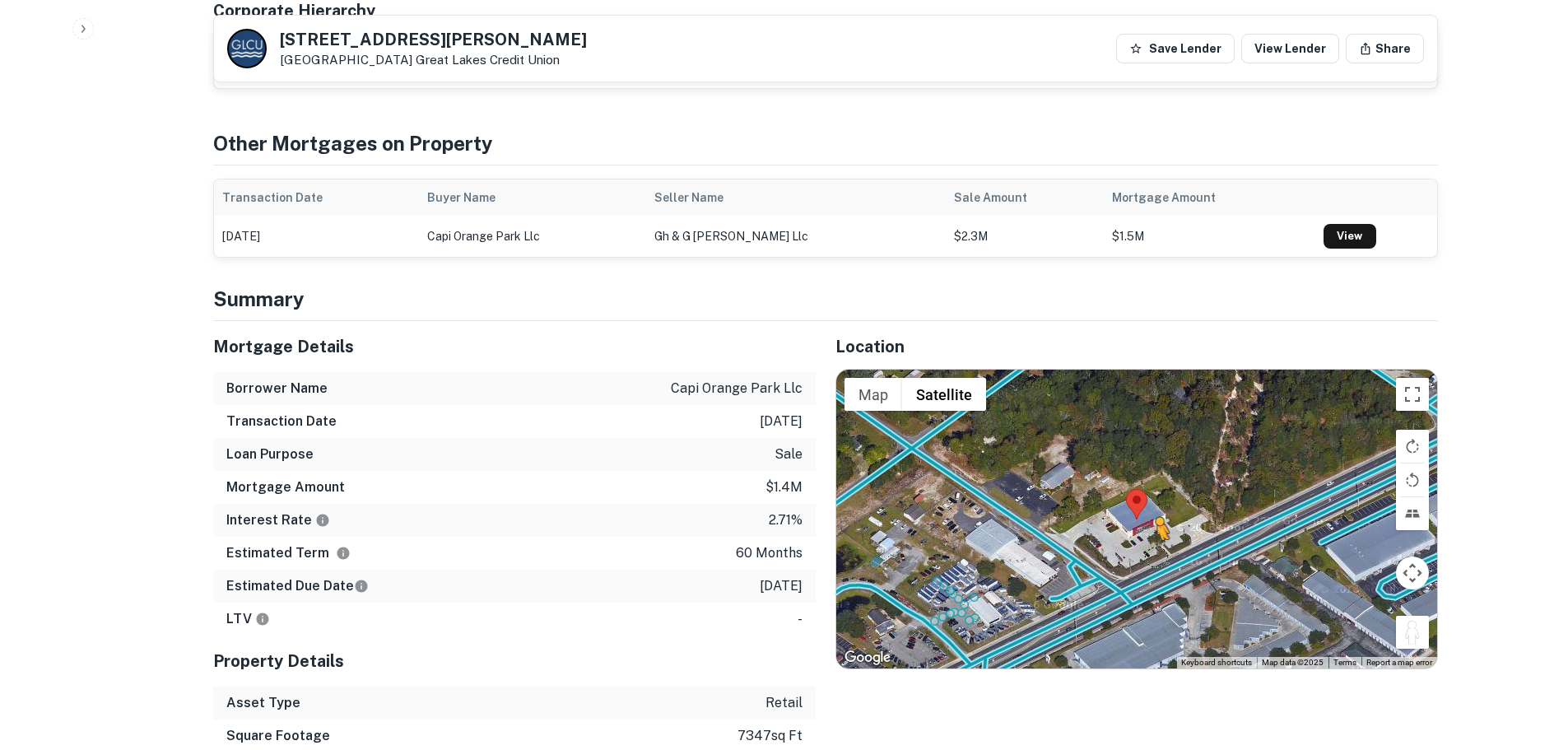
drag, startPoint x: 1417, startPoint y: 590, endPoint x: 1148, endPoint y: 516, distance: 279.0
click at [1148, 516] on div "To activate drag with keyboard, press Alt + Enter. Once in keyboard drag state,…" at bounding box center [1136, 518] width 601 height 298
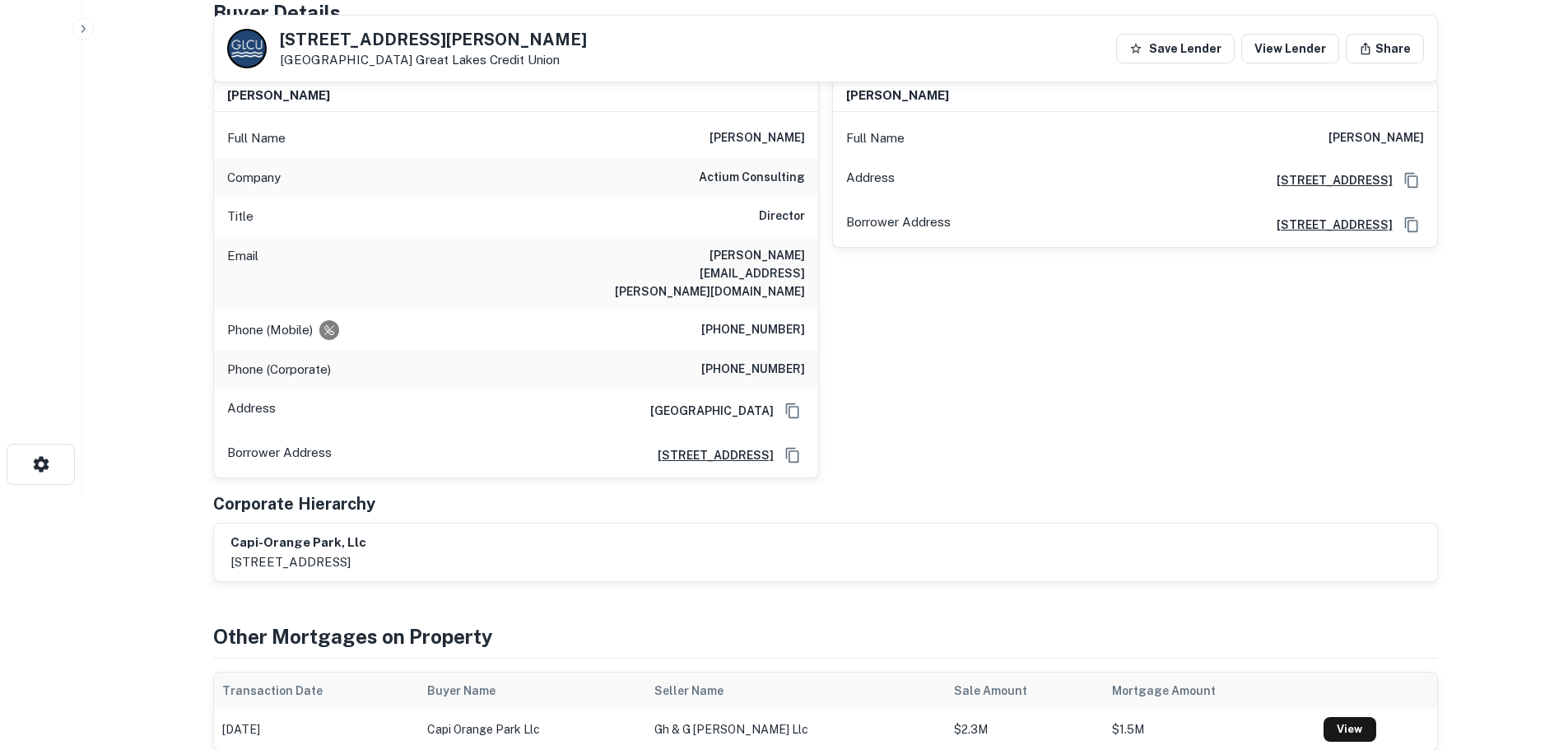
scroll to position [258, 0]
click at [764, 321] on h6 "[PHONE_NUMBER]" at bounding box center [753, 331] width 104 height 20
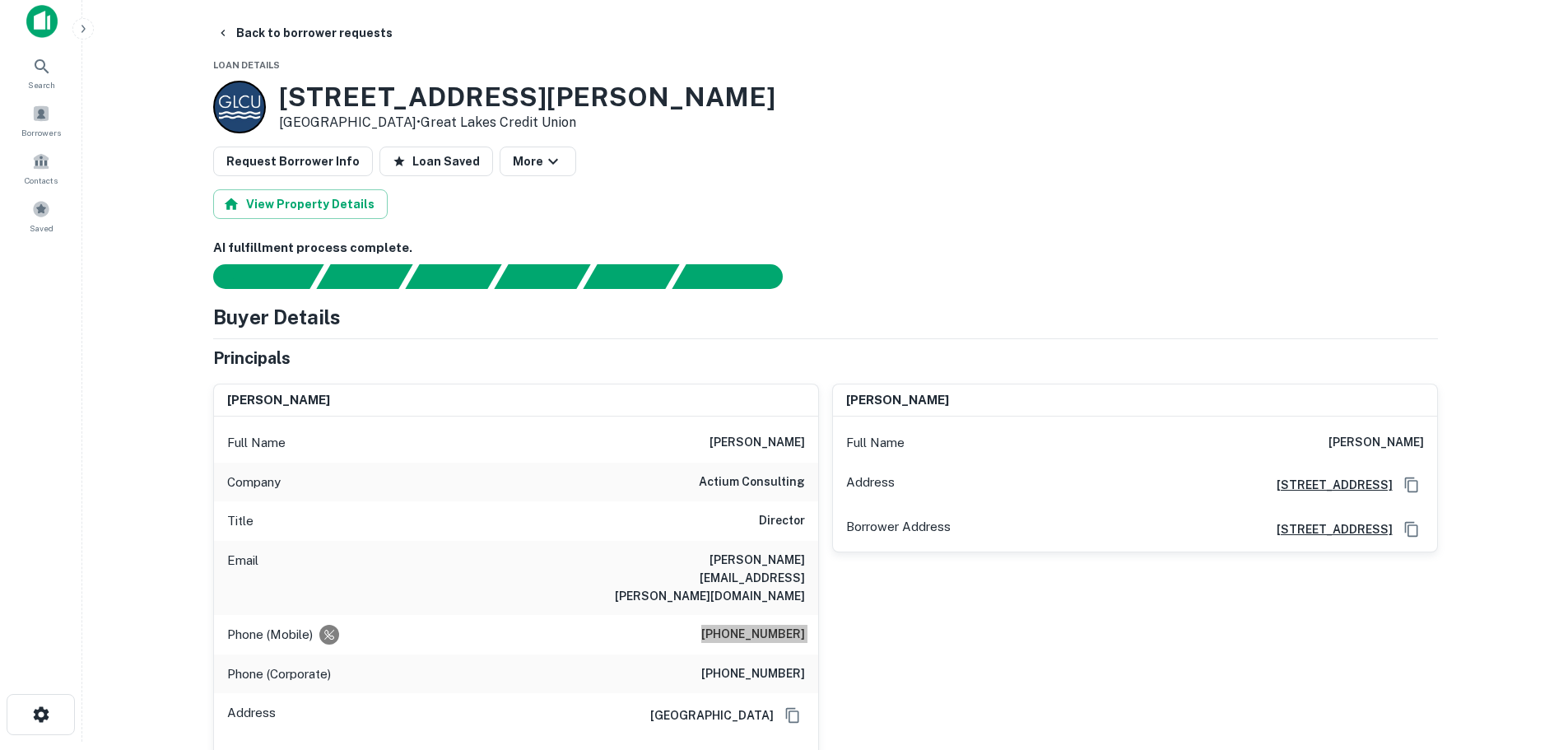
scroll to position [8, 0]
click at [278, 34] on button "Back to borrower requests" at bounding box center [304, 34] width 189 height 29
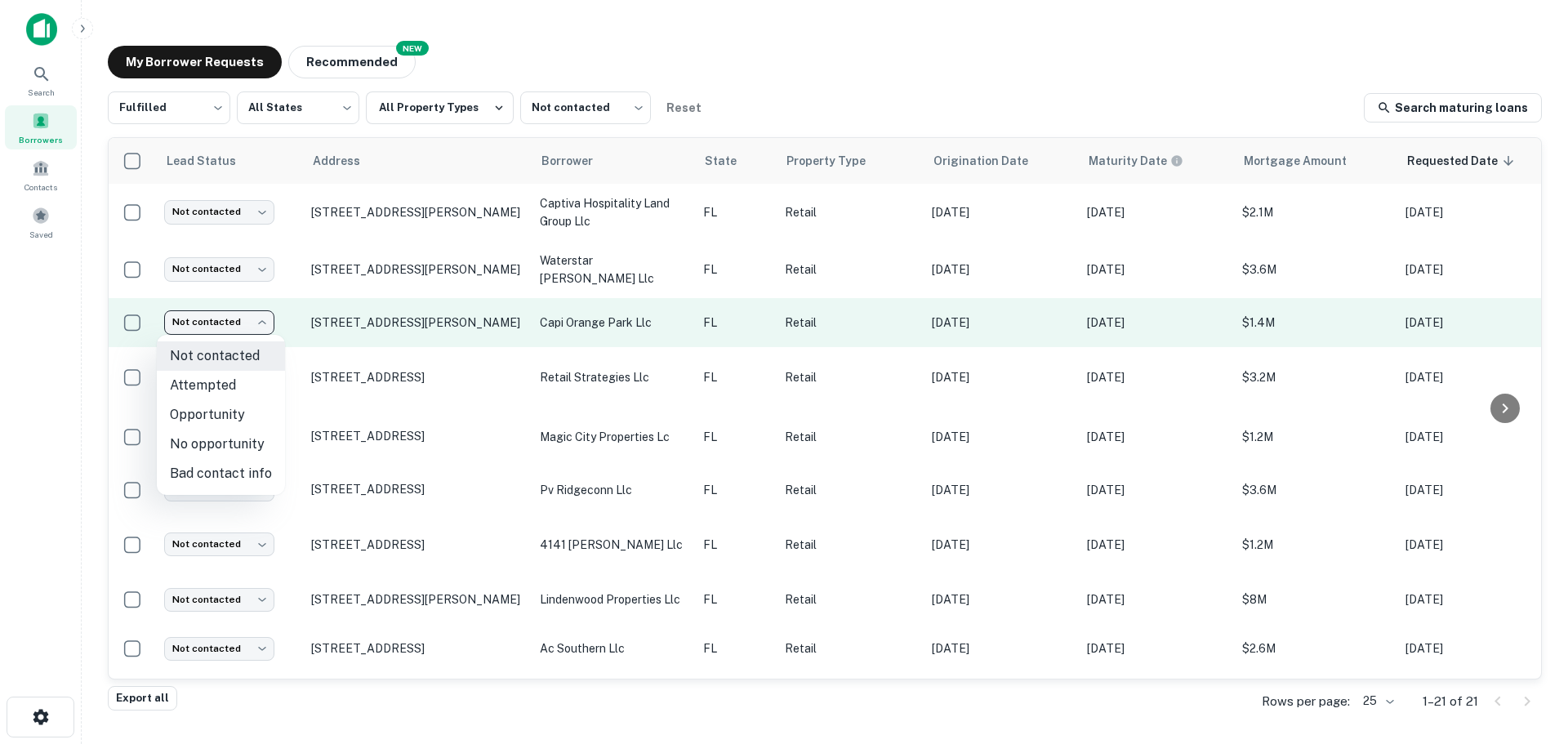
click at [200, 325] on body "Search Borrowers Contacts Saved My Borrower Requests NEW Recommended Fulfilled …" at bounding box center [784, 372] width 1568 height 744
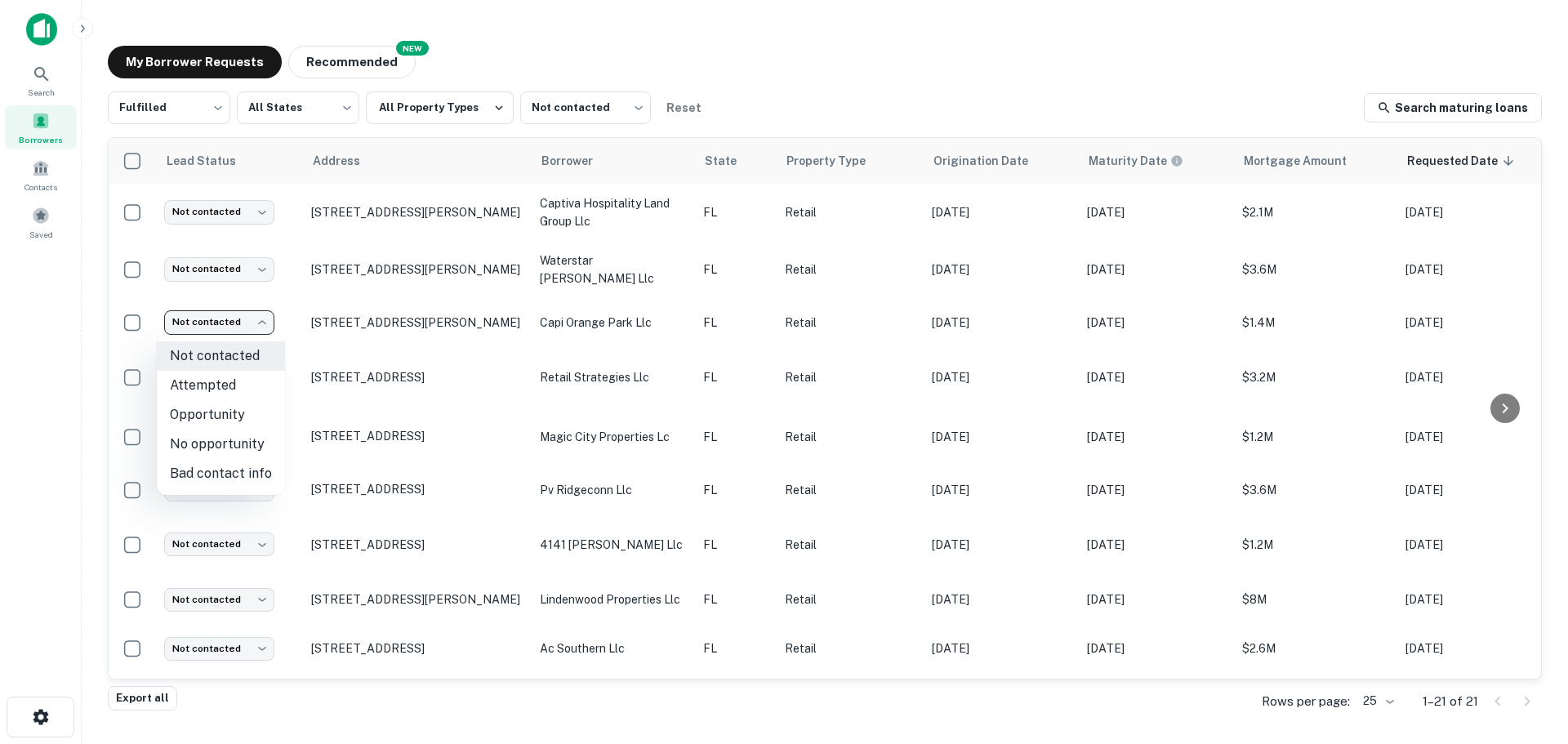
click at [204, 386] on li "Attempted" at bounding box center [221, 385] width 128 height 29
type input "*********"
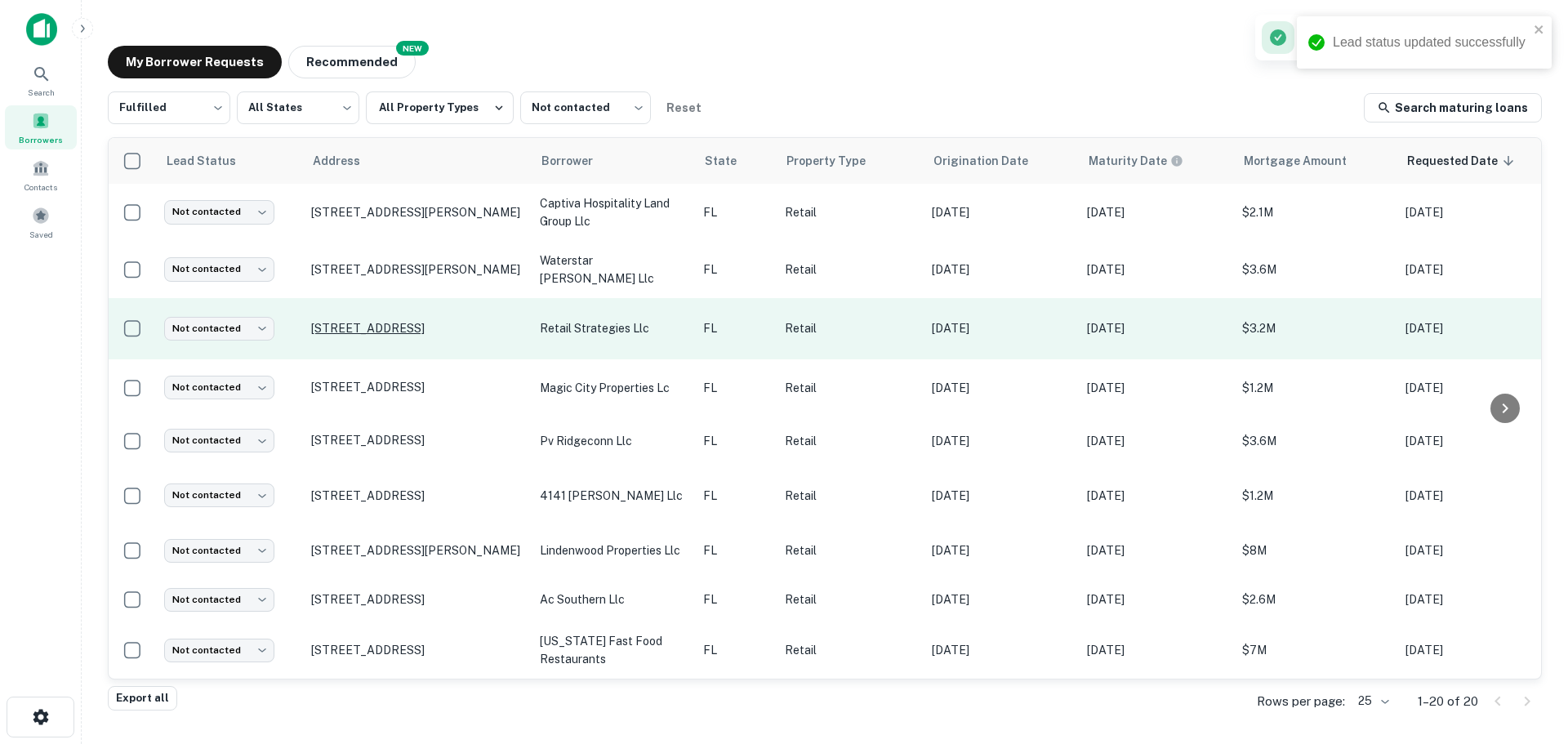
click at [414, 321] on p "[STREET_ADDRESS]" at bounding box center [417, 328] width 212 height 14
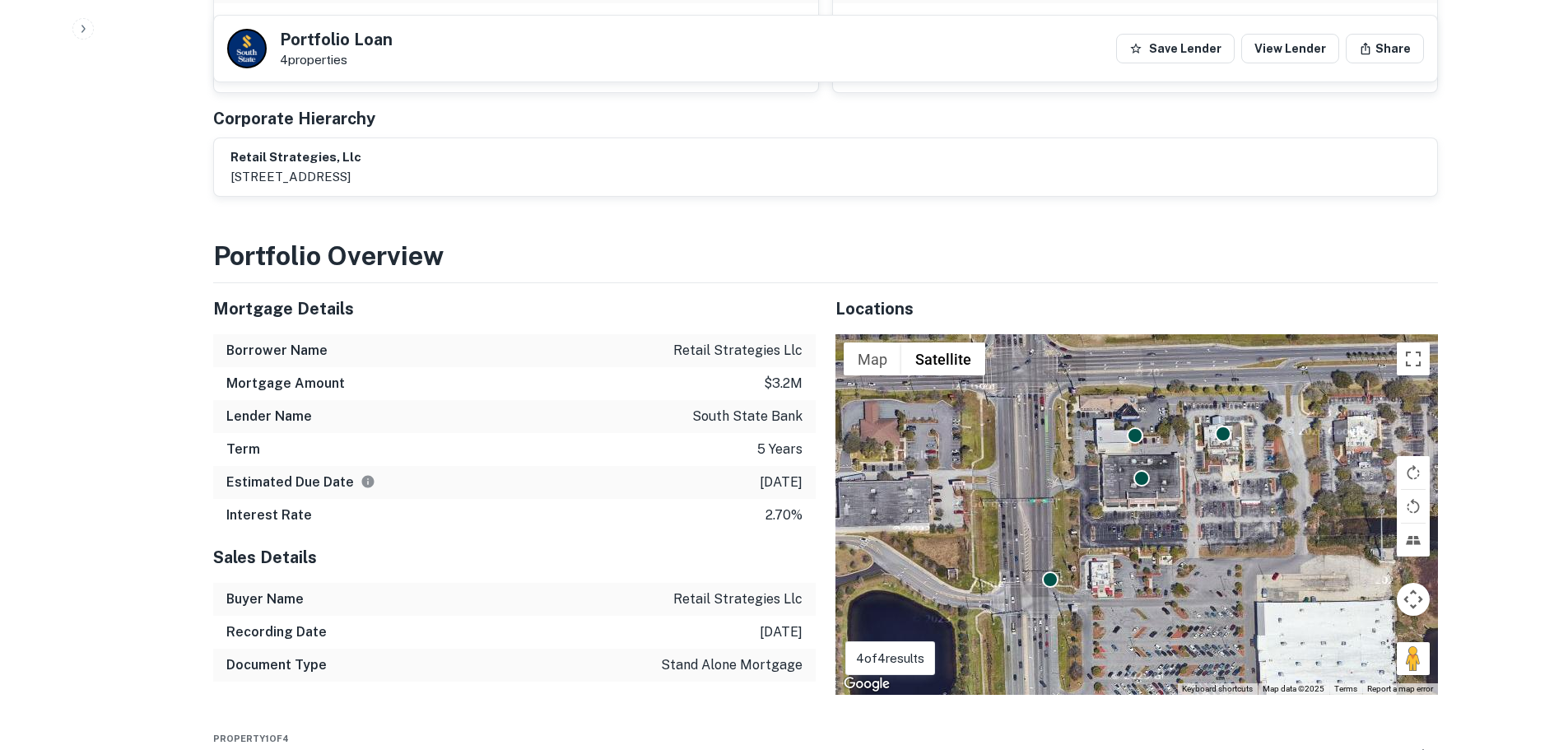
scroll to position [939, 0]
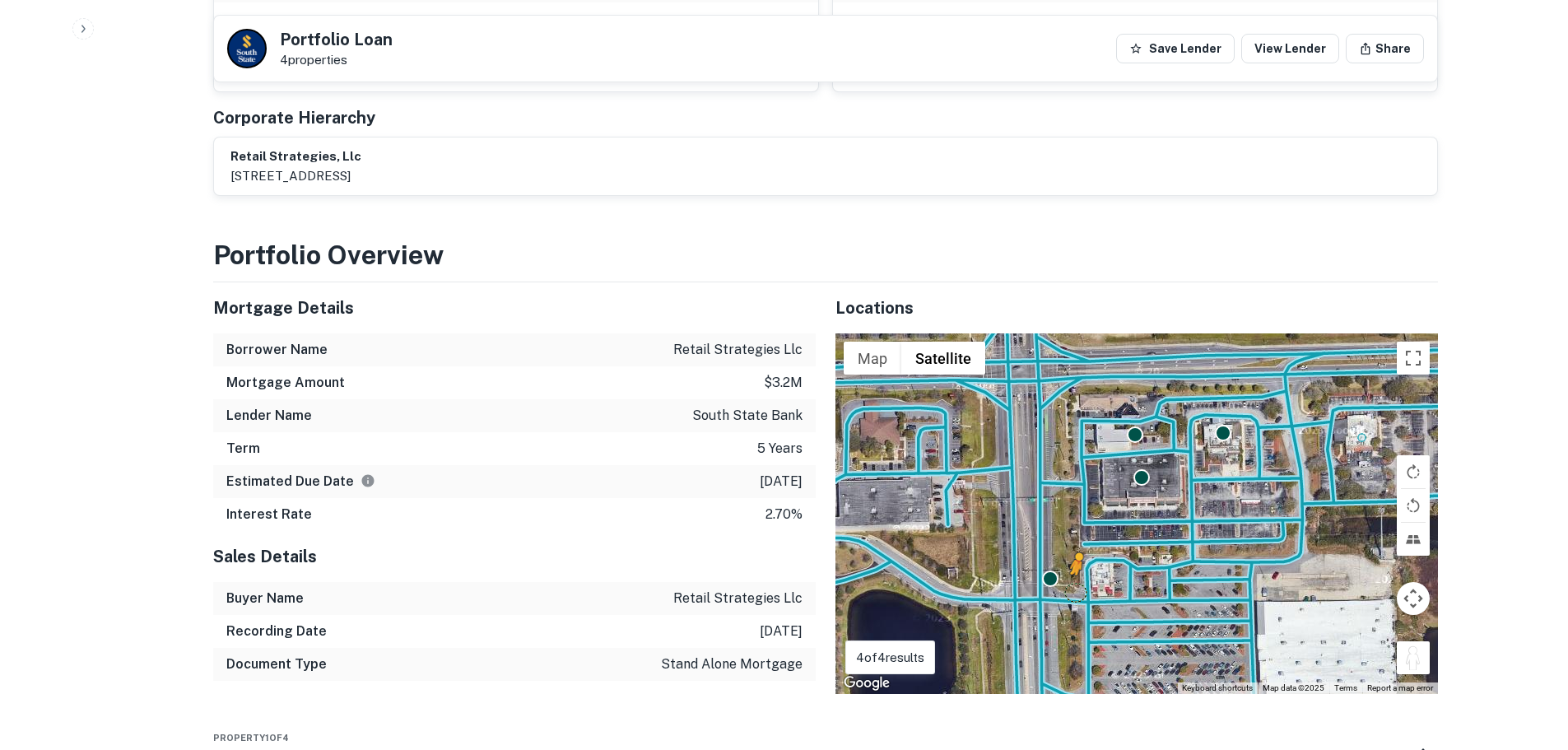
drag, startPoint x: 1419, startPoint y: 635, endPoint x: 1060, endPoint y: 557, distance: 367.4
click at [1060, 557] on div "To activate drag with keyboard, press Alt + Enter. Once in keyboard drag state,…" at bounding box center [1136, 514] width 602 height 361
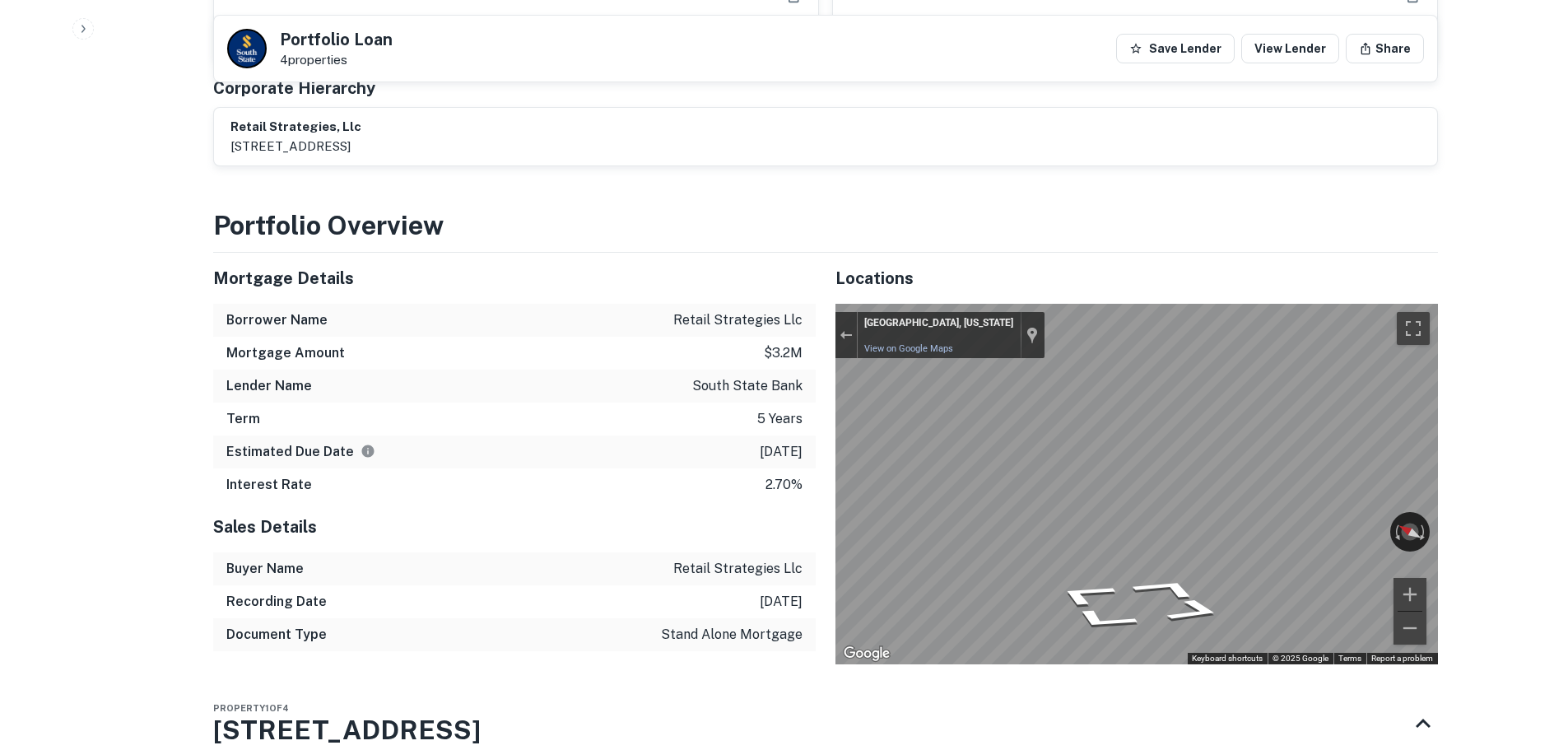
scroll to position [0, 0]
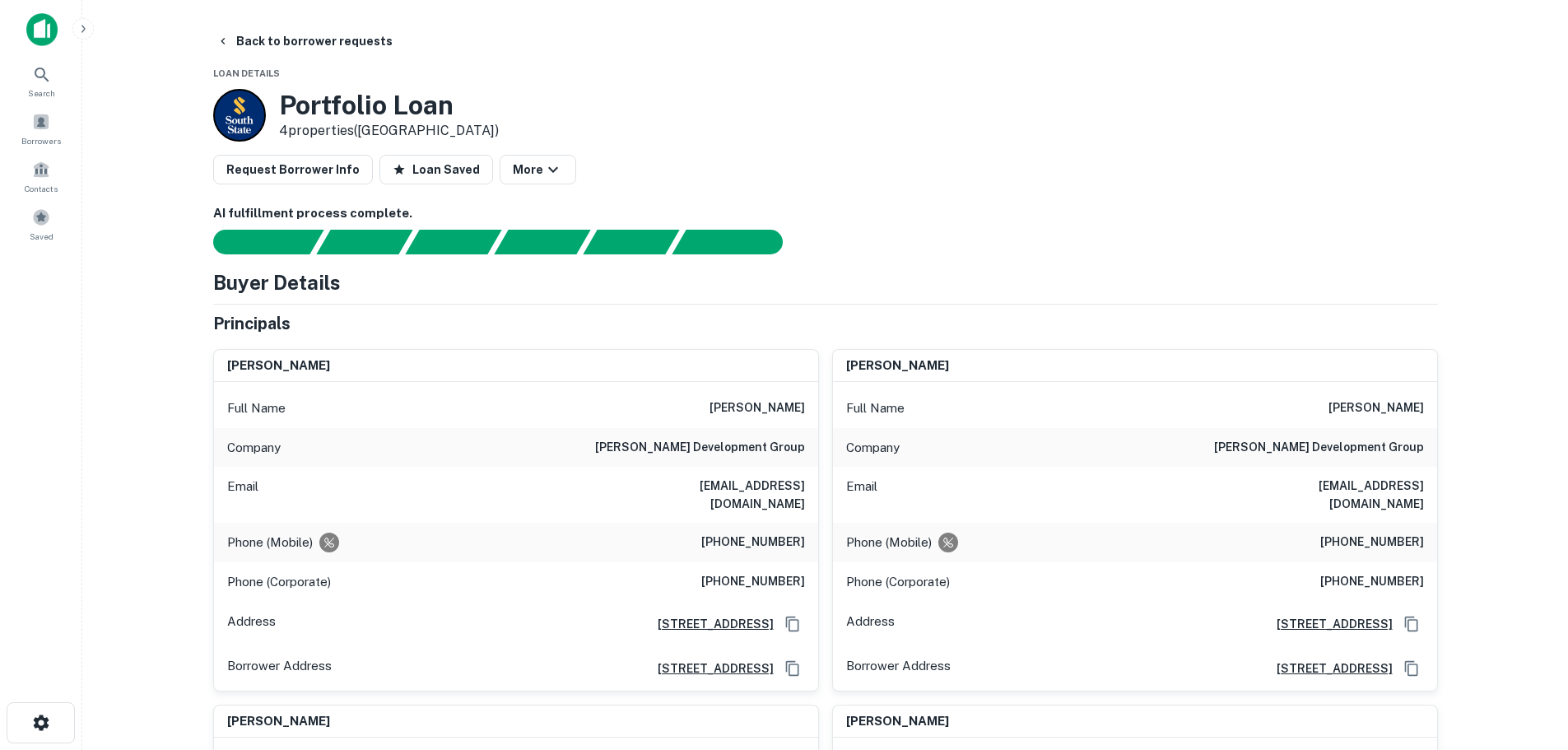
click at [798, 442] on h6 "[PERSON_NAME] development group" at bounding box center [700, 448] width 210 height 20
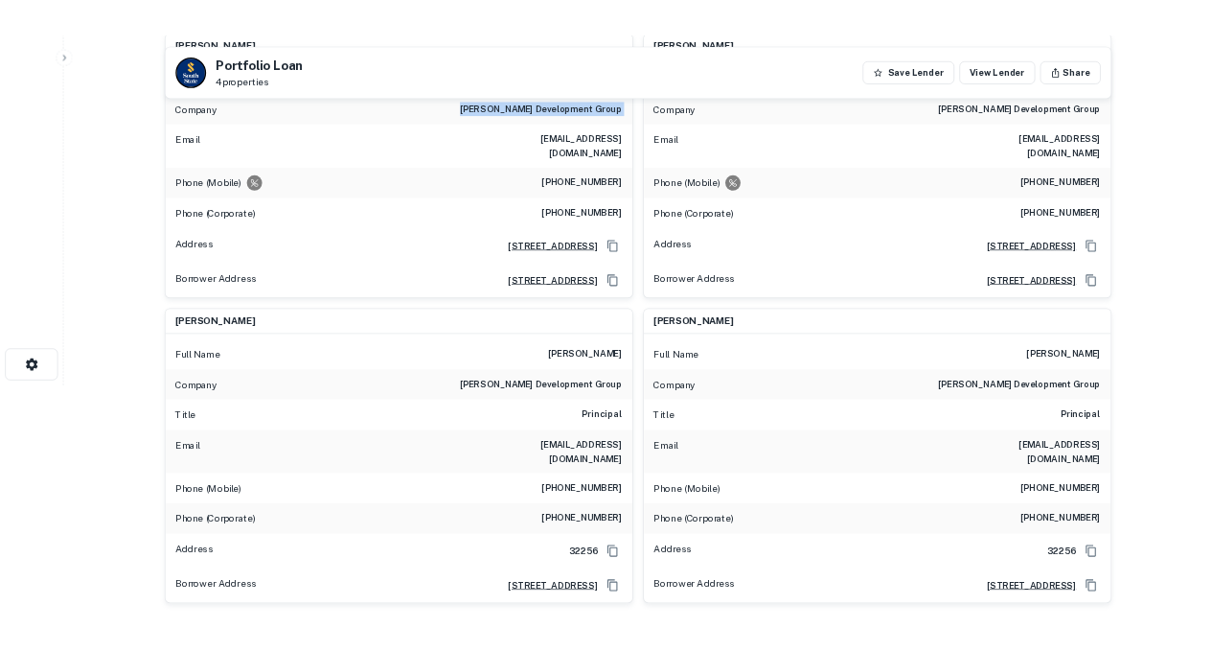
scroll to position [351, 0]
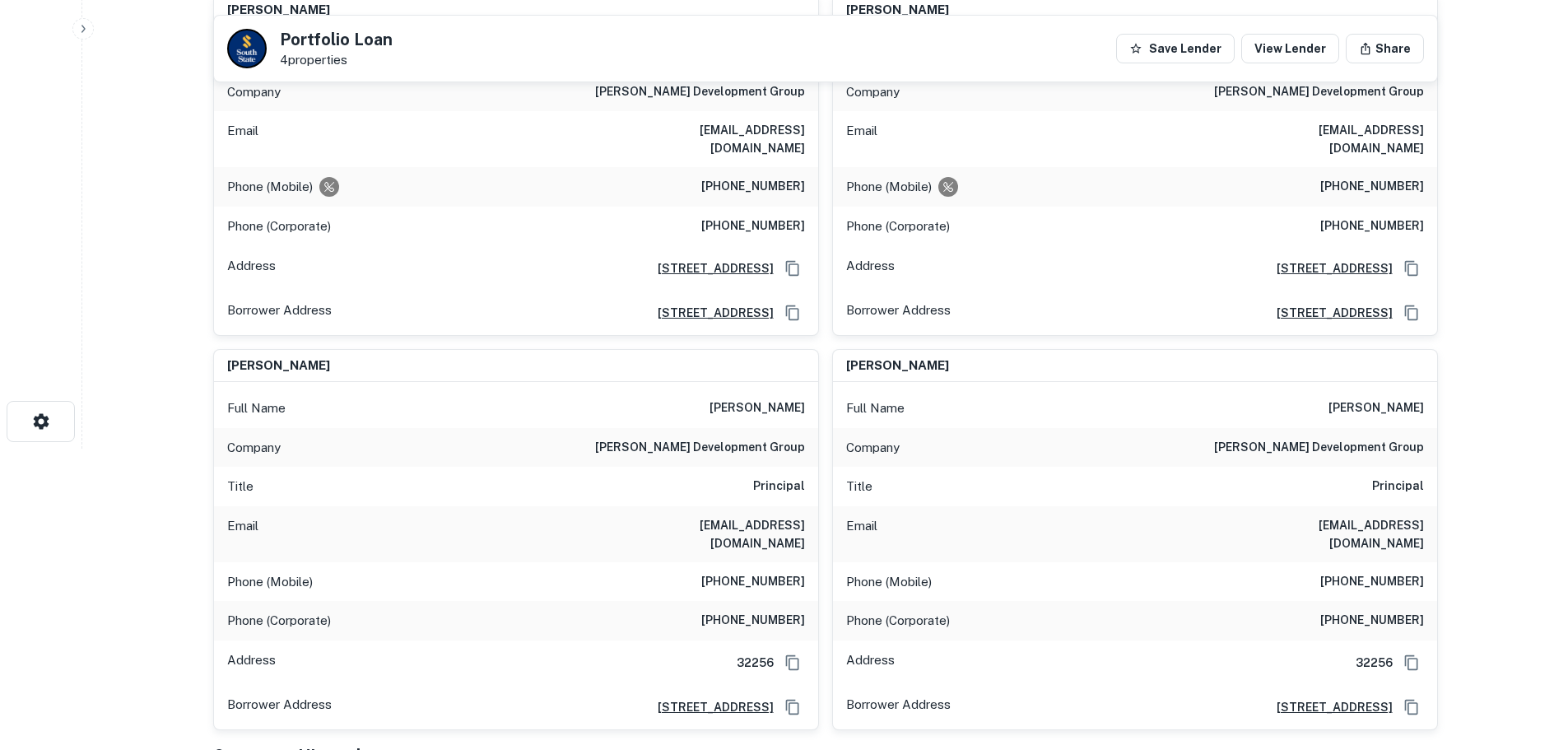
click at [775, 572] on h6 "[PHONE_NUMBER]" at bounding box center [753, 582] width 104 height 20
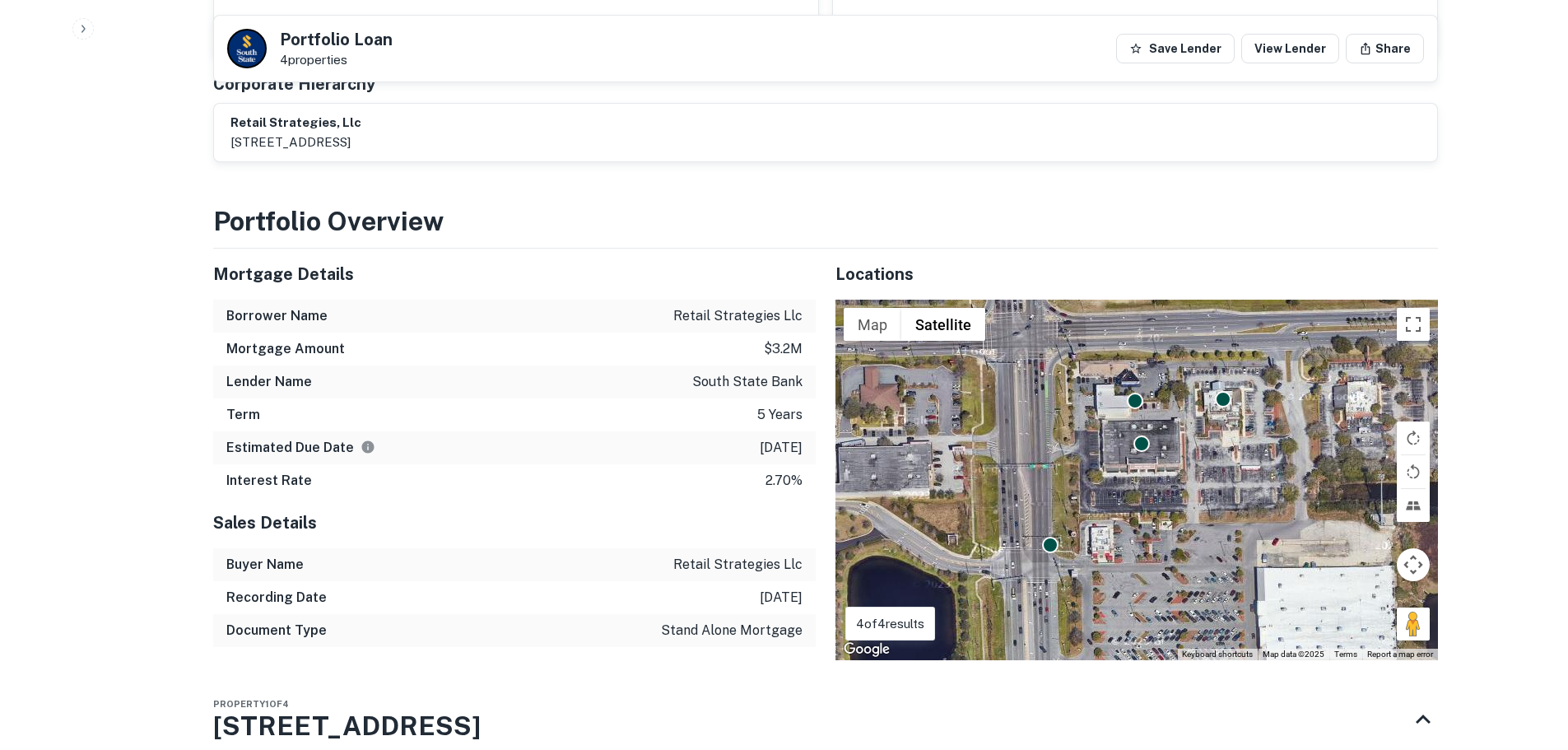
scroll to position [973, 0]
drag, startPoint x: 1409, startPoint y: 598, endPoint x: 1148, endPoint y: 464, distance: 293.4
click at [1040, 464] on div "To navigate, press the arrow keys. To activate drag with keyboard, press Alt + …" at bounding box center [1136, 479] width 602 height 361
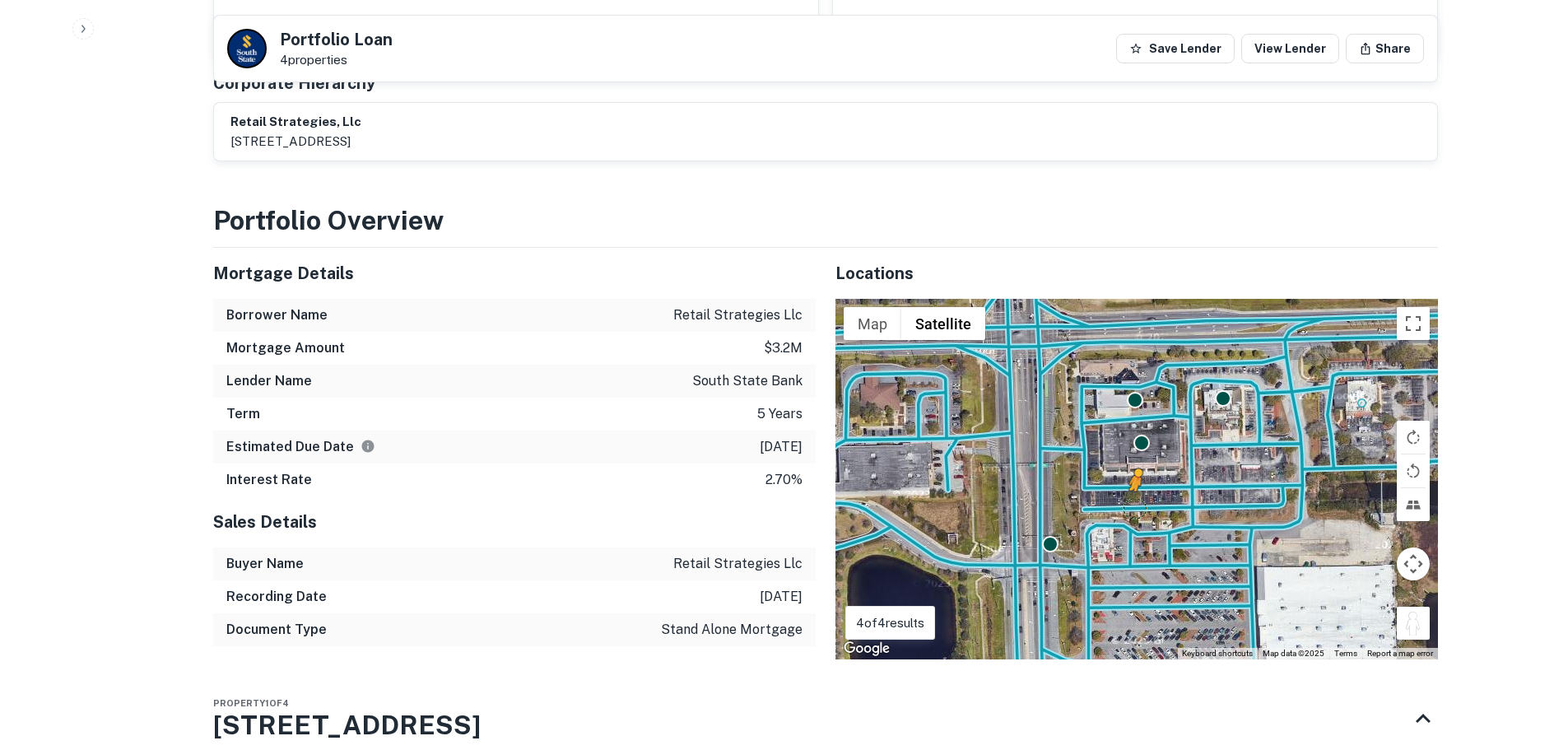
drag, startPoint x: 1408, startPoint y: 579, endPoint x: 1135, endPoint y: 474, distance: 292.5
click at [1040, 474] on div "To activate drag with keyboard, press Alt + Enter. Once in keyboard drag state,…" at bounding box center [1136, 479] width 602 height 361
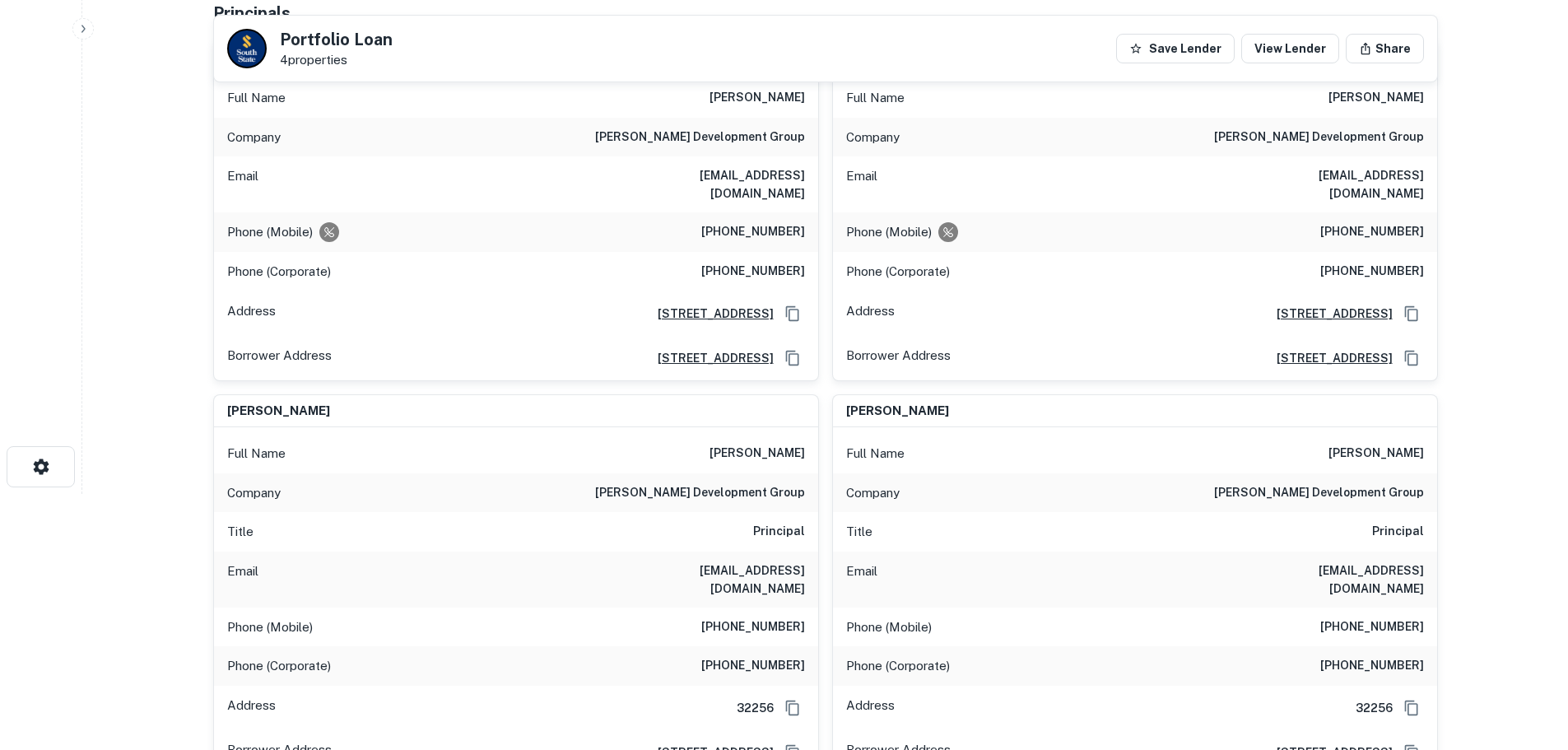
scroll to position [258, 0]
click at [787, 519] on div "Phone (Mobile) [PHONE_NUMBER]" at bounding box center [516, 625] width 604 height 40
click at [794, 519] on h6 "[PHONE_NUMBER]" at bounding box center [753, 625] width 104 height 20
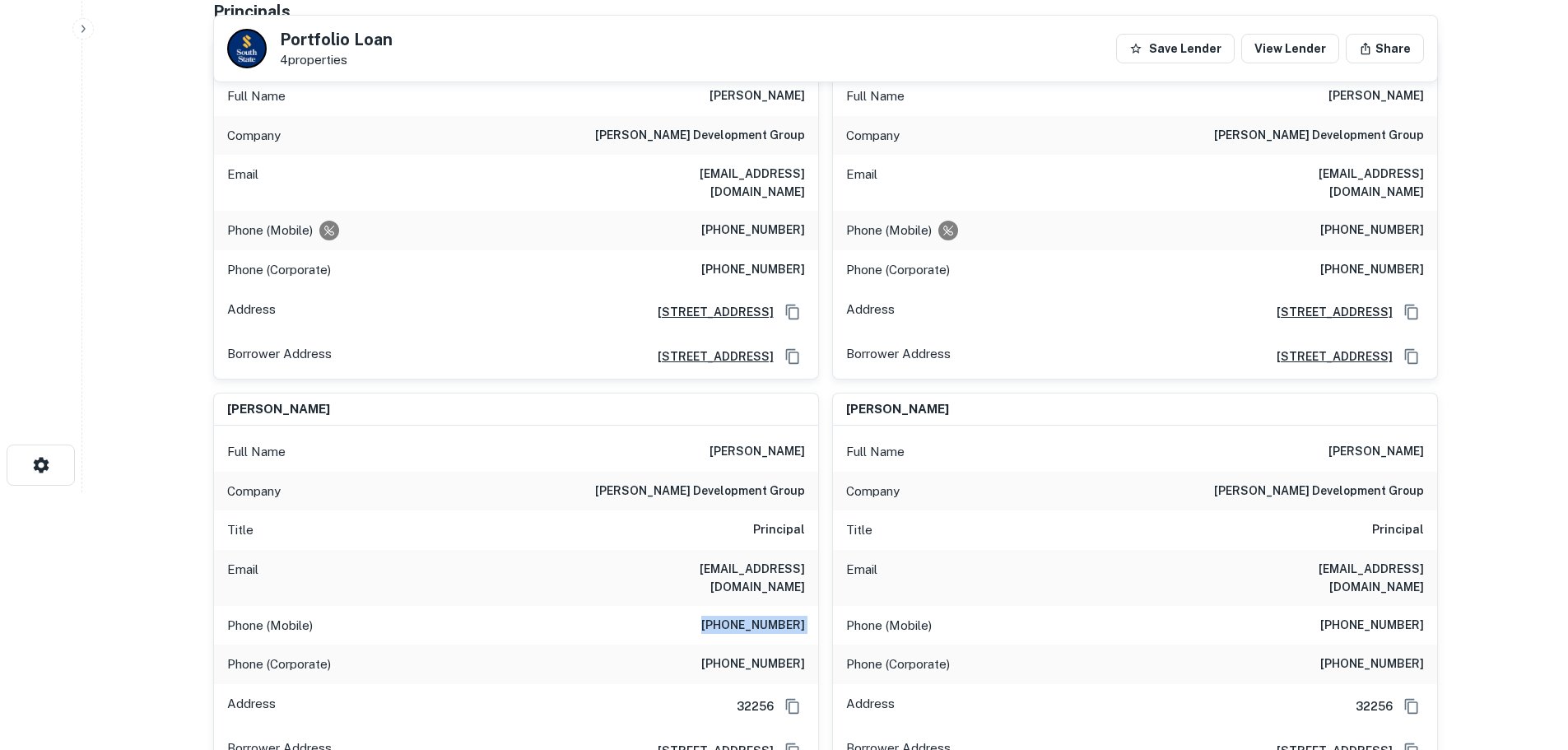
copy h6 "[PHONE_NUMBER]"
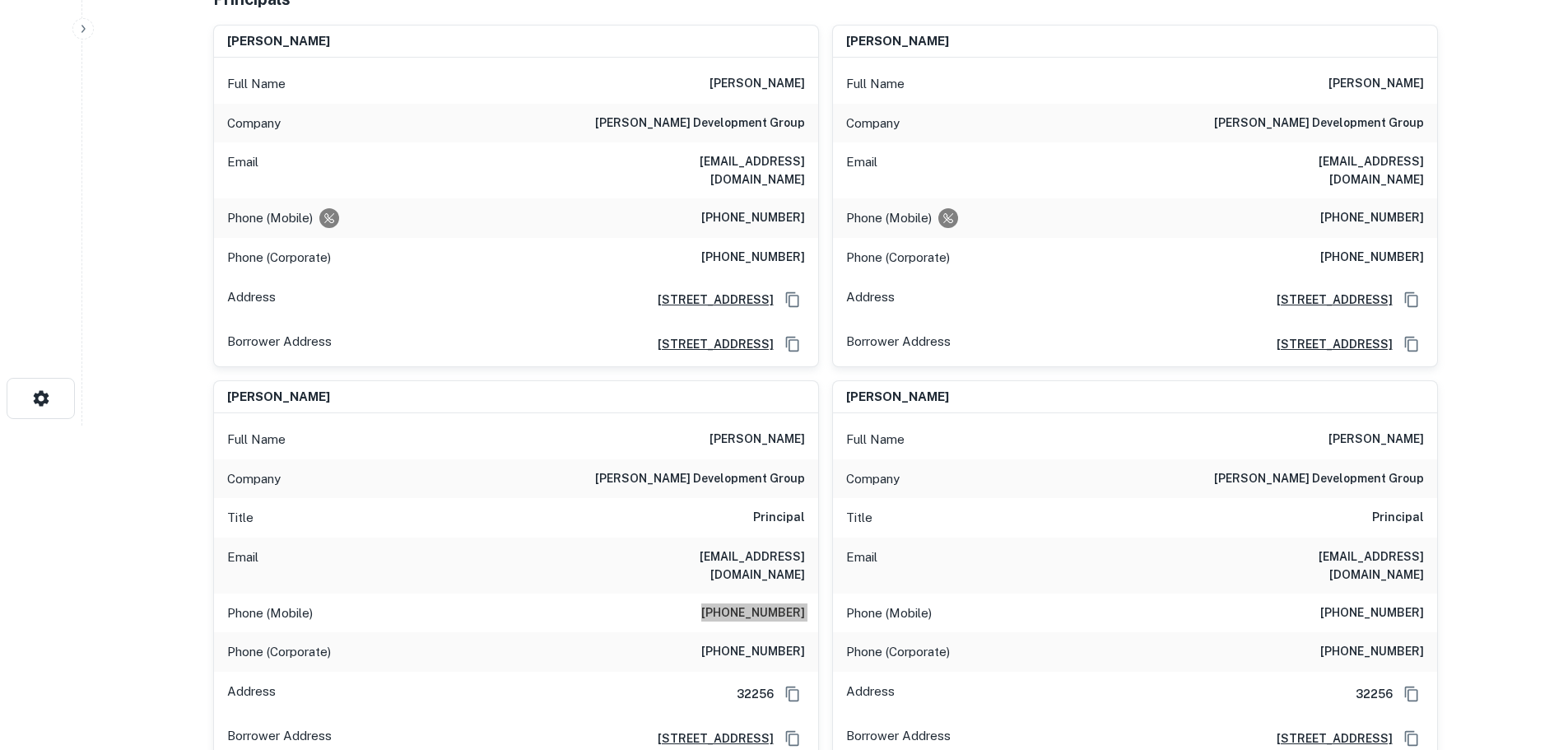
scroll to position [0, 0]
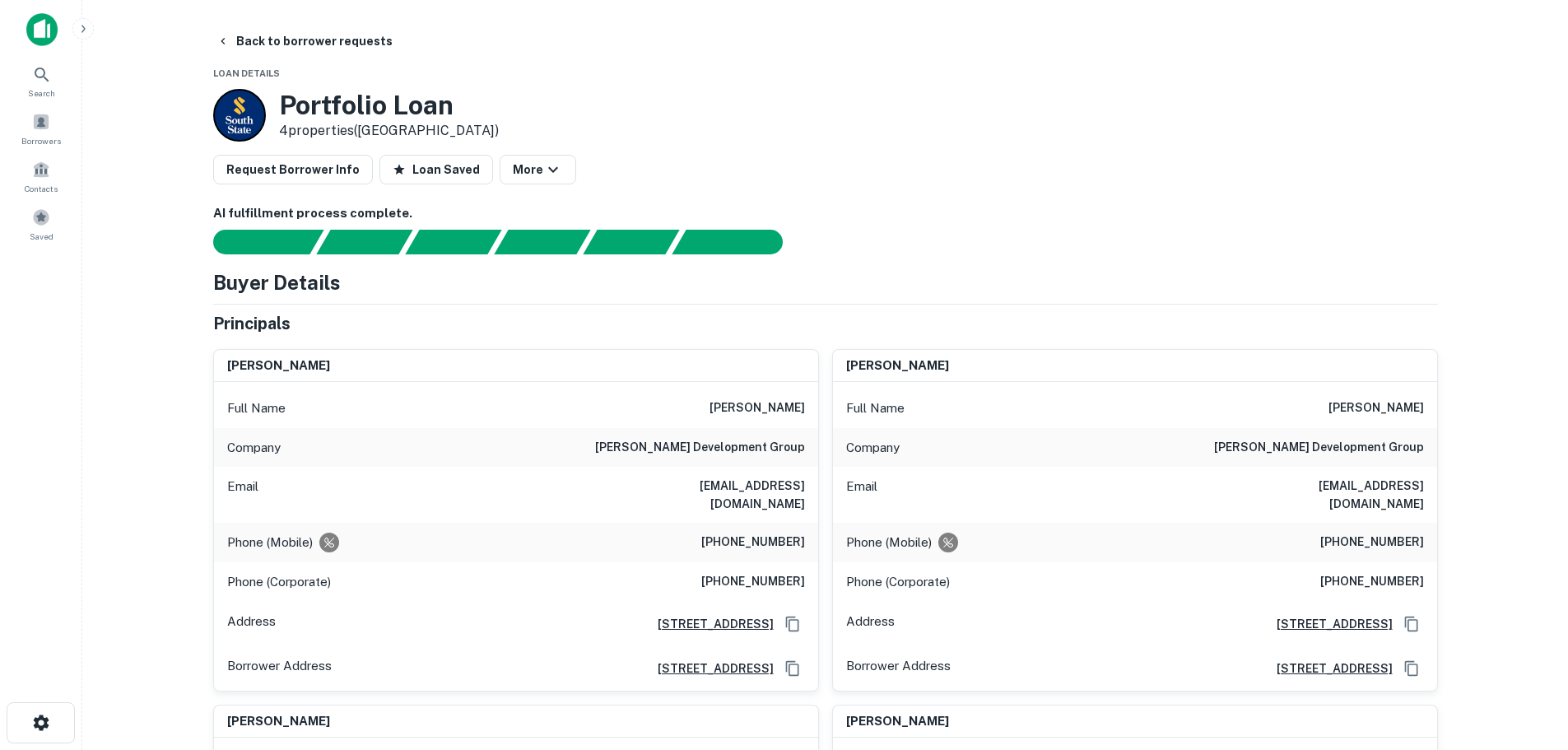
click at [756, 519] on h6 "[PHONE_NUMBER]" at bounding box center [753, 582] width 104 height 20
copy h6 "[PHONE_NUMBER]"
click at [777, 519] on h6 "[PHONE_NUMBER]" at bounding box center [753, 542] width 104 height 20
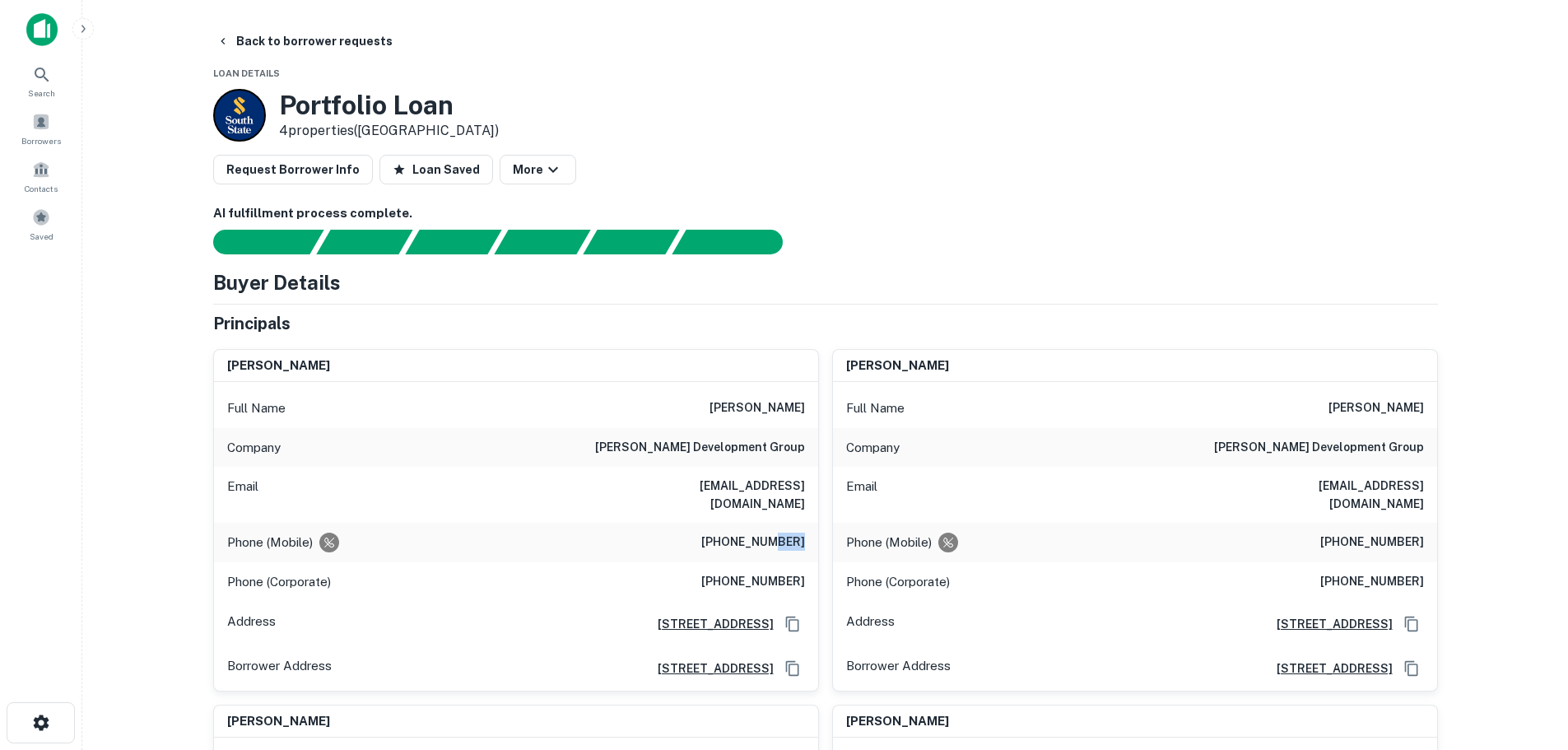
click at [777, 519] on h6 "[PHONE_NUMBER]" at bounding box center [753, 542] width 104 height 20
click at [777, 519] on h6 "(904) 607-6053" at bounding box center [753, 542] width 104 height 20
copy h6 "(904) 607-6053"
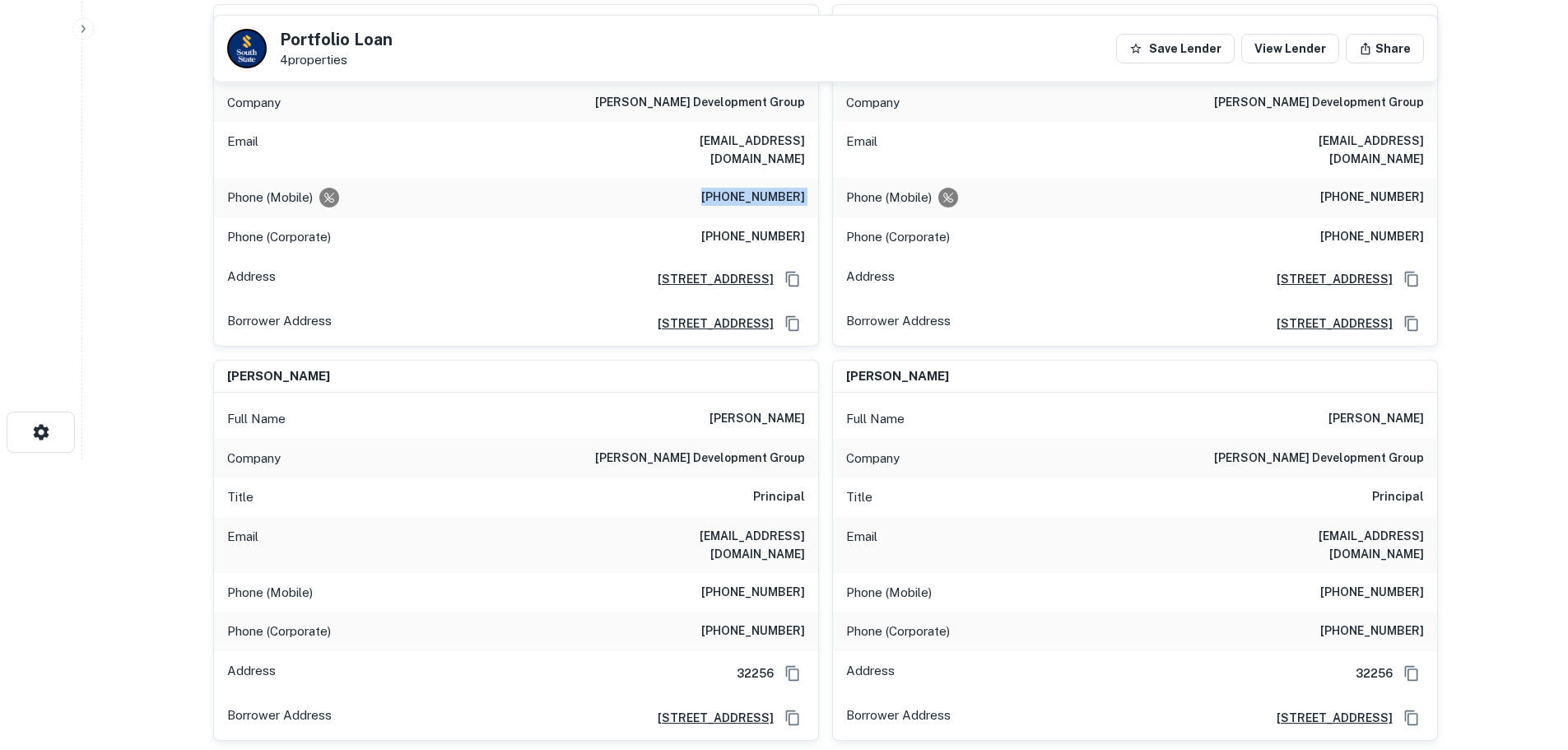
scroll to position [291, 0]
click at [787, 519] on h6 "(904) 219-4809" at bounding box center [753, 591] width 104 height 20
copy h6 "(904) 219-4809"
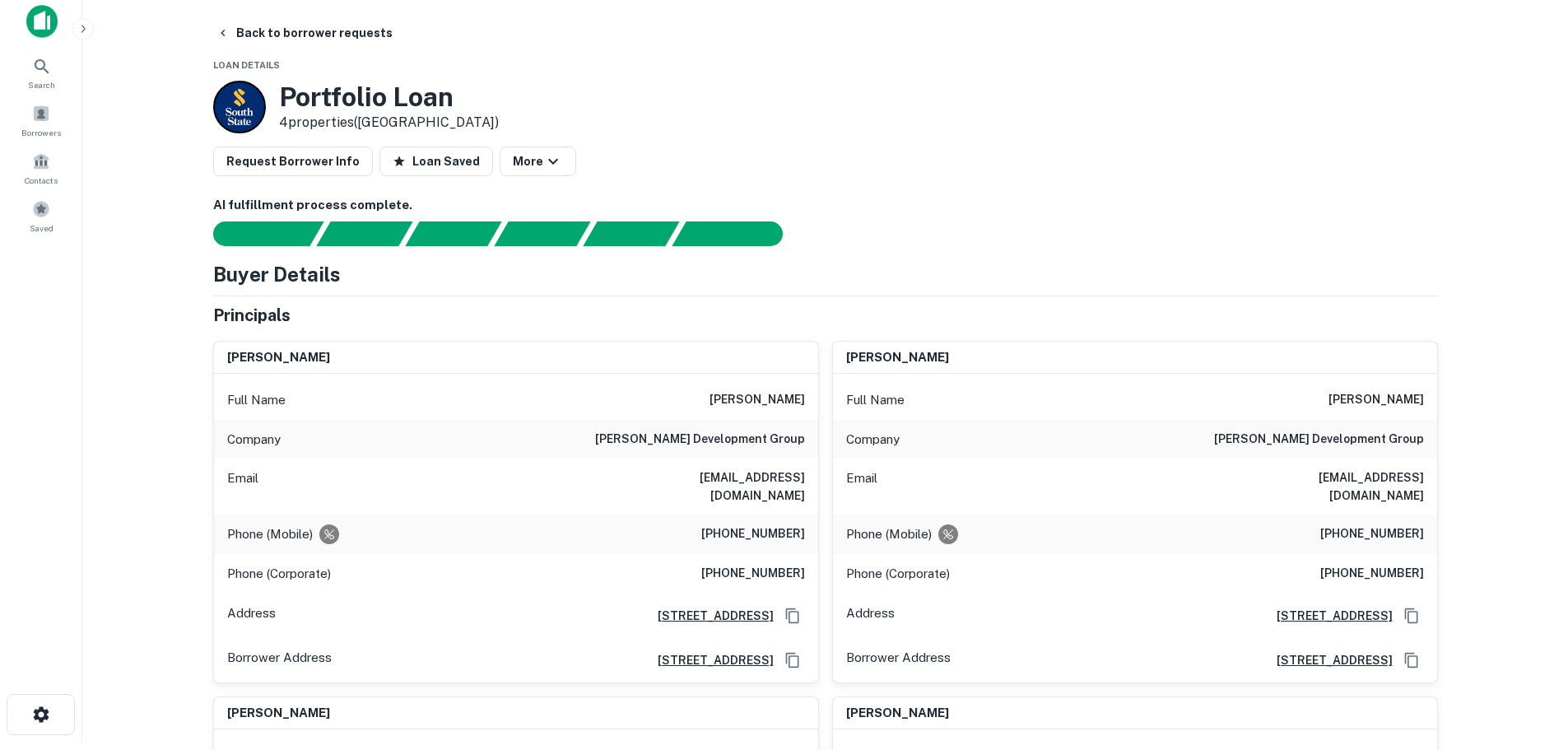
scroll to position [0, 0]
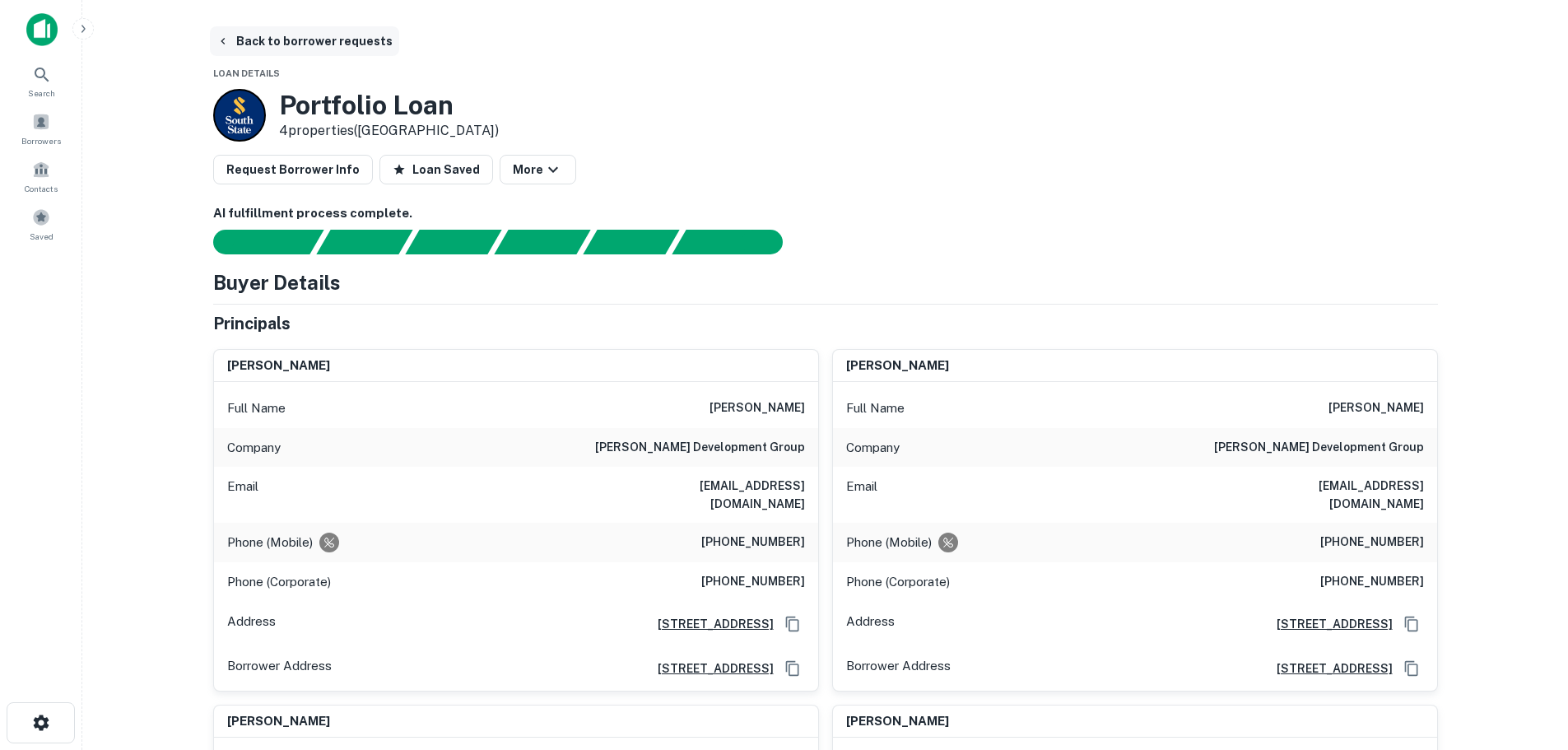
click at [330, 41] on button "Back to borrower requests" at bounding box center [304, 41] width 189 height 29
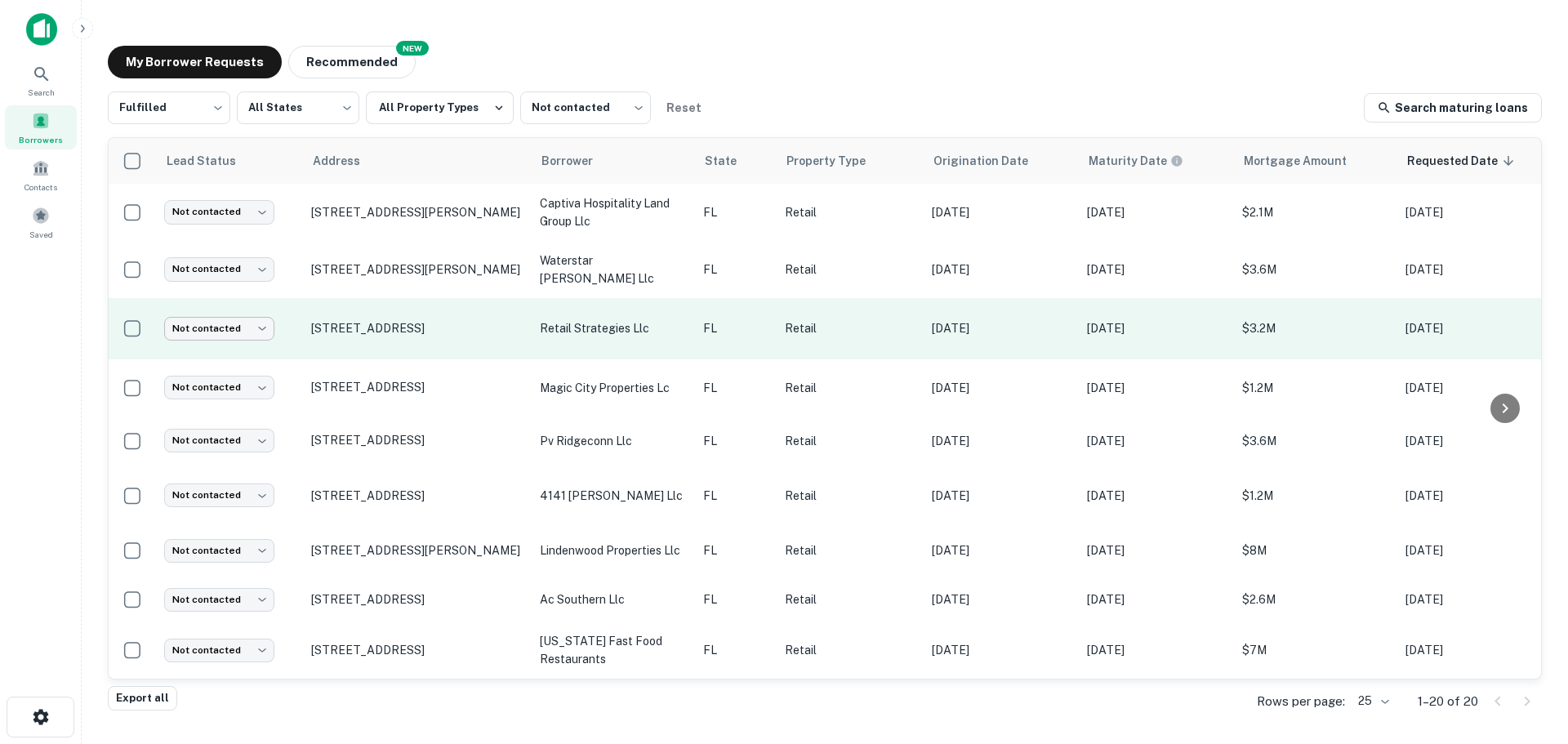
click at [248, 331] on body "Search Borrowers Contacts Saved My Borrower Requests NEW Recommended Fulfilled …" at bounding box center [784, 372] width 1568 height 744
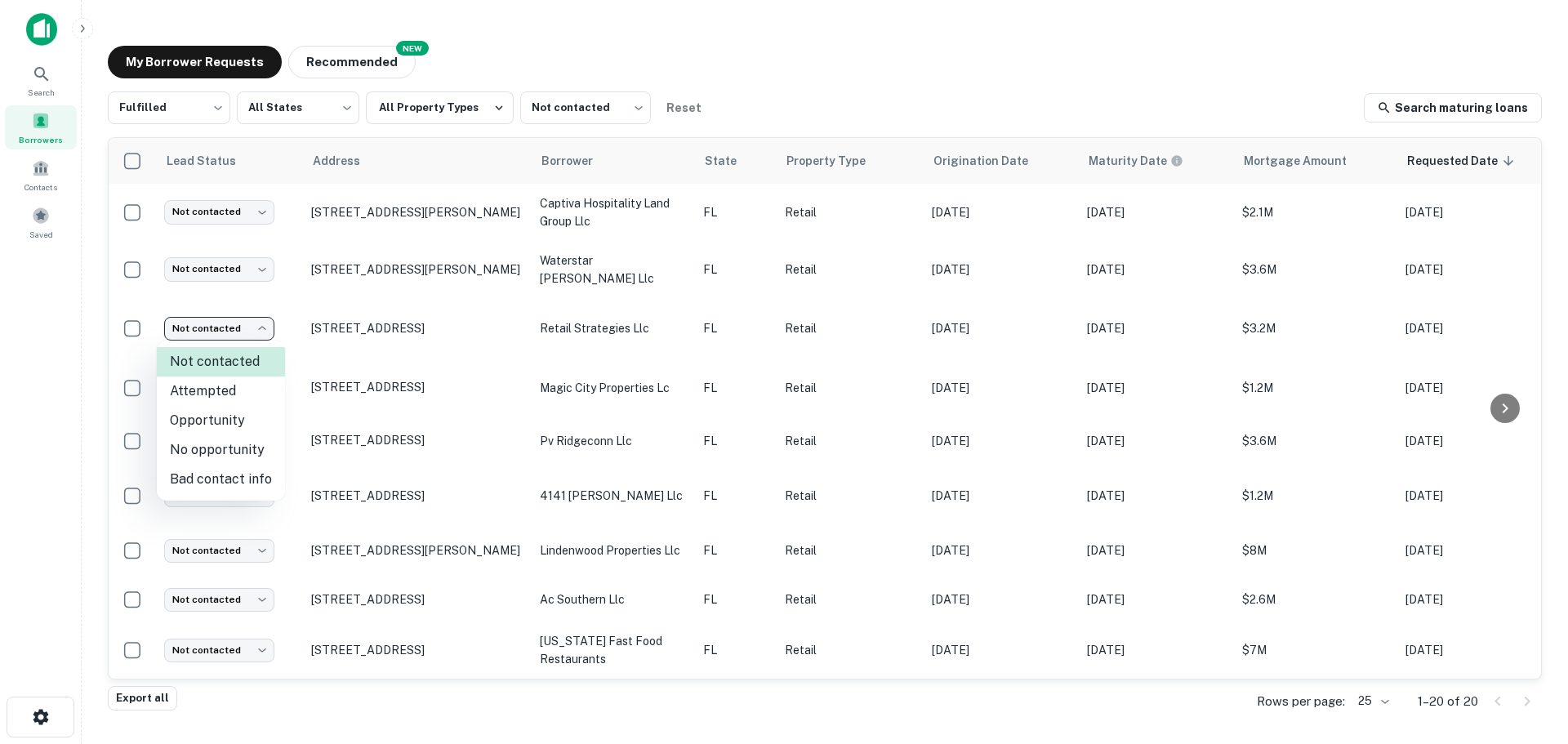
click at [244, 393] on li "Attempted" at bounding box center [221, 391] width 128 height 29
type input "*********"
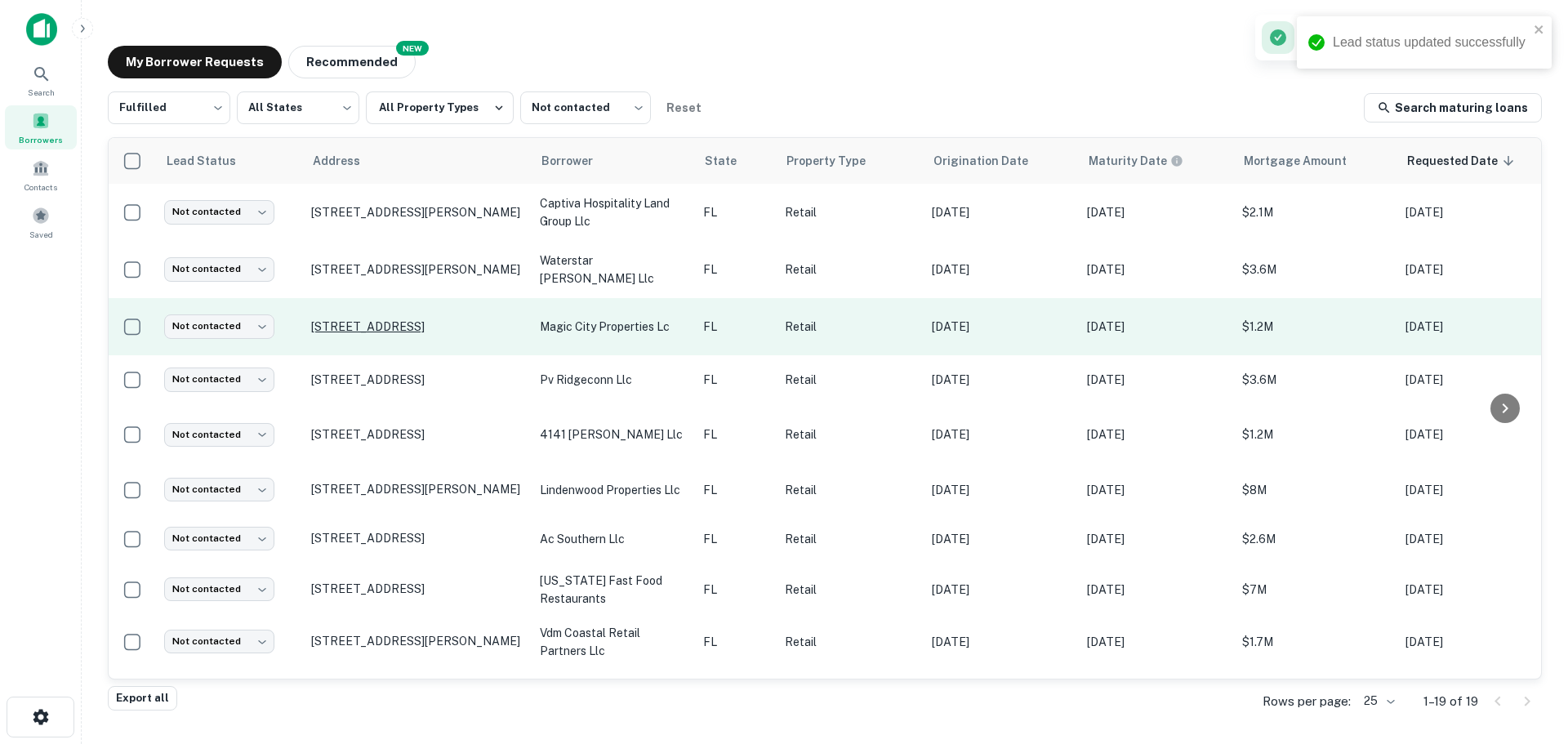
click at [384, 320] on p "[STREET_ADDRESS]" at bounding box center [417, 326] width 212 height 14
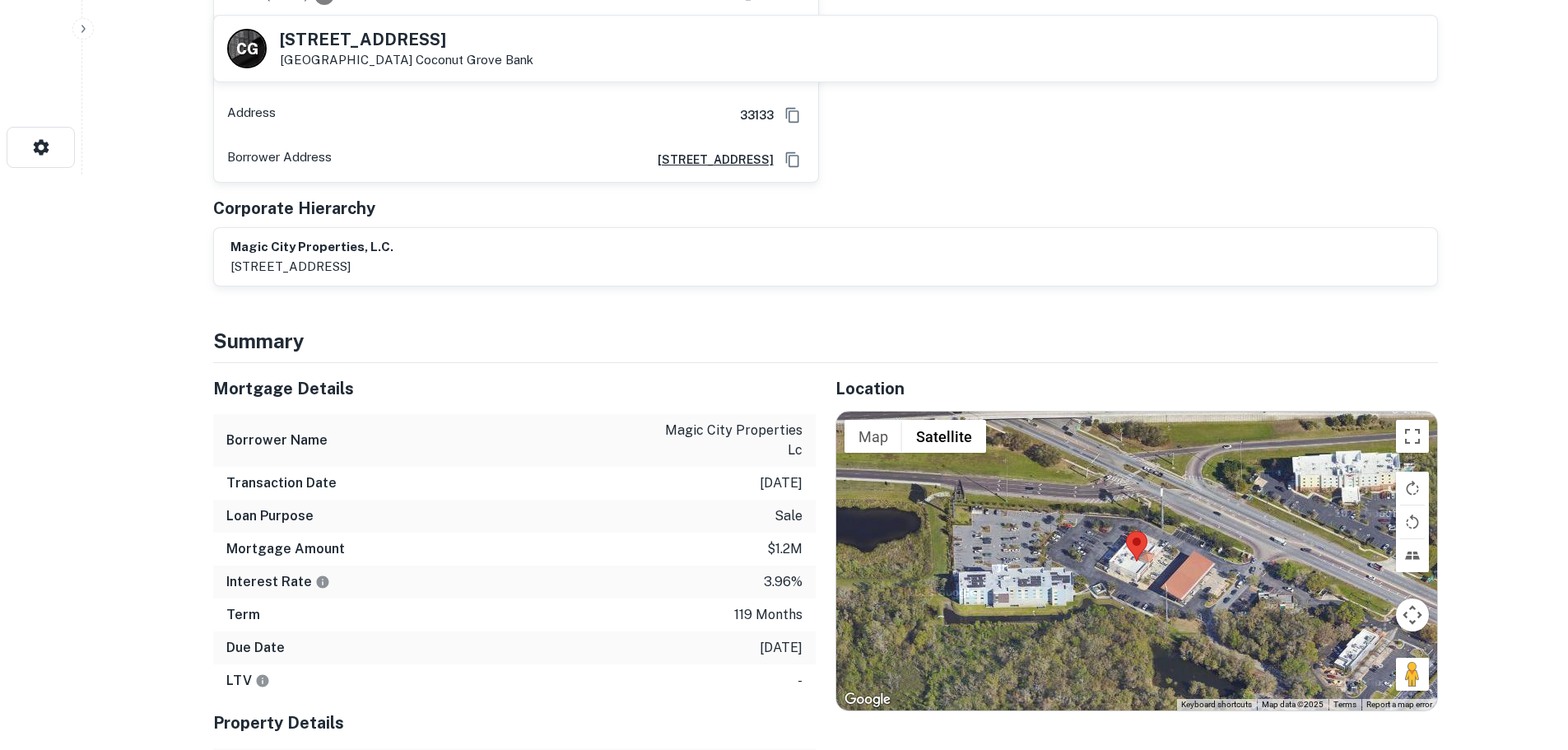
scroll to position [576, 0]
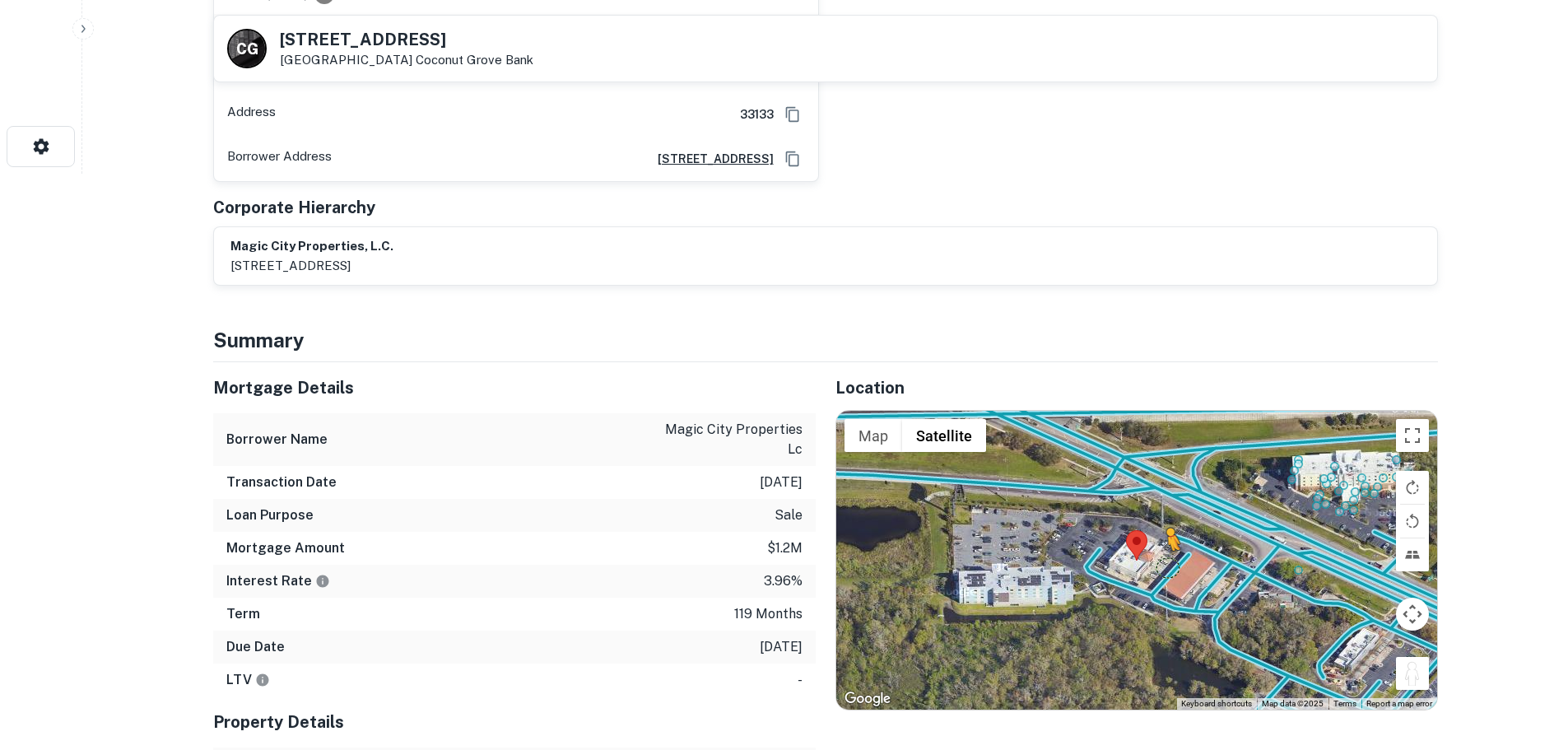
drag, startPoint x: 1419, startPoint y: 662, endPoint x: 1158, endPoint y: 548, distance: 284.8
click at [1158, 548] on div "To activate drag with keyboard, press Alt + Enter. Once in keyboard drag state,…" at bounding box center [1136, 559] width 601 height 298
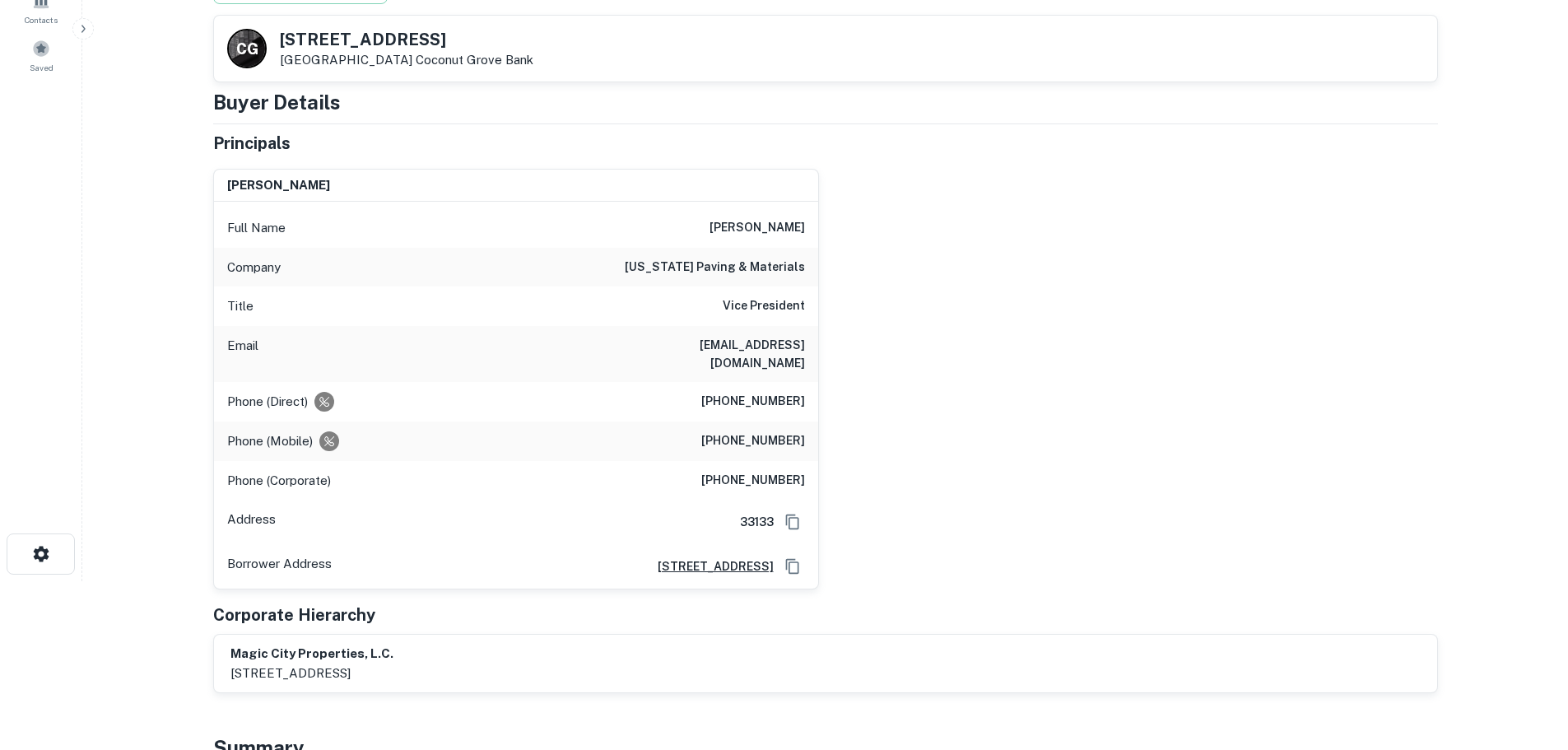
scroll to position [0, 0]
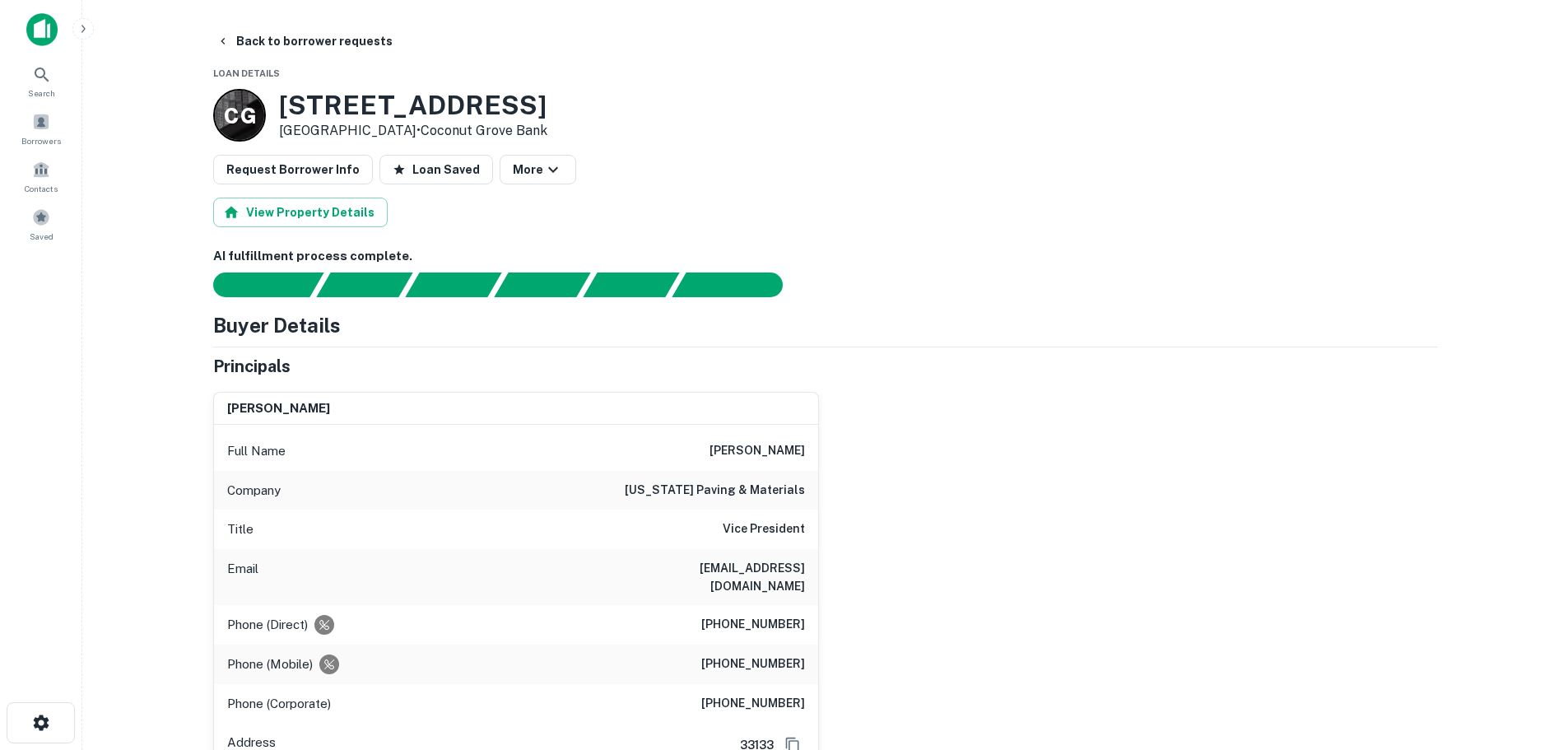
click at [766, 615] on h6 "(517) 787-5242" at bounding box center [753, 625] width 104 height 20
copy h6 "(517) 787-5242"
click at [776, 655] on h6 "(517) 740-4996" at bounding box center [753, 664] width 104 height 20
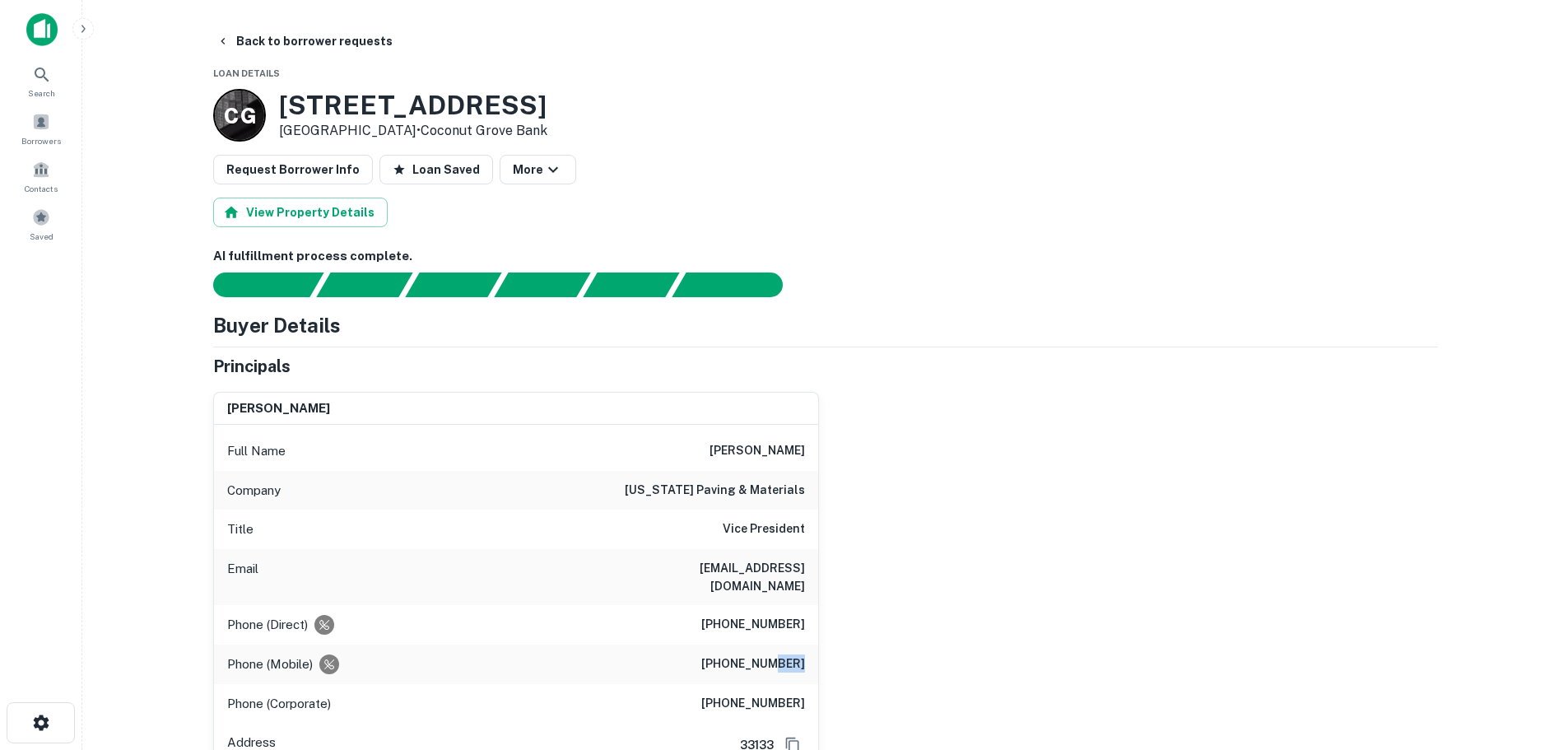
click at [776, 655] on h6 "(517) 740-4996" at bounding box center [753, 664] width 104 height 20
copy h6 "(517) 740-4996"
click at [301, 49] on button "Back to borrower requests" at bounding box center [304, 41] width 189 height 29
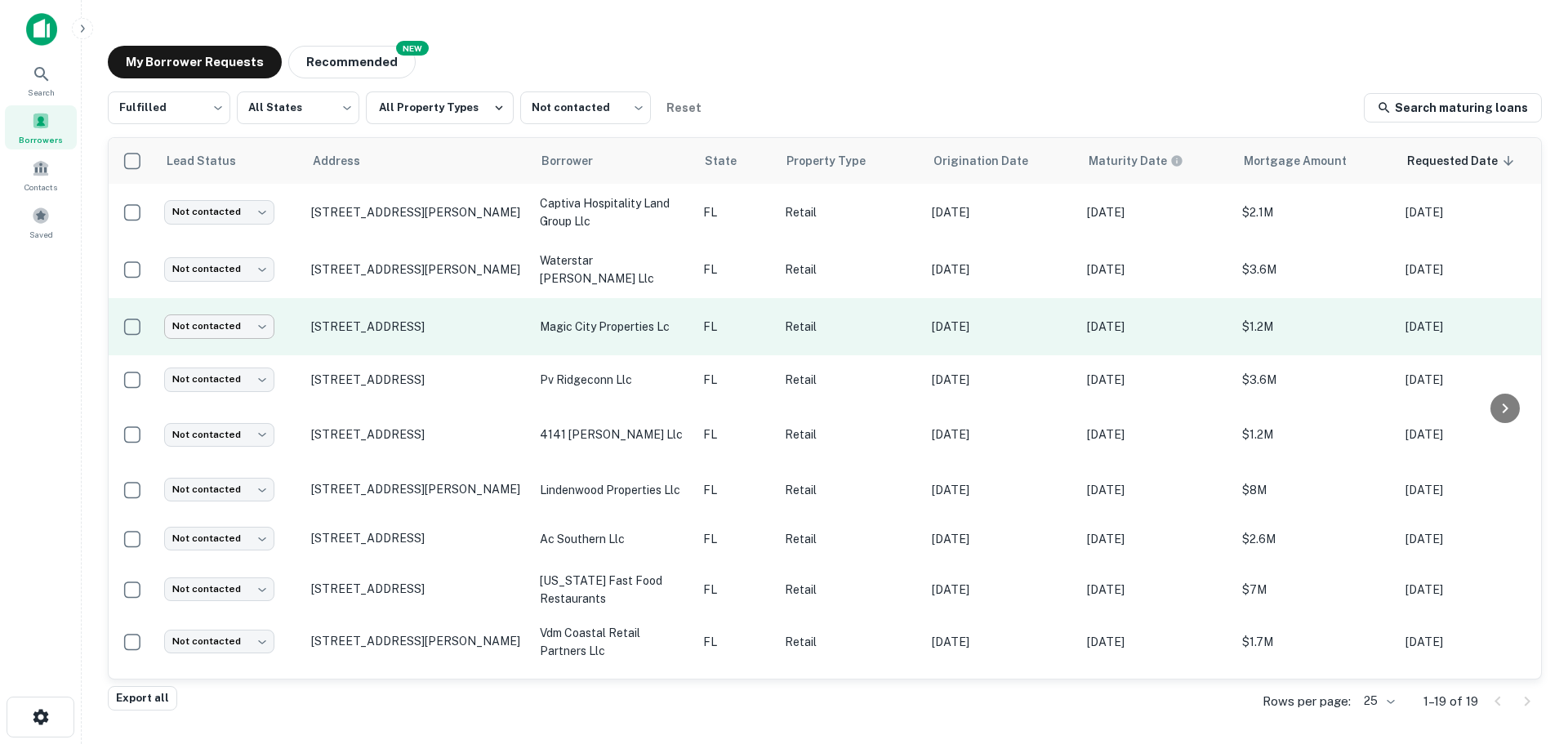
click at [235, 330] on body "Search Borrowers Contacts Saved My Borrower Requests NEW Recommended Fulfilled …" at bounding box center [784, 372] width 1568 height 744
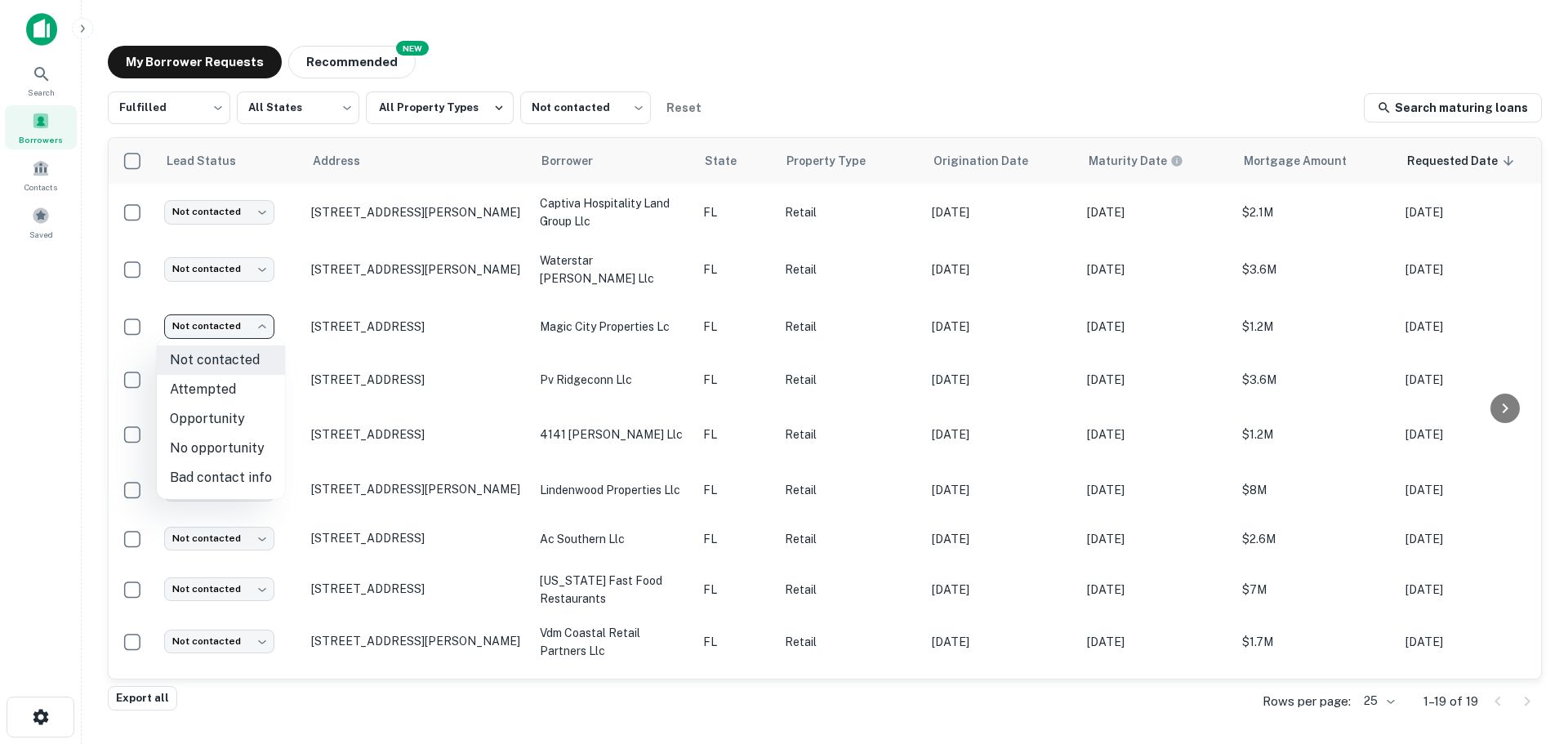
click at [240, 392] on li "Attempted" at bounding box center [221, 389] width 128 height 29
type input "*********"
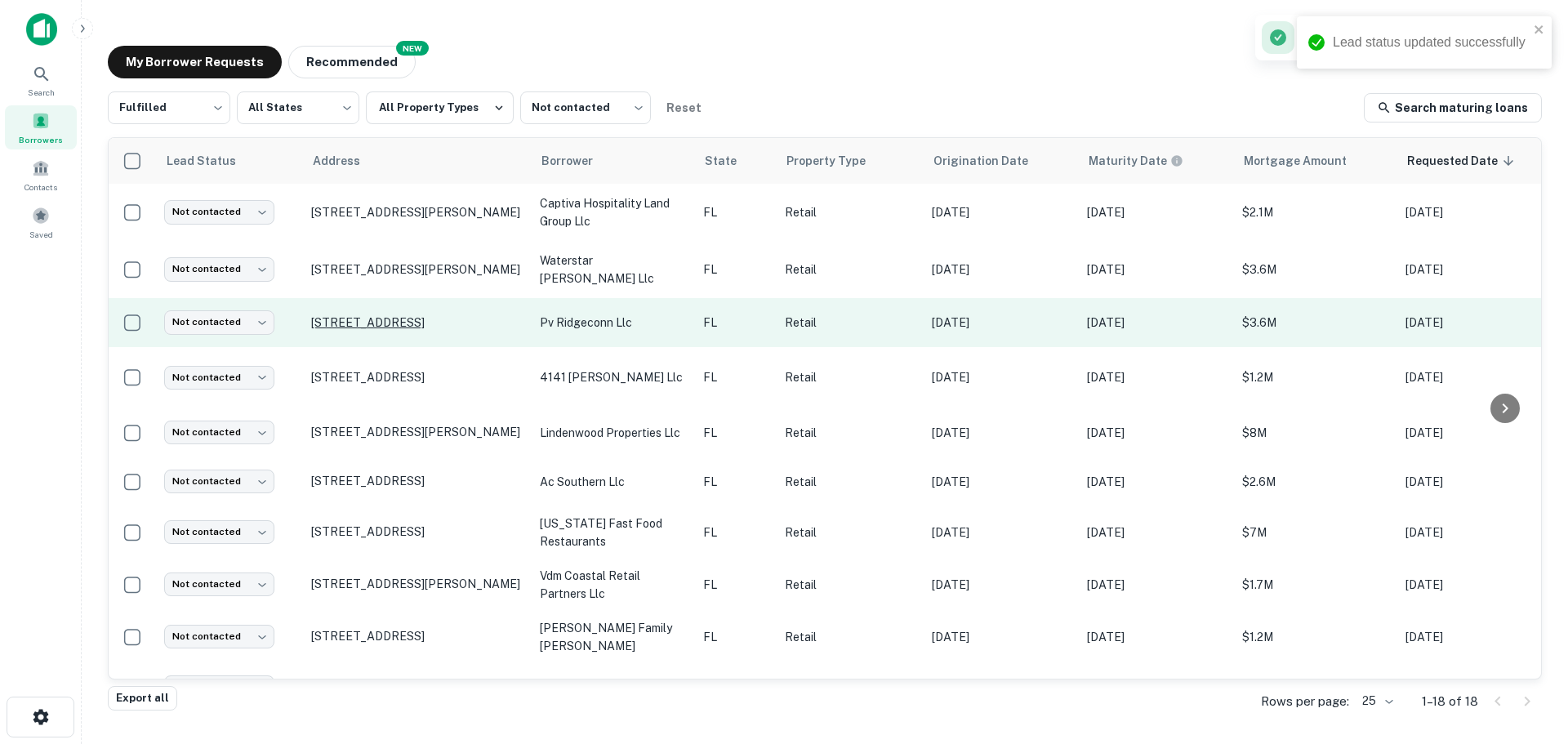
click at [389, 316] on p "9077 Land O Lakes Blvd Land O Lakes, FL34638" at bounding box center [417, 322] width 212 height 14
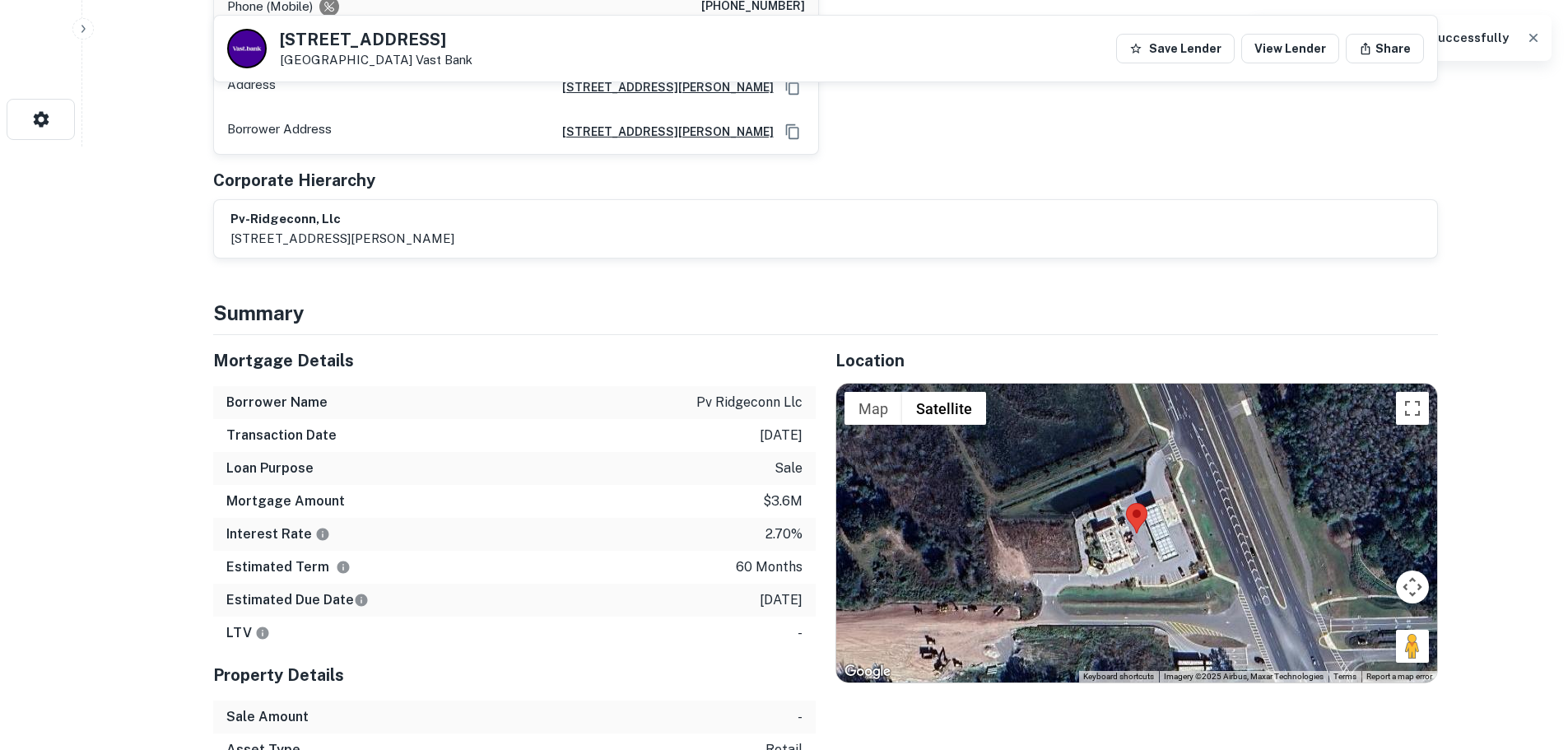
scroll to position [624, 0]
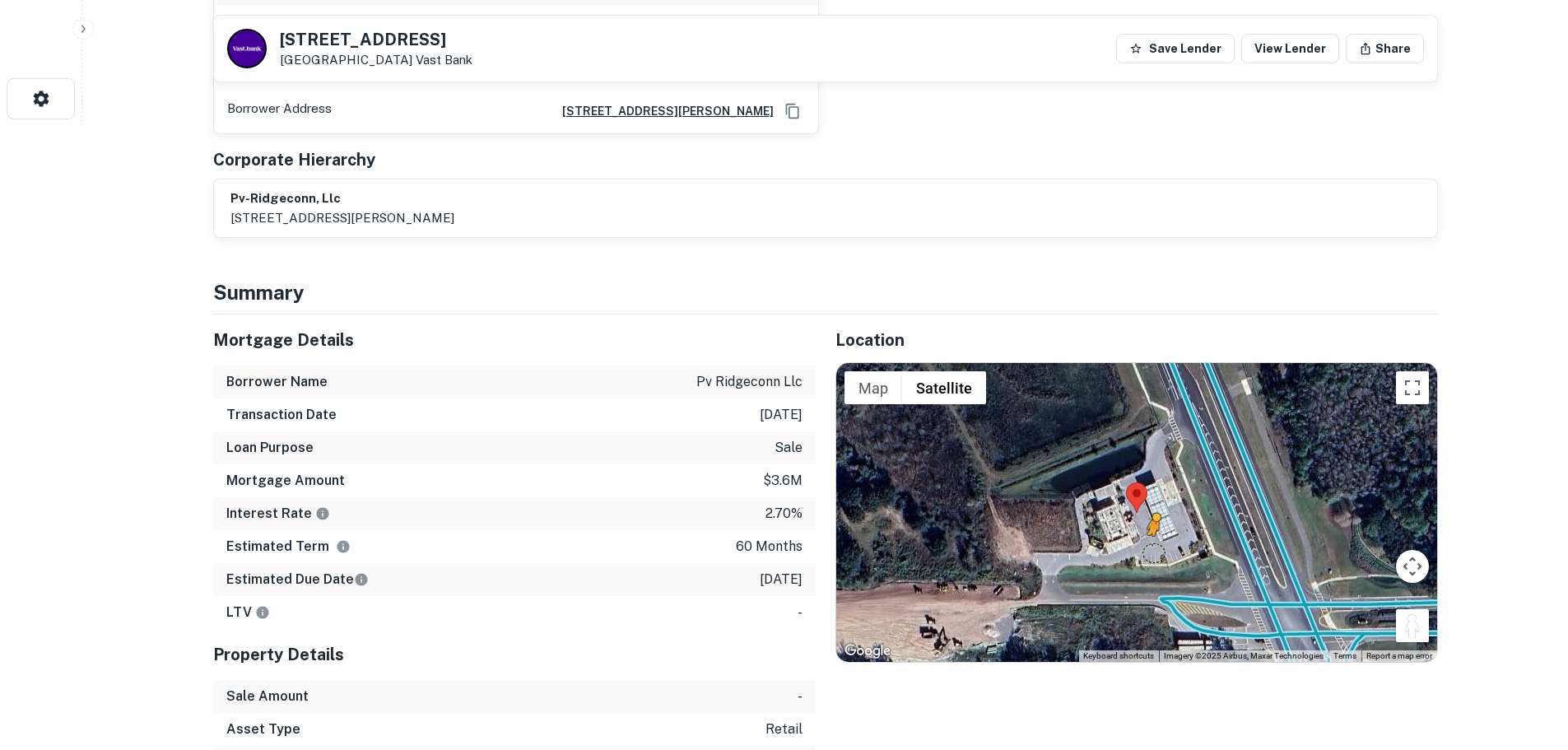
drag, startPoint x: 1422, startPoint y: 608, endPoint x: 1151, endPoint y: 535, distance: 280.7
click at [1151, 535] on div "To activate drag with keyboard, press Alt + Enter. Once in keyboard drag state,…" at bounding box center [1136, 512] width 601 height 298
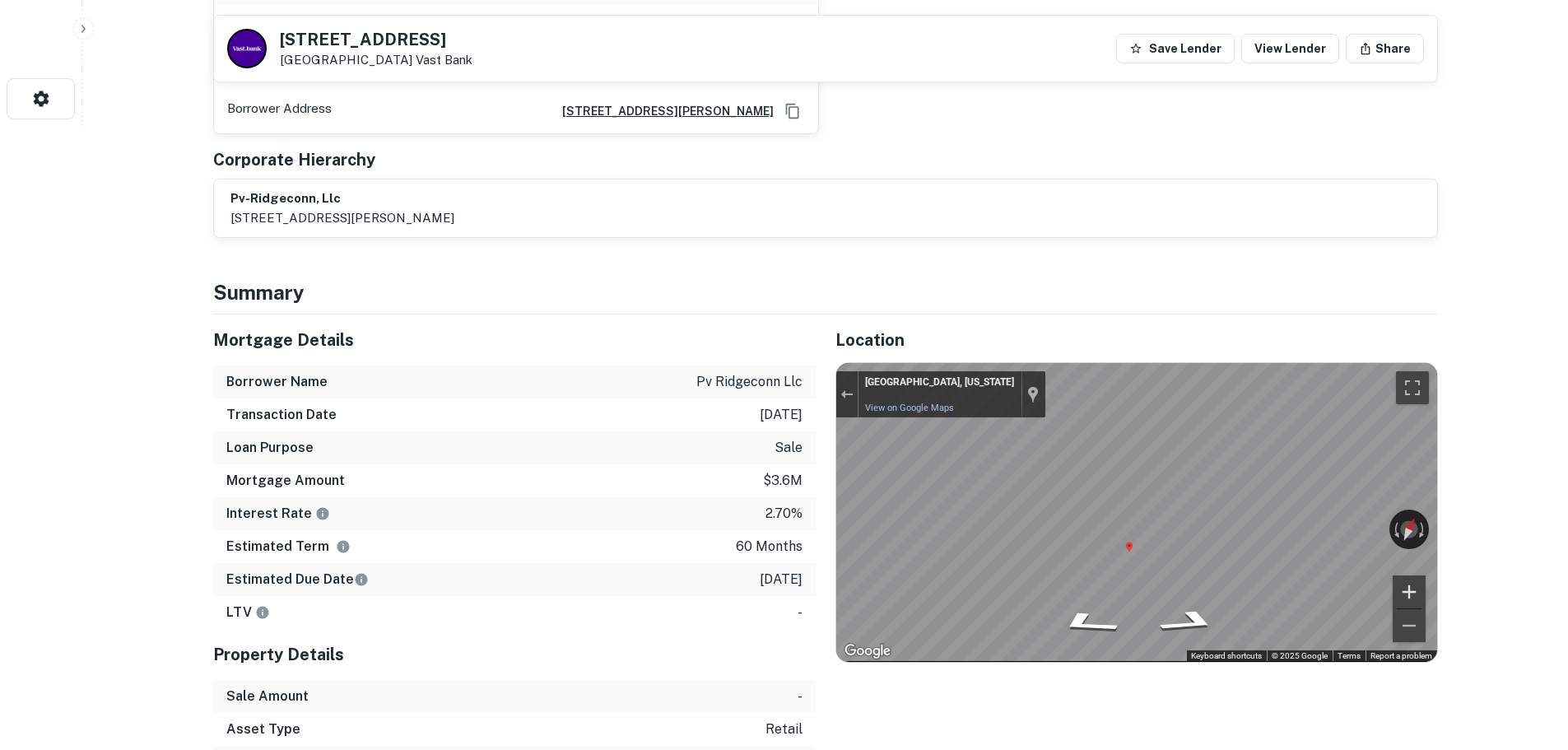
click at [1408, 576] on button "Zoom in" at bounding box center [1409, 592] width 33 height 33
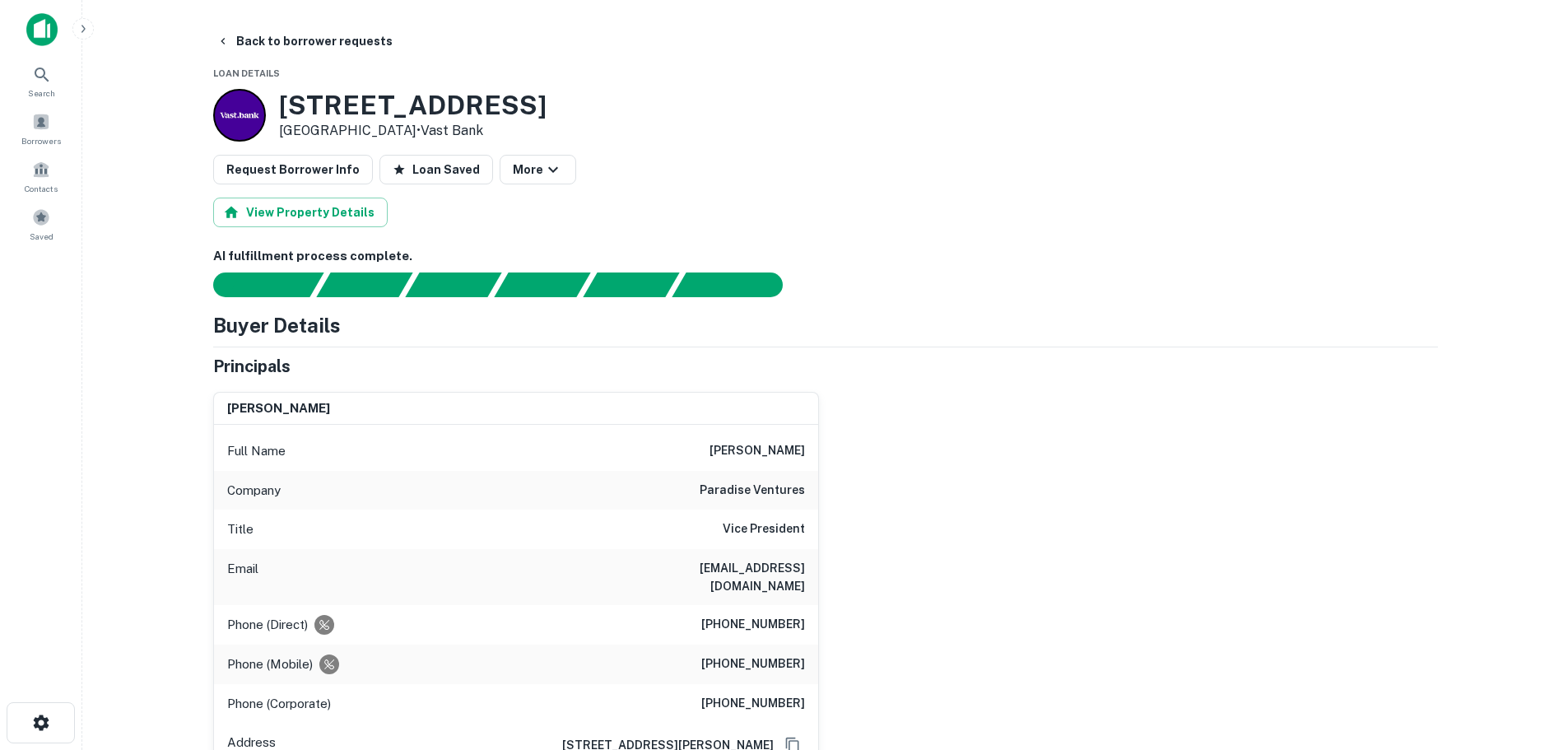
click at [754, 489] on h6 "paradise ventures" at bounding box center [752, 491] width 106 height 20
copy h6 "paradise ventures"
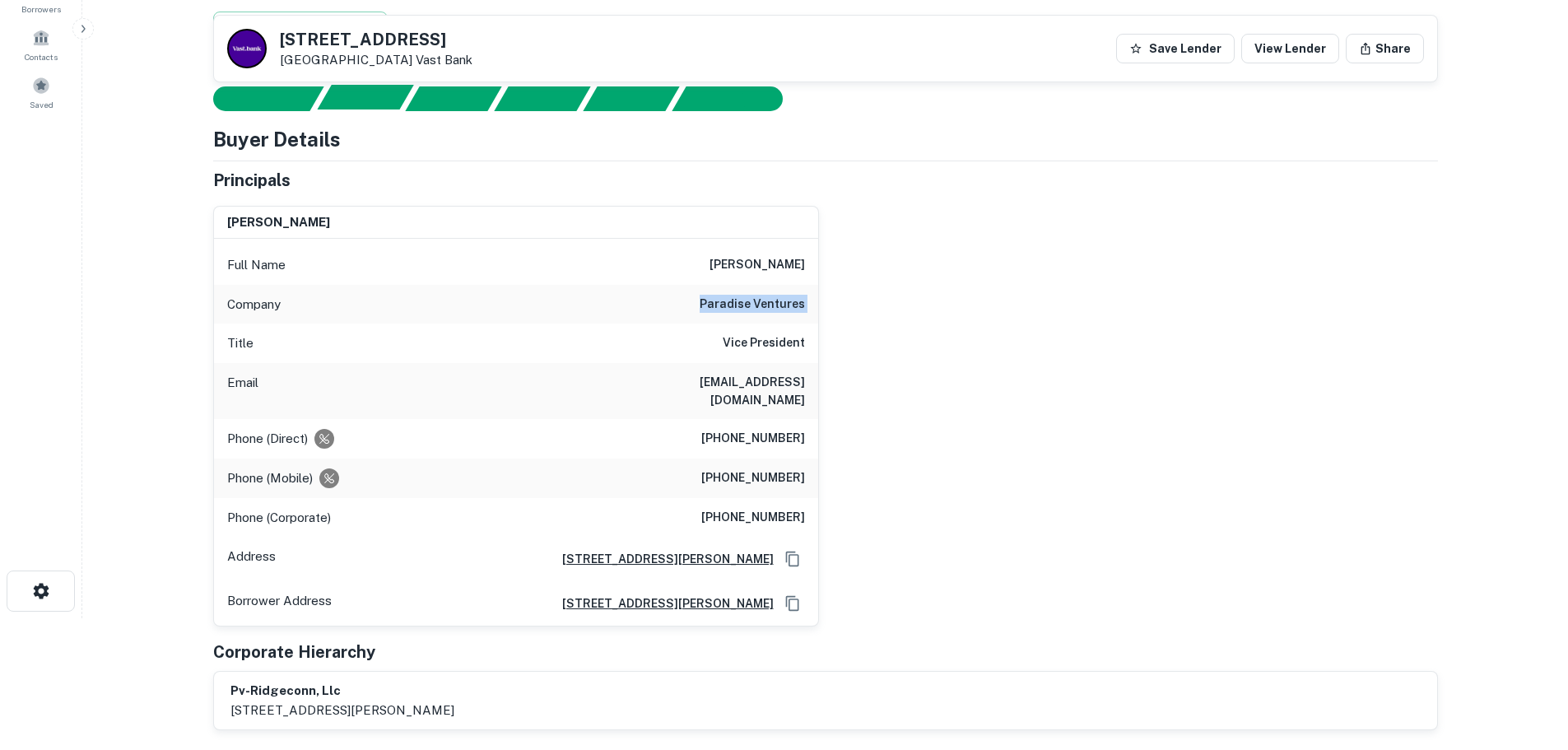
scroll to position [131, 0]
click at [753, 430] on h6 "(727) 812-1509" at bounding box center [753, 439] width 104 height 20
copy h6 "(727) 812-1509"
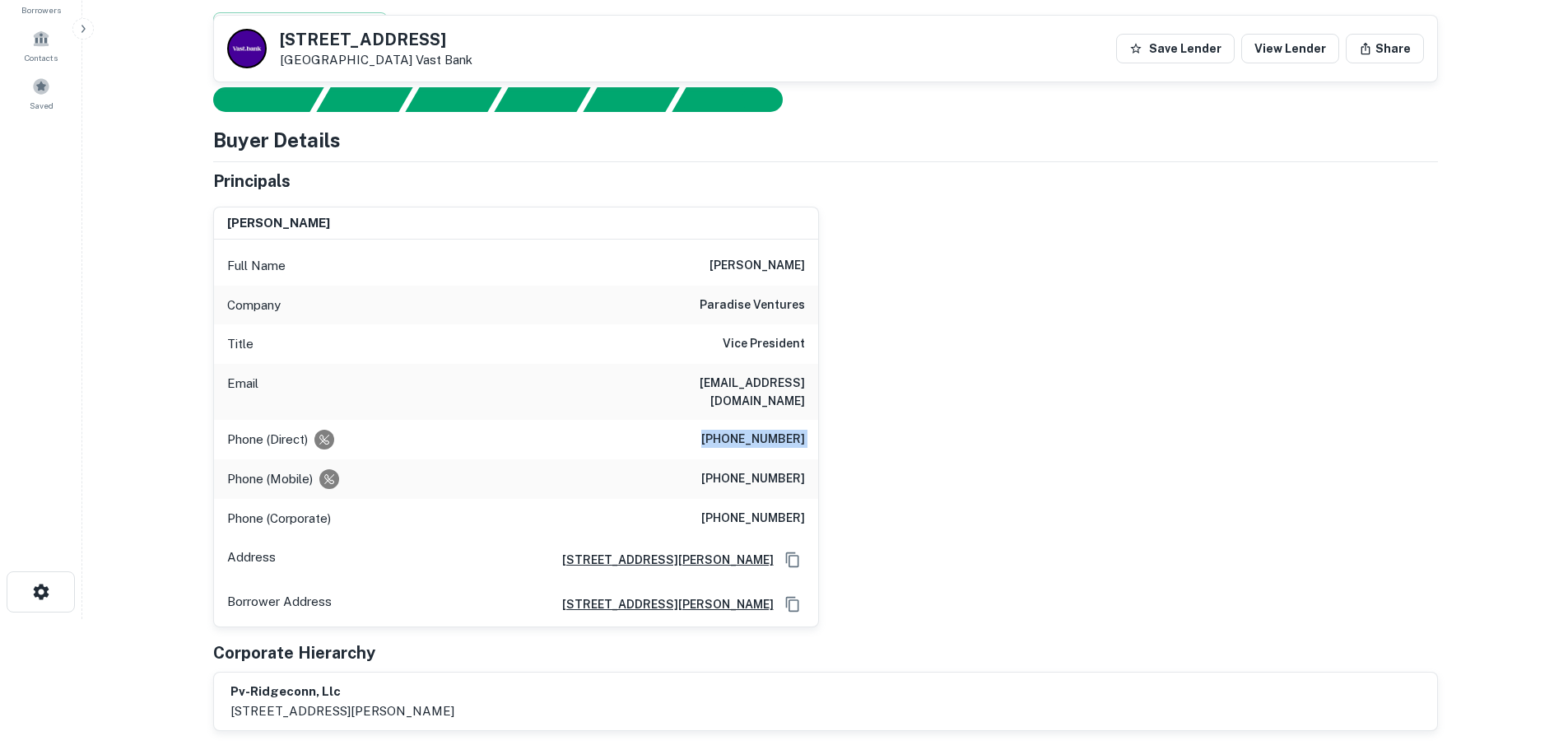
click at [796, 469] on h6 "(813) 943-8450" at bounding box center [753, 479] width 104 height 20
copy h6 "(813) 943-8450"
click at [688, 382] on h6 "cernst@paradiseventuresinc.com" at bounding box center [706, 392] width 198 height 36
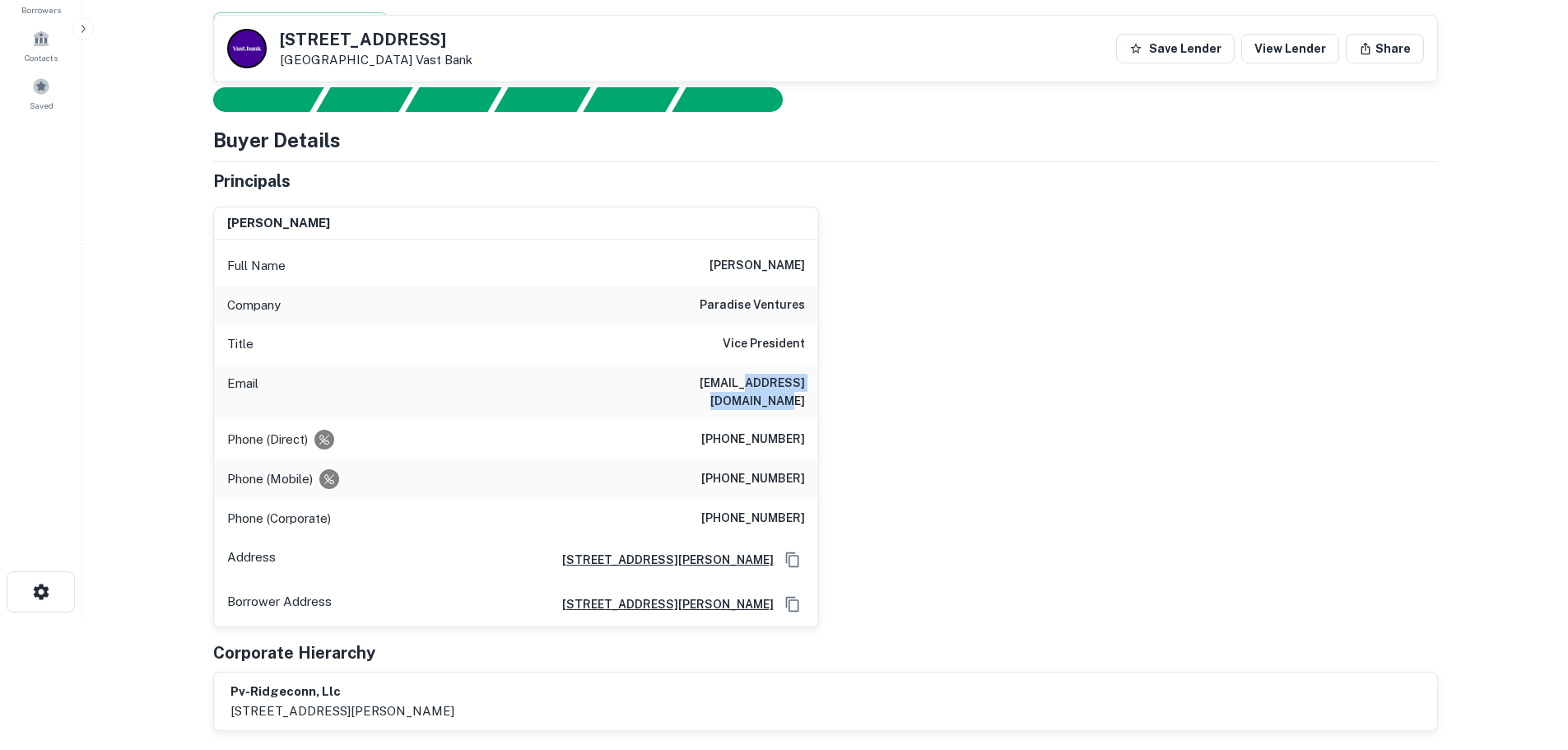
click at [688, 382] on h6 "cernst@paradiseventuresinc.com" at bounding box center [706, 392] width 198 height 36
copy h6 "cernst@paradiseventuresinc.com"
drag, startPoint x: 280, startPoint y: 59, endPoint x: 354, endPoint y: 59, distance: 74.0
click at [354, 59] on p "Land O Lakes, FL34638 Vast Bank" at bounding box center [376, 59] width 192 height 15
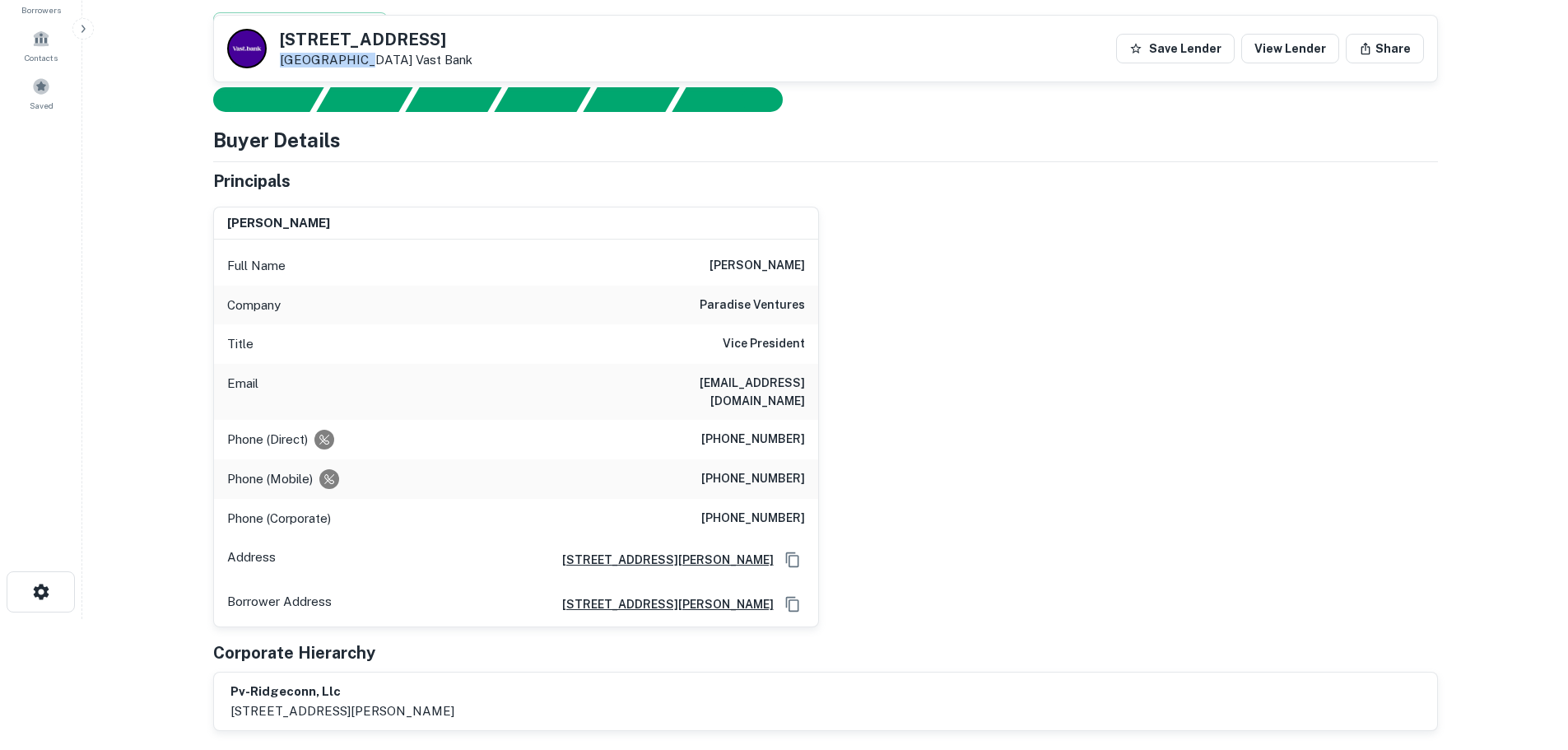
copy p "Land O Lakes"
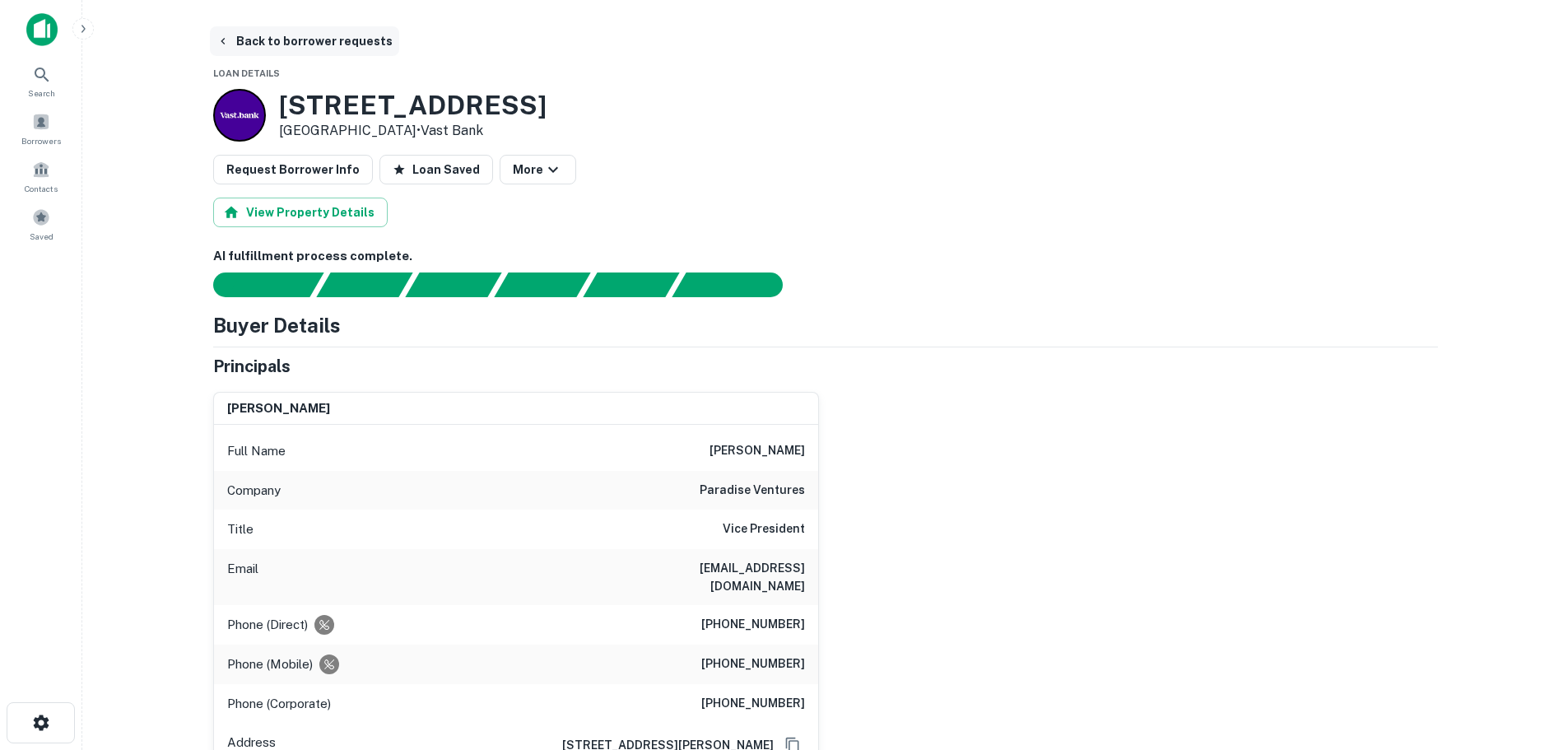
click at [302, 38] on button "Back to borrower requests" at bounding box center [304, 41] width 189 height 29
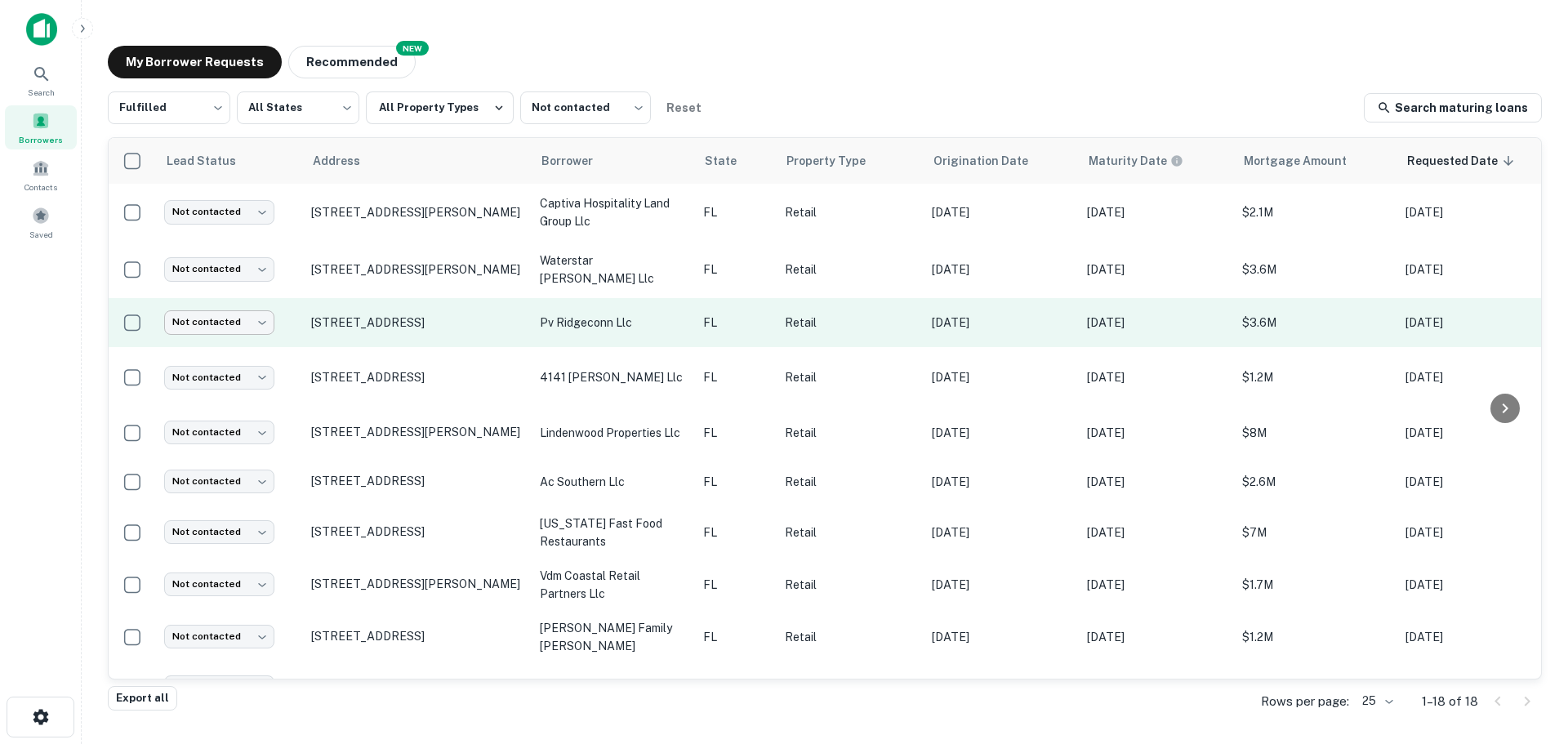
click at [230, 325] on body "Search Borrowers Contacts Saved My Borrower Requests NEW Recommended Fulfilled …" at bounding box center [784, 372] width 1568 height 744
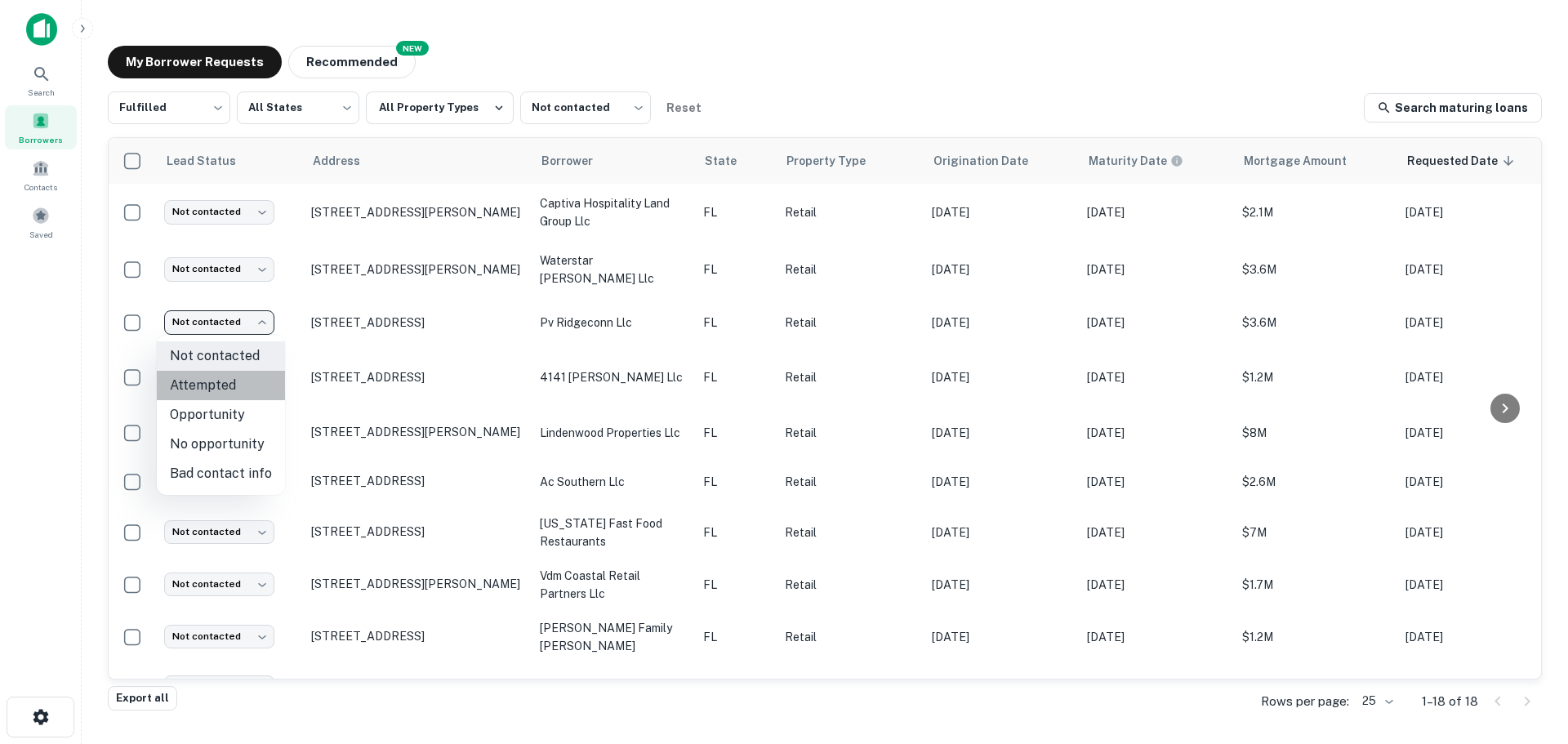
click at [224, 385] on li "Attempted" at bounding box center [221, 385] width 128 height 29
type input "*********"
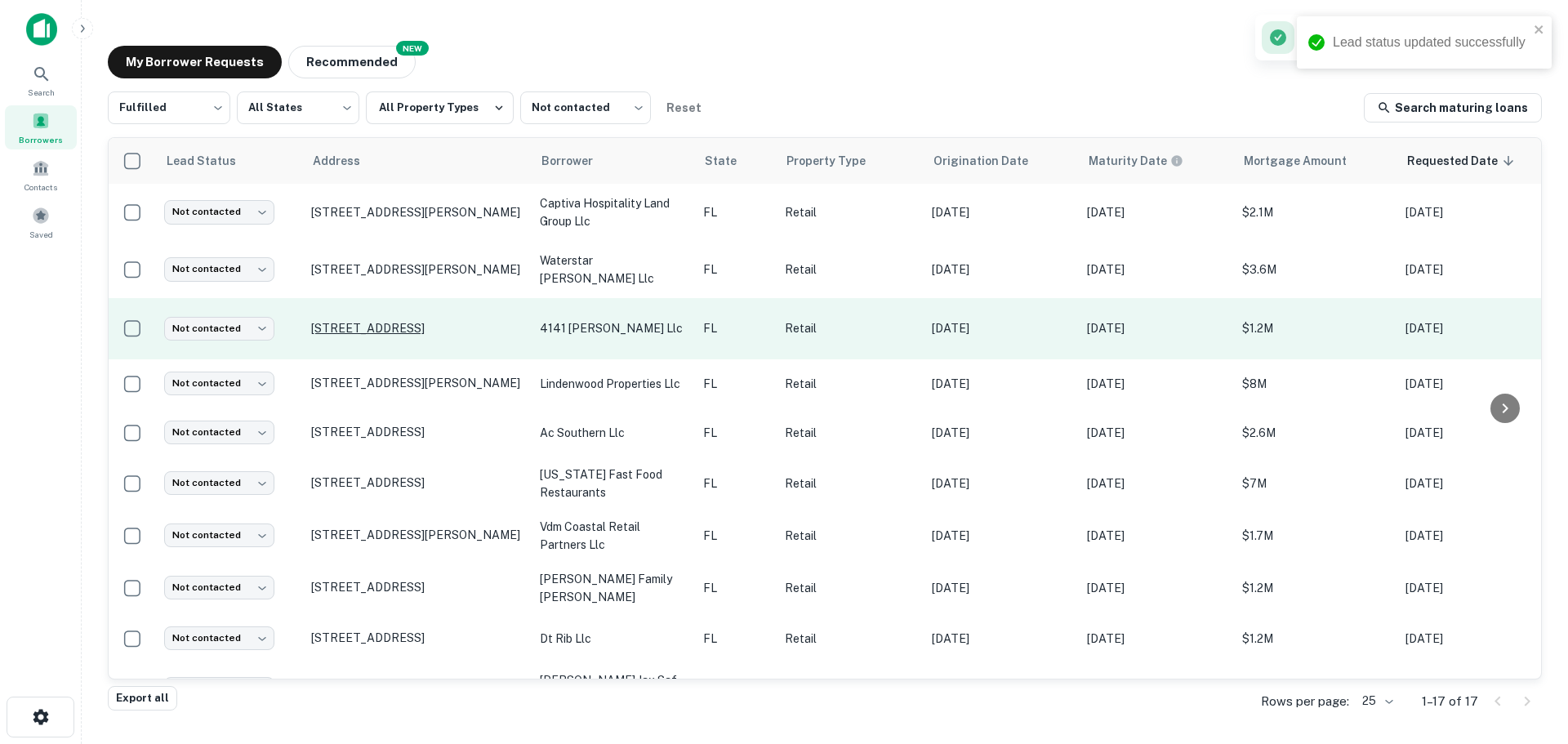
click at [418, 321] on p "13800 Tamiami Trl N Naples, FL34110" at bounding box center [417, 328] width 212 height 14
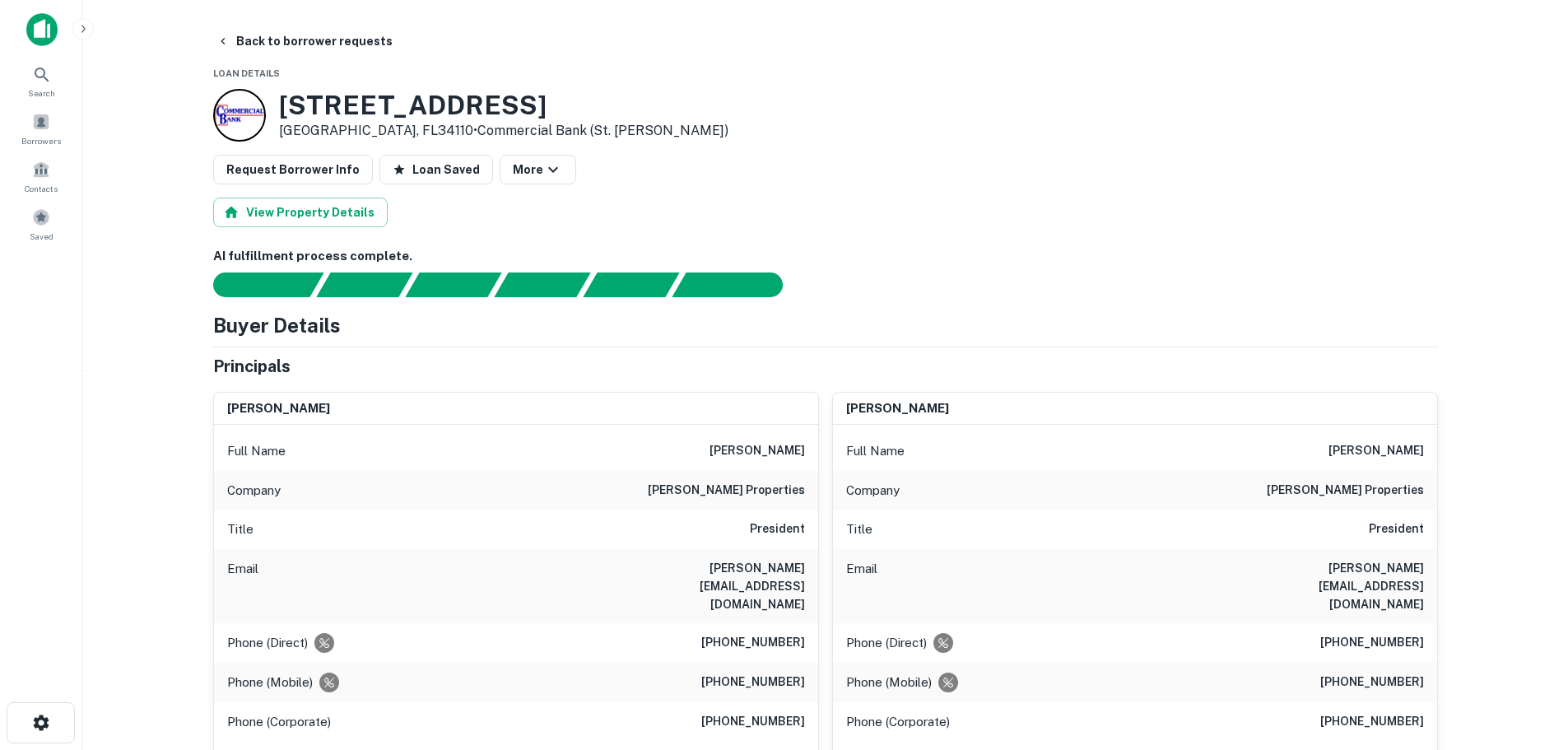
click at [723, 491] on h6 "baldridge properties" at bounding box center [726, 491] width 157 height 20
copy h6 "baldridge properties"
click at [311, 49] on button "Back to borrower requests" at bounding box center [304, 41] width 189 height 29
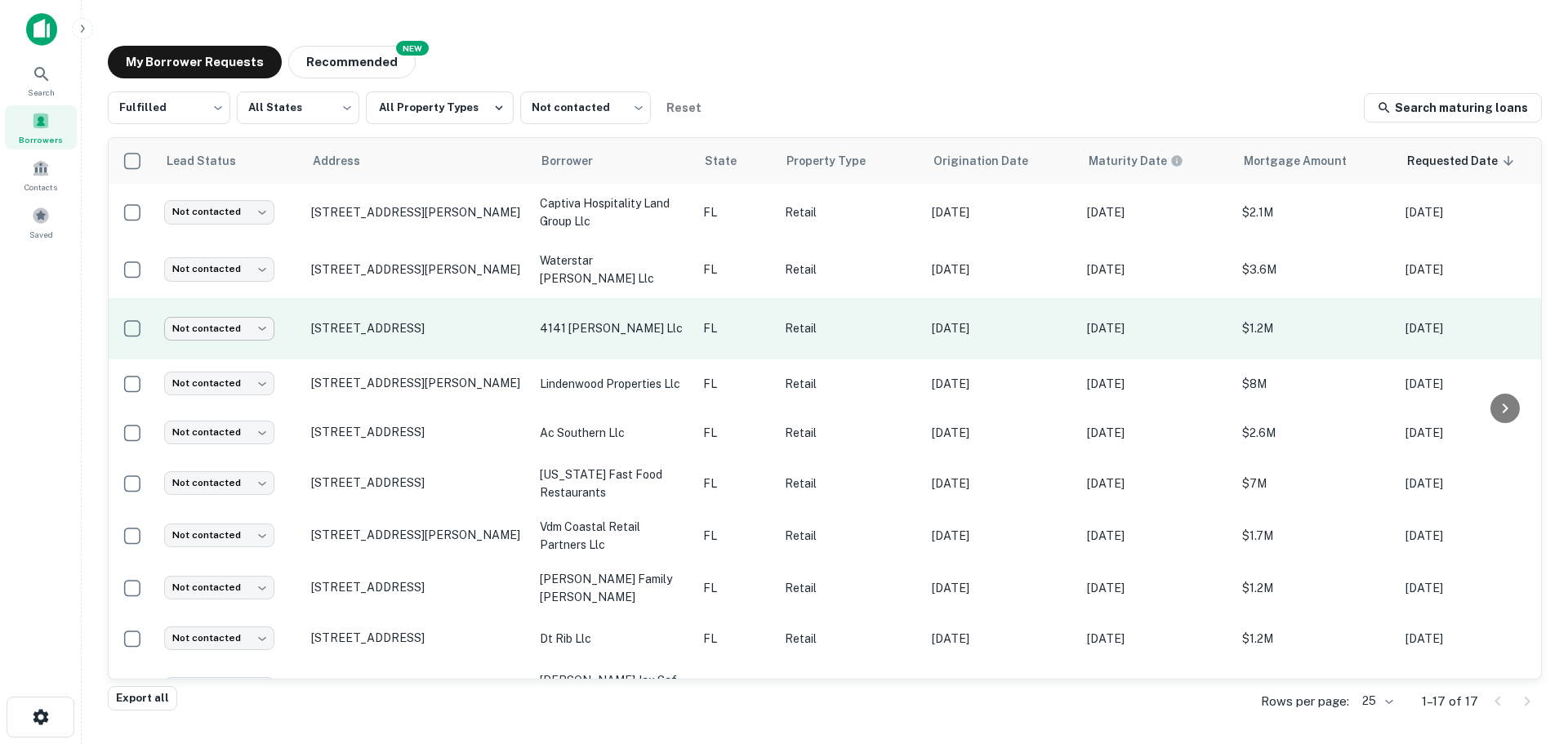
click at [241, 326] on body "Search Borrowers Contacts Saved My Borrower Requests NEW Recommended Fulfilled …" at bounding box center [784, 372] width 1568 height 744
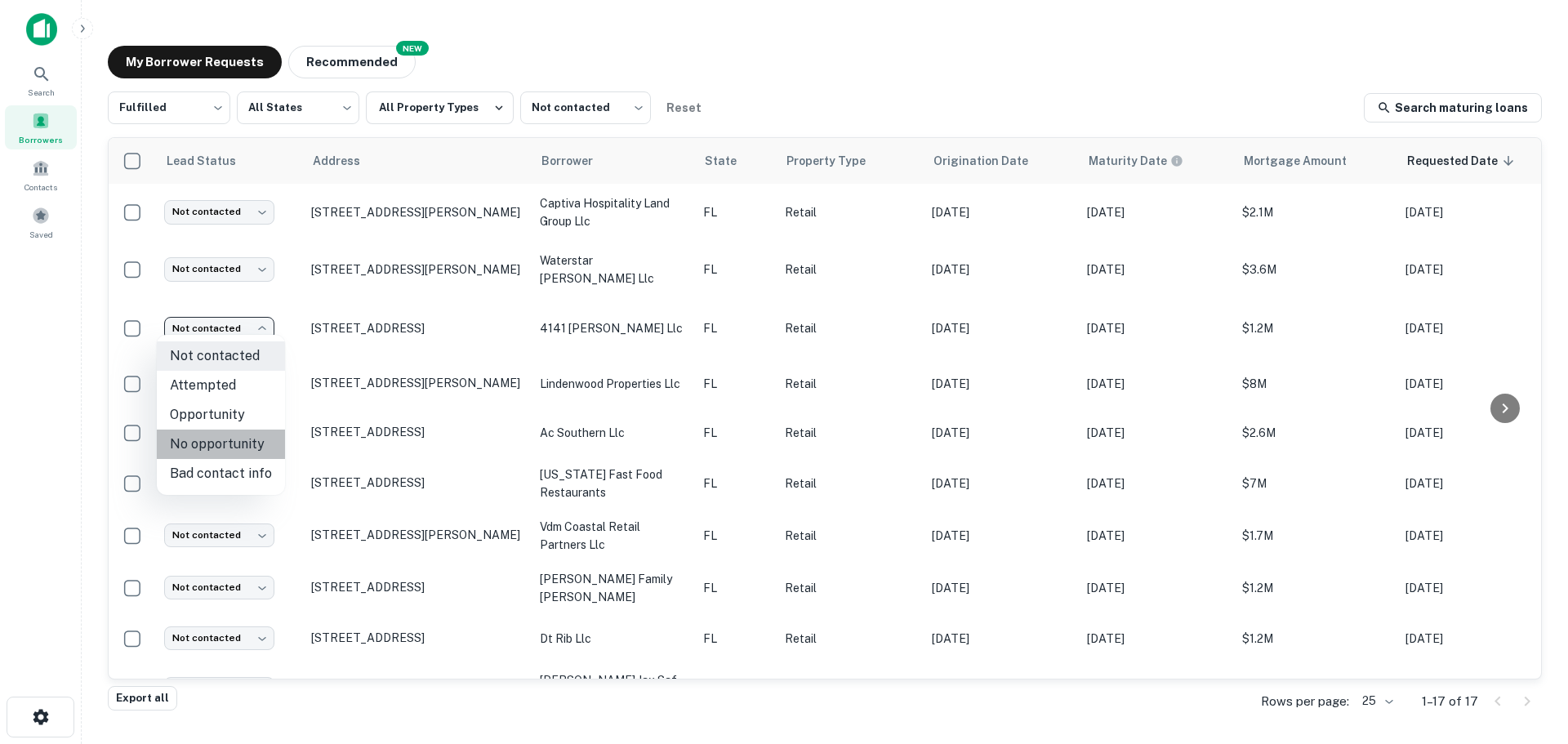
click at [230, 440] on li "No opportunity" at bounding box center [221, 444] width 128 height 29
type input "**********"
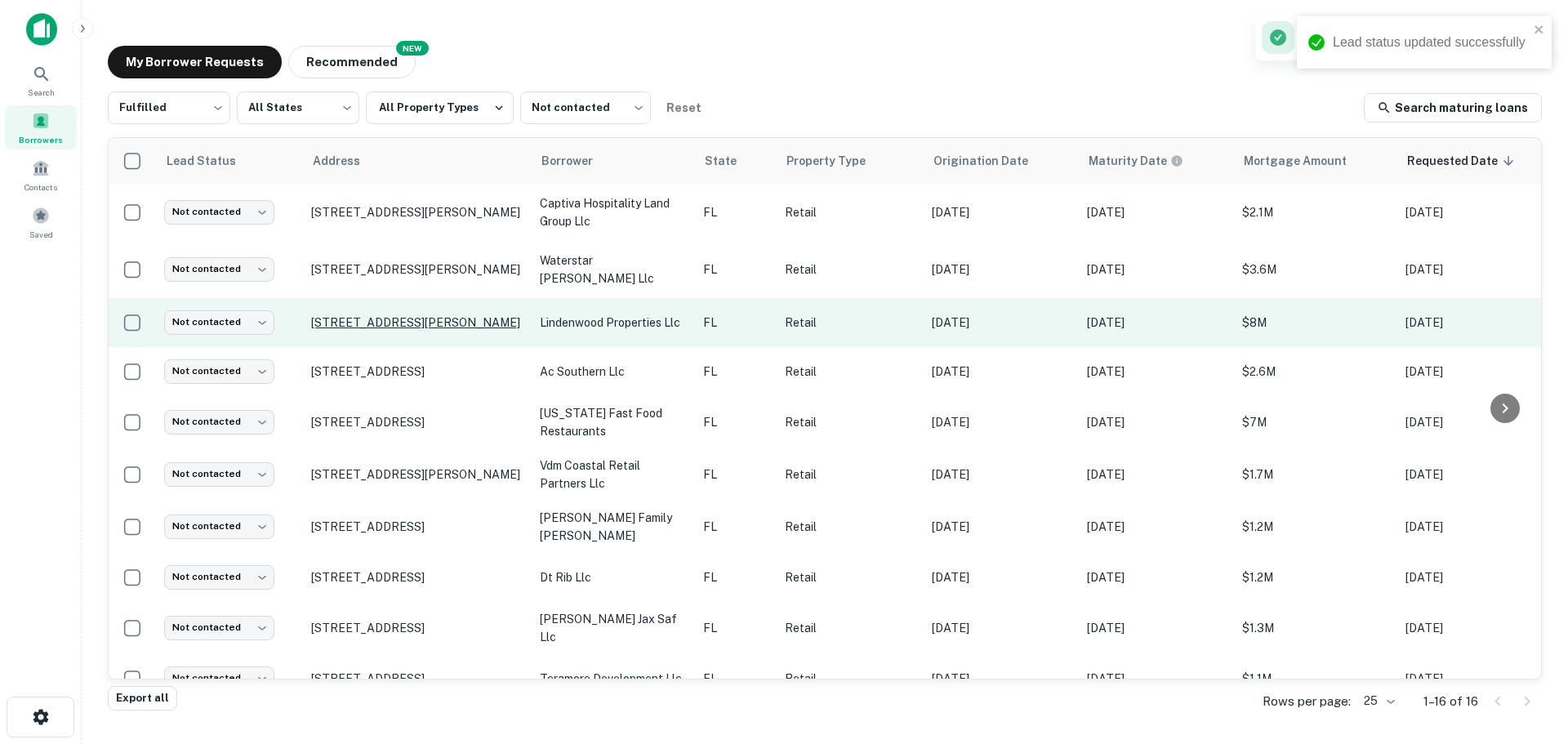
click at [435, 325] on p "5281 Clark Rd Sarasota, FL34233" at bounding box center [417, 322] width 212 height 14
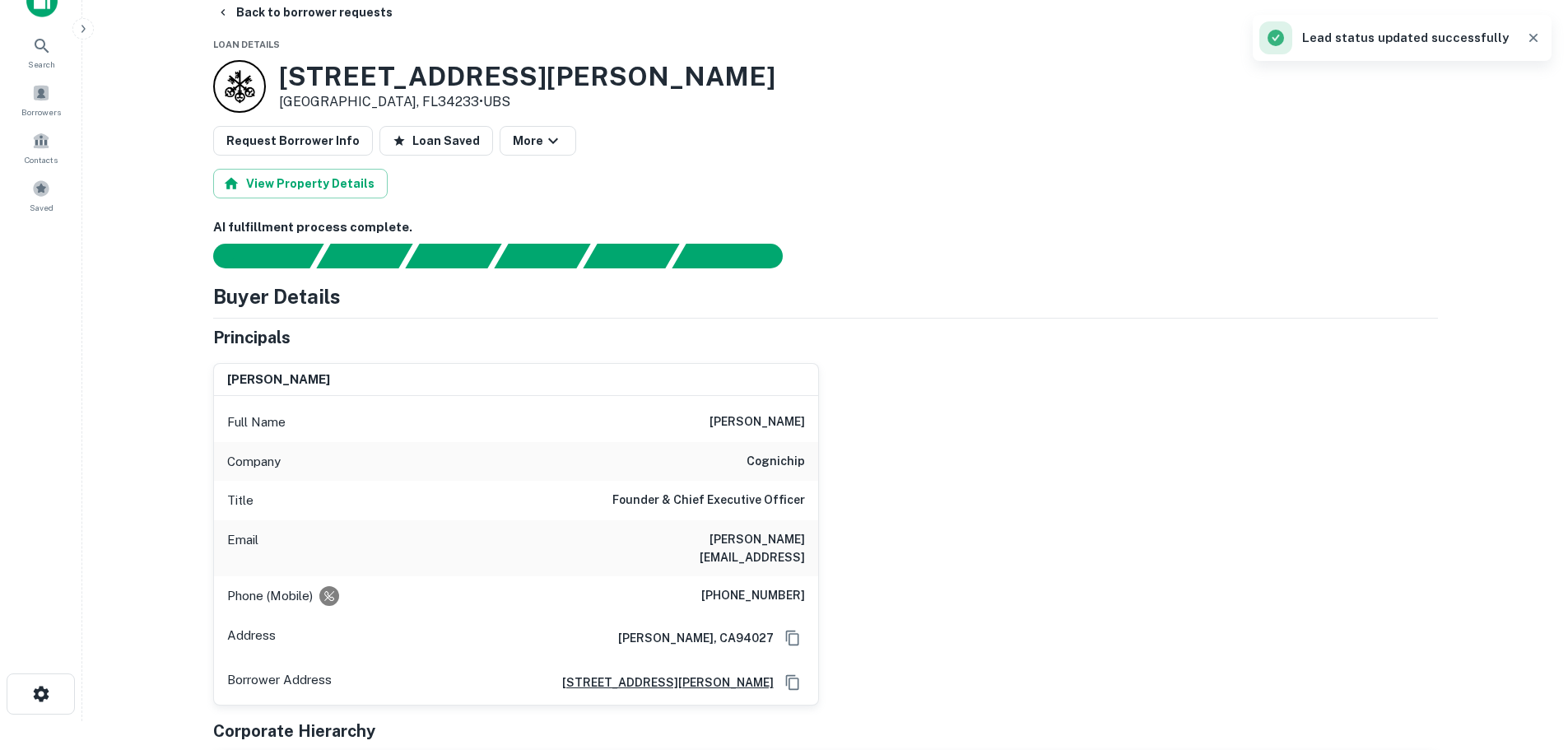
scroll to position [29, 0]
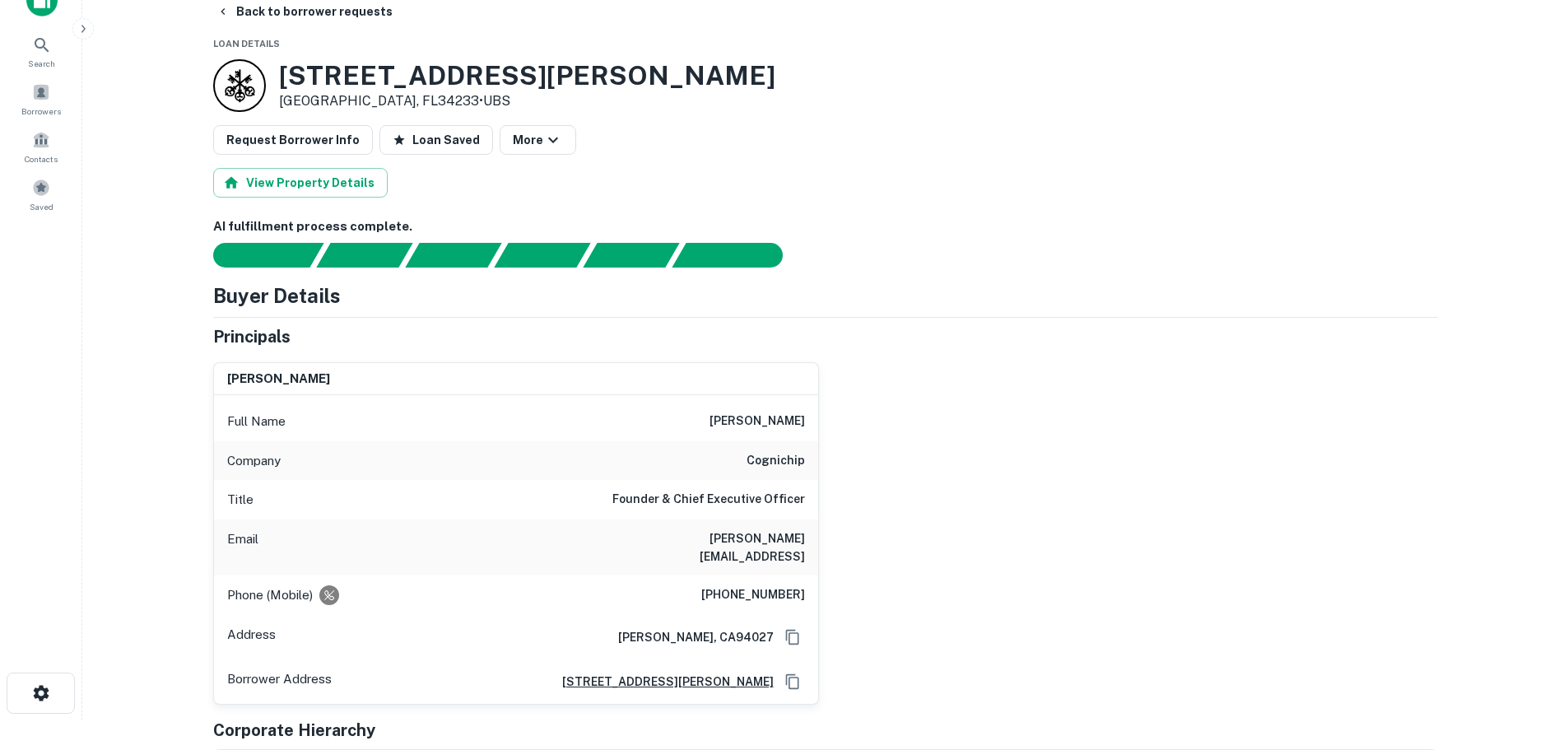
click at [787, 458] on h6 "cognichip" at bounding box center [776, 460] width 58 height 20
copy h6 "cognichip"
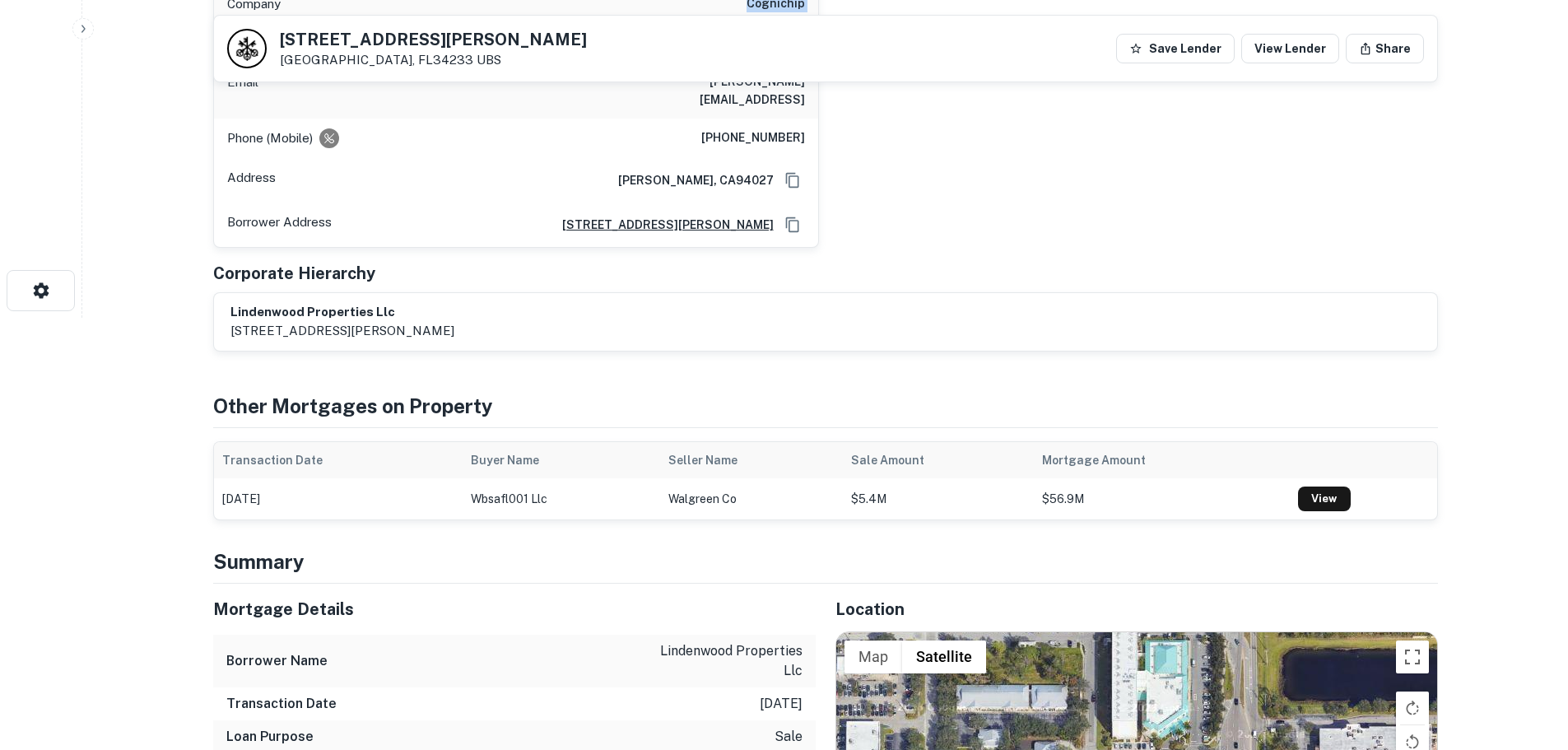
scroll to position [729, 0]
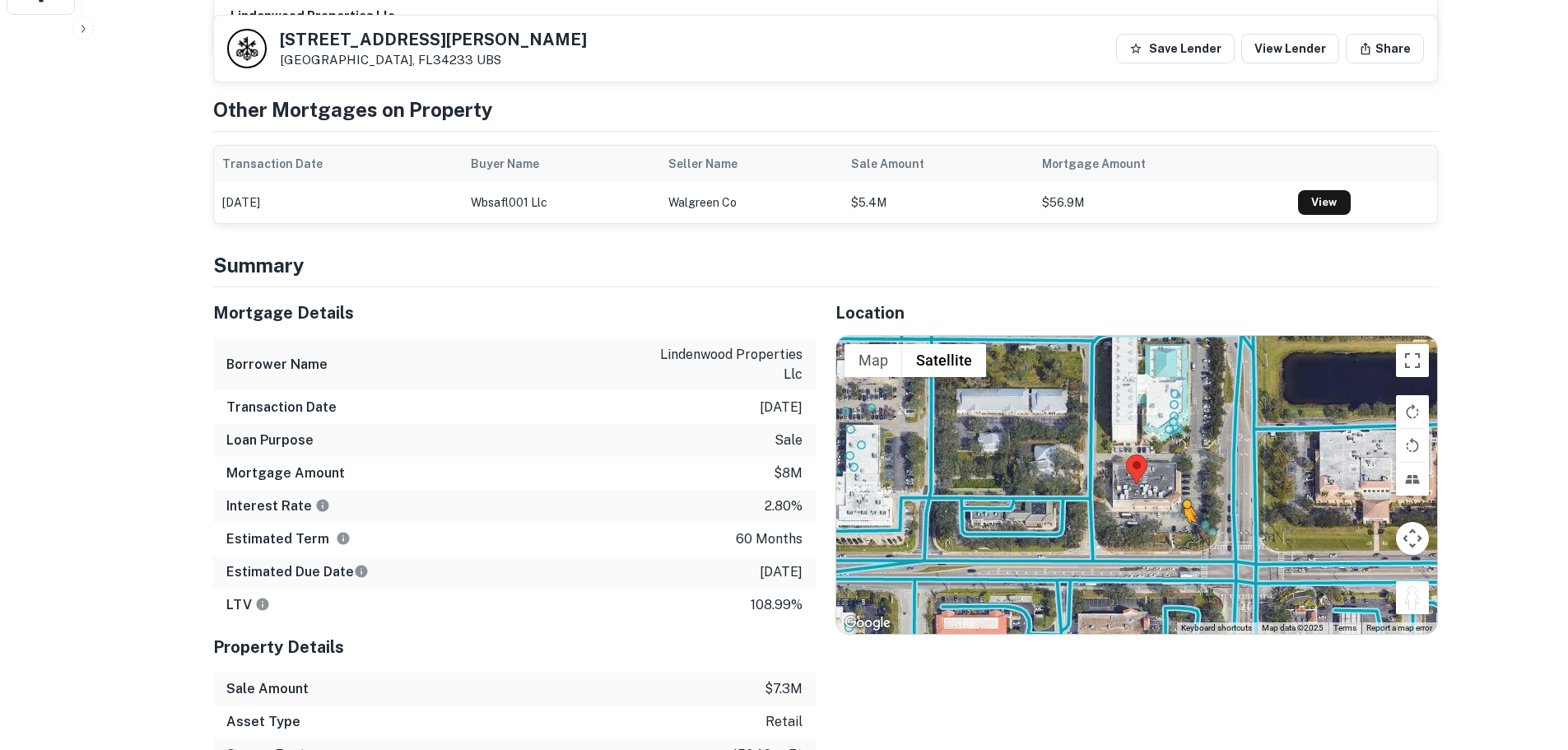
drag, startPoint x: 1417, startPoint y: 582, endPoint x: 1174, endPoint y: 525, distance: 249.6
click at [1174, 525] on div "To activate drag with keyboard, press Alt + Enter. Once in keyboard drag state,…" at bounding box center [1136, 485] width 601 height 298
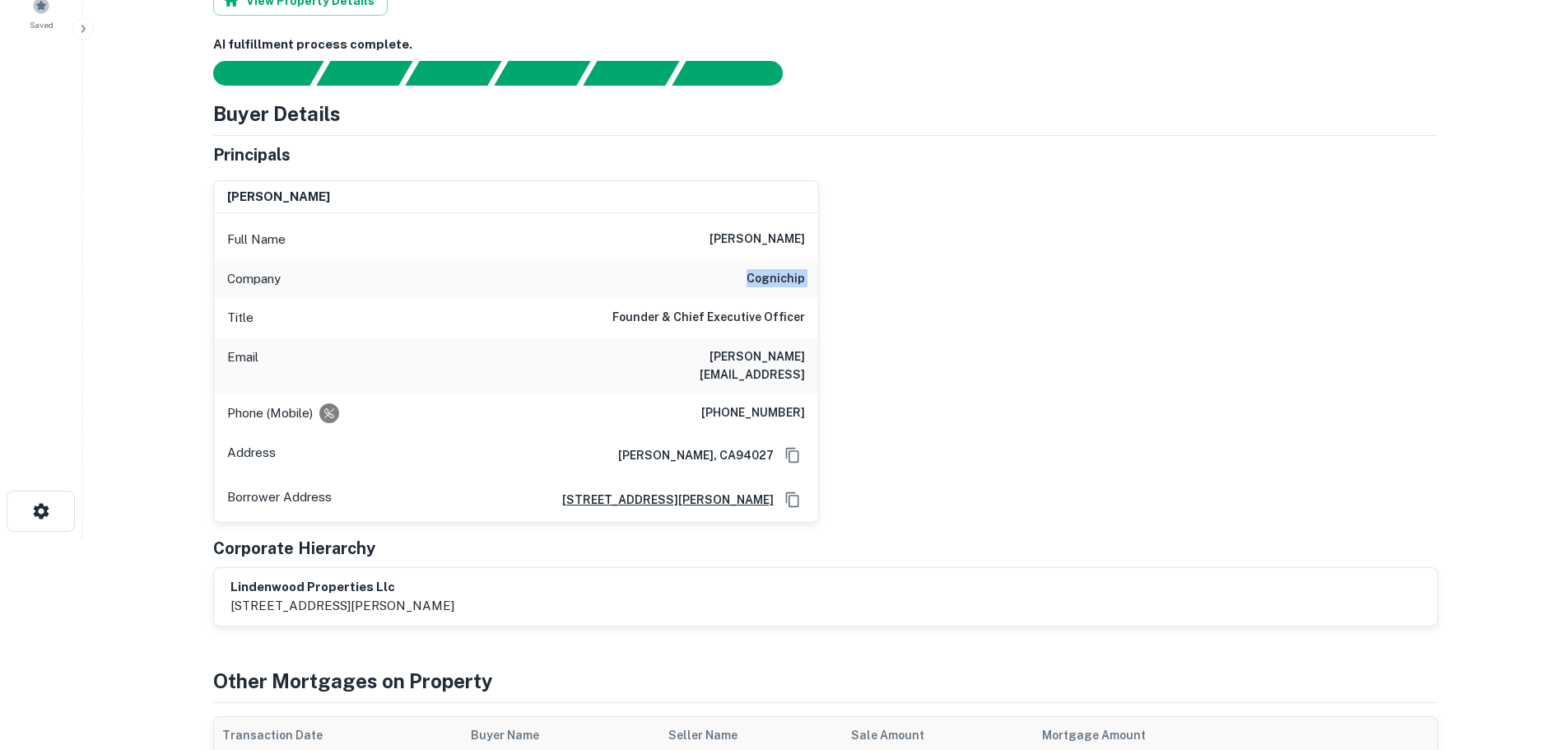
scroll to position [0, 0]
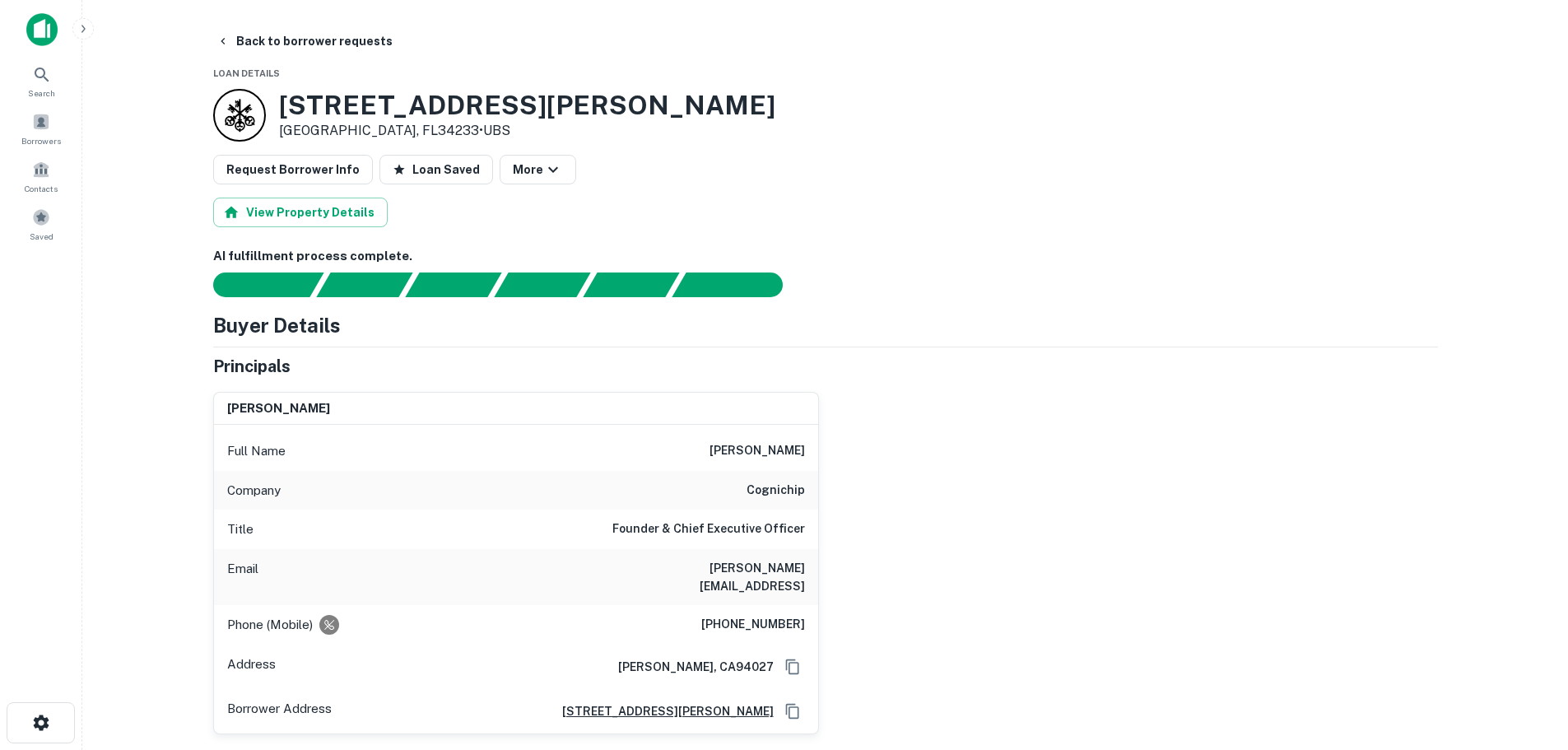
click at [413, 95] on h3 "5281 Clark Rd" at bounding box center [528, 105] width 497 height 31
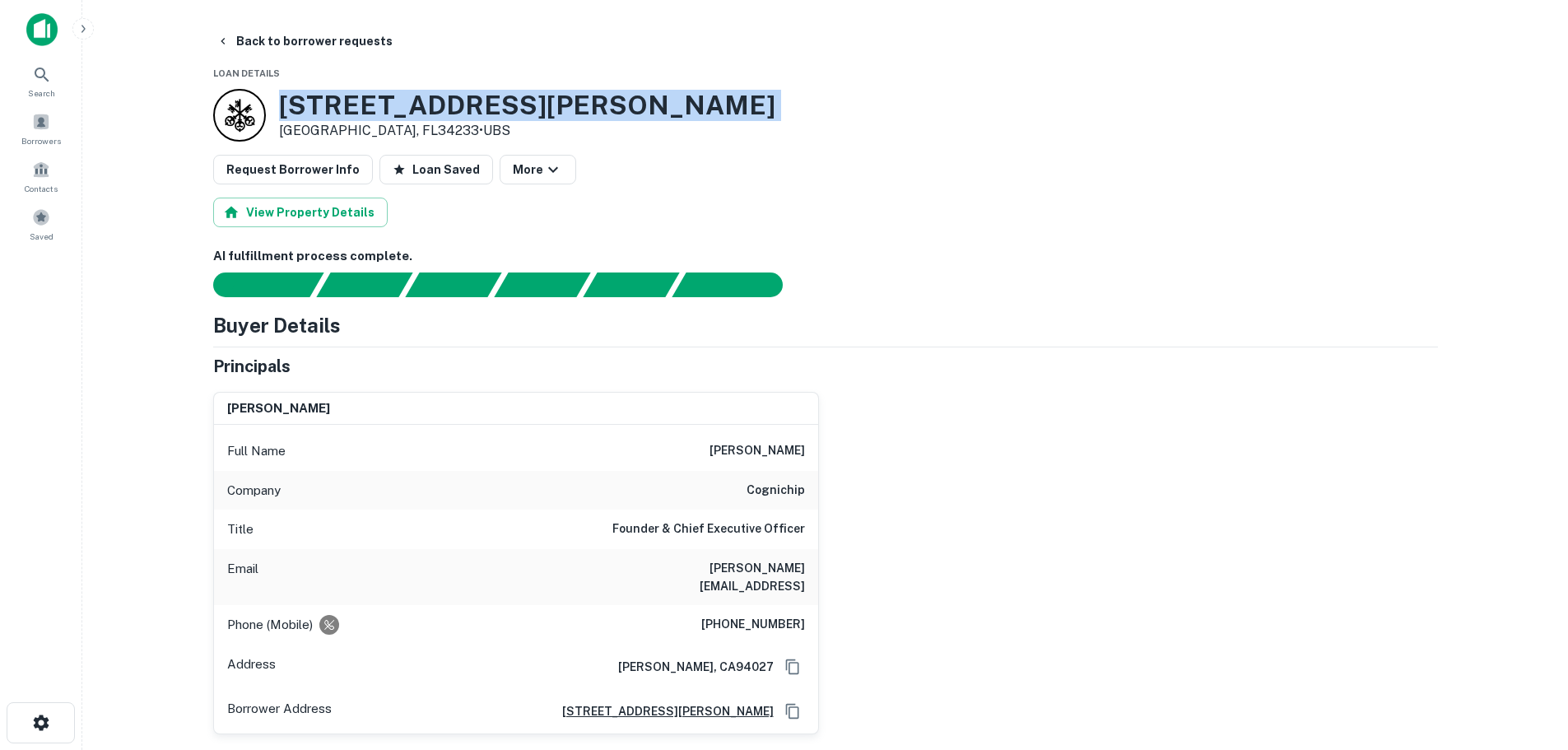
click at [413, 95] on h3 "5281 Clark Rd" at bounding box center [528, 105] width 497 height 31
copy h3 "5281 Clark Rd"
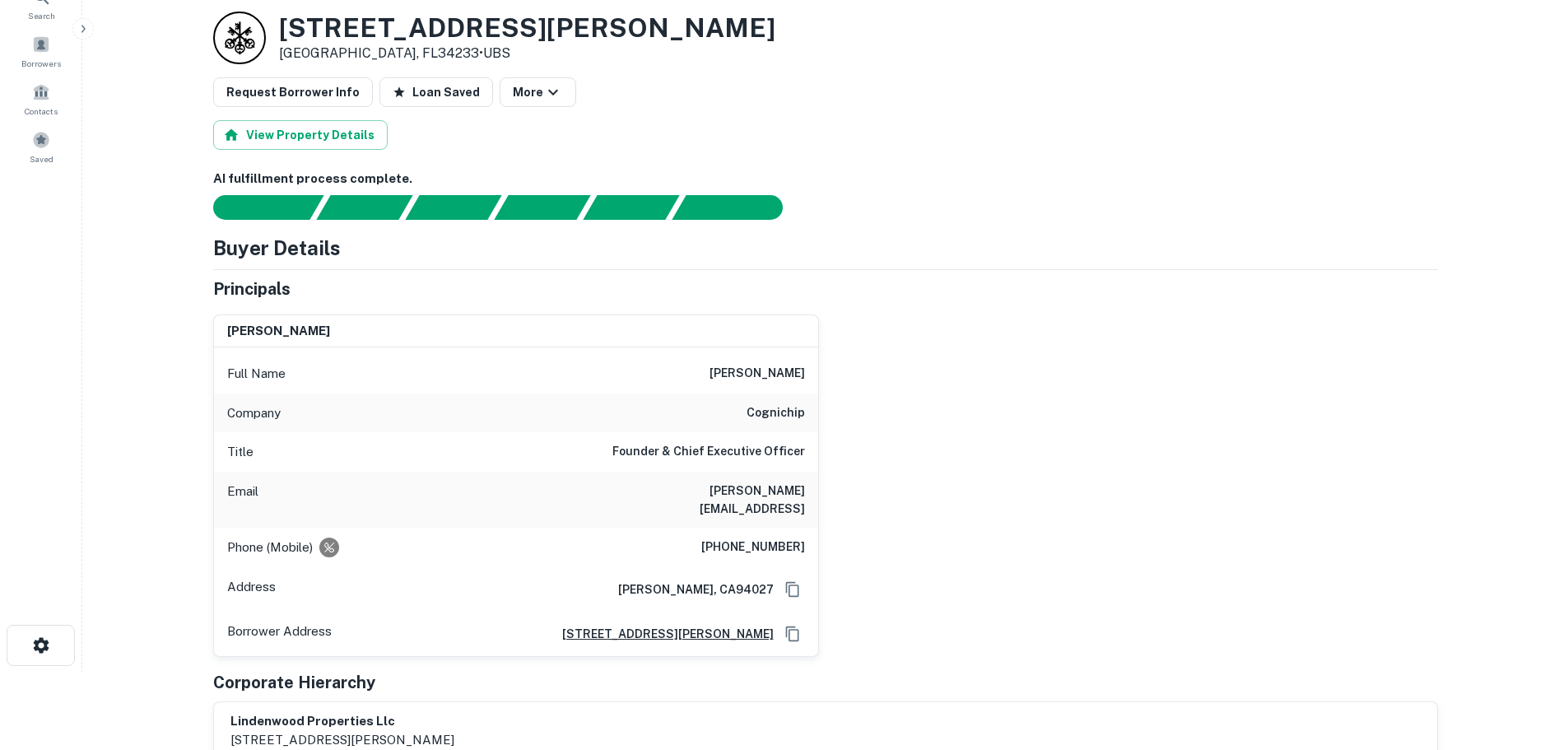
scroll to position [80, 0]
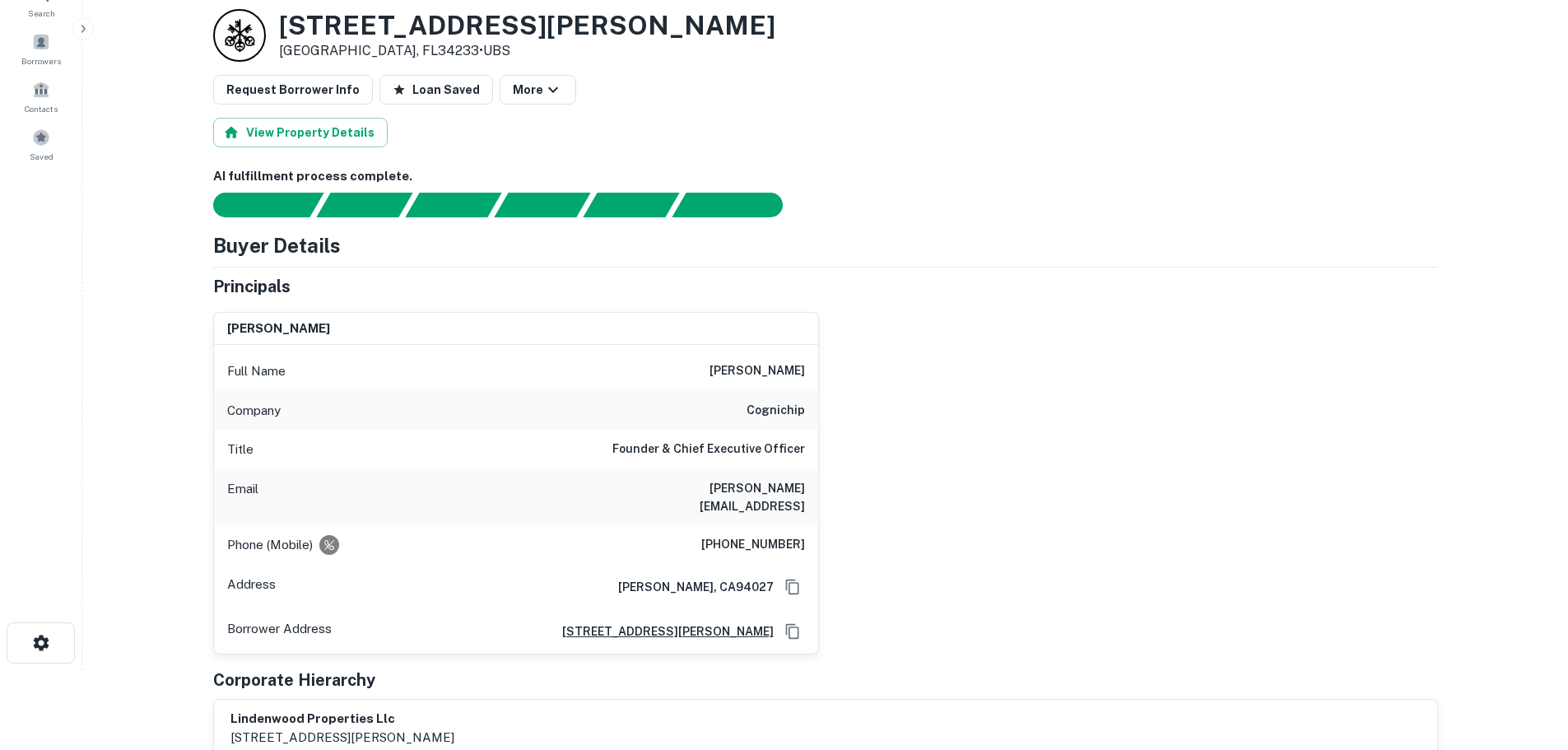
click at [780, 535] on h6 "(510) 673-2910" at bounding box center [753, 545] width 104 height 20
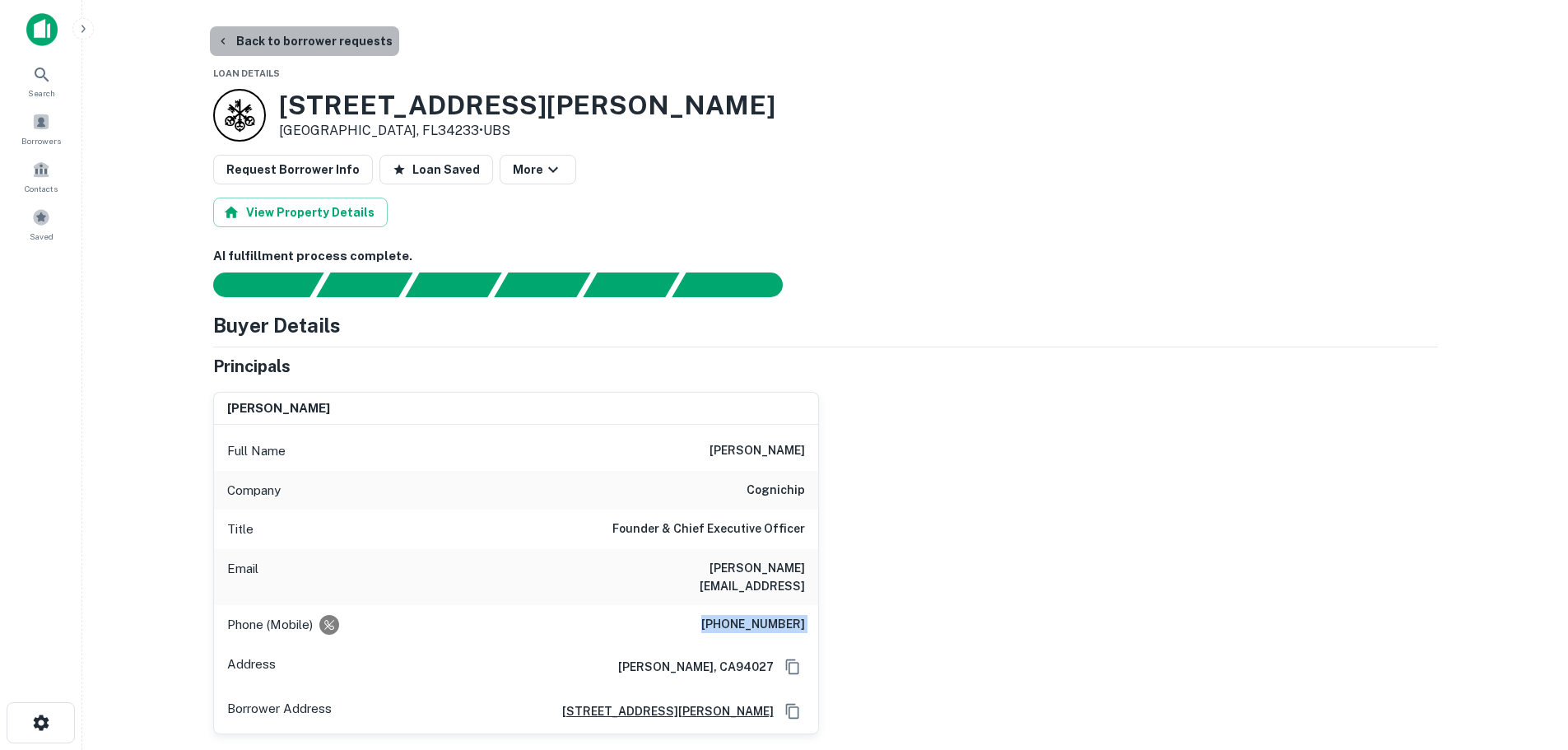
click at [327, 47] on button "Back to borrower requests" at bounding box center [304, 41] width 189 height 29
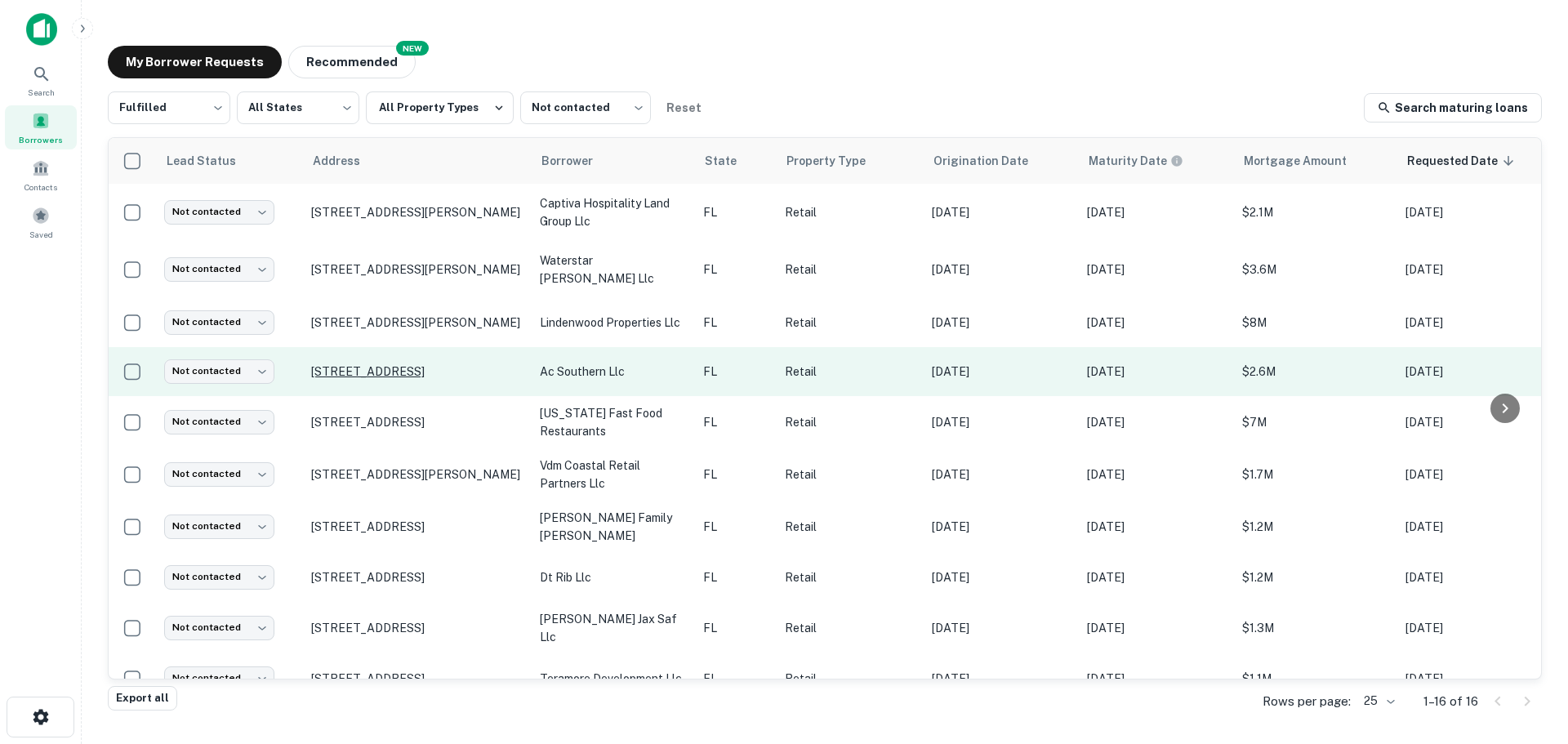
click at [374, 364] on p "100 N State Road 7 Royal Palm Beach, FL33411" at bounding box center [417, 371] width 212 height 14
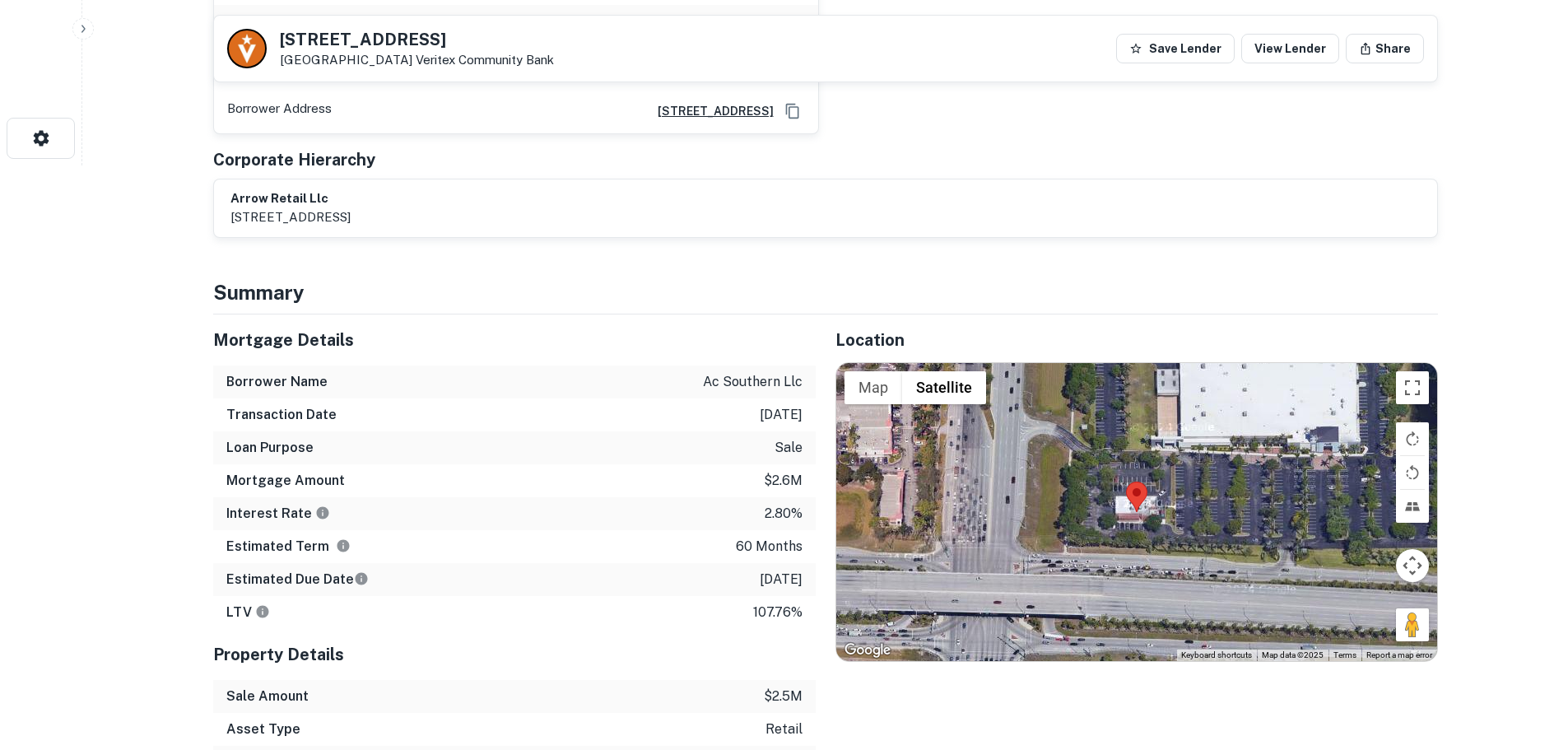
scroll to position [586, 0]
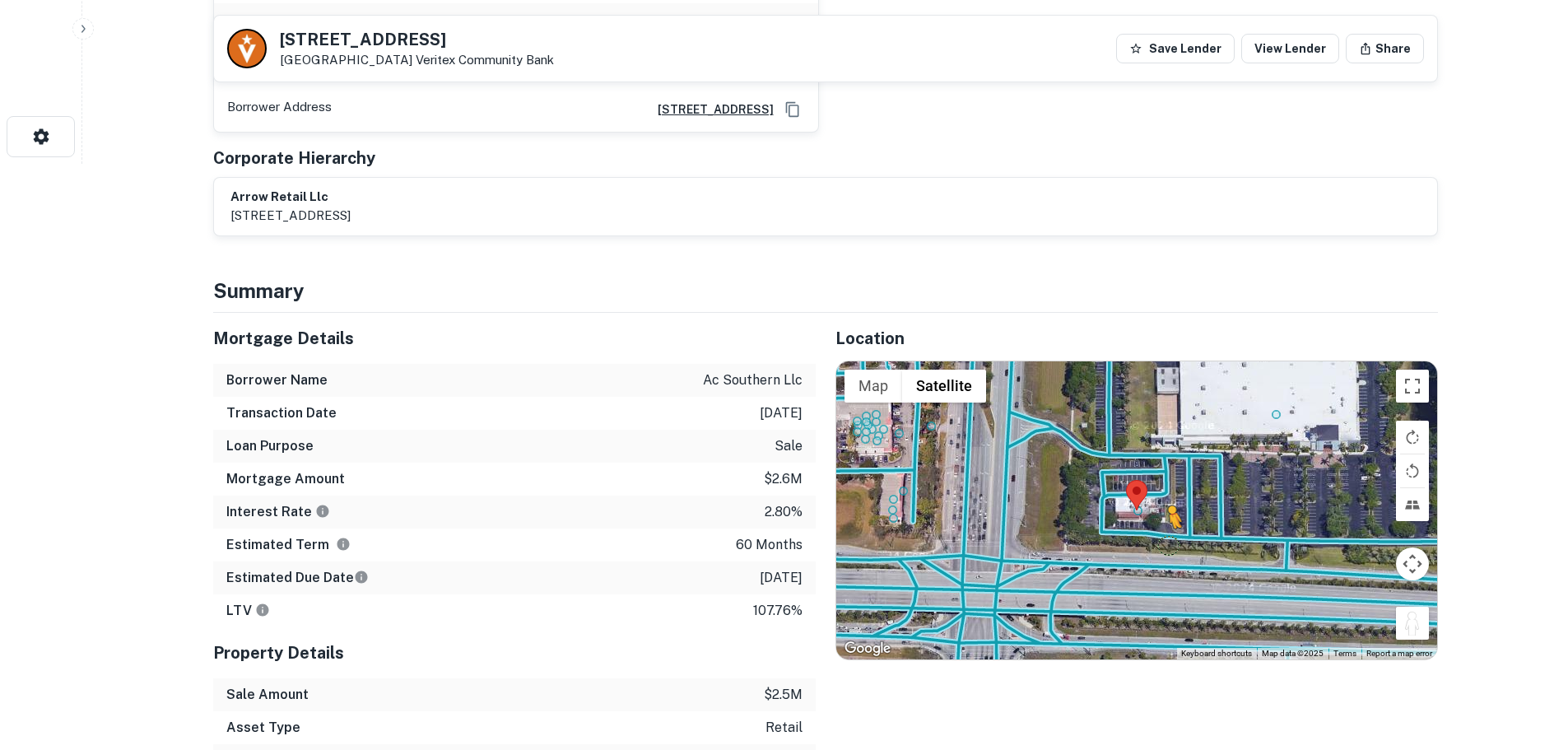
drag, startPoint x: 1420, startPoint y: 610, endPoint x: 1157, endPoint y: 527, distance: 275.8
click at [1157, 527] on div "To activate drag with keyboard, press Alt + Enter. Once in keyboard drag state,…" at bounding box center [1136, 510] width 601 height 298
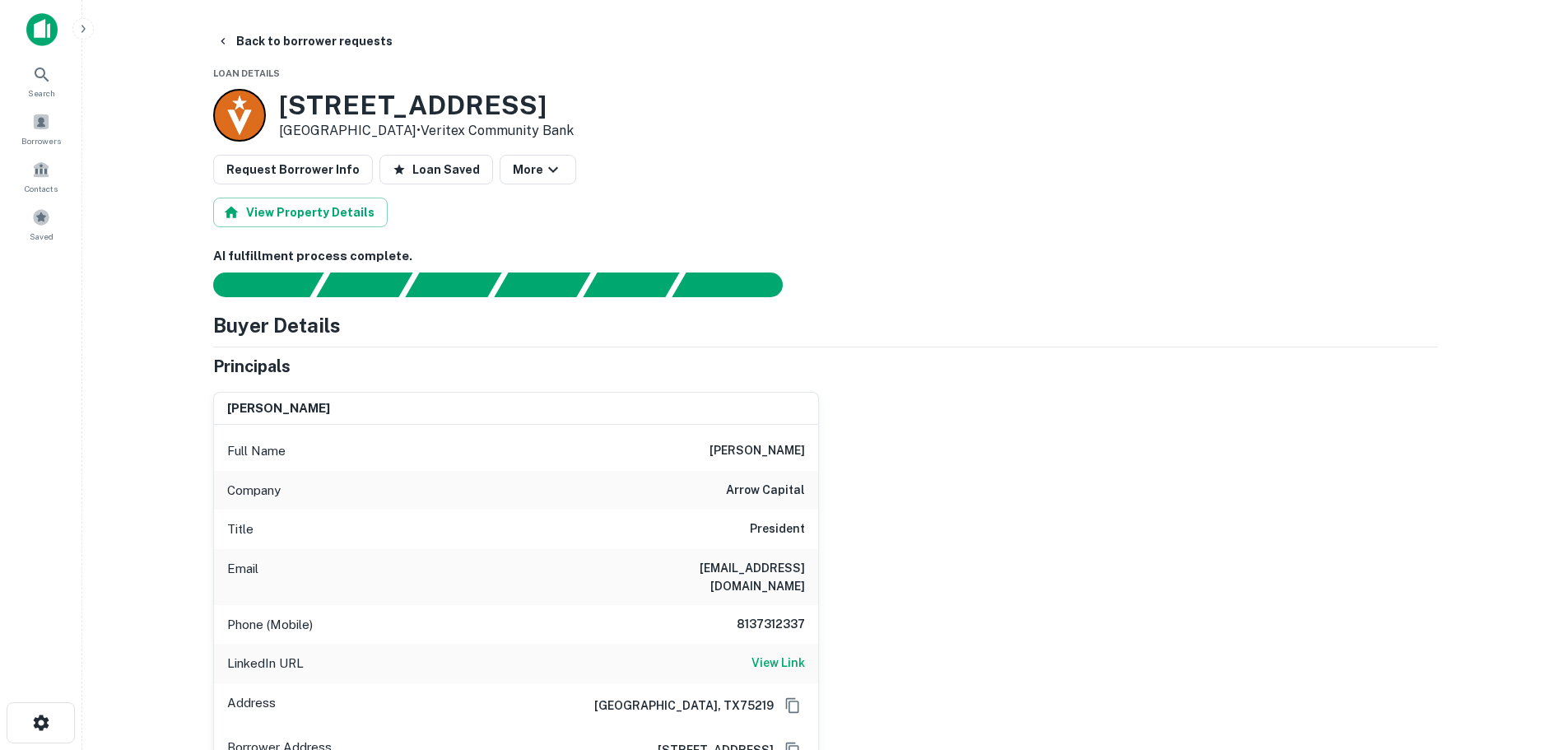
scroll to position [58, 0]
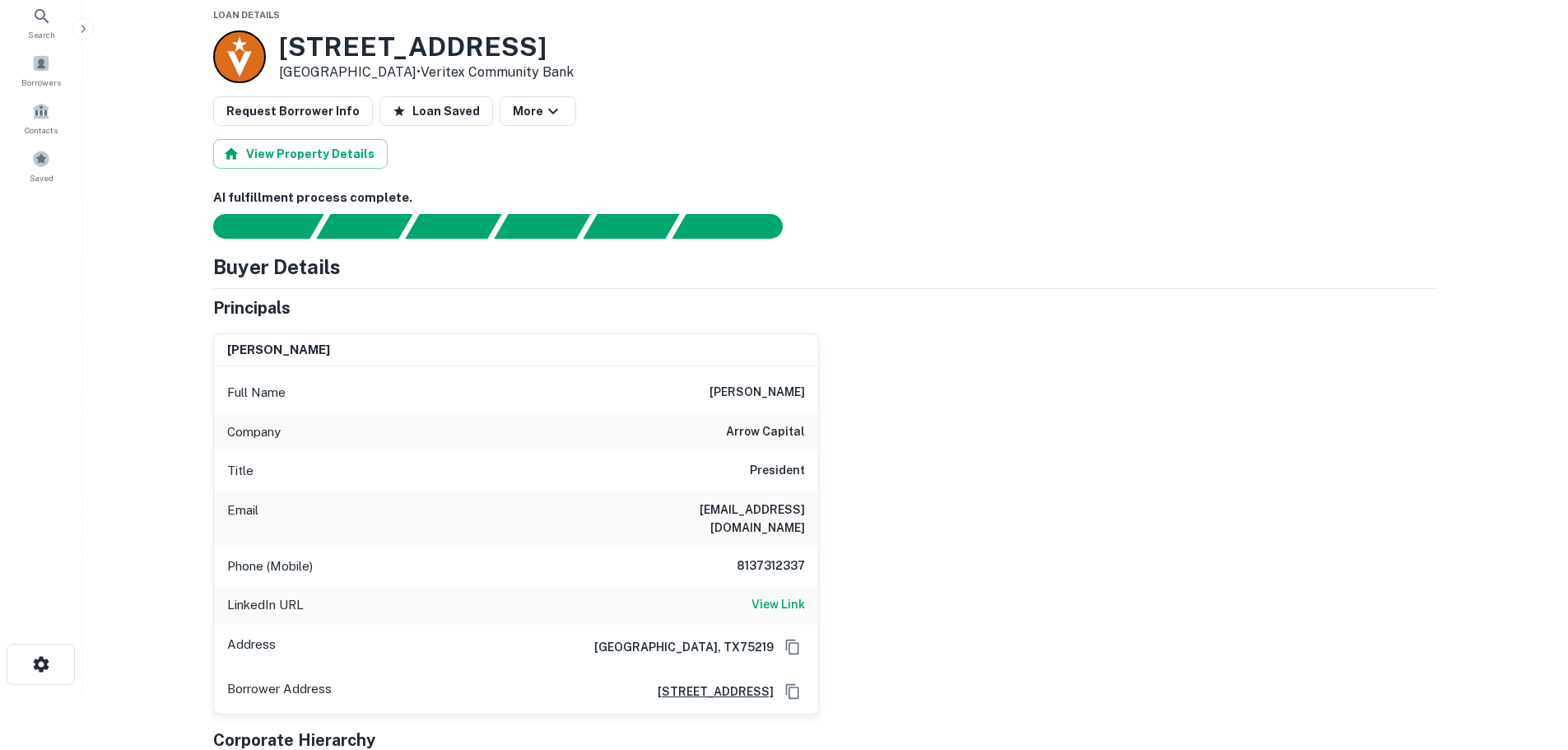
click at [772, 428] on h6 "arrow capital" at bounding box center [766, 432] width 79 height 20
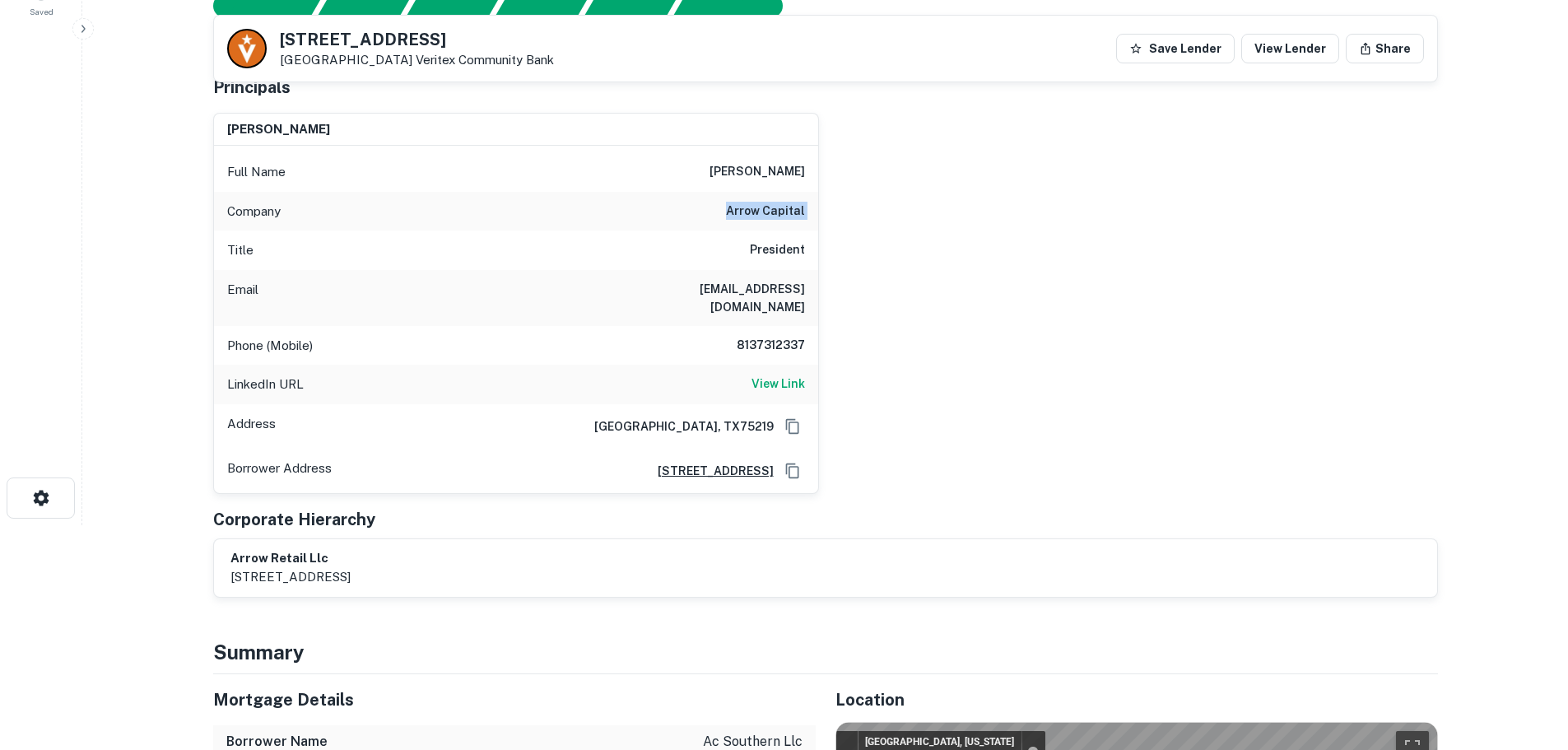
scroll to position [226, 0]
click at [784, 335] on h6 "8137312337" at bounding box center [755, 345] width 99 height 20
click at [783, 374] on h6 "View Link" at bounding box center [778, 382] width 53 height 18
click at [775, 335] on h6 "8137312337" at bounding box center [755, 345] width 99 height 20
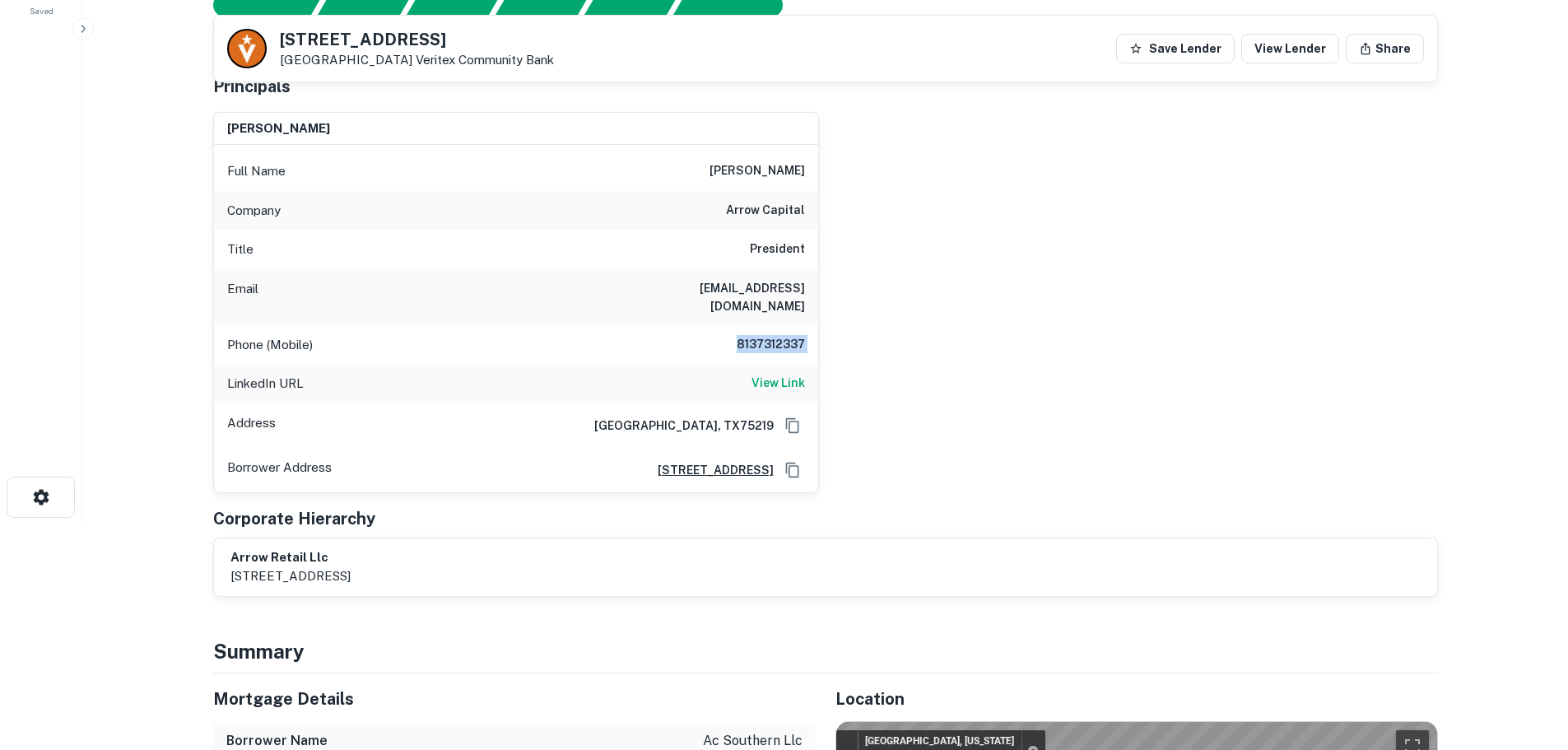
click at [775, 335] on h6 "8137312337" at bounding box center [755, 345] width 99 height 20
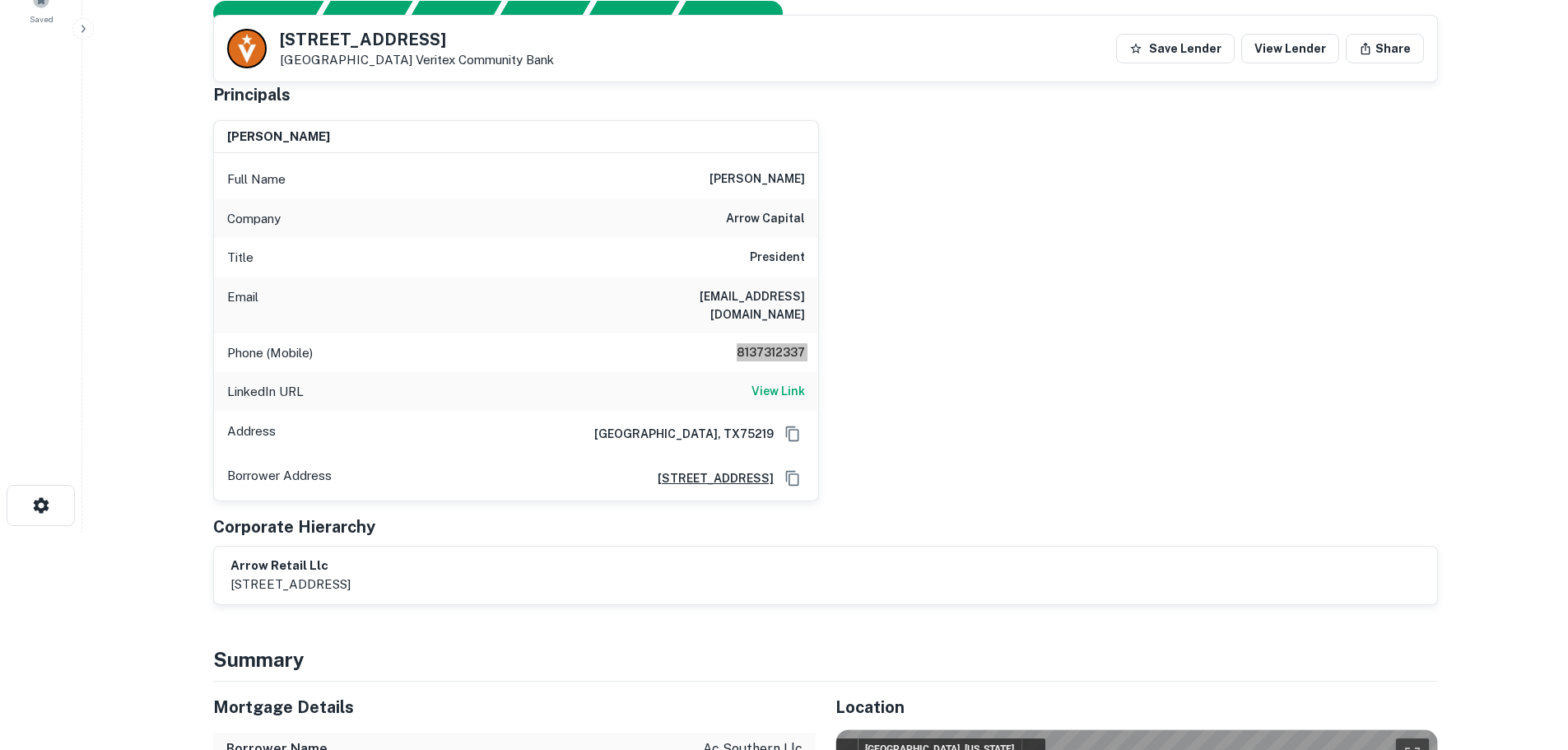
scroll to position [0, 0]
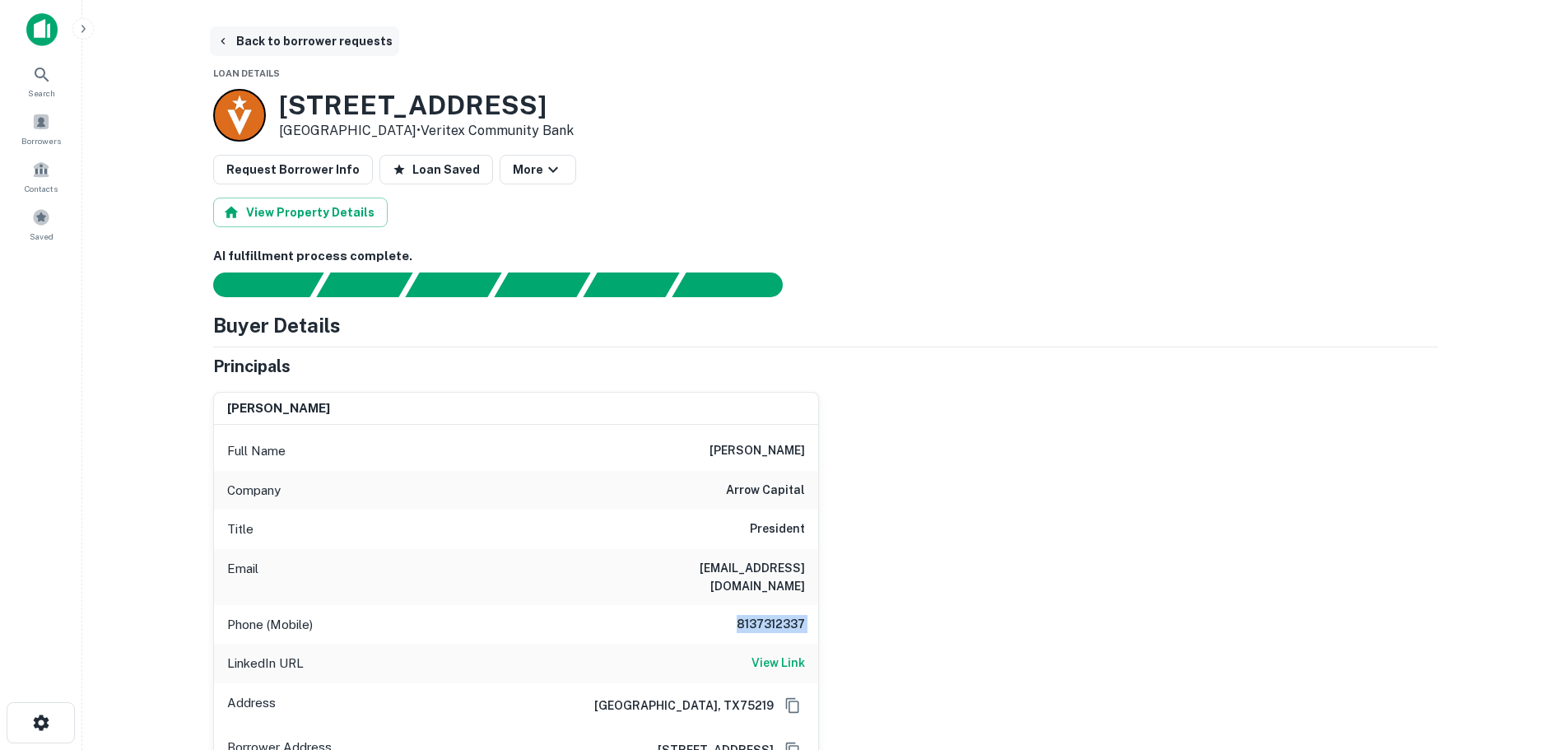
click at [324, 38] on button "Back to borrower requests" at bounding box center [304, 41] width 189 height 29
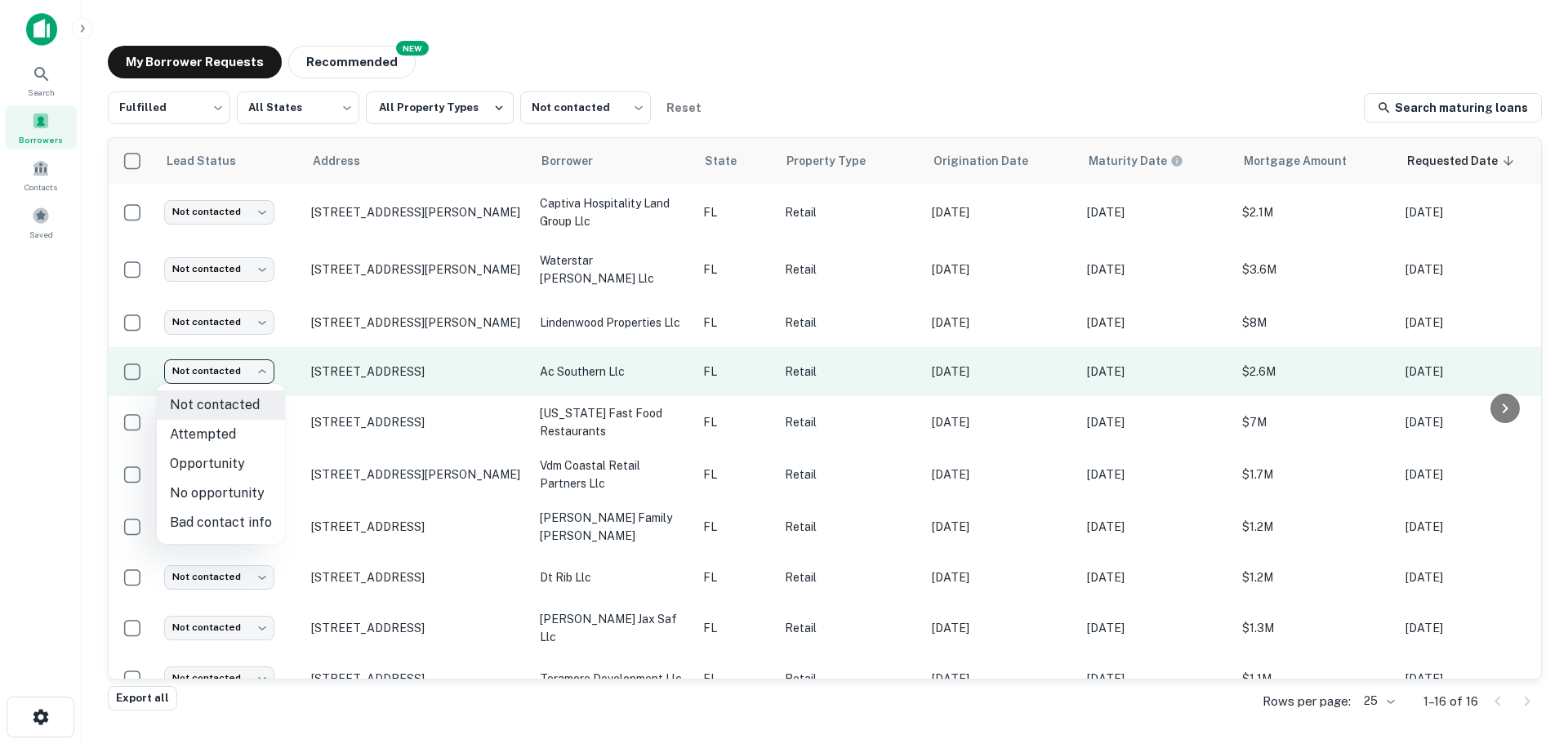
click at [224, 366] on body "Search Borrowers Contacts Saved My Borrower Requests NEW Recommended Fulfilled …" at bounding box center [784, 372] width 1568 height 744
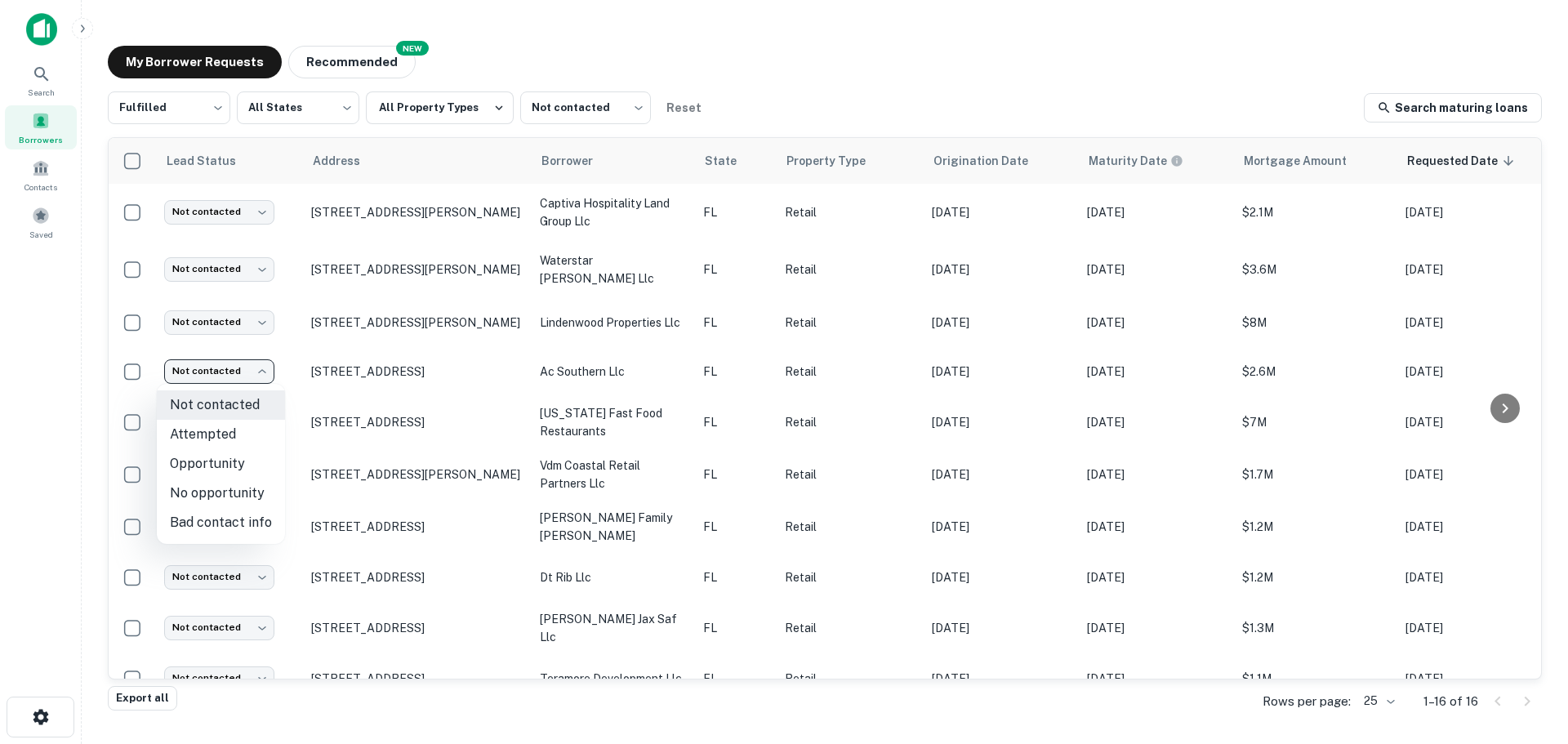
click at [224, 437] on li "Attempted" at bounding box center [221, 434] width 128 height 29
type input "*********"
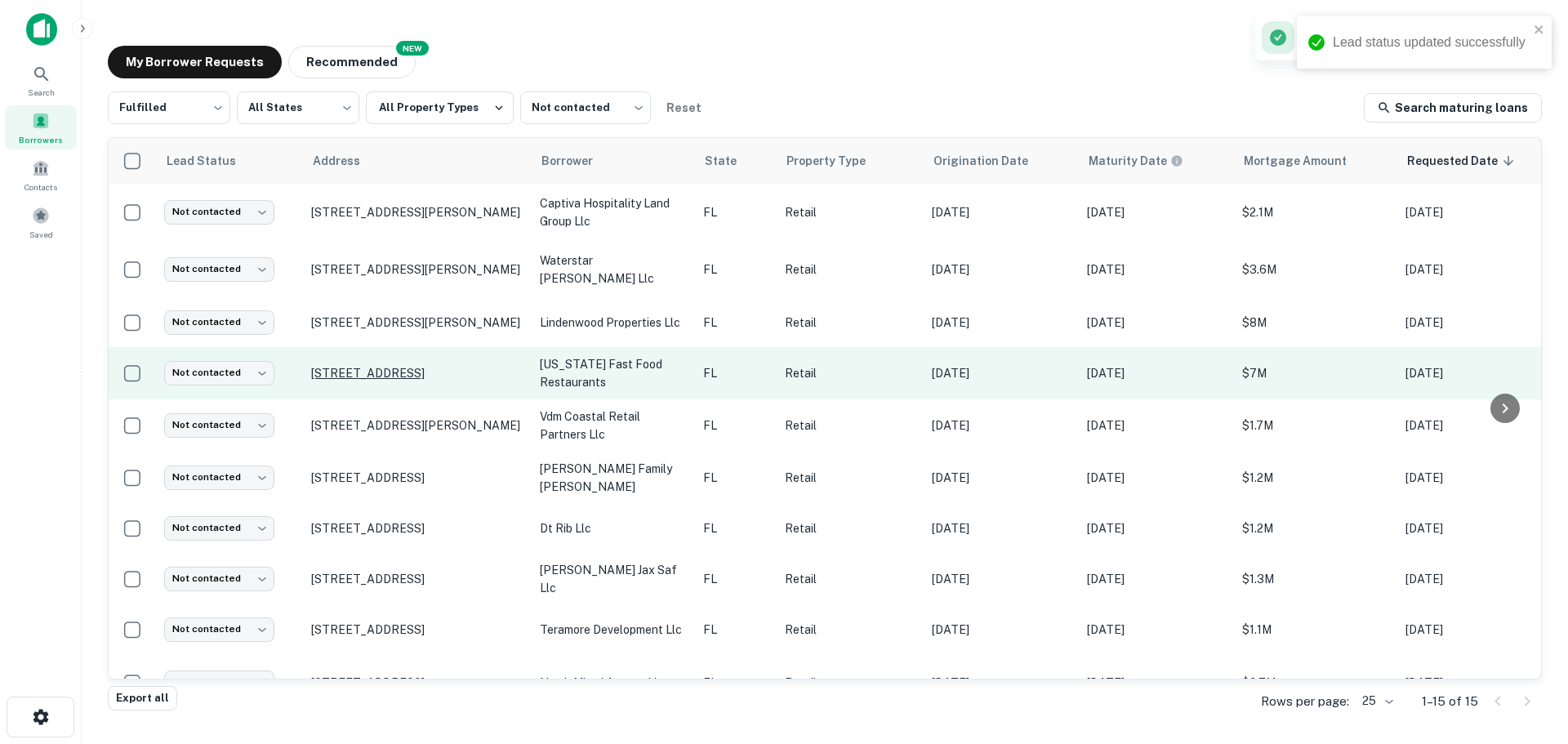
click at [391, 369] on p "2200 W State Road 434 Longwood, FL32779" at bounding box center [417, 372] width 212 height 14
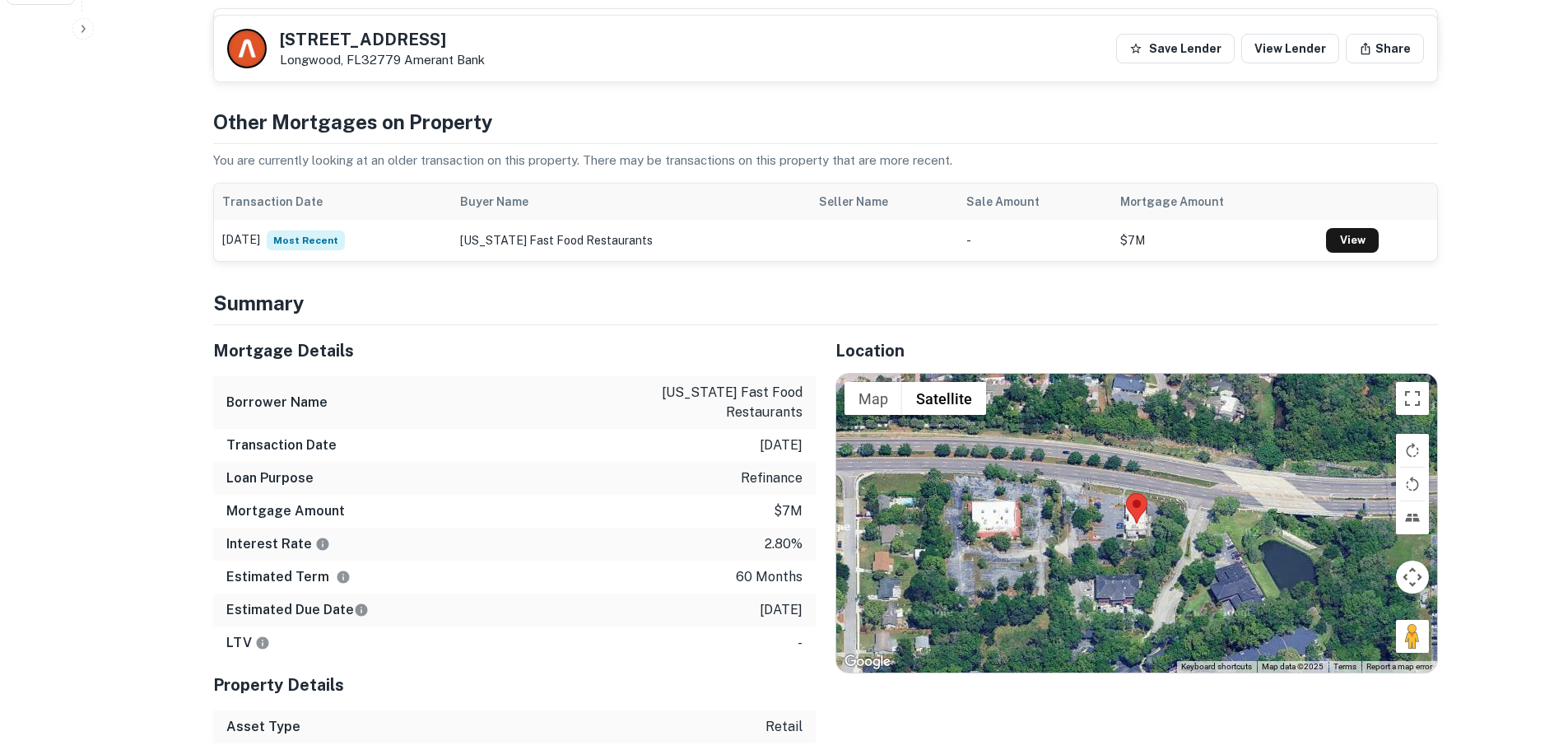
scroll to position [739, 0]
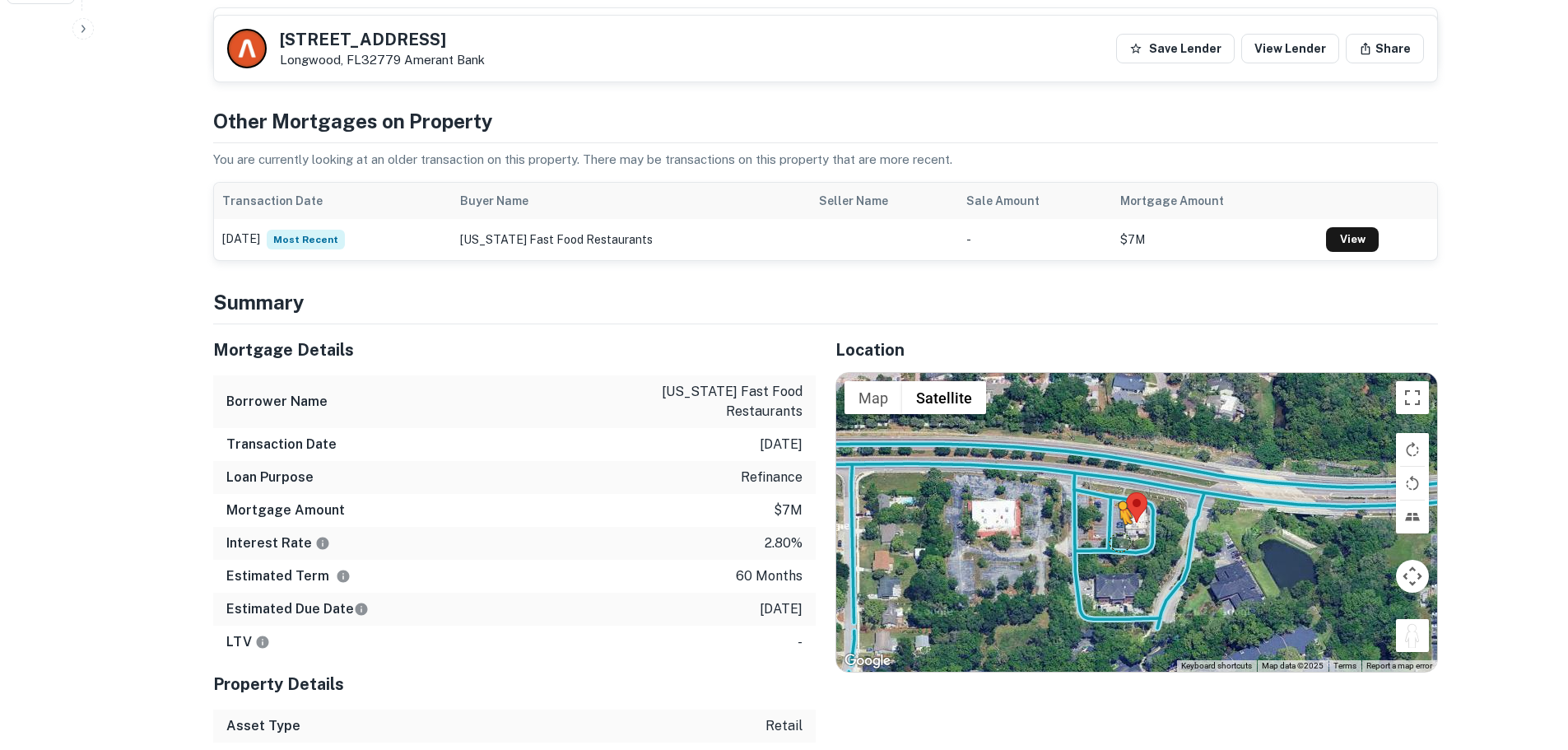
drag, startPoint x: 1408, startPoint y: 643, endPoint x: 1111, endPoint y: 537, distance: 315.3
click at [1111, 537] on div "To activate drag with keyboard, press Alt + Enter. Once in keyboard drag state,…" at bounding box center [1136, 521] width 601 height 298
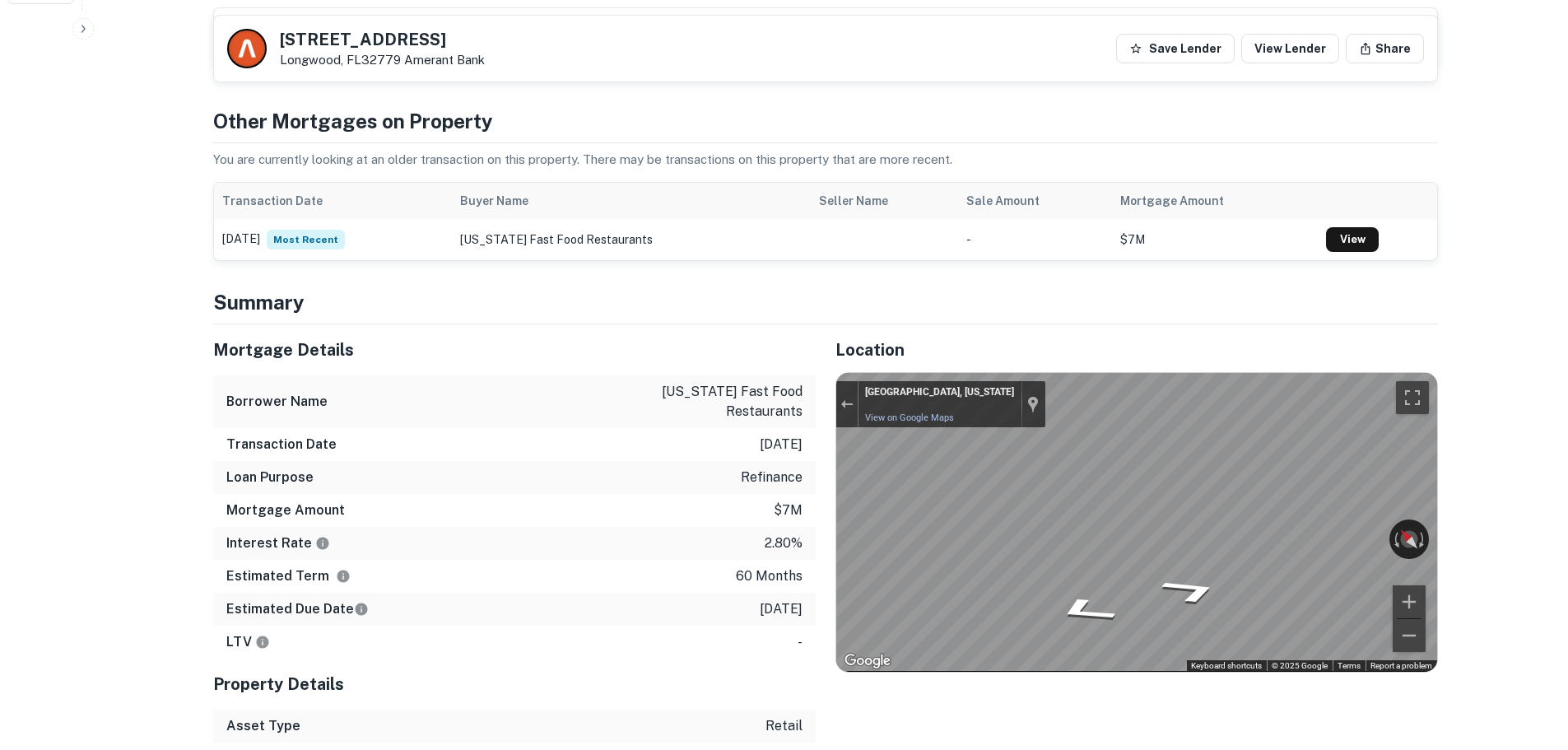
click at [736, 522] on div "Mortgage Details Borrower Name florida fast food restaurants Transaction Date 1…" at bounding box center [815, 582] width 1245 height 517
click at [435, 27] on div "2200 W STATE ROAD 434 Longwood, FL32779 Amerant Bank Save Lender View Lender Sh…" at bounding box center [826, 48] width 1223 height 66
click at [426, 41] on h5 "2200 W STATE ROAD 434" at bounding box center [382, 39] width 205 height 16
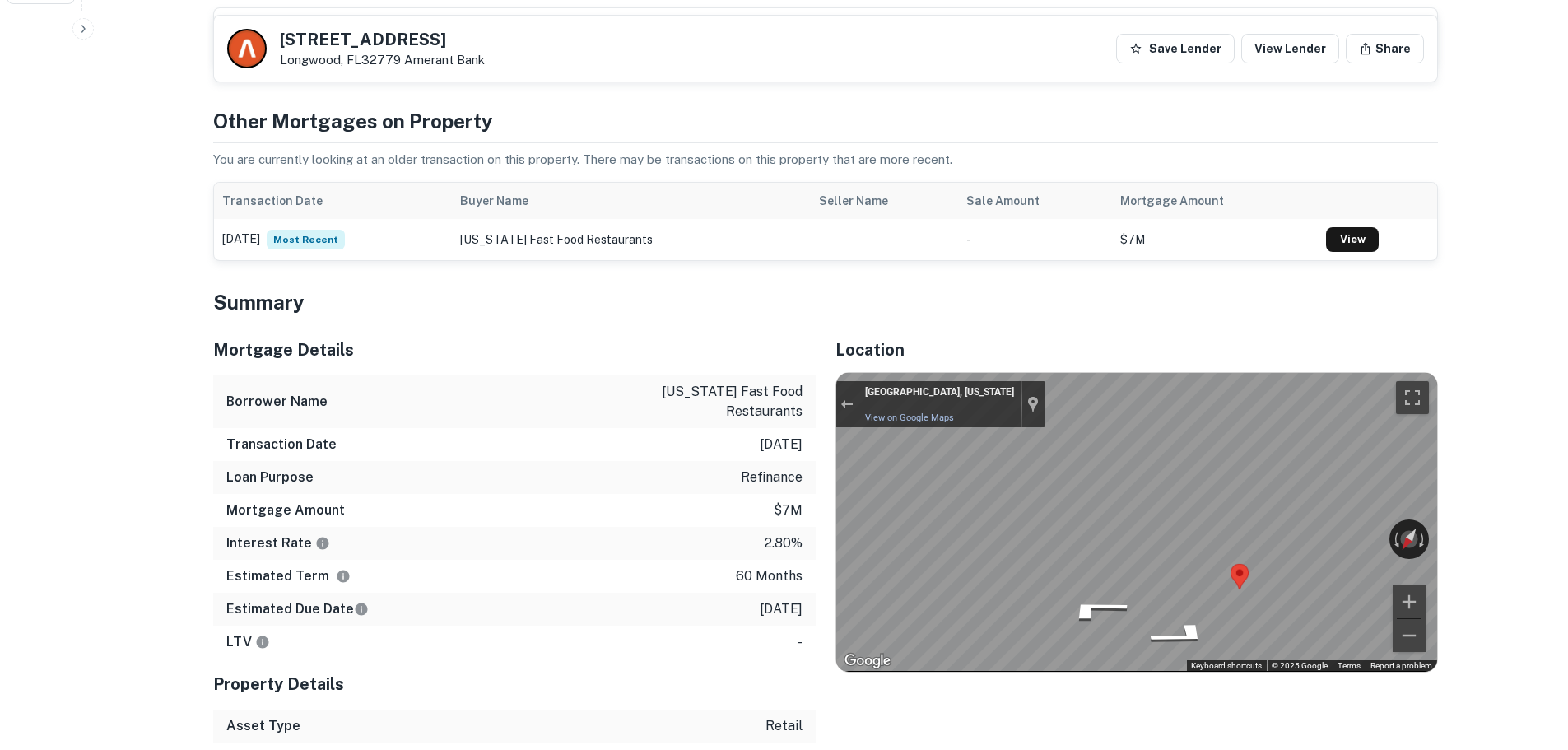
click at [749, 387] on p "florida fast food restaurants" at bounding box center [729, 402] width 148 height 40
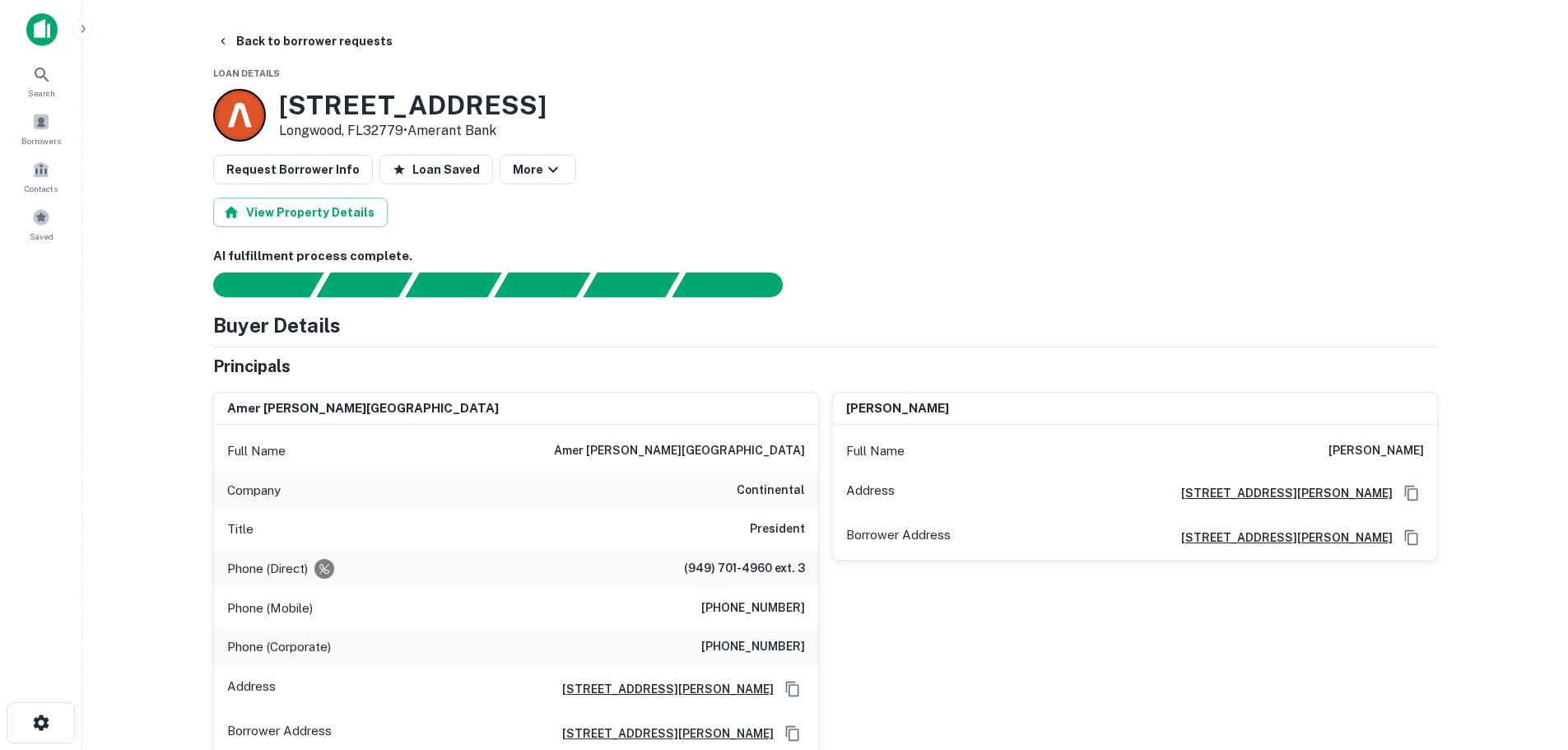
click at [766, 454] on h6 "amer a. boukai" at bounding box center [680, 451] width 251 height 20
drag, startPoint x: 323, startPoint y: 65, endPoint x: 333, endPoint y: 49, distance: 18.9
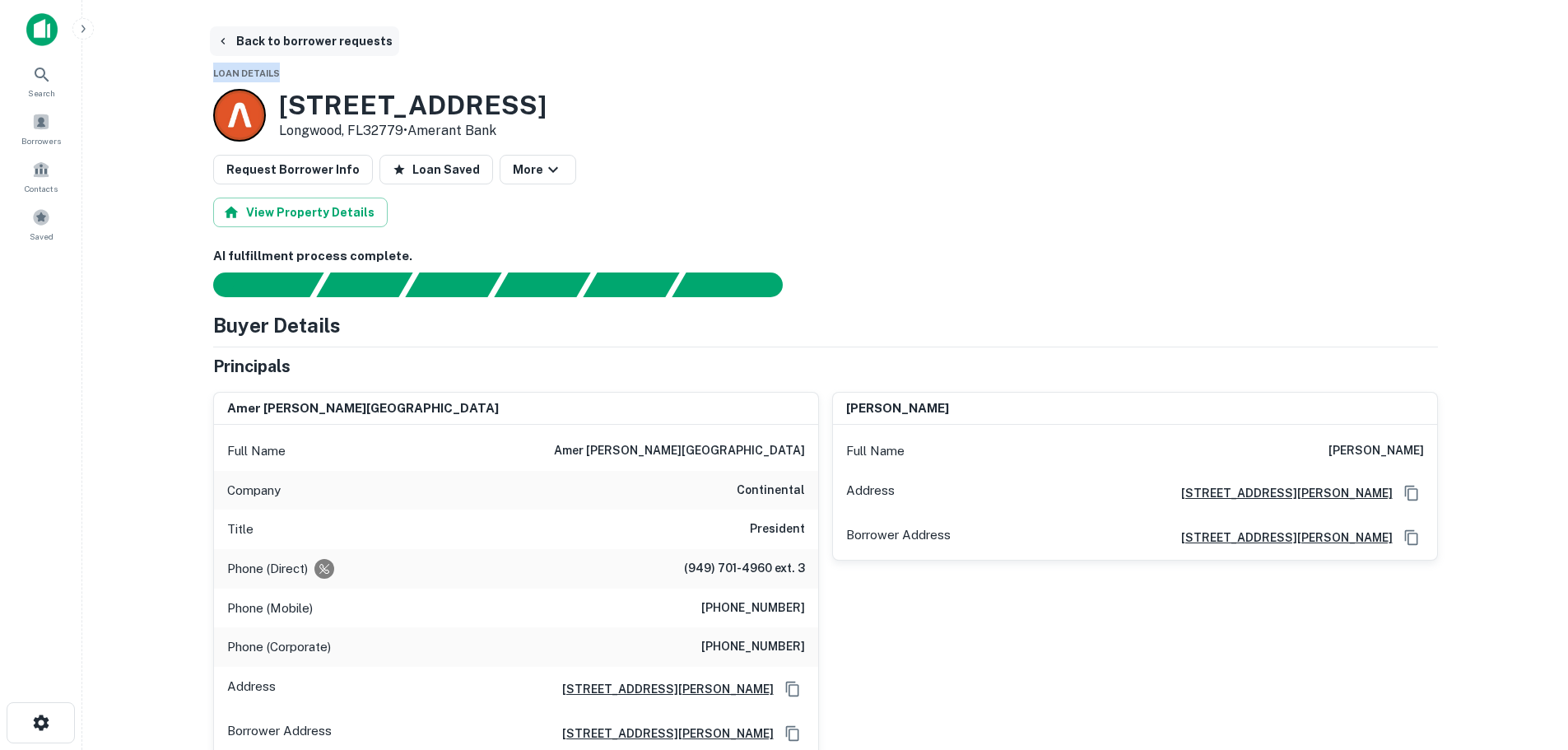
click at [333, 49] on button "Back to borrower requests" at bounding box center [304, 41] width 189 height 29
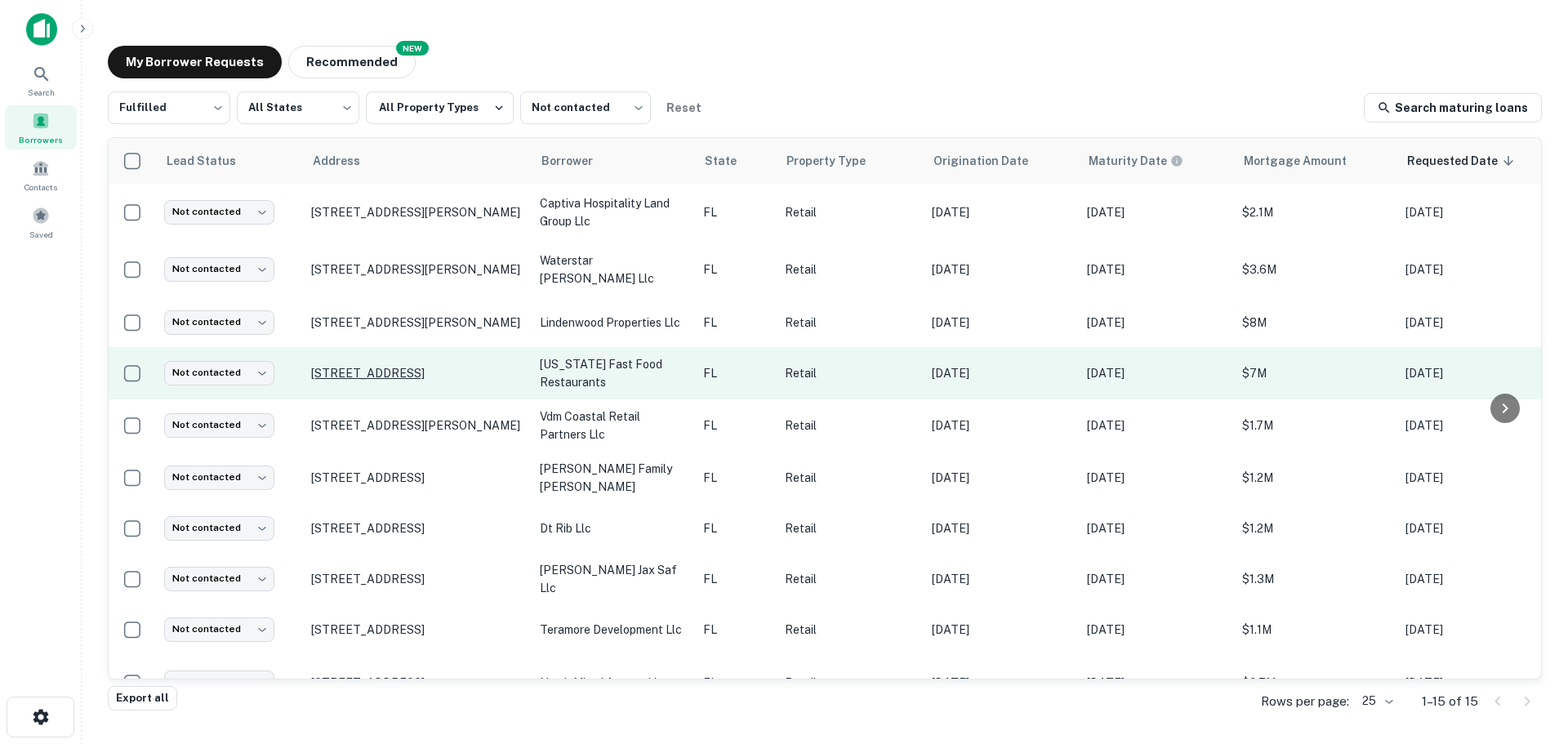
click at [360, 366] on p "2200 W State Road 434 Longwood, FL32779" at bounding box center [417, 372] width 212 height 14
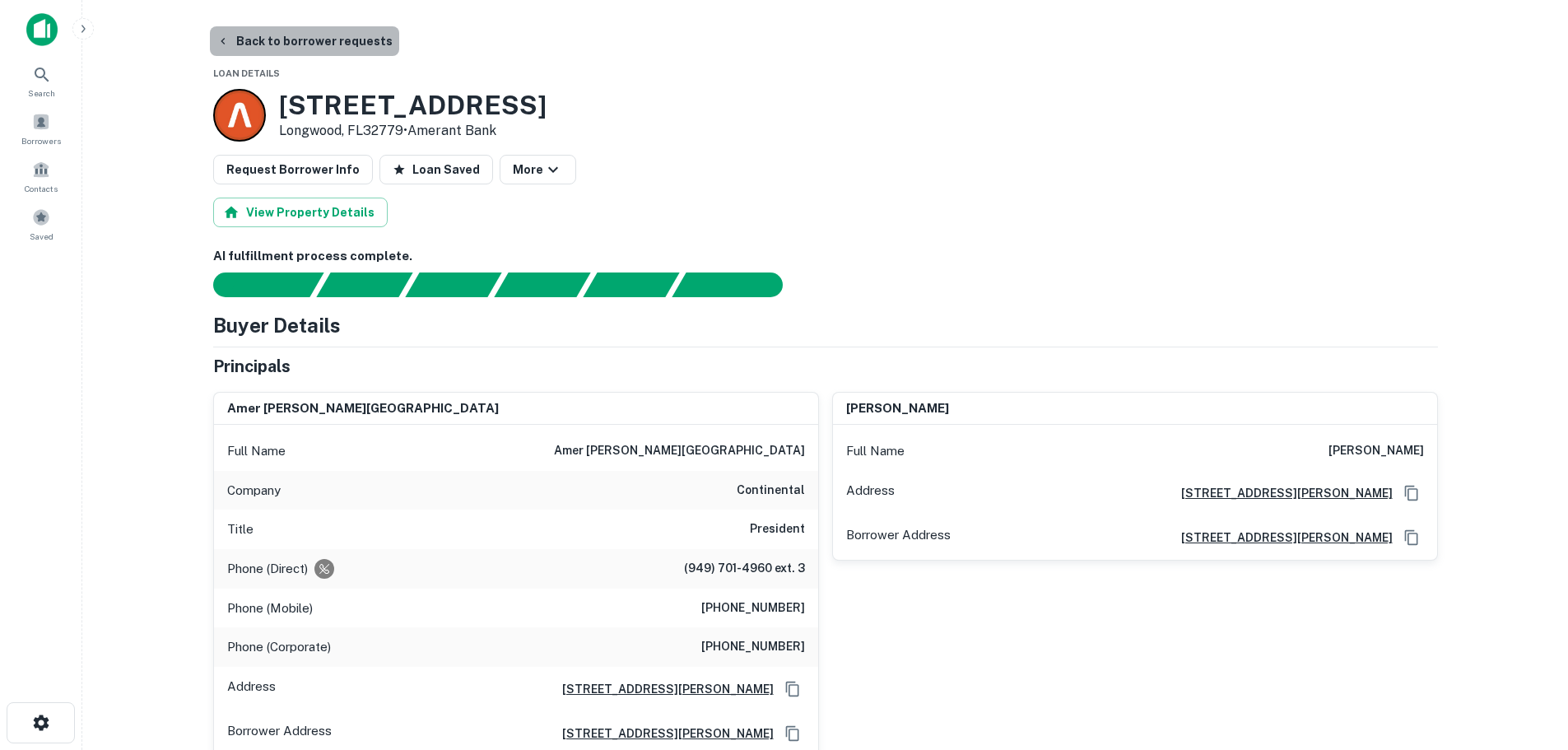
click at [314, 39] on button "Back to borrower requests" at bounding box center [304, 41] width 189 height 29
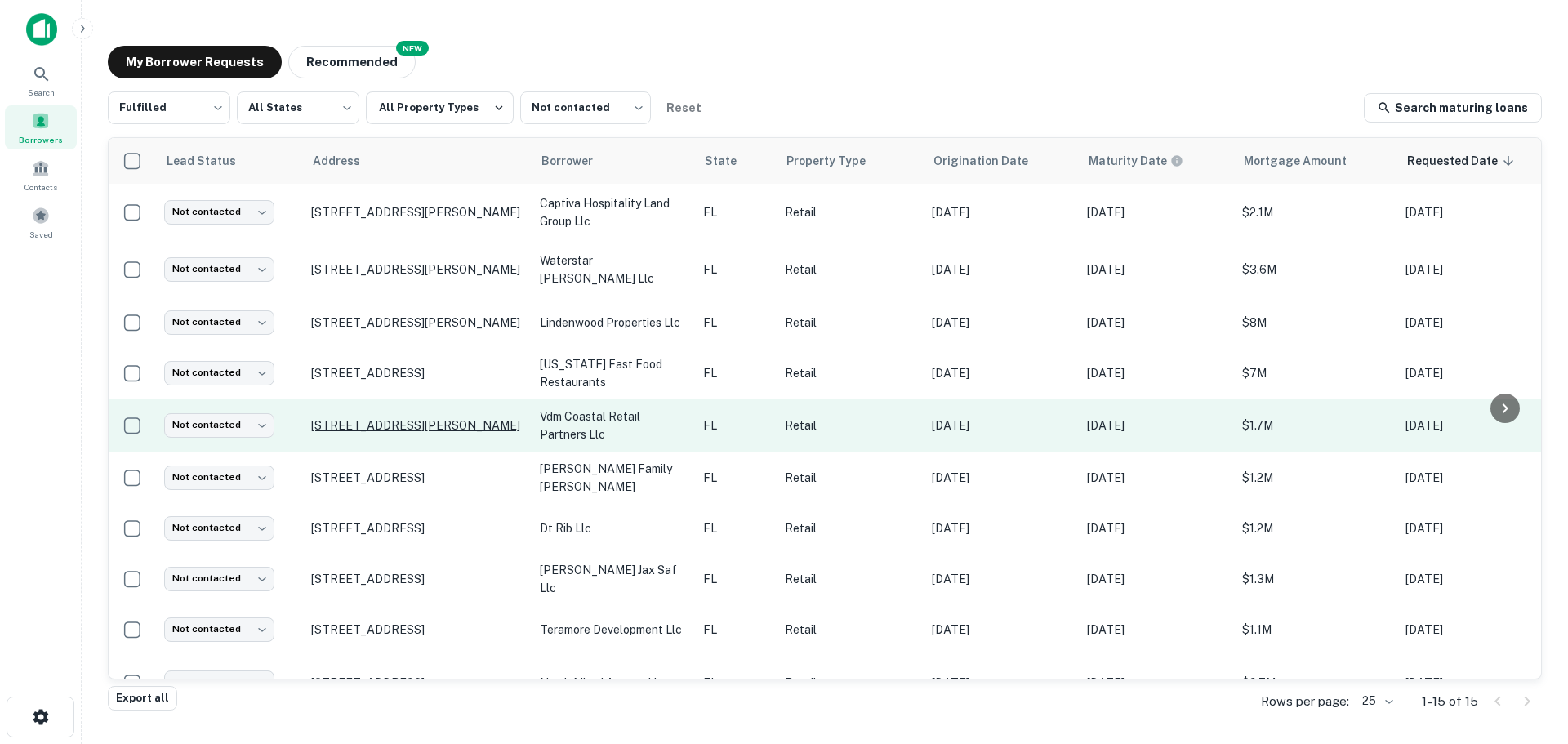
click at [346, 422] on p "10536 Moss Park Rd Orlando, FL32832" at bounding box center [417, 425] width 212 height 14
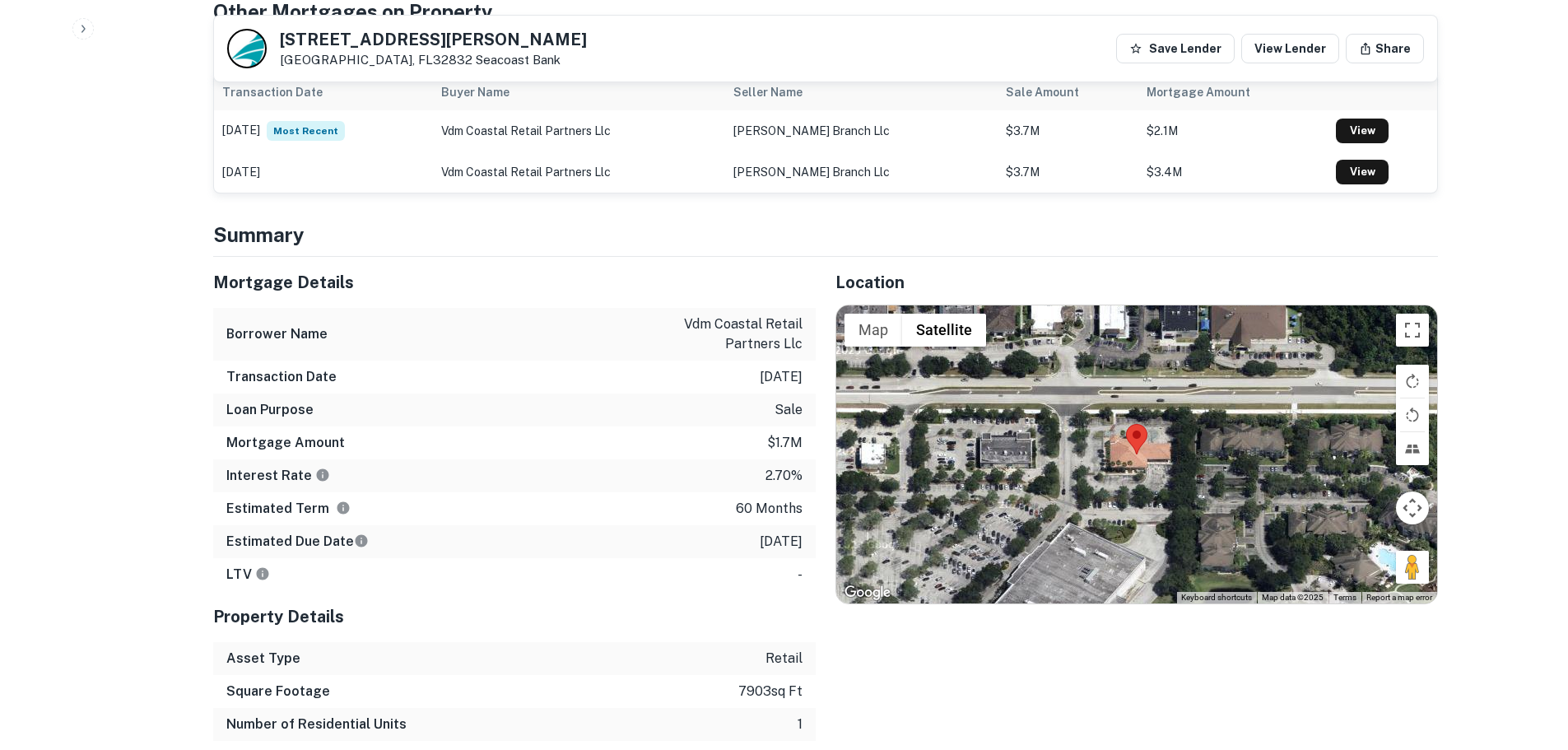
scroll to position [887, 0]
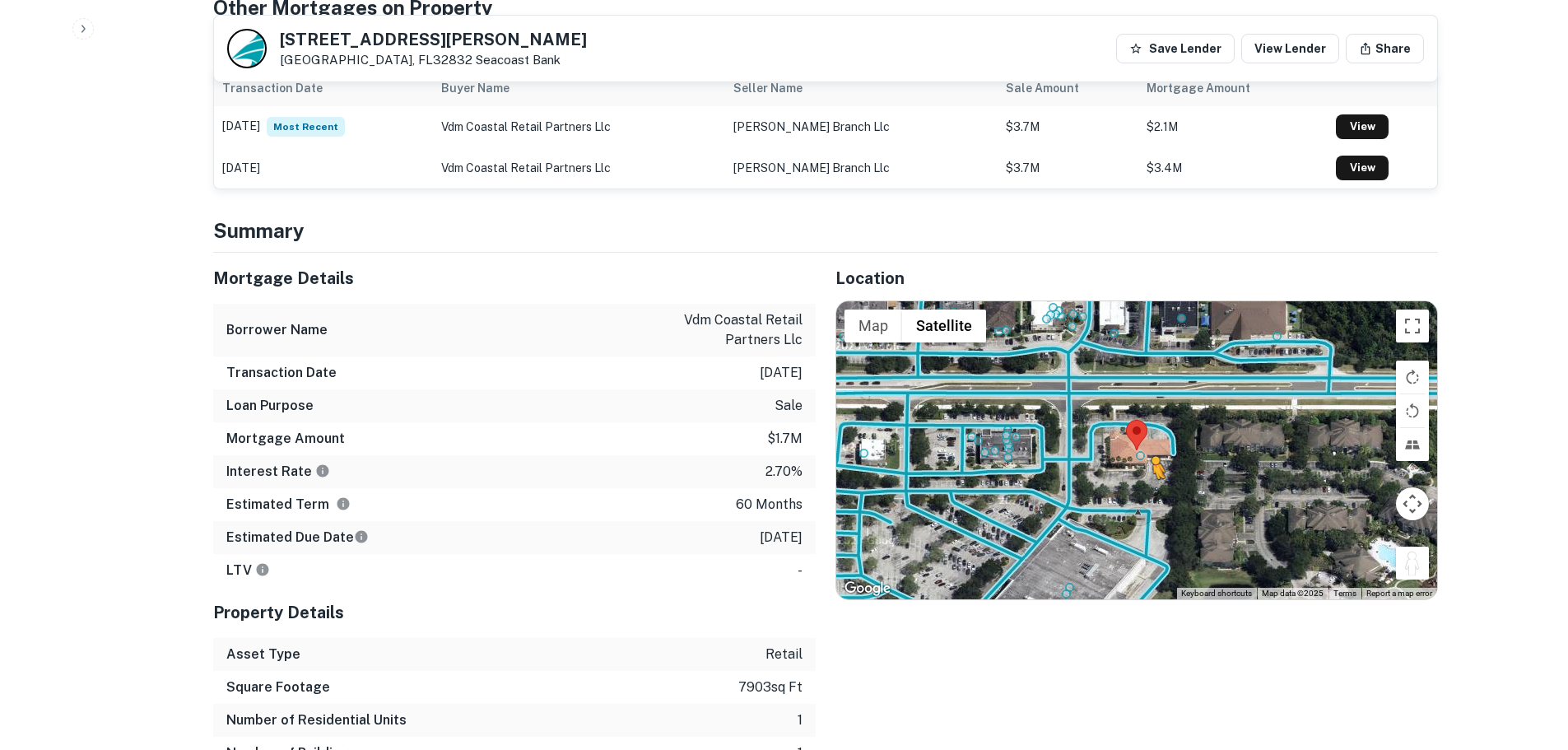
drag, startPoint x: 1422, startPoint y: 516, endPoint x: 1151, endPoint y: 462, distance: 276.3
click at [1151, 462] on div "To activate drag with keyboard, press Alt + Enter. Once in keyboard drag state,…" at bounding box center [1136, 450] width 601 height 298
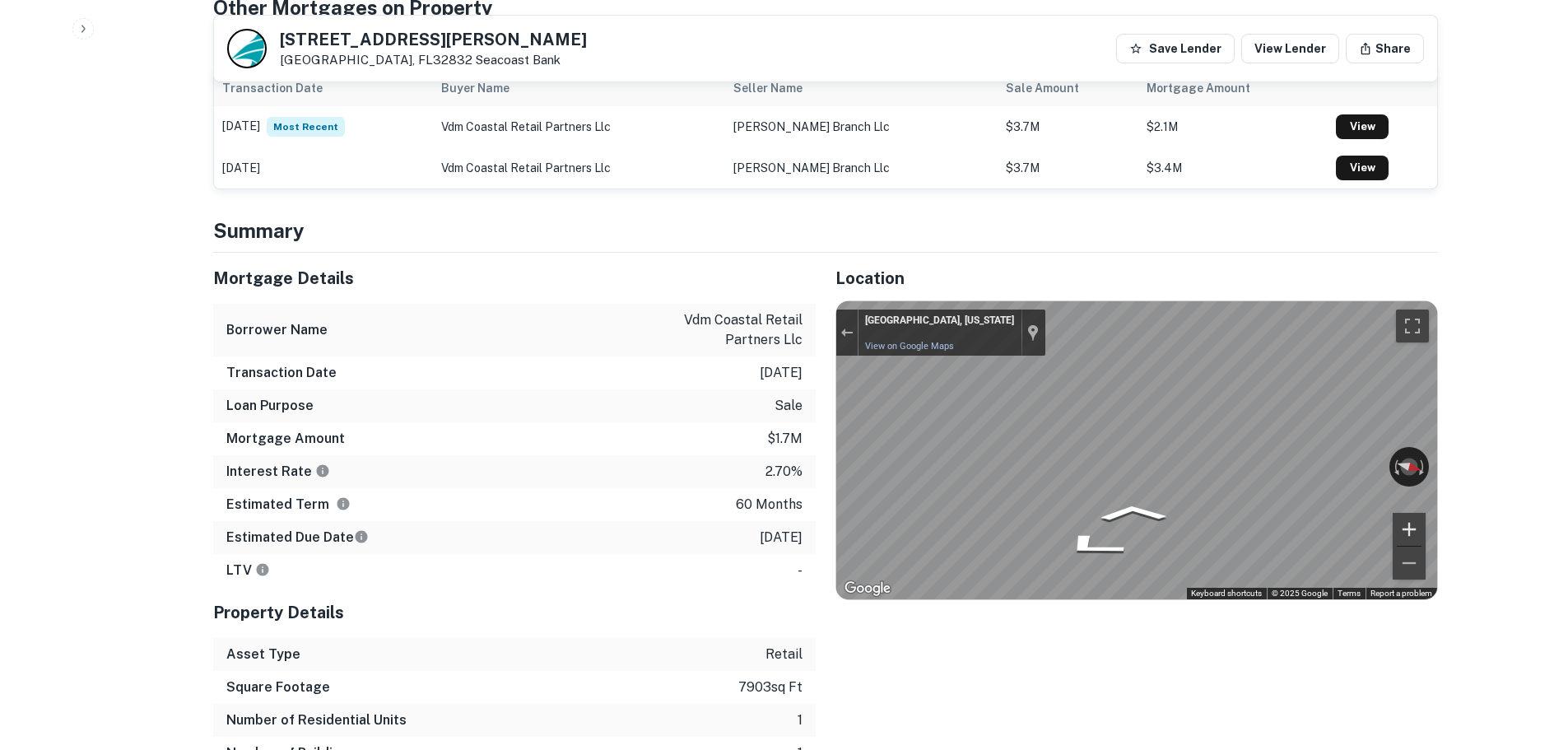
click at [1409, 486] on div "← Move left → Move right ↑ Move up ↓ Move down + Zoom in - Zoom out Orlando, Fl…" at bounding box center [1136, 450] width 601 height 298
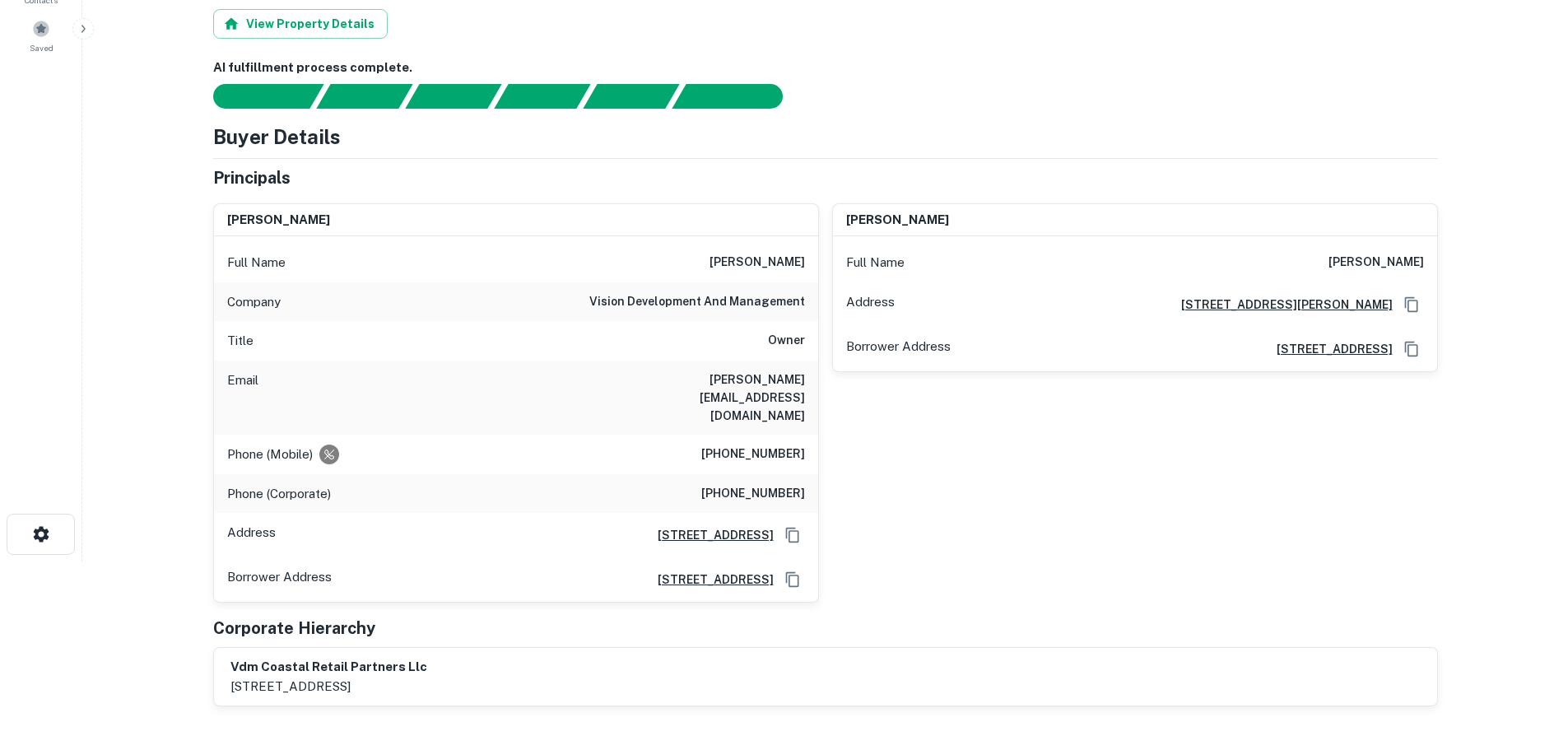
scroll to position [82, 0]
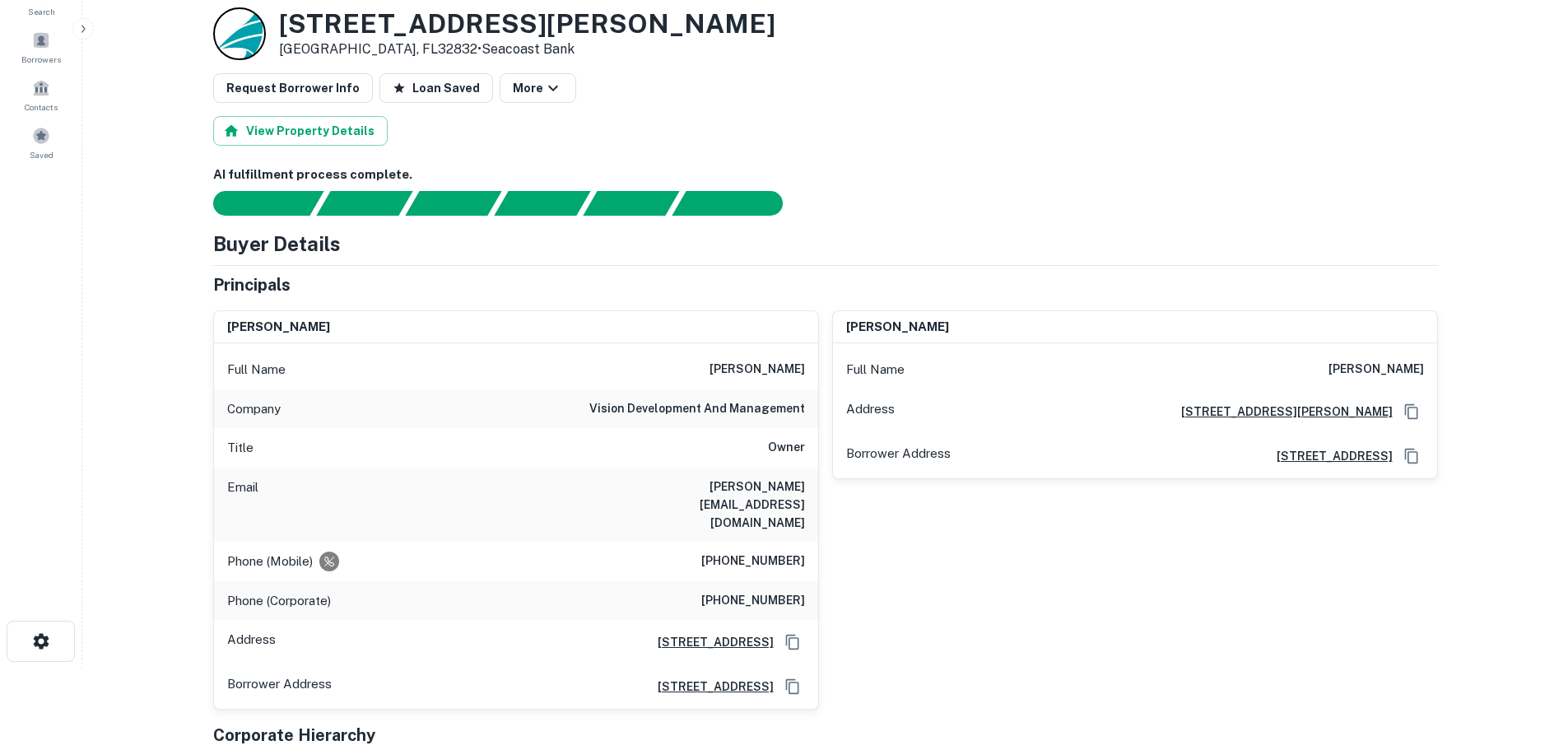
click at [443, 38] on h3 "10536 Moss Park Rd" at bounding box center [528, 24] width 497 height 31
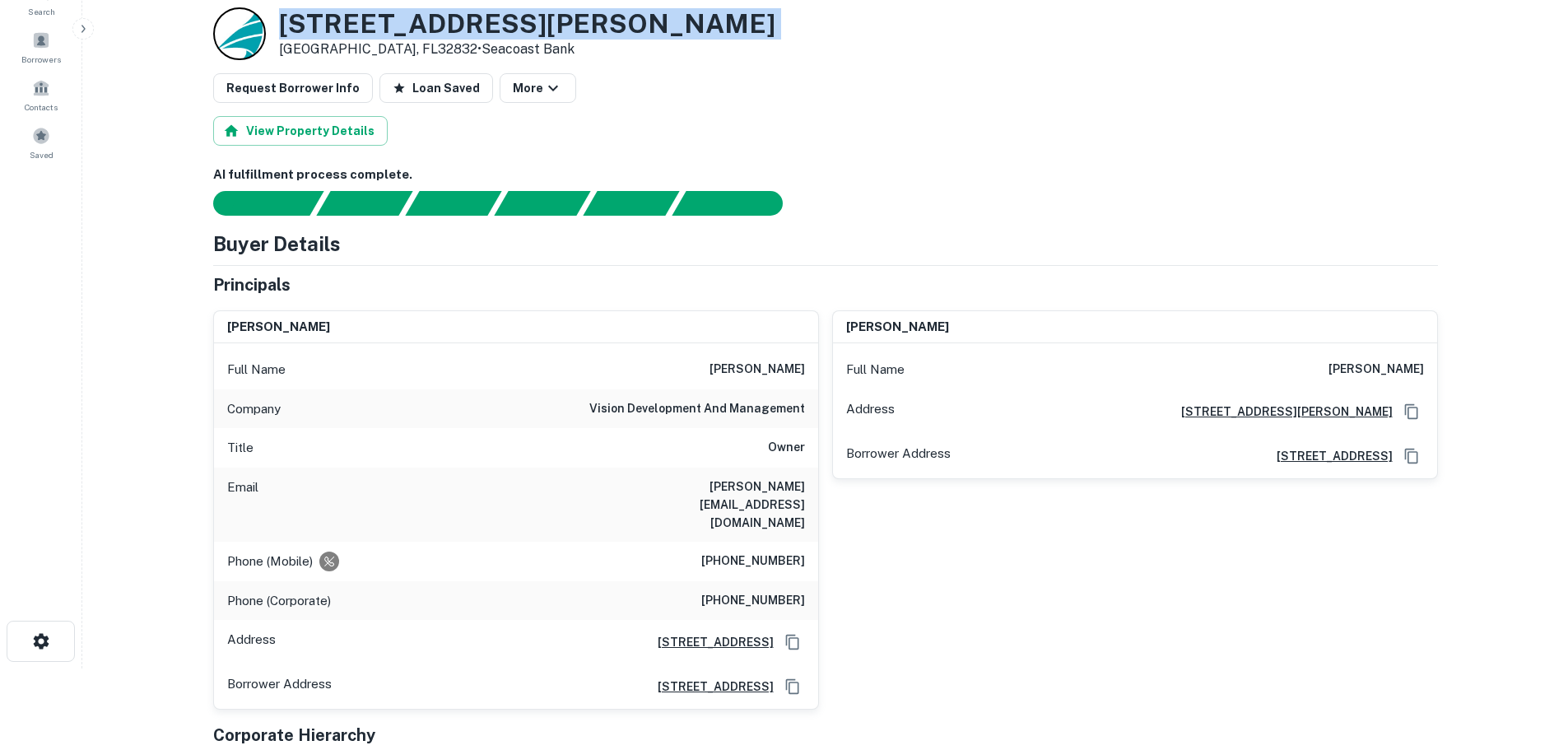
click at [443, 38] on h3 "10536 Moss Park Rd" at bounding box center [528, 24] width 497 height 31
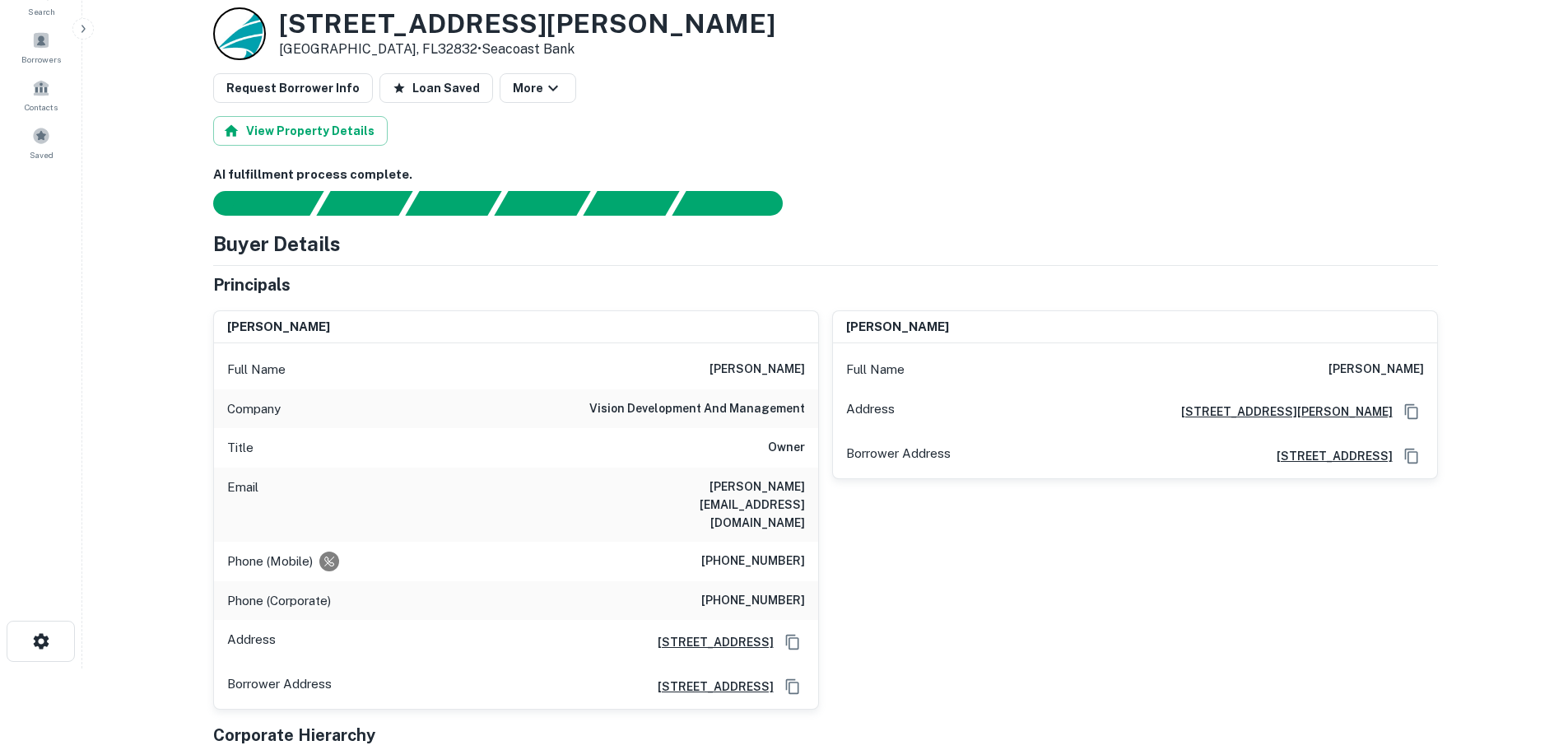
click at [694, 405] on h6 "vision development and management" at bounding box center [697, 409] width 216 height 20
click at [786, 552] on h6 "(407) 493-1590" at bounding box center [753, 561] width 104 height 20
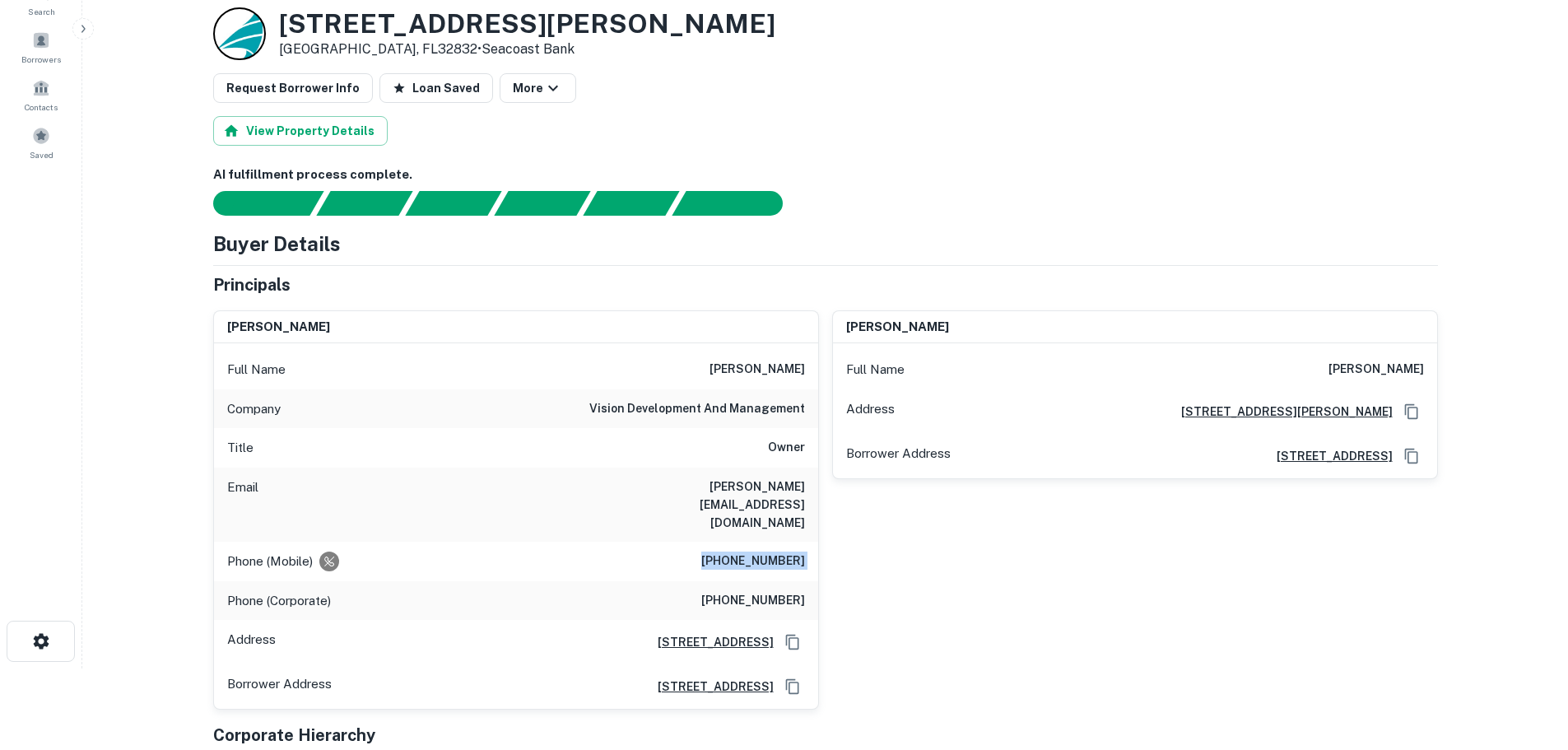
click at [786, 552] on h6 "(407) 493-1590" at bounding box center [753, 561] width 104 height 20
click at [788, 413] on h6 "vision development and management" at bounding box center [697, 409] width 216 height 20
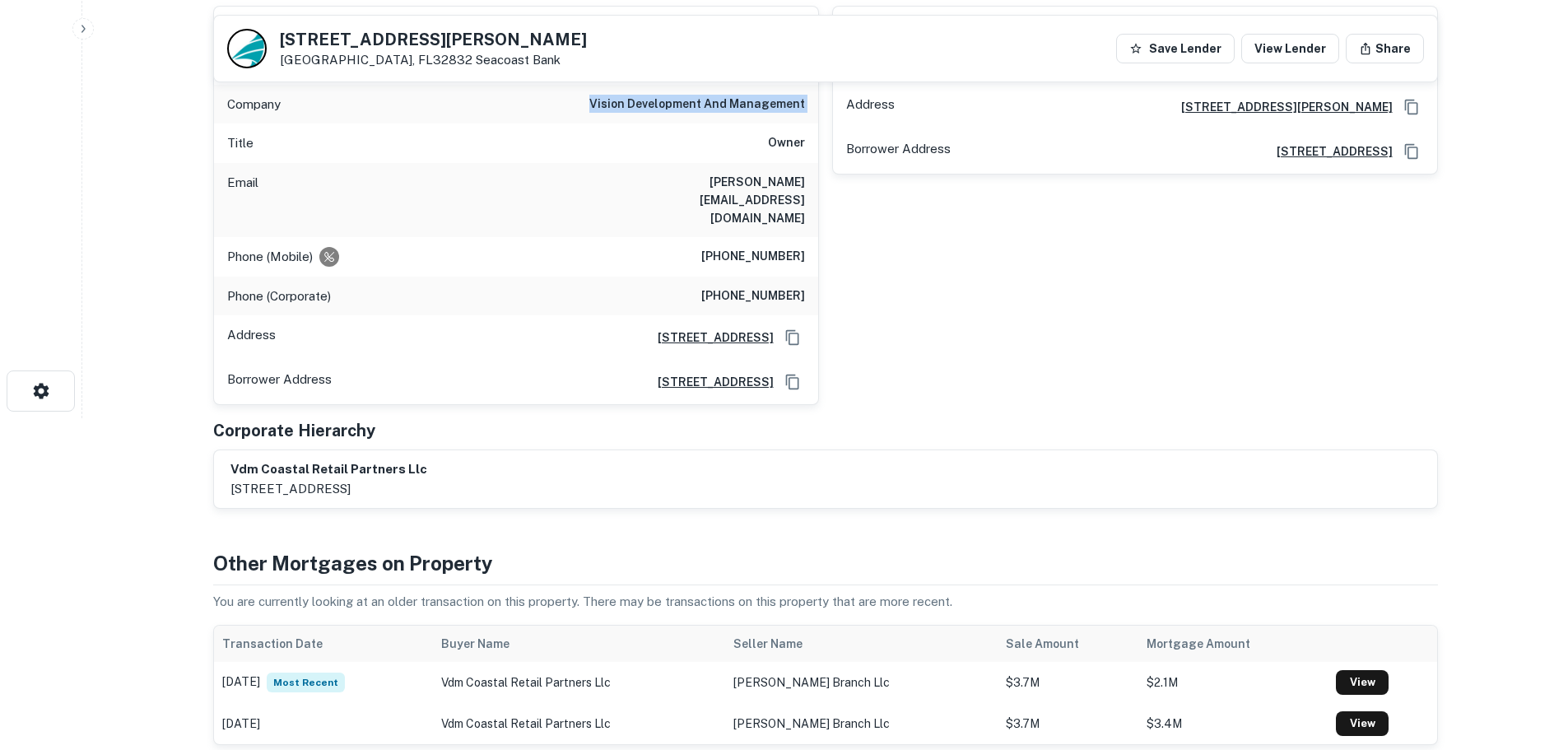
scroll to position [332, 0]
click at [776, 246] on h6 "(407) 493-1590" at bounding box center [753, 255] width 104 height 20
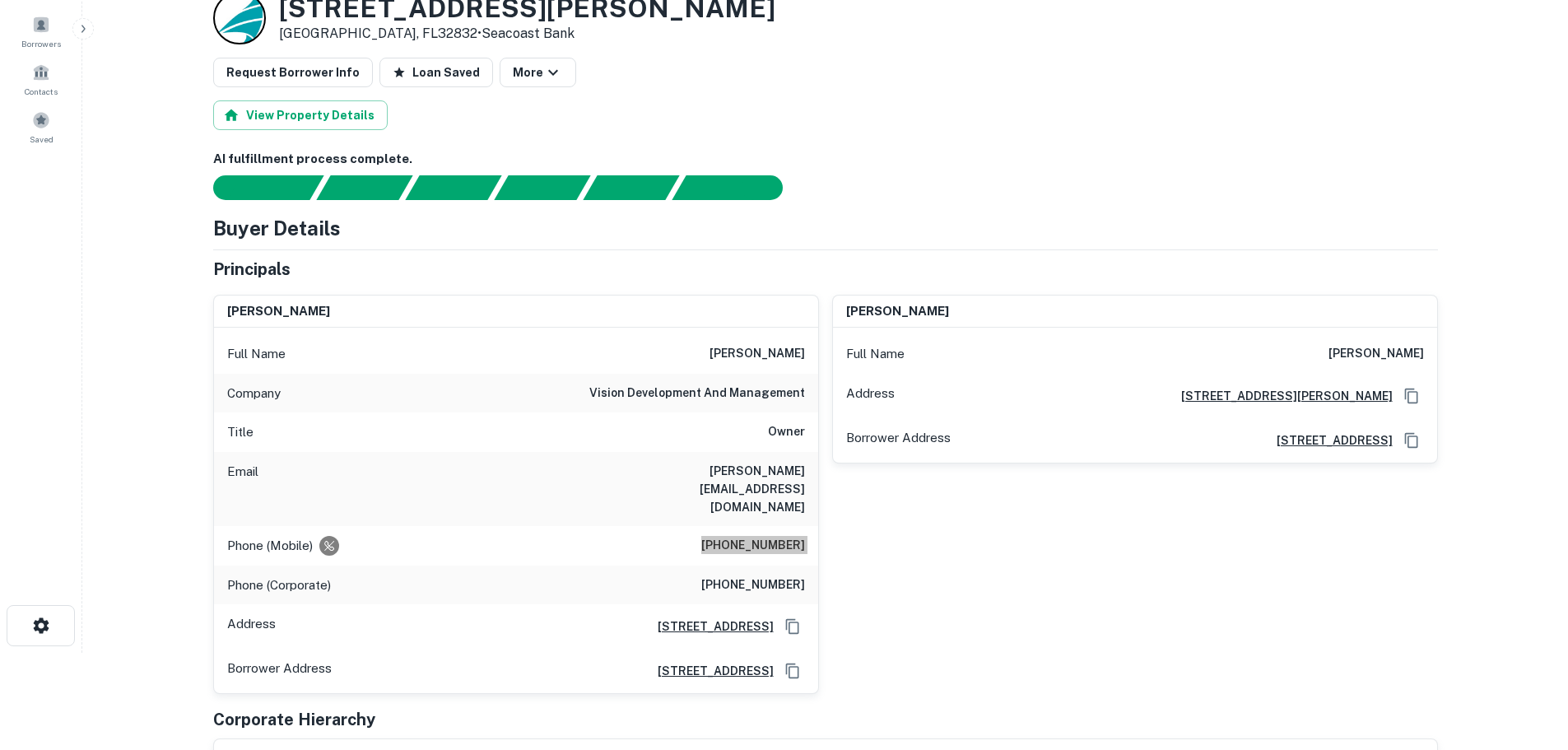
scroll to position [143, 0]
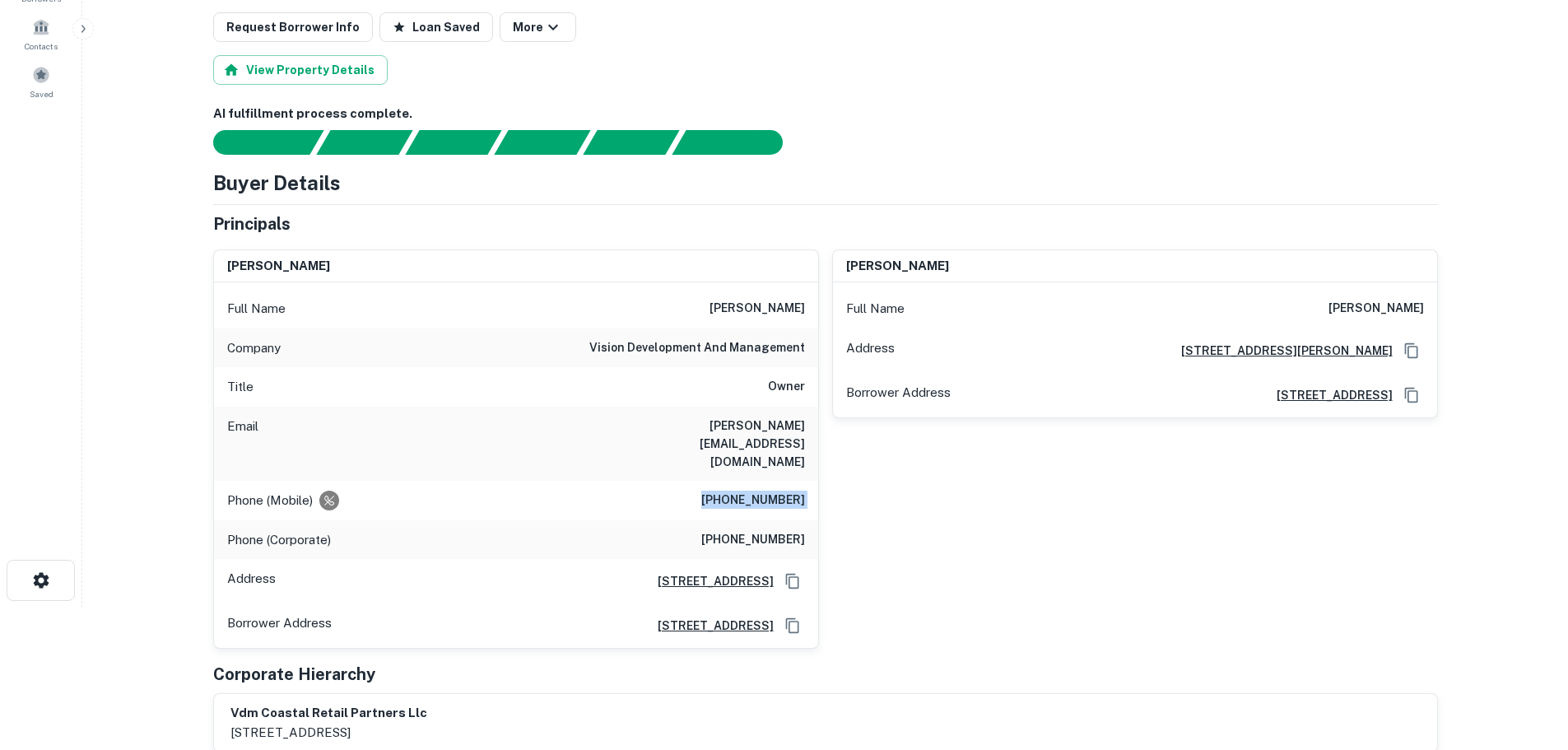
click at [1138, 662] on div "Corporate Hierarchy" at bounding box center [826, 674] width 1225 height 25
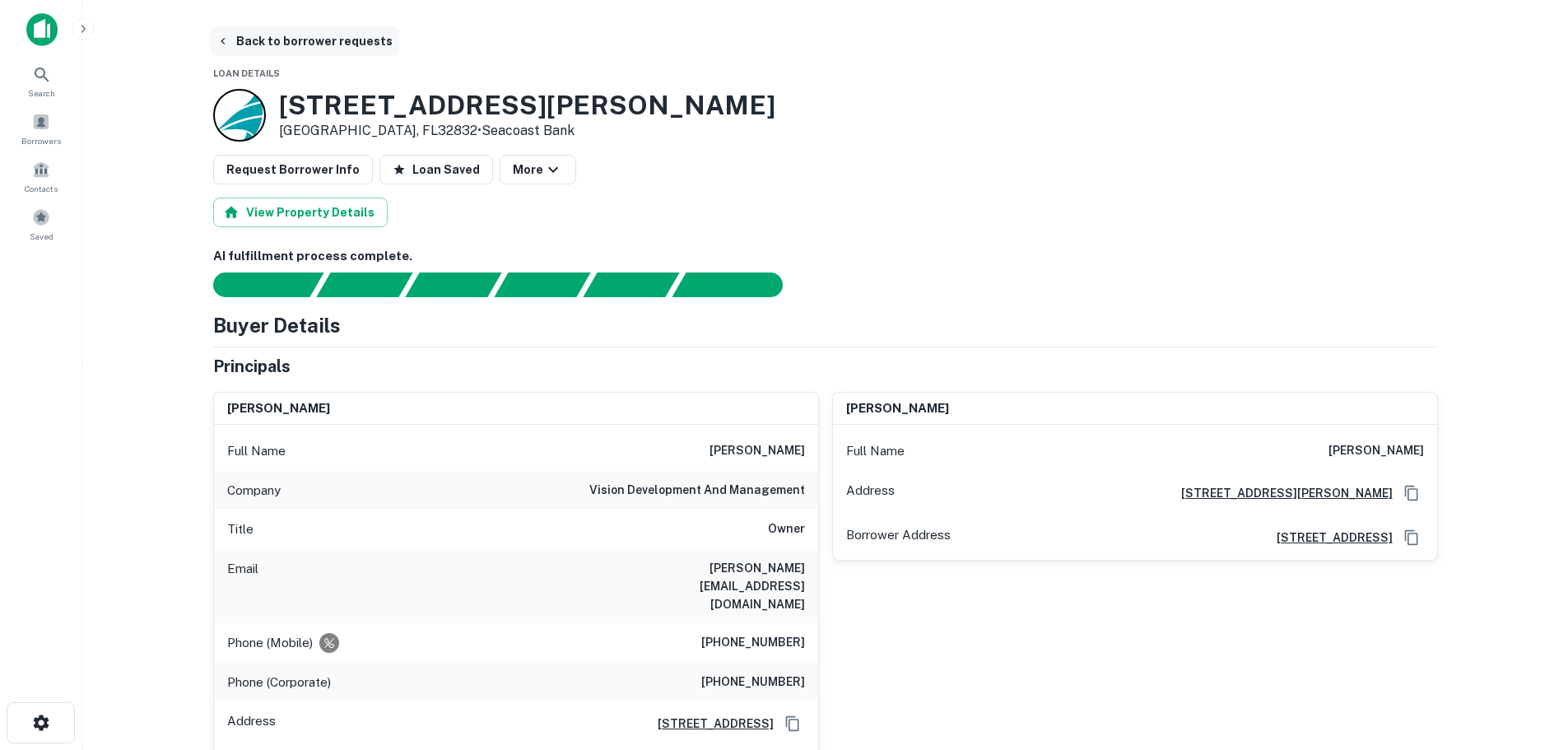
click at [265, 38] on button "Back to borrower requests" at bounding box center [304, 41] width 189 height 29
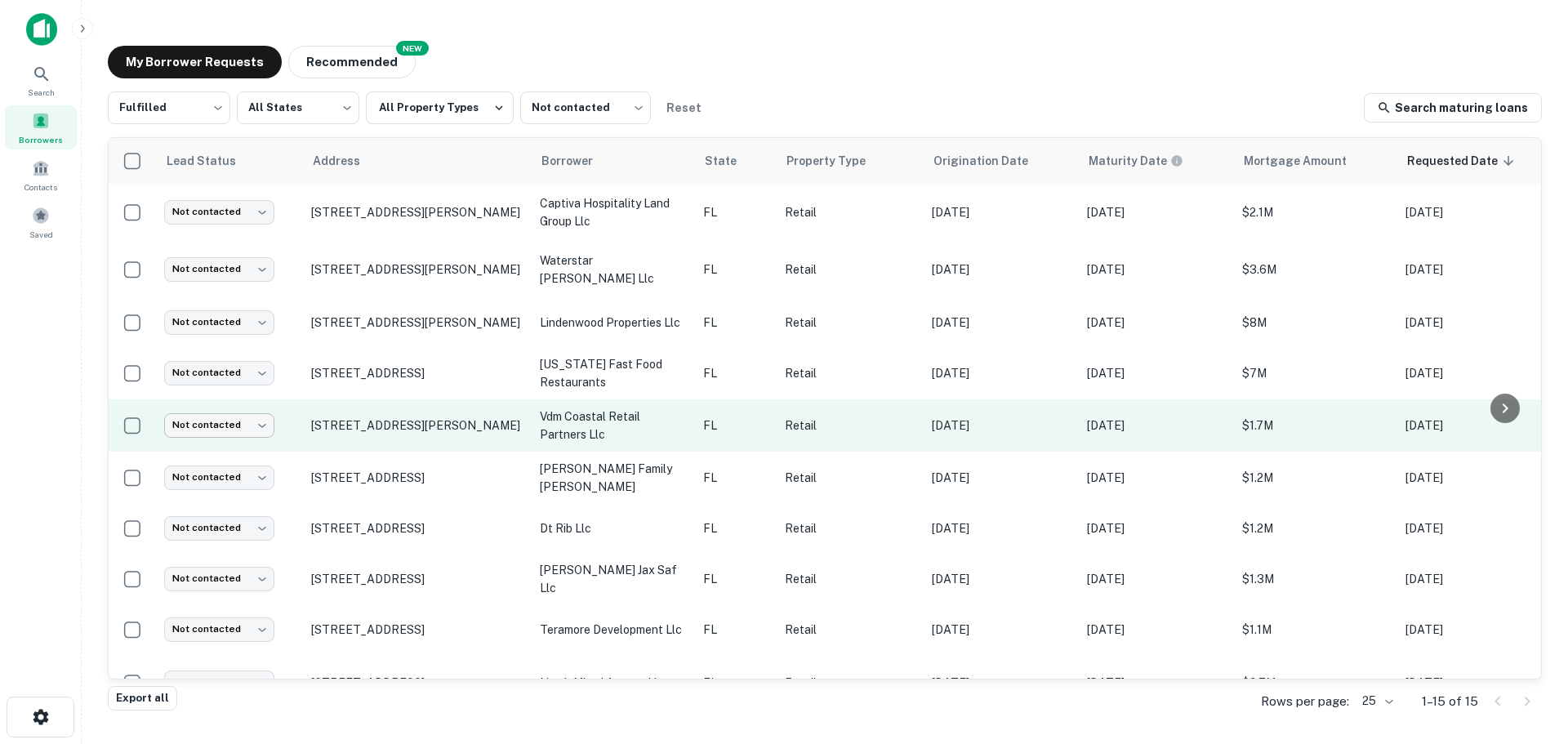
click at [214, 414] on body "Search Borrowers Contacts Saved My Borrower Requests NEW Recommended Fulfilled …" at bounding box center [784, 372] width 1568 height 744
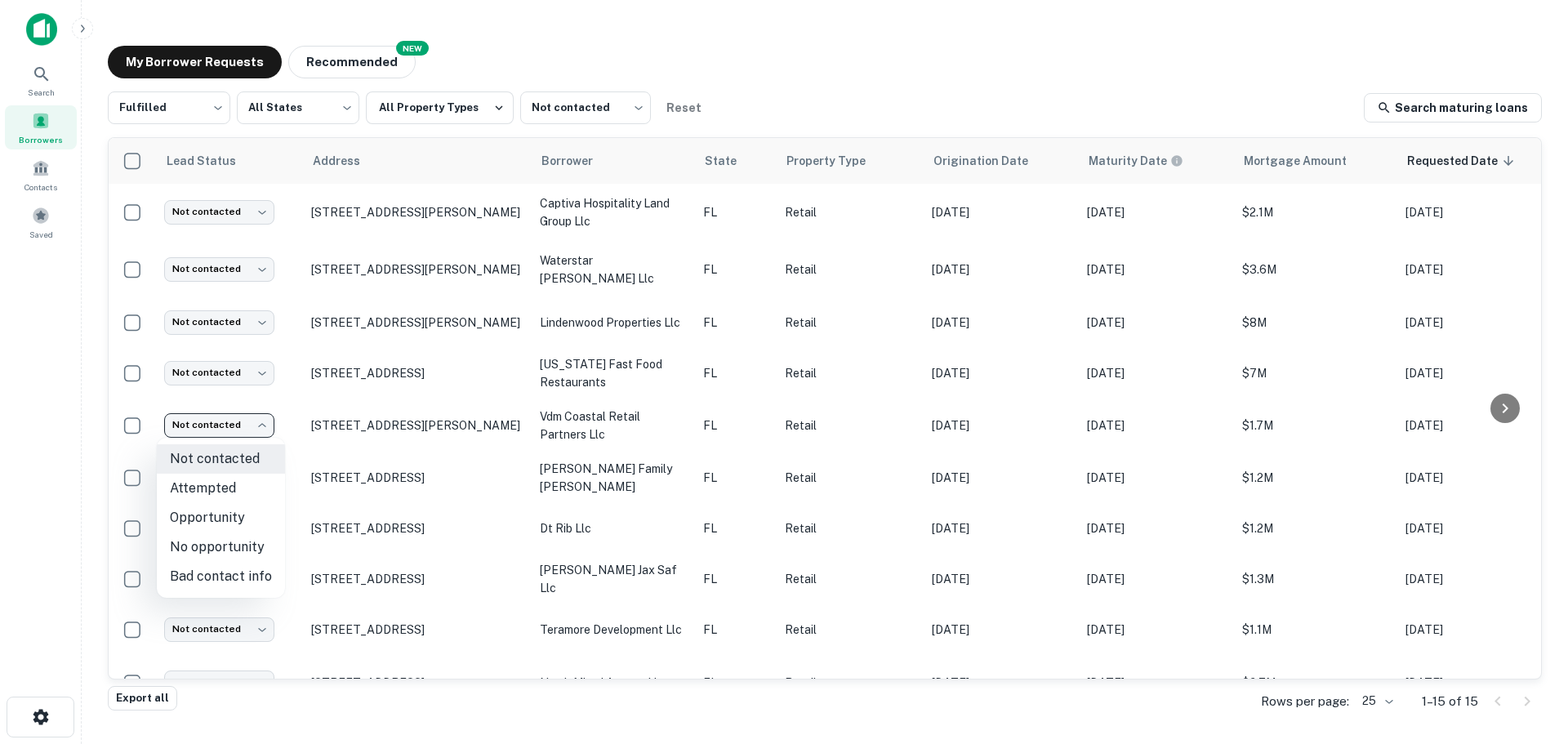
click at [215, 488] on li "Attempted" at bounding box center [221, 488] width 128 height 29
type input "*********"
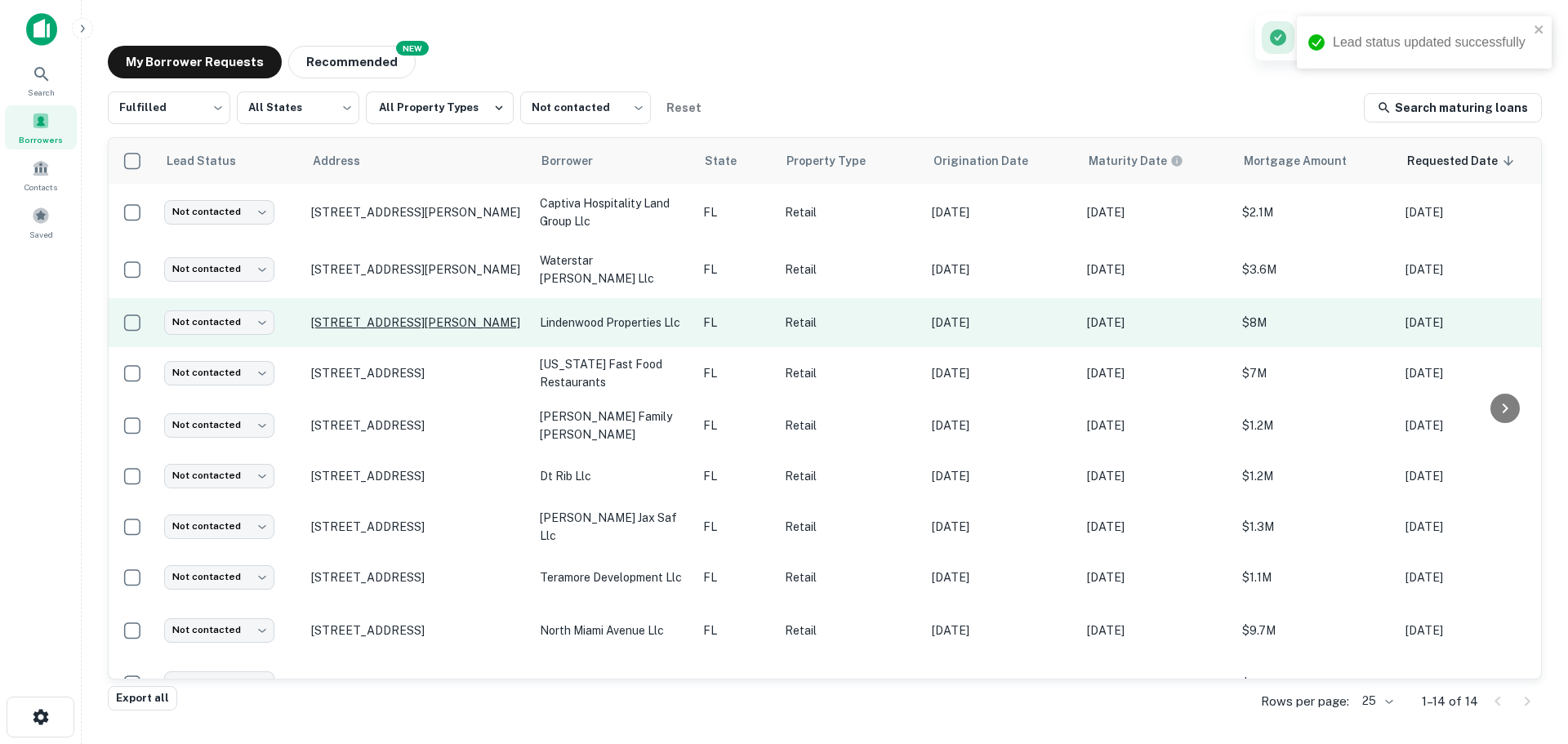
click at [420, 321] on p "5281 Clark Rd Sarasota, FL34233" at bounding box center [417, 322] width 212 height 14
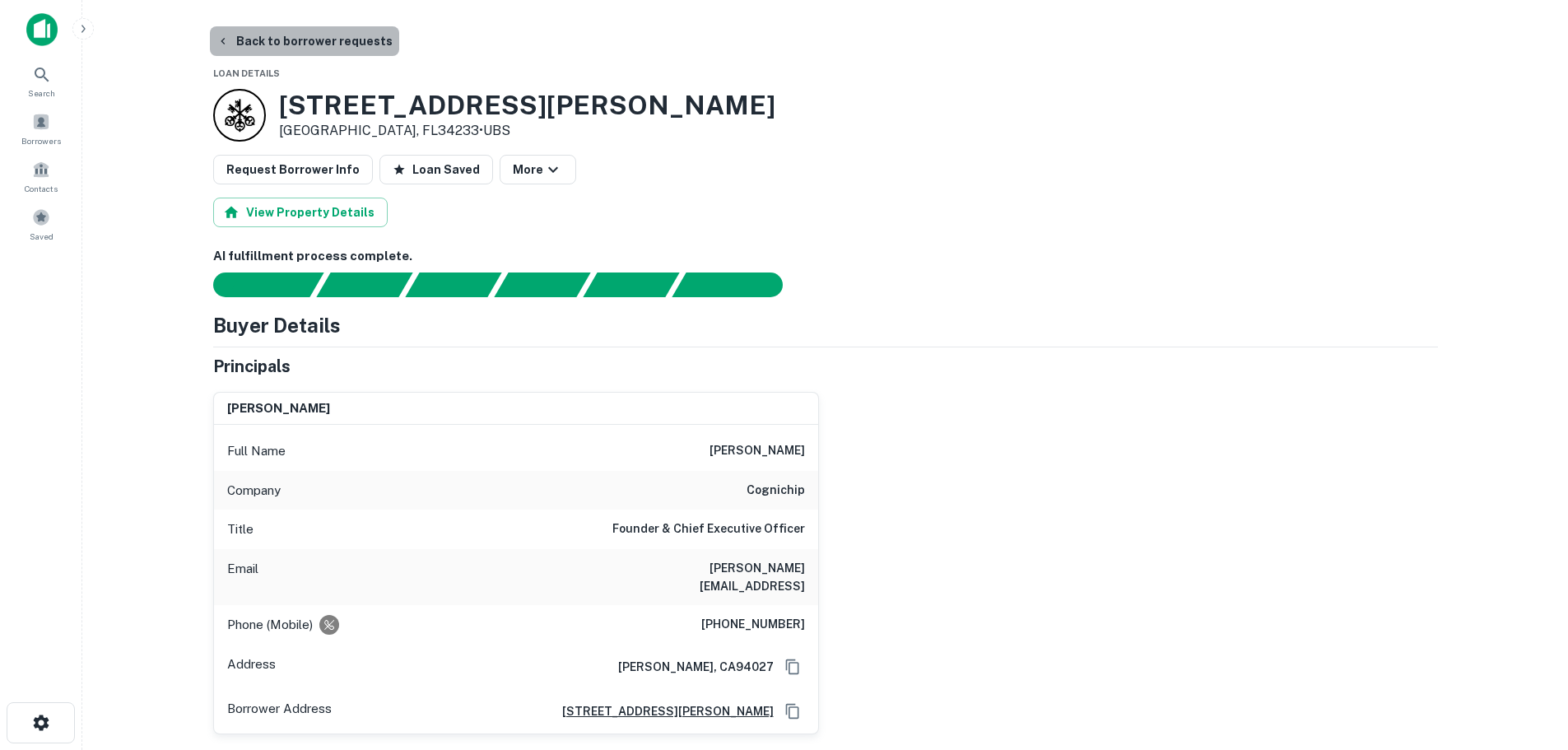
click at [350, 45] on button "Back to borrower requests" at bounding box center [304, 41] width 189 height 29
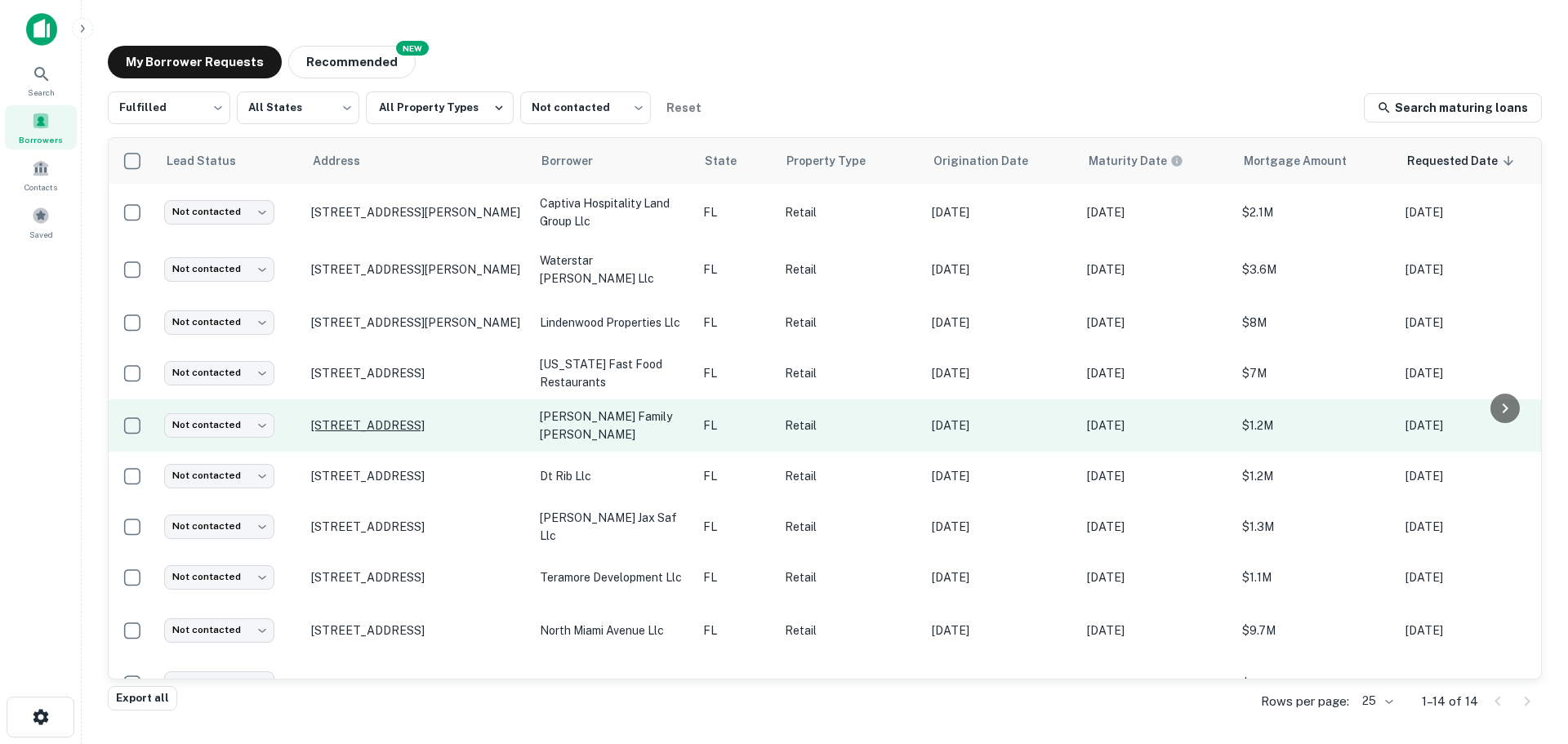
click at [339, 430] on p "2525 S Monroe St # H Tallahassee, FL32301" at bounding box center [417, 425] width 212 height 14
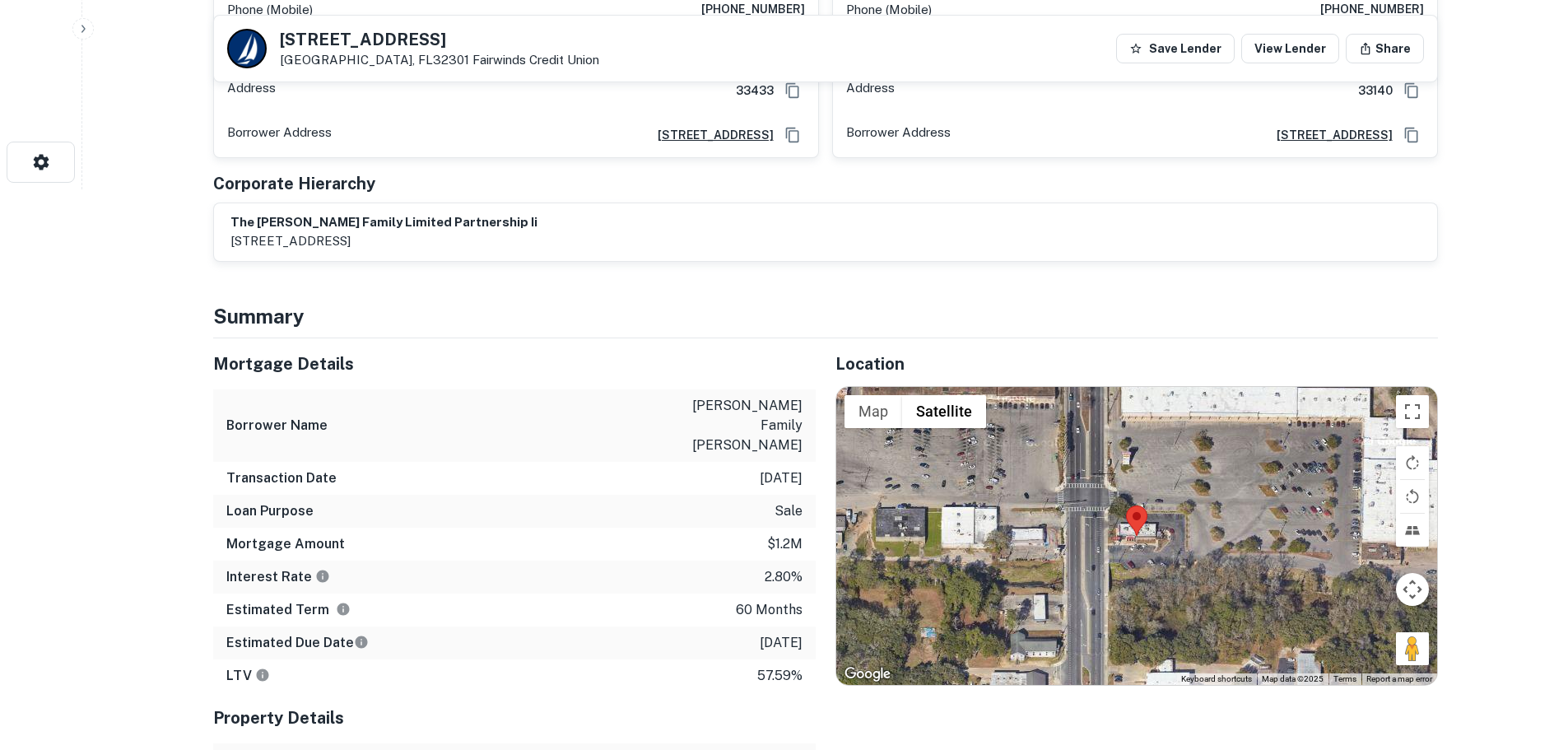
scroll to position [564, 0]
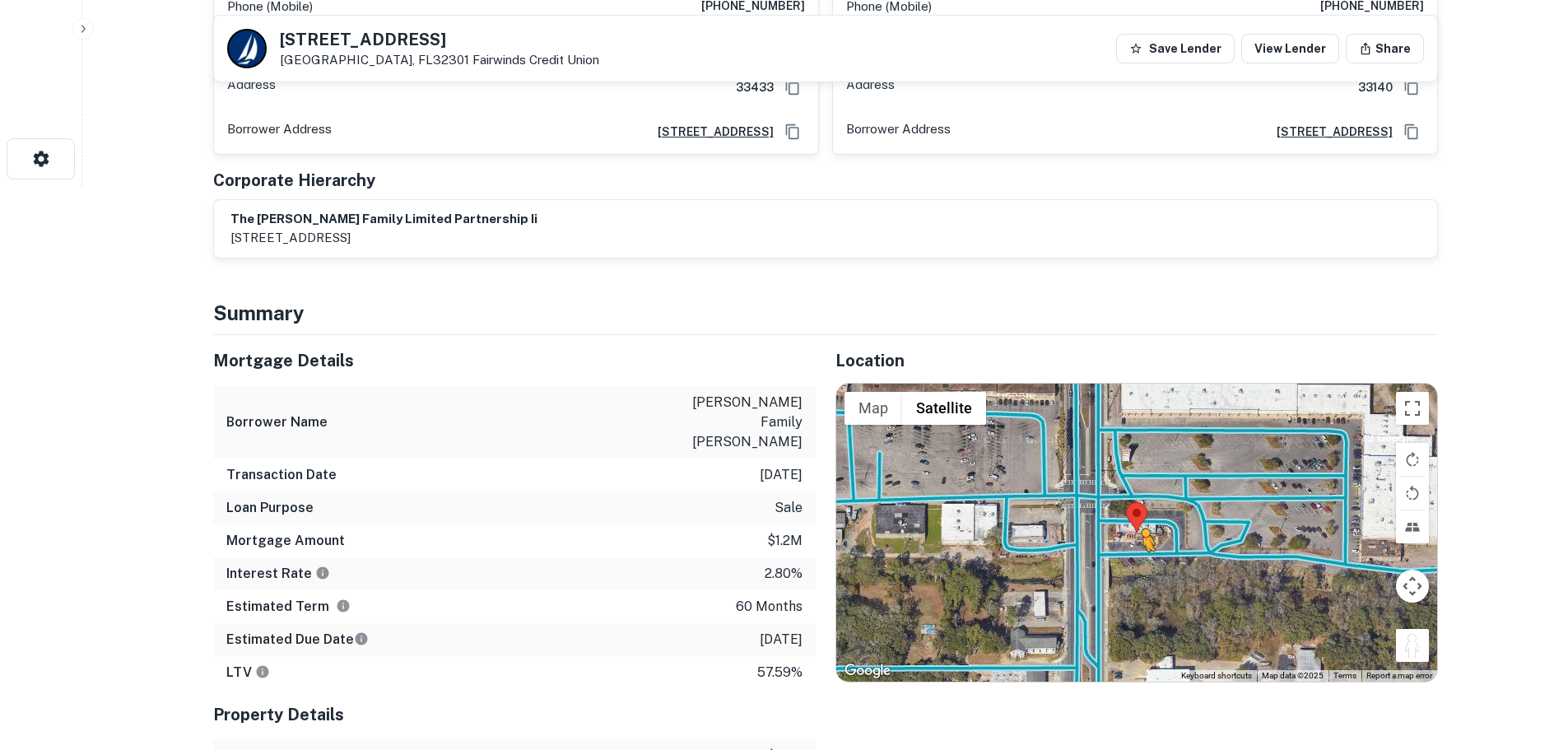
drag, startPoint x: 1425, startPoint y: 627, endPoint x: 1130, endPoint y: 546, distance: 305.9
click at [1130, 546] on div "To activate drag with keyboard, press Alt + Enter. Once in keyboard drag state,…" at bounding box center [1136, 532] width 601 height 298
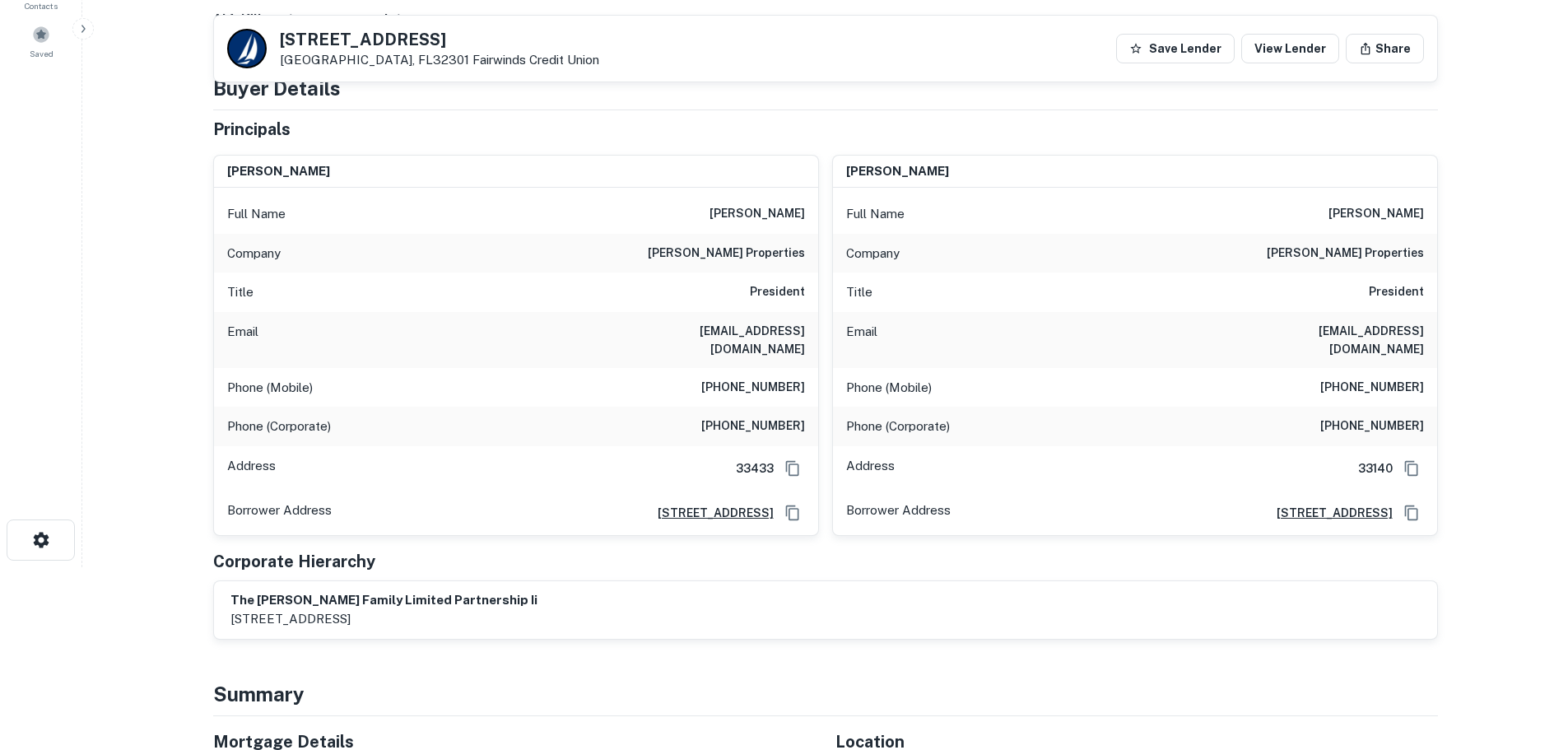
scroll to position [182, 0]
click at [766, 253] on h6 "weiss properties" at bounding box center [726, 254] width 157 height 20
click at [747, 379] on h6 "(732) 672-8912" at bounding box center [753, 388] width 104 height 20
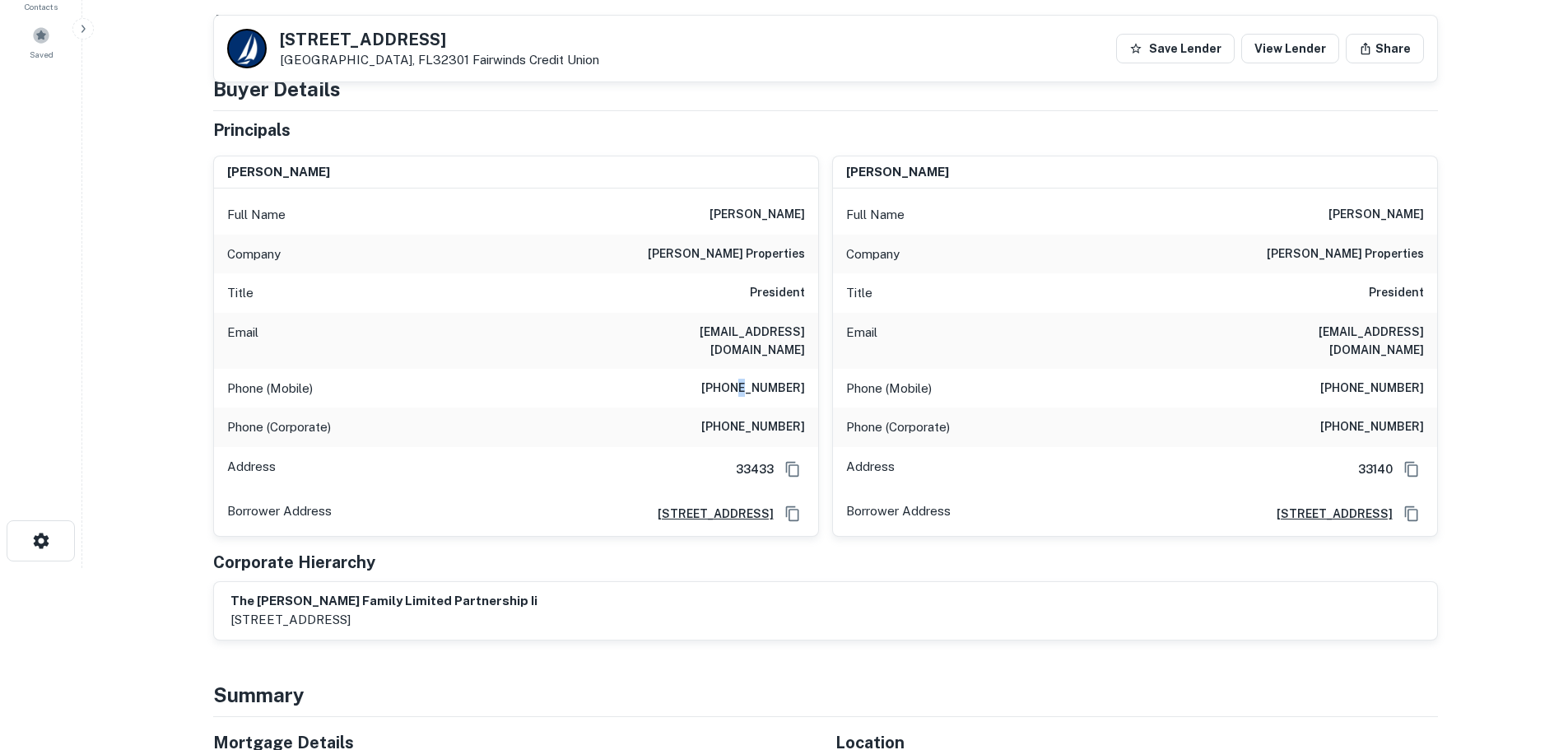
click at [747, 379] on h6 "(732) 672-8912" at bounding box center [753, 388] width 104 height 20
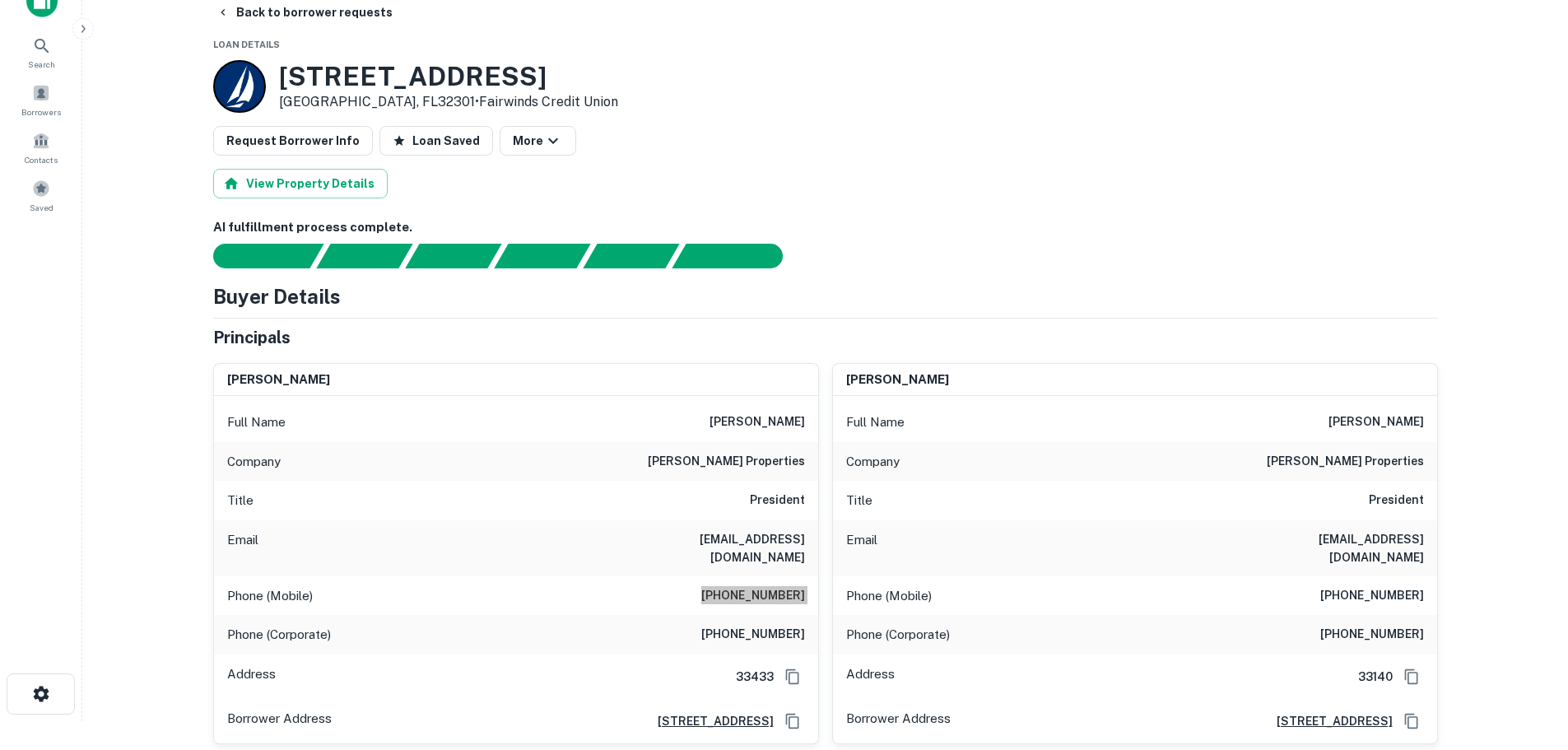
scroll to position [28, 0]
click at [750, 540] on h6 "rweiss@weissprop.com" at bounding box center [706, 549] width 198 height 36
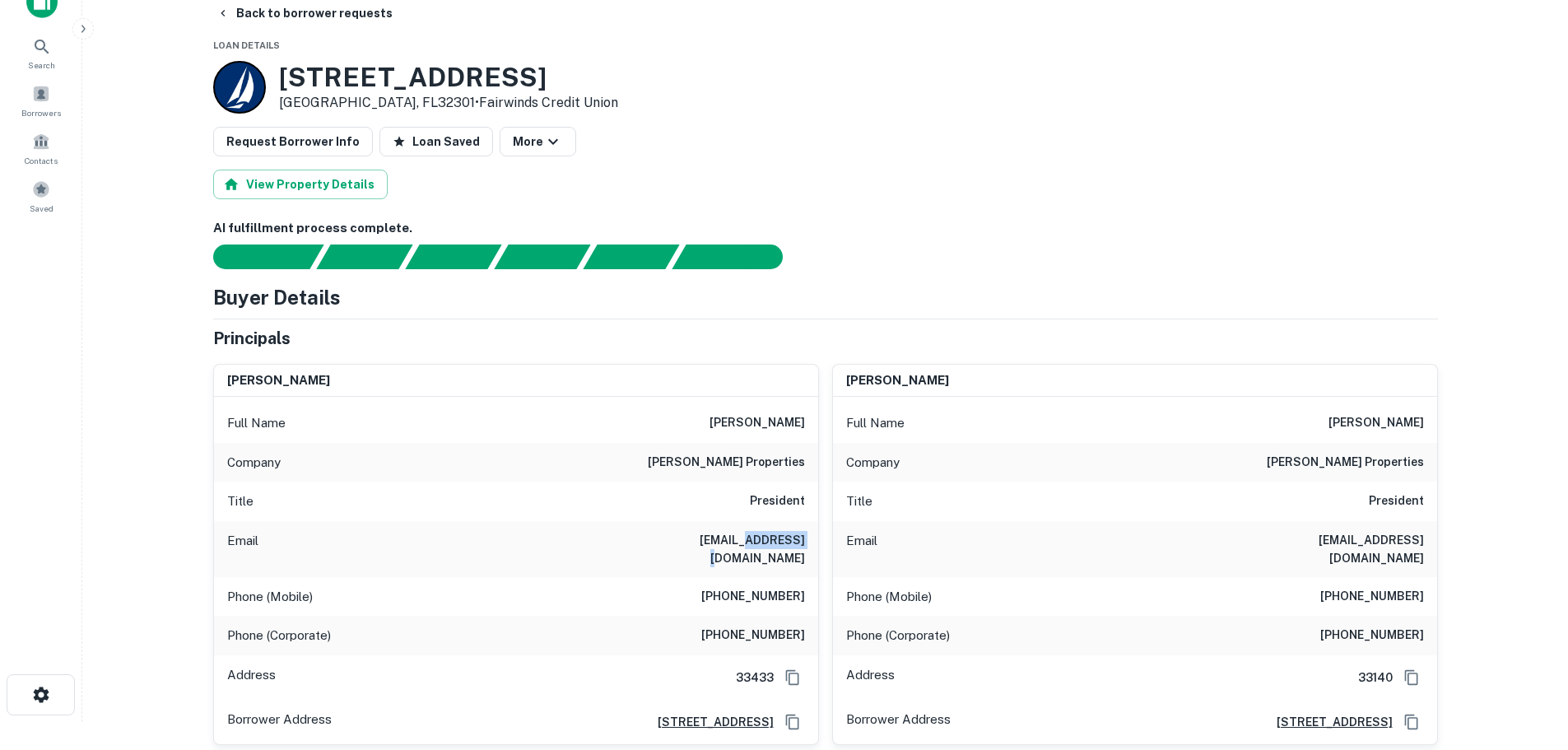
click at [750, 540] on h6 "rweiss@weissprop.com" at bounding box center [706, 549] width 198 height 36
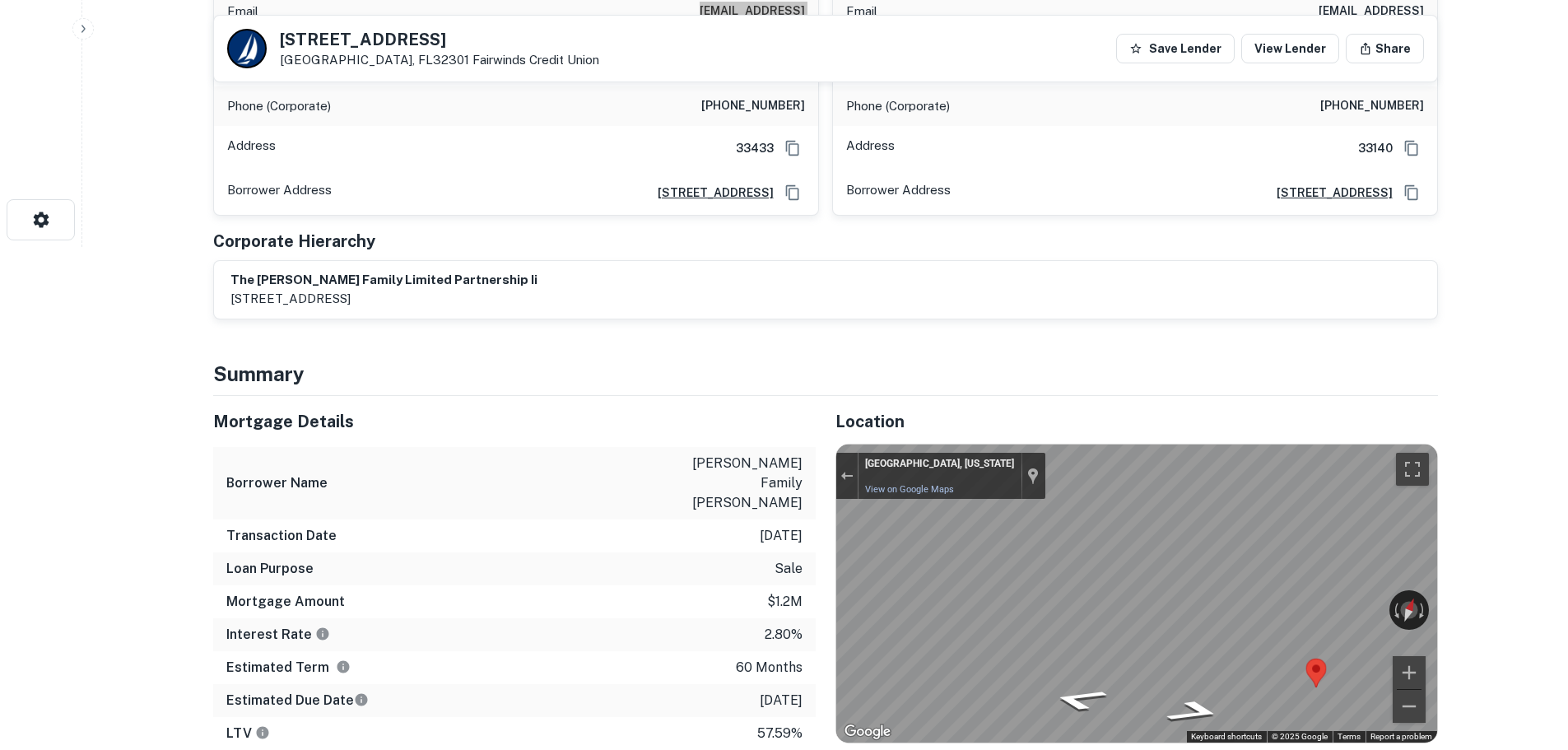
scroll to position [0, 0]
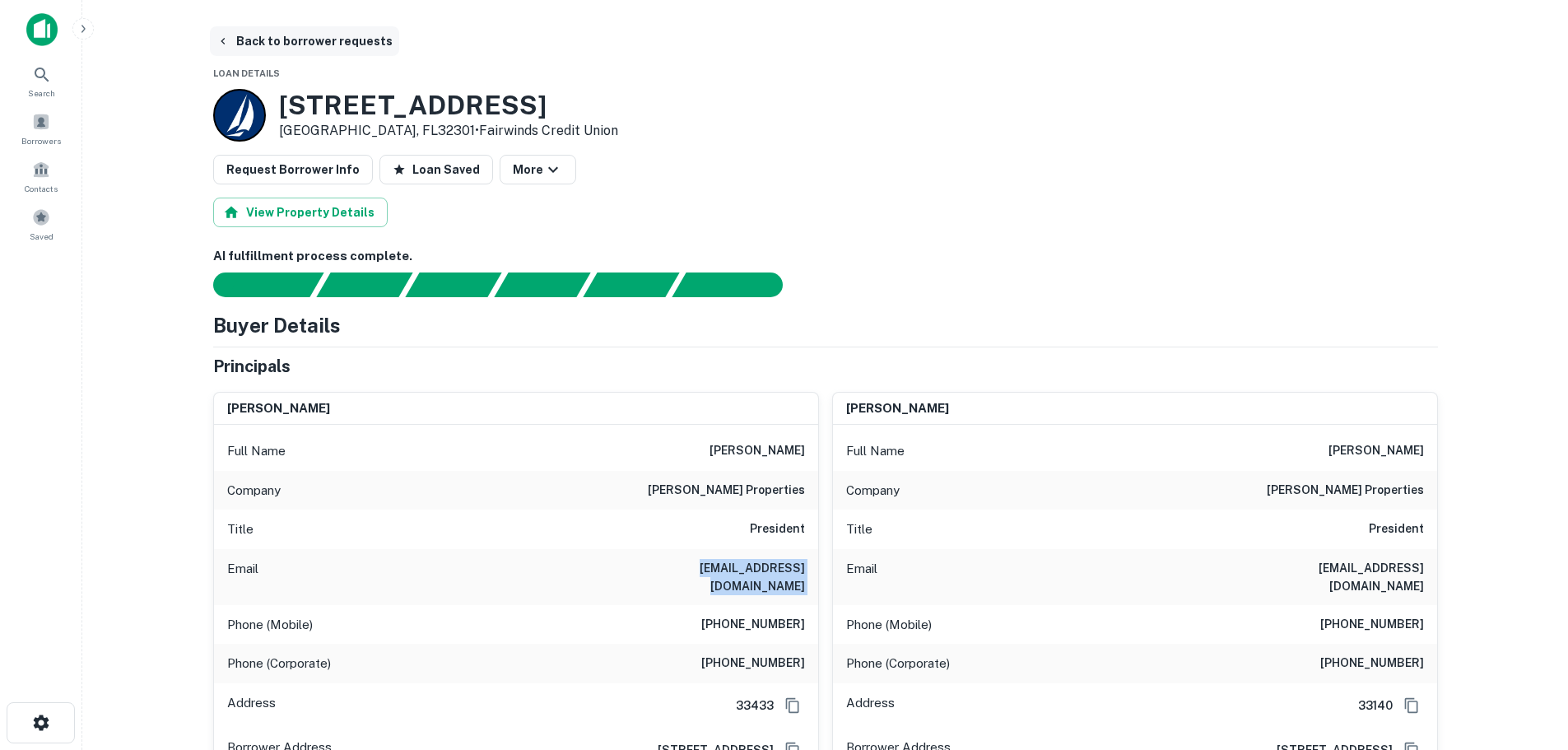
click at [314, 39] on button "Back to borrower requests" at bounding box center [304, 41] width 189 height 29
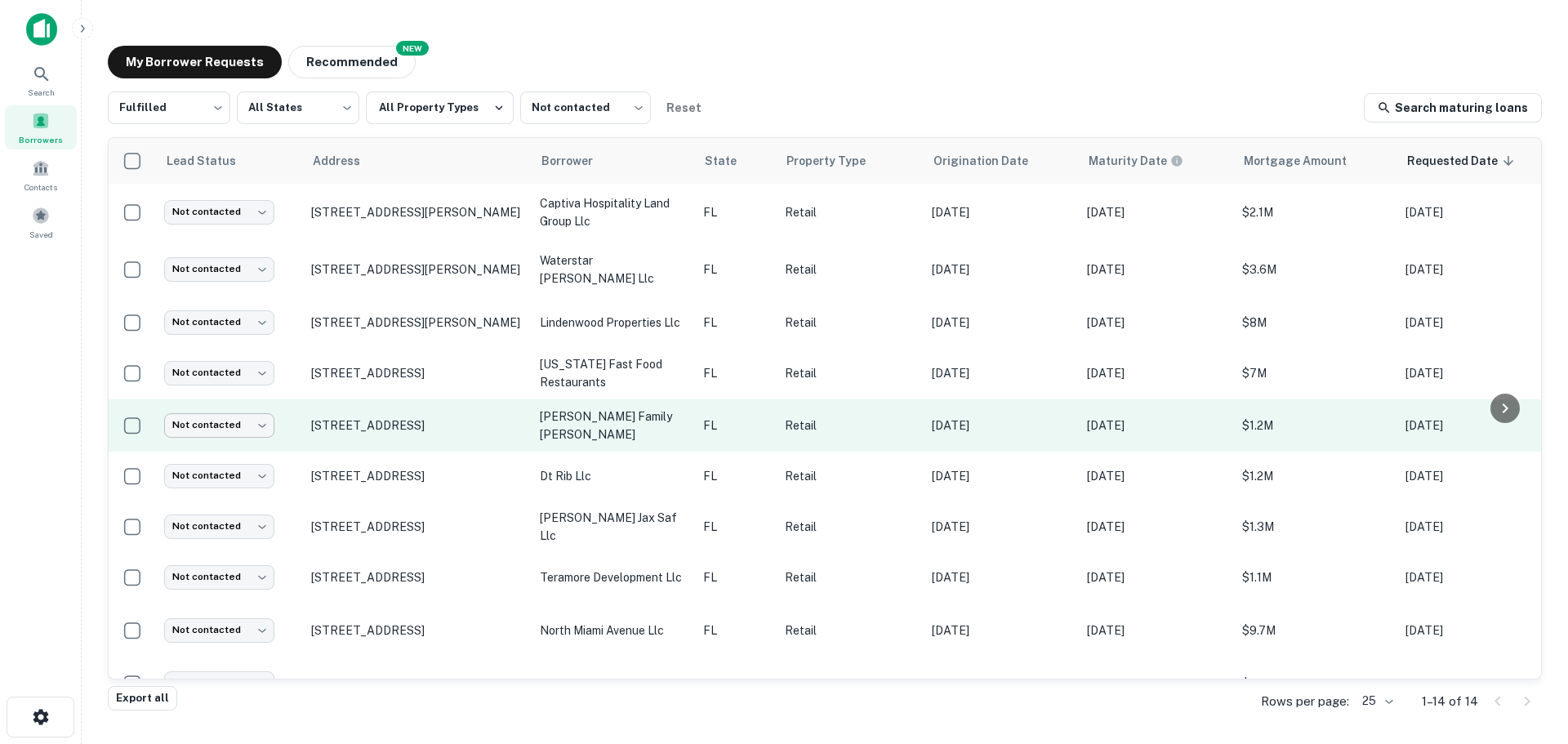
click at [235, 418] on body "Search Borrowers Contacts Saved My Borrower Requests NEW Recommended Fulfilled …" at bounding box center [784, 372] width 1568 height 744
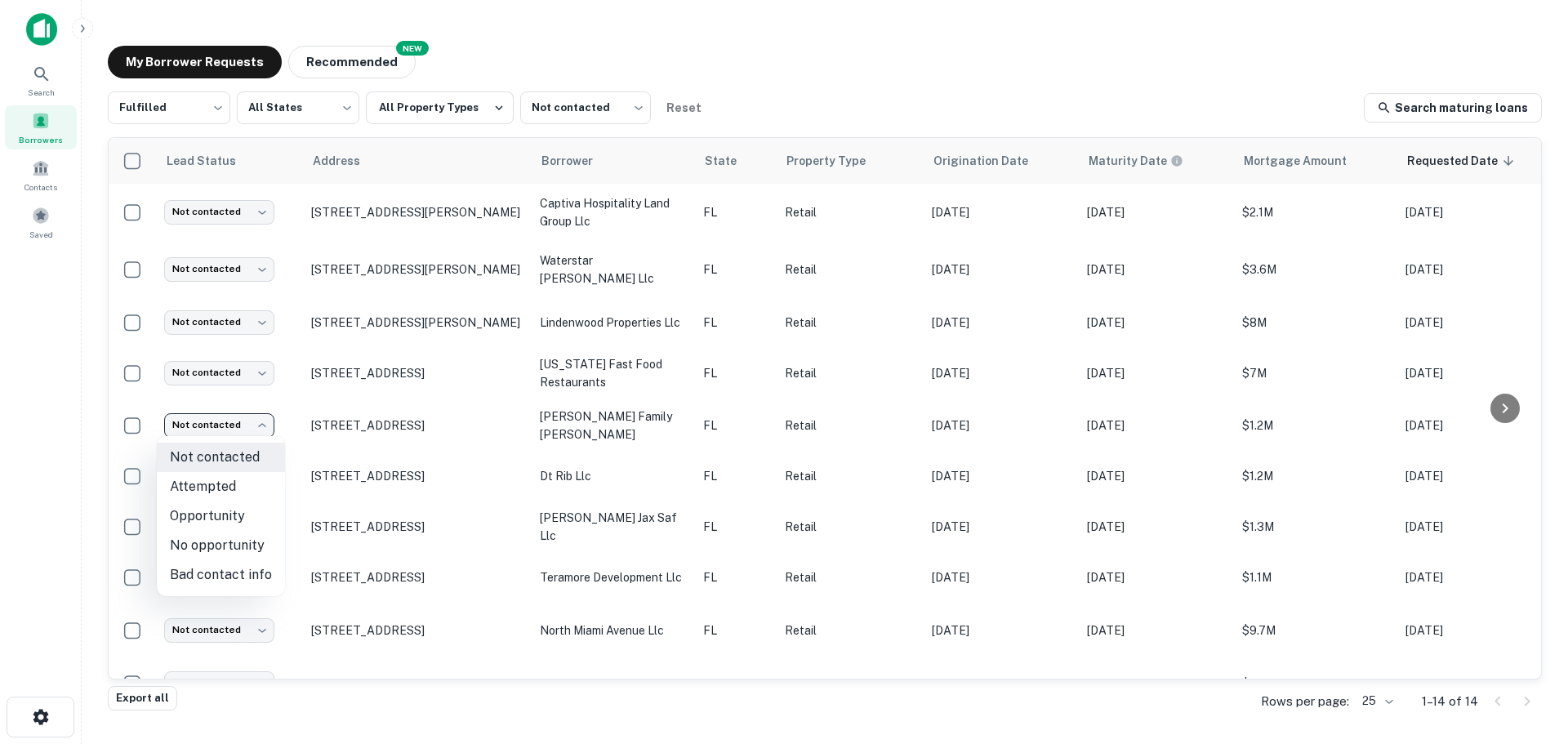
click at [225, 487] on li "Attempted" at bounding box center [221, 487] width 128 height 29
type input "*********"
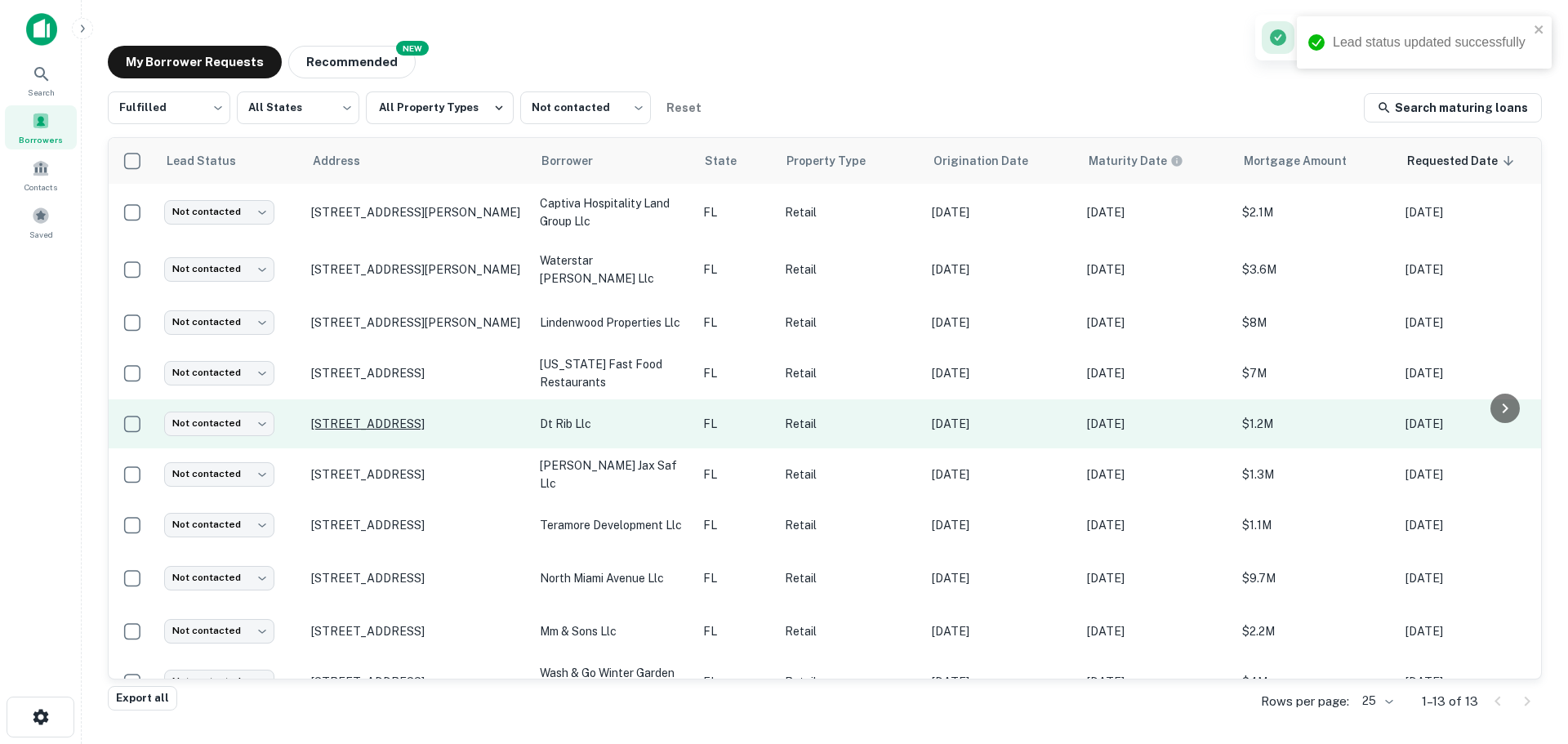
click at [400, 421] on p "9191 Tamiami Trl N Naples, FL34108" at bounding box center [417, 424] width 212 height 14
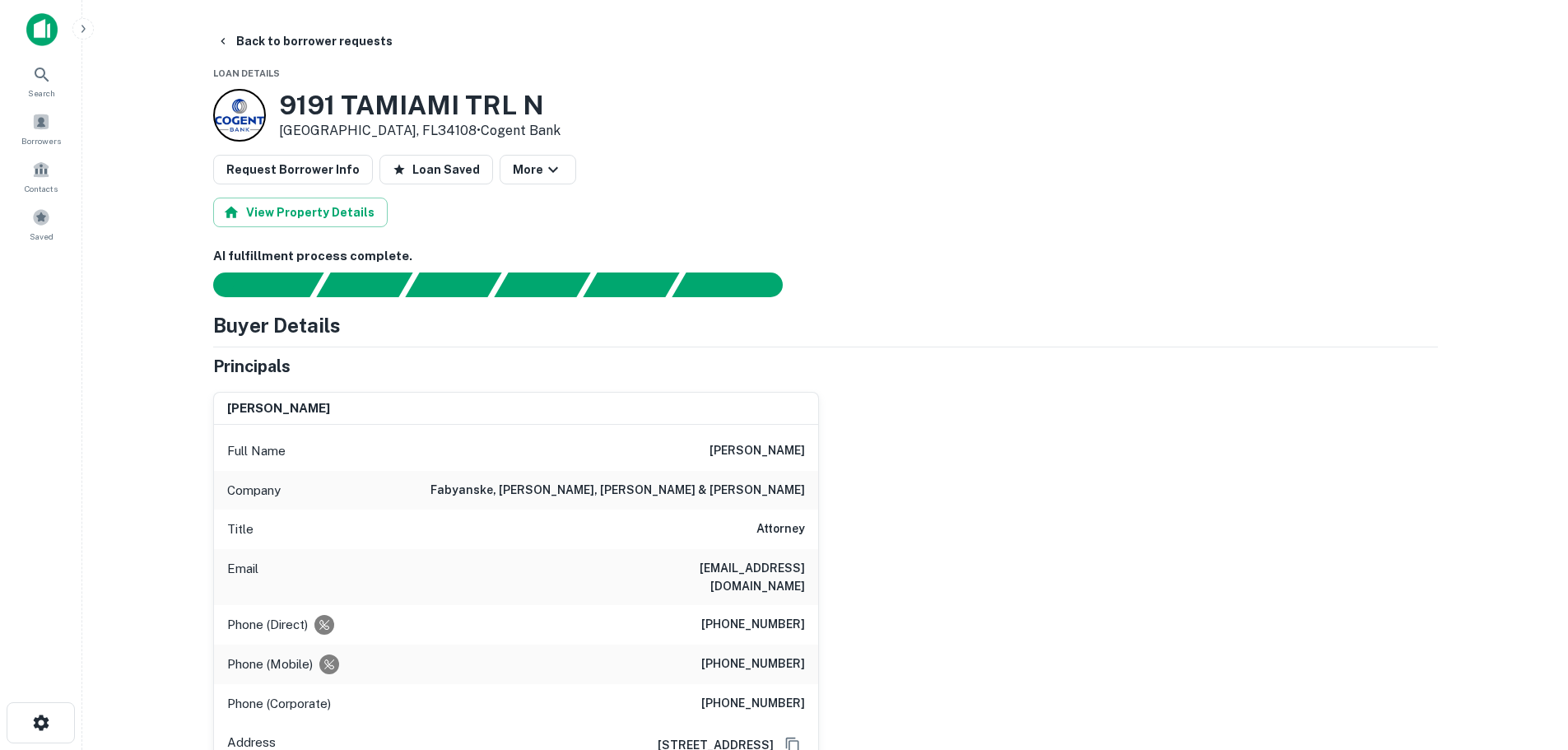
click at [771, 615] on h6 "(612) 359-7632" at bounding box center [753, 625] width 104 height 20
click at [771, 483] on h6 "fabyanske, westra, hart & thomsom" at bounding box center [618, 491] width 375 height 20
click at [771, 484] on h6 "fabyanske, westra, hart & thomsom" at bounding box center [618, 491] width 375 height 20
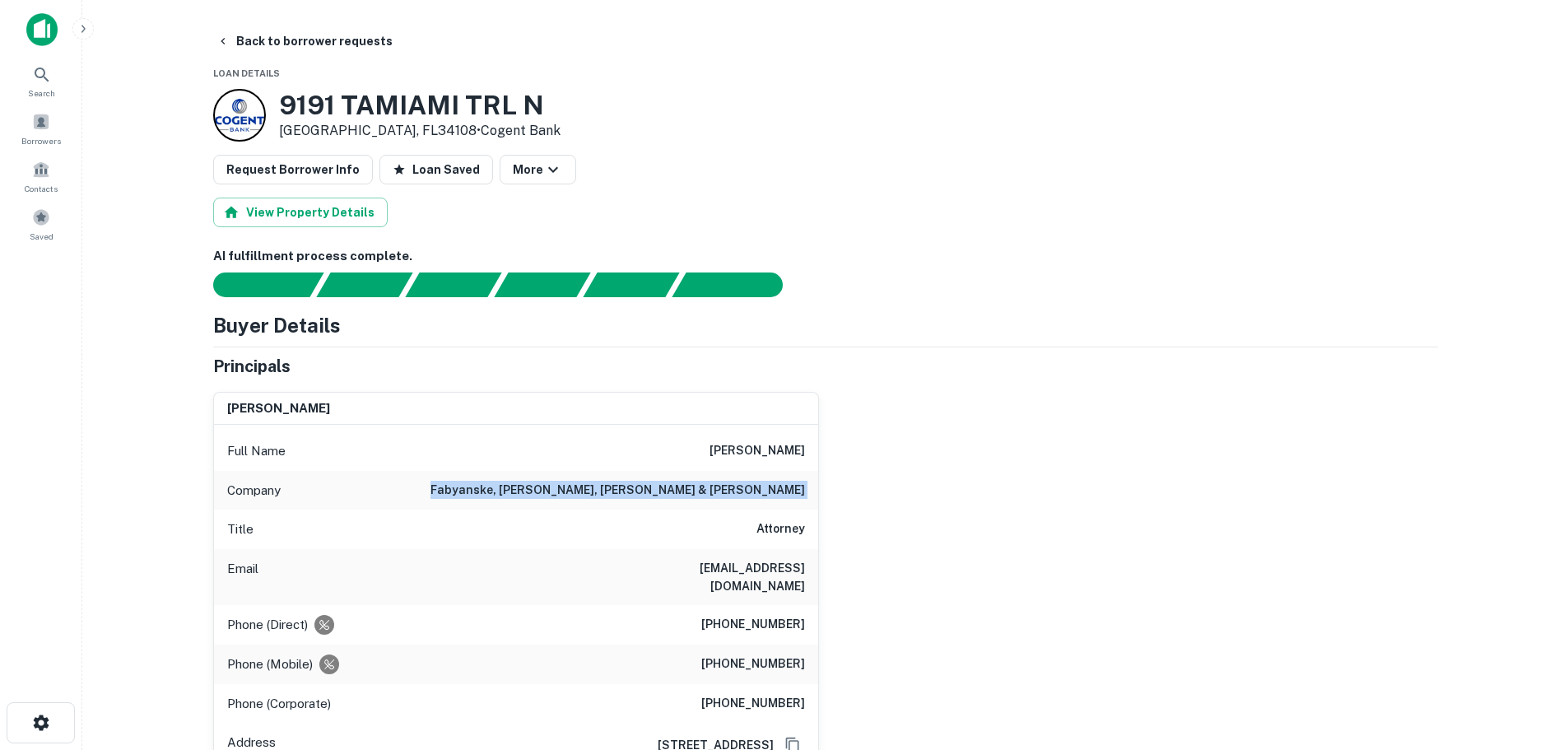
click at [771, 484] on h6 "fabyanske, westra, hart & thomsom" at bounding box center [618, 491] width 375 height 20
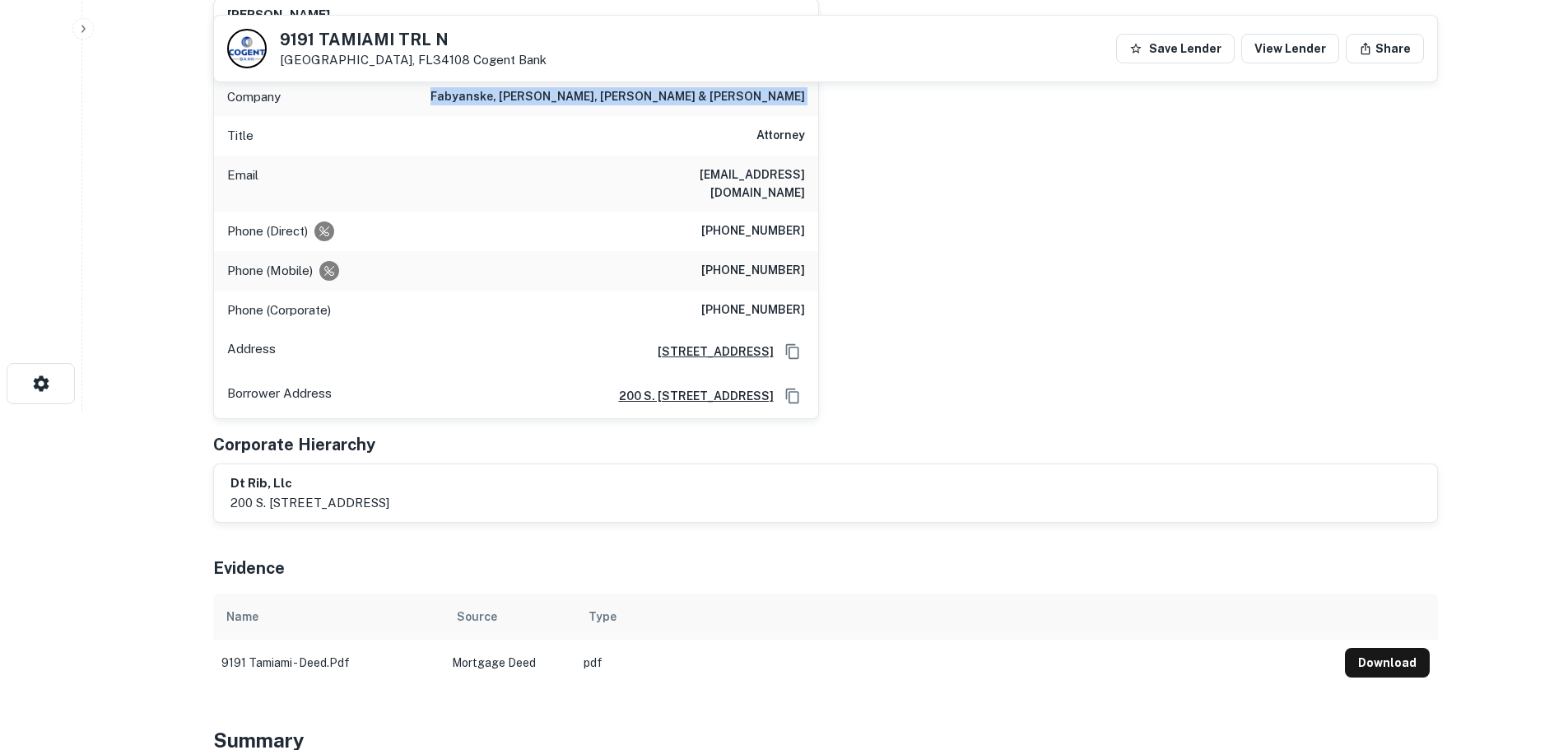
scroll to position [564, 0]
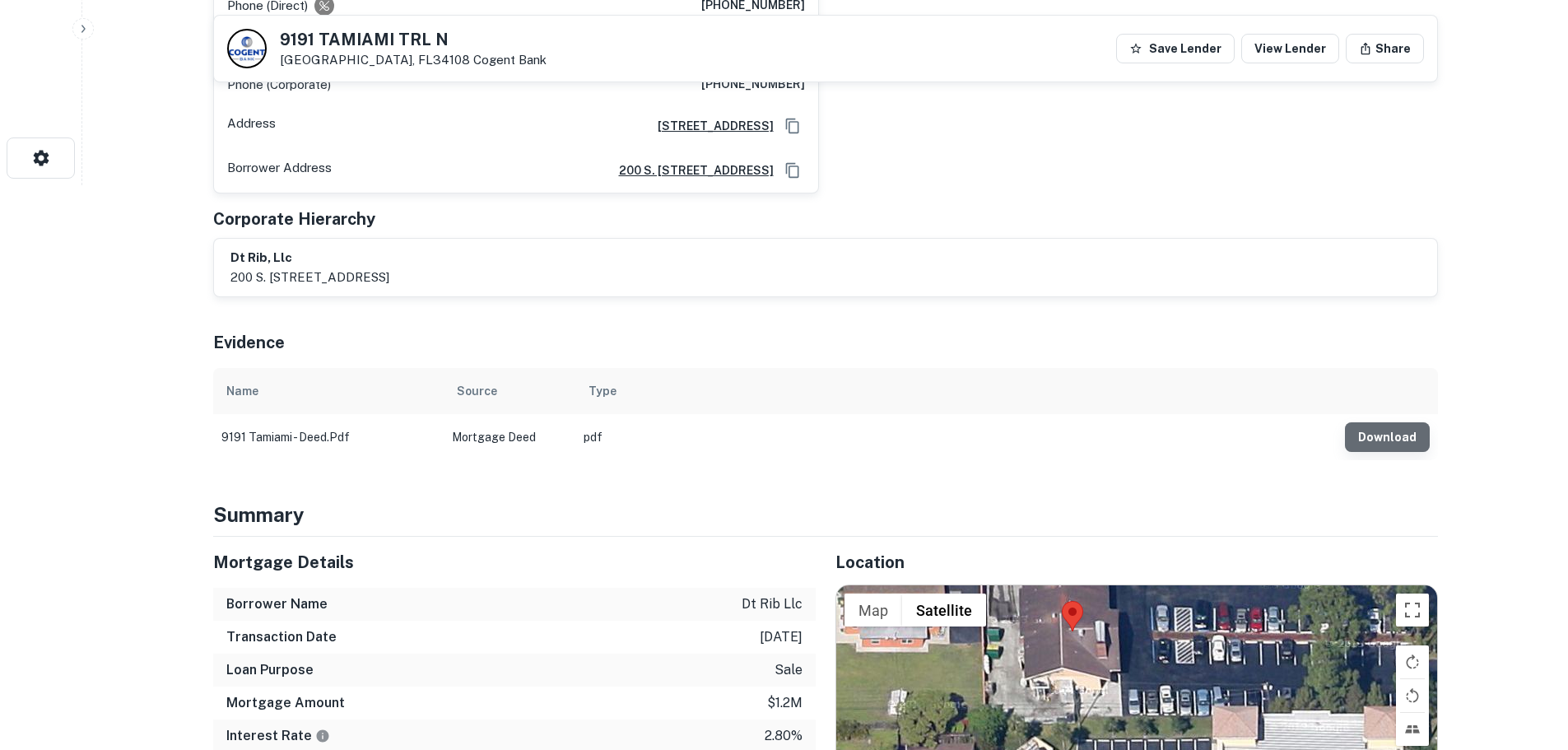
click at [1396, 424] on button "Download" at bounding box center [1388, 437] width 85 height 29
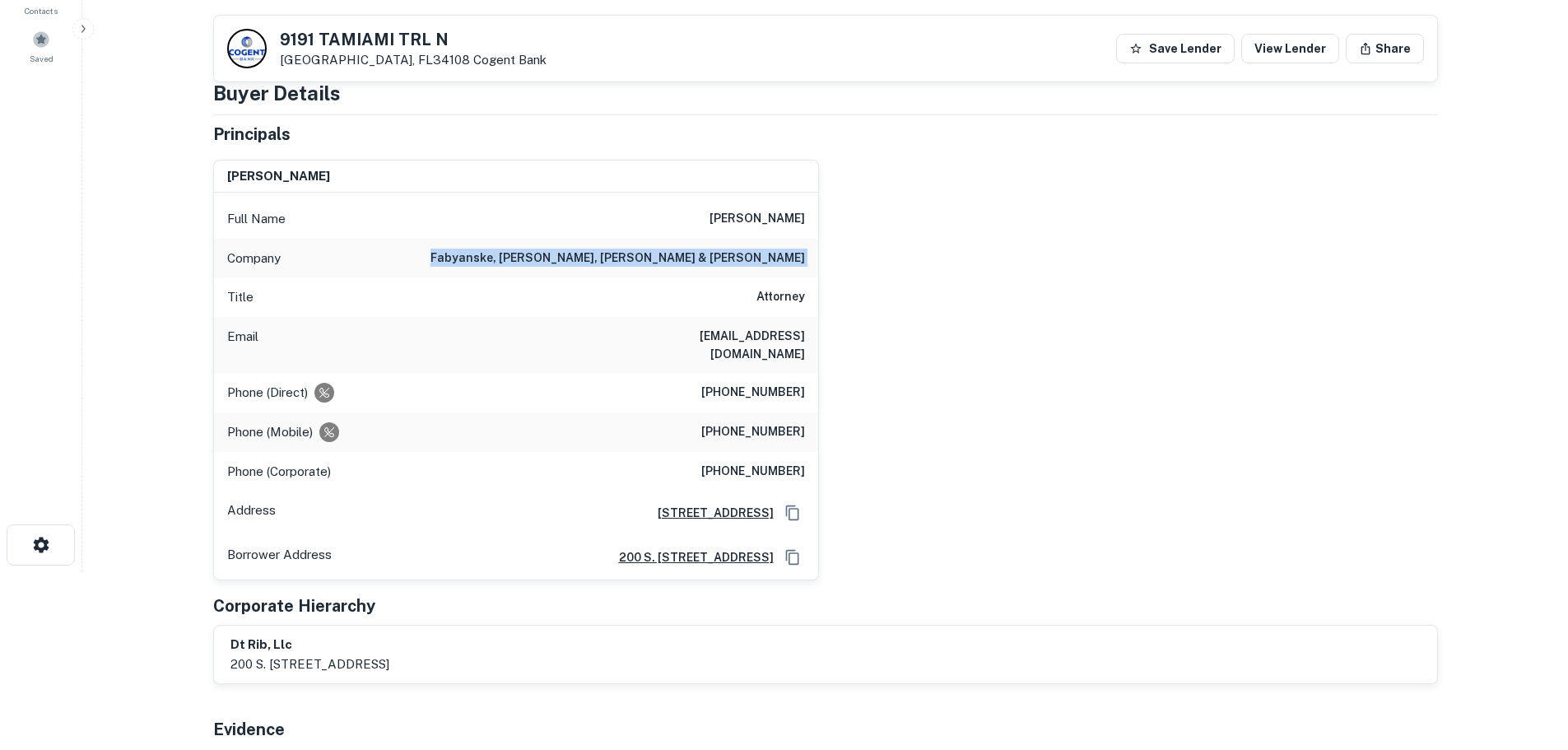
scroll to position [176, 0]
click at [744, 384] on h6 "(612) 359-7632" at bounding box center [753, 393] width 104 height 20
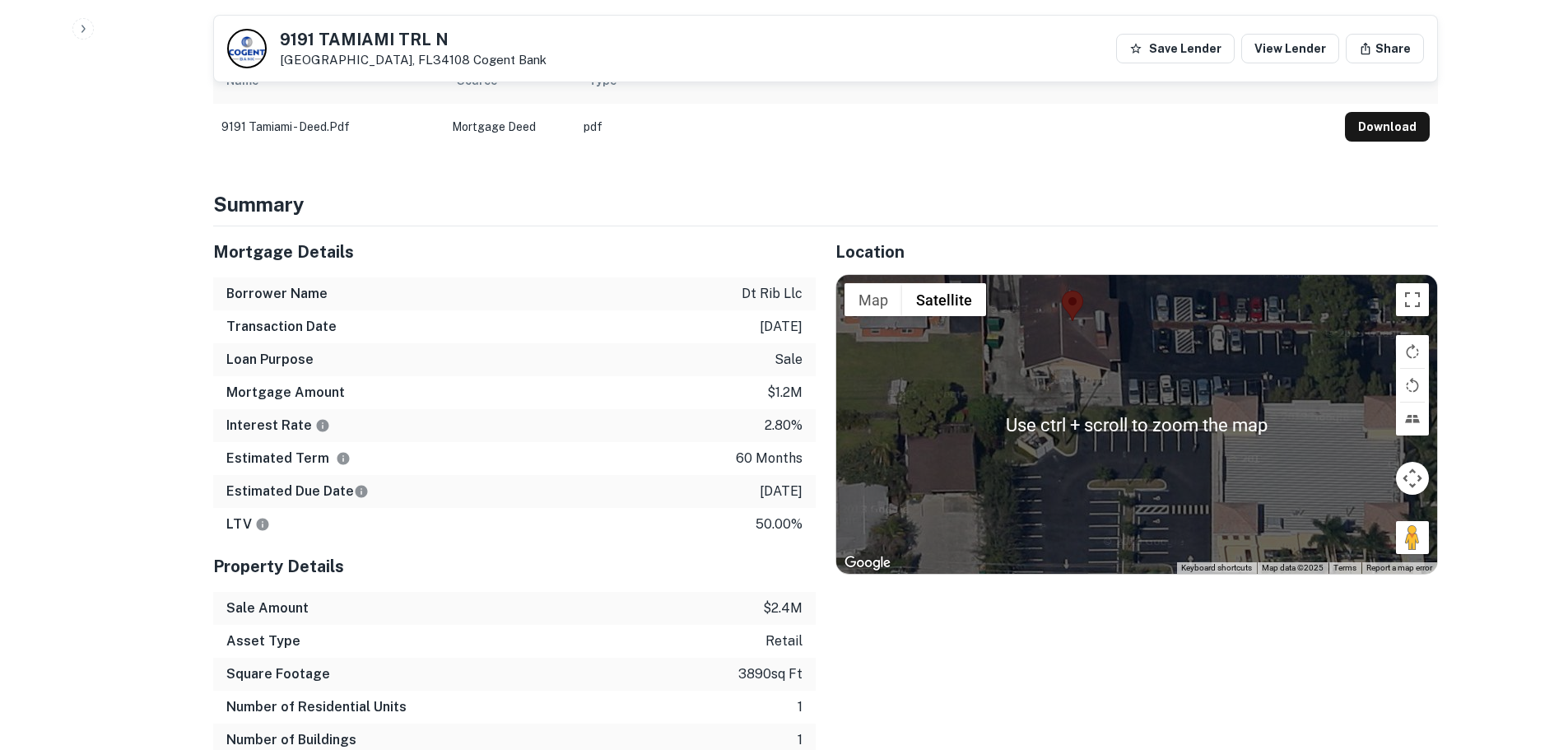
scroll to position [865, 0]
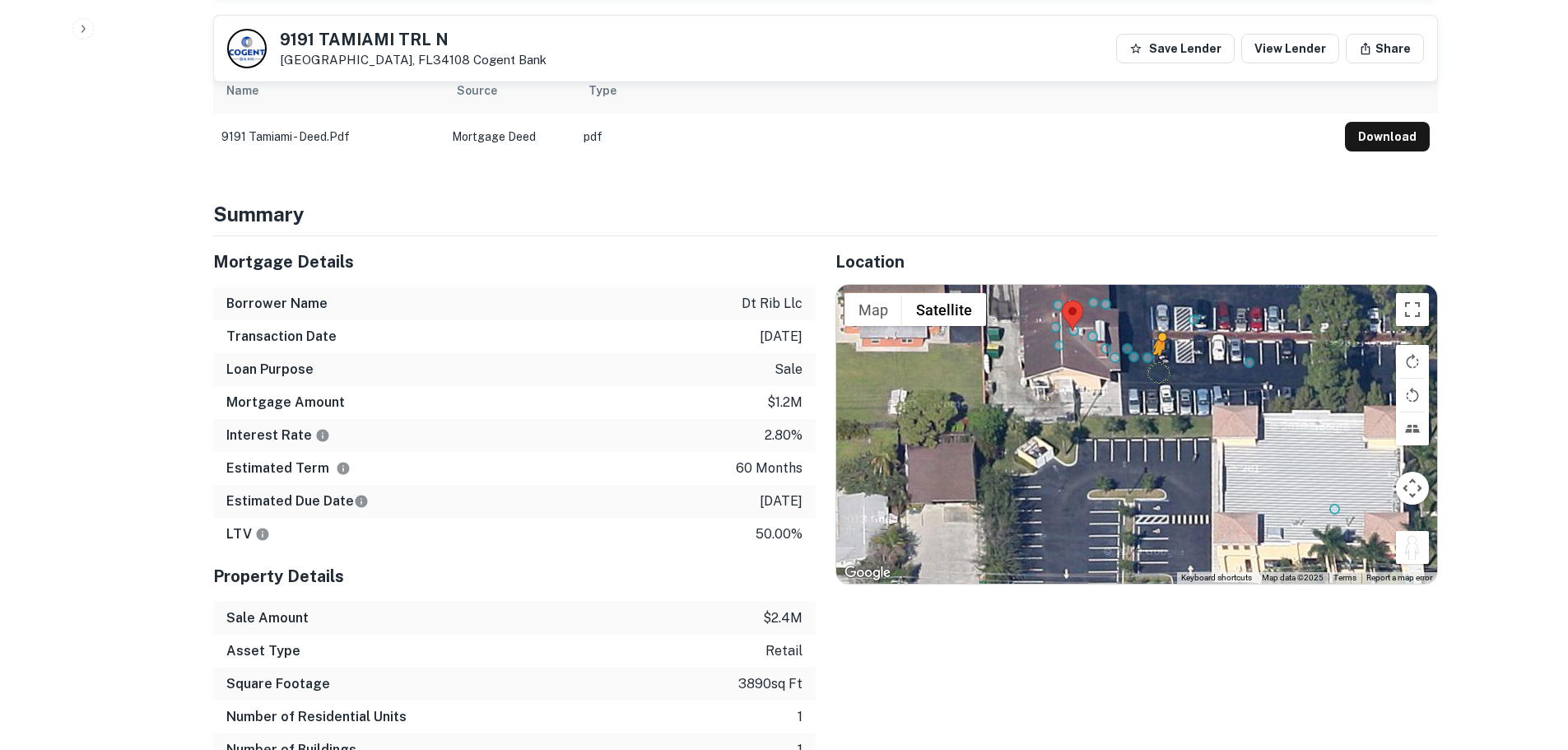
drag, startPoint x: 1420, startPoint y: 524, endPoint x: 1150, endPoint y: 351, distance: 320.7
click at [1150, 351] on div "To activate drag with keyboard, press Alt + Enter. Once in keyboard drag state,…" at bounding box center [1136, 434] width 601 height 298
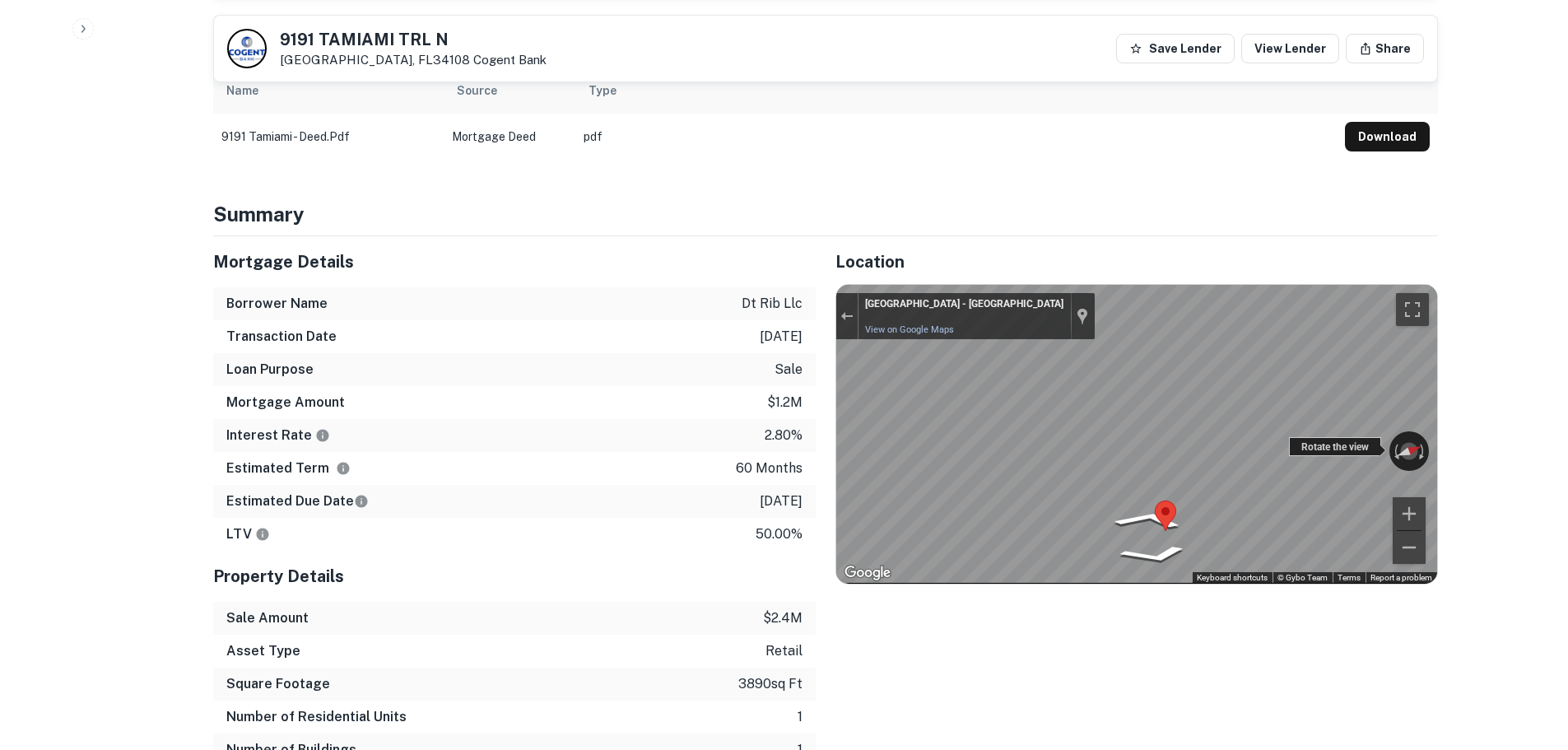
click at [1311, 421] on div "← Move left → Move right ↑ Move up ↓ Move down + Zoom in - Zoom out Rib City - …" at bounding box center [1136, 434] width 601 height 298
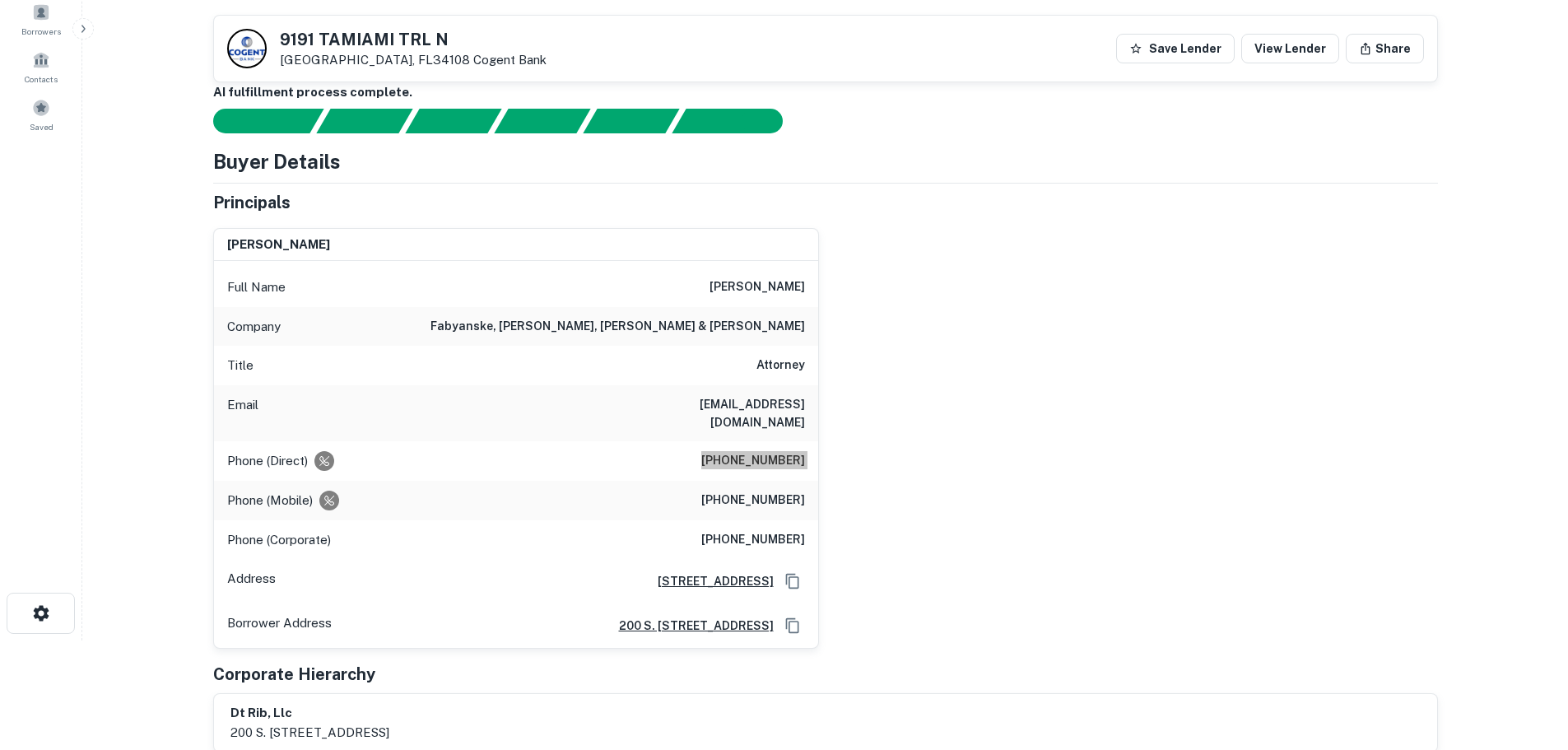
scroll to position [108, 0]
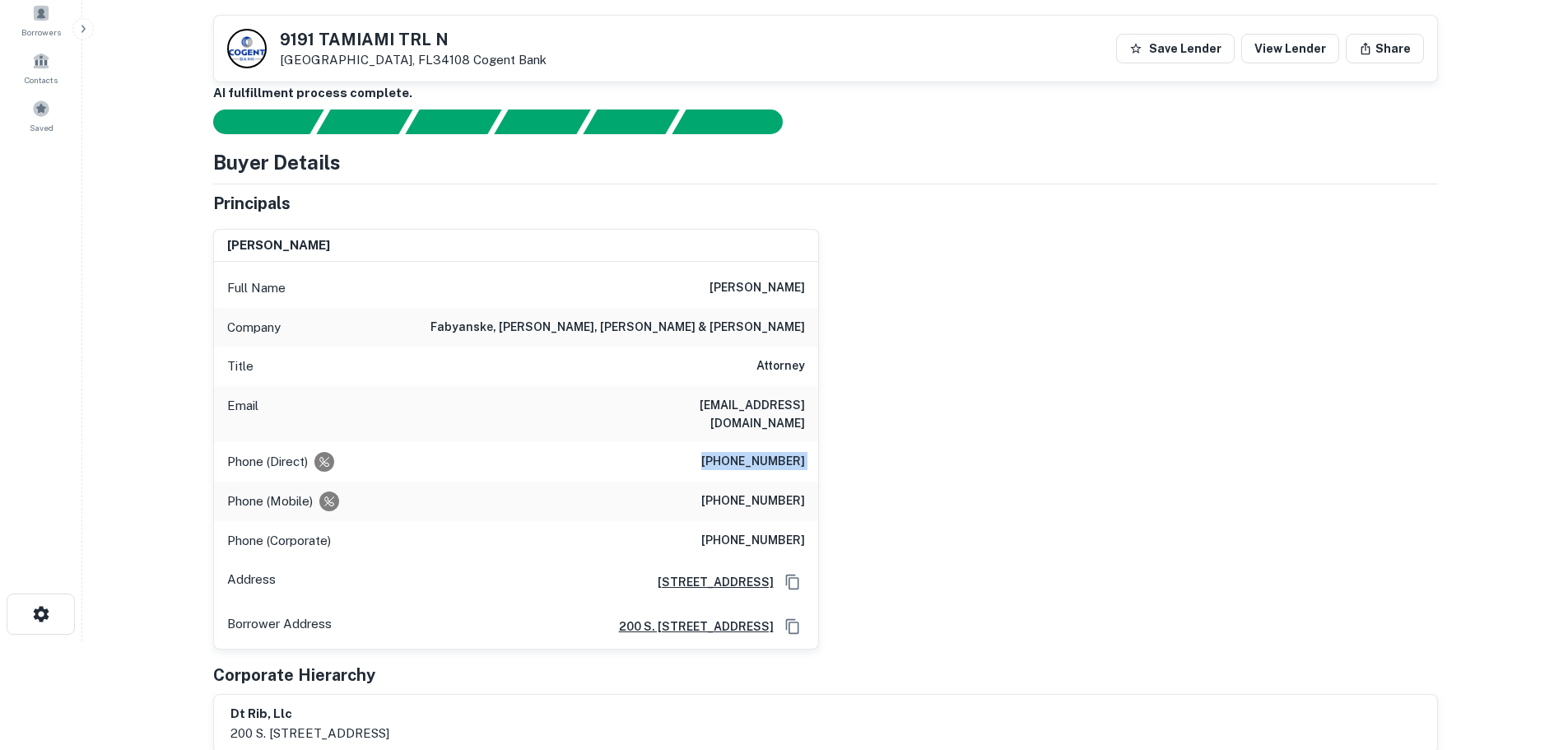
click at [728, 491] on h6 "(612) 916-7729" at bounding box center [753, 501] width 104 height 20
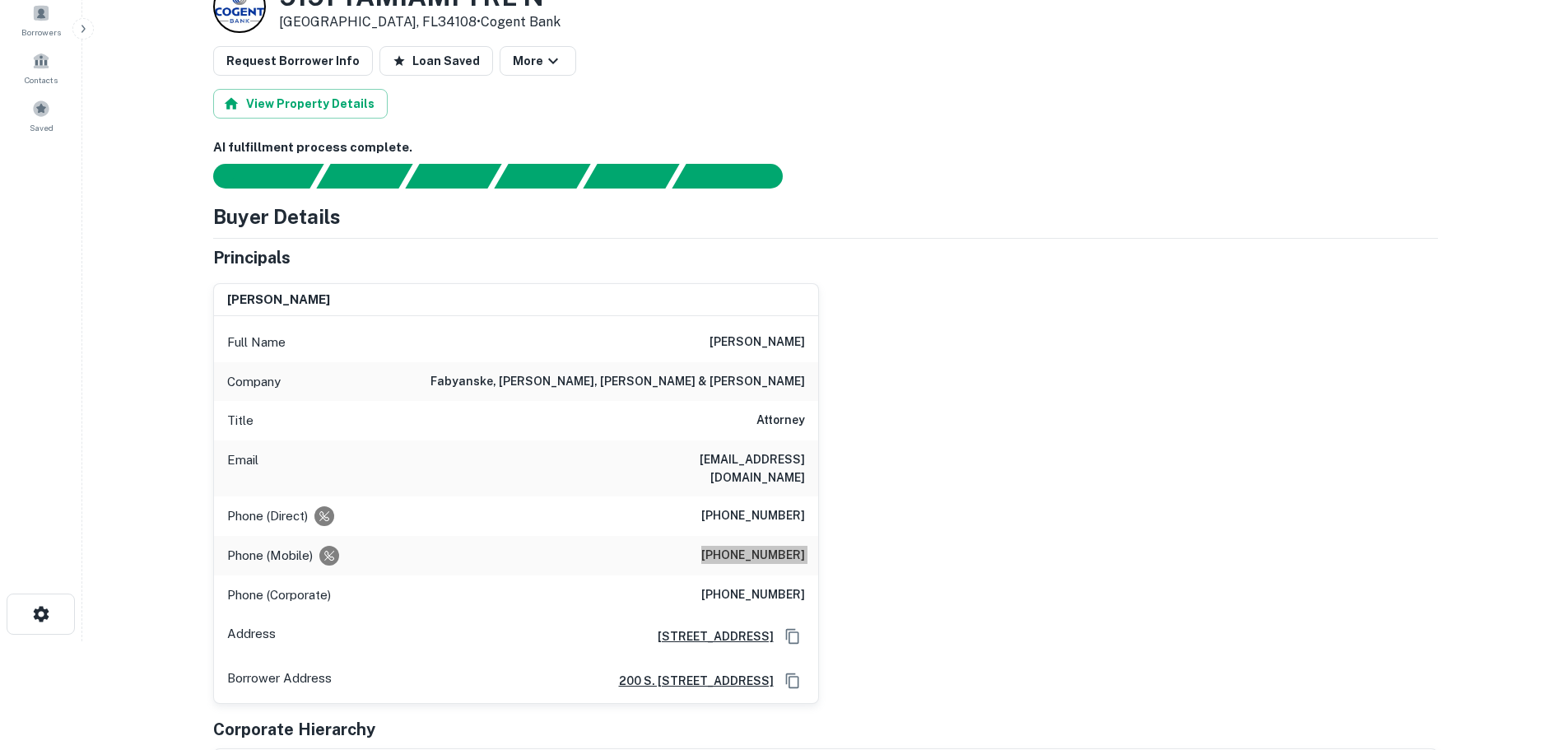
scroll to position [0, 0]
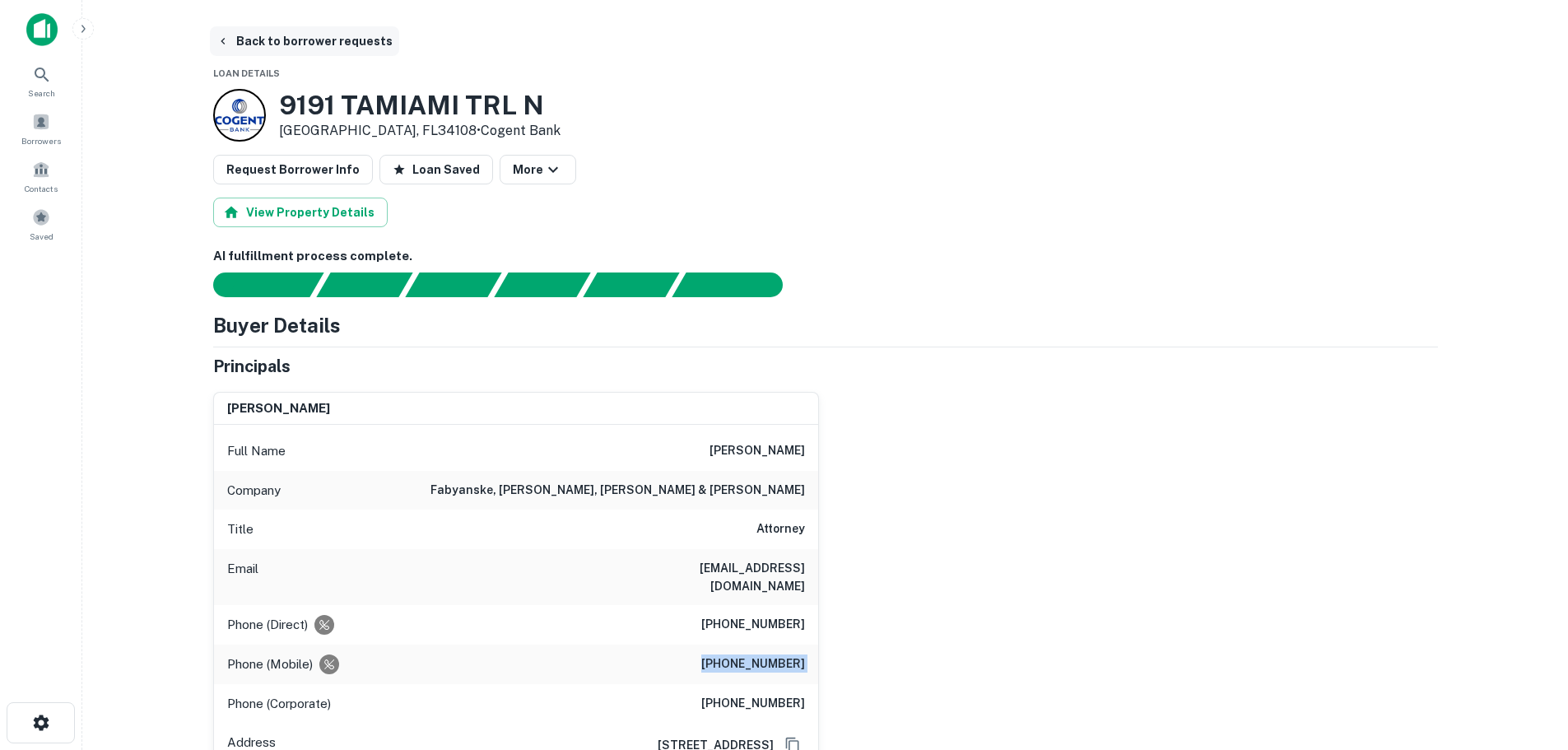
click at [339, 30] on button "Back to borrower requests" at bounding box center [304, 41] width 189 height 29
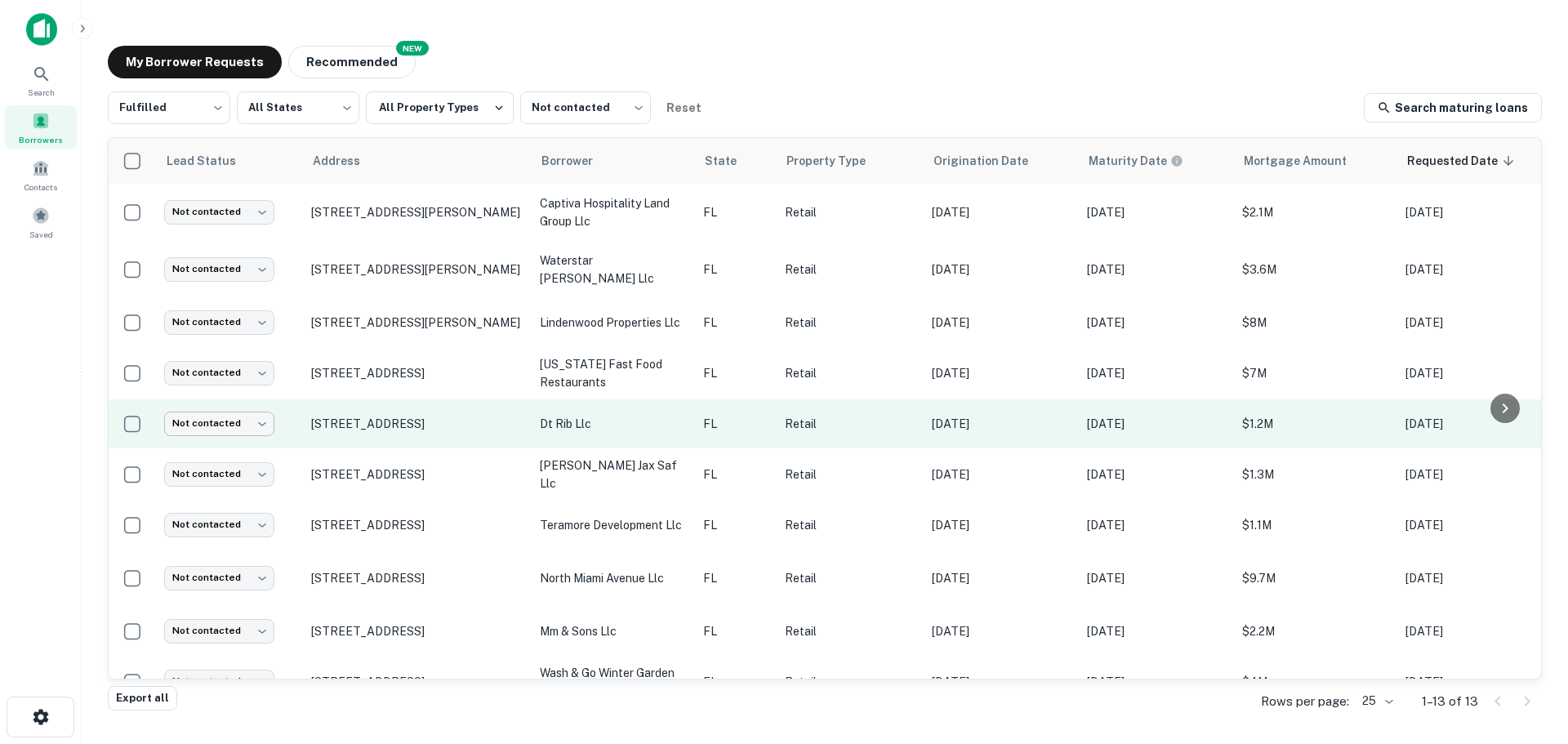
click at [245, 418] on body "Search Borrowers Contacts Saved My Borrower Requests NEW Recommended Fulfilled …" at bounding box center [784, 372] width 1568 height 744
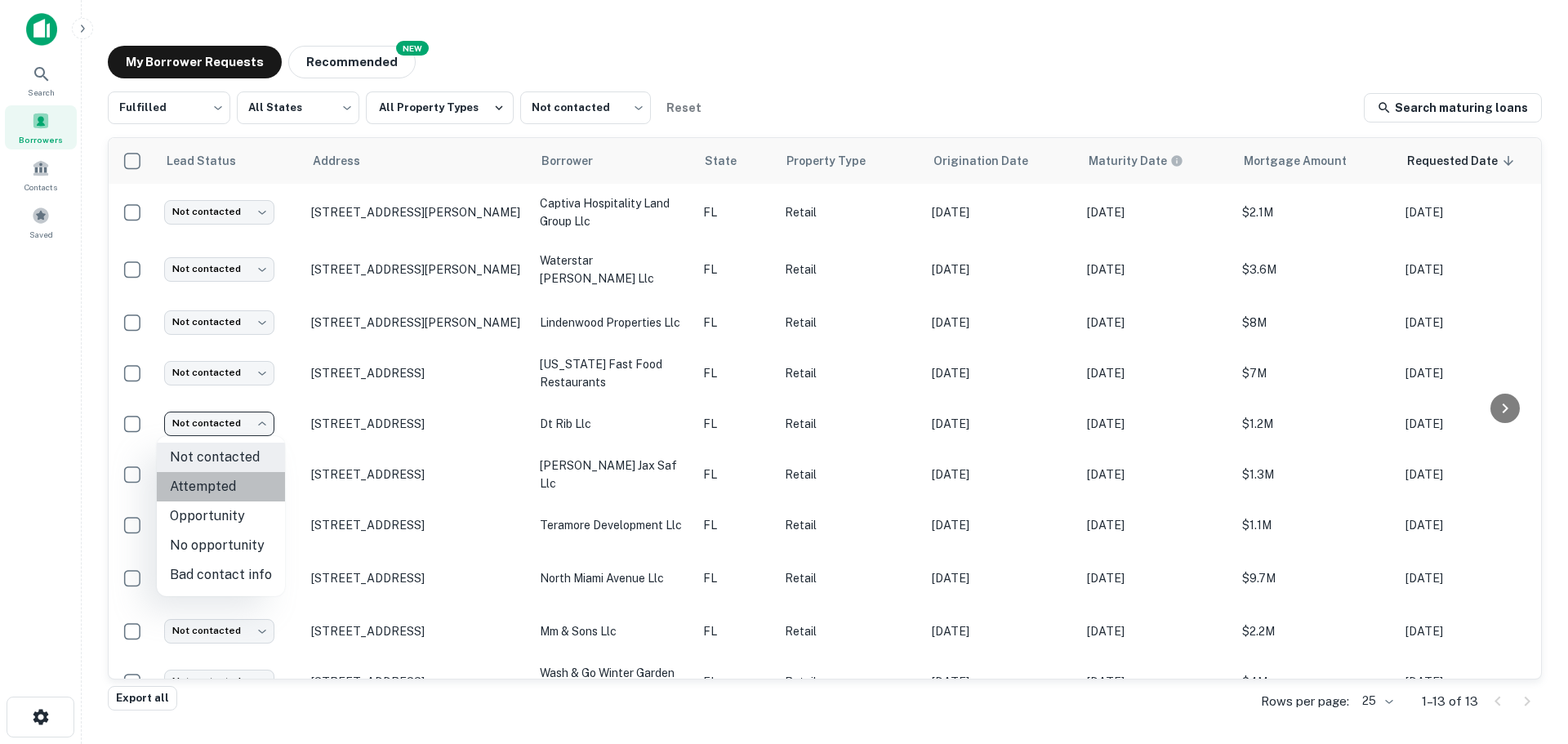
click at [238, 485] on li "Attempted" at bounding box center [221, 487] width 128 height 29
type input "*********"
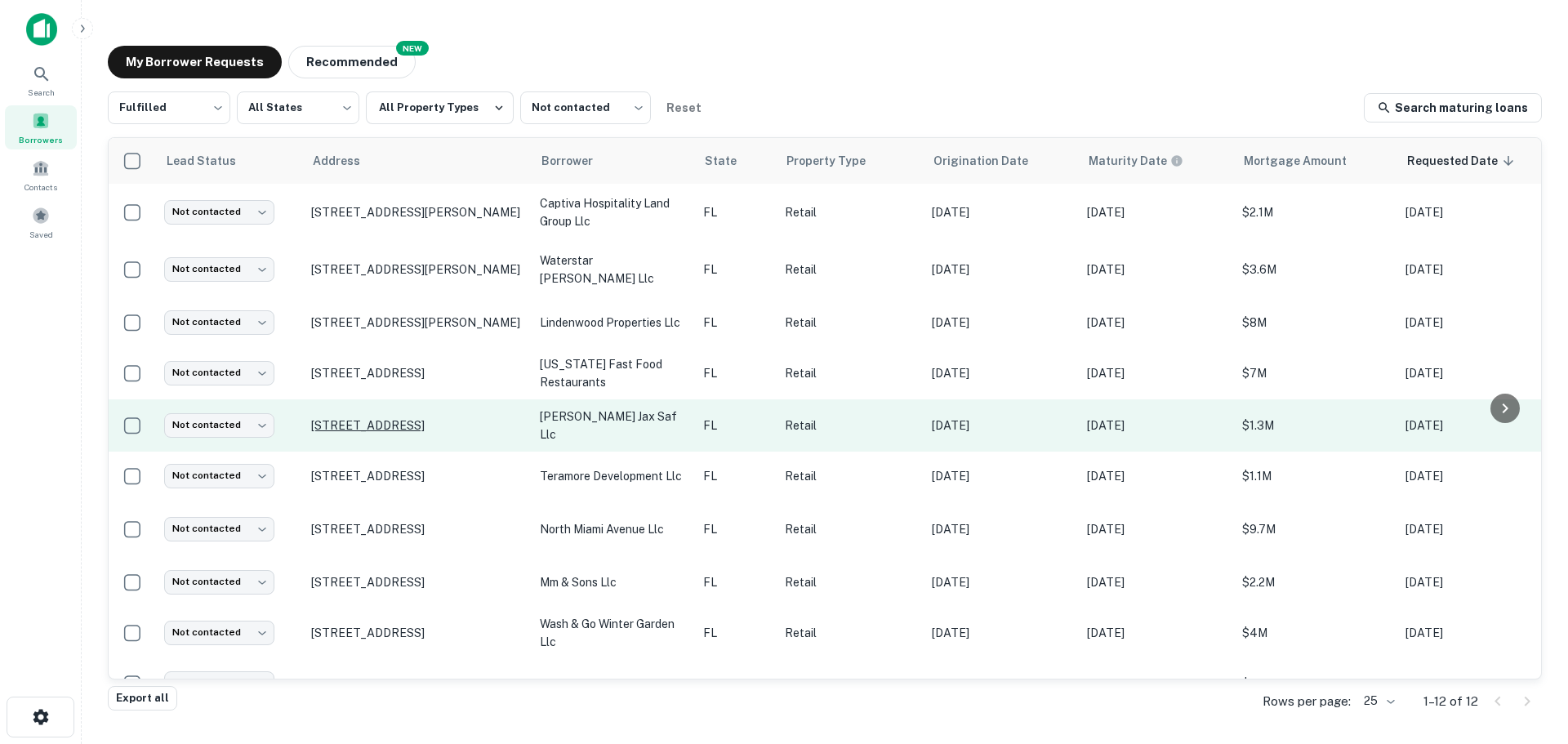
click at [400, 423] on p "5707 University Blvd W Jacksonville, FL32216" at bounding box center [417, 425] width 212 height 14
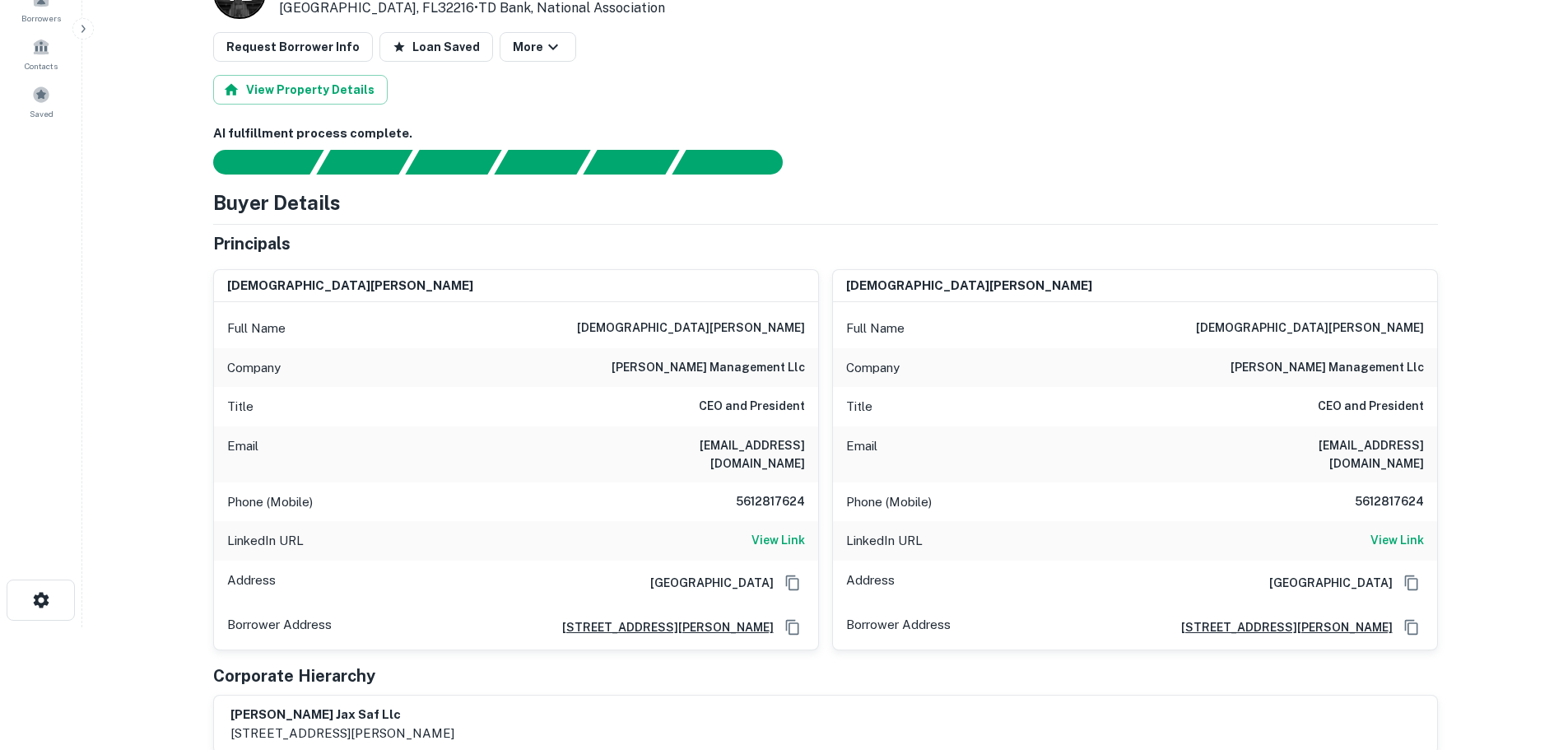
scroll to position [138, 0]
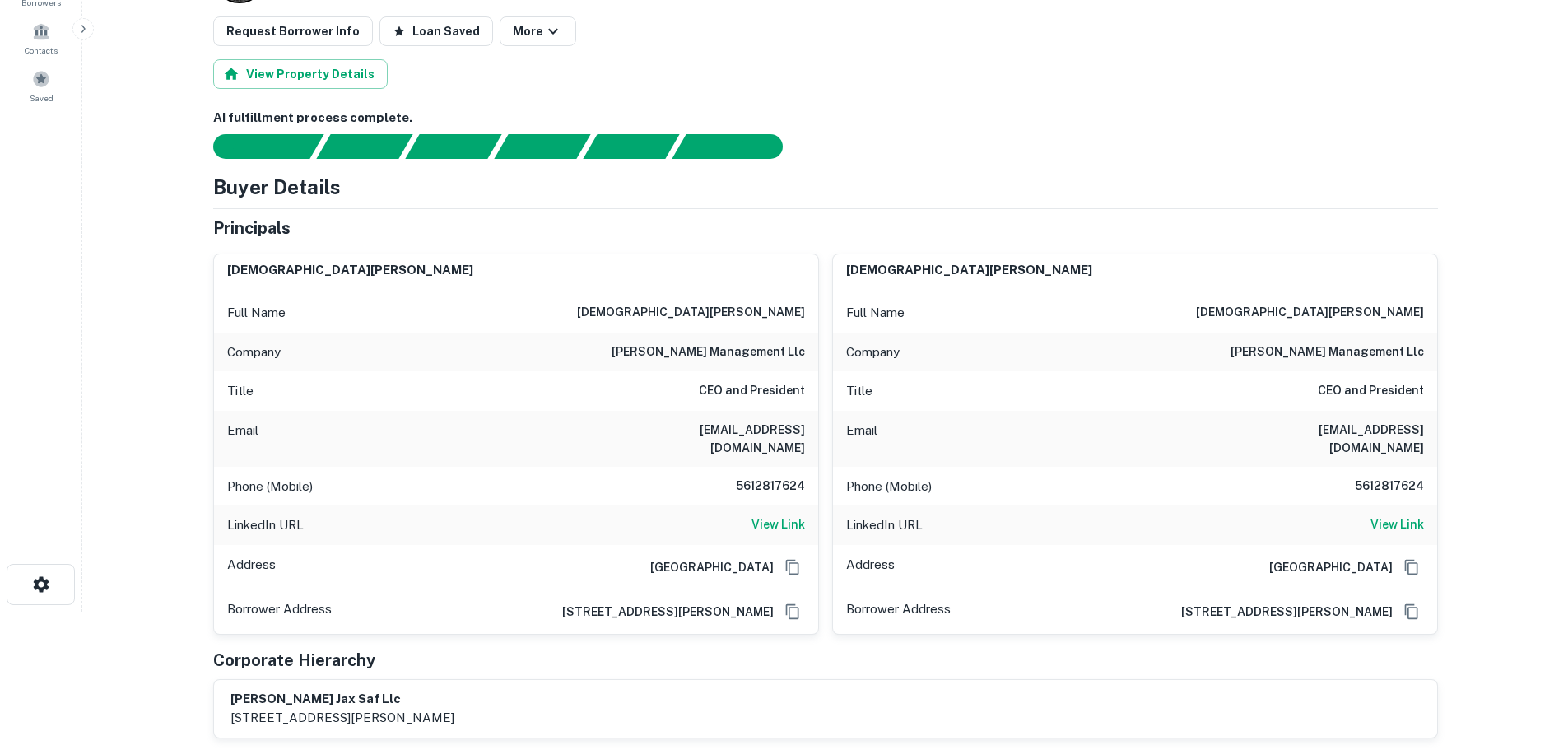
click at [778, 312] on h6 "amish patel" at bounding box center [691, 313] width 228 height 20
click at [766, 515] on h6 "View Link" at bounding box center [778, 524] width 53 height 18
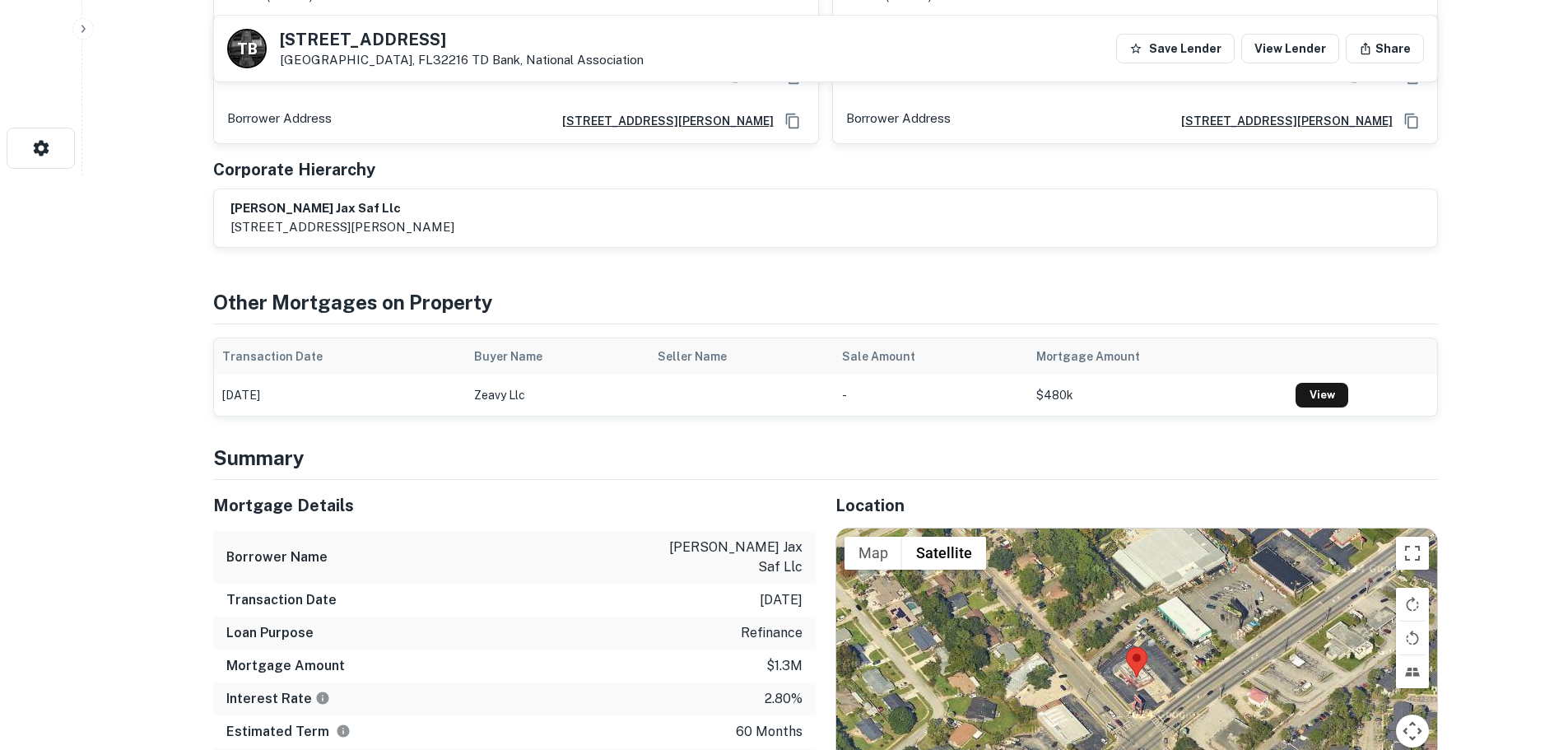
scroll to position [859, 0]
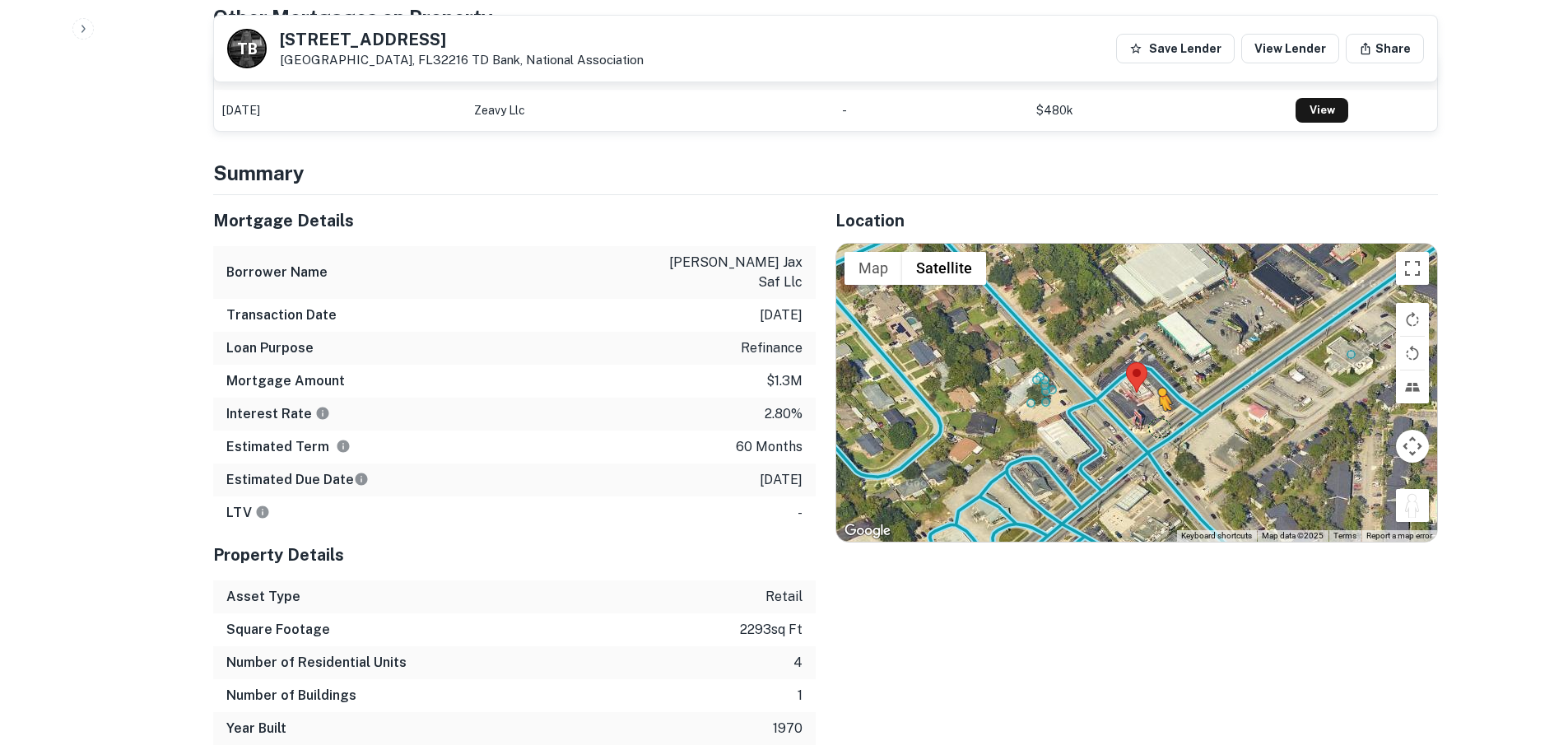
drag, startPoint x: 1422, startPoint y: 499, endPoint x: 1150, endPoint y: 408, distance: 286.8
click at [1150, 408] on div "To activate drag with keyboard, press Alt + Enter. Once in keyboard drag state,…" at bounding box center [1136, 393] width 601 height 298
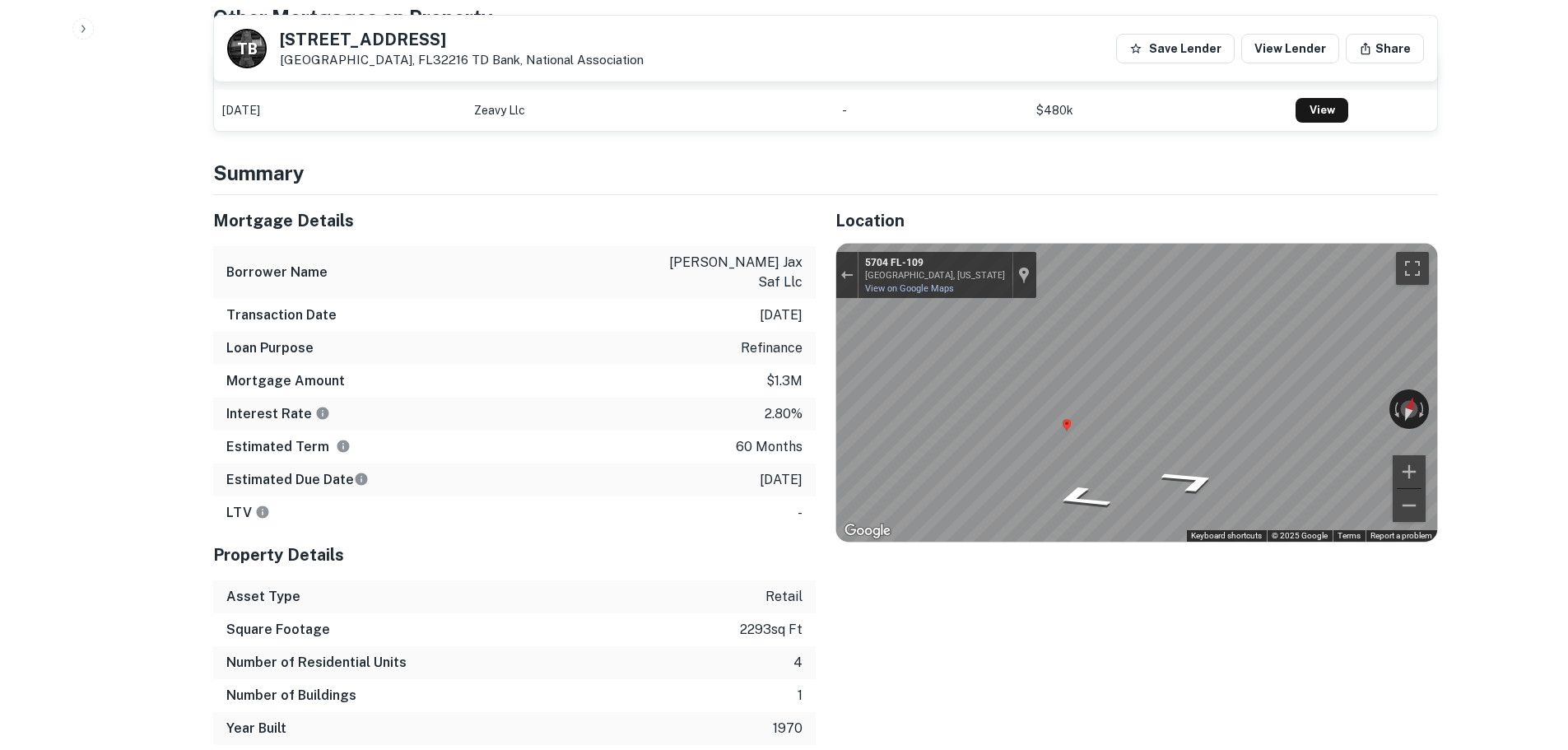
scroll to position [0, 0]
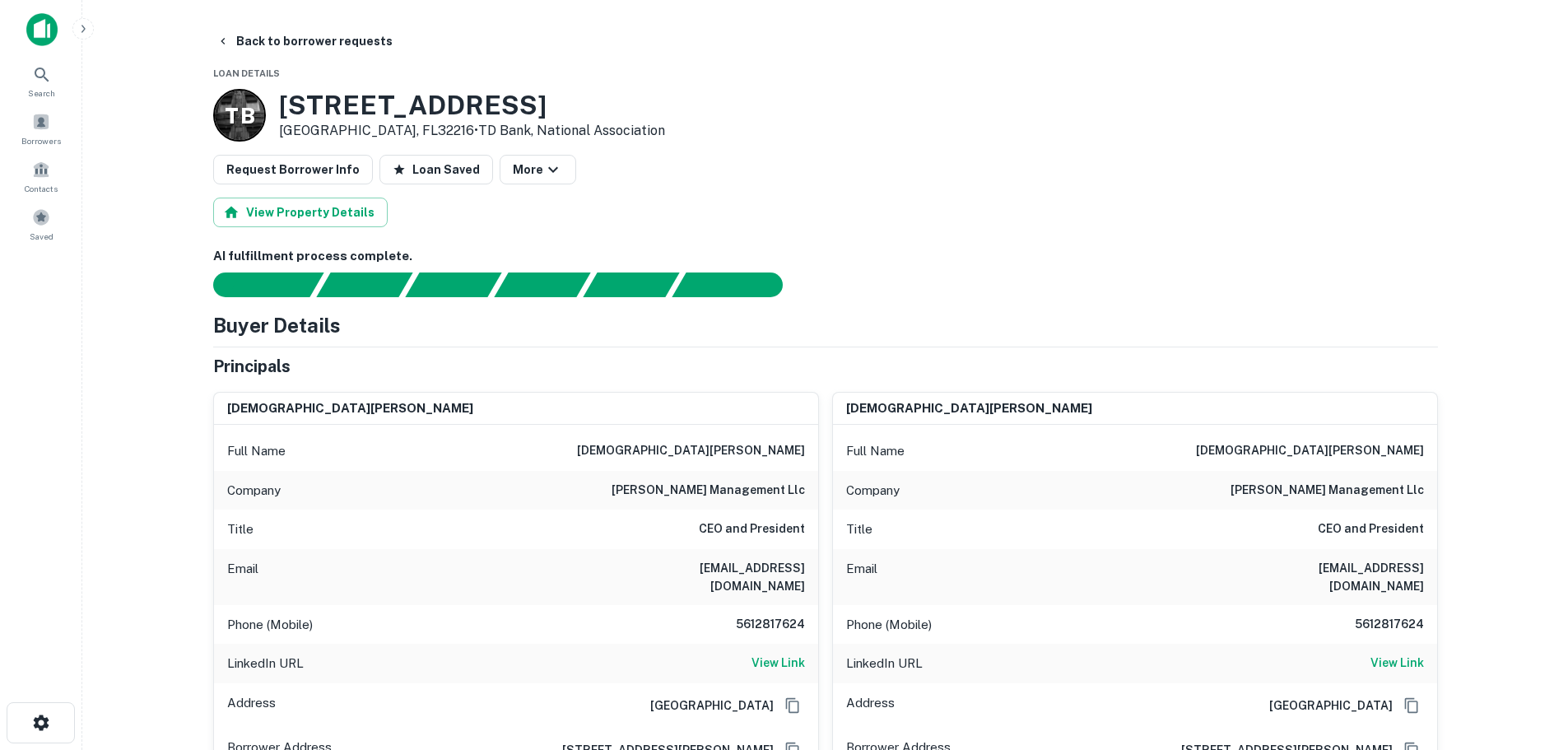
click at [761, 615] on h6 "5612817624" at bounding box center [755, 625] width 99 height 20
click at [756, 615] on h6 "5612817624" at bounding box center [755, 625] width 99 height 20
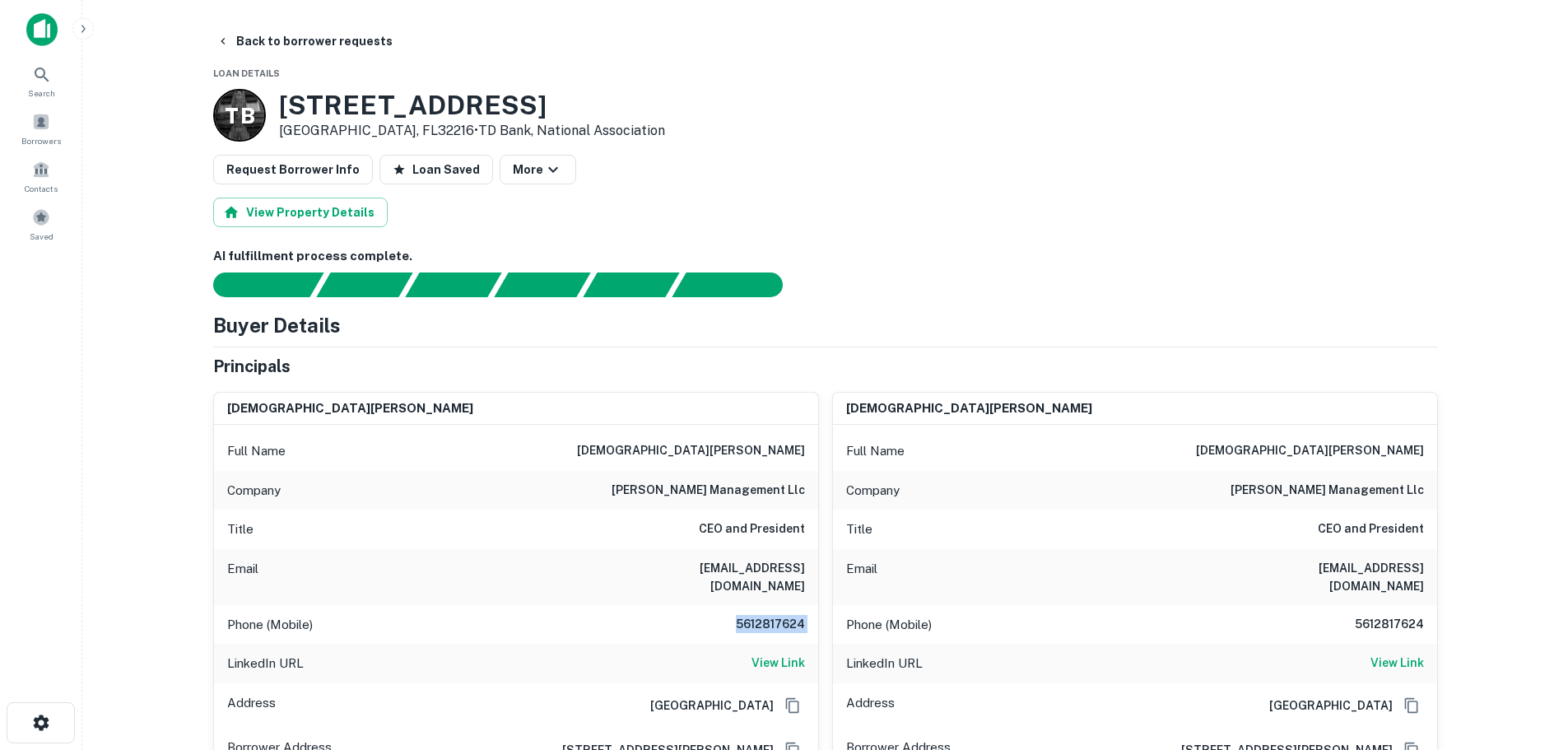
click at [756, 615] on h6 "5612817624" at bounding box center [755, 625] width 99 height 20
click at [711, 568] on h6 "amishpatel@patelmanagement.com" at bounding box center [706, 577] width 198 height 36
click at [722, 550] on div "Email amishpatel@patelmanagement.com" at bounding box center [516, 576] width 604 height 56
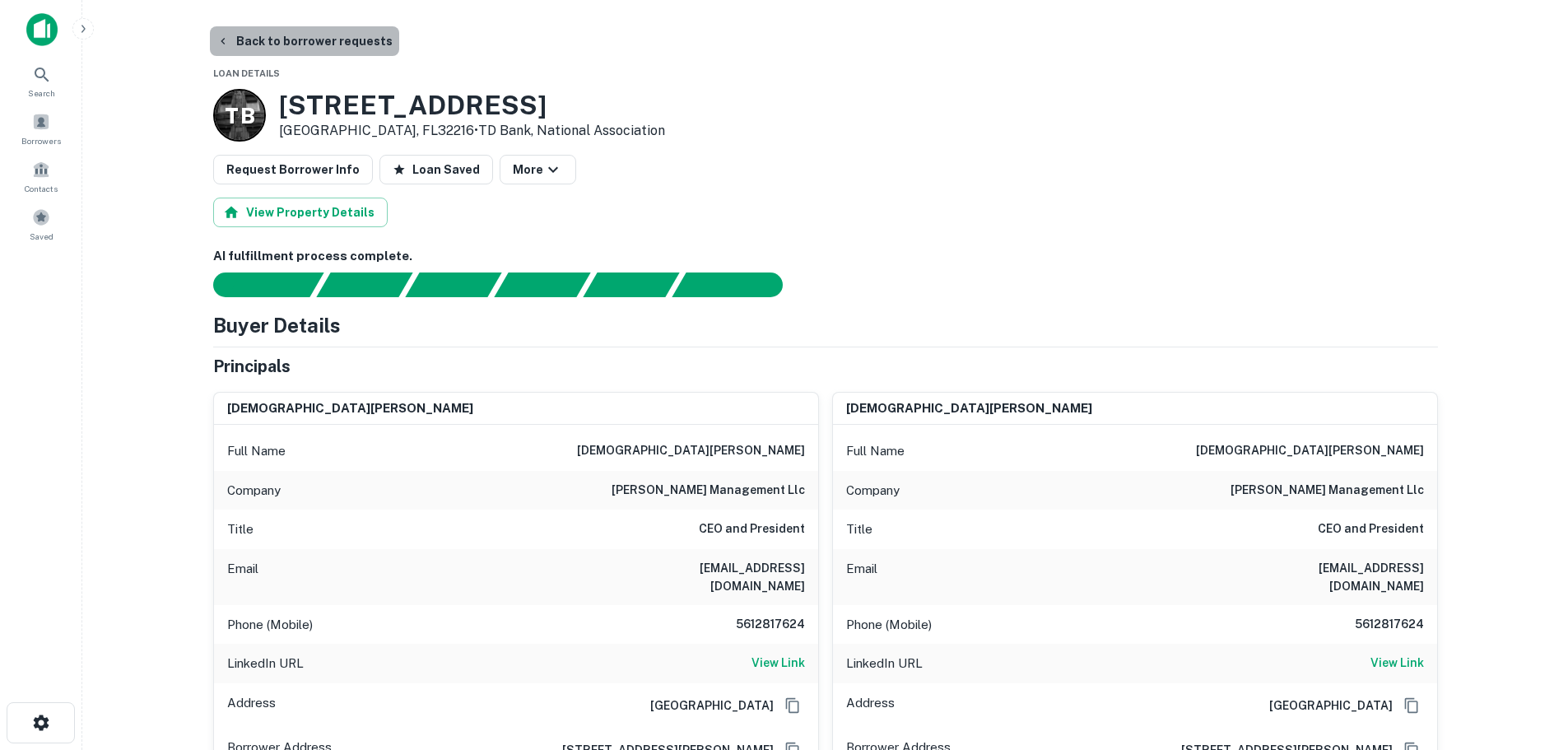
click at [324, 39] on button "Back to borrower requests" at bounding box center [304, 41] width 189 height 29
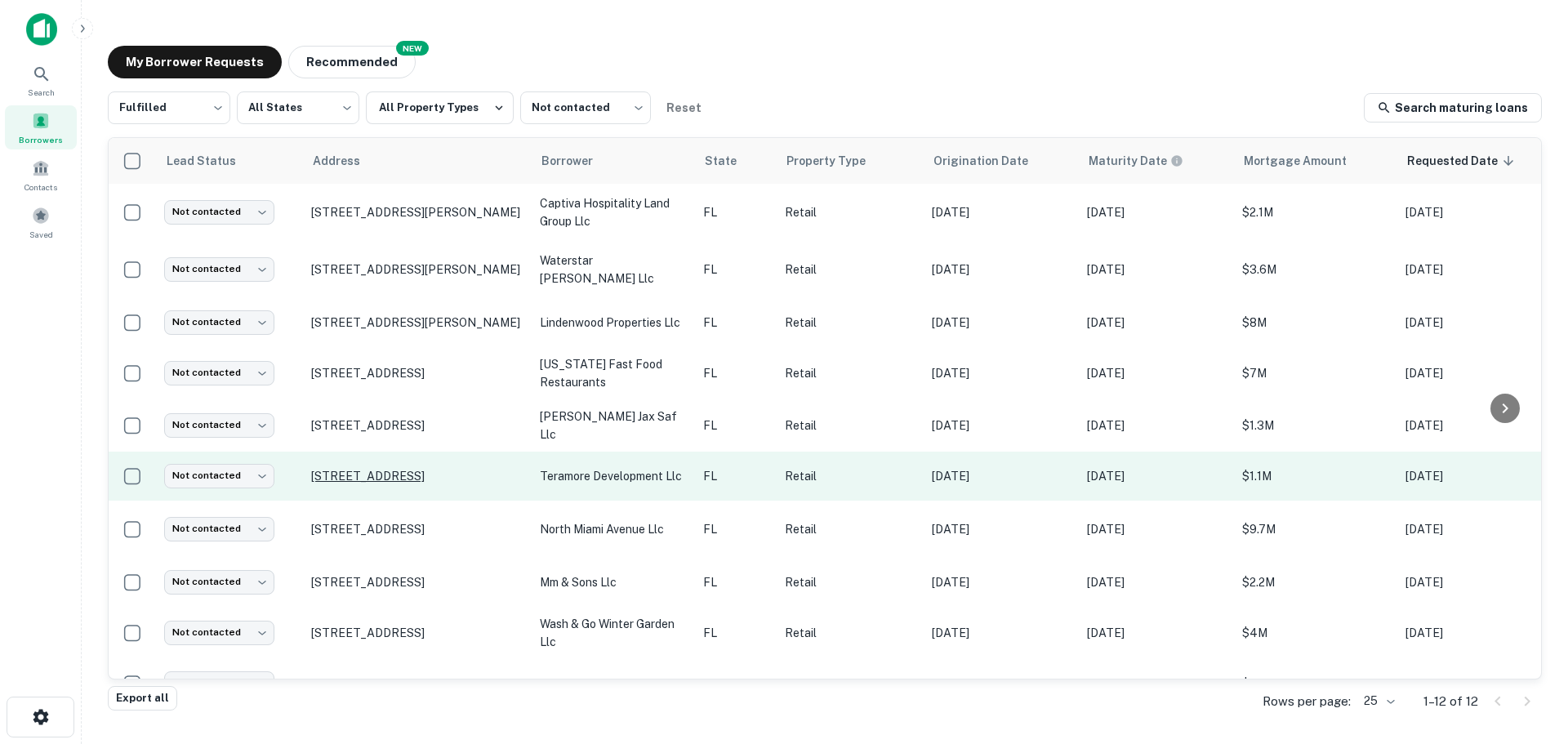
click at [420, 476] on p "5589 Highway 77 Chipley, FL32428" at bounding box center [417, 476] width 212 height 14
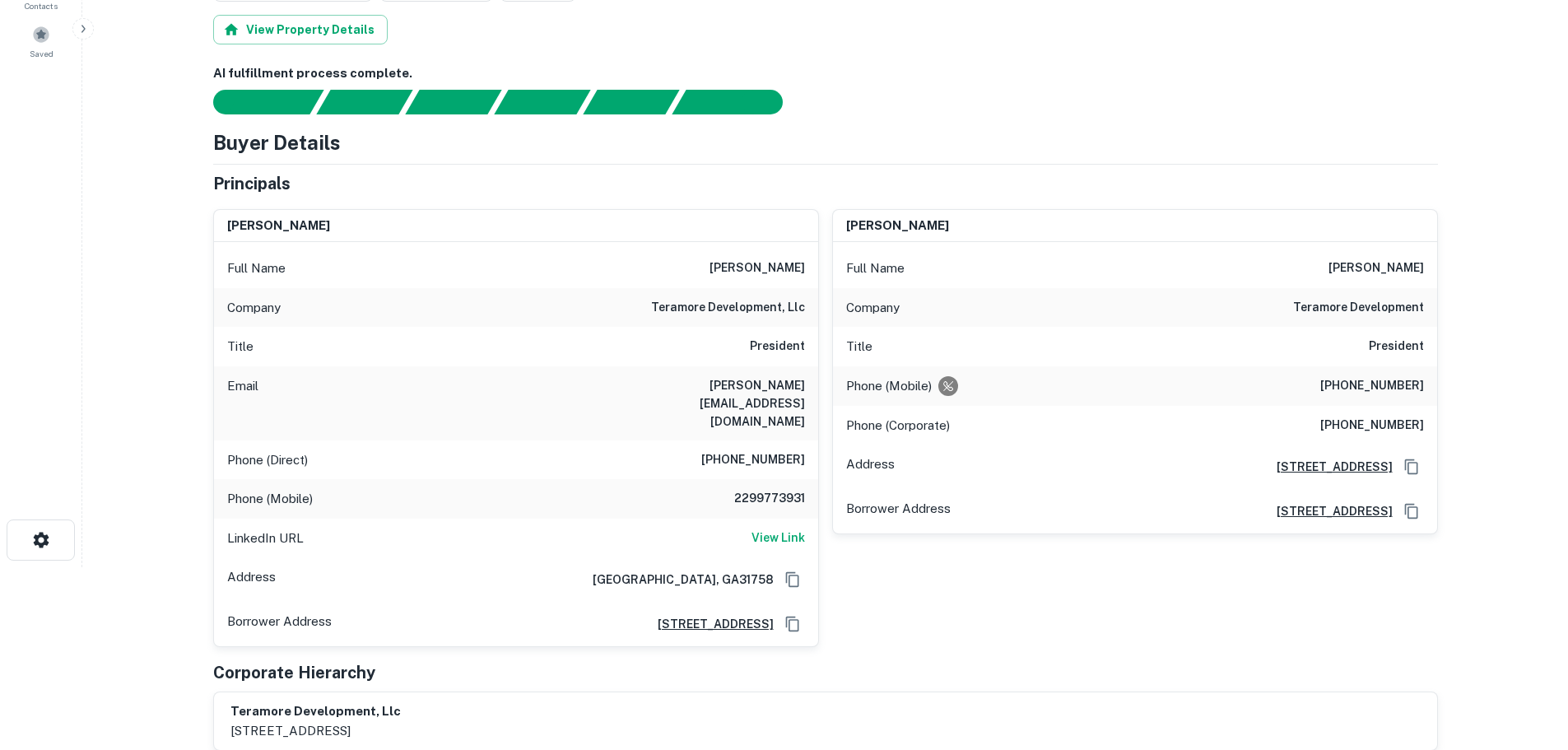
scroll to position [201, 0]
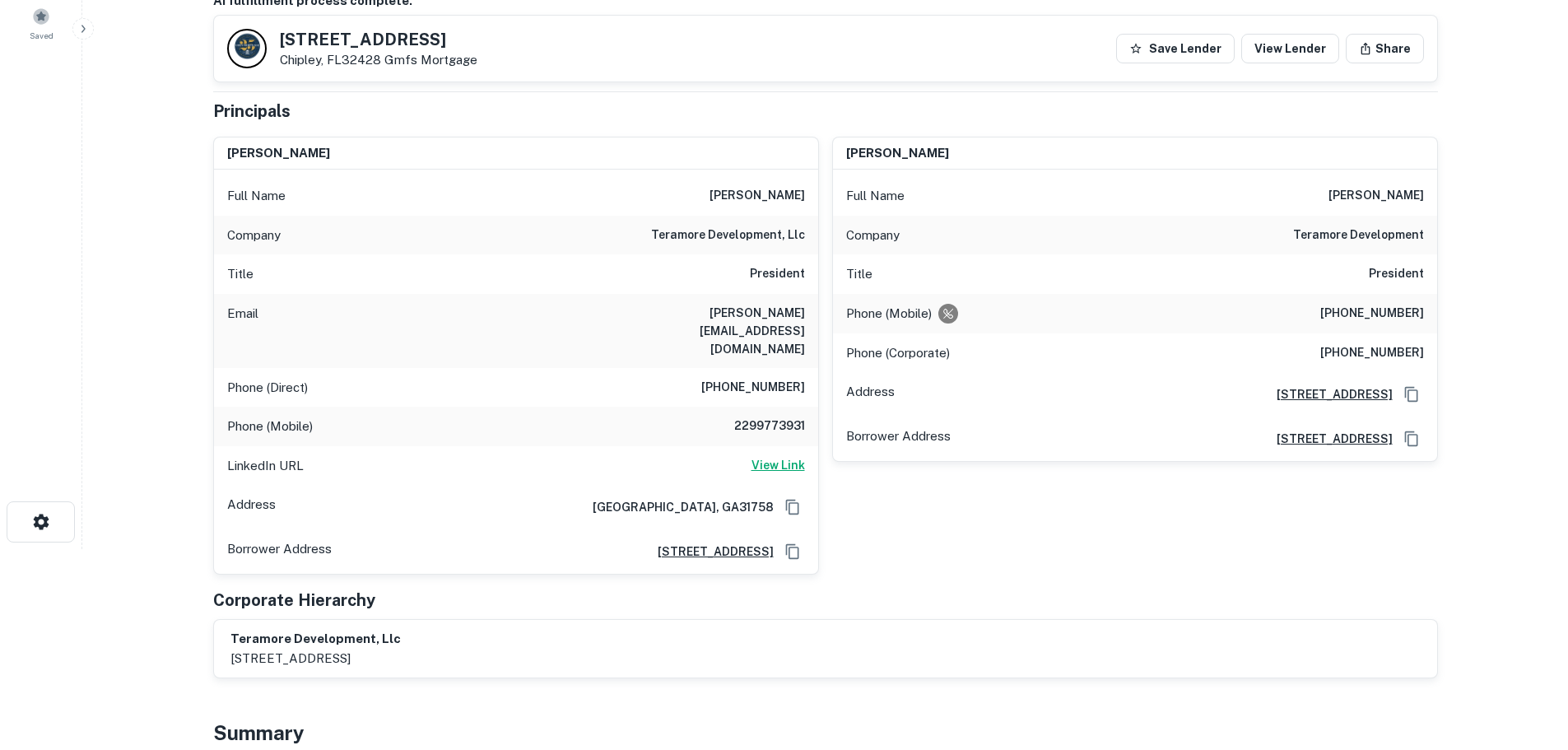
click at [791, 456] on h6 "View Link" at bounding box center [778, 465] width 53 height 18
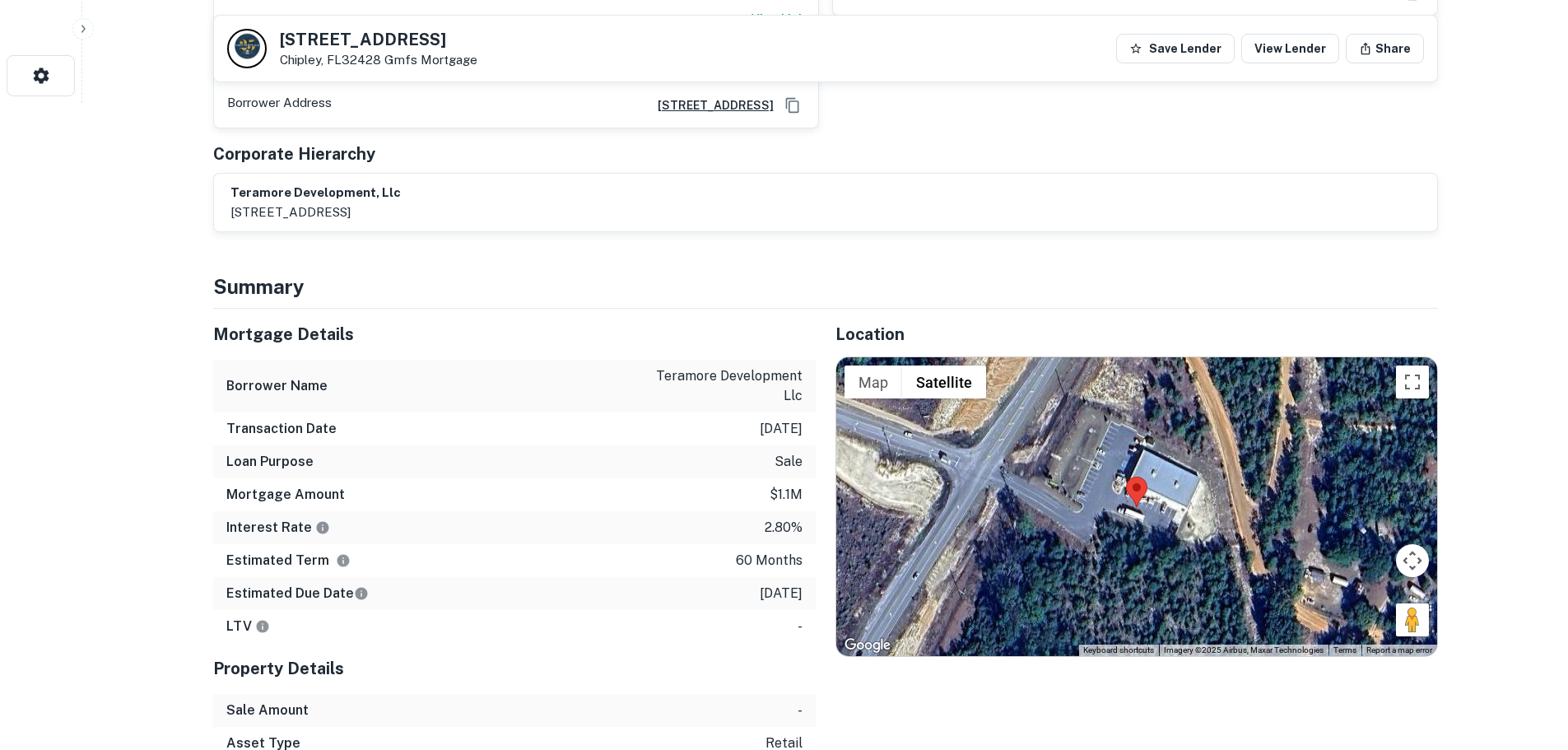
scroll to position [652, 0]
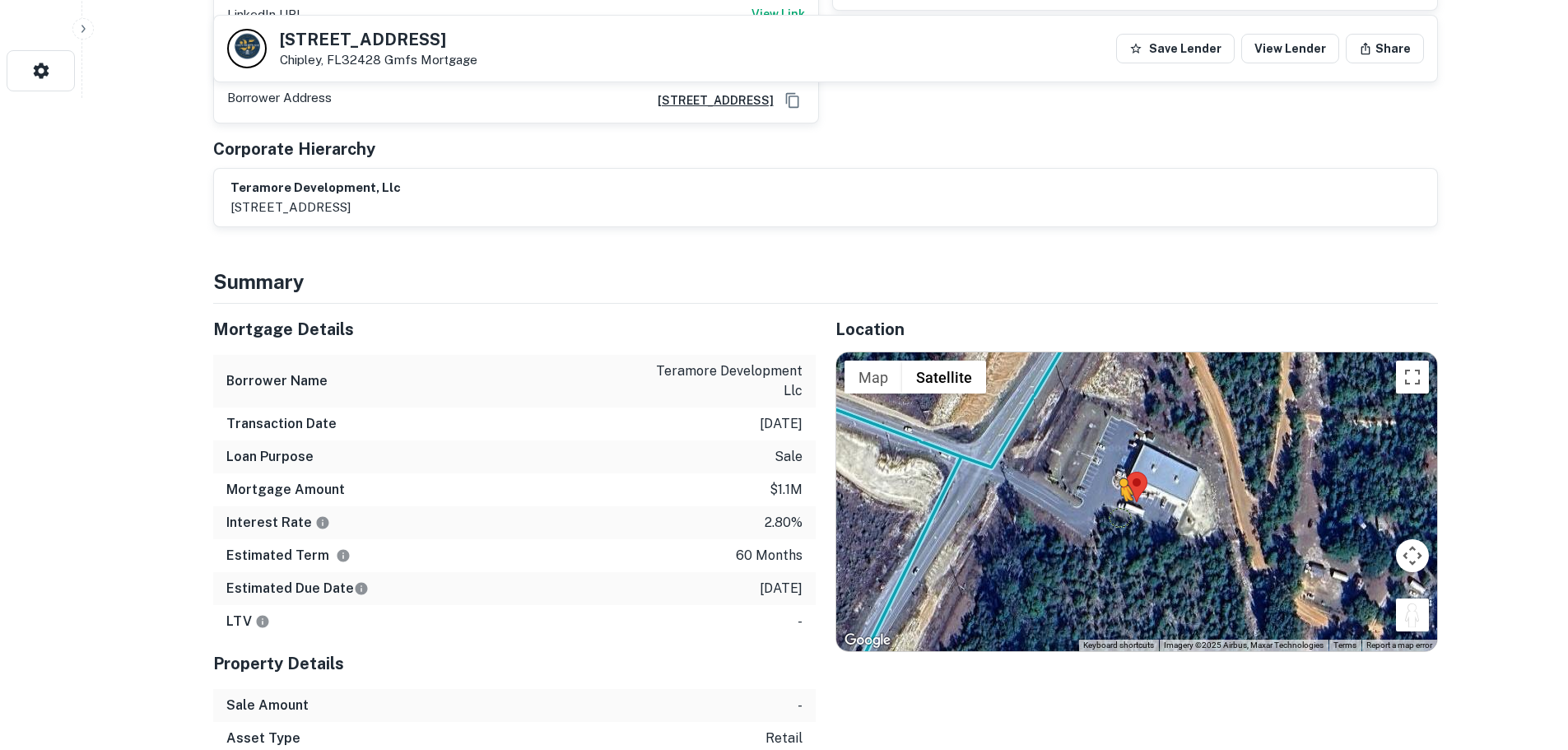
drag, startPoint x: 1420, startPoint y: 581, endPoint x: 1101, endPoint y: 479, distance: 334.9
click at [1101, 479] on div "To activate drag with keyboard, press Alt + Enter. Once in keyboard drag state,…" at bounding box center [1136, 501] width 601 height 298
drag, startPoint x: 1421, startPoint y: 578, endPoint x: 1111, endPoint y: 460, distance: 331.7
click at [1111, 460] on div "To activate drag with keyboard, press Alt + Enter. Once in keyboard drag state,…" at bounding box center [1136, 501] width 601 height 298
drag, startPoint x: 1416, startPoint y: 576, endPoint x: 1004, endPoint y: 424, distance: 439.1
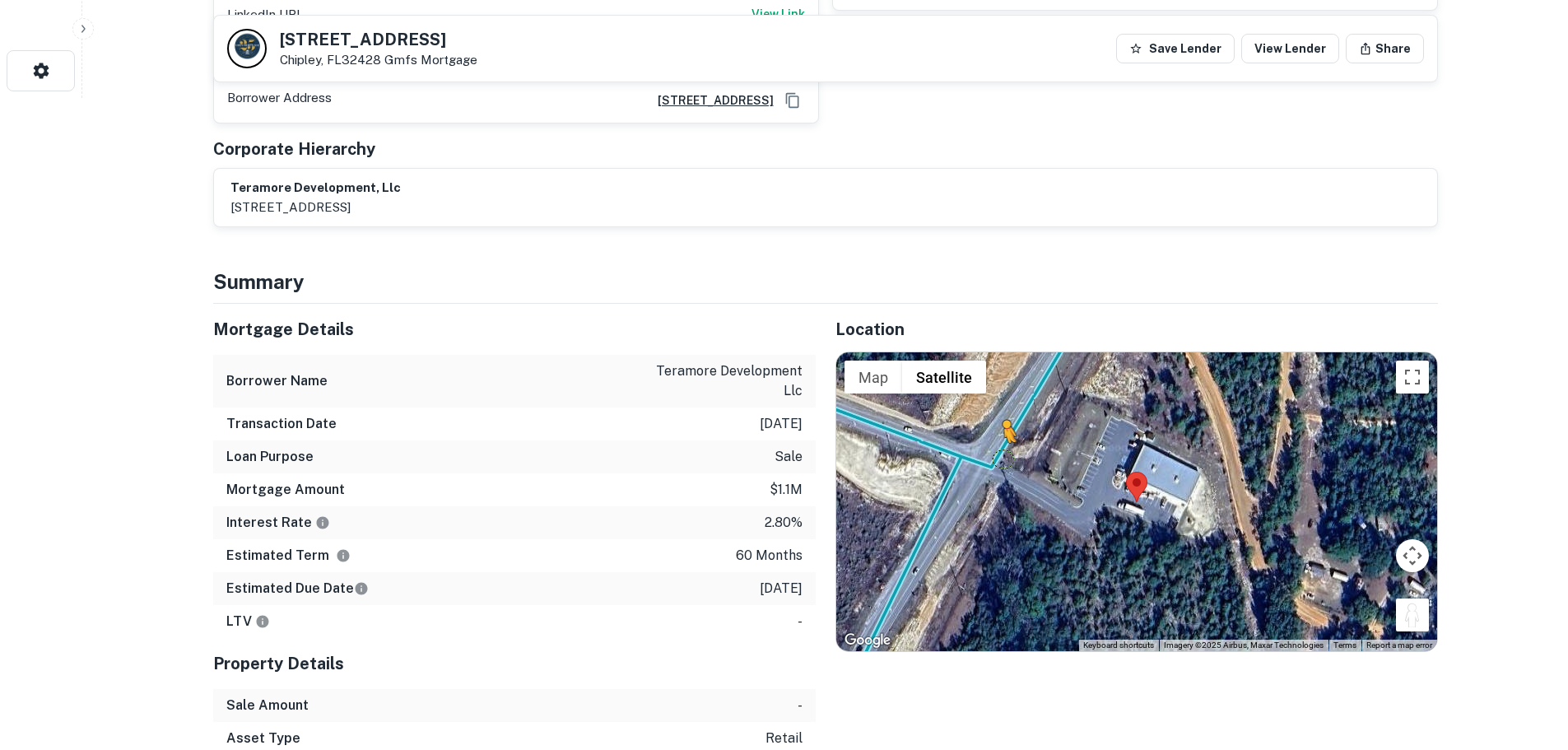
click at [1004, 424] on div "To activate drag with keyboard, press Alt + Enter. Once in keyboard drag state,…" at bounding box center [1136, 501] width 601 height 298
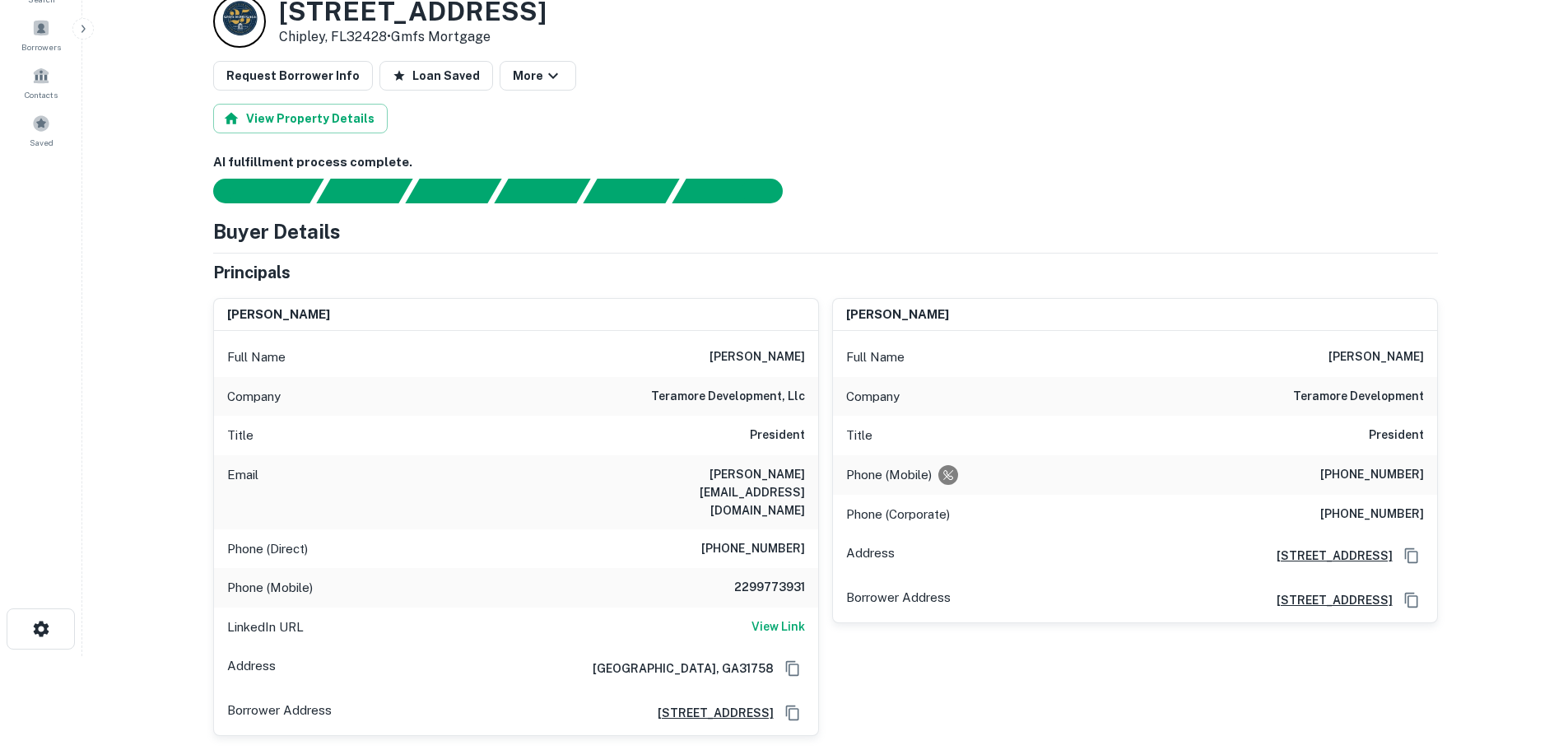
scroll to position [104, 0]
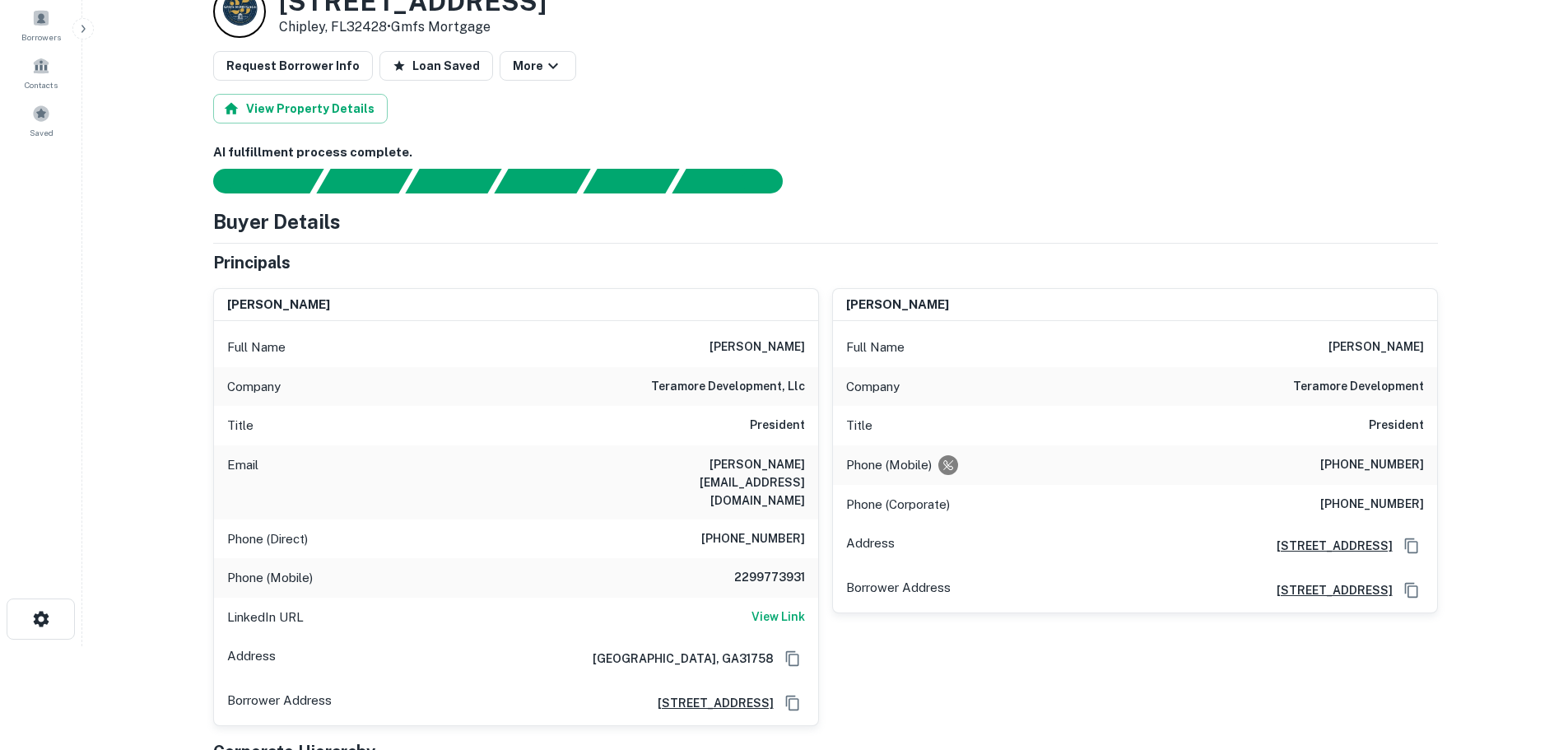
click at [790, 529] on h6 "(229) 226-2851" at bounding box center [753, 539] width 104 height 20
click at [787, 529] on h6 "(229) 226-2851" at bounding box center [753, 539] width 104 height 20
click at [781, 529] on h6 "(229) 226-2851" at bounding box center [753, 539] width 104 height 20
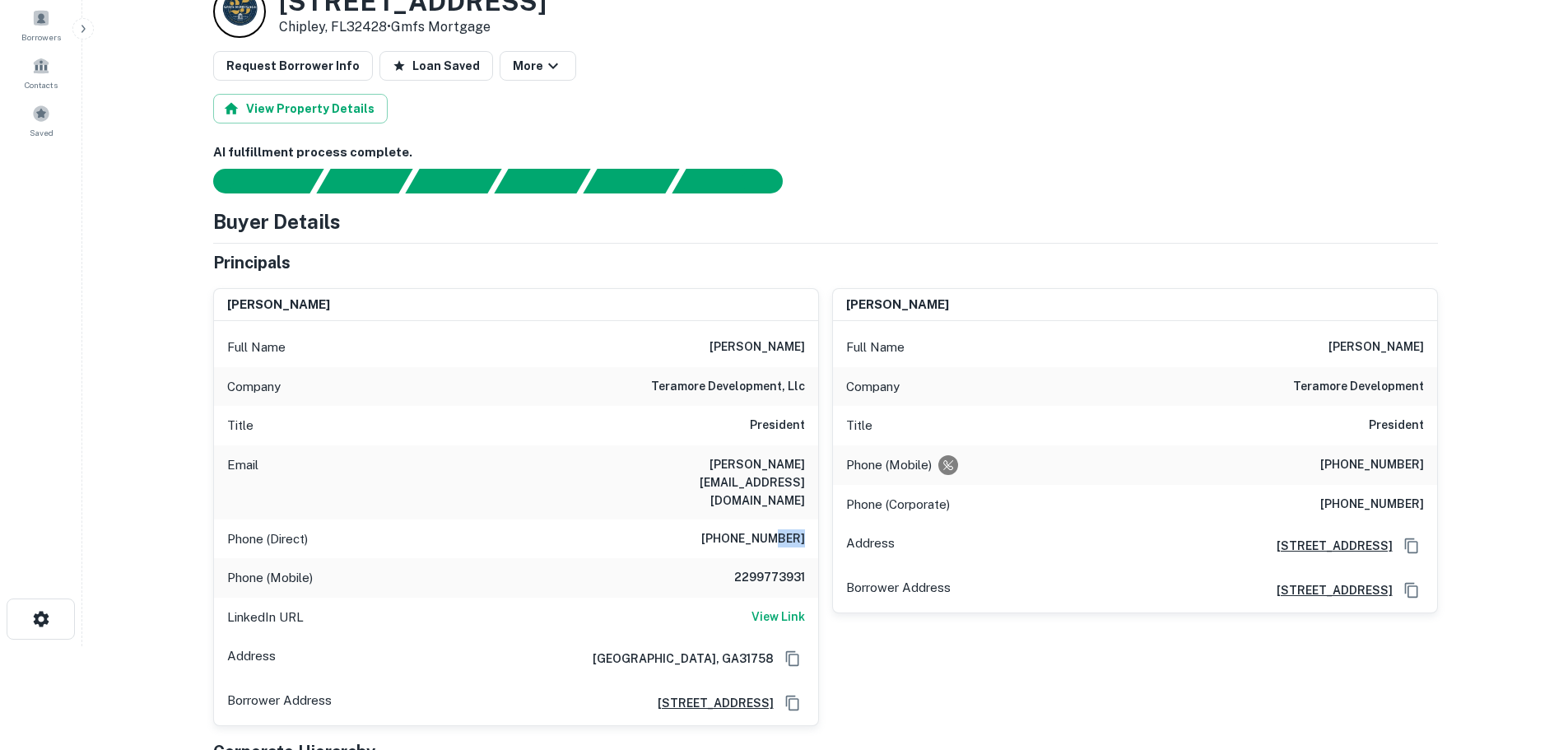
click at [781, 529] on h6 "(229) 226-2851" at bounding box center [753, 539] width 104 height 20
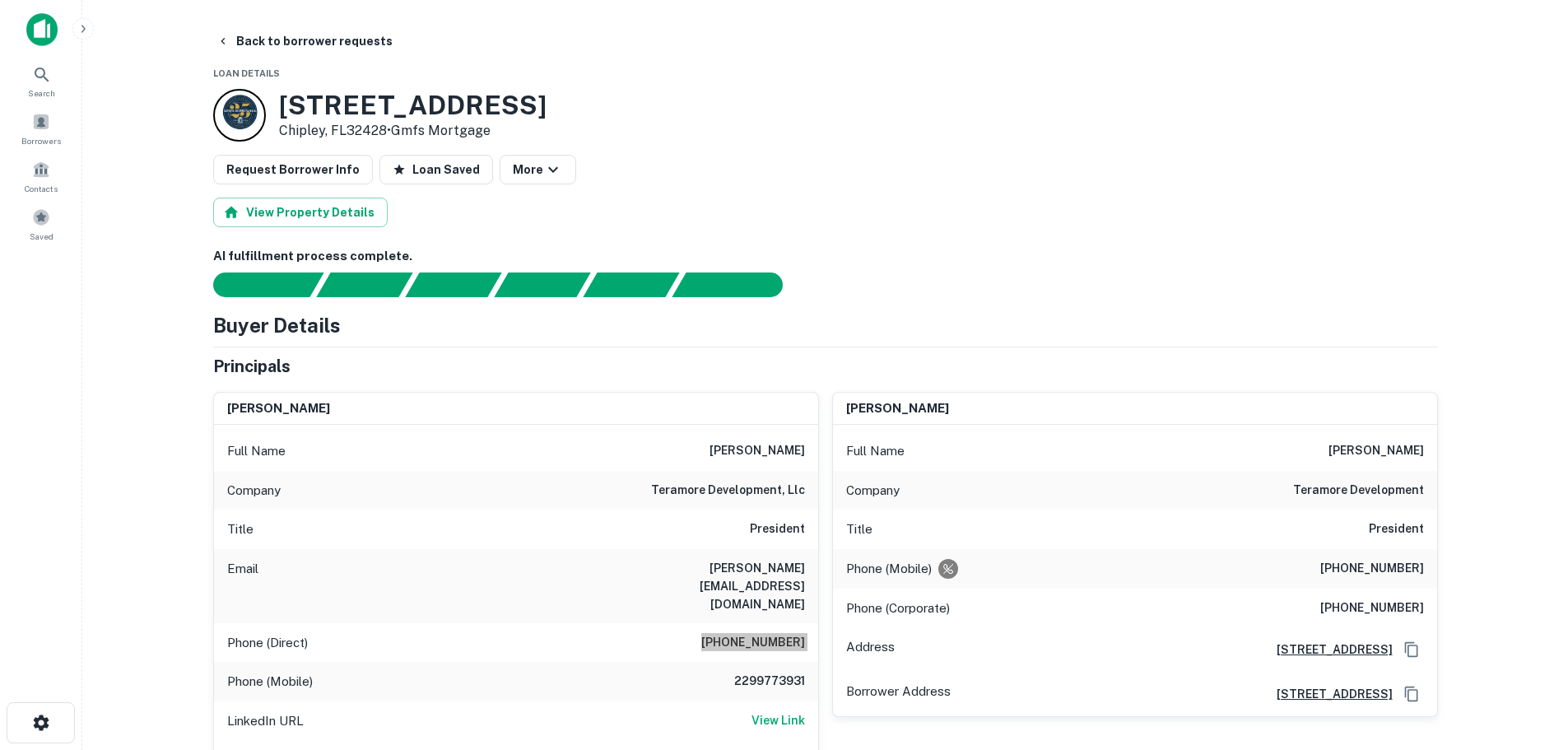
scroll to position [47, 0]
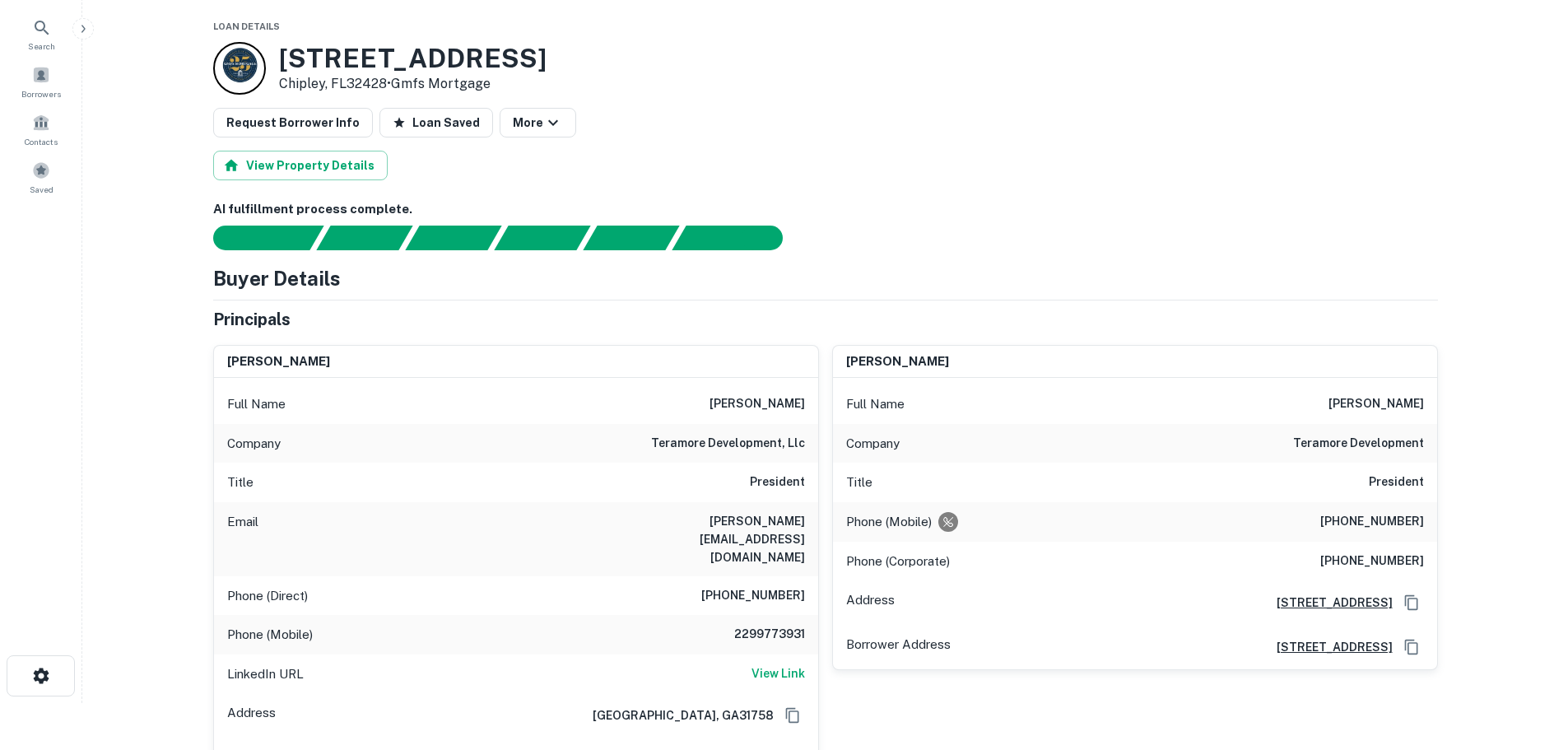
click at [756, 625] on h6 "2299773931" at bounding box center [755, 634] width 99 height 20
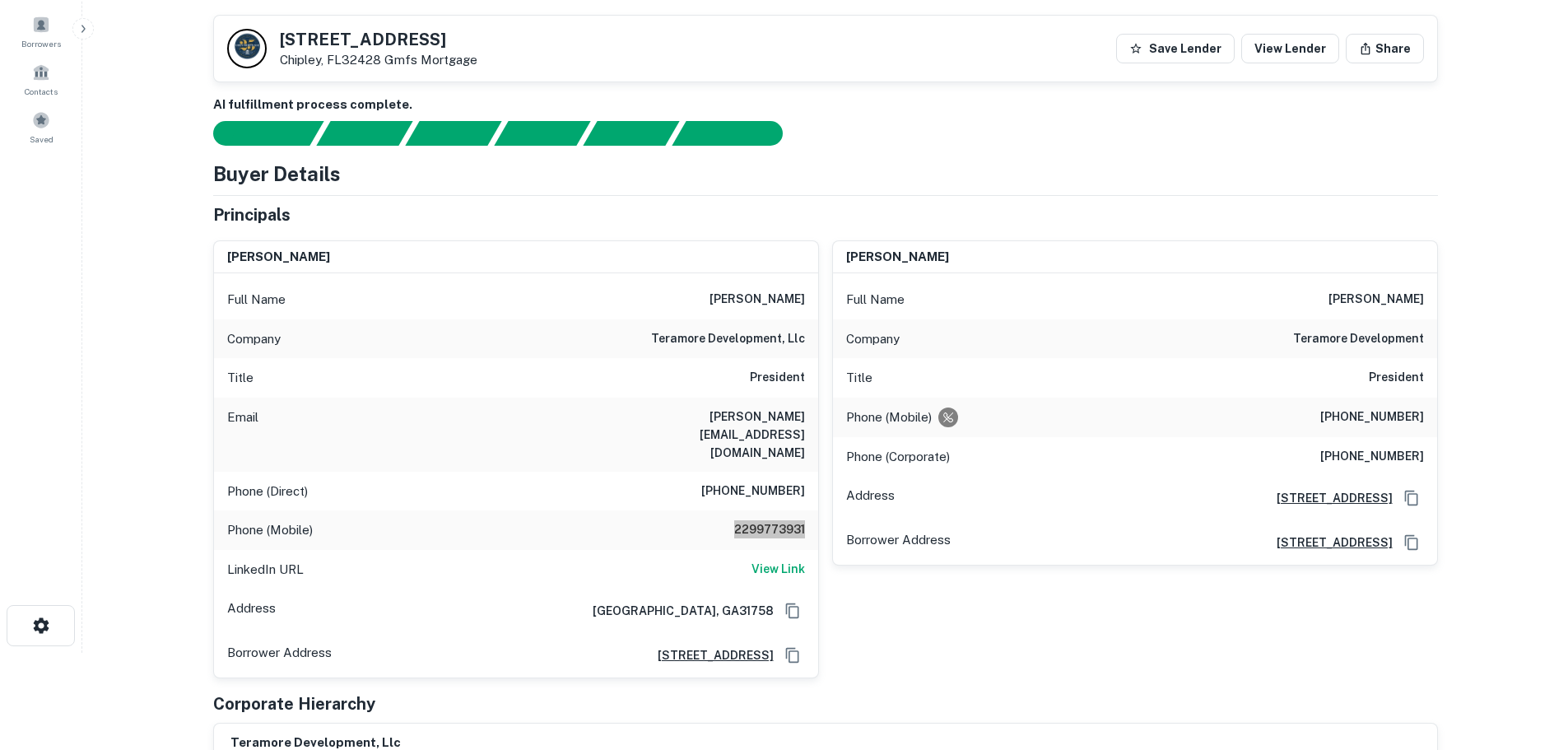
scroll to position [0, 0]
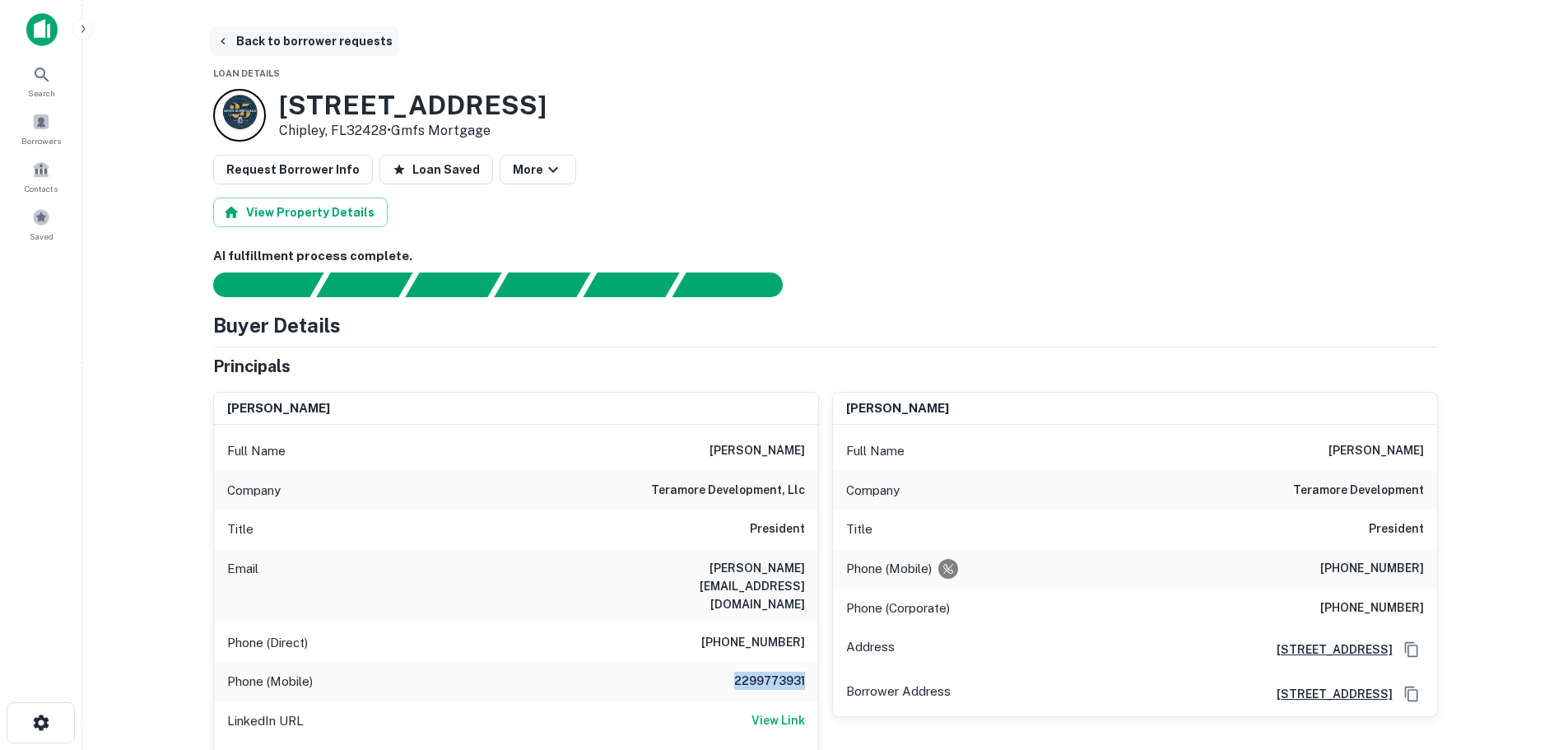
click at [324, 42] on button "Back to borrower requests" at bounding box center [304, 41] width 189 height 29
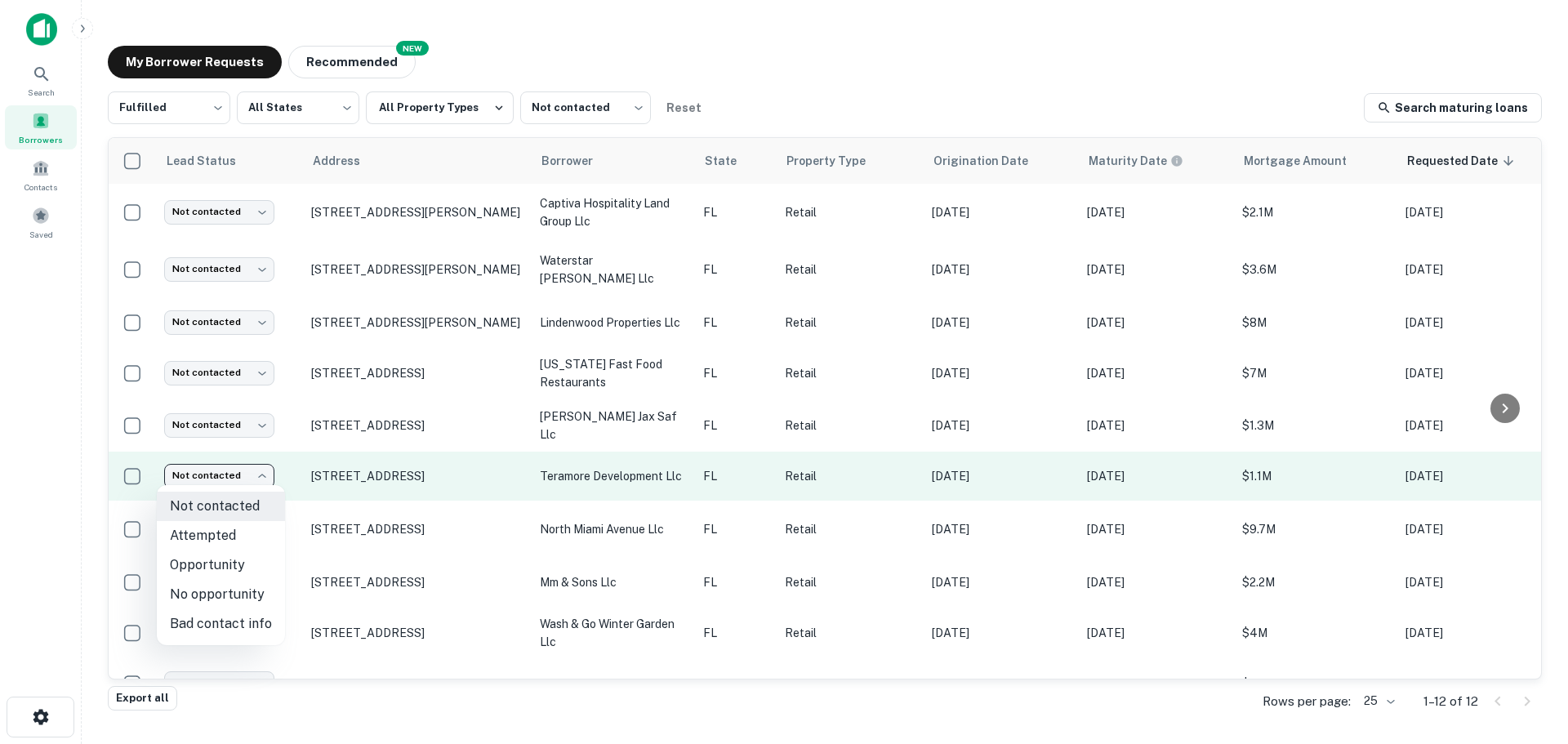
click at [245, 477] on body "Search Borrowers Contacts Saved My Borrower Requests NEW Recommended Fulfilled …" at bounding box center [784, 372] width 1568 height 744
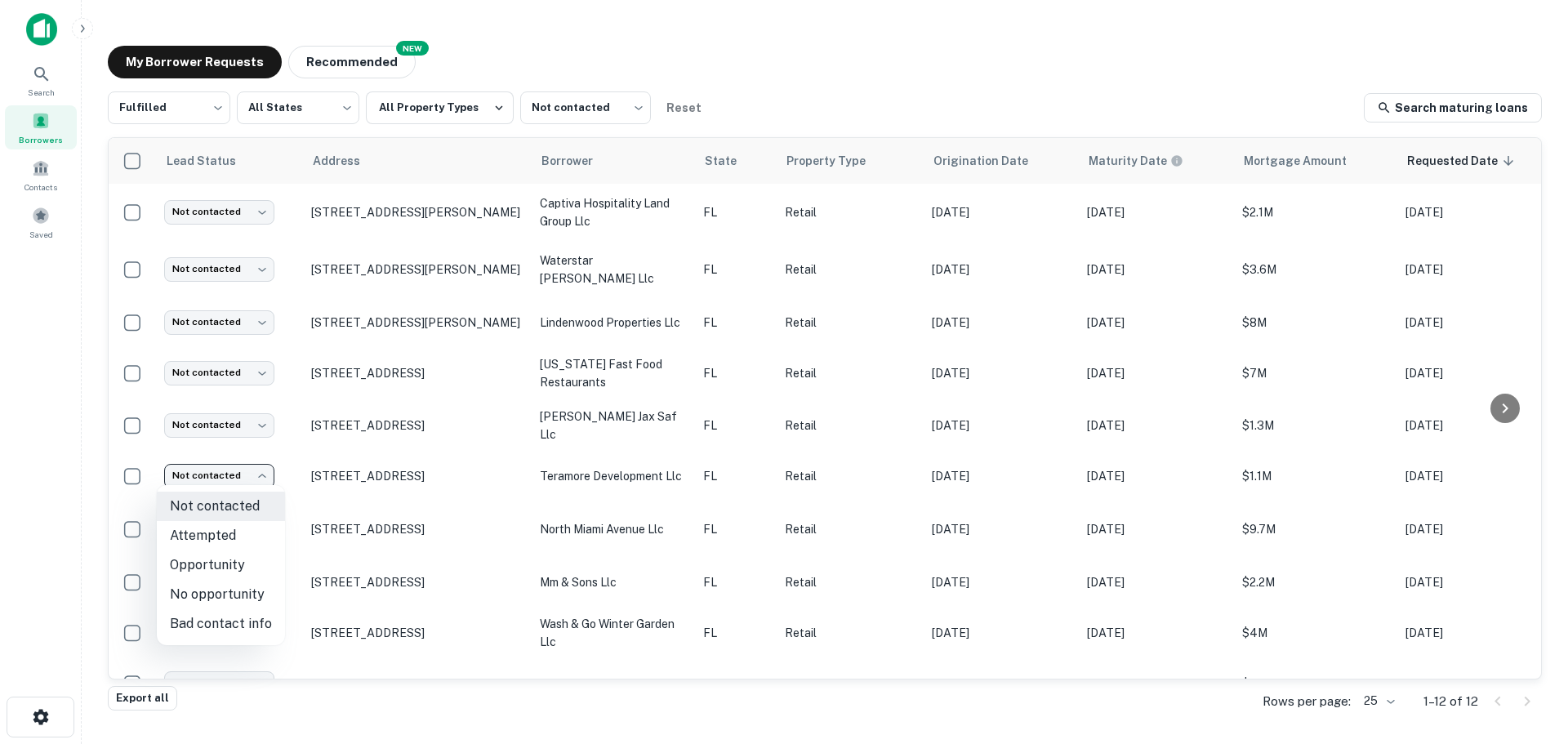
click at [241, 534] on li "Attempted" at bounding box center [221, 535] width 128 height 29
type input "*********"
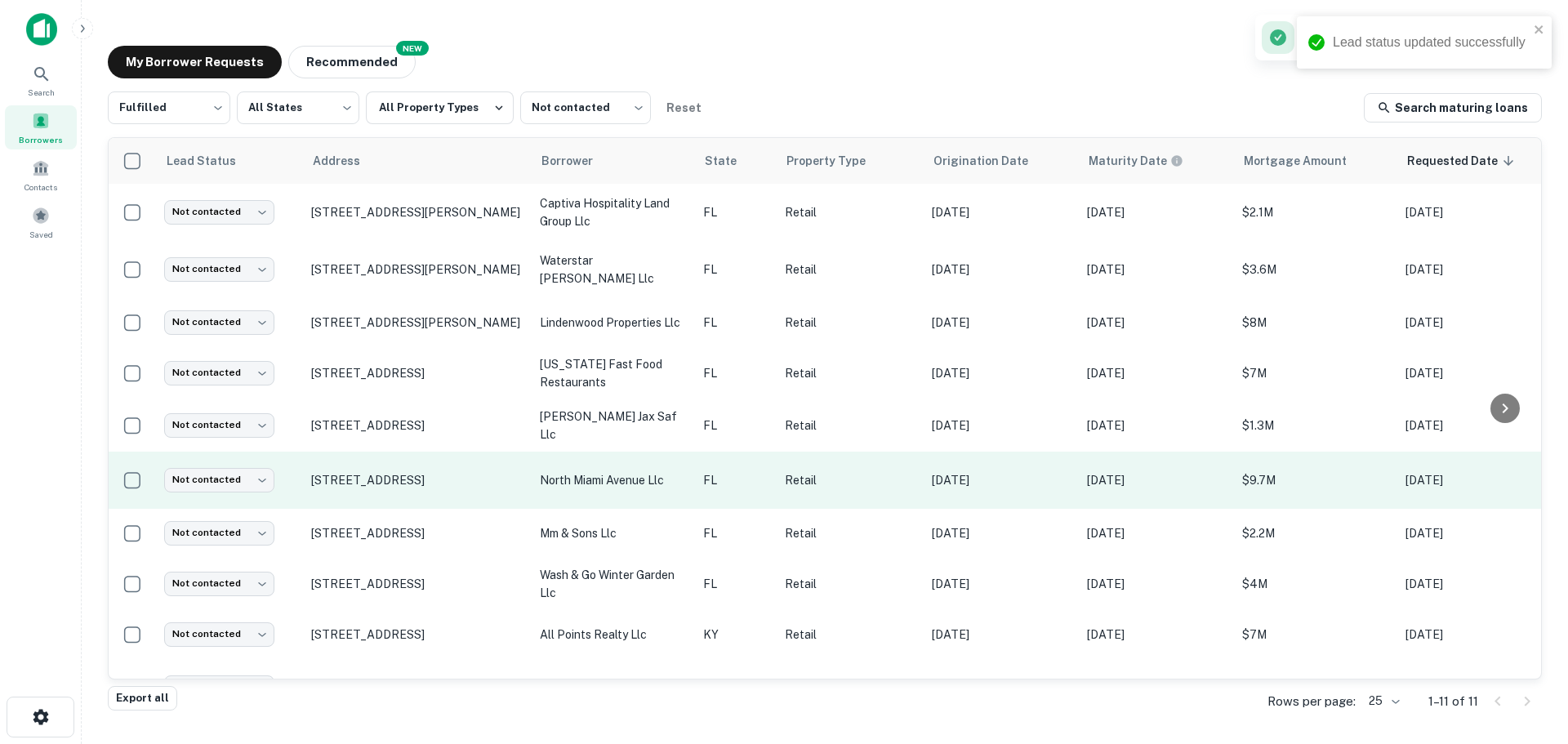
click at [419, 487] on td "3452 N Miami Ave Miami, FL33127" at bounding box center [417, 480] width 228 height 57
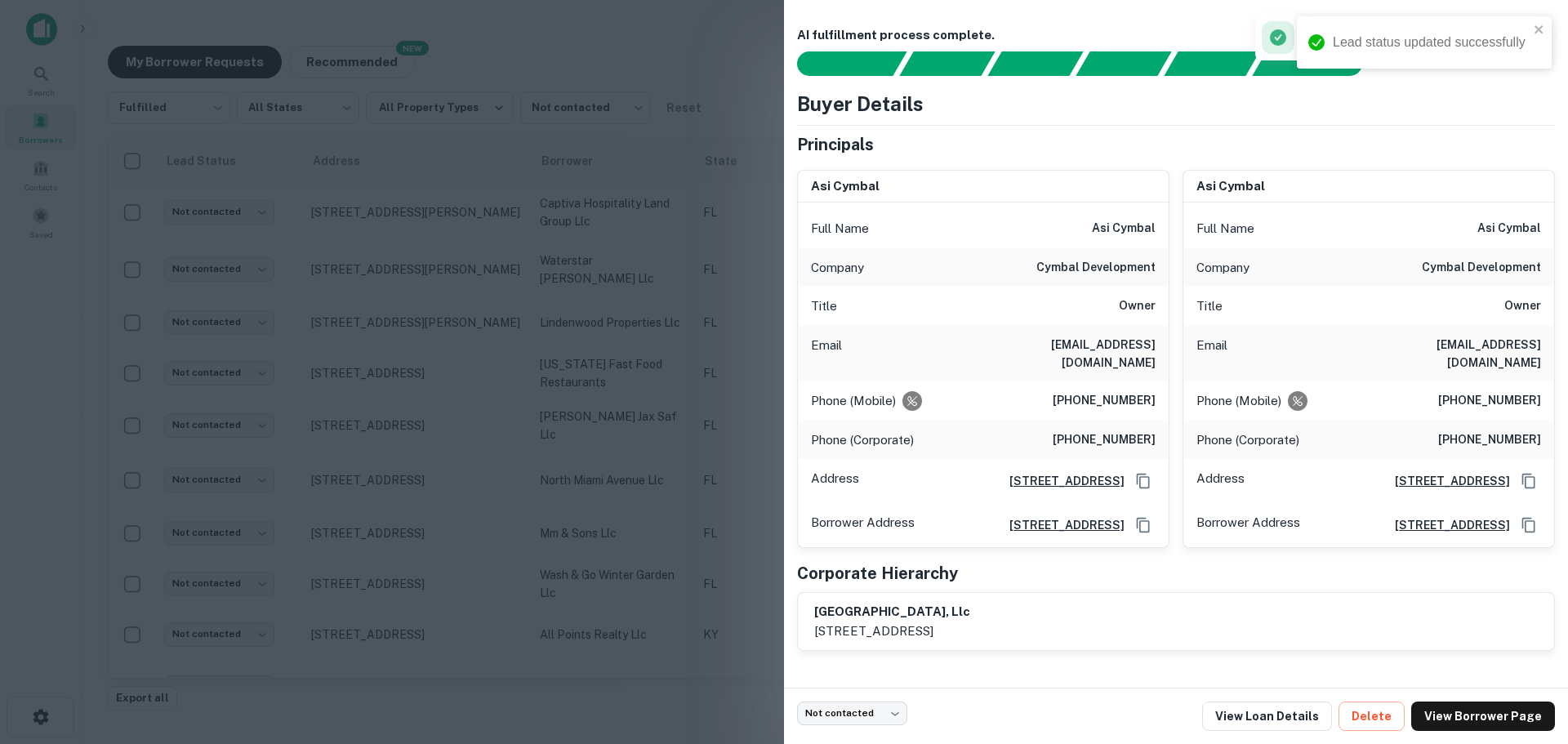
click at [470, 531] on div at bounding box center [784, 372] width 1568 height 744
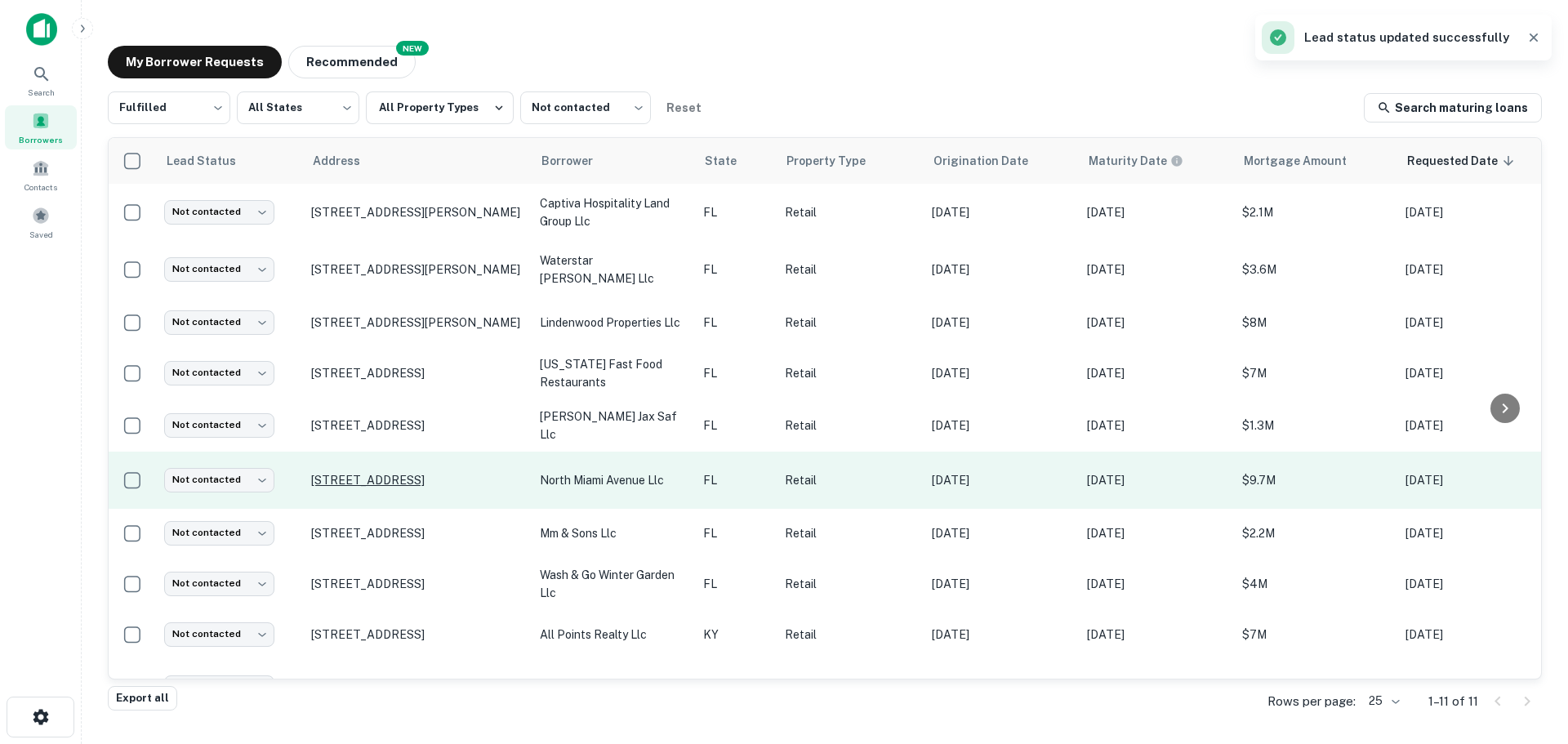
click at [440, 473] on p "3452 N Miami Ave Miami, FL33127" at bounding box center [417, 480] width 212 height 14
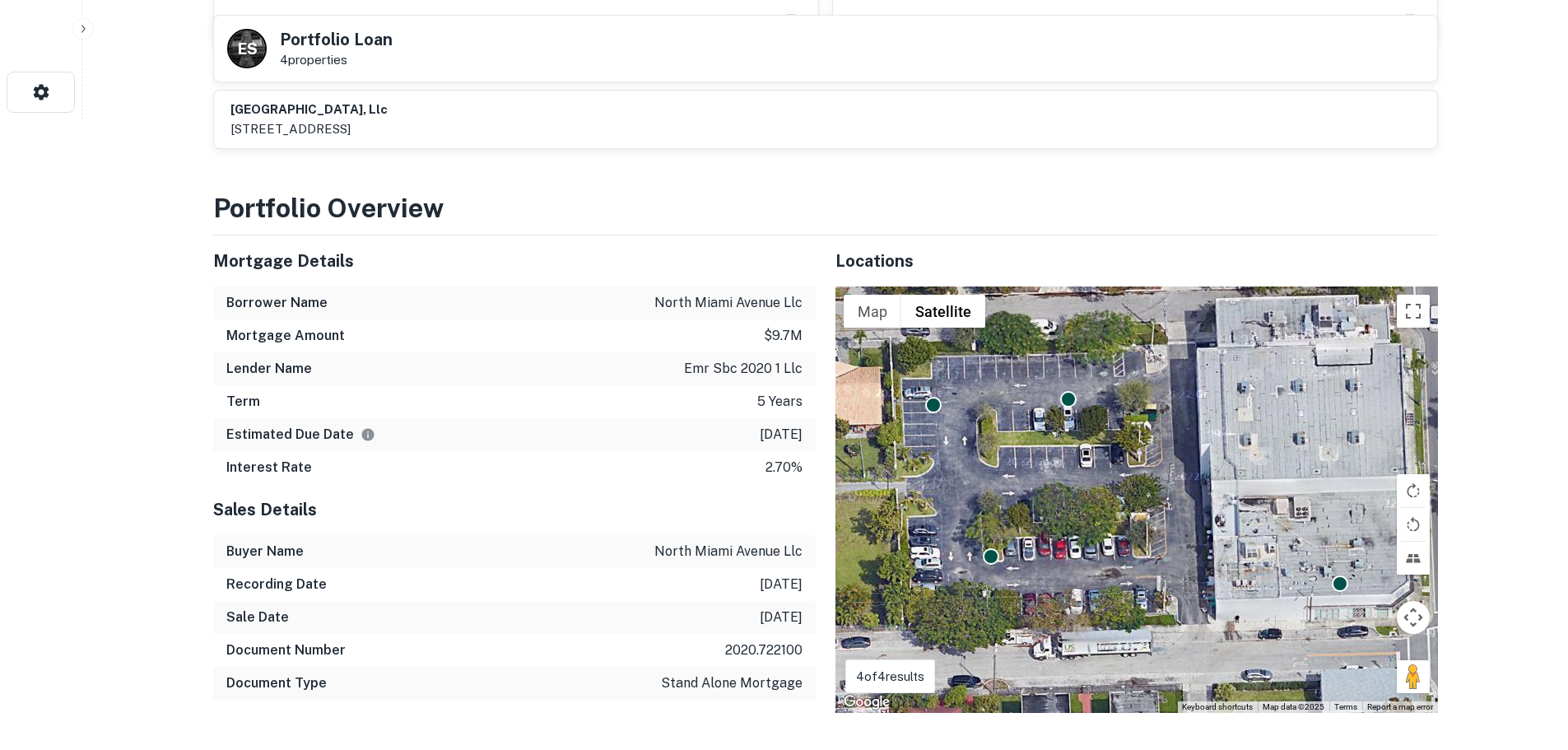
scroll to position [631, 0]
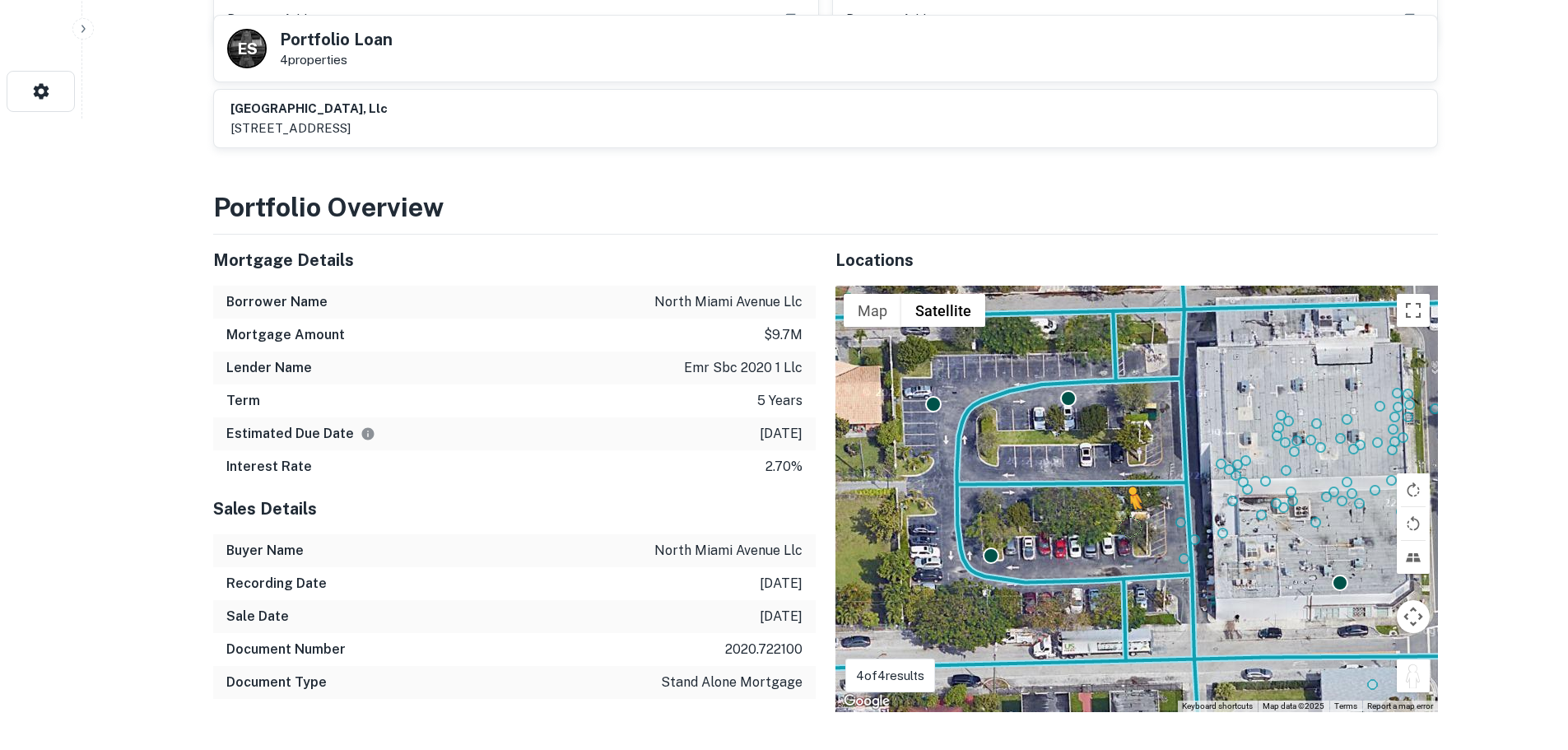
drag, startPoint x: 1425, startPoint y: 666, endPoint x: 1121, endPoint y: 506, distance: 343.5
click at [1121, 506] on div "To activate drag with keyboard, press Alt + Enter. Once in keyboard drag state,…" at bounding box center [1136, 498] width 602 height 426
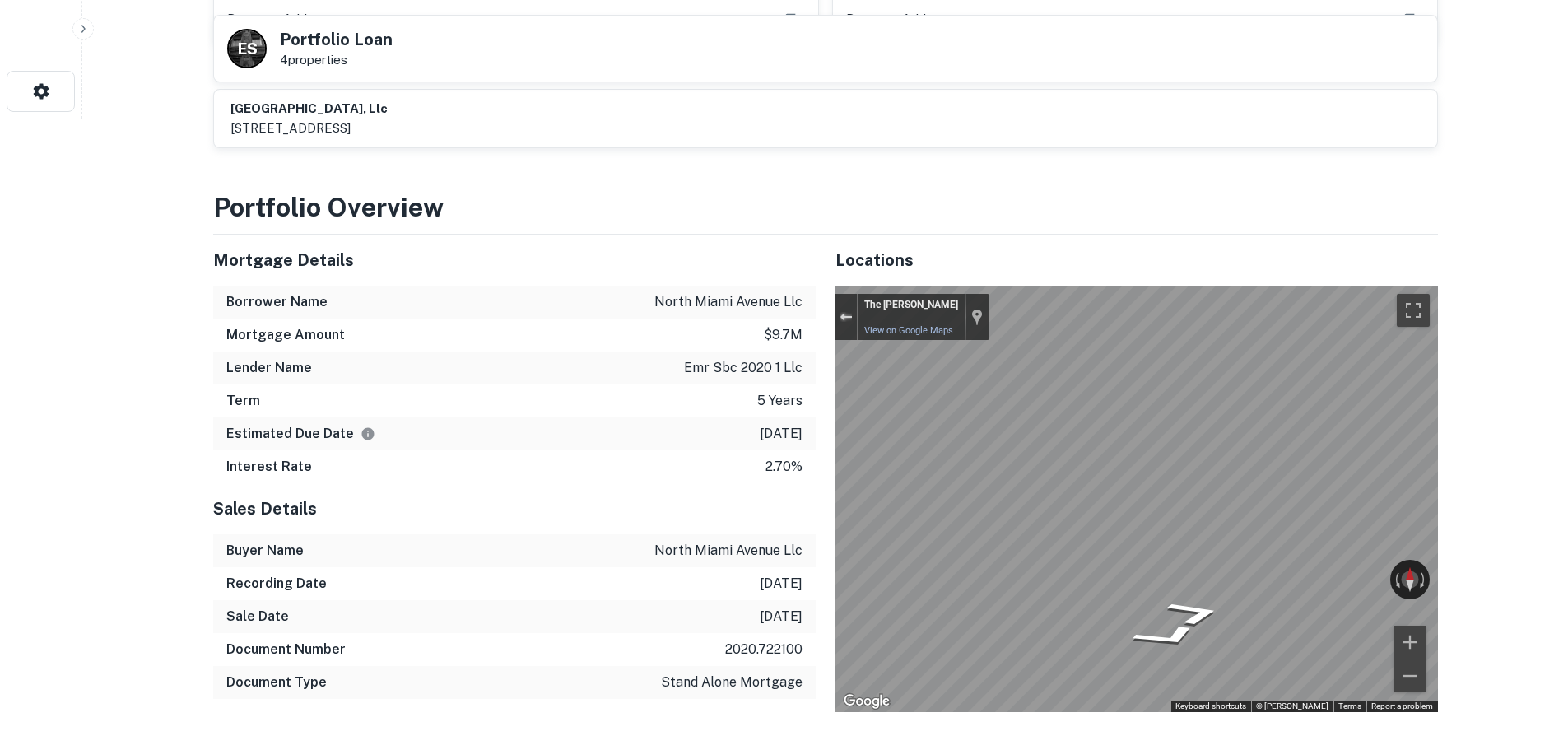
click at [851, 312] on div "Exit the Street View" at bounding box center [845, 316] width 12 height 9
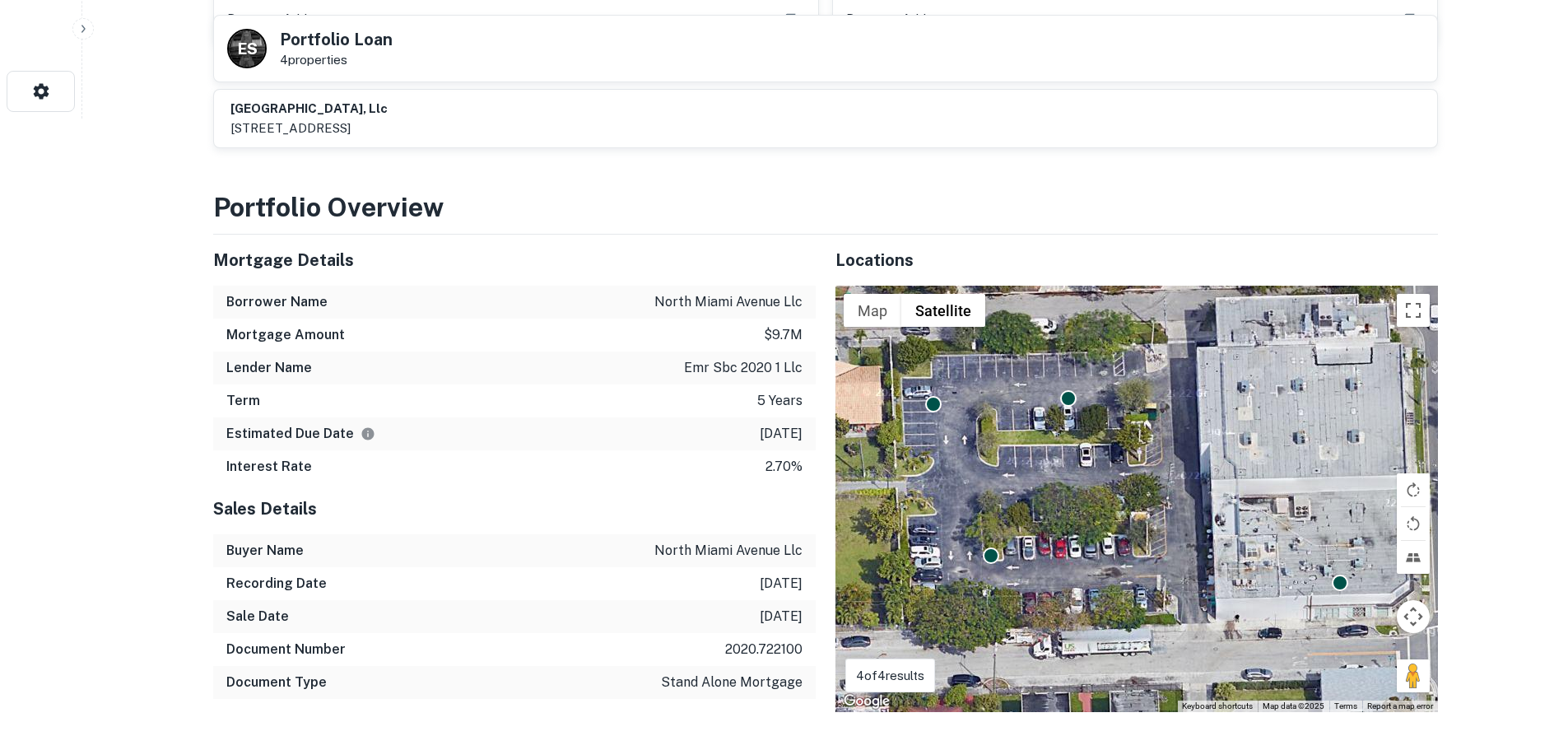
click at [942, 396] on div at bounding box center [933, 404] width 16 height 16
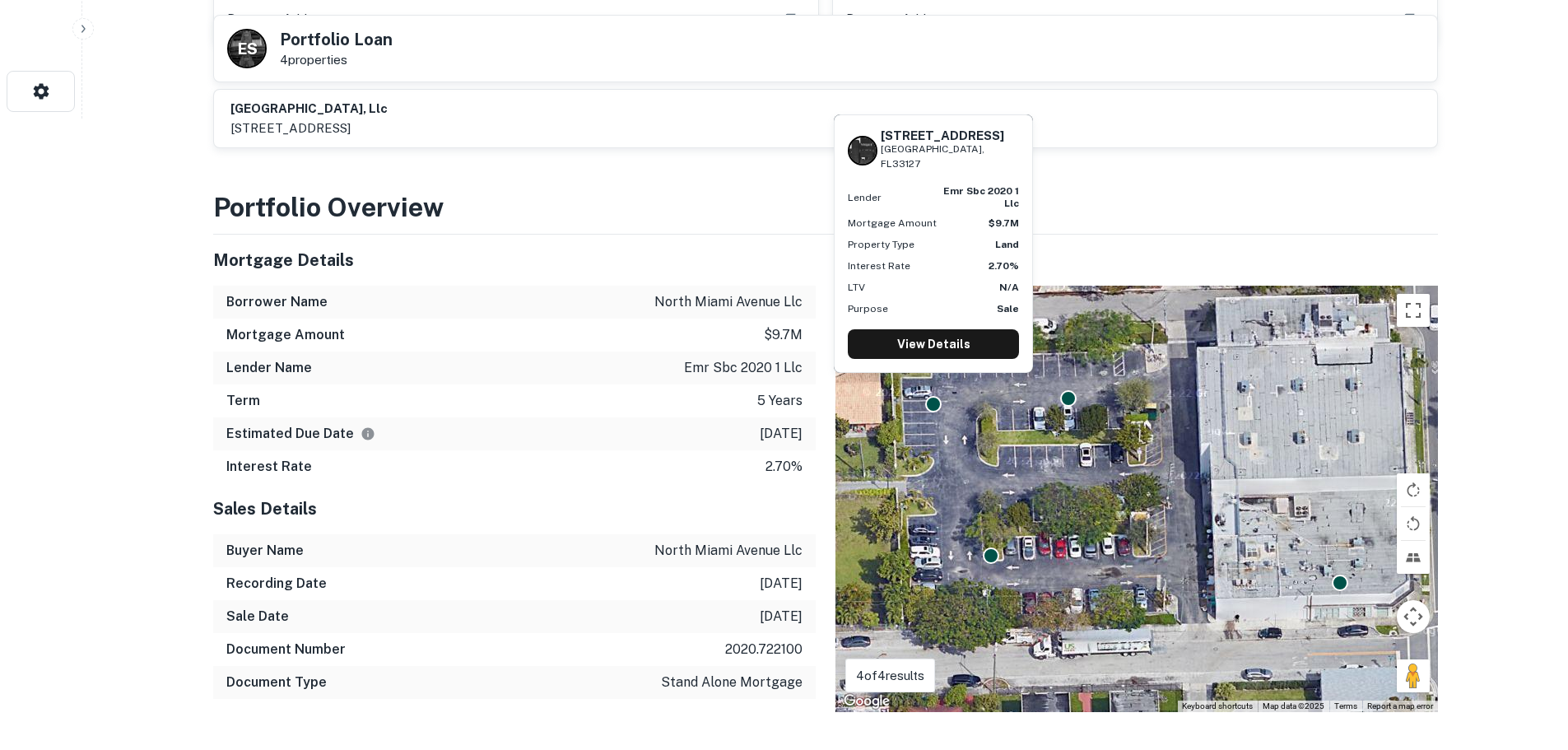
click at [927, 383] on div "34 NW 35th St Miami, FL33127 Lender emr sbc 2020 1 llc Mortgage Amount $9.7M Pr…" at bounding box center [934, 248] width 203 height 271
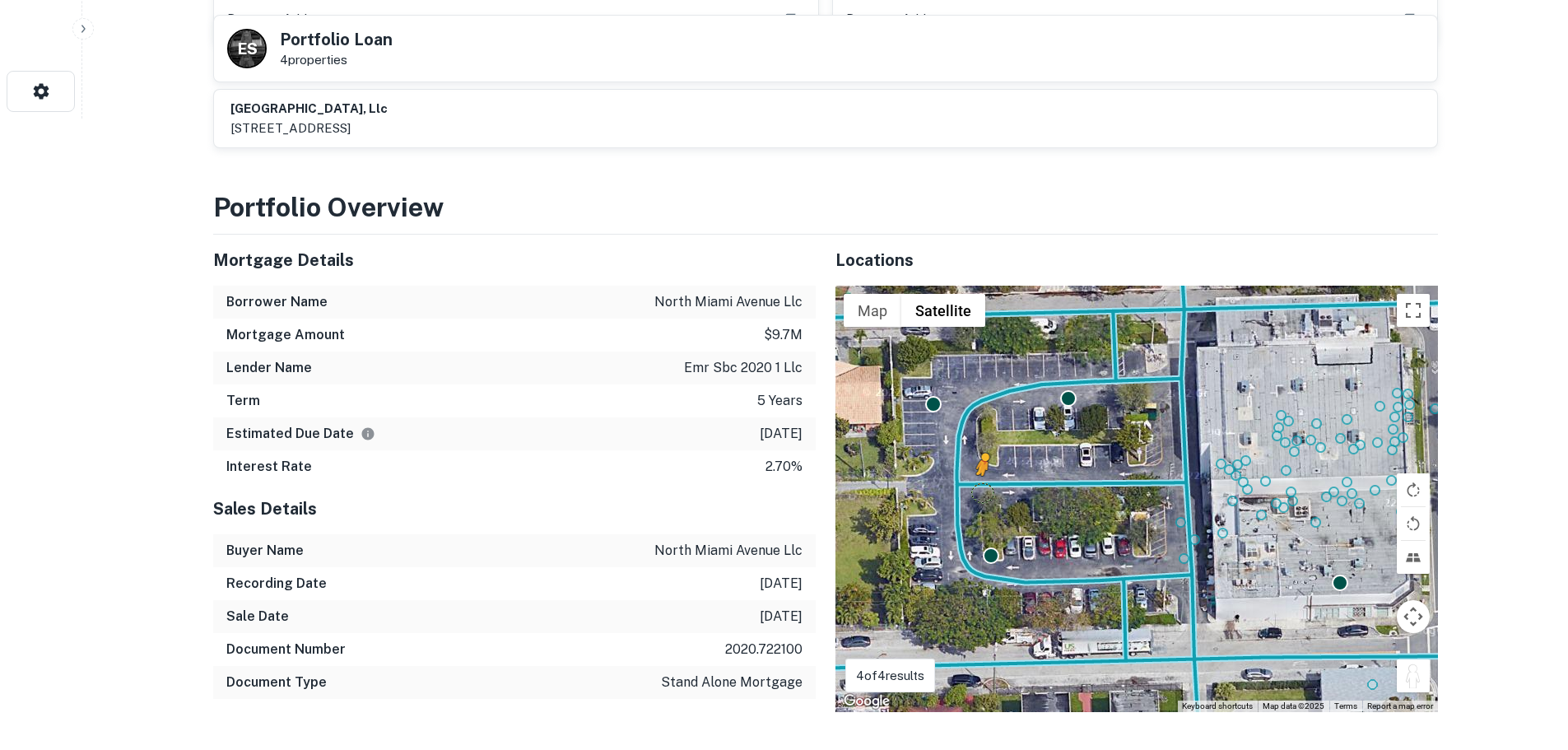
drag, startPoint x: 1403, startPoint y: 660, endPoint x: 979, endPoint y: 476, distance: 462.2
click at [979, 476] on div "To activate drag with keyboard, press Alt + Enter. Once in keyboard drag state,…" at bounding box center [1136, 498] width 602 height 426
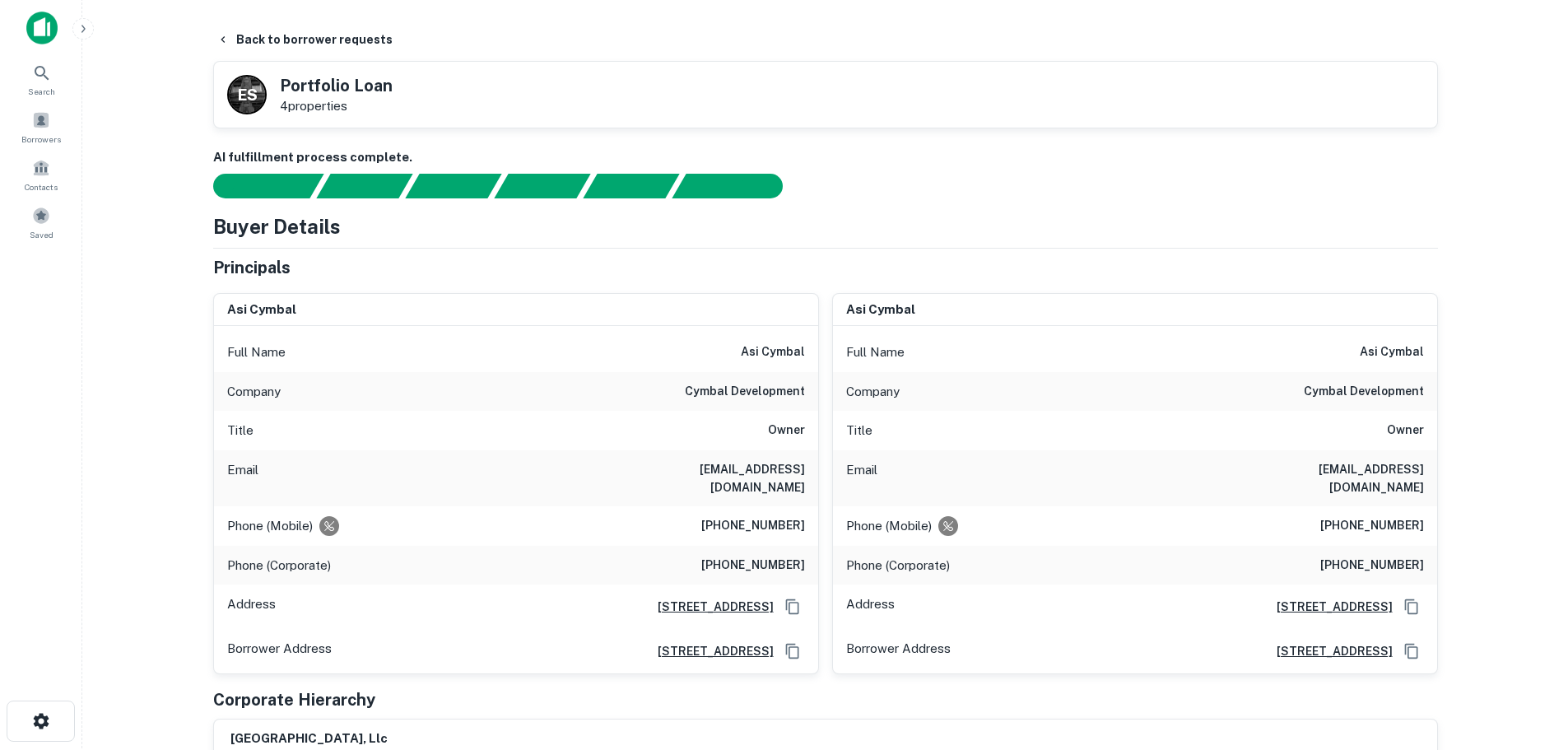
scroll to position [0, 0]
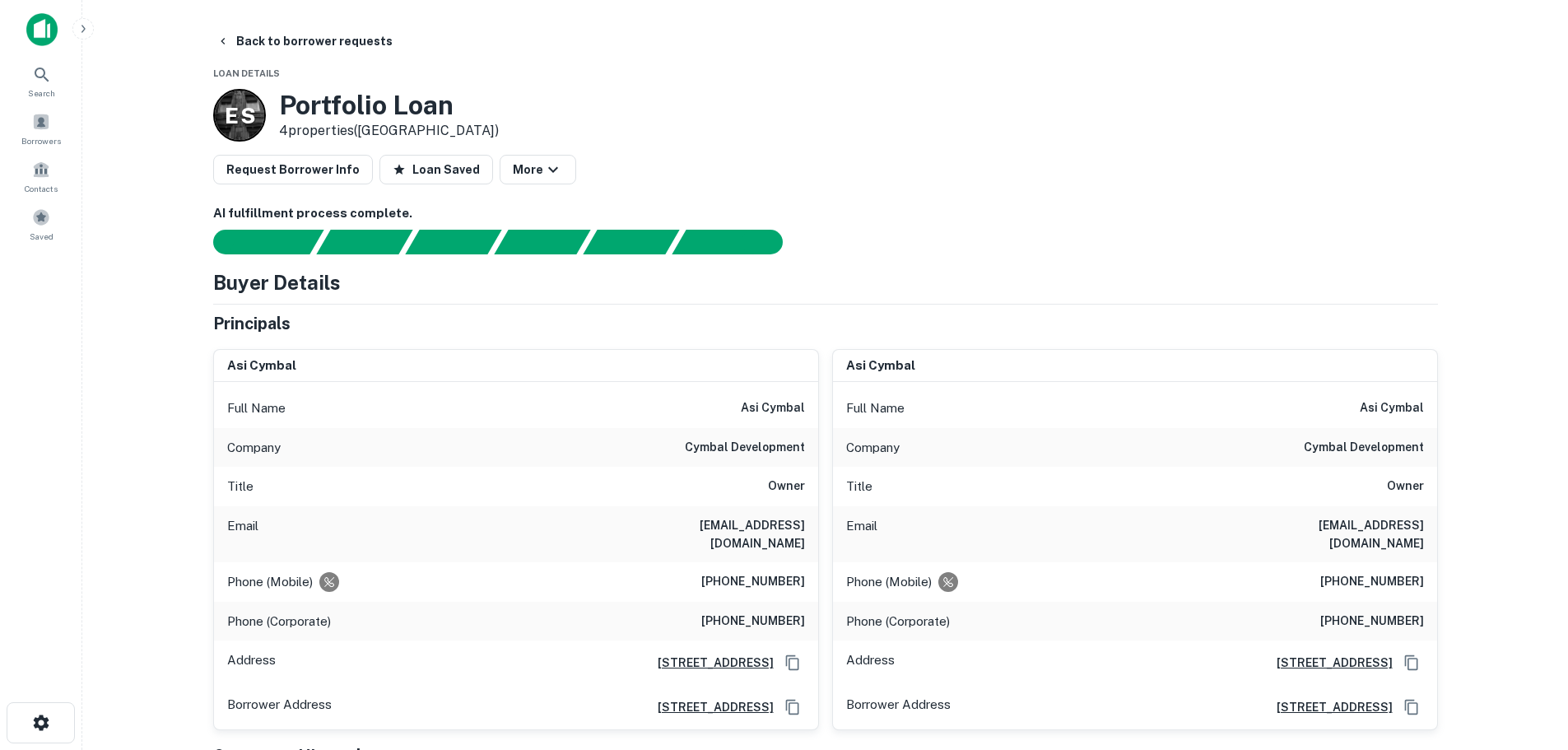
click at [757, 448] on h6 "cymbal development" at bounding box center [745, 448] width 120 height 20
click at [337, 42] on button "Back to borrower requests" at bounding box center [304, 41] width 189 height 29
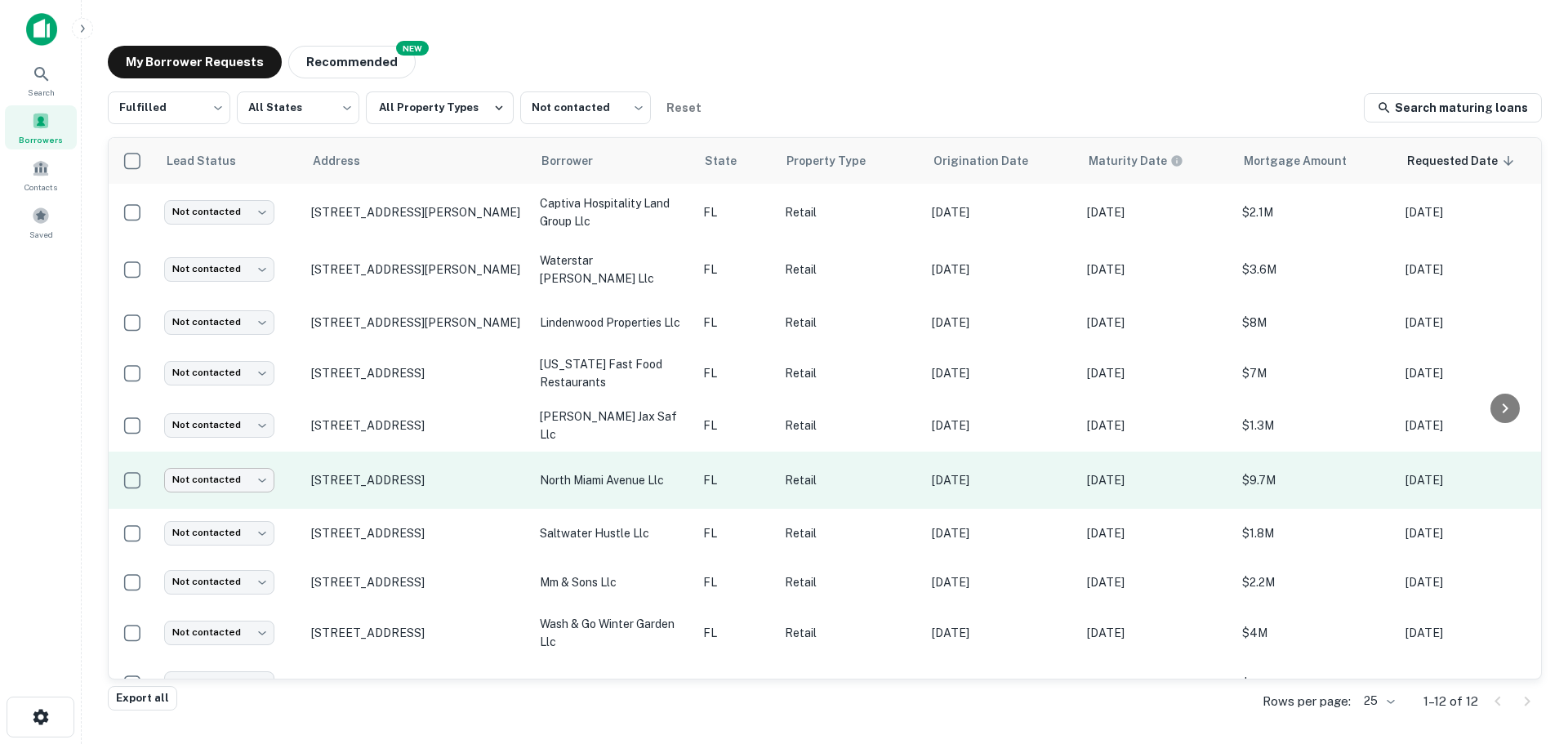
click at [222, 476] on body "Search Borrowers Contacts Saved My Borrower Requests NEW Recommended Fulfilled …" at bounding box center [784, 372] width 1568 height 744
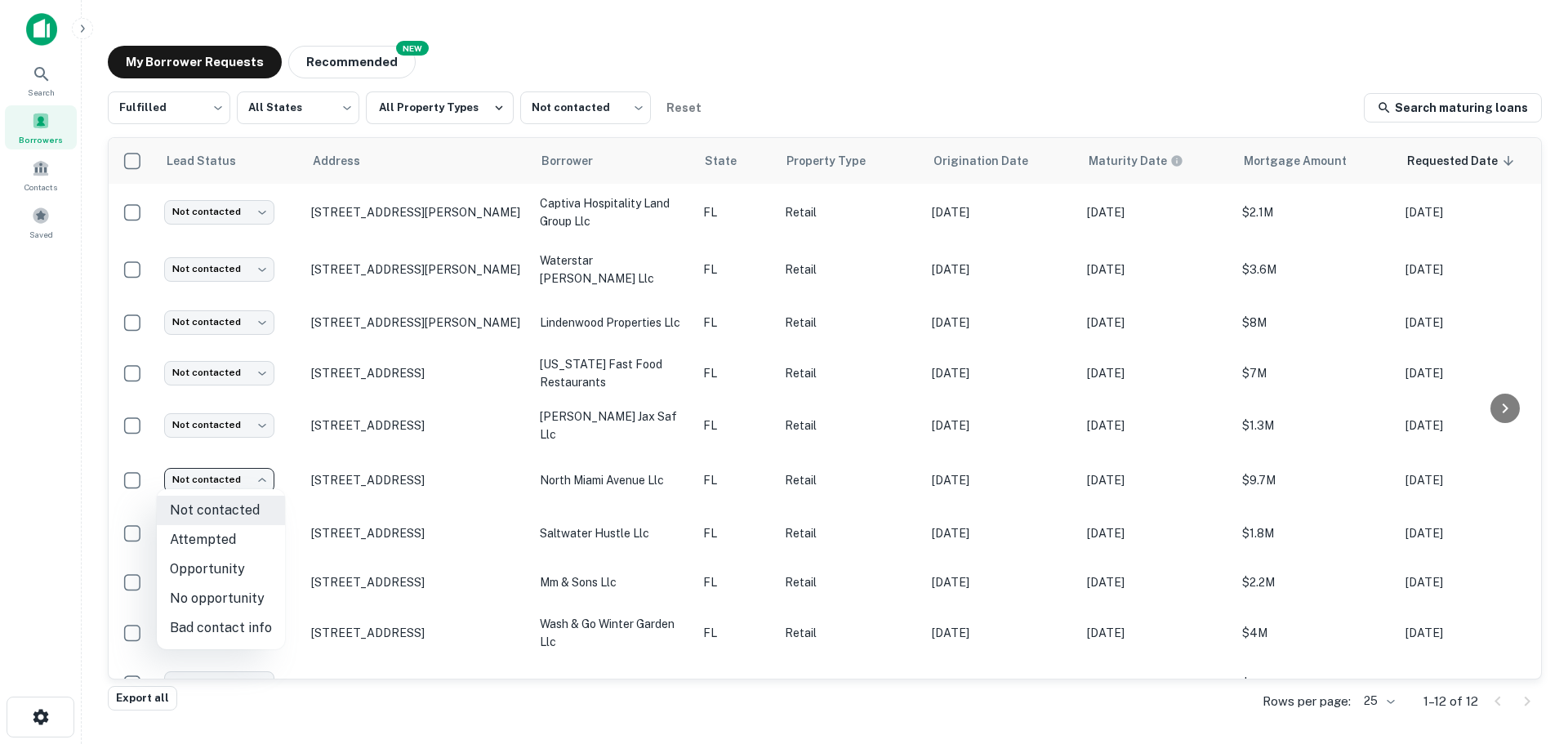
click at [240, 597] on li "No opportunity" at bounding box center [221, 598] width 128 height 29
type input "**********"
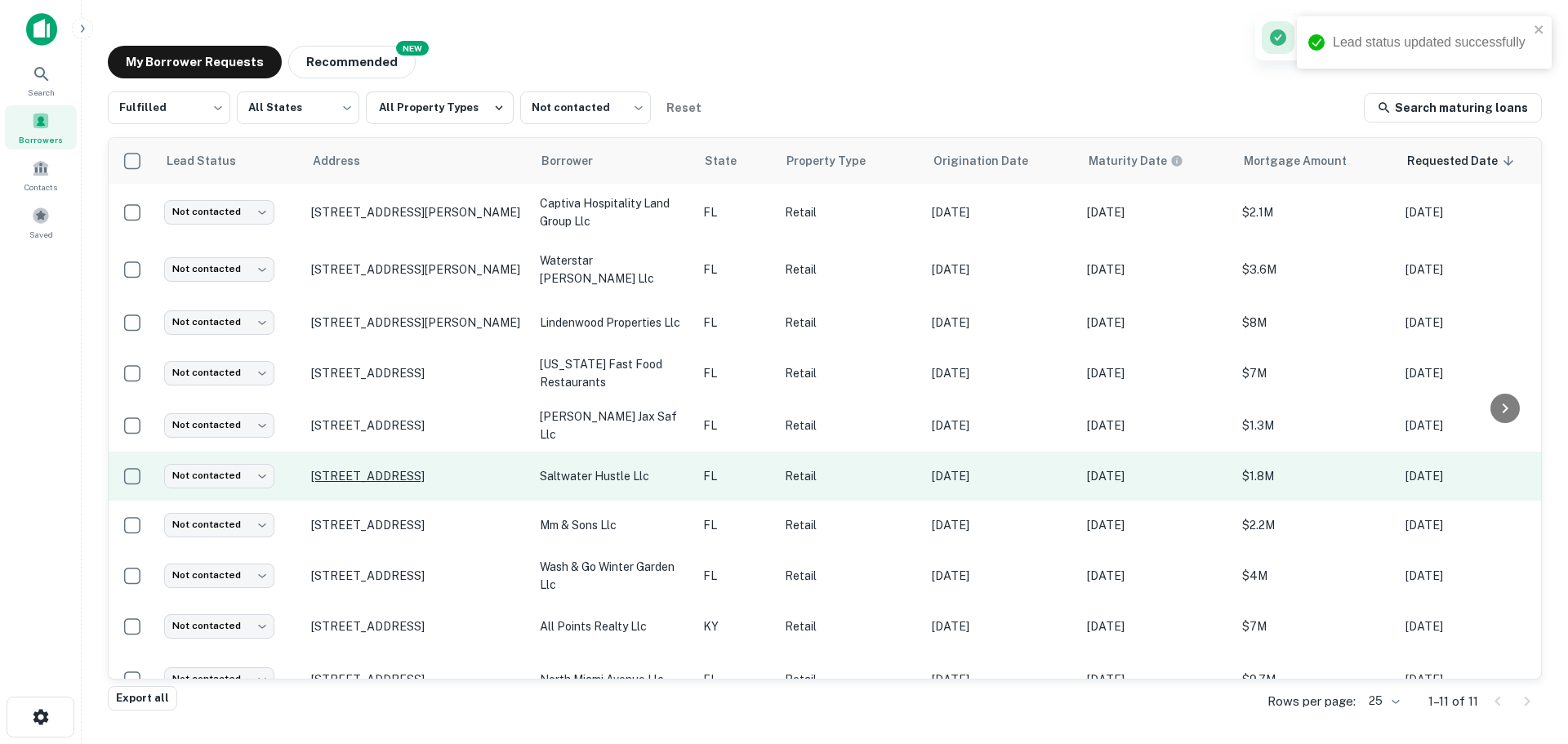
click at [436, 471] on p "1315 Coastal Hwy Panacea, FL32346" at bounding box center [417, 476] width 212 height 14
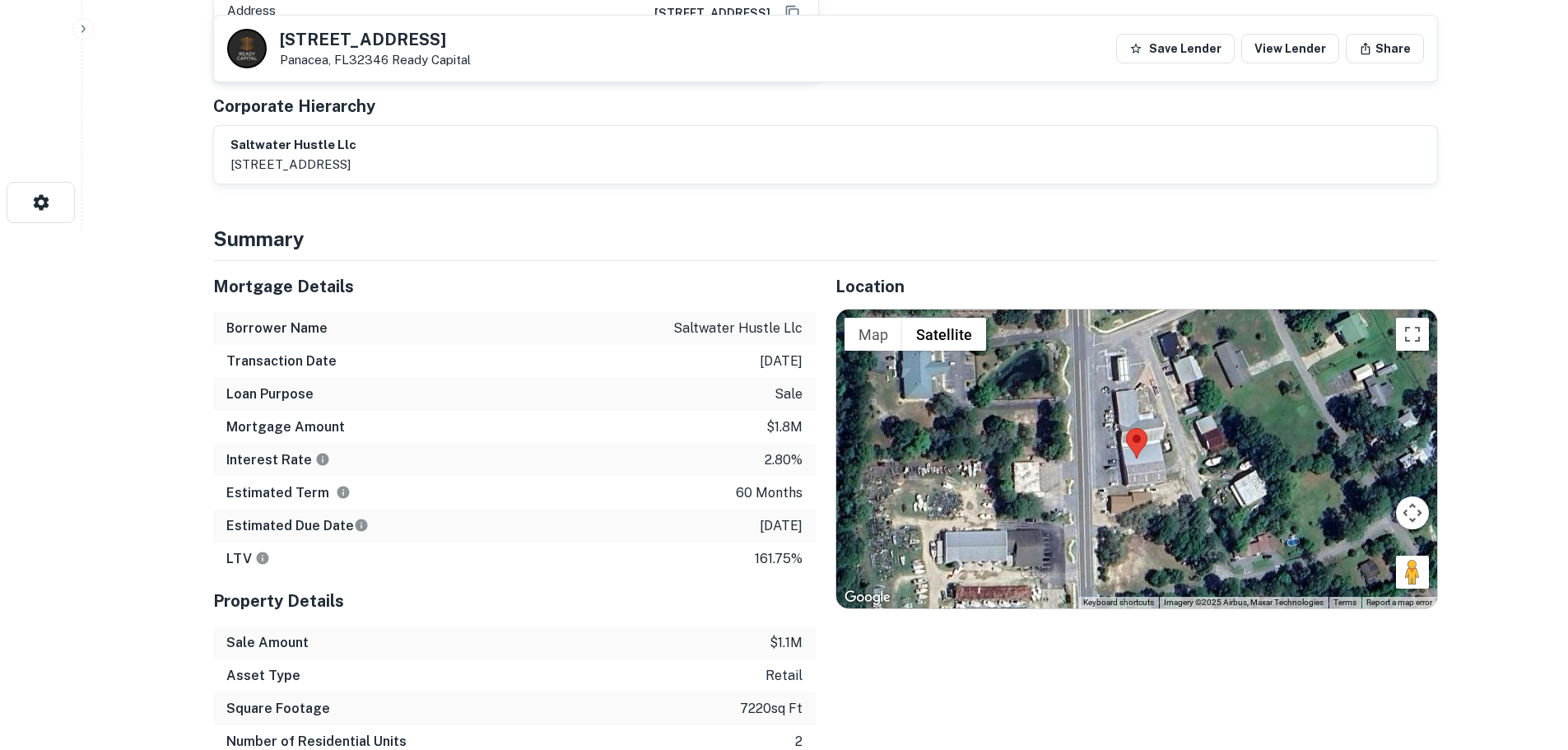
scroll to position [521, 0]
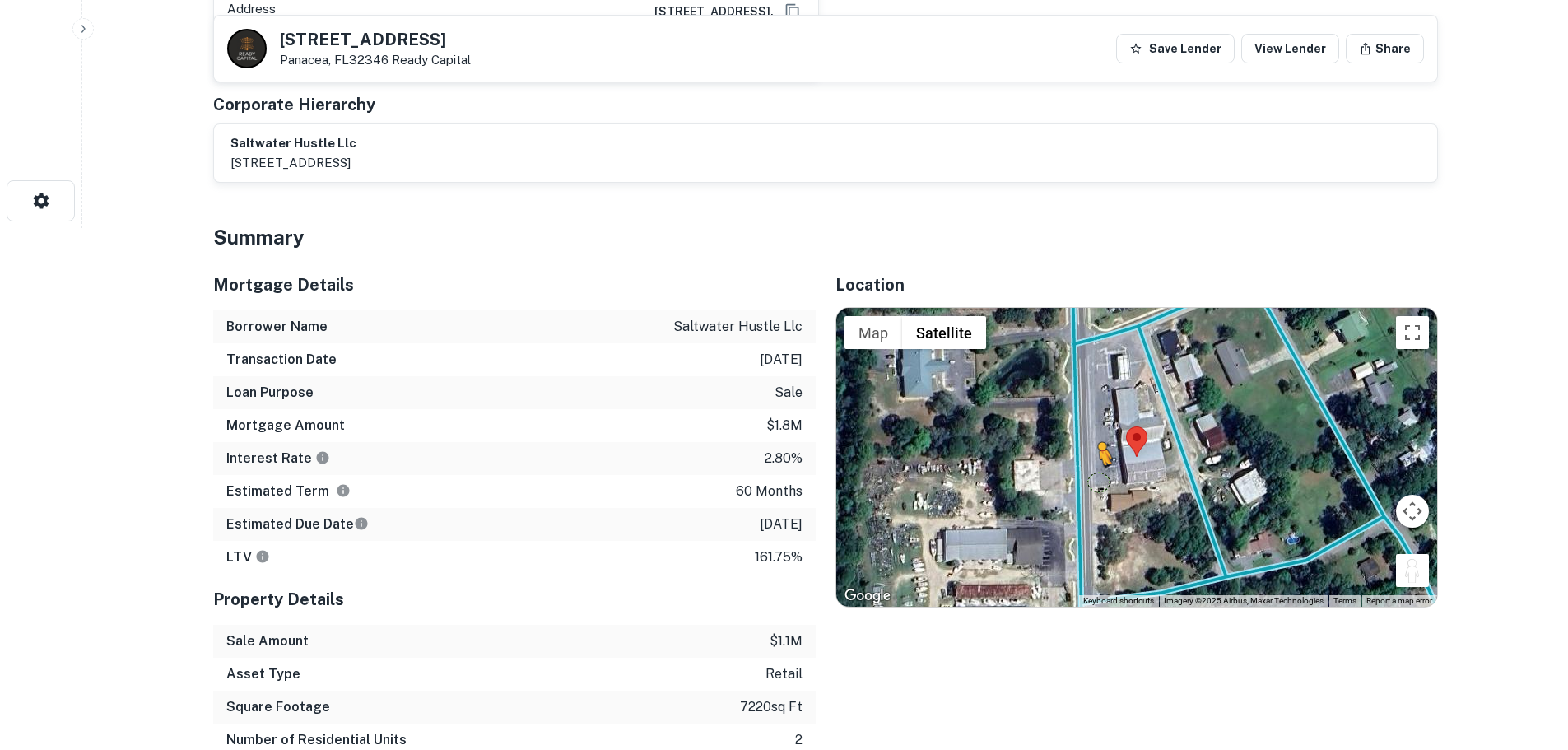
drag, startPoint x: 1418, startPoint y: 560, endPoint x: 1092, endPoint y: 463, distance: 340.1
click at [1092, 463] on div "To activate drag with keyboard, press Alt + Enter. Once in keyboard drag state,…" at bounding box center [1136, 456] width 601 height 298
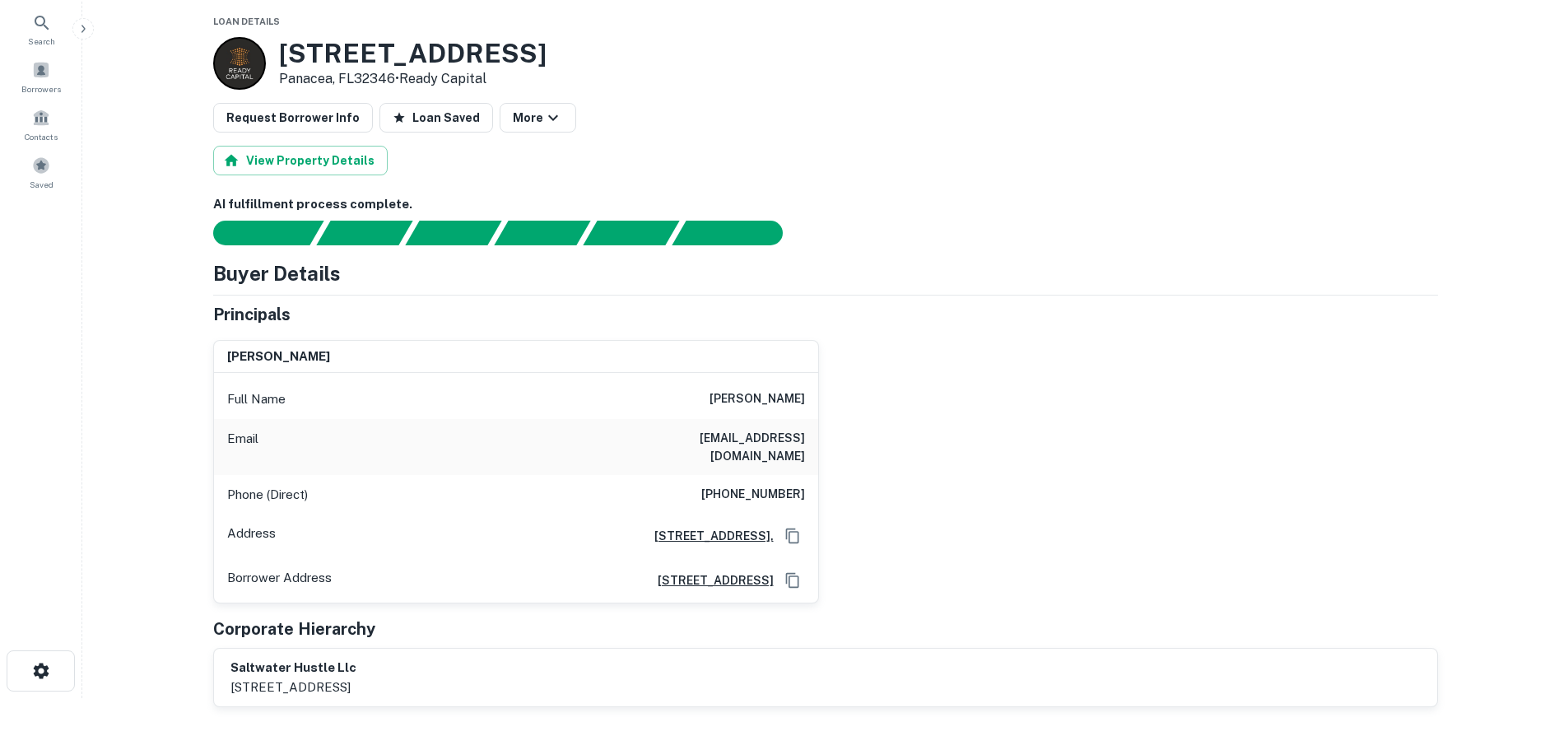
scroll to position [0, 0]
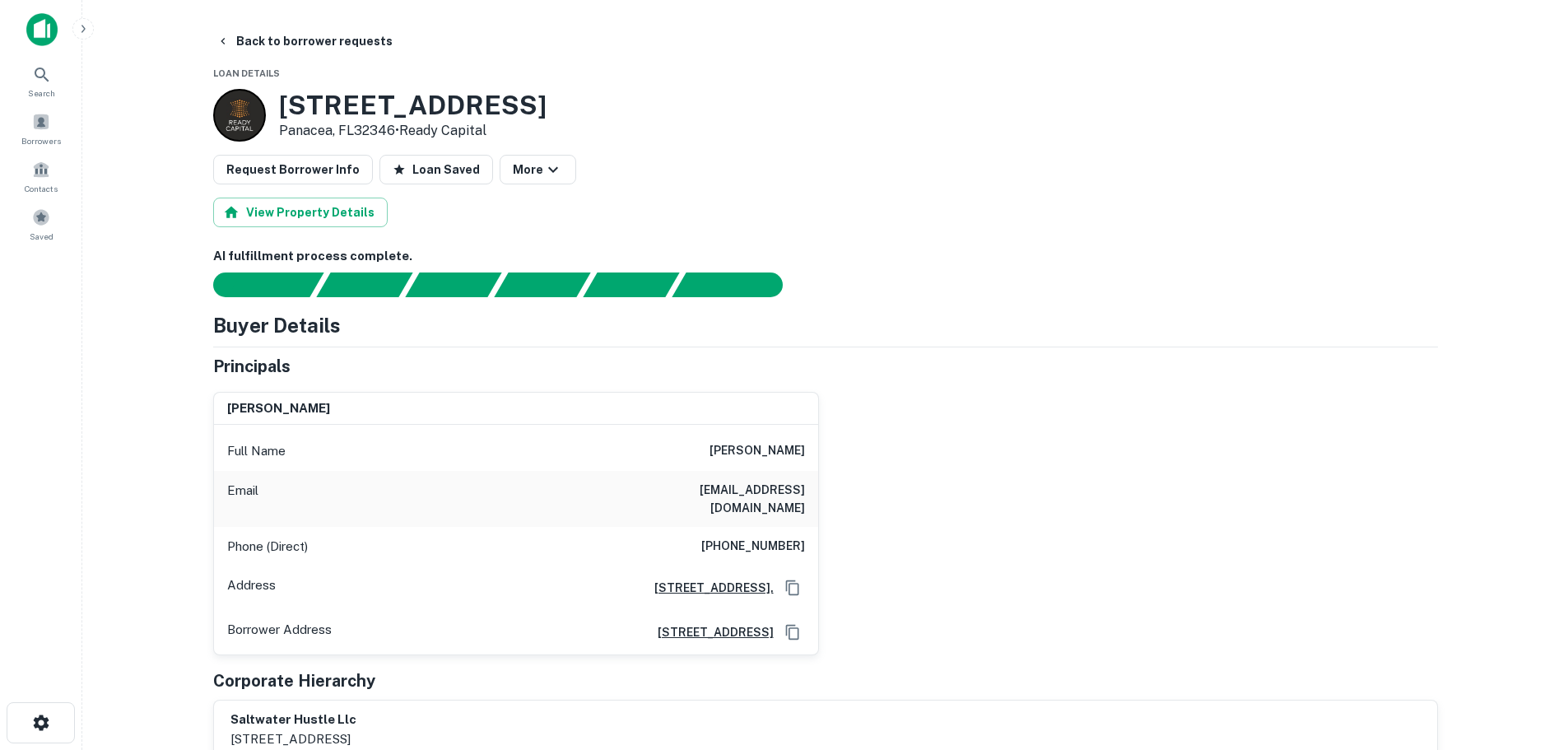
click at [744, 537] on h6 "(229) 424-5471" at bounding box center [753, 546] width 104 height 20
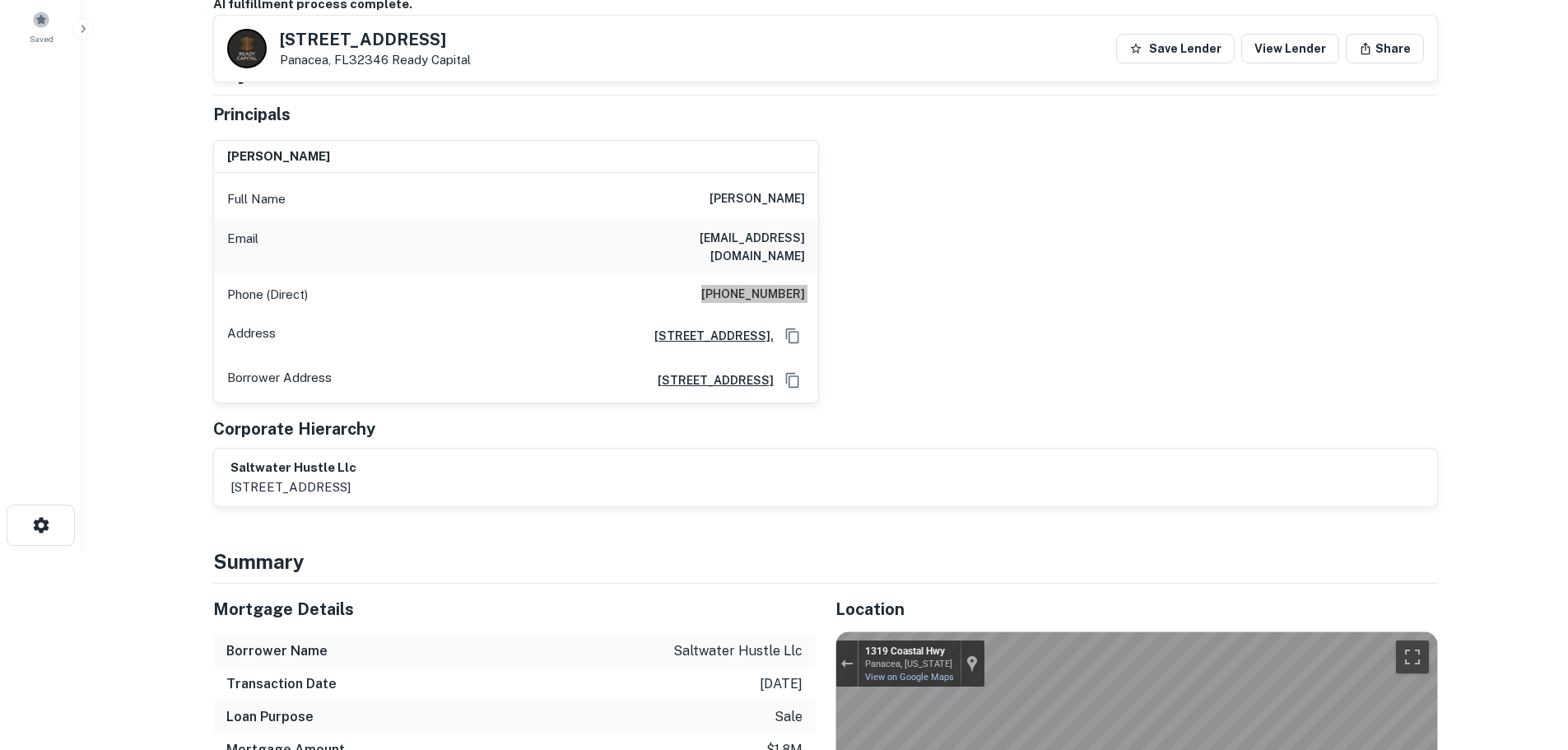
scroll to position [62, 0]
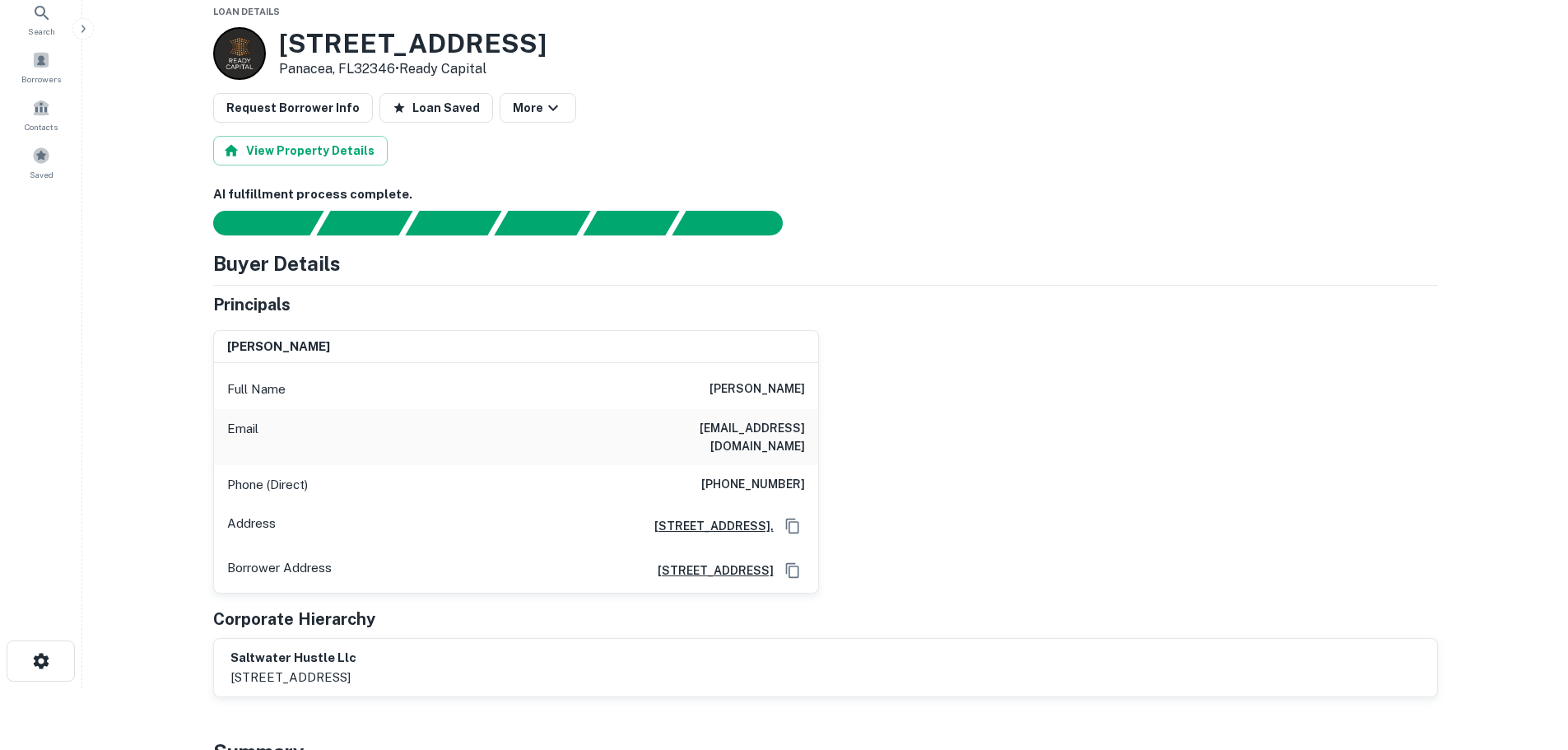
click at [394, 51] on h3 "1315 Coastal Hwy" at bounding box center [412, 44] width 267 height 31
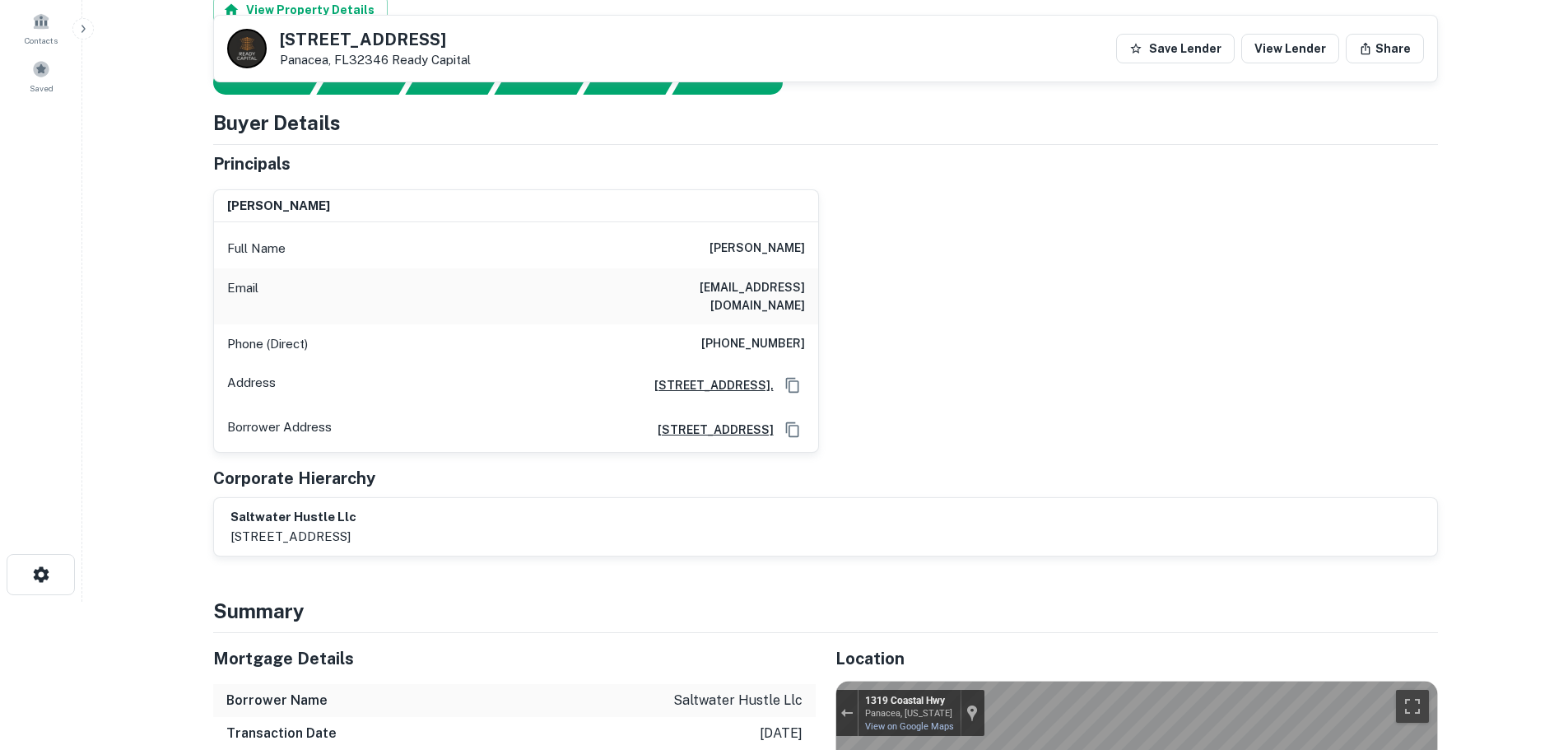
scroll to position [148, 0]
click at [363, 45] on h5 "1315 Coastal Hwy" at bounding box center [375, 39] width 191 height 16
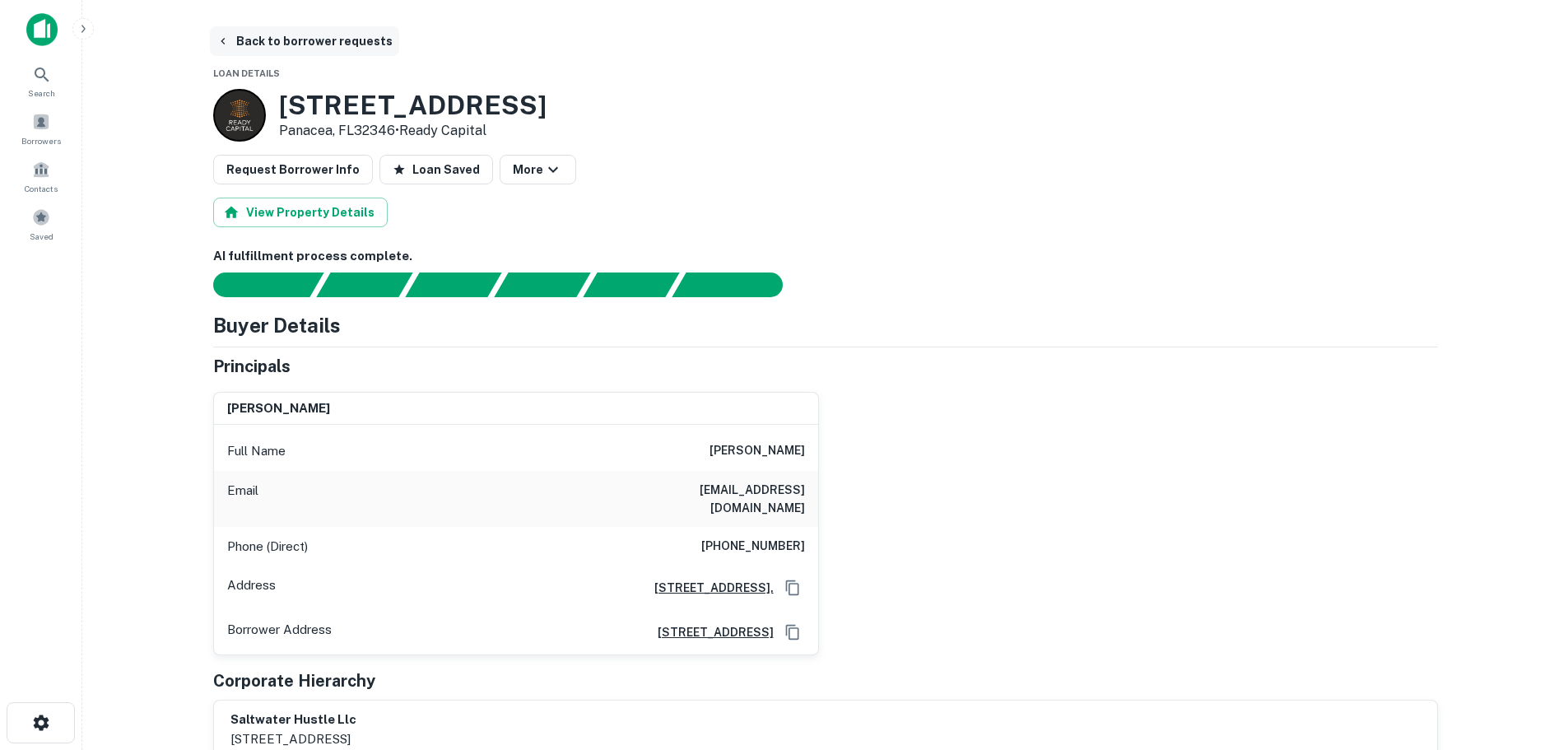
click at [296, 32] on button "Back to borrower requests" at bounding box center [304, 41] width 189 height 29
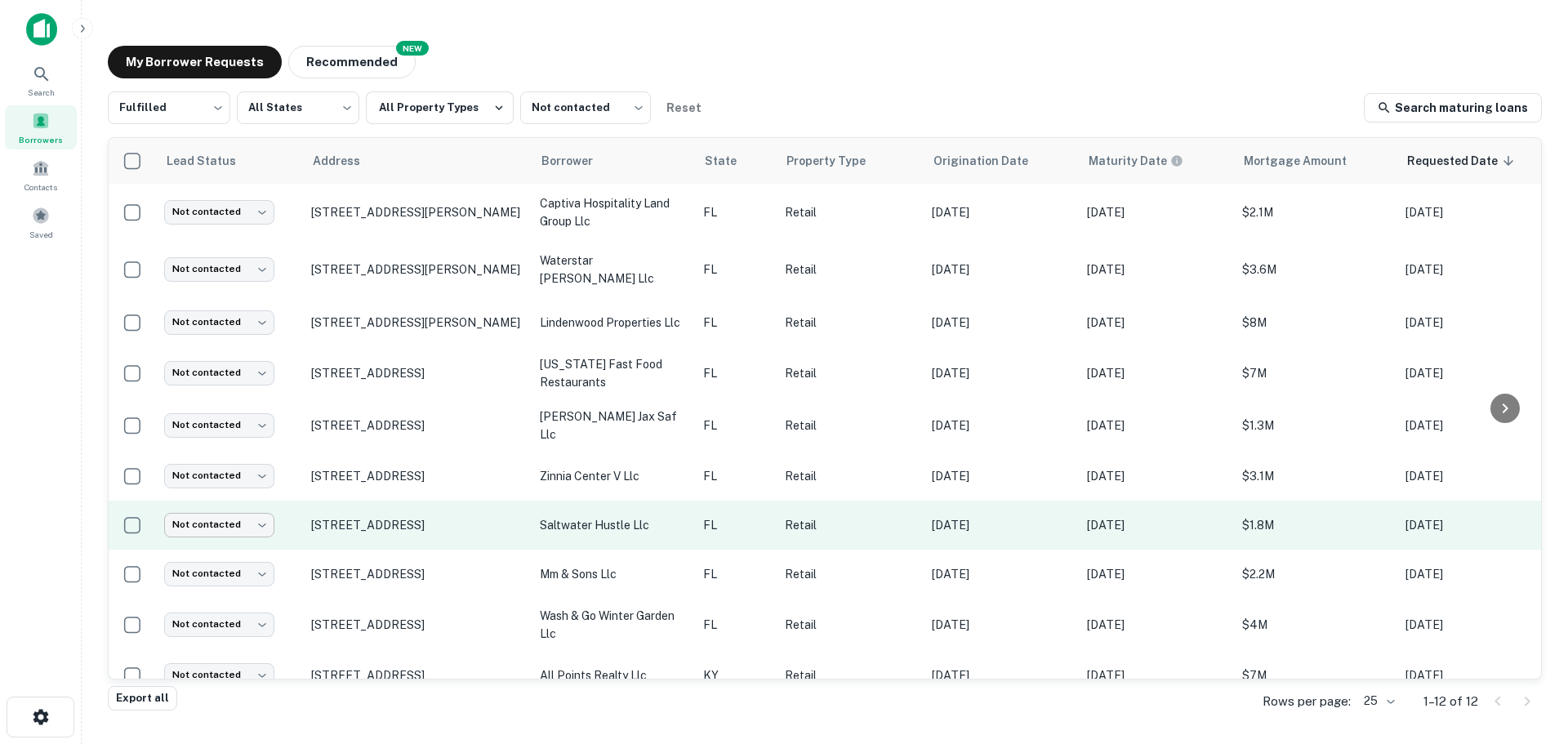
click at [233, 533] on body "Search Borrowers Contacts Saved My Borrower Requests NEW Recommended Fulfilled …" at bounding box center [784, 372] width 1568 height 744
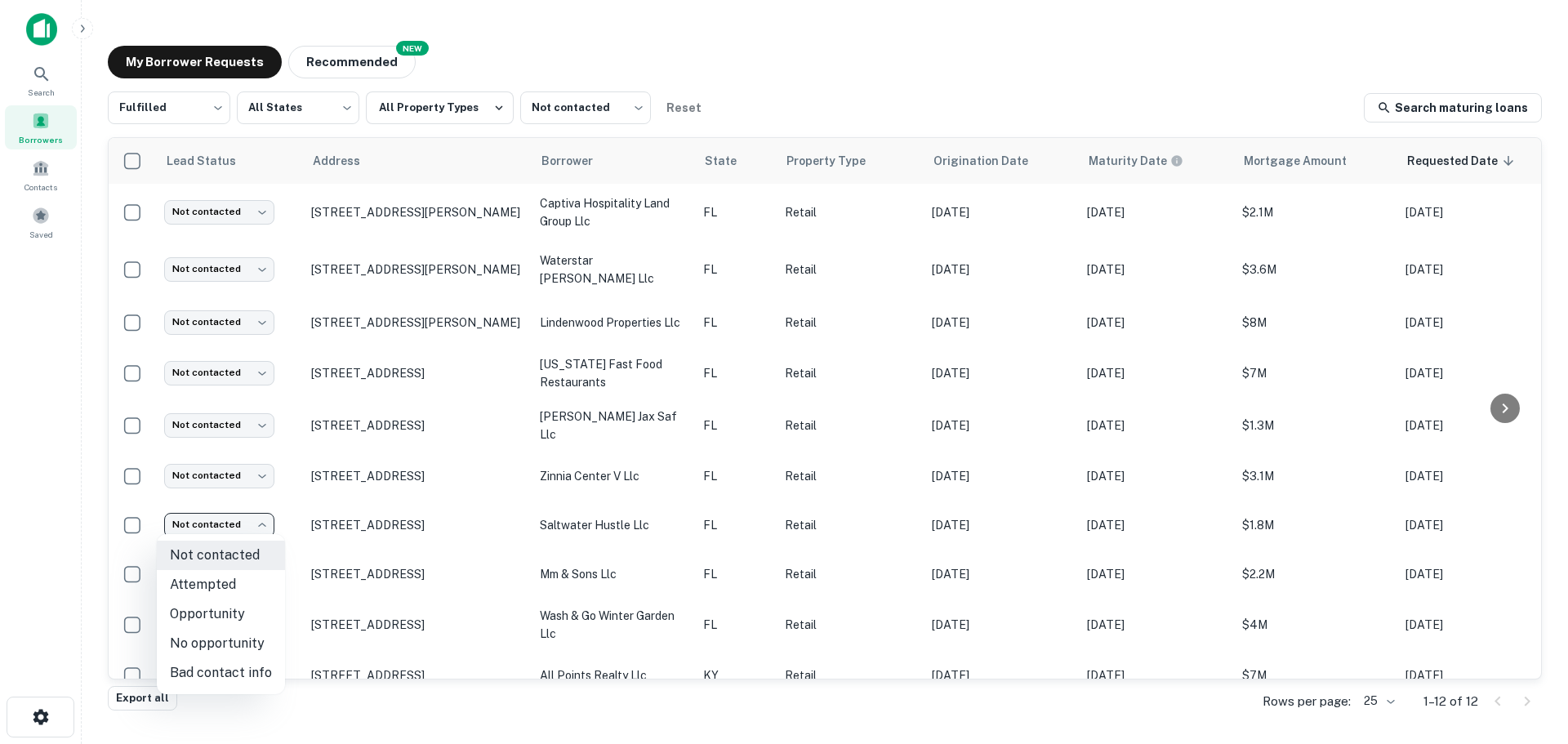
click at [233, 619] on li "Opportunity" at bounding box center [221, 614] width 128 height 29
type input "**********"
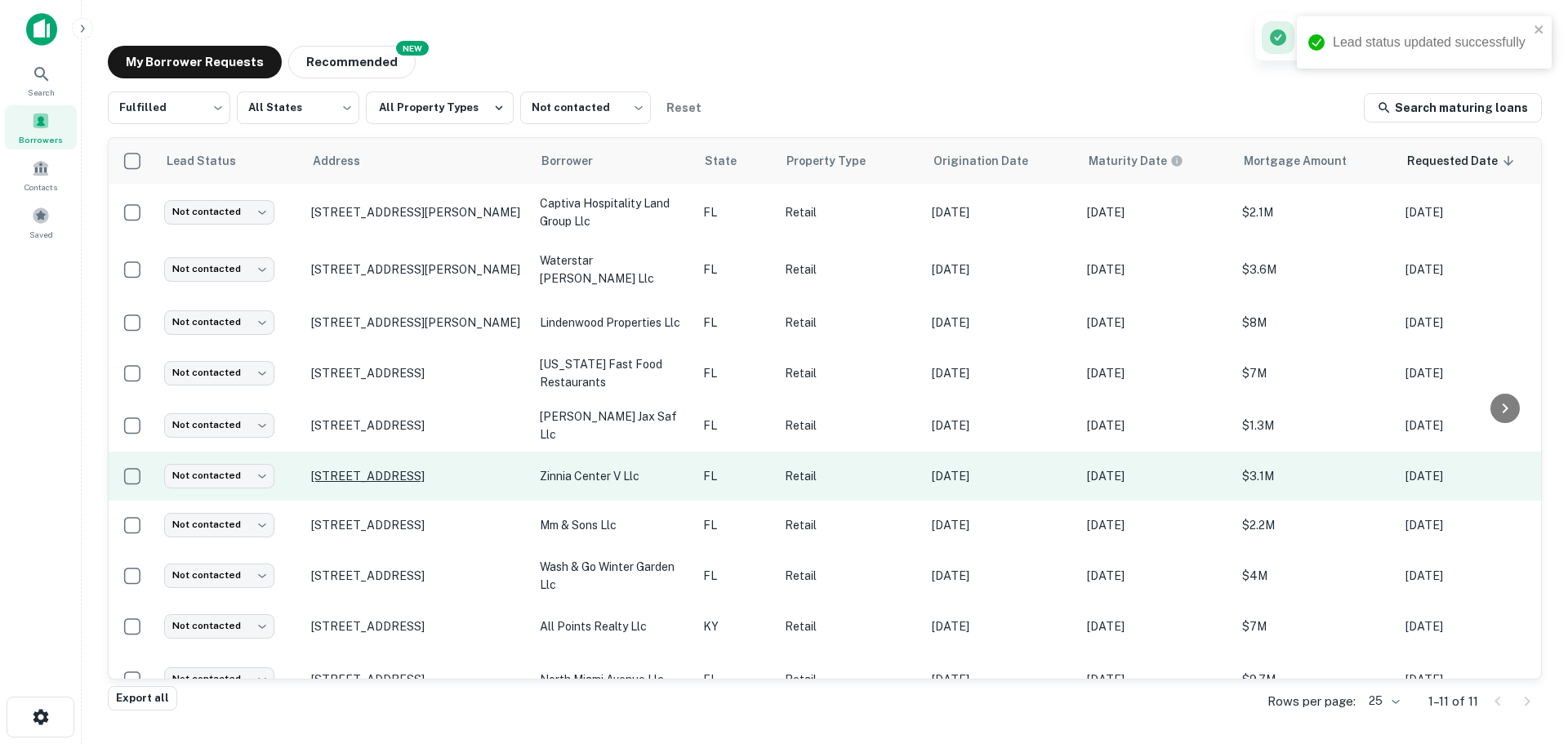
click at [435, 469] on p "7421 Manatee Ave W Bradenton, FL34209" at bounding box center [417, 476] width 212 height 14
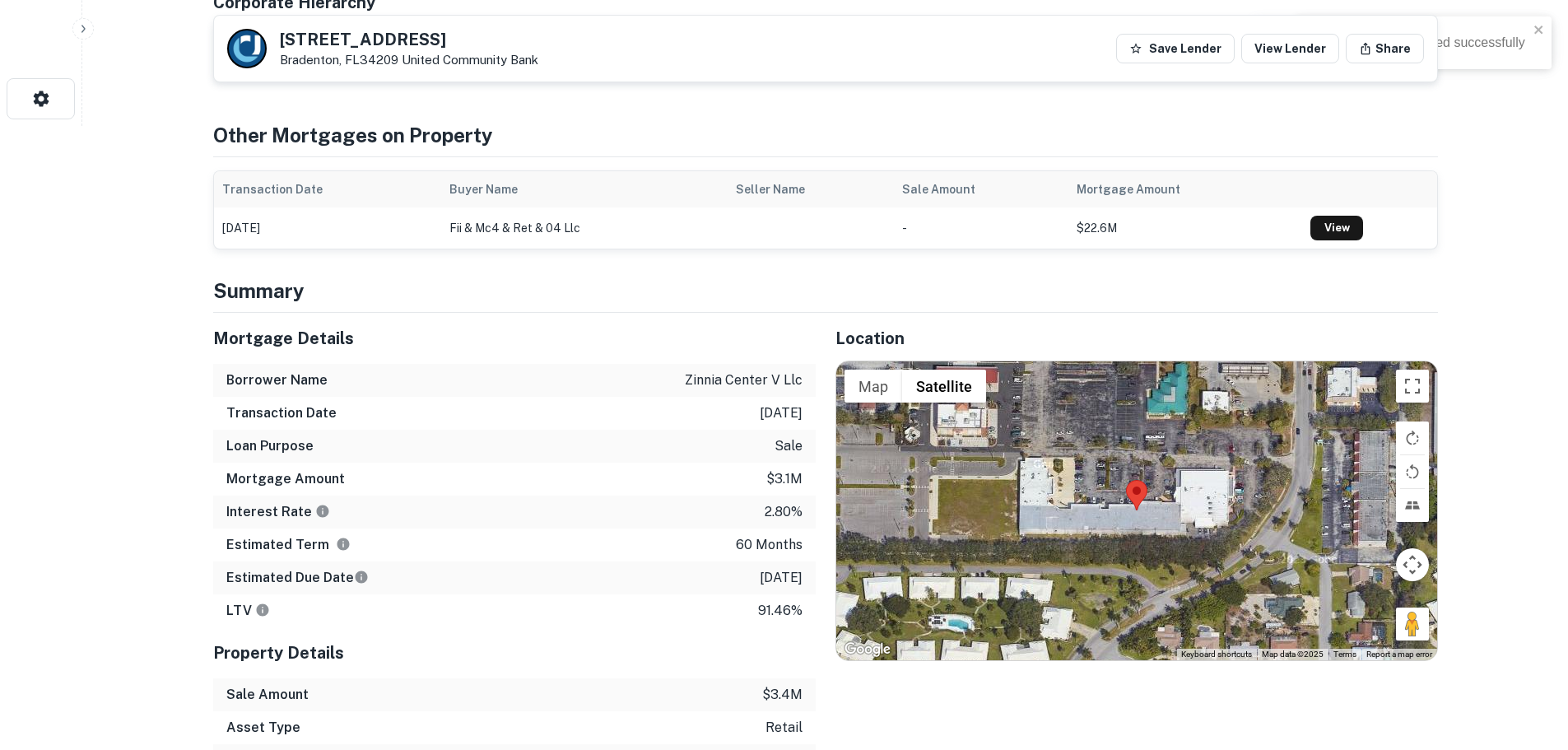
scroll to position [625, 0]
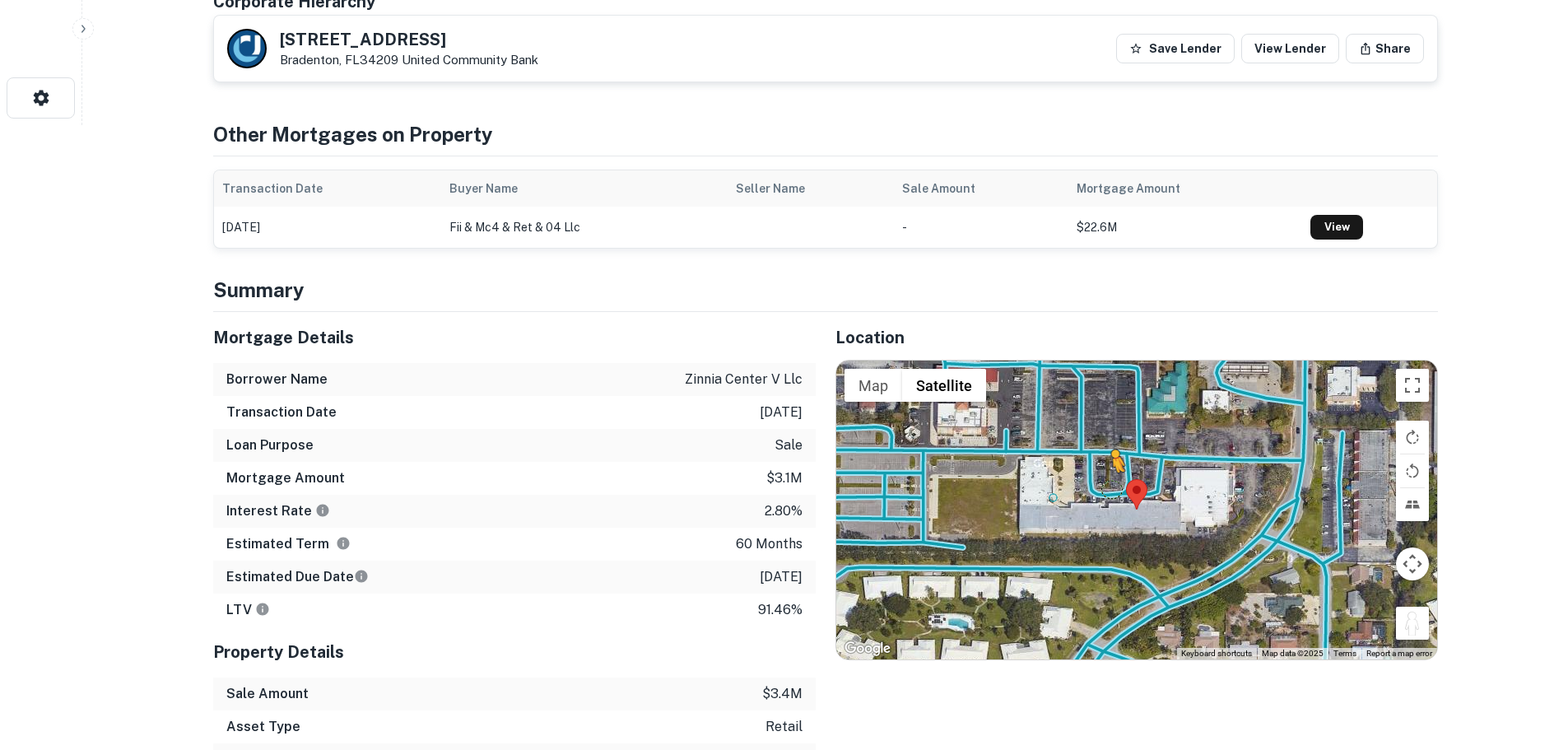
drag, startPoint x: 1406, startPoint y: 604, endPoint x: 1104, endPoint y: 473, distance: 329.2
click at [1104, 473] on div "To activate drag with keyboard, press Alt + Enter. Once in keyboard drag state,…" at bounding box center [1136, 509] width 601 height 298
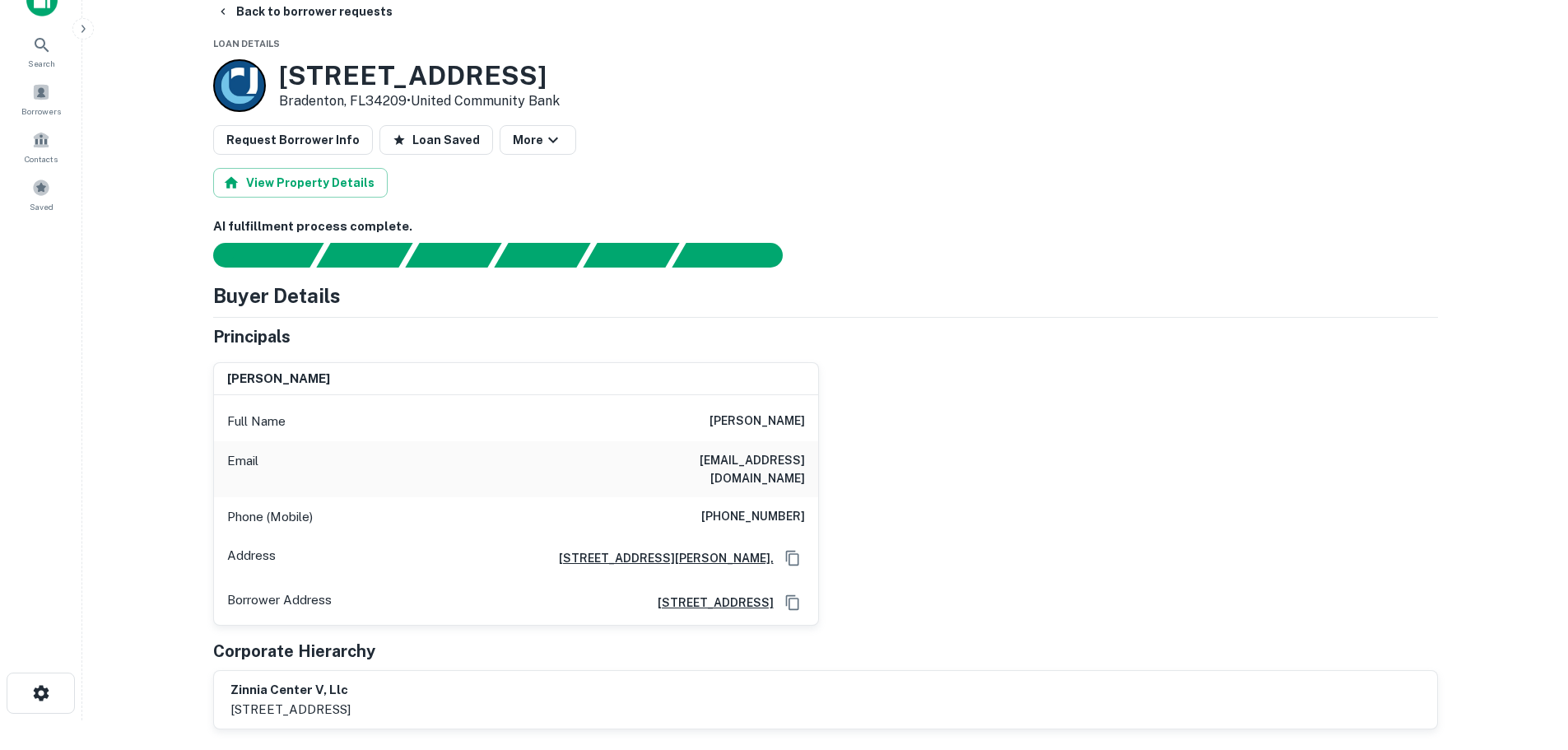
scroll to position [29, 0]
click at [758, 508] on h6 "(941) 366-0115" at bounding box center [753, 517] width 104 height 20
click at [262, 9] on button "Back to borrower requests" at bounding box center [304, 12] width 189 height 29
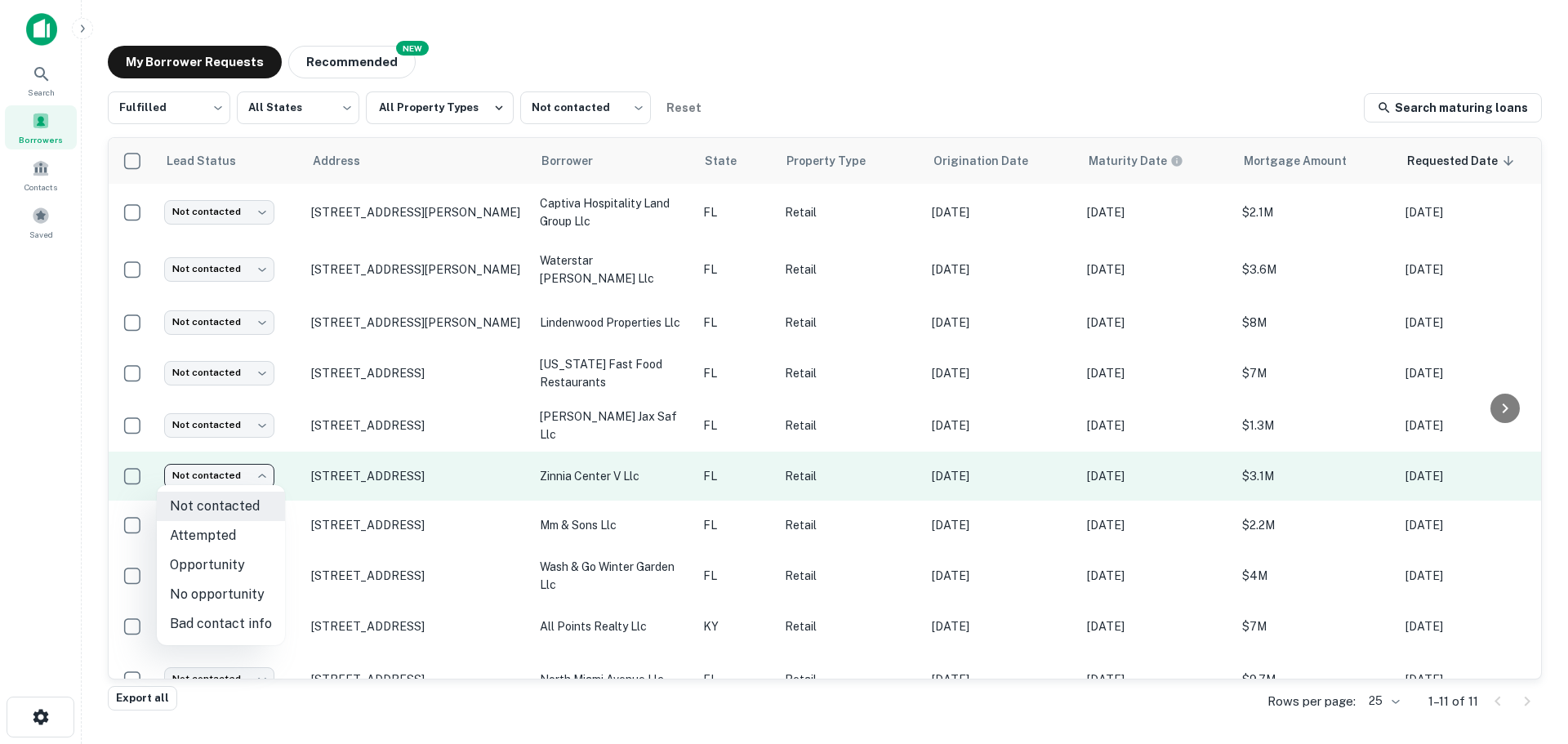
click at [241, 463] on body "Search Borrowers Contacts Saved My Borrower Requests NEW Recommended Fulfilled …" at bounding box center [784, 372] width 1568 height 744
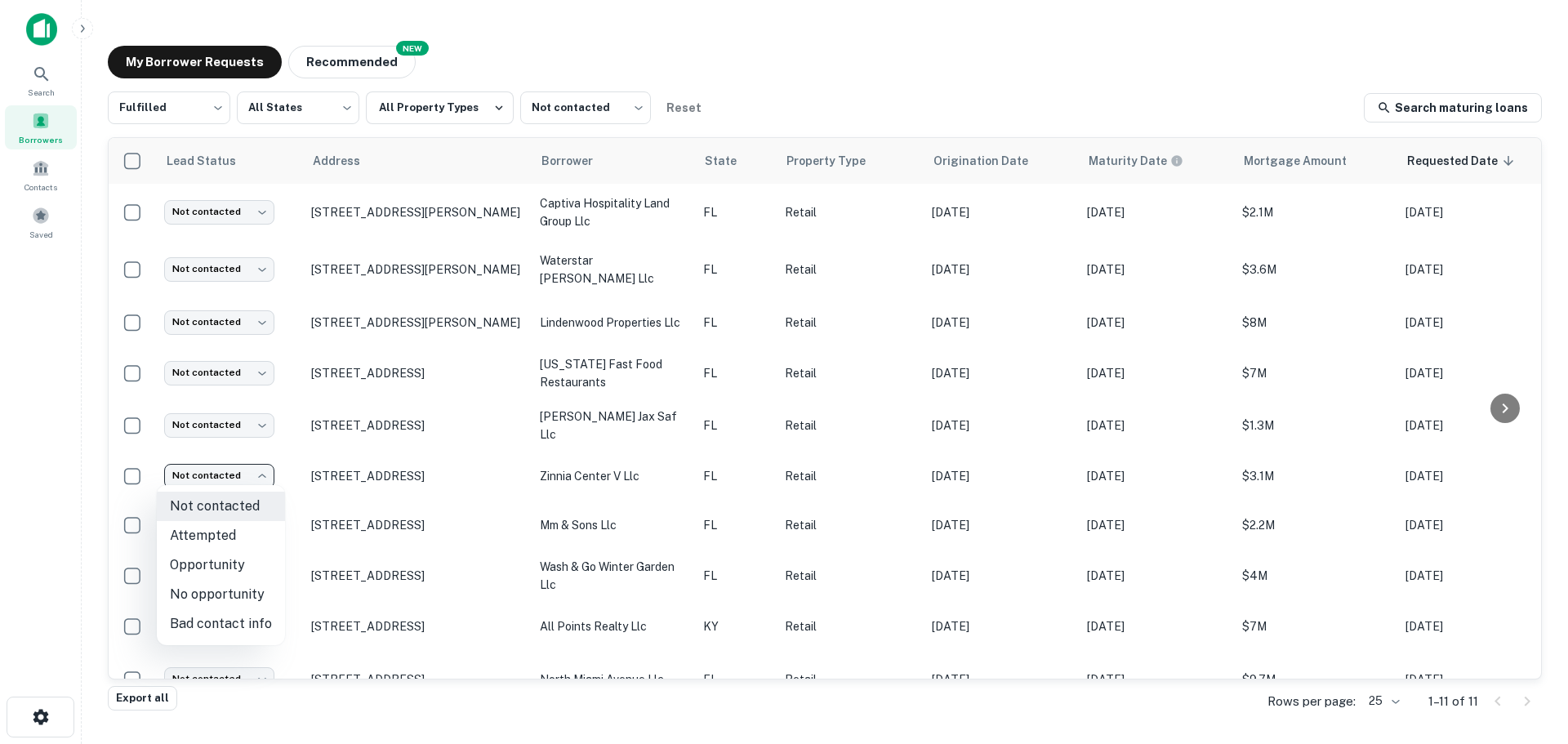
click at [247, 535] on li "Attempted" at bounding box center [221, 535] width 128 height 29
type input "*********"
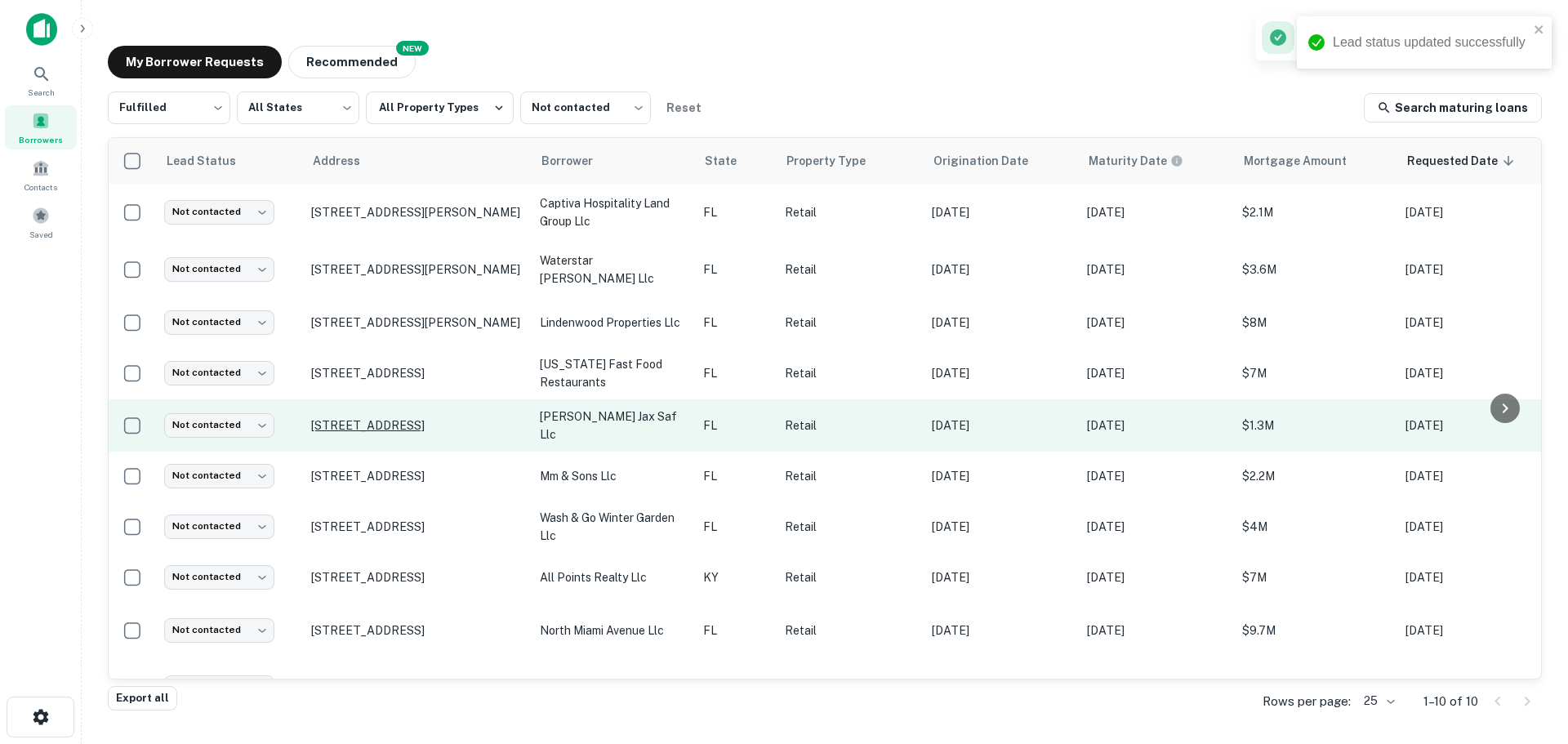
click at [454, 418] on p "5707 University Blvd W Jacksonville, FL32216" at bounding box center [417, 425] width 212 height 14
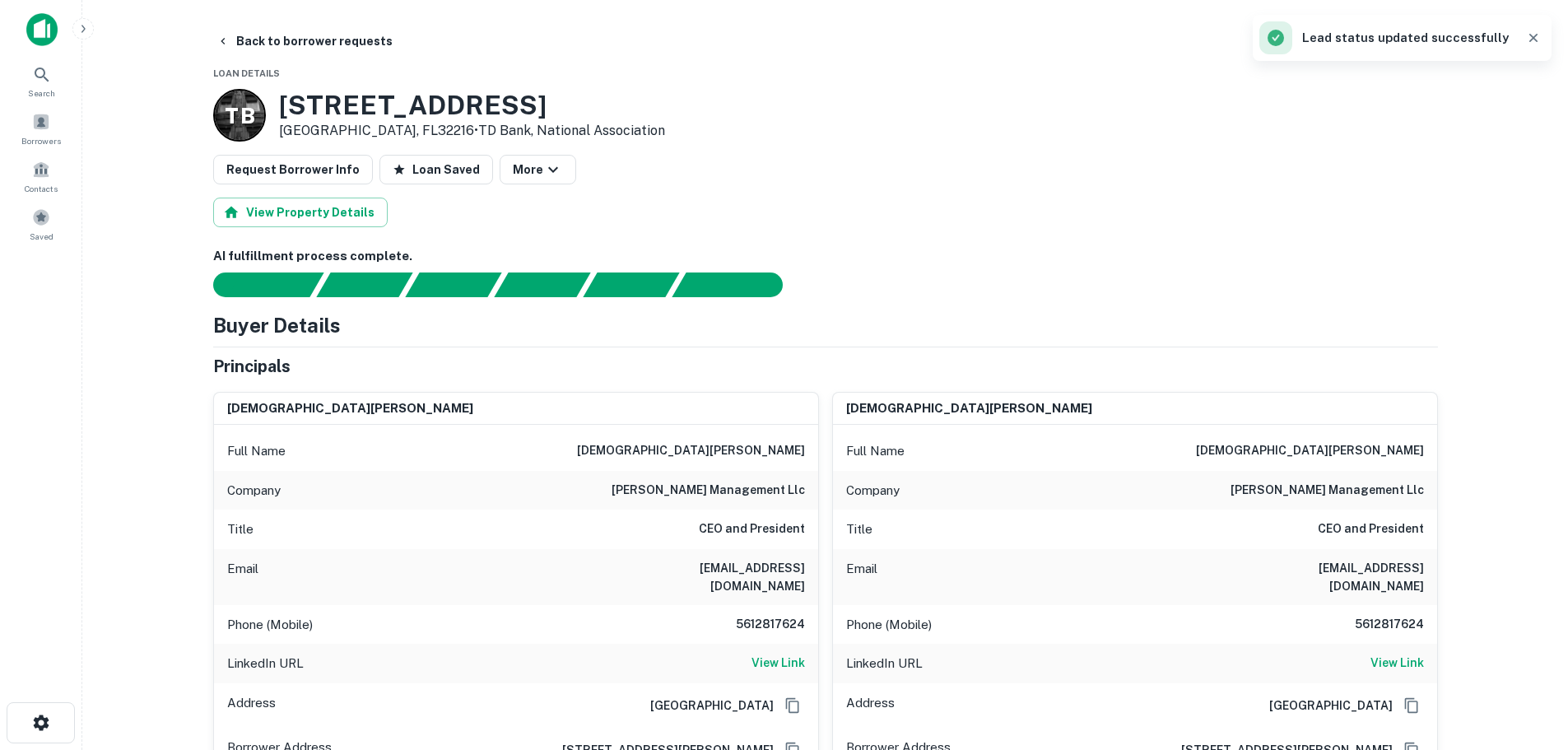
click at [760, 615] on h6 "5612817624" at bounding box center [755, 625] width 99 height 20
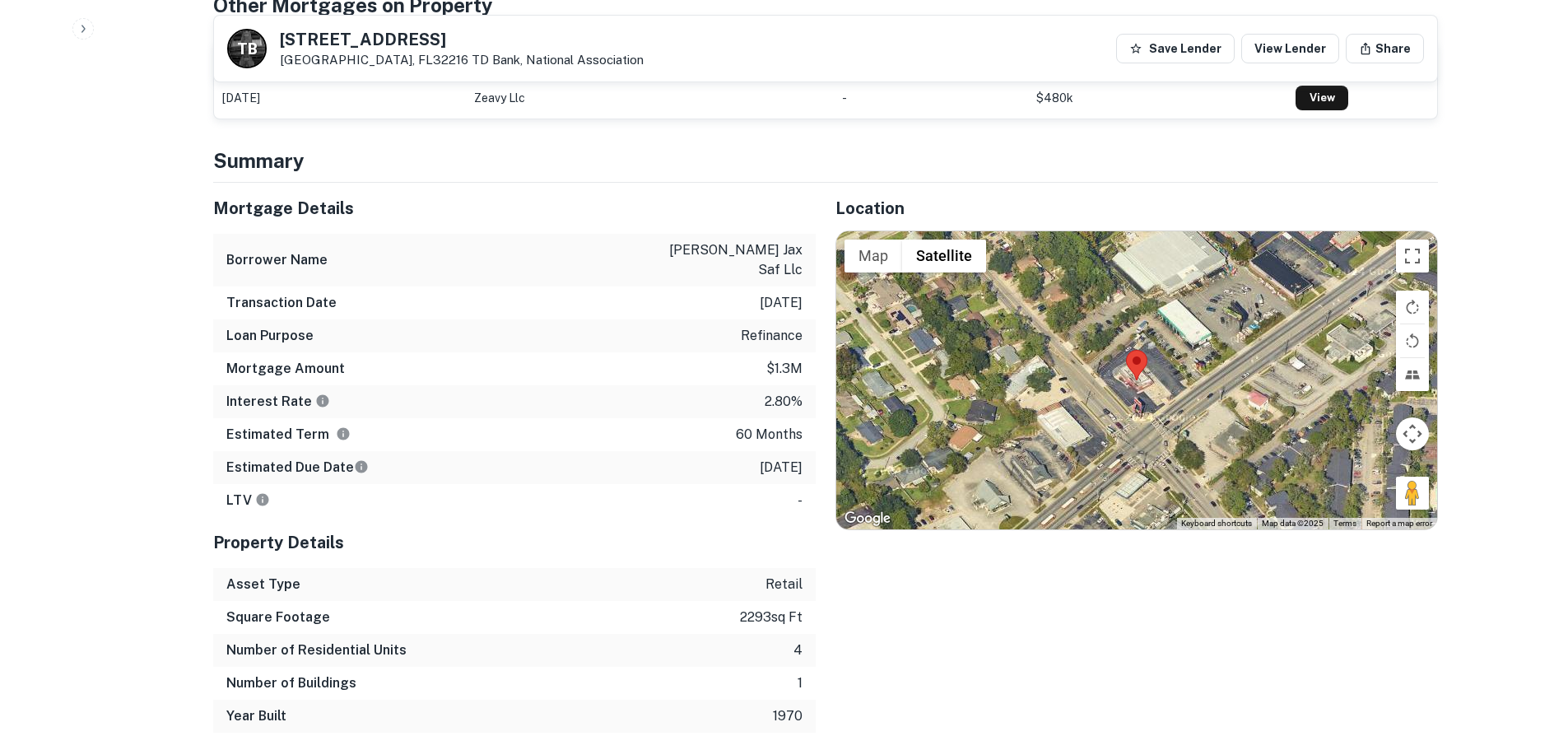
scroll to position [881, 0]
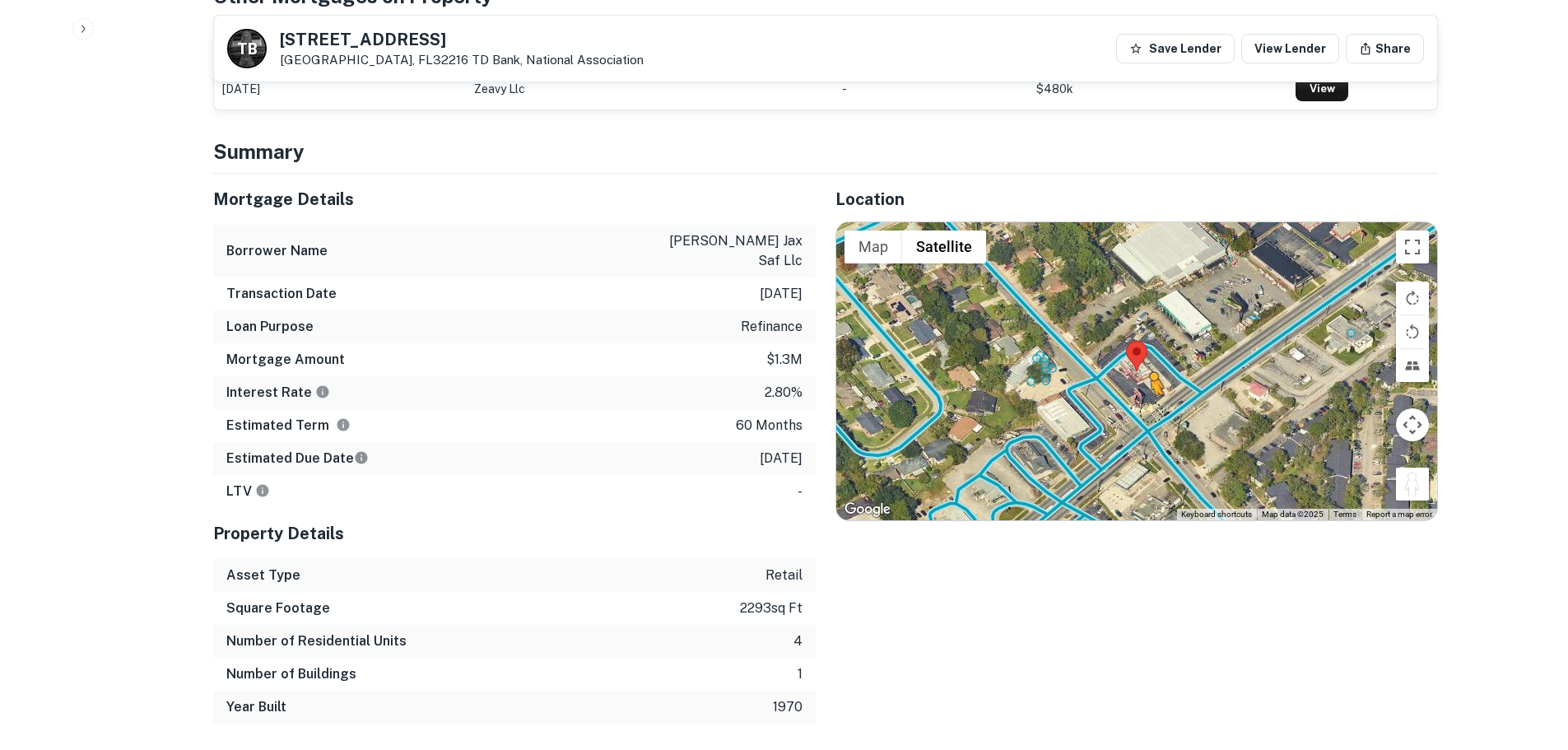
drag, startPoint x: 1280, startPoint y: 424, endPoint x: 1146, endPoint y: 391, distance: 138.0
click at [1146, 391] on div "To activate drag with keyboard, press Alt + Enter. Once in keyboard drag state,…" at bounding box center [1136, 371] width 601 height 298
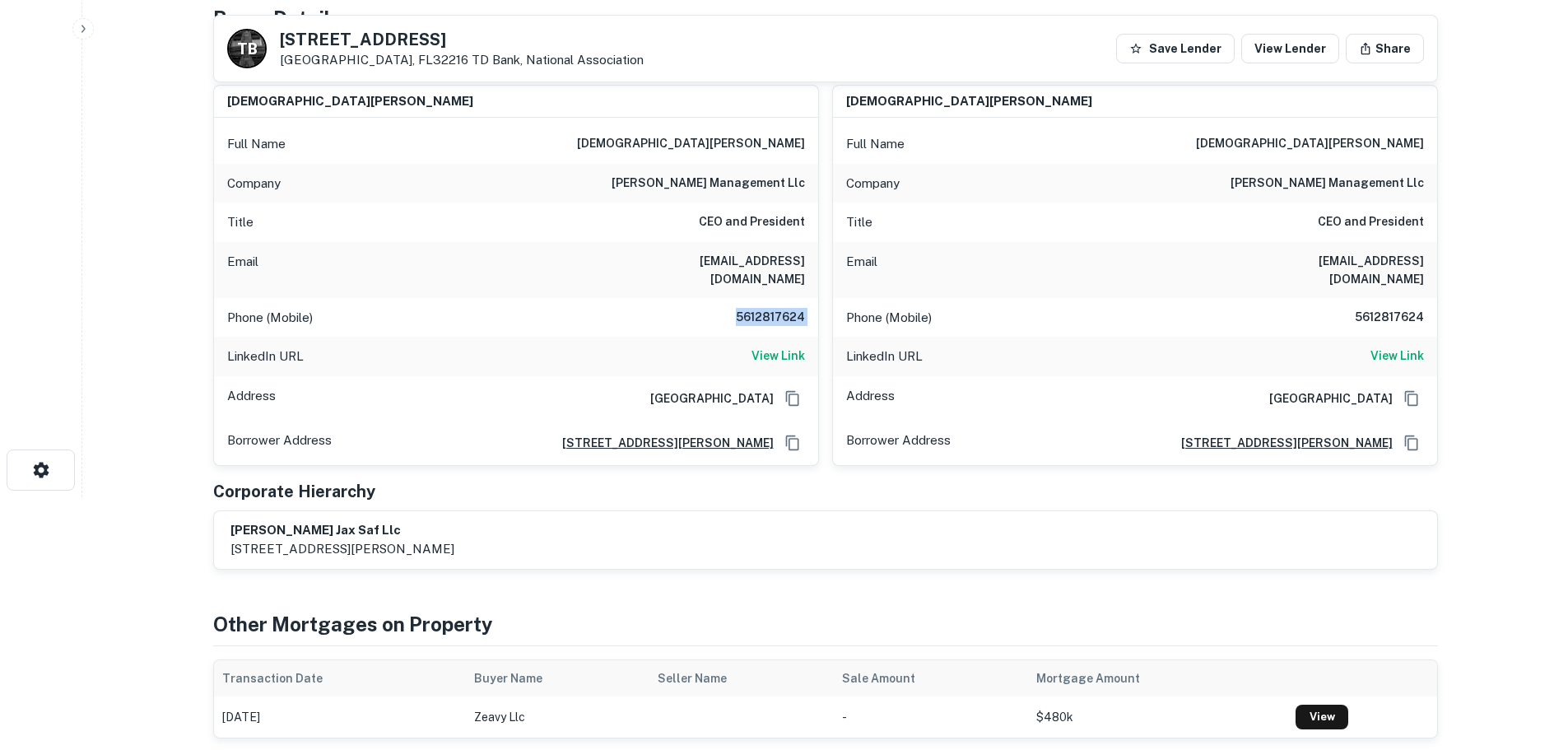
scroll to position [0, 0]
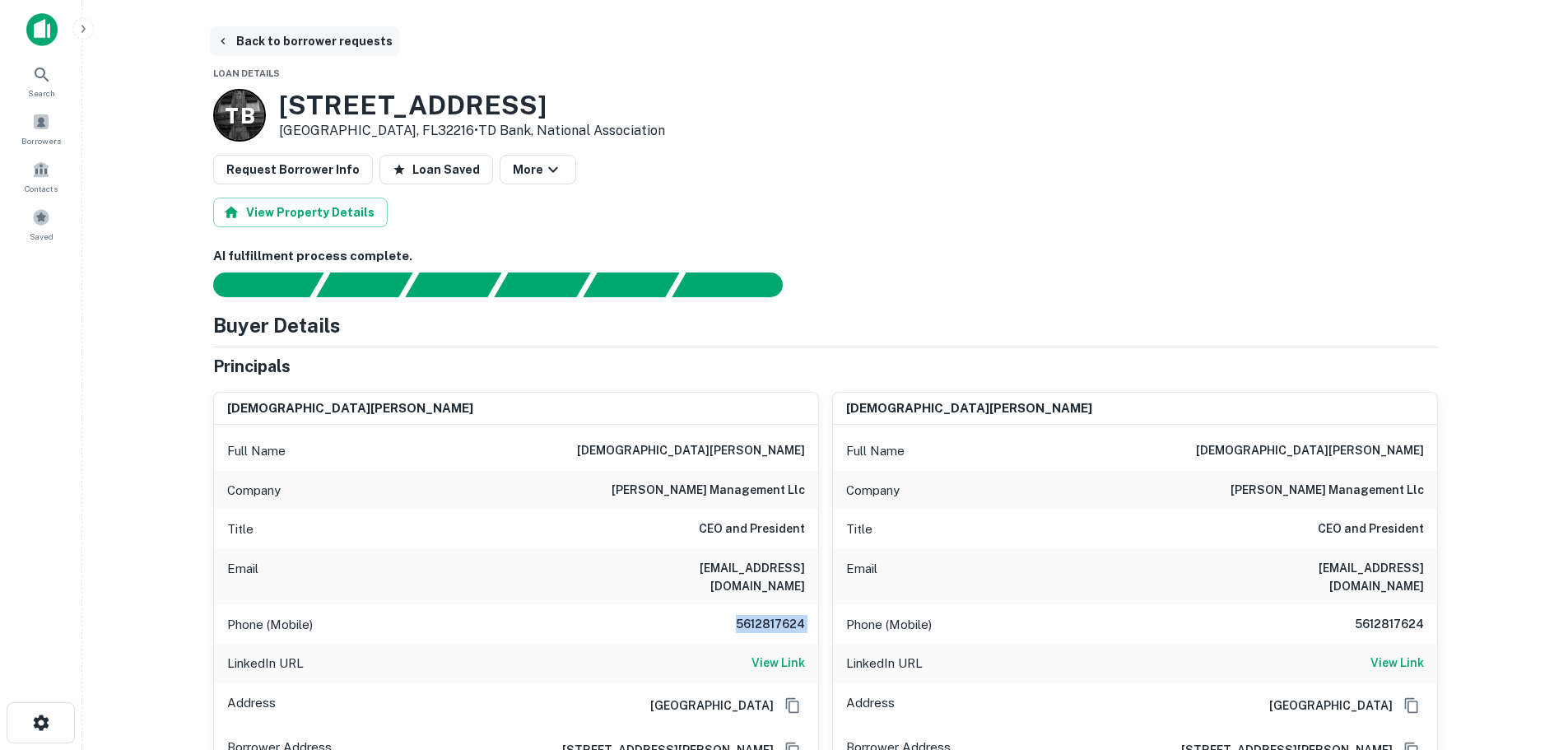
click at [307, 33] on button "Back to borrower requests" at bounding box center [304, 41] width 189 height 29
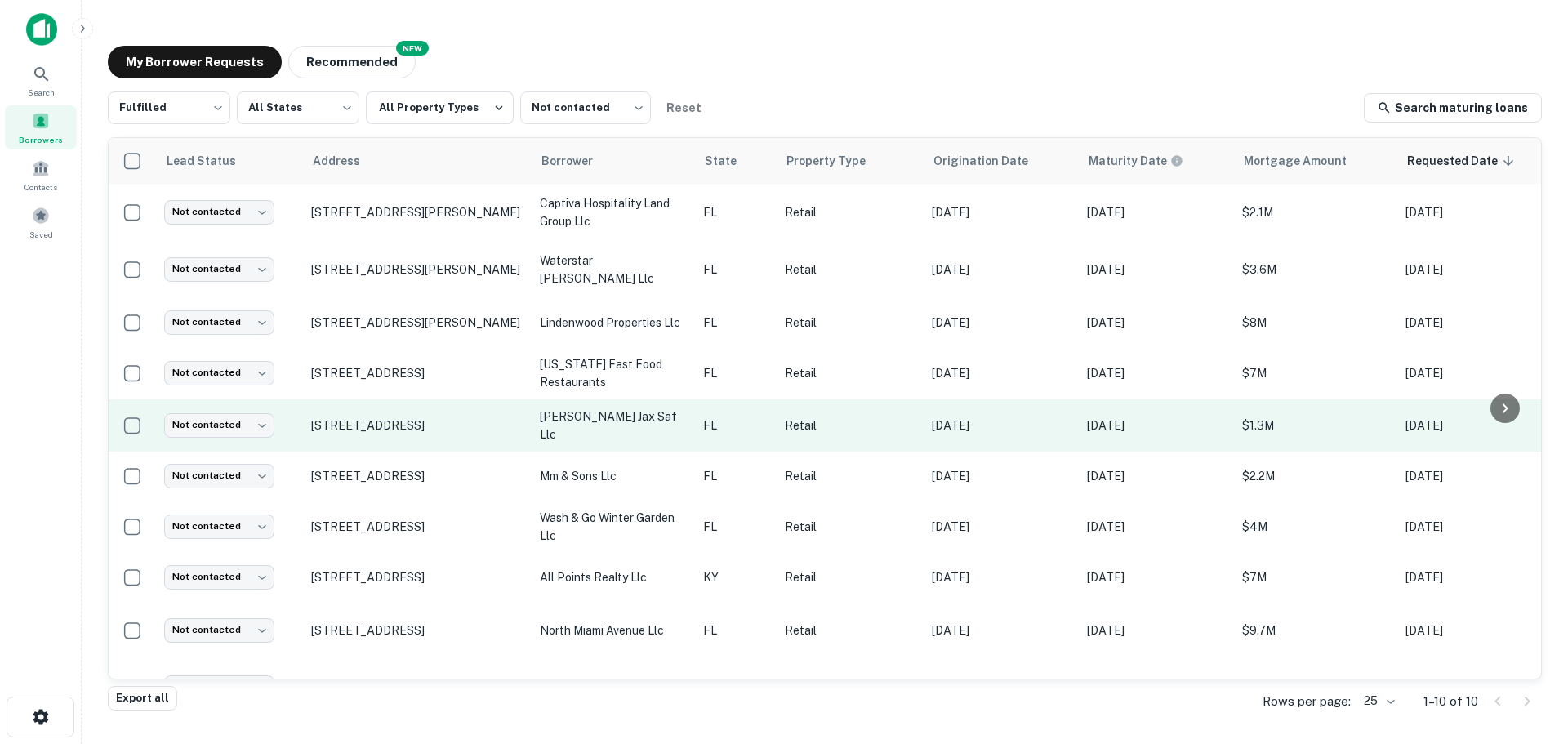
click at [236, 437] on td "Not contacted **** ​" at bounding box center [229, 425] width 147 height 52
click at [258, 413] on body "Search Borrowers Contacts Saved My Borrower Requests NEW Recommended Fulfilled …" at bounding box center [784, 372] width 1568 height 744
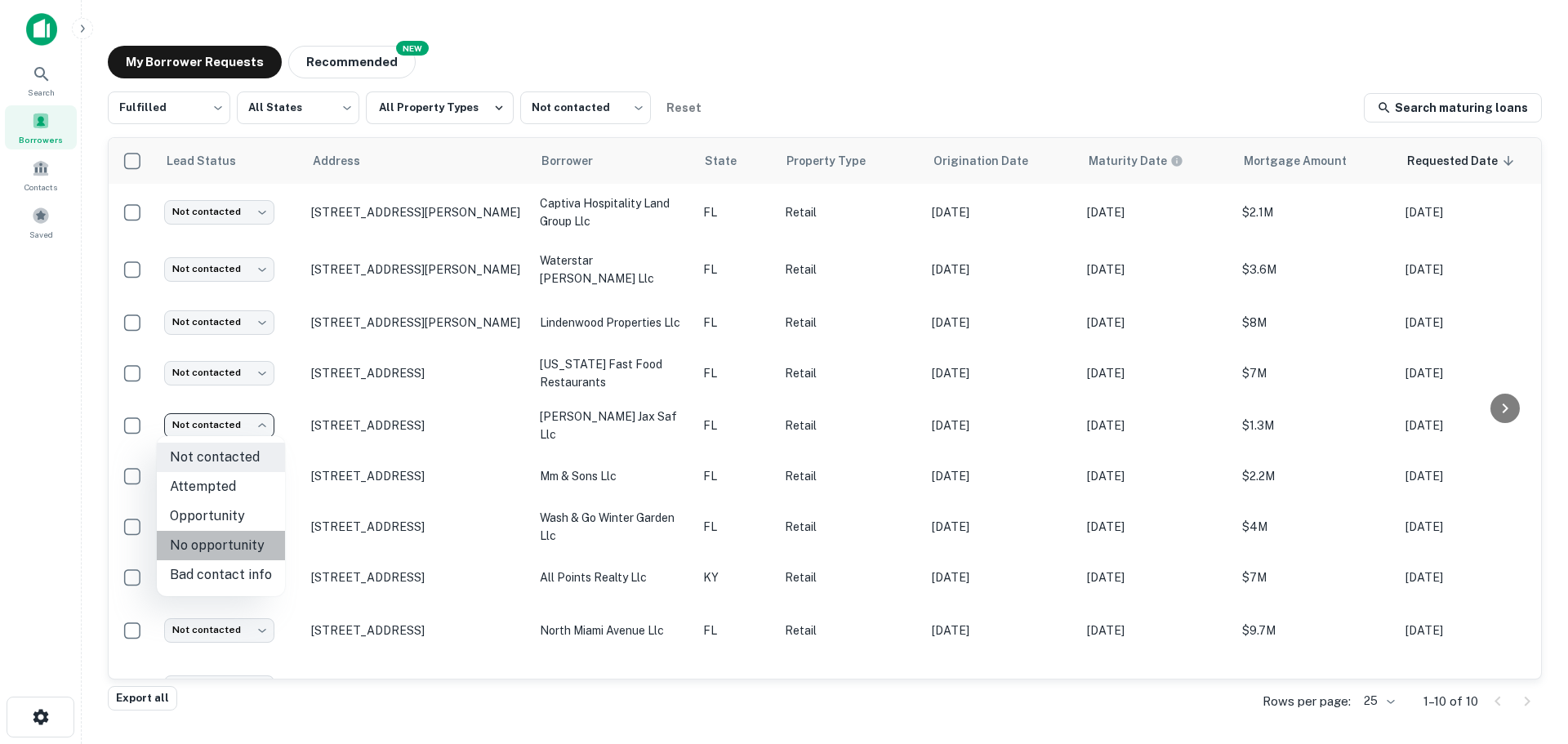
click at [241, 545] on li "No opportunity" at bounding box center [221, 545] width 128 height 29
type input "**********"
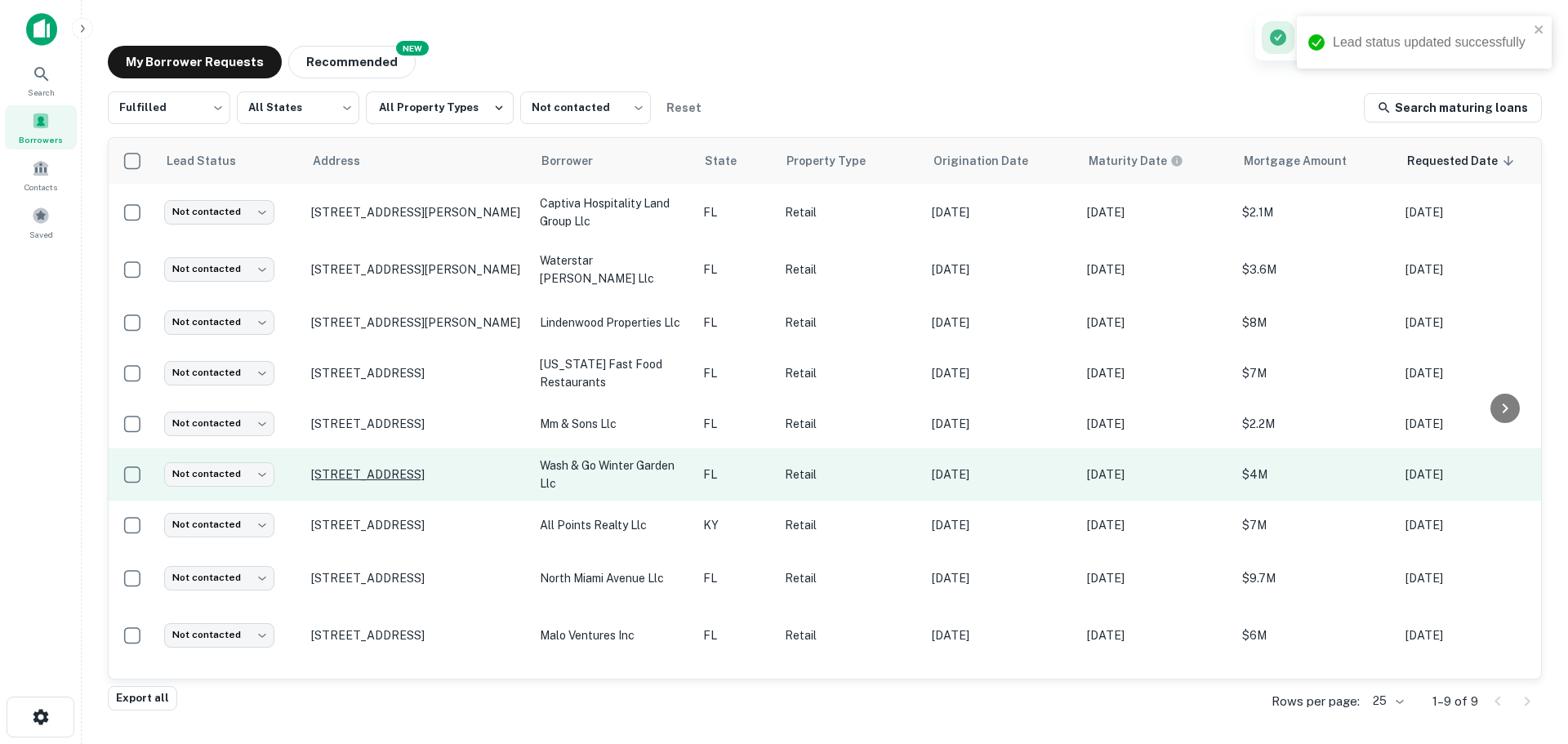
click at [398, 467] on p "14580 W Colonial Dr Winter Garden, FL34787" at bounding box center [417, 474] width 212 height 14
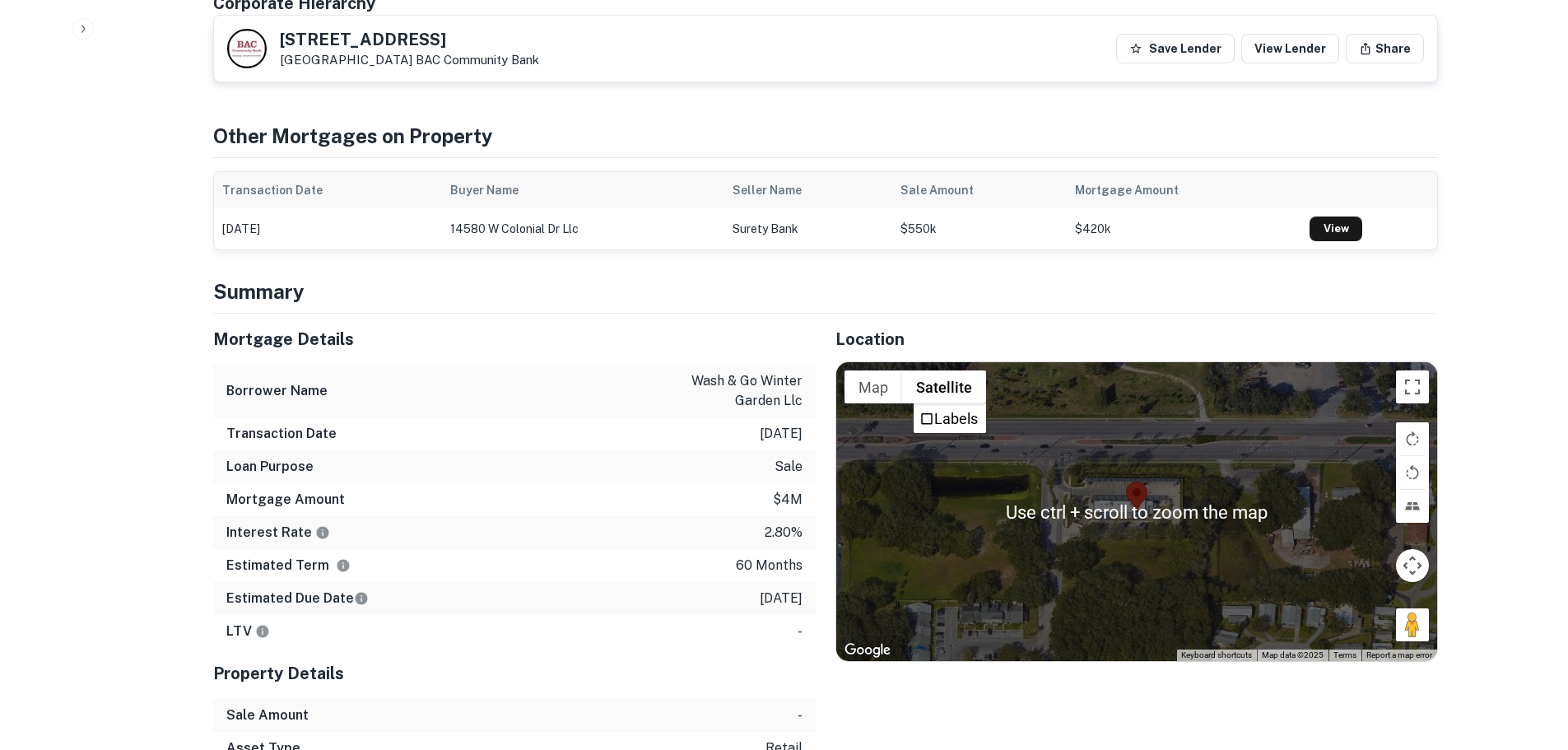
scroll to position [1113, 0]
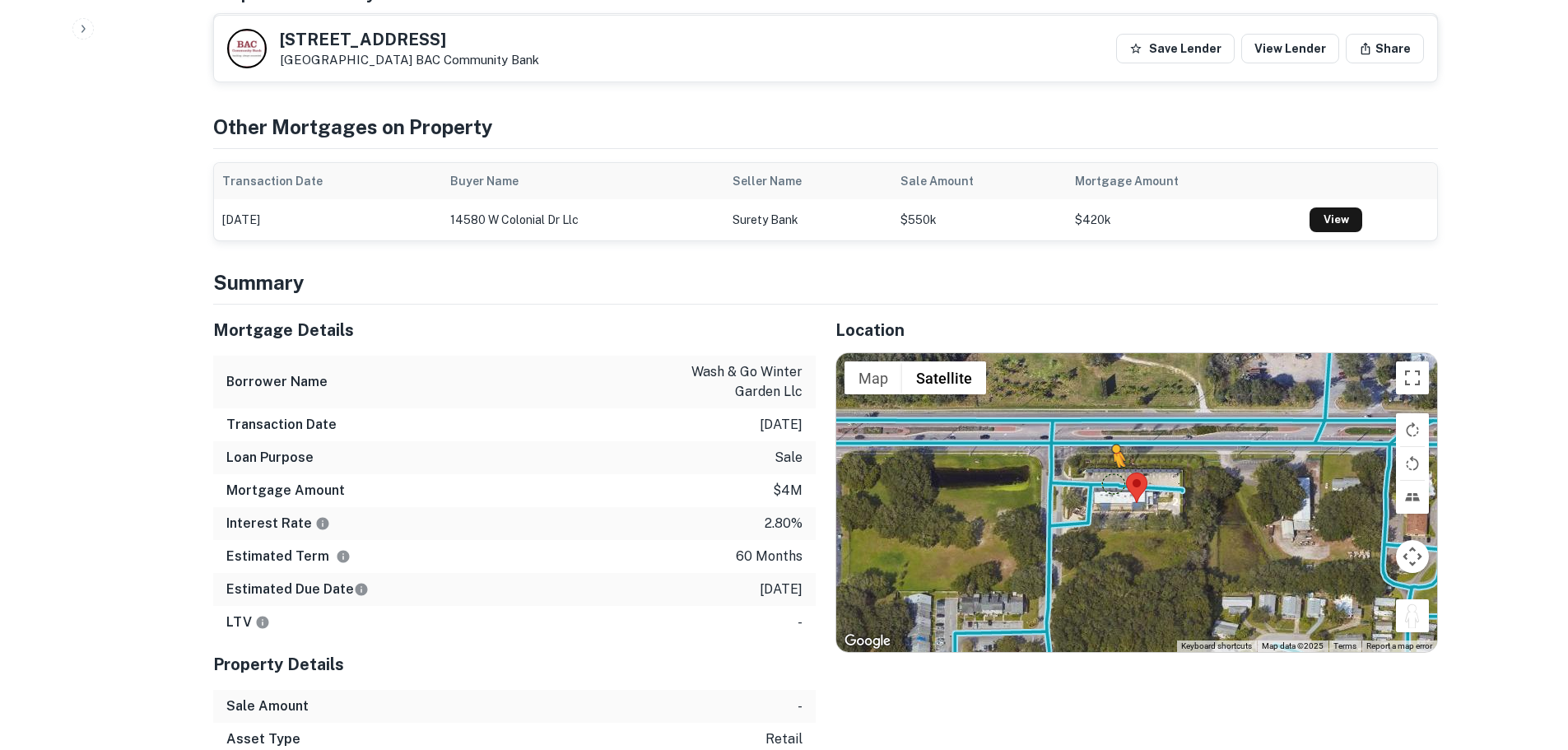
drag, startPoint x: 1412, startPoint y: 590, endPoint x: 1108, endPoint y: 466, distance: 328.3
click at [1108, 466] on div "To activate drag with keyboard, press Alt + Enter. Once in keyboard drag state,…" at bounding box center [1136, 502] width 601 height 298
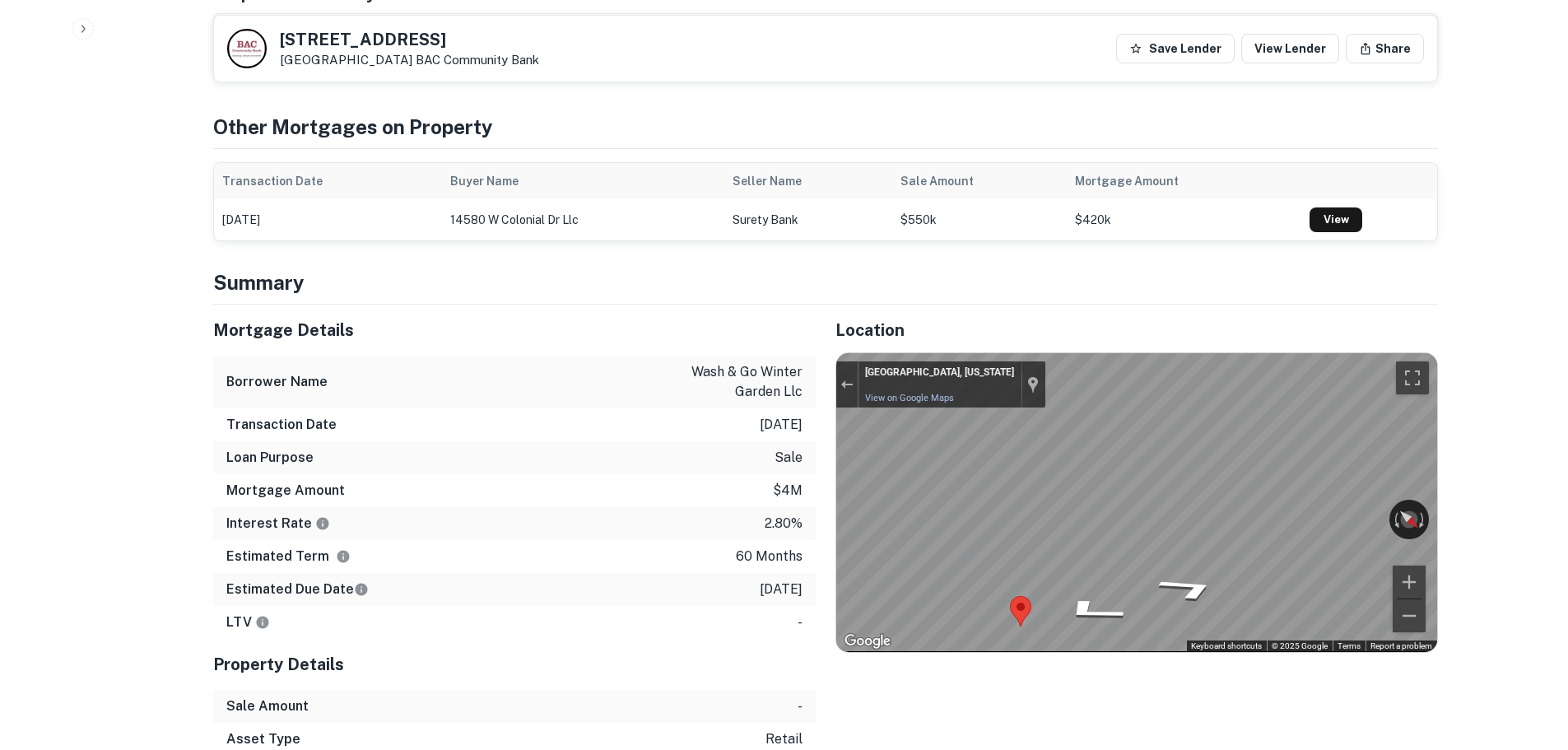
click at [315, 36] on h5 "14580 W COLONIAL DR" at bounding box center [410, 39] width 259 height 16
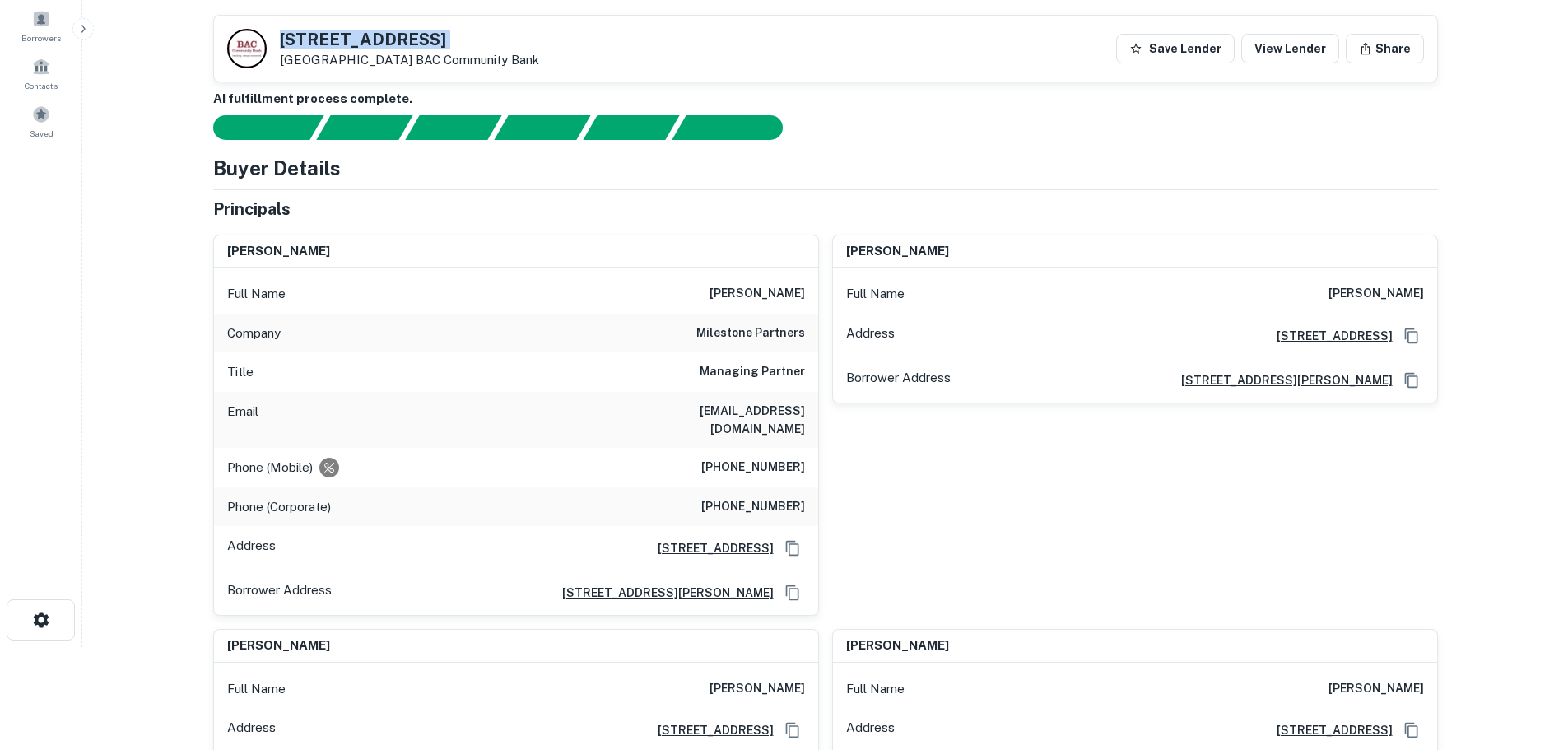
scroll to position [102, 0]
click at [777, 343] on h6 "milestone partners" at bounding box center [751, 333] width 108 height 20
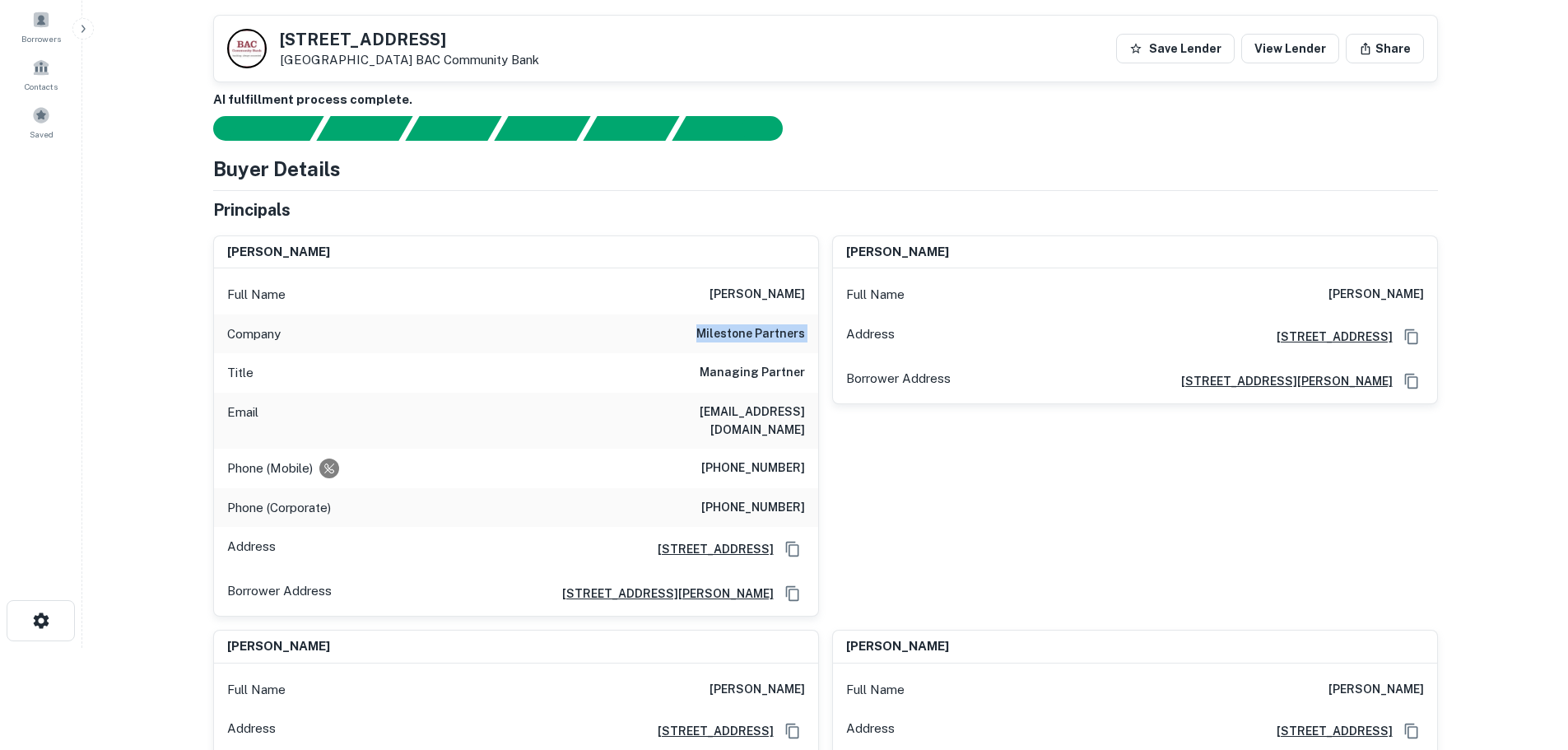
click at [777, 343] on h6 "milestone partners" at bounding box center [751, 333] width 108 height 20
click at [793, 292] on h6 "scott warren" at bounding box center [757, 295] width 95 height 20
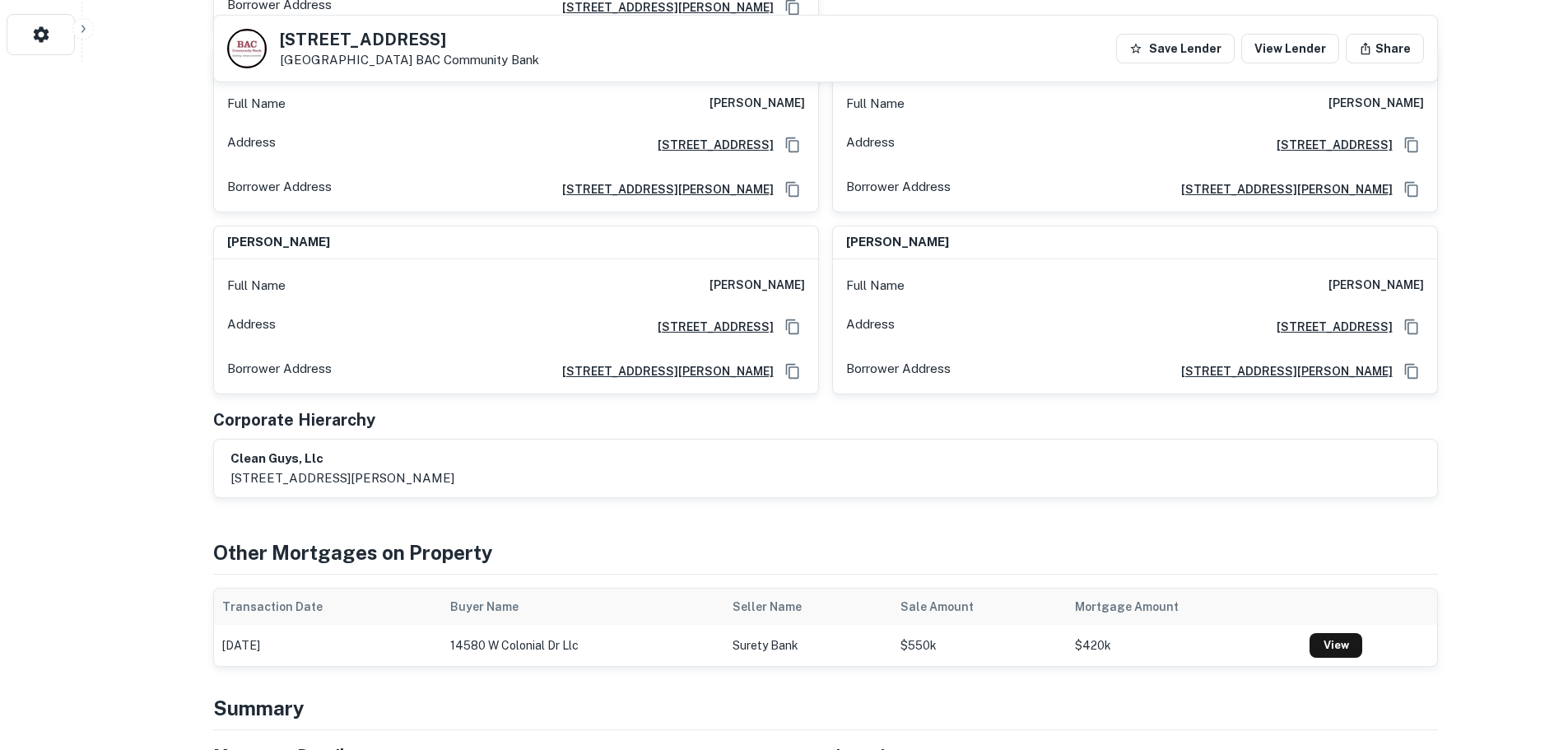
scroll to position [689, 0]
click at [789, 275] on h6 "preston bolt" at bounding box center [757, 284] width 95 height 20
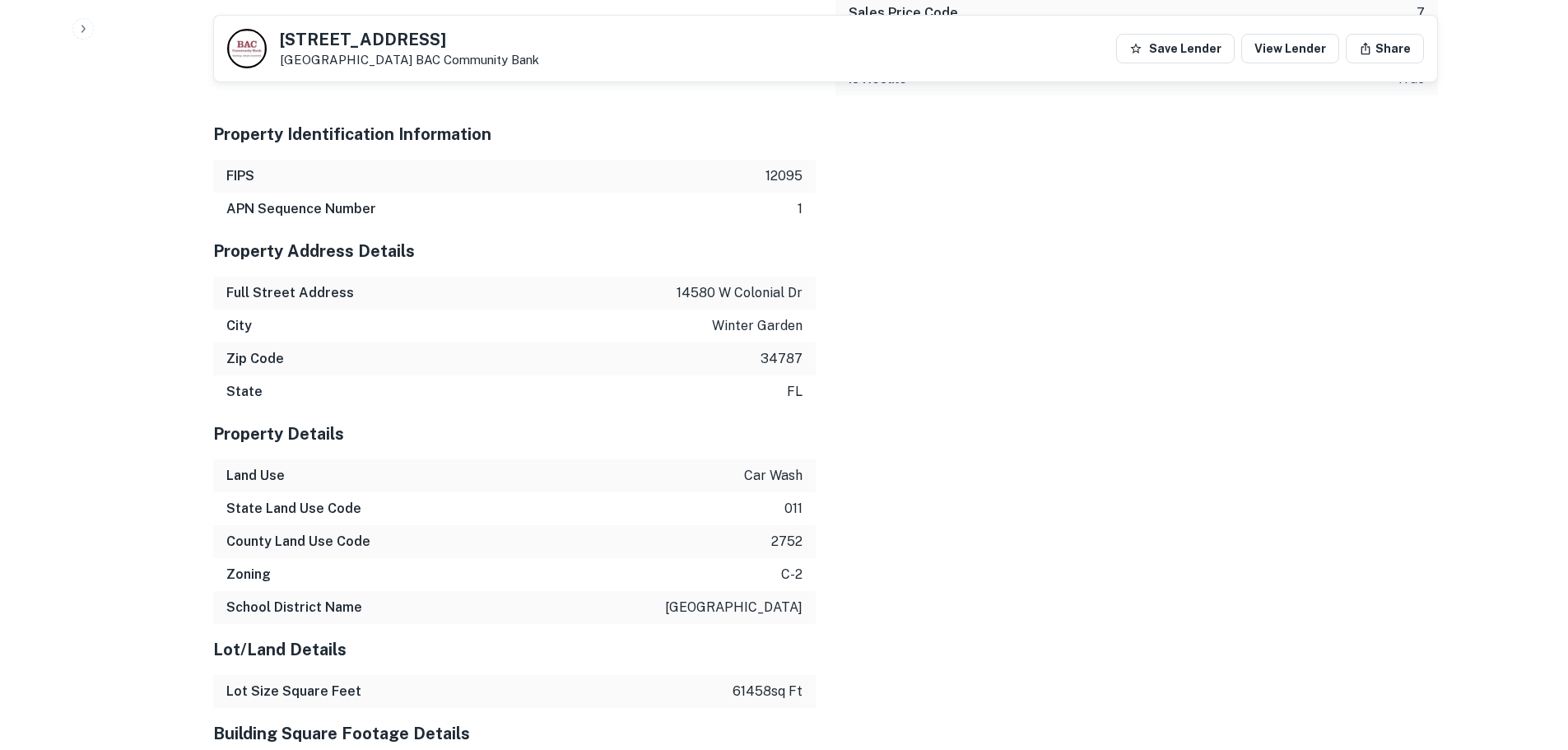
scroll to position [2064, 0]
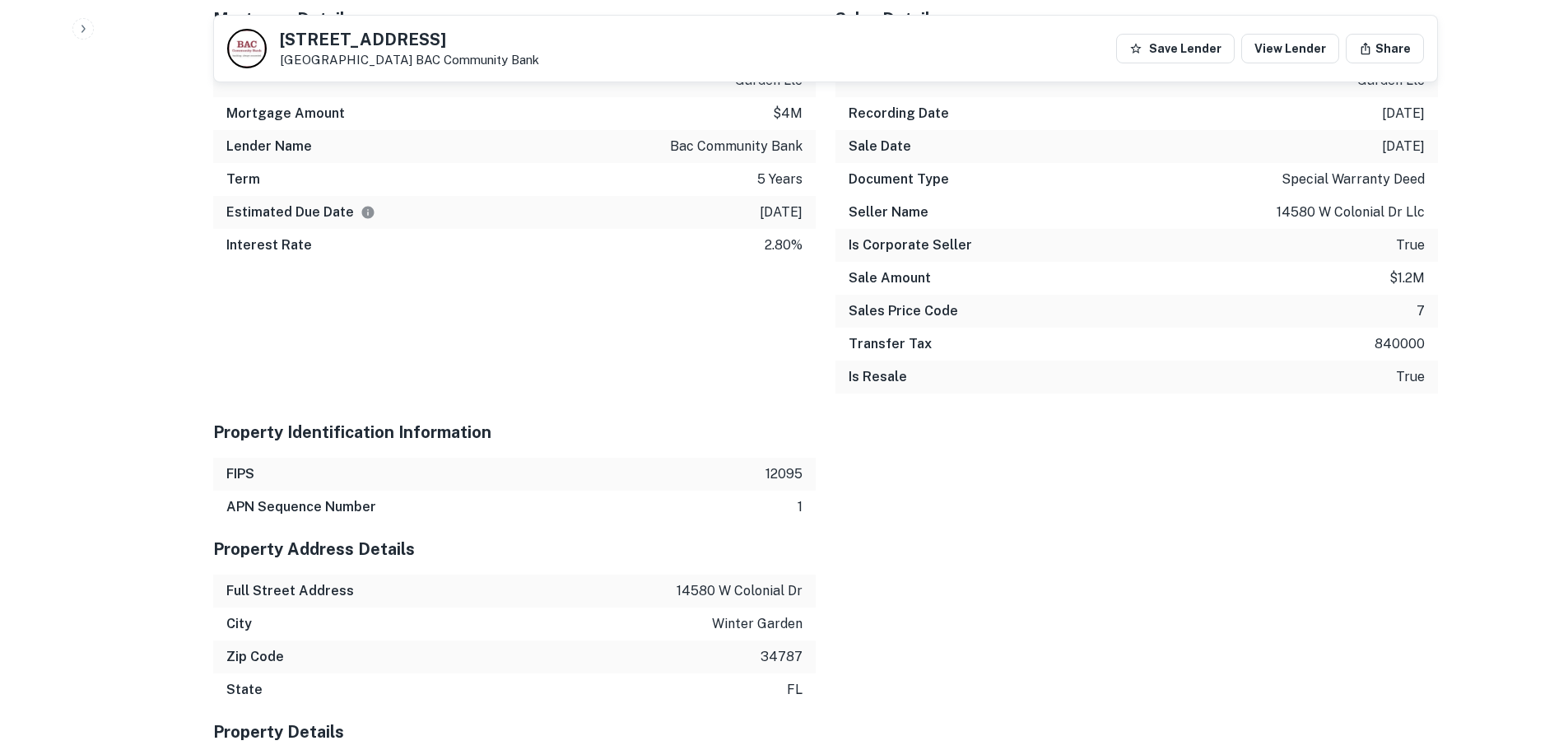
click at [382, 31] on h5 "14580 W COLONIAL DR" at bounding box center [410, 39] width 259 height 16
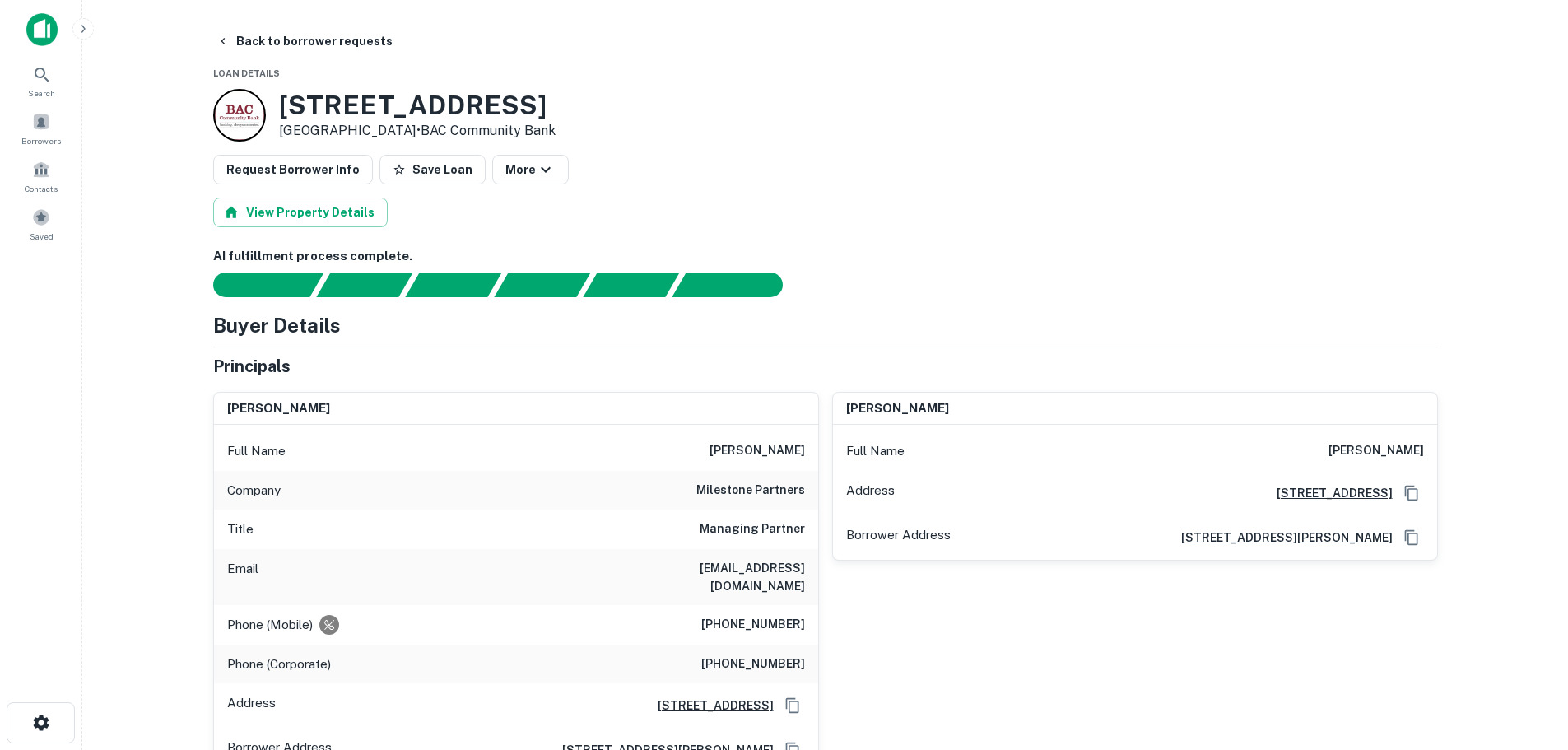
scroll to position [106, 0]
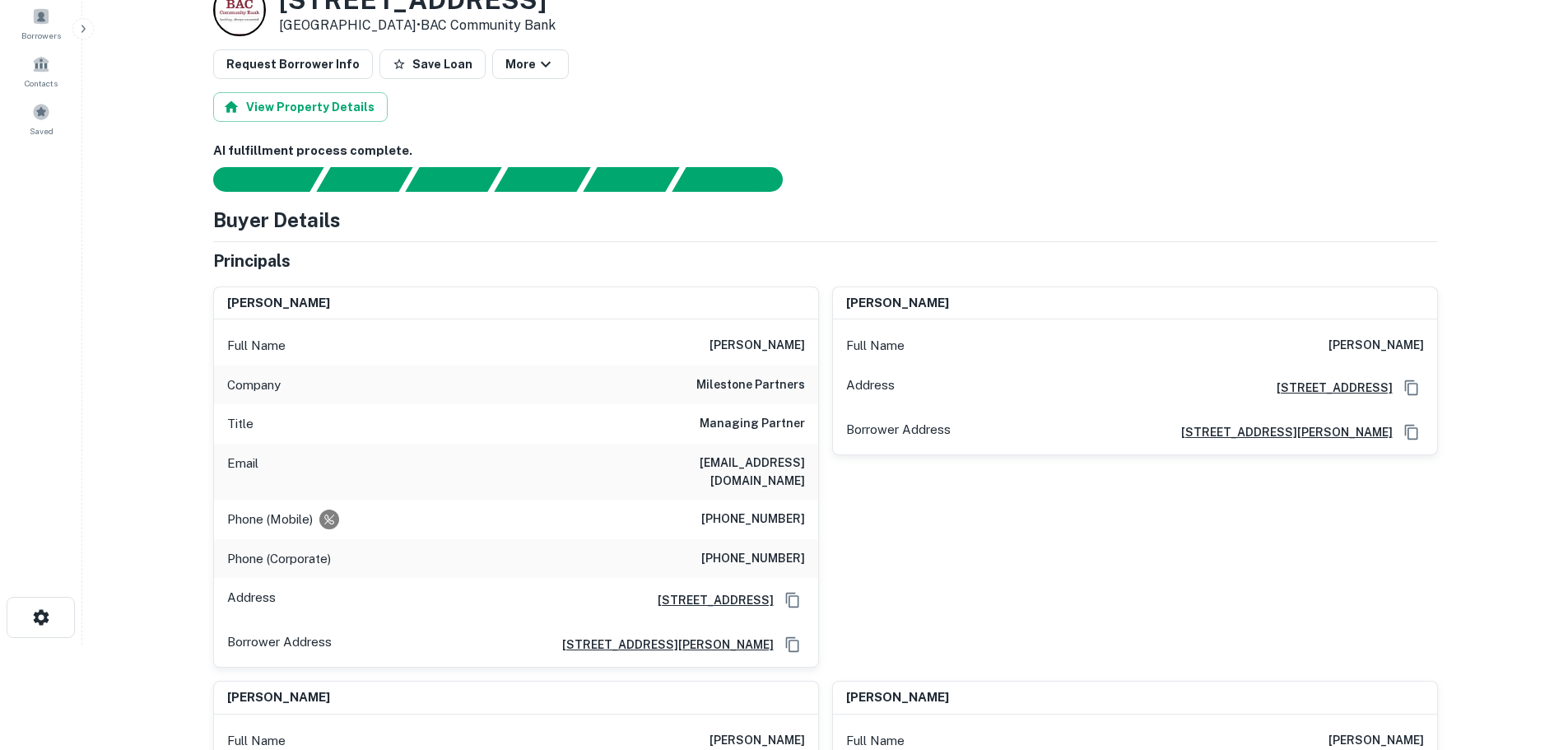
click at [761, 509] on h6 "(617) 852-0100" at bounding box center [753, 519] width 104 height 20
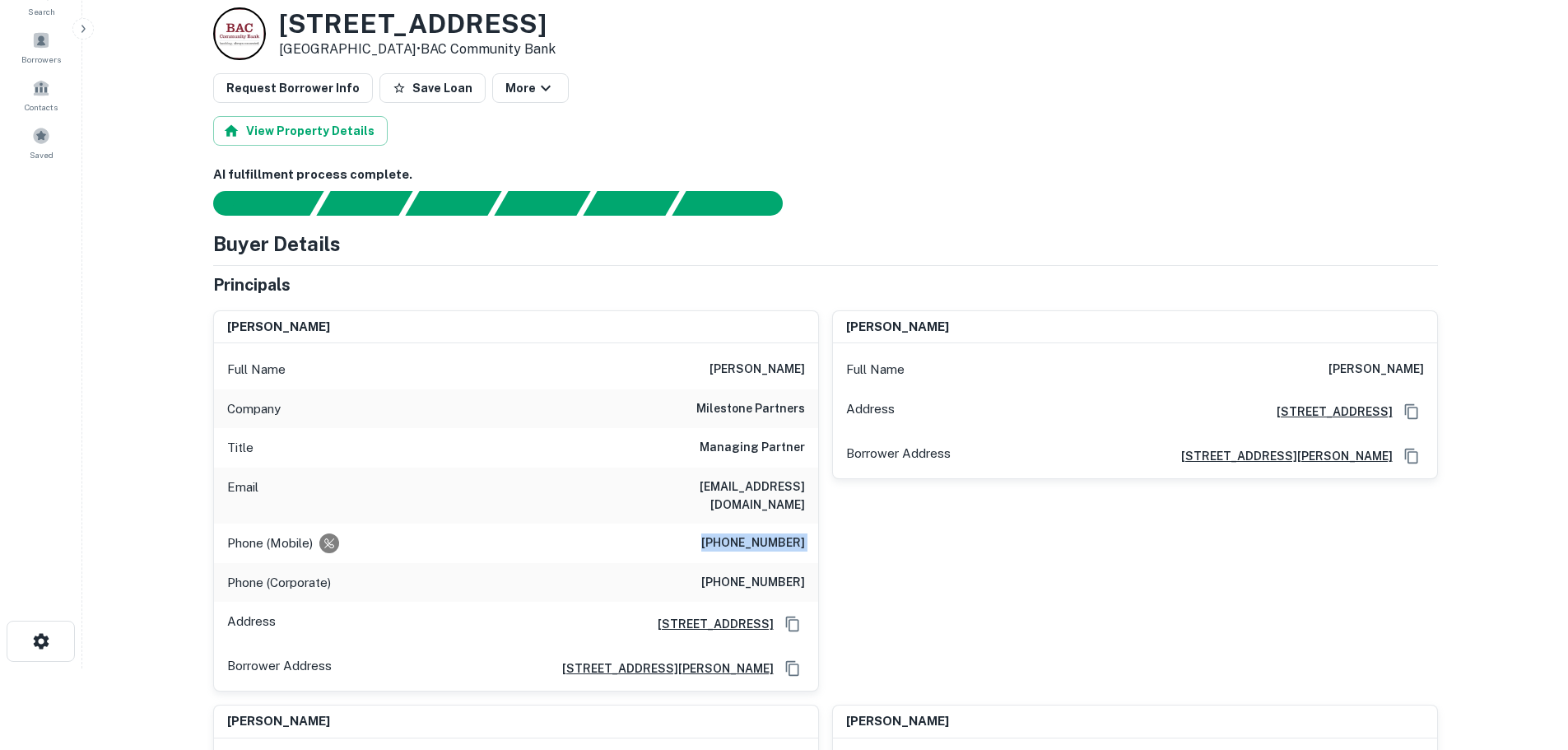
scroll to position [0, 0]
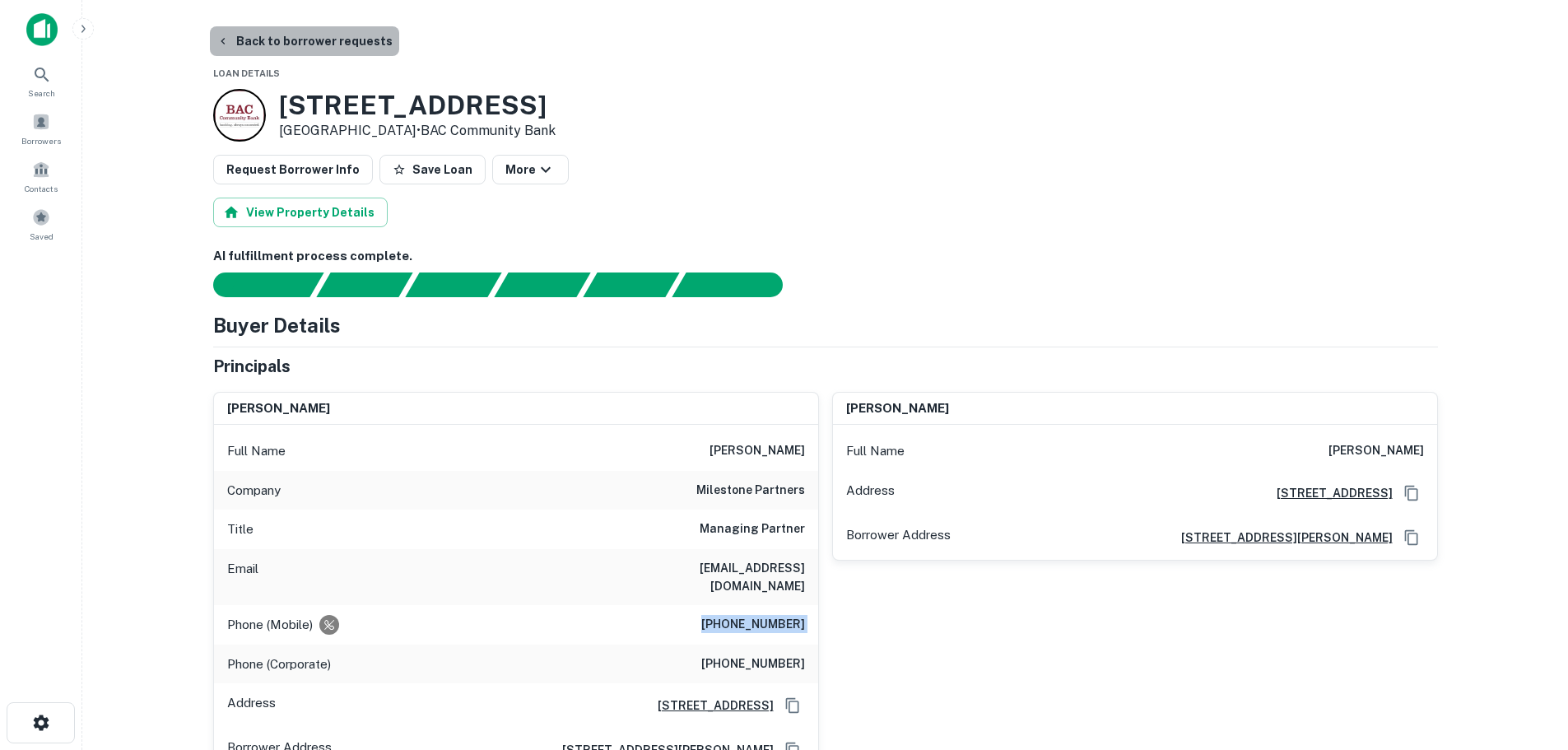
click at [342, 39] on button "Back to borrower requests" at bounding box center [304, 41] width 189 height 29
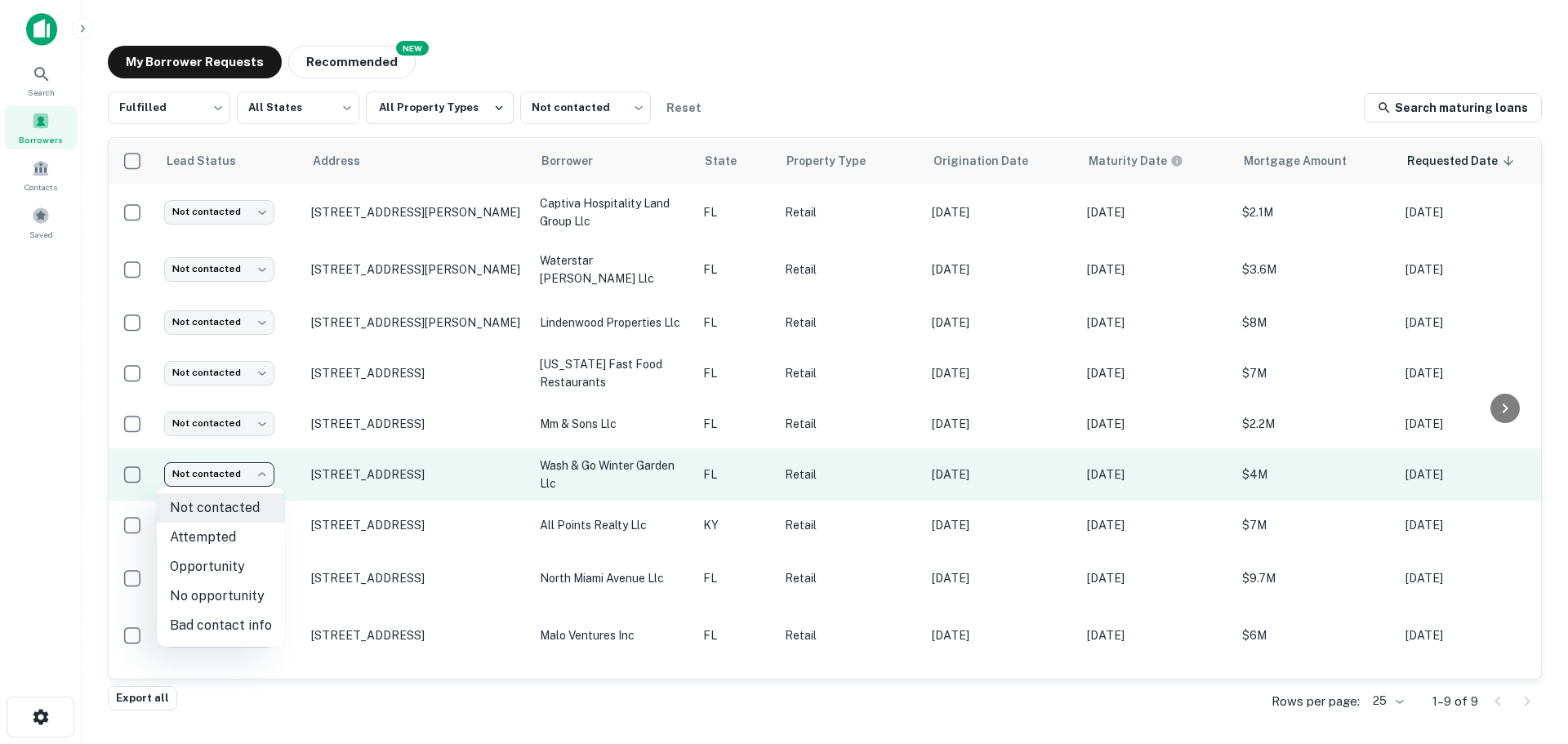
click at [205, 467] on body "Search Borrowers Contacts Saved My Borrower Requests NEW Recommended Fulfilled …" at bounding box center [784, 372] width 1568 height 744
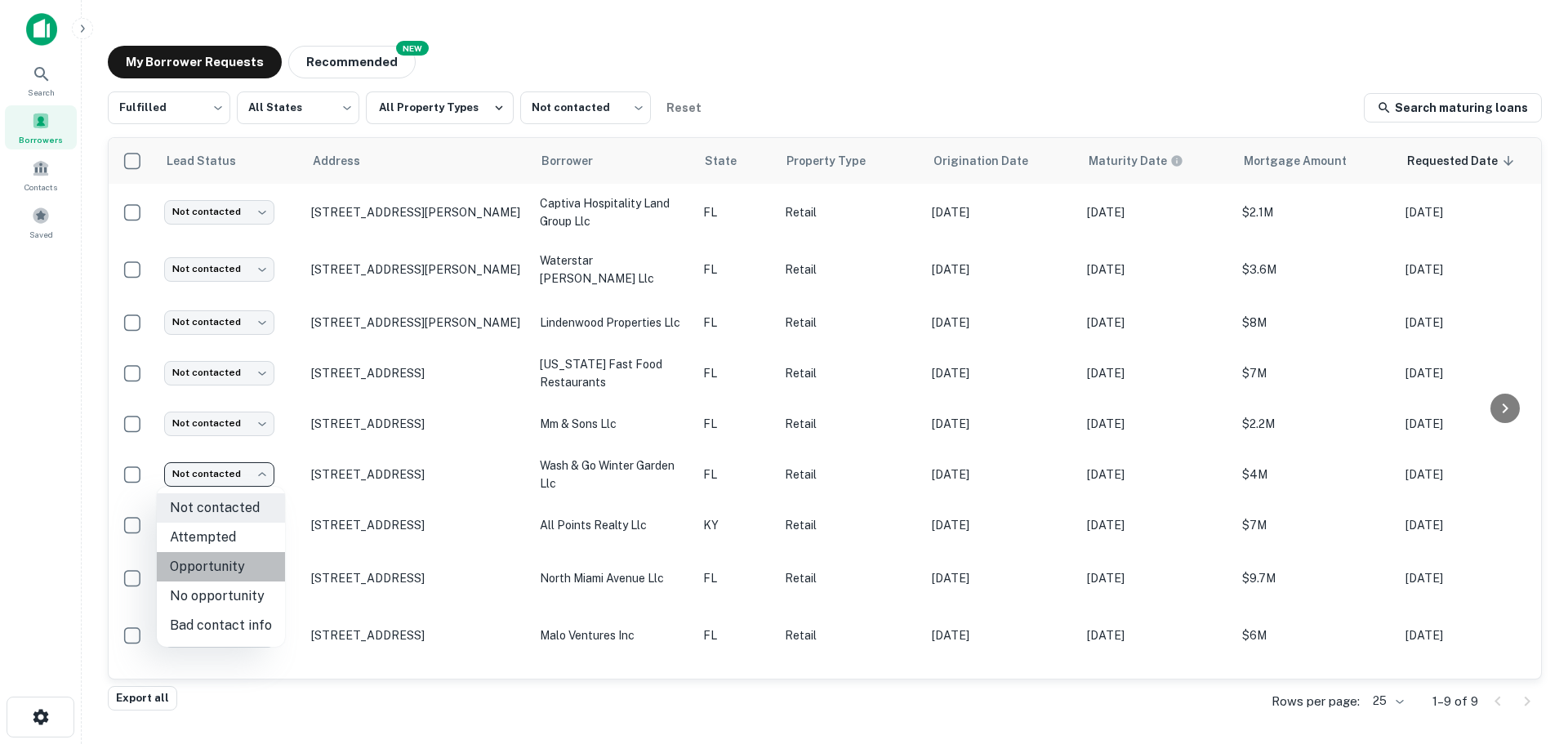
click at [224, 575] on li "Opportunity" at bounding box center [221, 567] width 128 height 29
type input "**********"
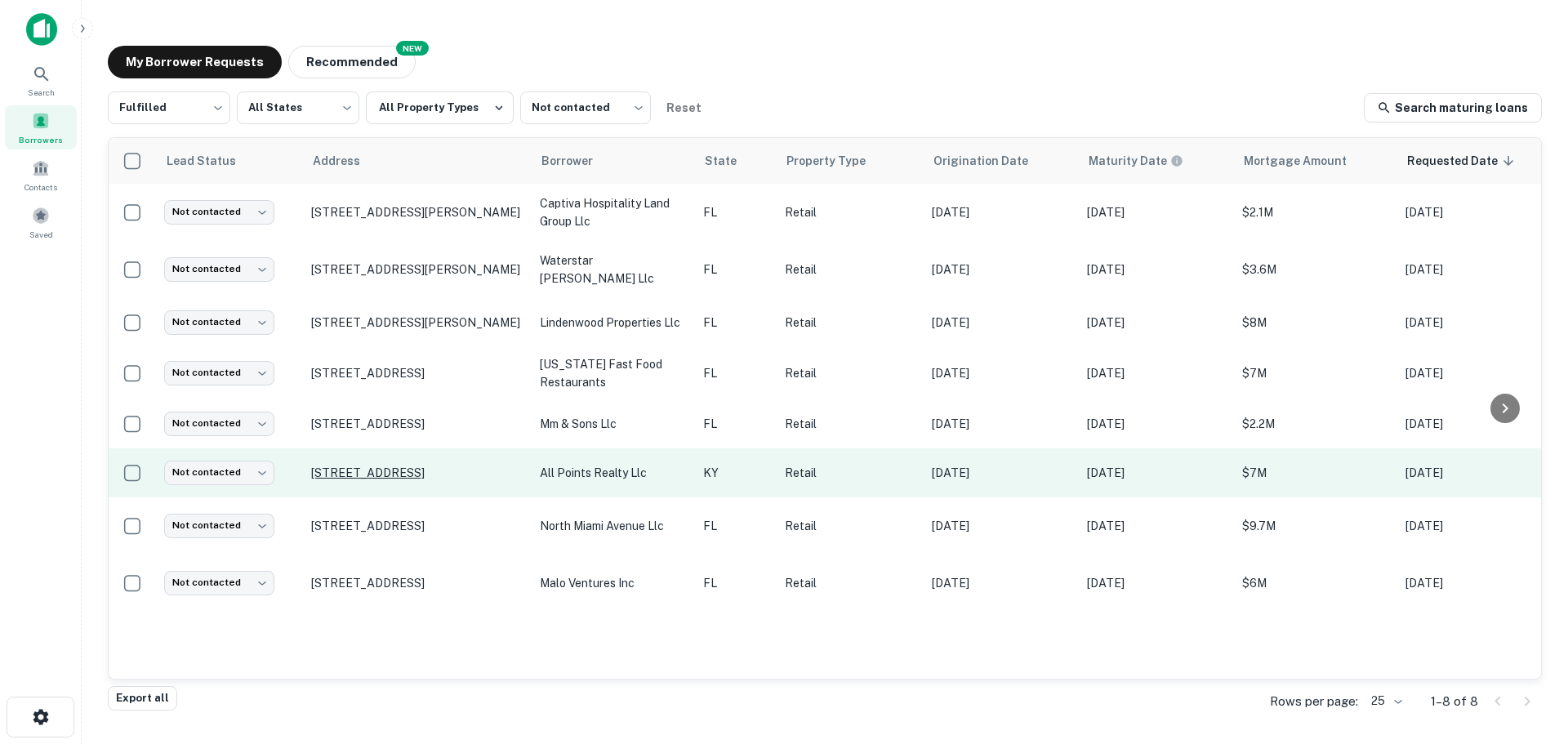
click at [413, 470] on p "7511 Shelbyville Rd Louisville, KY40222" at bounding box center [417, 472] width 212 height 14
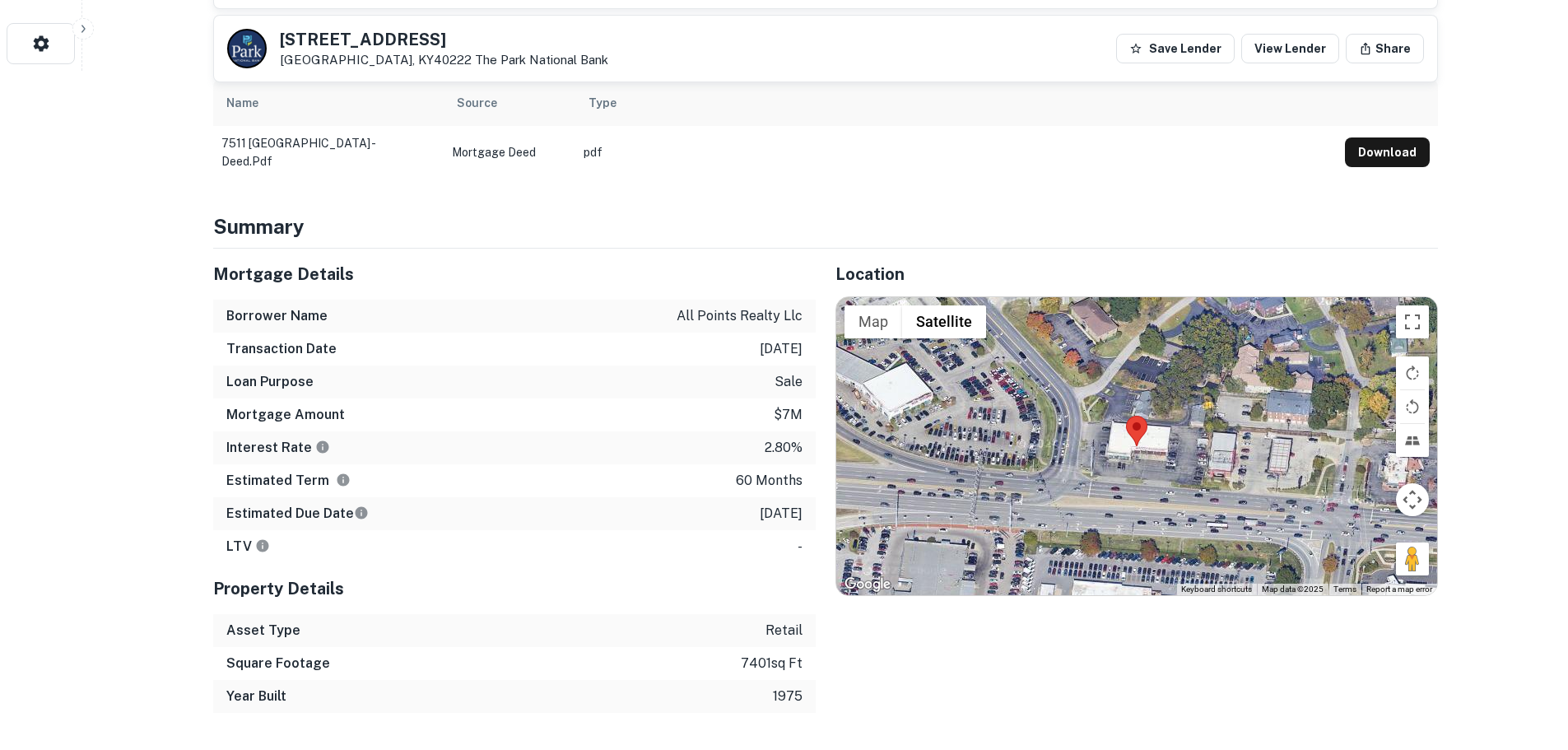
scroll to position [683, 0]
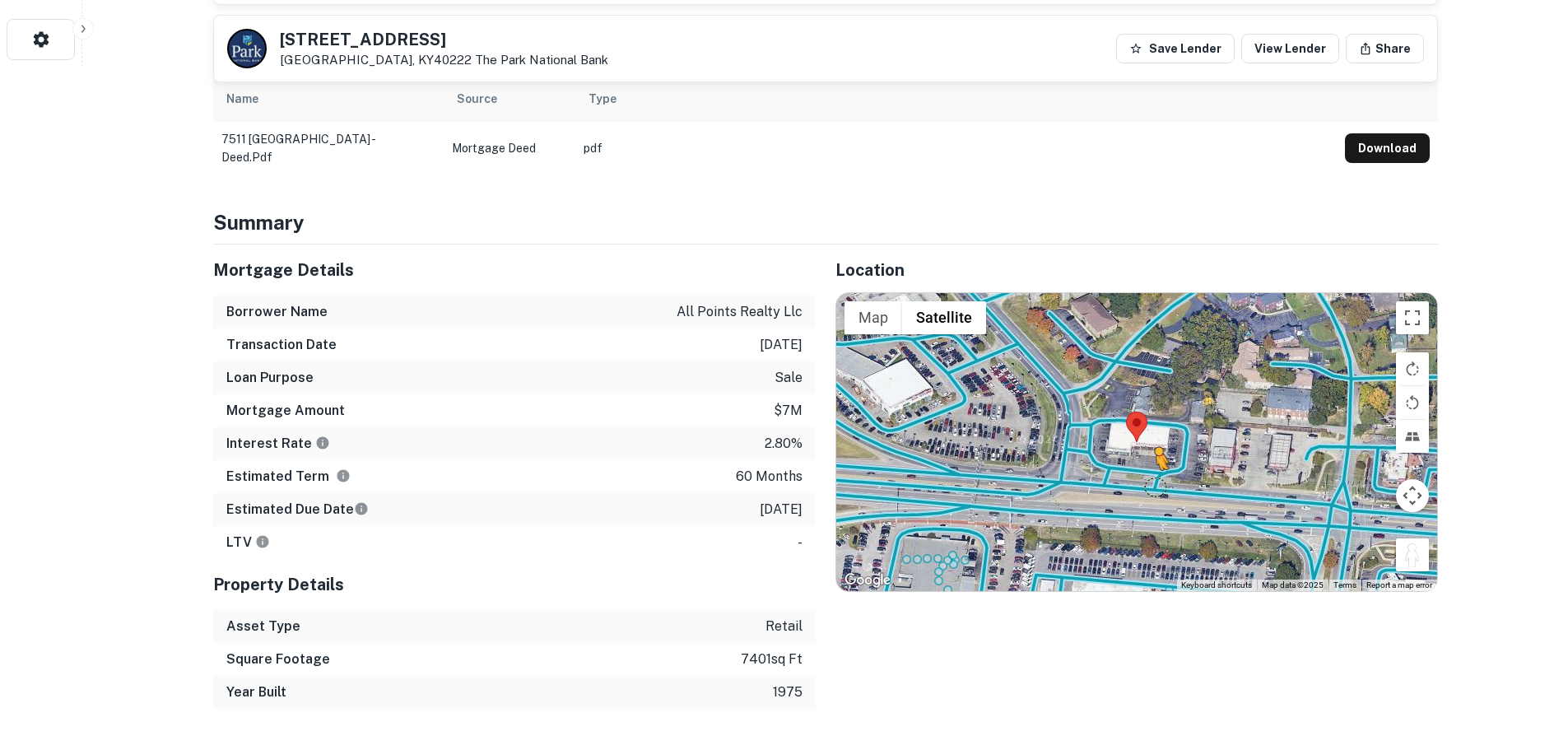
drag, startPoint x: 1412, startPoint y: 553, endPoint x: 1154, endPoint y: 486, distance: 266.6
click at [1154, 486] on div "To activate drag with keyboard, press Alt + Enter. Once in keyboard drag state,…" at bounding box center [1136, 442] width 601 height 298
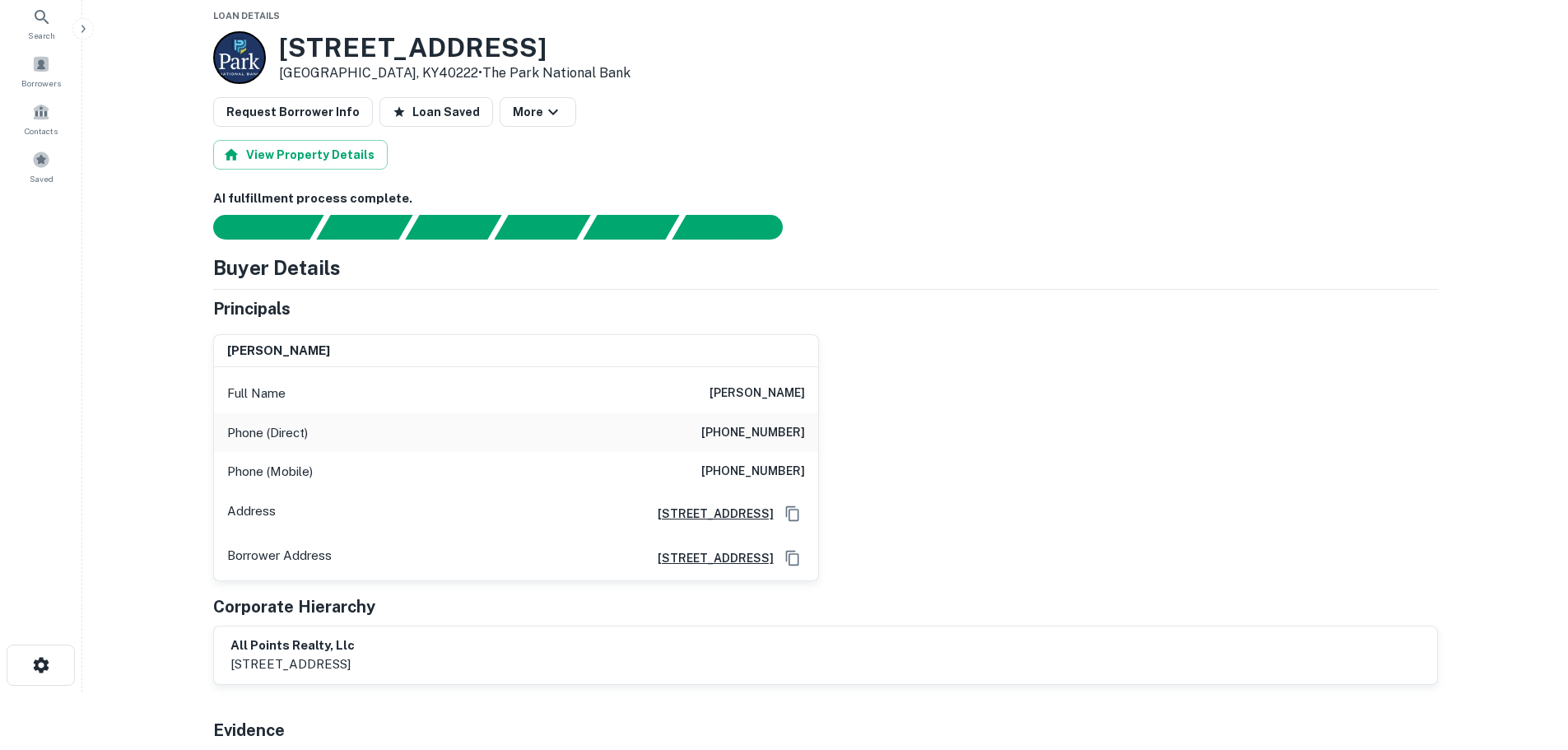
scroll to position [0, 0]
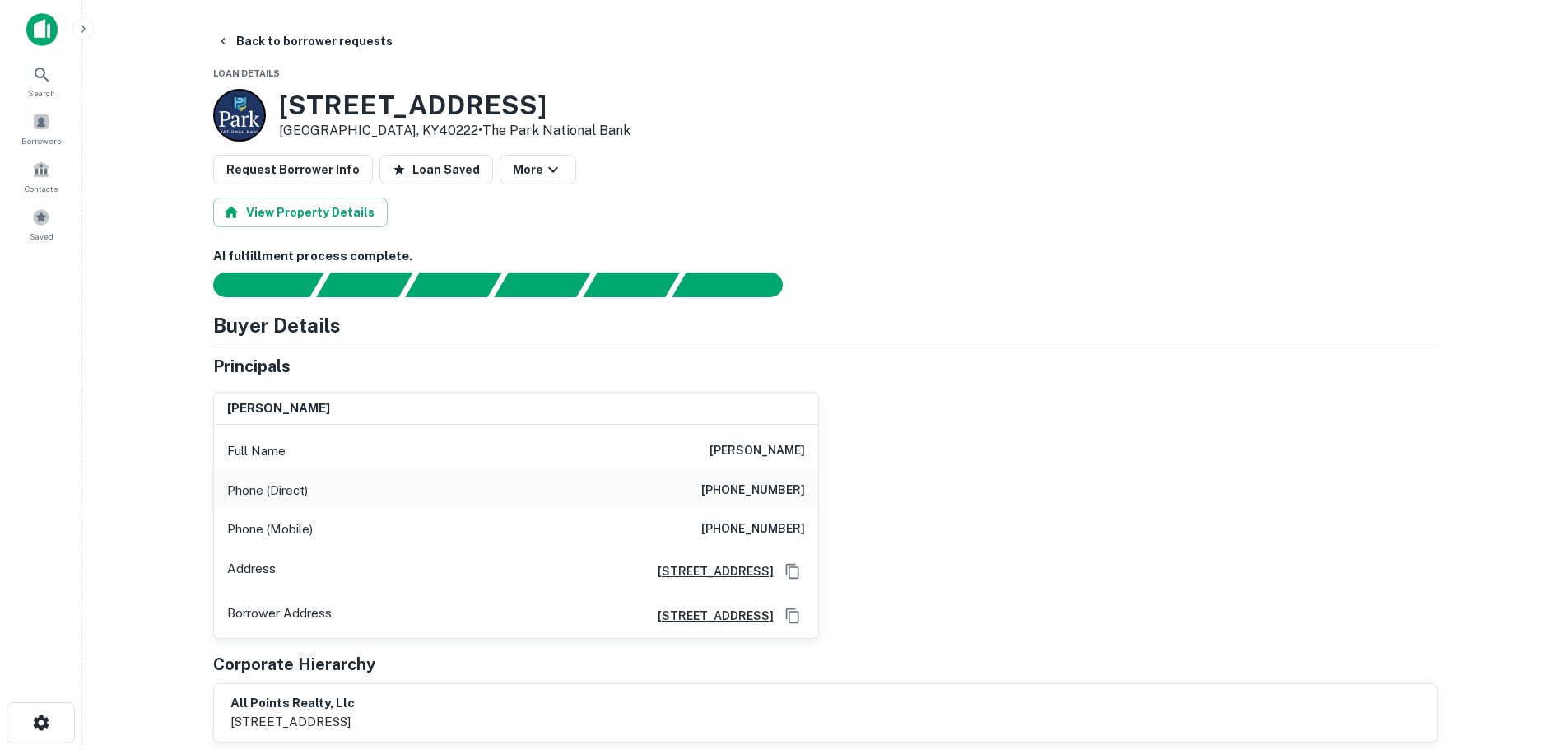
click at [773, 448] on h6 "kenneth k. towery" at bounding box center [757, 451] width 95 height 20
click at [778, 487] on h6 "(502) 893-7119" at bounding box center [753, 491] width 104 height 20
click at [762, 531] on h6 "(270) 893-7119" at bounding box center [753, 529] width 104 height 20
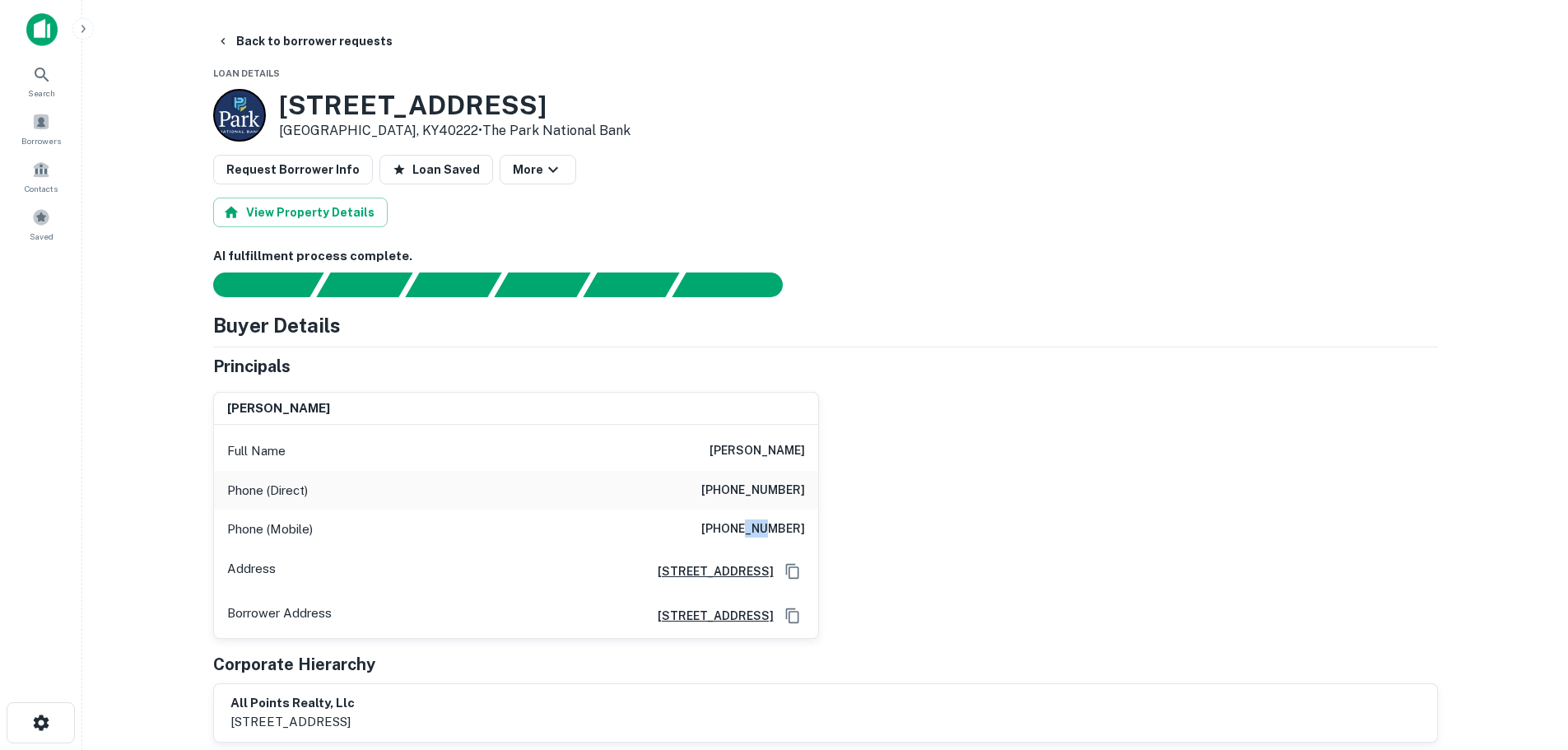
click at [762, 531] on h6 "(270) 893-7119" at bounding box center [753, 529] width 104 height 20
click at [302, 50] on button "Back to borrower requests" at bounding box center [304, 41] width 189 height 29
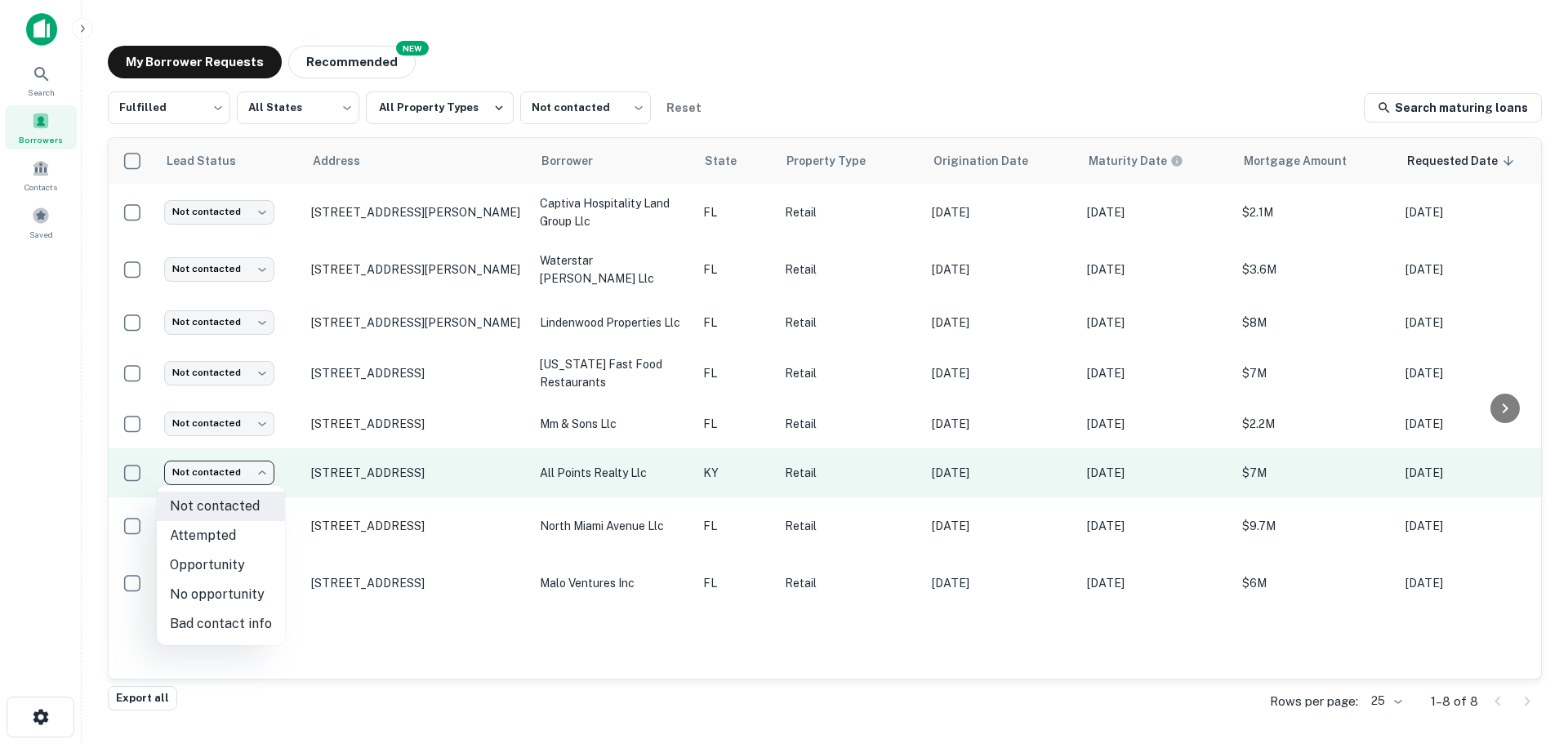
click at [199, 476] on body "Search Borrowers Contacts Saved My Borrower Requests NEW Recommended Fulfilled …" at bounding box center [784, 372] width 1568 height 744
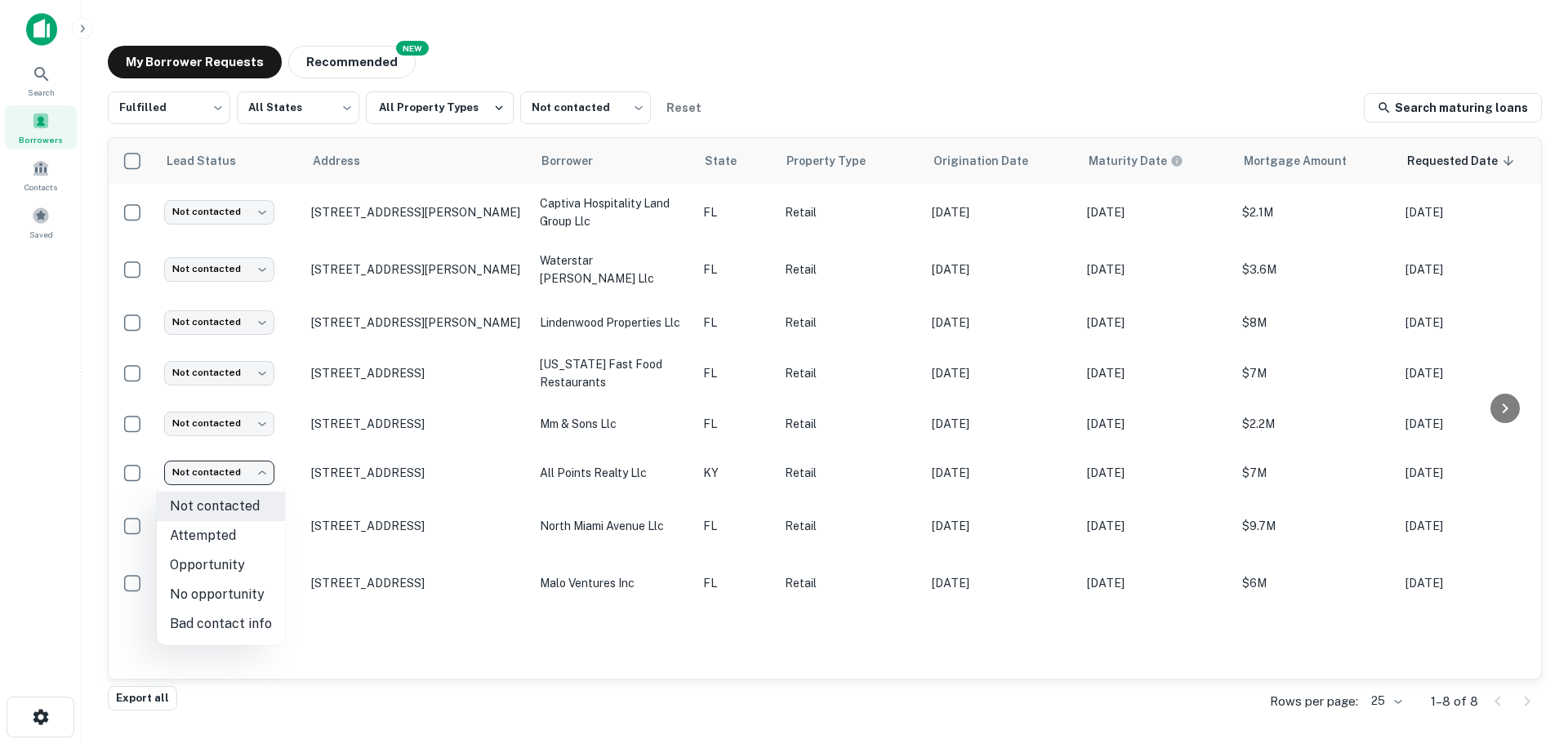
click at [235, 616] on li "Bad contact info" at bounding box center [221, 624] width 128 height 29
type input "**********"
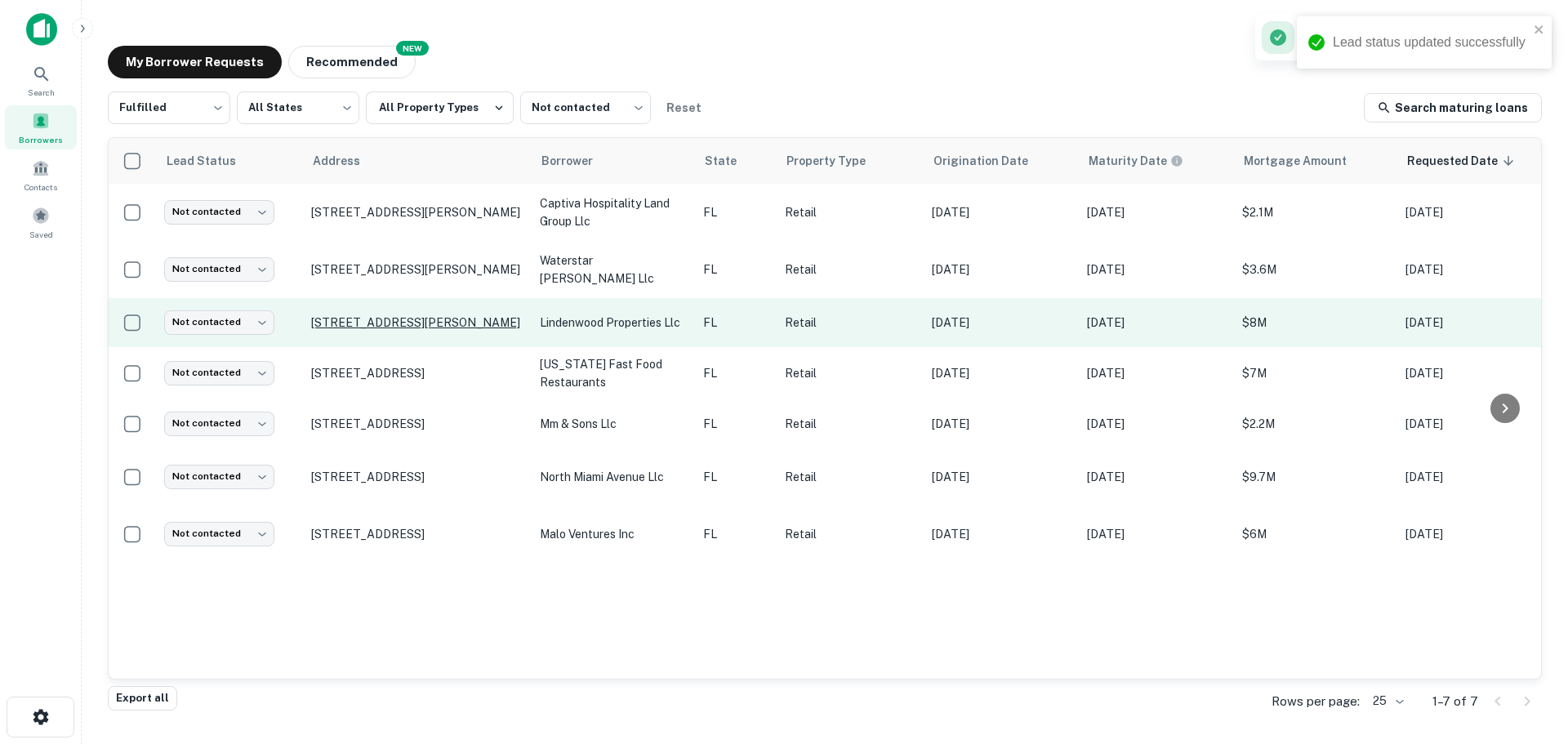
click at [406, 315] on p "5281 Clark Rd Sarasota, FL34233" at bounding box center [417, 322] width 212 height 14
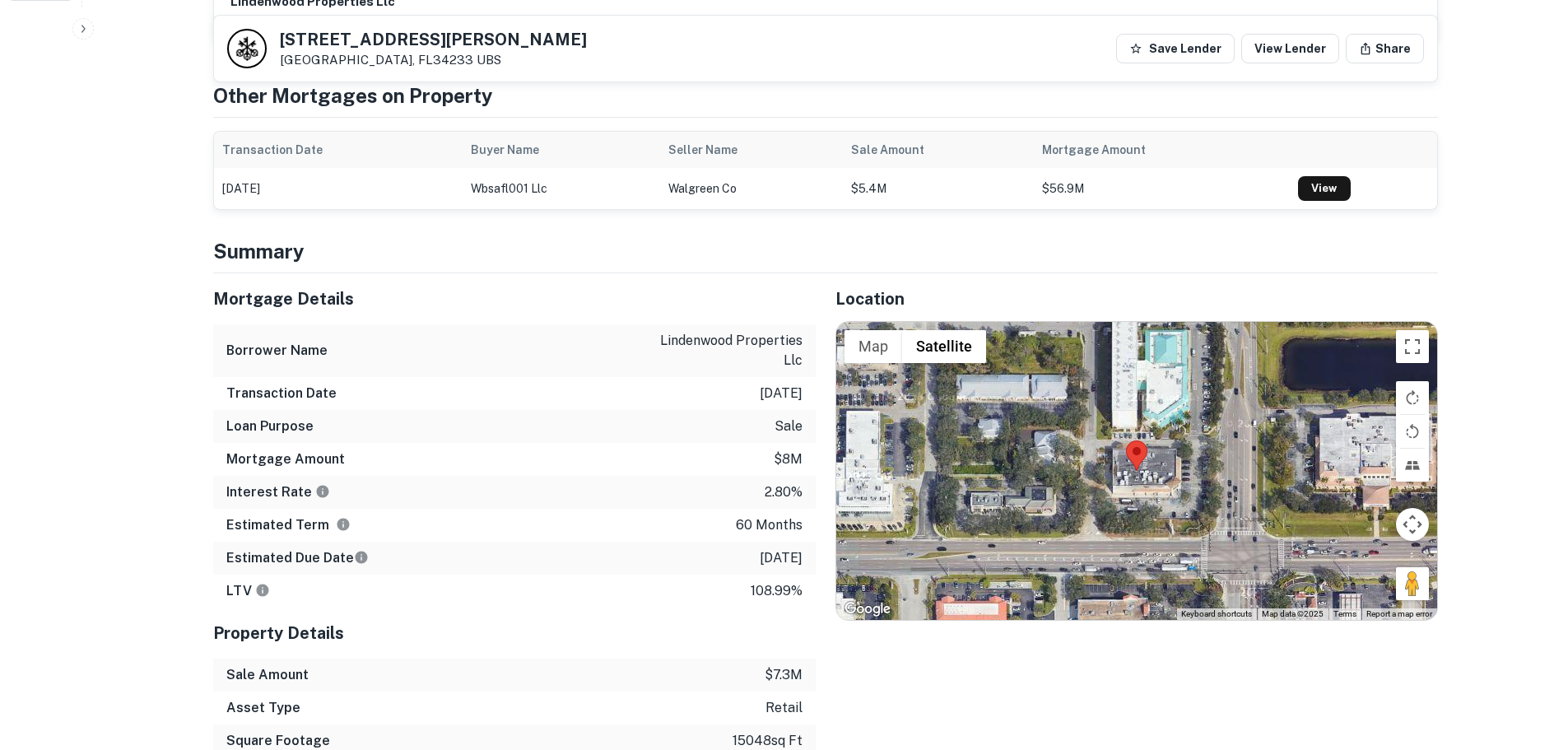
scroll to position [743, 0]
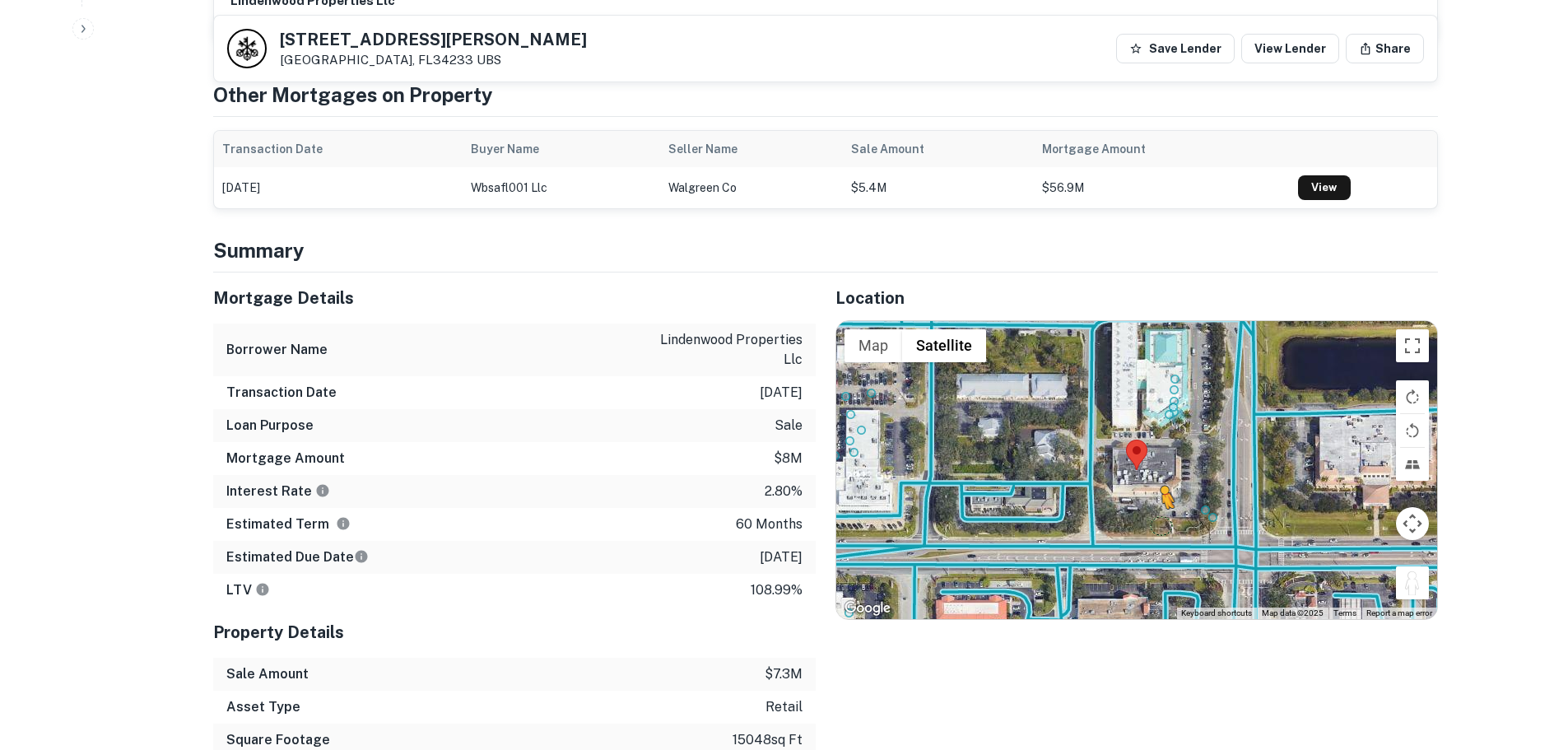
drag, startPoint x: 1415, startPoint y: 572, endPoint x: 1159, endPoint y: 509, distance: 263.6
click at [1159, 509] on div "To activate drag with keyboard, press Alt + Enter. Once in keyboard drag state,…" at bounding box center [1136, 470] width 601 height 298
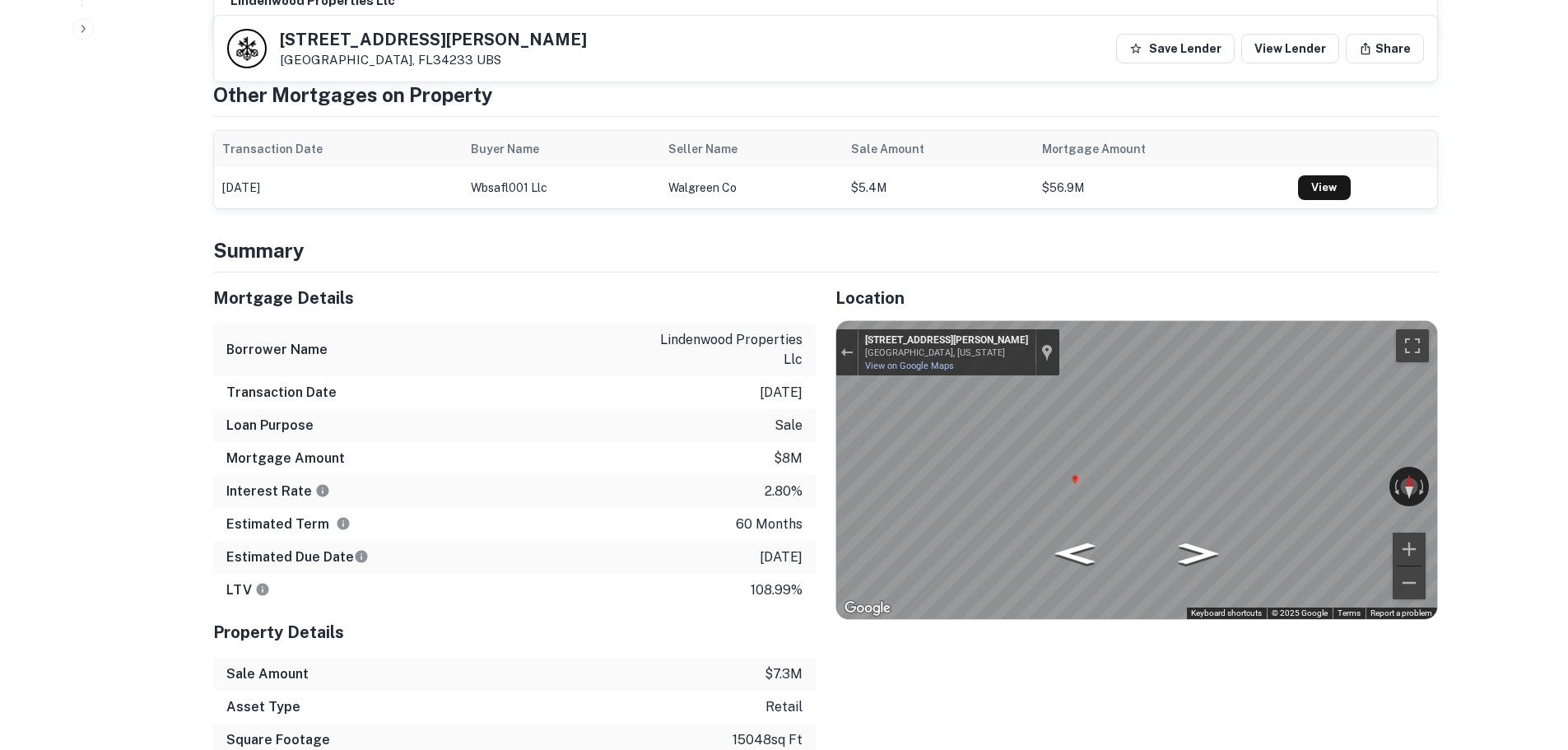
click at [329, 36] on h5 "5281 Clark Rd" at bounding box center [433, 39] width 307 height 16
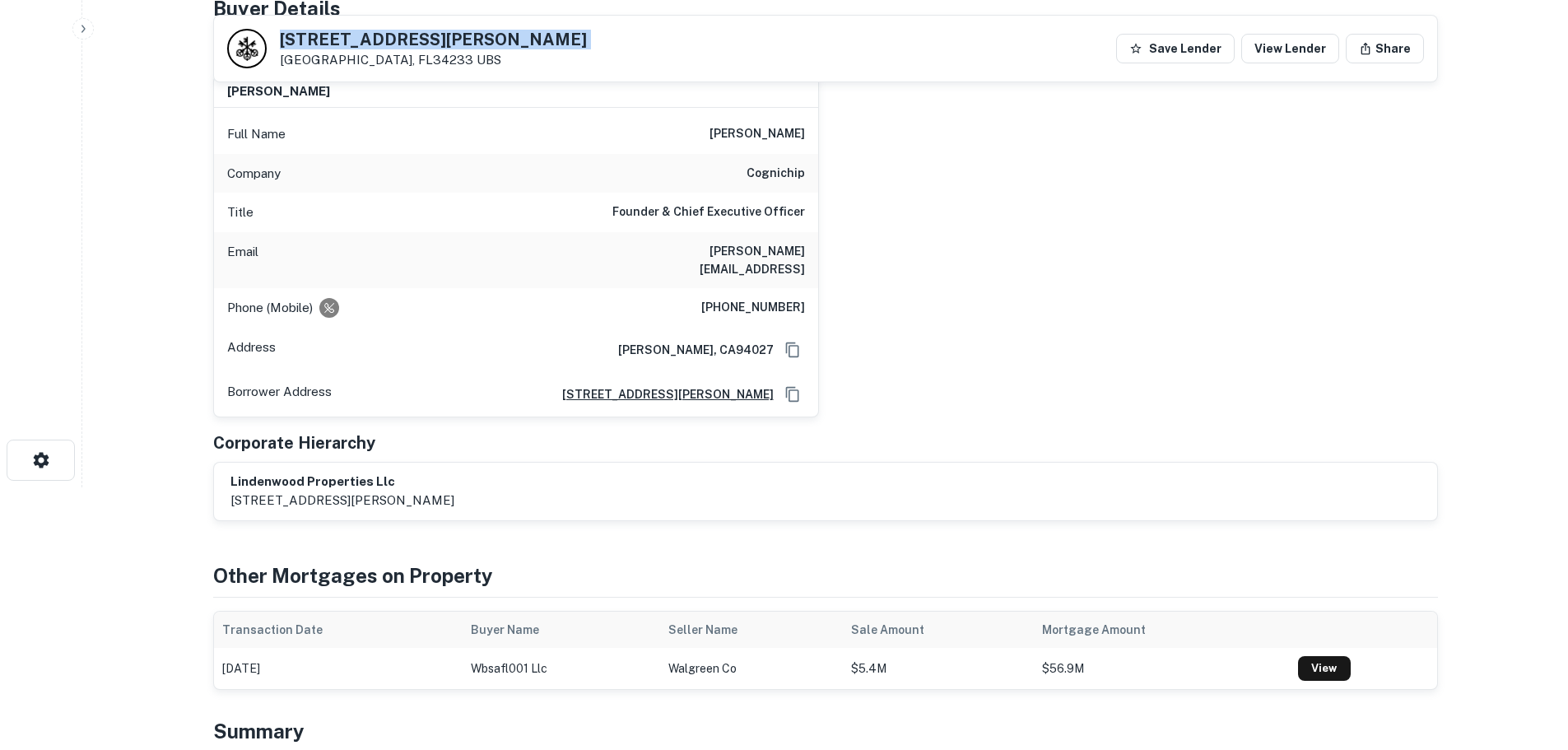
scroll to position [0, 0]
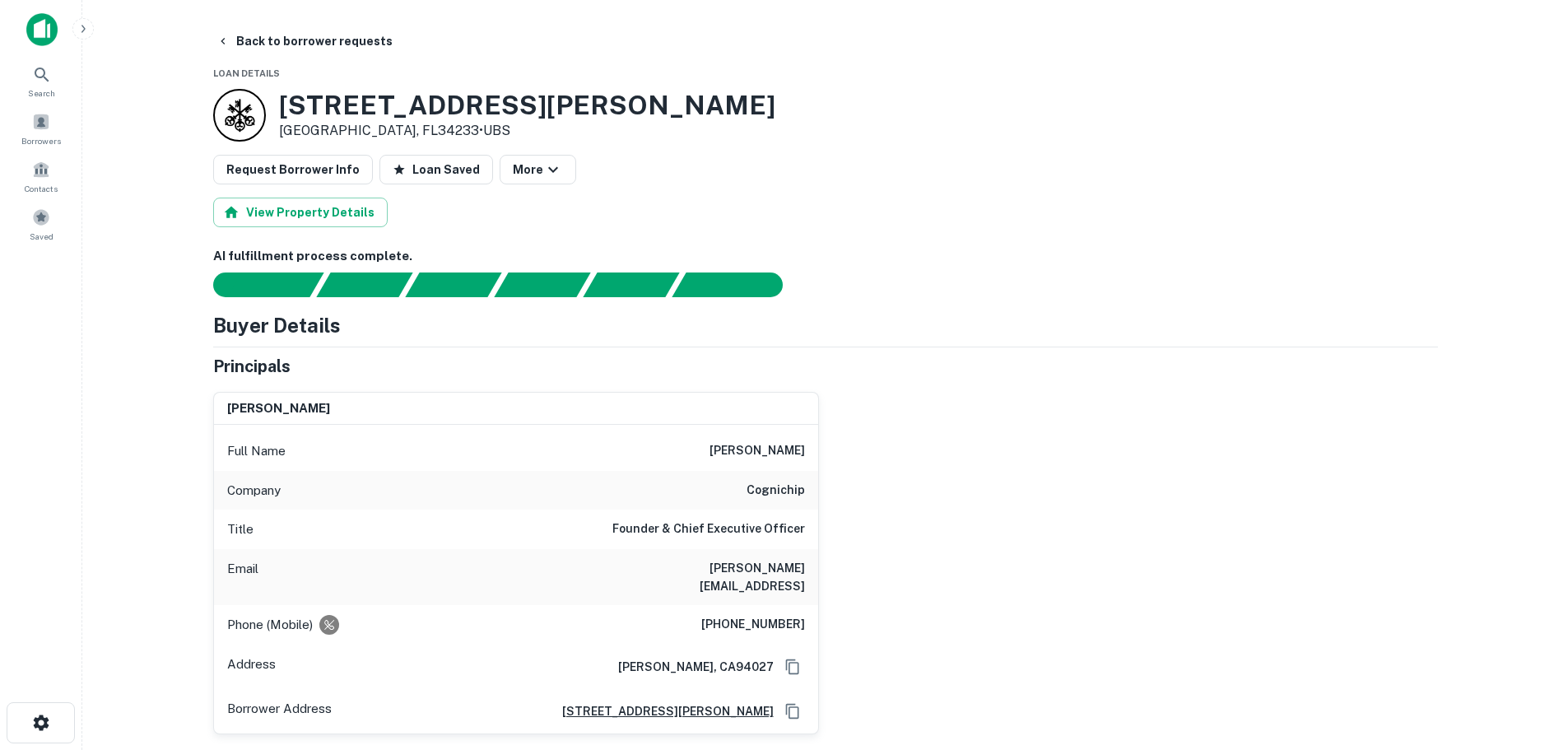
click at [746, 615] on h6 "(510) 673-2910" at bounding box center [753, 625] width 104 height 20
click at [773, 454] on h6 "faraj aalaei" at bounding box center [757, 451] width 95 height 20
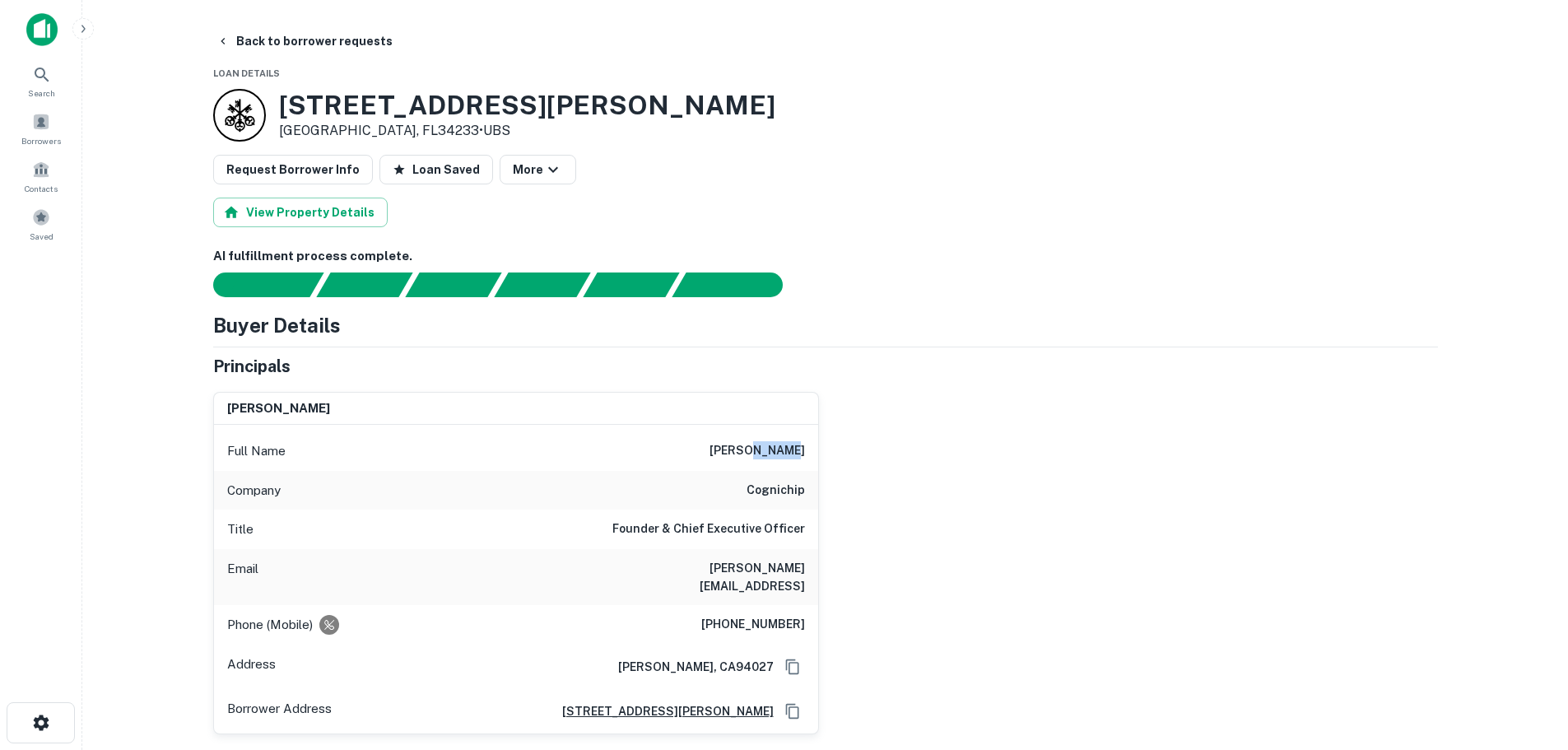
click at [778, 459] on h6 "faraj aalaei" at bounding box center [757, 451] width 95 height 20
click at [309, 30] on button "Back to borrower requests" at bounding box center [304, 41] width 189 height 29
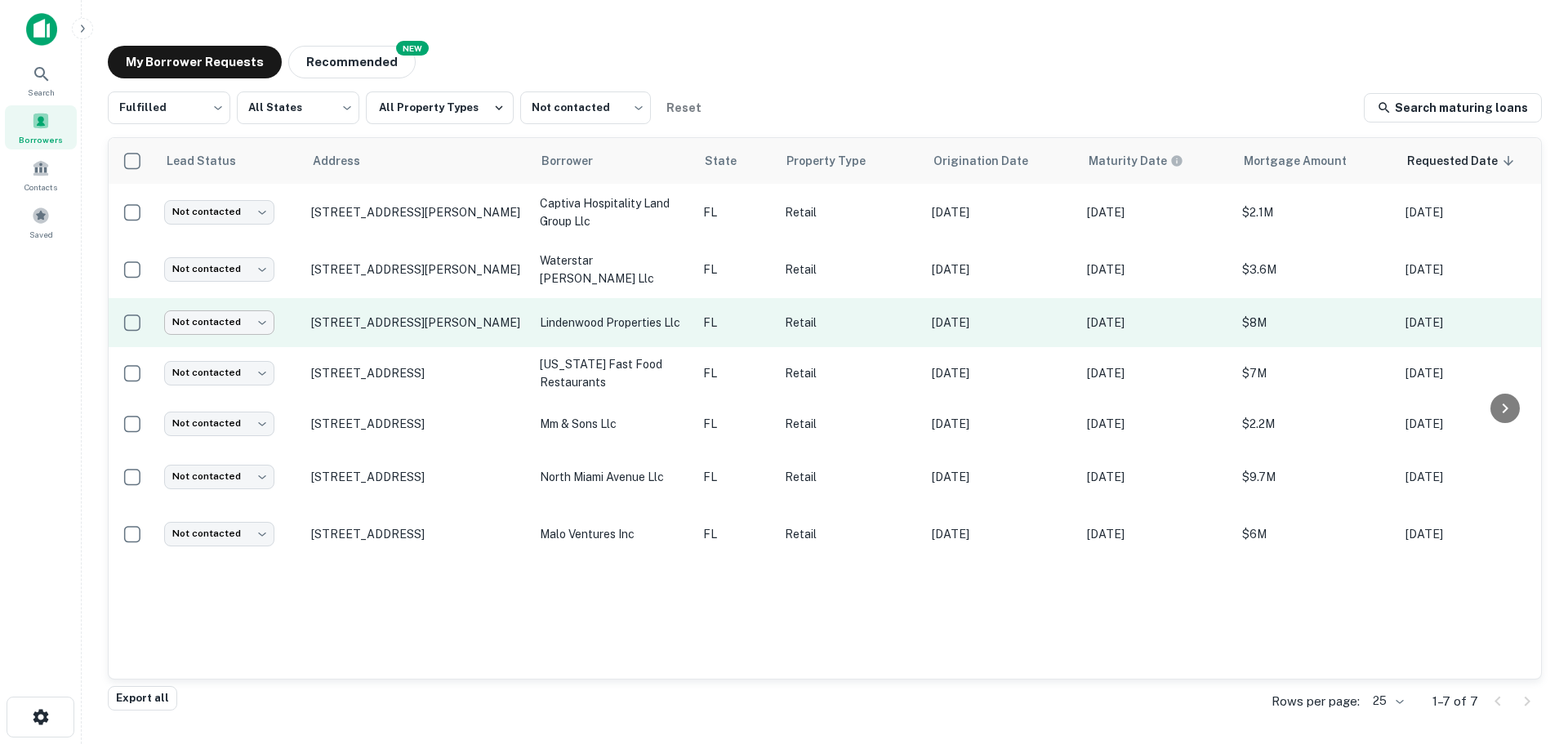
click at [231, 319] on body "Search Borrowers Contacts Saved My Borrower Requests NEW Recommended Fulfilled …" at bounding box center [784, 372] width 1568 height 744
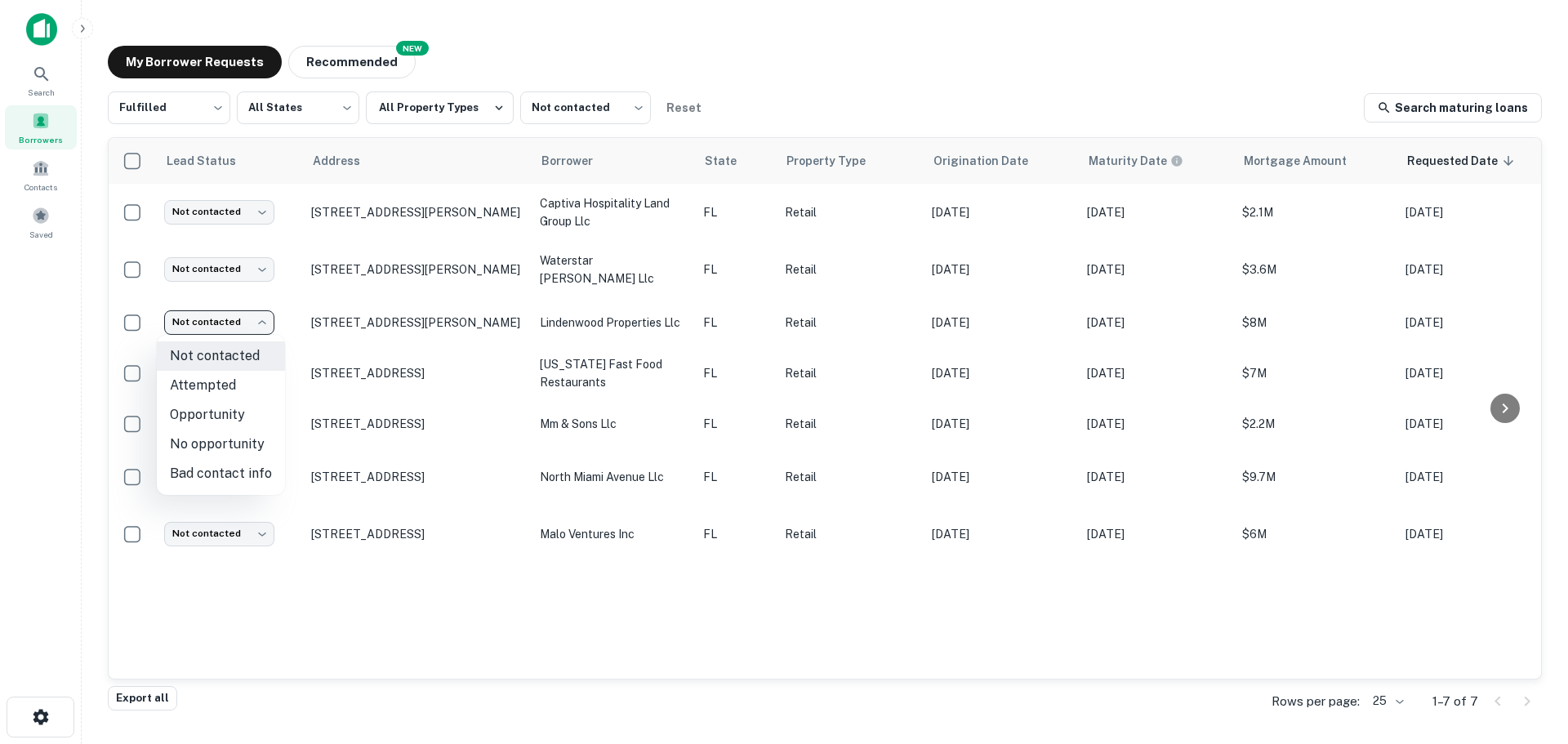
click at [230, 463] on li "Bad contact info" at bounding box center [221, 473] width 128 height 29
type input "**********"
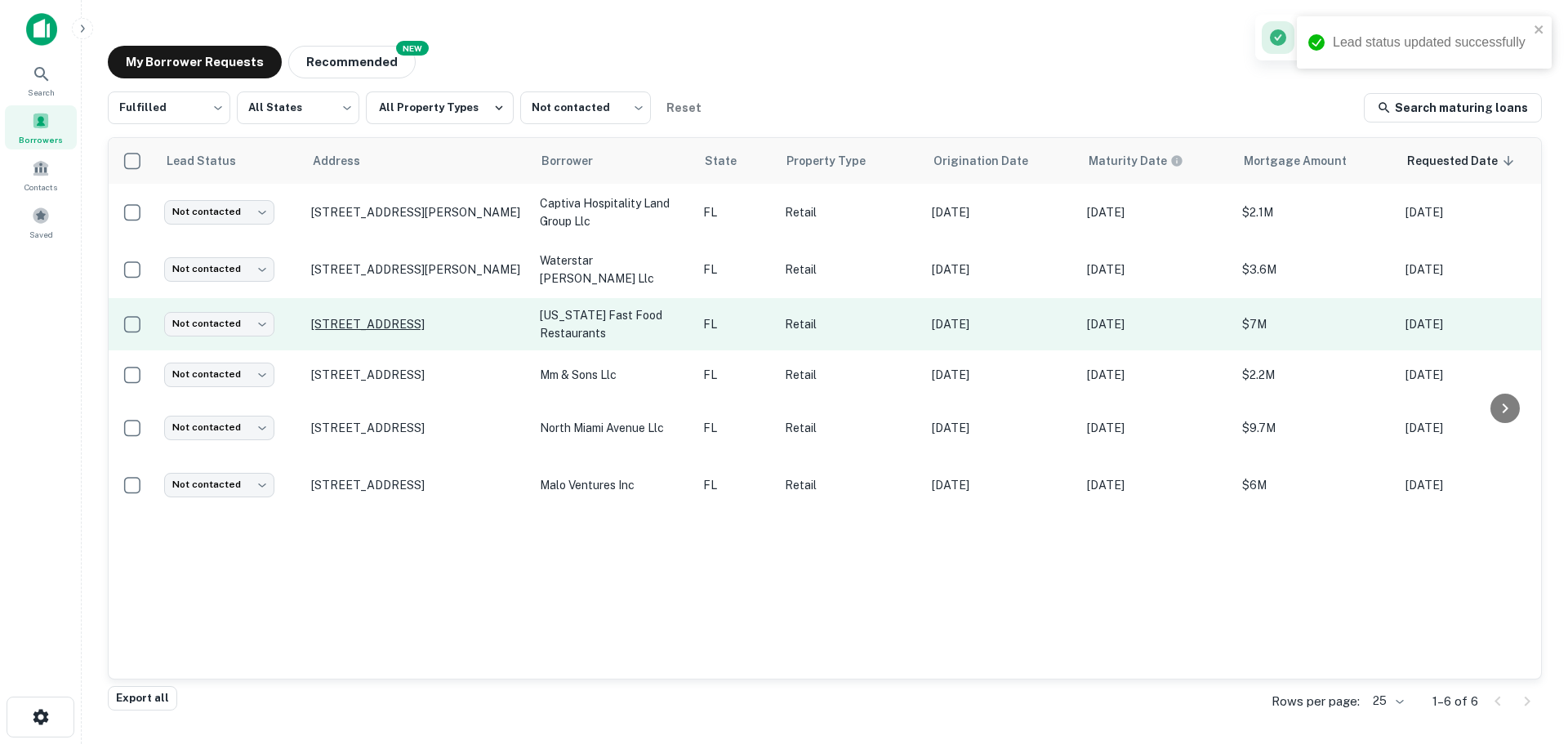
click at [420, 317] on p "2200 W State Road 434 Longwood, FL32779" at bounding box center [417, 324] width 212 height 14
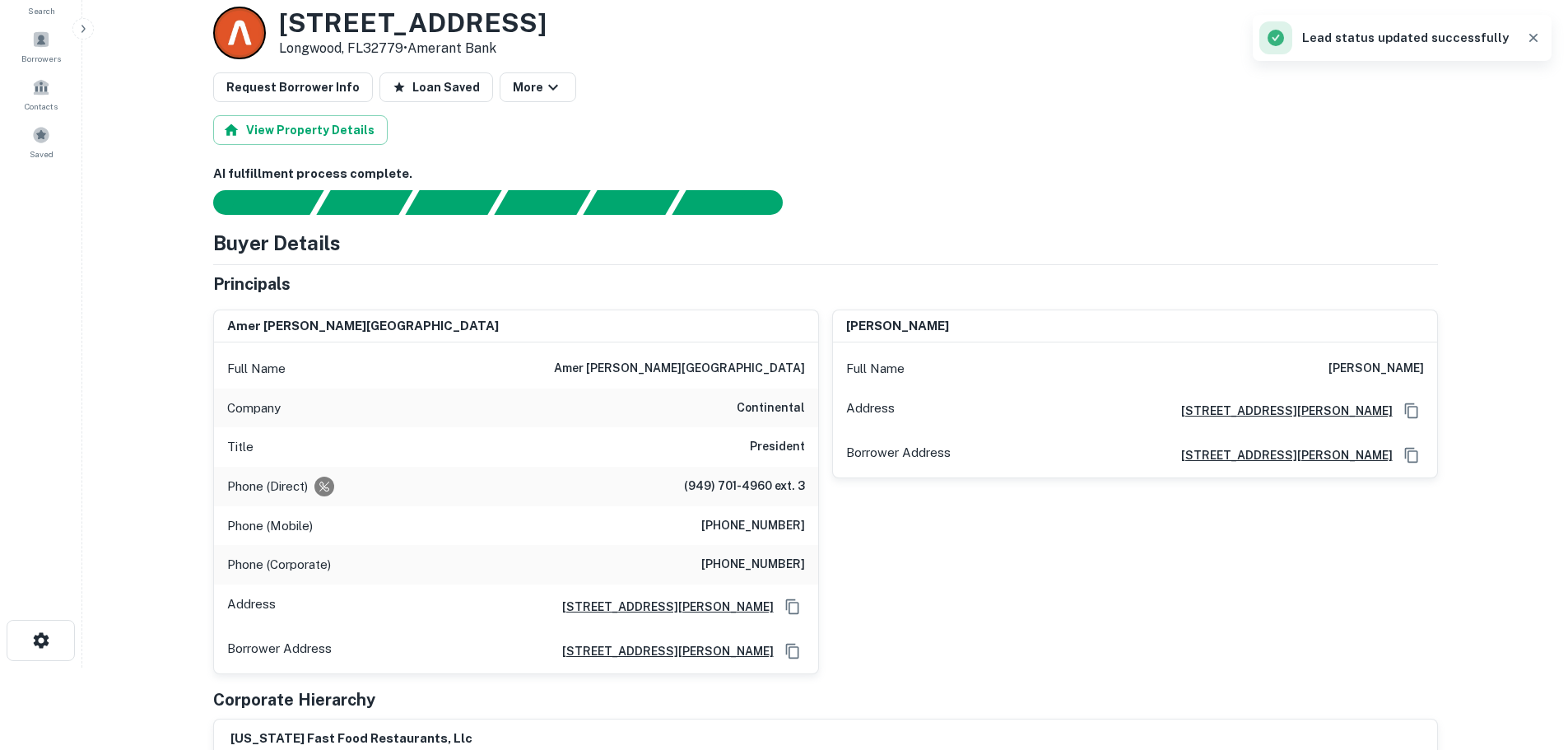
scroll to position [84, 0]
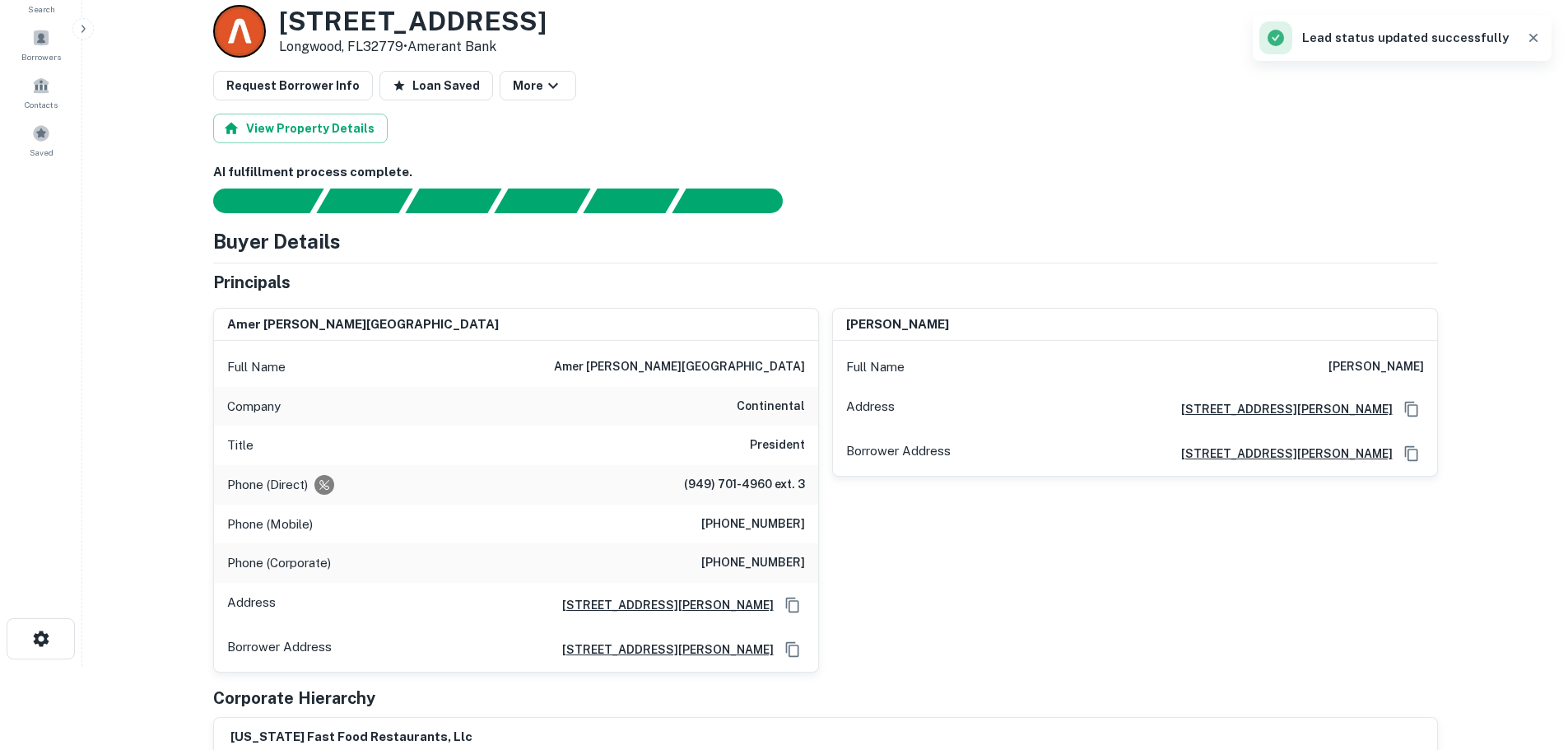
click at [790, 407] on h6 "continental" at bounding box center [772, 406] width 69 height 20
click at [776, 373] on h6 "amer a. boukai" at bounding box center [680, 367] width 251 height 20
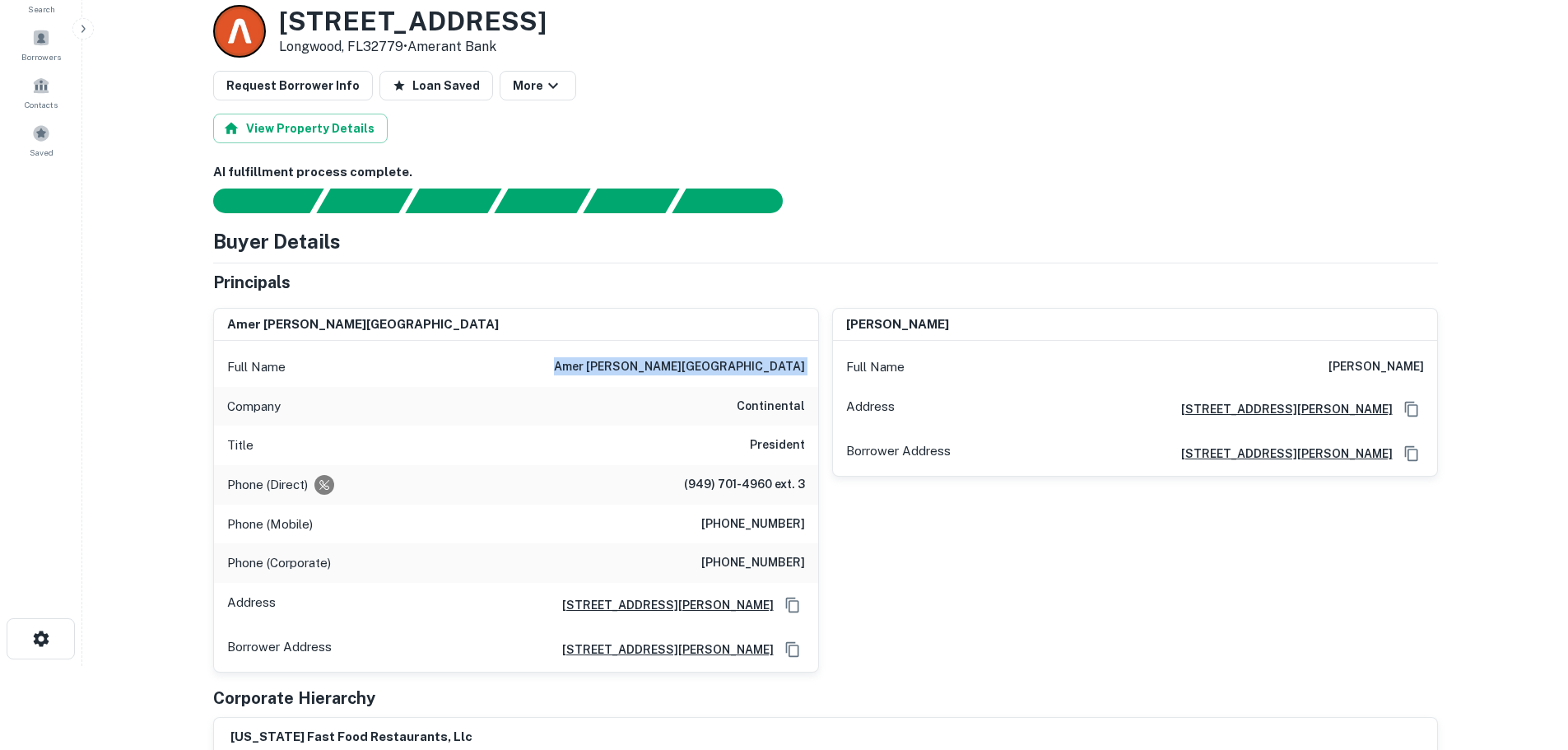
click at [776, 373] on h6 "amer a. boukai" at bounding box center [680, 367] width 251 height 20
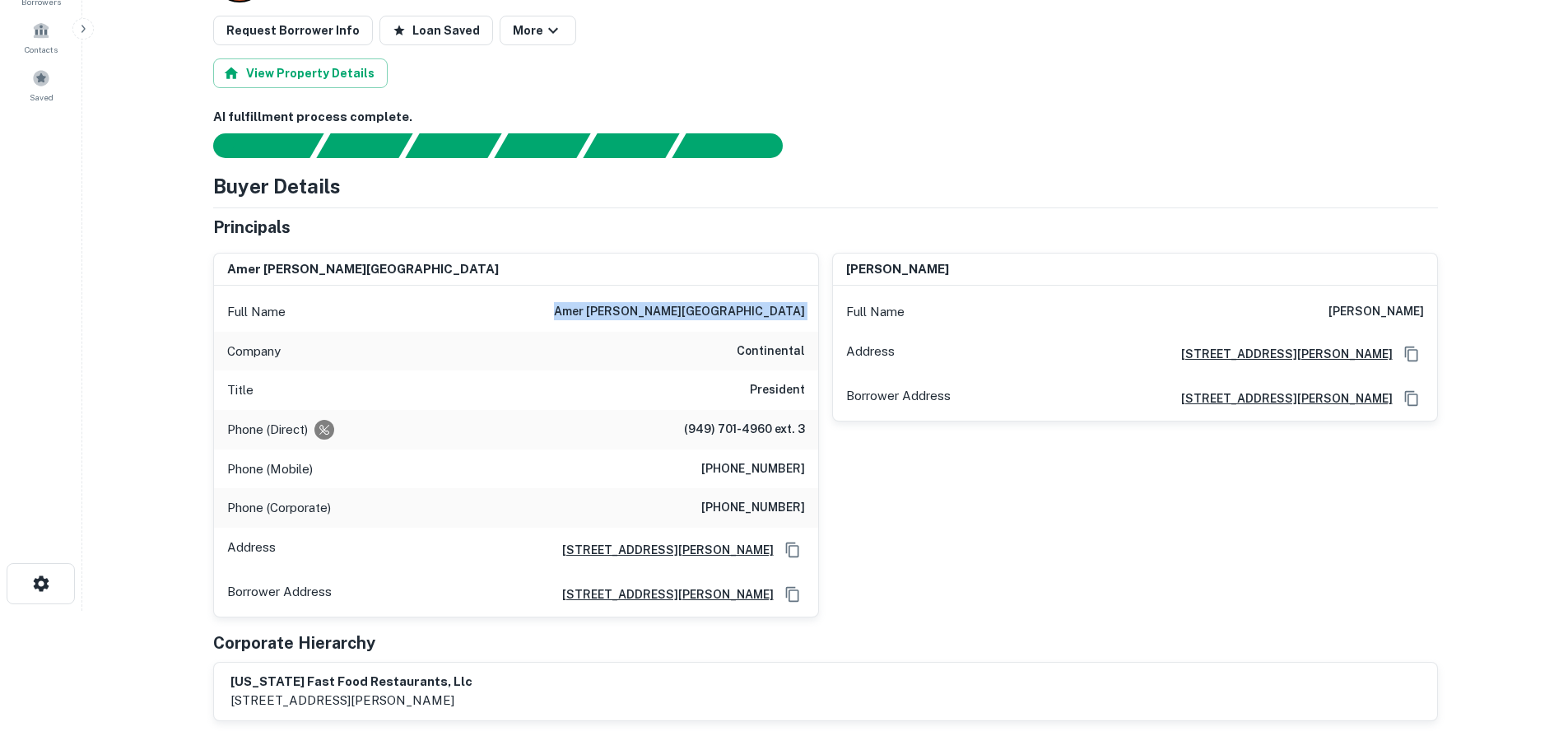
scroll to position [140, 0]
click at [734, 461] on h6 "(949) 350-2725" at bounding box center [753, 468] width 104 height 20
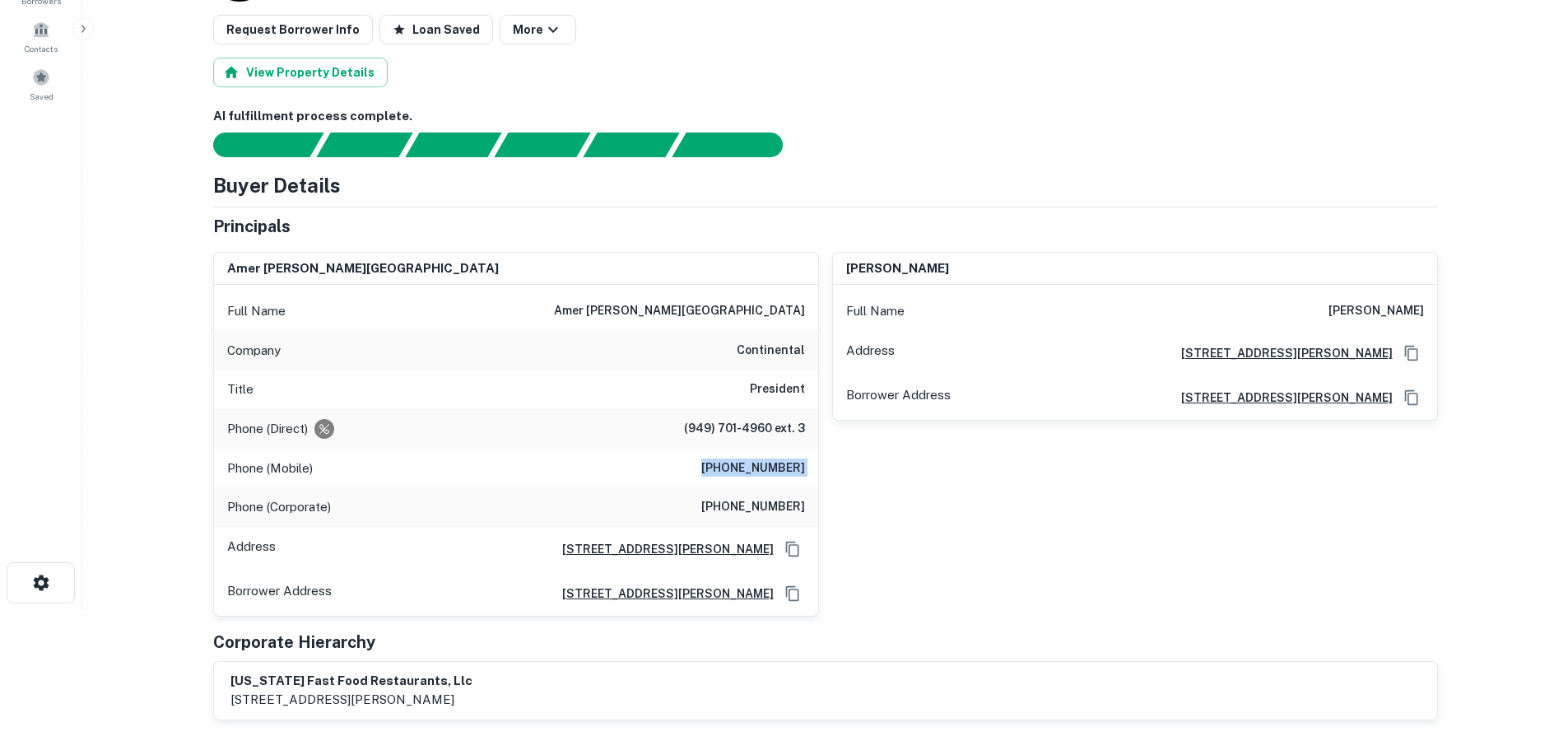
click at [734, 461] on h6 "(949) 350-2725" at bounding box center [753, 468] width 104 height 20
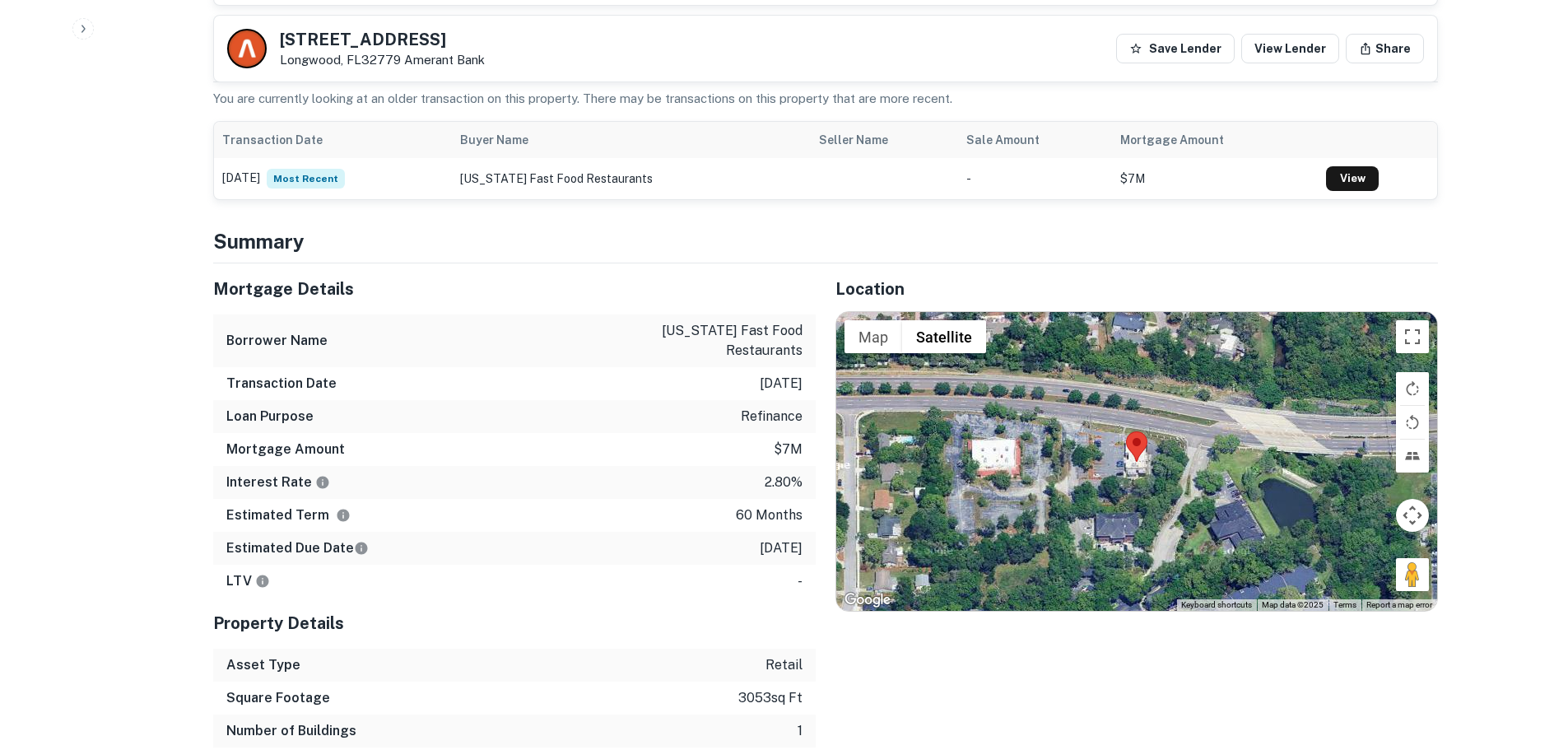
scroll to position [804, 0]
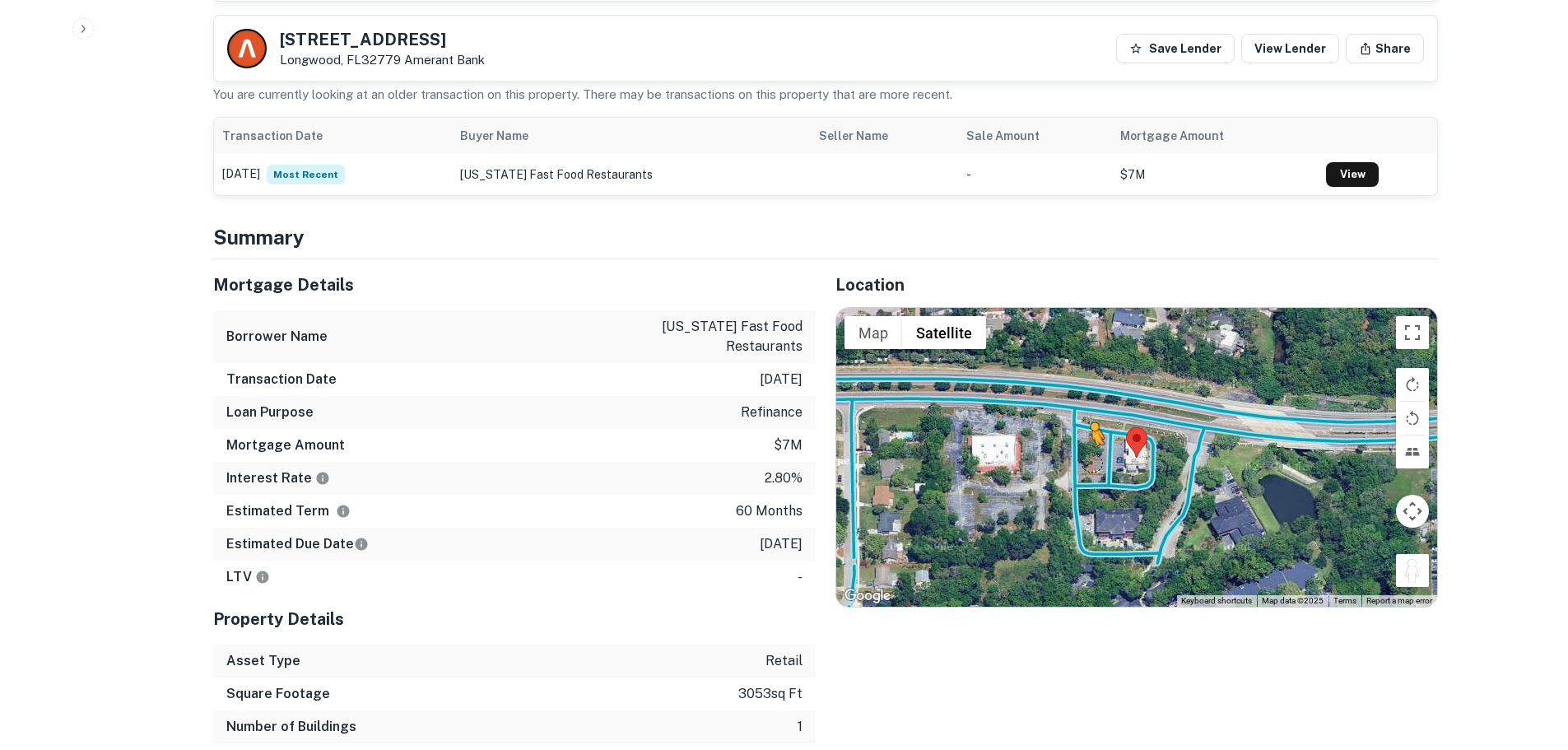
drag, startPoint x: 1415, startPoint y: 565, endPoint x: 1091, endPoint y: 465, distance: 339.1
click at [1091, 465] on div "To activate drag with keyboard, press Alt + Enter. Once in keyboard drag state,…" at bounding box center [1136, 456] width 601 height 298
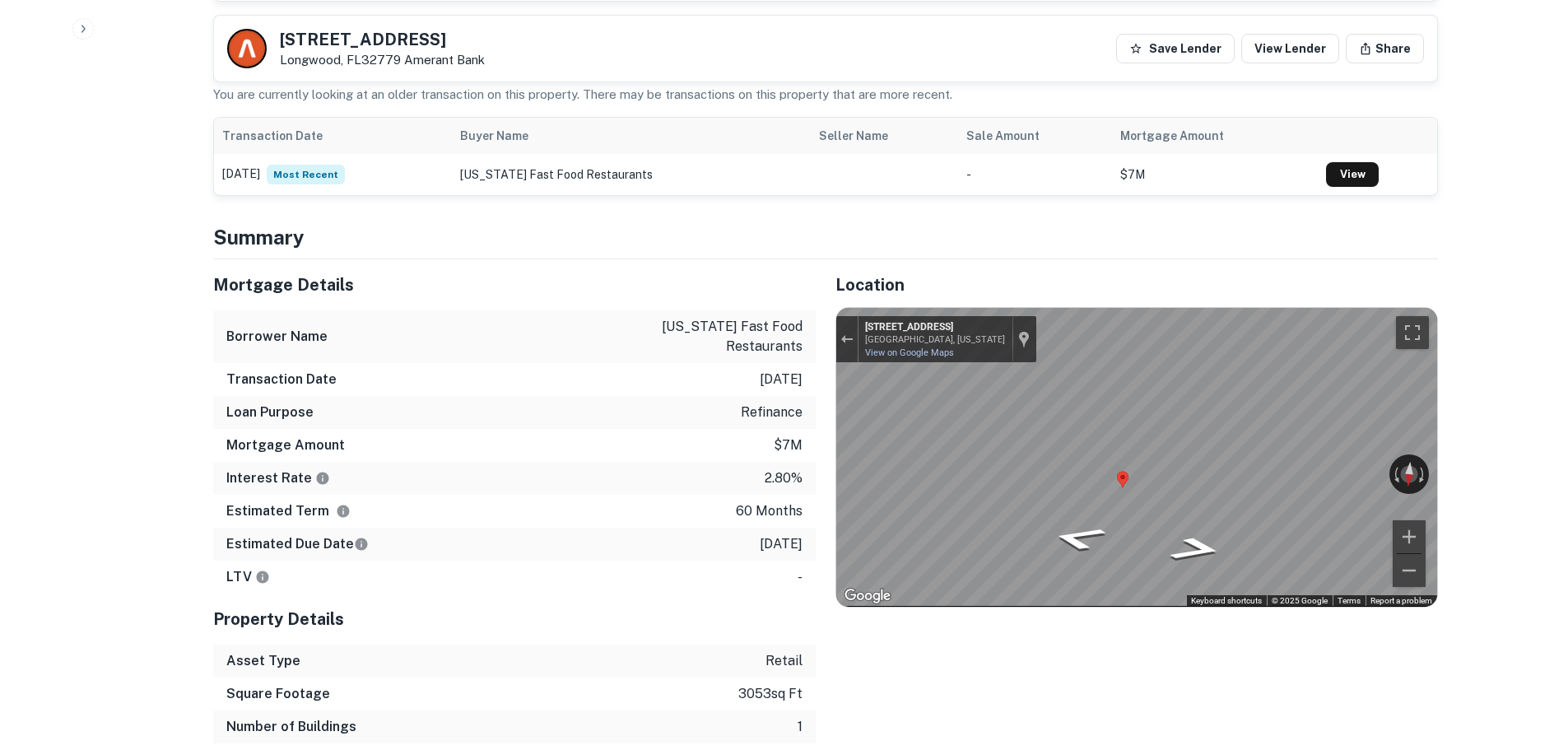
click at [284, 54] on p "Longwood, FL32779 Amerant Bank" at bounding box center [382, 59] width 205 height 15
drag, startPoint x: 284, startPoint y: 55, endPoint x: 369, endPoint y: 64, distance: 85.5
click at [369, 64] on p "Longwood, FL32779 Amerant Bank" at bounding box center [382, 59] width 205 height 15
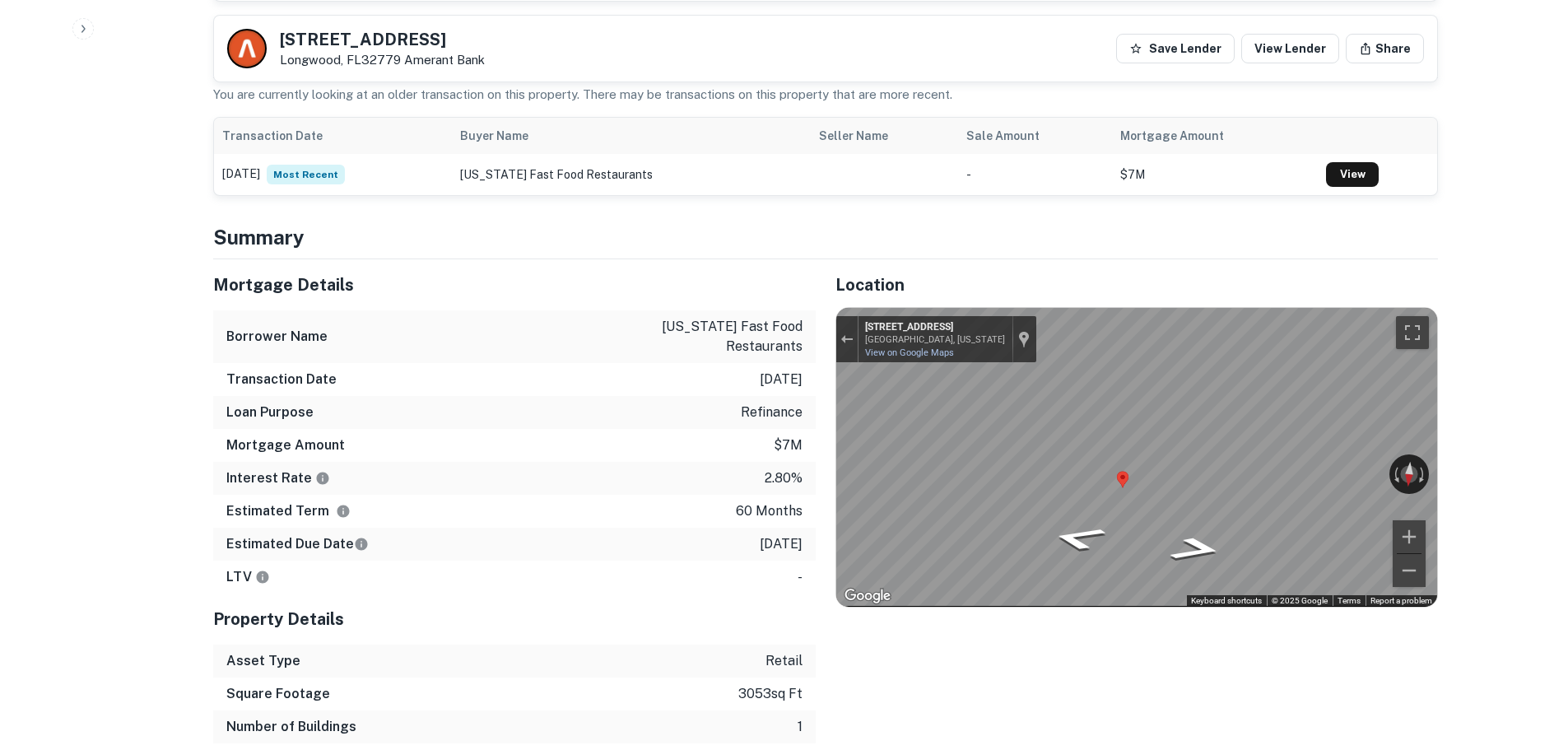
click at [328, 47] on h5 "2200 W STATE ROAD 434" at bounding box center [382, 39] width 205 height 16
click at [320, 57] on p "Longwood, FL32779 Amerant Bank" at bounding box center [382, 59] width 205 height 15
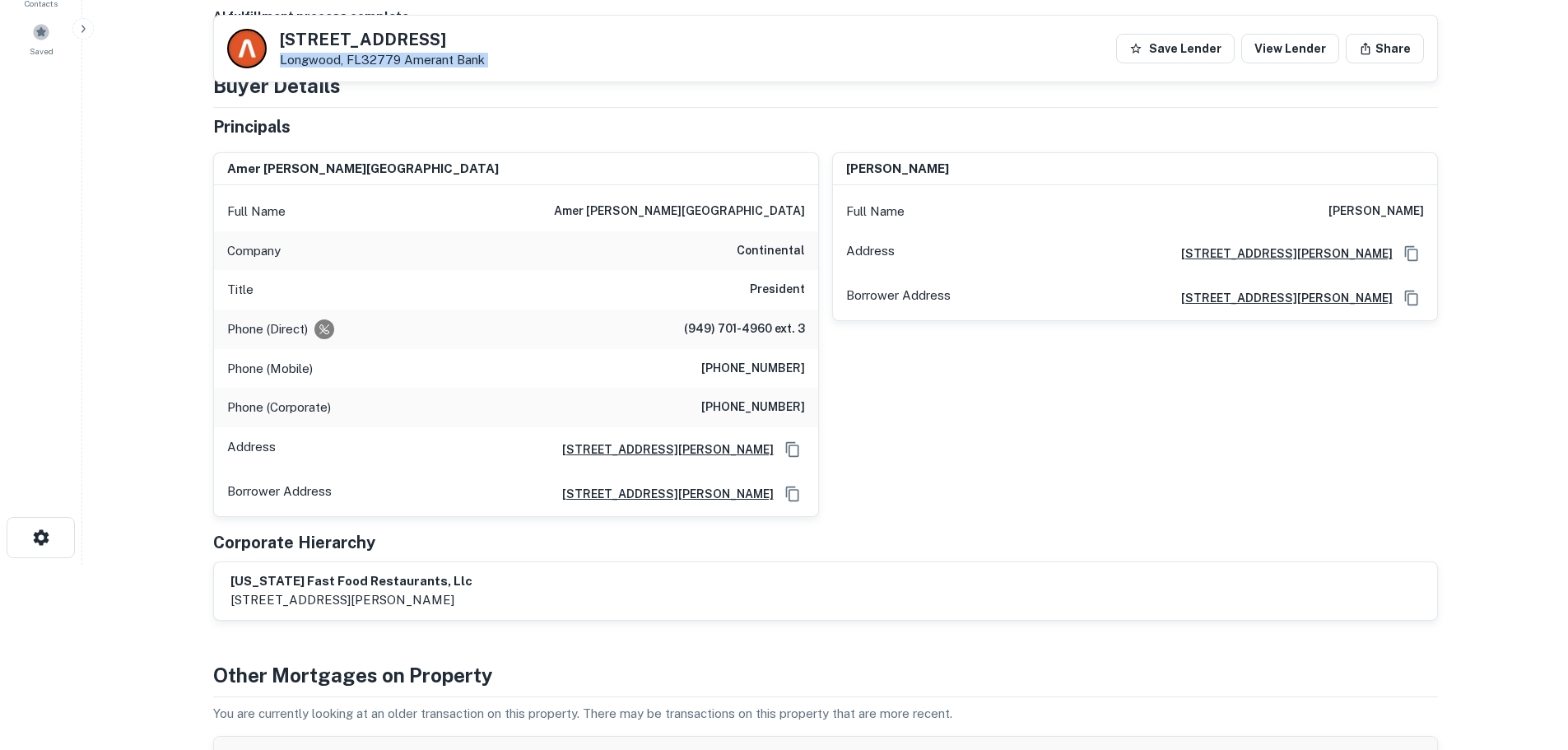
scroll to position [185, 0]
click at [778, 369] on h6 "(949) 350-2725" at bounding box center [753, 369] width 104 height 20
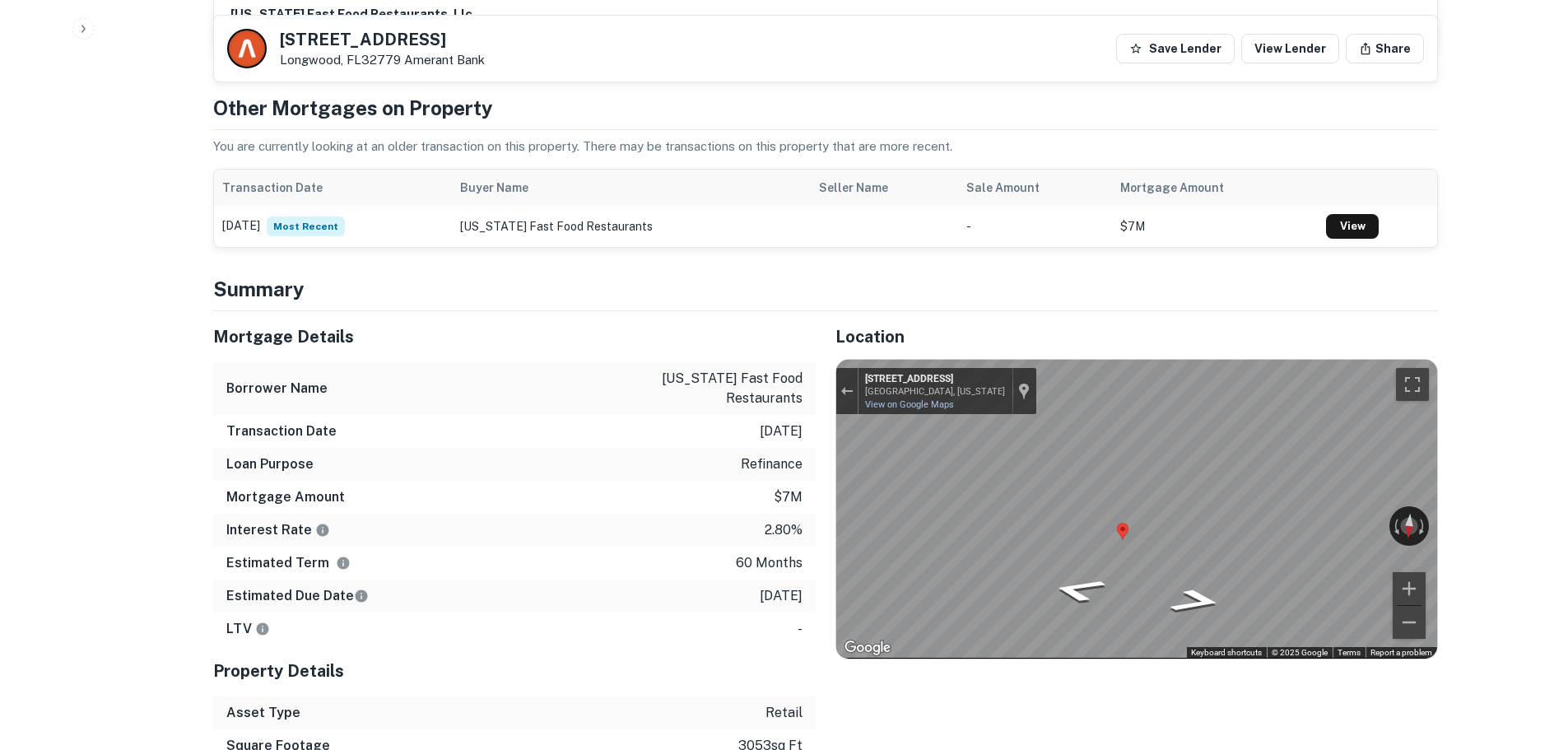
scroll to position [0, 0]
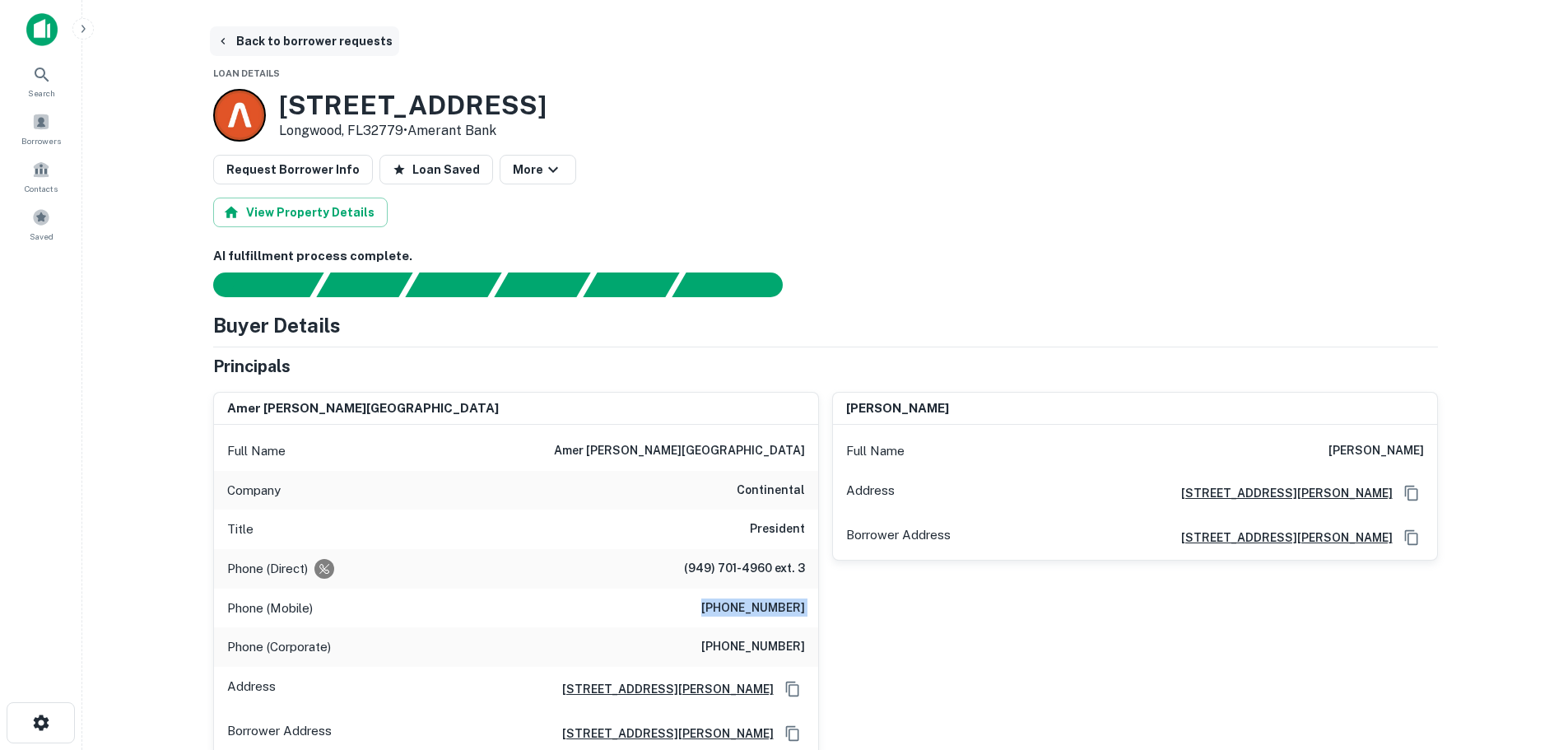
click at [314, 52] on button "Back to borrower requests" at bounding box center [304, 41] width 189 height 29
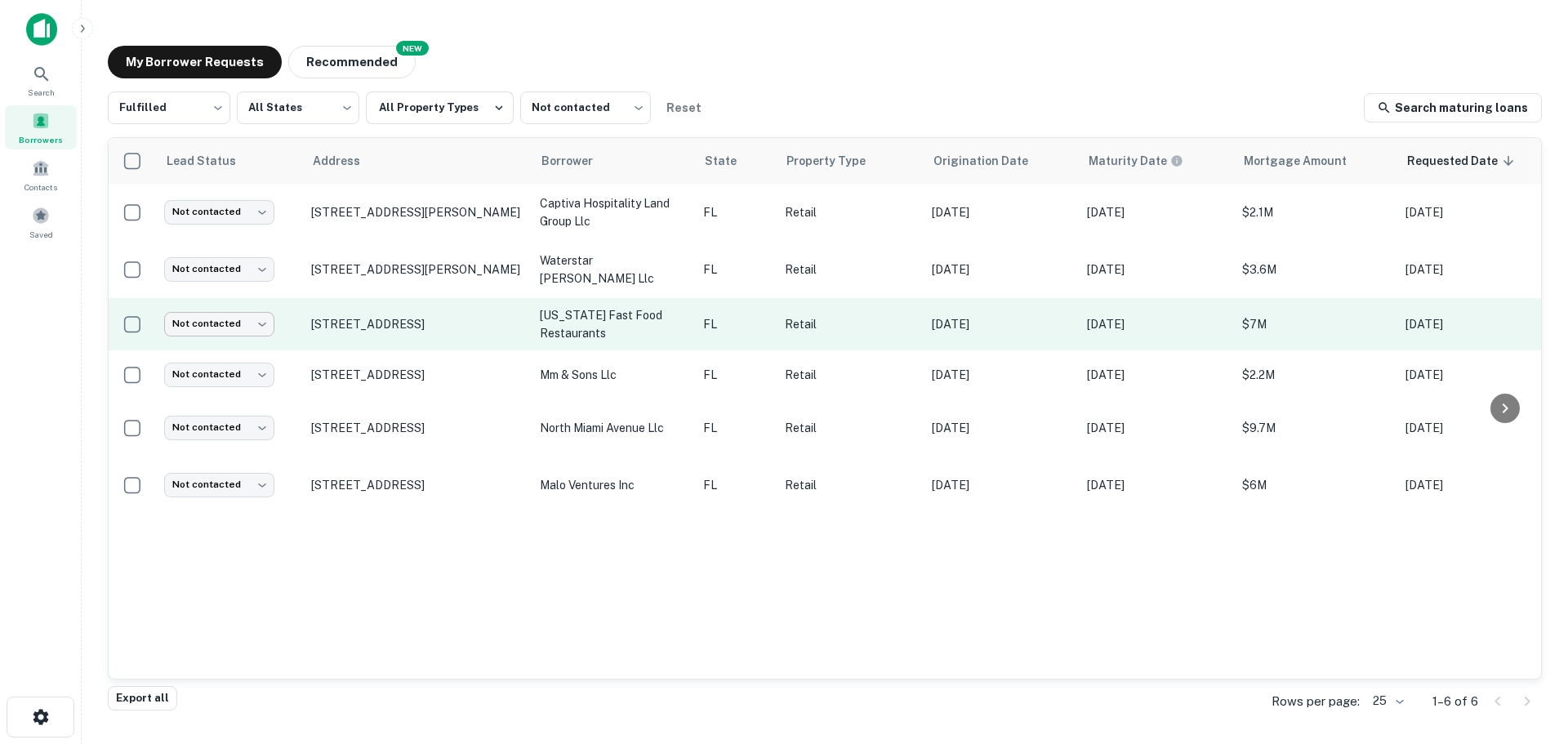
click at [246, 324] on body "Search Borrowers Contacts Saved My Borrower Requests NEW Recommended Fulfilled …" at bounding box center [784, 372] width 1568 height 744
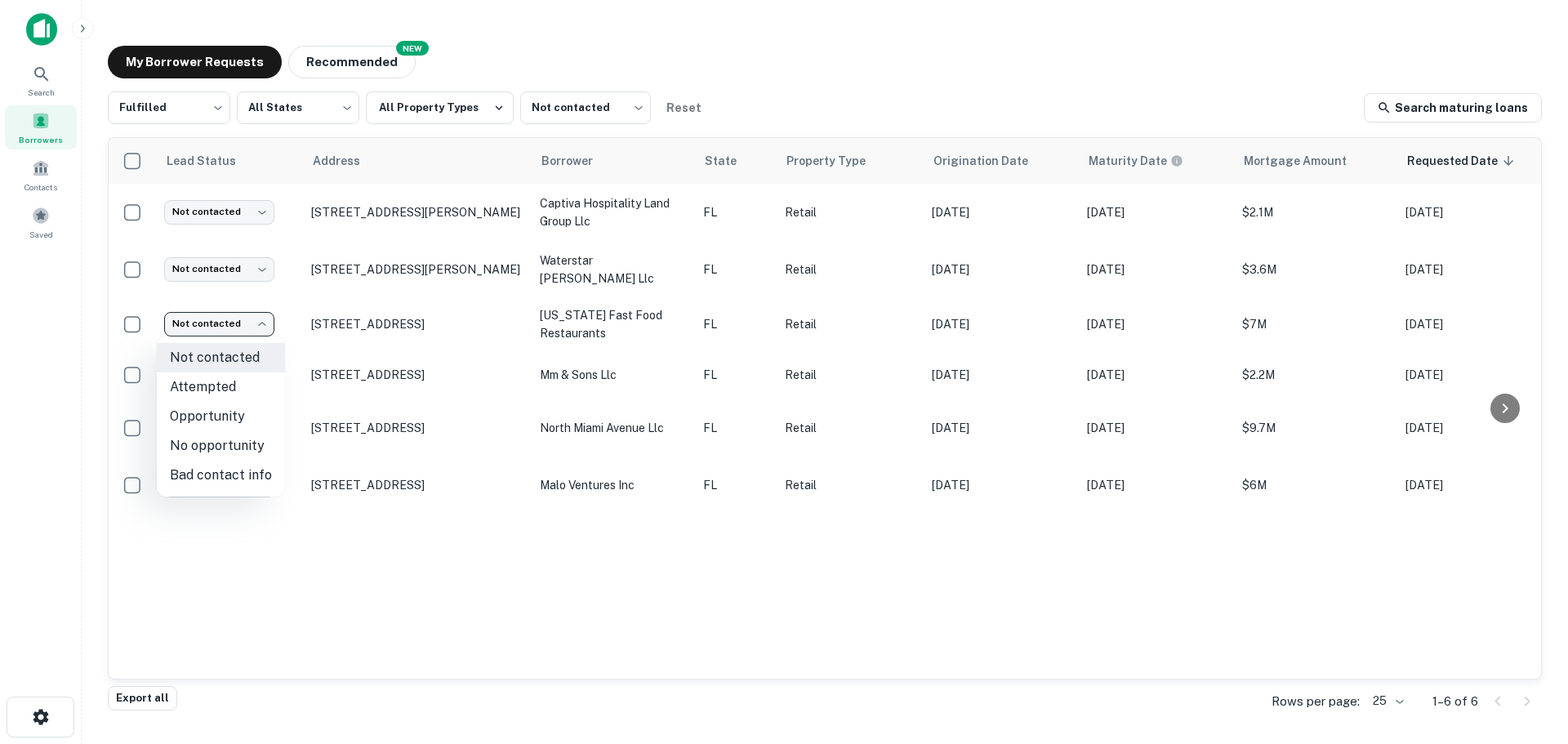
click at [251, 446] on li "No opportunity" at bounding box center [221, 446] width 128 height 29
type input "**********"
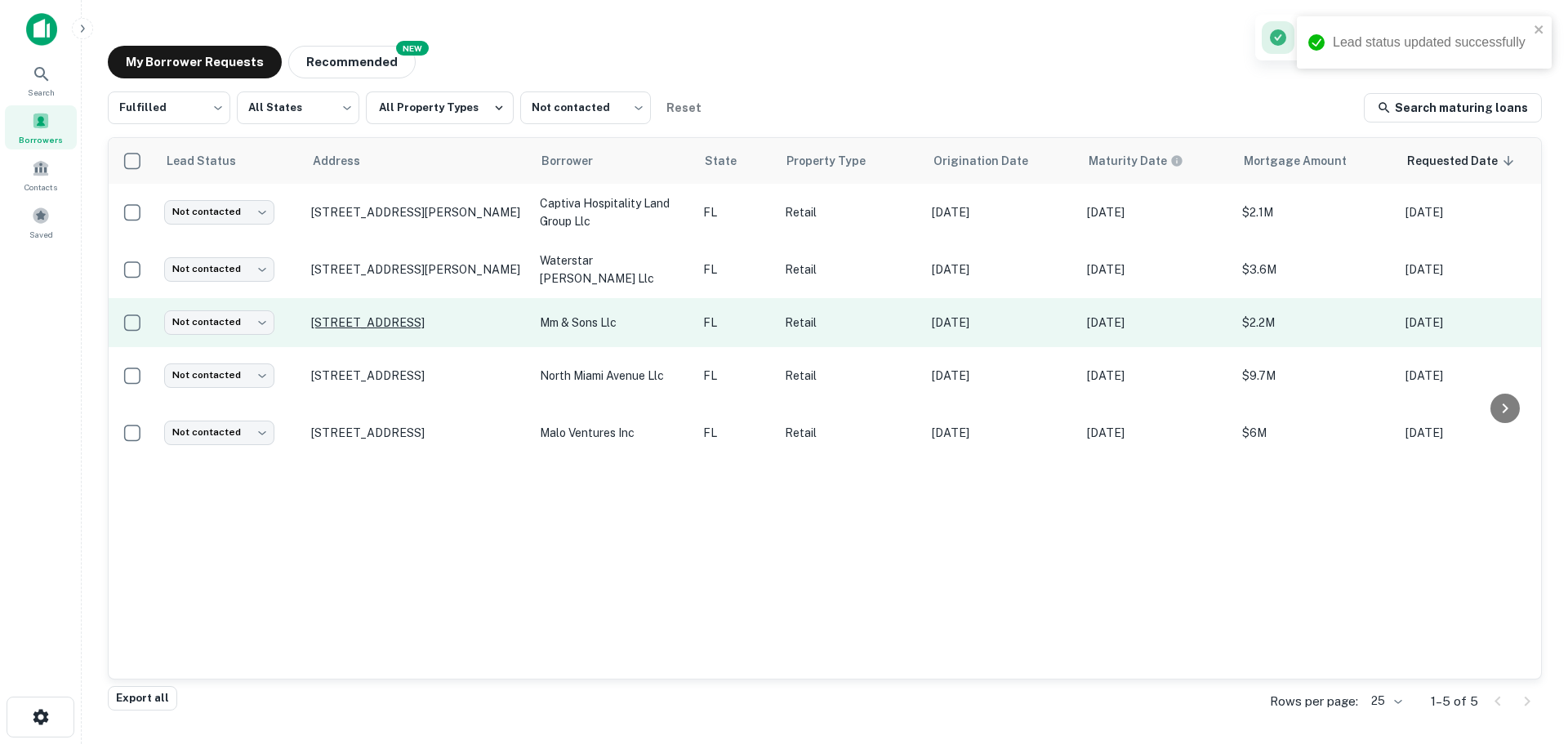
click at [423, 322] on p "2400 Sw 27th St Miami, FL33133" at bounding box center [417, 322] width 212 height 14
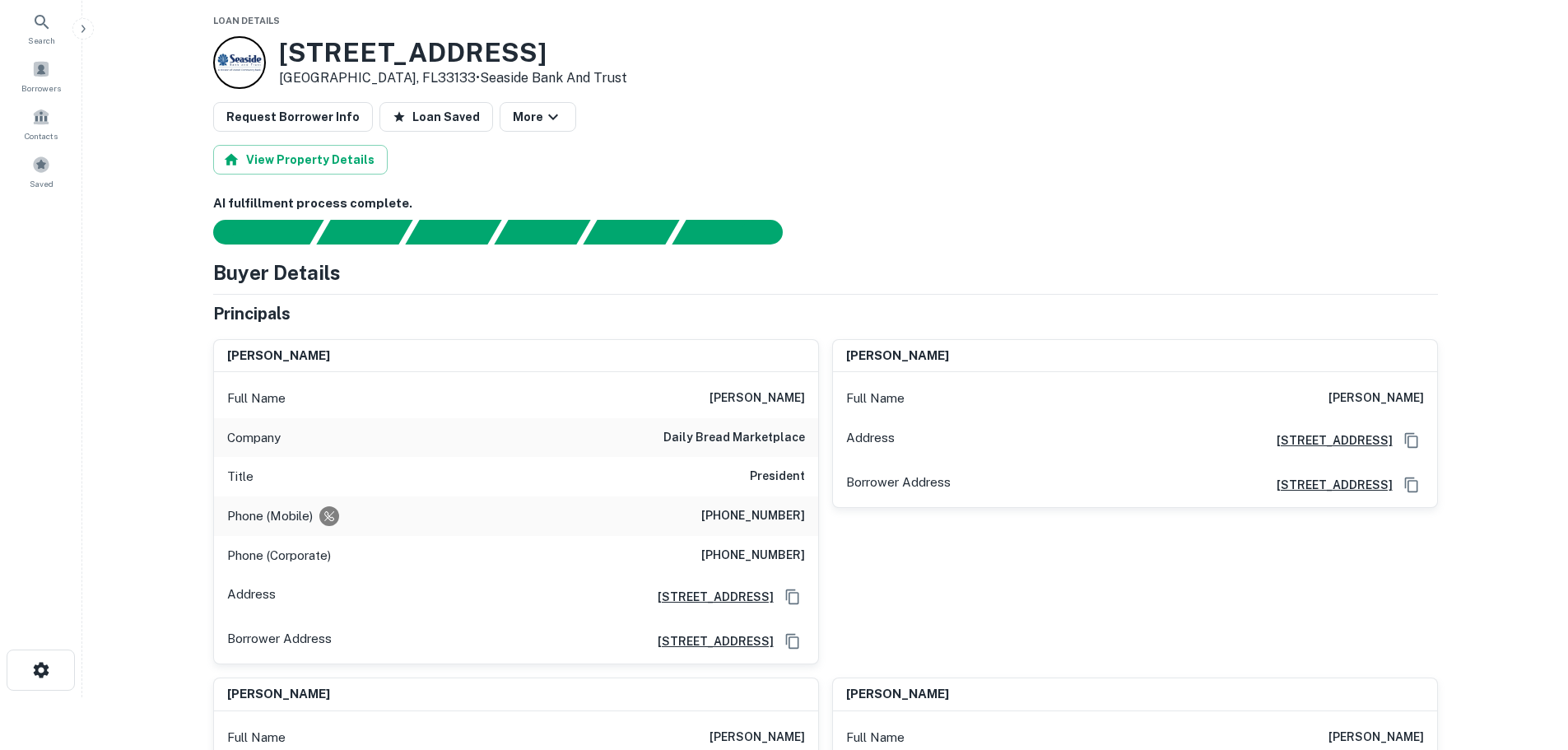
scroll to position [65, 0]
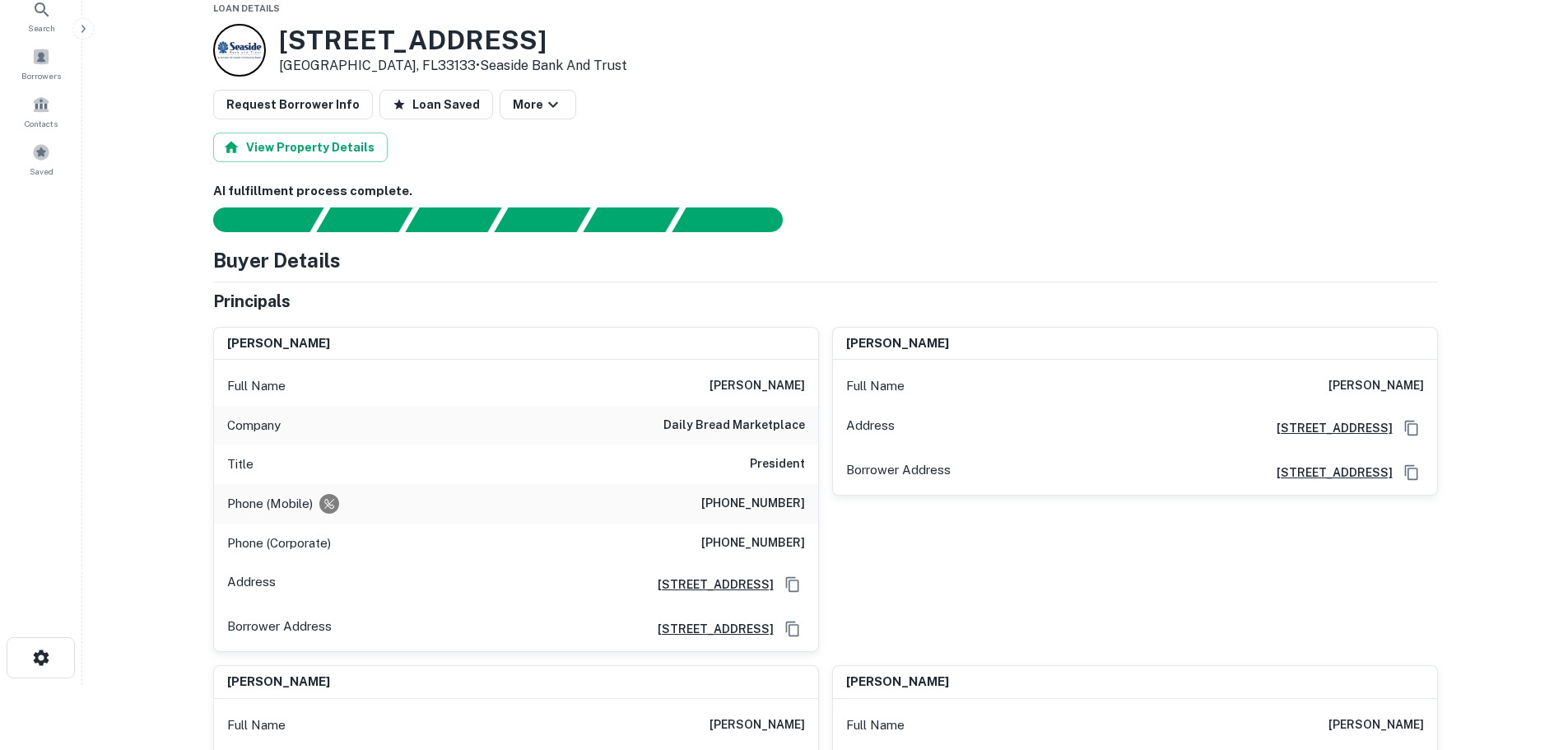
click at [795, 423] on h6 "daily bread marketplace" at bounding box center [734, 425] width 142 height 20
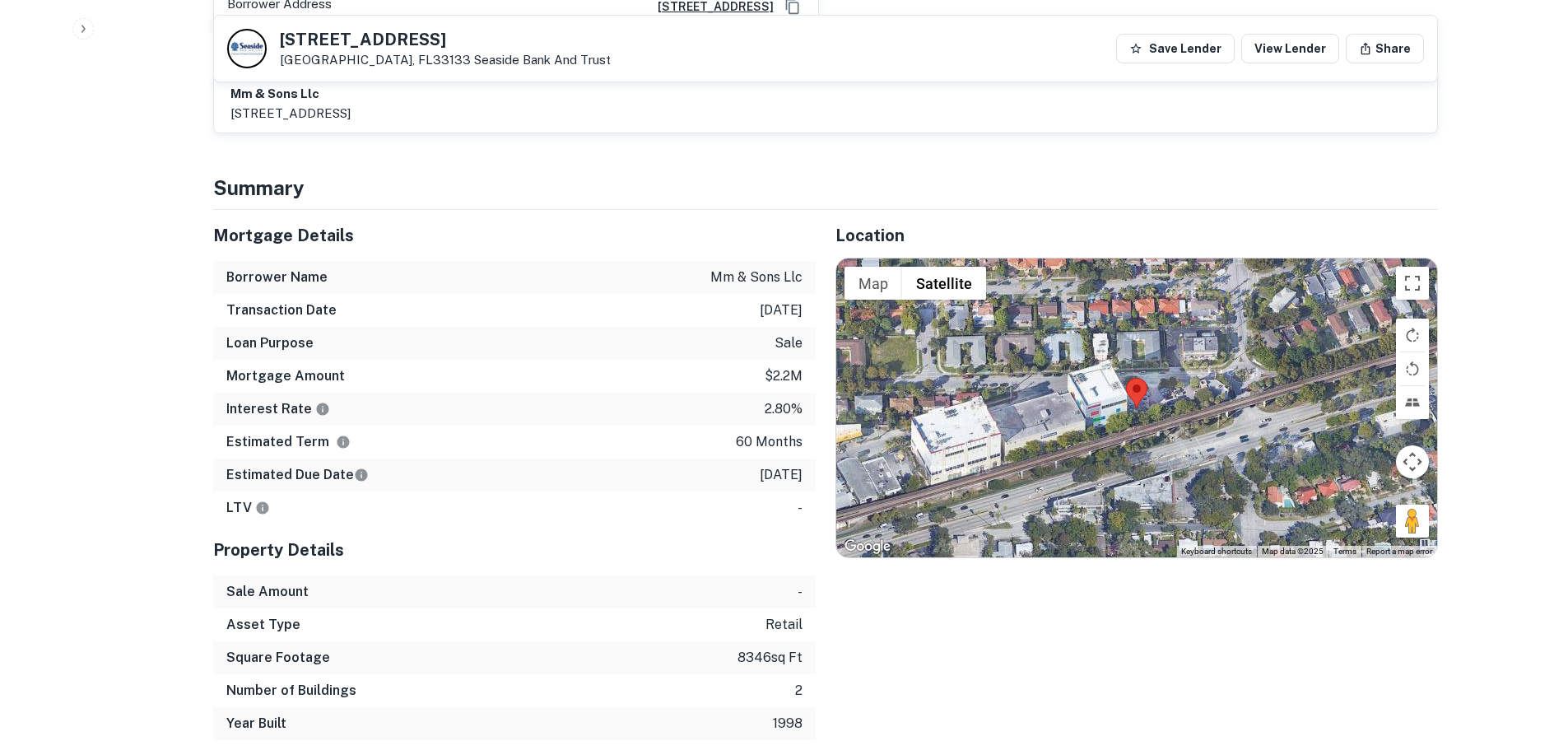
scroll to position [997, 0]
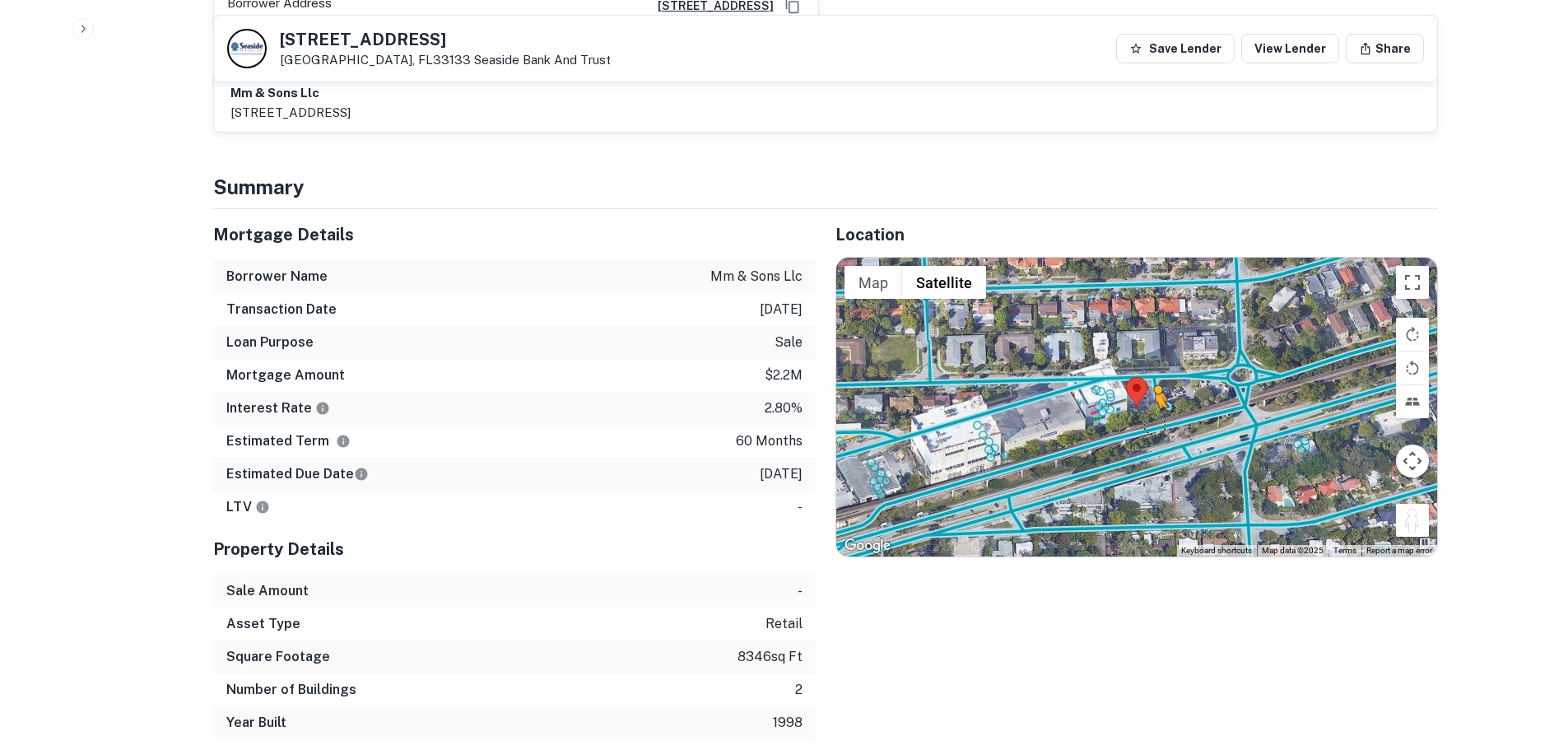
drag, startPoint x: 1424, startPoint y: 526, endPoint x: 1138, endPoint y: 417, distance: 306.1
click at [1138, 417] on div "To activate drag with keyboard, press Alt + Enter. Once in keyboard drag state,…" at bounding box center [1136, 406] width 601 height 298
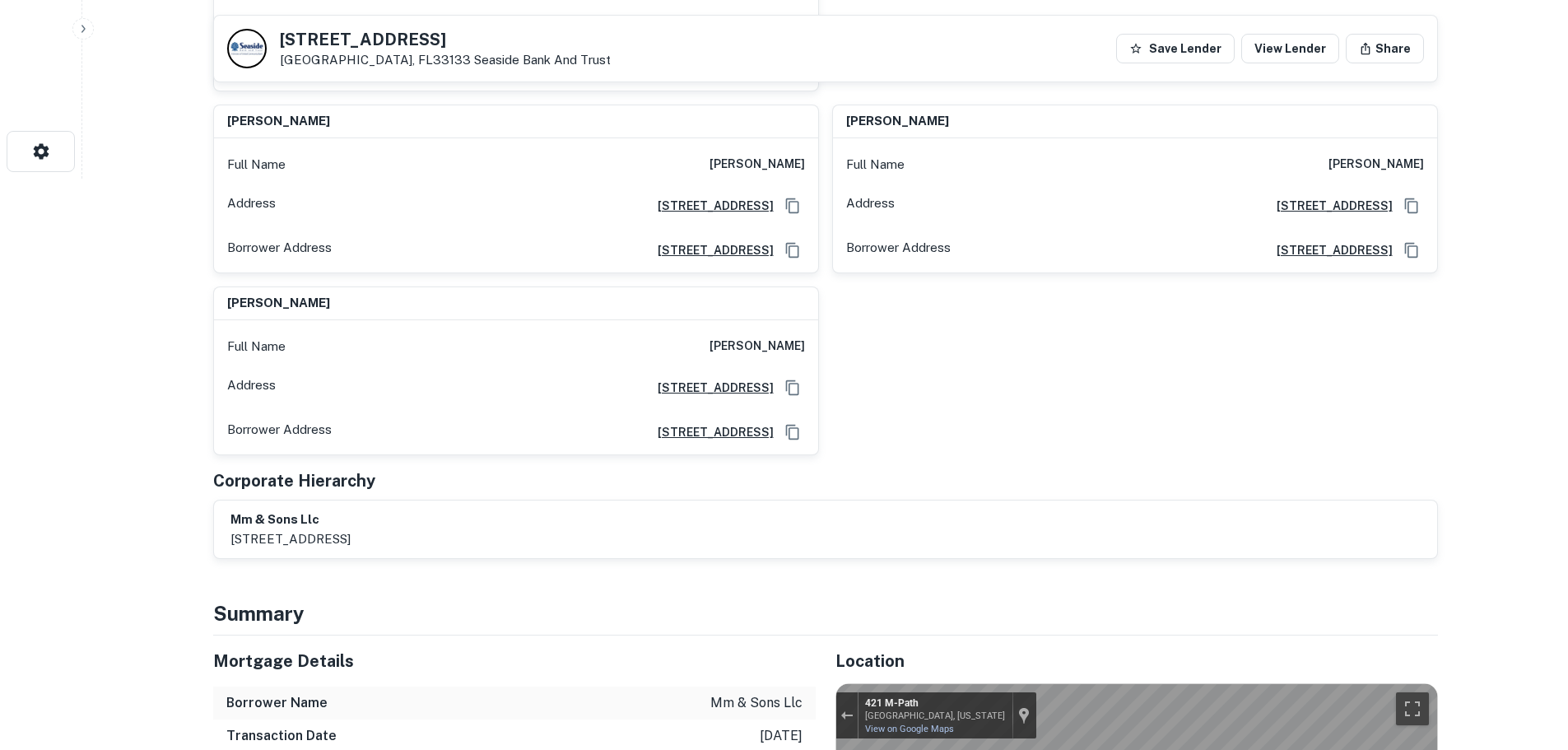
scroll to position [0, 0]
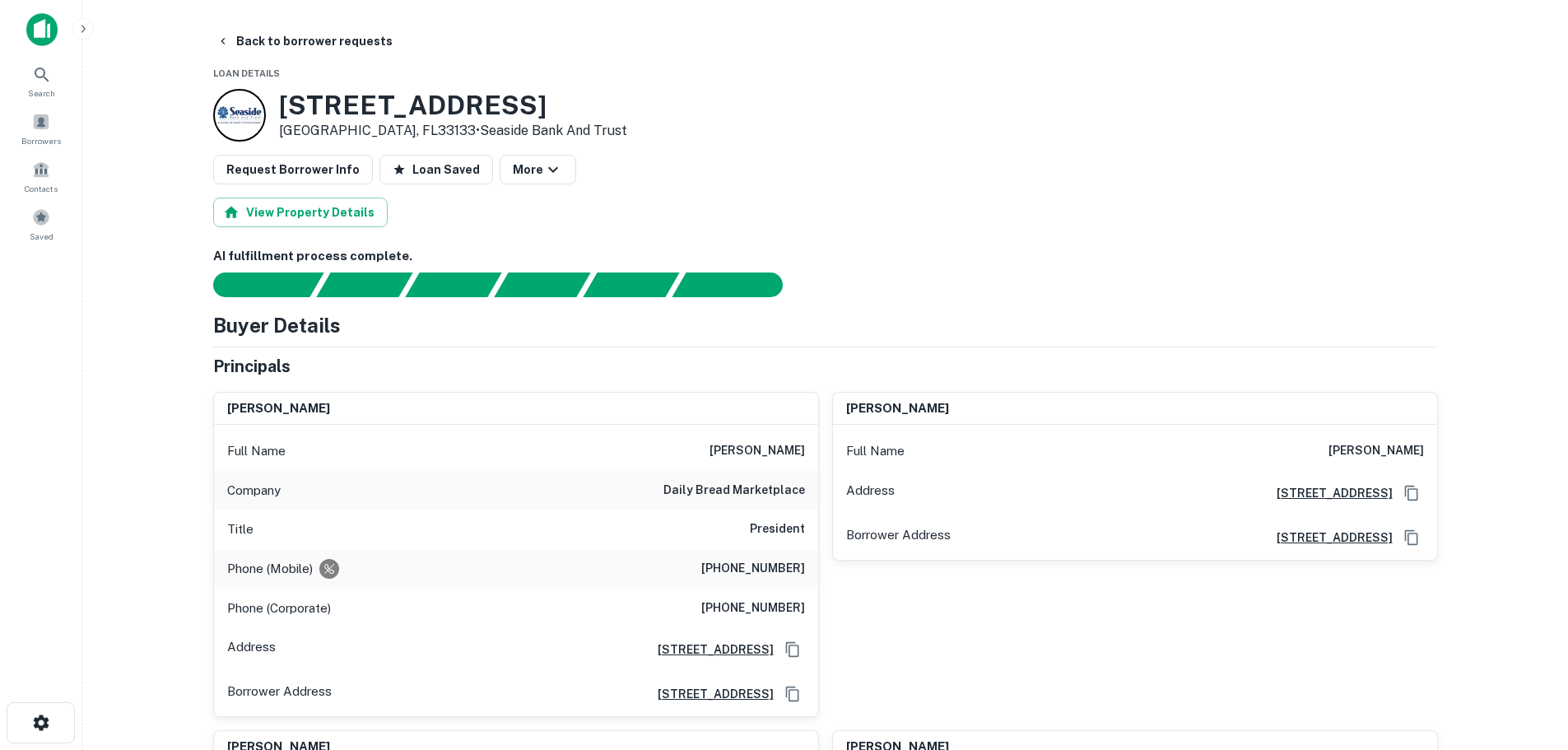
click at [775, 561] on h6 "(305) 794-4656" at bounding box center [753, 569] width 104 height 20
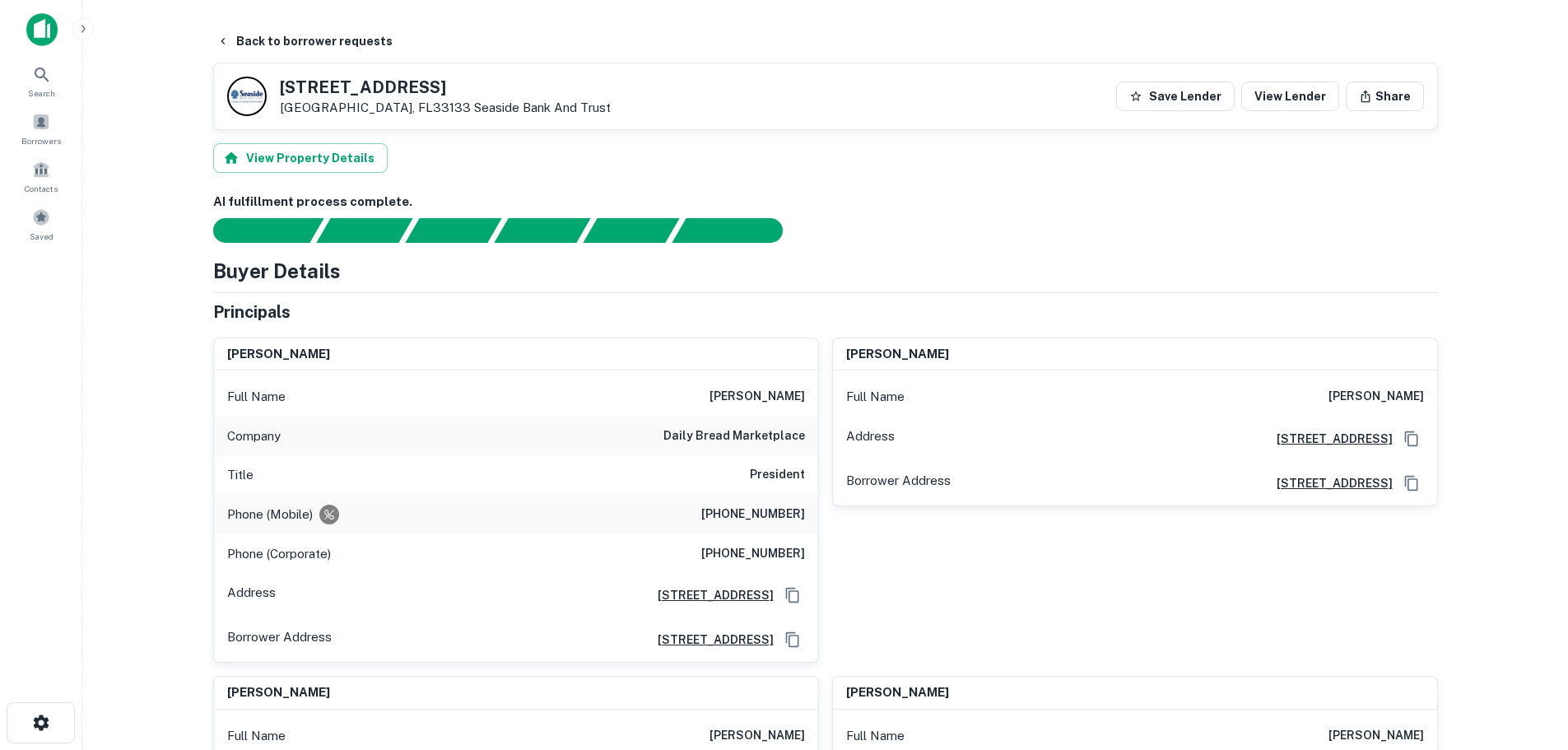
scroll to position [448, 0]
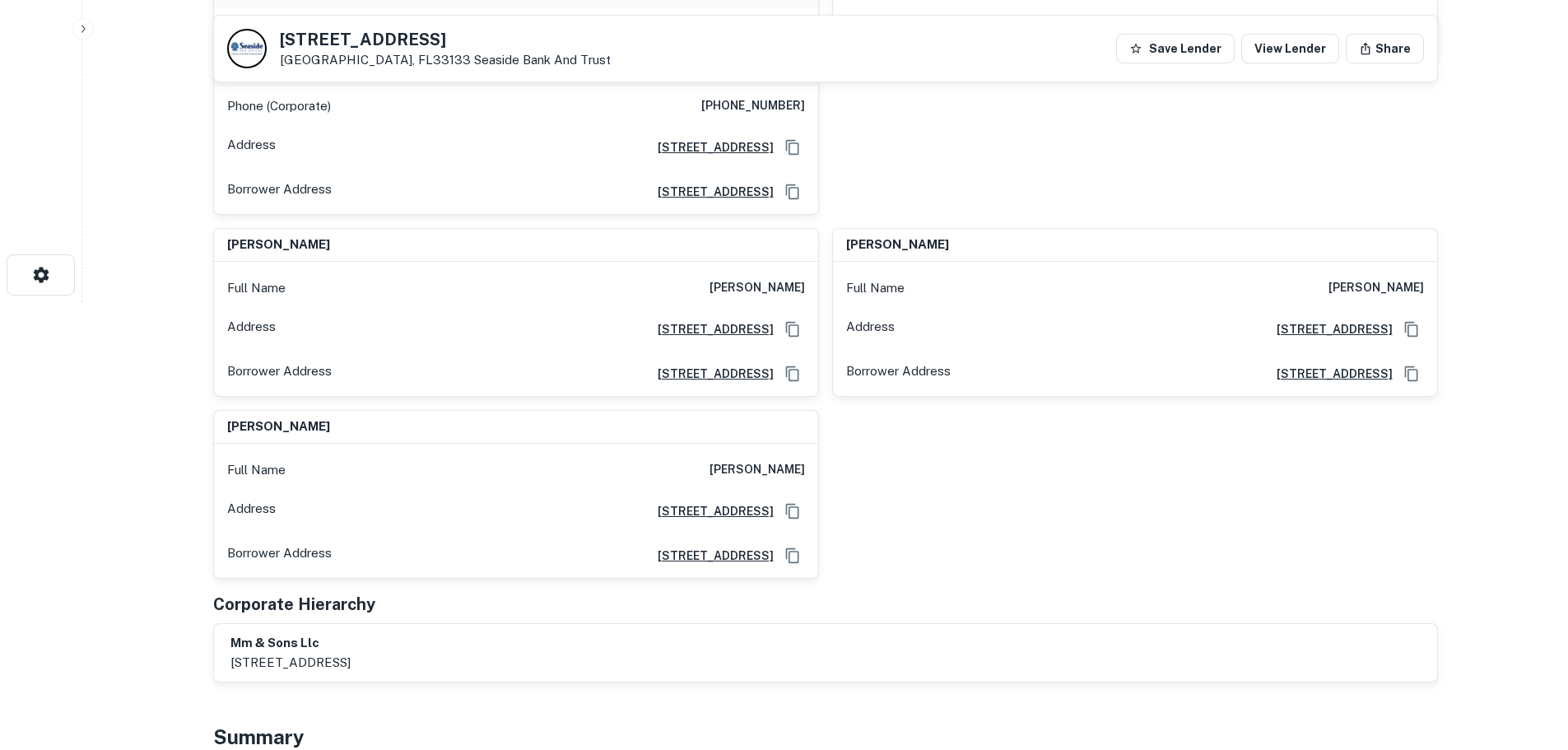
drag, startPoint x: 198, startPoint y: 550, endPoint x: 209, endPoint y: 582, distance: 33.8
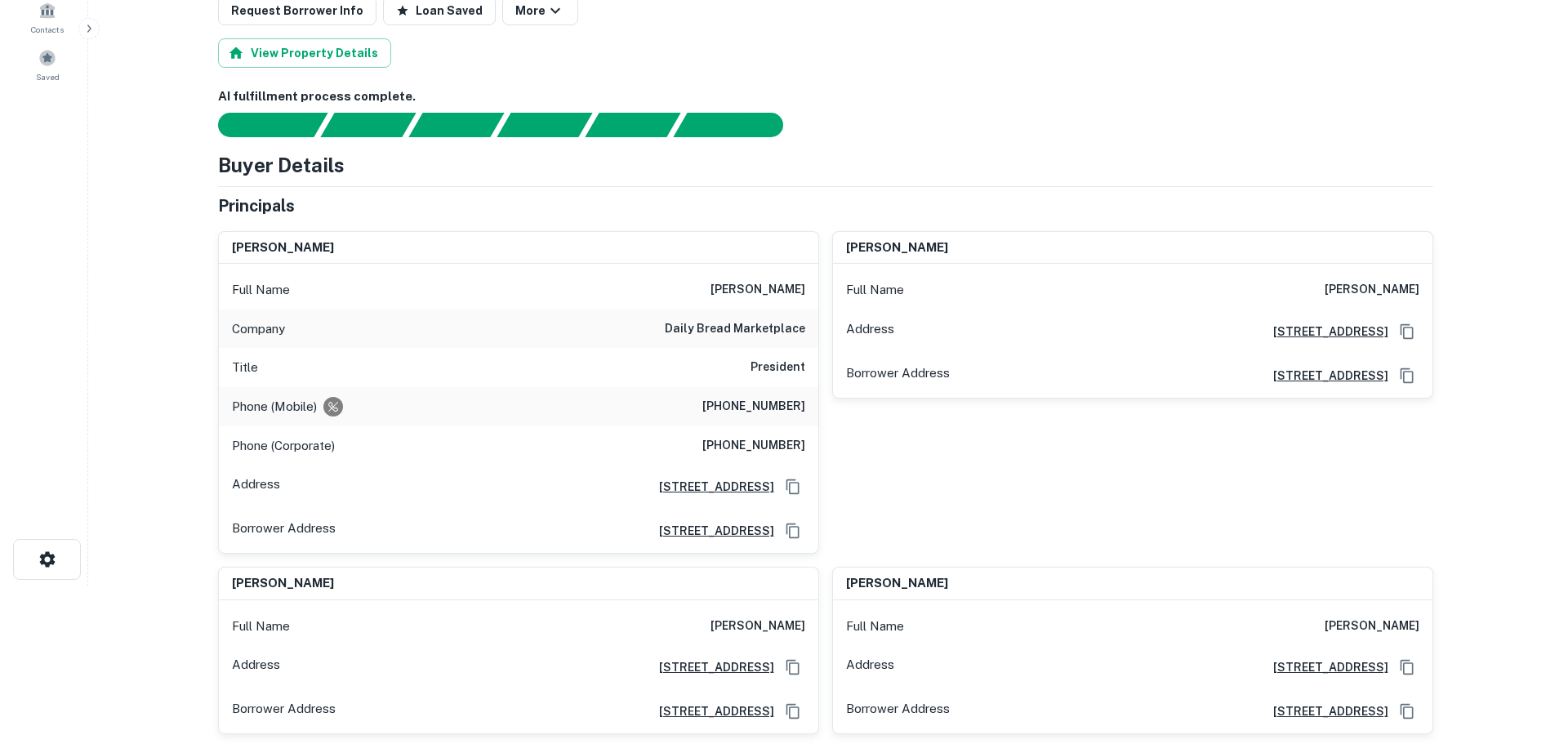
scroll to position [0, 0]
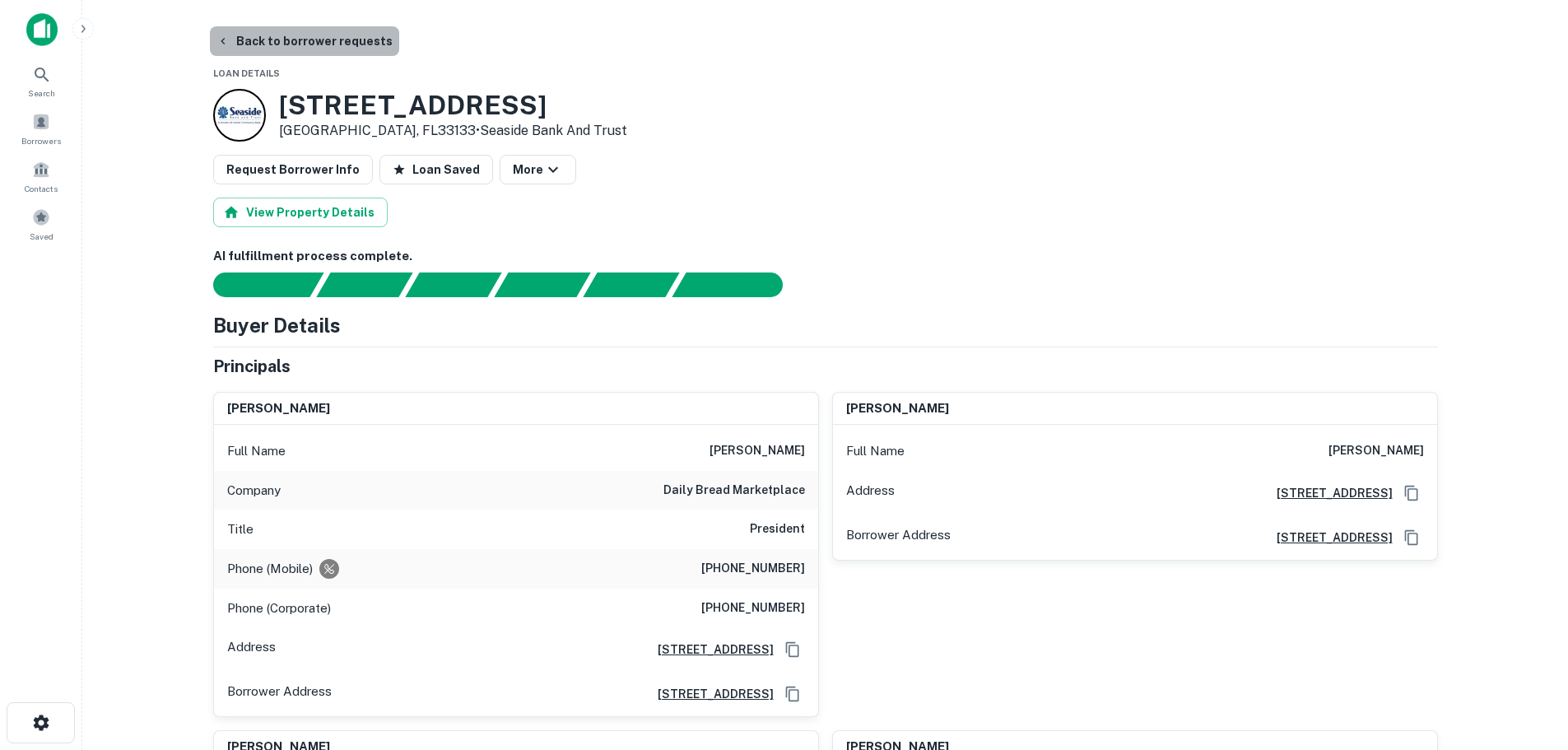
click at [355, 33] on button "Back to borrower requests" at bounding box center [304, 41] width 189 height 29
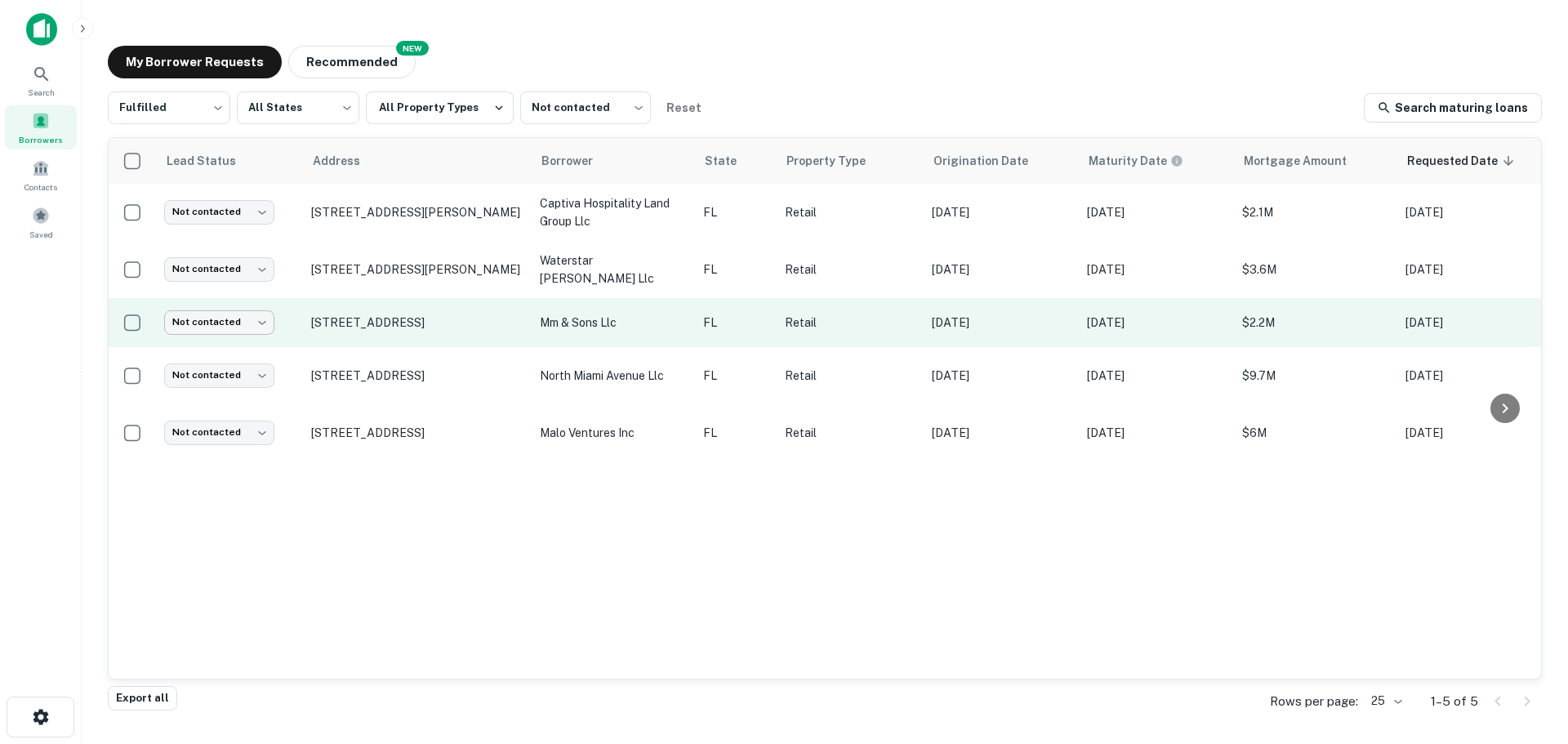
click at [246, 325] on body "Search Borrowers Contacts Saved My Borrower Requests NEW Recommended Fulfilled …" at bounding box center [784, 372] width 1568 height 744
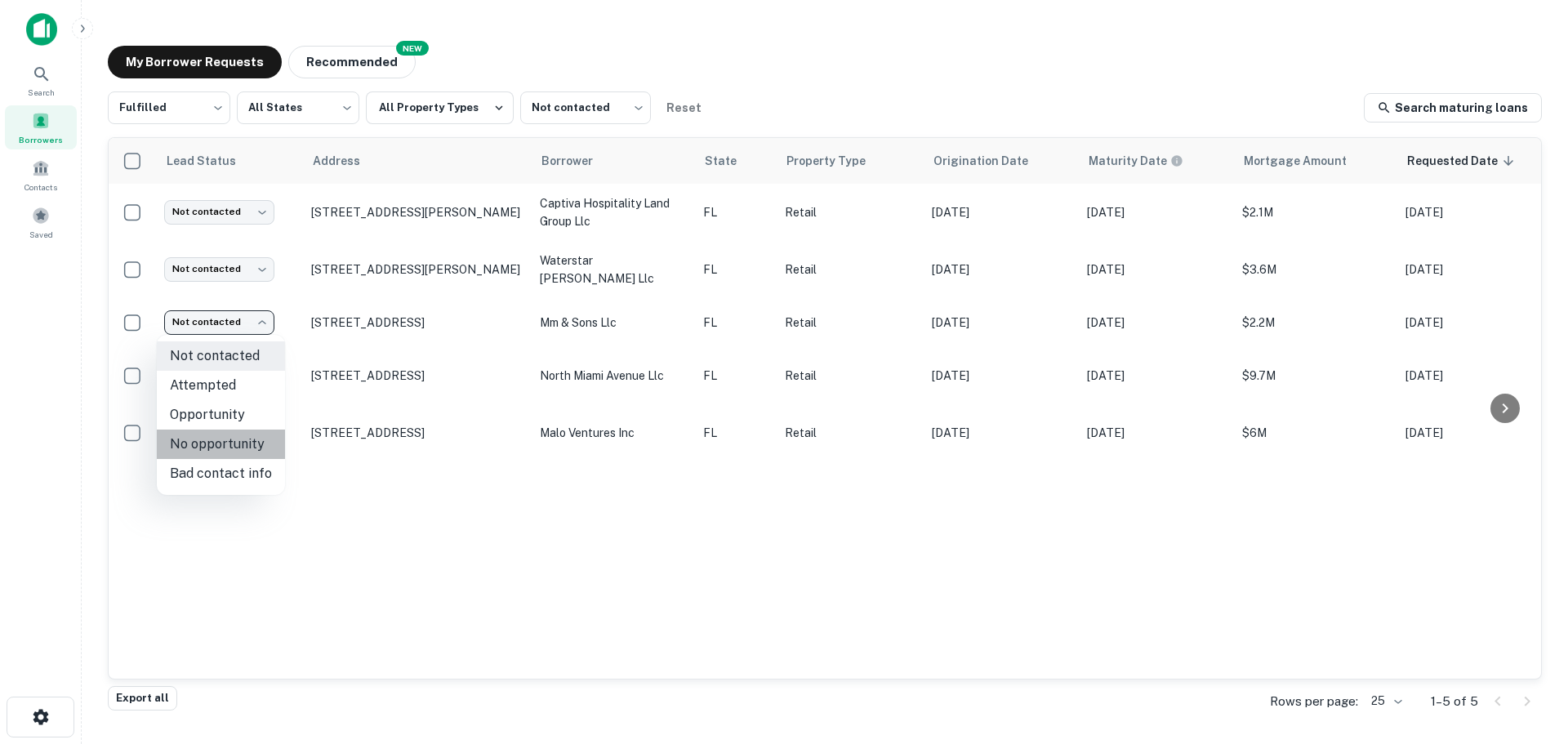
click at [241, 438] on li "No opportunity" at bounding box center [221, 444] width 128 height 29
type input "**********"
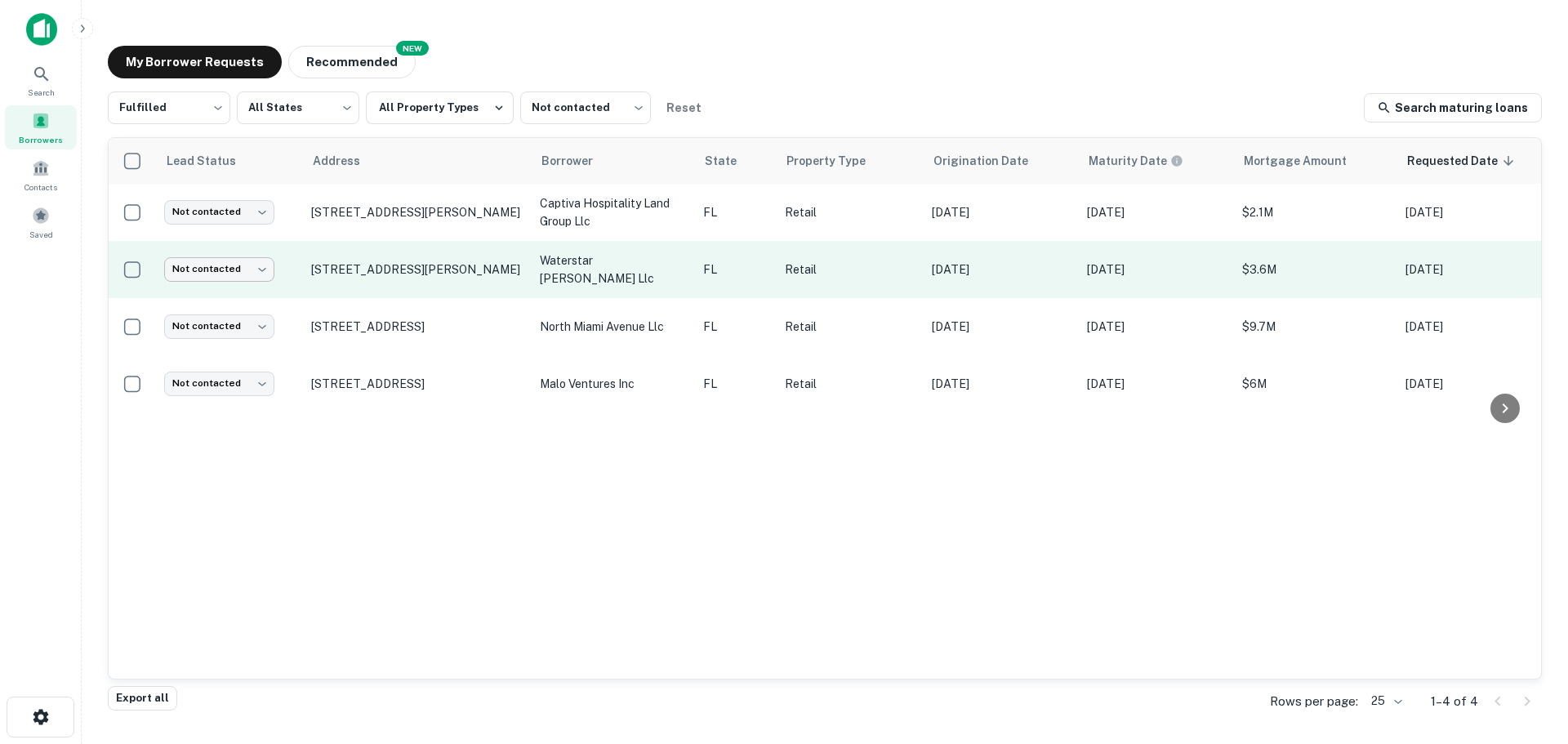
drag, startPoint x: 29, startPoint y: 230, endPoint x: 225, endPoint y: 272, distance: 200.4
click at [26, 363] on div "Search Borrowers Contacts Saved" at bounding box center [40, 346] width 81 height 693
